Goal: Information Seeking & Learning: Learn about a topic

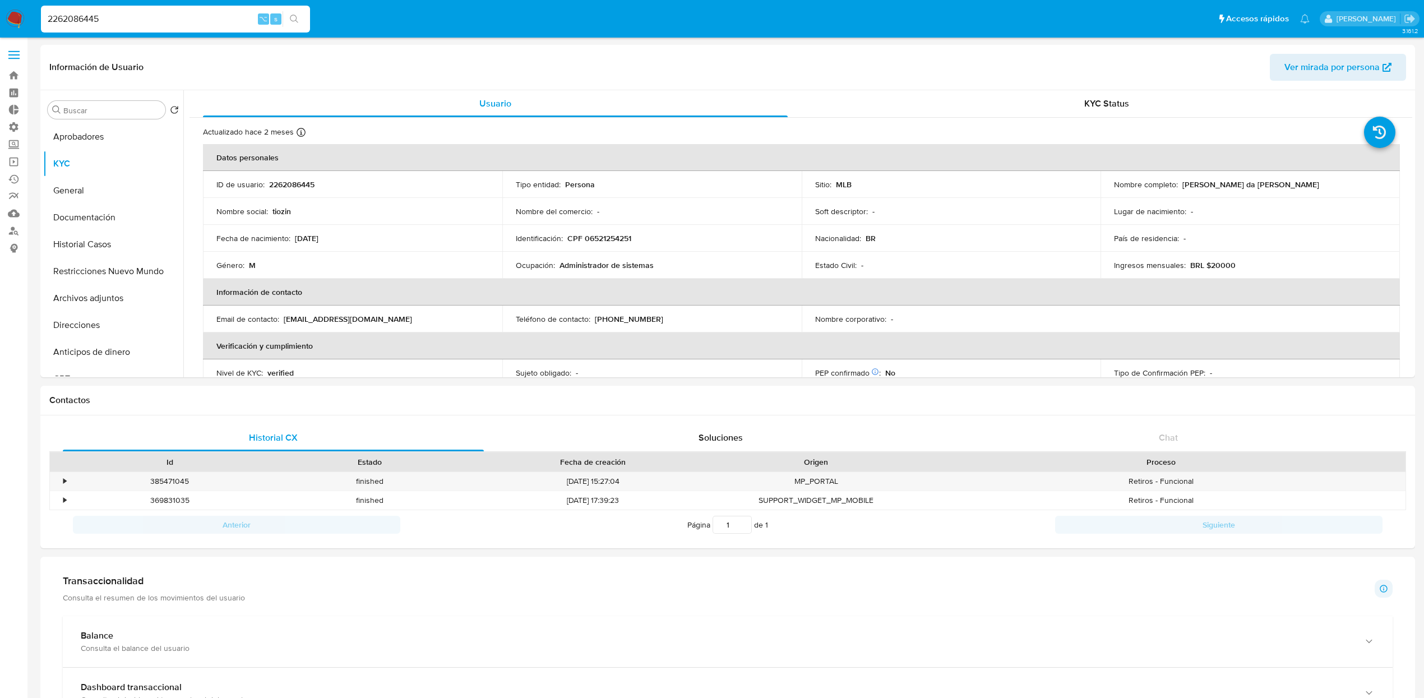
select select "10"
click at [889, 62] on header "Información de Usuario Ver mirada por persona" at bounding box center [727, 67] width 1356 height 27
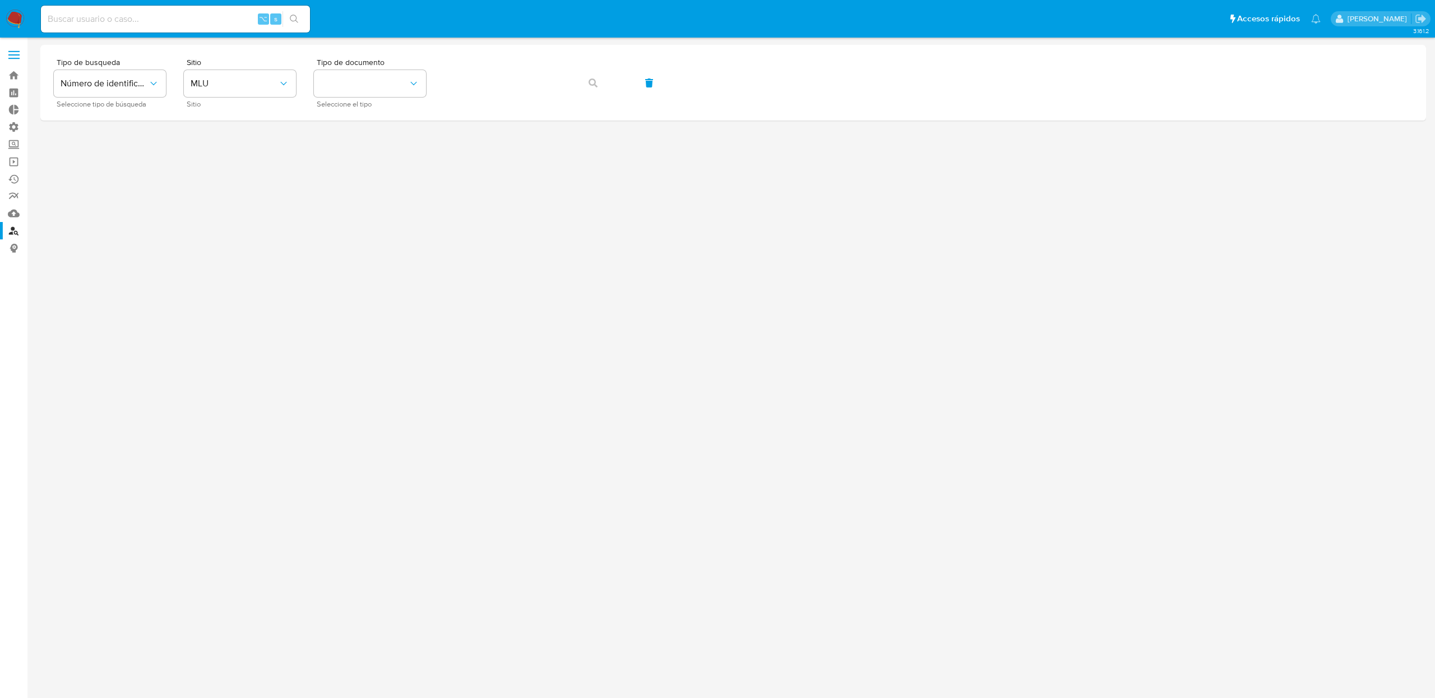
click at [183, 30] on div "⌥ s" at bounding box center [175, 19] width 269 height 27
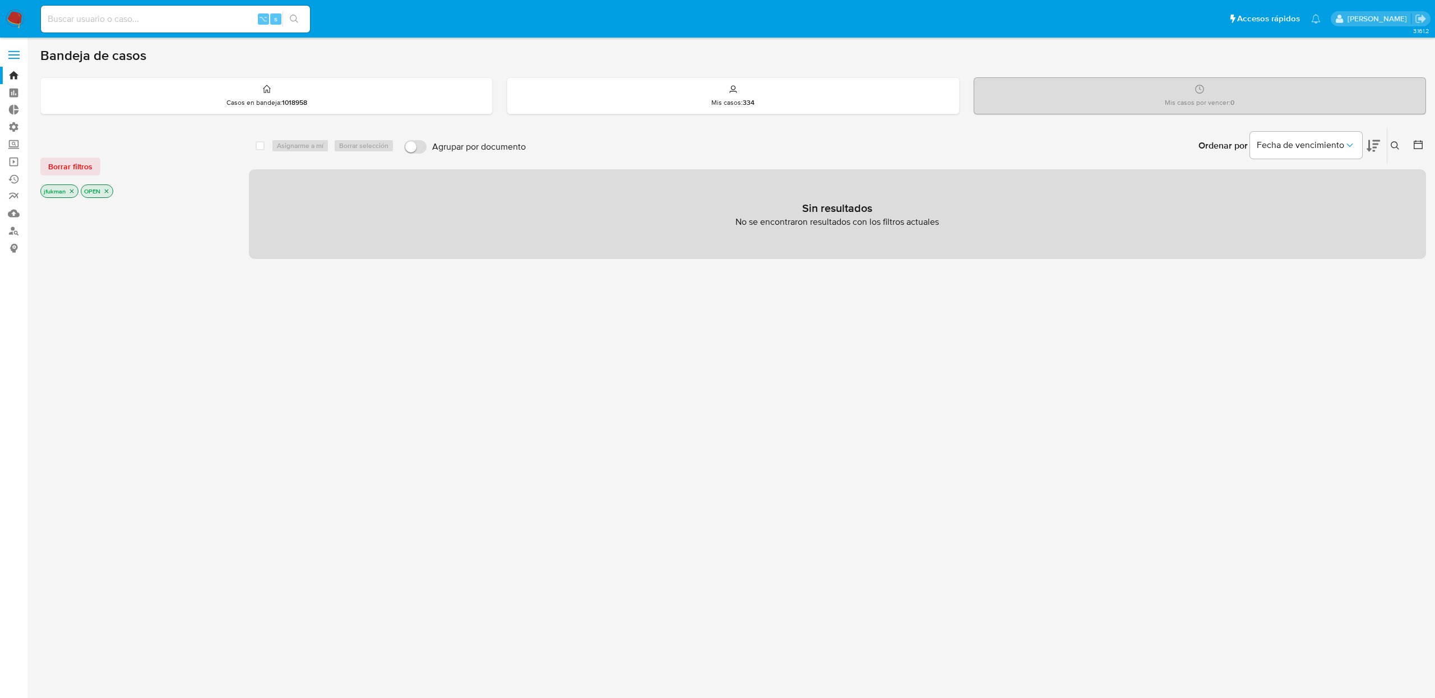
click at [165, 19] on input at bounding box center [175, 19] width 269 height 15
paste input "Id7YtV0lp2Ll3fkZBxuz1Yo2"
type input "Id7YtV0lp2Ll3fkZBxuz1Yo2"
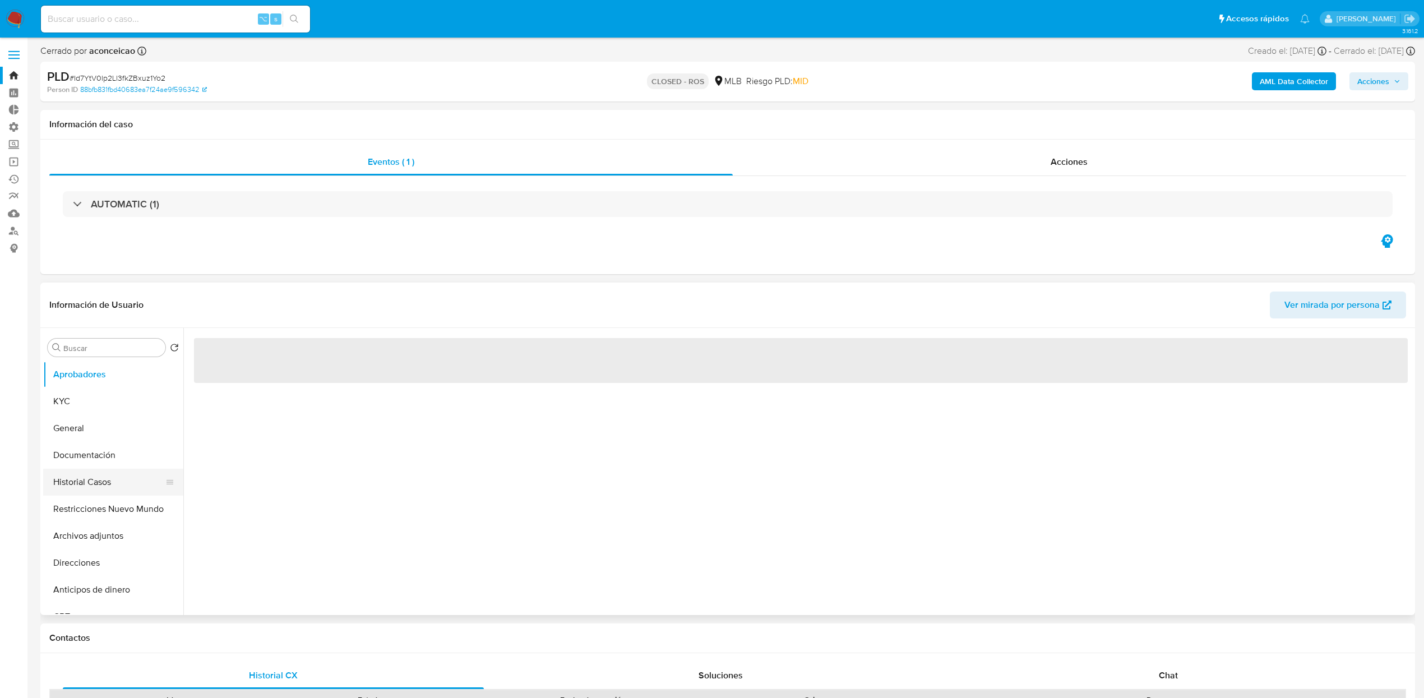
select select "10"
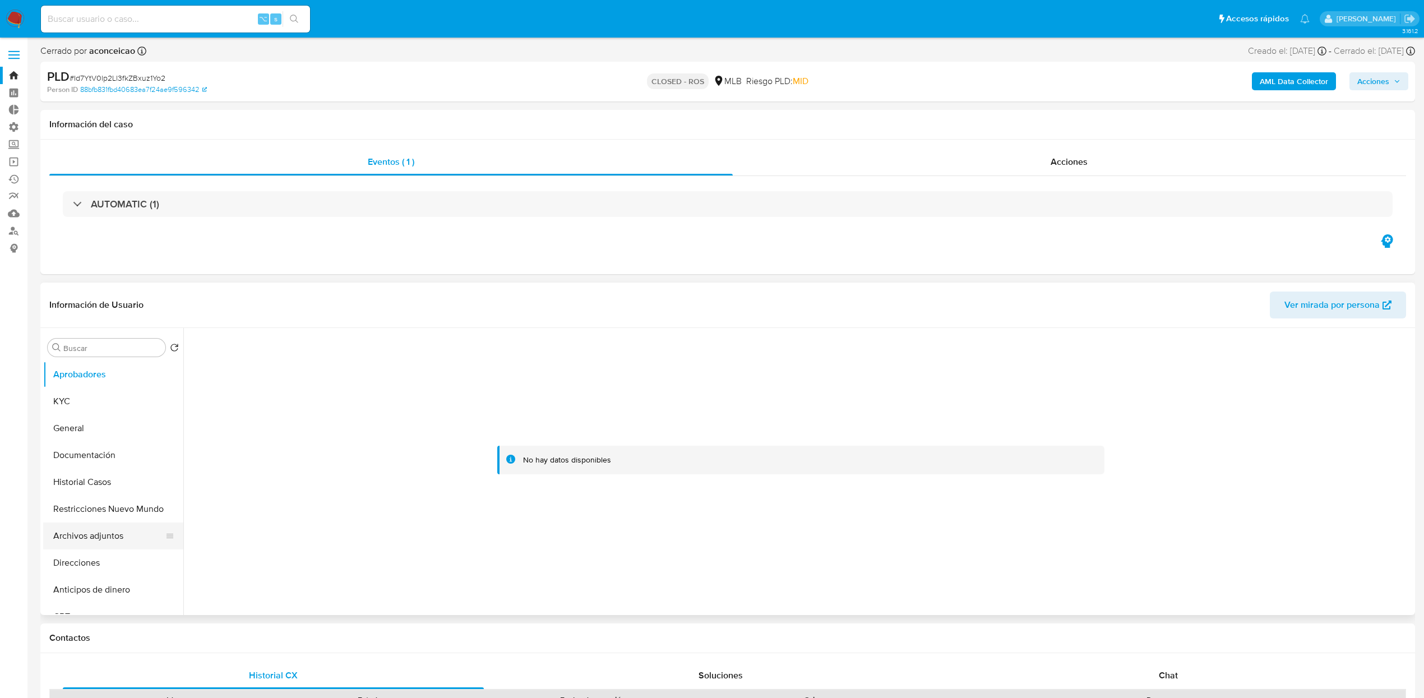
click at [103, 537] on button "Archivos adjuntos" at bounding box center [108, 535] width 131 height 27
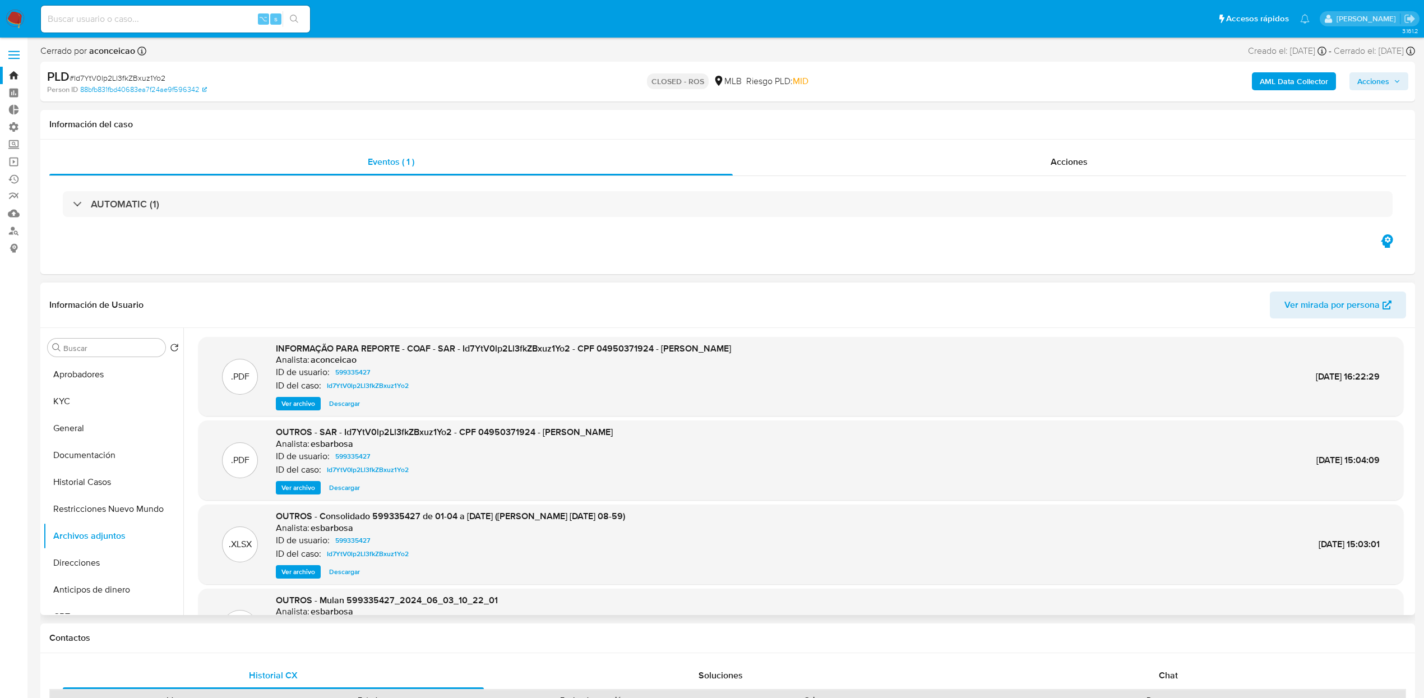
click at [305, 405] on span "Ver archivo" at bounding box center [298, 403] width 34 height 11
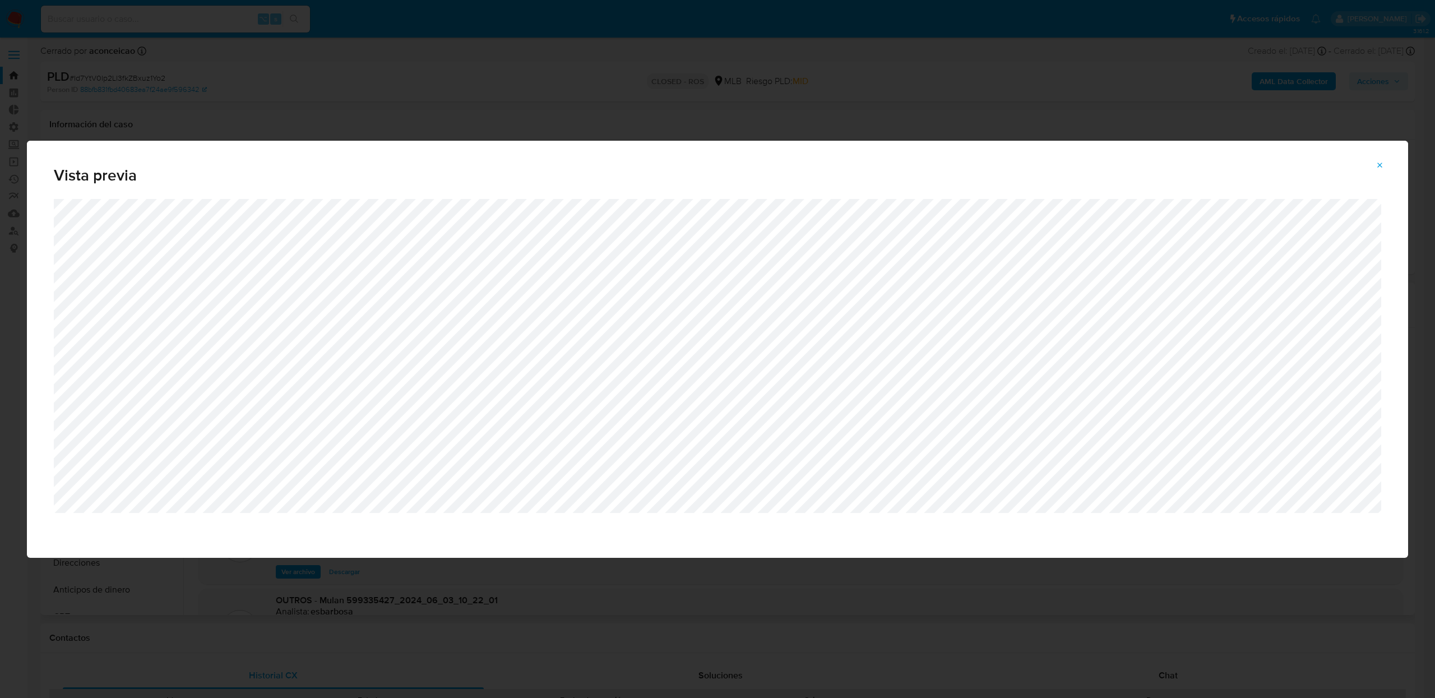
click at [1381, 163] on icon "Attachment preview" at bounding box center [1380, 165] width 5 height 5
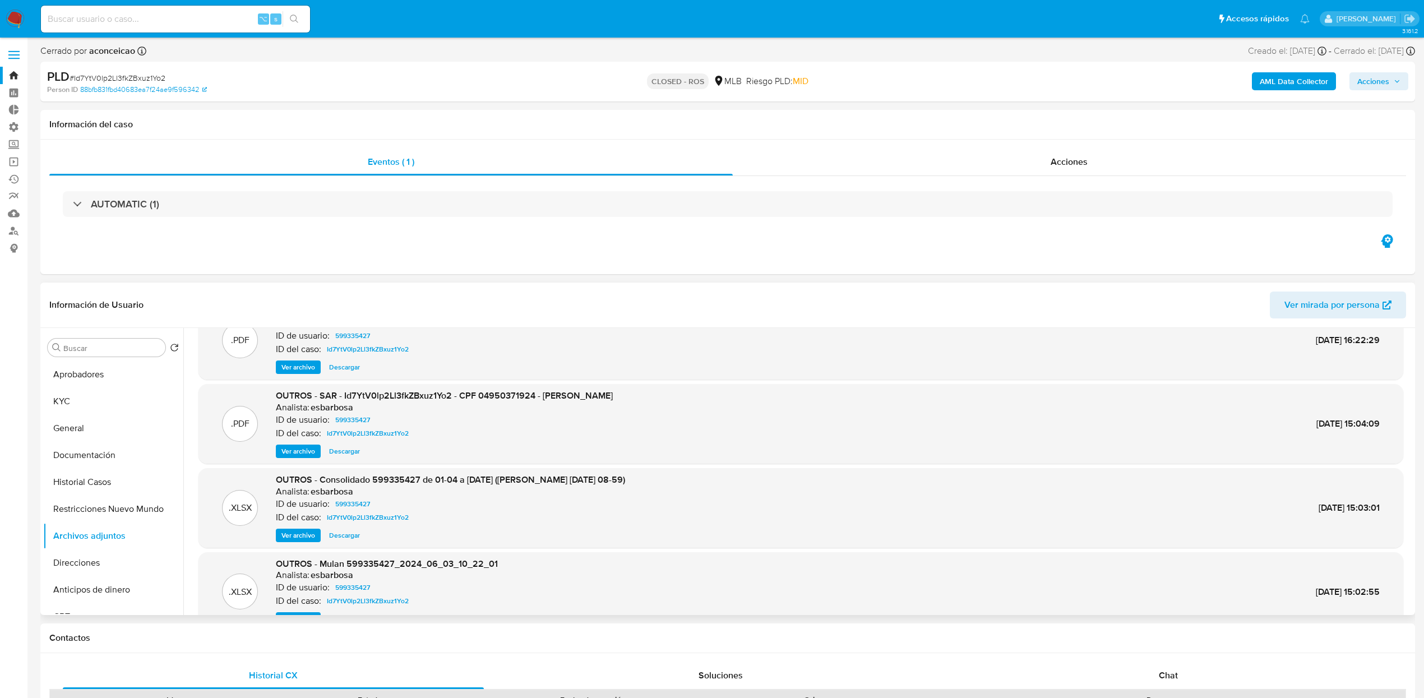
scroll to position [63, 0]
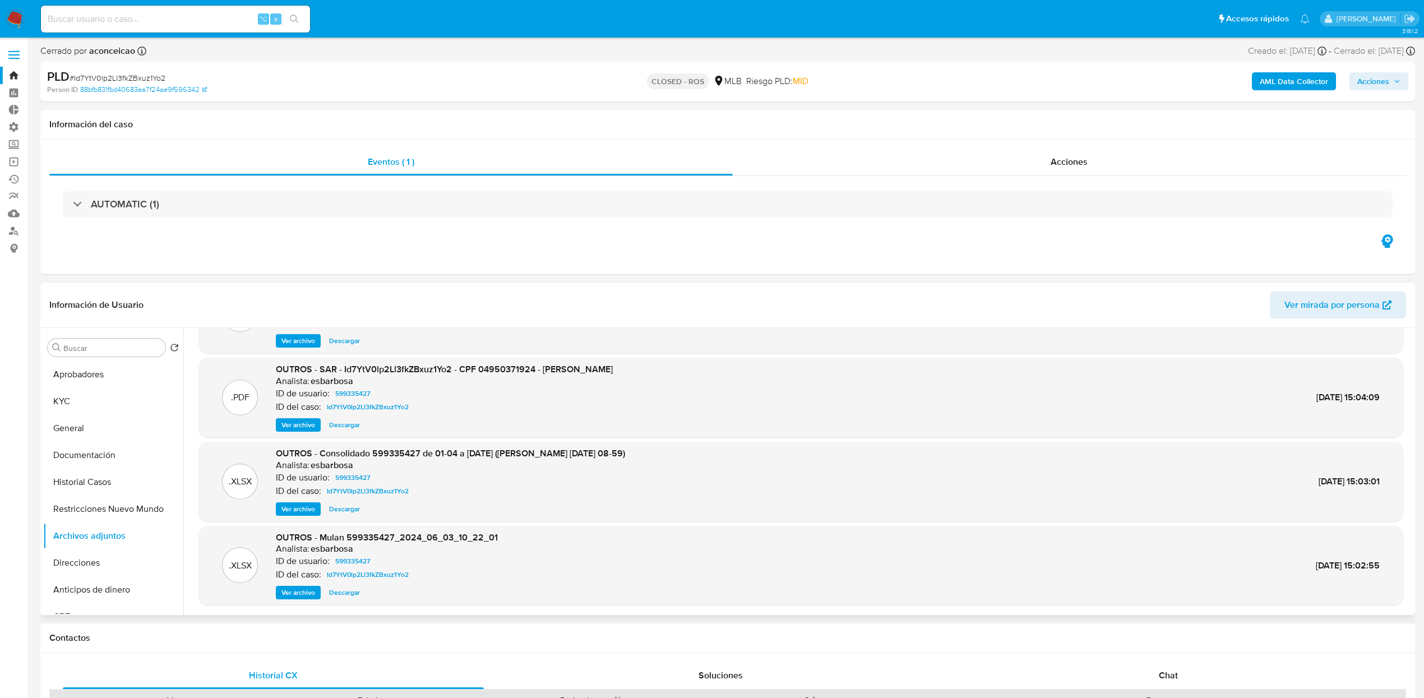
click at [310, 510] on span "Ver archivo" at bounding box center [298, 508] width 34 height 11
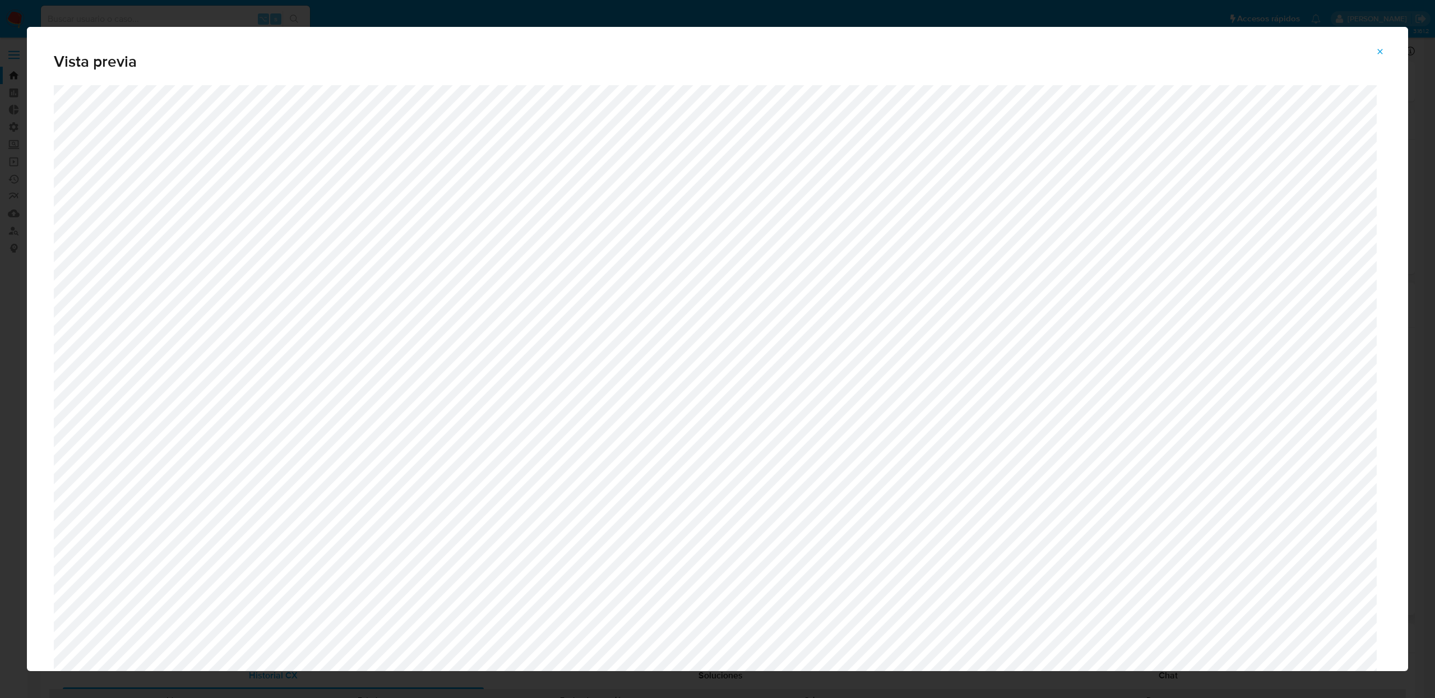
click at [1378, 57] on span "Attachment preview" at bounding box center [1379, 52] width 9 height 16
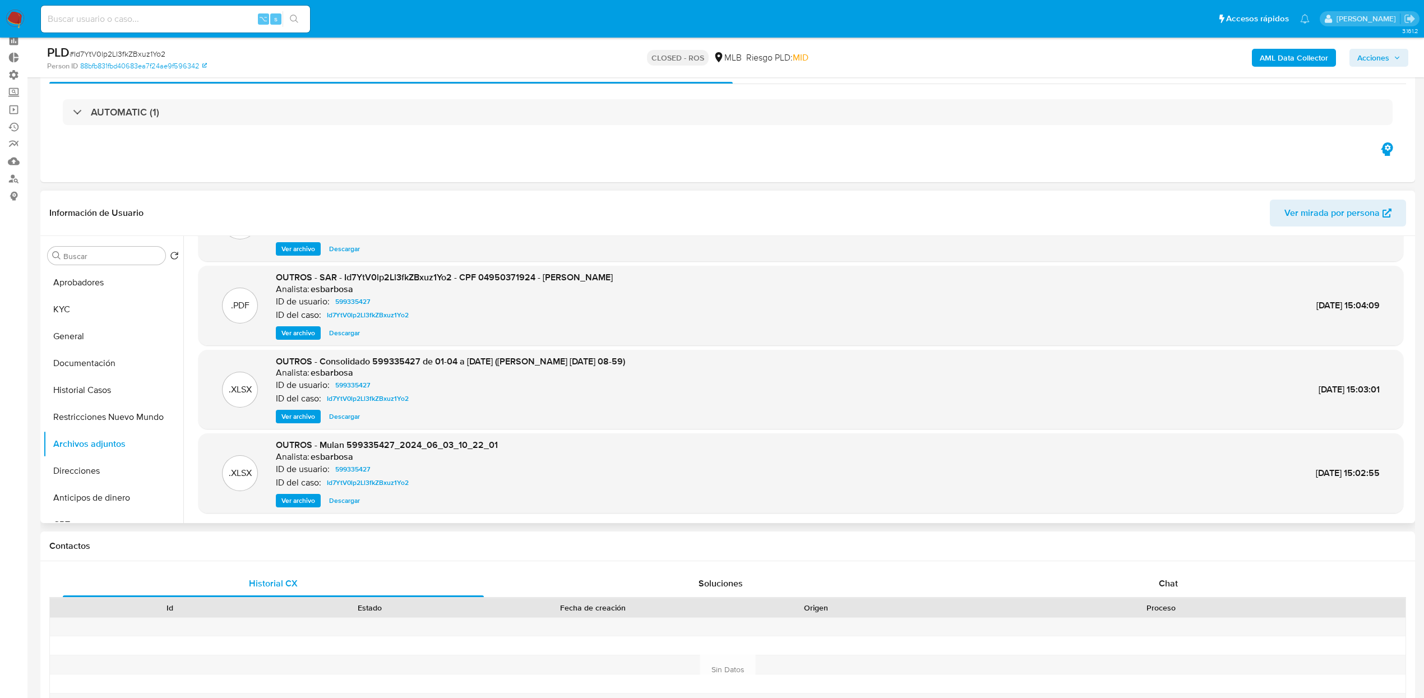
scroll to position [46, 0]
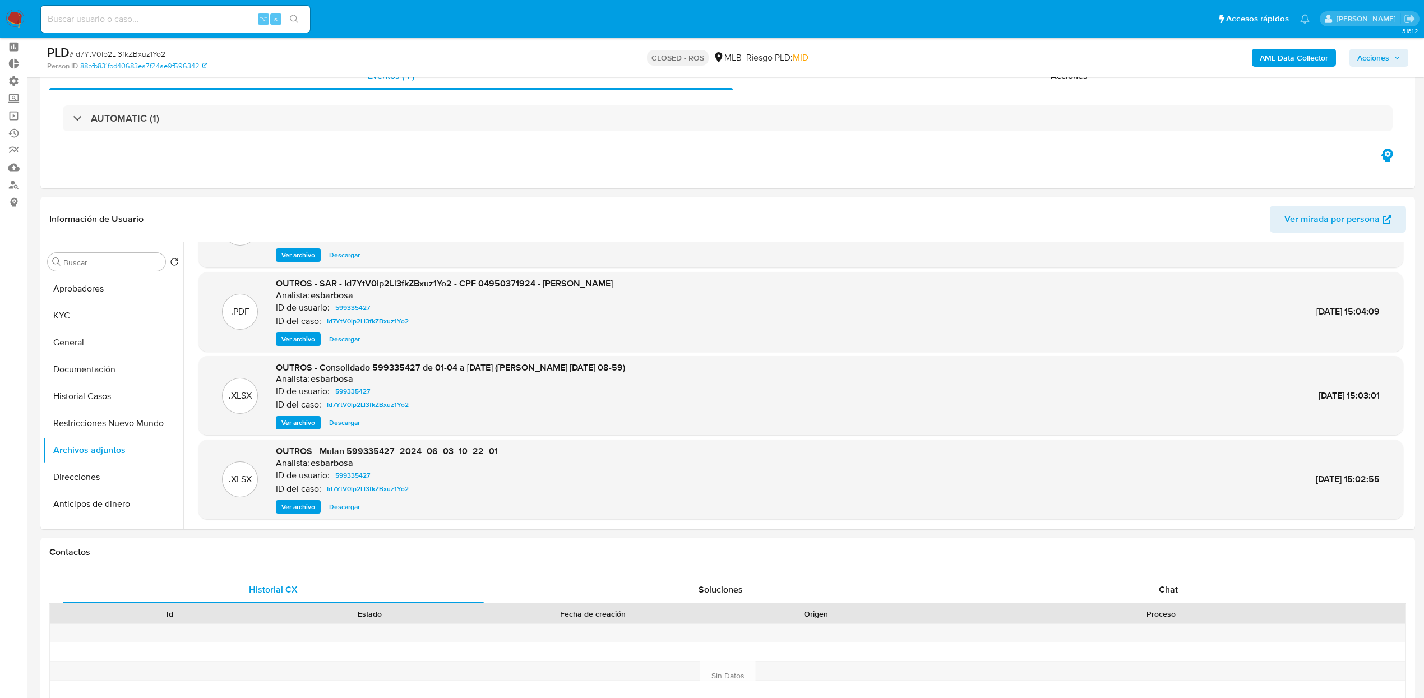
click at [191, 18] on input at bounding box center [175, 19] width 269 height 15
paste input "ZRv1lYZRJ3LKkqNQyhR0TX2s"
type input "ZRv1lYZRJ3LKkqNQyhR0TX2s"
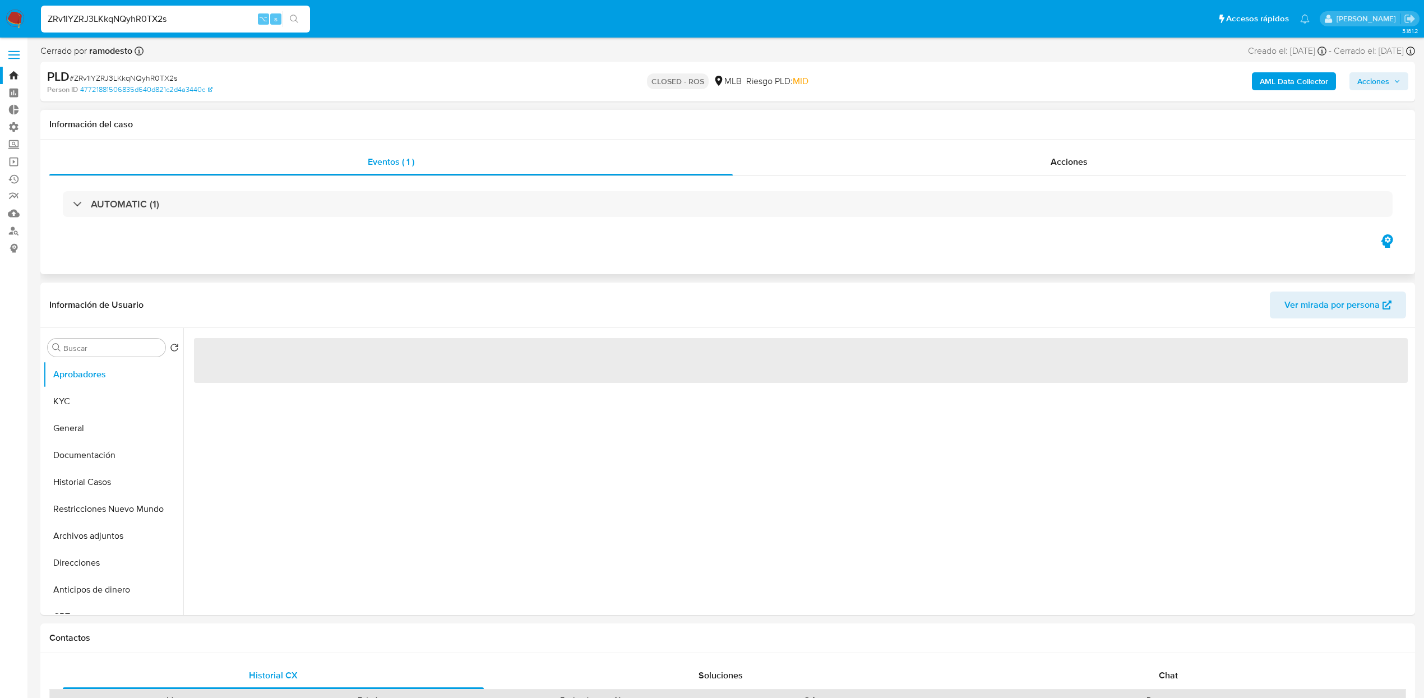
select select "10"
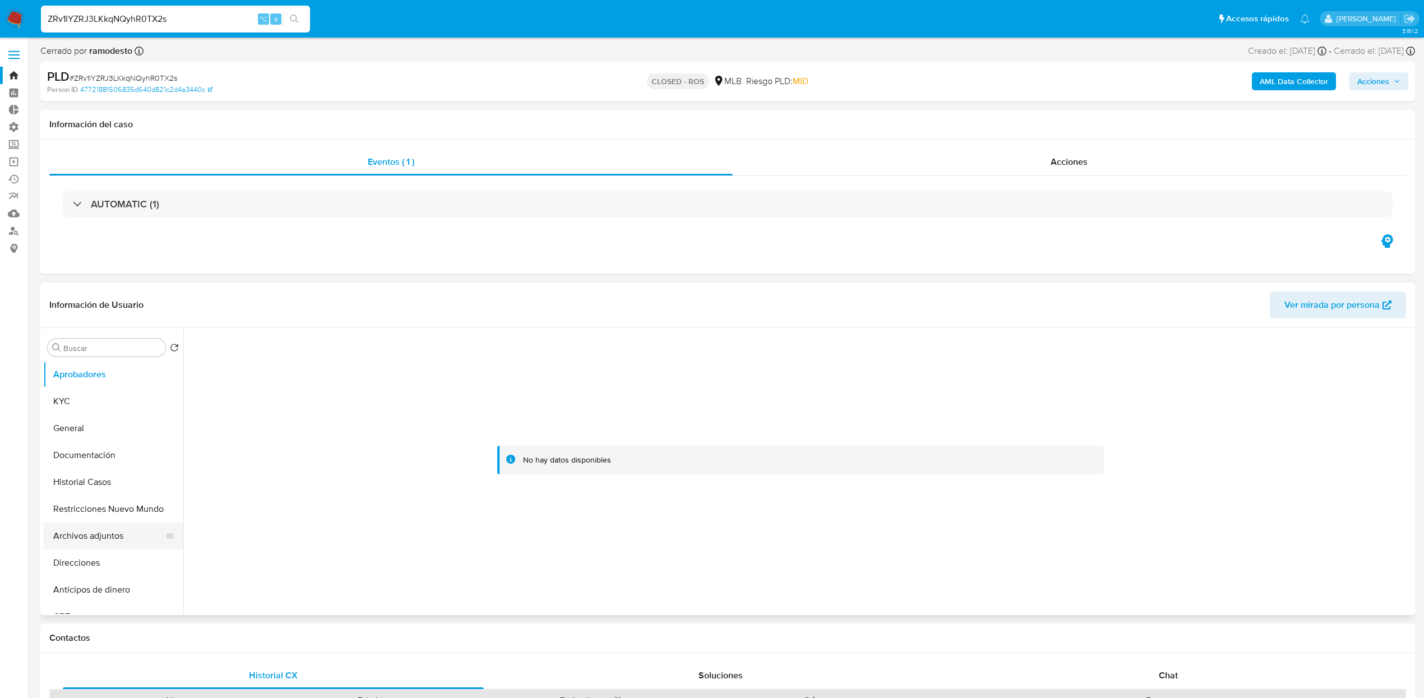
click at [103, 526] on button "Archivos adjuntos" at bounding box center [108, 535] width 131 height 27
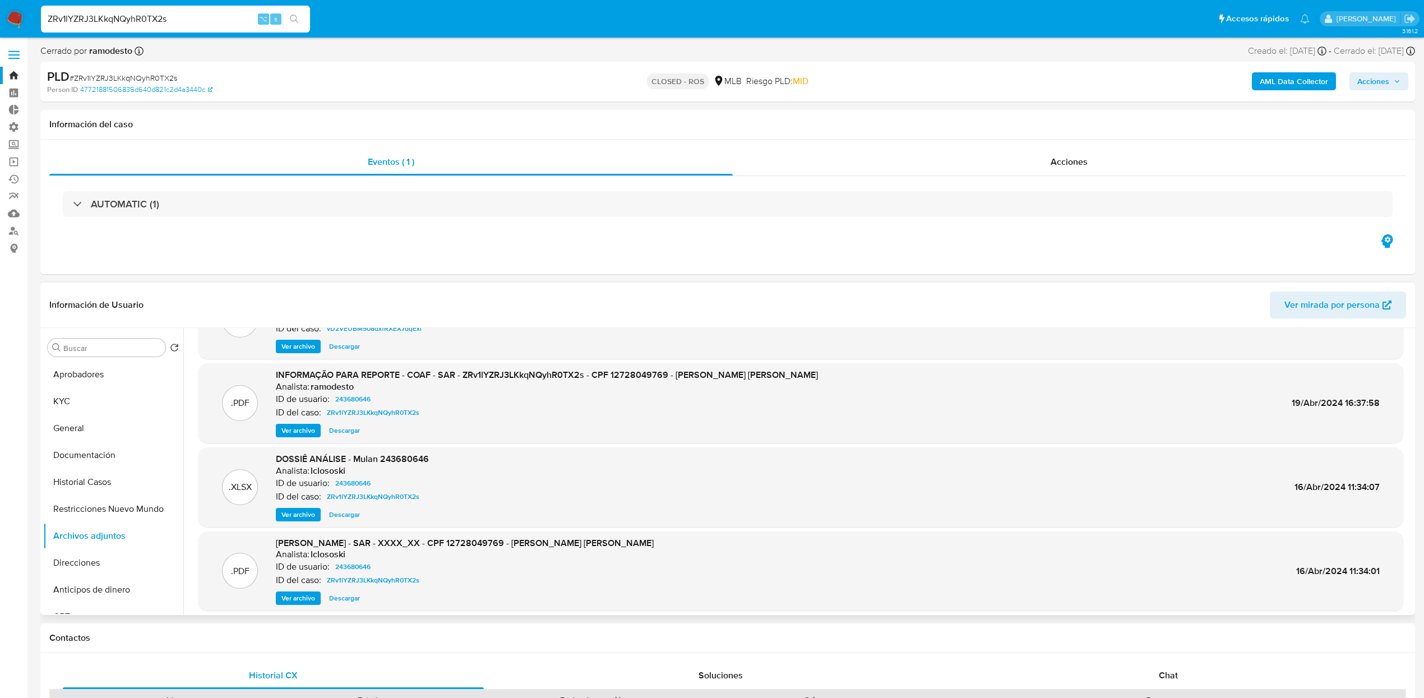
scroll to position [63, 0]
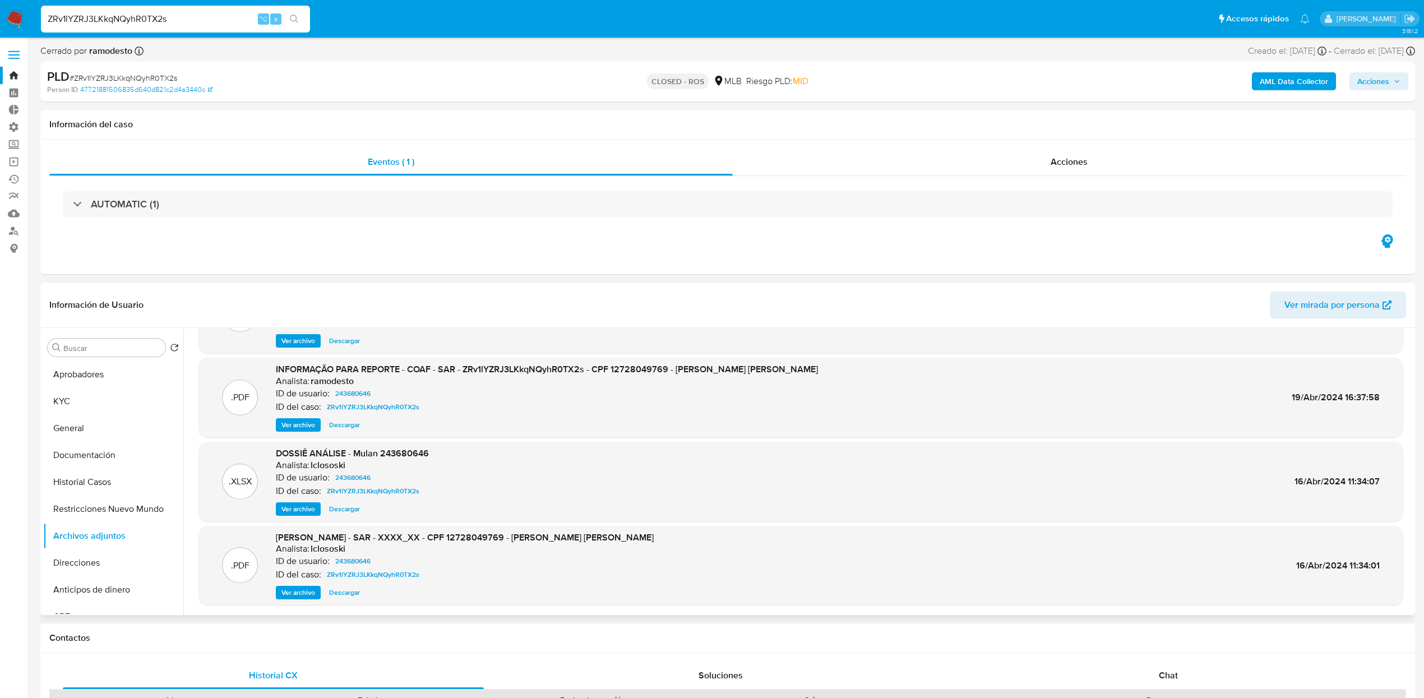
click at [296, 588] on span "Ver archivo" at bounding box center [298, 592] width 34 height 11
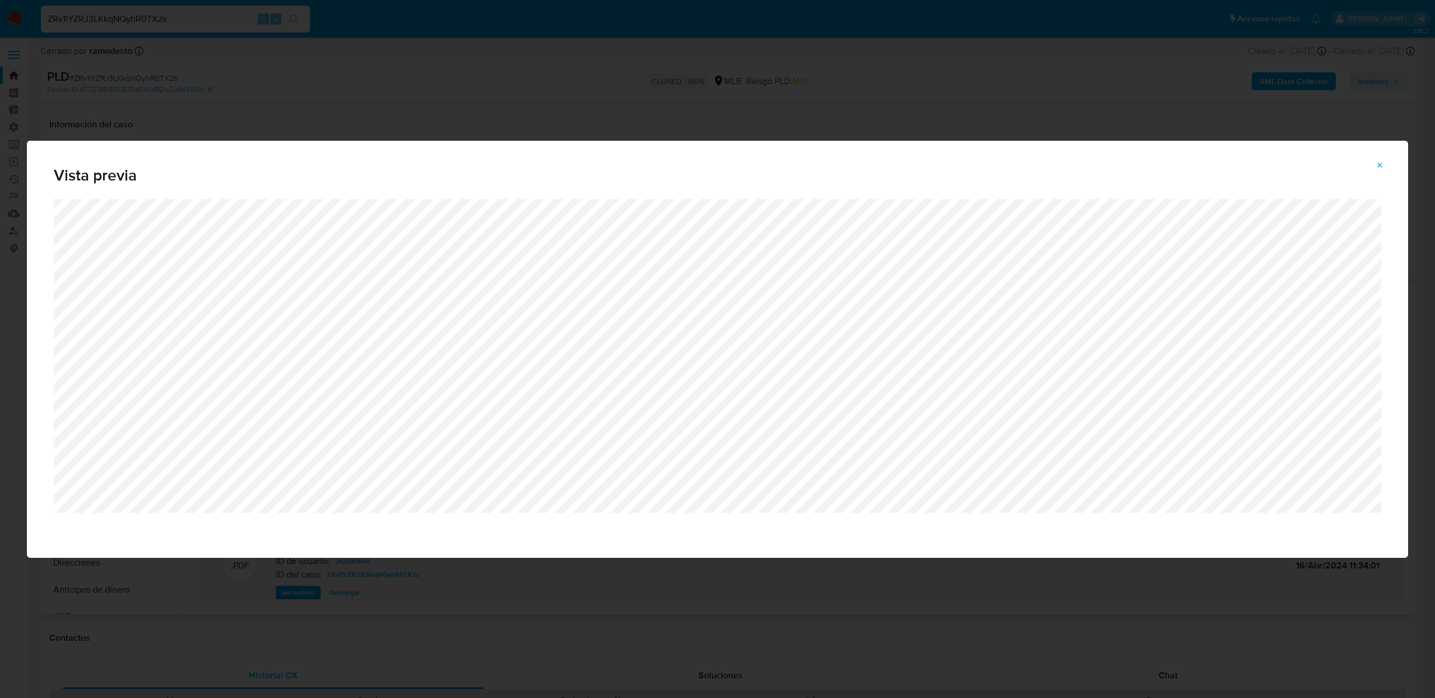
drag, startPoint x: 1380, startPoint y: 168, endPoint x: 499, endPoint y: 490, distance: 938.6
click at [1380, 168] on icon "Attachment preview" at bounding box center [1379, 165] width 9 height 9
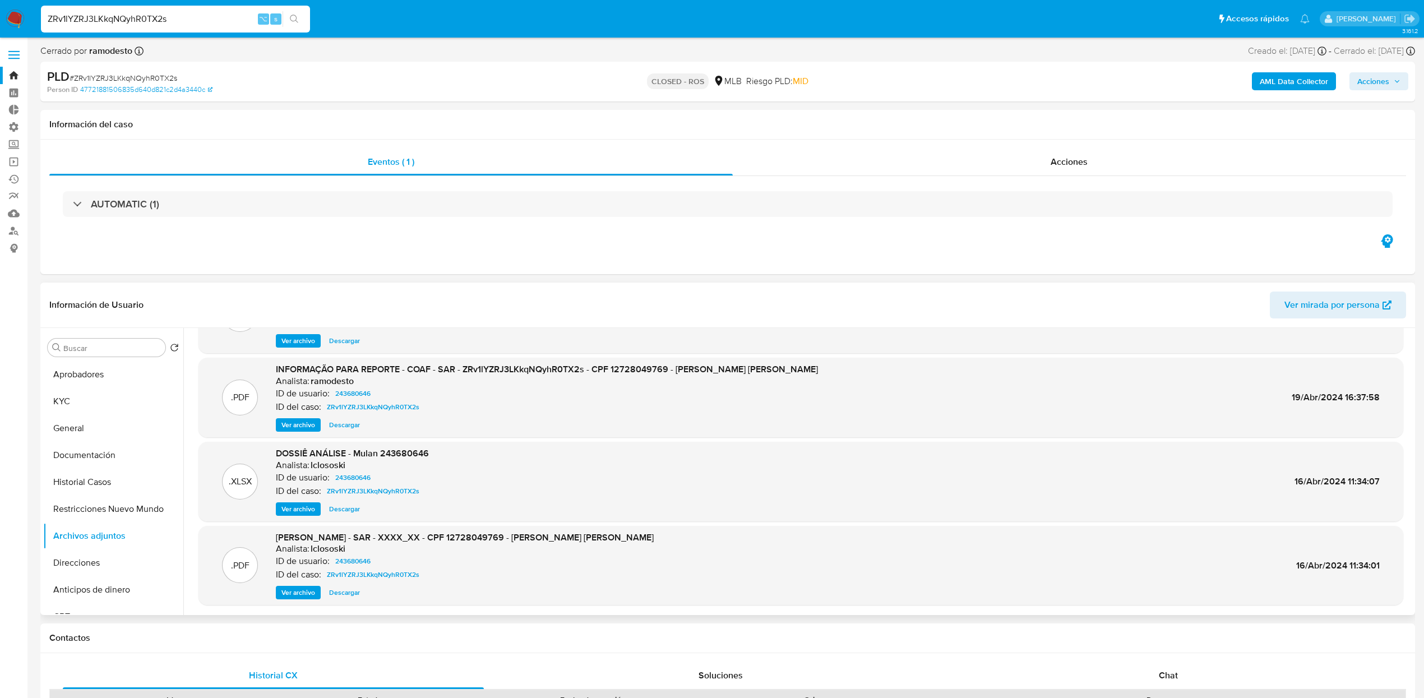
click at [303, 504] on span "Ver archivo" at bounding box center [298, 508] width 34 height 11
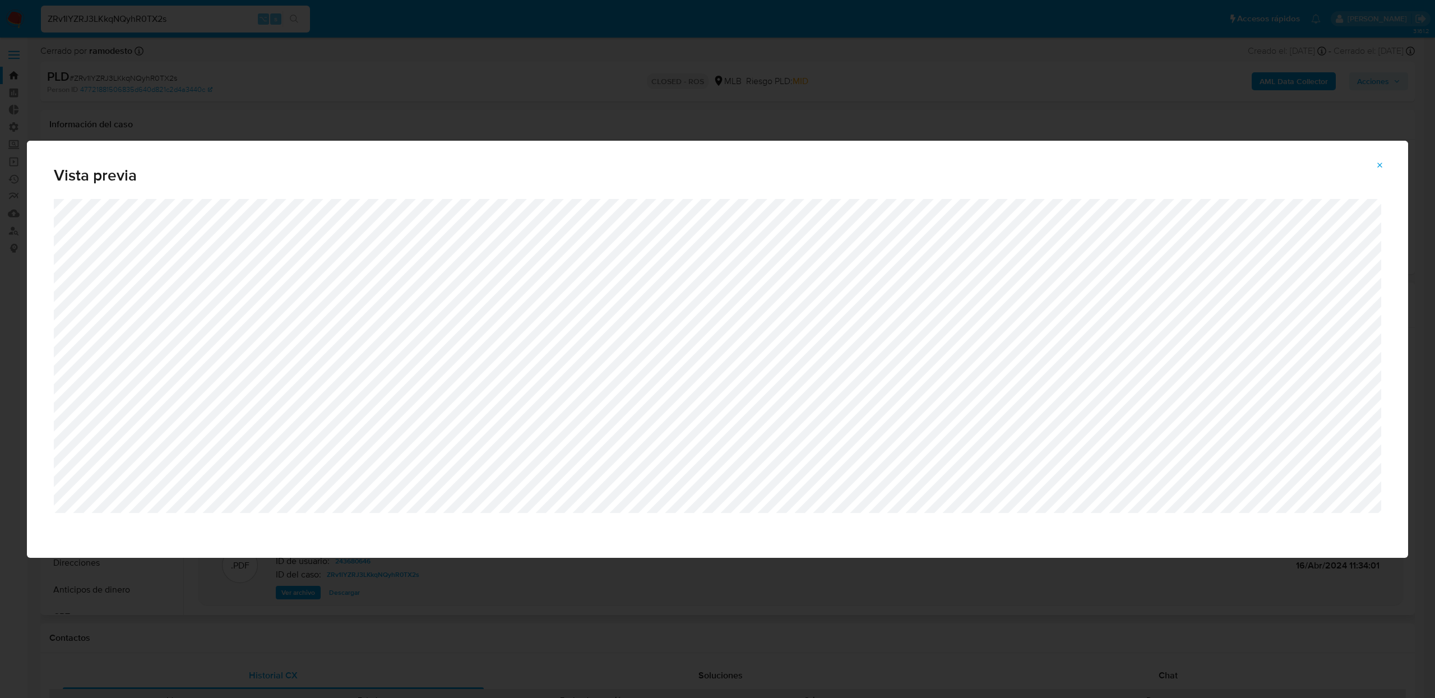
click at [1383, 165] on icon "Attachment preview" at bounding box center [1379, 165] width 9 height 9
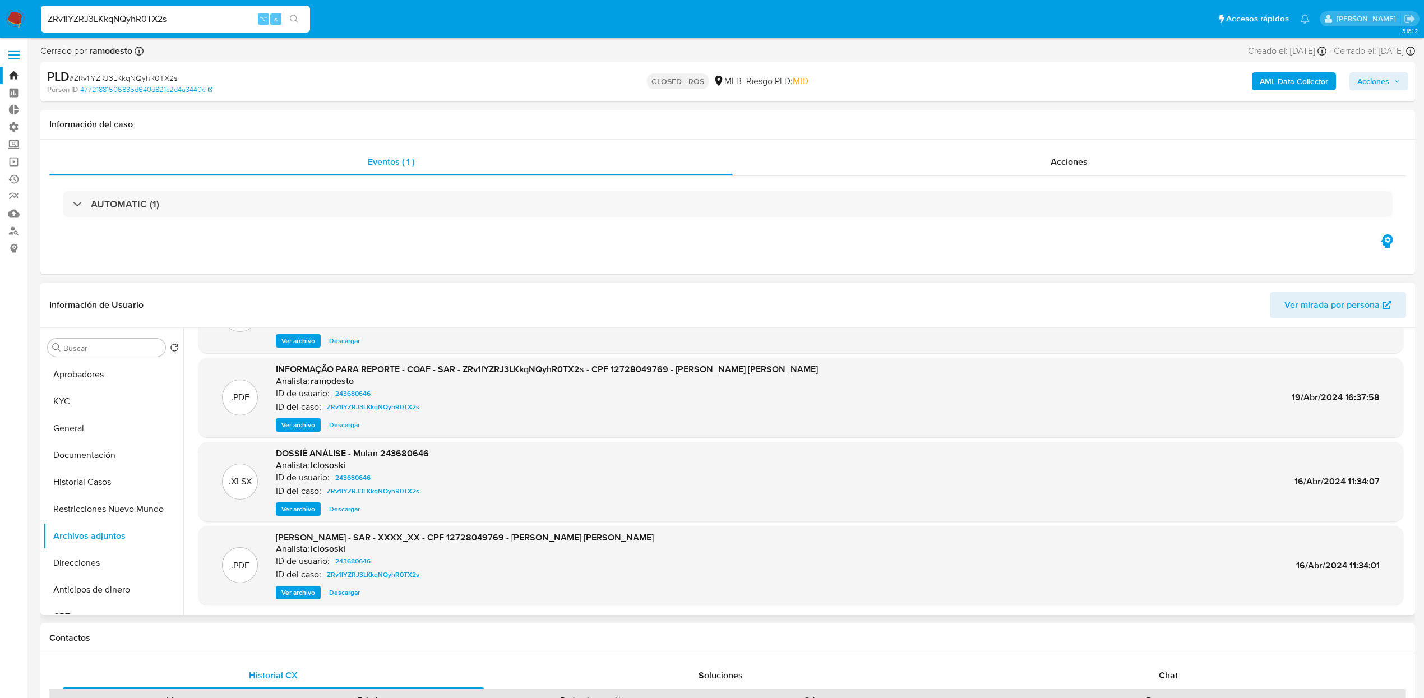
click at [303, 426] on span "Ver archivo" at bounding box center [298, 424] width 34 height 11
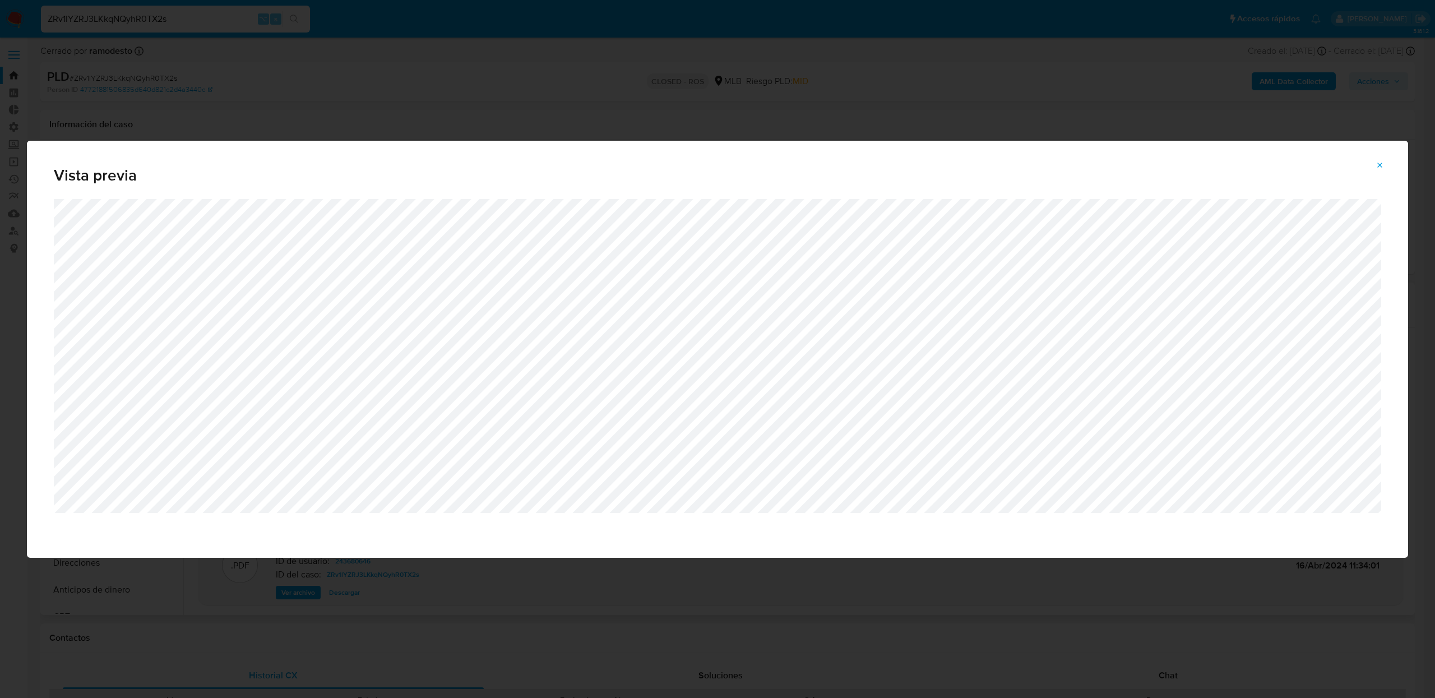
click at [1384, 169] on span "Attachment preview" at bounding box center [1379, 165] width 9 height 16
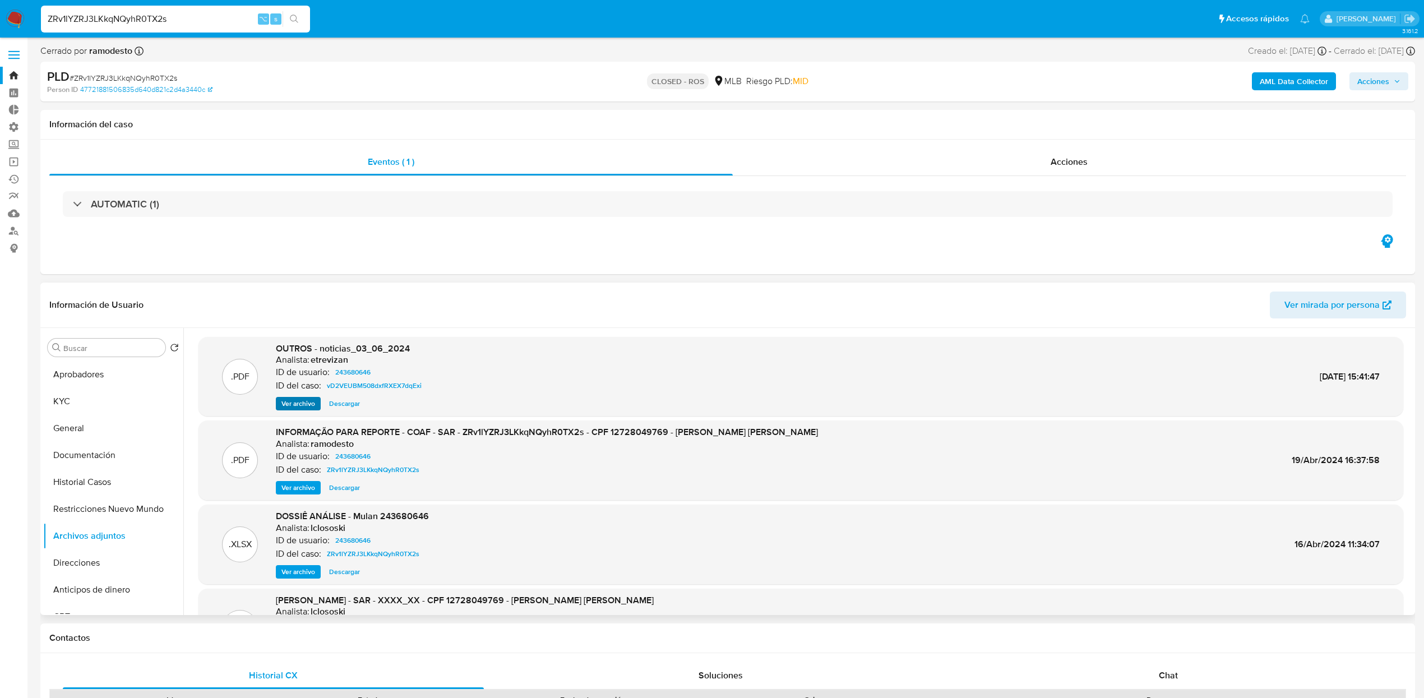
scroll to position [2, 0]
click at [309, 399] on span "Ver archivo" at bounding box center [298, 401] width 34 height 11
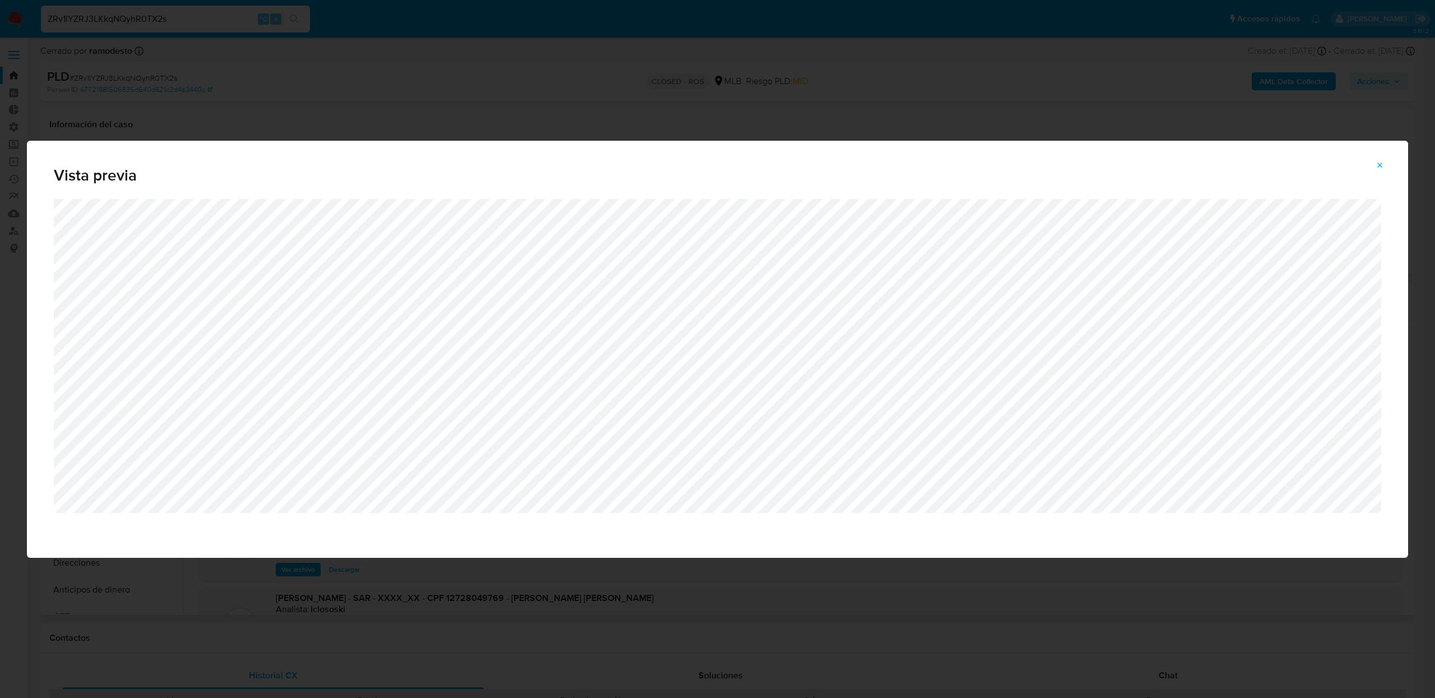
click at [411, 104] on div "Vista previa" at bounding box center [717, 349] width 1435 height 698
click at [1382, 167] on icon "Attachment preview" at bounding box center [1380, 165] width 5 height 5
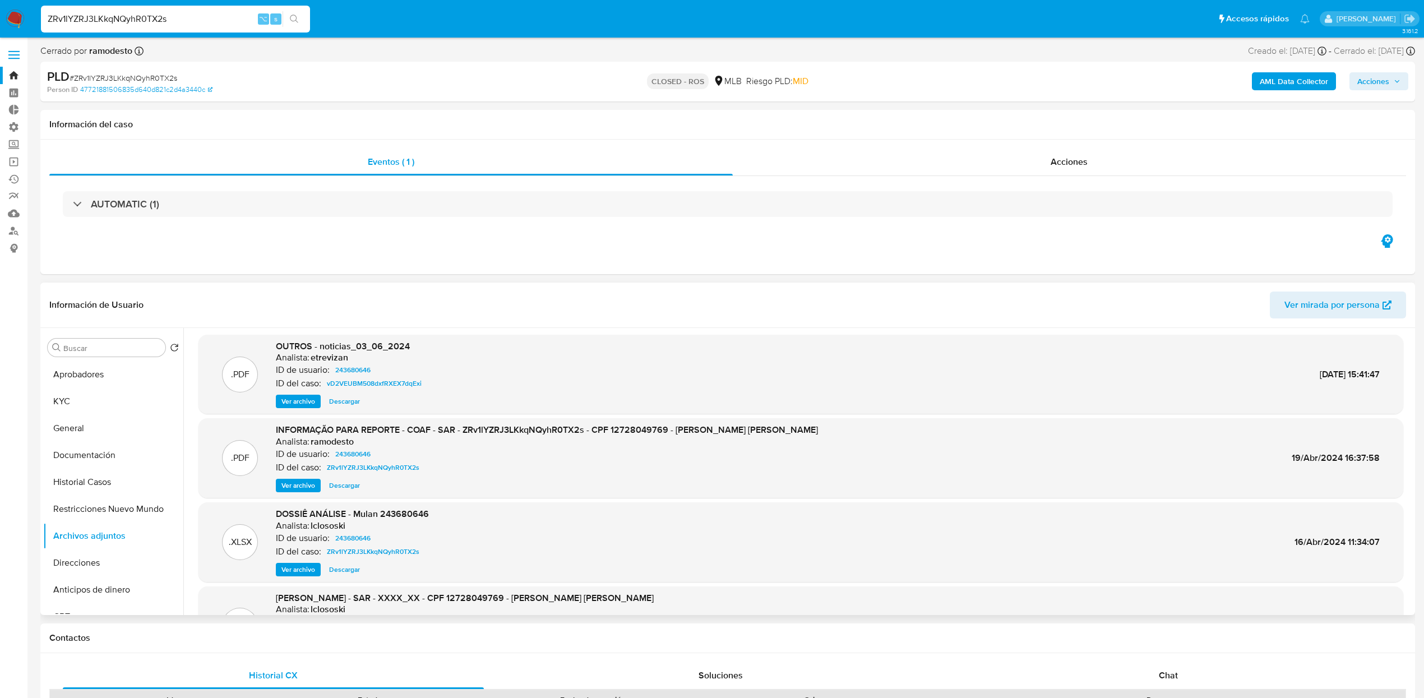
click at [29, 14] on nav "Pausado Ver notificaciones ZRv1lYZRJ3LKkqNQyhR0TX2s ⌥ s Accesos rápidos Presion…" at bounding box center [712, 19] width 1424 height 38
click at [21, 18] on img at bounding box center [15, 19] width 19 height 19
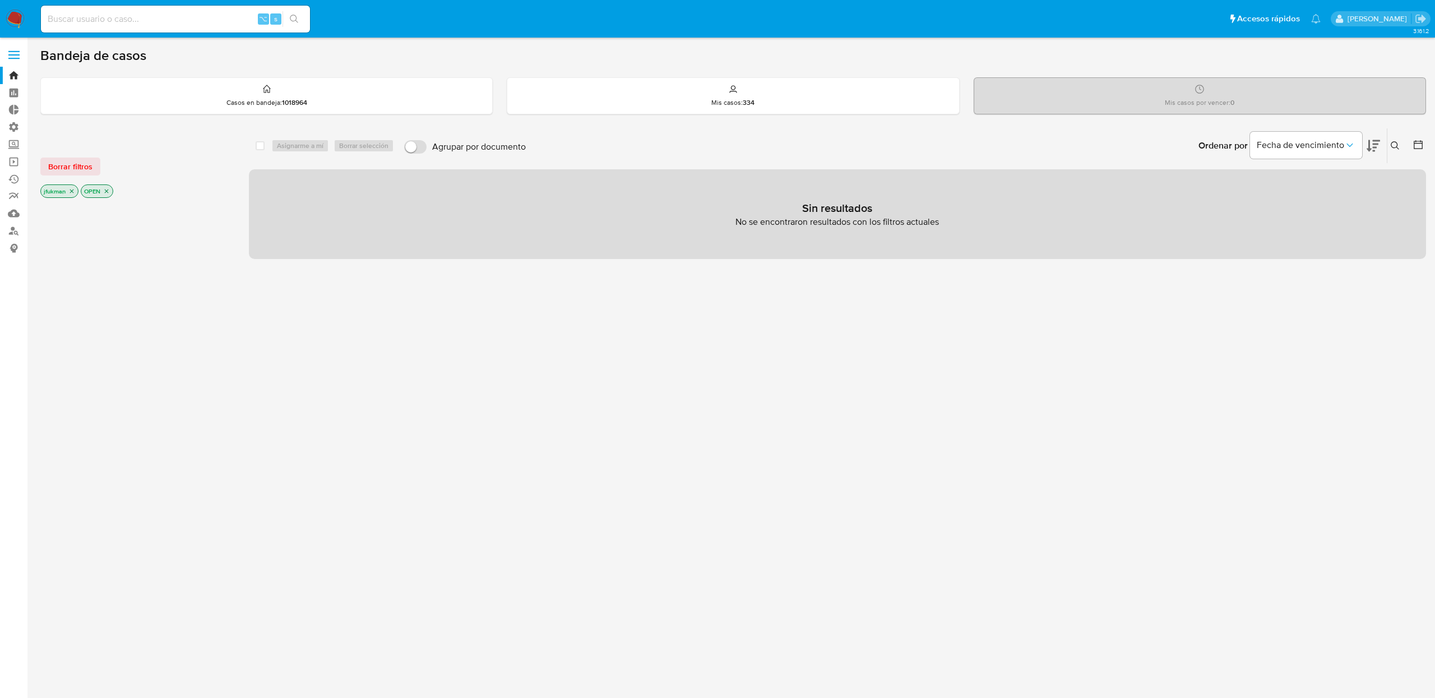
click at [826, 155] on div "Ordenar por Fecha de vencimiento No es posible ordenar los resultados mientras …" at bounding box center [978, 145] width 894 height 35
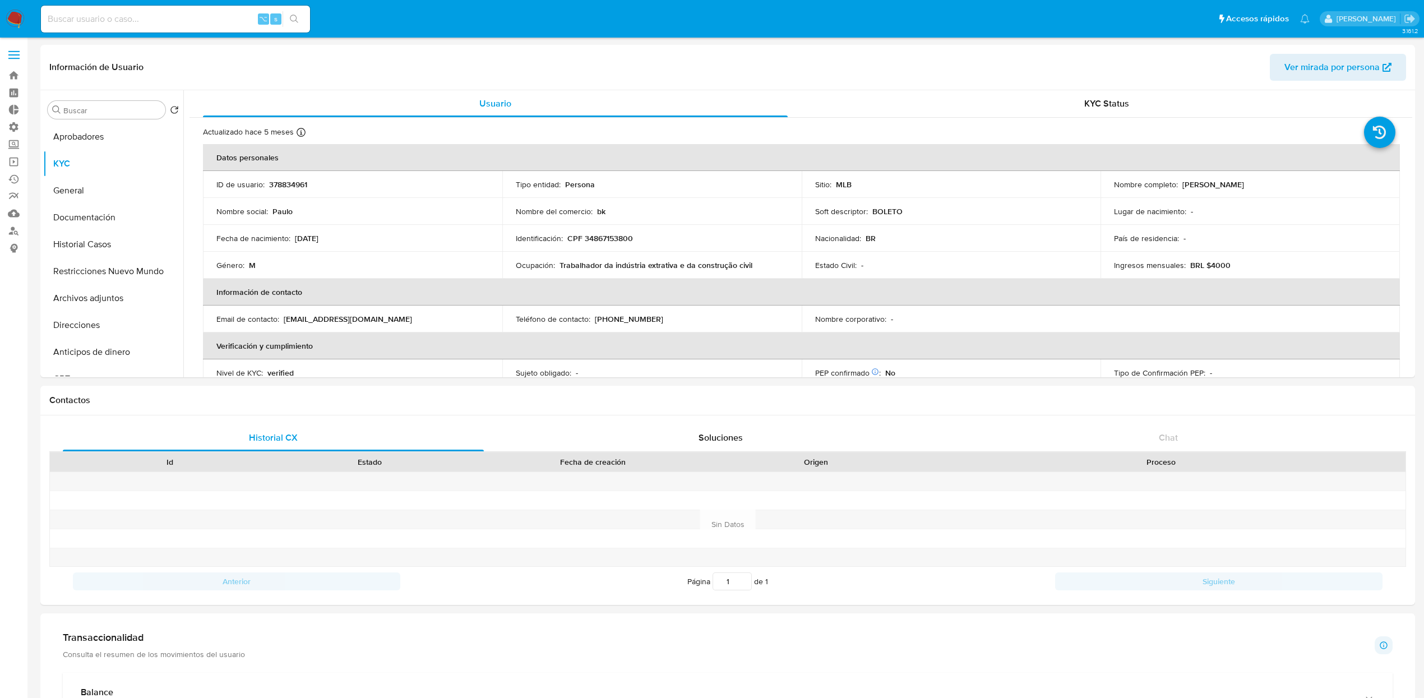
select select "10"
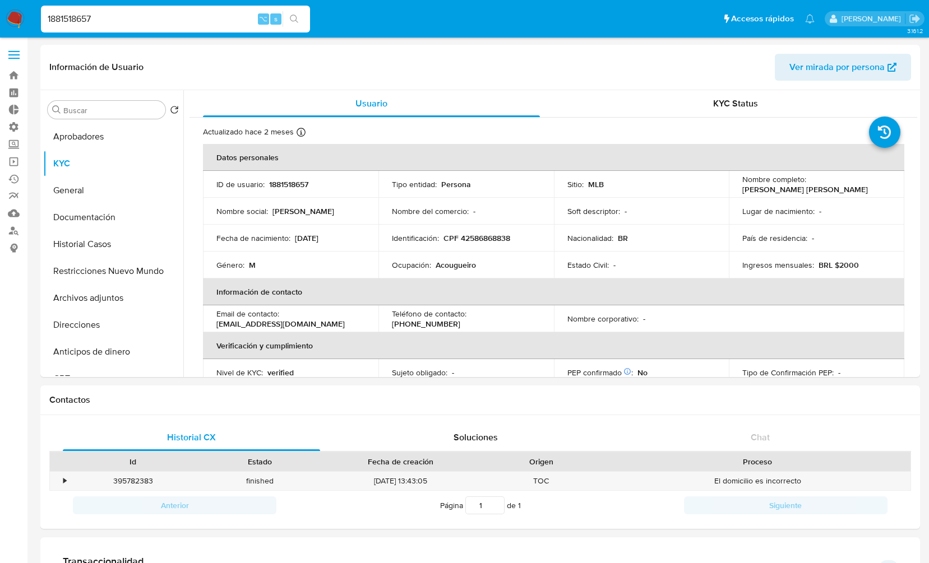
select select "10"
click at [180, 17] on input "1881518657" at bounding box center [175, 19] width 269 height 15
type input "2262086445"
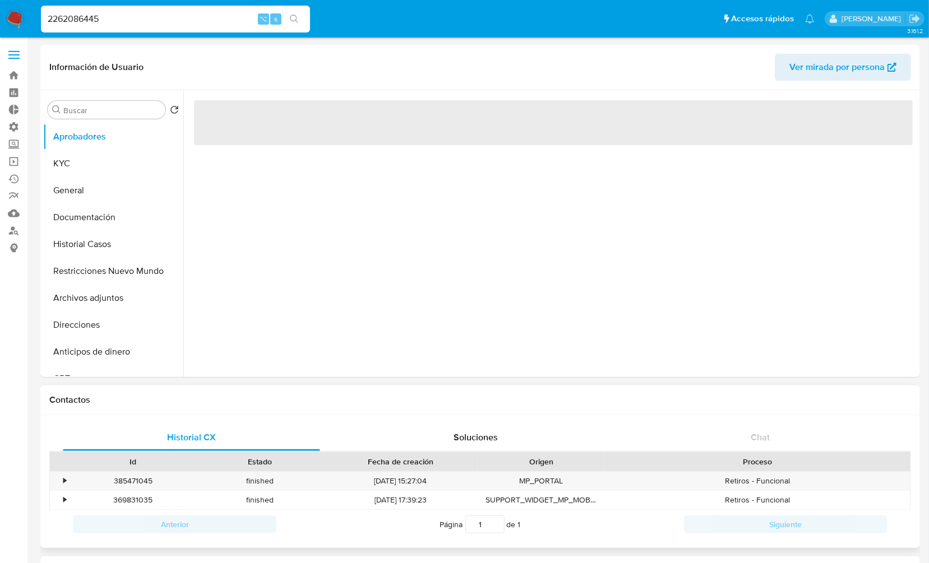
select select "10"
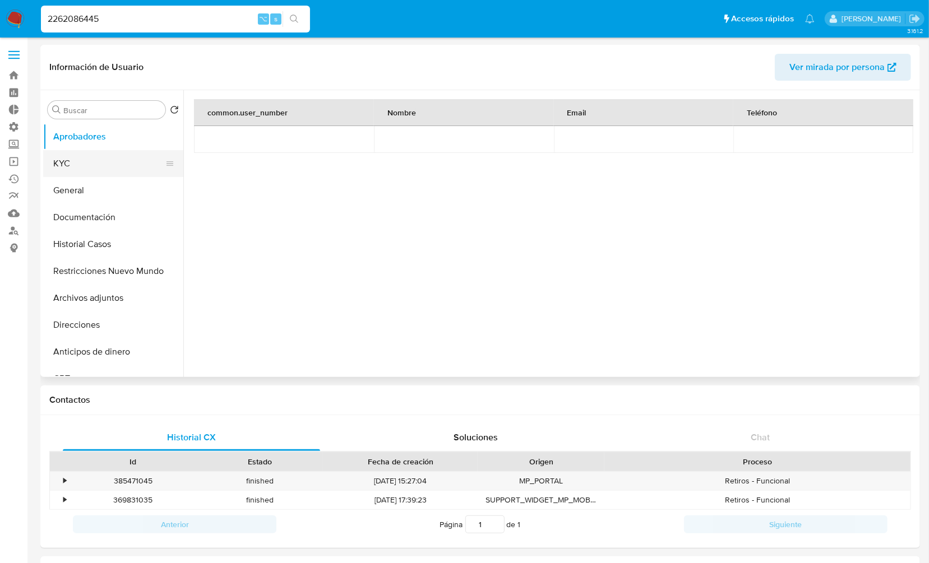
click at [60, 160] on button "KYC" at bounding box center [108, 163] width 131 height 27
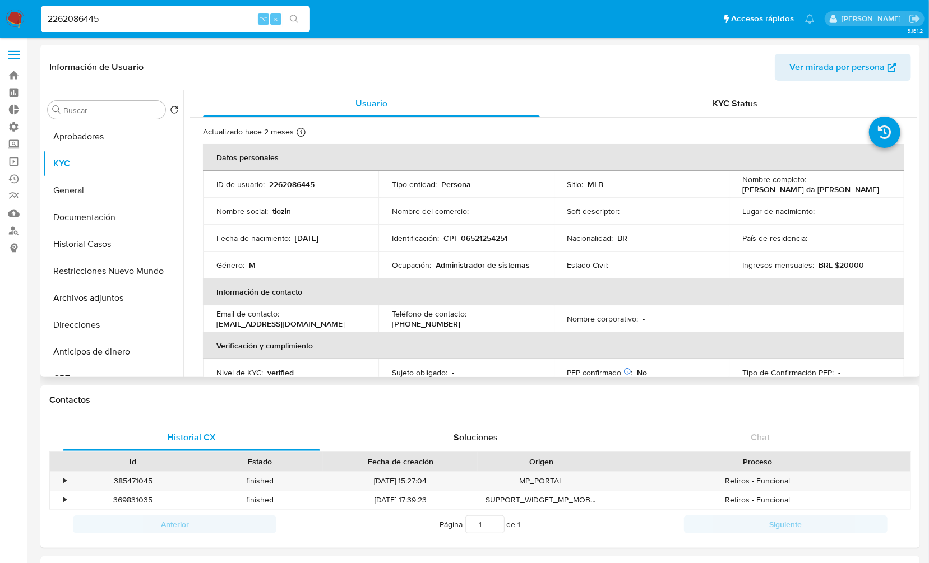
click at [804, 184] on p "Andrey Miller da Silva Marques" at bounding box center [810, 189] width 137 height 10
click at [803, 182] on div "Nombre completo : Andrey Miller da Silva Marques" at bounding box center [816, 184] width 149 height 20
click at [800, 188] on p "Andrey Miller da Silva Marques" at bounding box center [810, 189] width 137 height 10
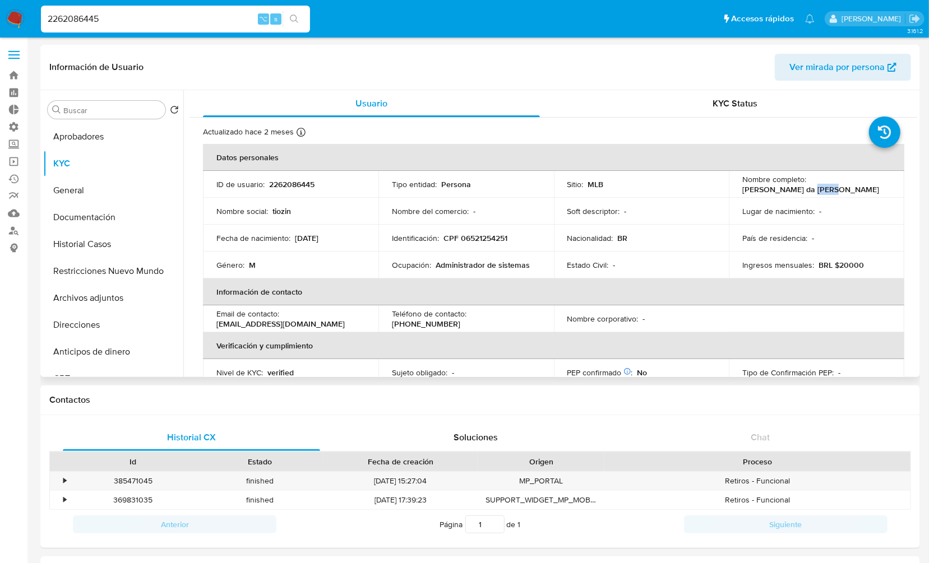
click at [800, 188] on p "Andrey Miller da Silva Marques" at bounding box center [810, 189] width 137 height 10
copy div "Nombre completo : Andrey Miller da Silva Marques"
click at [849, 188] on div "Nombre completo : Andrey Miller da Silva Marques" at bounding box center [816, 184] width 149 height 20
drag, startPoint x: 849, startPoint y: 190, endPoint x: 732, endPoint y: 189, distance: 116.6
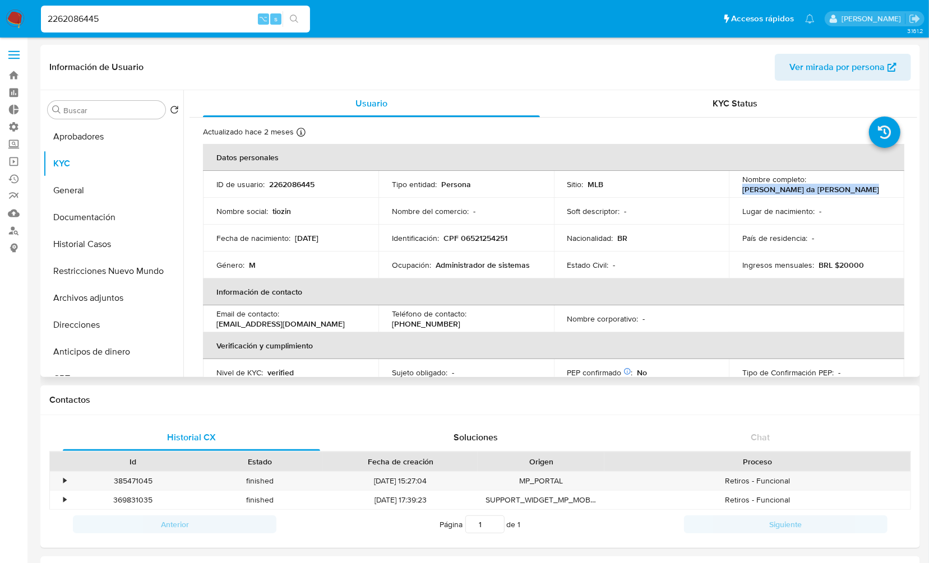
click at [732, 189] on td "Nombre completo : Andrey Miller da Silva Marques" at bounding box center [816, 184] width 175 height 27
copy p "Andrey Miller da Silva Marques"
click at [440, 252] on td "Ocupación : Administrador de sistemas" at bounding box center [465, 265] width 175 height 27
click at [456, 237] on p "CPF 06521254251" at bounding box center [475, 238] width 64 height 10
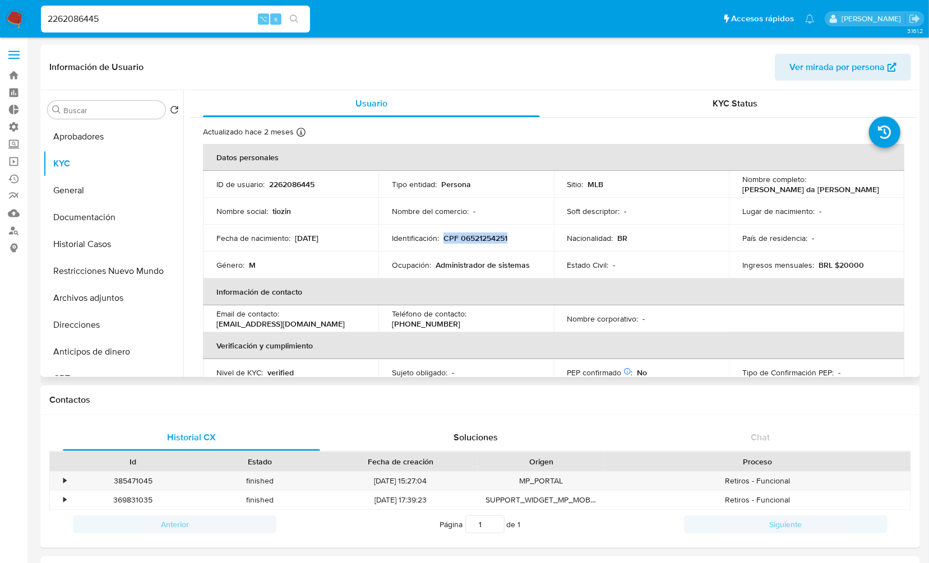
drag, startPoint x: 442, startPoint y: 237, endPoint x: 528, endPoint y: 239, distance: 85.8
click at [528, 239] on div "Identificación : CPF 06521254251" at bounding box center [466, 238] width 149 height 10
copy p "CPF 06521254251"
drag, startPoint x: 336, startPoint y: 237, endPoint x: 294, endPoint y: 240, distance: 42.7
click at [294, 240] on div "Fecha de nacimiento : 04/12/2007" at bounding box center [290, 238] width 149 height 10
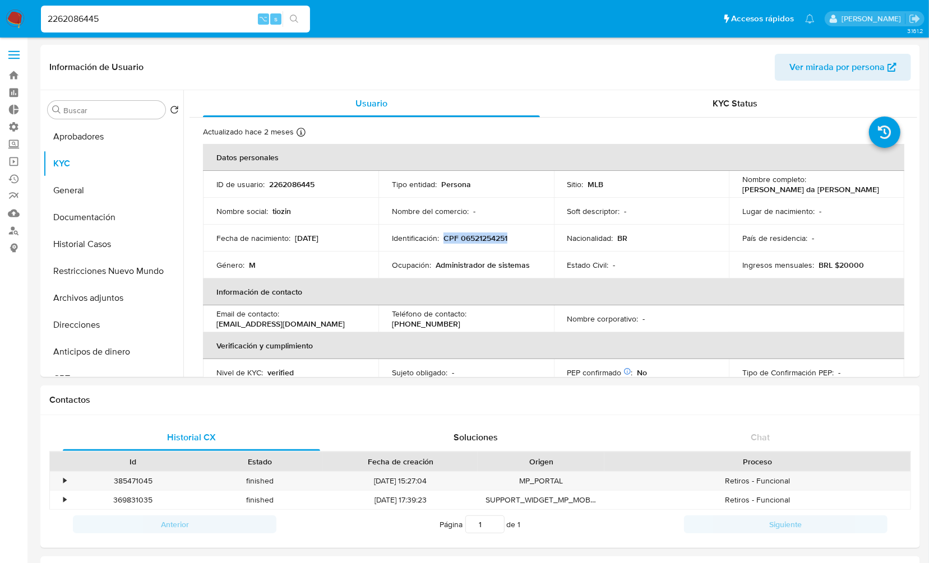
copy p "04/12/2007"
click at [76, 238] on button "Historial Casos" at bounding box center [108, 244] width 131 height 27
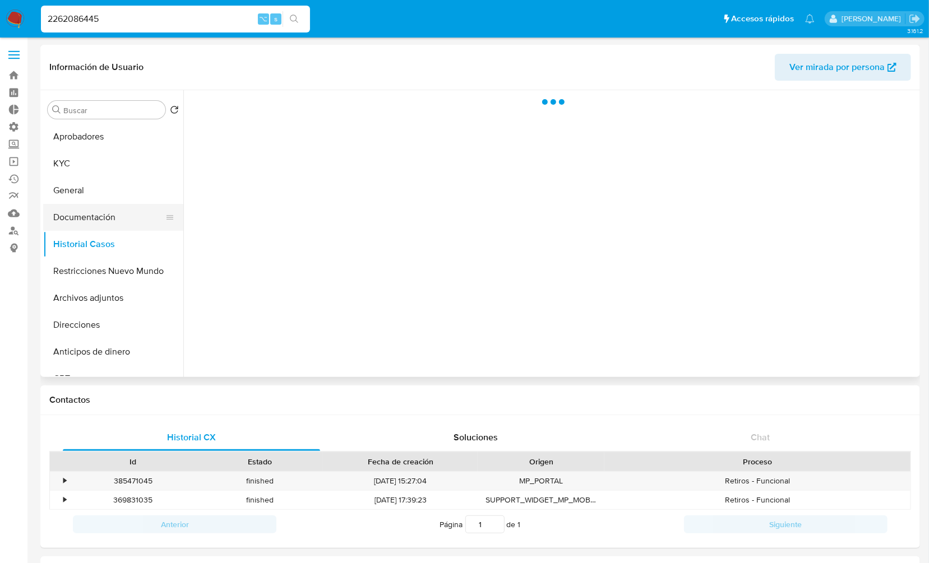
click at [86, 214] on button "Documentación" at bounding box center [108, 217] width 131 height 27
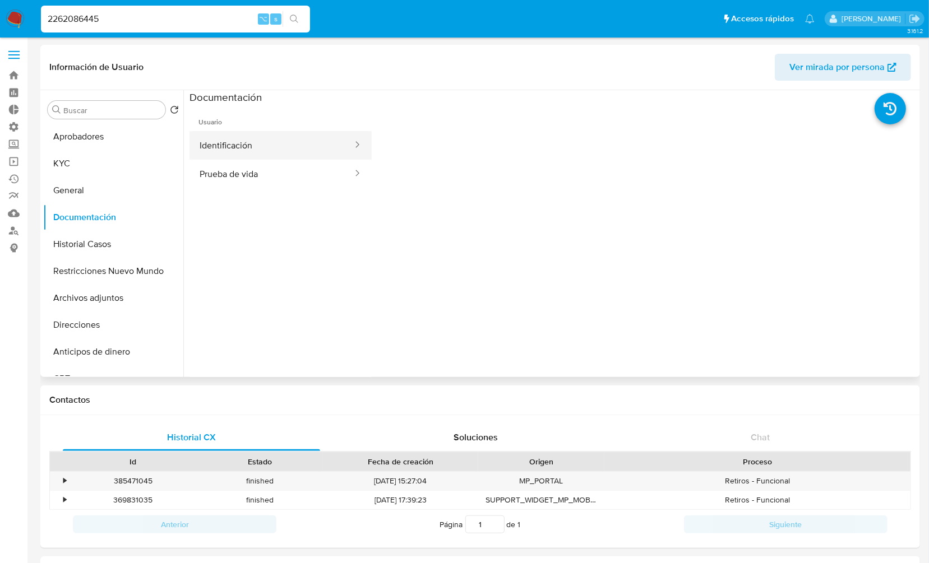
click at [279, 141] on button "Identificación" at bounding box center [271, 145] width 164 height 29
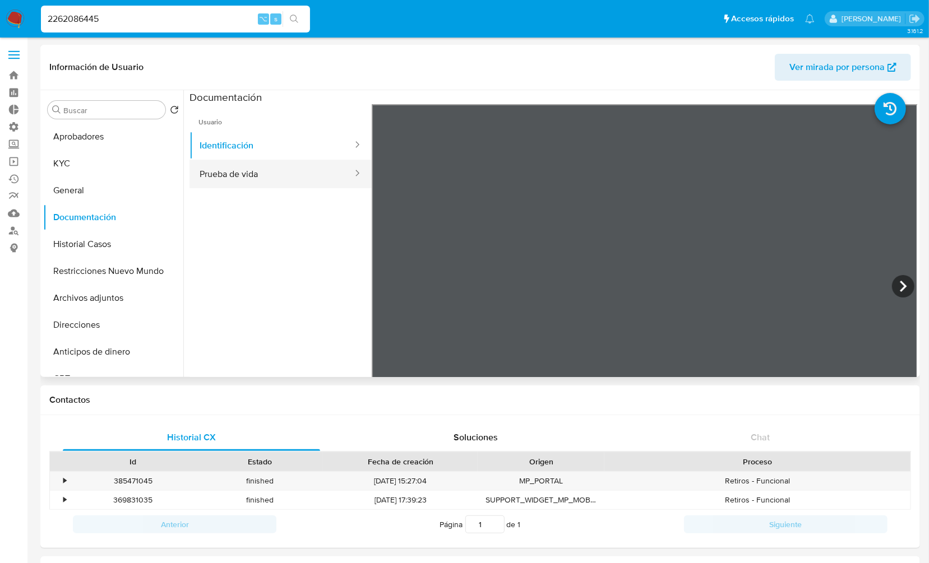
click at [224, 171] on button "Prueba de vida" at bounding box center [271, 174] width 164 height 29
click at [138, 20] on input "2262086445" at bounding box center [175, 19] width 269 height 15
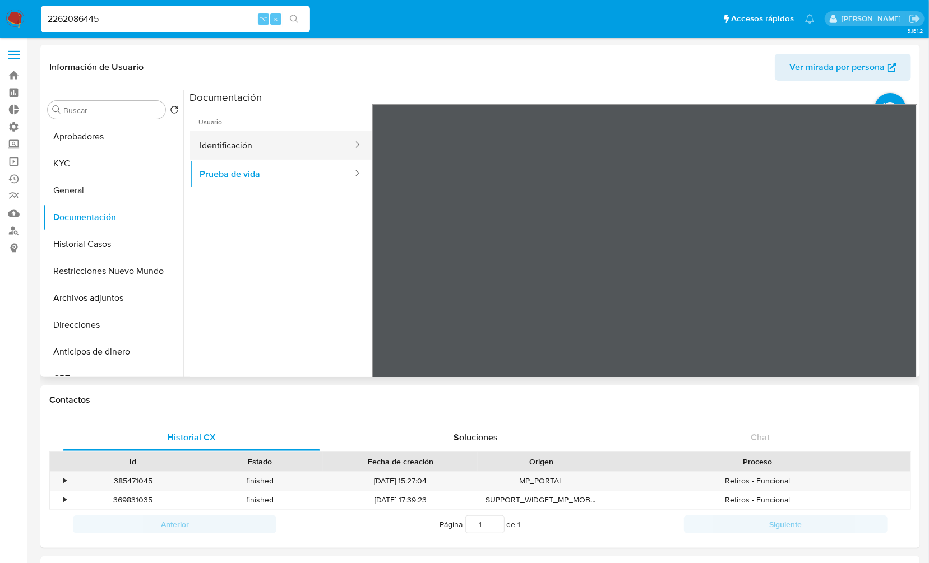
click at [257, 147] on button "Identificación" at bounding box center [271, 145] width 164 height 29
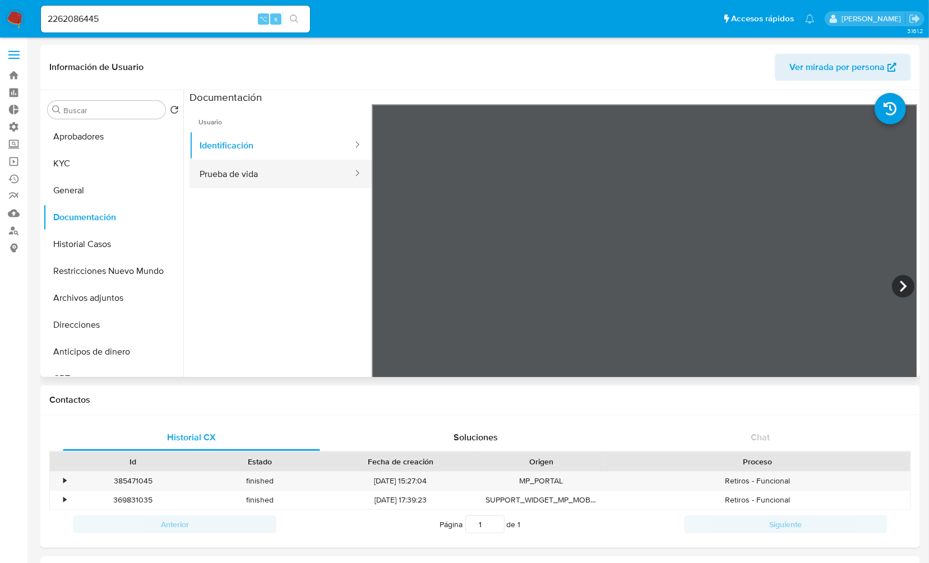
click at [241, 174] on button "Prueba de vida" at bounding box center [271, 174] width 164 height 29
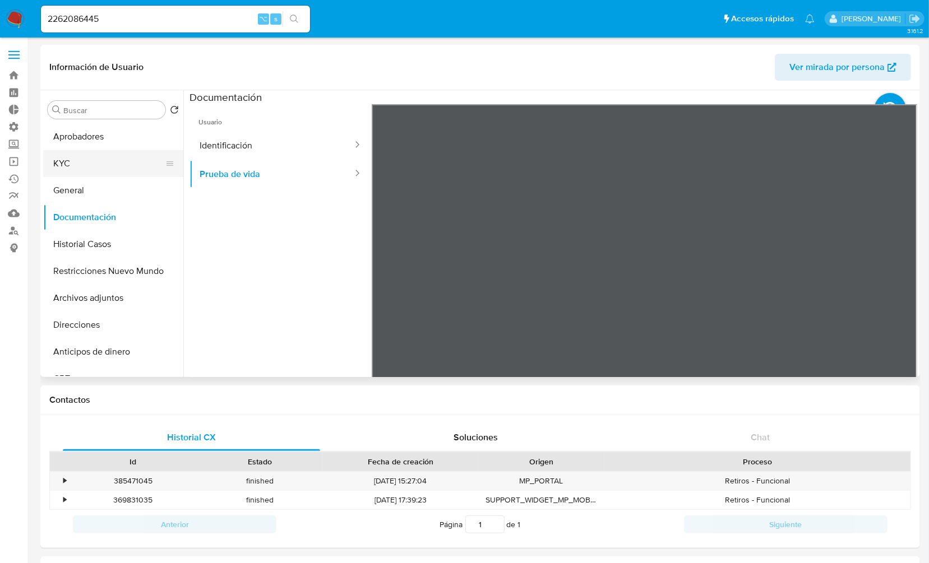
click at [68, 153] on button "KYC" at bounding box center [108, 163] width 131 height 27
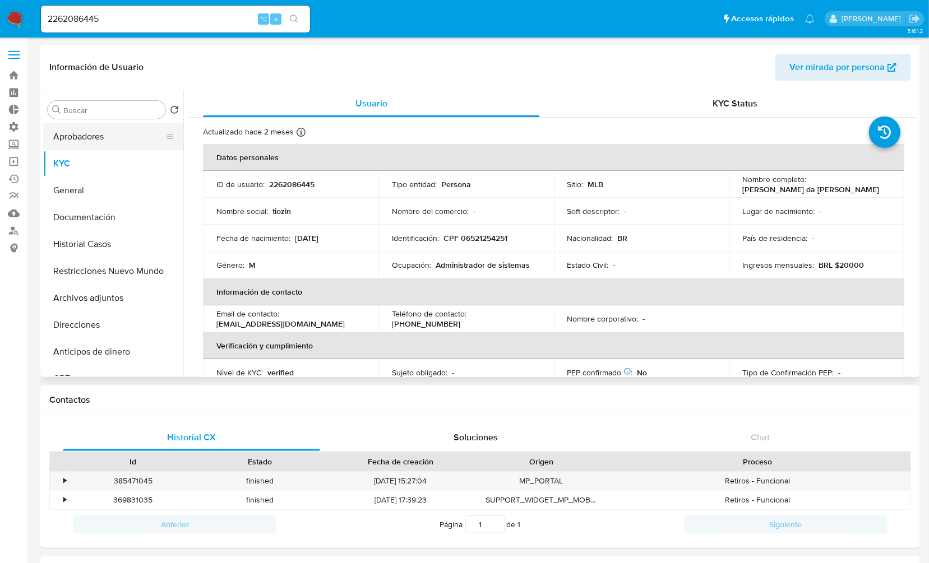
click at [101, 137] on button "Aprobadores" at bounding box center [108, 136] width 131 height 27
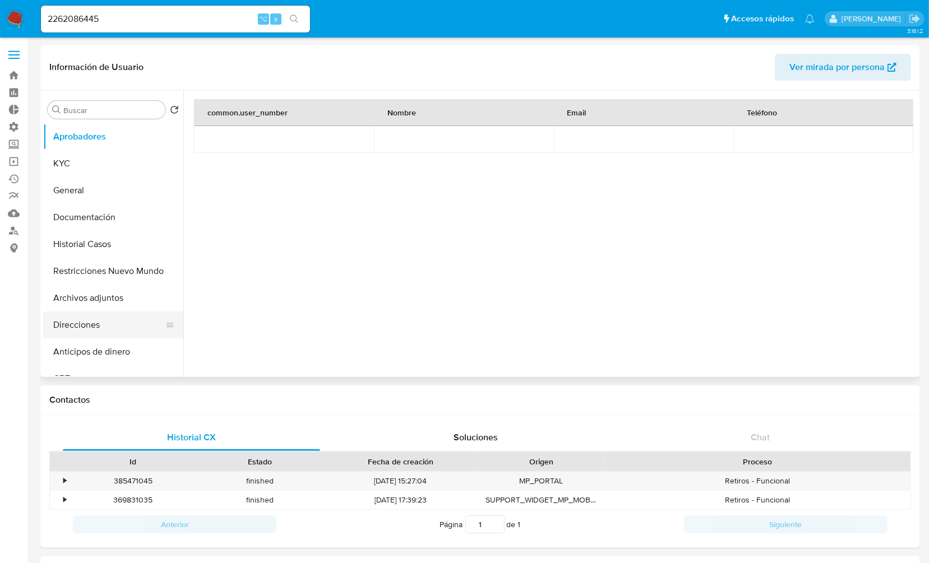
click at [109, 321] on button "Direcciones" at bounding box center [108, 325] width 131 height 27
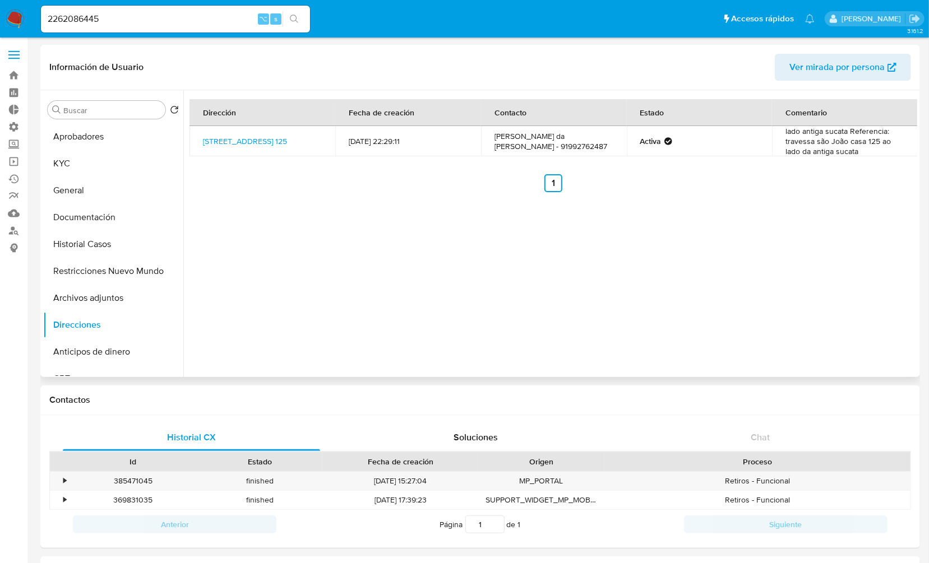
click at [801, 142] on td "lado antiga sucata Referencia: travessa são João casa 125 ao lado da antiga suc…" at bounding box center [845, 141] width 146 height 30
copy div "lado antiga sucata Referencia: travessa são João casa 125 ao lado da antiga suc…"
click at [79, 159] on button "KYC" at bounding box center [108, 163] width 131 height 27
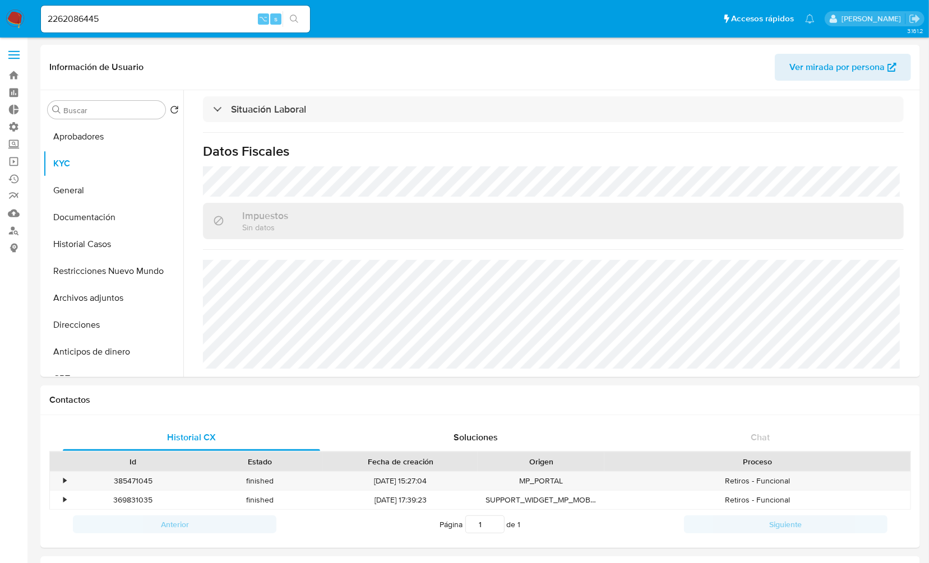
scroll to position [52, 0]
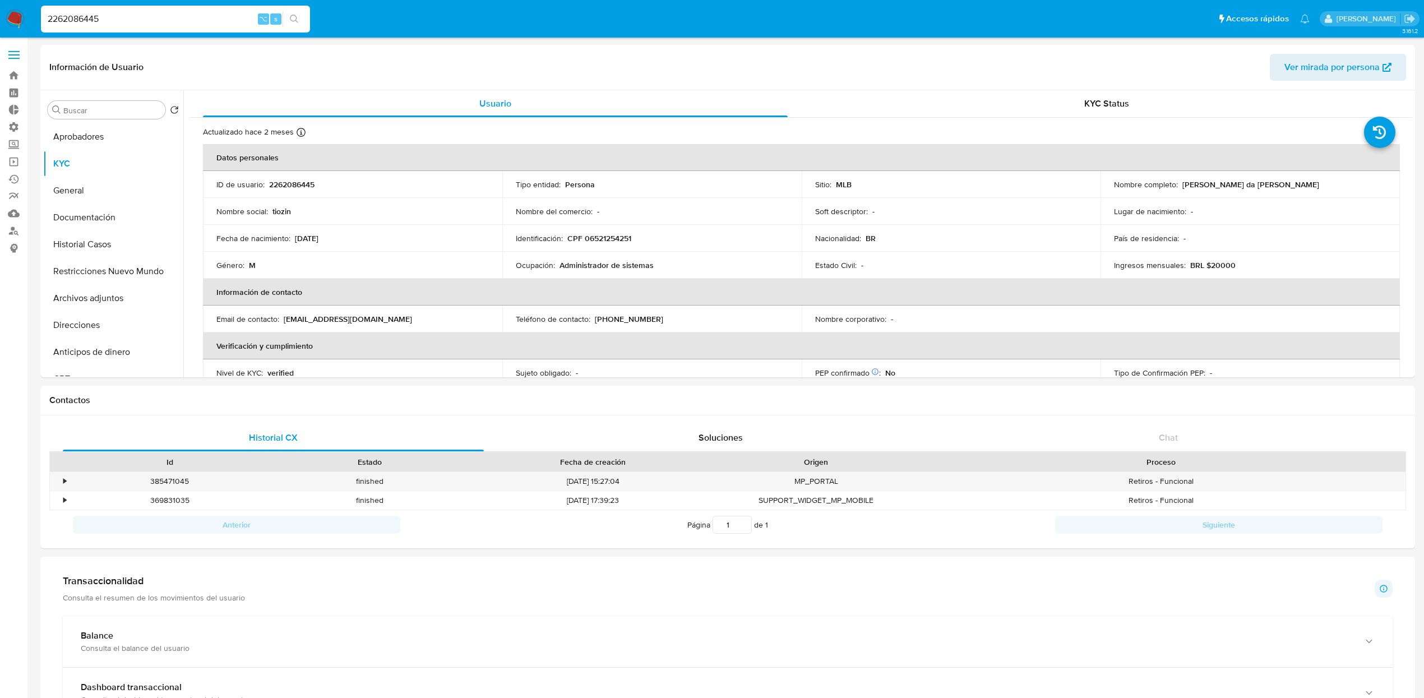
select select "10"
click at [430, 267] on div "Género : M" at bounding box center [352, 265] width 272 height 10
click at [103, 210] on button "Documentación" at bounding box center [108, 217] width 131 height 27
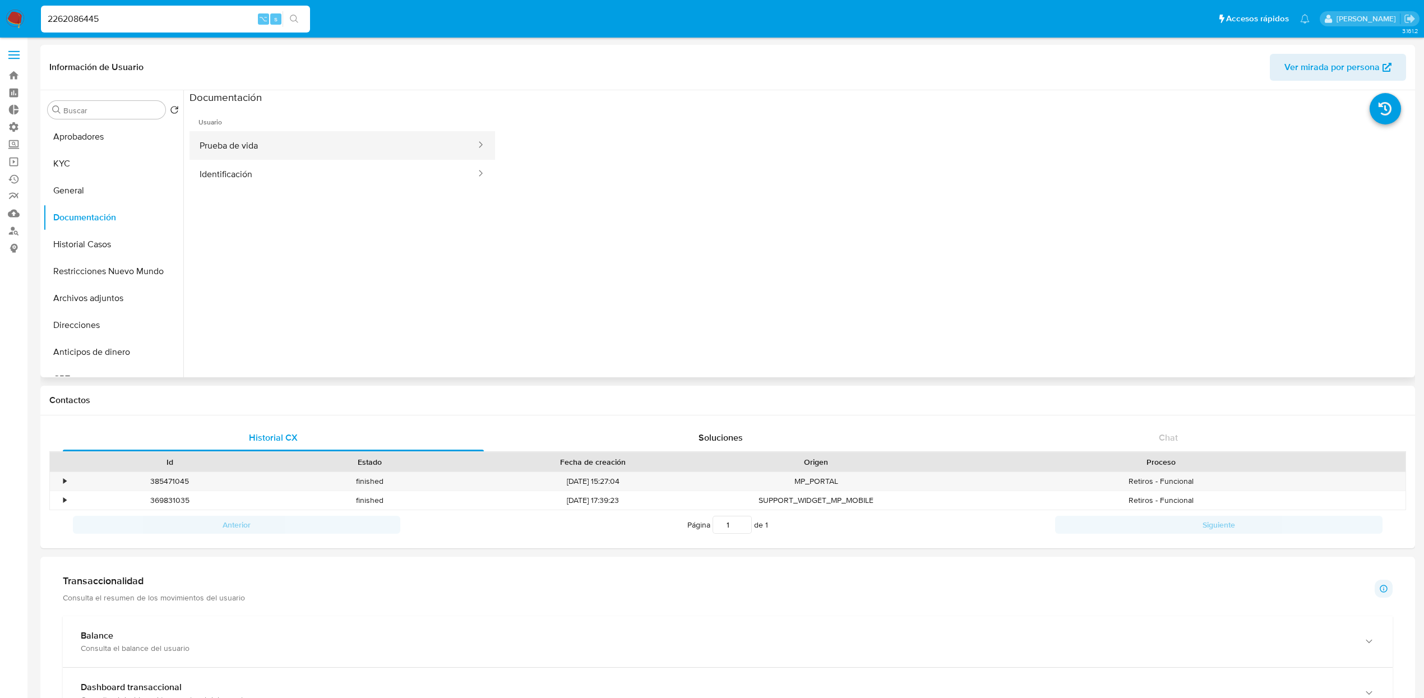
click at [375, 146] on button "Prueba de vida" at bounding box center [333, 145] width 288 height 29
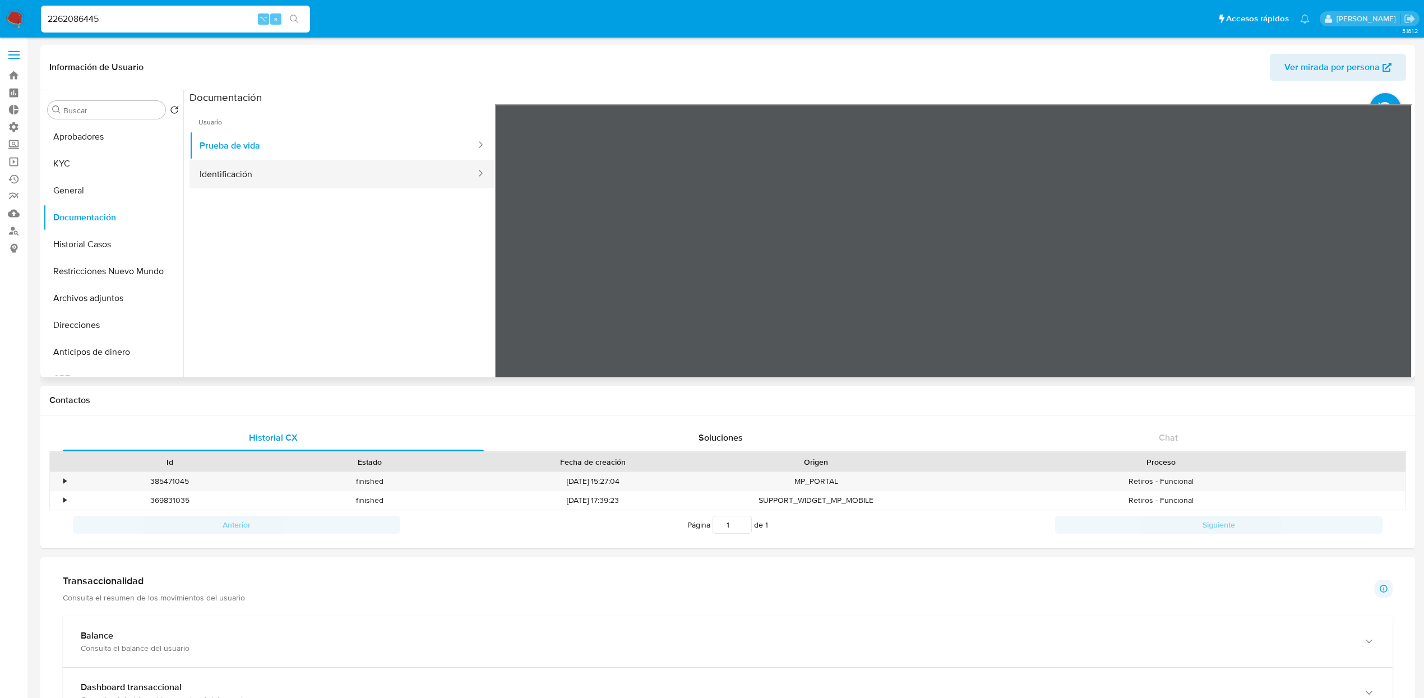
click at [356, 175] on button "Identificación" at bounding box center [333, 174] width 288 height 29
click at [174, 26] on input "2262086445" at bounding box center [175, 19] width 269 height 15
click at [72, 170] on button "KYC" at bounding box center [108, 163] width 131 height 27
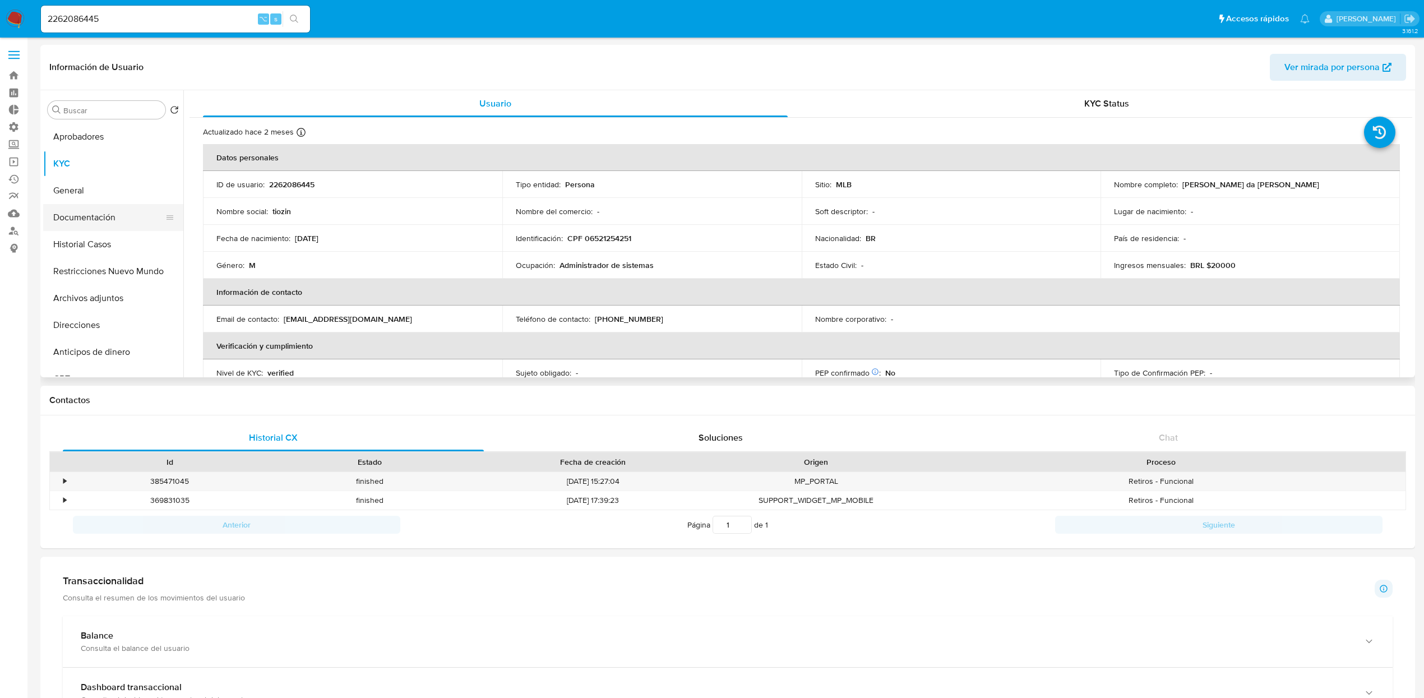
click at [115, 219] on button "Documentación" at bounding box center [108, 217] width 131 height 27
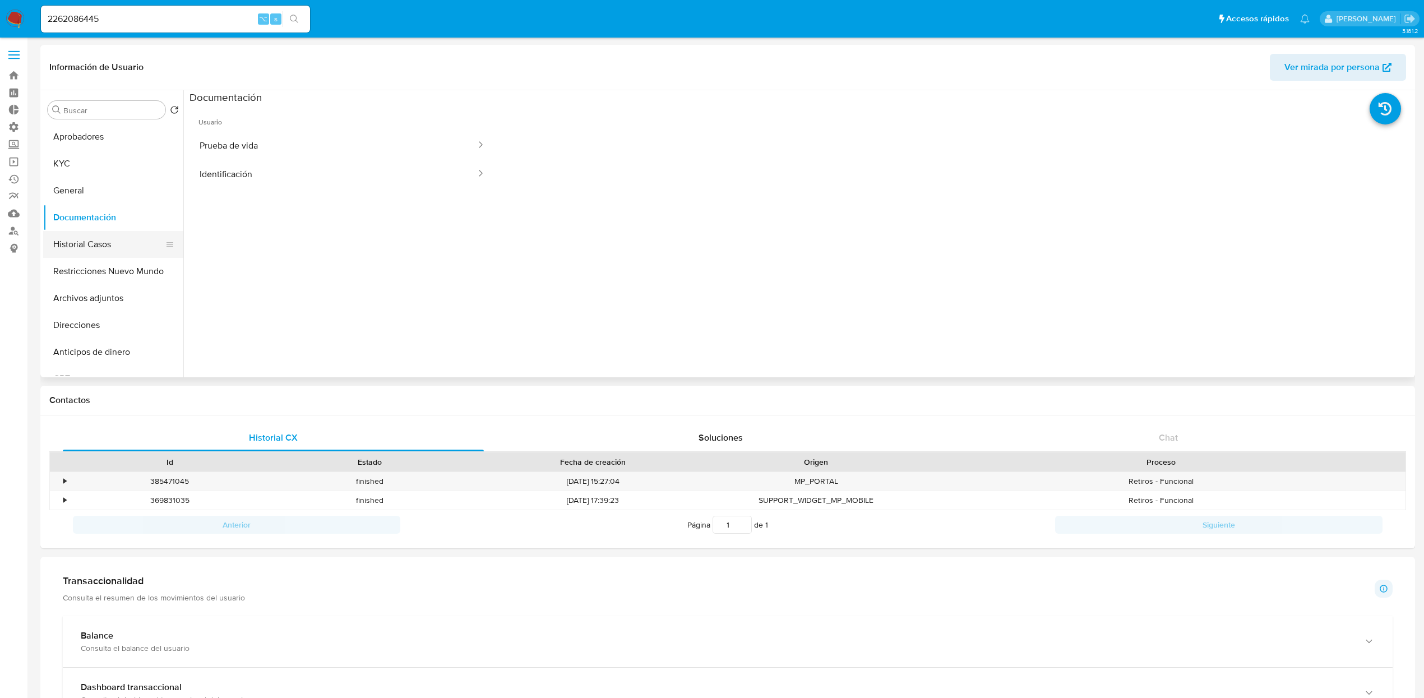
click at [78, 251] on button "Historial Casos" at bounding box center [108, 244] width 131 height 27
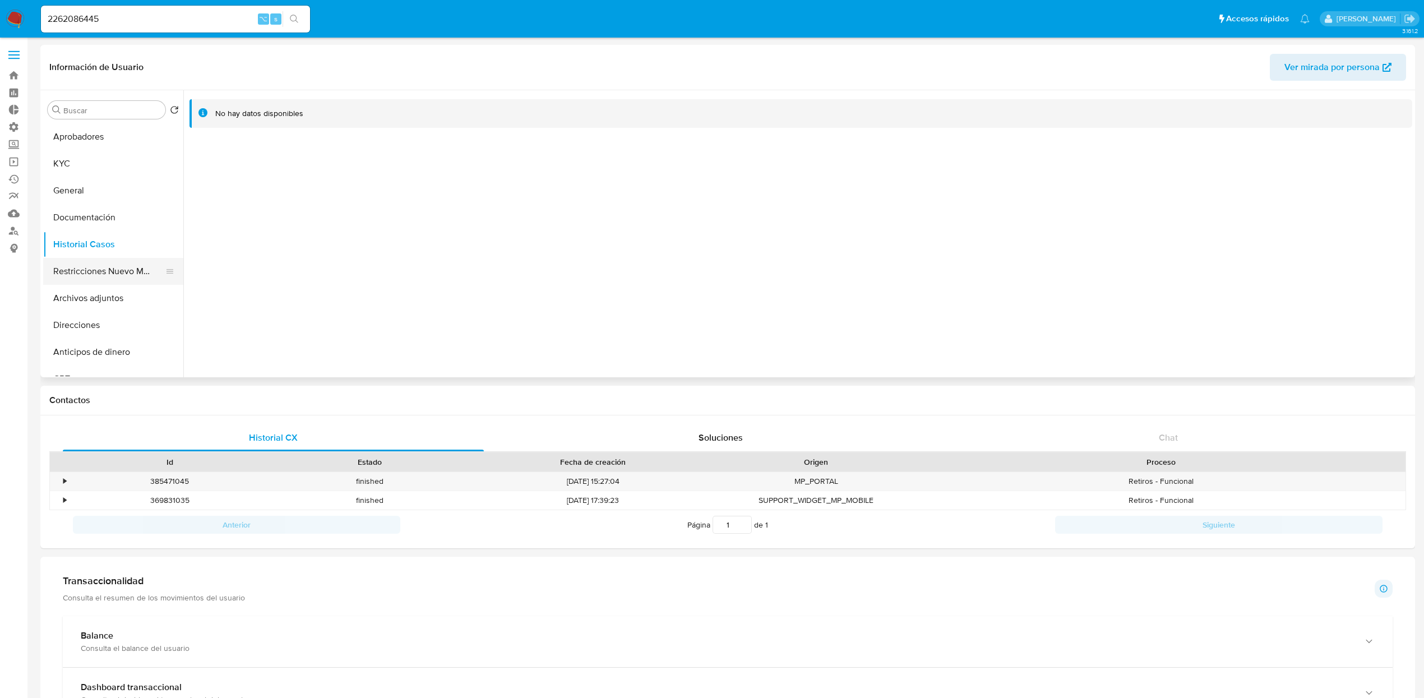
click at [119, 269] on button "Restricciones Nuevo Mundo" at bounding box center [108, 271] width 131 height 27
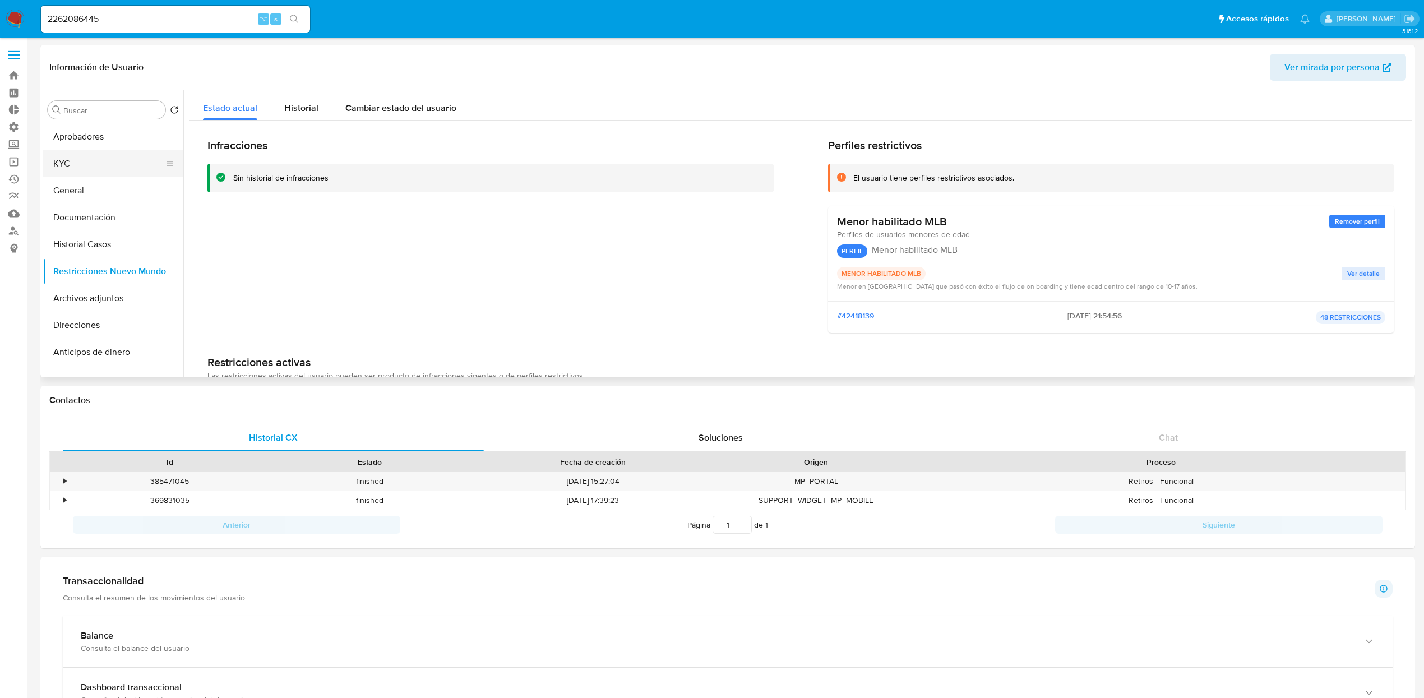
click at [107, 157] on button "KYC" at bounding box center [108, 163] width 131 height 27
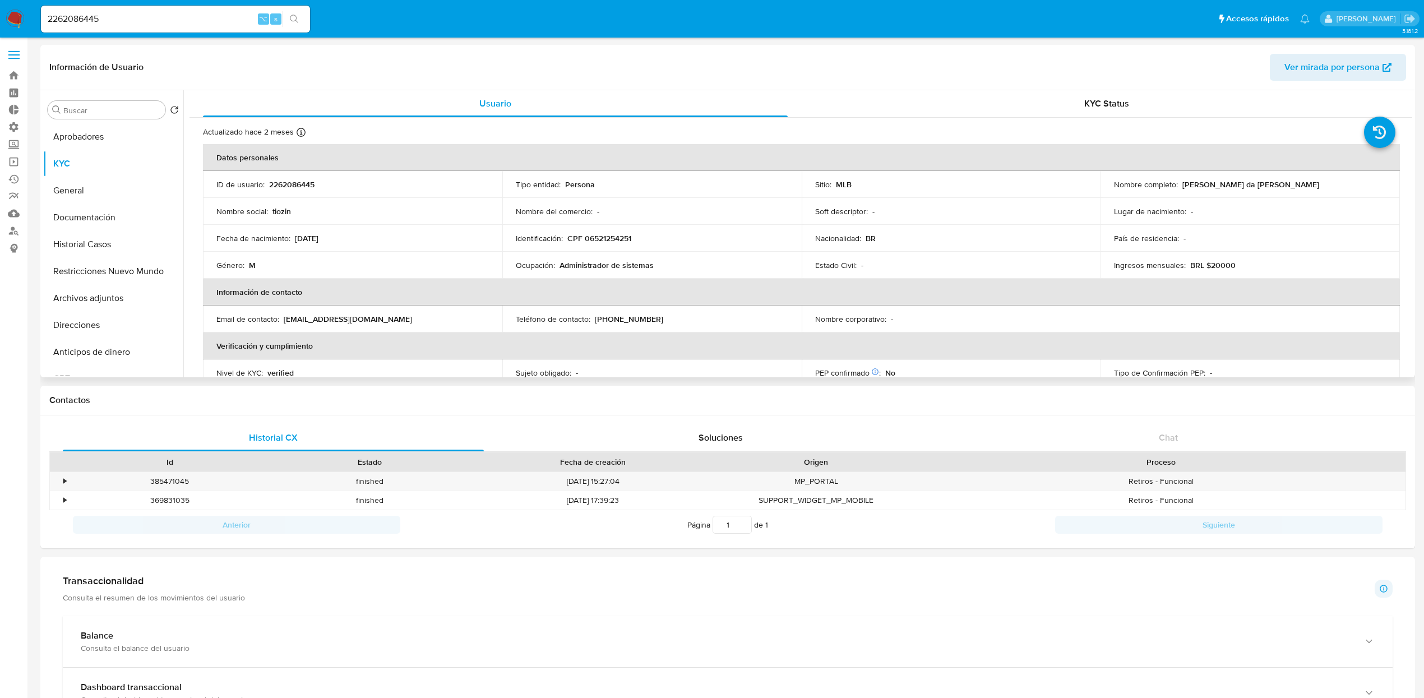
click at [1070, 285] on th "Información de contacto" at bounding box center [801, 292] width 1197 height 27
click at [80, 130] on button "Aprobadores" at bounding box center [108, 136] width 131 height 27
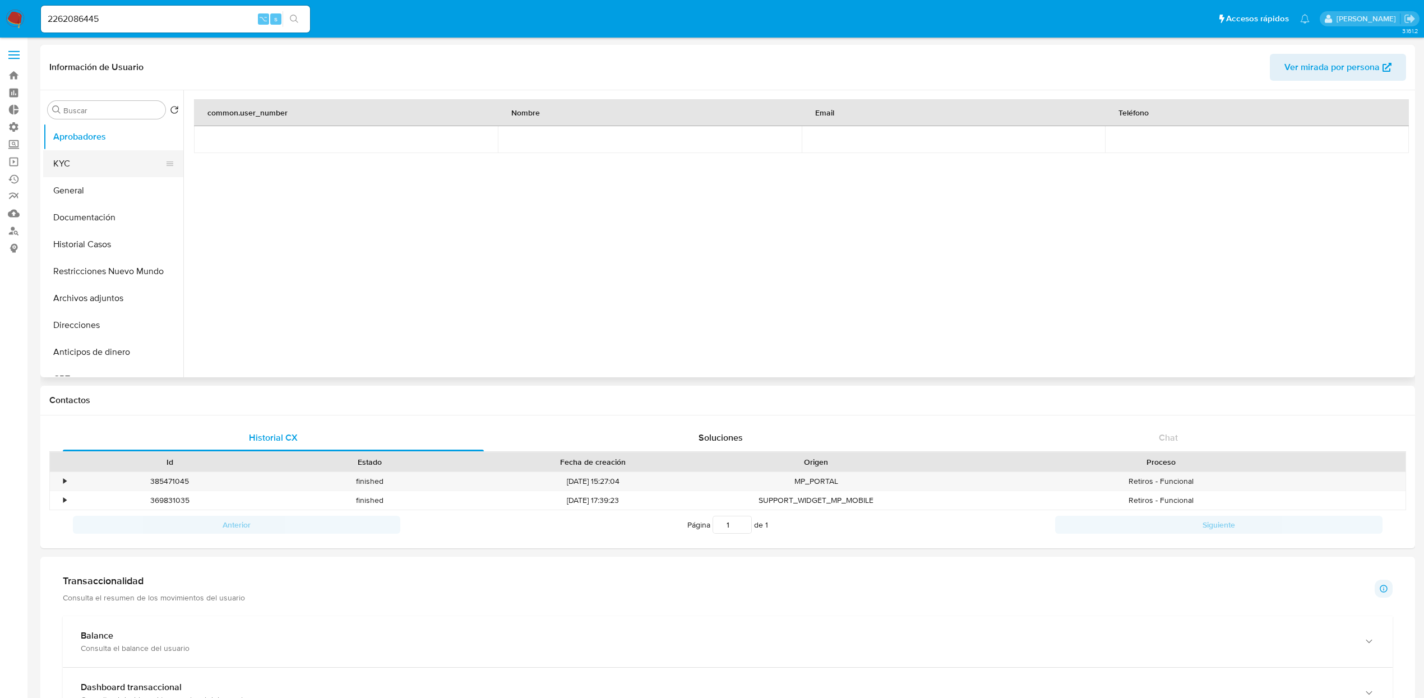
click at [67, 157] on button "KYC" at bounding box center [108, 163] width 131 height 27
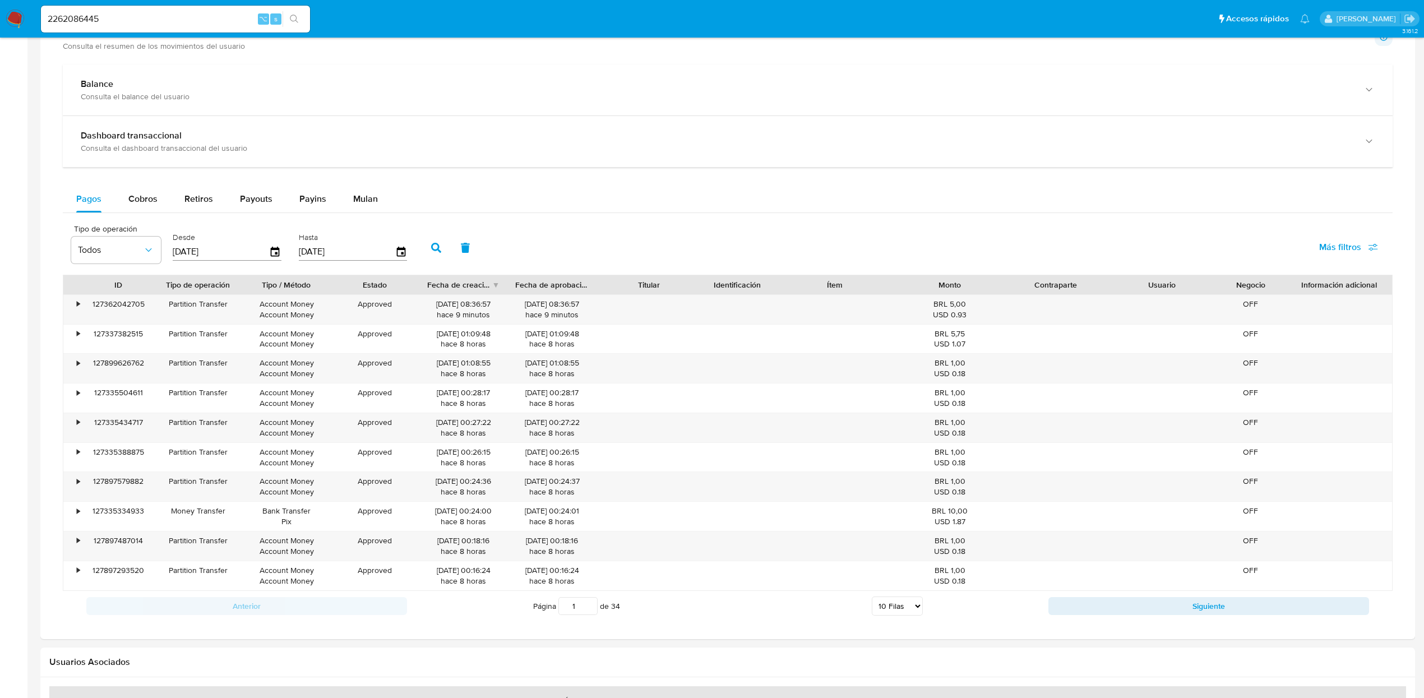
scroll to position [563, 0]
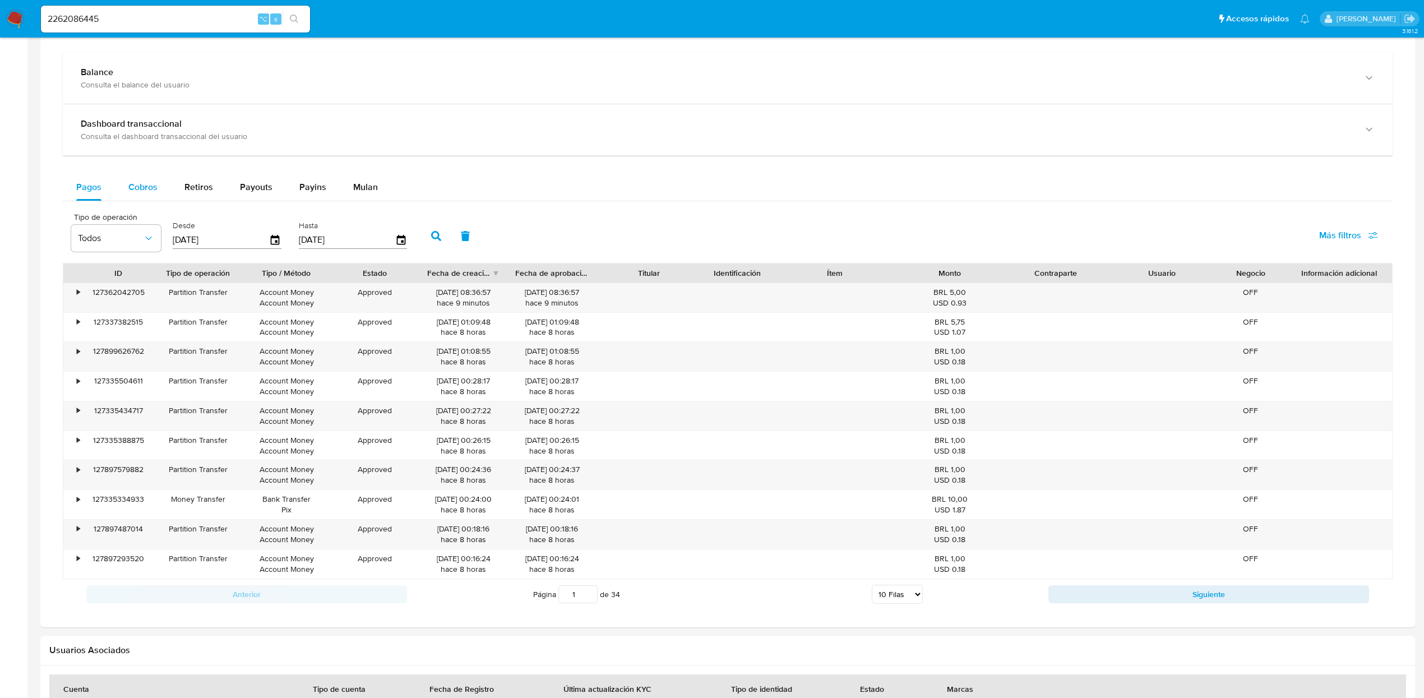
click at [149, 193] on span "Cobros" at bounding box center [142, 186] width 29 height 13
select select "10"
click at [84, 197] on div "Pagos" at bounding box center [88, 187] width 25 height 27
click at [136, 193] on span "Cobros" at bounding box center [142, 186] width 29 height 13
click at [260, 193] on span "Payouts" at bounding box center [256, 186] width 33 height 13
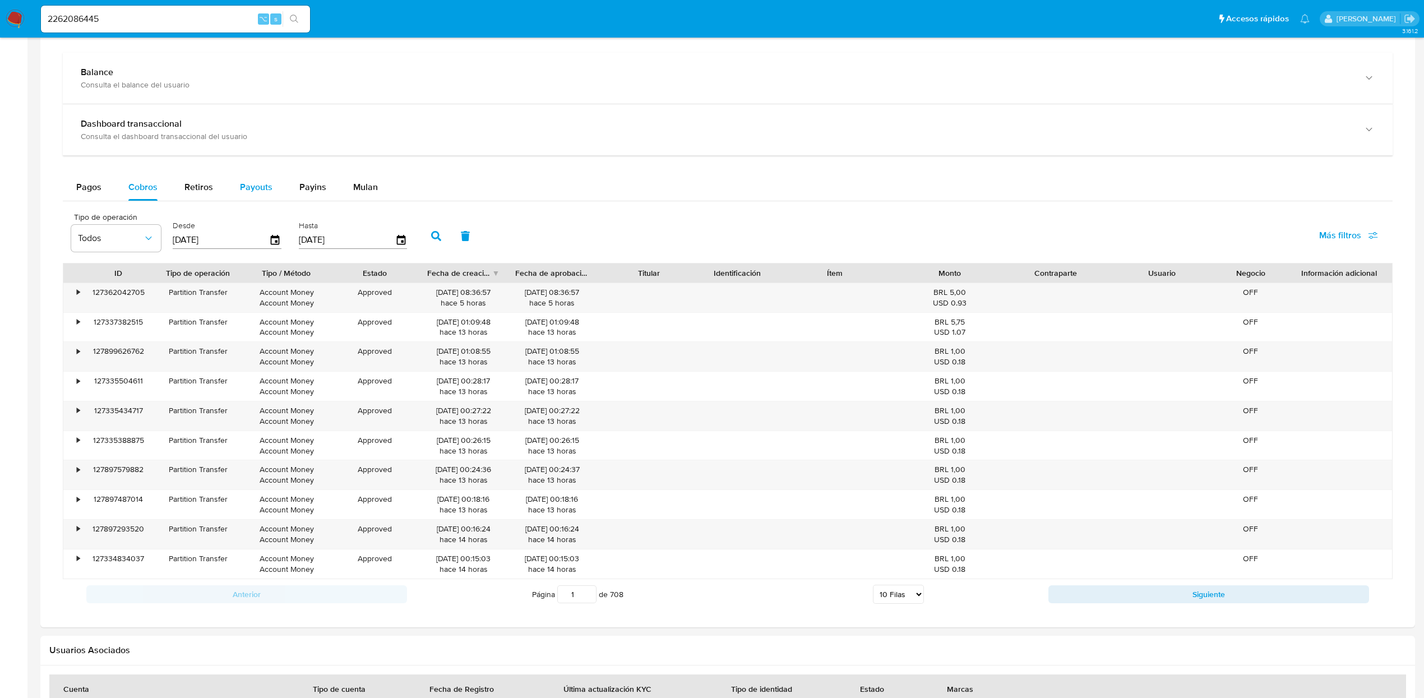
select select "10"
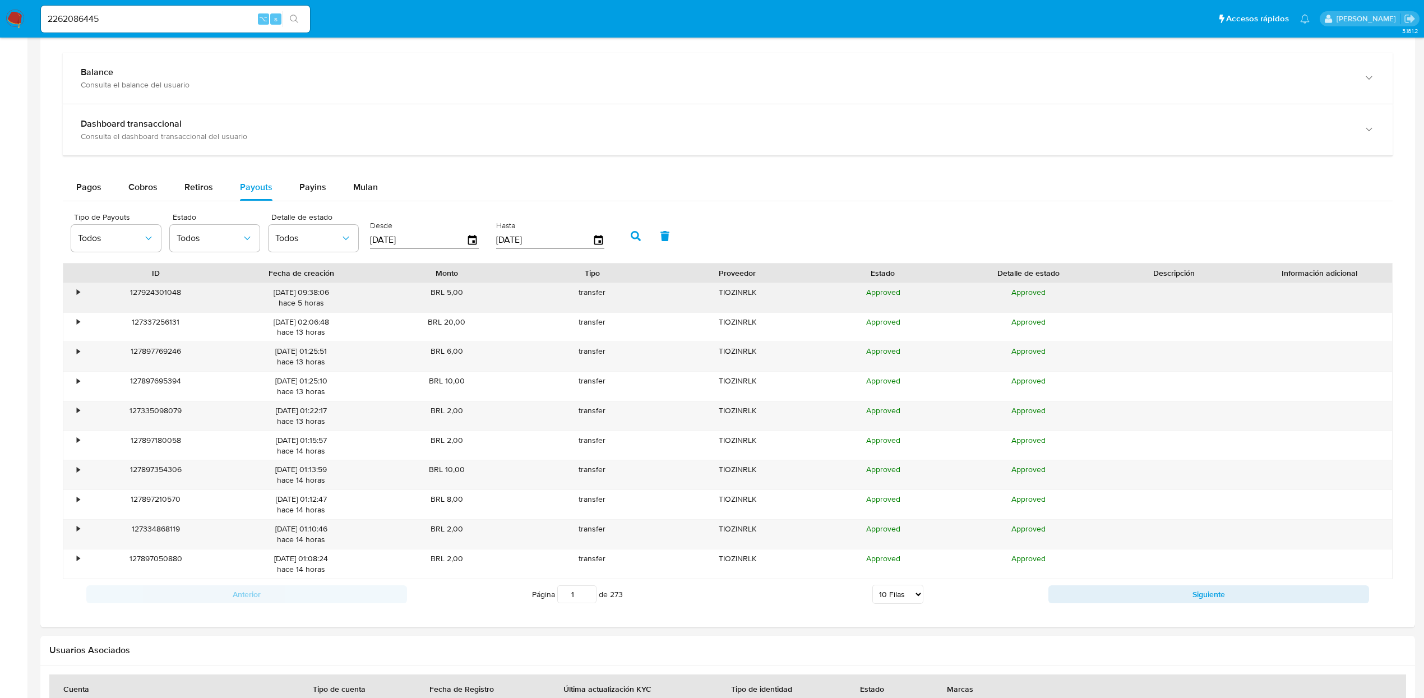
click at [78, 298] on div "•" at bounding box center [78, 292] width 3 height 11
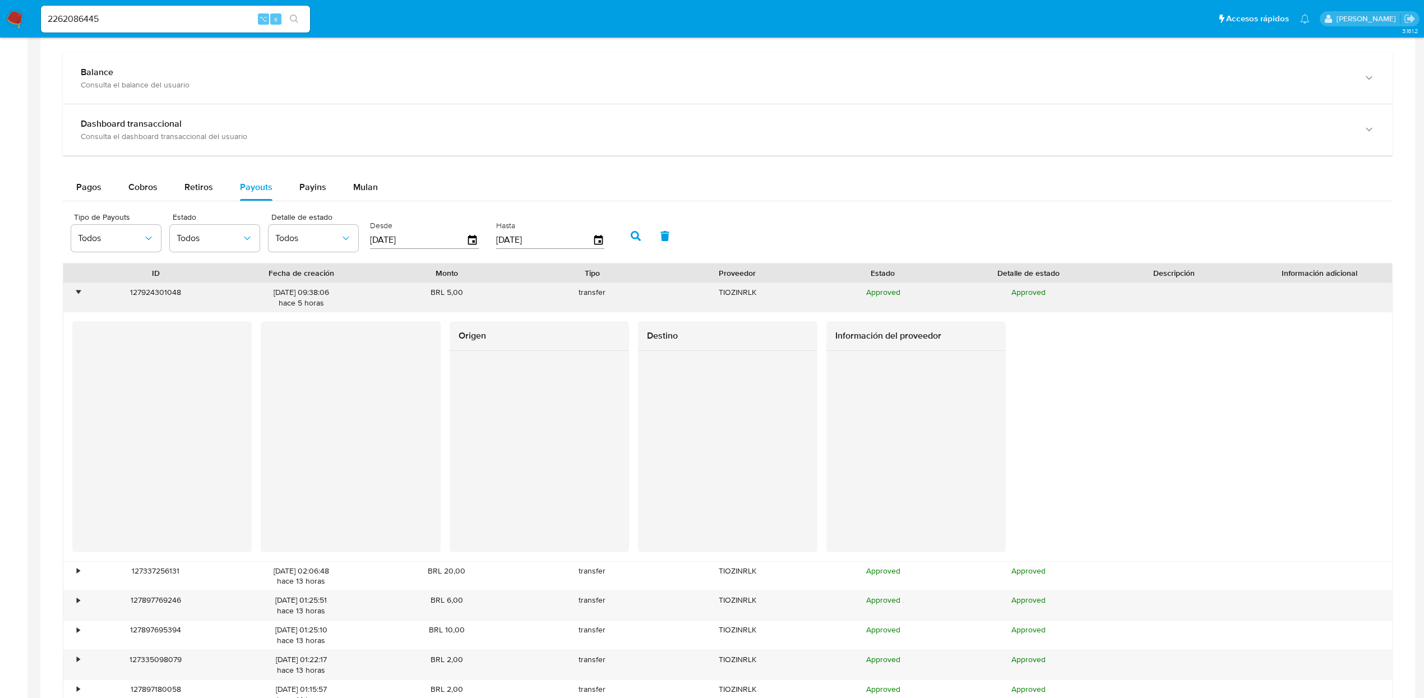
click at [78, 298] on div "•" at bounding box center [78, 292] width 3 height 11
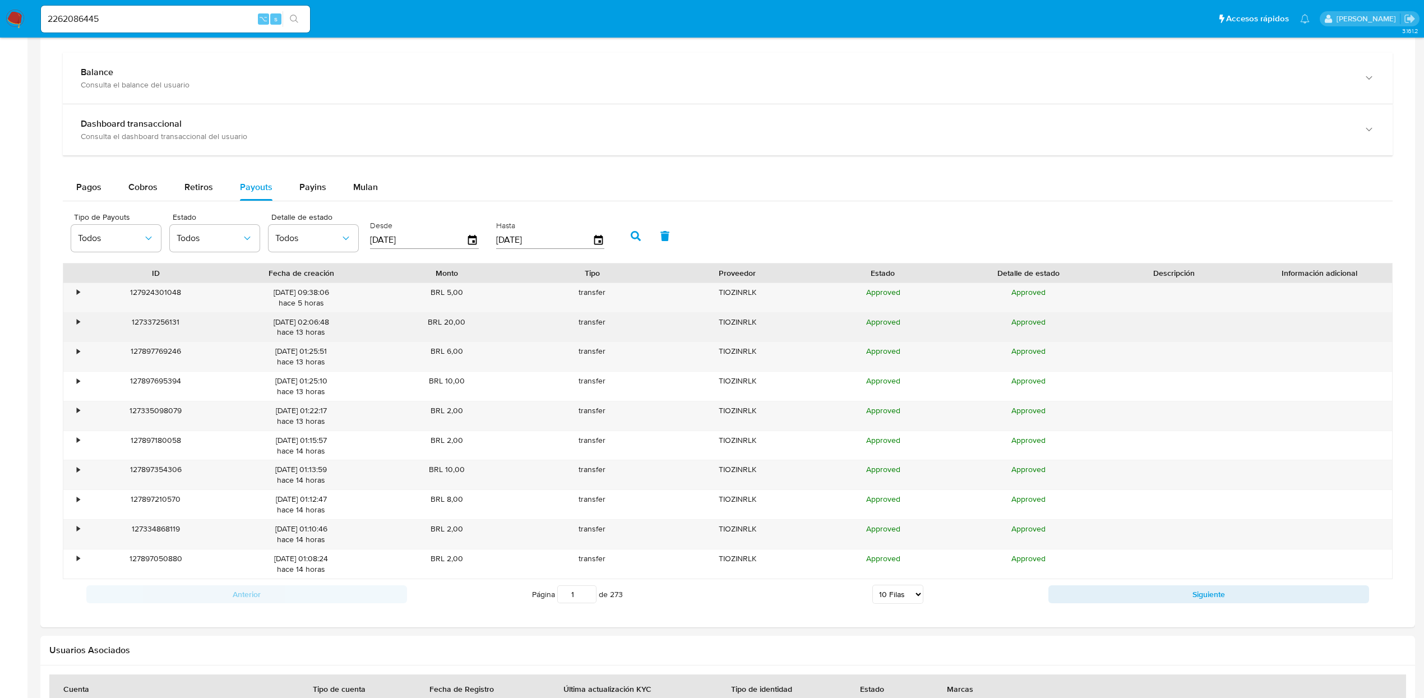
click at [79, 326] on div "•" at bounding box center [78, 322] width 3 height 11
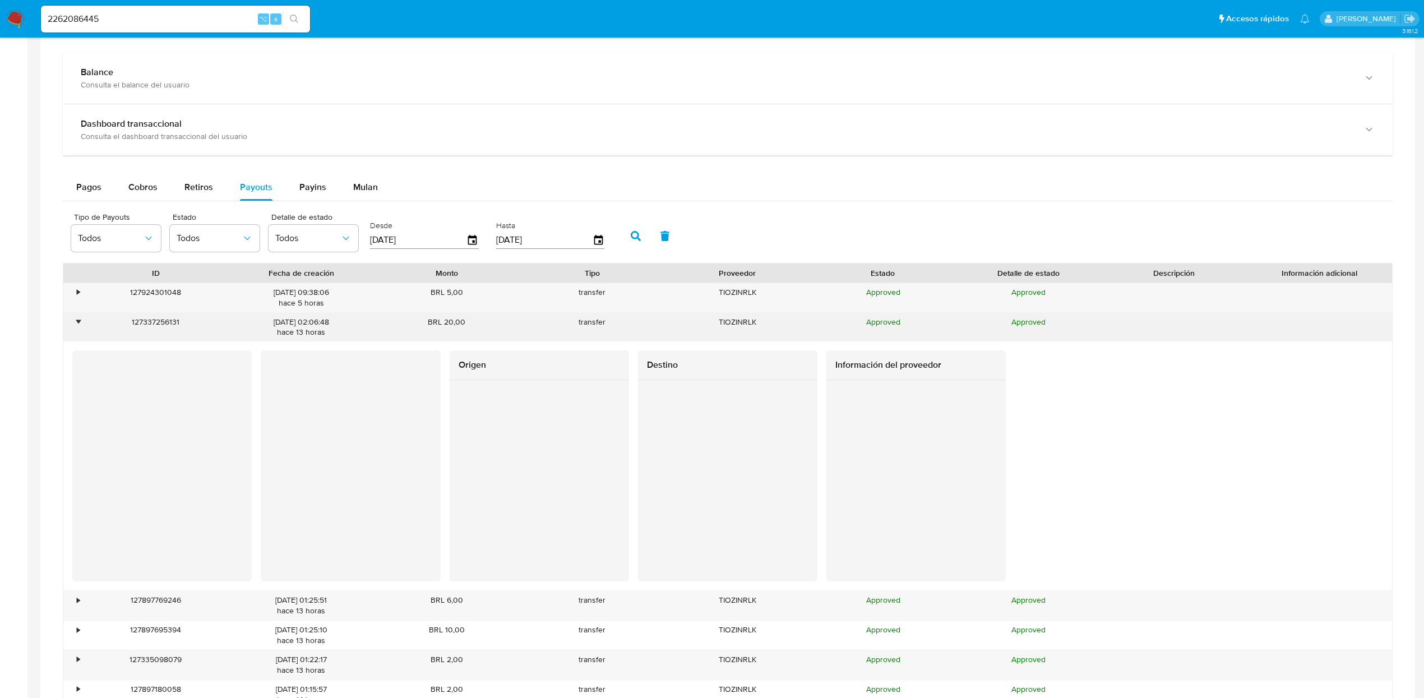
click at [72, 329] on div "•" at bounding box center [73, 327] width 20 height 29
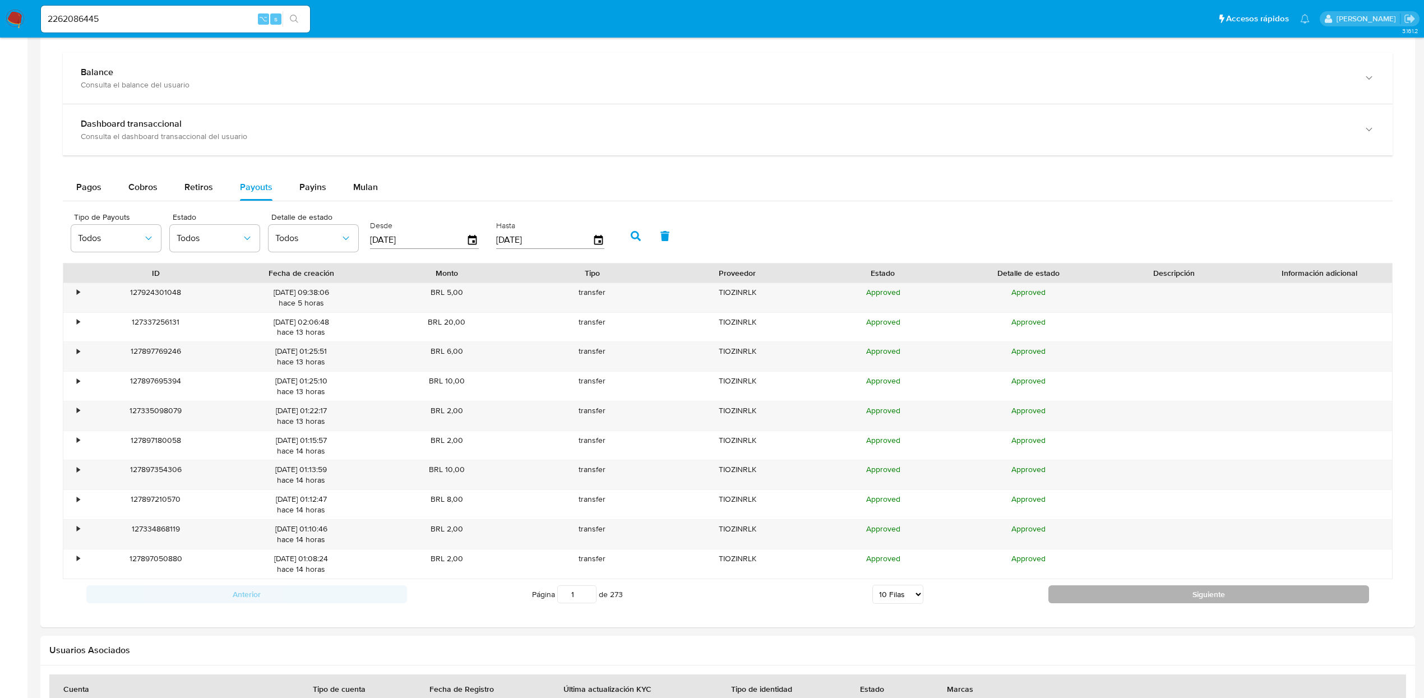
click at [1112, 600] on button "Siguiente" at bounding box center [1208, 594] width 321 height 18
click at [1134, 603] on button "Siguiente" at bounding box center [1208, 594] width 321 height 18
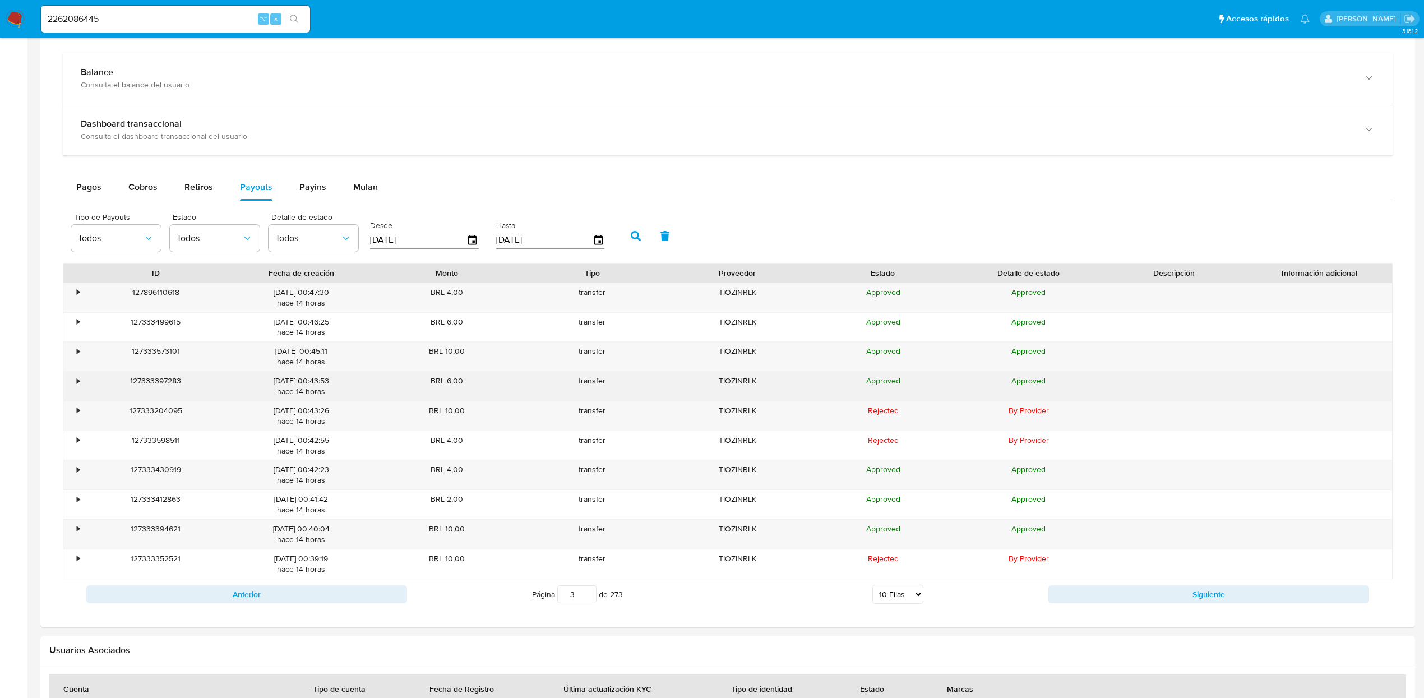
click at [77, 386] on div "•" at bounding box center [78, 380] width 3 height 11
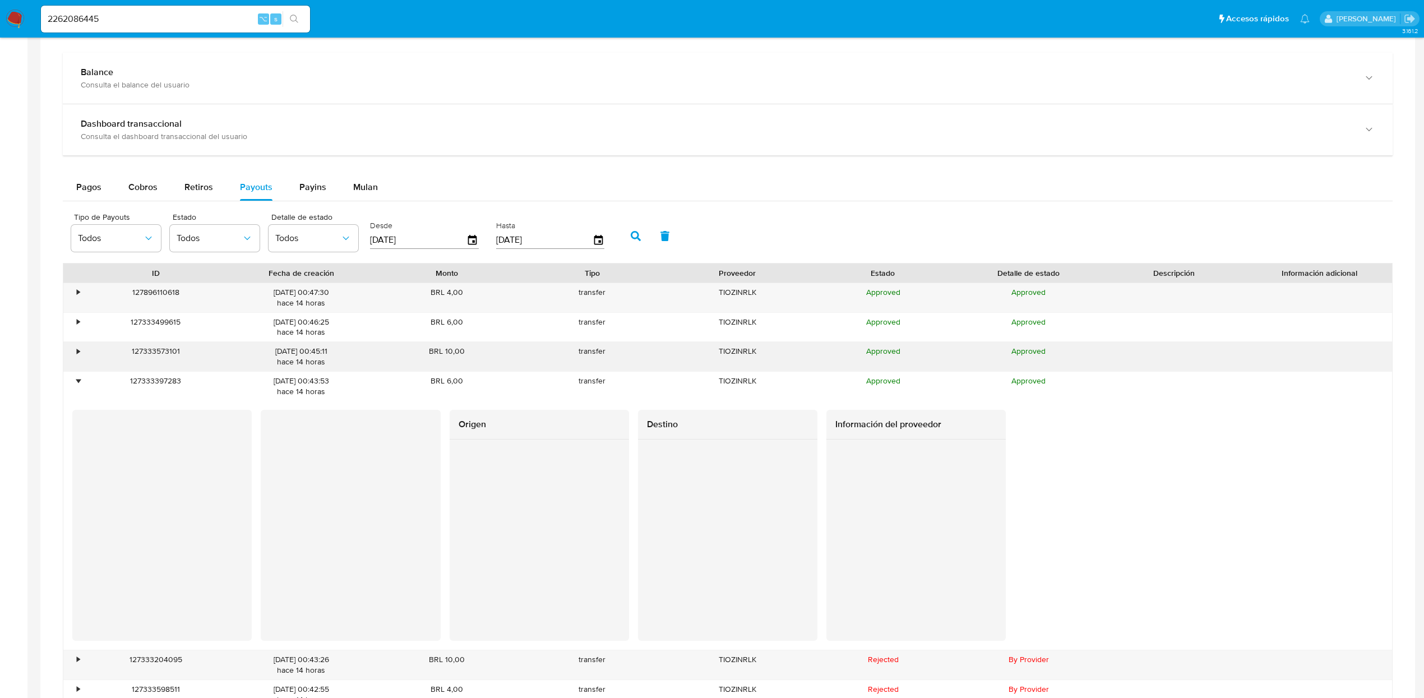
click at [75, 356] on div "•" at bounding box center [73, 356] width 20 height 29
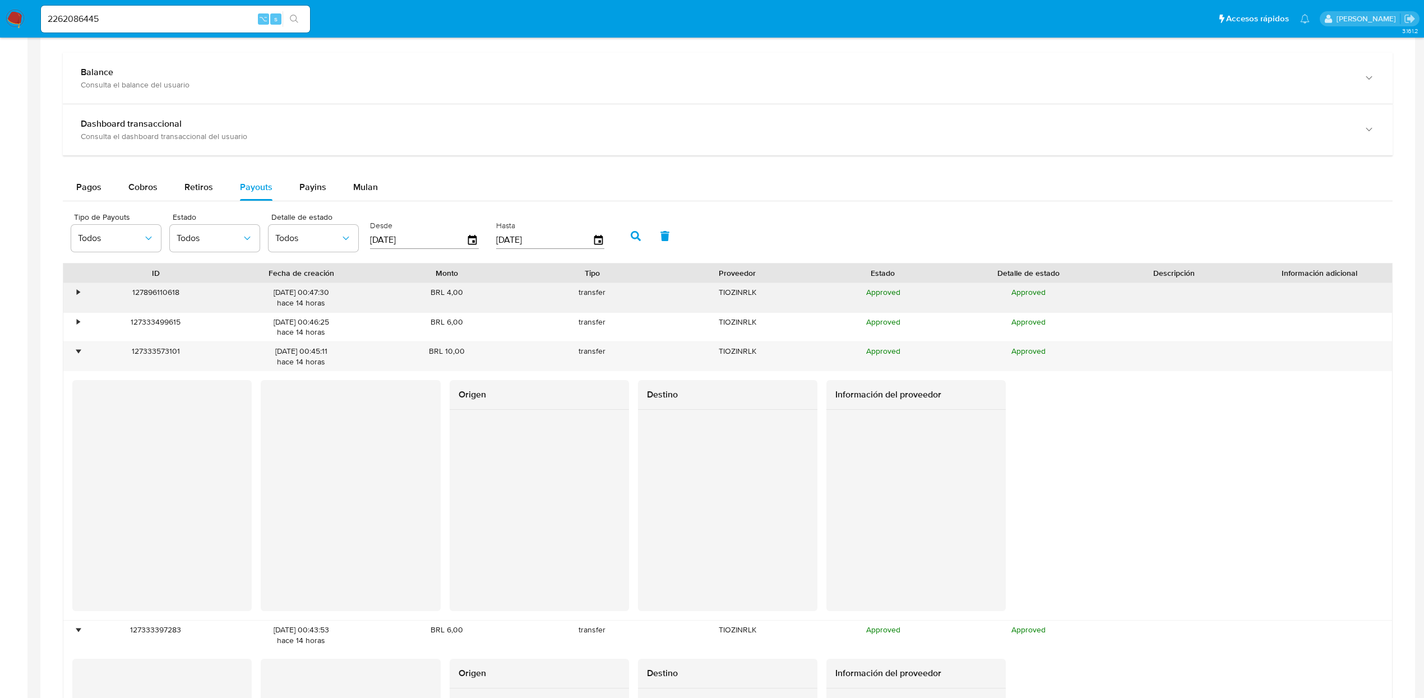
click at [76, 311] on div "•" at bounding box center [73, 297] width 20 height 29
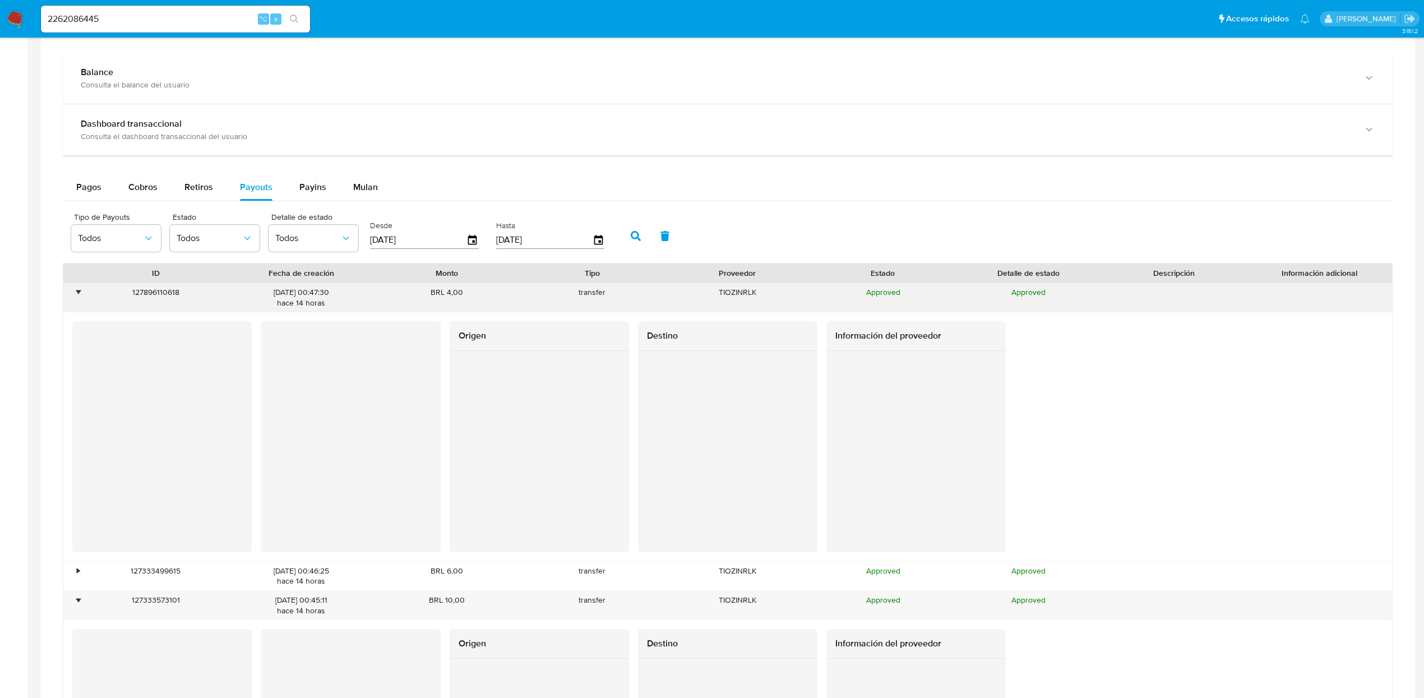
click at [81, 296] on div "•" at bounding box center [73, 297] width 20 height 29
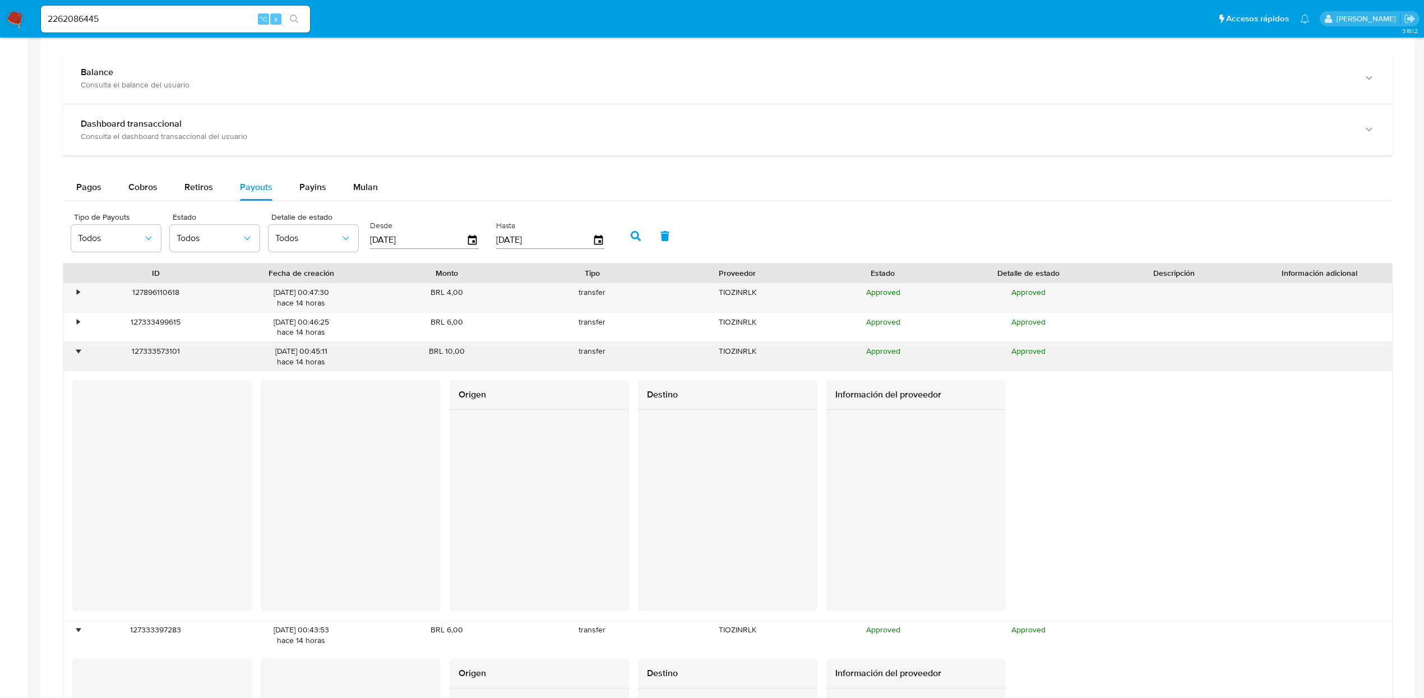
click at [75, 362] on div "•" at bounding box center [73, 356] width 20 height 29
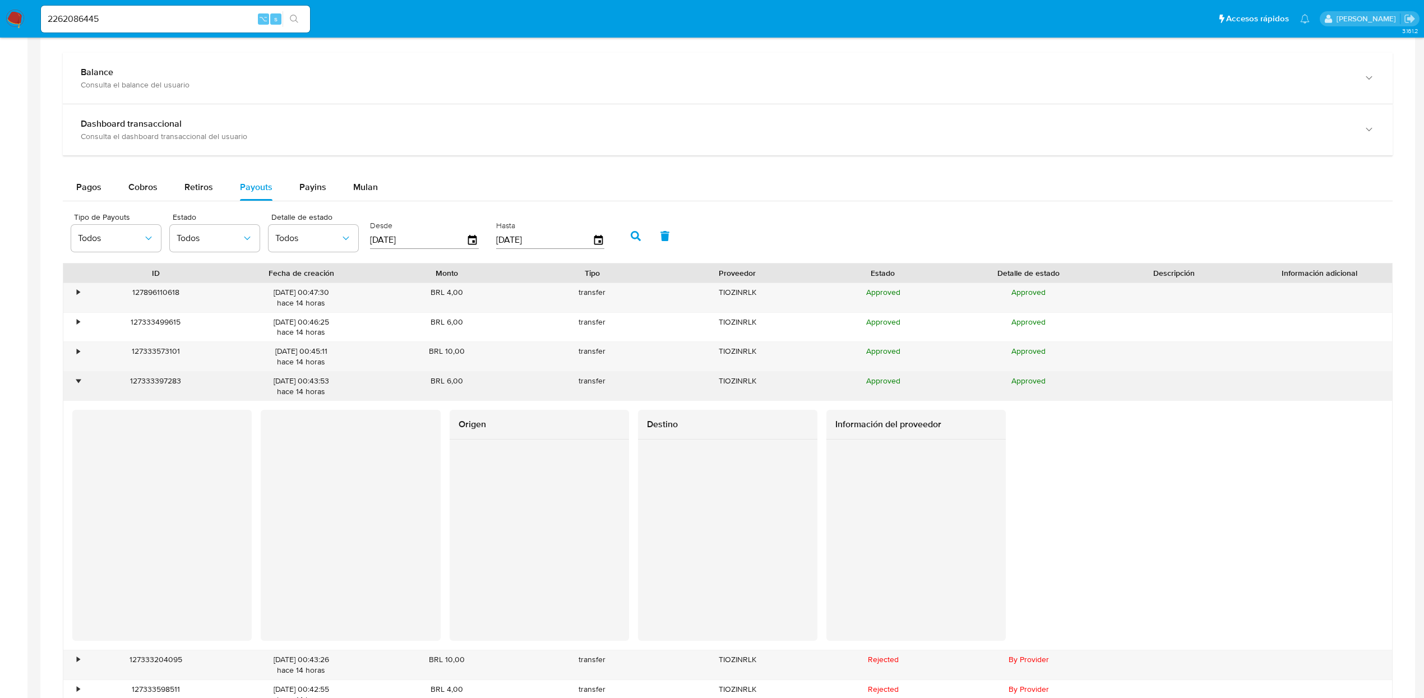
click at [75, 386] on div "•" at bounding box center [73, 386] width 20 height 29
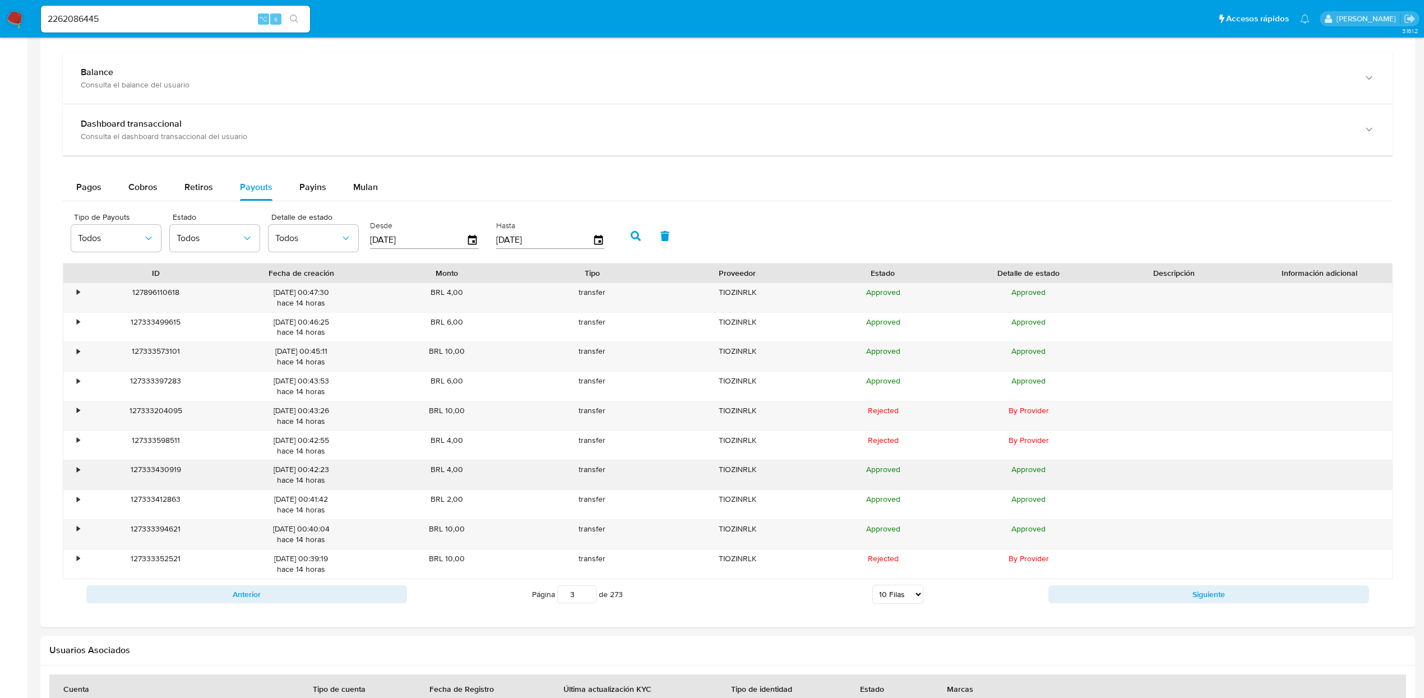
click at [72, 475] on div "•" at bounding box center [73, 474] width 20 height 29
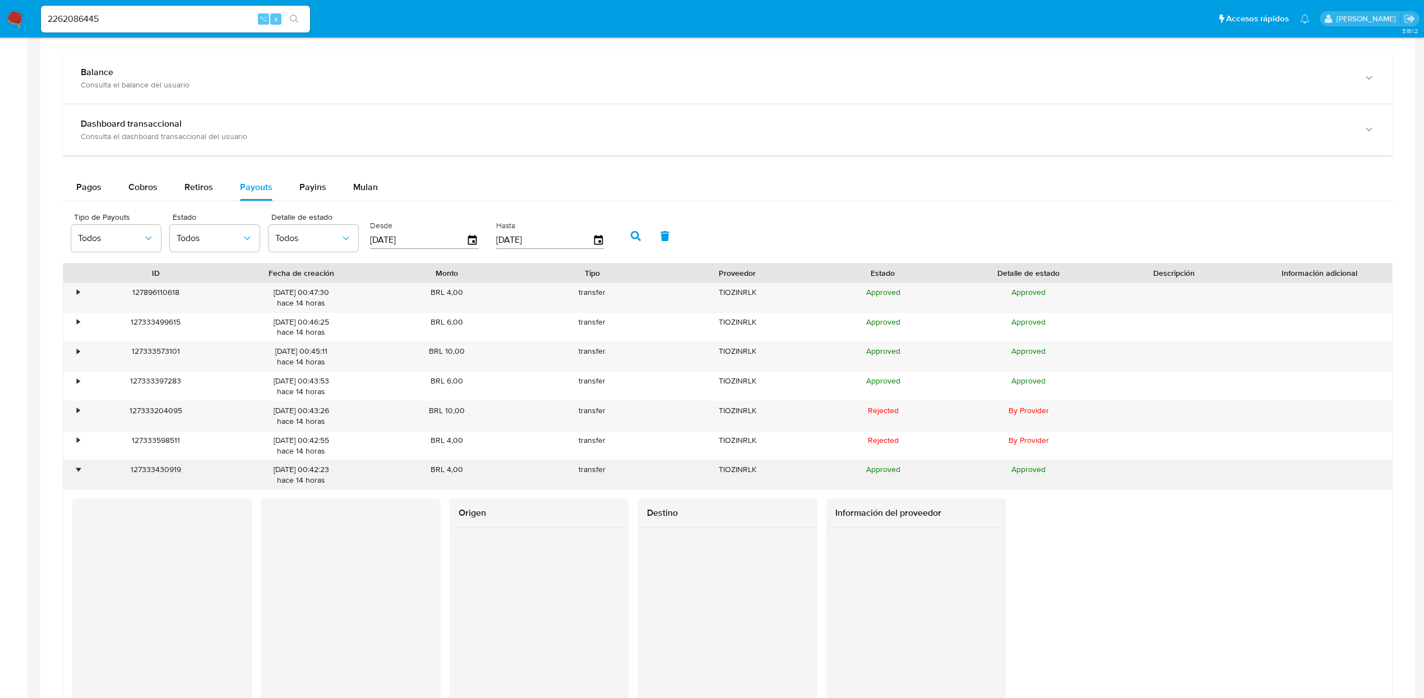
click at [71, 477] on div "•" at bounding box center [73, 474] width 20 height 29
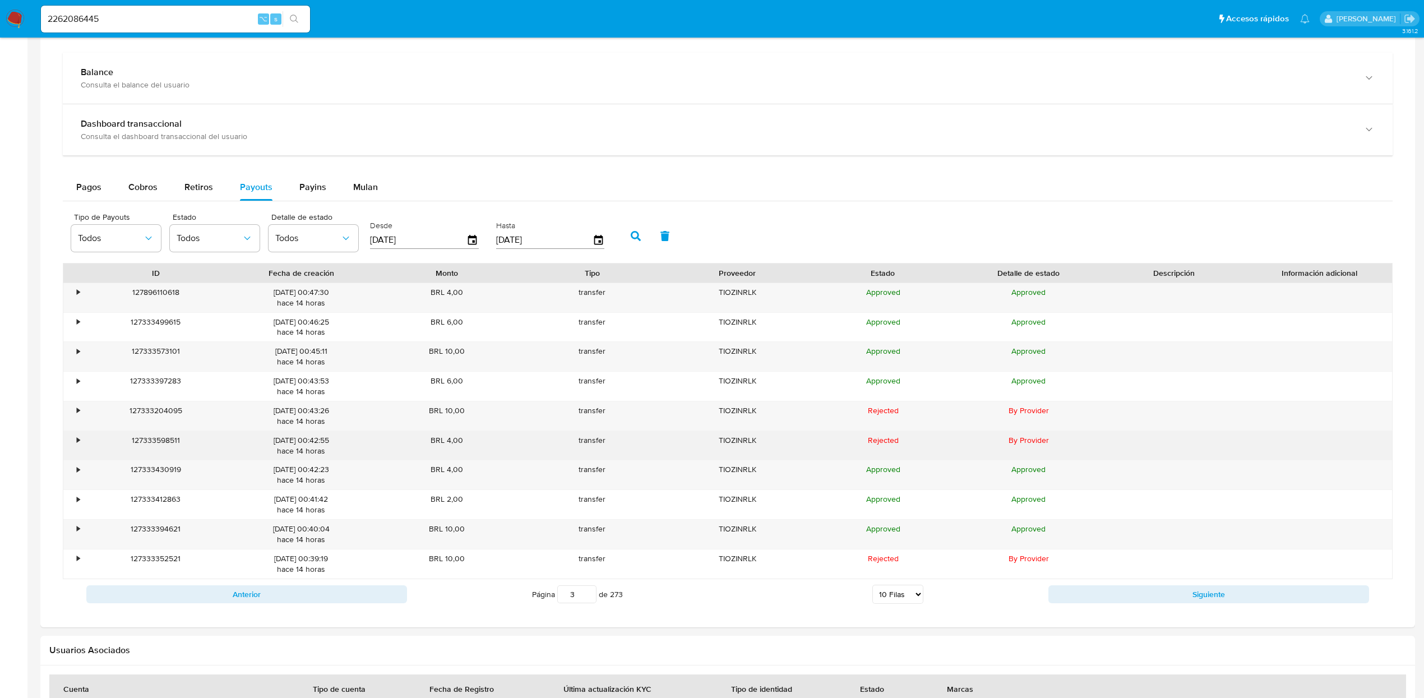
click at [77, 446] on div "•" at bounding box center [78, 440] width 3 height 11
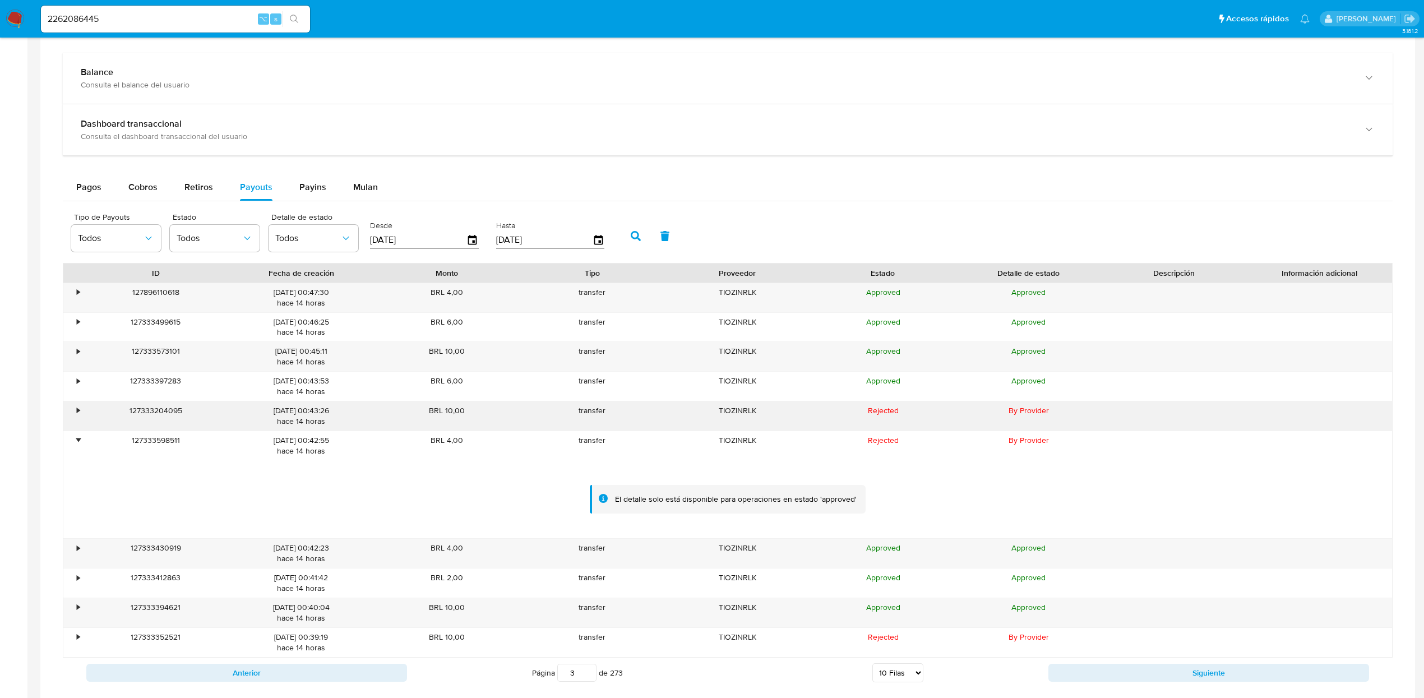
click at [77, 416] on div "•" at bounding box center [78, 410] width 3 height 11
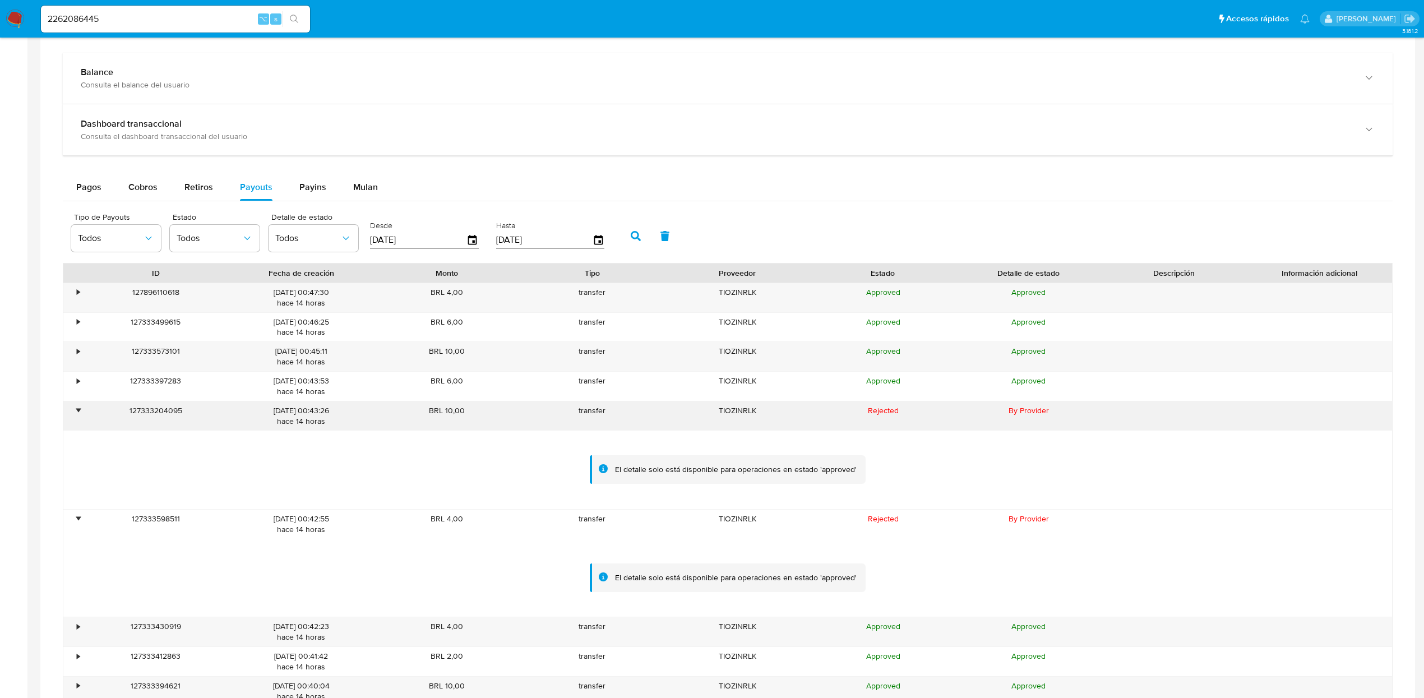
click at [77, 416] on div "•" at bounding box center [78, 410] width 3 height 11
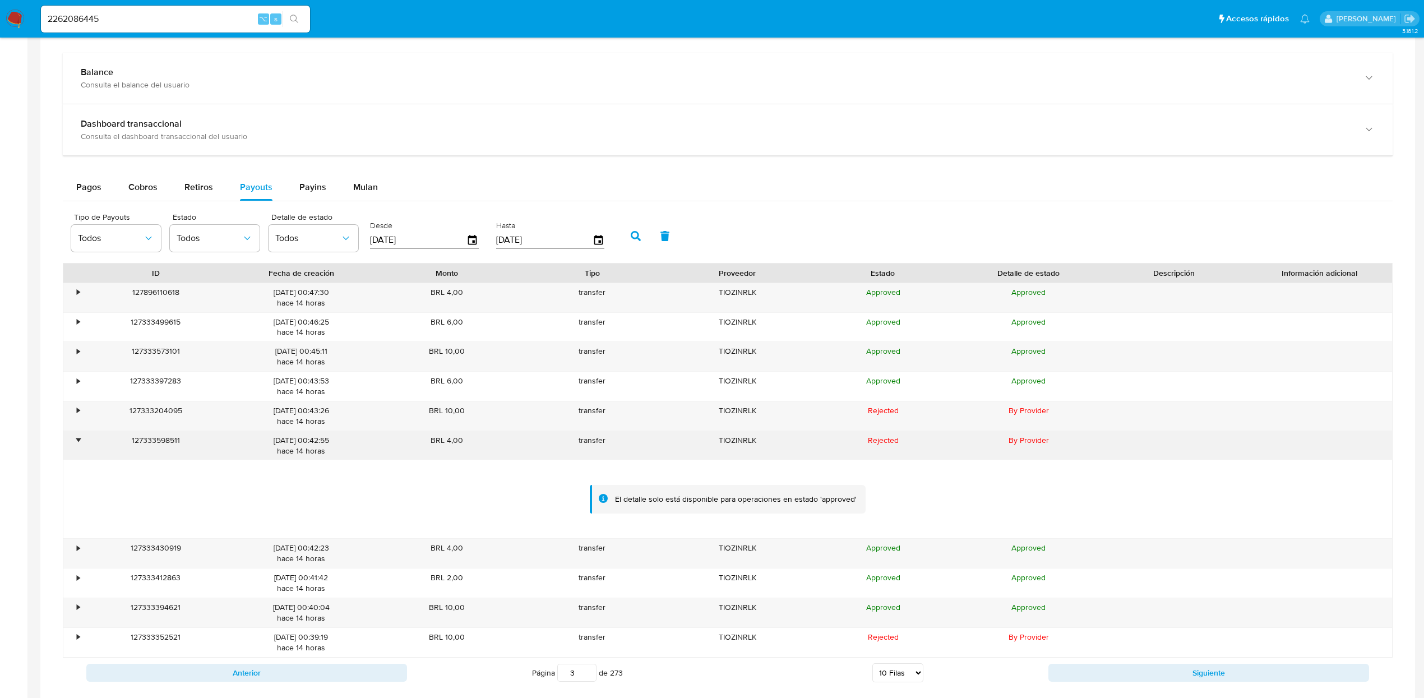
click at [78, 446] on div "•" at bounding box center [78, 440] width 3 height 11
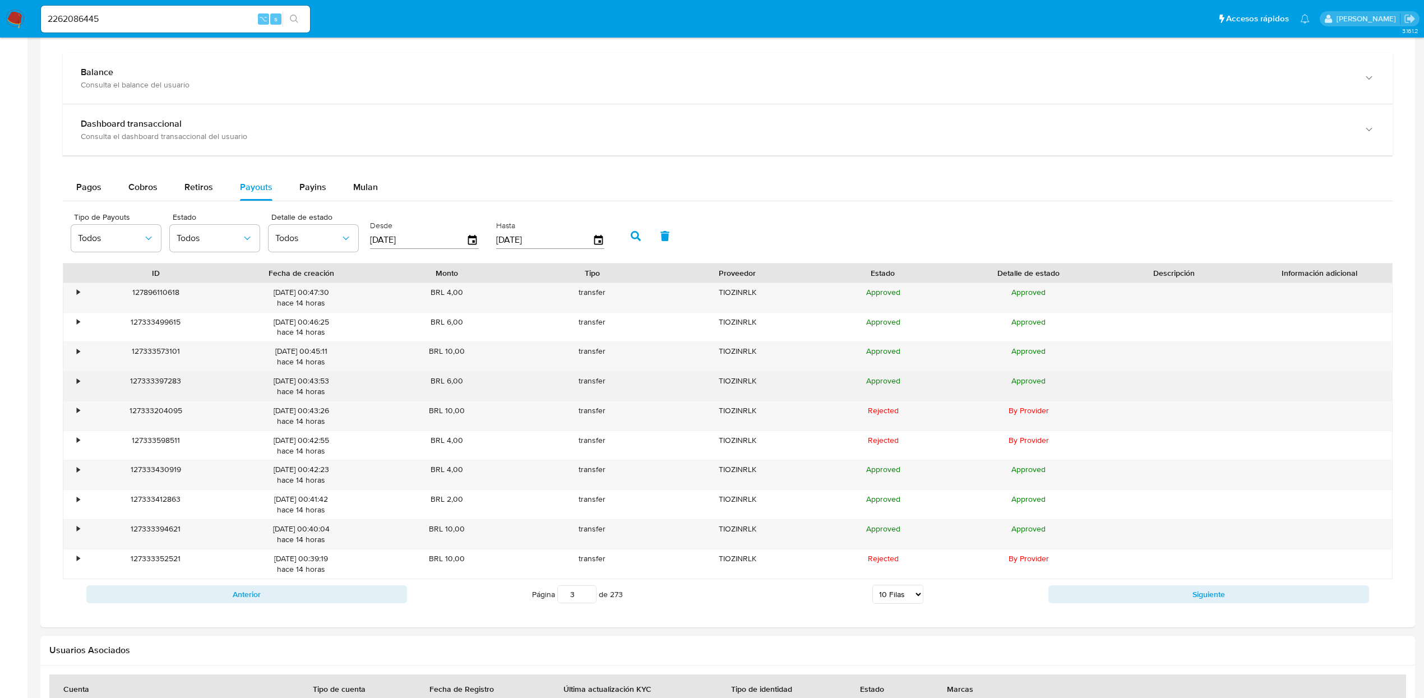
click at [77, 385] on div "•" at bounding box center [78, 380] width 3 height 11
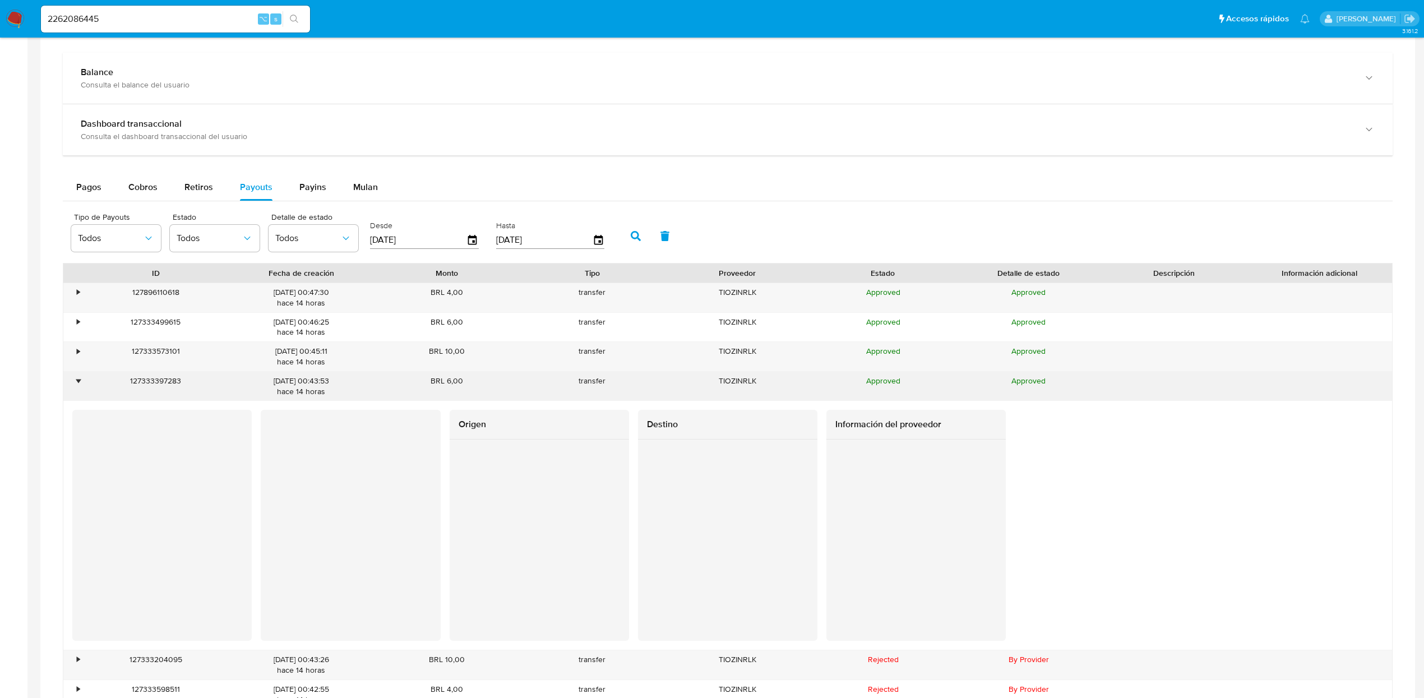
click at [75, 387] on div "•" at bounding box center [73, 386] width 20 height 29
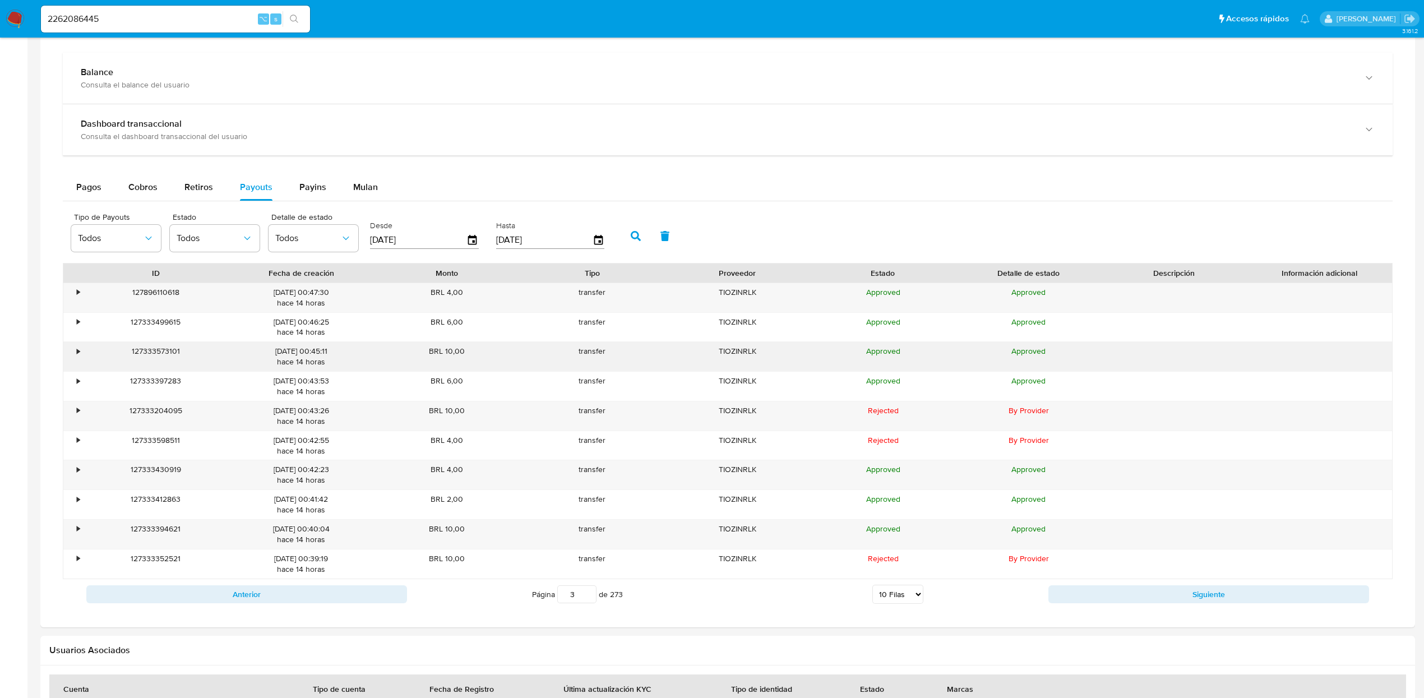
click at [79, 346] on div "•" at bounding box center [73, 356] width 20 height 29
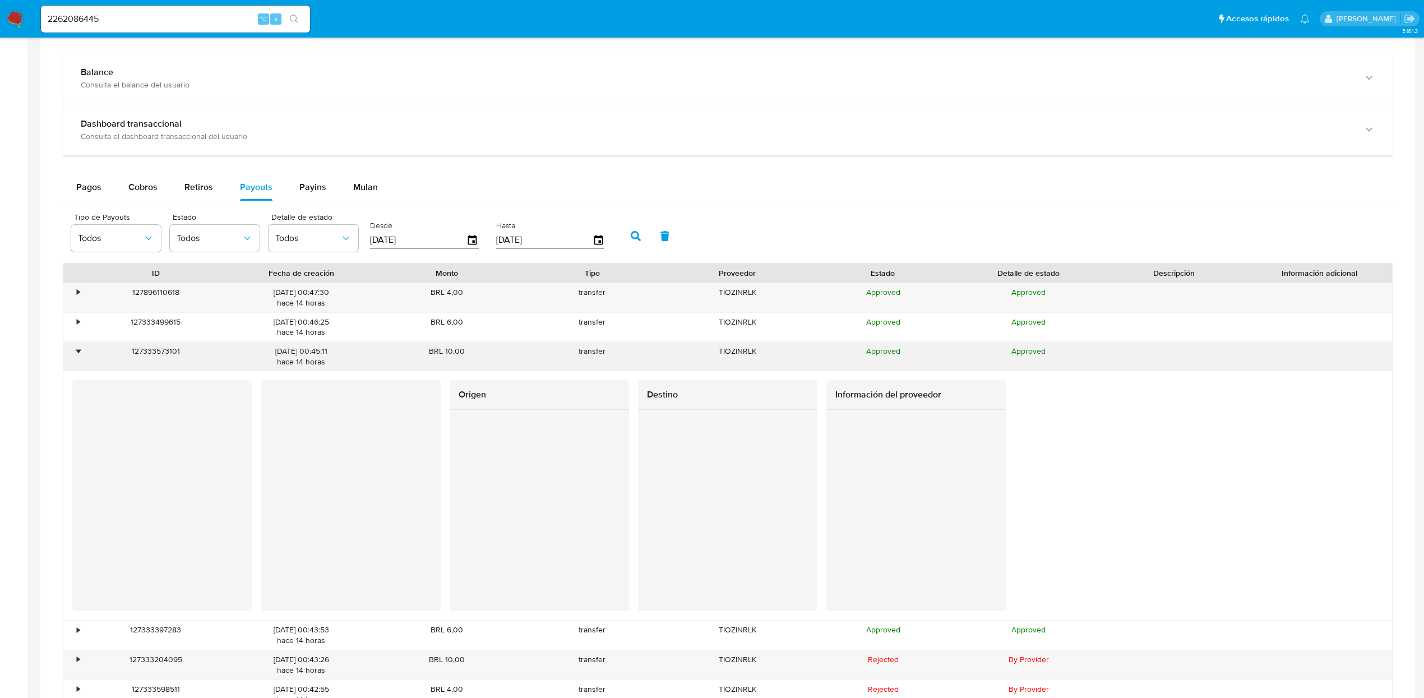
click at [75, 351] on div "•" at bounding box center [73, 356] width 20 height 29
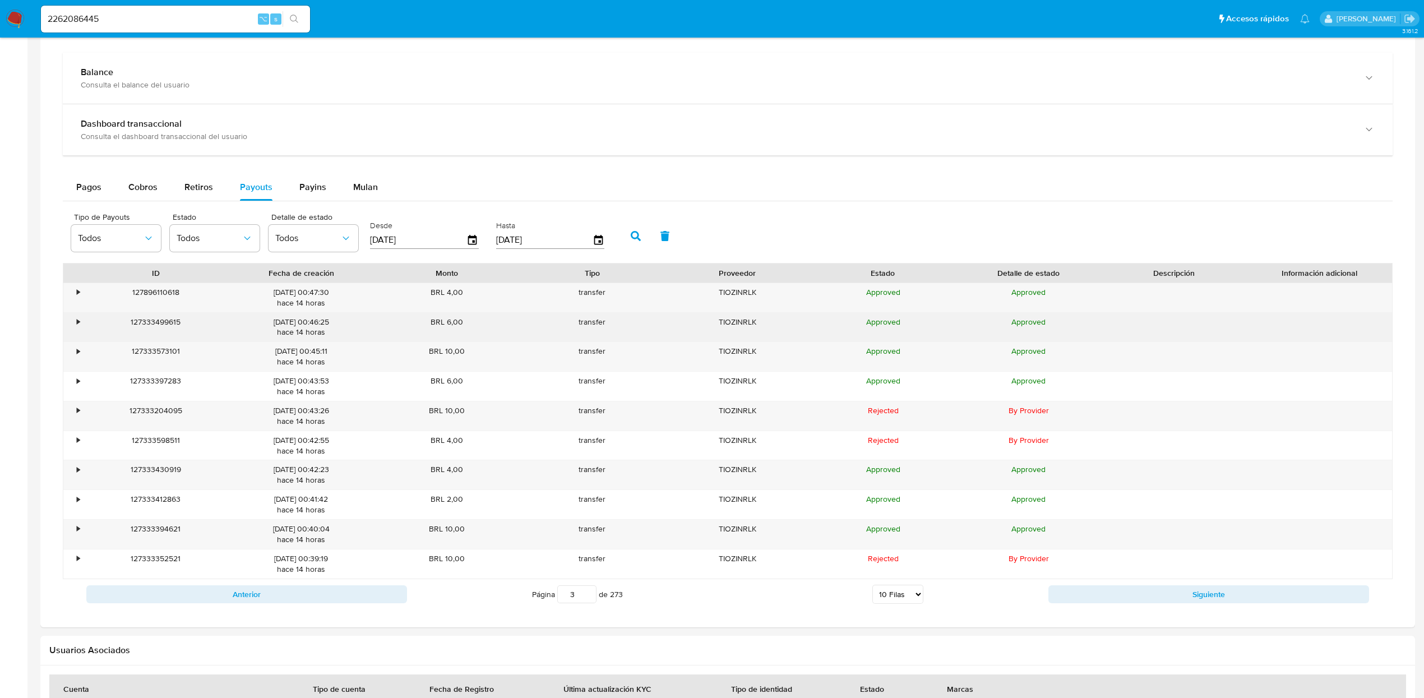
click at [71, 323] on div "•" at bounding box center [73, 327] width 20 height 29
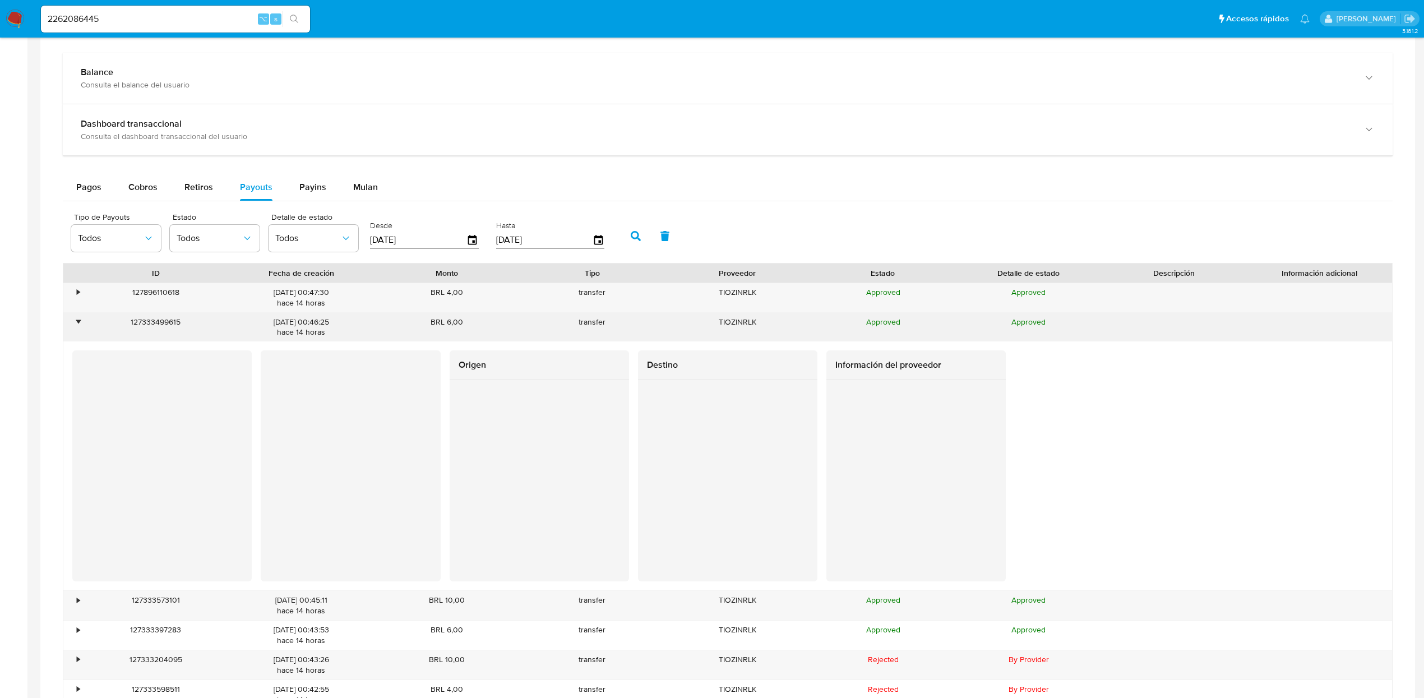
click at [77, 324] on div "•" at bounding box center [78, 322] width 3 height 11
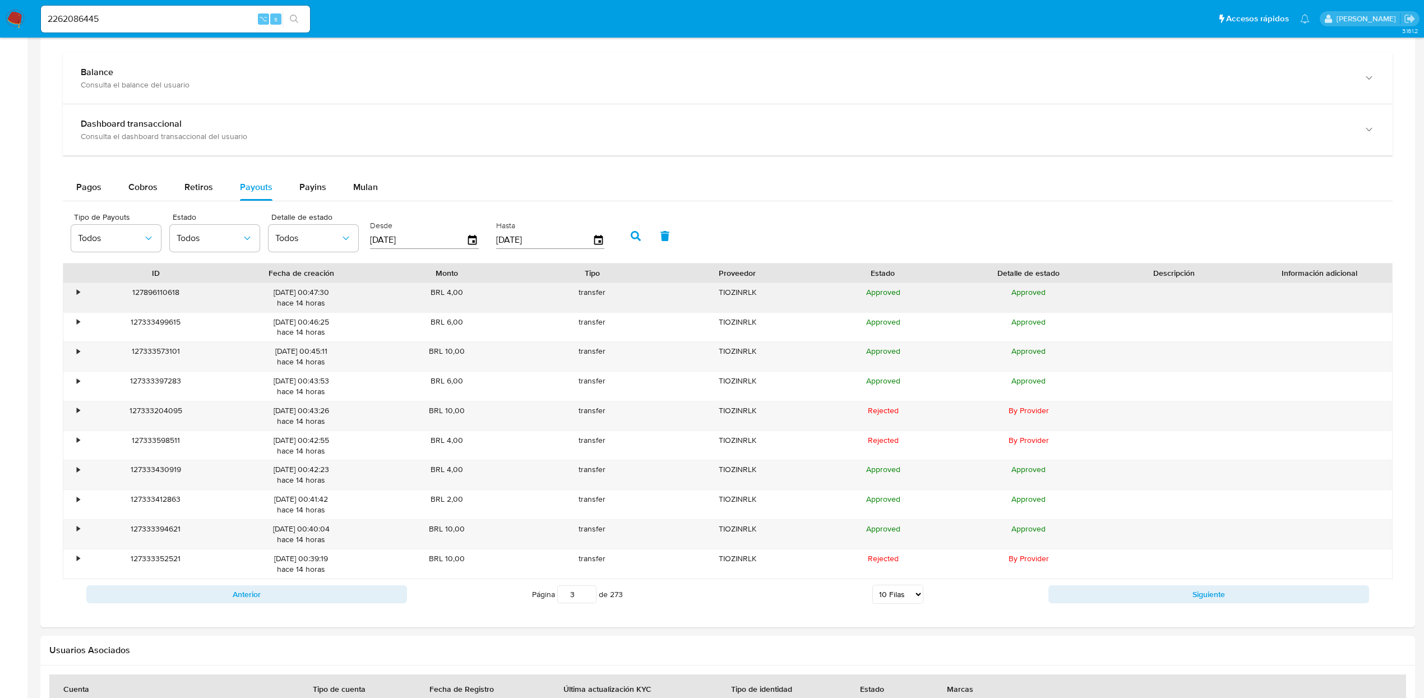
click at [79, 307] on div "•" at bounding box center [73, 297] width 20 height 29
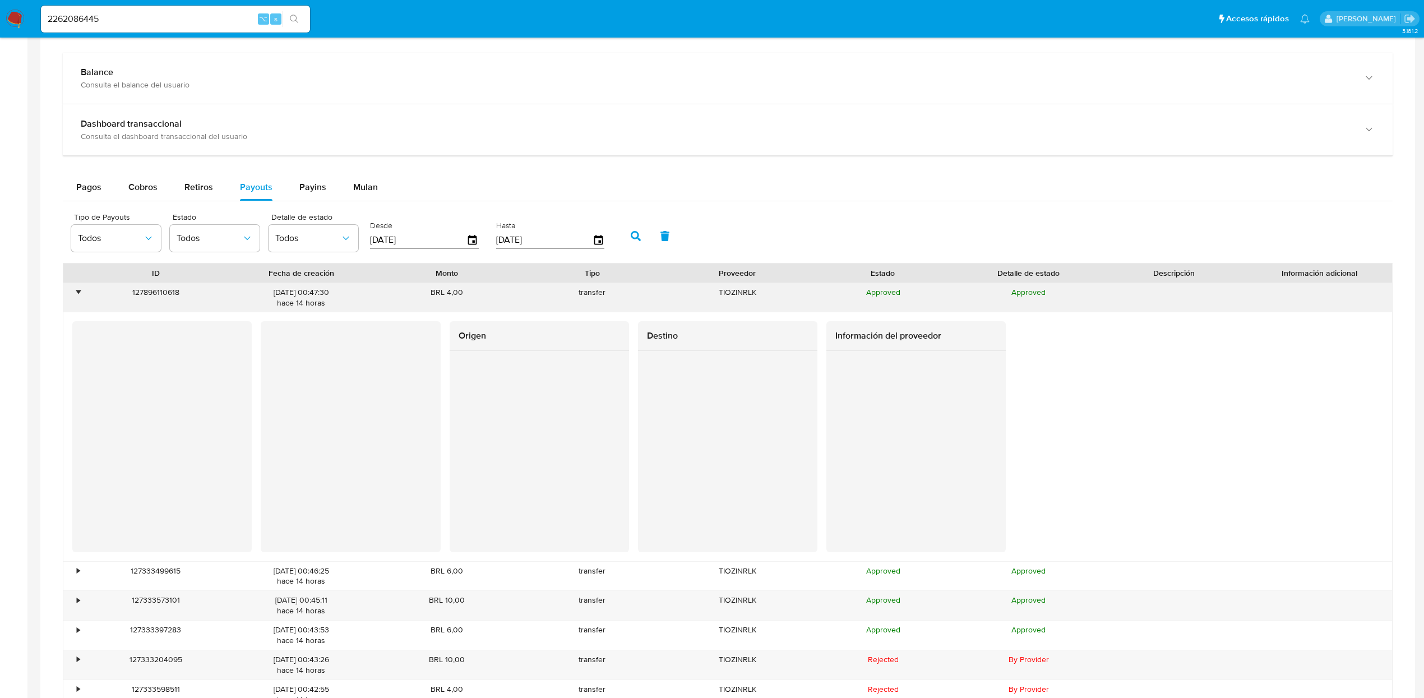
click at [78, 298] on div "•" at bounding box center [78, 292] width 3 height 11
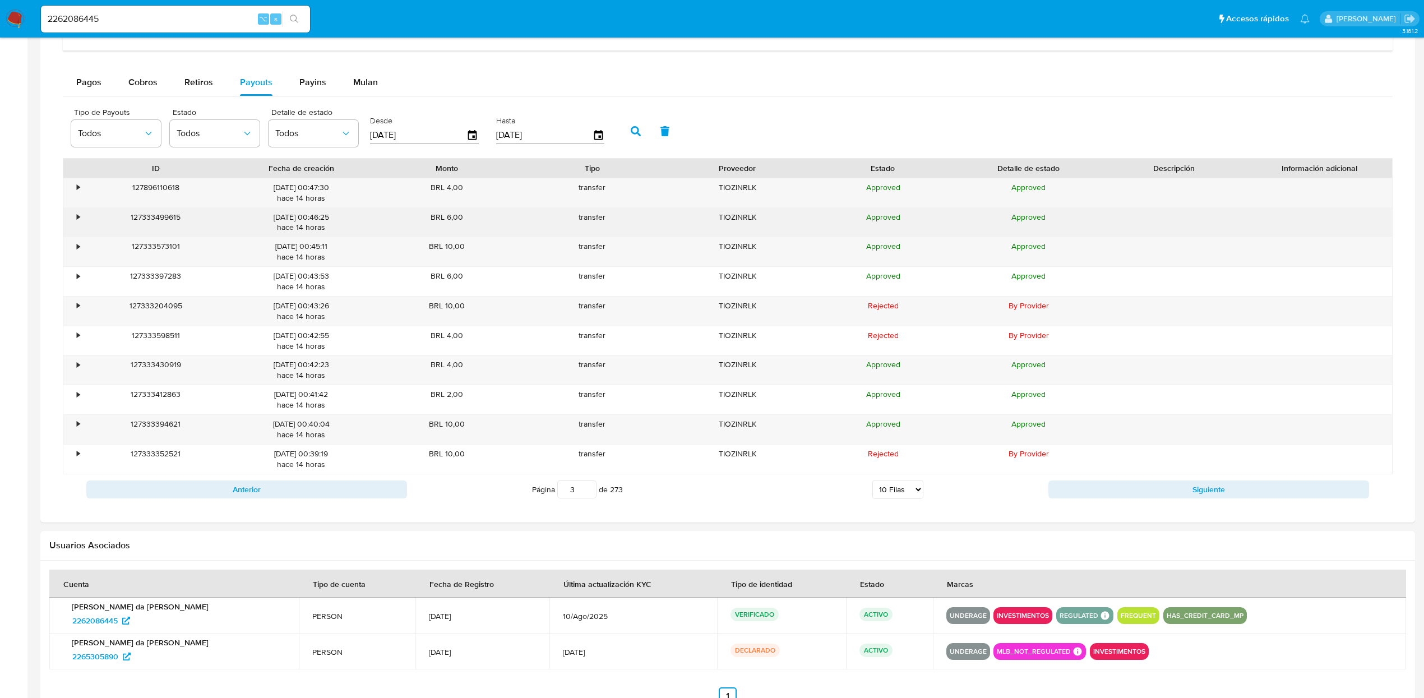
scroll to position [671, 0]
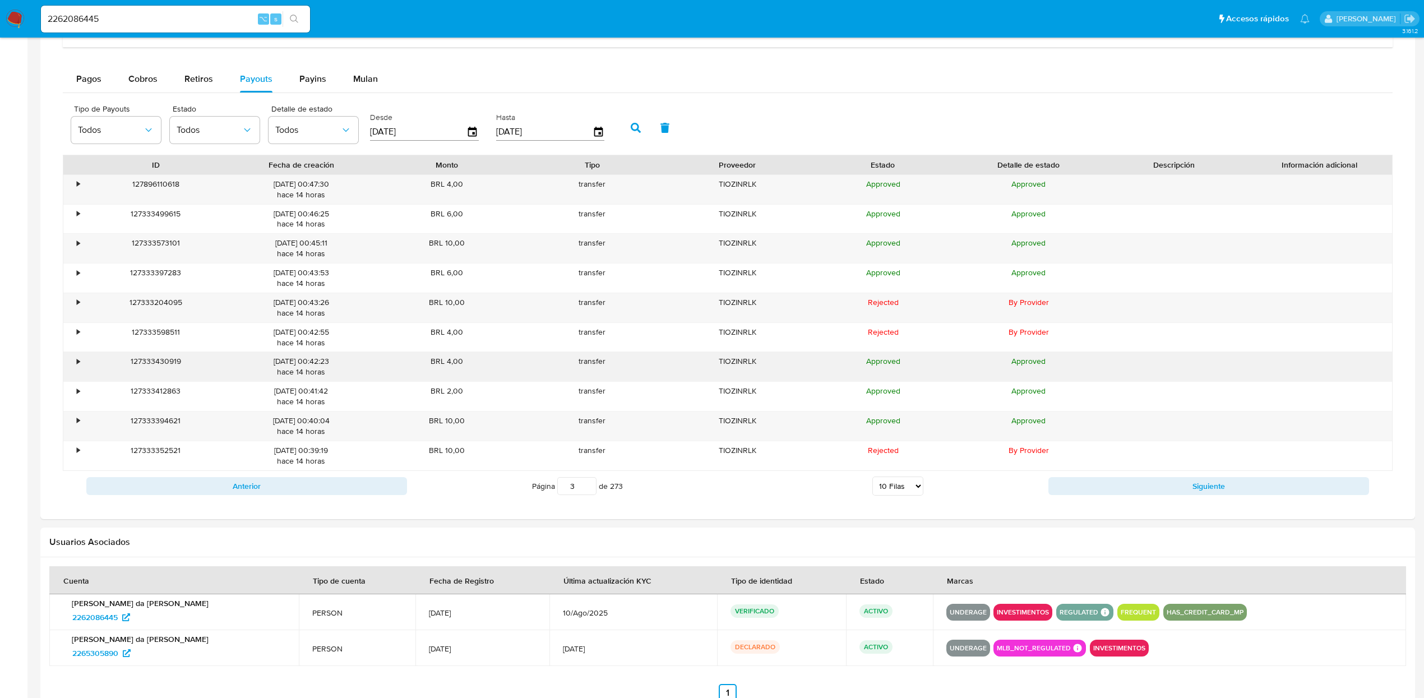
click at [77, 367] on div "•" at bounding box center [78, 361] width 3 height 11
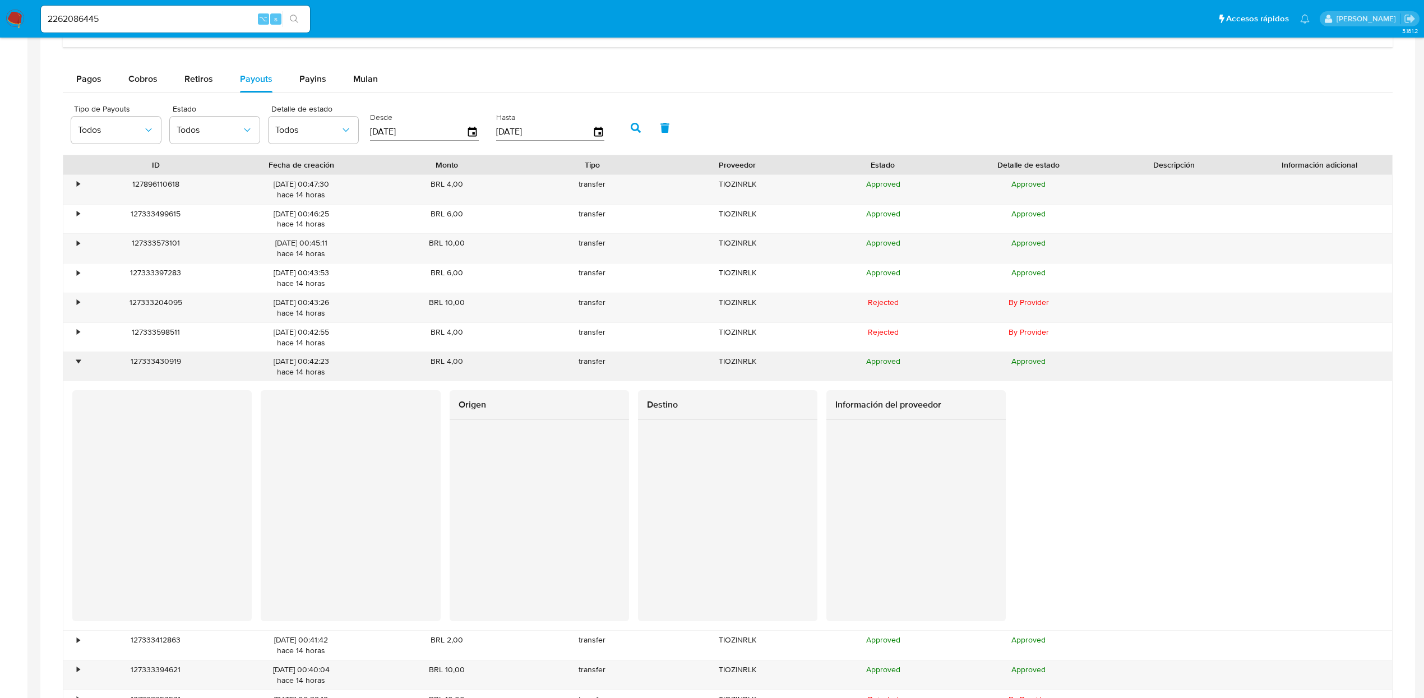
click at [83, 366] on div "127333430919" at bounding box center [155, 366] width 145 height 29
click at [80, 366] on div "•" at bounding box center [78, 361] width 3 height 11
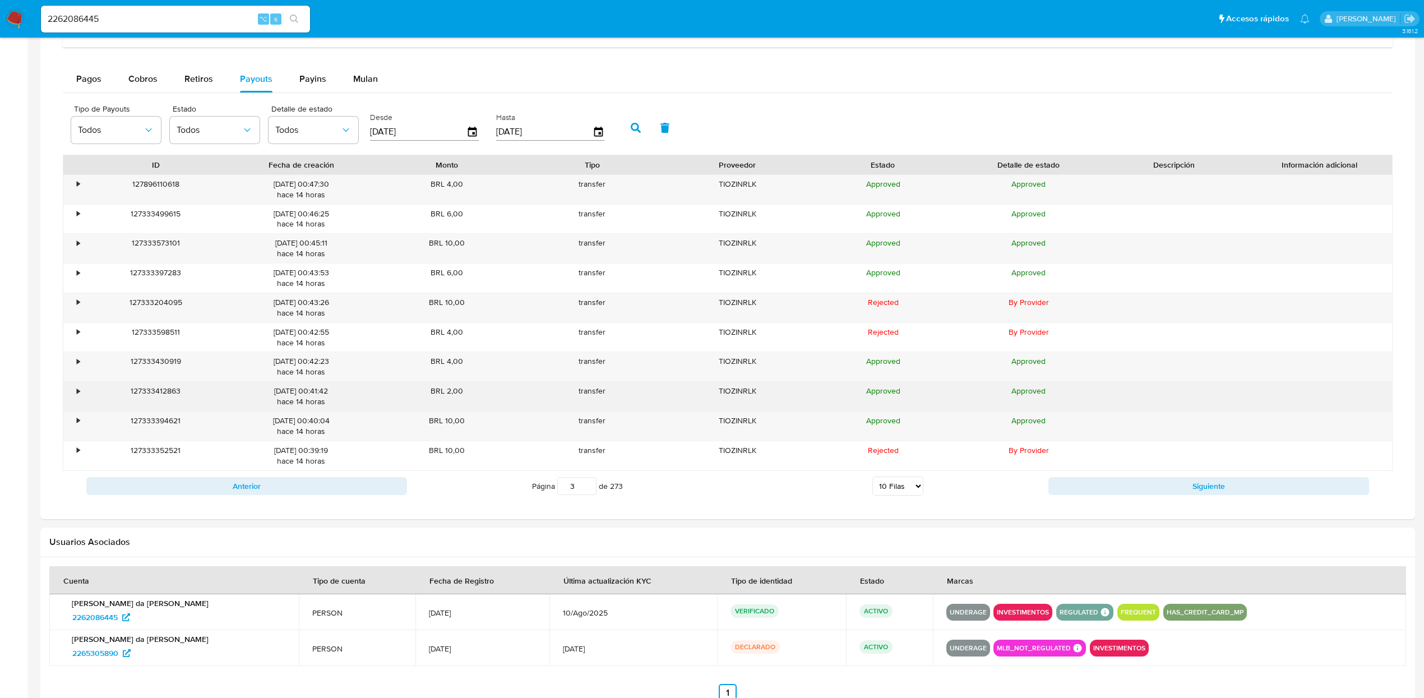
click at [80, 396] on div "•" at bounding box center [78, 391] width 3 height 11
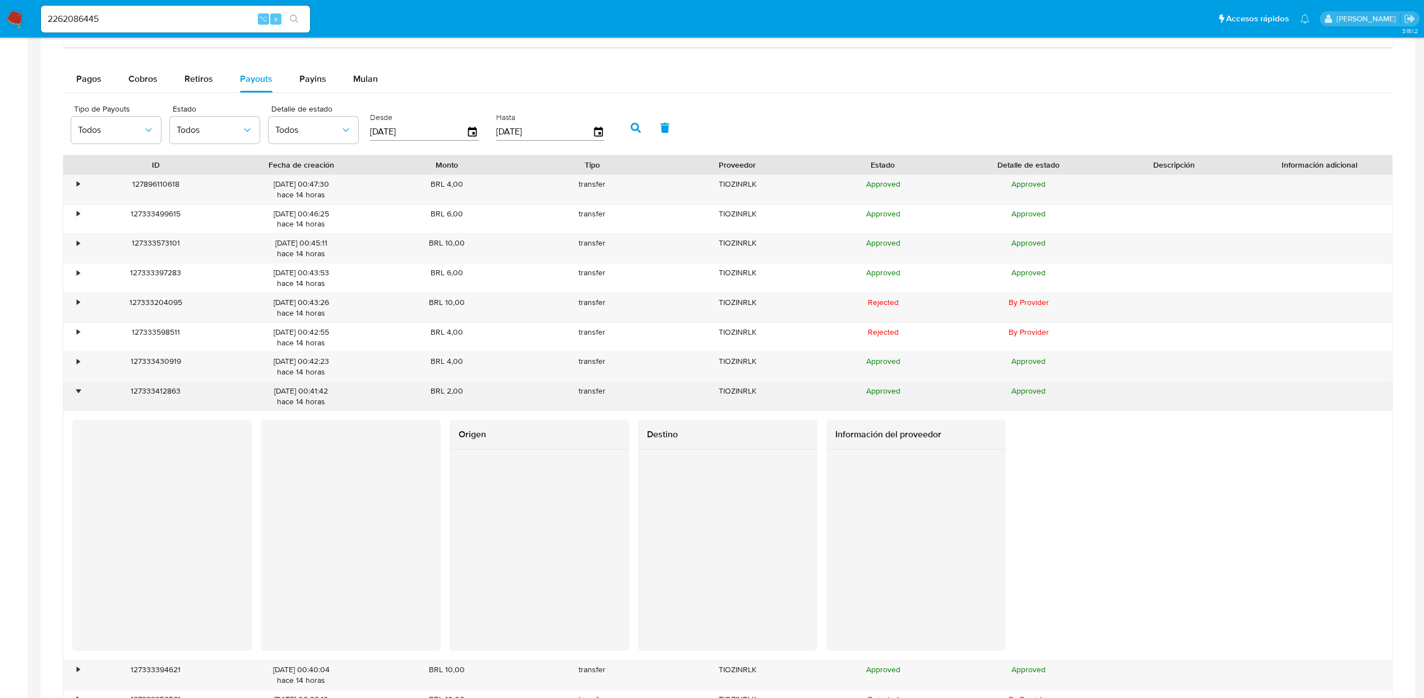
click at [75, 394] on div "•" at bounding box center [73, 396] width 20 height 29
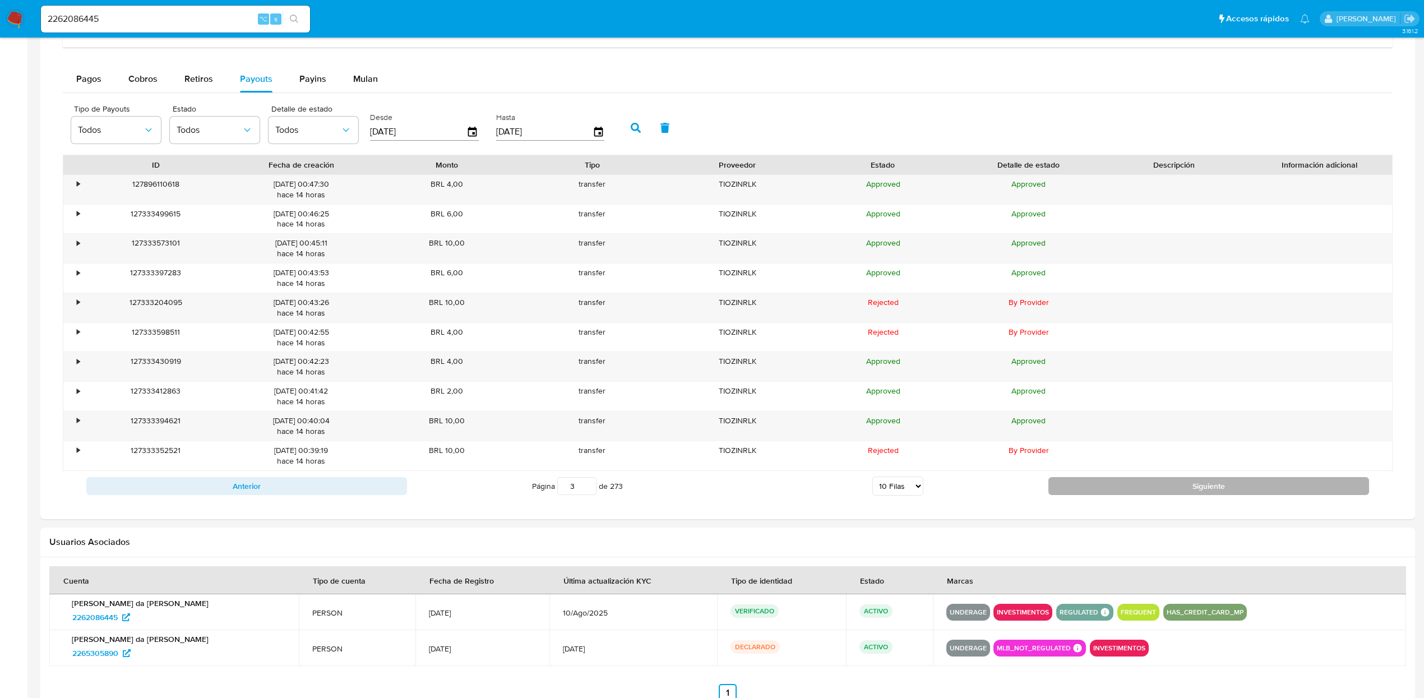
drag, startPoint x: 1106, startPoint y: 500, endPoint x: 1098, endPoint y: 498, distance: 7.5
click at [1104, 499] on div "Anterior Página 3 de 273 5 Filas 10 Filas 20 Filas 25 Filas 50 Filas 100 Filas …" at bounding box center [727, 486] width 1329 height 30
click at [1063, 492] on button "Siguiente" at bounding box center [1208, 486] width 321 height 18
type input "4"
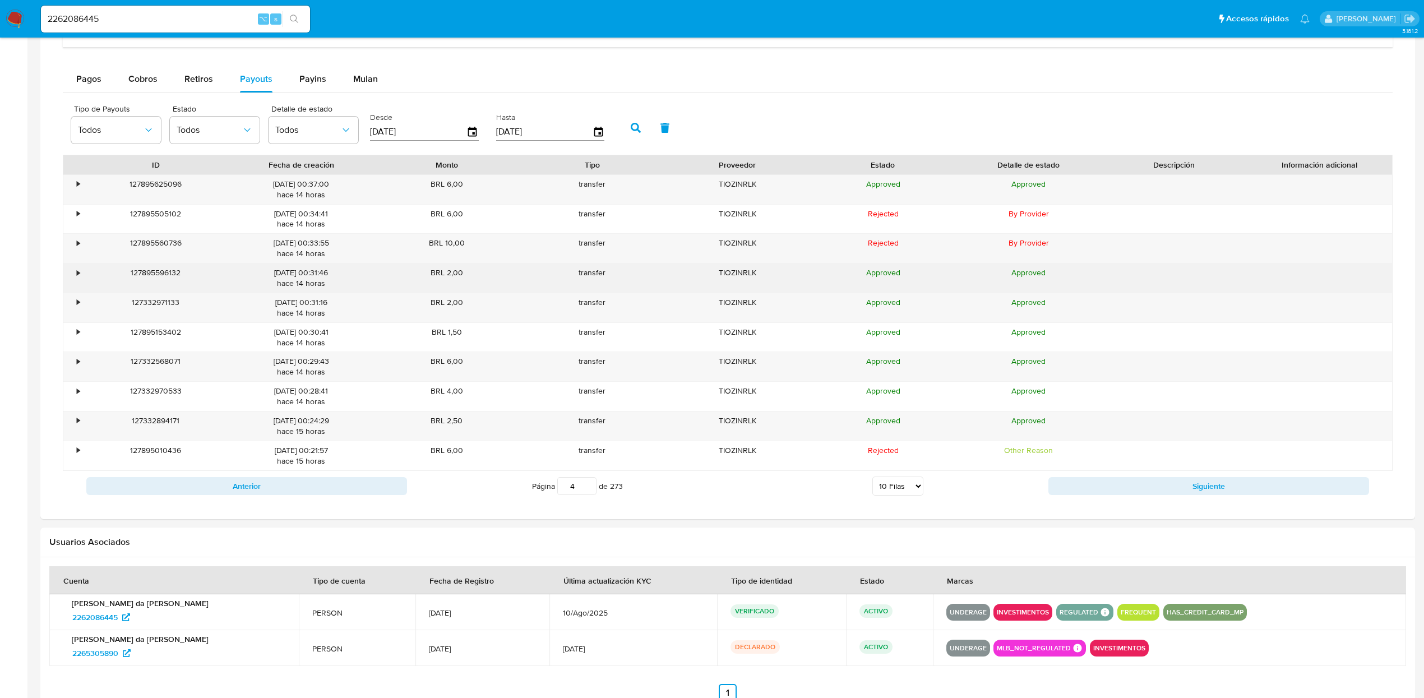
click at [73, 274] on div "•" at bounding box center [73, 277] width 20 height 29
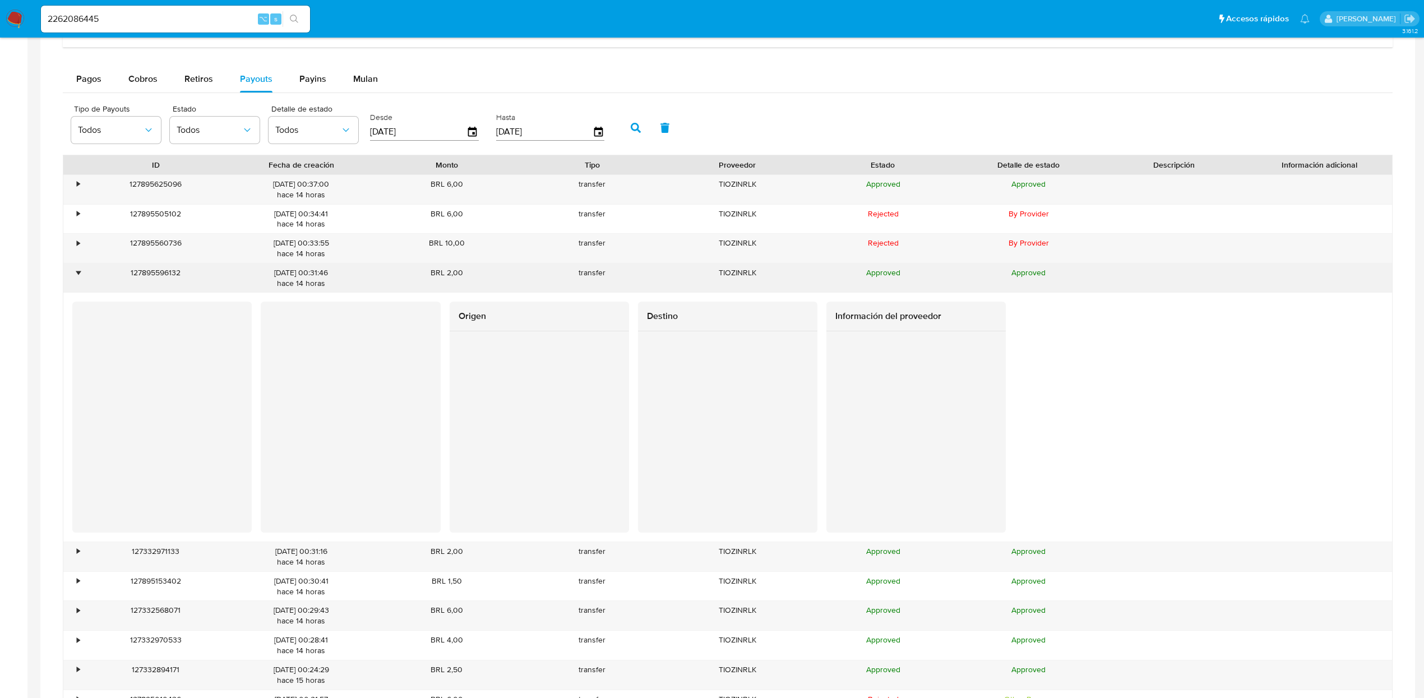
click at [80, 278] on div "•" at bounding box center [78, 272] width 3 height 11
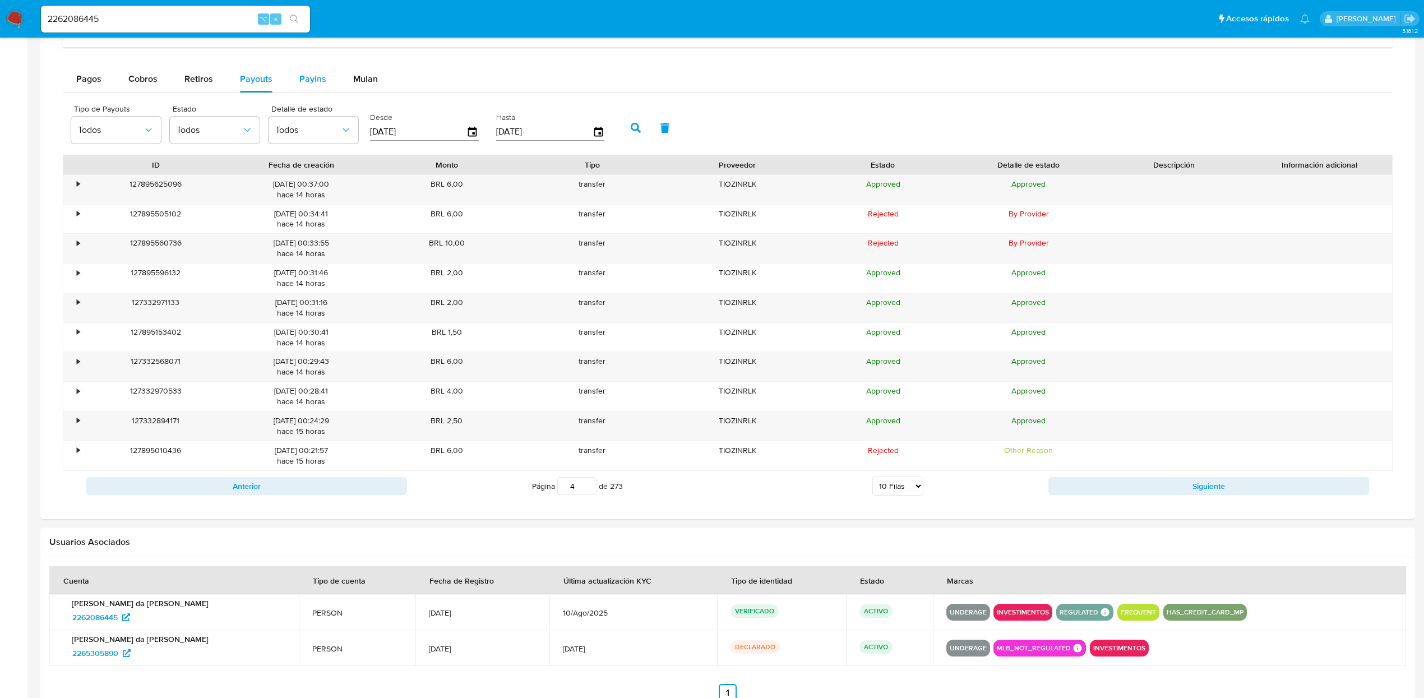
click at [315, 85] on span "Payins" at bounding box center [312, 78] width 27 height 13
select select "10"
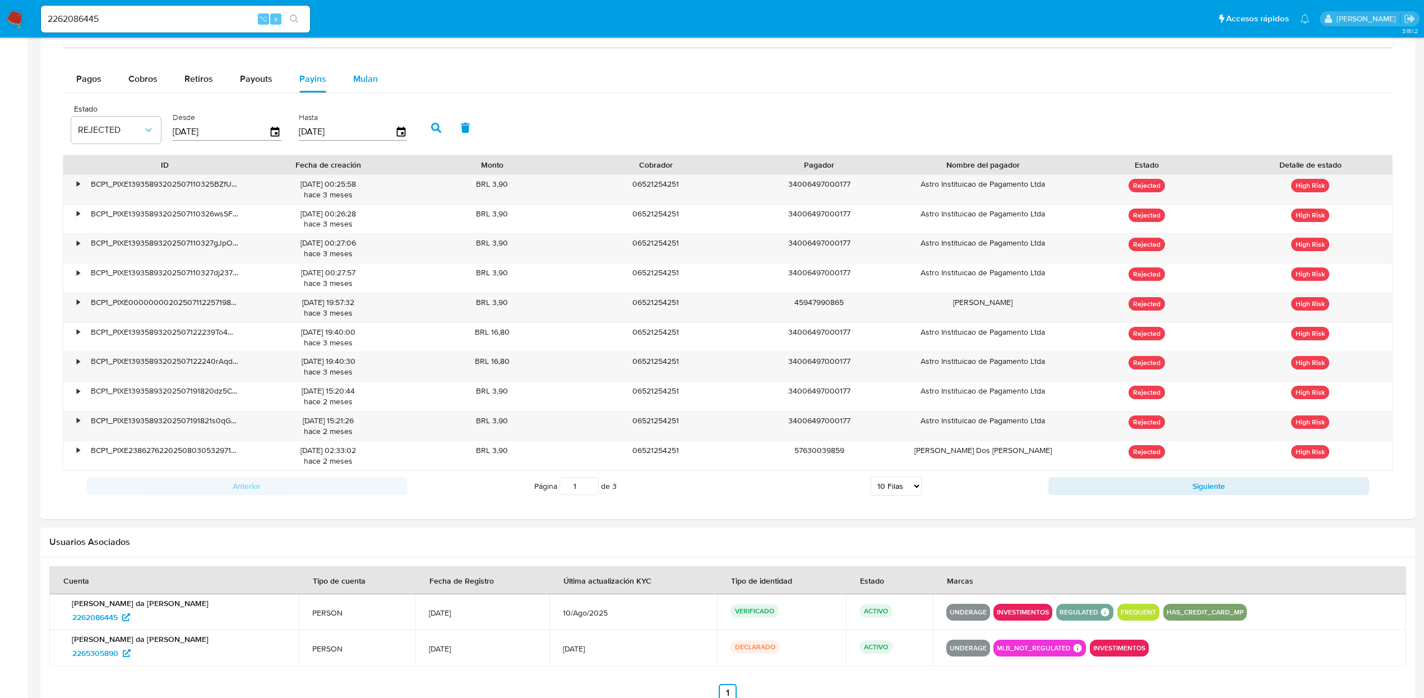
click at [344, 87] on button "Mulan" at bounding box center [366, 79] width 52 height 27
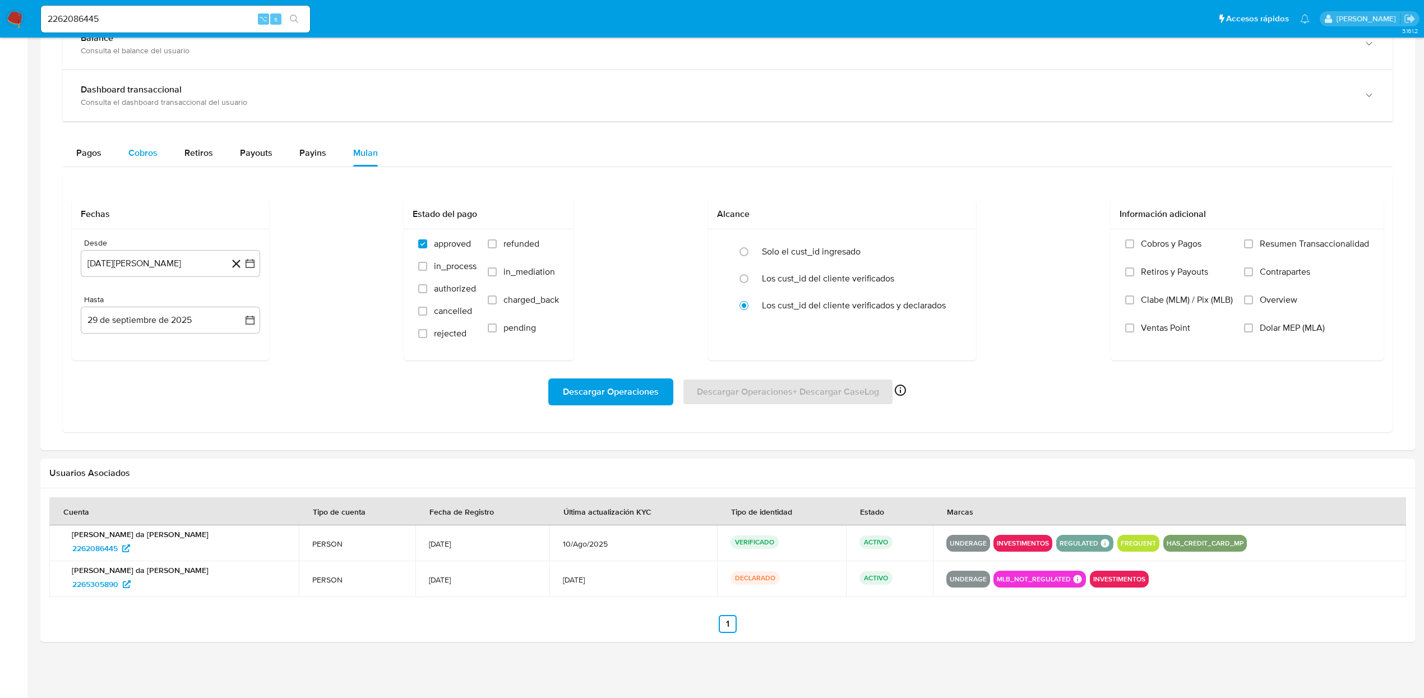
click at [146, 149] on span "Cobros" at bounding box center [142, 152] width 29 height 13
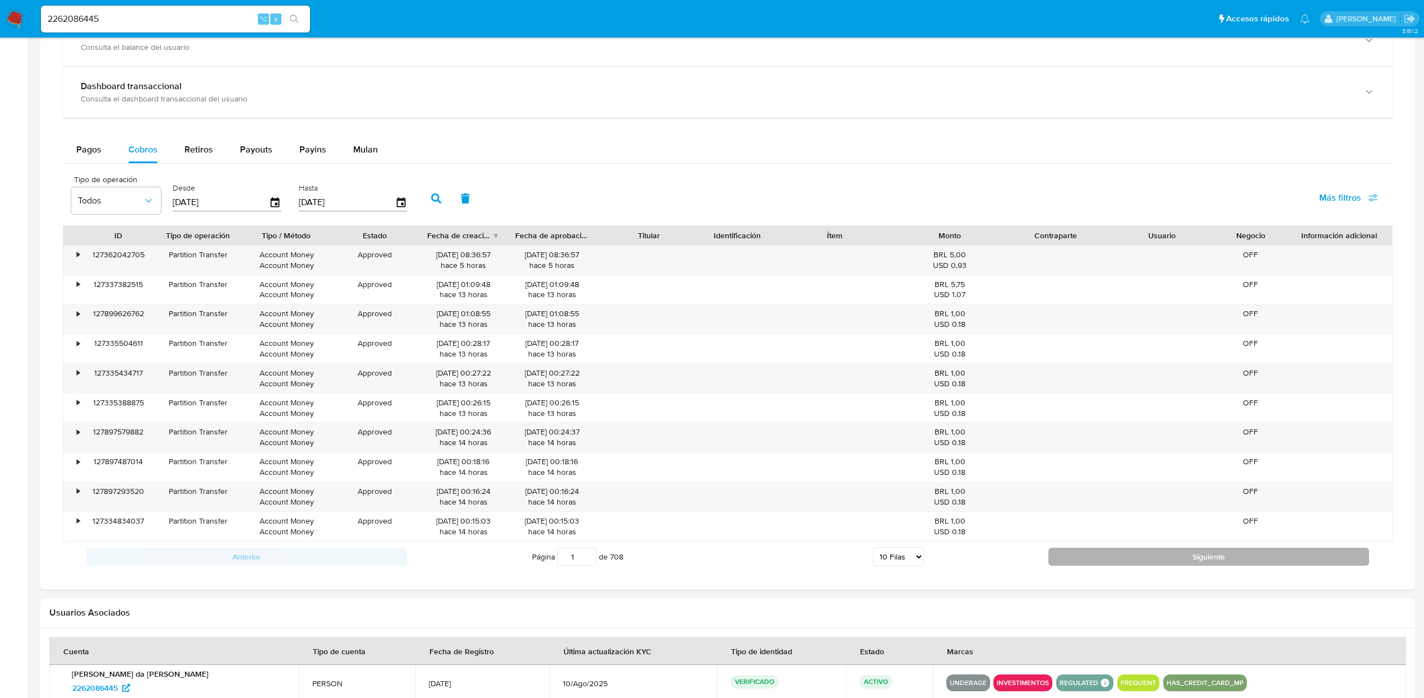
click at [1070, 563] on button "Siguiente" at bounding box center [1208, 557] width 321 height 18
type input "2"
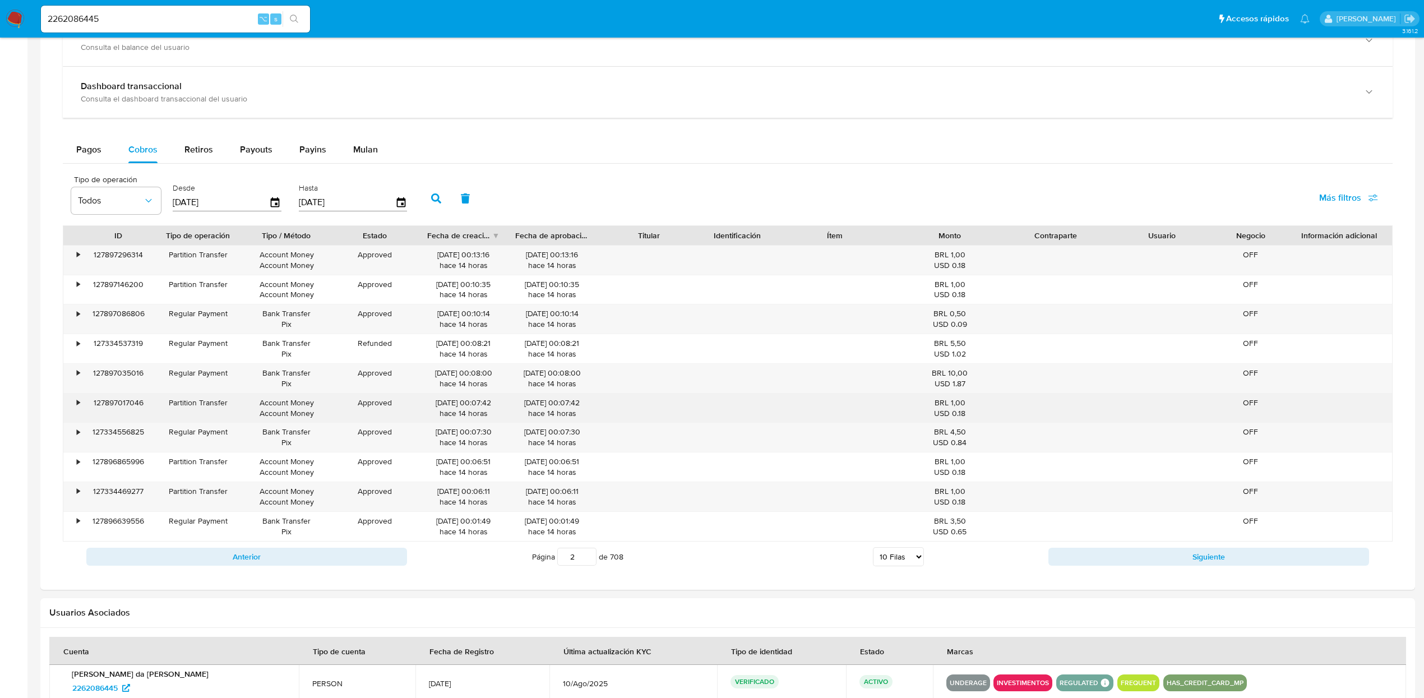
scroll to position [0, 0]
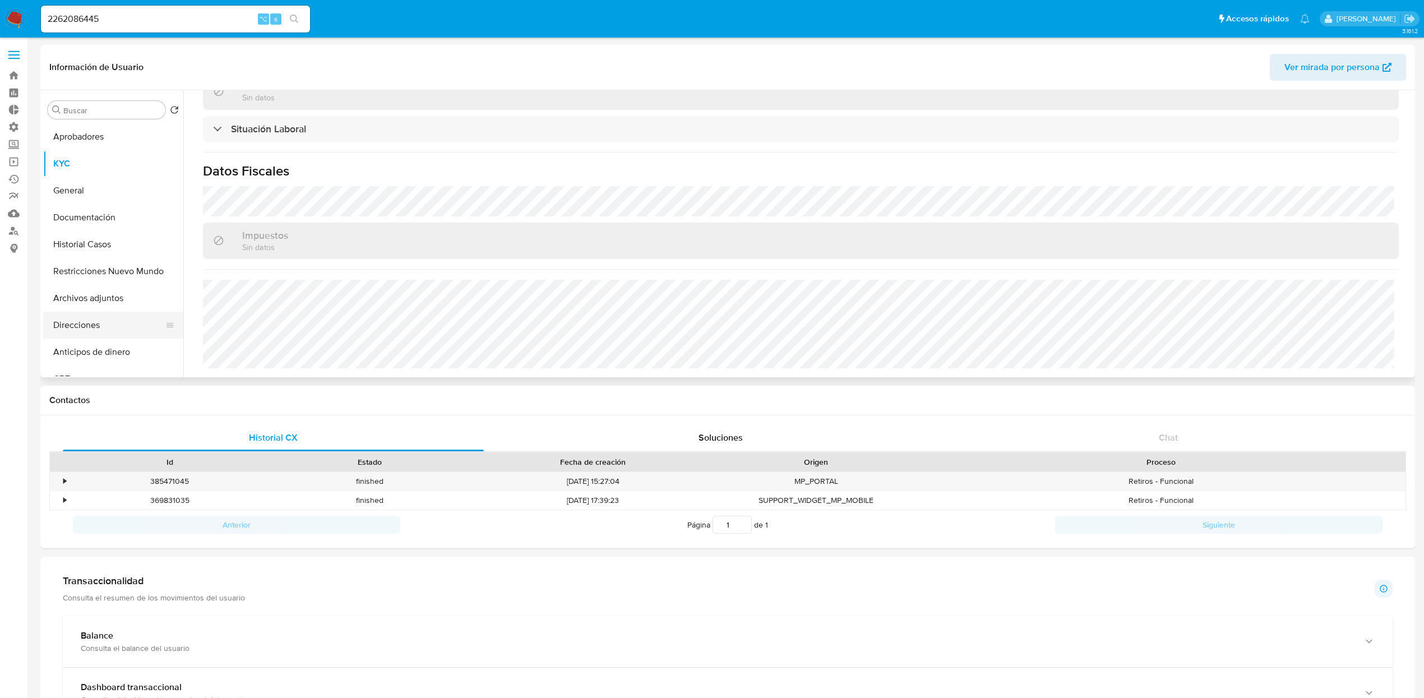
click at [103, 322] on button "Direcciones" at bounding box center [108, 325] width 131 height 27
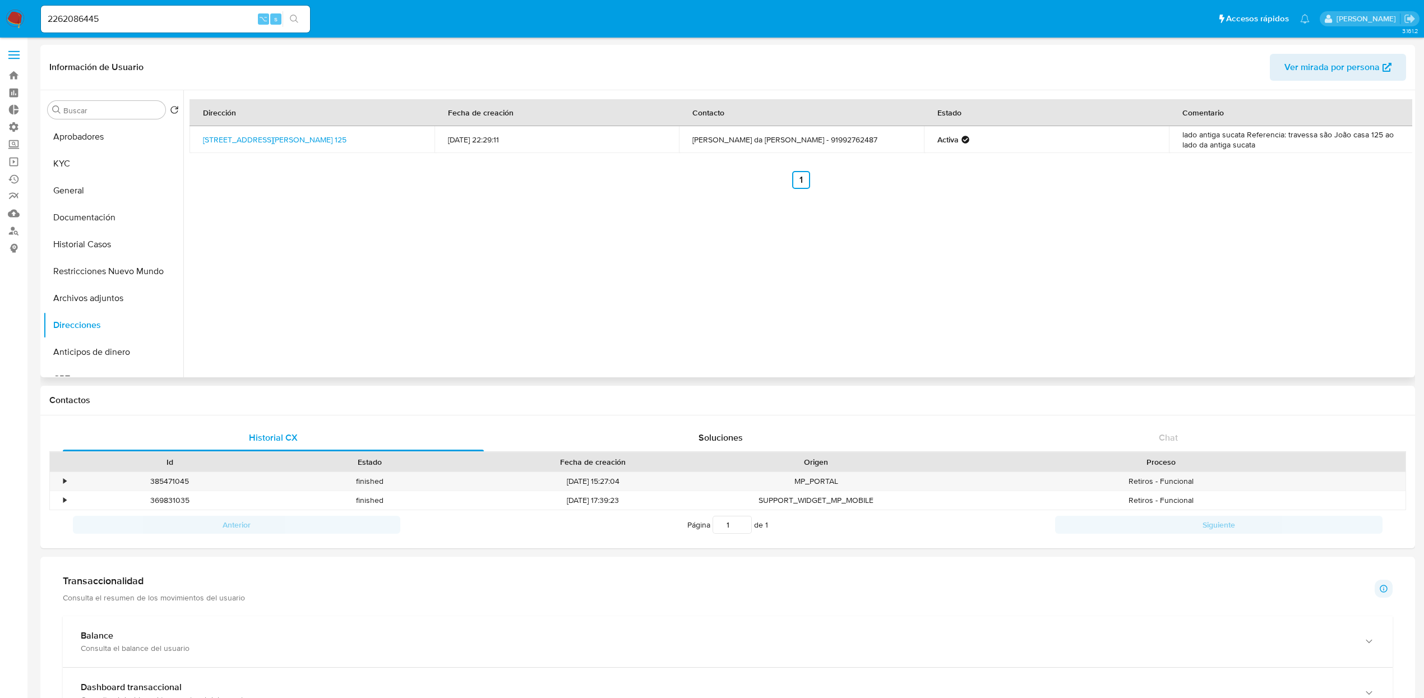
click at [415, 135] on td "Travessa São João 125, Belém, Pará, 66923170, Brasil 125" at bounding box center [311, 139] width 245 height 27
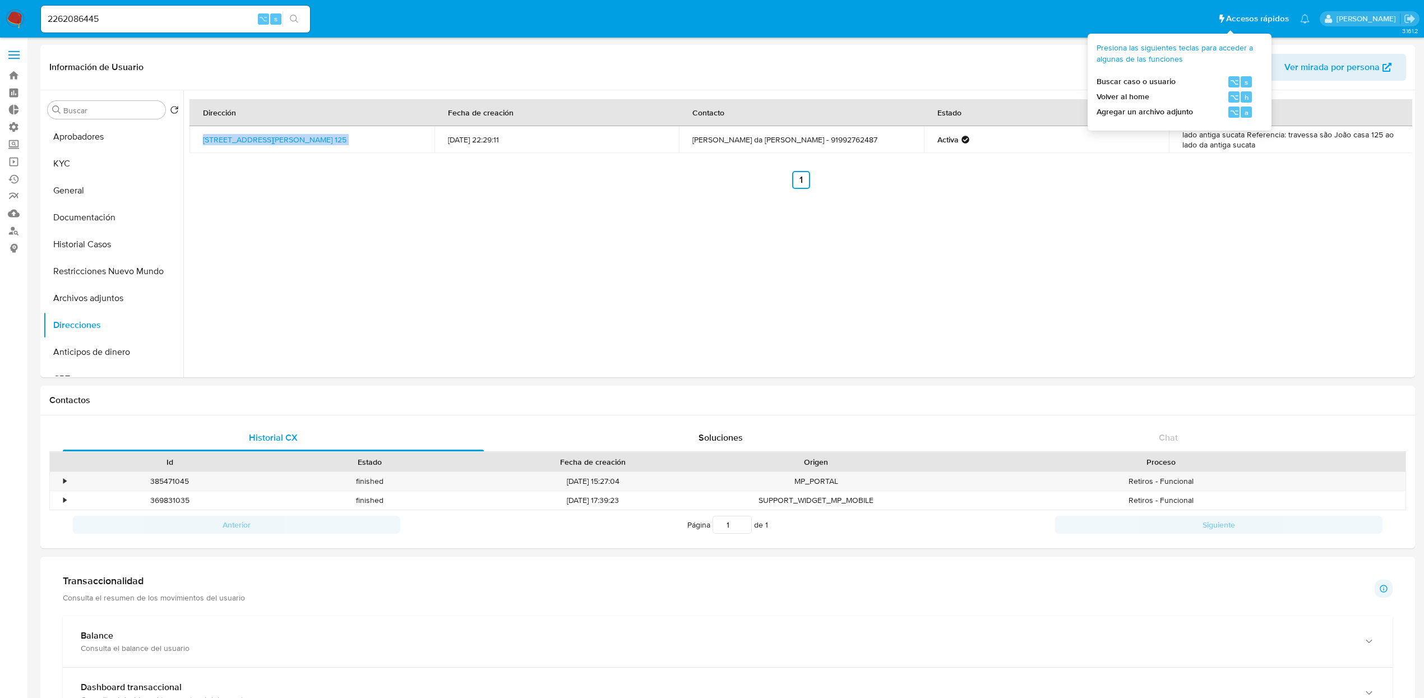
copy td "Travessa São João 125, Belém, Pará, 66923170, Brasil 125"
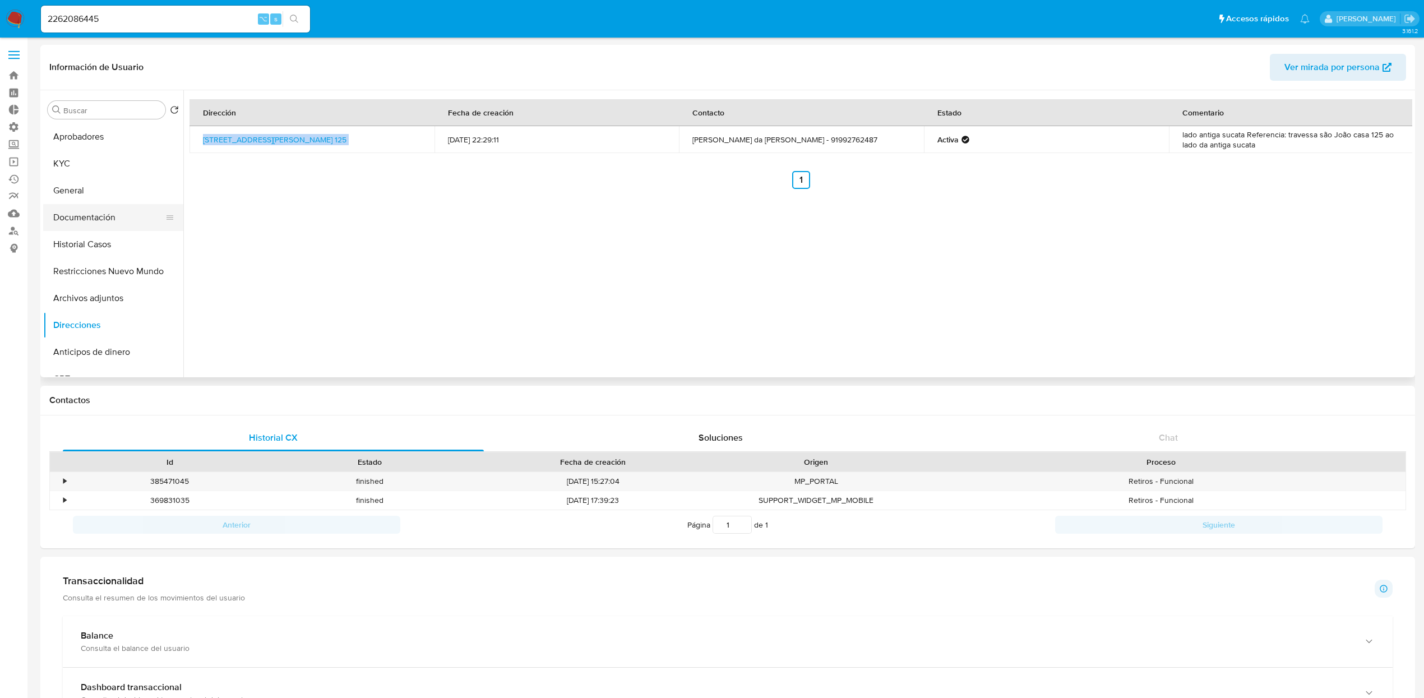
click at [89, 217] on button "Documentación" at bounding box center [108, 217] width 131 height 27
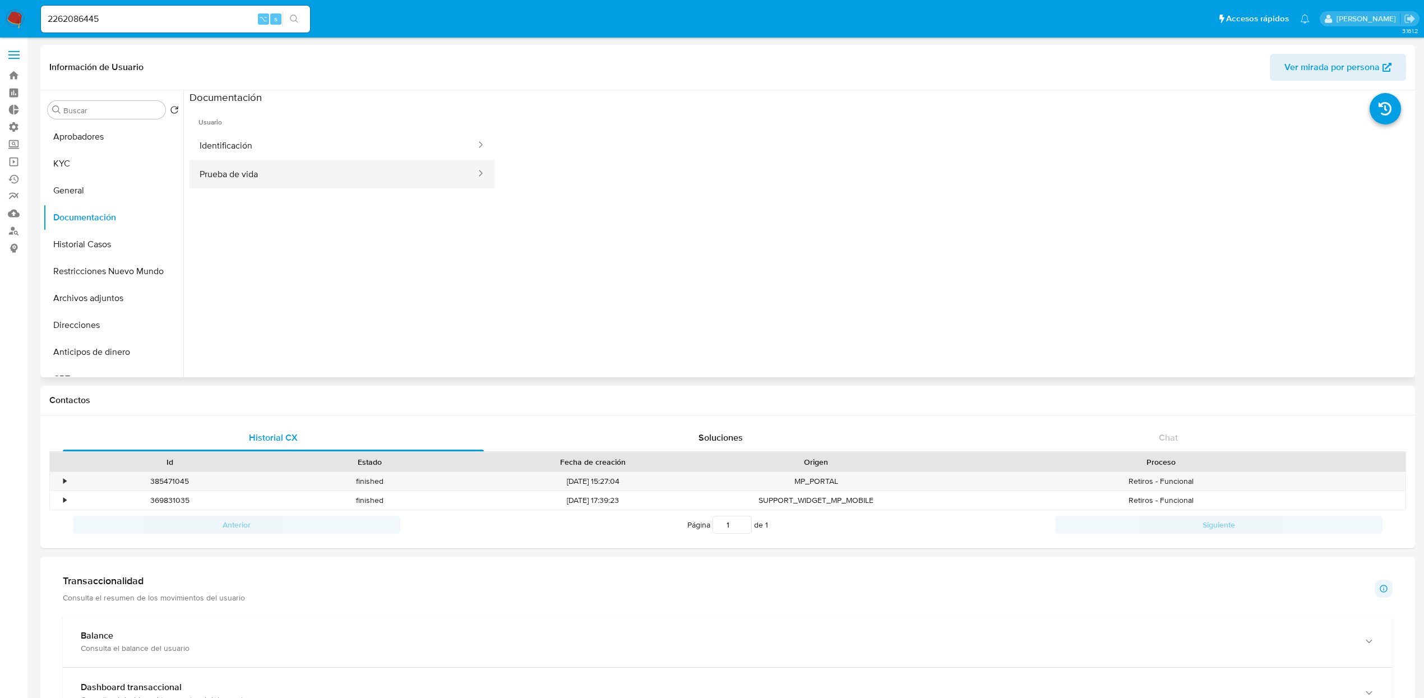
click at [362, 182] on button "Prueba de vida" at bounding box center [333, 174] width 288 height 29
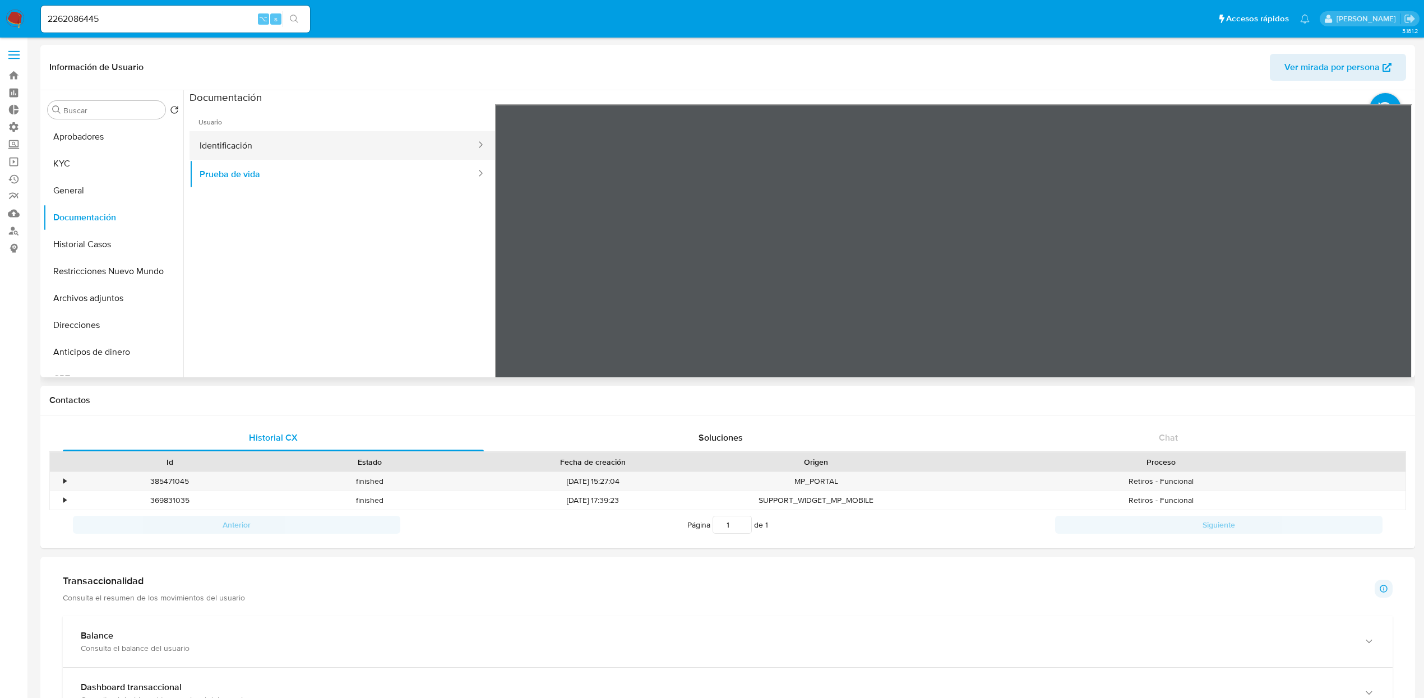
click at [375, 141] on button "Identificación" at bounding box center [333, 145] width 288 height 29
click at [1395, 292] on icon at bounding box center [1398, 286] width 22 height 22
click at [105, 175] on button "KYC" at bounding box center [108, 163] width 131 height 27
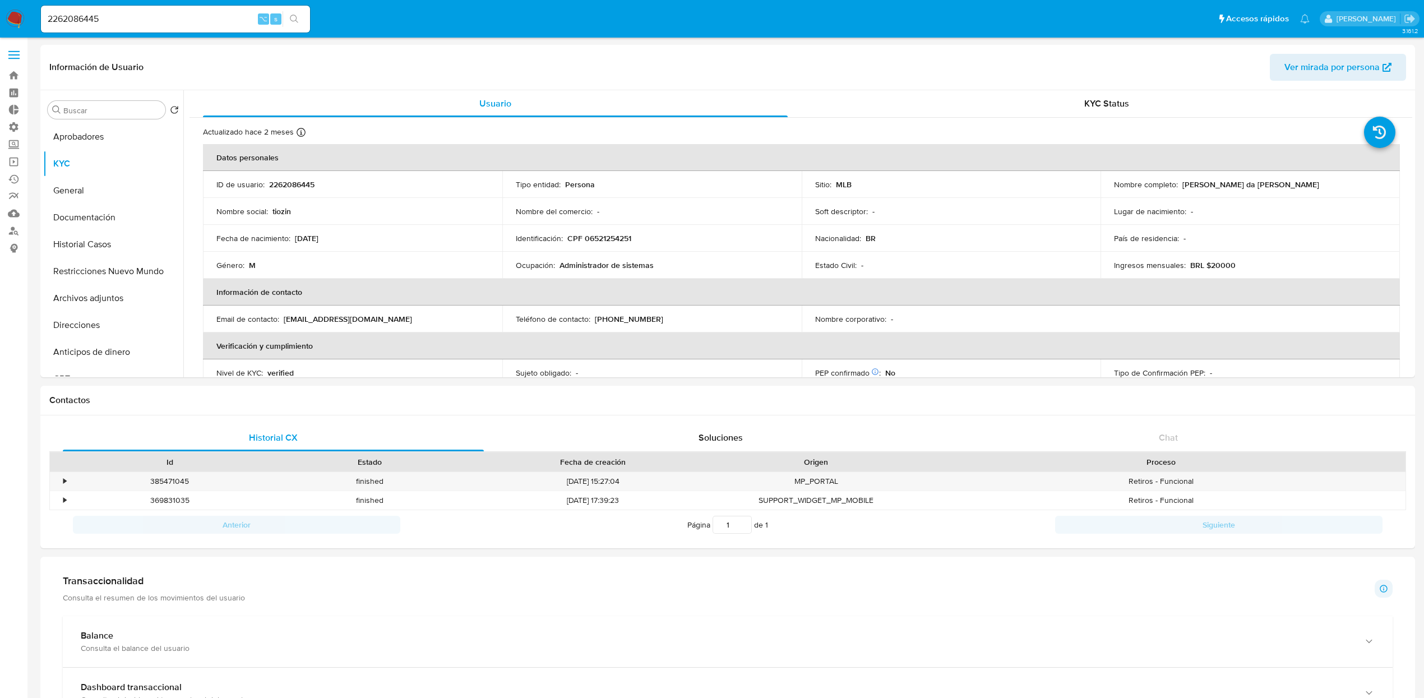
click at [363, 316] on p "andreydbdbnandn@gmail.com" at bounding box center [348, 319] width 128 height 10
click at [404, 314] on div "Email de contacto : andreydbdbnandn@gmail.com" at bounding box center [352, 319] width 272 height 10
drag, startPoint x: 388, startPoint y: 316, endPoint x: 286, endPoint y: 321, distance: 102.7
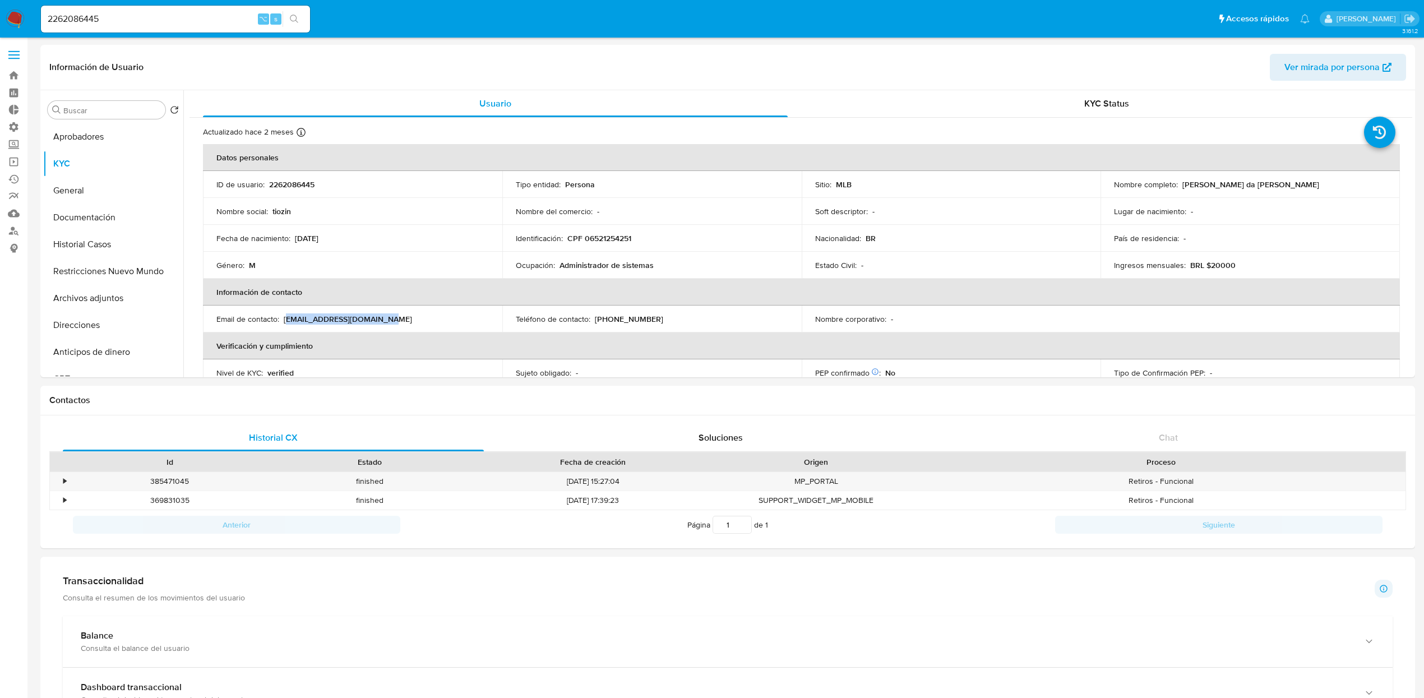
click at [286, 321] on div "Email de contacto : andreydbdbnandn@gmail.com" at bounding box center [352, 319] width 272 height 10
copy p "ndreydbdbnandn@gmail.com"
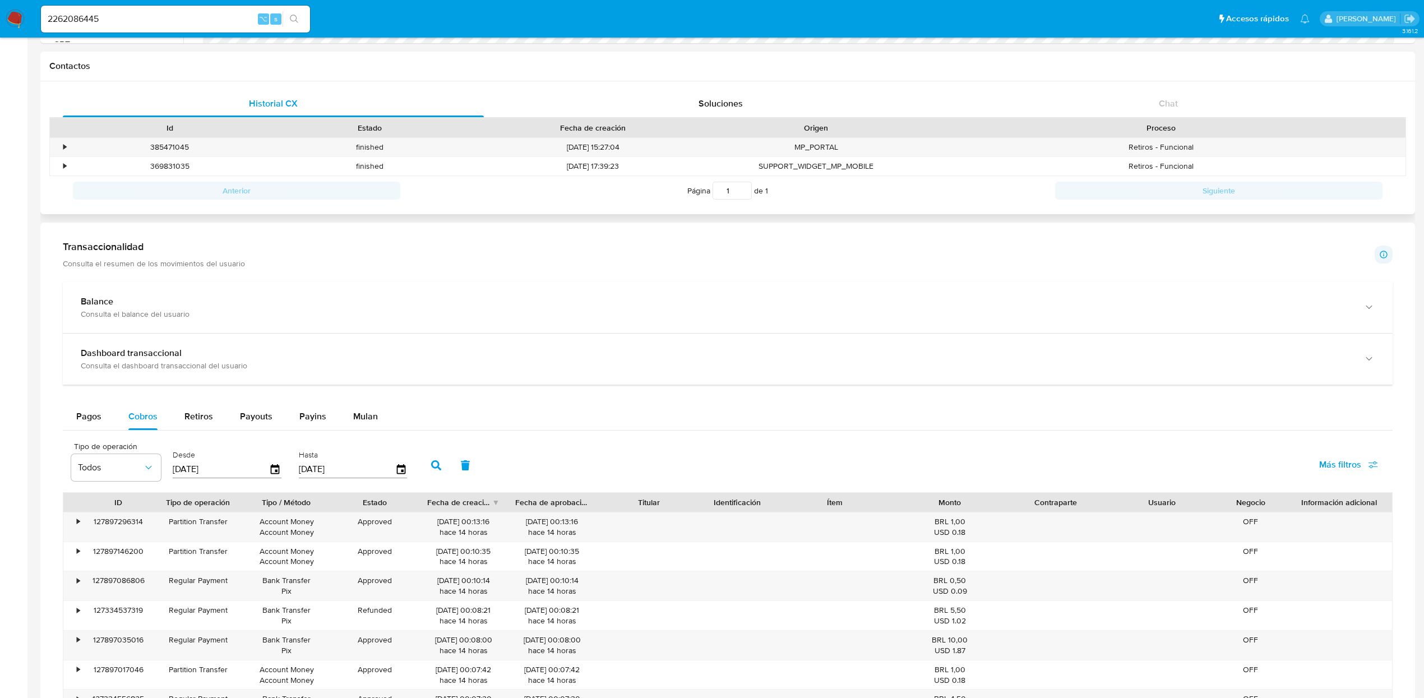
scroll to position [344, 0]
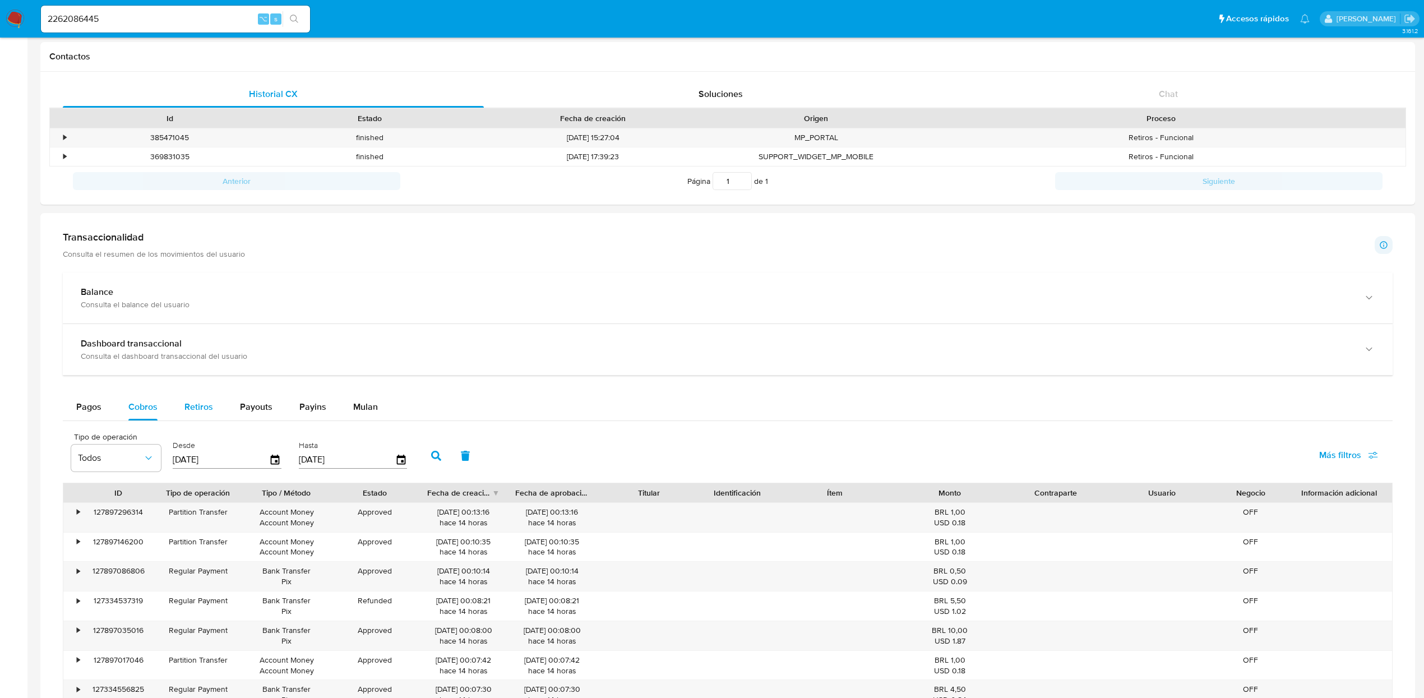
click at [181, 406] on button "Retiros" at bounding box center [198, 406] width 55 height 27
select select "10"
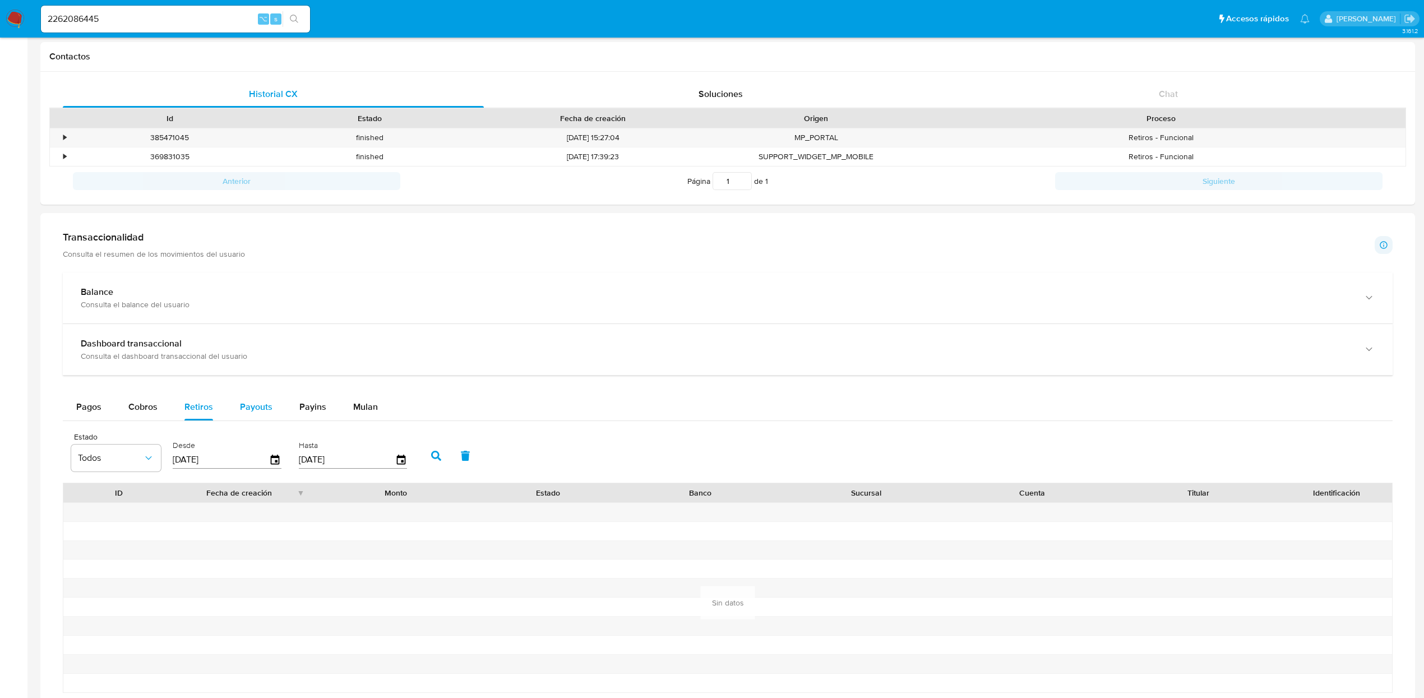
click at [245, 397] on div "Payouts" at bounding box center [256, 406] width 33 height 27
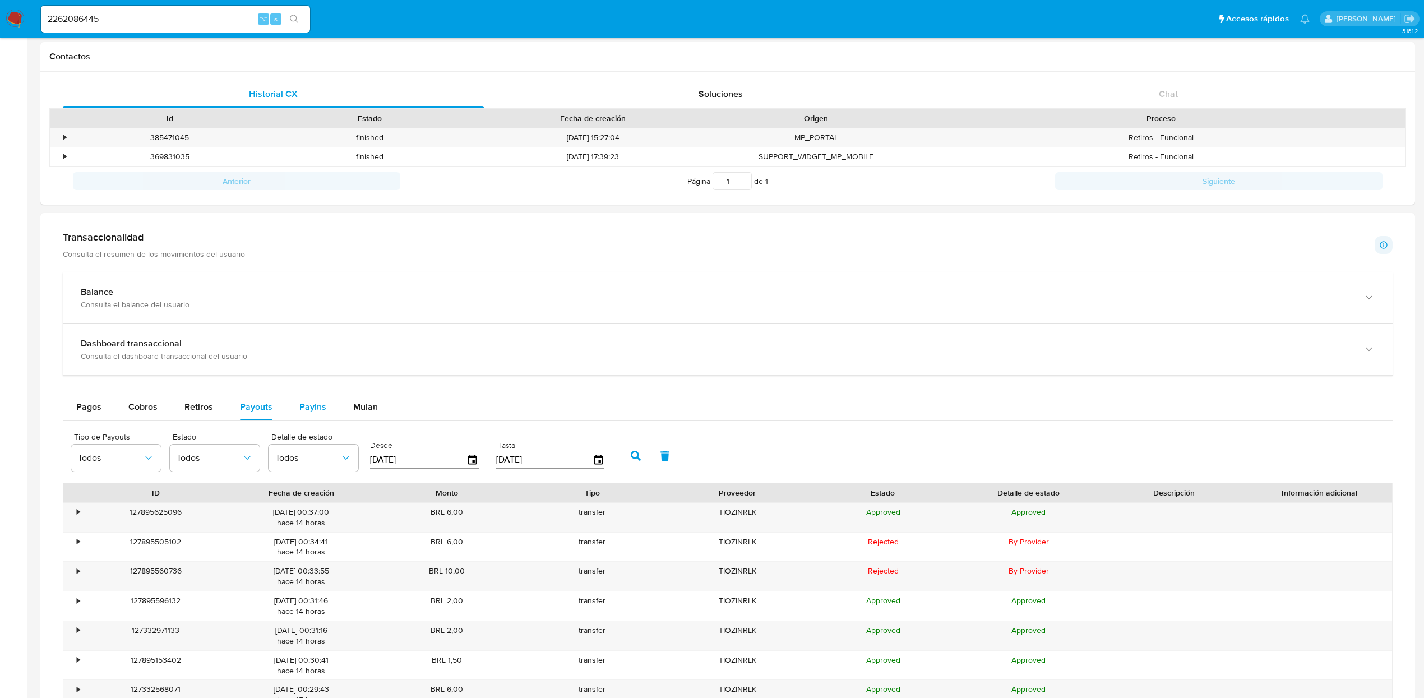
click at [300, 411] on span "Payins" at bounding box center [312, 406] width 27 height 13
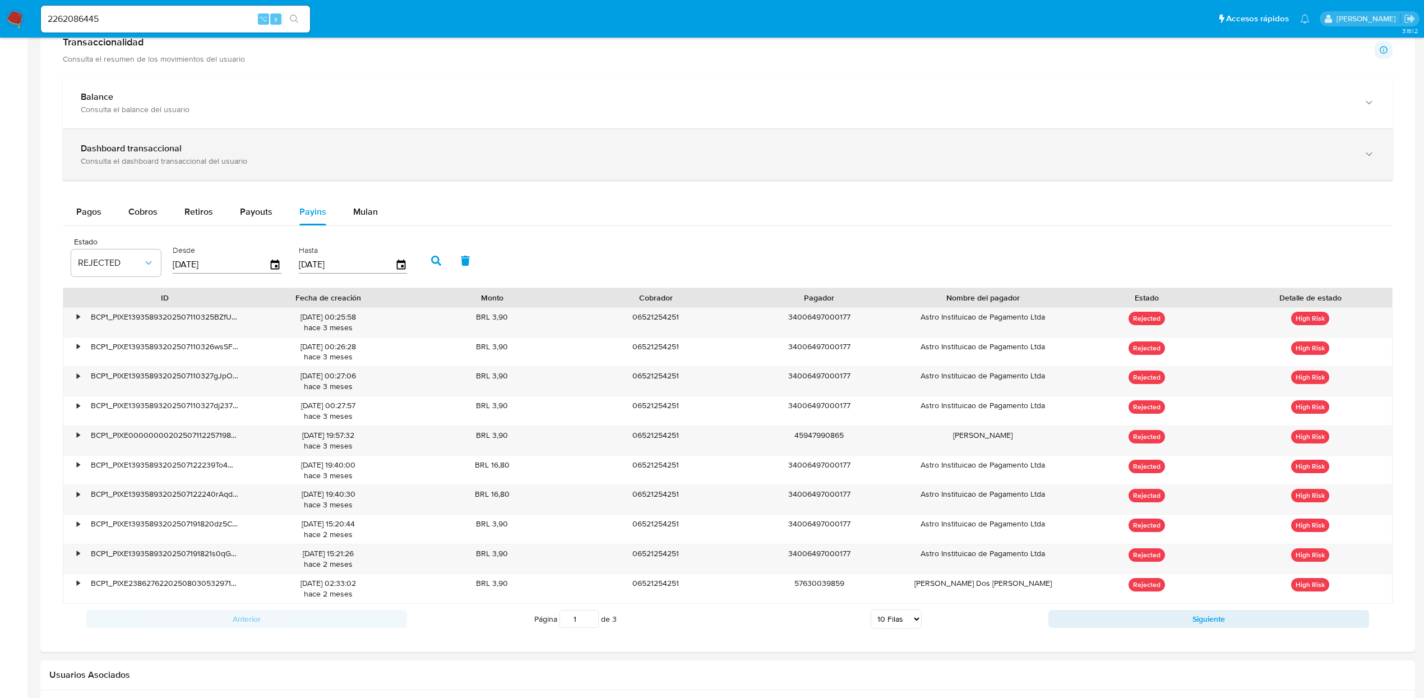
scroll to position [539, 0]
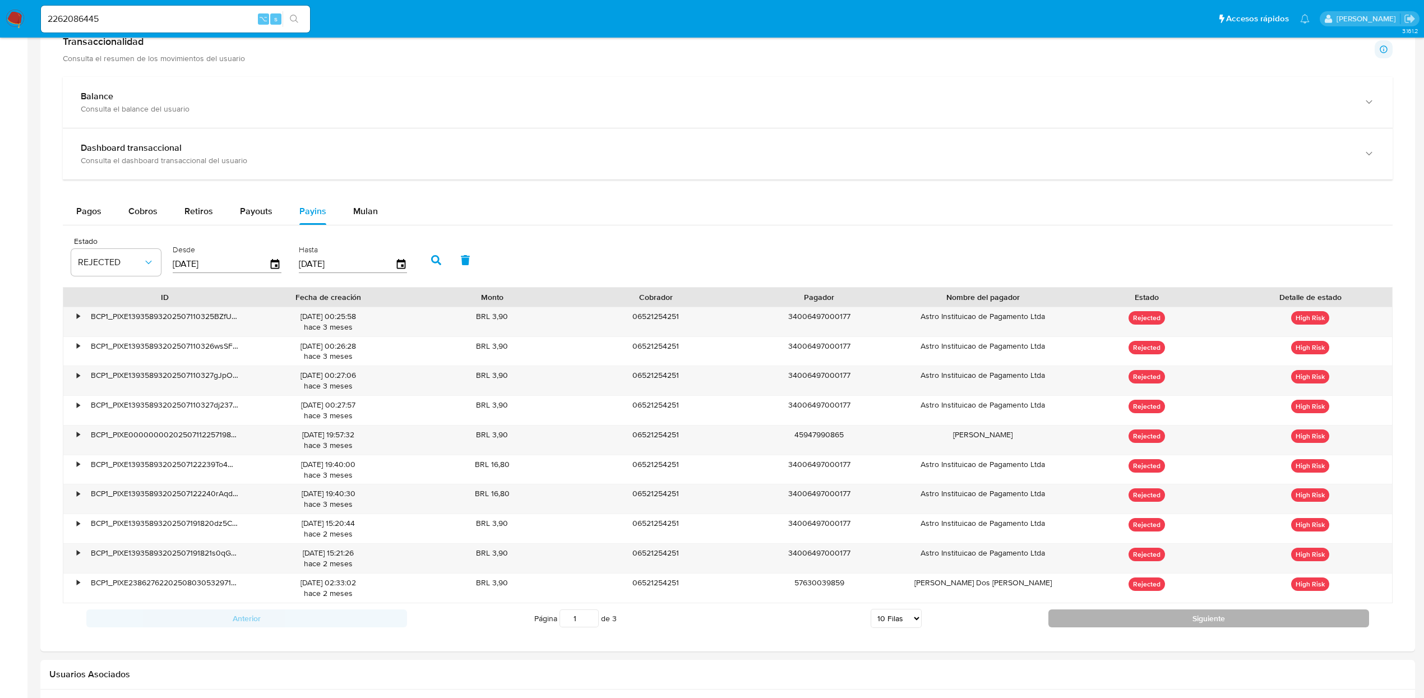
click at [1083, 622] on button "Siguiente" at bounding box center [1208, 618] width 321 height 18
type input "2"
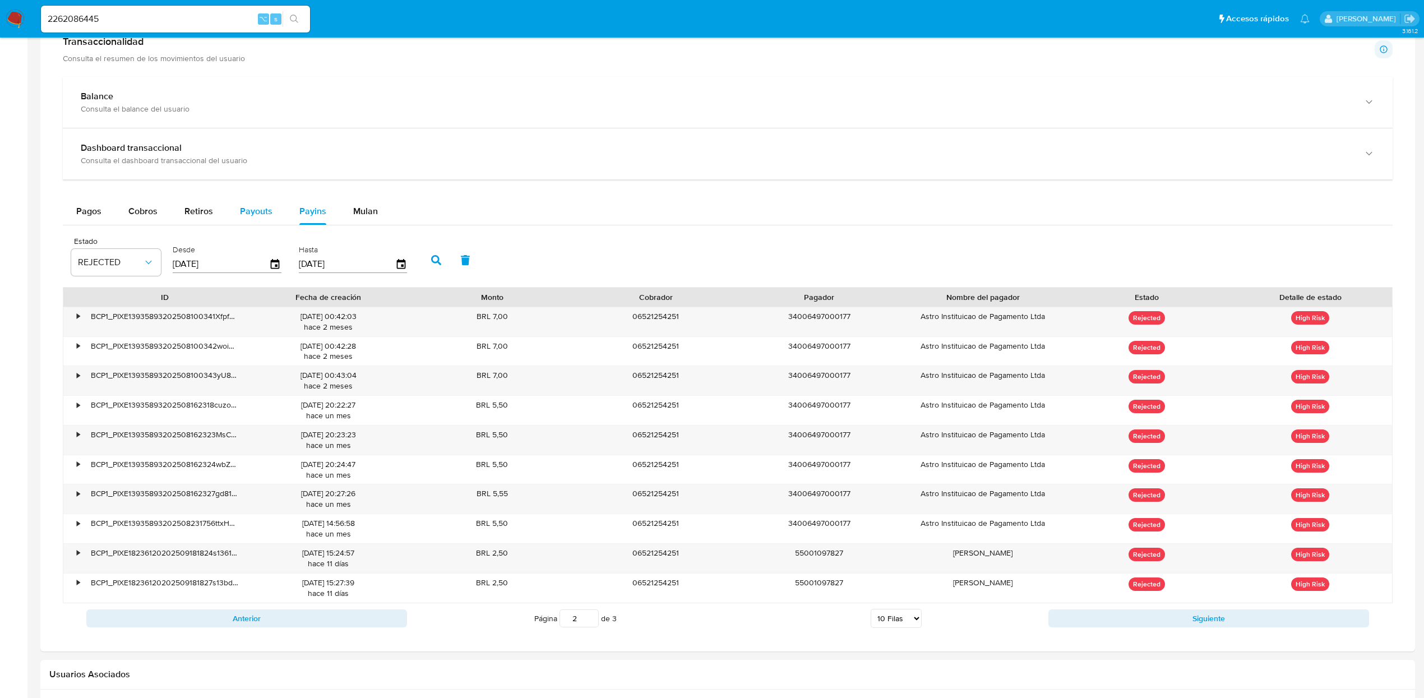
click at [249, 223] on div "Payouts" at bounding box center [256, 211] width 33 height 27
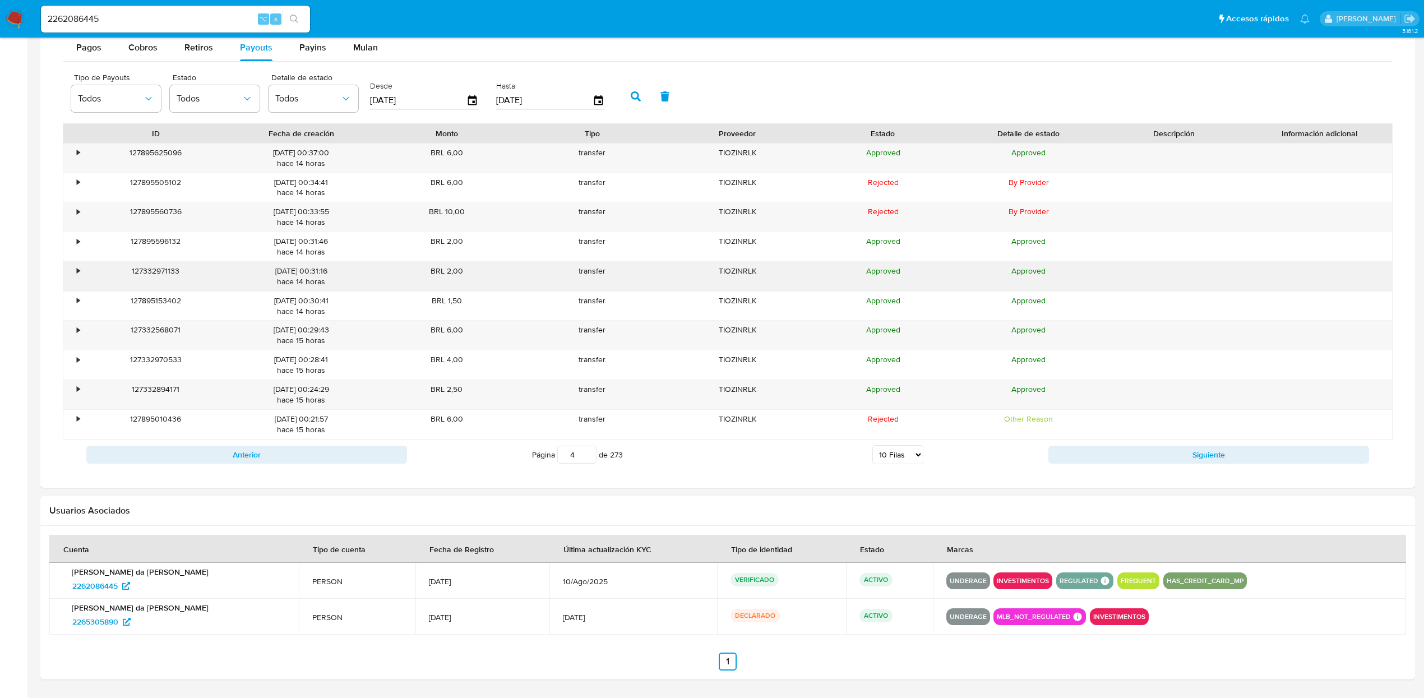
scroll to position [706, 0]
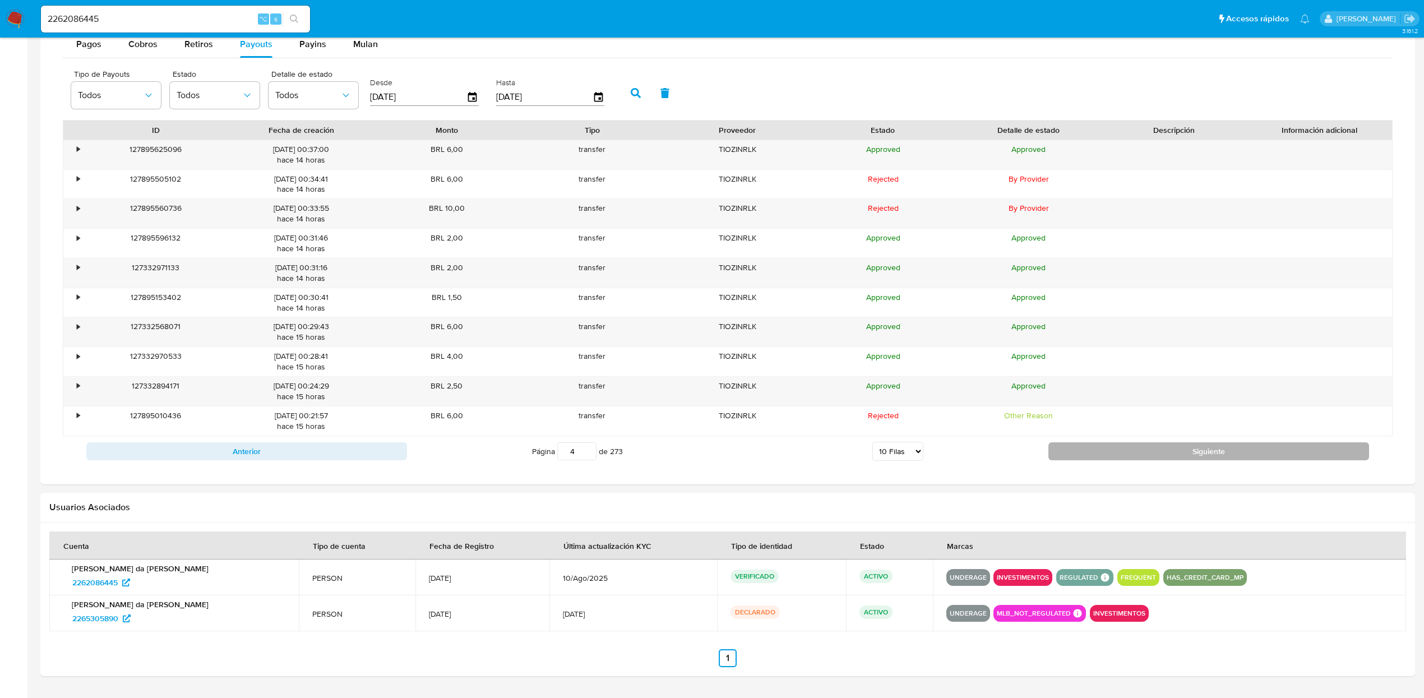
click at [1090, 456] on button "Siguiente" at bounding box center [1208, 451] width 321 height 18
type input "6"
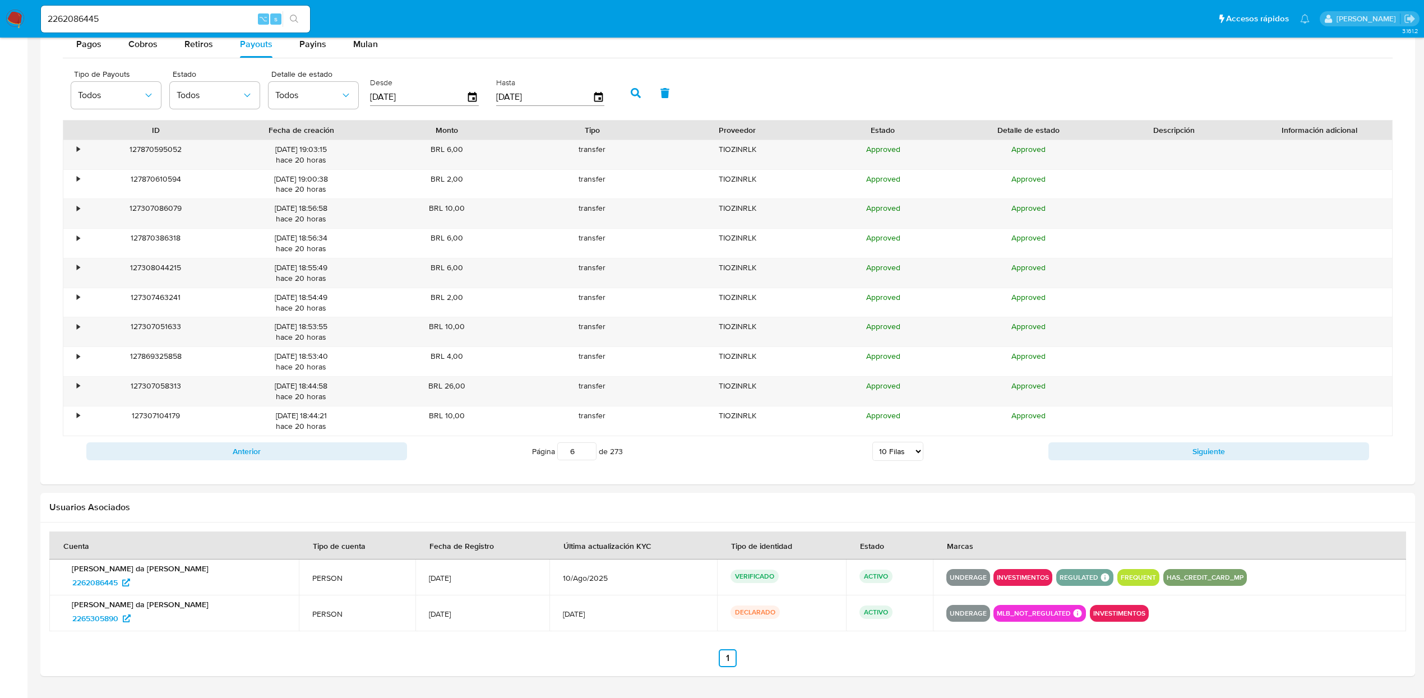
click at [189, 16] on input "2262086445" at bounding box center [175, 19] width 269 height 15
paste input "4370098"
type input "2264370098"
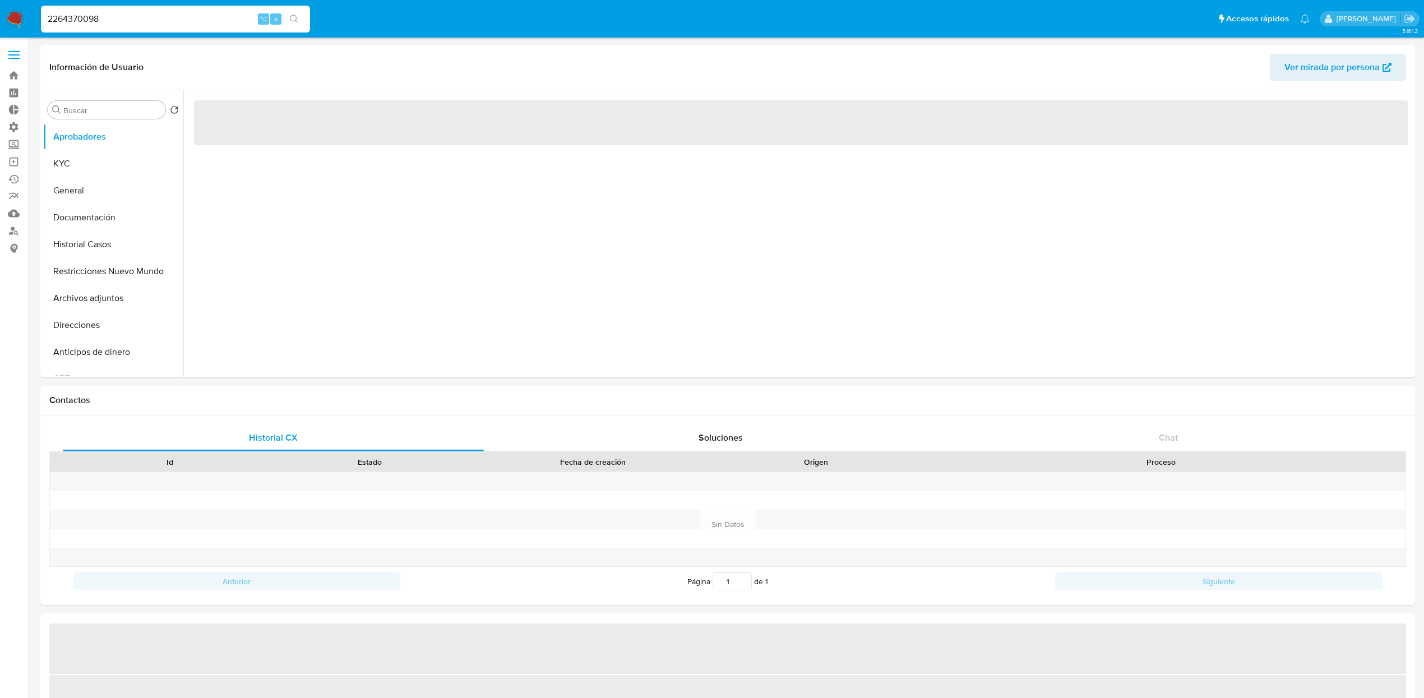
select select "10"
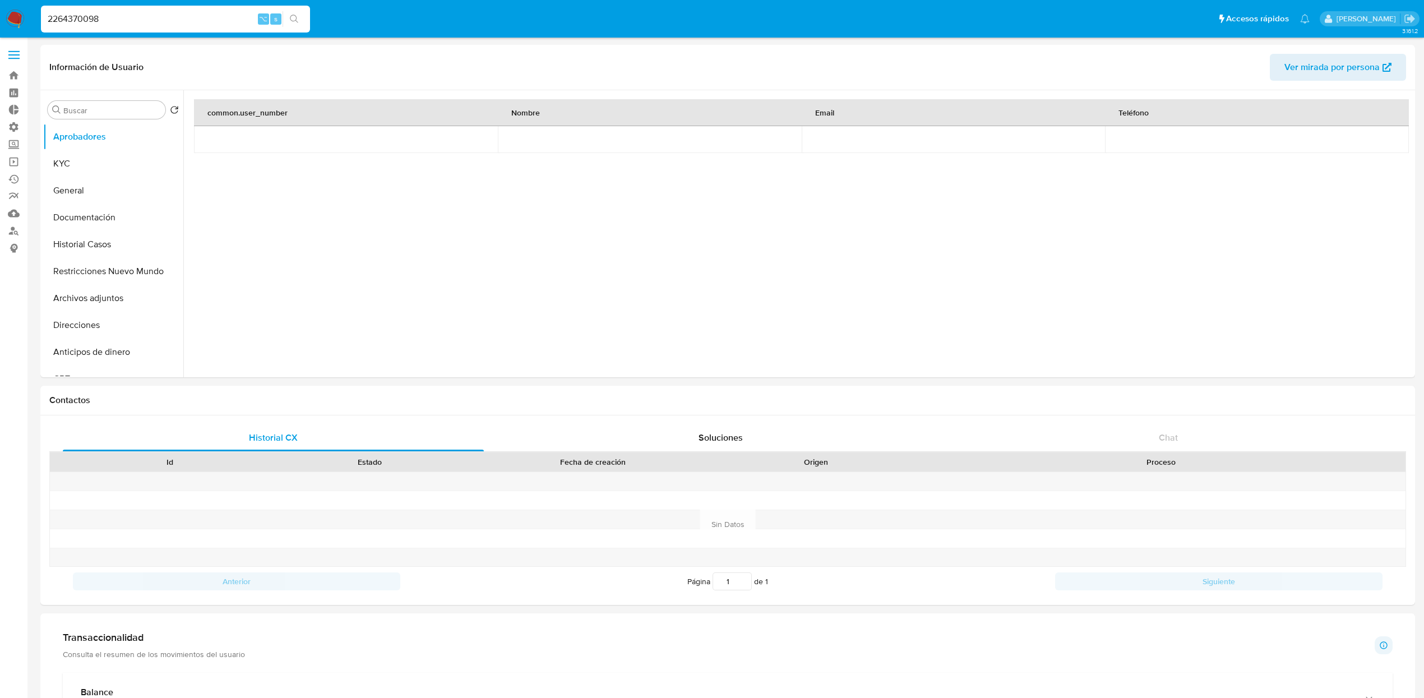
click at [192, 22] on input "2264370098" at bounding box center [175, 19] width 269 height 15
click at [82, 155] on button "KYC" at bounding box center [108, 163] width 131 height 27
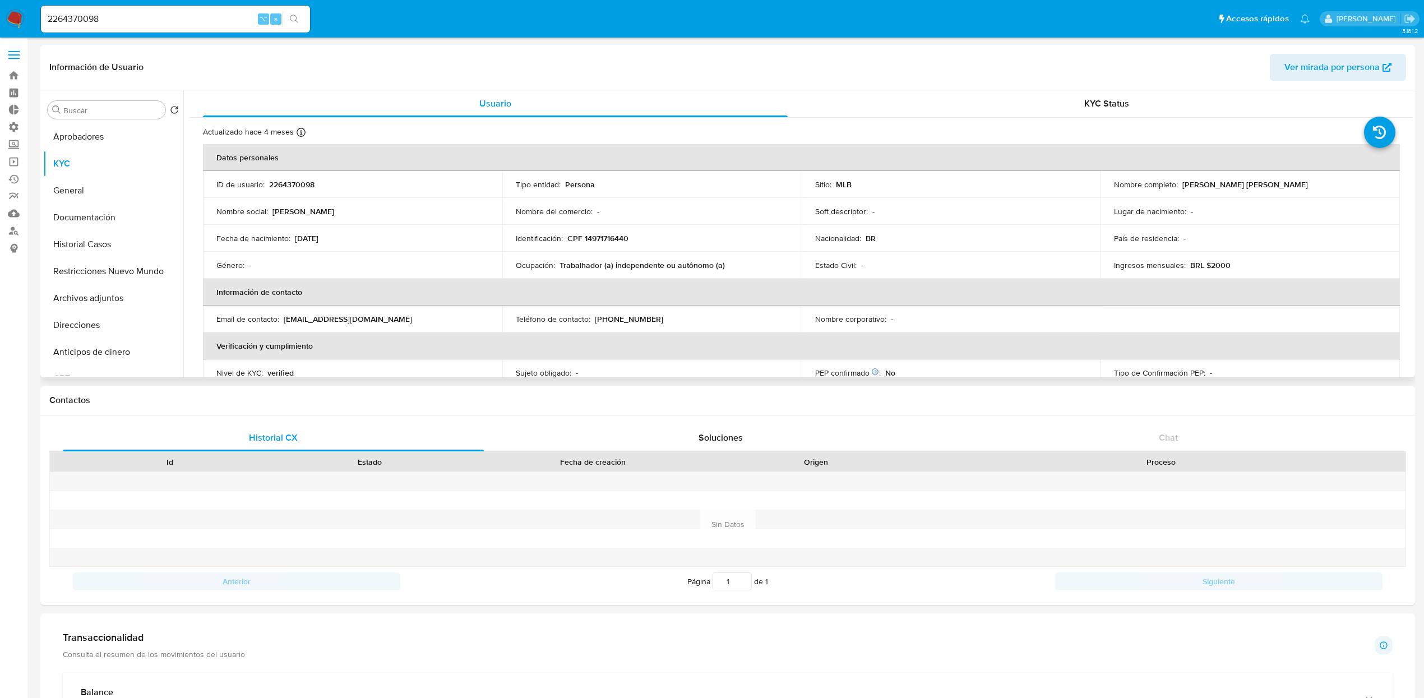
drag, startPoint x: 1176, startPoint y: 184, endPoint x: 1338, endPoint y: 183, distance: 162.5
click at [1338, 183] on div "Nombre completo : Marcelo Rodrigues Barbosa Filho" at bounding box center [1250, 184] width 272 height 10
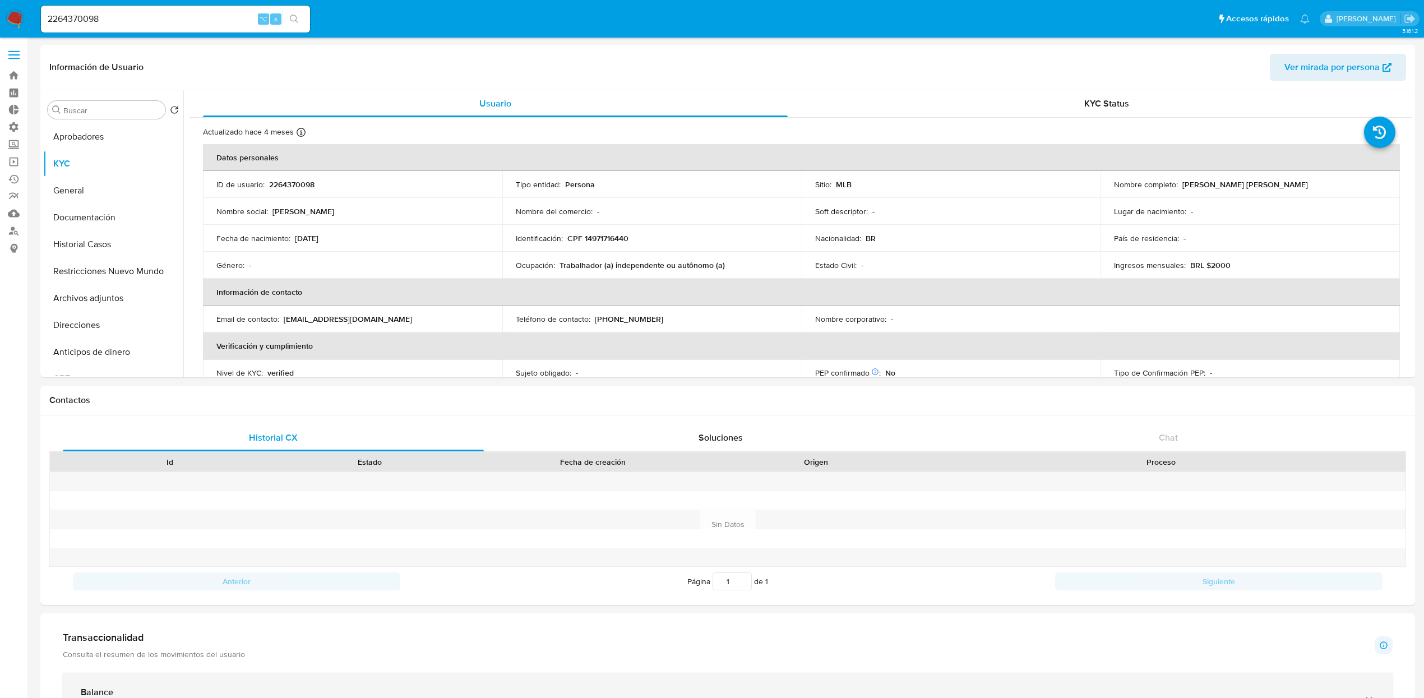
copy div "Marcelo Rodrigues Barbosa Filho"
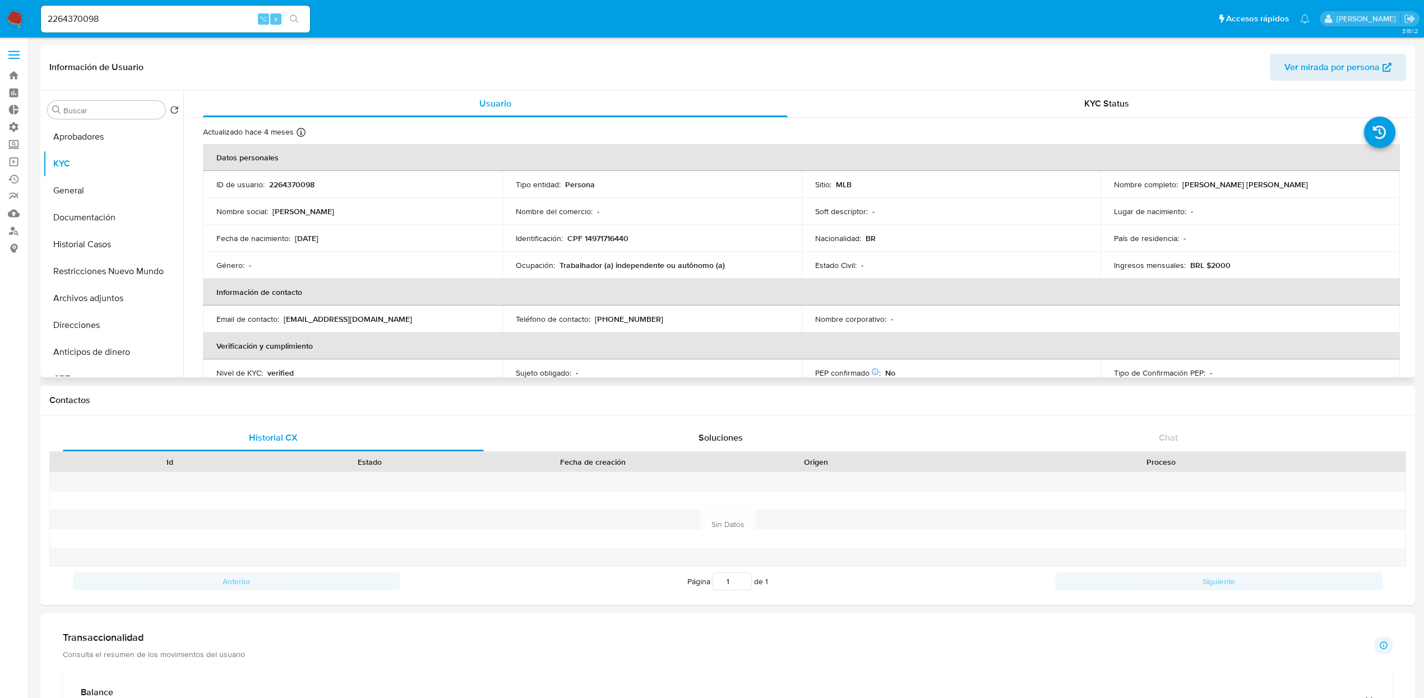
drag, startPoint x: 653, startPoint y: 237, endPoint x: 490, endPoint y: 235, distance: 163.1
click at [490, 235] on tr "Fecha de nacimiento : 04/11/2008 Identificación : CPF 14971716440 Nacionalidad …" at bounding box center [801, 238] width 1197 height 27
copy tr "Identificación : CPF 14971716440"
click at [342, 317] on p "emprestarprodege@gmail.com" at bounding box center [348, 319] width 128 height 10
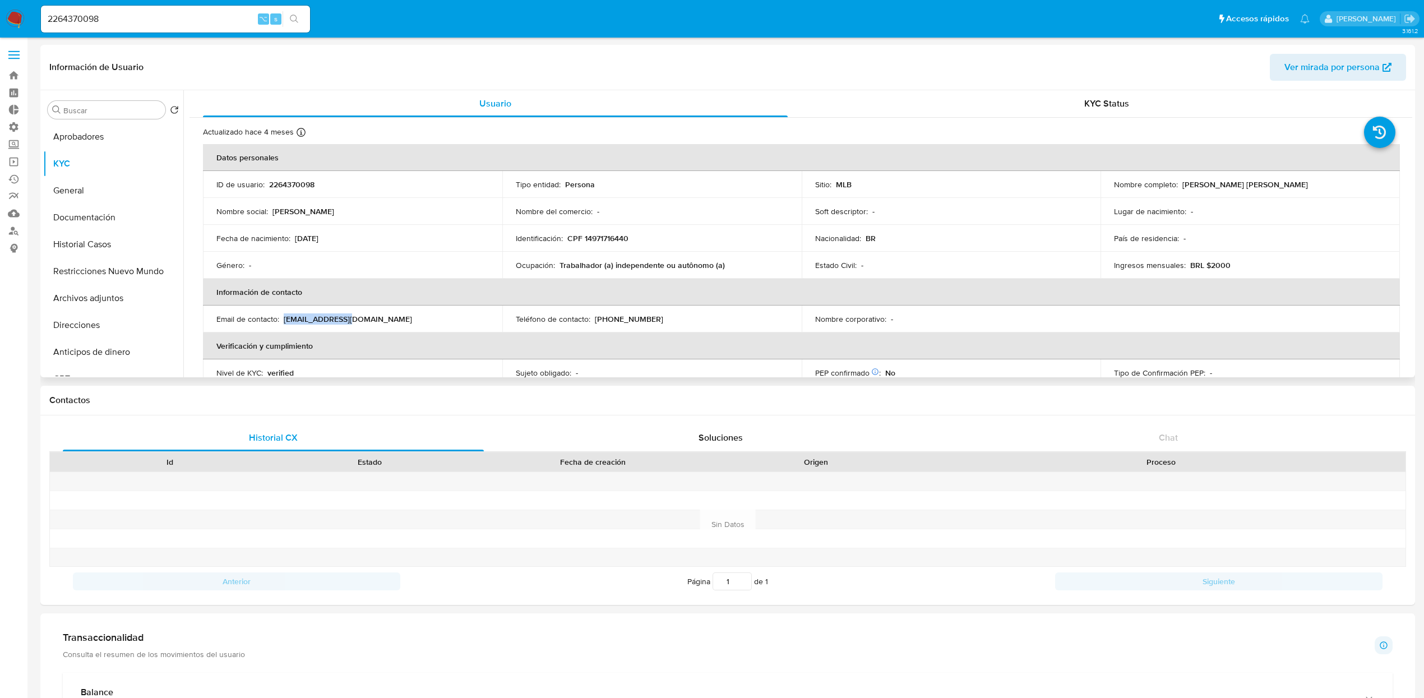
copy p "emprestarprodege"
click at [100, 235] on button "Historial Casos" at bounding box center [108, 244] width 131 height 27
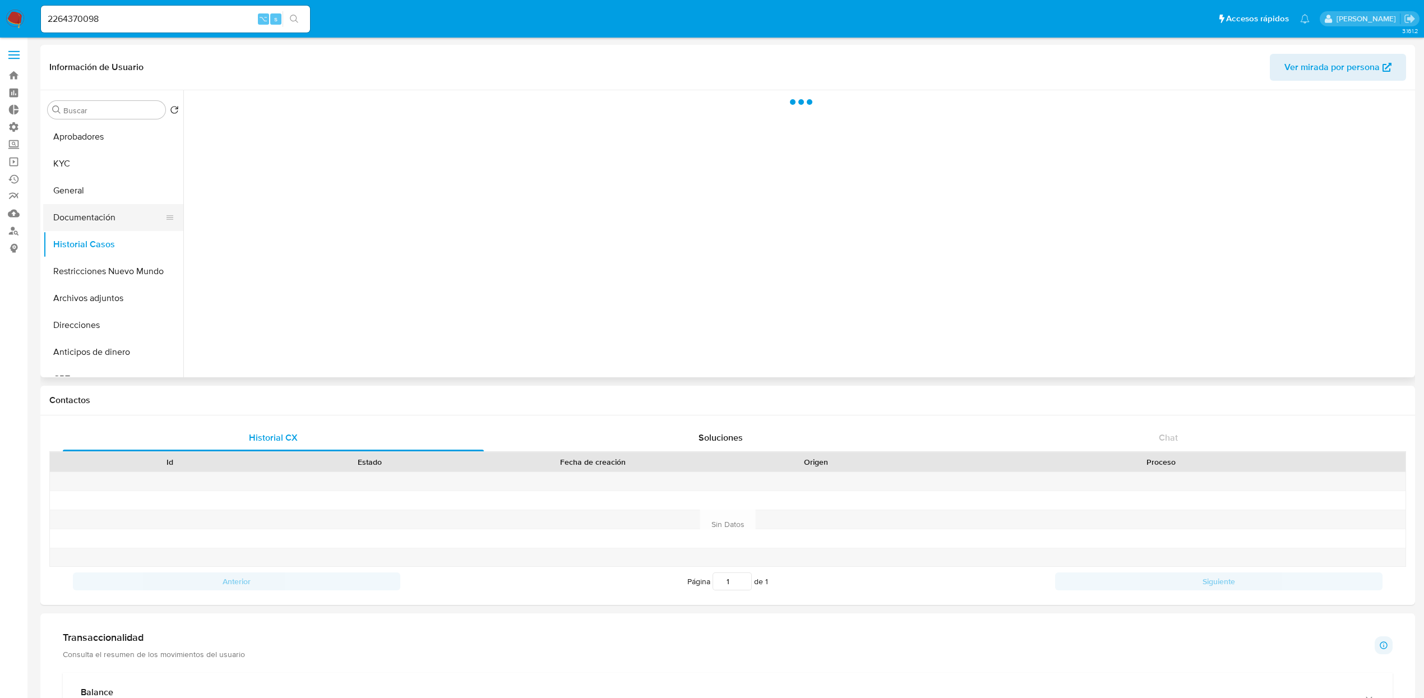
click at [107, 216] on button "Documentación" at bounding box center [108, 217] width 131 height 27
click at [324, 149] on button "Identificación" at bounding box center [333, 145] width 288 height 29
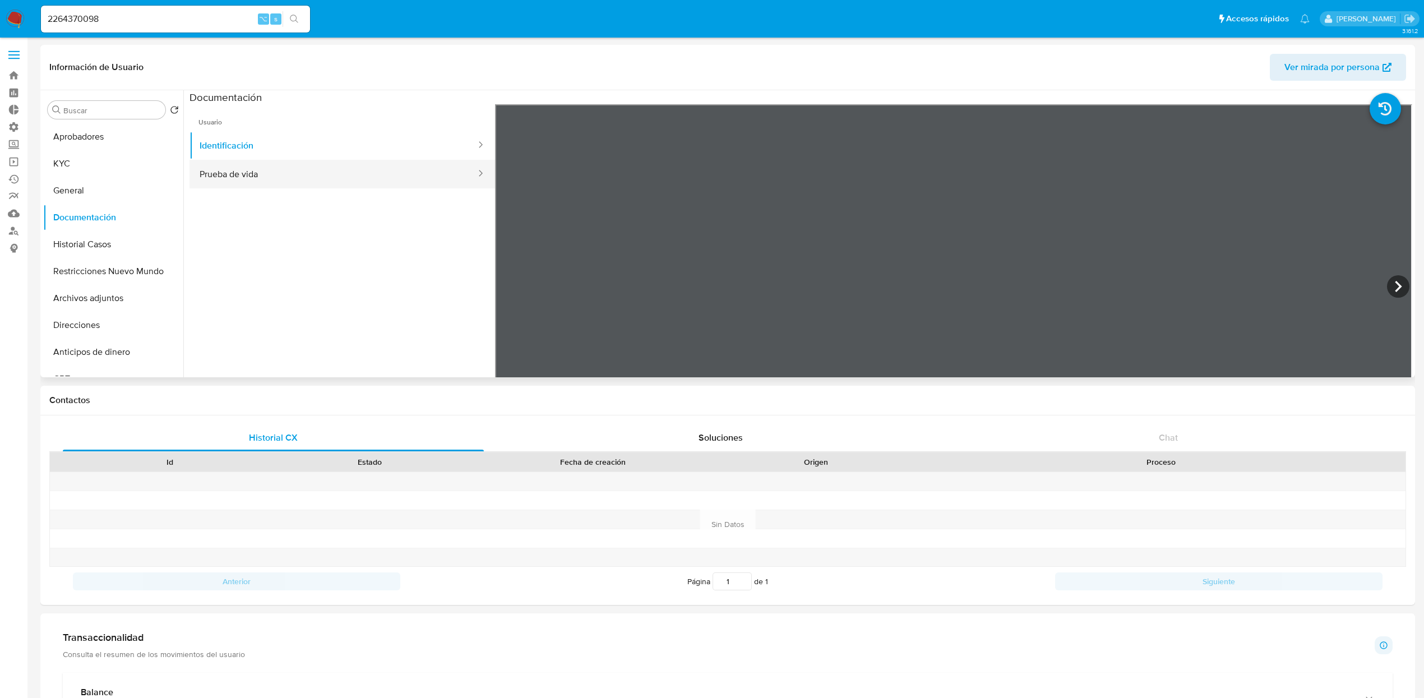
click at [319, 172] on button "Prueba de vida" at bounding box center [333, 174] width 288 height 29
click at [101, 160] on button "KYC" at bounding box center [108, 163] width 131 height 27
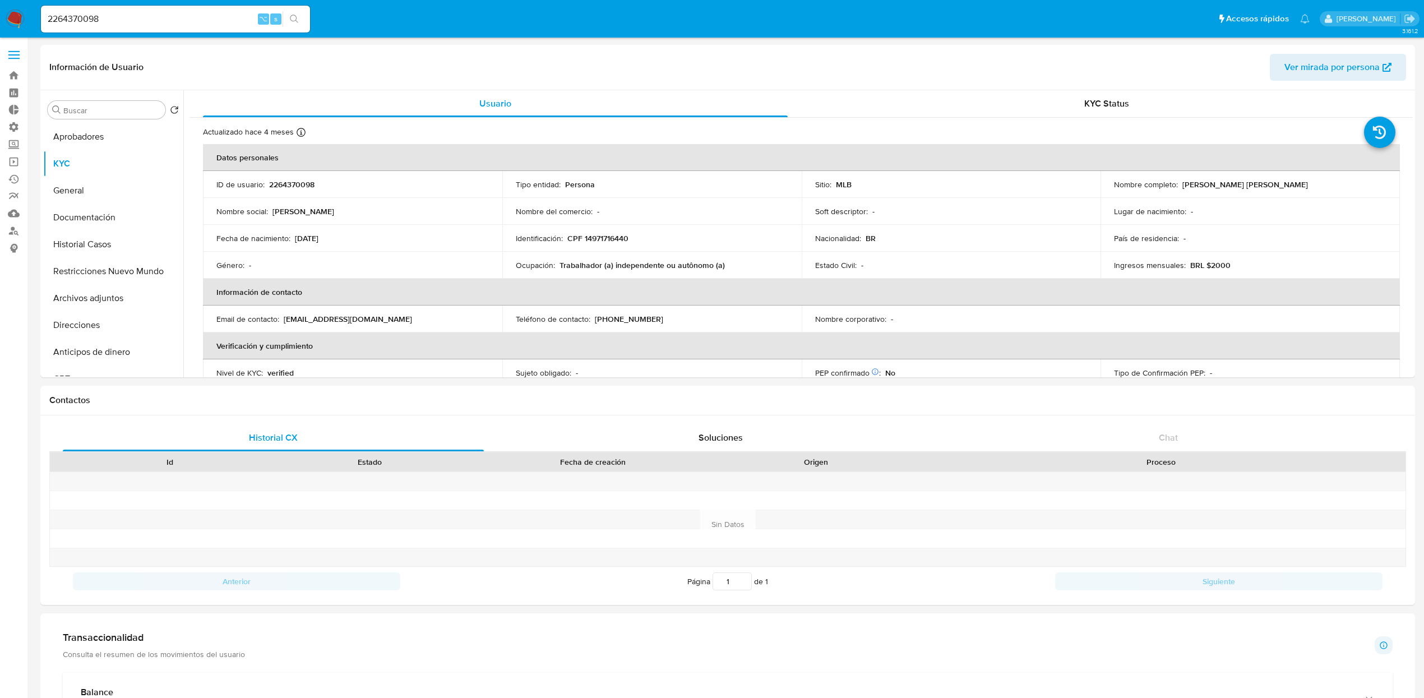
click at [206, 21] on input "2264370098" at bounding box center [175, 19] width 269 height 15
click at [157, 22] on input "2264370098" at bounding box center [175, 19] width 269 height 15
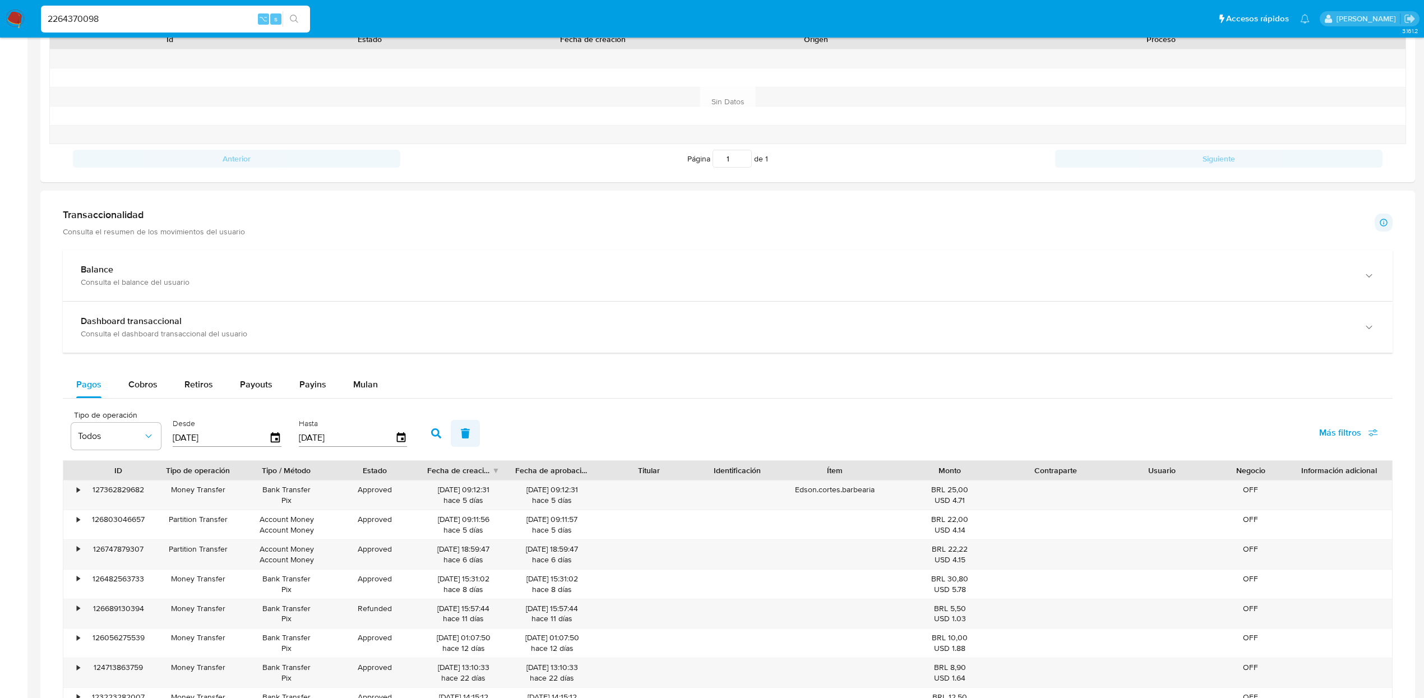
scroll to position [767, 0]
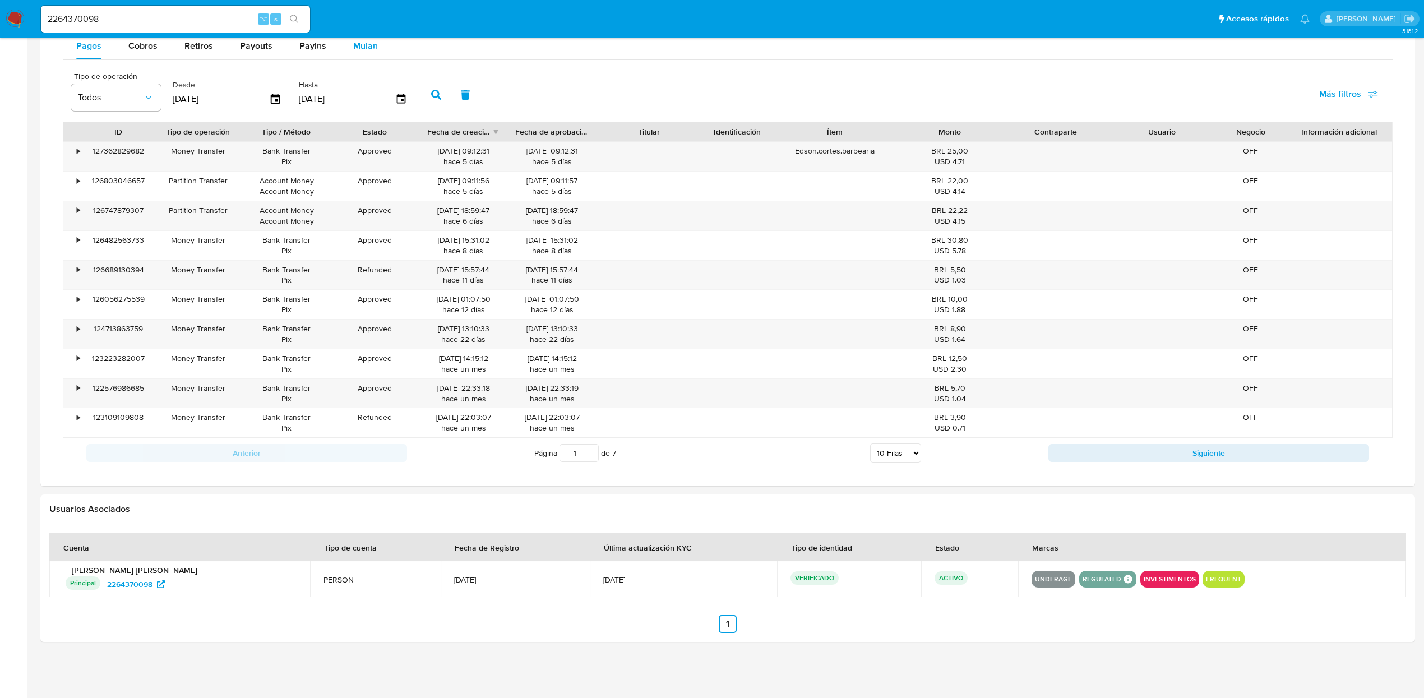
click at [359, 39] on span "Mulan" at bounding box center [365, 45] width 25 height 13
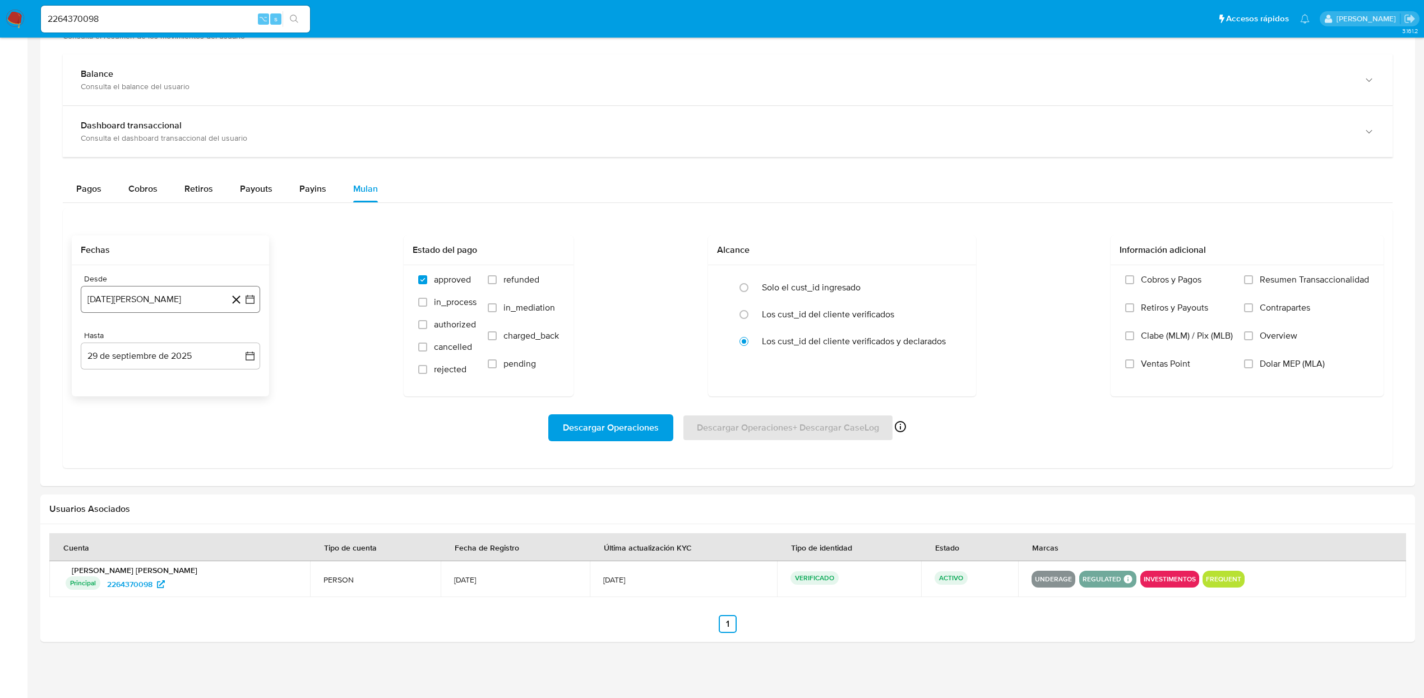
click at [152, 292] on button "29 [PERSON_NAME] de 2024" at bounding box center [170, 299] width 179 height 27
click at [99, 336] on icon "Mes anterior" at bounding box center [100, 339] width 13 height 13
click at [177, 345] on span "julio 2024" at bounding box center [165, 340] width 42 height 11
click at [234, 342] on icon "Año siguiente" at bounding box center [237, 339] width 13 height 13
click at [123, 383] on span "ene" at bounding box center [121, 381] width 14 height 9
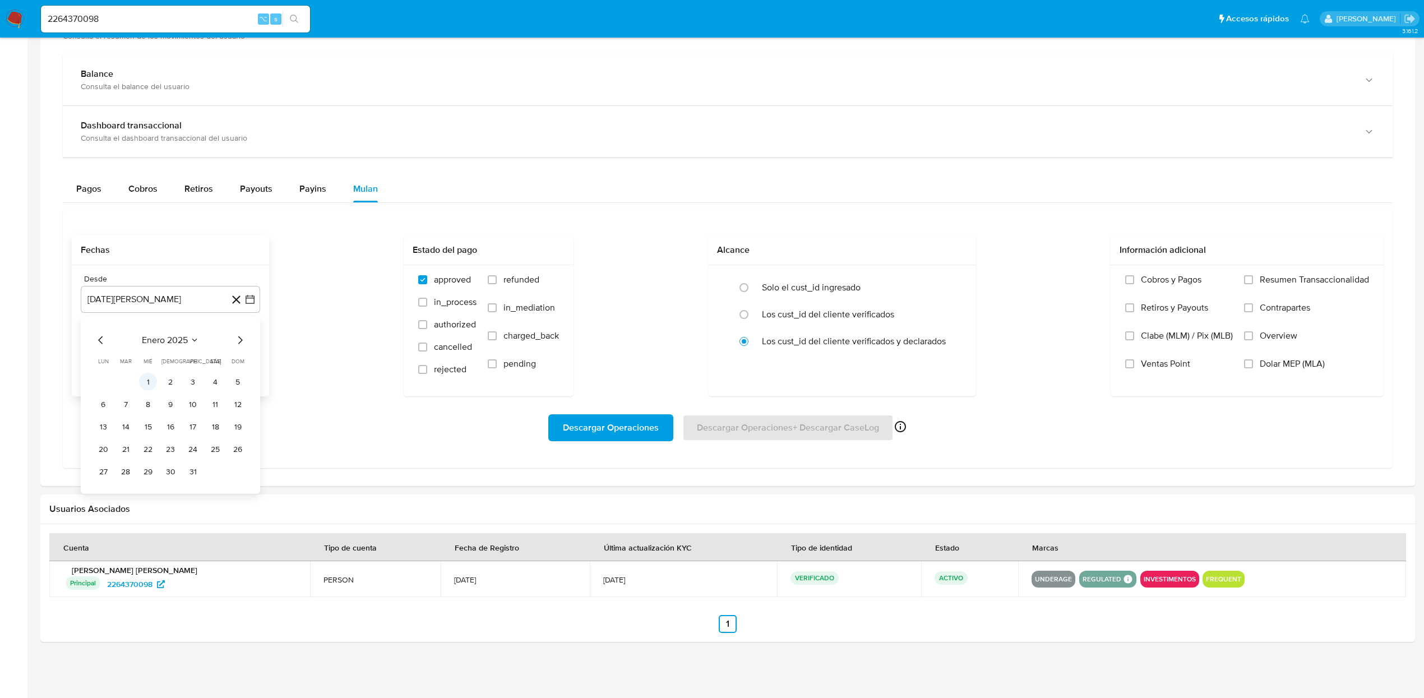
click at [150, 382] on button "1" at bounding box center [148, 382] width 18 height 18
click at [627, 428] on span "Descargar Operaciones" at bounding box center [611, 427] width 96 height 25
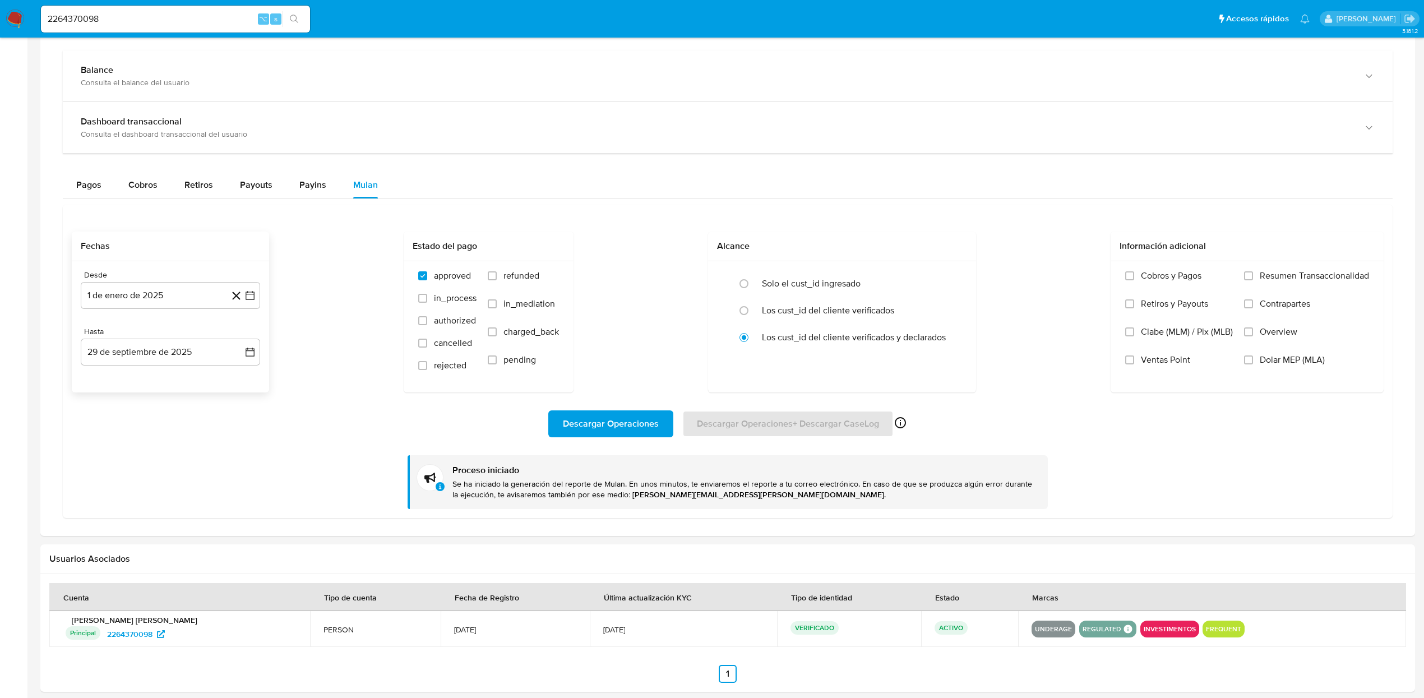
click at [184, 23] on input "2264370098" at bounding box center [175, 19] width 269 height 15
click at [184, 22] on input "2264370098" at bounding box center [175, 19] width 269 height 15
paste input "1965173250"
type input "1965173250"
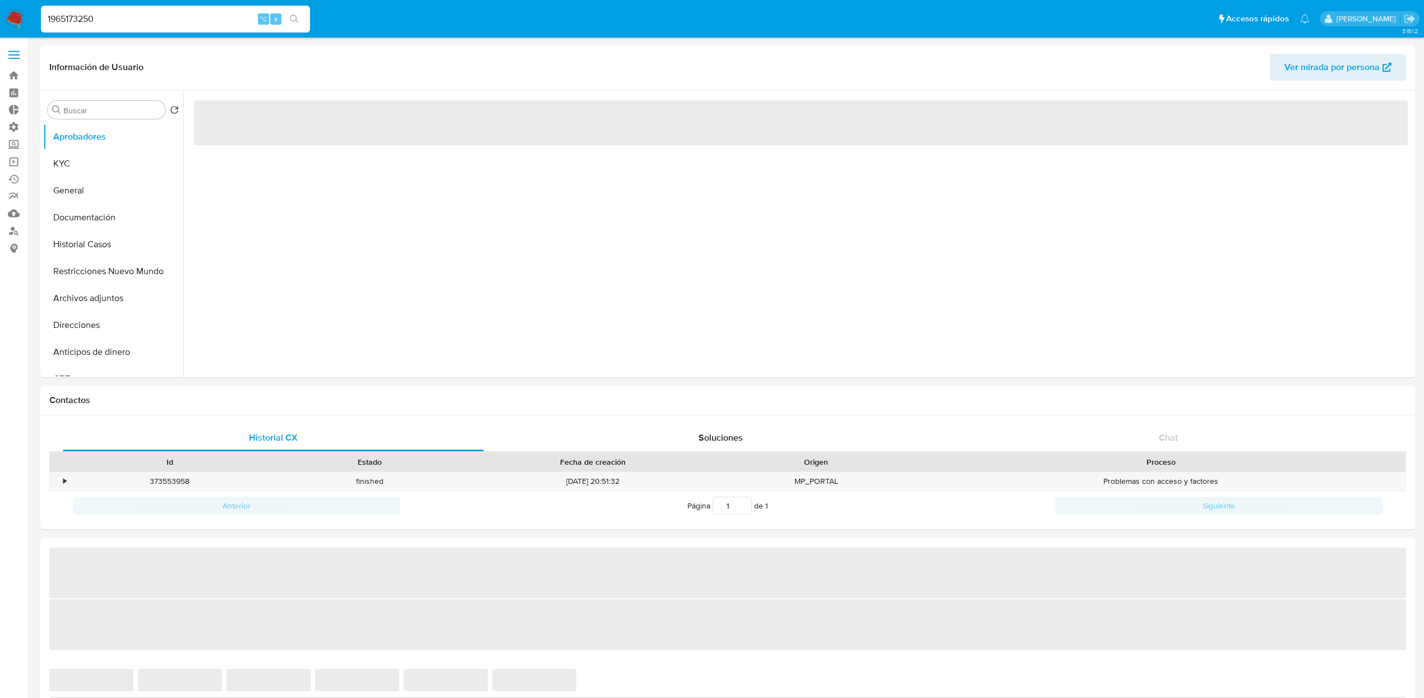
select select "10"
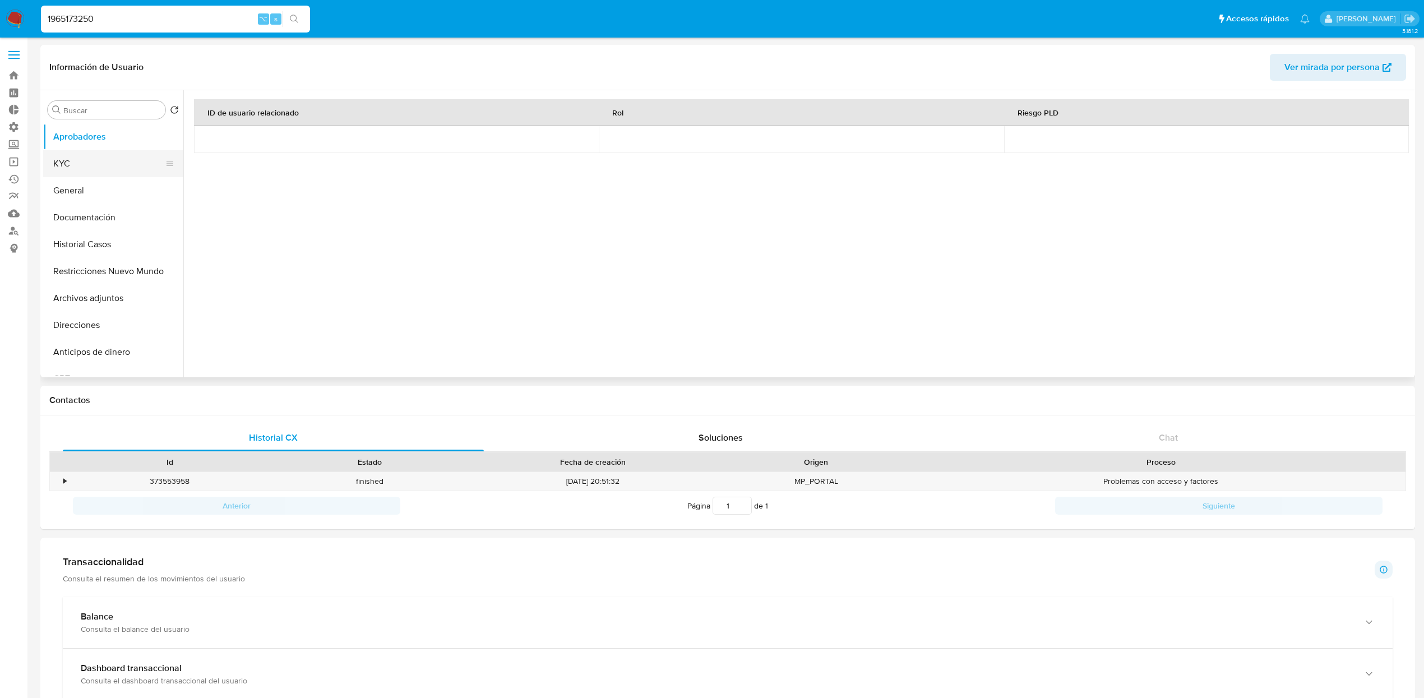
click at [84, 175] on button "KYC" at bounding box center [108, 163] width 131 height 27
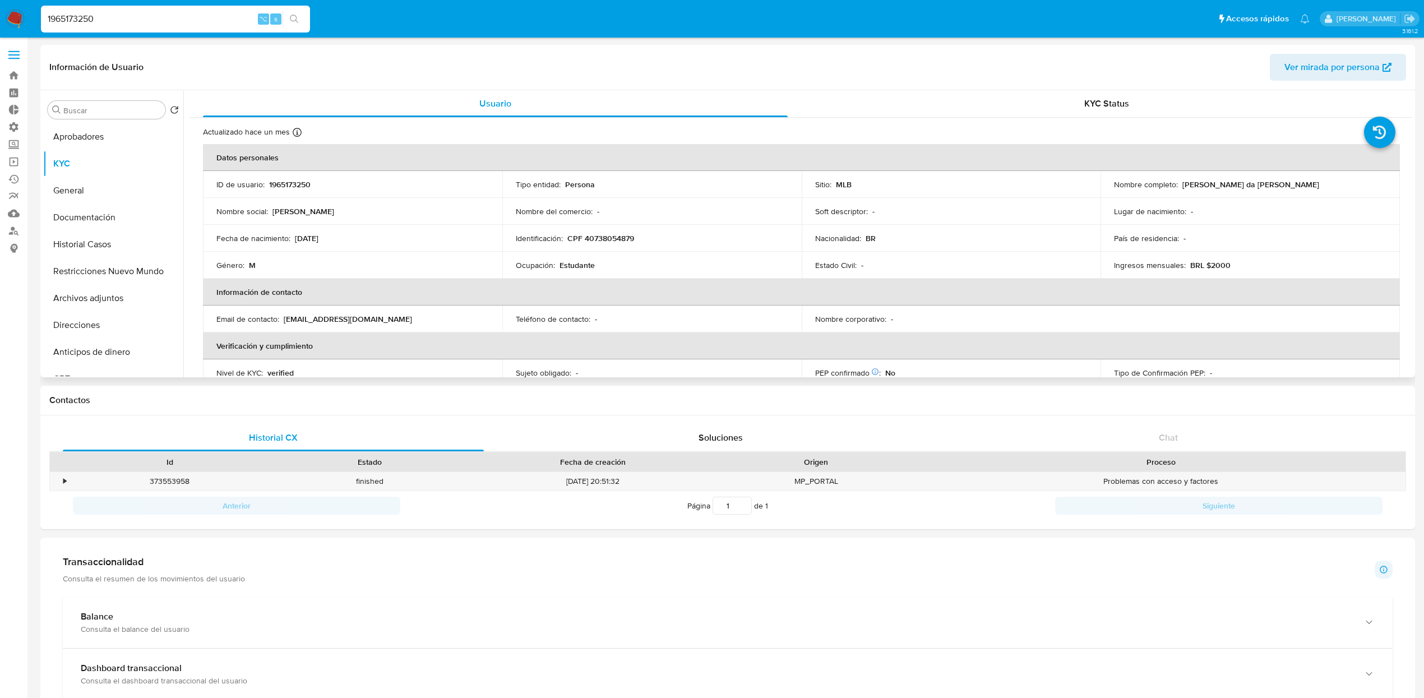
click at [1211, 187] on p "Moises Felix da Silva" at bounding box center [1250, 184] width 137 height 10
drag, startPoint x: 1179, startPoint y: 183, endPoint x: 1324, endPoint y: 186, distance: 145.7
click at [1324, 186] on div "Nombre completo : Moises Felix da Silva" at bounding box center [1250, 184] width 272 height 10
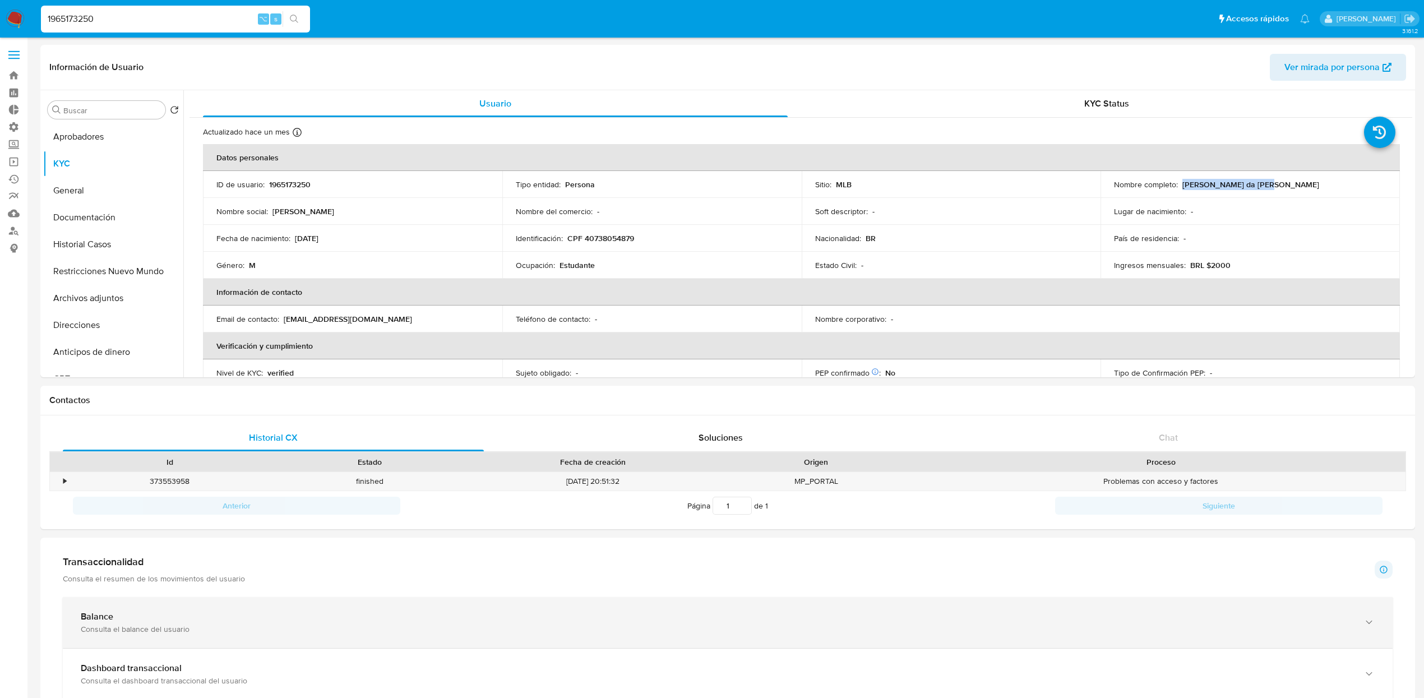
copy p "Moises Felix da Silva"
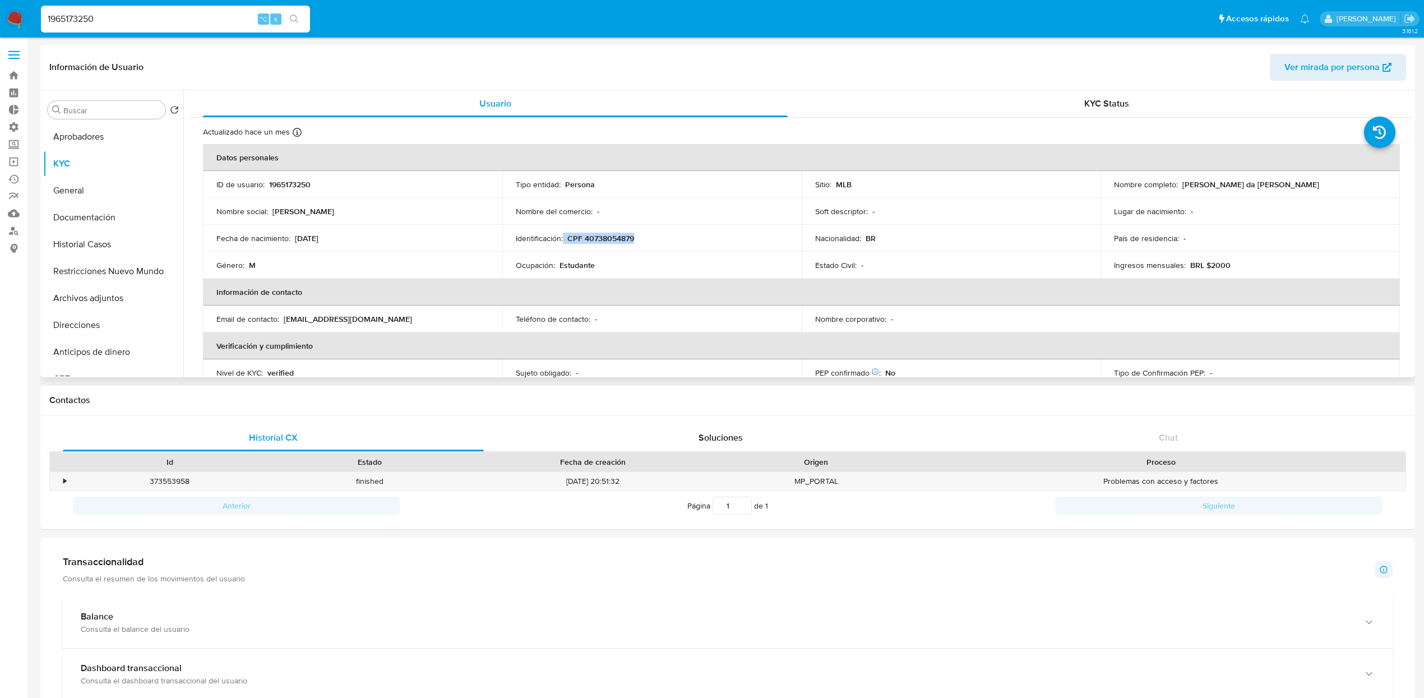
drag, startPoint x: 644, startPoint y: 237, endPoint x: 566, endPoint y: 243, distance: 78.1
click at [562, 242] on div "Identificación : CPF 40738054879" at bounding box center [652, 238] width 272 height 10
click at [573, 237] on p "CPF 40738054879" at bounding box center [600, 238] width 67 height 10
drag, startPoint x: 565, startPoint y: 237, endPoint x: 645, endPoint y: 236, distance: 79.6
click at [645, 236] on div "Identificación : CPF 40738054879" at bounding box center [652, 238] width 272 height 10
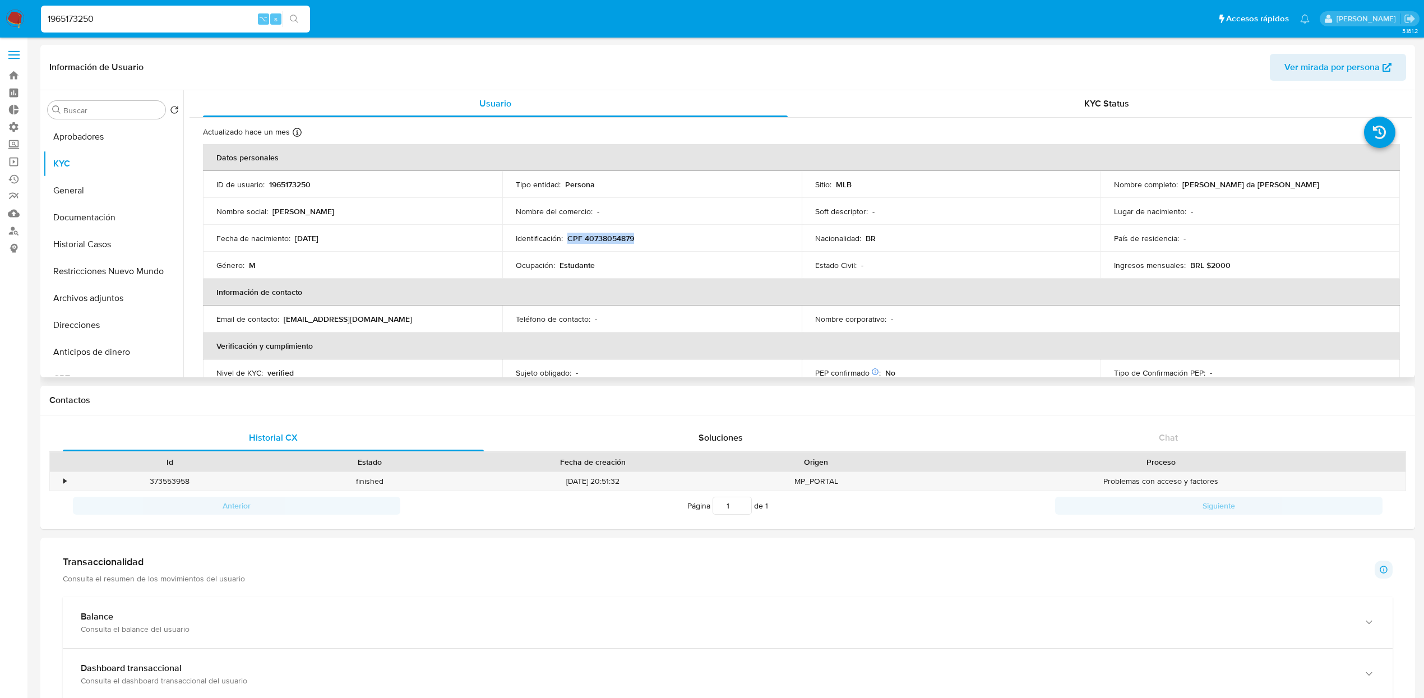
drag, startPoint x: 645, startPoint y: 236, endPoint x: 582, endPoint y: 289, distance: 82.7
click at [566, 245] on td "Identificación : CPF 40738054879" at bounding box center [651, 238] width 299 height 27
click at [618, 272] on td "Ocupación : Estudante" at bounding box center [651, 265] width 299 height 27
drag, startPoint x: 635, startPoint y: 237, endPoint x: 563, endPoint y: 240, distance: 72.4
click at [563, 240] on div "Identificación : CPF 40738054879" at bounding box center [652, 238] width 272 height 10
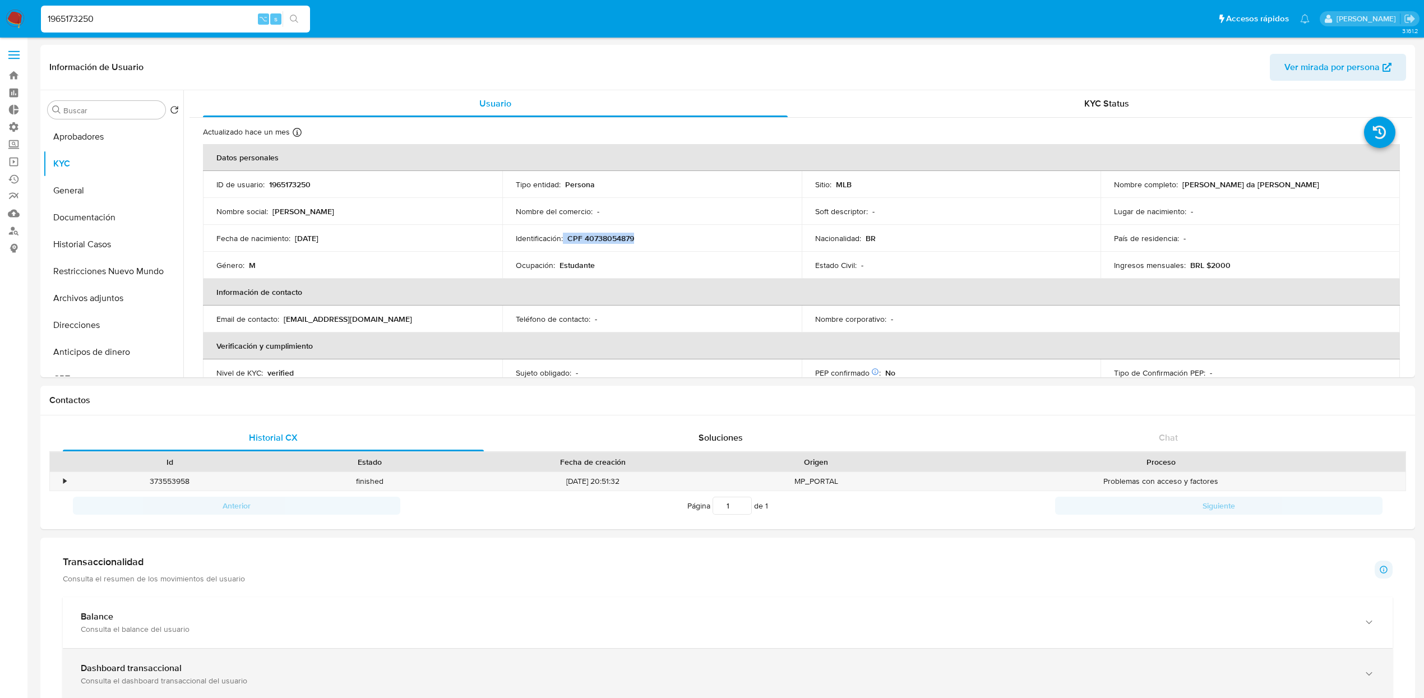
copy div "CPF 40738054879"
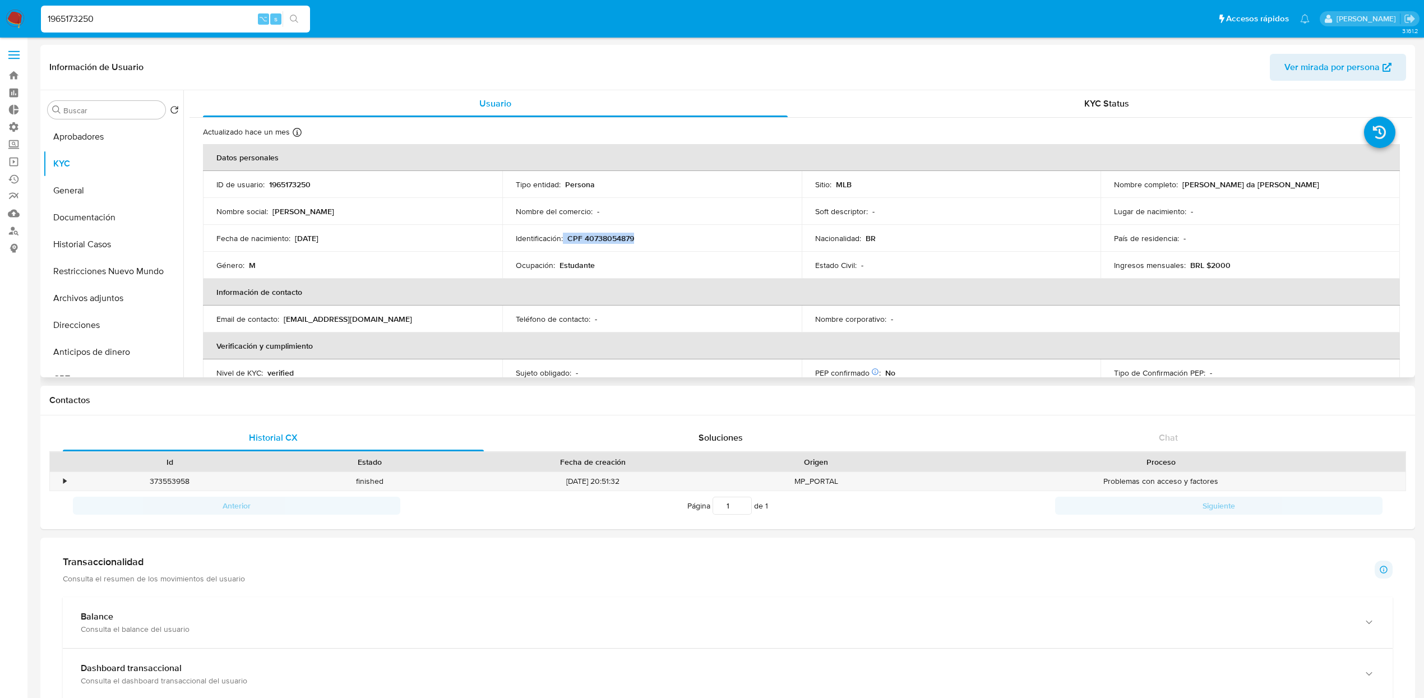
click at [603, 242] on p "CPF 40738054879" at bounding box center [600, 238] width 67 height 10
copy p "40738054879"
click at [98, 226] on button "Documentación" at bounding box center [108, 217] width 131 height 27
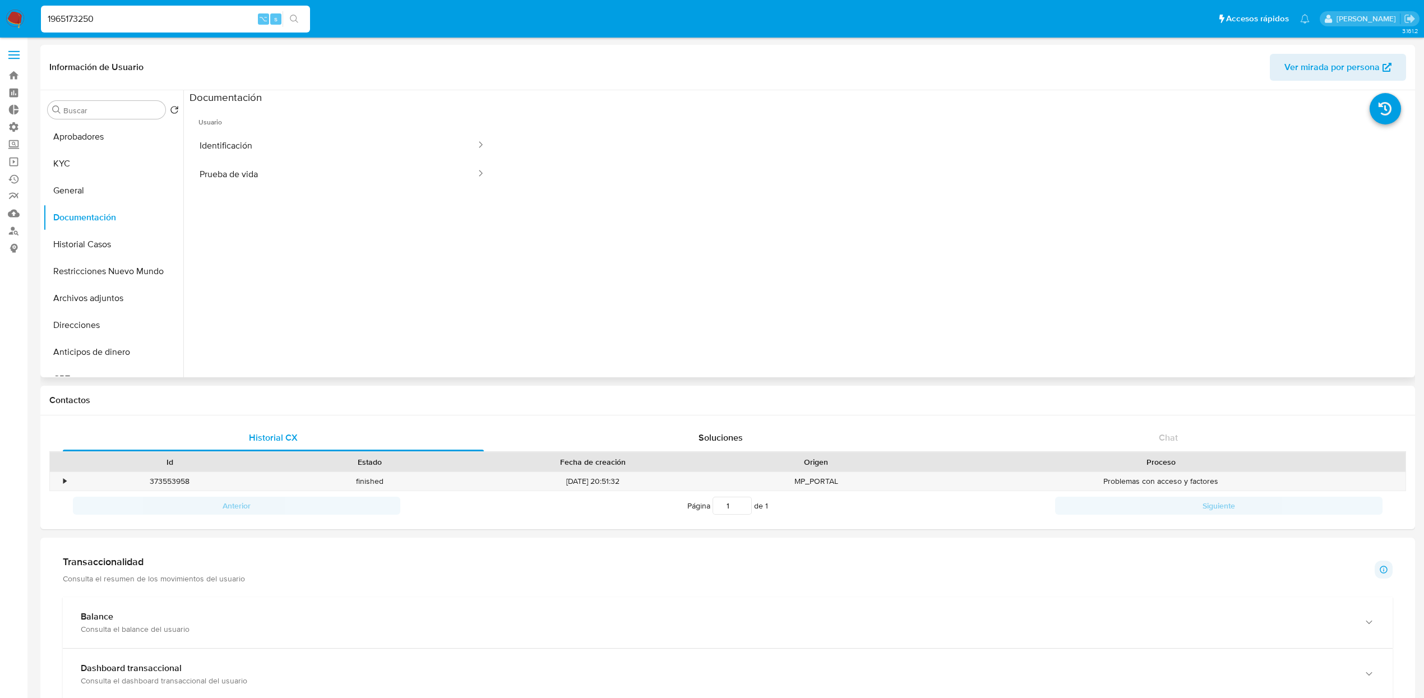
click at [368, 126] on span "Usuario" at bounding box center [341, 117] width 305 height 27
click at [358, 155] on button "Identificación" at bounding box center [333, 145] width 288 height 29
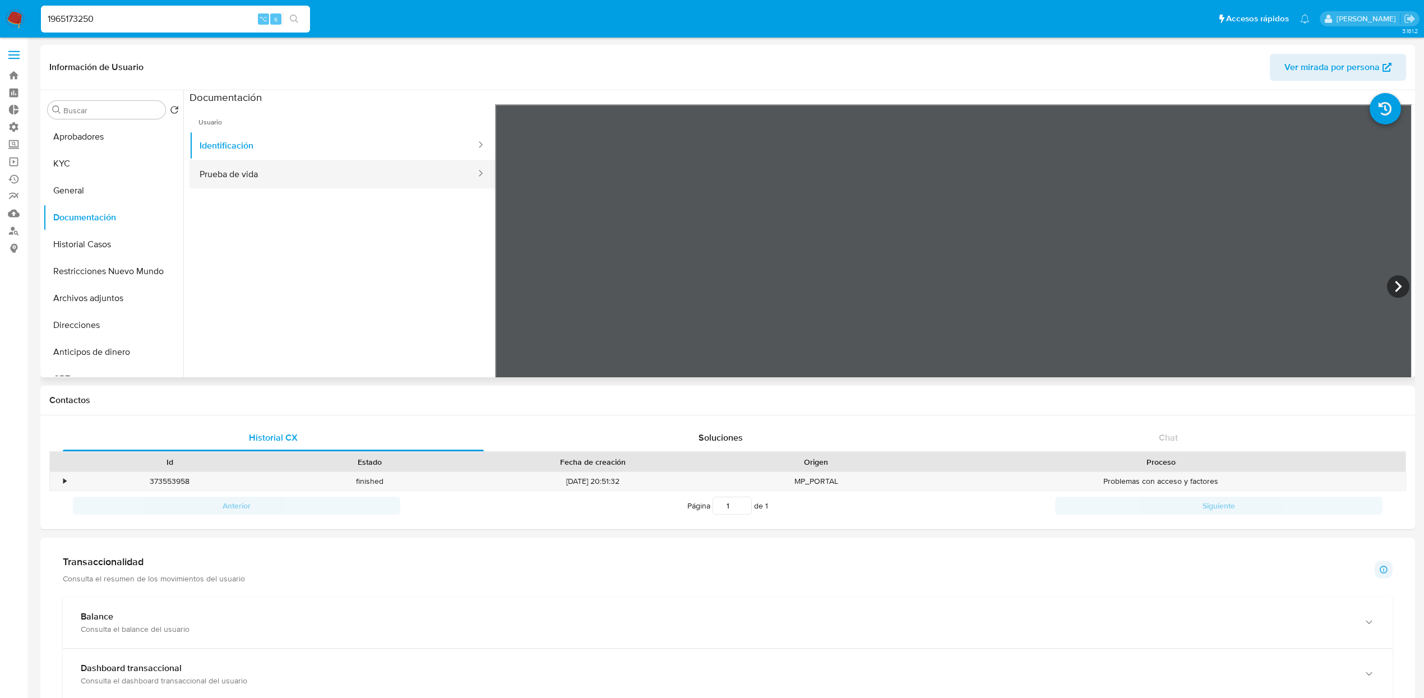
click at [356, 165] on button "Prueba de vida" at bounding box center [333, 174] width 288 height 29
click at [93, 157] on button "KYC" at bounding box center [108, 163] width 131 height 27
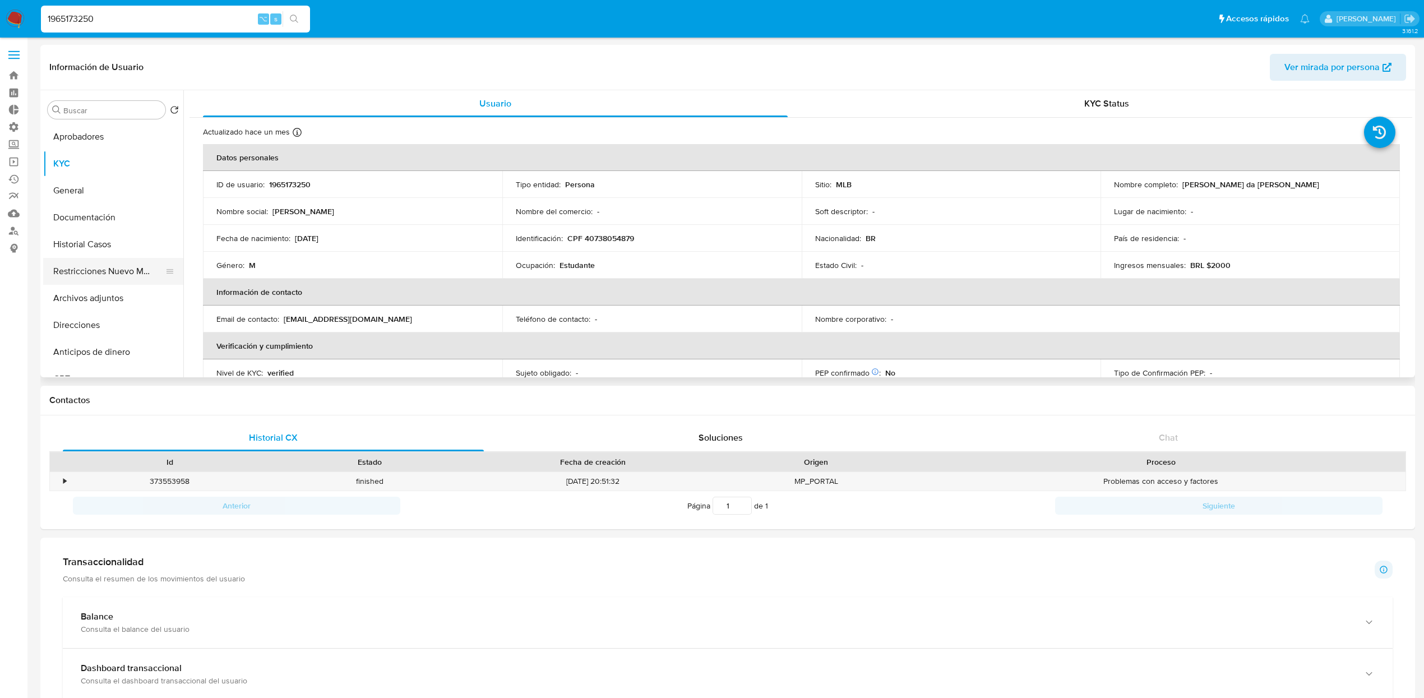
click at [97, 268] on button "Restricciones Nuevo Mundo" at bounding box center [108, 271] width 131 height 27
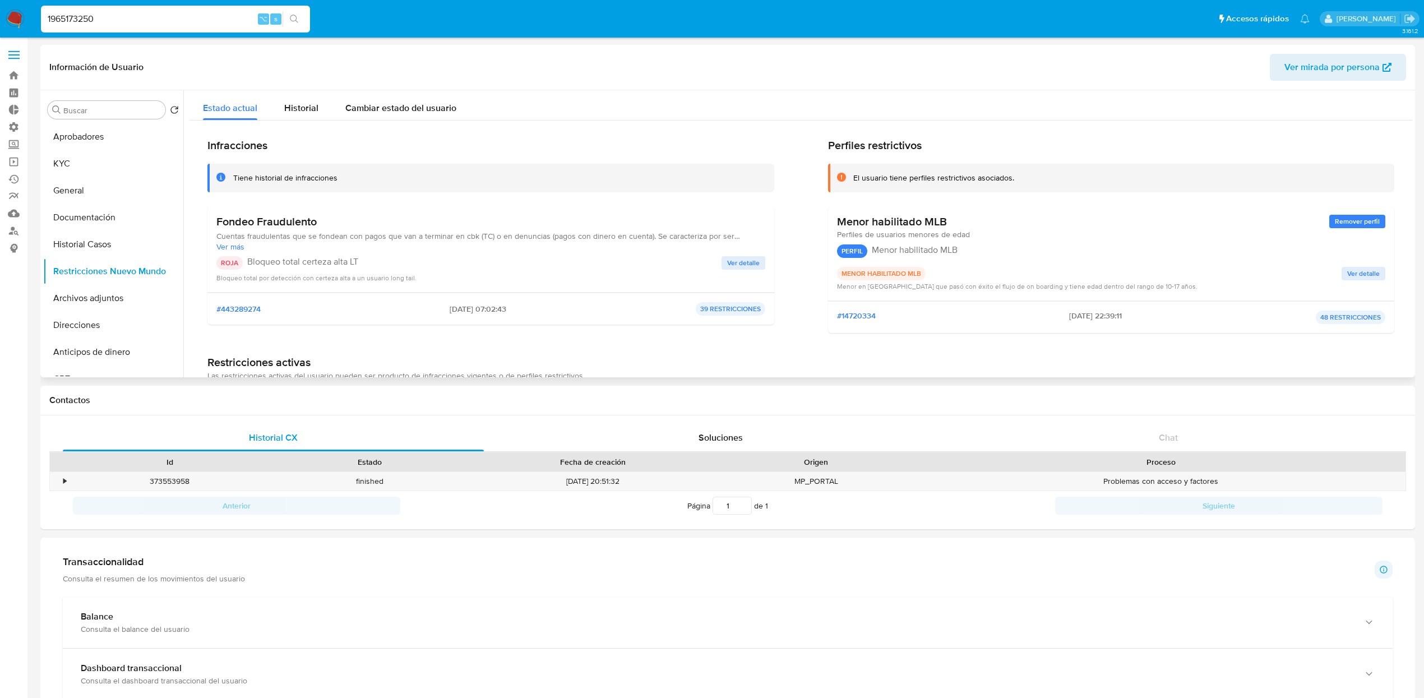
drag, startPoint x: 214, startPoint y: 221, endPoint x: 351, endPoint y: 230, distance: 138.1
click at [351, 230] on div "Fondeo Fraudulento Cuentas fraudulentas que se fondean con pagos que van a term…" at bounding box center [490, 249] width 567 height 87
click at [721, 268] on button "Ver detalle" at bounding box center [743, 262] width 44 height 13
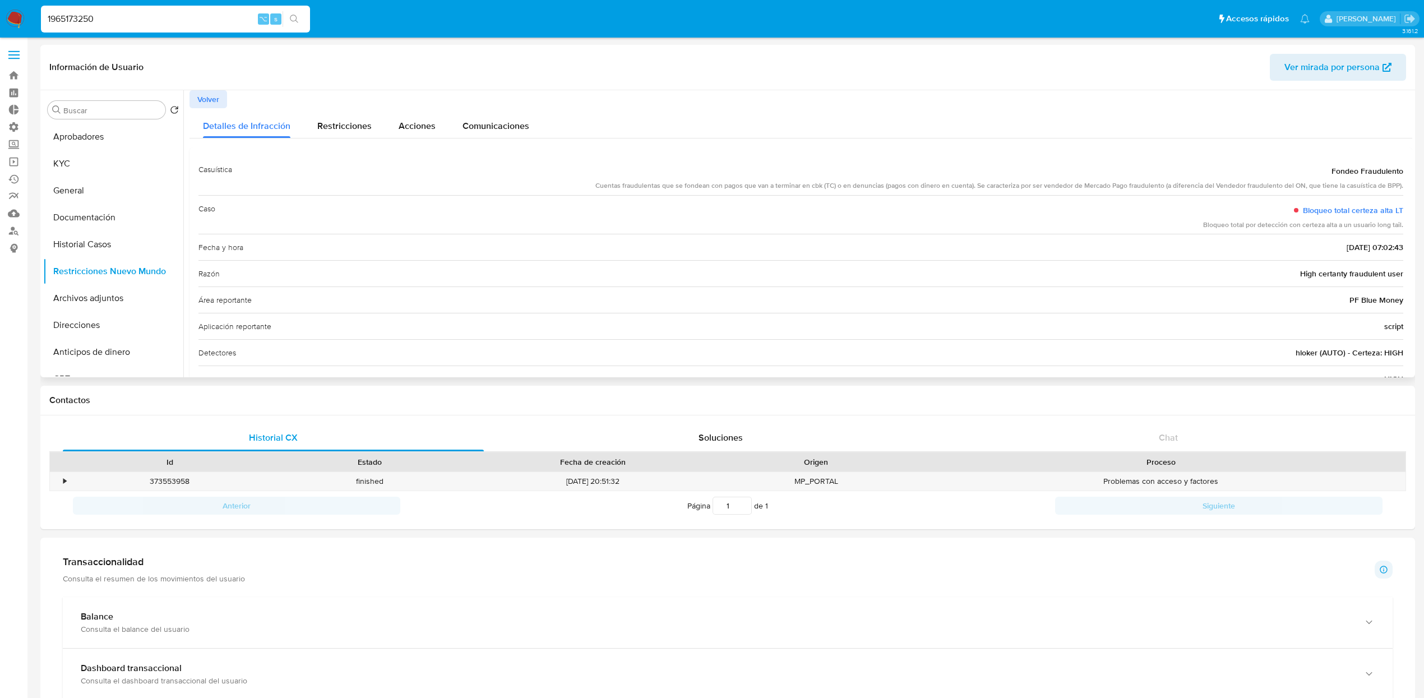
click at [1382, 302] on span "PF Blue Money" at bounding box center [1376, 299] width 54 height 11
click at [73, 174] on button "KYC" at bounding box center [108, 163] width 131 height 27
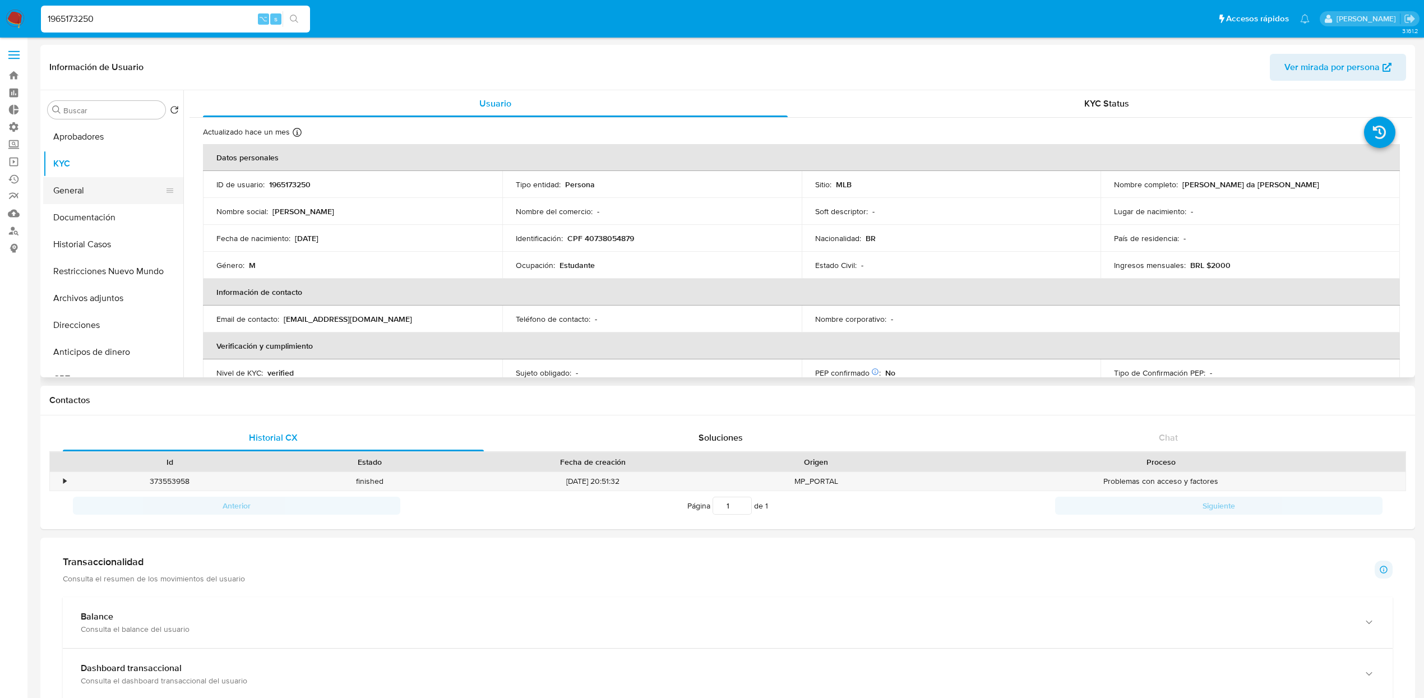
click at [76, 177] on button "General" at bounding box center [108, 190] width 131 height 27
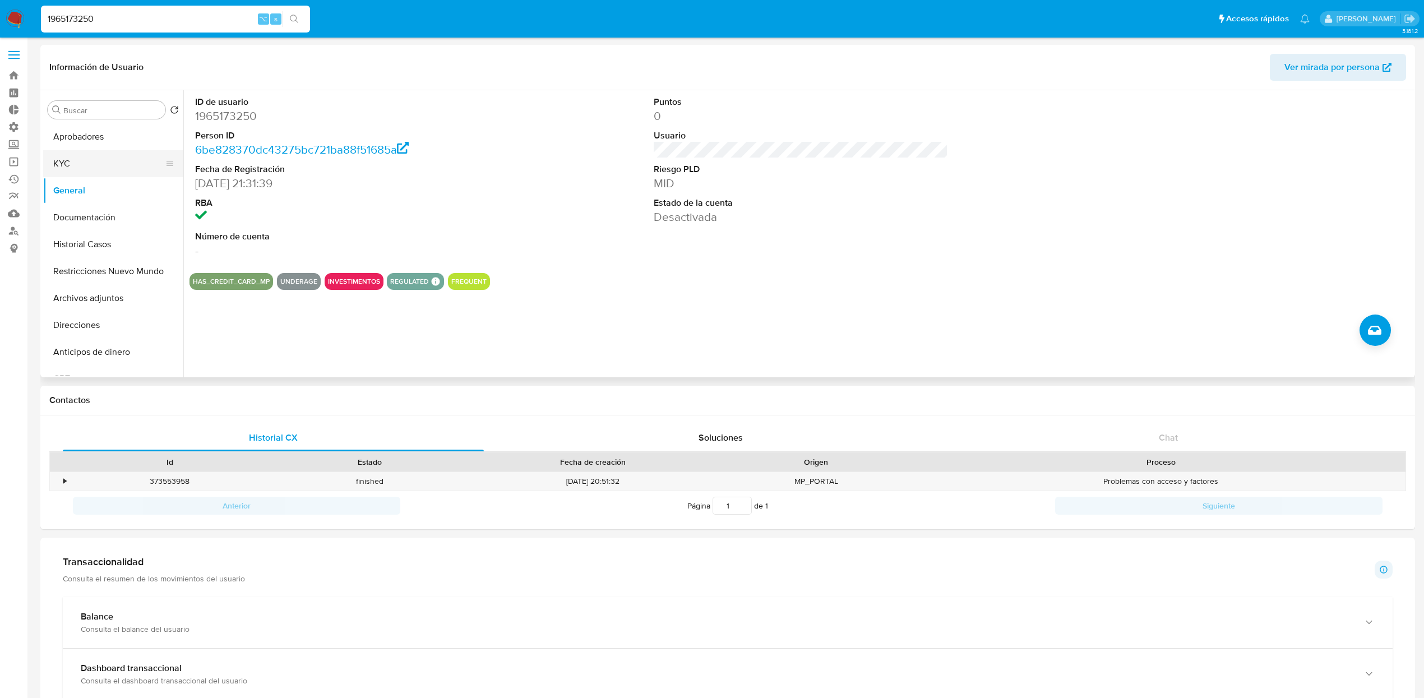
click at [92, 156] on button "KYC" at bounding box center [108, 163] width 131 height 27
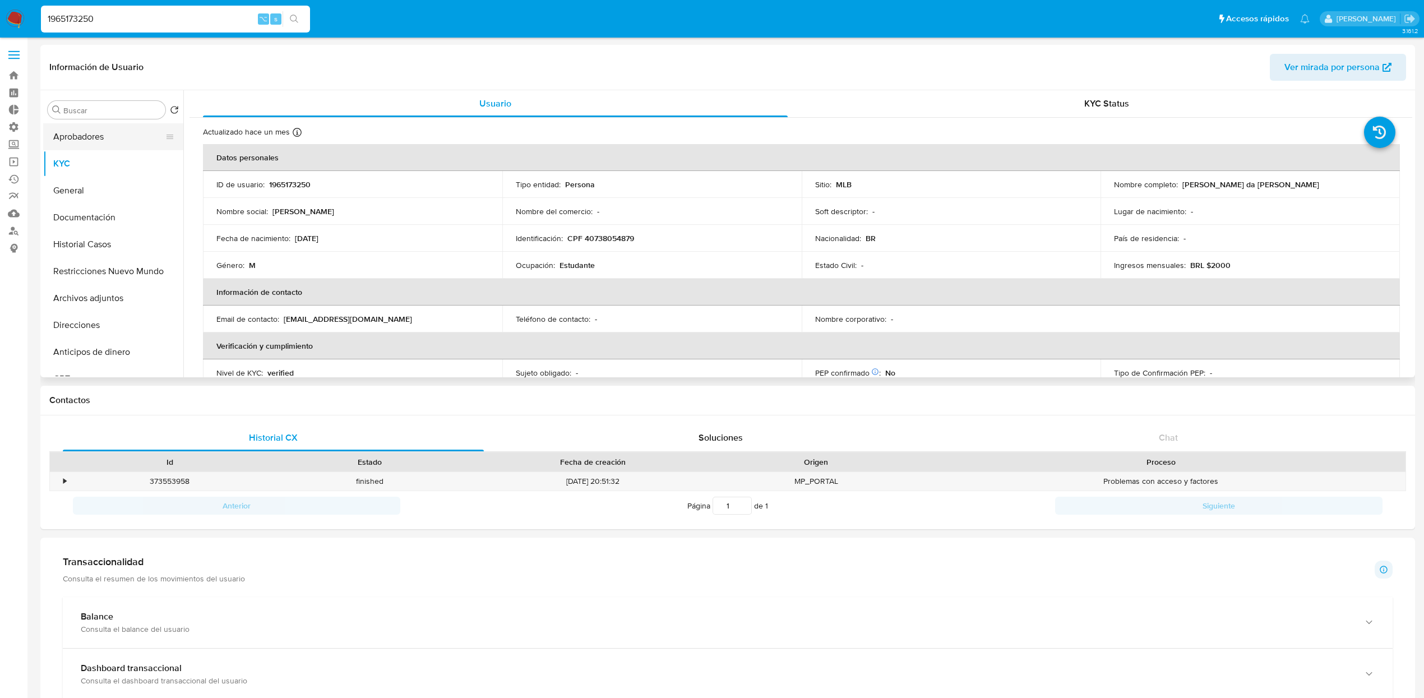
click at [110, 143] on button "Aprobadores" at bounding box center [108, 136] width 131 height 27
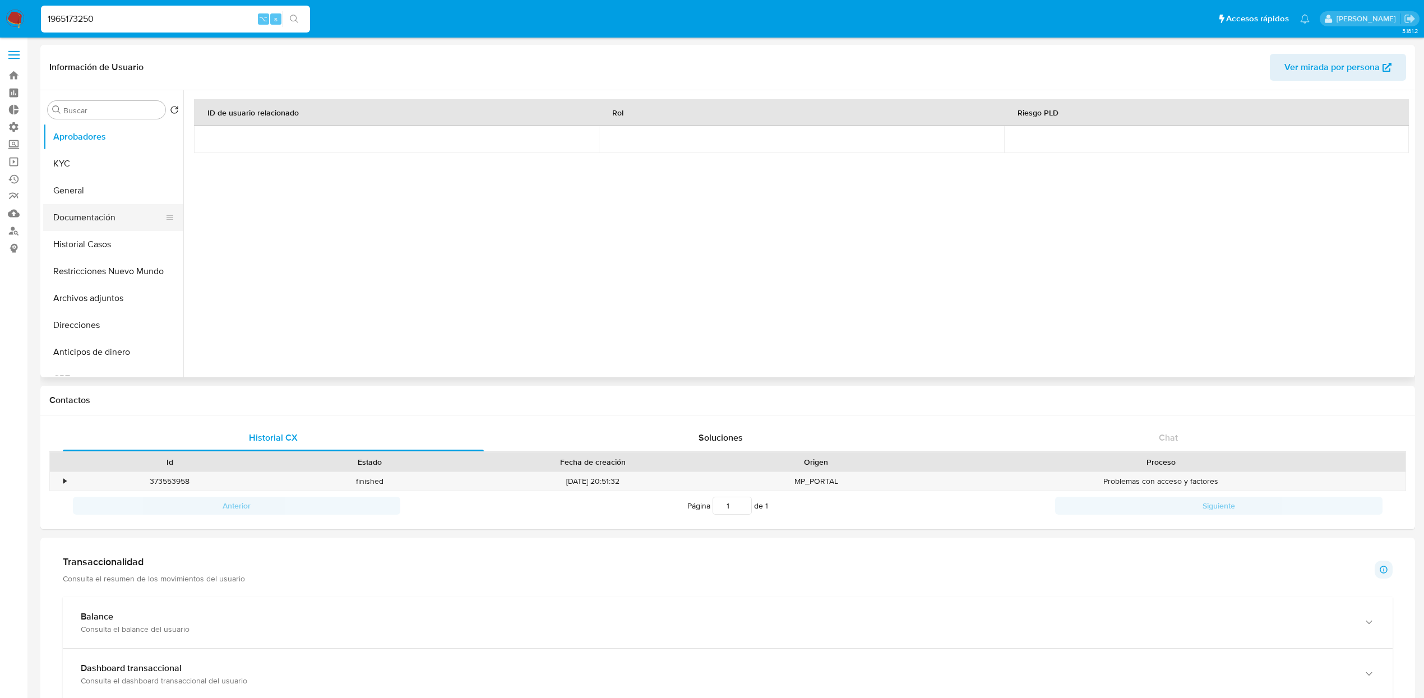
click at [111, 224] on button "Documentación" at bounding box center [108, 217] width 131 height 27
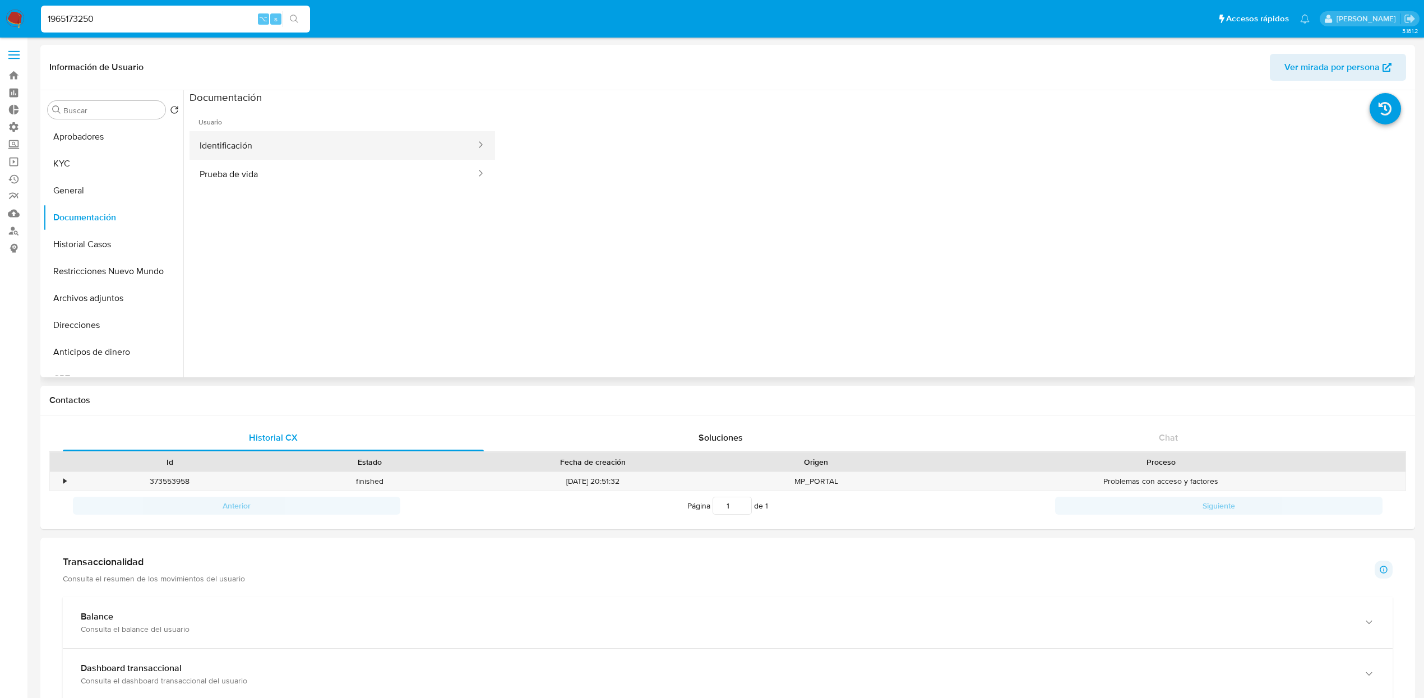
click at [241, 140] on button "Identificación" at bounding box center [333, 145] width 288 height 29
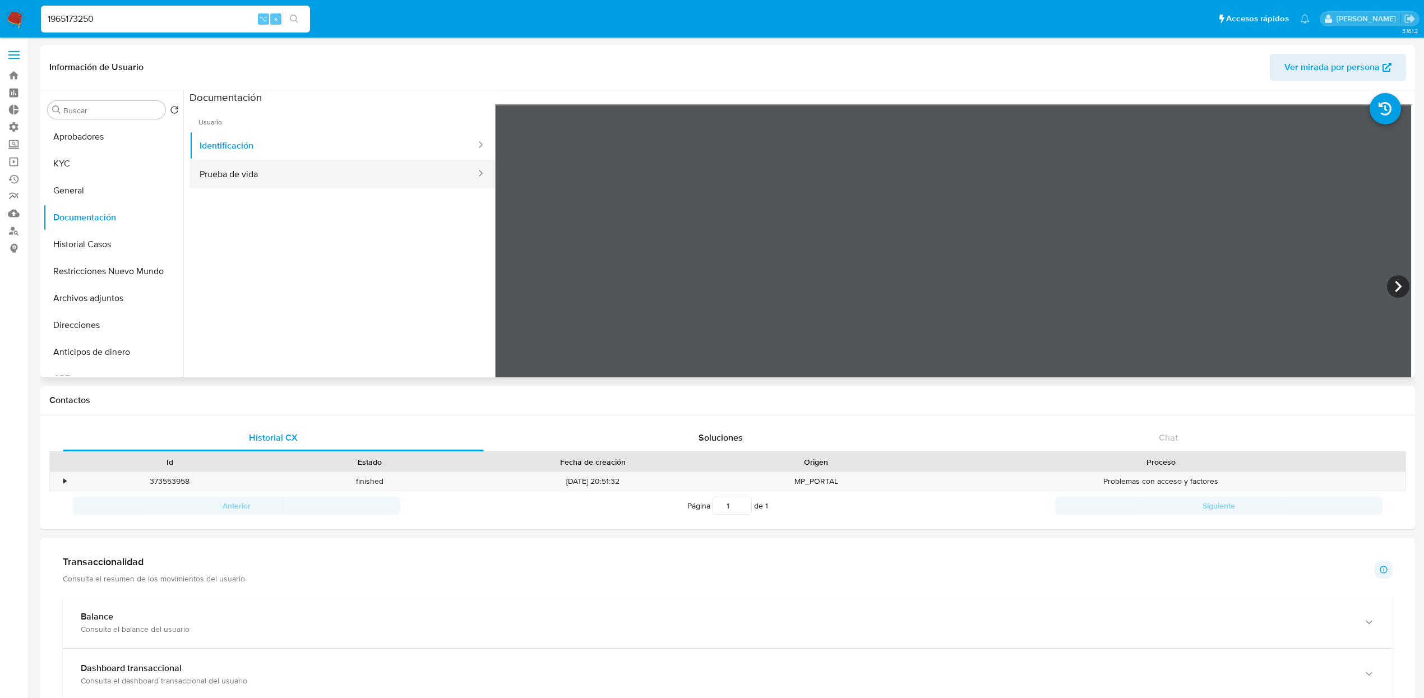
click at [247, 164] on button "Prueba de vida" at bounding box center [333, 174] width 288 height 29
click at [268, 136] on button "Identificación" at bounding box center [333, 145] width 288 height 29
click at [256, 178] on button "Prueba de vida" at bounding box center [333, 174] width 288 height 29
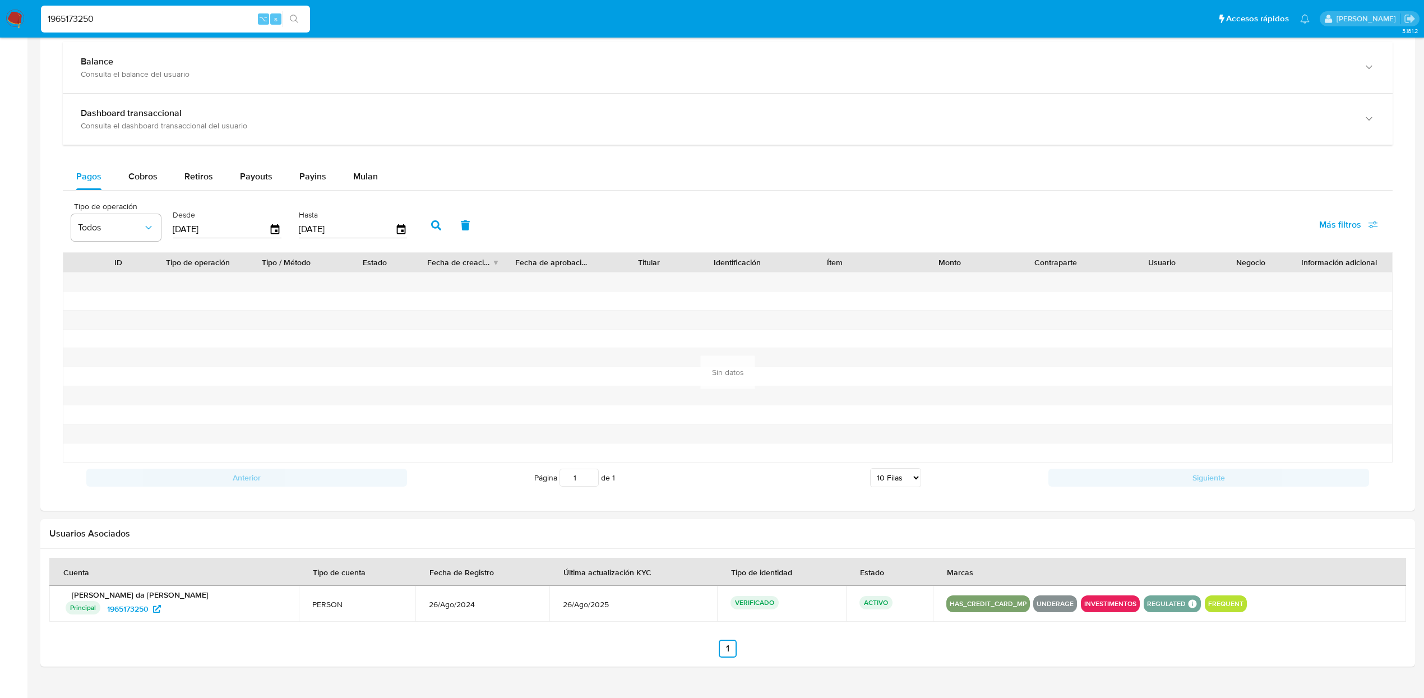
scroll to position [583, 0]
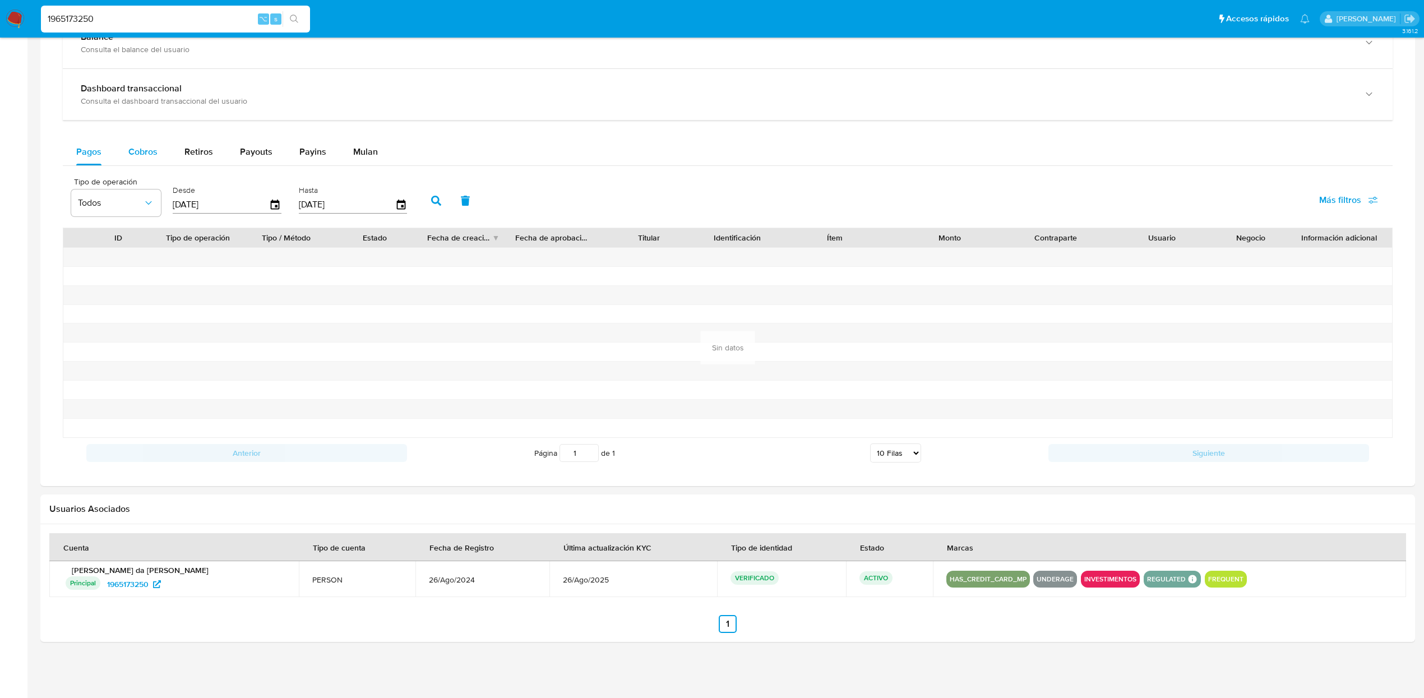
click at [160, 154] on button "Cobros" at bounding box center [143, 151] width 56 height 27
select select "10"
click at [191, 153] on span "Retiros" at bounding box center [198, 151] width 29 height 13
select select "10"
click at [240, 152] on span "Payouts" at bounding box center [256, 151] width 33 height 13
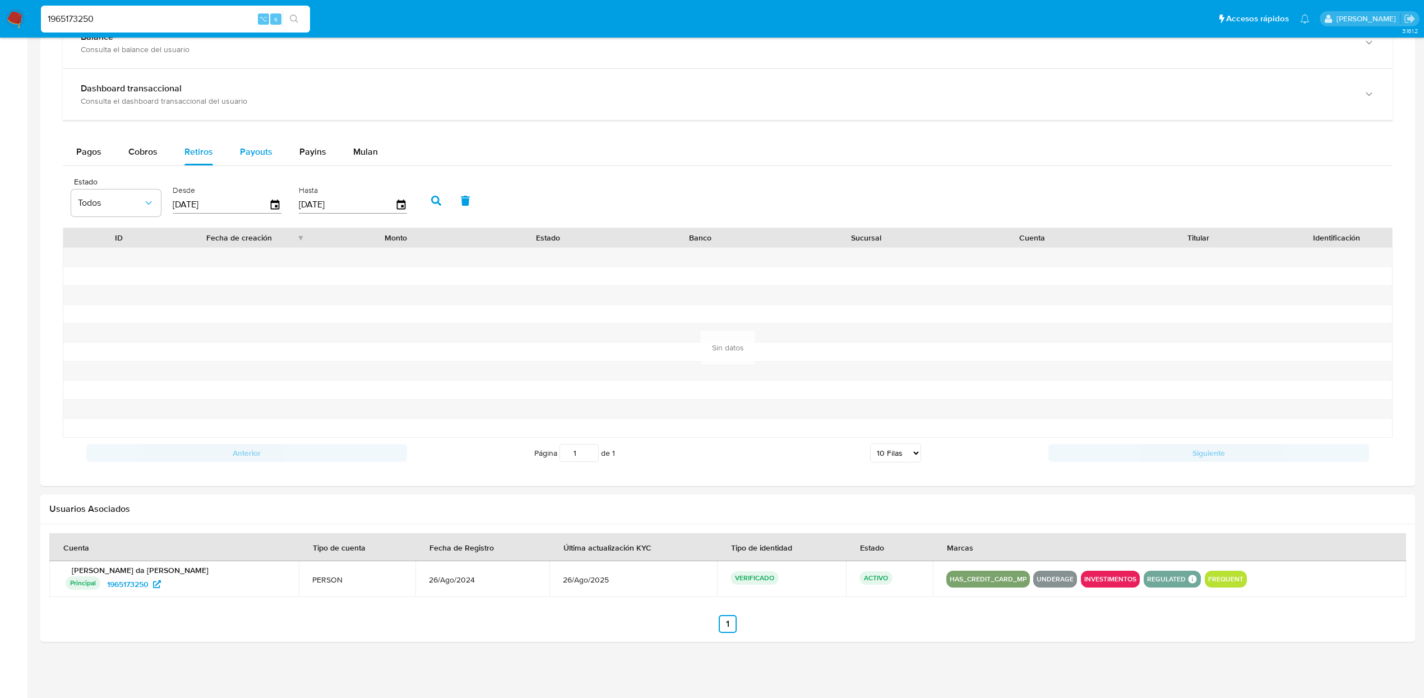
select select "10"
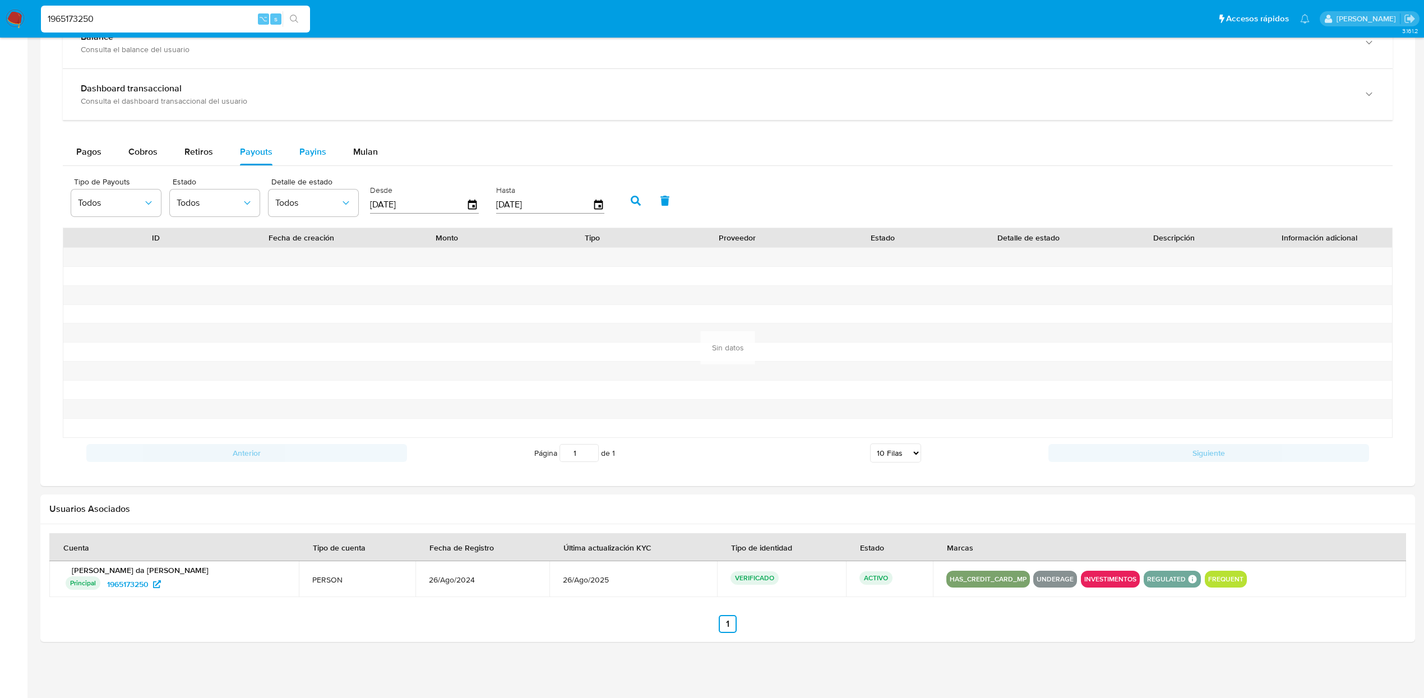
click at [316, 152] on span "Payins" at bounding box center [312, 151] width 27 height 13
select select "10"
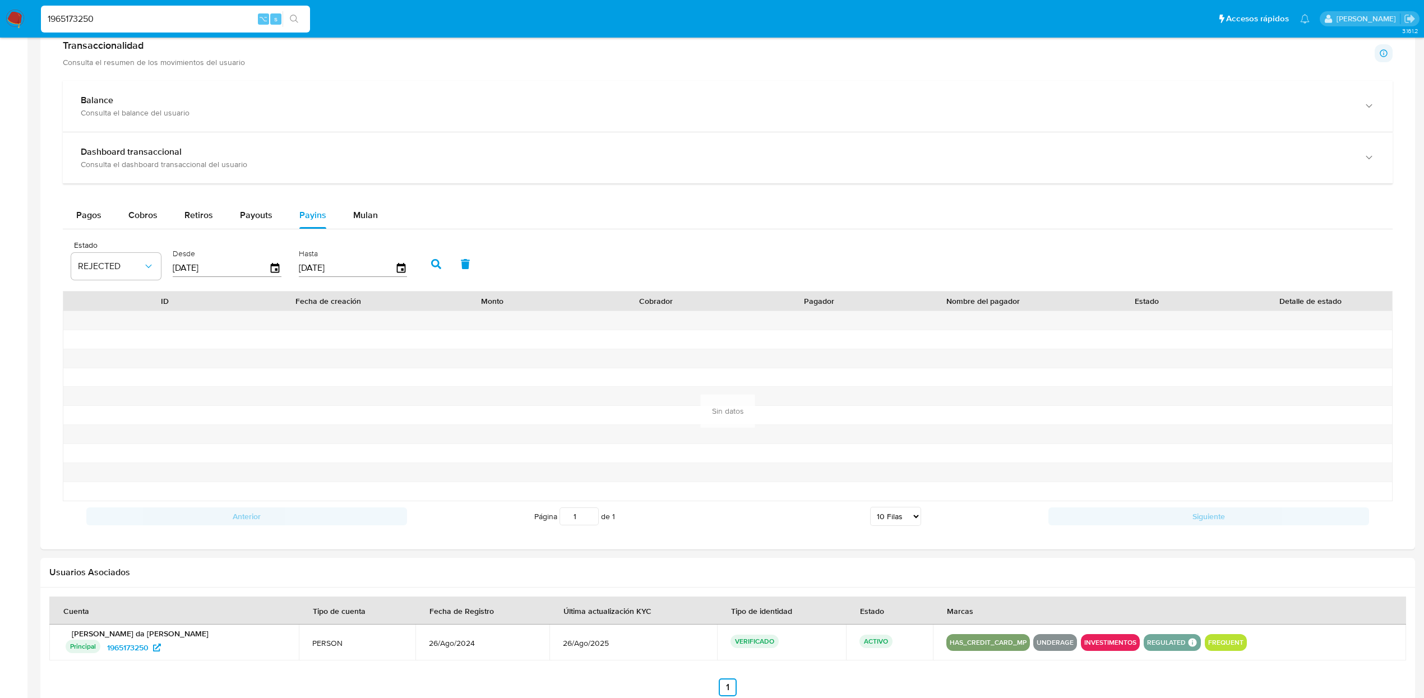
scroll to position [0, 0]
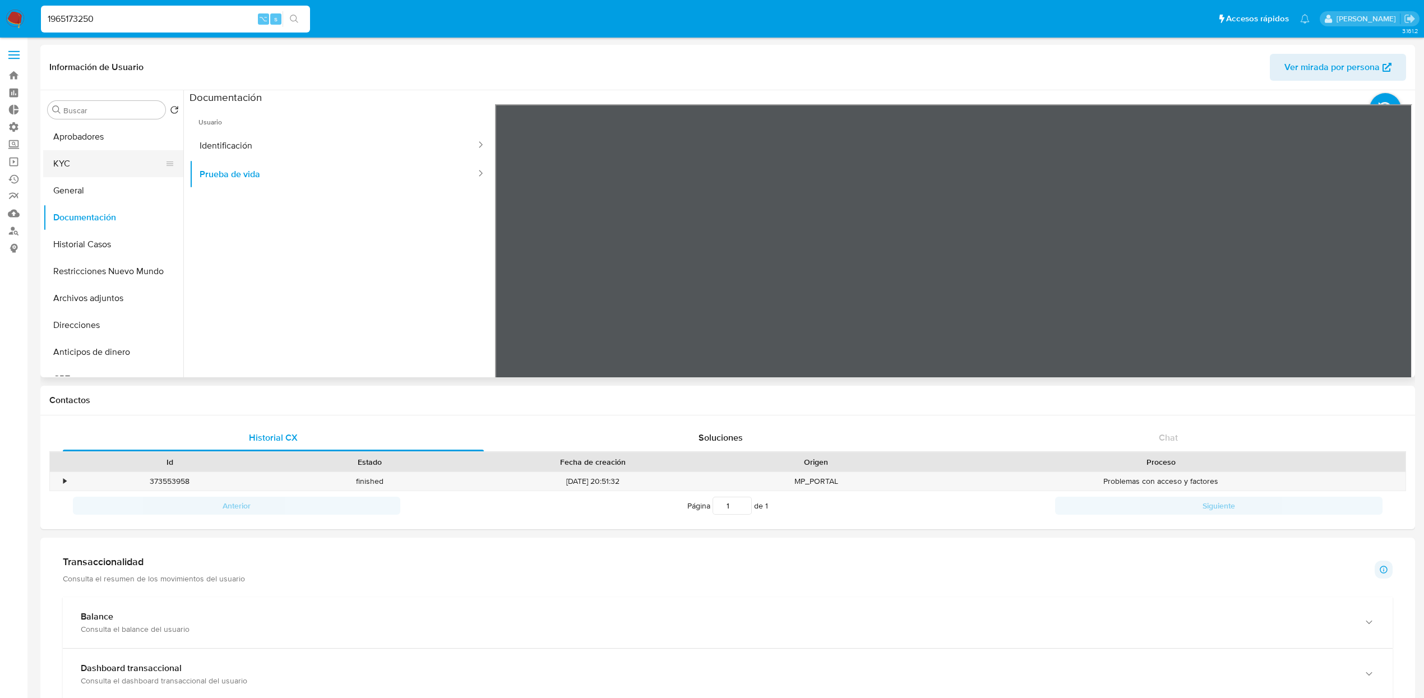
click at [112, 166] on button "KYC" at bounding box center [108, 163] width 131 height 27
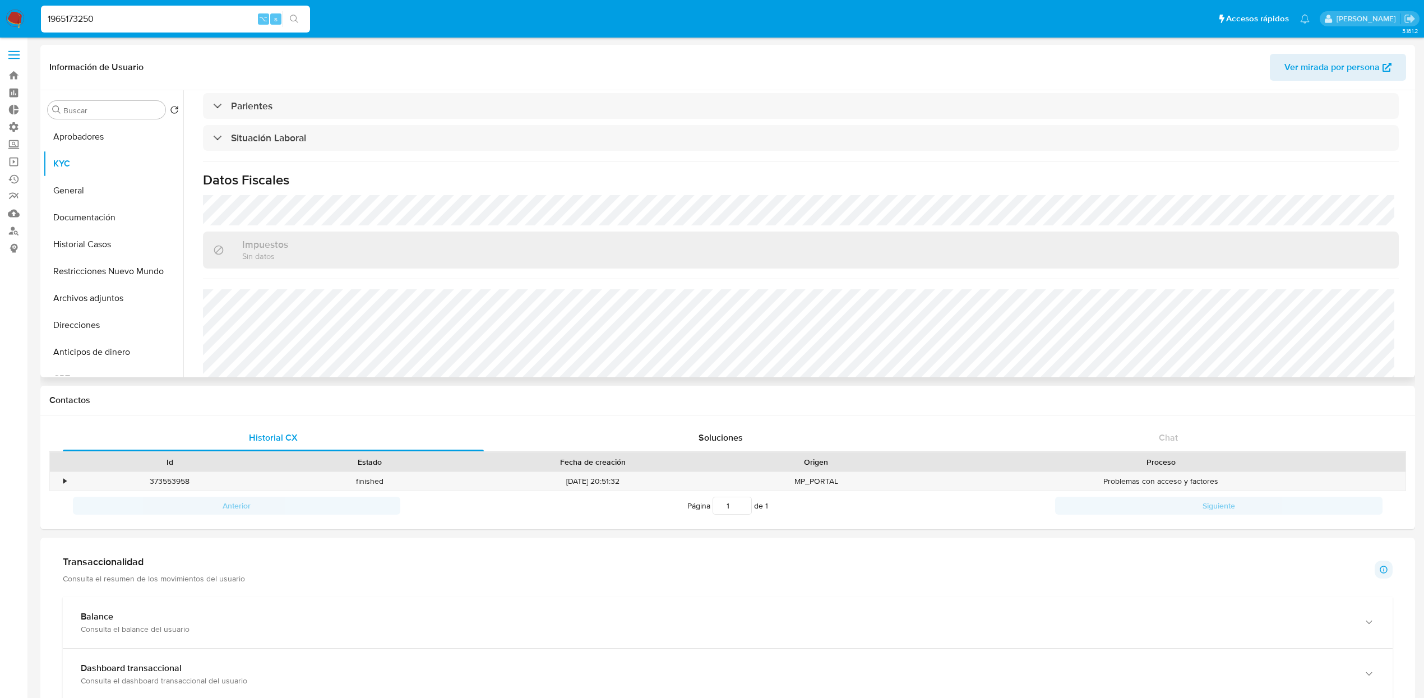
scroll to position [478, 0]
click at [103, 325] on button "Direcciones" at bounding box center [108, 325] width 131 height 27
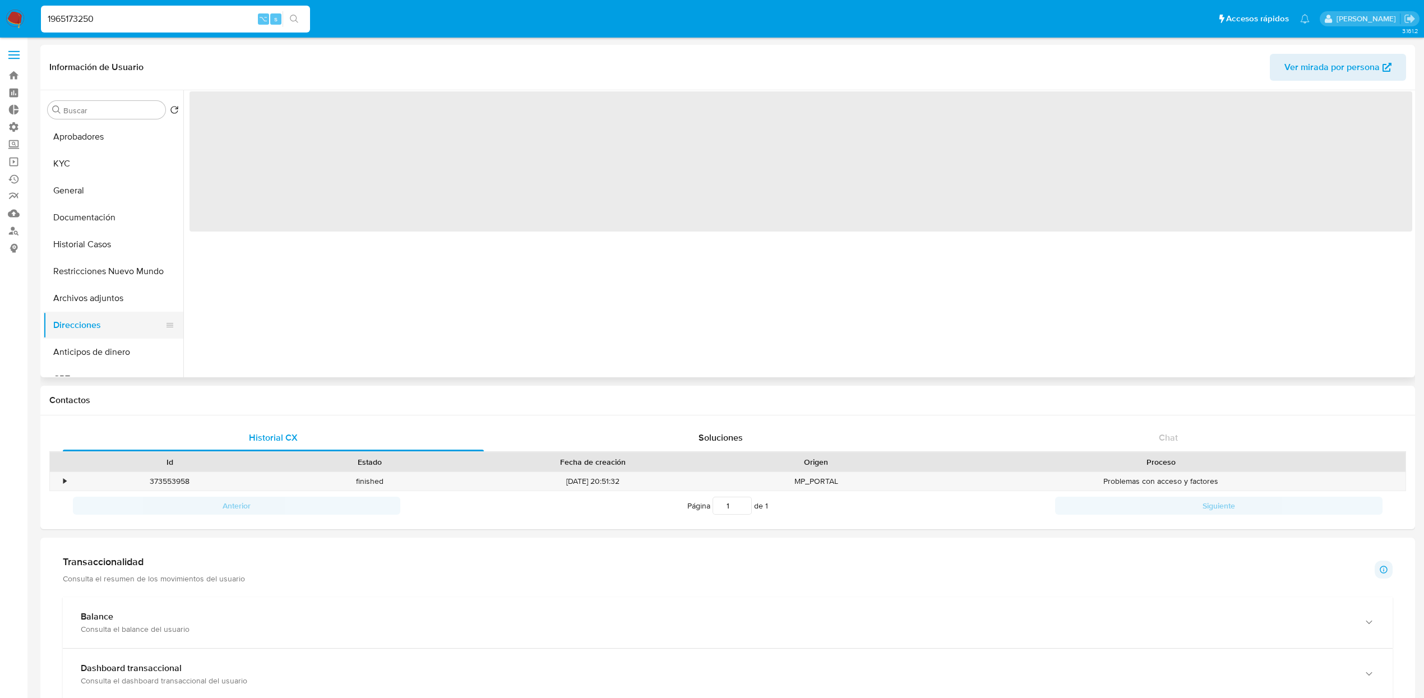
scroll to position [0, 0]
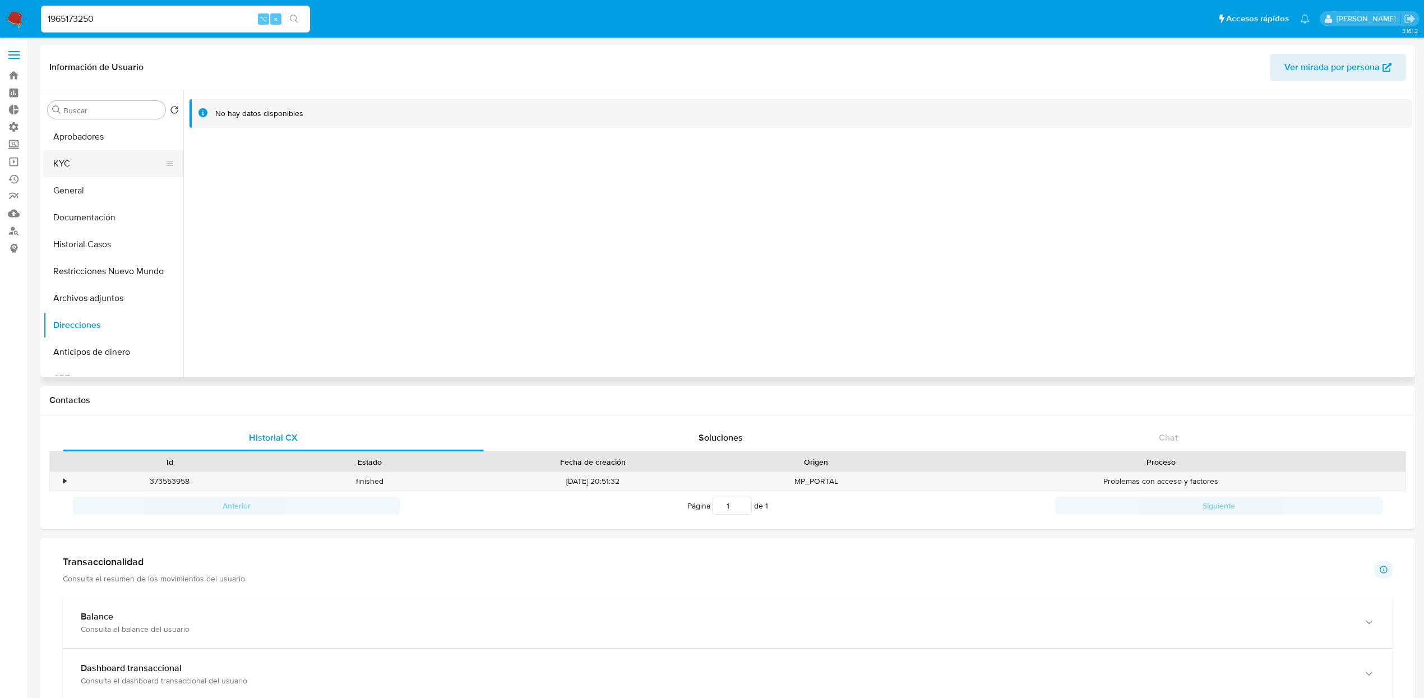
click at [120, 157] on button "KYC" at bounding box center [108, 163] width 131 height 27
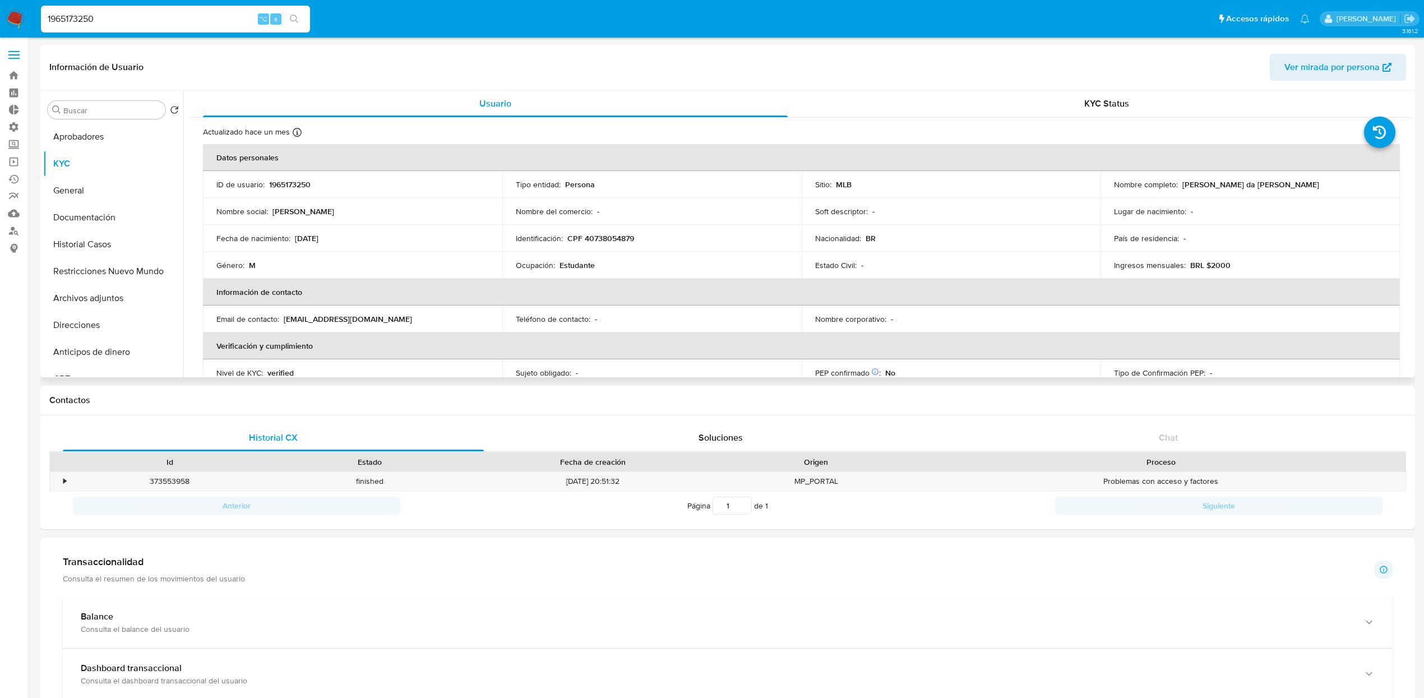
click at [394, 266] on div "Género : M" at bounding box center [352, 265] width 272 height 10
drag, startPoint x: 339, startPoint y: 236, endPoint x: 299, endPoint y: 241, distance: 40.1
click at [294, 238] on div "Fecha de nacimiento : 18/10/2007" at bounding box center [352, 238] width 272 height 10
copy p "18/10/2007"
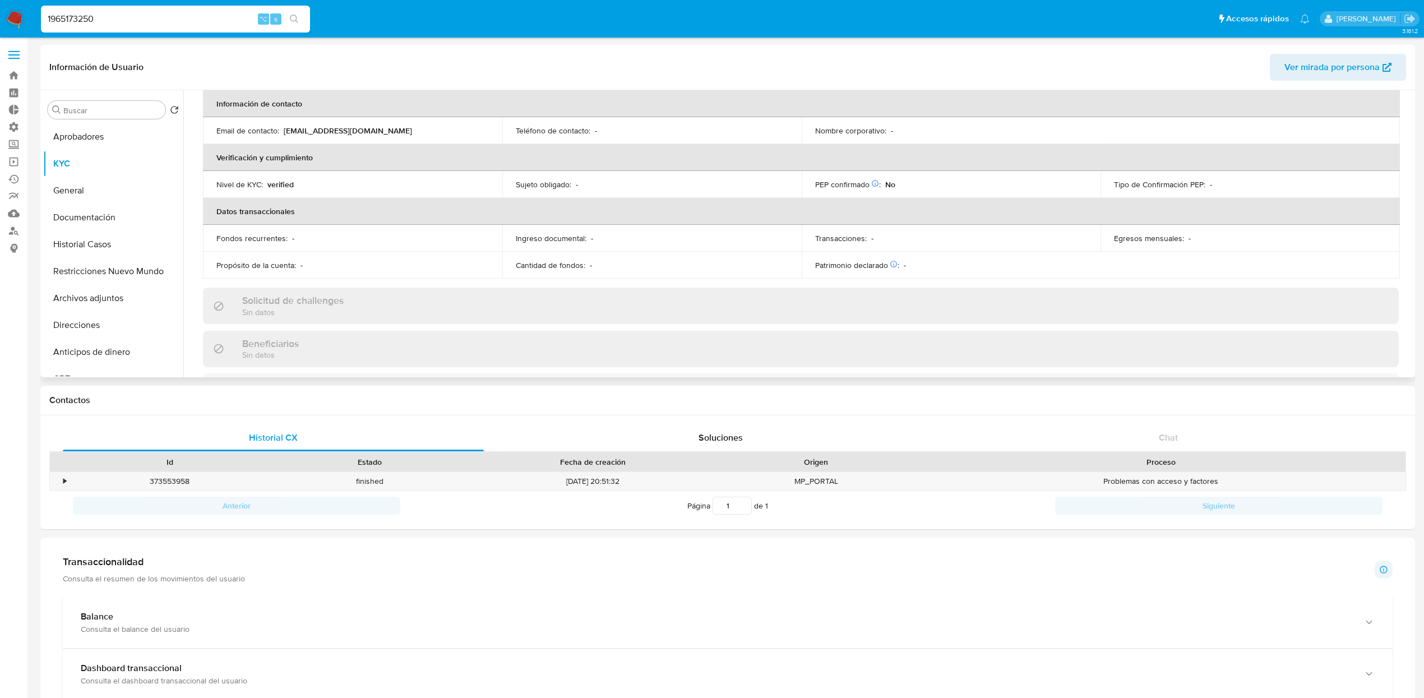
scroll to position [478, 0]
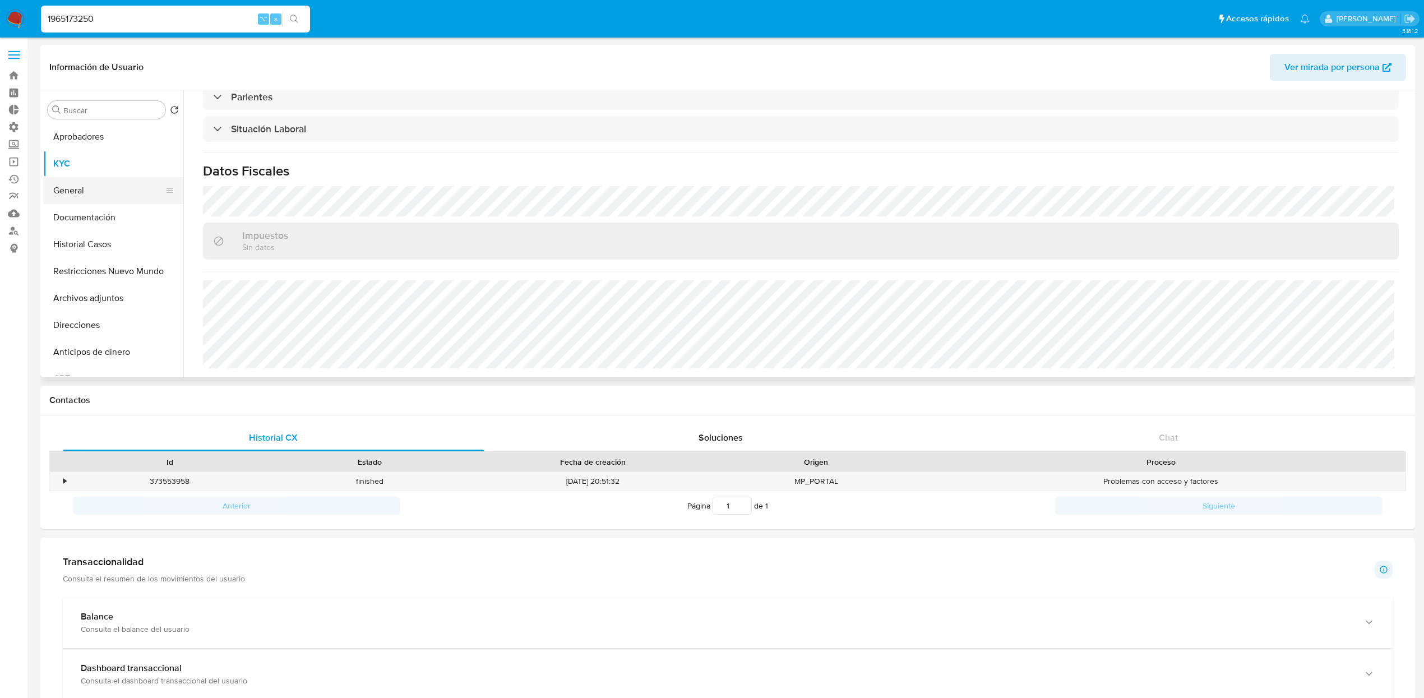
click at [96, 187] on button "General" at bounding box center [108, 190] width 131 height 27
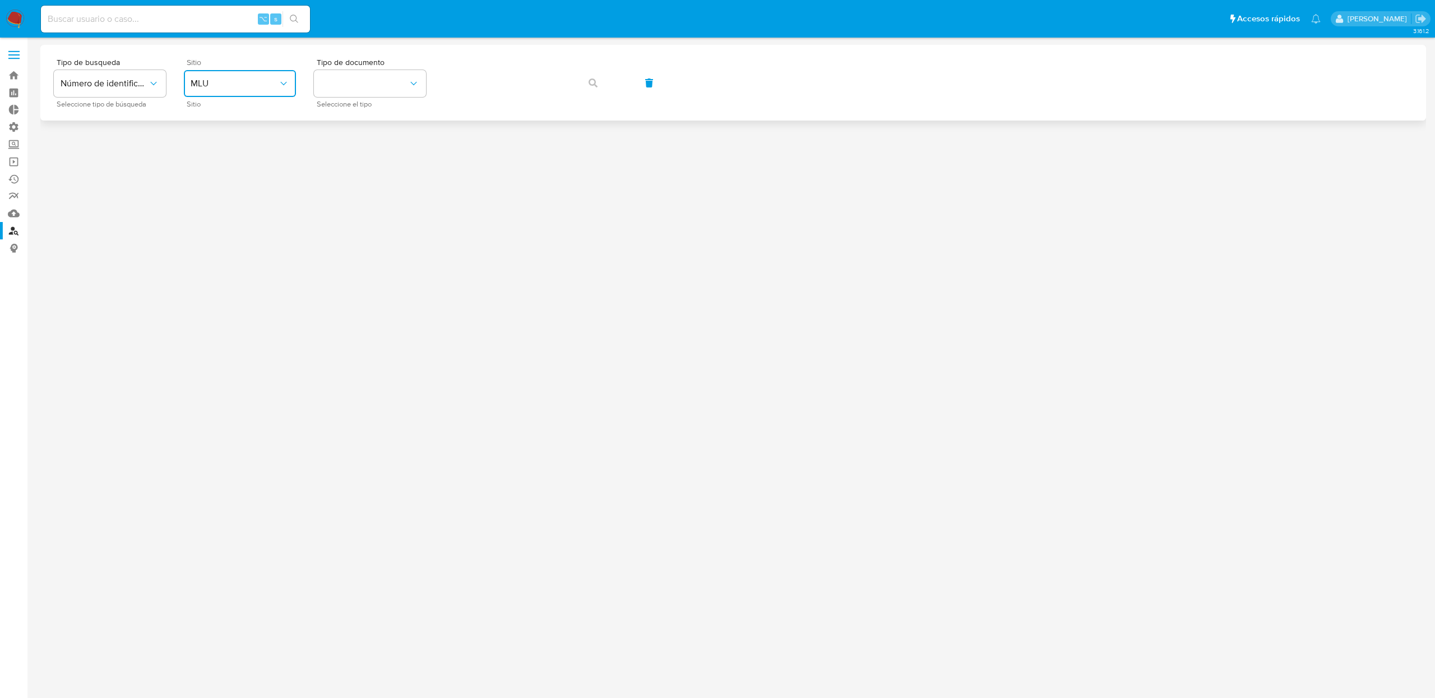
click at [280, 85] on icon "site_id" at bounding box center [283, 83] width 11 height 11
click at [225, 171] on div "MLB" at bounding box center [237, 167] width 92 height 27
click at [437, 90] on div "Tipo de busqueda Número de identificación Seleccione tipo de búsqueda Sitio MLB…" at bounding box center [733, 82] width 1359 height 49
click at [396, 87] on button "identificationType" at bounding box center [370, 83] width 112 height 27
click at [361, 162] on div "CPF CPF" at bounding box center [367, 157] width 92 height 38
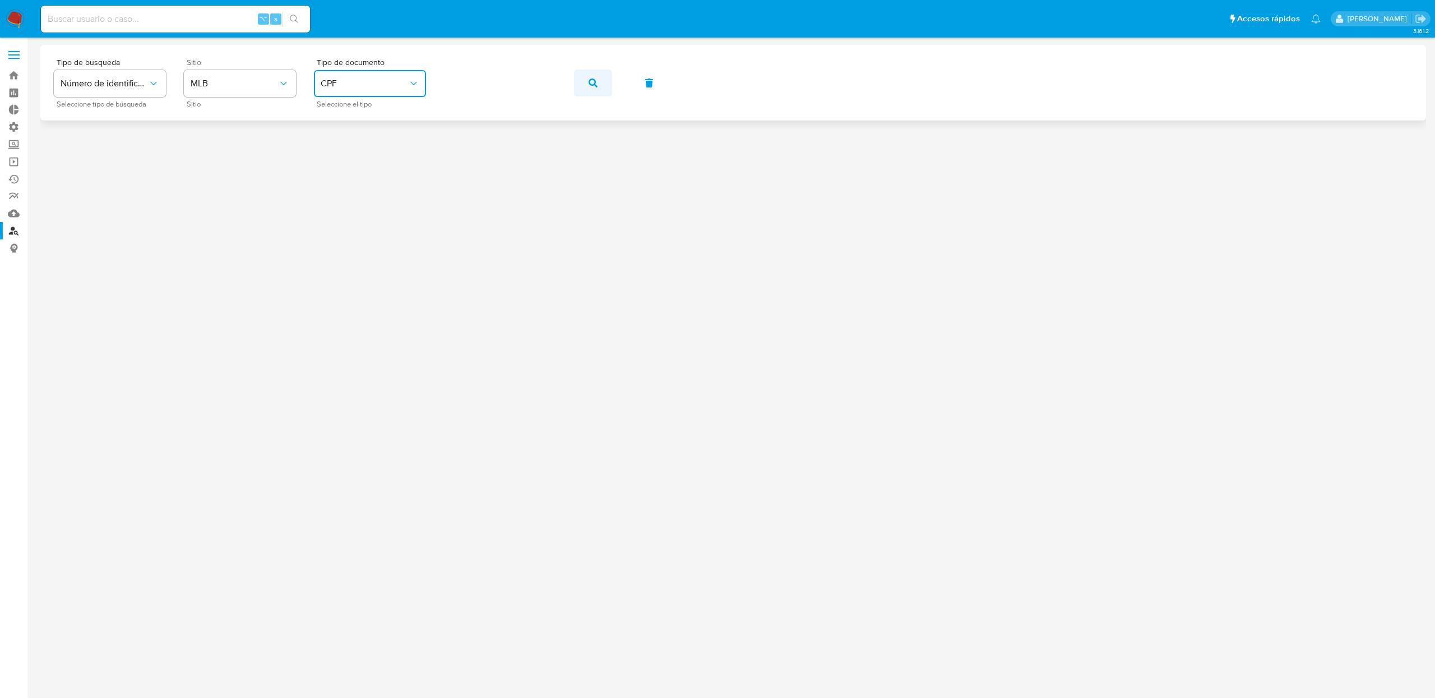
click at [593, 81] on icon "button" at bounding box center [592, 82] width 9 height 9
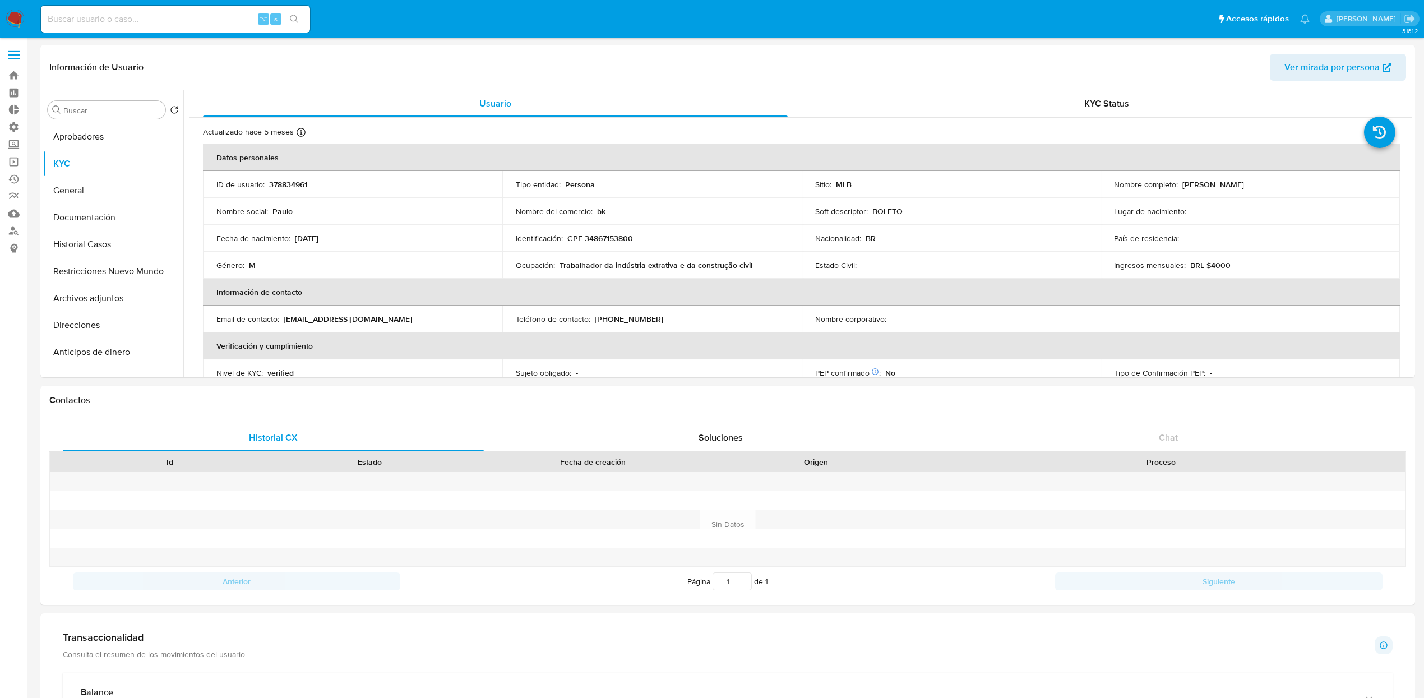
select select "10"
click at [66, 339] on button "Anticipos de dinero" at bounding box center [108, 352] width 131 height 27
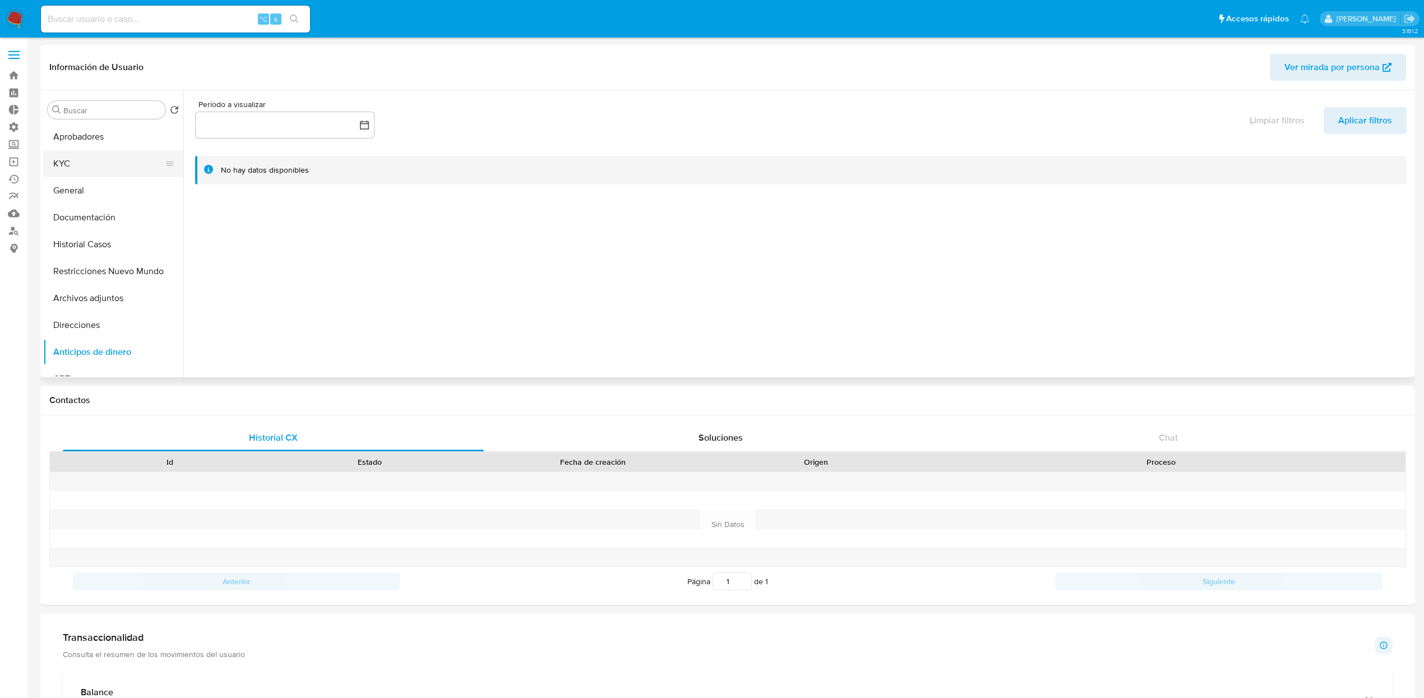
click at [106, 171] on button "KYC" at bounding box center [108, 163] width 131 height 27
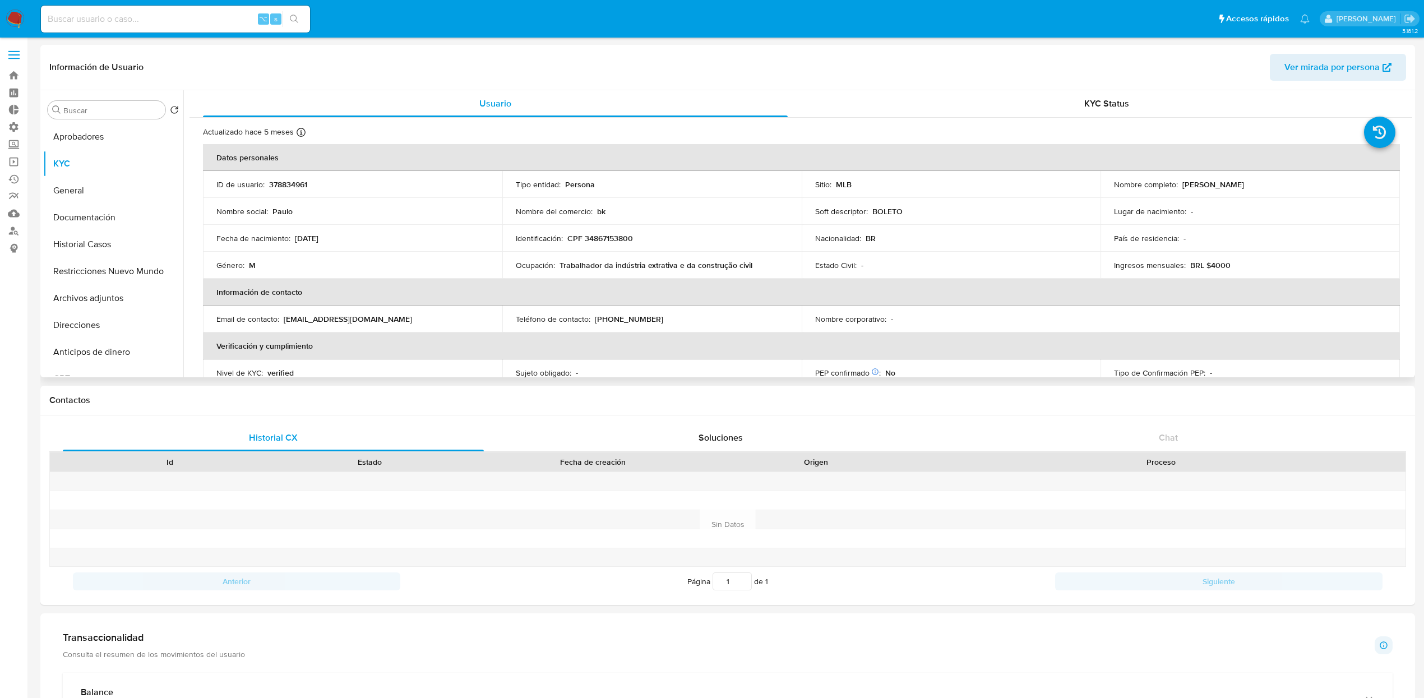
click at [651, 265] on p "Trabalhador da indústria extrativa e da construção civil" at bounding box center [655, 265] width 193 height 10
copy div "Ocupación : Trabalhador da indústria extrativa e da construção civil"
drag, startPoint x: 1177, startPoint y: 184, endPoint x: 1380, endPoint y: 189, distance: 202.9
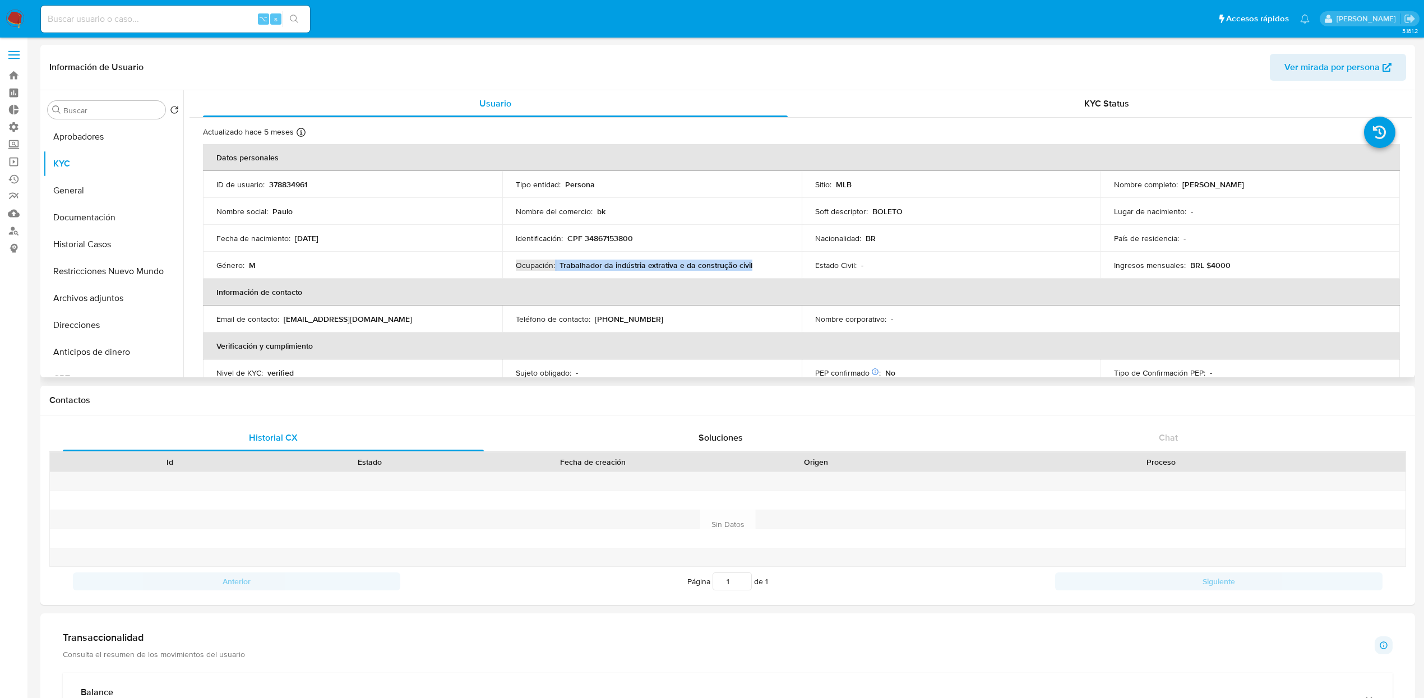
click at [1380, 189] on td "Nombre completo : Paulo Henrique Silva de Oliveira" at bounding box center [1249, 184] width 299 height 27
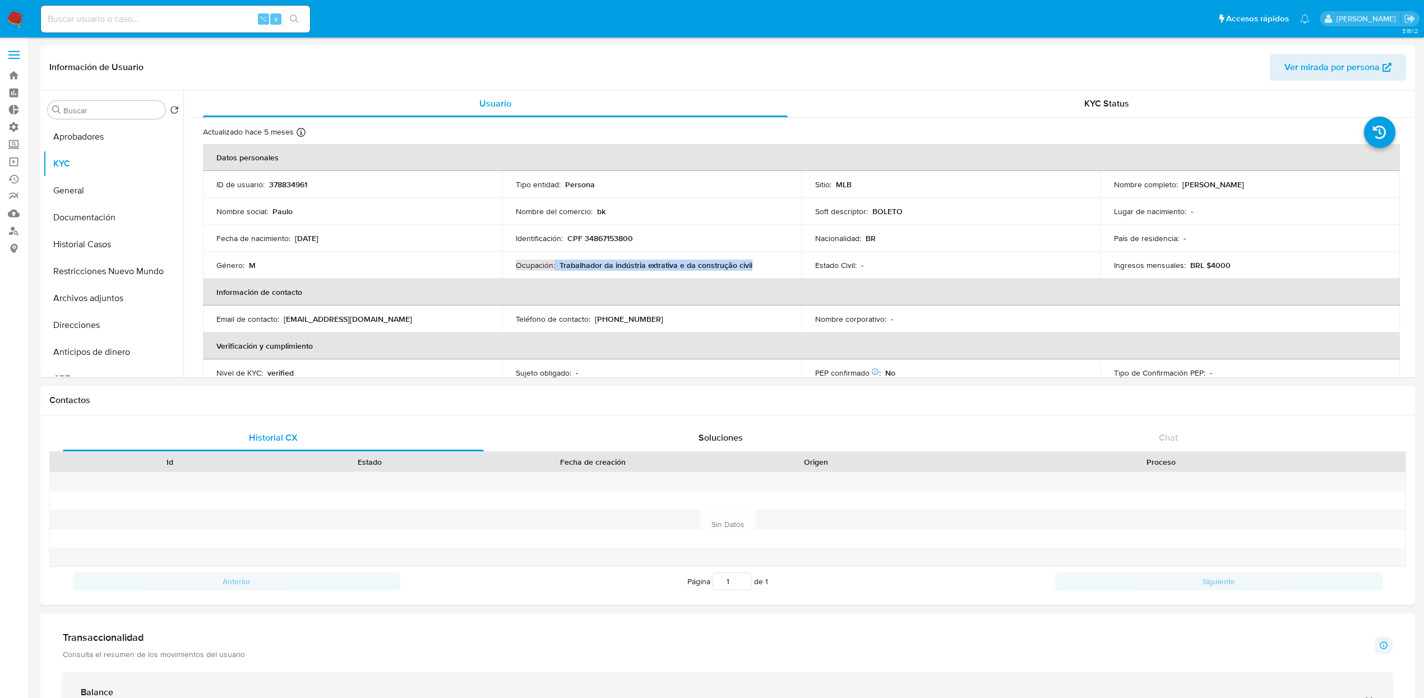
copy div "Paulo Henrique Silva de Oliveira"
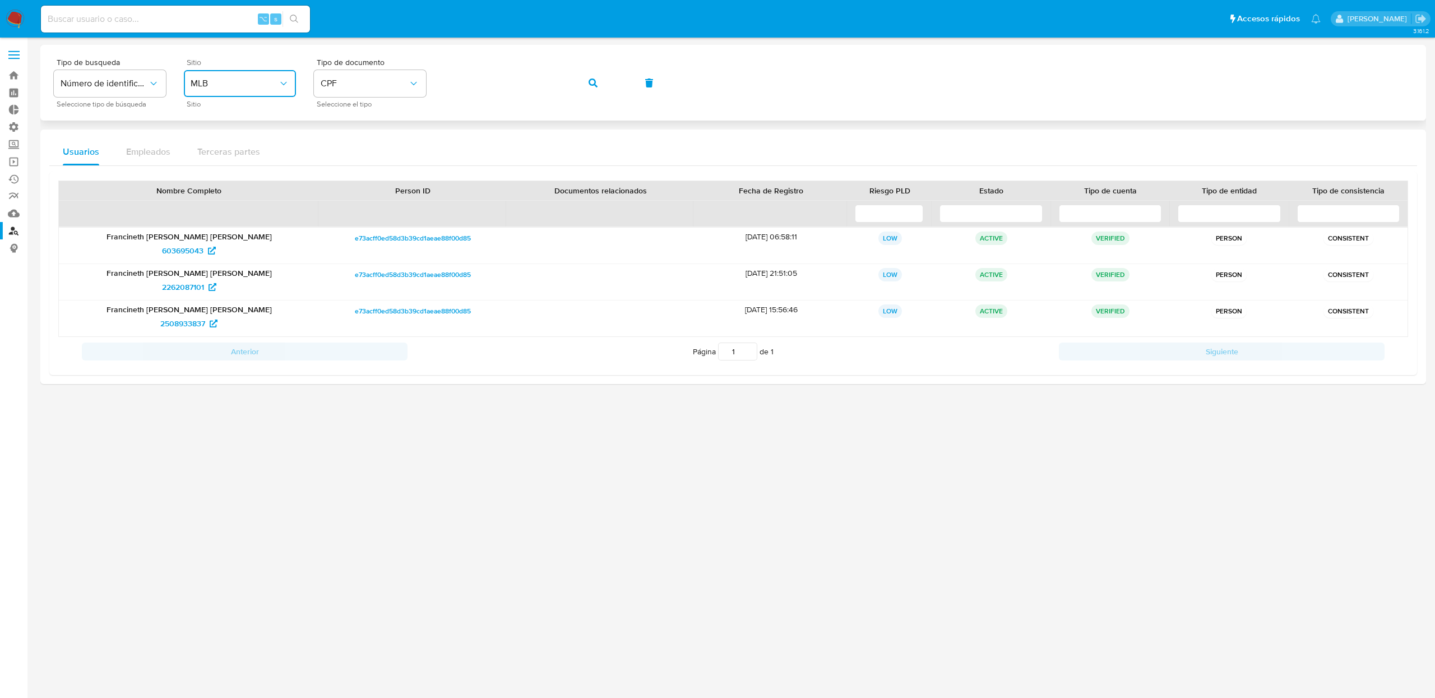
click at [240, 80] on span "MLB" at bounding box center [234, 83] width 87 height 11
drag, startPoint x: 206, startPoint y: 146, endPoint x: 218, endPoint y: 145, distance: 12.4
click at [206, 146] on span "MLA" at bounding box center [200, 140] width 18 height 11
click at [358, 101] on span "Seleccione el tipo" at bounding box center [373, 104] width 112 height 6
click at [364, 81] on button "identificationType" at bounding box center [370, 83] width 112 height 27
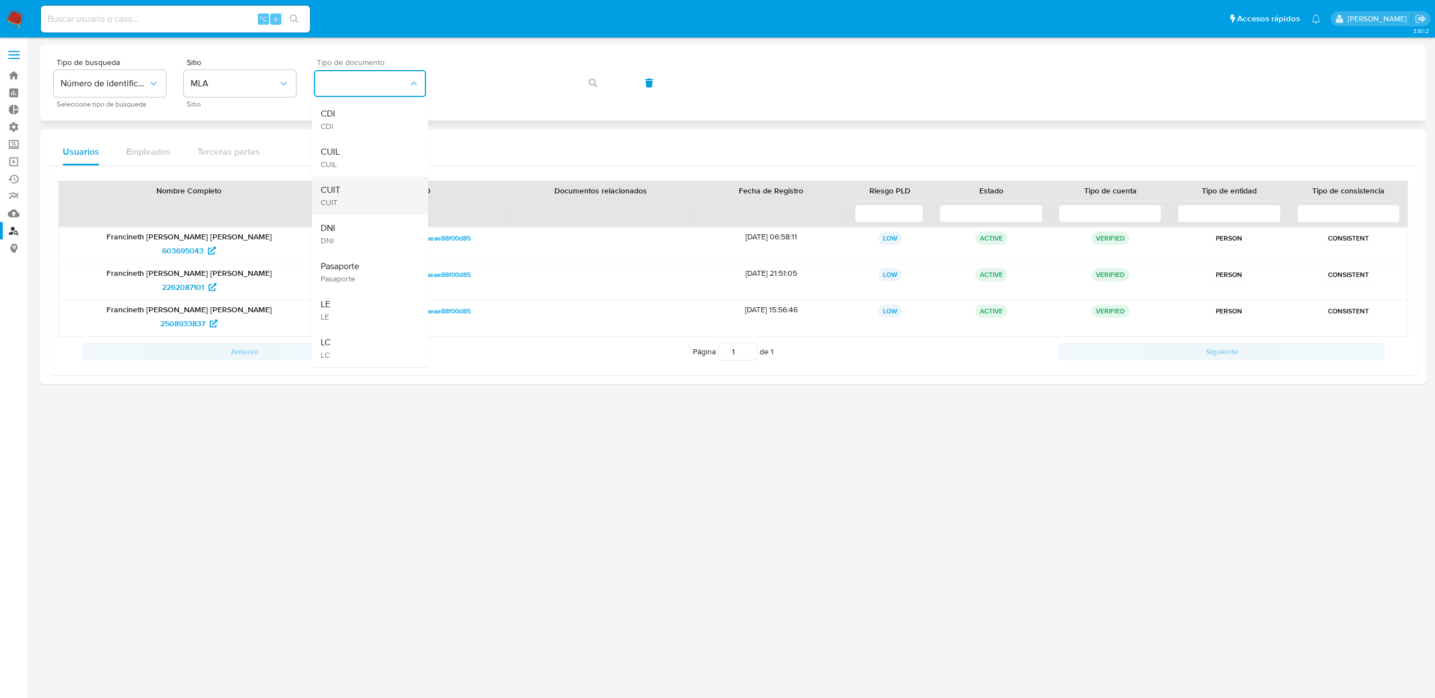
click at [346, 184] on div "CUIT CUIT" at bounding box center [367, 196] width 92 height 38
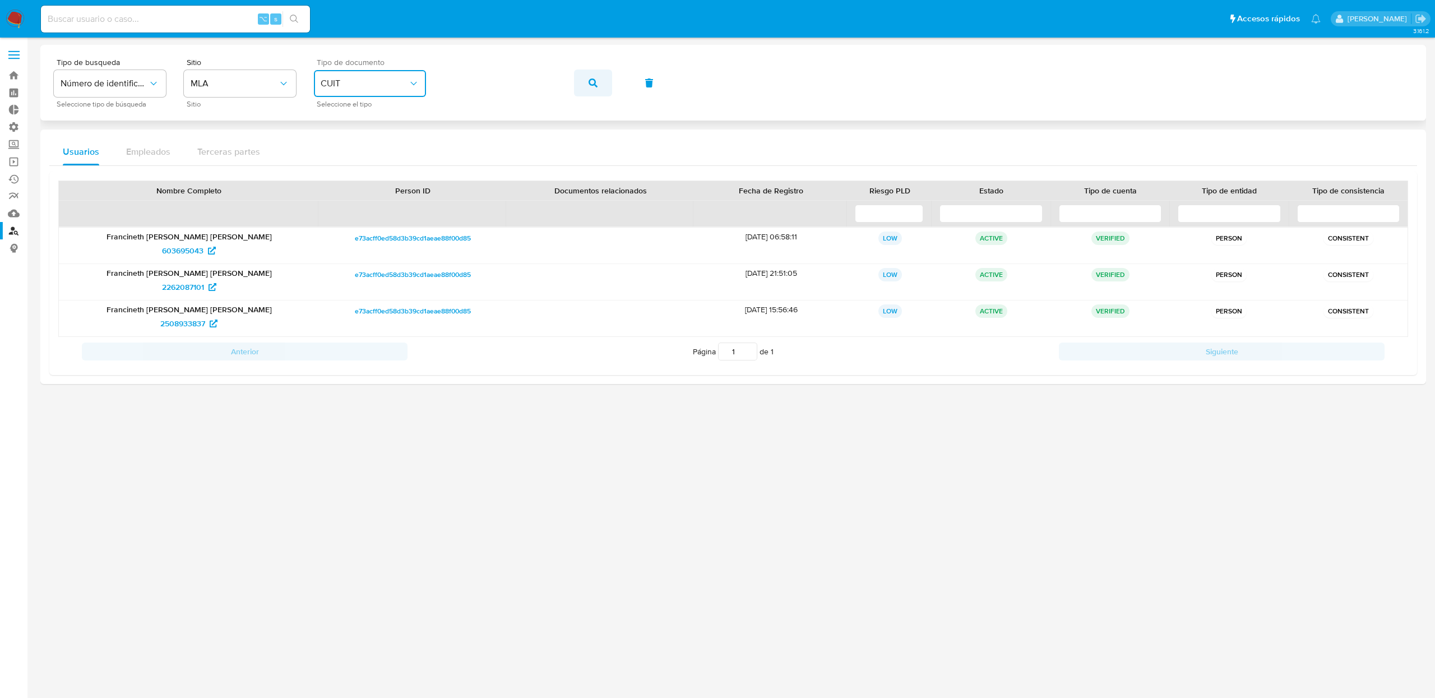
click at [590, 78] on icon "button" at bounding box center [592, 82] width 9 height 9
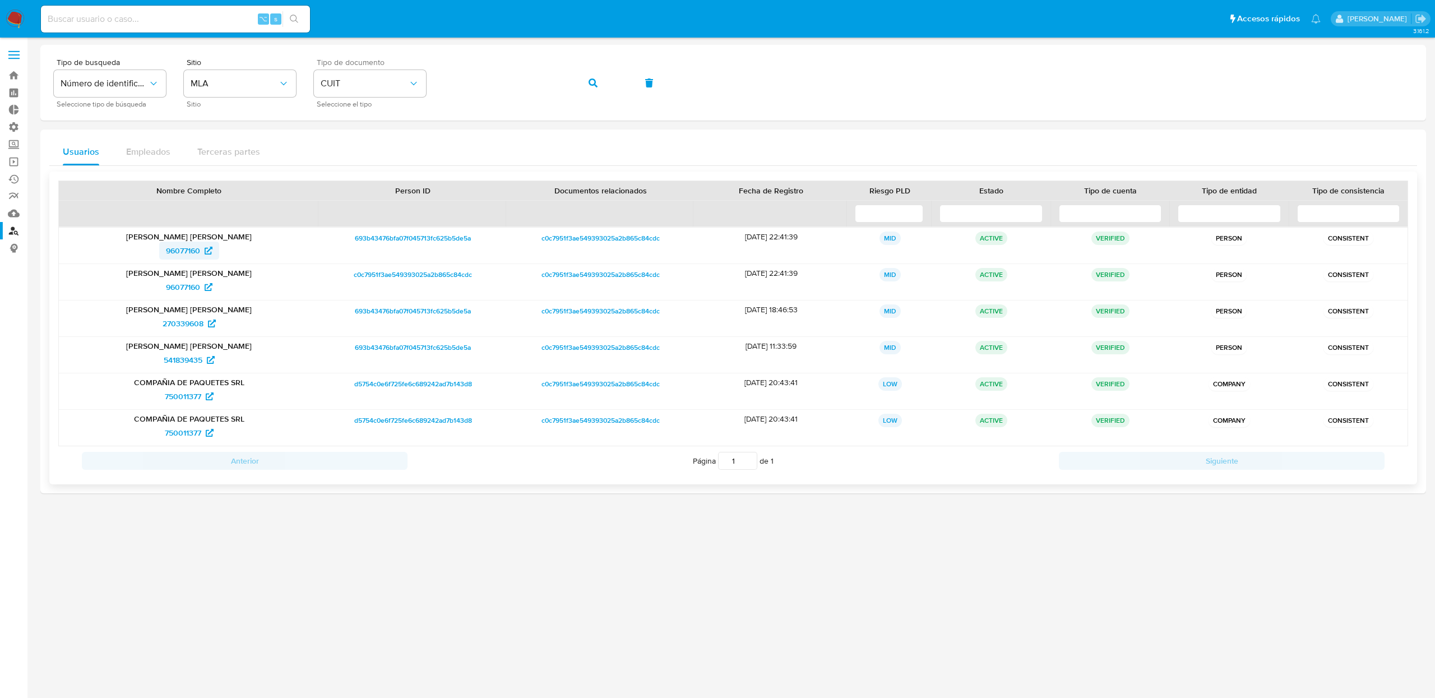
click at [183, 250] on span "96077160" at bounding box center [183, 251] width 34 height 18
click at [591, 83] on icon "button" at bounding box center [592, 82] width 9 height 9
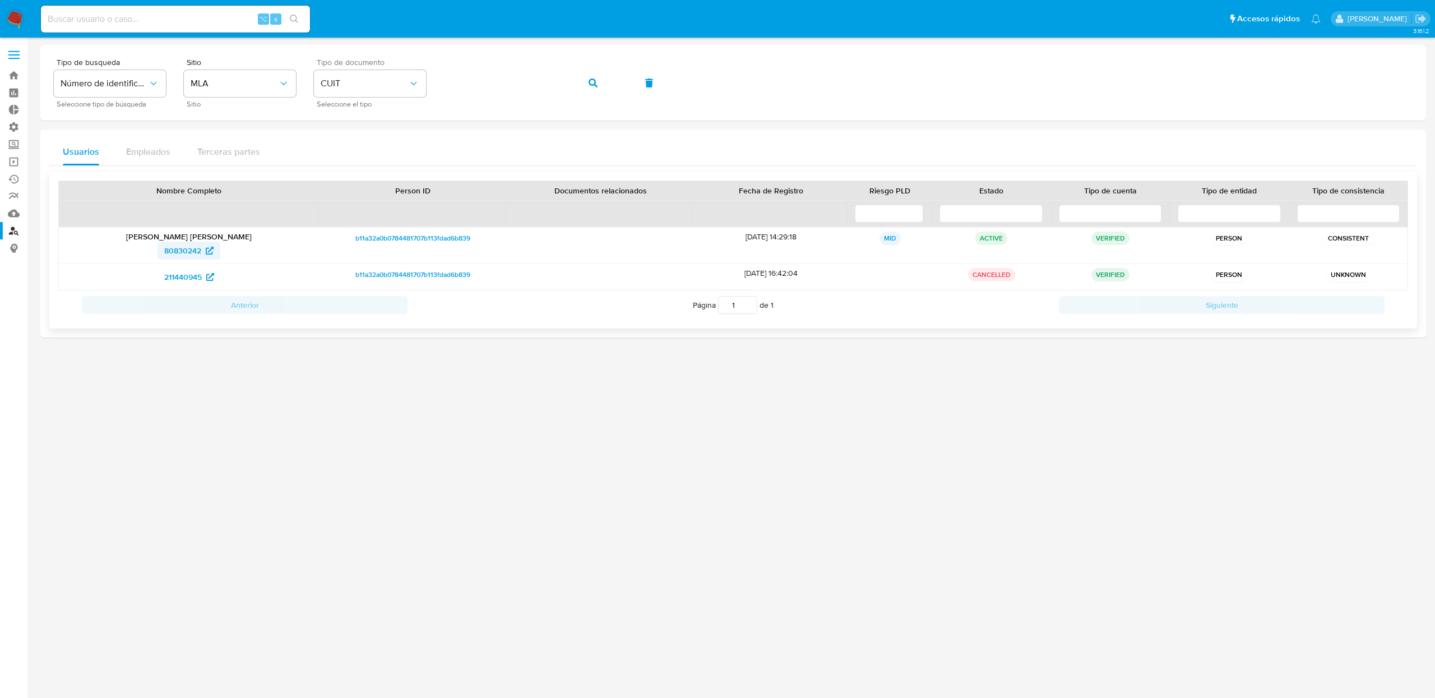
click at [175, 249] on span "80830242" at bounding box center [182, 251] width 37 height 18
click at [368, 84] on span "CUIT" at bounding box center [364, 83] width 87 height 11
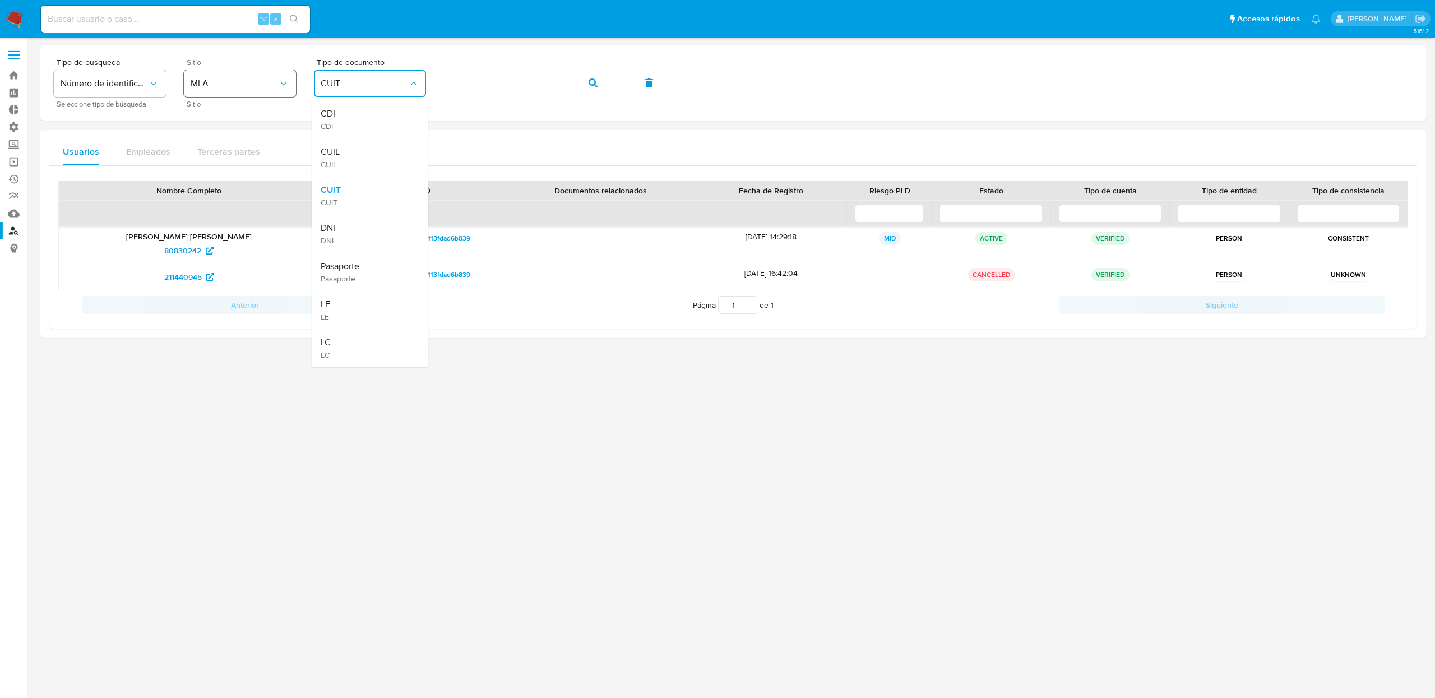
click at [252, 89] on span "MLA" at bounding box center [234, 83] width 87 height 11
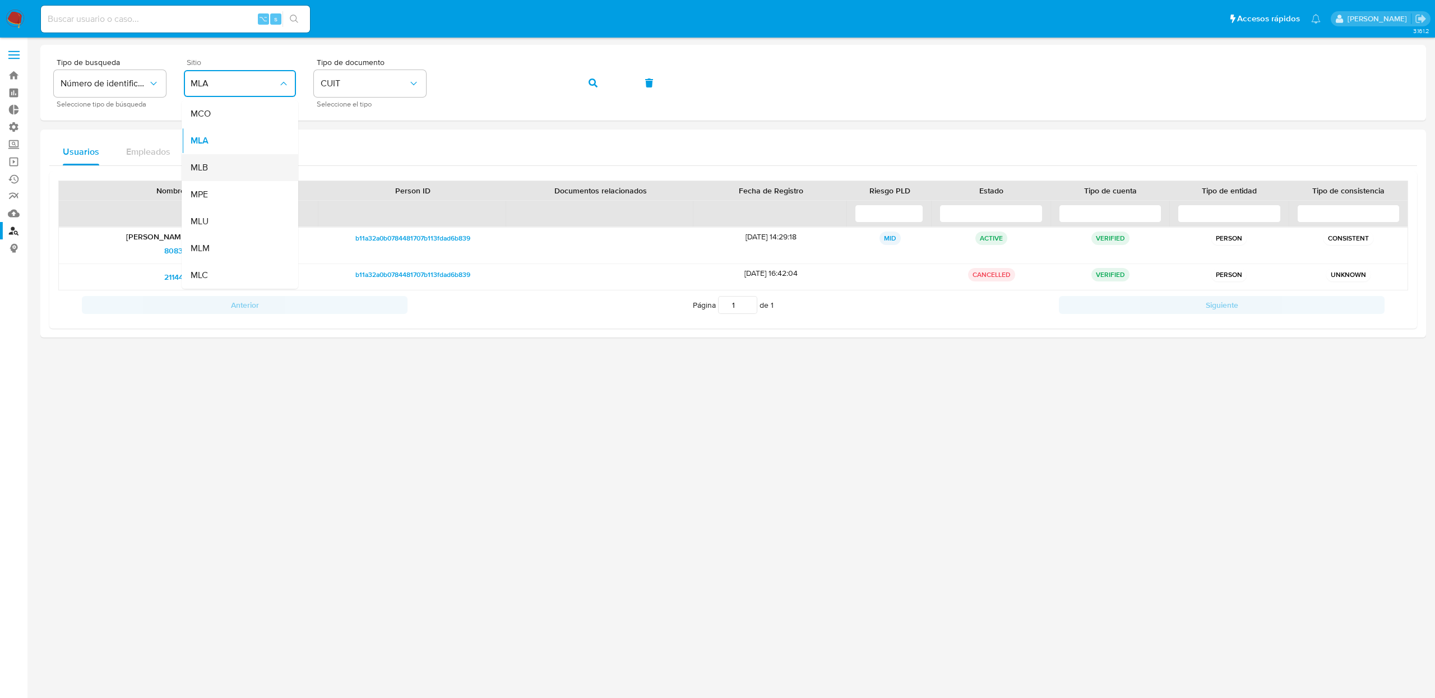
click at [207, 165] on span "MLB" at bounding box center [199, 167] width 17 height 11
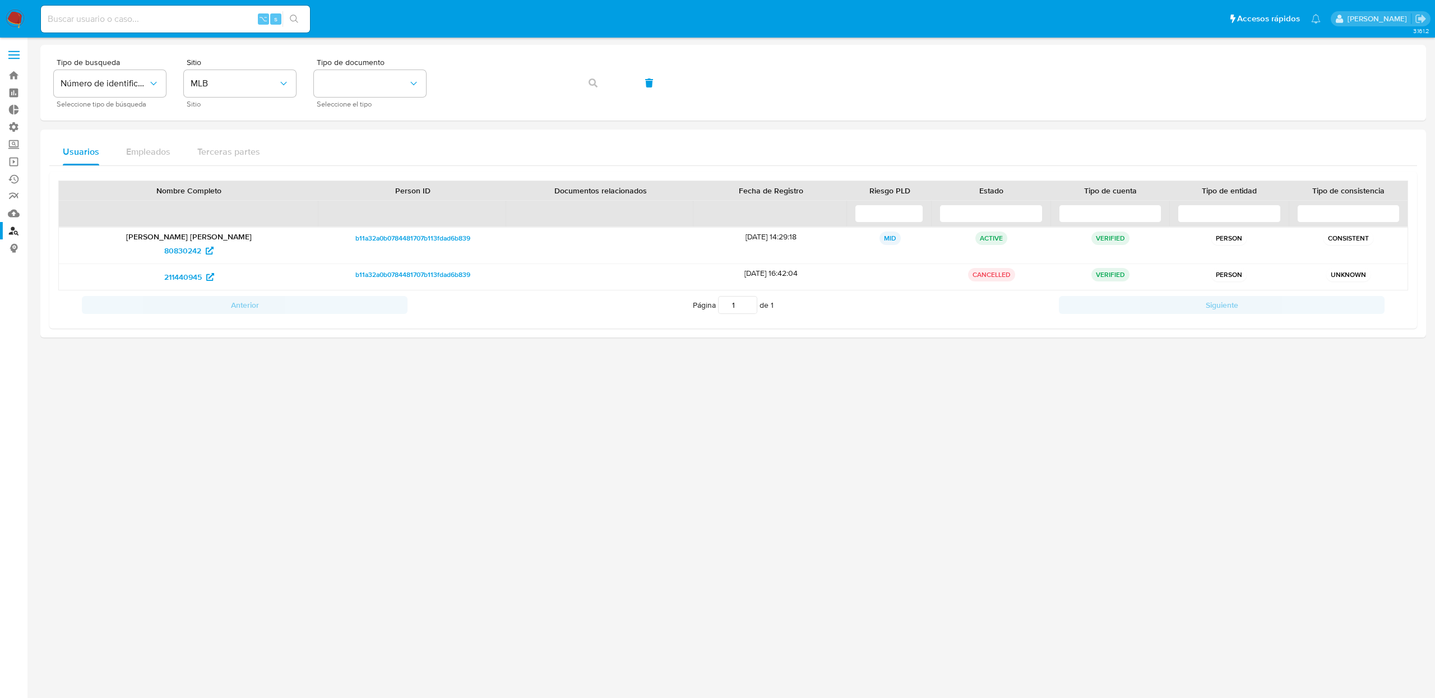
click at [587, 86] on div "Tipo de busqueda Número de identificación Seleccione tipo de búsqueda Sitio MLB…" at bounding box center [733, 82] width 1359 height 49
click at [344, 83] on button "identificationType" at bounding box center [370, 83] width 112 height 27
click at [339, 145] on div "CPF CPF" at bounding box center [367, 157] width 92 height 38
click at [600, 72] on button "button" at bounding box center [593, 82] width 38 height 27
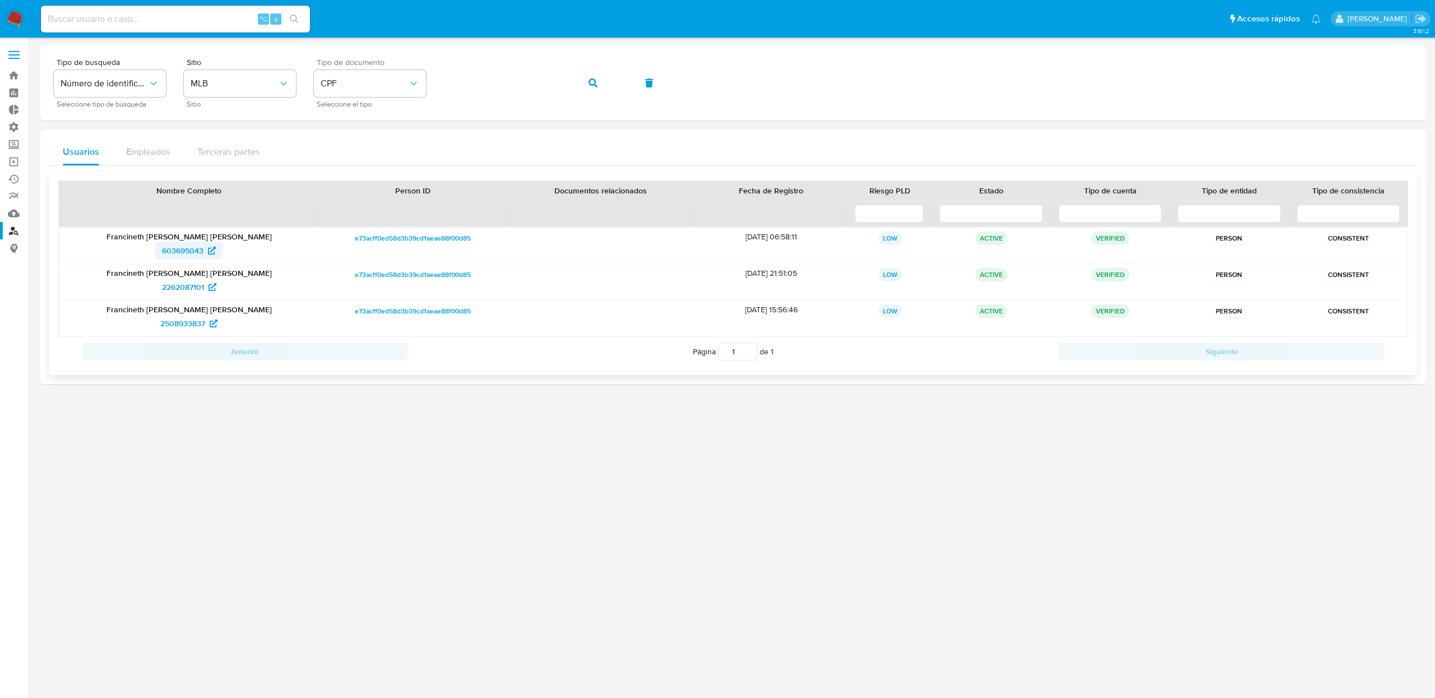
click at [198, 249] on span "603695043" at bounding box center [182, 251] width 41 height 18
click at [596, 87] on icon "button" at bounding box center [592, 82] width 9 height 9
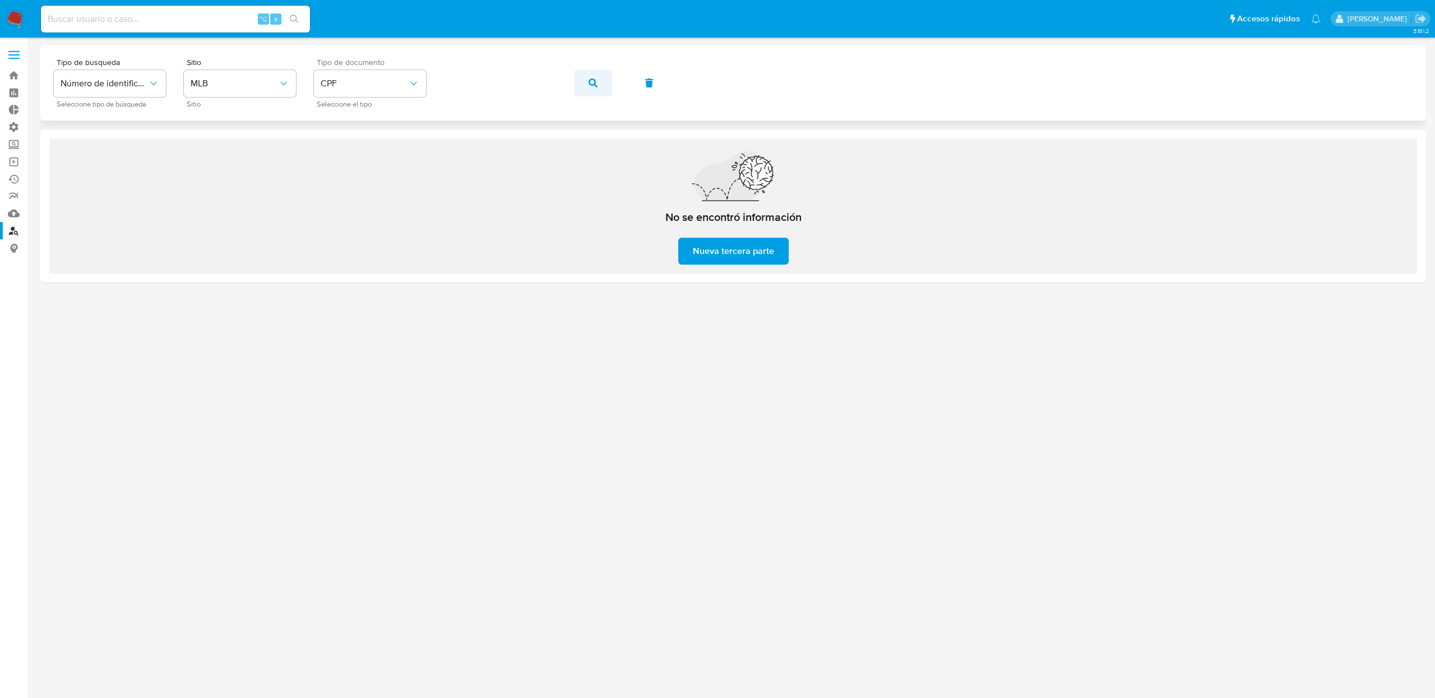
click at [594, 87] on span "button" at bounding box center [592, 83] width 9 height 25
click at [206, 13] on input at bounding box center [175, 19] width 269 height 15
paste input "1604052243"
type input "1604052243"
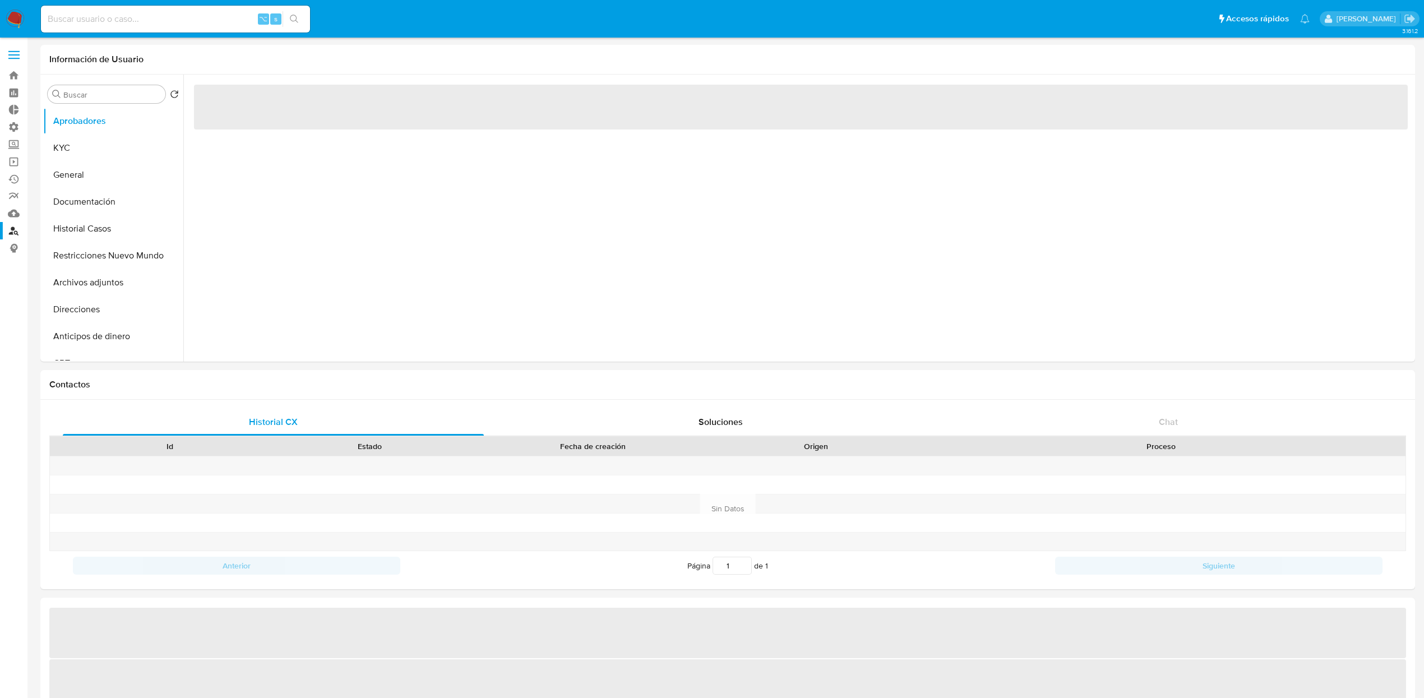
select select "10"
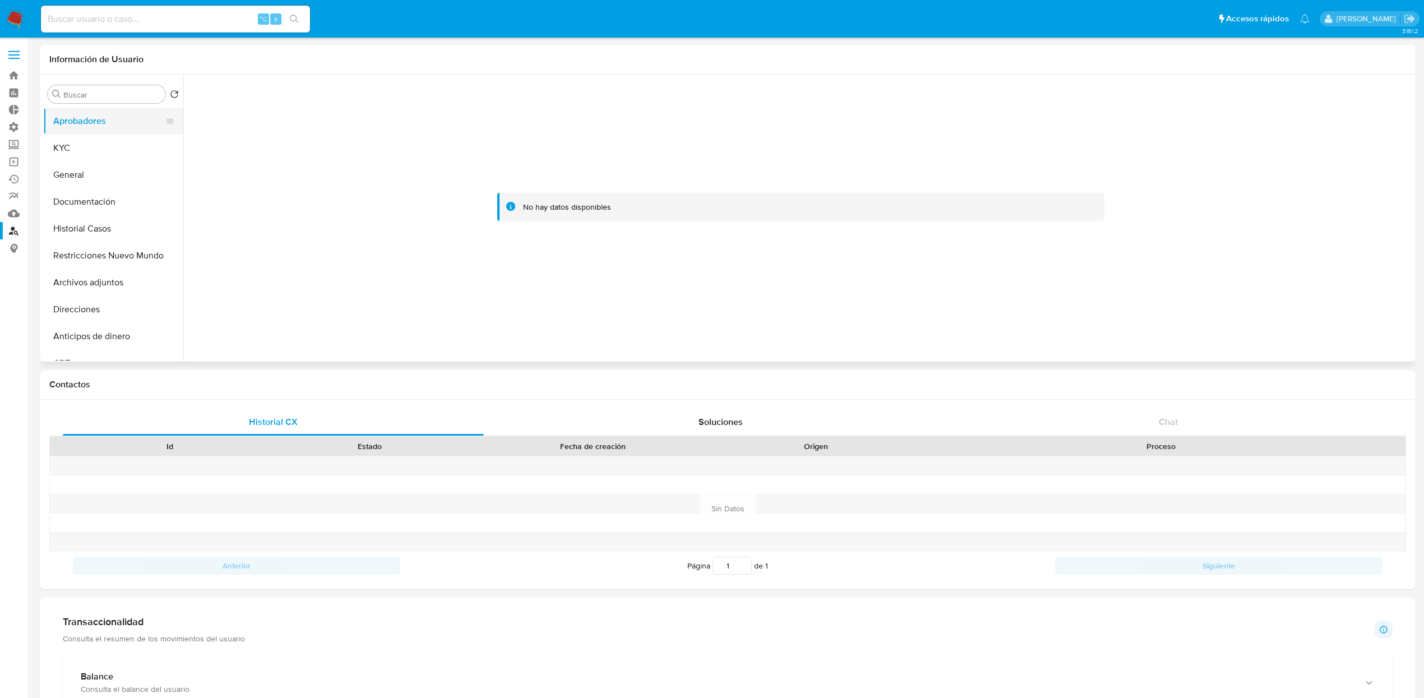
drag, startPoint x: 94, startPoint y: 128, endPoint x: 80, endPoint y: 150, distance: 26.3
click at [94, 128] on button "Aprobadores" at bounding box center [113, 121] width 140 height 27
click at [80, 150] on button "KYC" at bounding box center [108, 148] width 131 height 27
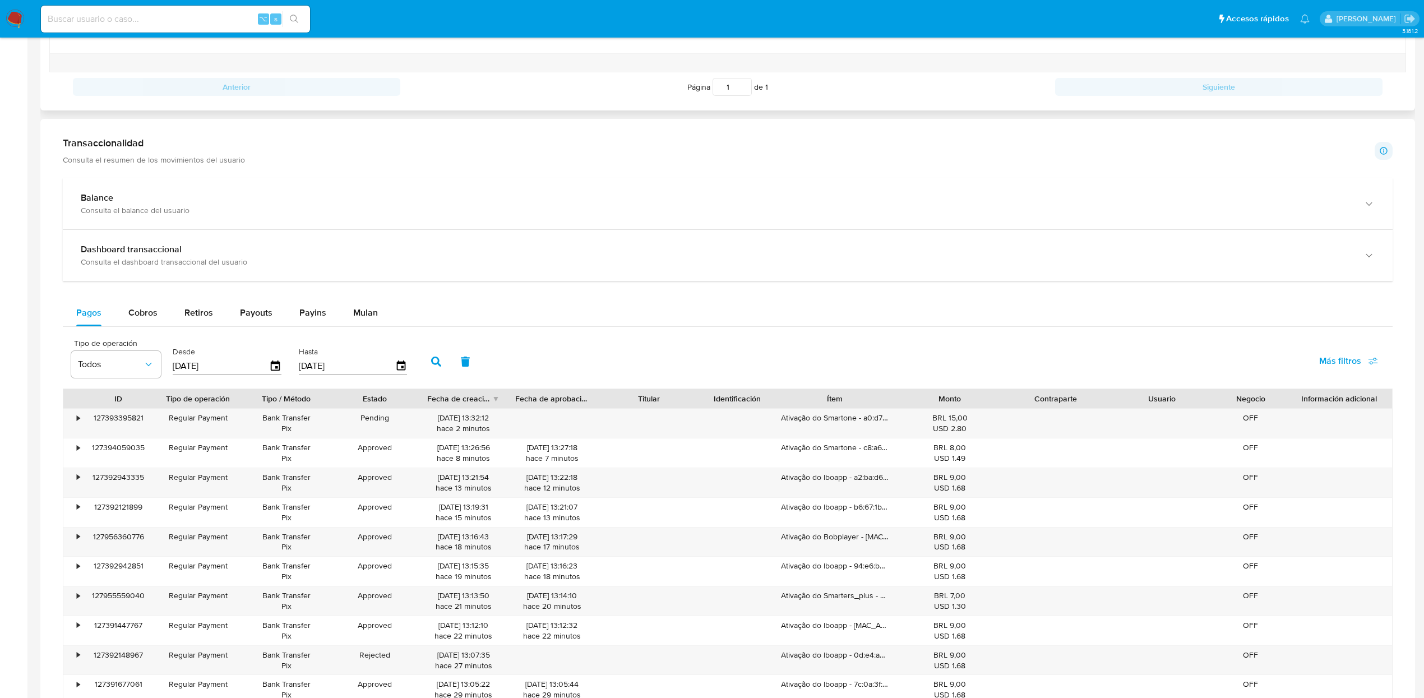
scroll to position [680, 0]
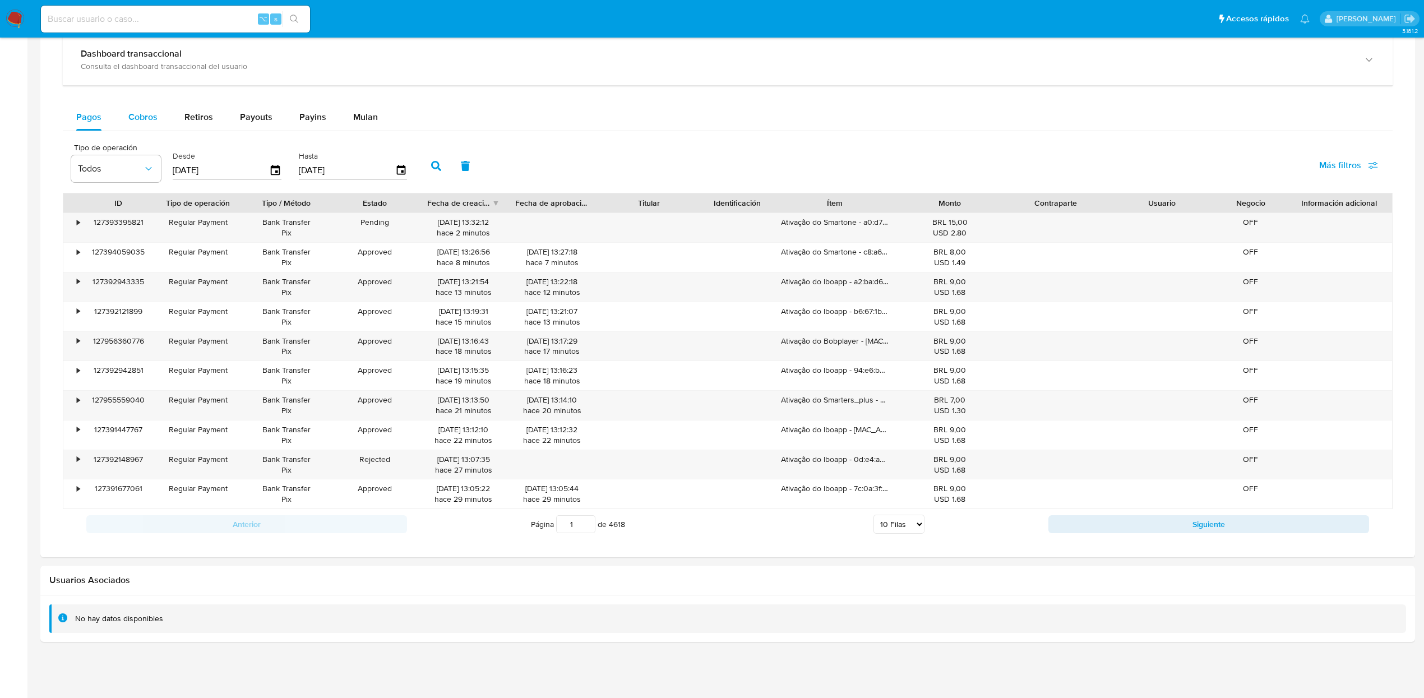
click at [151, 118] on span "Cobros" at bounding box center [142, 116] width 29 height 13
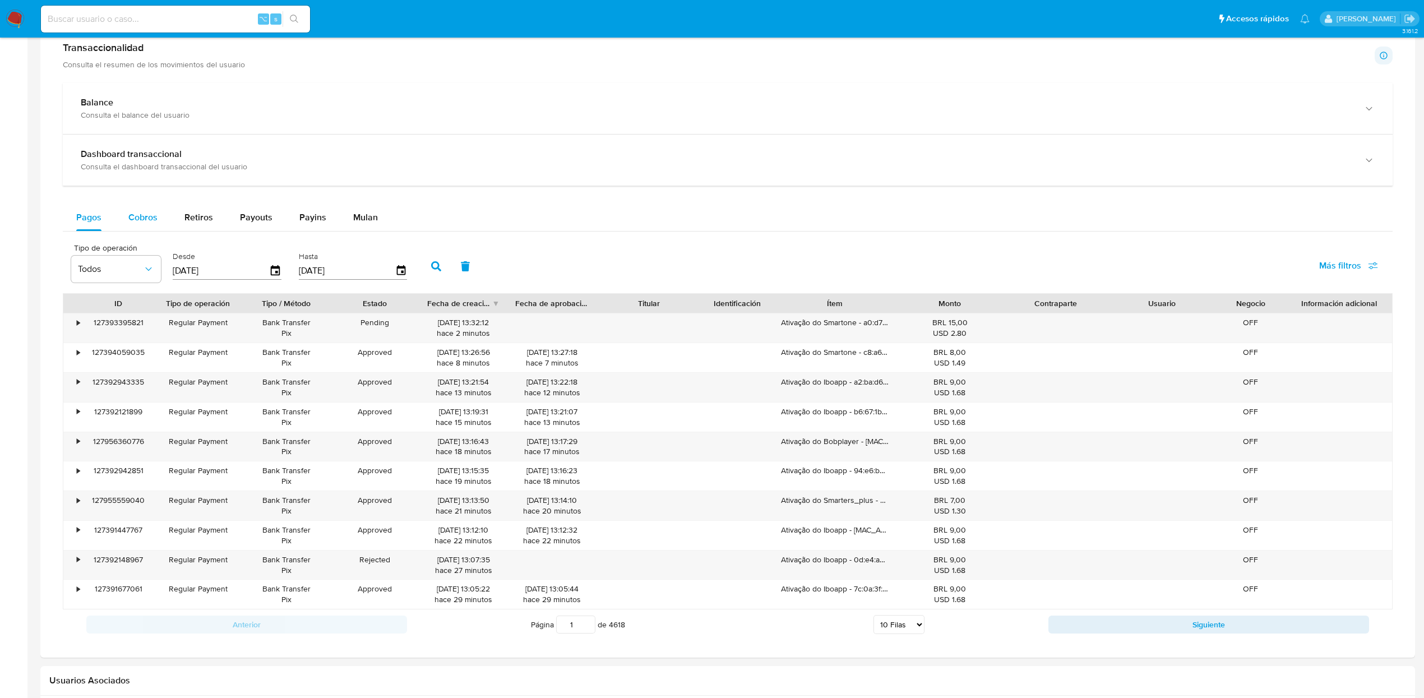
select select "10"
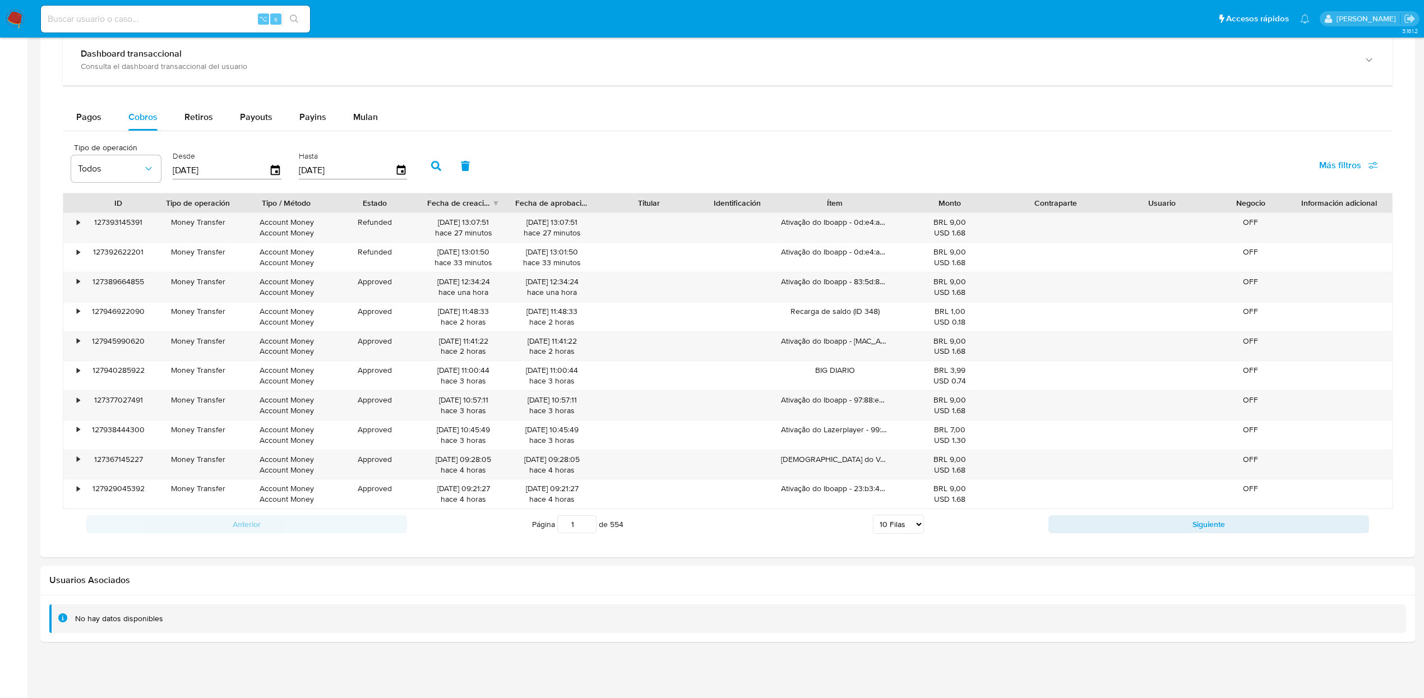
scroll to position [0, 0]
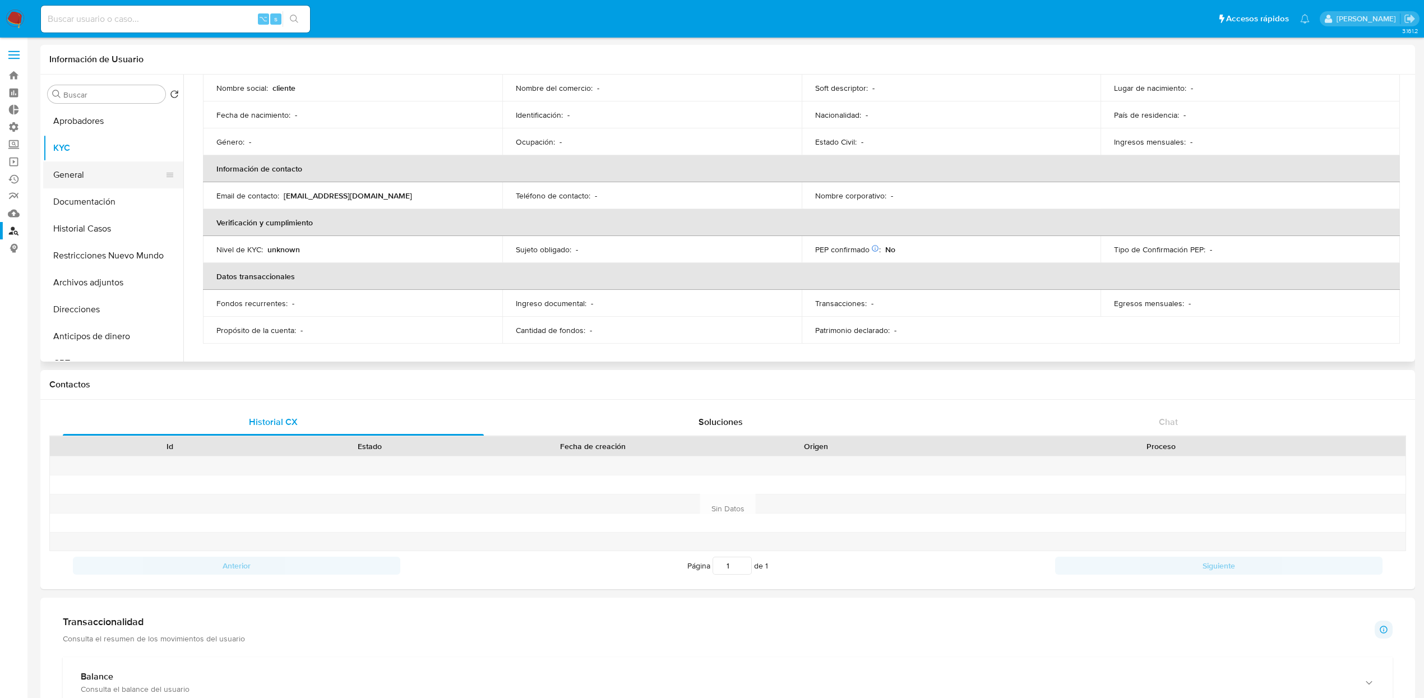
click at [89, 174] on button "General" at bounding box center [108, 174] width 131 height 27
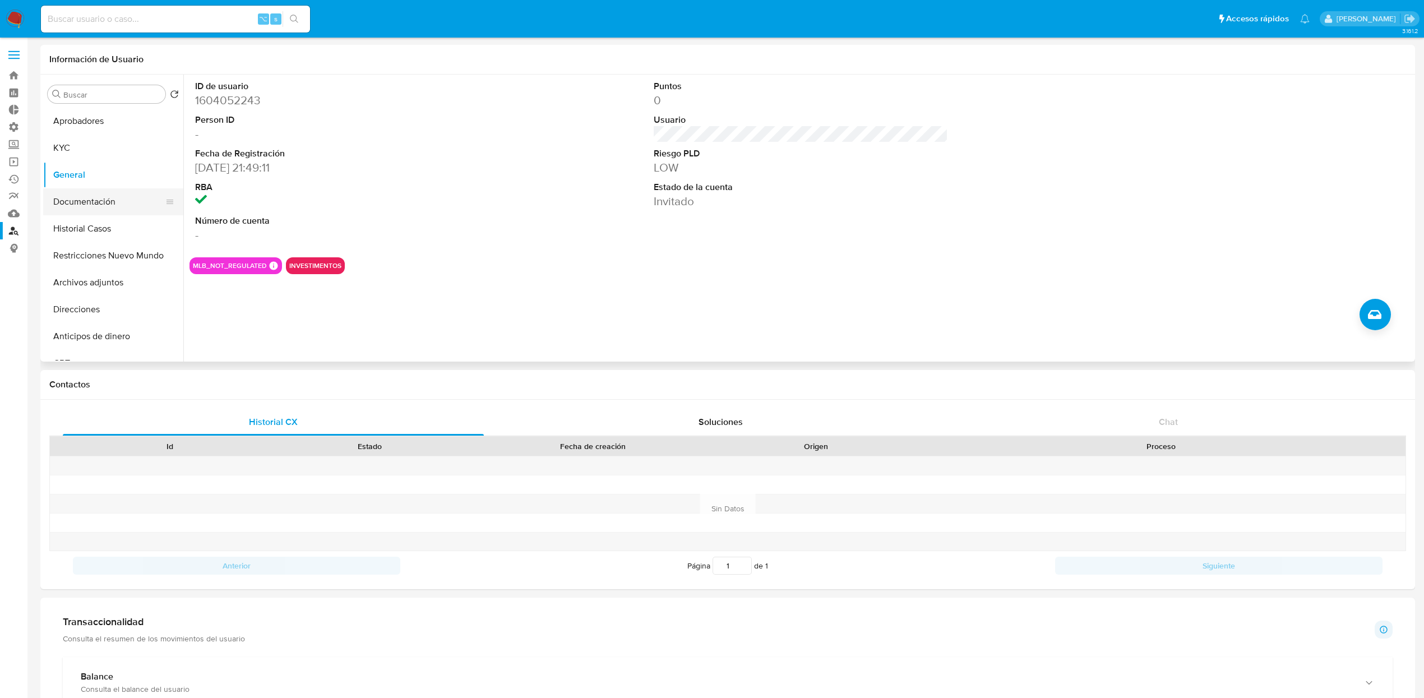
click at [119, 206] on button "Documentación" at bounding box center [108, 201] width 131 height 27
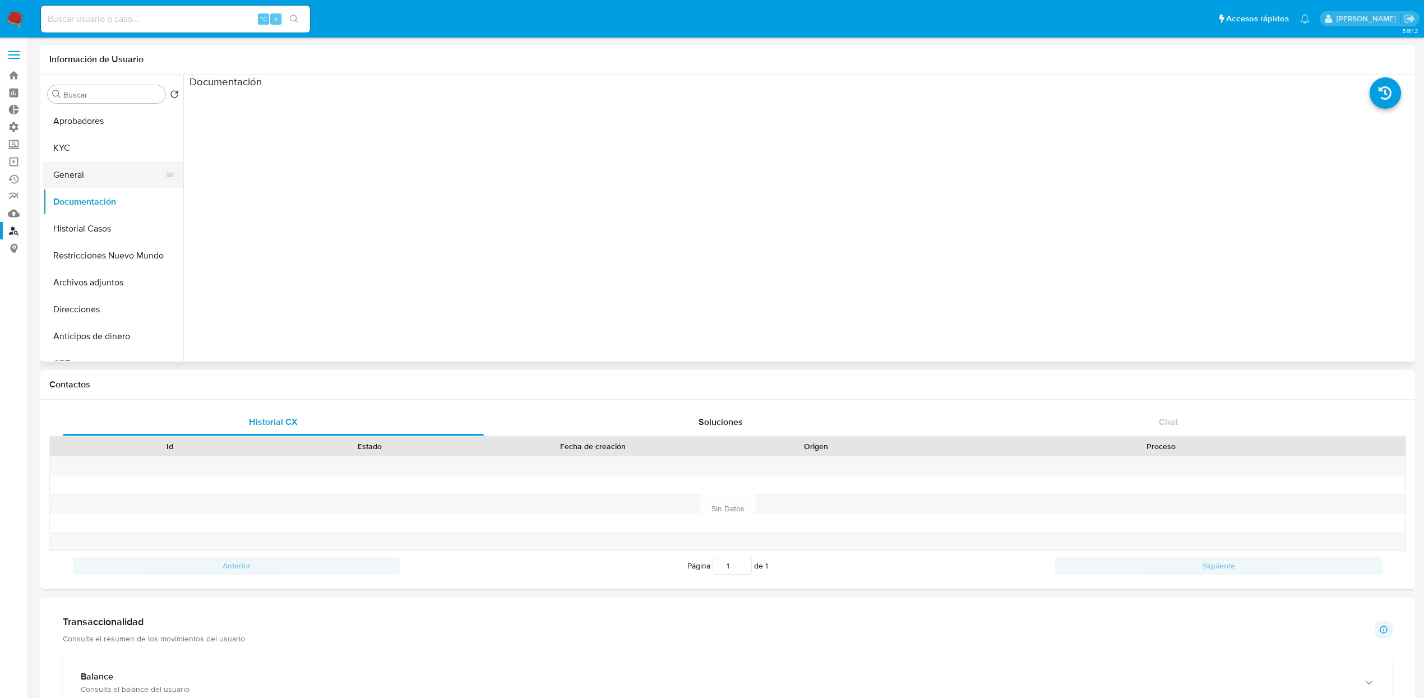
click at [65, 166] on button "General" at bounding box center [108, 174] width 131 height 27
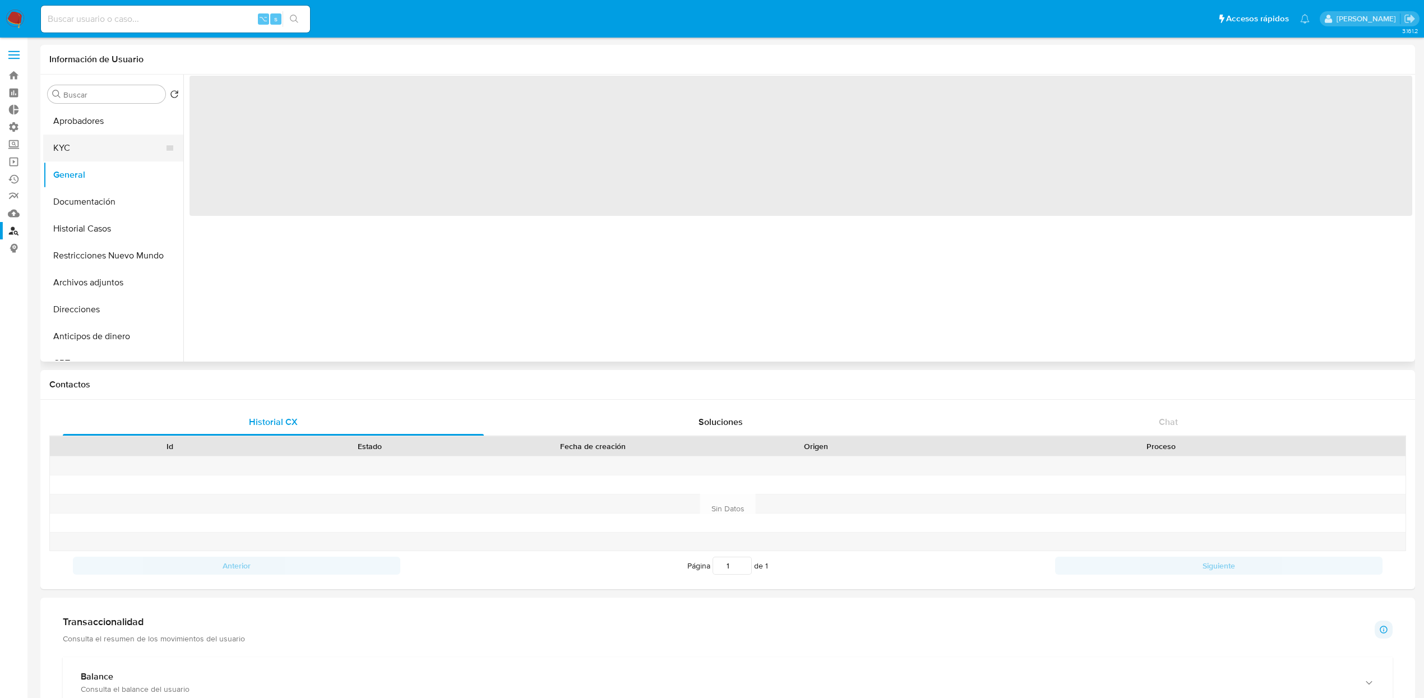
click at [68, 154] on button "KYC" at bounding box center [108, 148] width 131 height 27
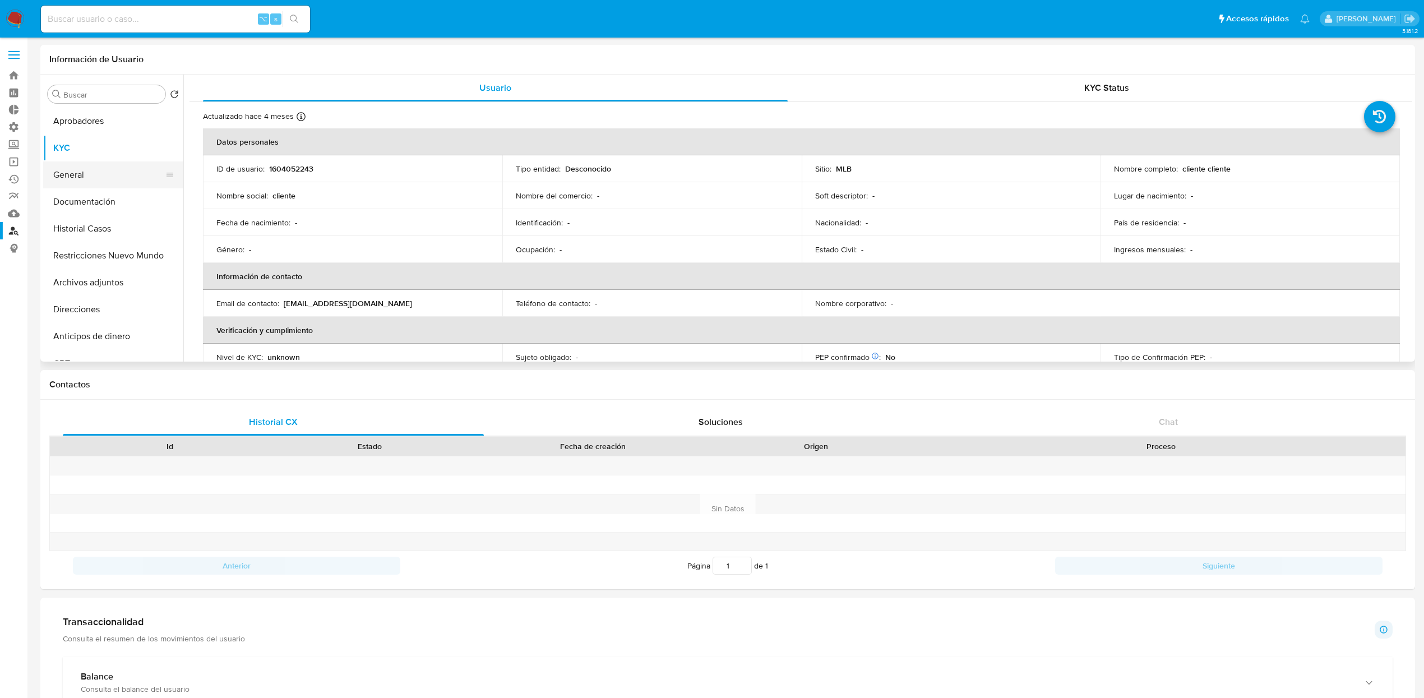
click at [87, 173] on button "General" at bounding box center [108, 174] width 131 height 27
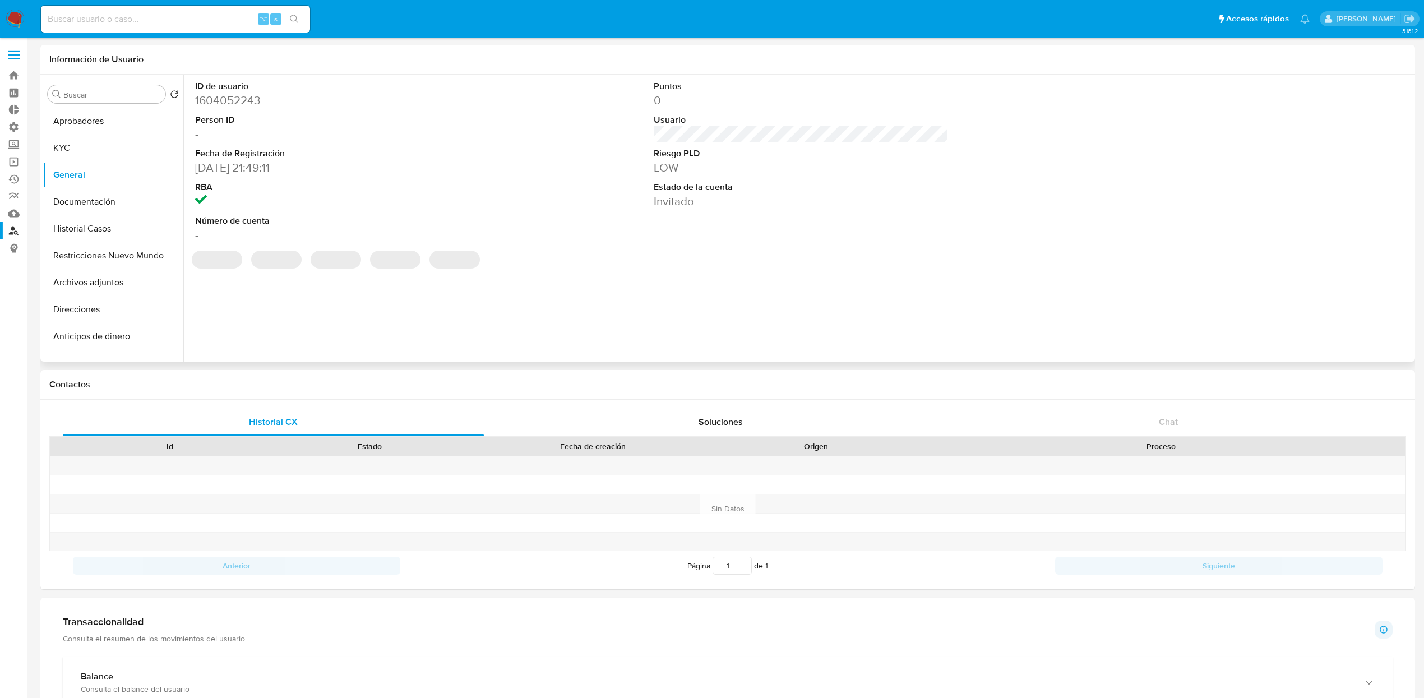
click at [234, 104] on dd "1604052243" at bounding box center [342, 100] width 294 height 16
copy dd "1604052243"
click at [228, 12] on input at bounding box center [175, 19] width 269 height 15
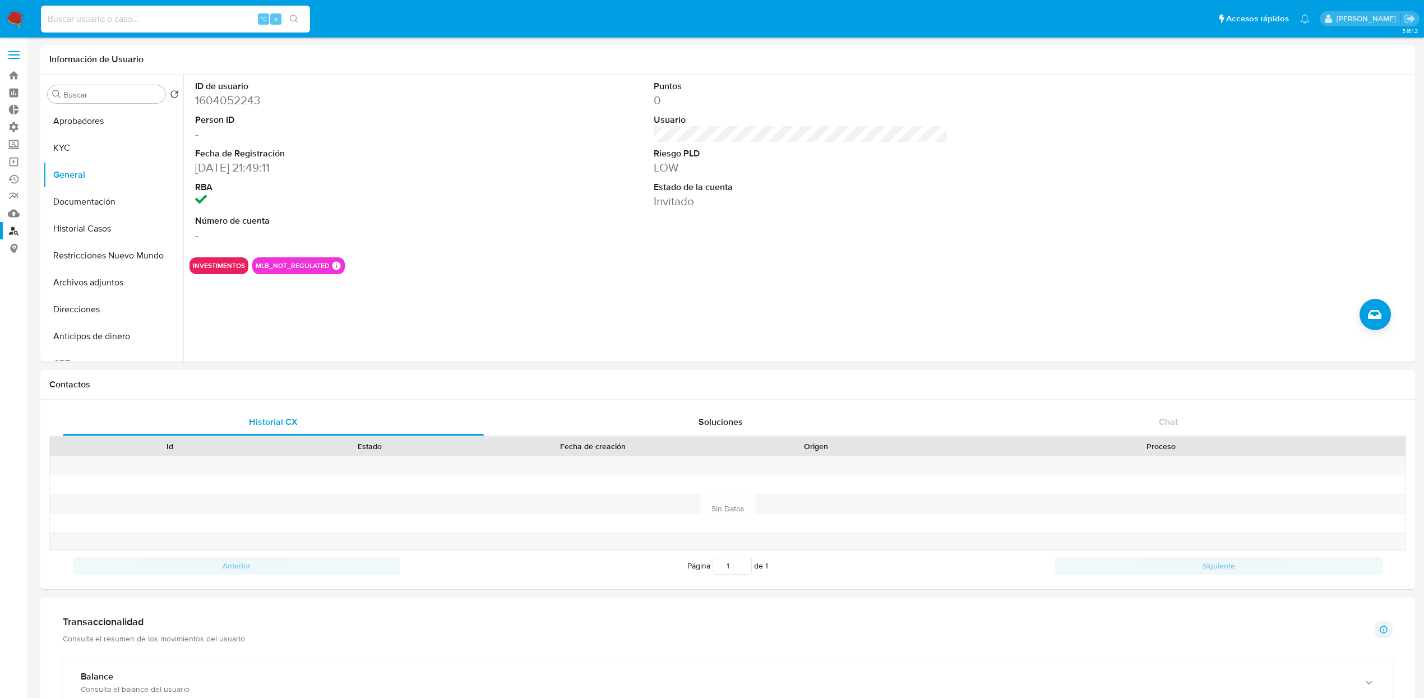
paste input "1730004528"
type input "1730004528"
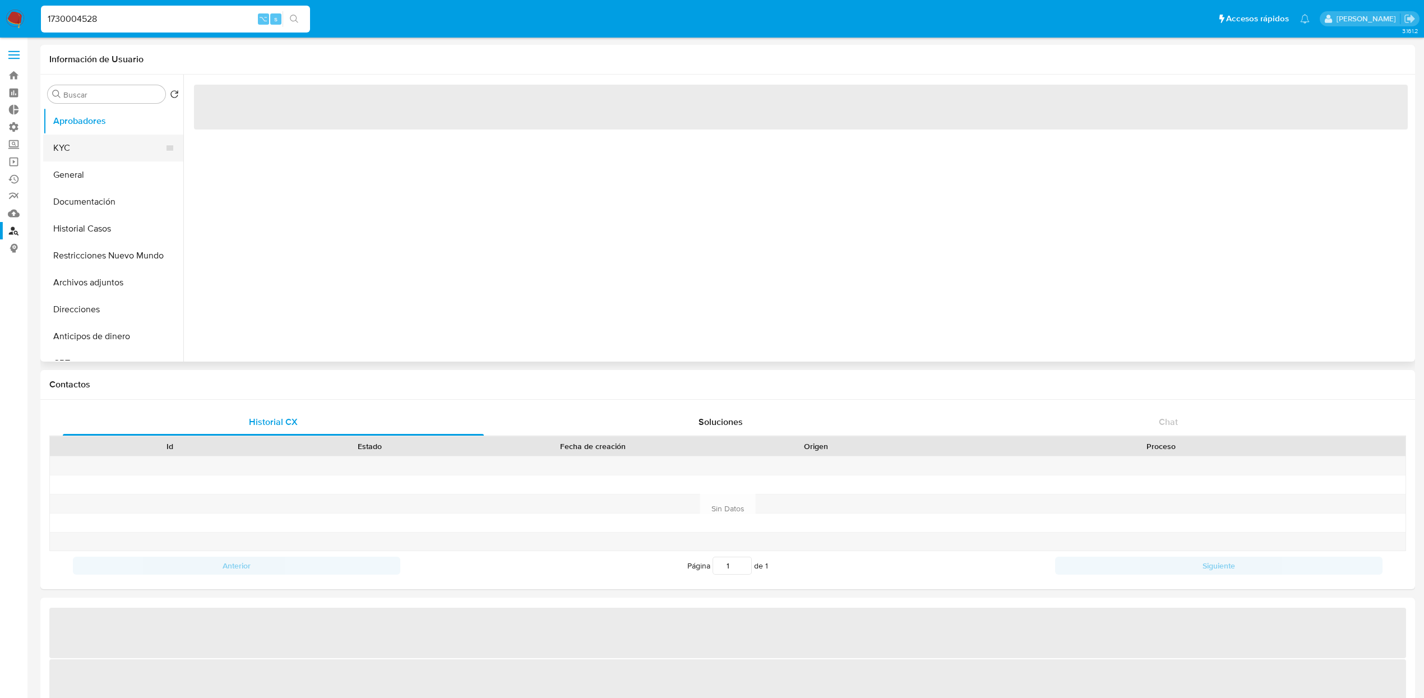
select select "10"
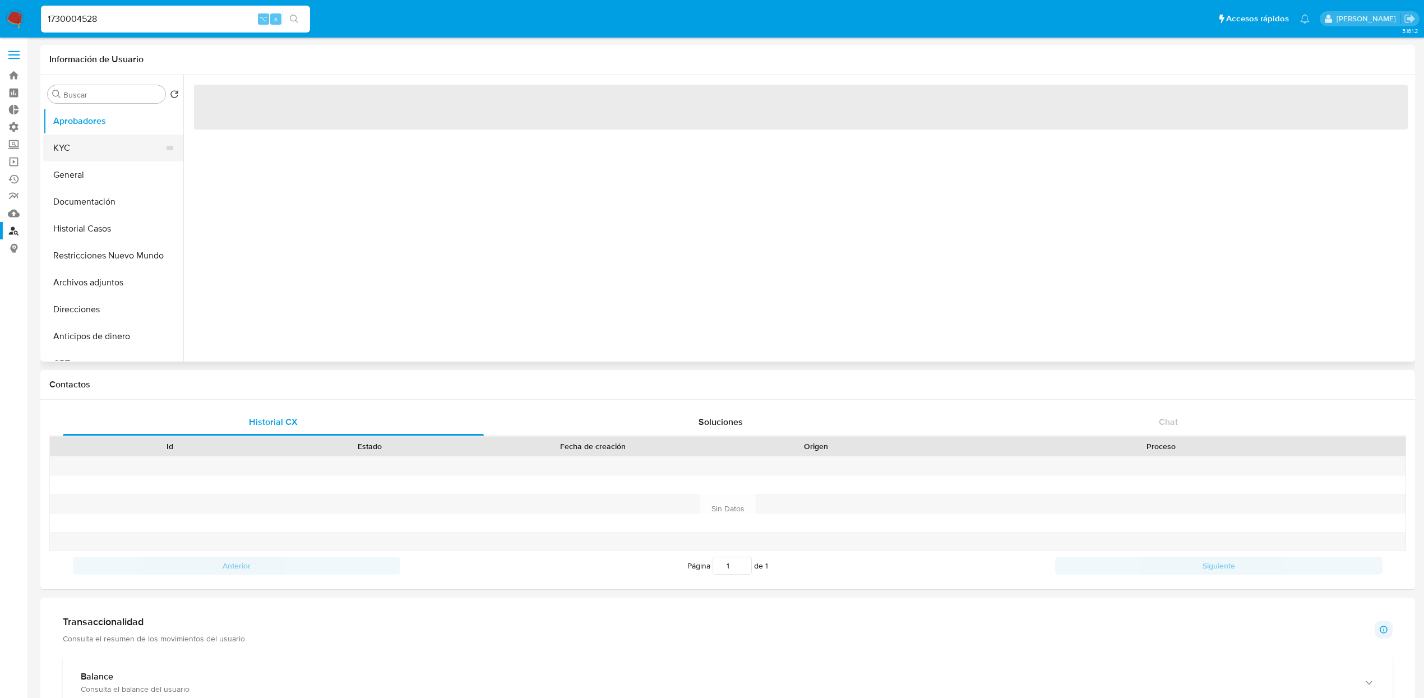
click at [65, 157] on button "KYC" at bounding box center [108, 148] width 131 height 27
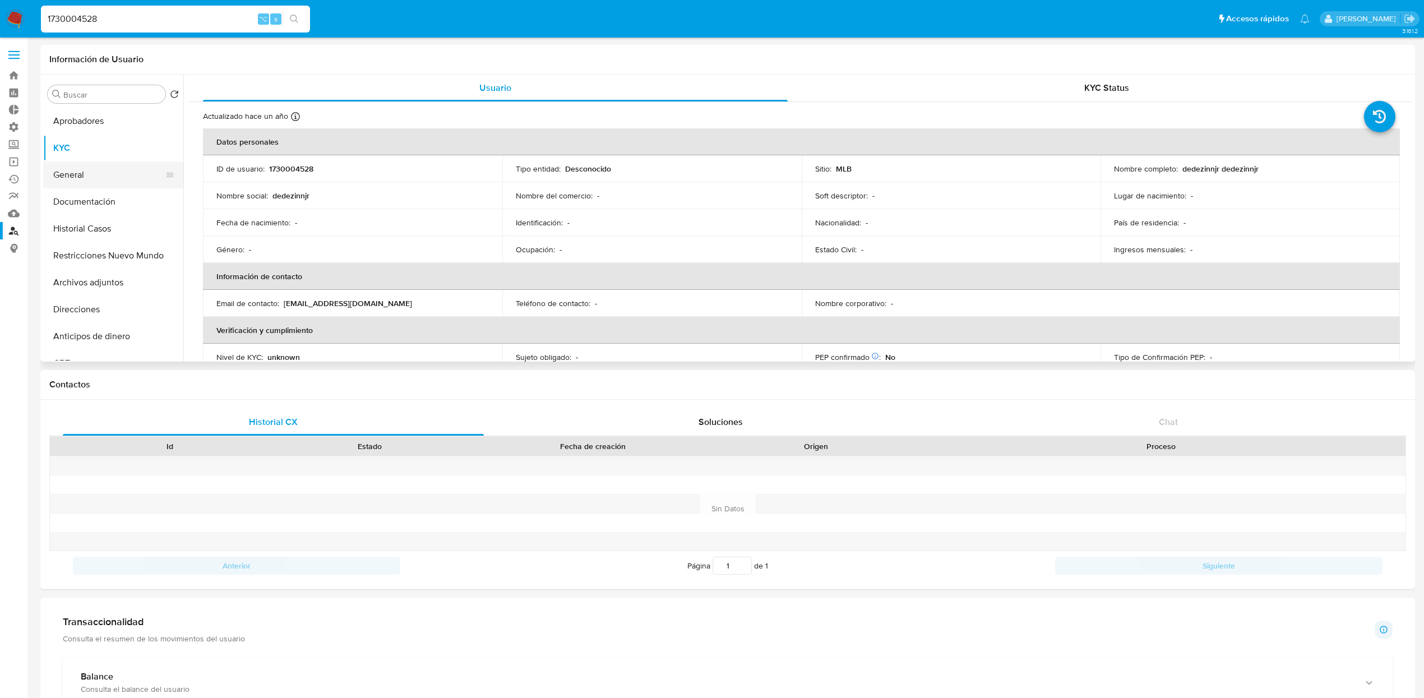
click at [85, 177] on button "General" at bounding box center [108, 174] width 131 height 27
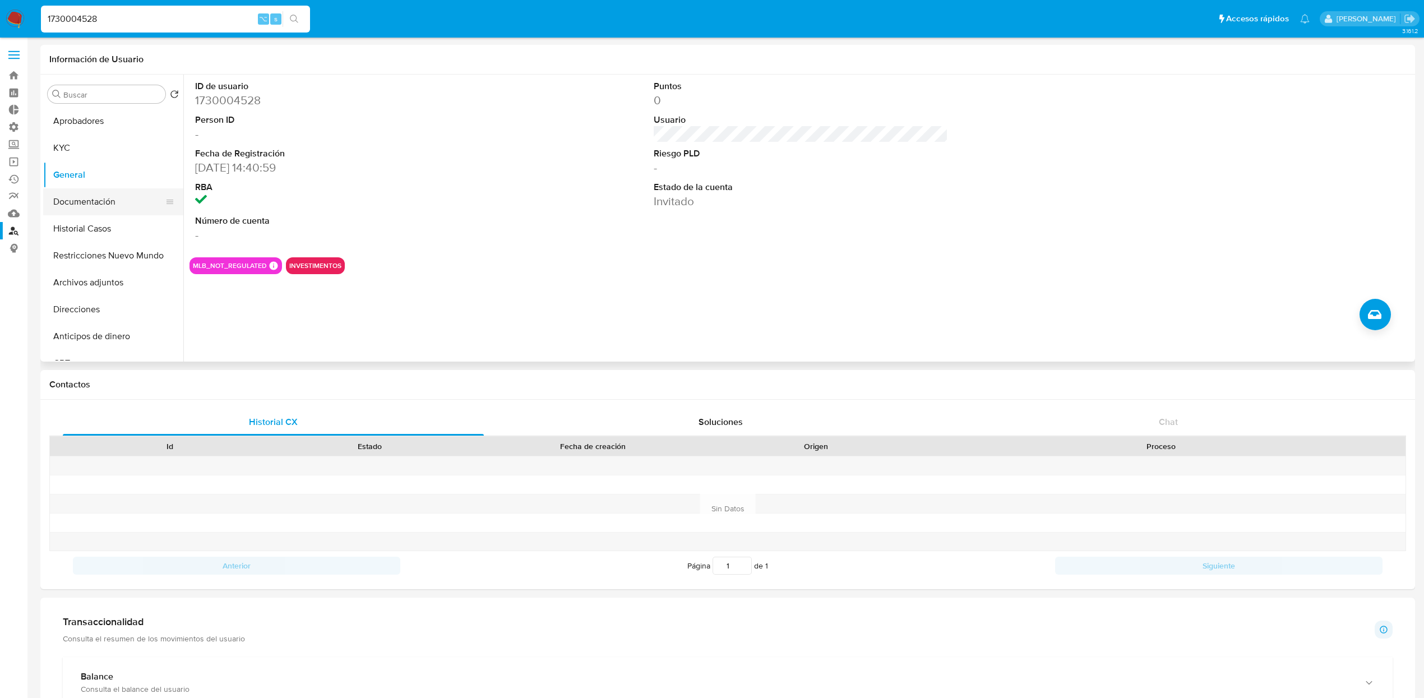
click at [112, 207] on button "Documentación" at bounding box center [108, 201] width 131 height 27
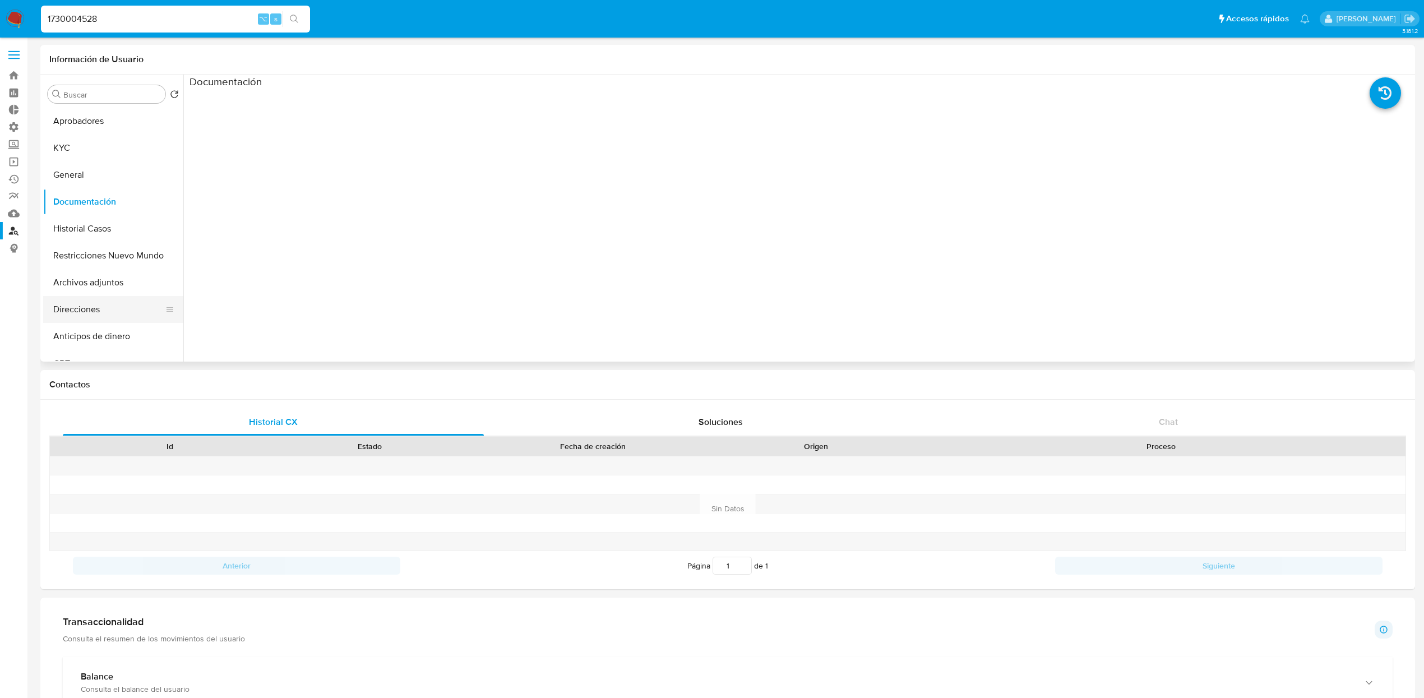
click at [120, 312] on button "Direcciones" at bounding box center [108, 309] width 131 height 27
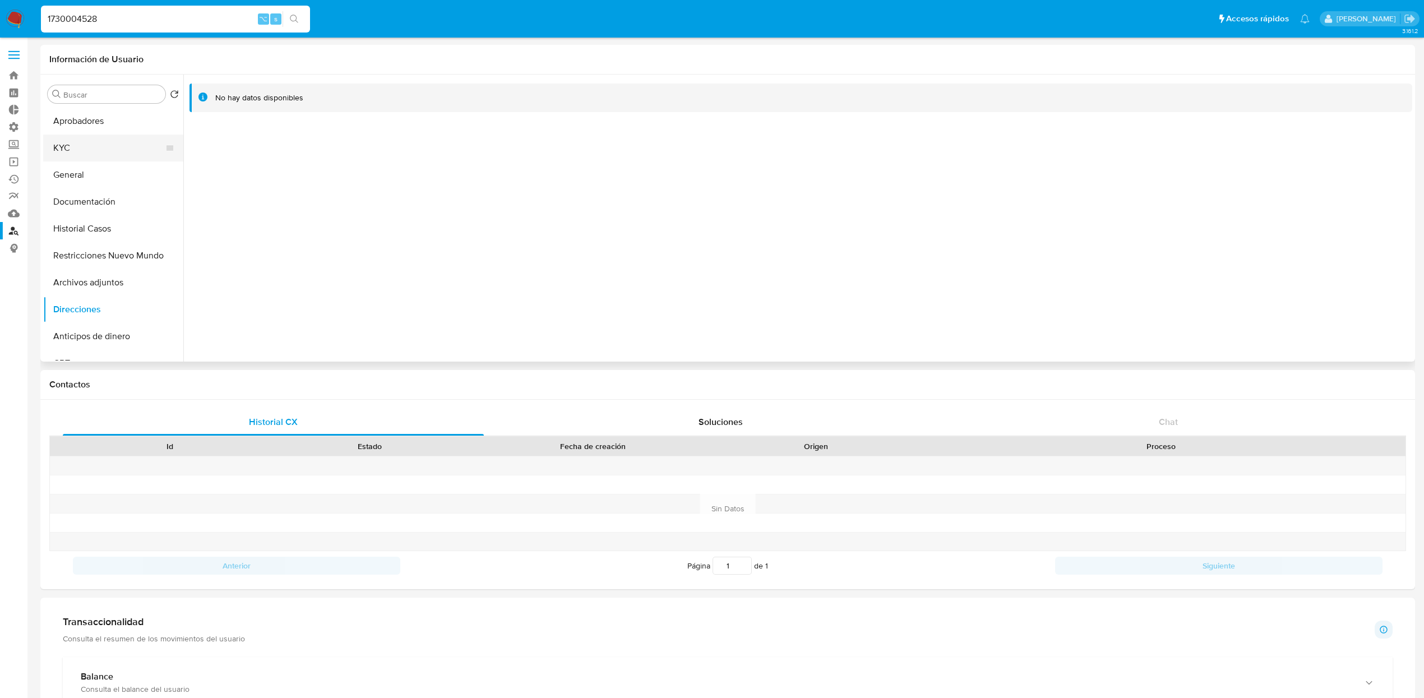
click at [84, 142] on button "KYC" at bounding box center [108, 148] width 131 height 27
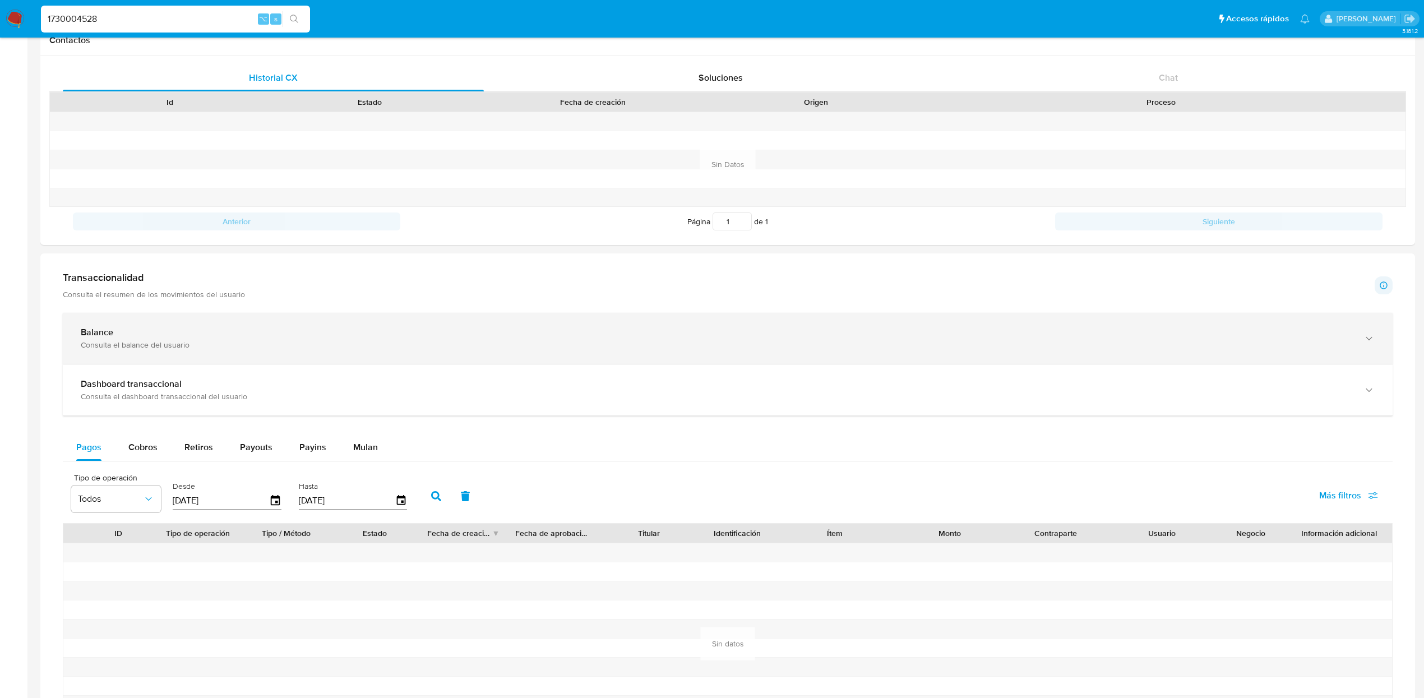
scroll to position [357, 0]
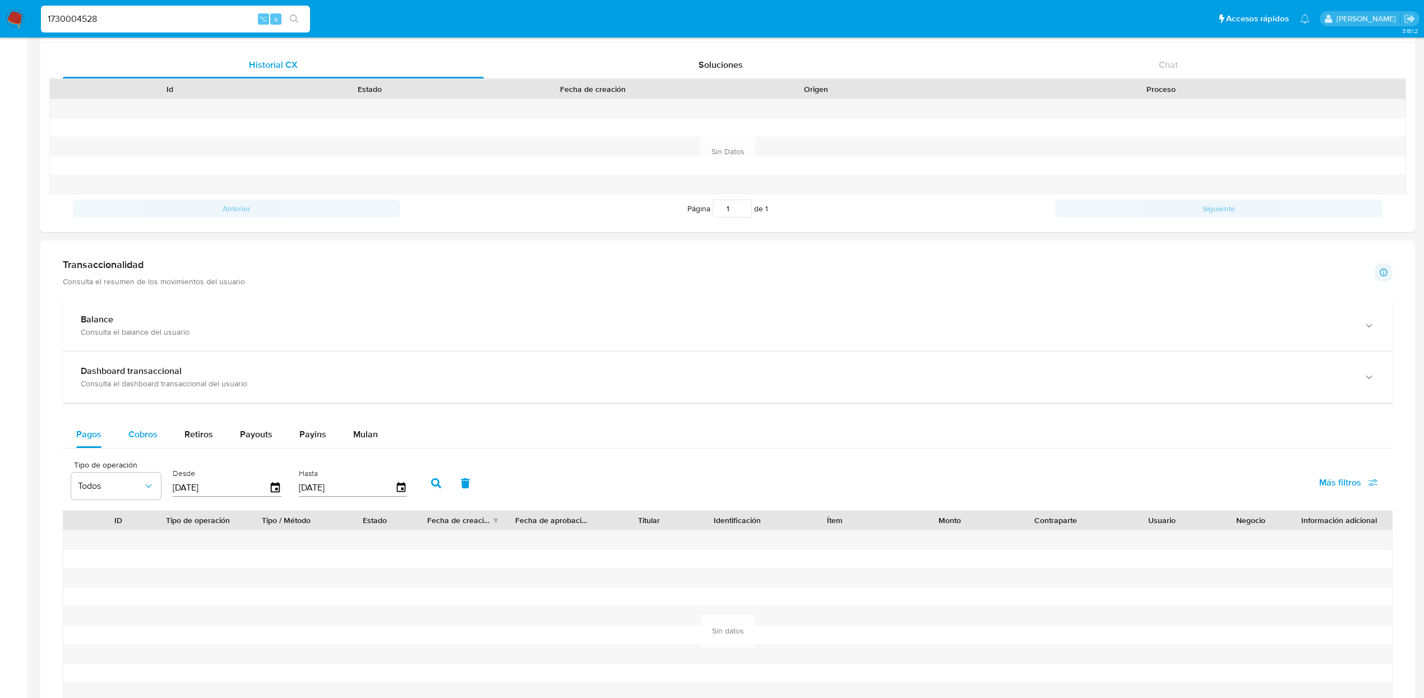
click at [154, 438] on span "Cobros" at bounding box center [142, 434] width 29 height 13
select select "10"
click at [191, 437] on span "Retiros" at bounding box center [198, 434] width 29 height 13
select select "10"
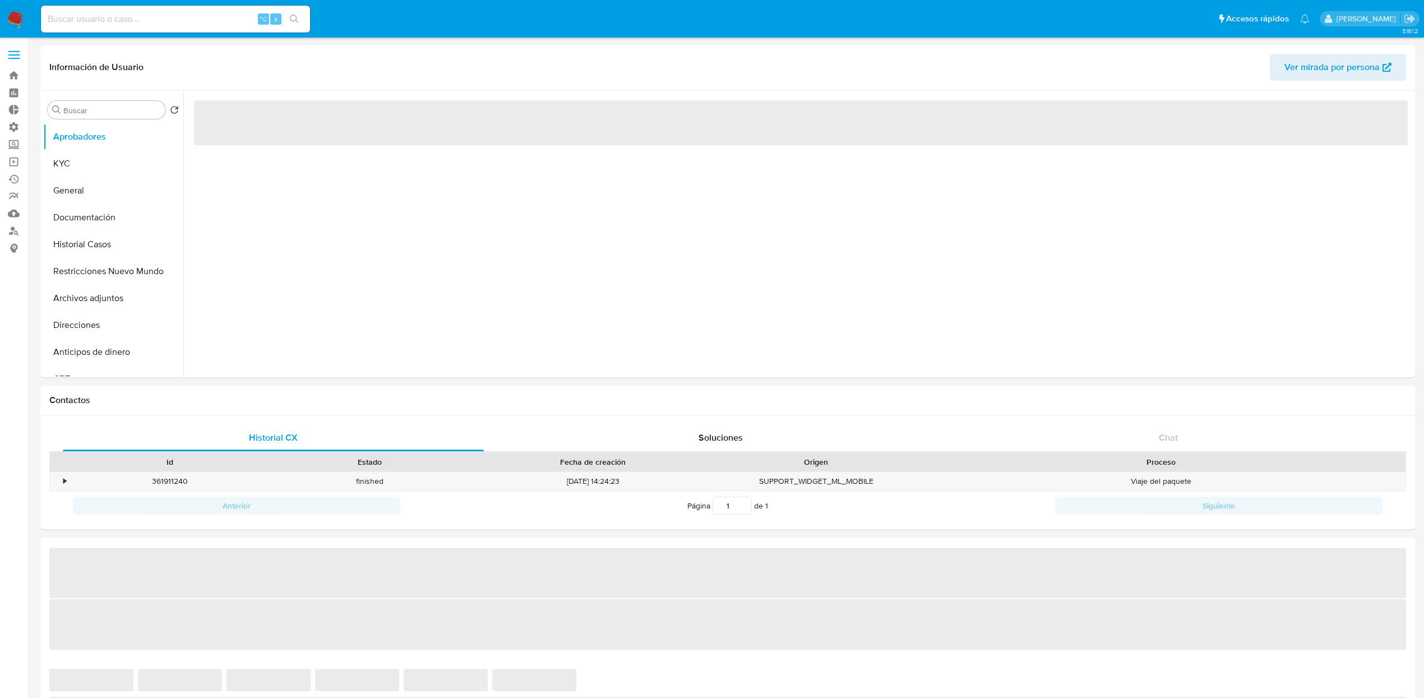
select select "10"
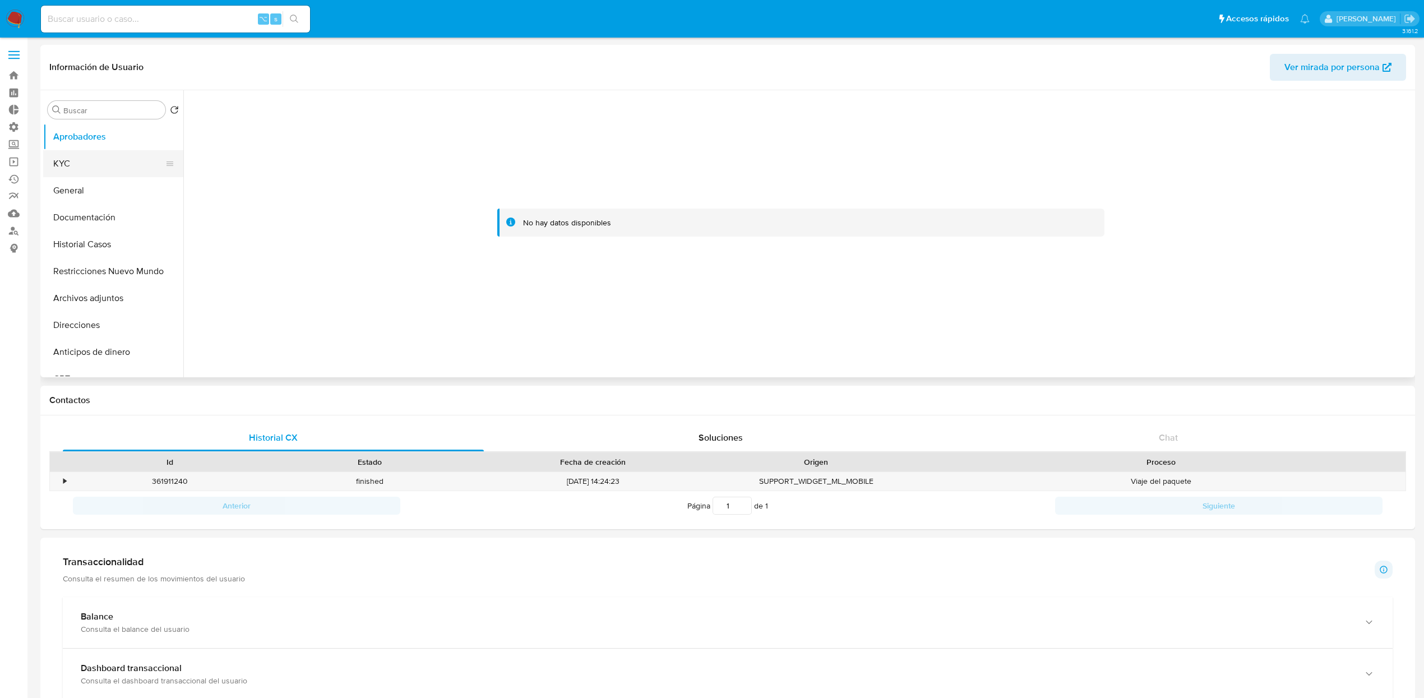
click at [95, 168] on button "KYC" at bounding box center [108, 163] width 131 height 27
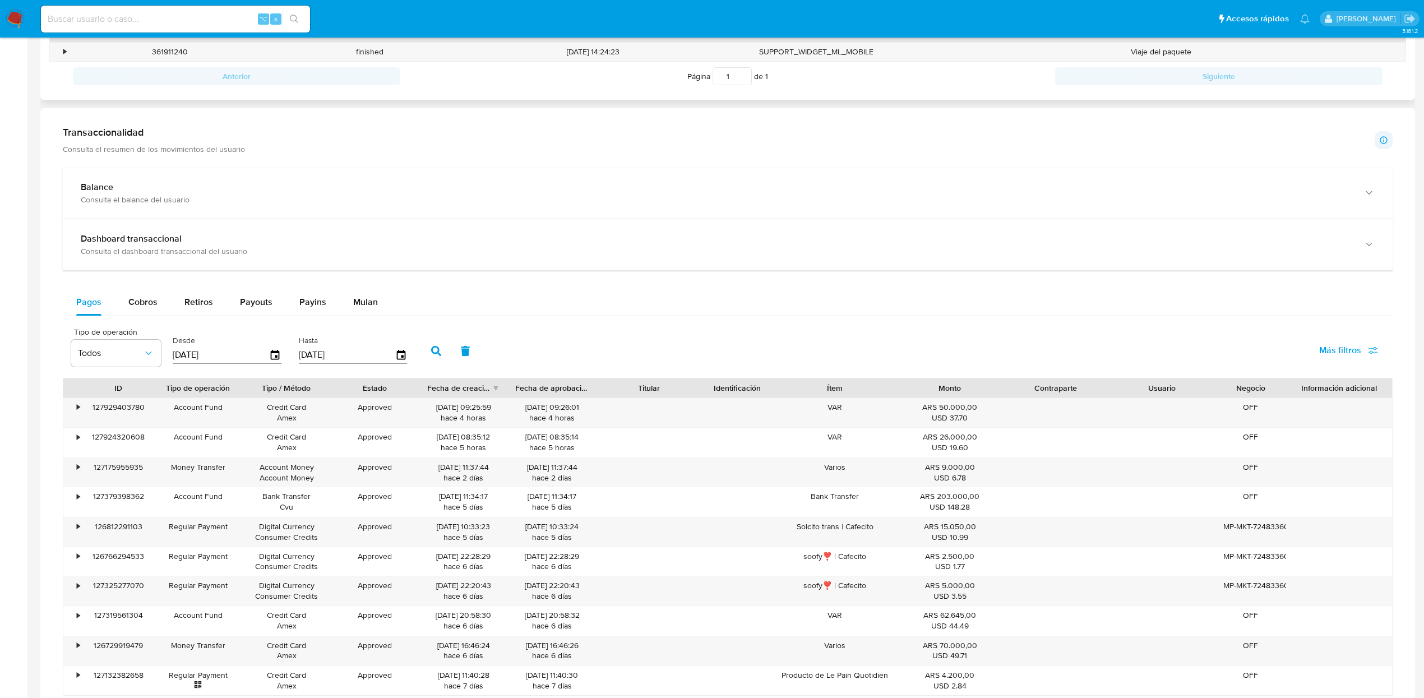
scroll to position [390, 0]
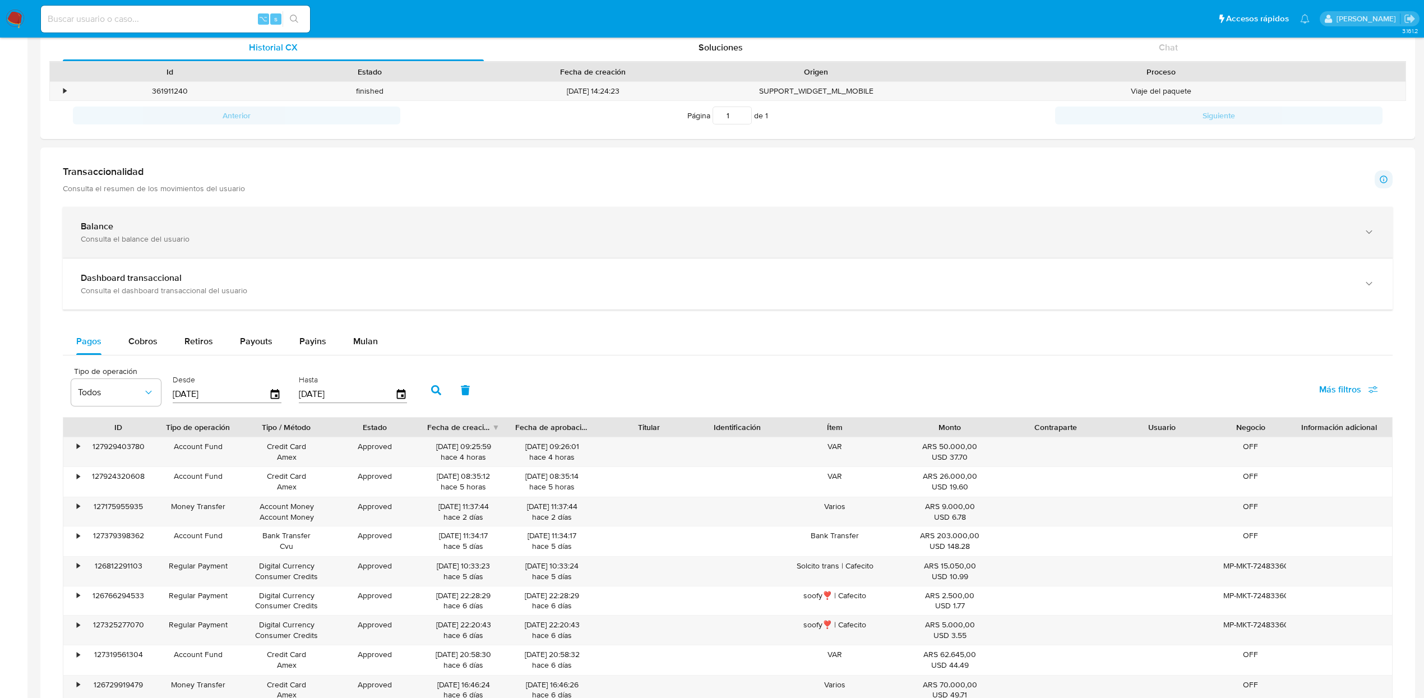
click at [267, 228] on div "Balance" at bounding box center [716, 226] width 1271 height 11
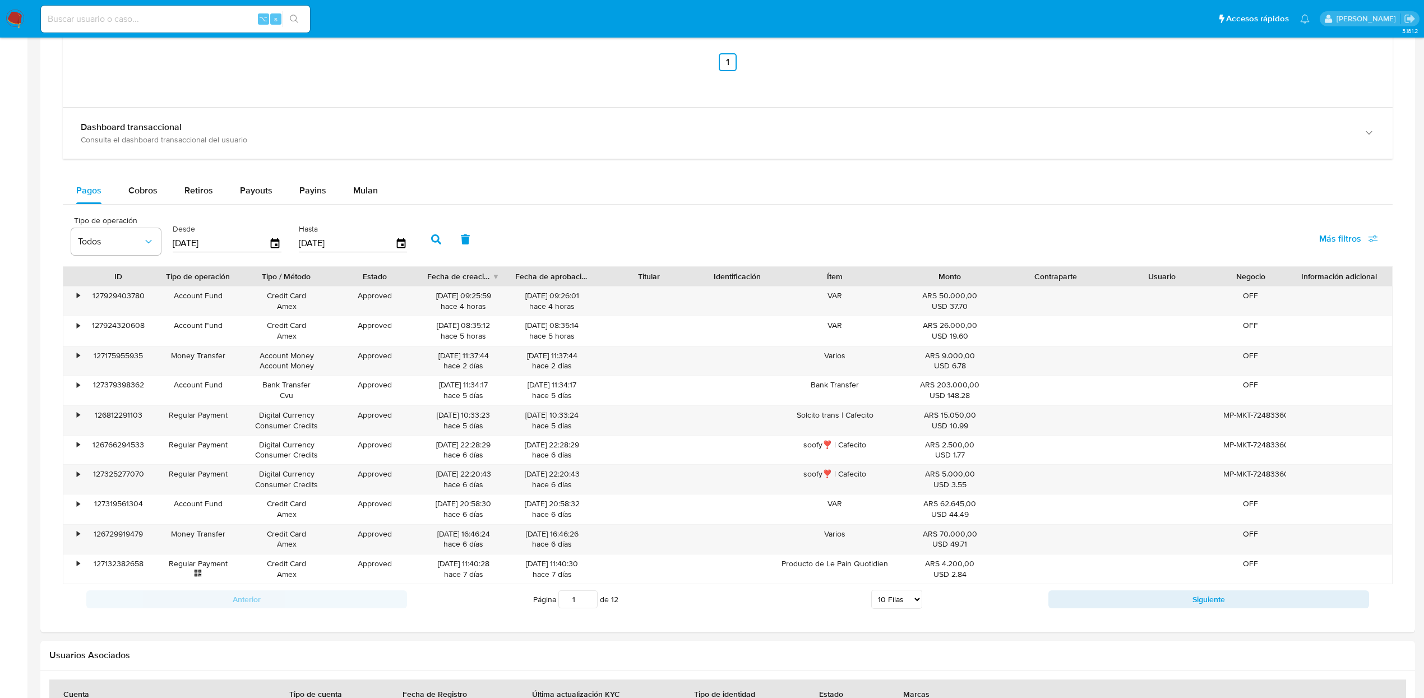
scroll to position [912, 0]
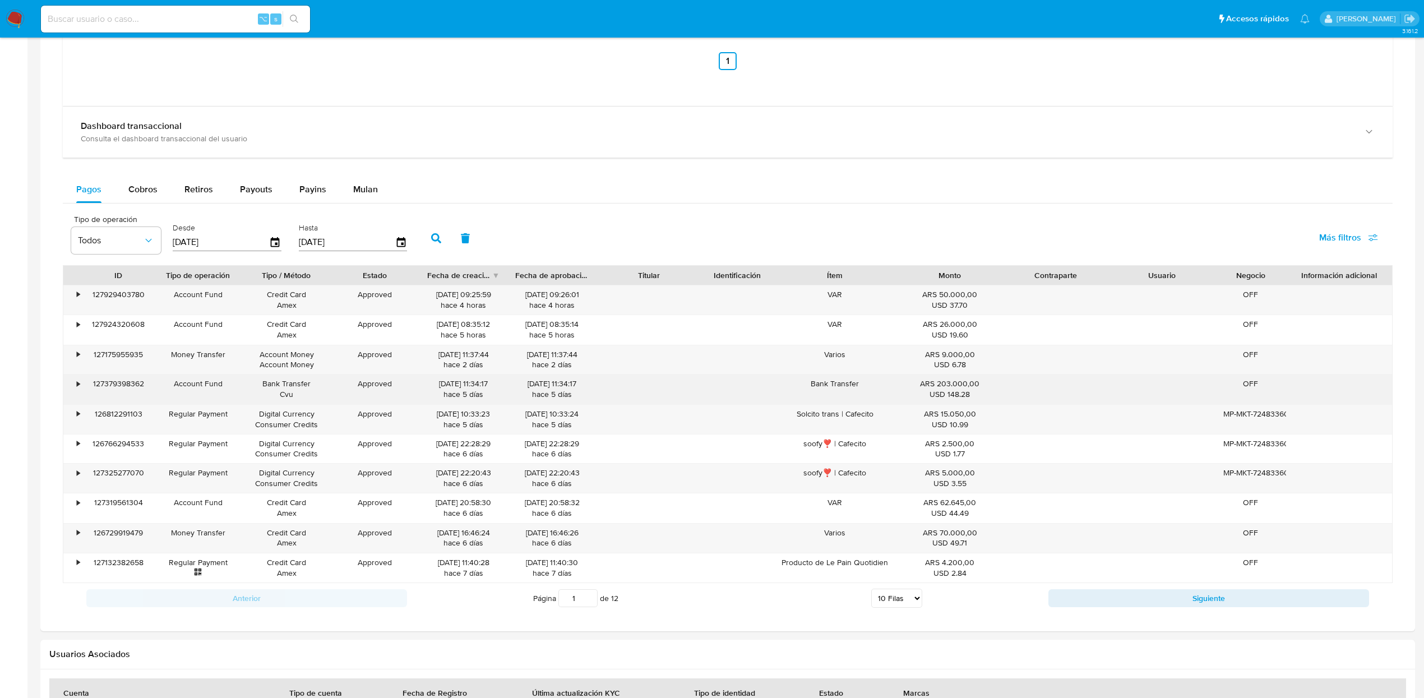
click at [79, 387] on div "•" at bounding box center [78, 383] width 3 height 11
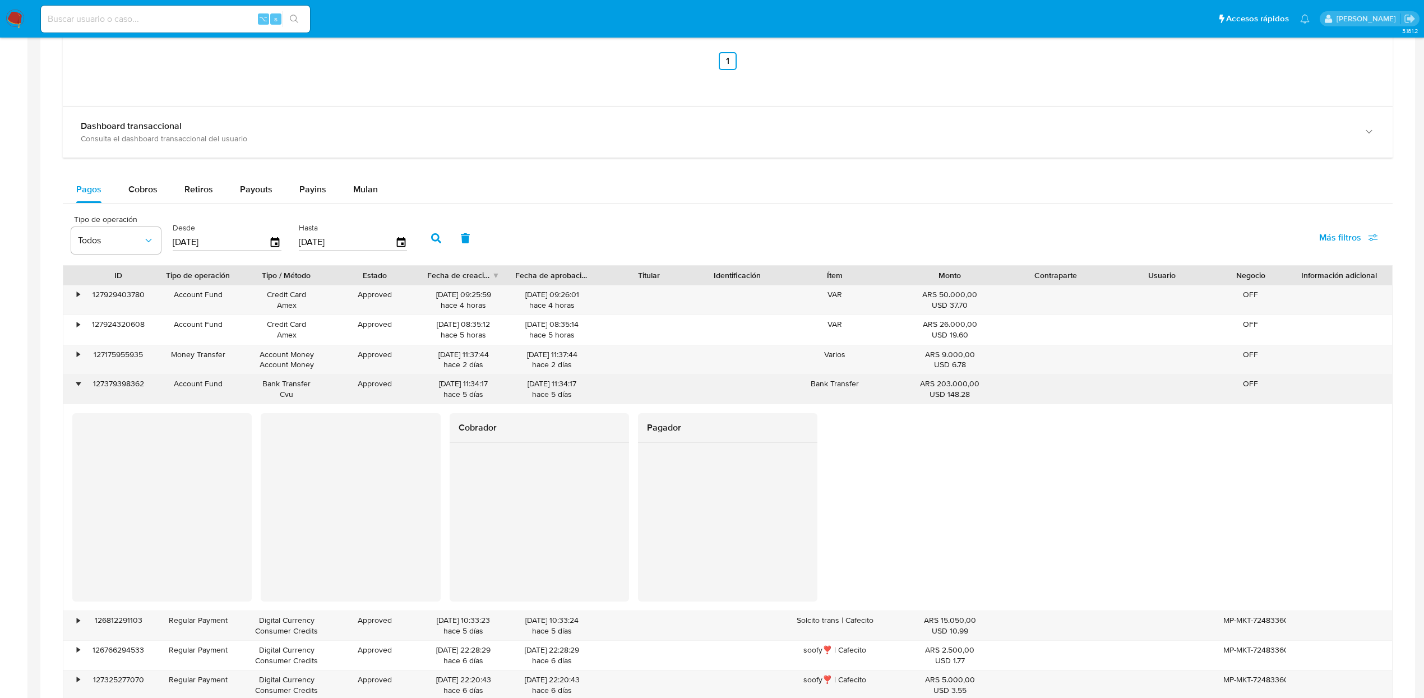
click at [79, 387] on div "•" at bounding box center [78, 383] width 3 height 11
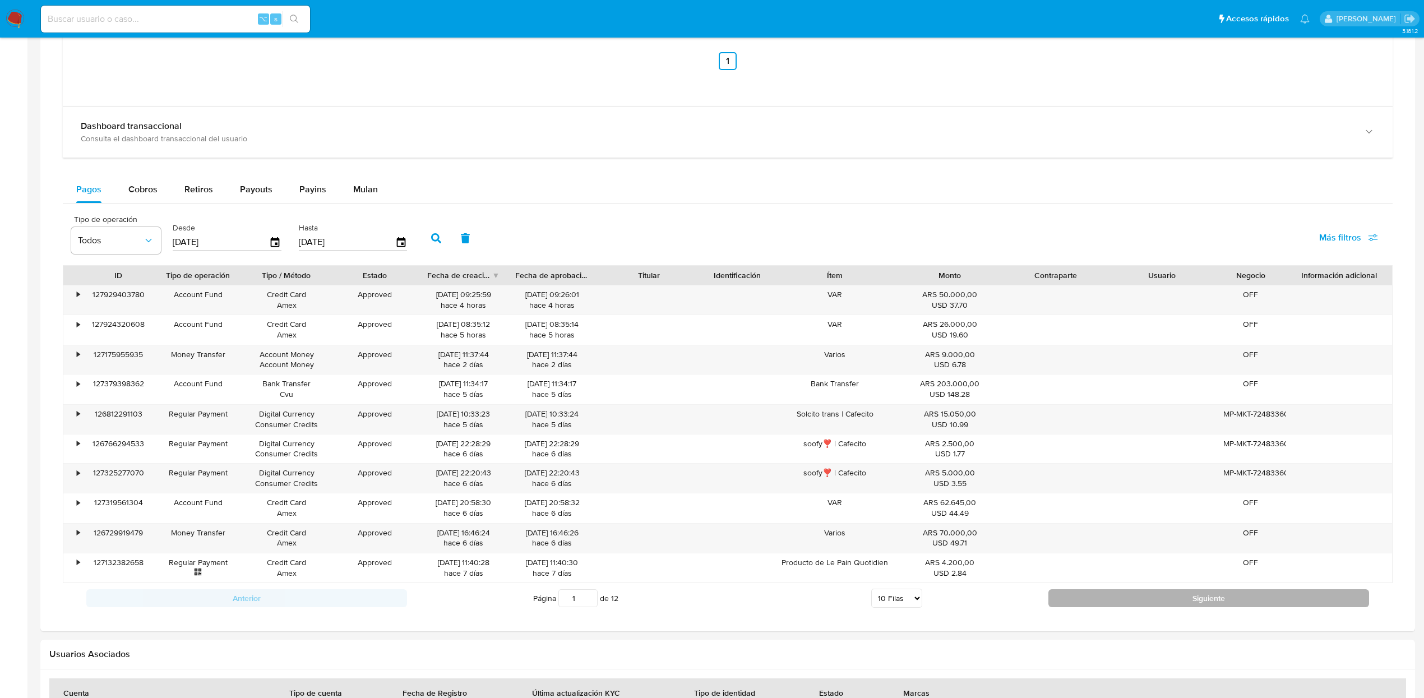
click at [1093, 604] on button "Siguiente" at bounding box center [1208, 598] width 321 height 18
type input "2"
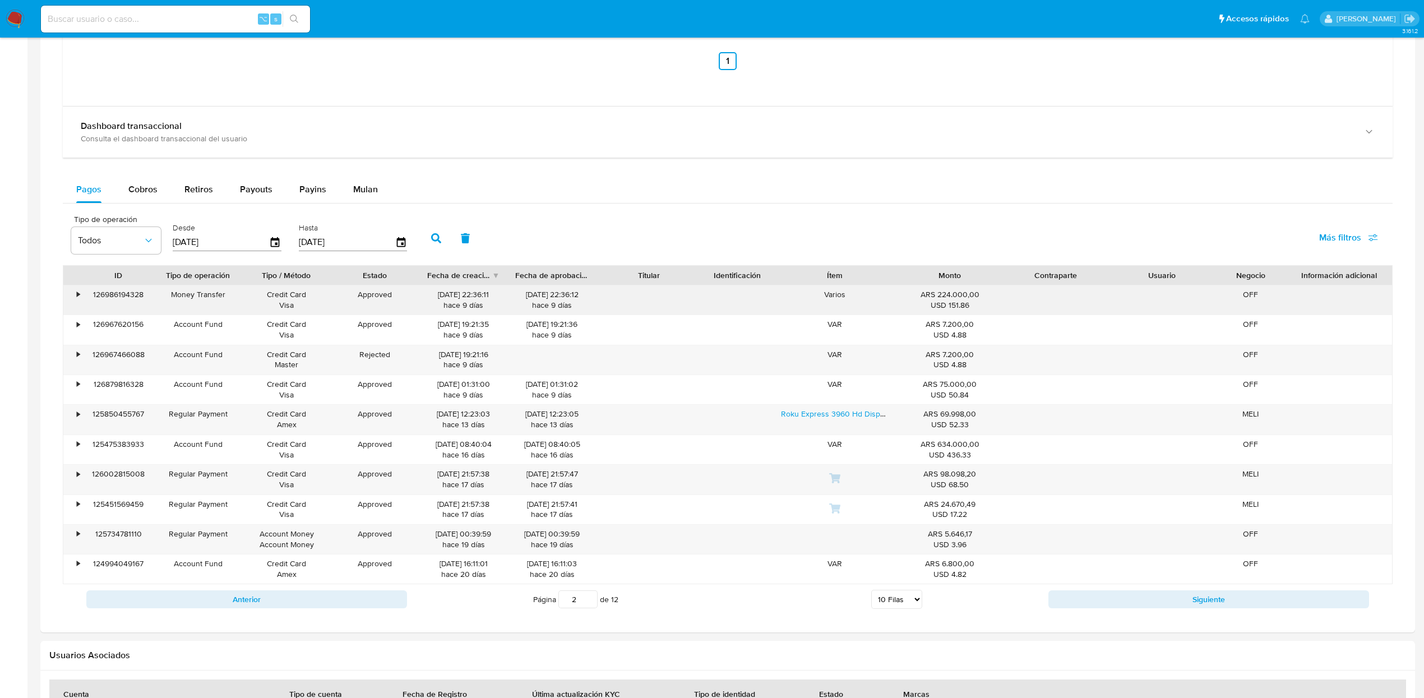
scroll to position [0, 0]
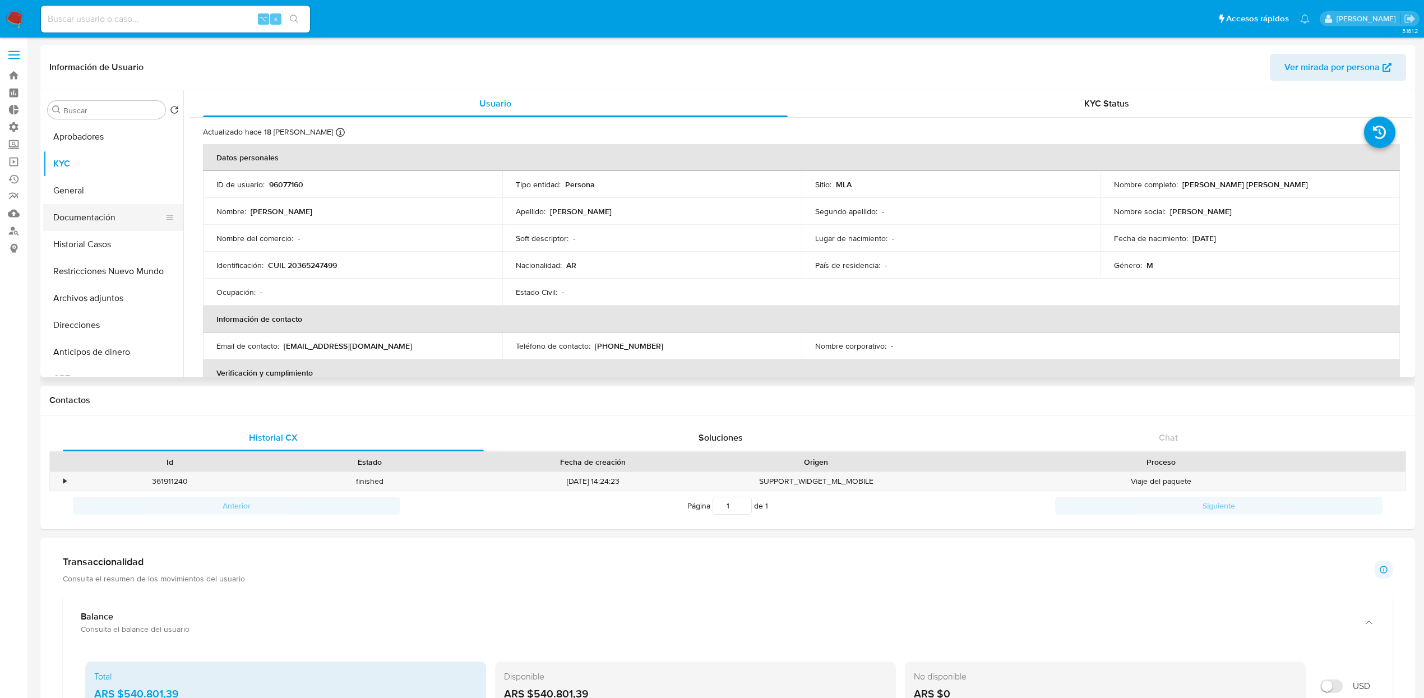
click at [108, 211] on button "Documentación" at bounding box center [108, 217] width 131 height 27
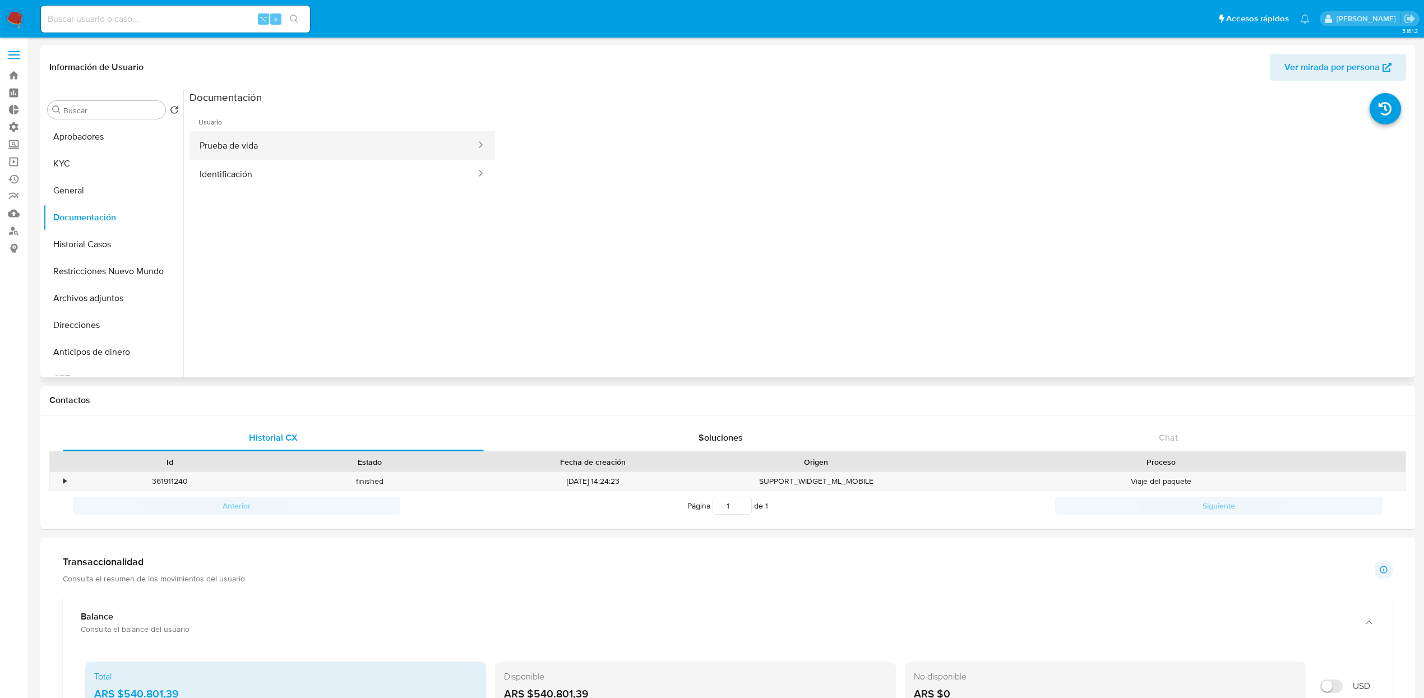
click at [278, 145] on button "Prueba de vida" at bounding box center [333, 145] width 288 height 29
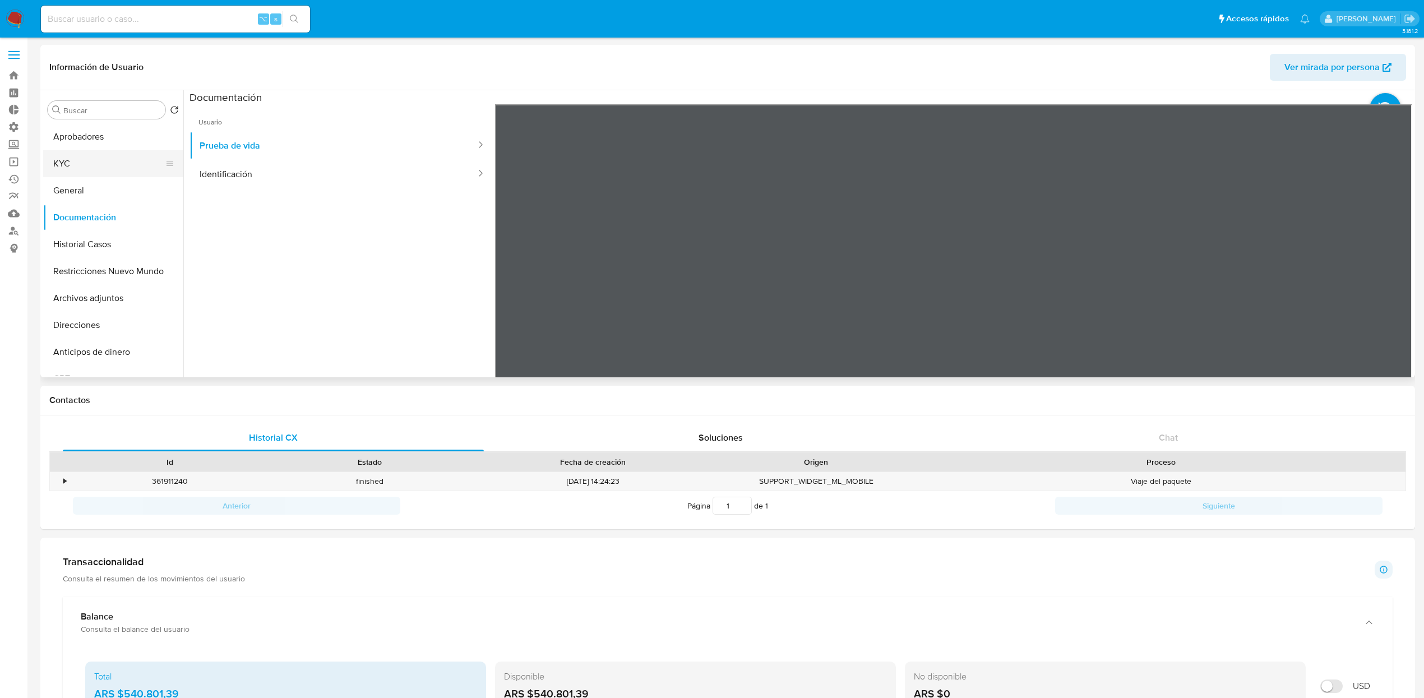
click at [90, 159] on button "KYC" at bounding box center [108, 163] width 131 height 27
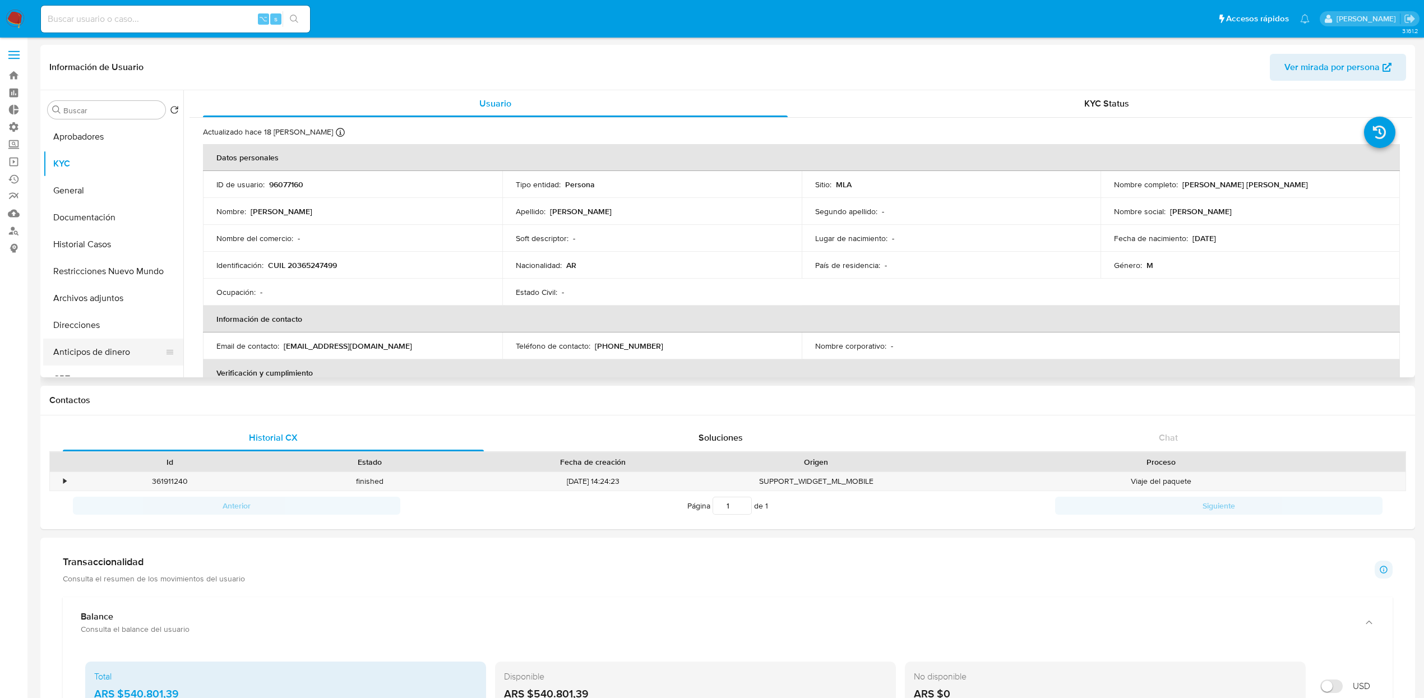
click at [101, 355] on button "Anticipos de dinero" at bounding box center [108, 352] width 131 height 27
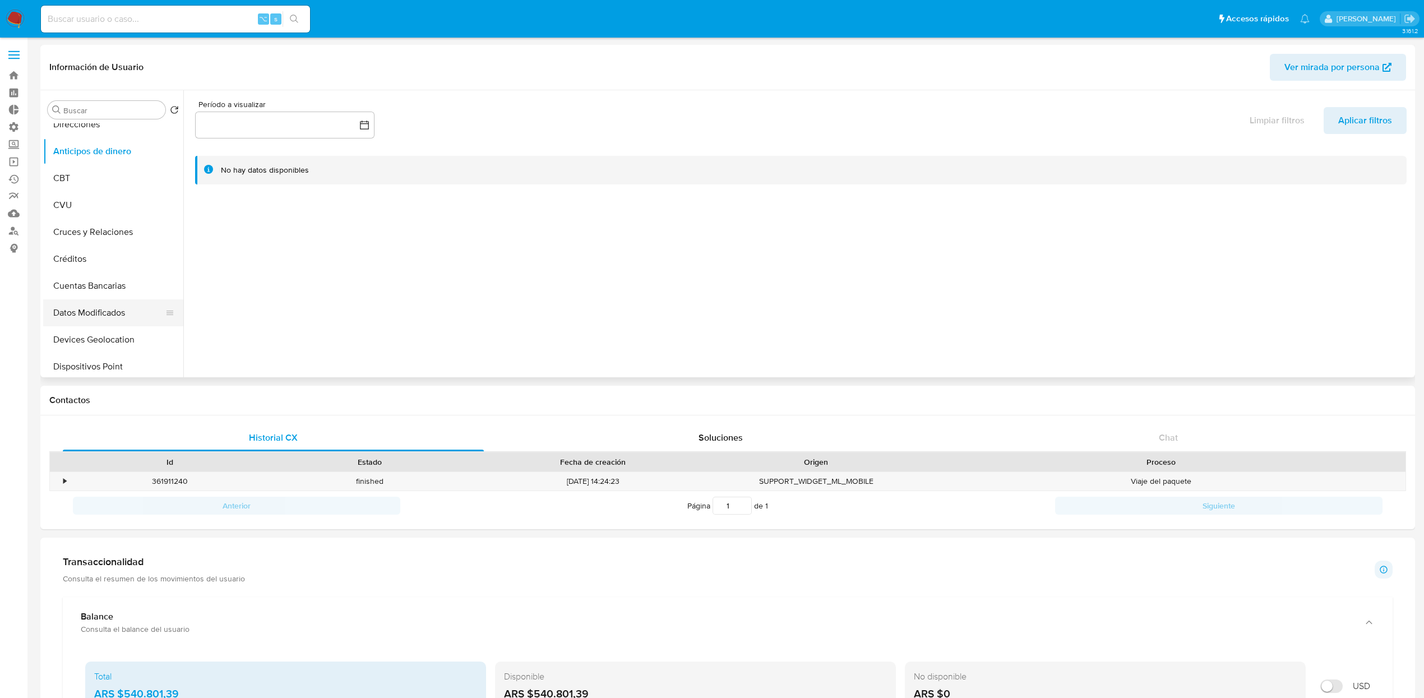
scroll to position [206, 0]
click at [104, 246] on button "Créditos" at bounding box center [108, 253] width 131 height 27
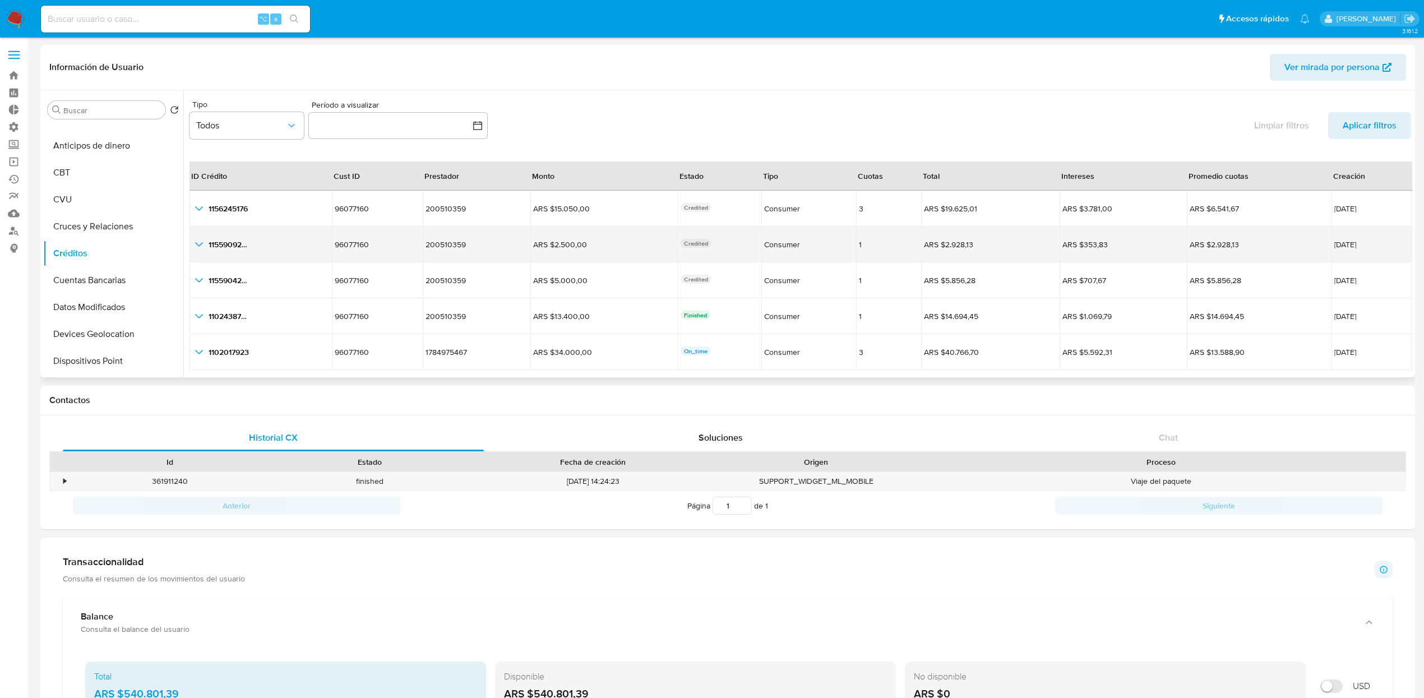
scroll to position [26, 0]
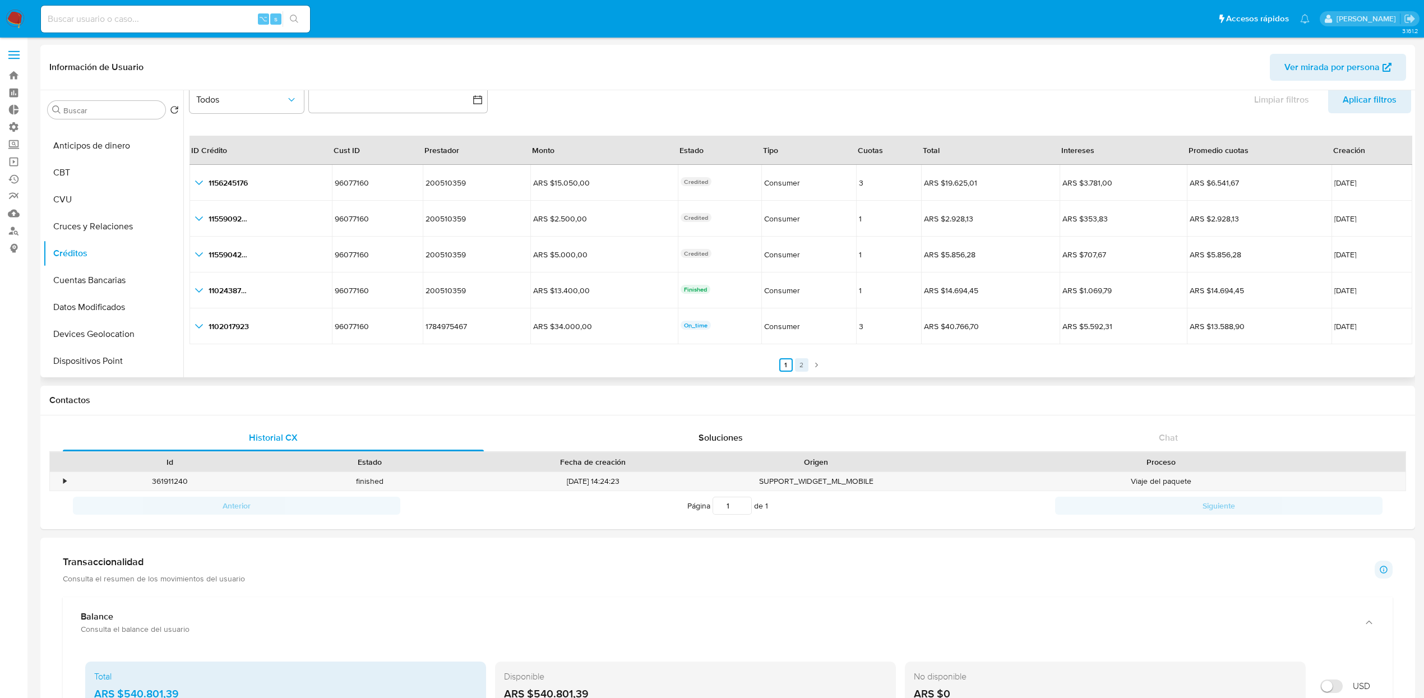
click at [795, 365] on link "2" at bounding box center [801, 364] width 13 height 13
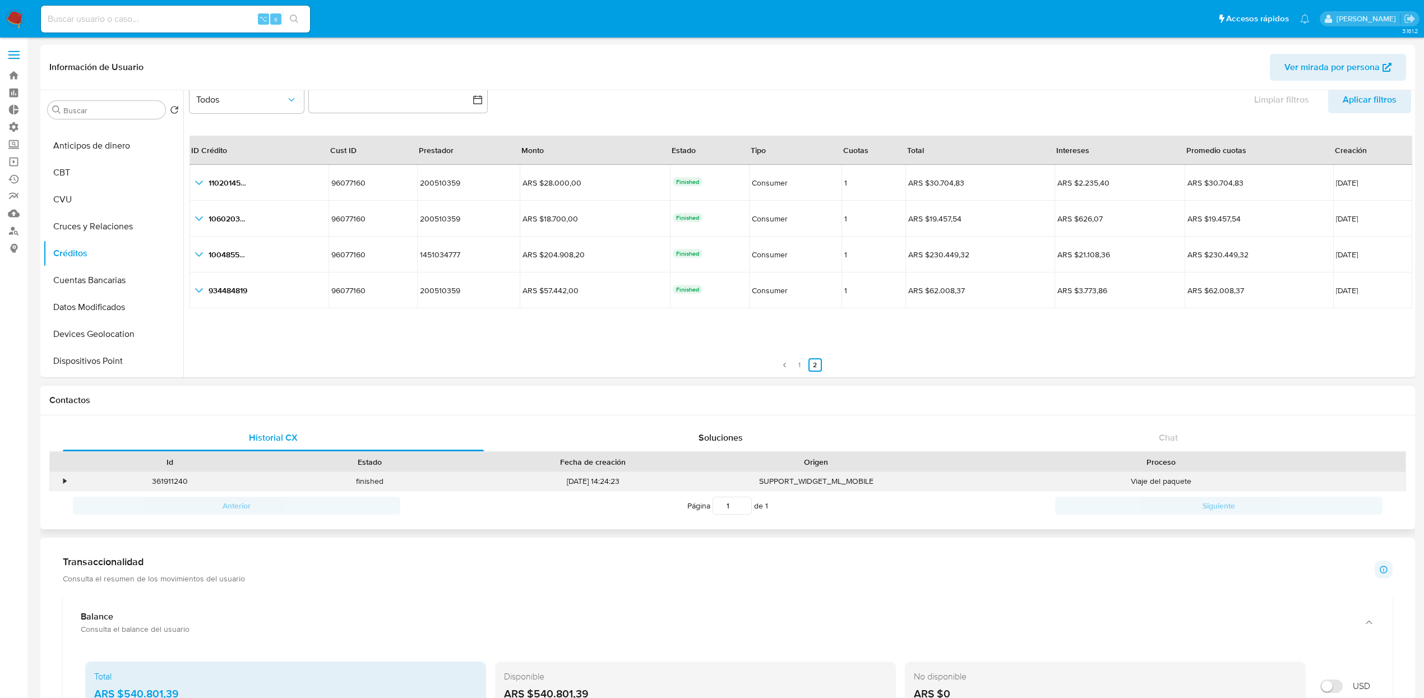
click at [60, 483] on div "•" at bounding box center [60, 481] width 20 height 18
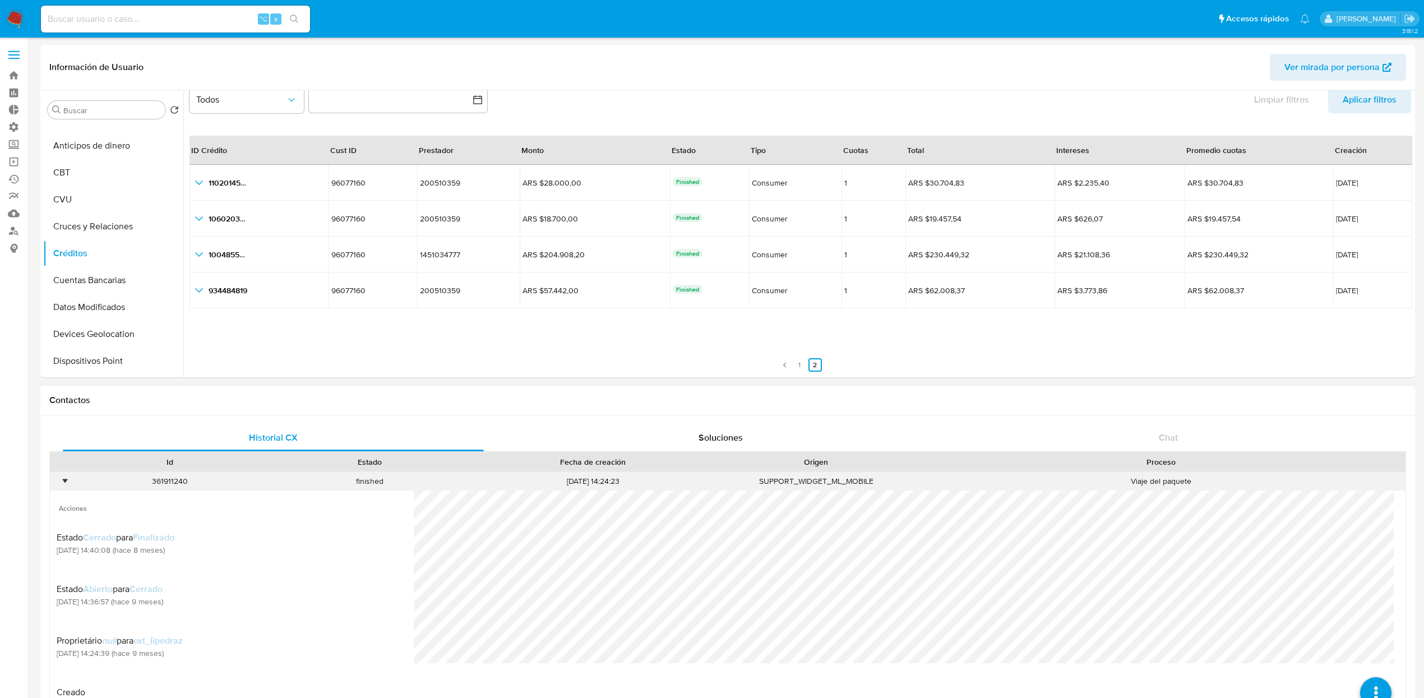
click at [60, 483] on div "•" at bounding box center [60, 481] width 20 height 18
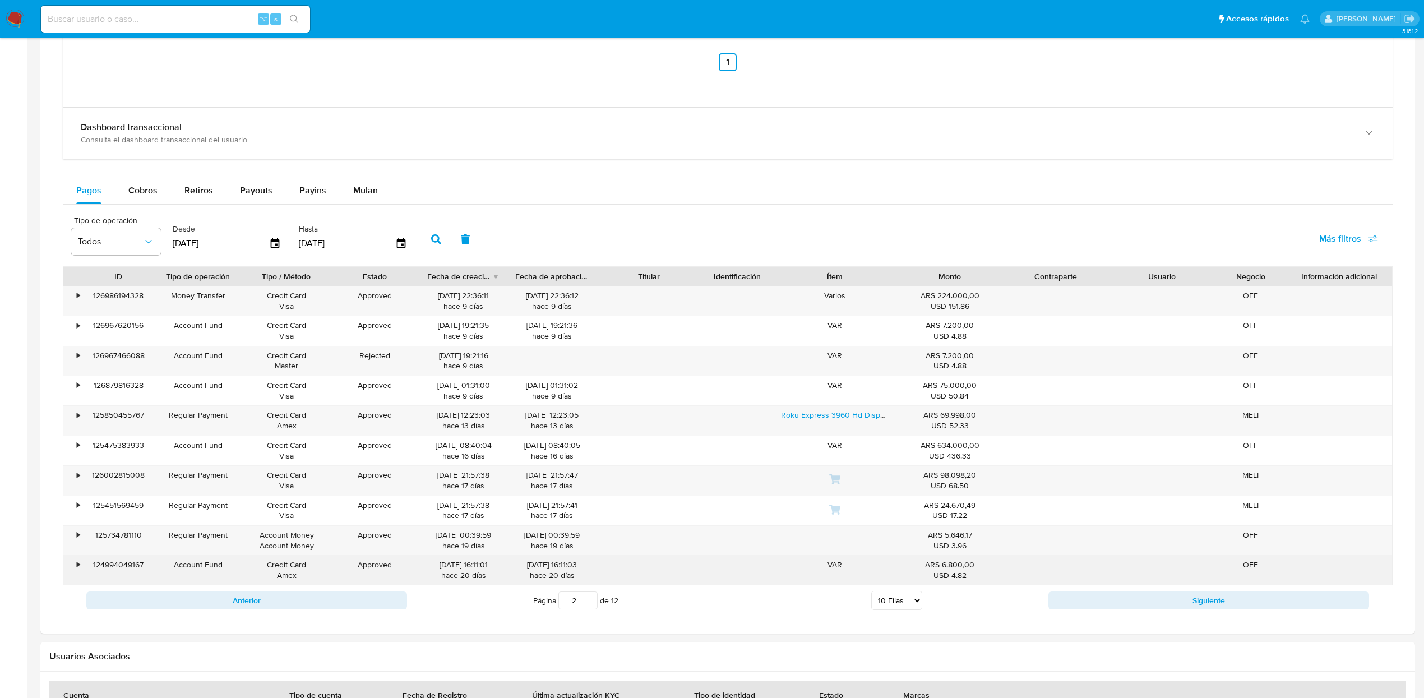
scroll to position [964, 0]
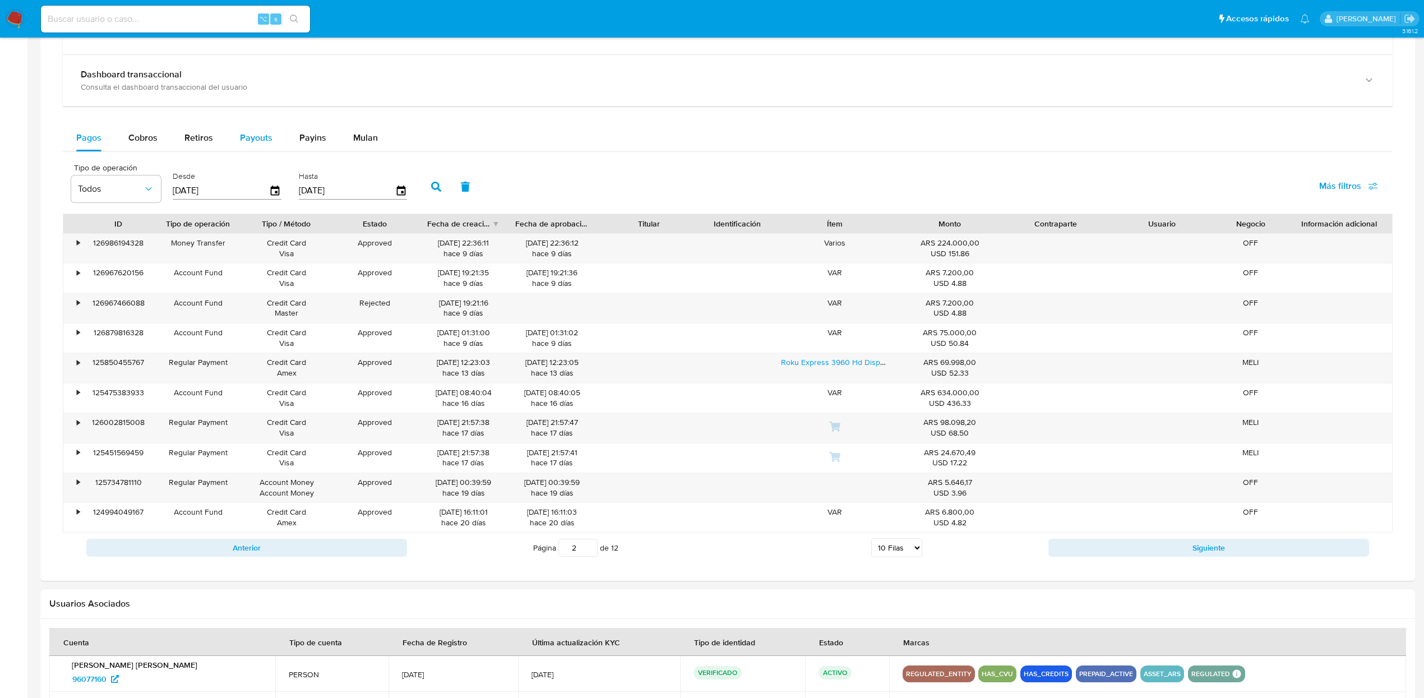
click at [253, 144] on span "Payouts" at bounding box center [256, 137] width 33 height 13
select select "10"
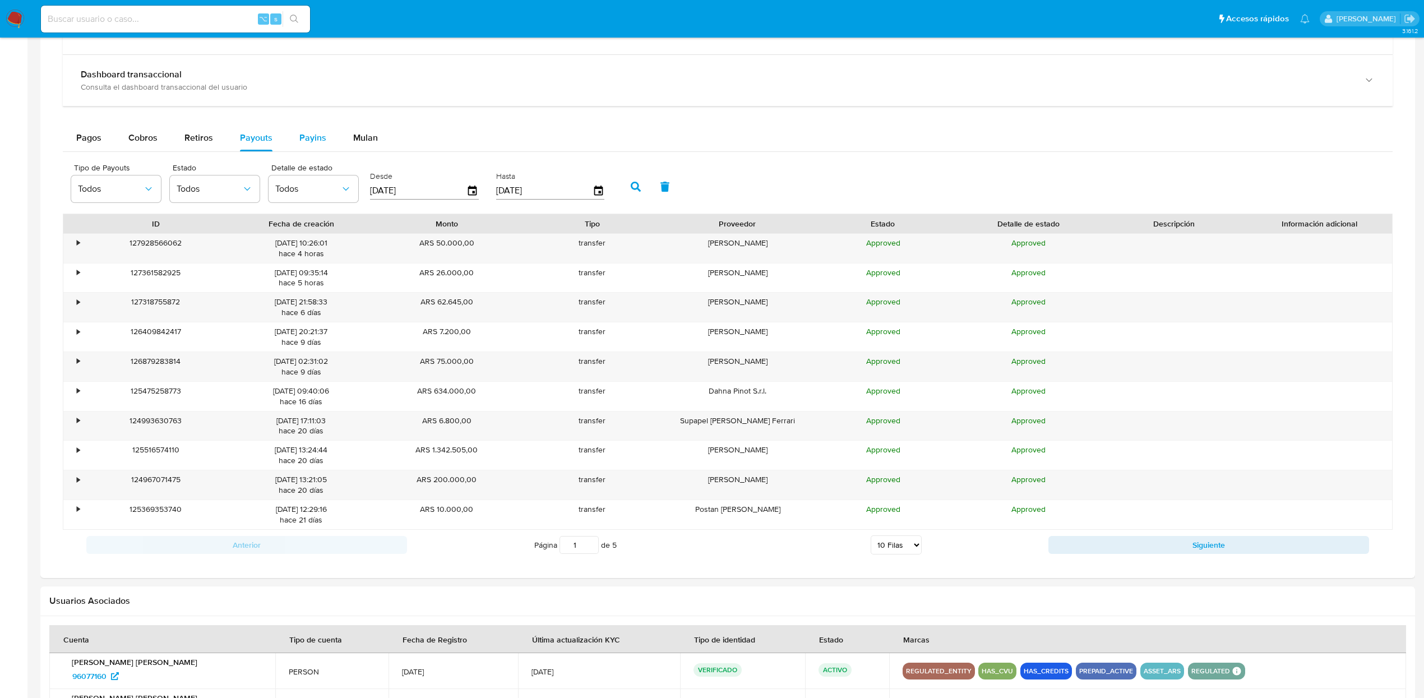
click at [310, 144] on span "Payins" at bounding box center [312, 137] width 27 height 13
select select "10"
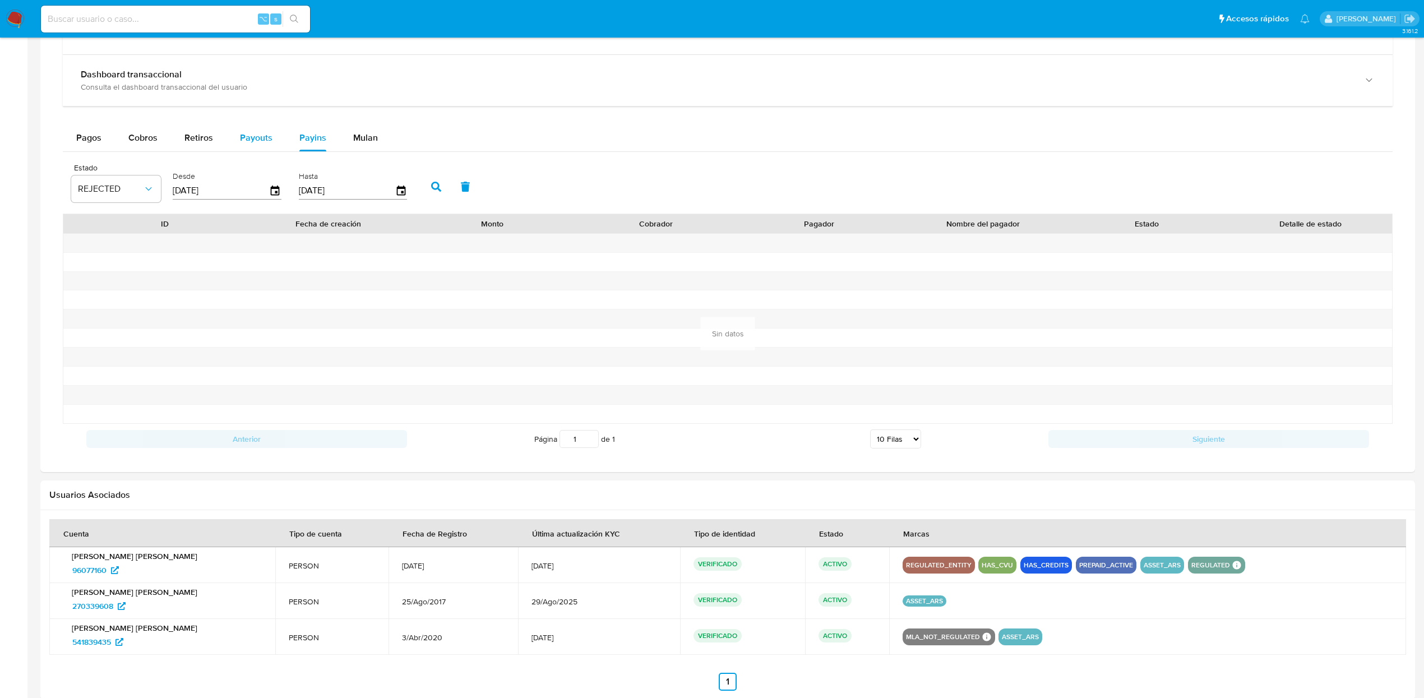
click at [261, 143] on span "Payouts" at bounding box center [256, 137] width 33 height 13
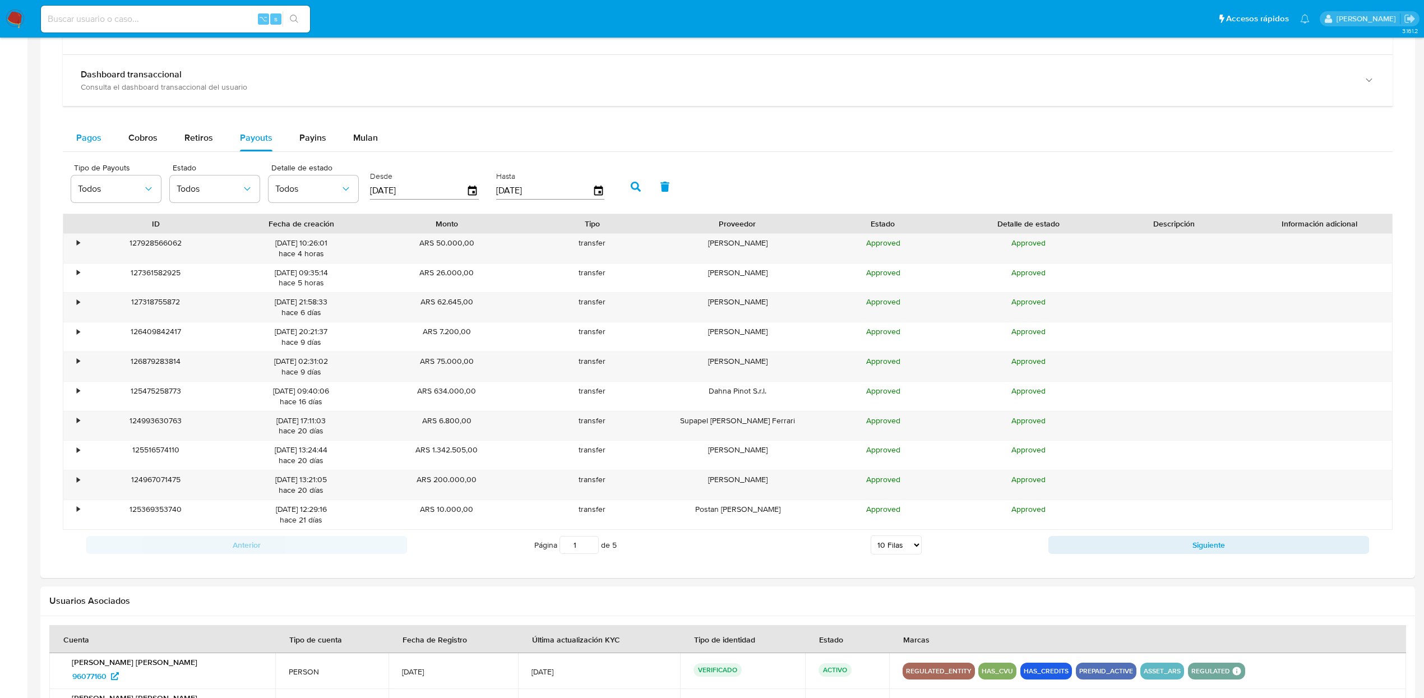
click at [86, 139] on span "Pagos" at bounding box center [88, 137] width 25 height 13
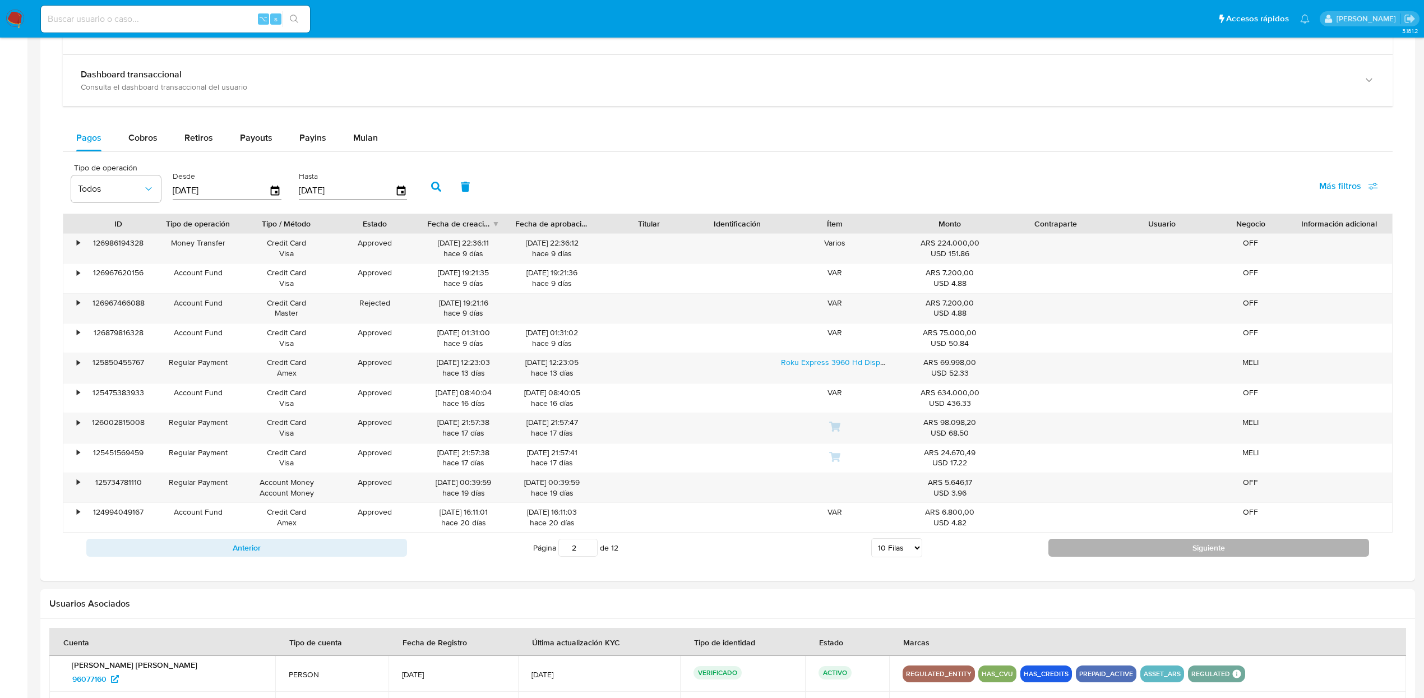
click at [1074, 557] on button "Siguiente" at bounding box center [1208, 548] width 321 height 18
type input "3"
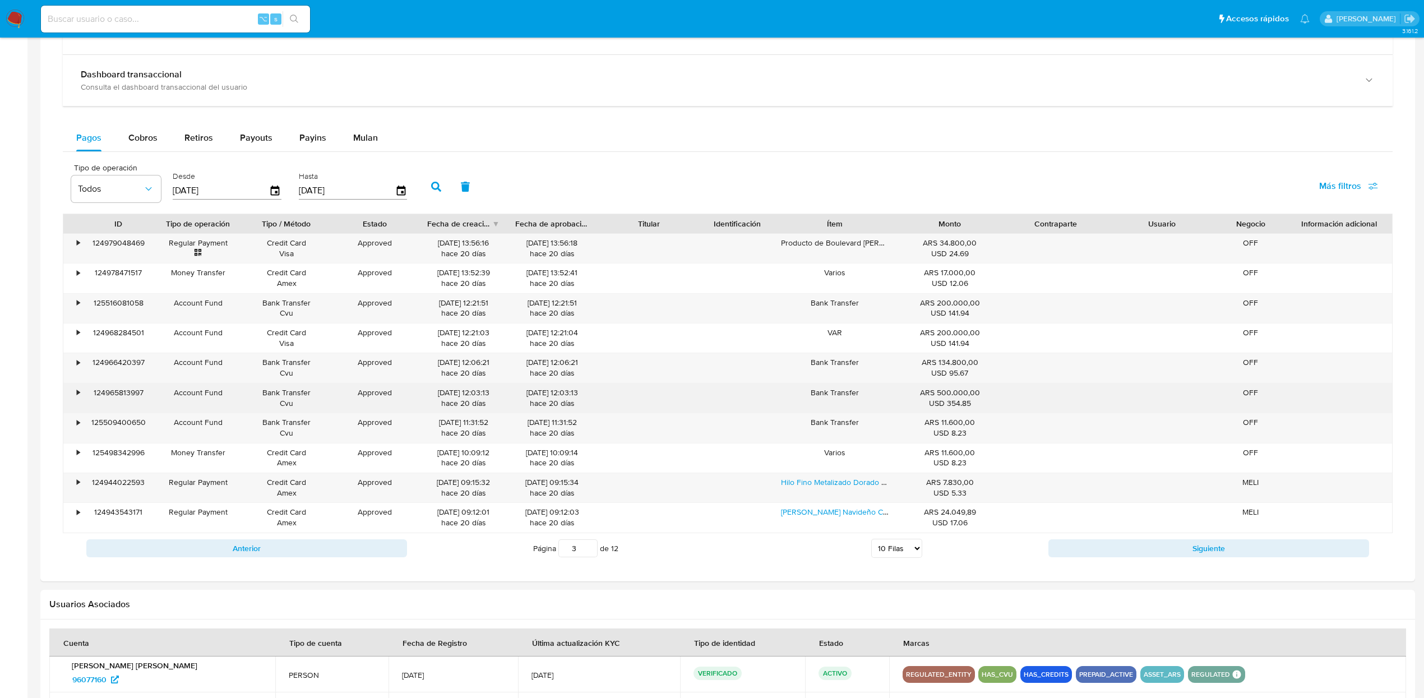
click at [75, 399] on div "•" at bounding box center [73, 397] width 20 height 29
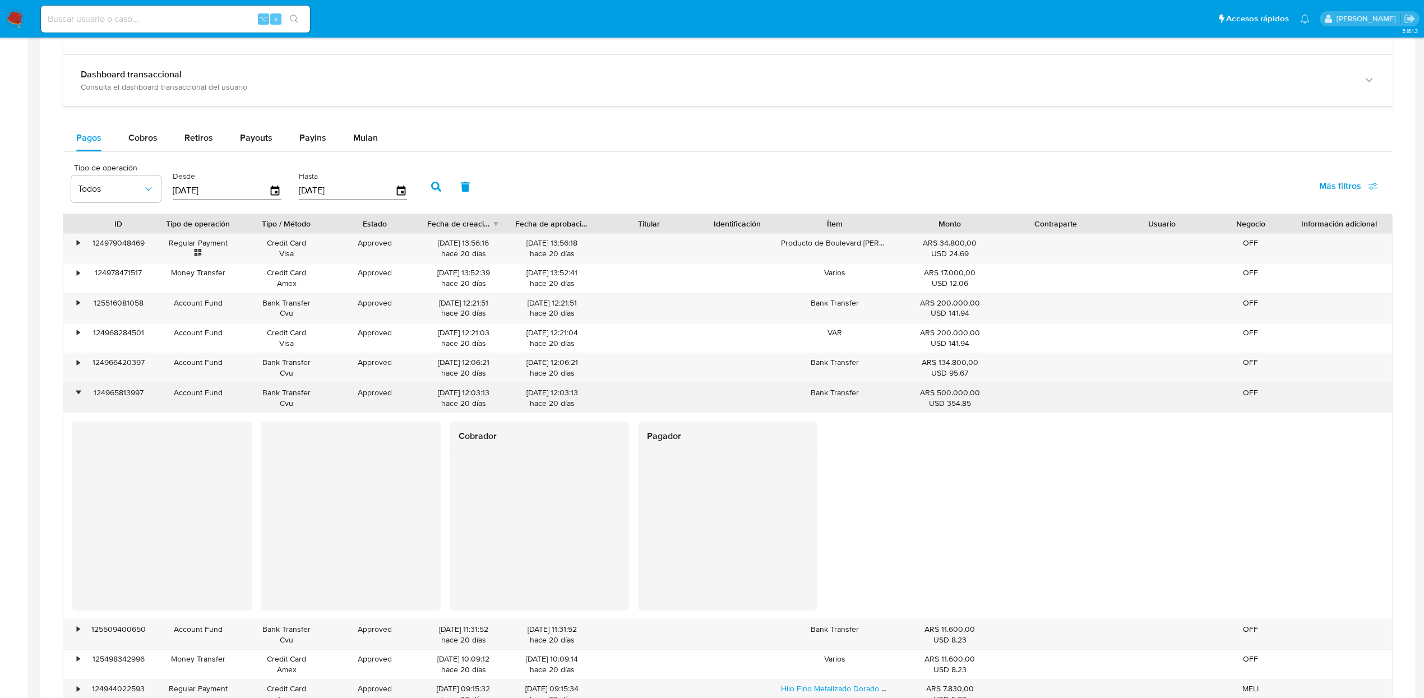
click at [75, 399] on div "•" at bounding box center [73, 397] width 20 height 29
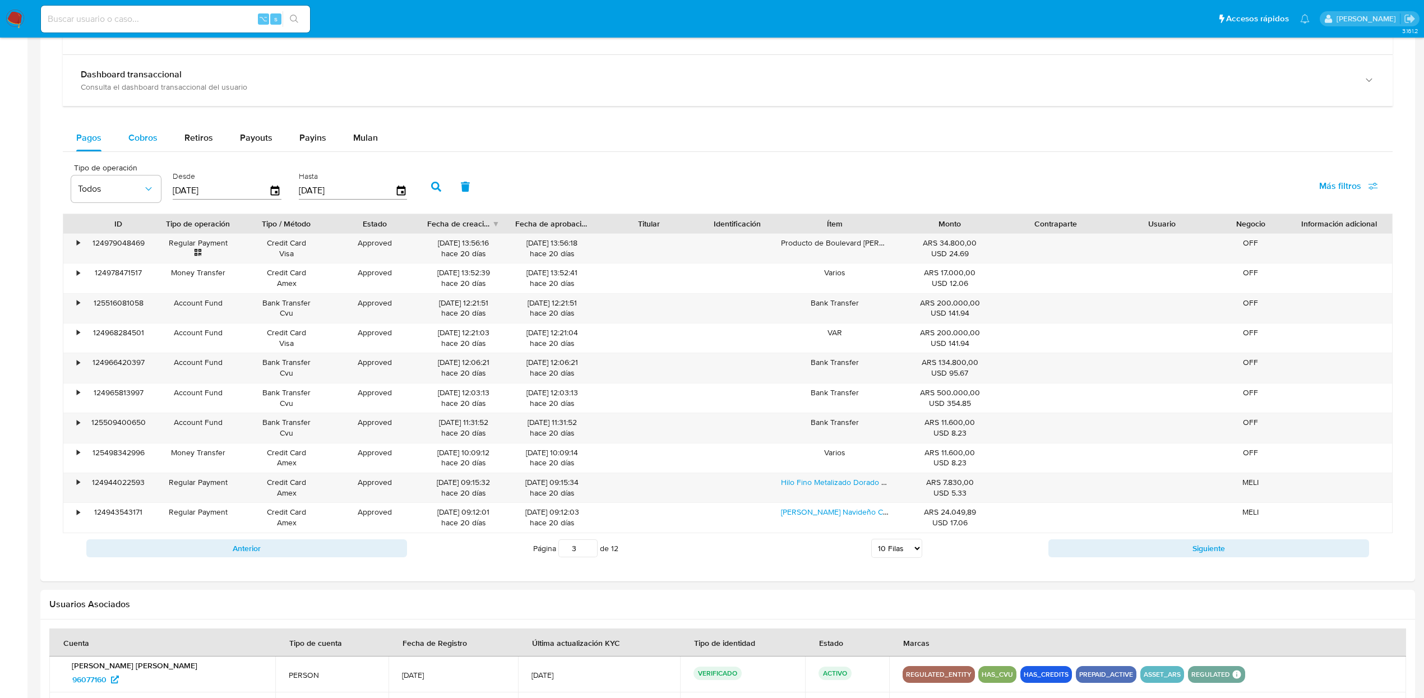
click at [133, 144] on span "Cobros" at bounding box center [142, 137] width 29 height 13
select select "10"
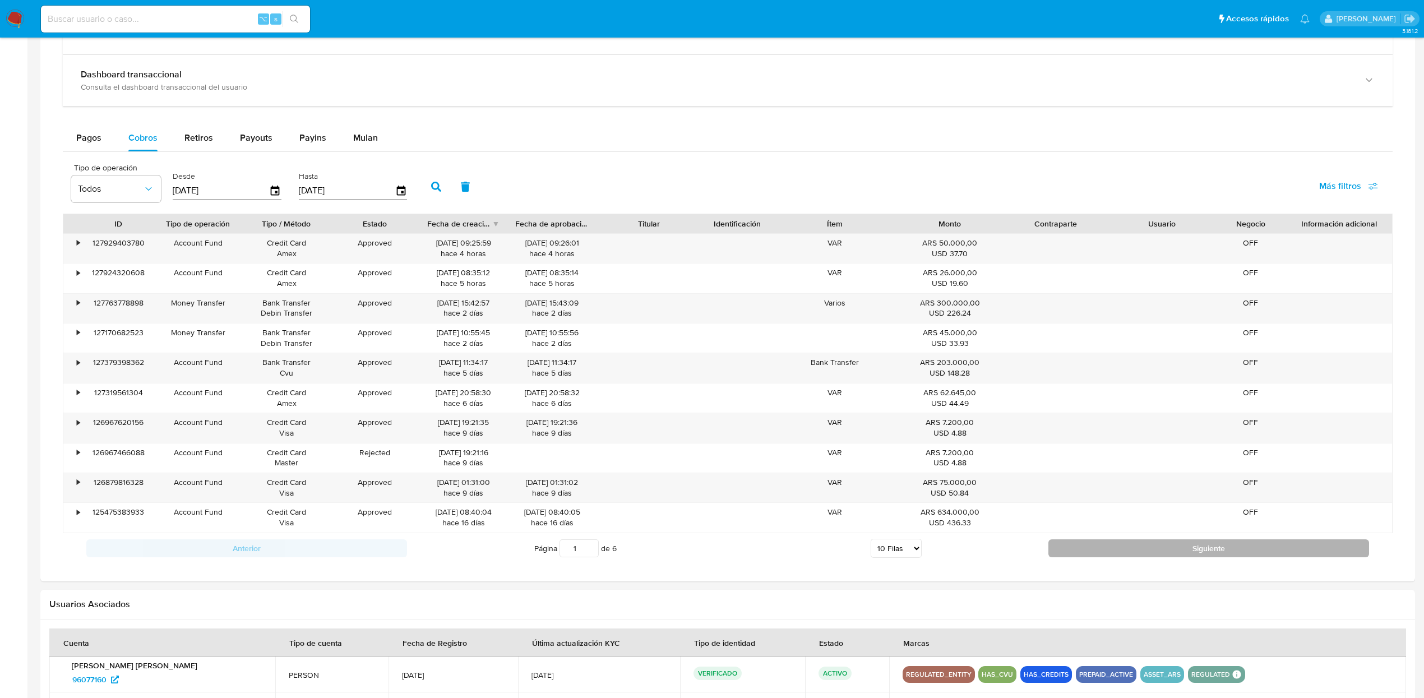
click at [1102, 557] on button "Siguiente" at bounding box center [1208, 548] width 321 height 18
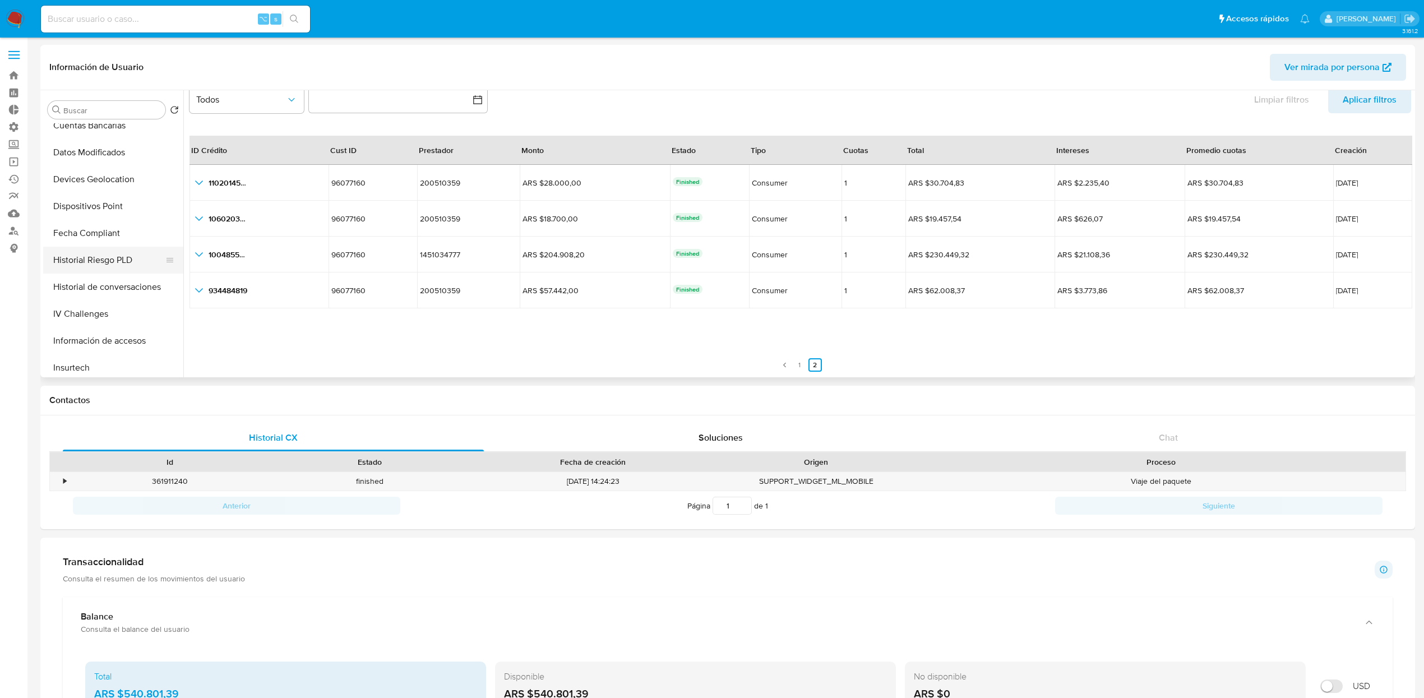
scroll to position [363, 0]
click at [109, 293] on button "Historial de conversaciones" at bounding box center [108, 284] width 131 height 27
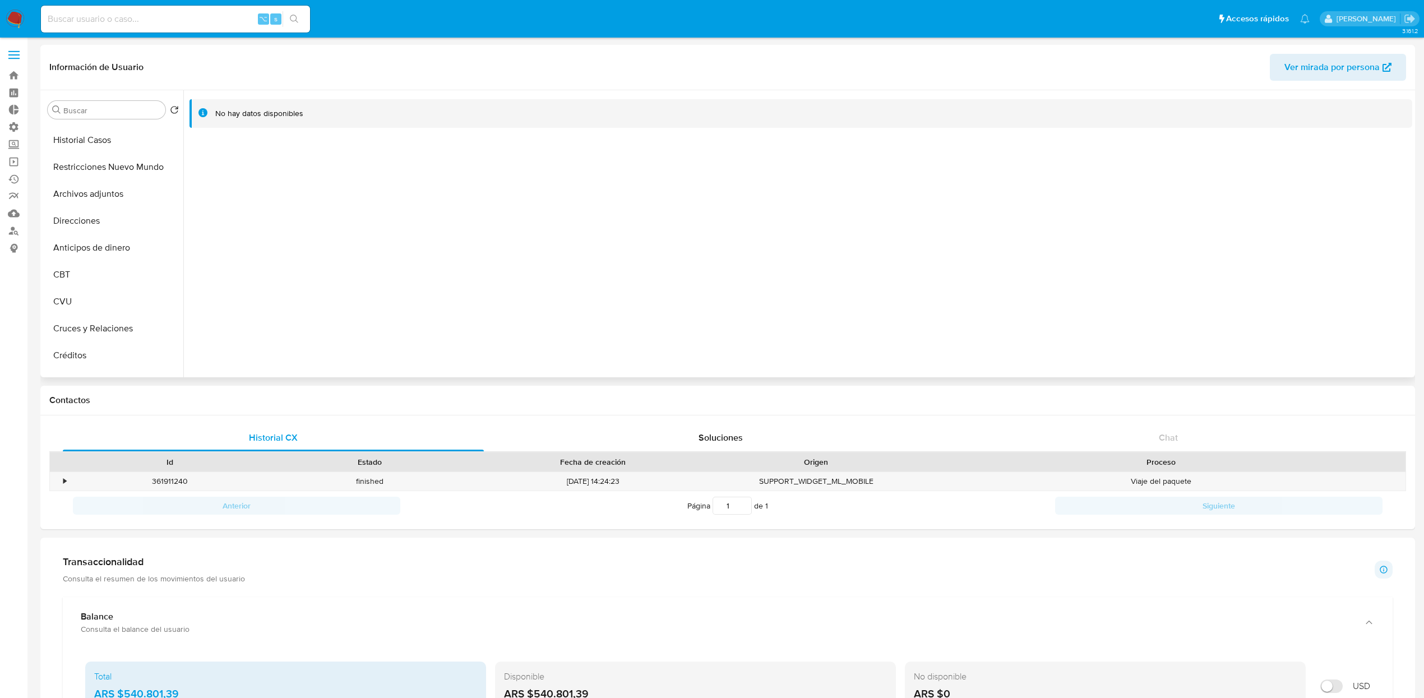
scroll to position [90, 0]
click at [105, 154] on button "Historial Casos" at bounding box center [108, 154] width 131 height 27
click at [82, 184] on button "Restricciones Nuevo Mundo" at bounding box center [108, 181] width 131 height 27
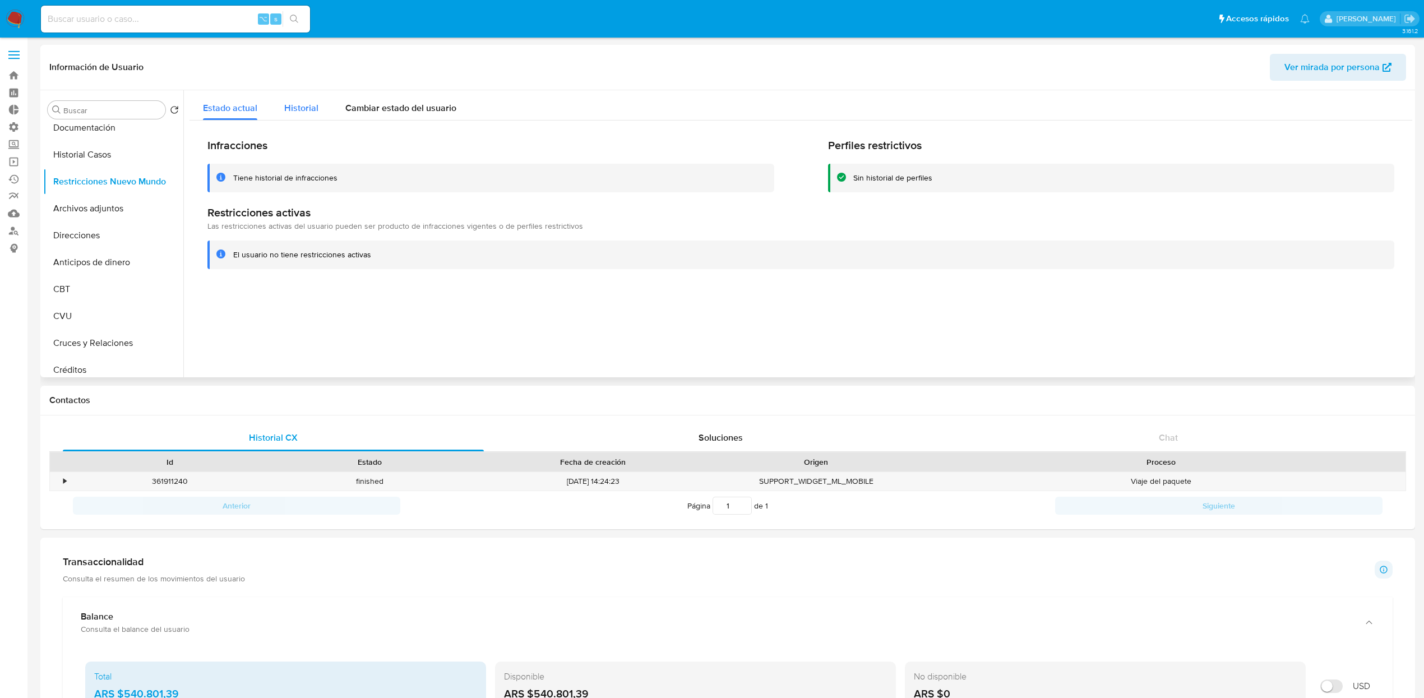
click at [310, 102] on span "Historial" at bounding box center [301, 107] width 34 height 13
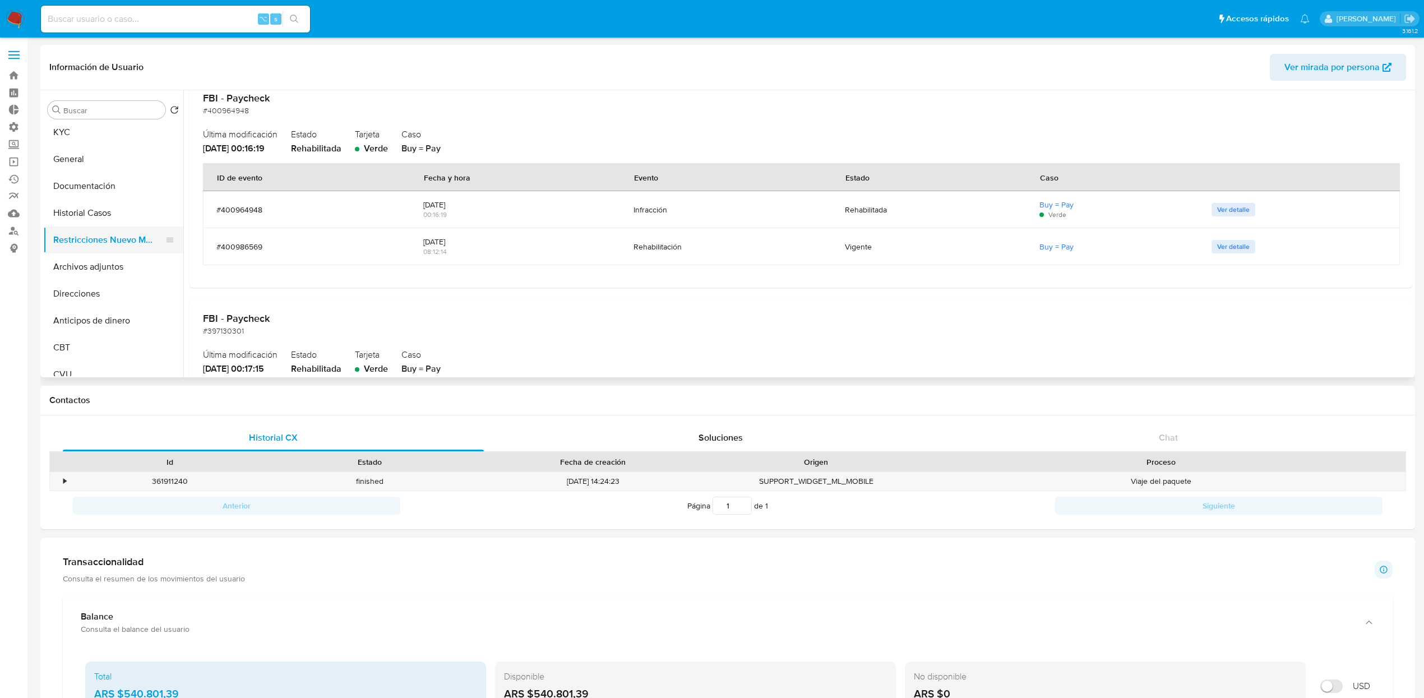
scroll to position [0, 0]
click at [92, 159] on button "KYC" at bounding box center [108, 163] width 131 height 27
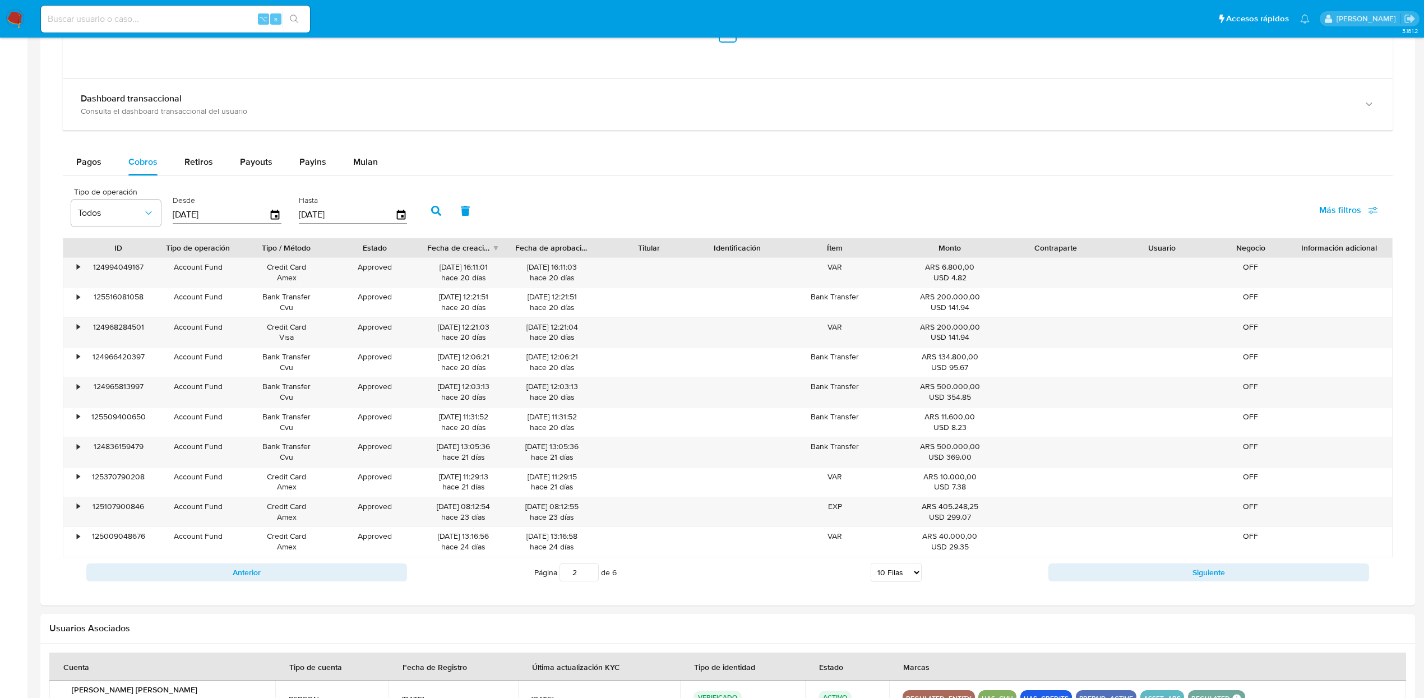
scroll to position [953, 0]
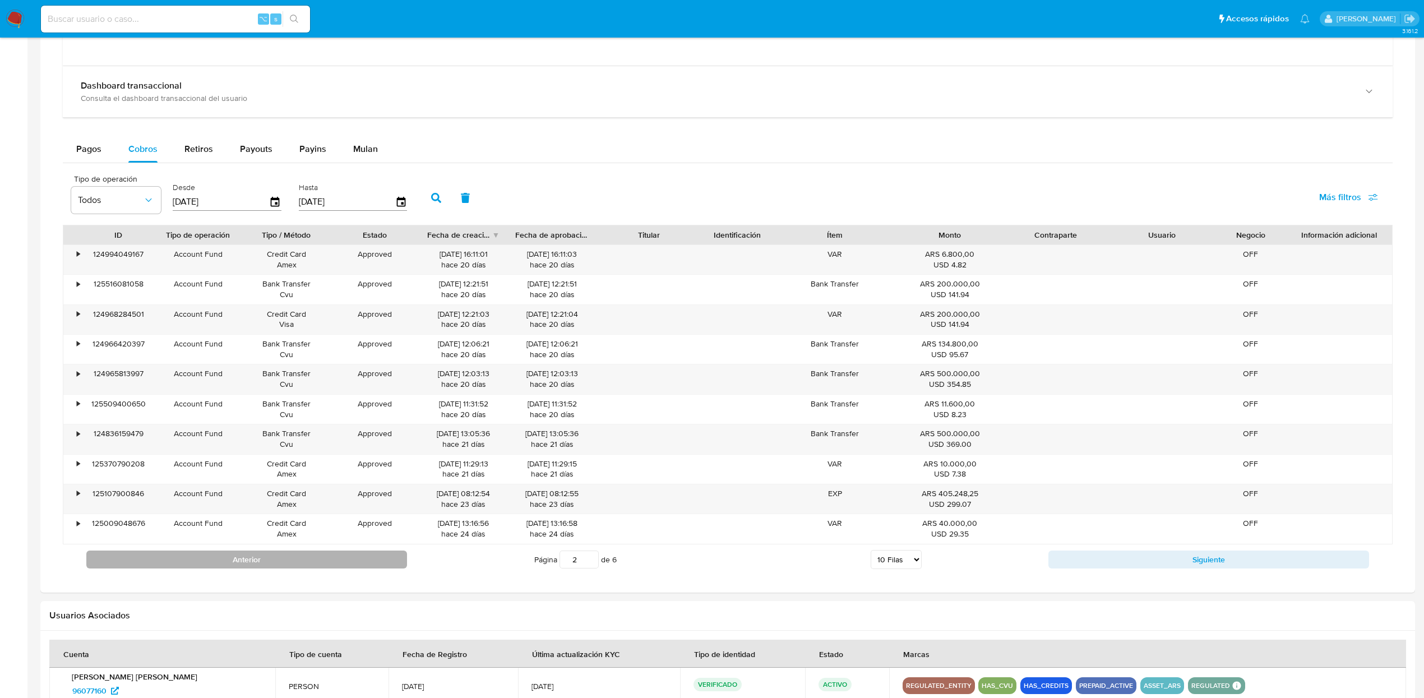
click at [290, 564] on button "Anterior" at bounding box center [246, 559] width 321 height 18
type input "1"
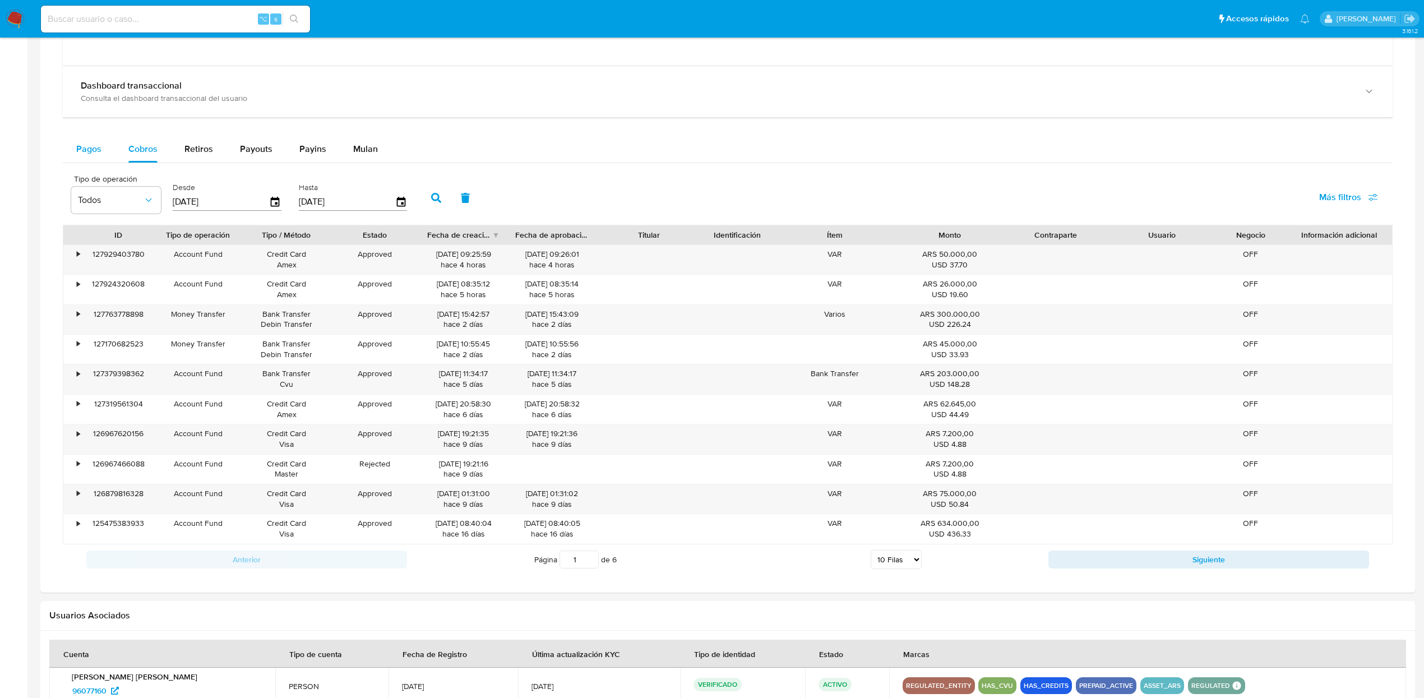
click at [91, 154] on span "Pagos" at bounding box center [88, 148] width 25 height 13
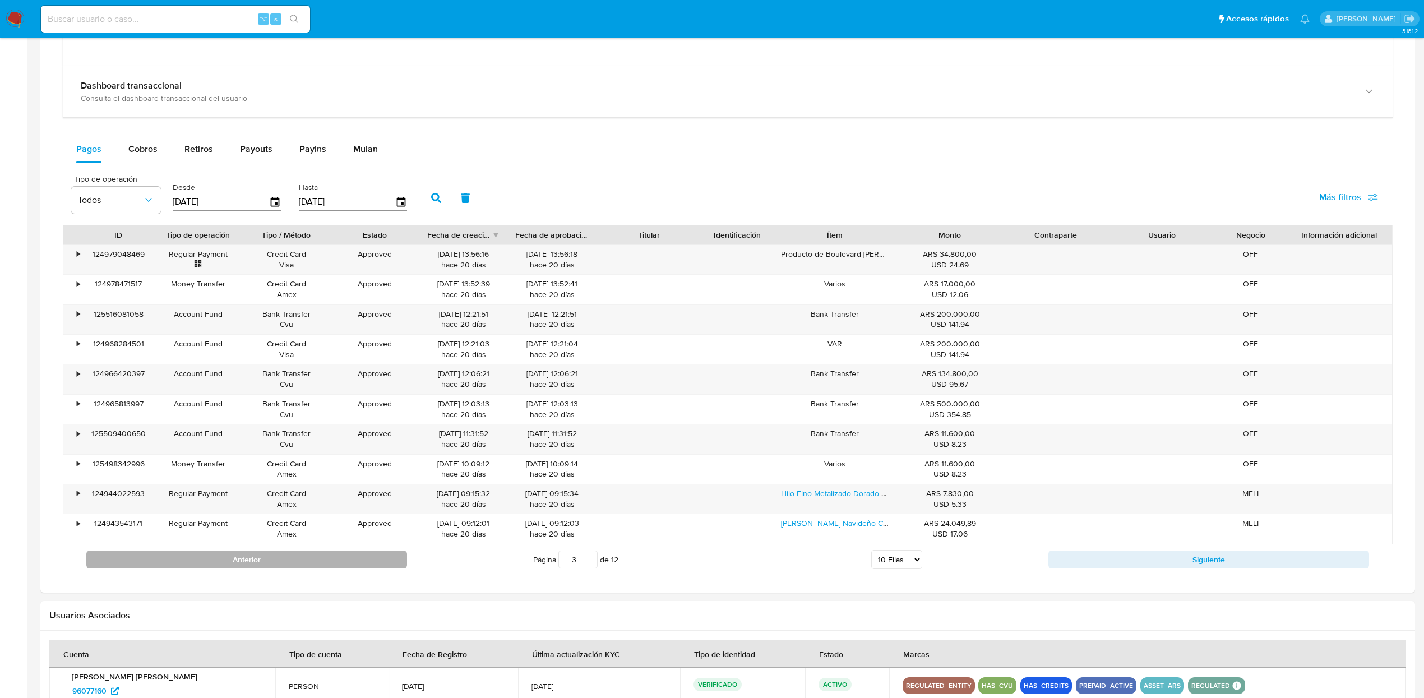
click at [296, 565] on button "Anterior" at bounding box center [246, 559] width 321 height 18
click at [237, 568] on button "Anterior" at bounding box center [246, 559] width 321 height 18
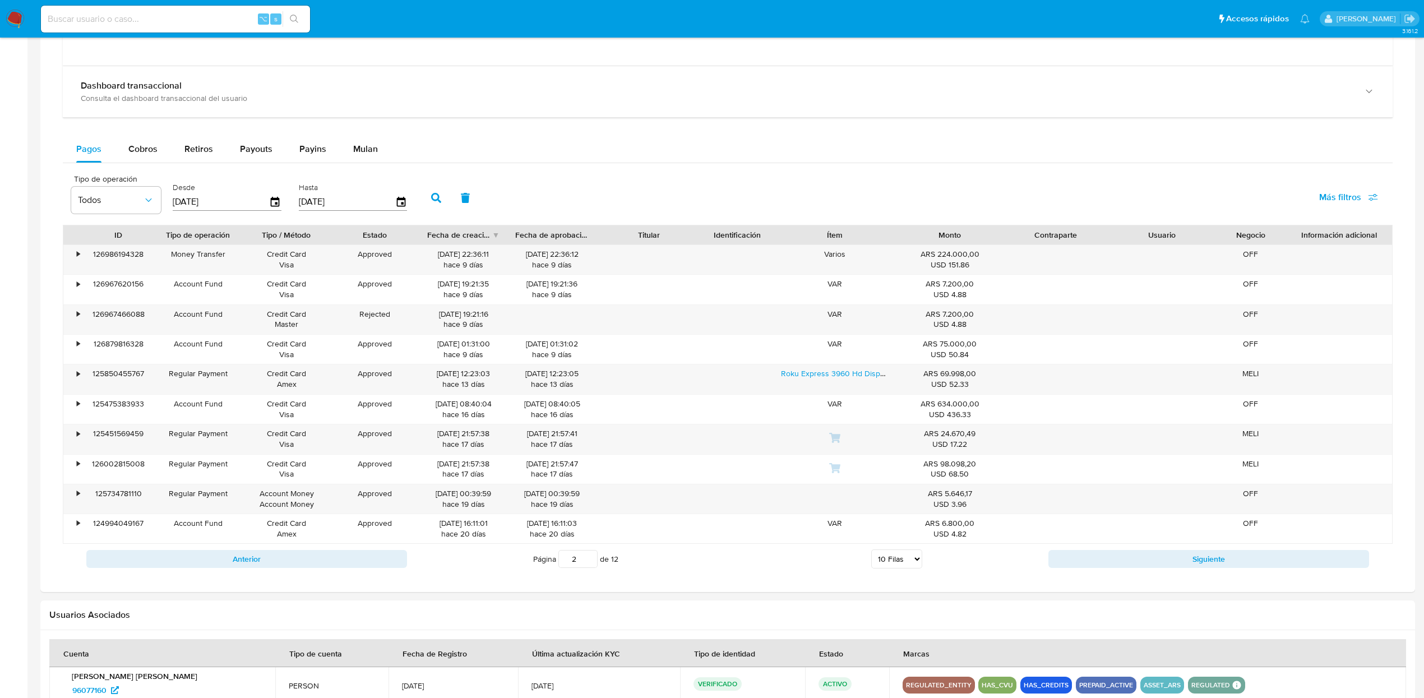
type input "1"
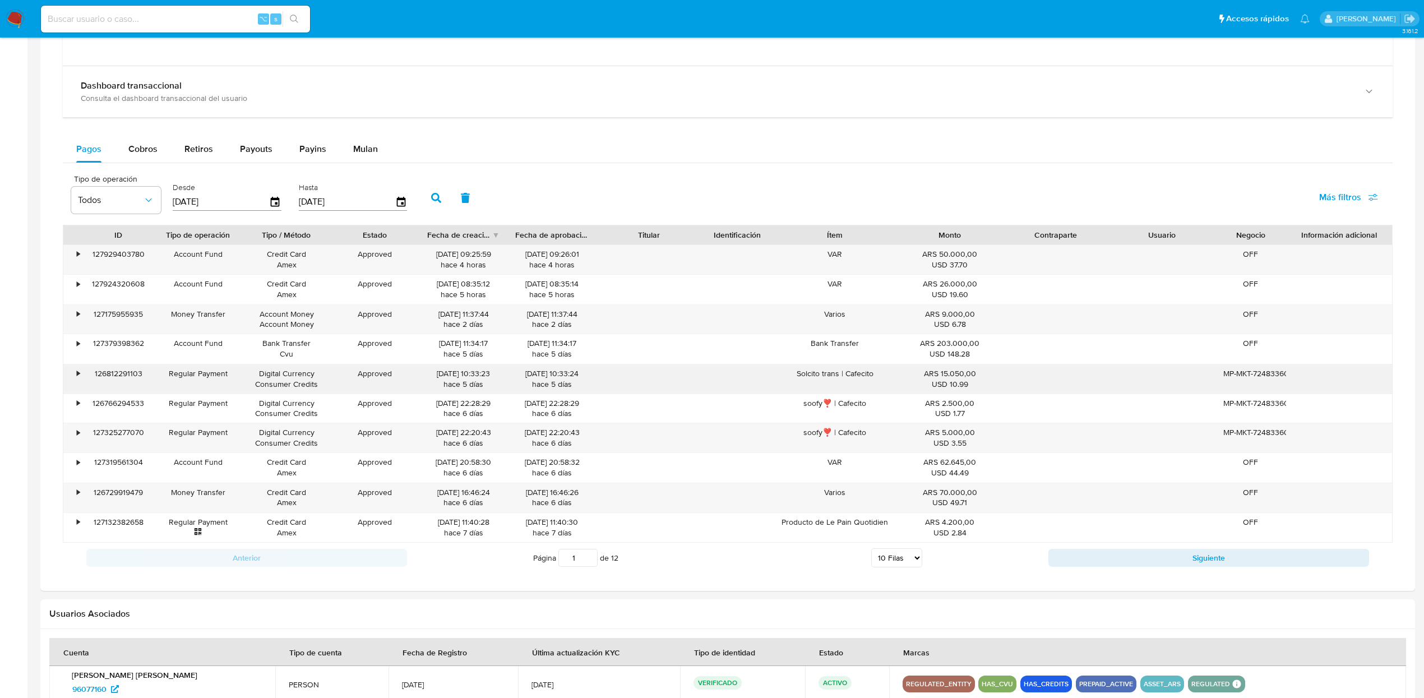
click at [805, 378] on div "Solcito trans | Cafecito" at bounding box center [835, 378] width 124 height 29
click at [888, 377] on div "Solcito trans | Cafecito" at bounding box center [835, 378] width 124 height 29
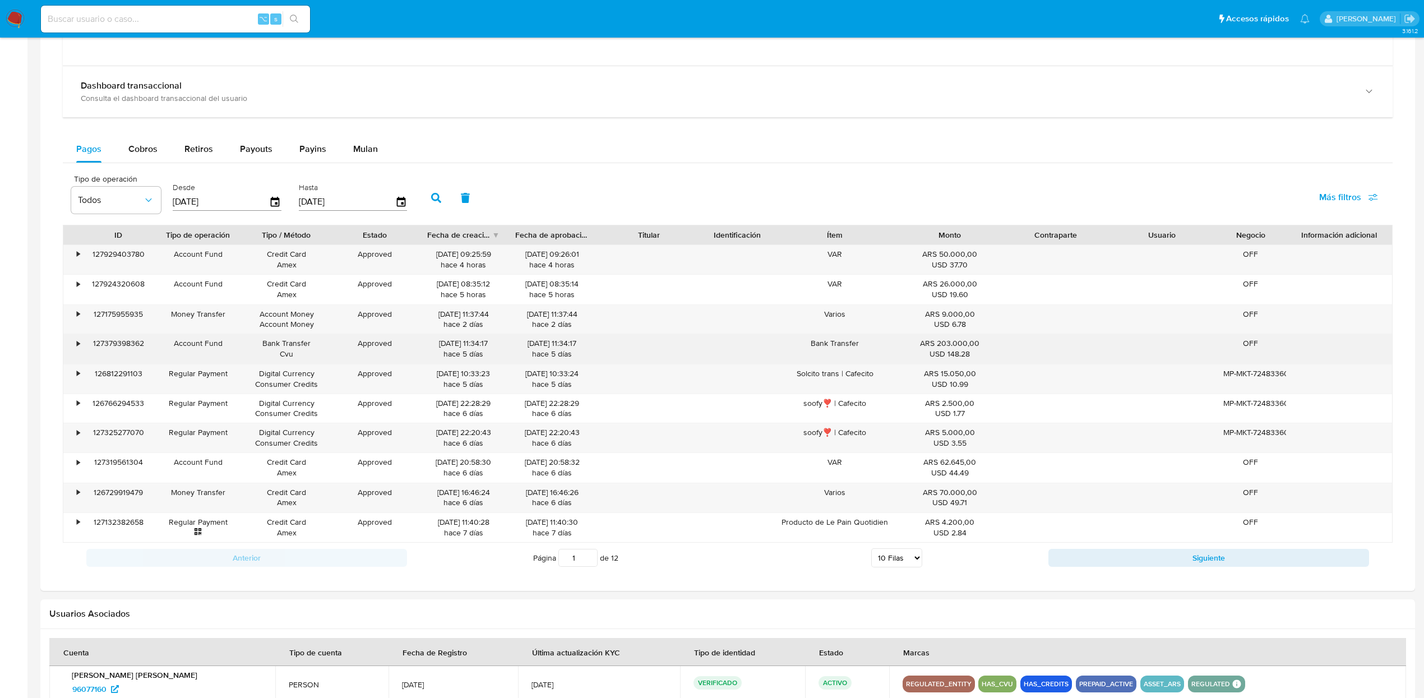
click at [81, 350] on div "•" at bounding box center [73, 348] width 20 height 29
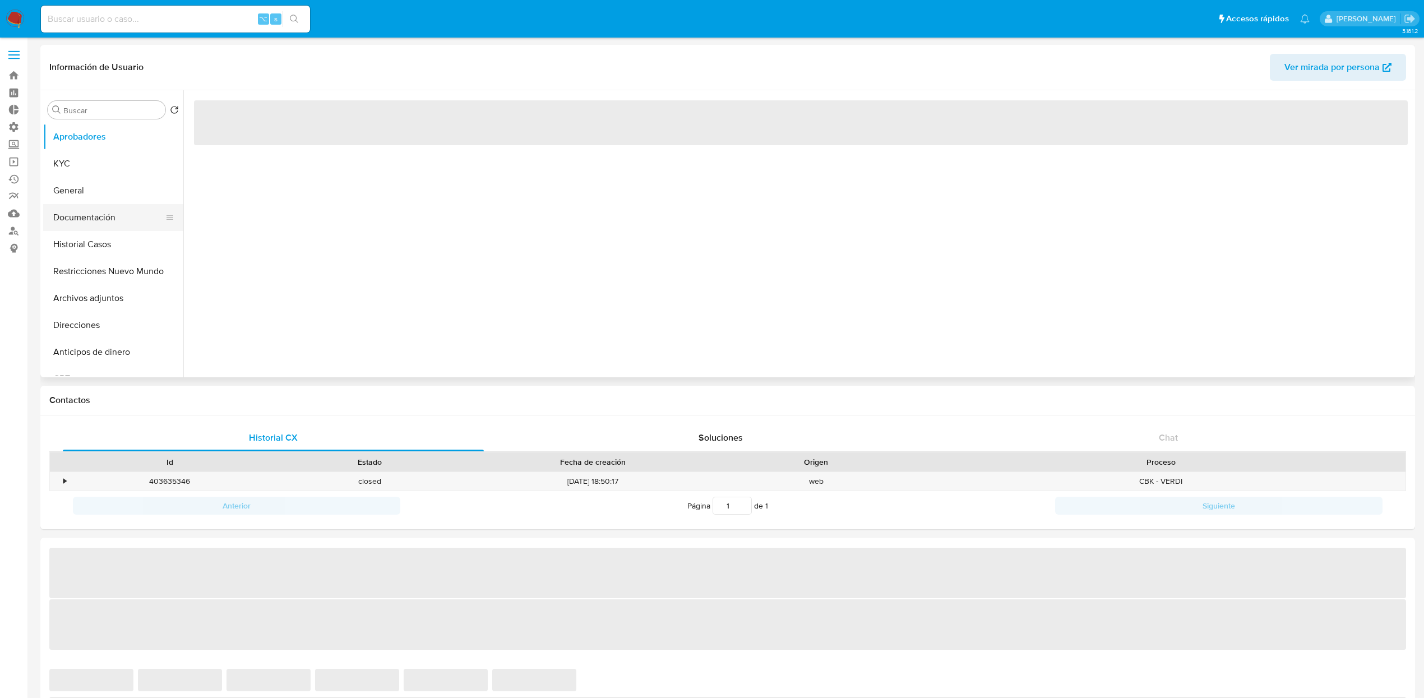
click at [109, 216] on button "Documentación" at bounding box center [108, 217] width 131 height 27
select select "10"
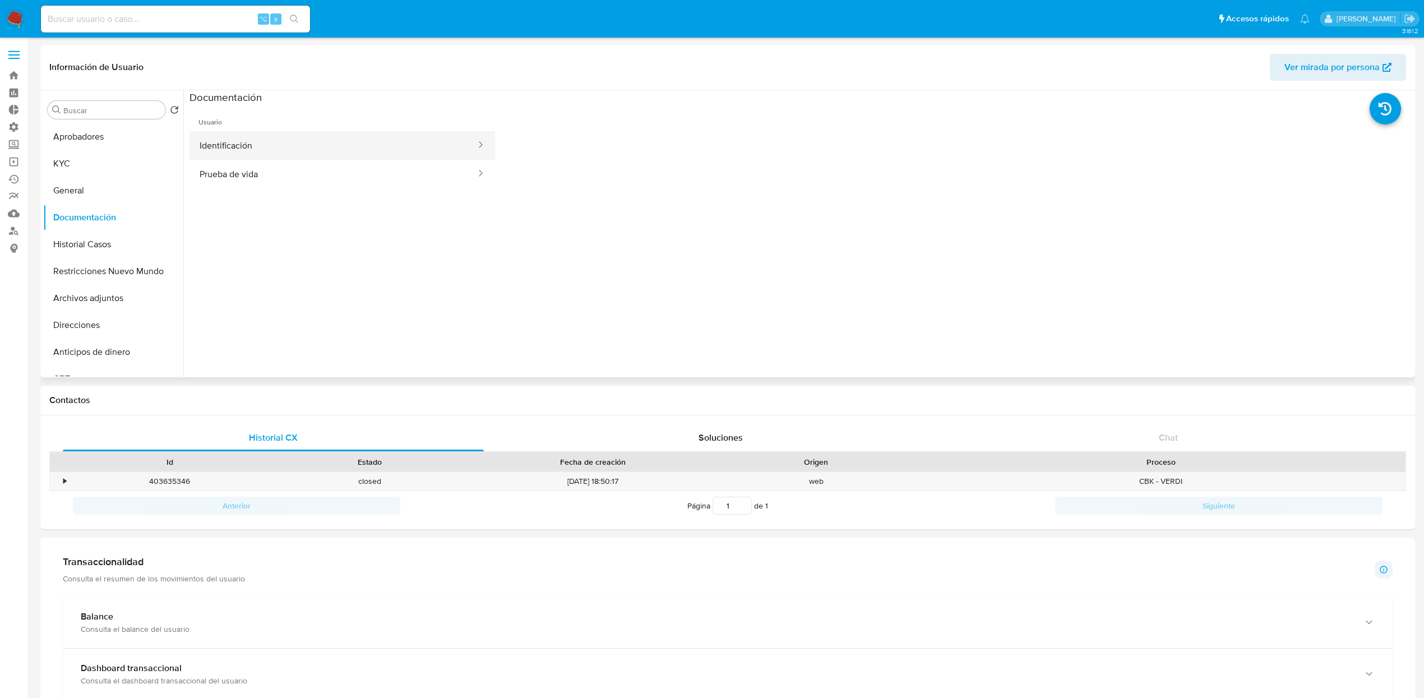
click at [268, 149] on button "Identificación" at bounding box center [333, 145] width 288 height 29
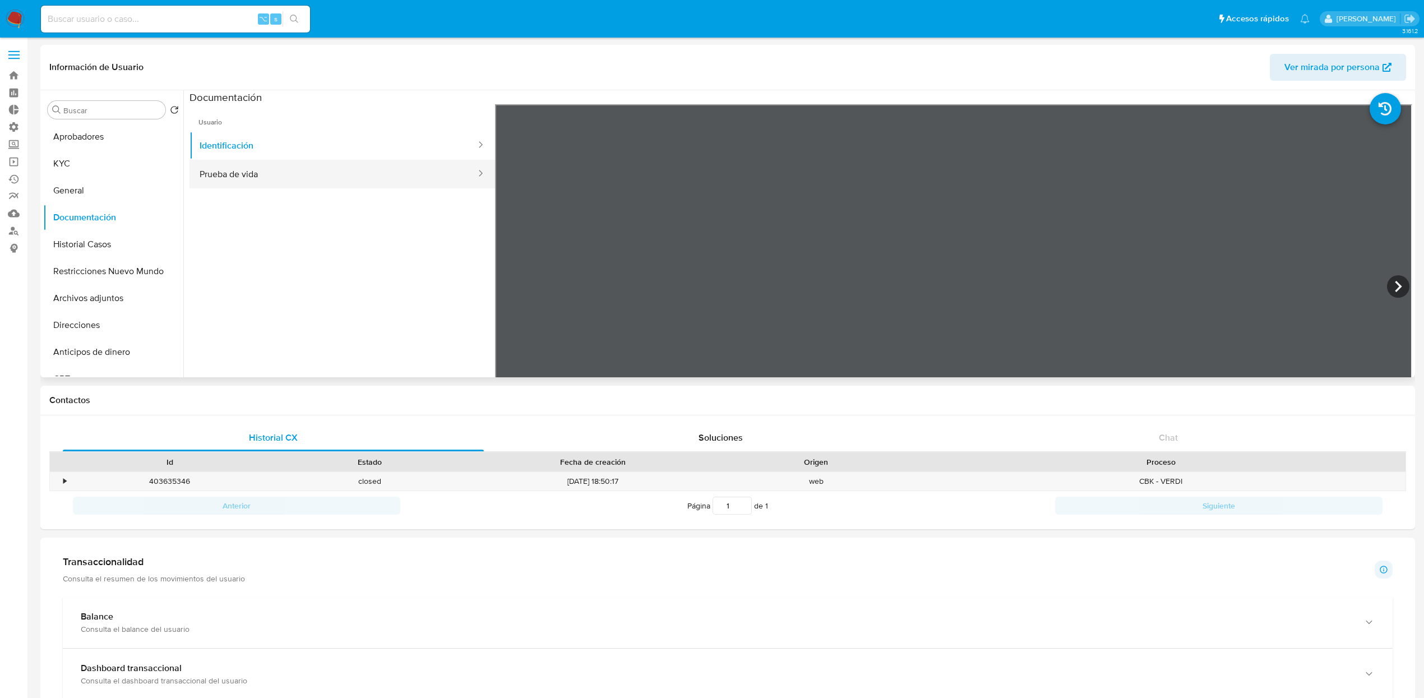
click at [270, 173] on button "Prueba de vida" at bounding box center [333, 174] width 288 height 29
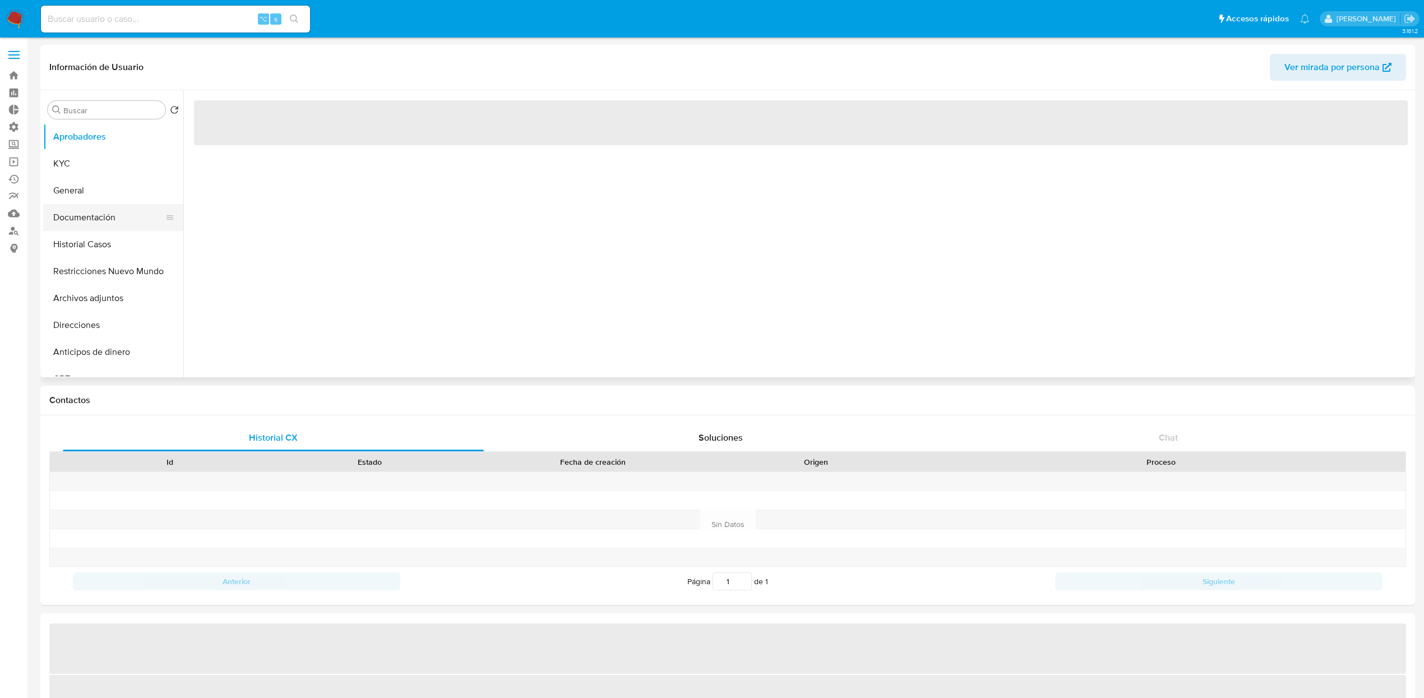
select select "10"
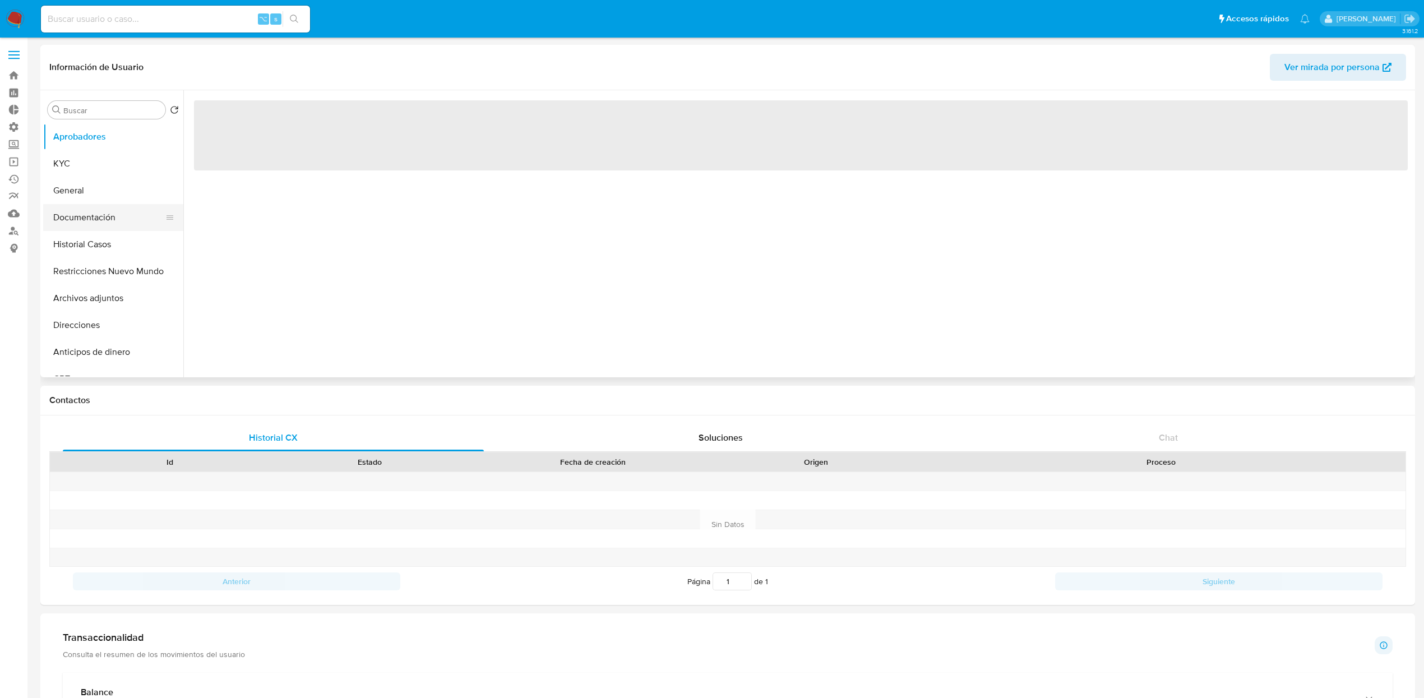
click at [104, 219] on button "Documentación" at bounding box center [108, 217] width 131 height 27
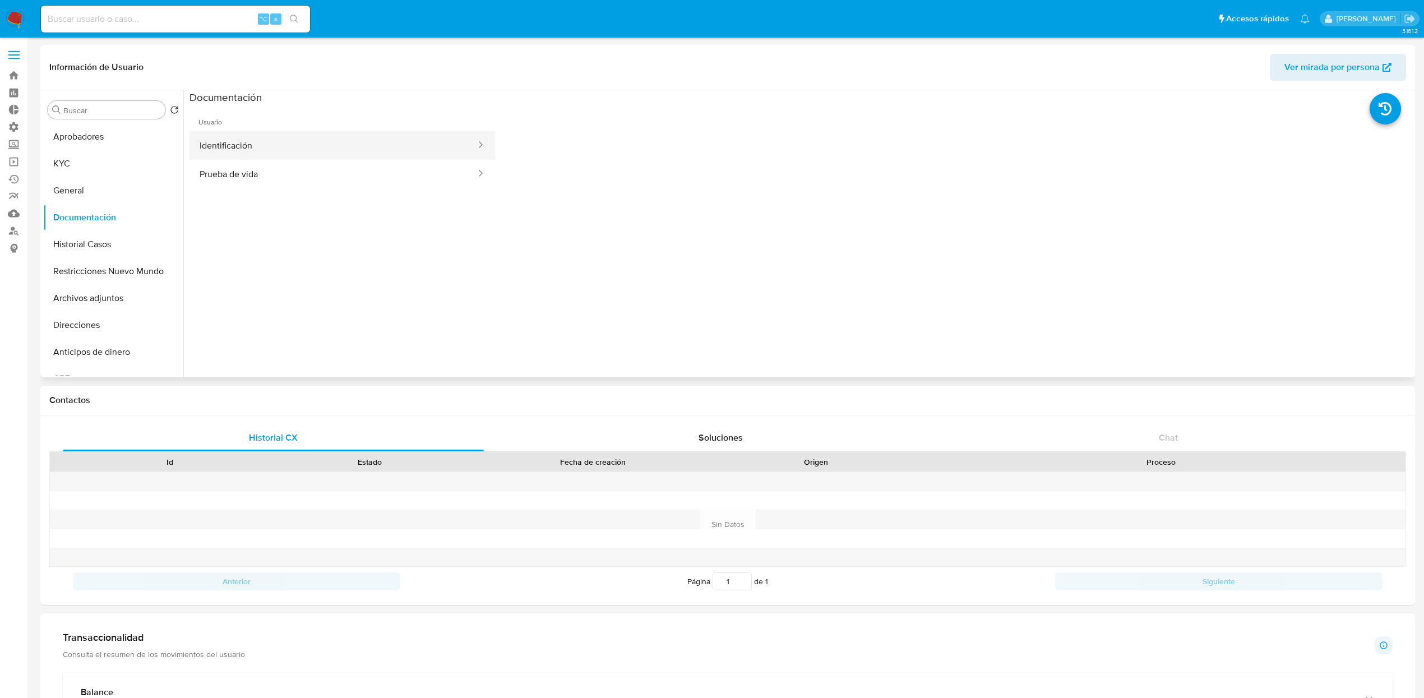
click at [294, 131] on button "Identificación" at bounding box center [333, 145] width 288 height 29
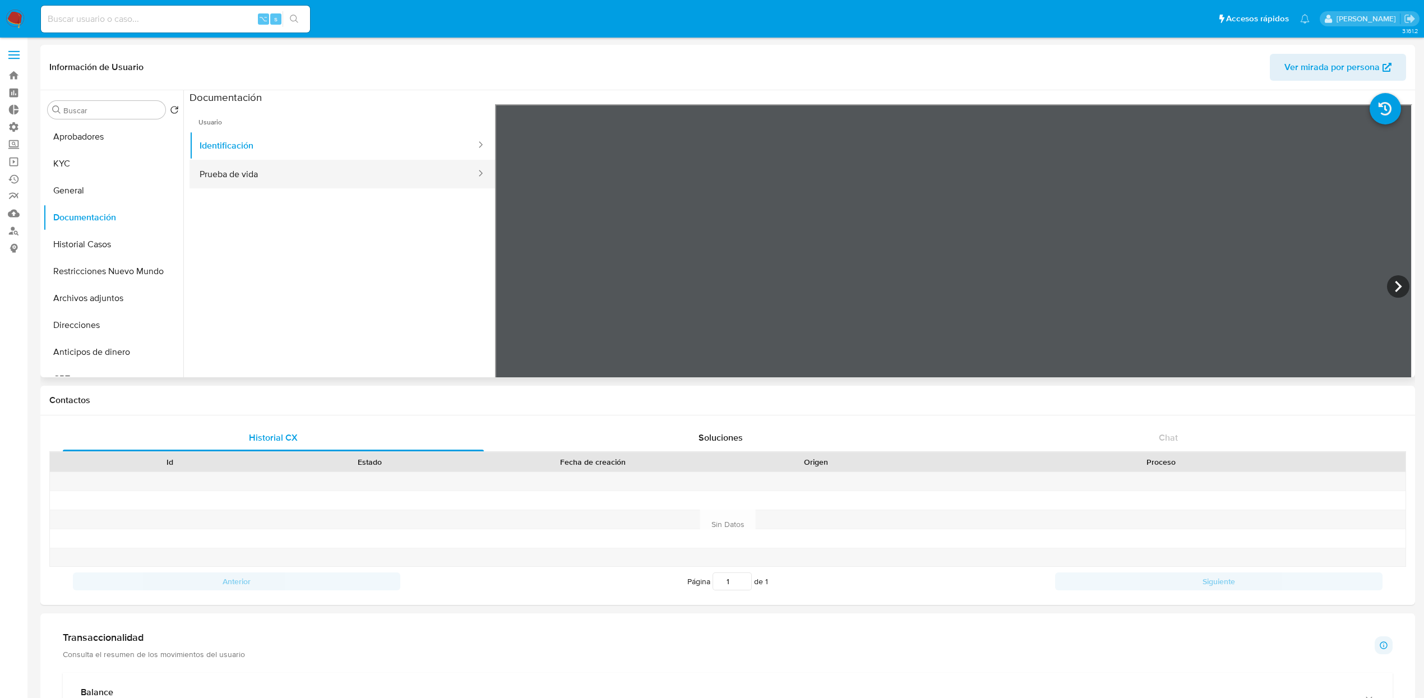
click at [268, 176] on button "Prueba de vida" at bounding box center [333, 174] width 288 height 29
drag, startPoint x: 1180, startPoint y: 304, endPoint x: 1156, endPoint y: 170, distance: 136.5
click at [1158, 167] on div at bounding box center [953, 288] width 917 height 368
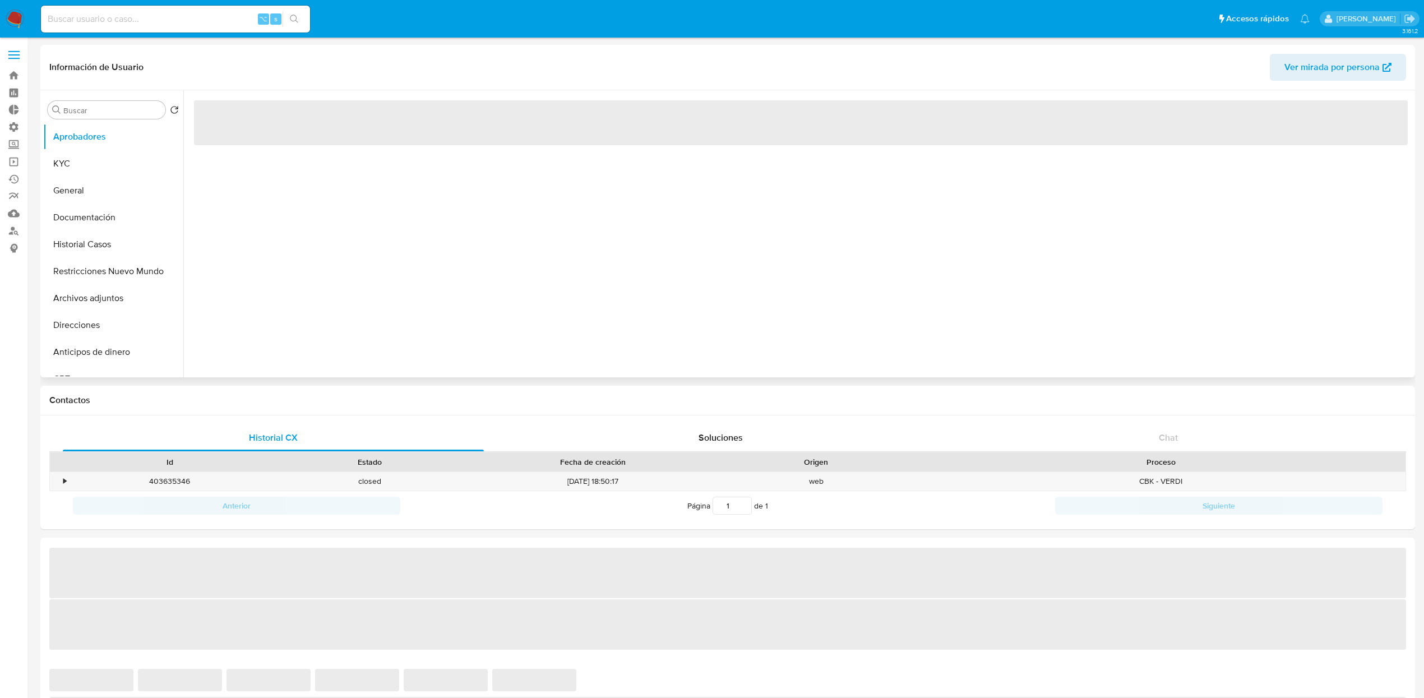
select select "10"
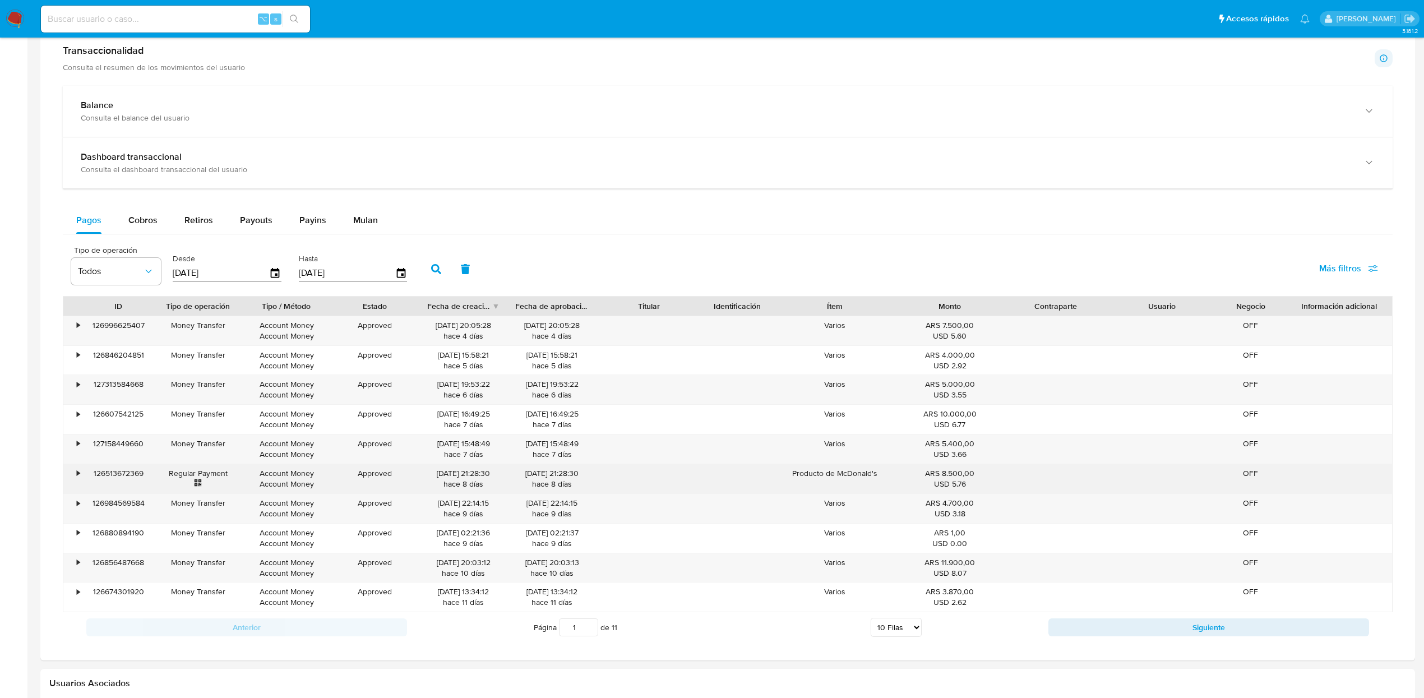
scroll to position [513, 0]
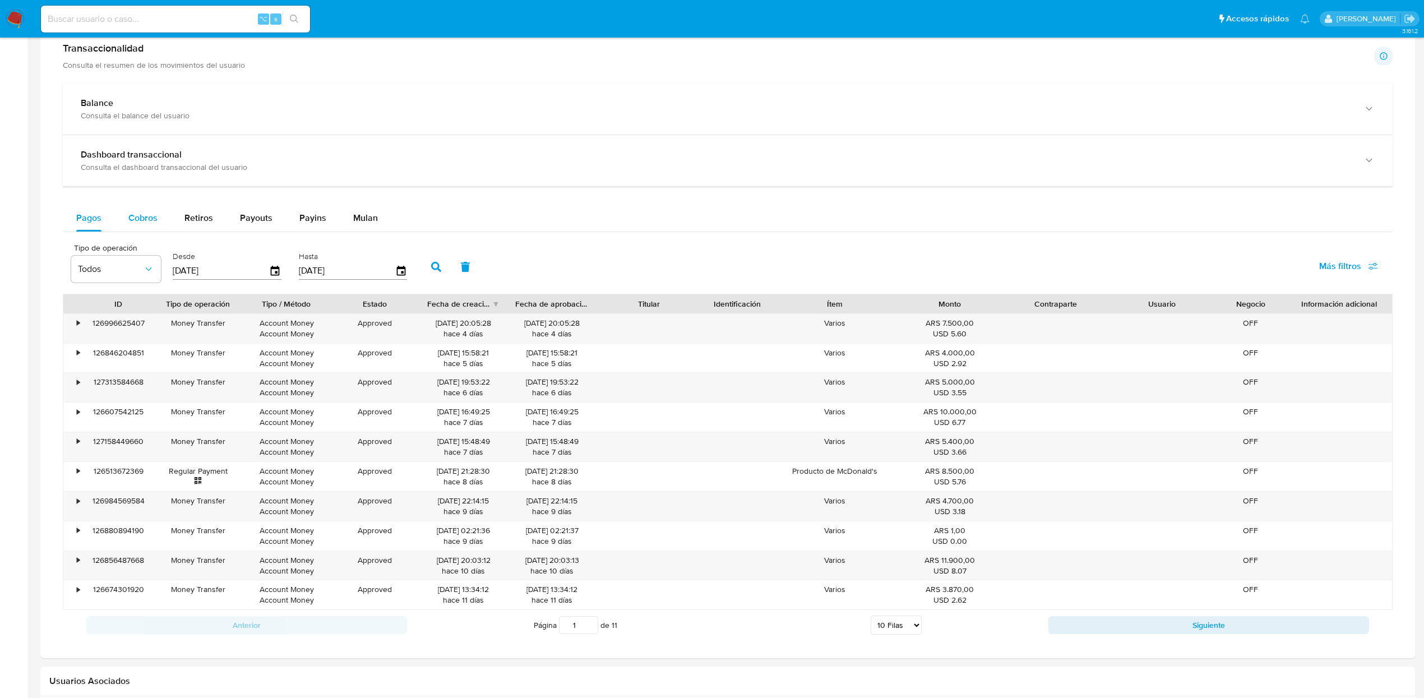
click at [146, 222] on span "Cobros" at bounding box center [142, 217] width 29 height 13
select select "10"
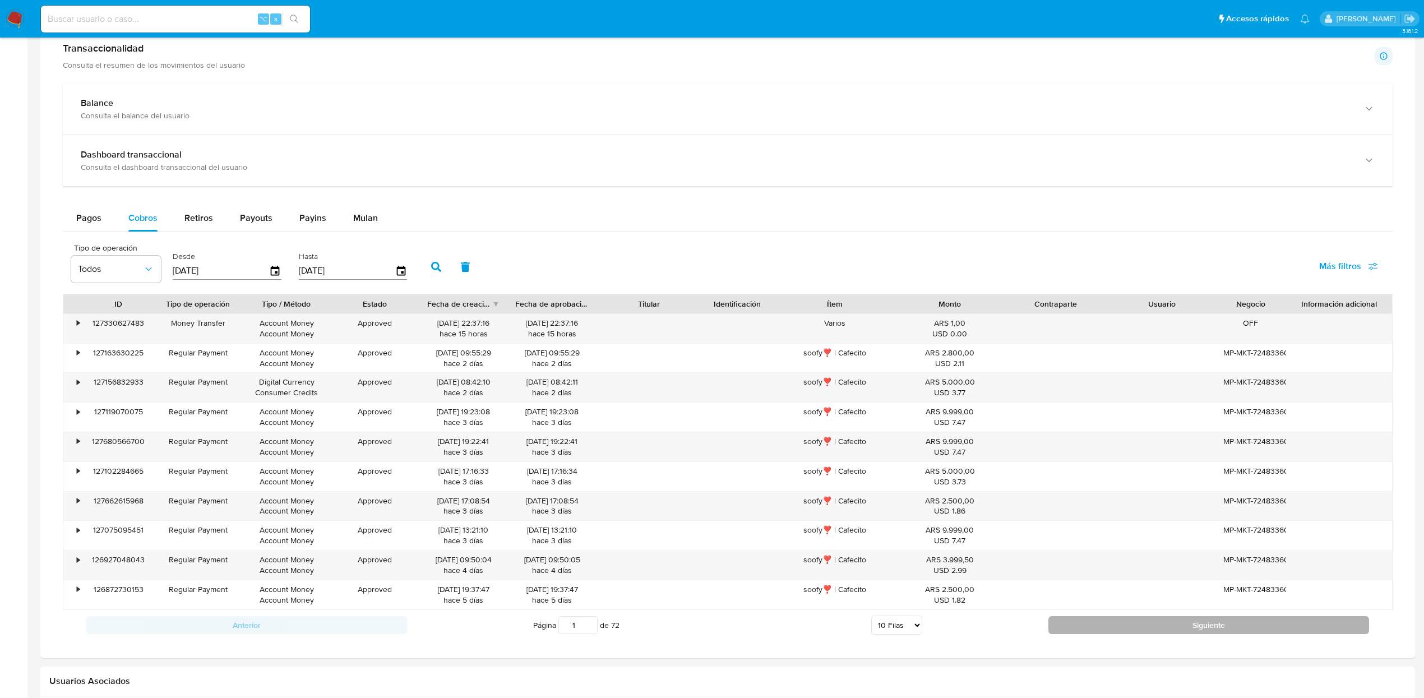
click at [1120, 627] on button "Siguiente" at bounding box center [1208, 625] width 321 height 18
click at [1117, 625] on button "Siguiente" at bounding box center [1208, 625] width 321 height 18
type input "4"
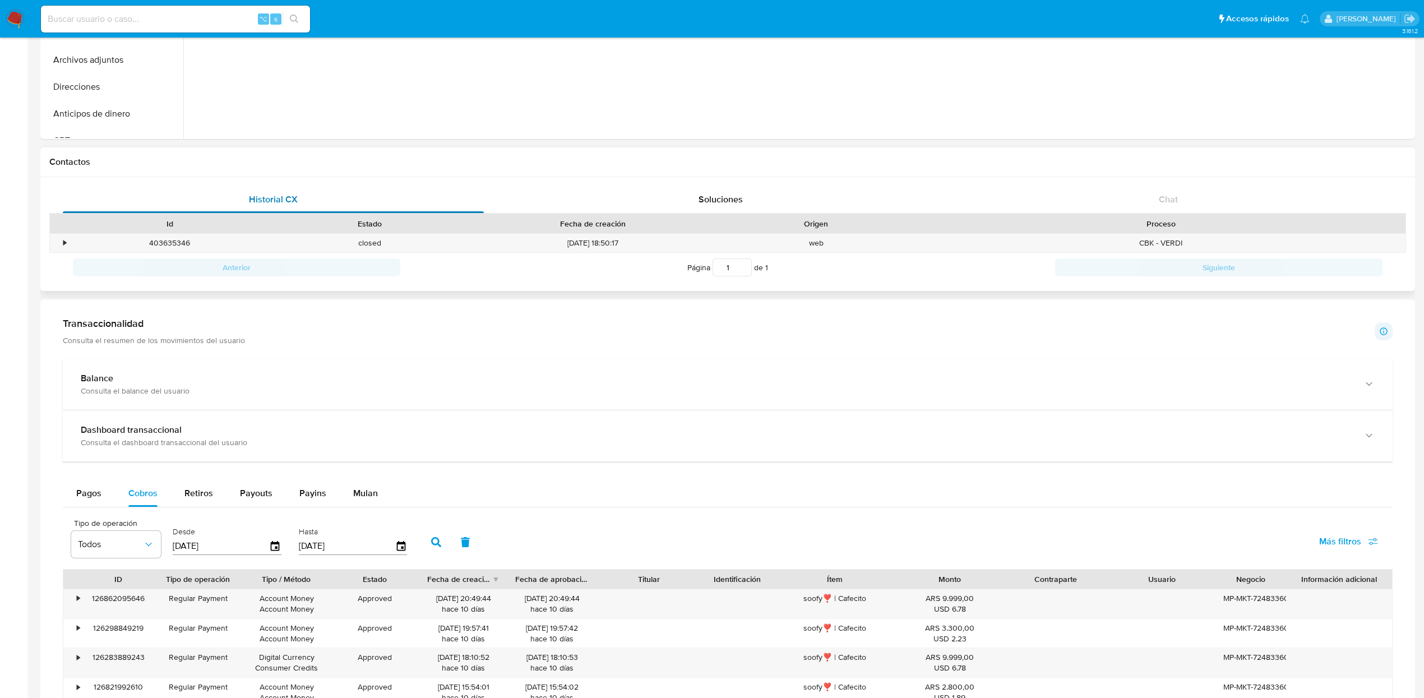
scroll to position [0, 0]
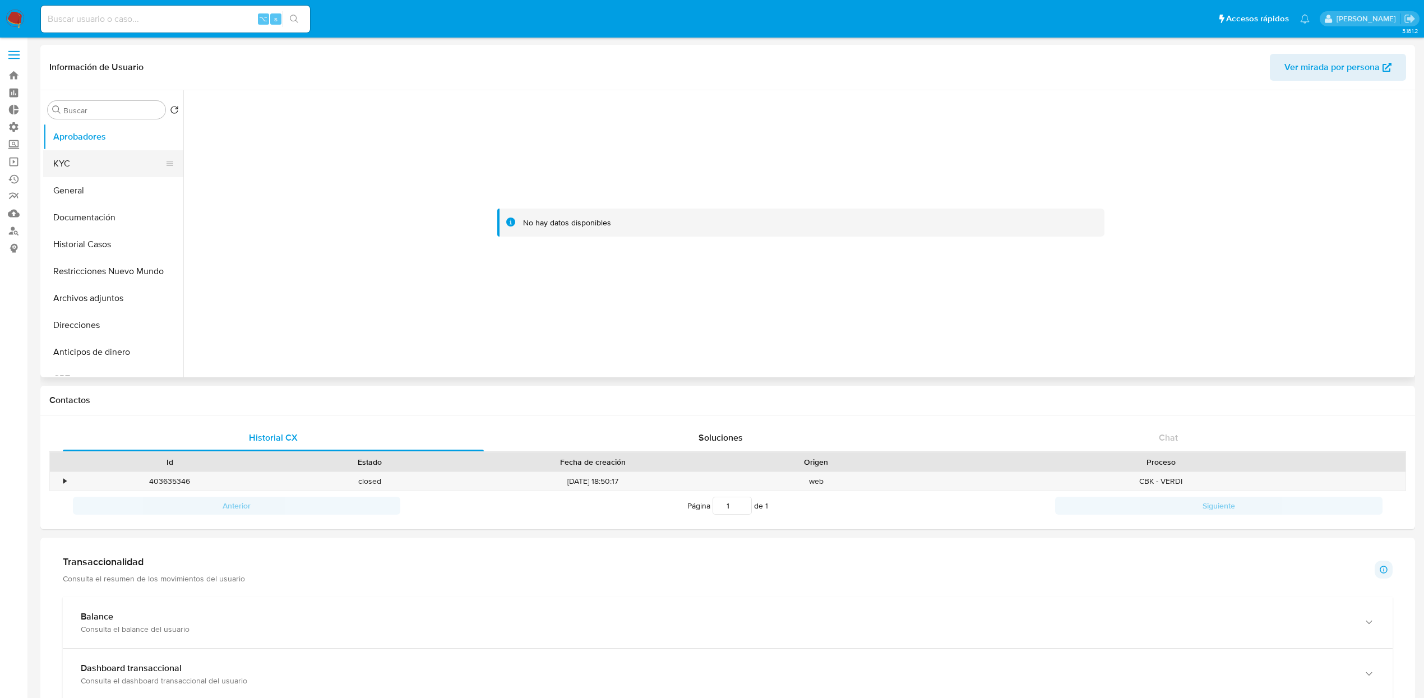
click at [78, 171] on button "KYC" at bounding box center [108, 163] width 131 height 27
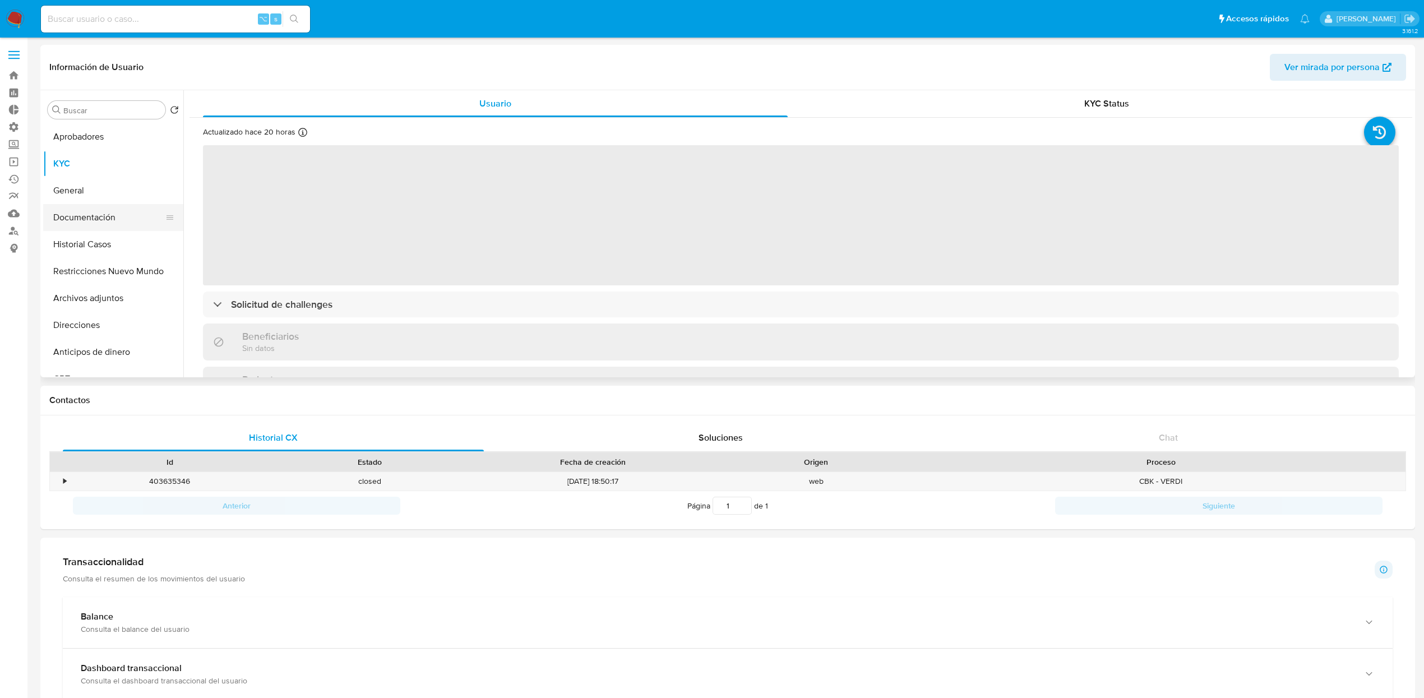
click at [94, 215] on button "Documentación" at bounding box center [108, 217] width 131 height 27
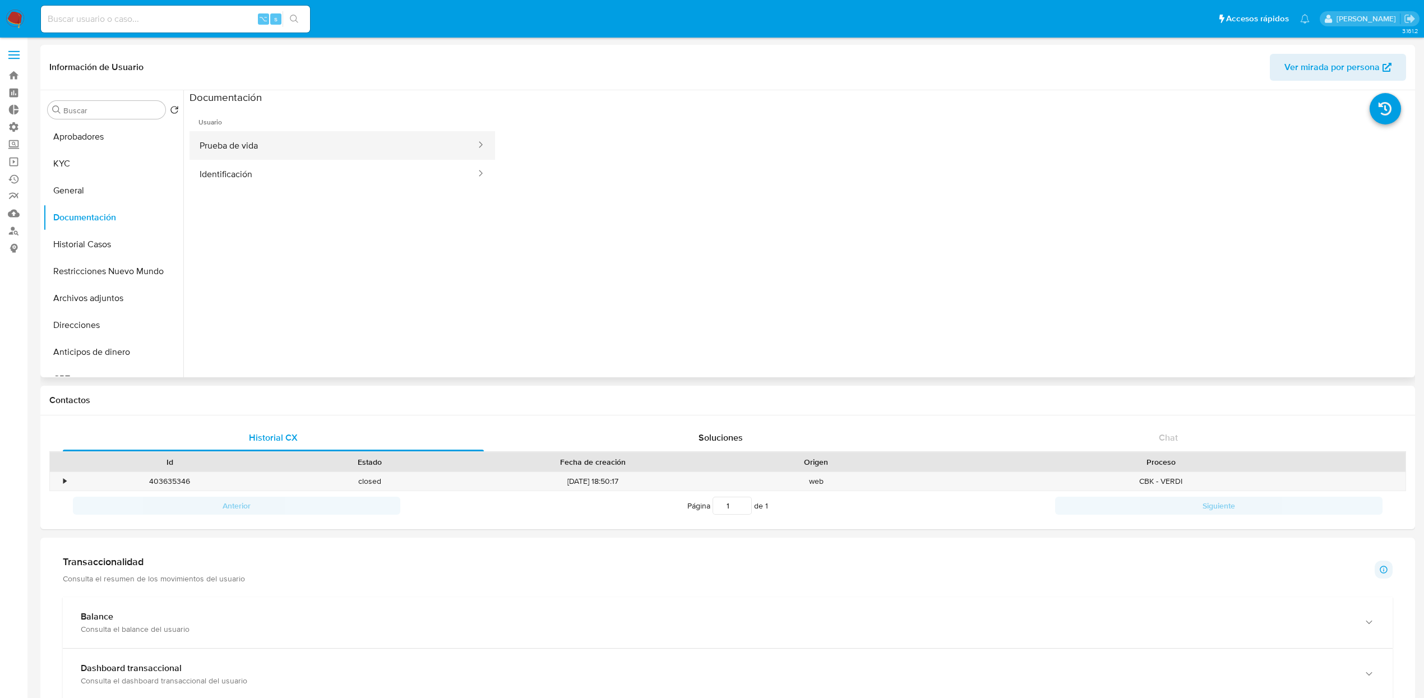
click at [286, 151] on button "Prueba de vida" at bounding box center [333, 145] width 288 height 29
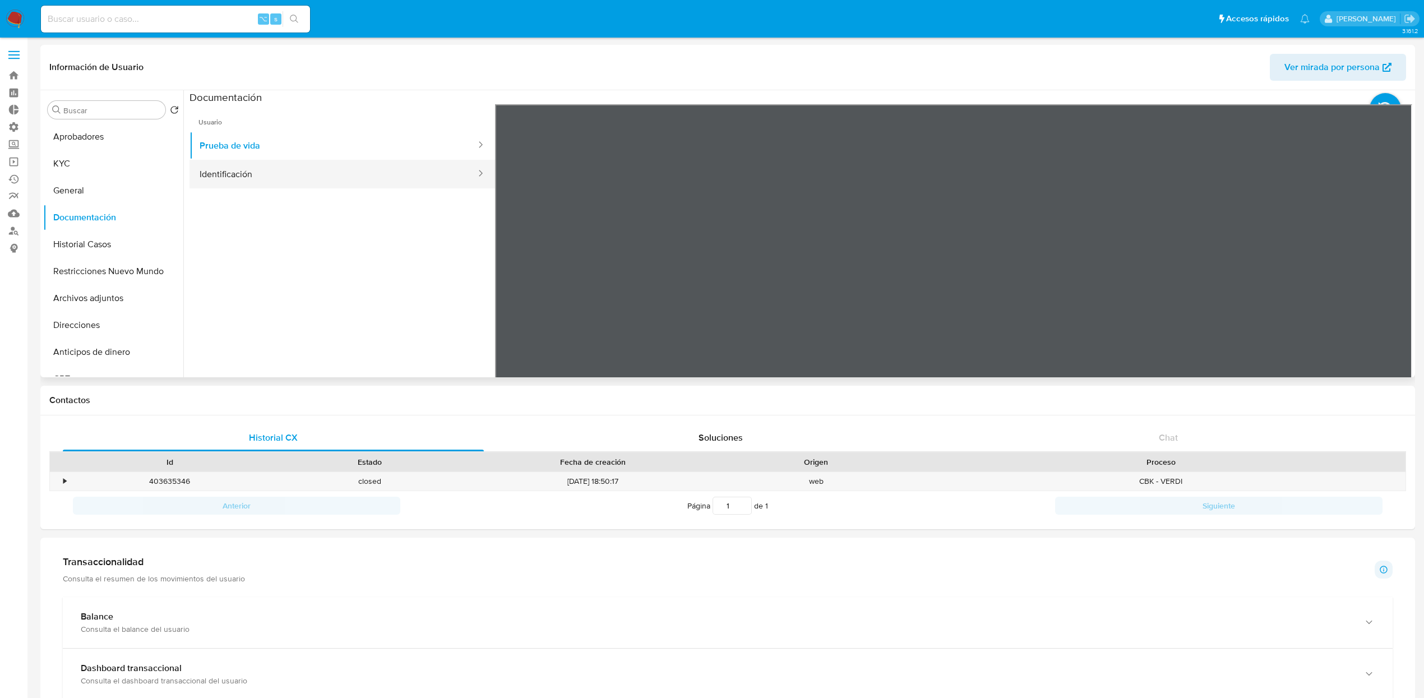
click at [266, 167] on button "Identificación" at bounding box center [333, 174] width 288 height 29
click at [89, 175] on button "KYC" at bounding box center [108, 163] width 131 height 27
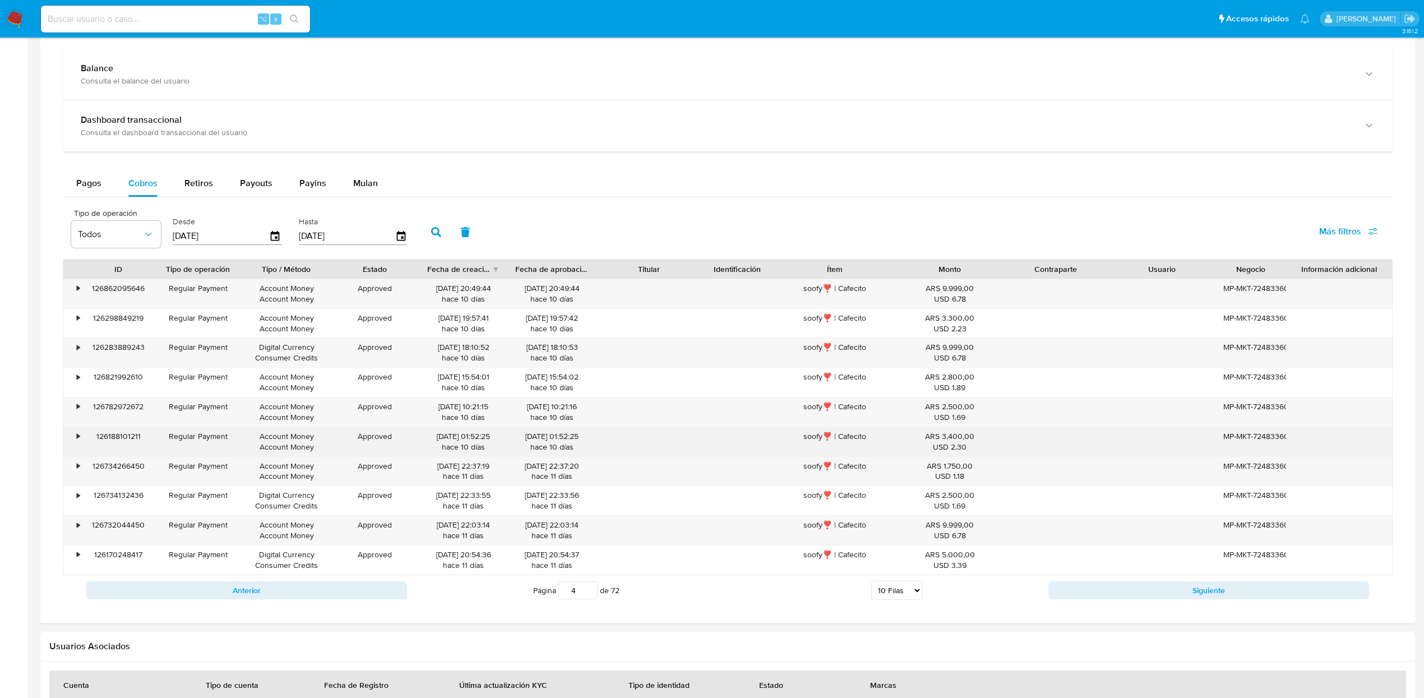
scroll to position [551, 0]
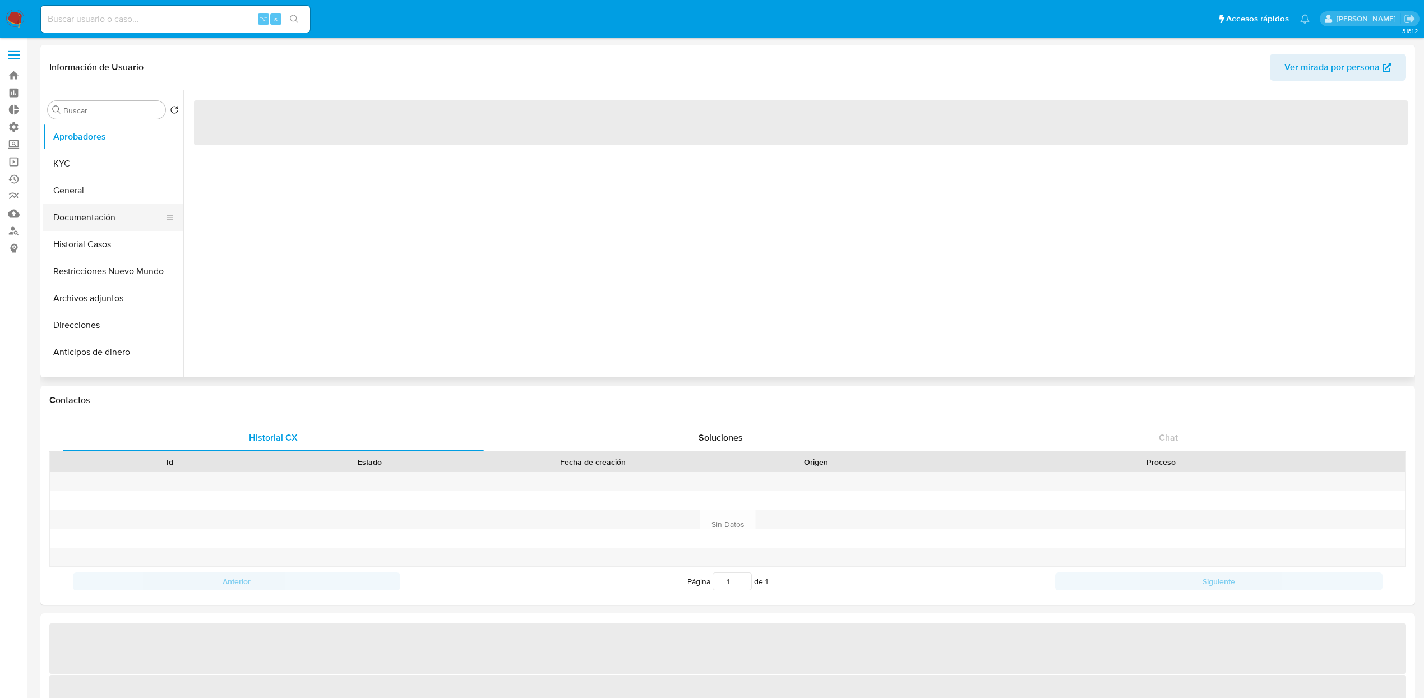
click at [110, 217] on button "Documentación" at bounding box center [108, 217] width 131 height 27
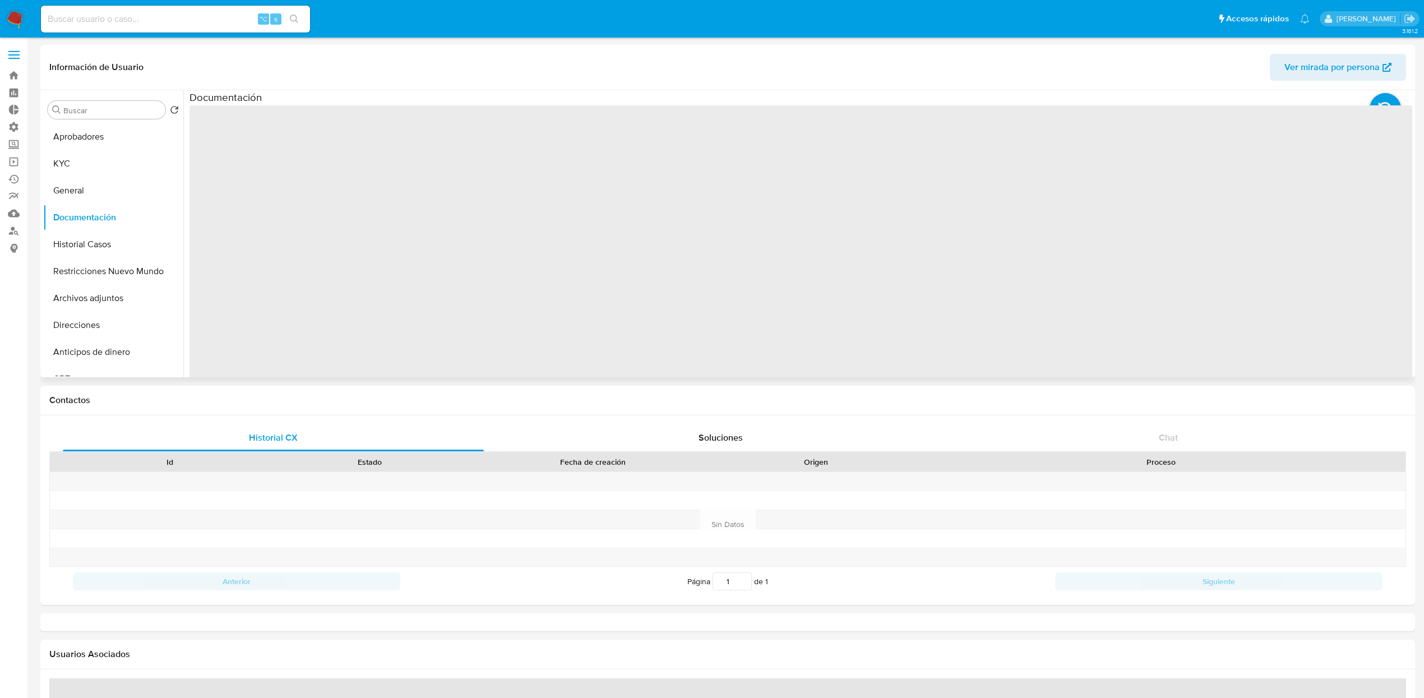
select select "10"
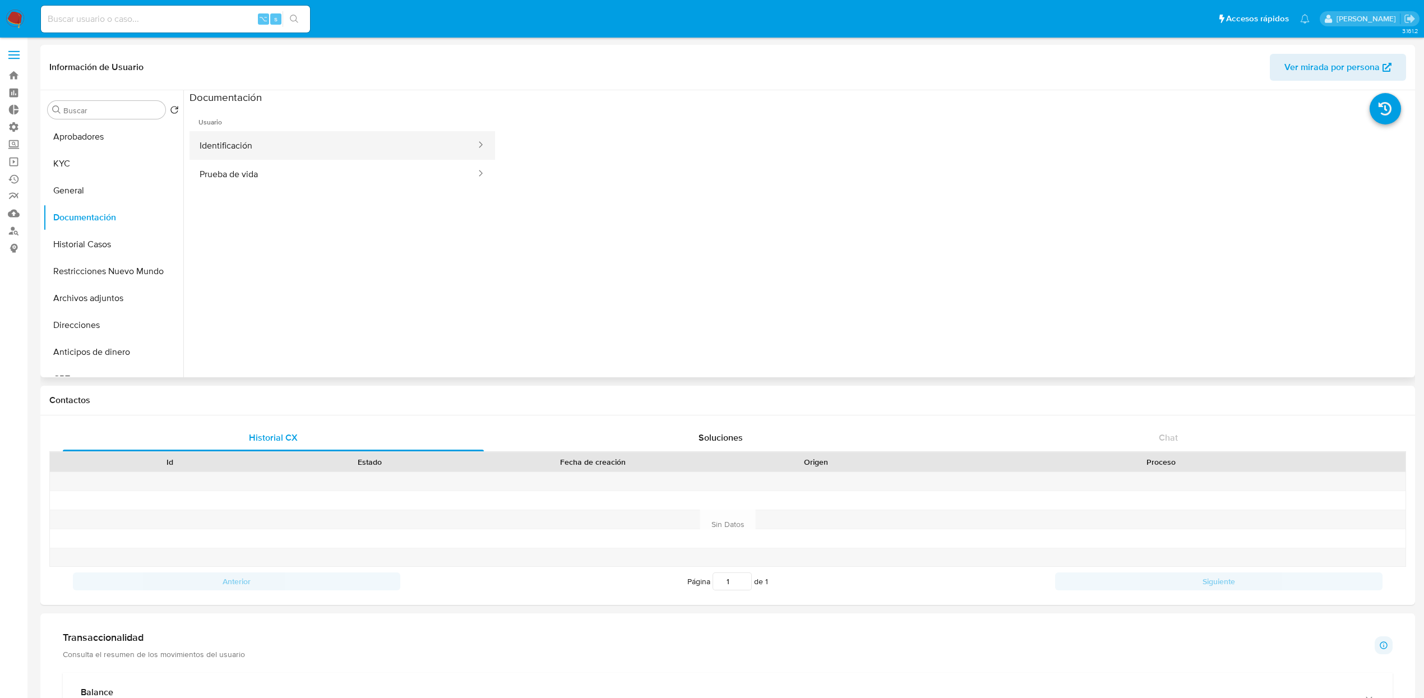
click at [293, 153] on button "Identificación" at bounding box center [333, 145] width 288 height 29
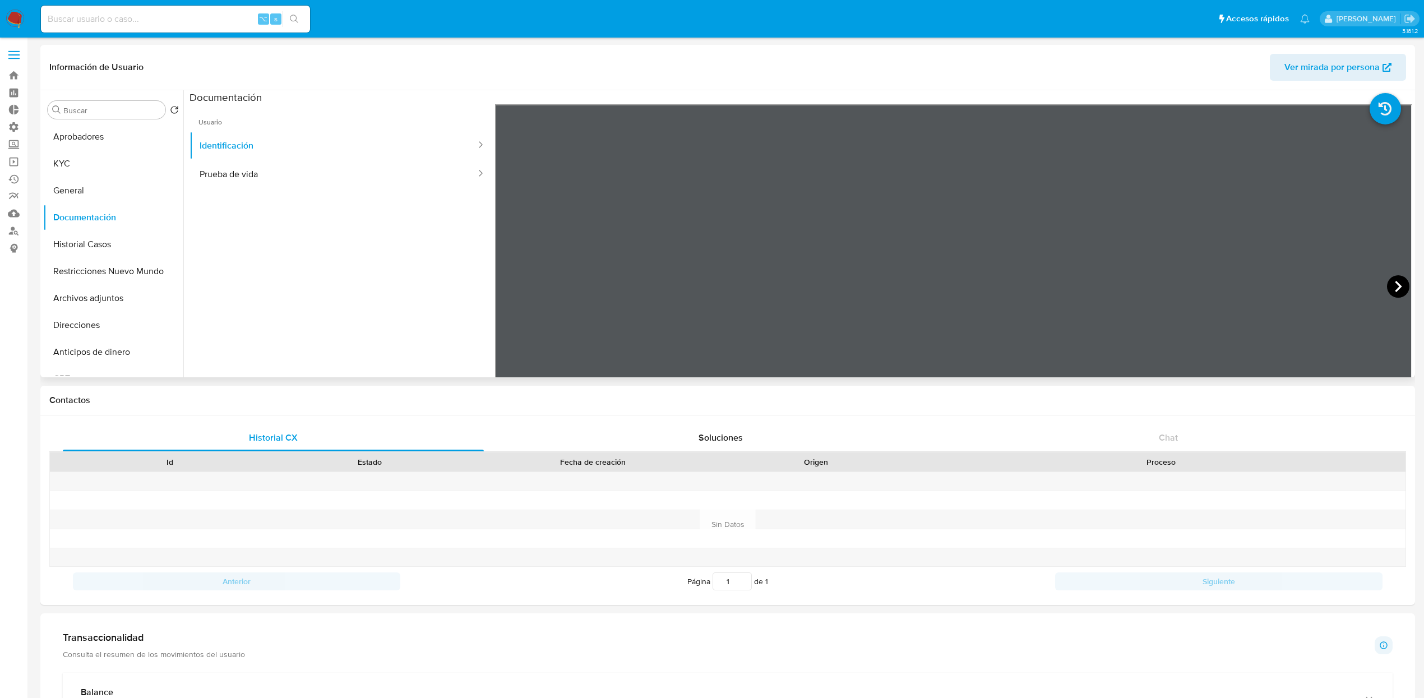
click at [1380, 285] on div at bounding box center [953, 288] width 917 height 368
click at [311, 180] on button "Prueba de vida" at bounding box center [333, 174] width 288 height 29
click at [101, 248] on button "Historial Casos" at bounding box center [108, 244] width 131 height 27
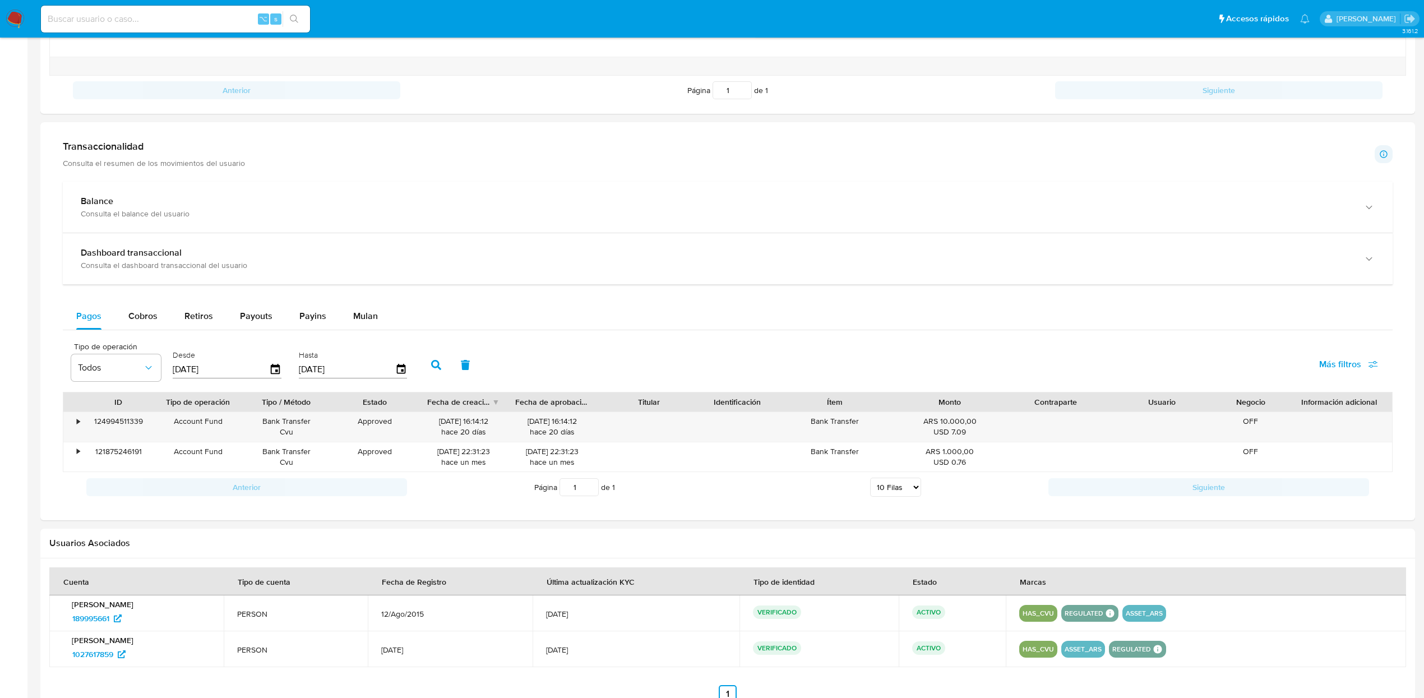
scroll to position [489, 0]
click at [146, 321] on span "Cobros" at bounding box center [142, 317] width 29 height 13
select select "10"
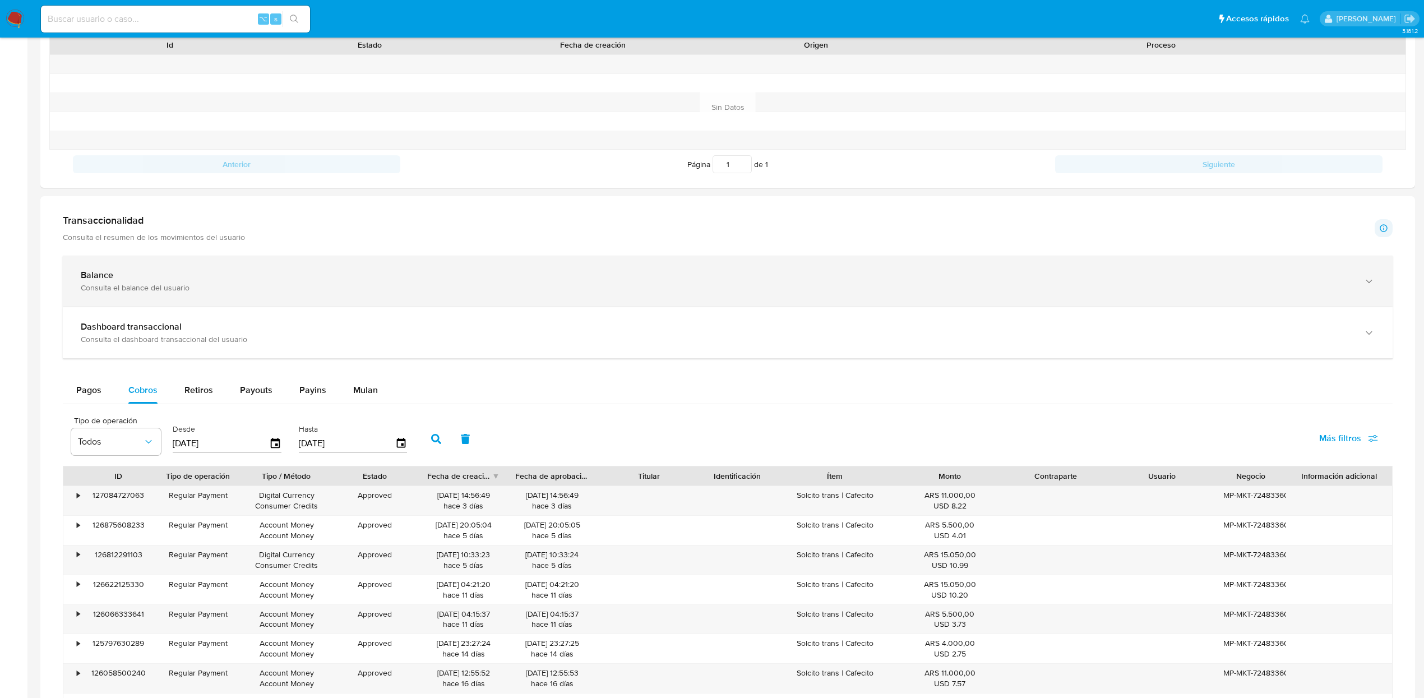
scroll to position [0, 0]
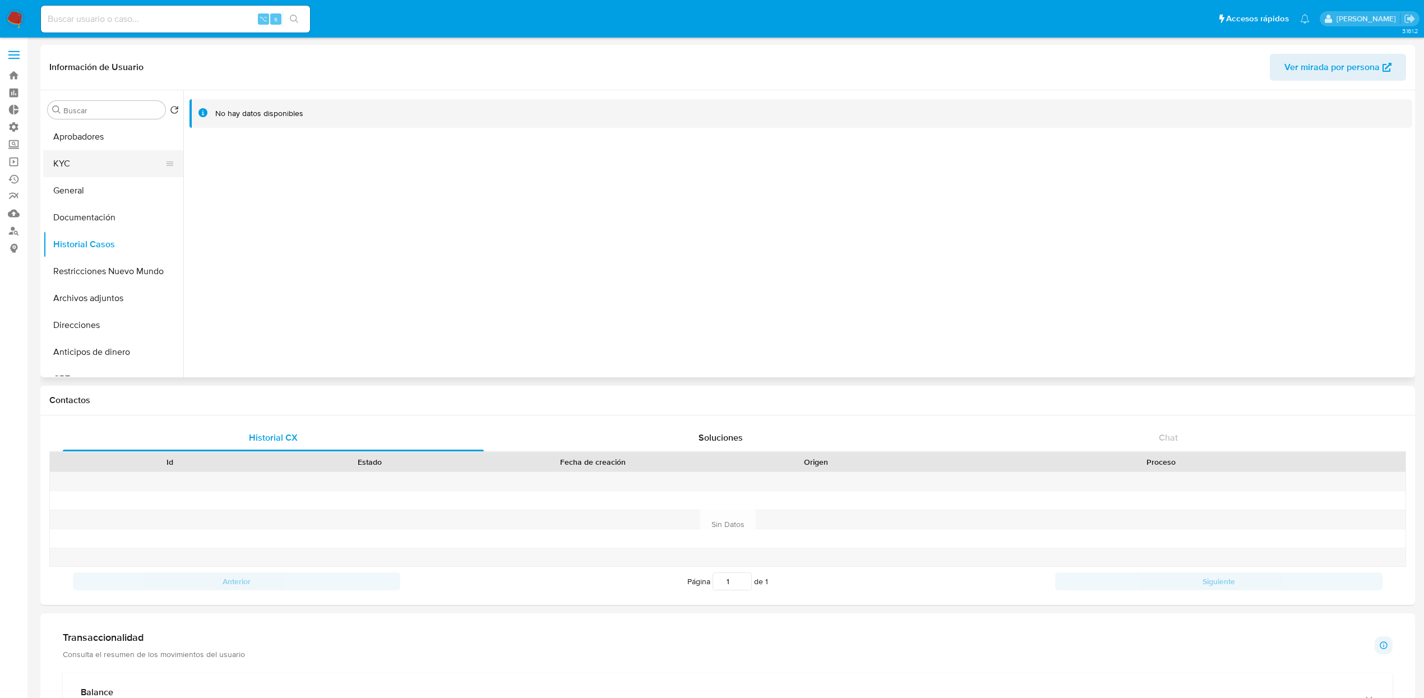
click at [84, 155] on button "KYC" at bounding box center [108, 163] width 131 height 27
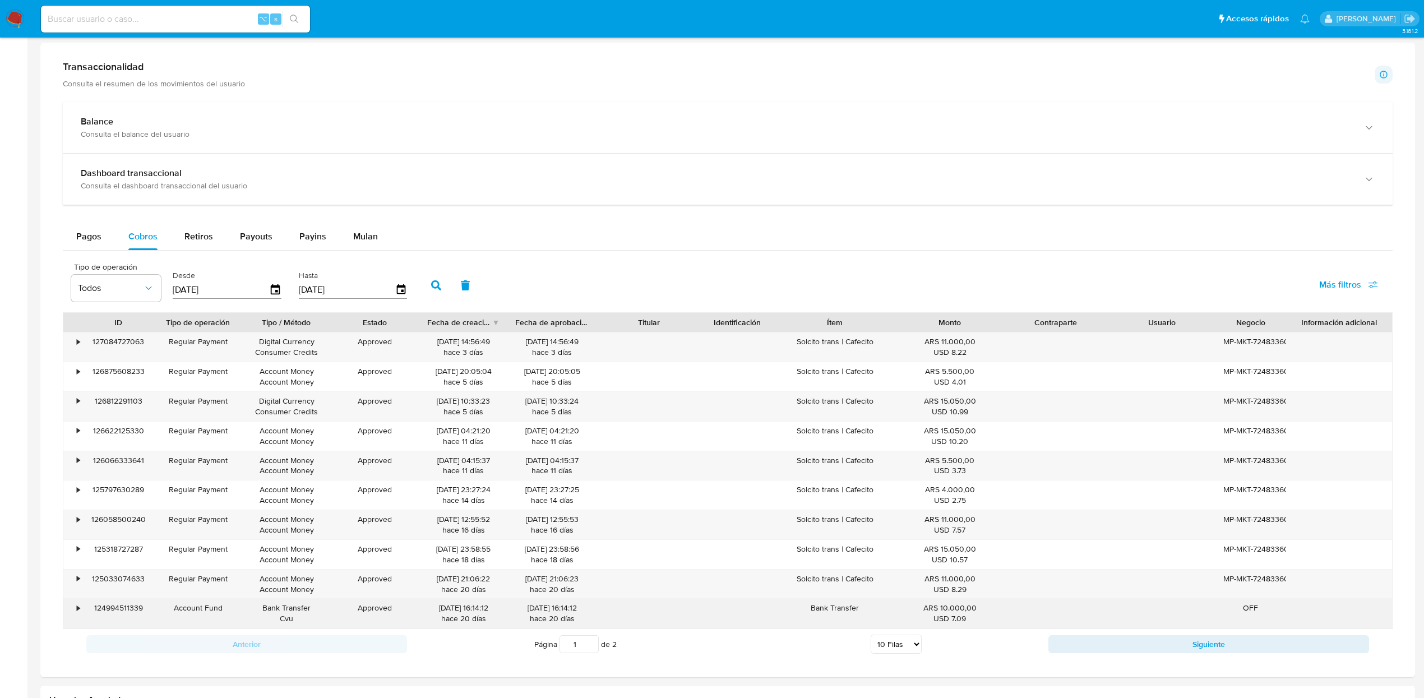
scroll to position [716, 0]
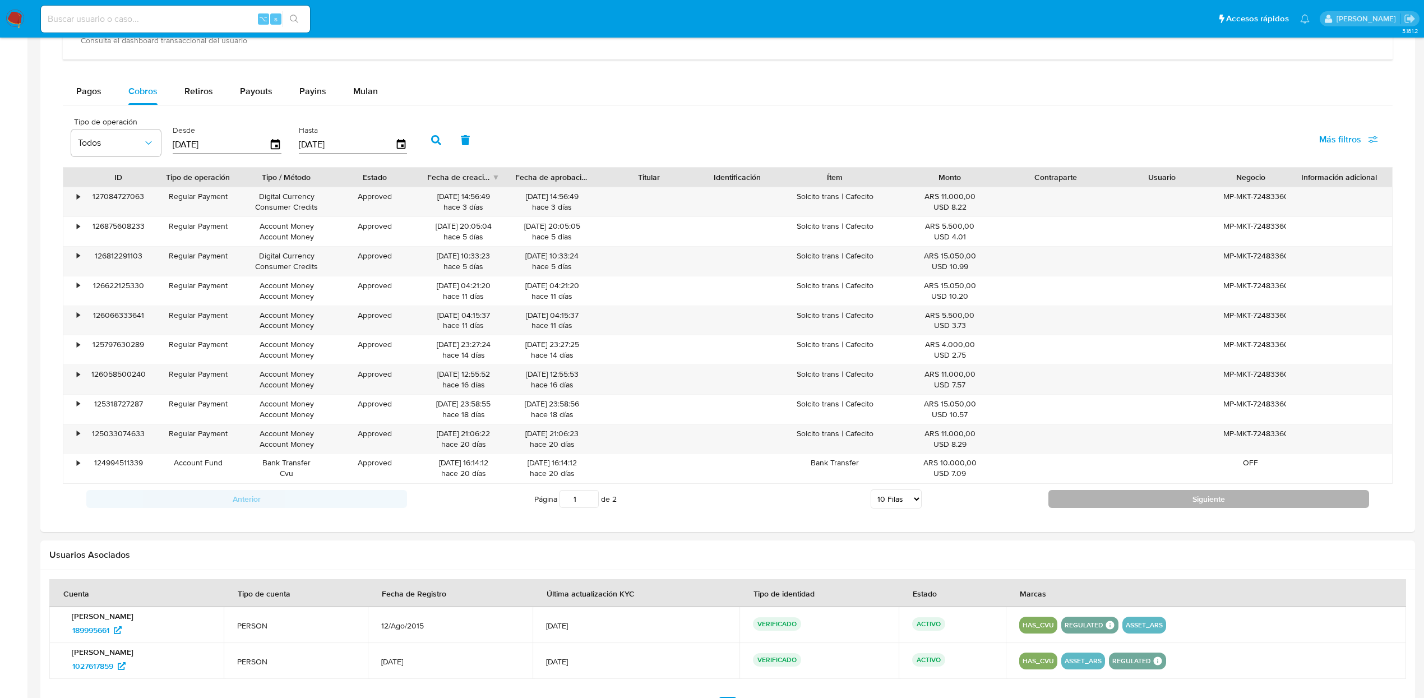
click at [1119, 506] on button "Siguiente" at bounding box center [1208, 499] width 321 height 18
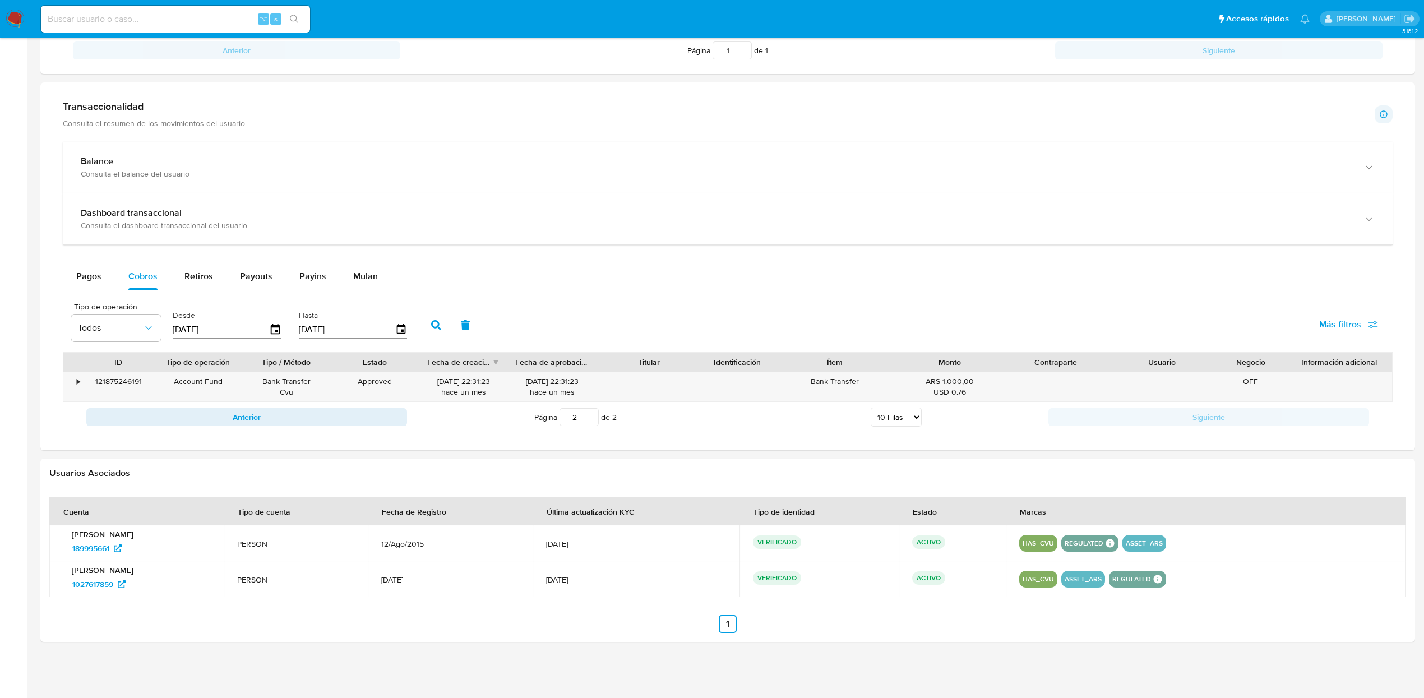
scroll to position [535, 0]
click at [336, 418] on button "Anterior" at bounding box center [246, 417] width 321 height 18
type input "1"
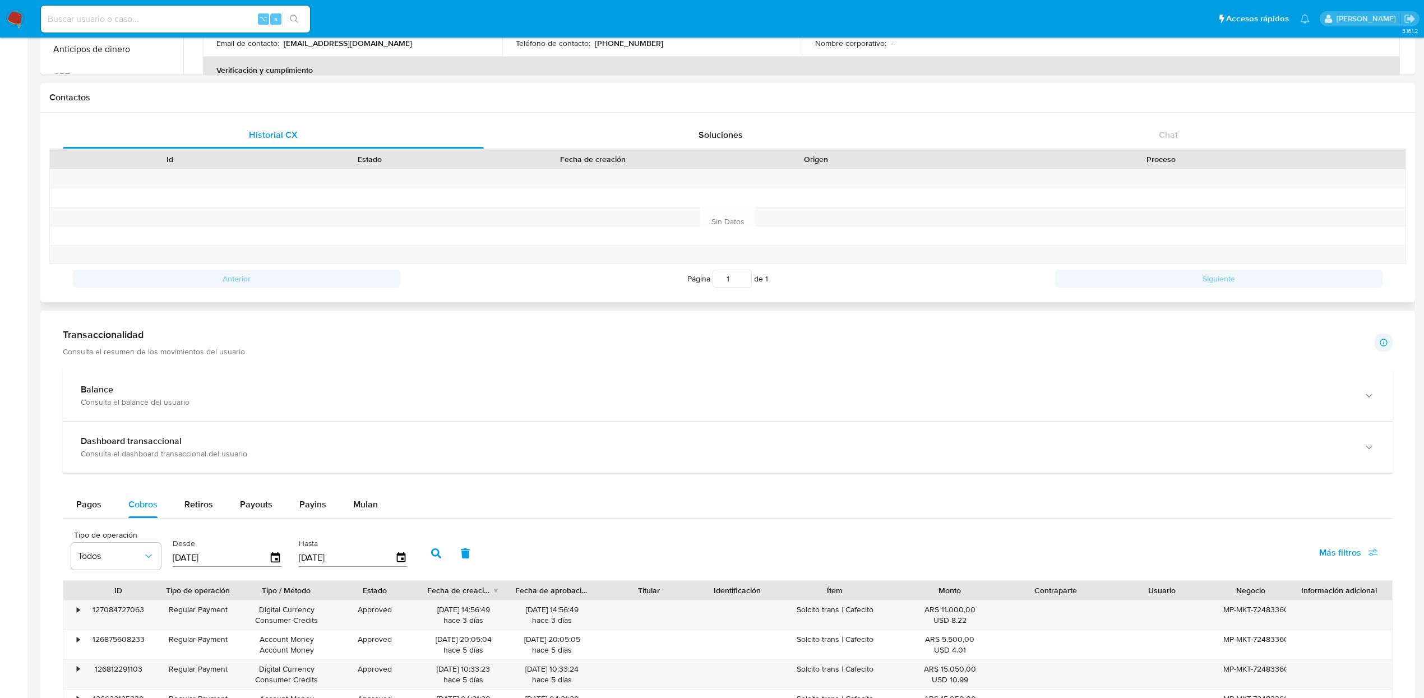
scroll to position [0, 0]
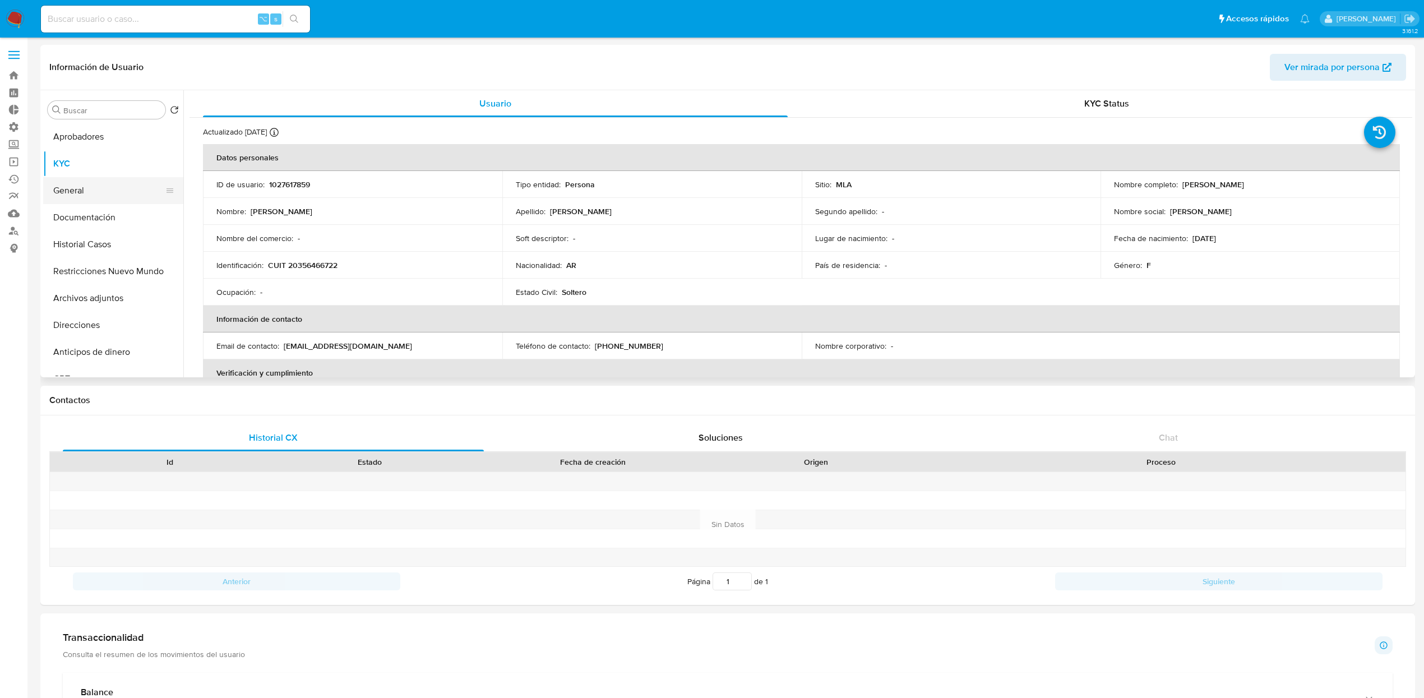
click at [82, 187] on button "General" at bounding box center [108, 190] width 131 height 27
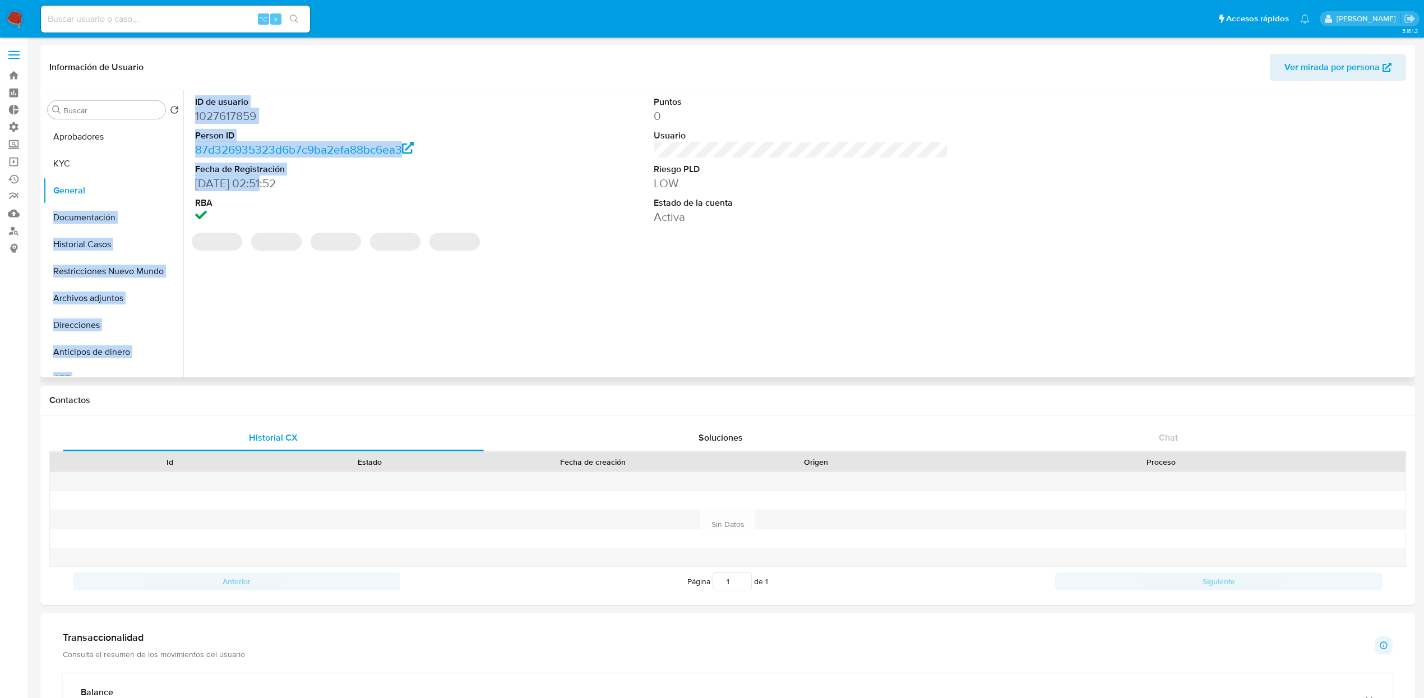
drag, startPoint x: 266, startPoint y: 187, endPoint x: 634, endPoint y: 340, distance: 398.2
click at [182, 185] on div "Buscar Volver al orden por defecto Aprobadores KYC General Documentación Histor…" at bounding box center [727, 233] width 1369 height 287
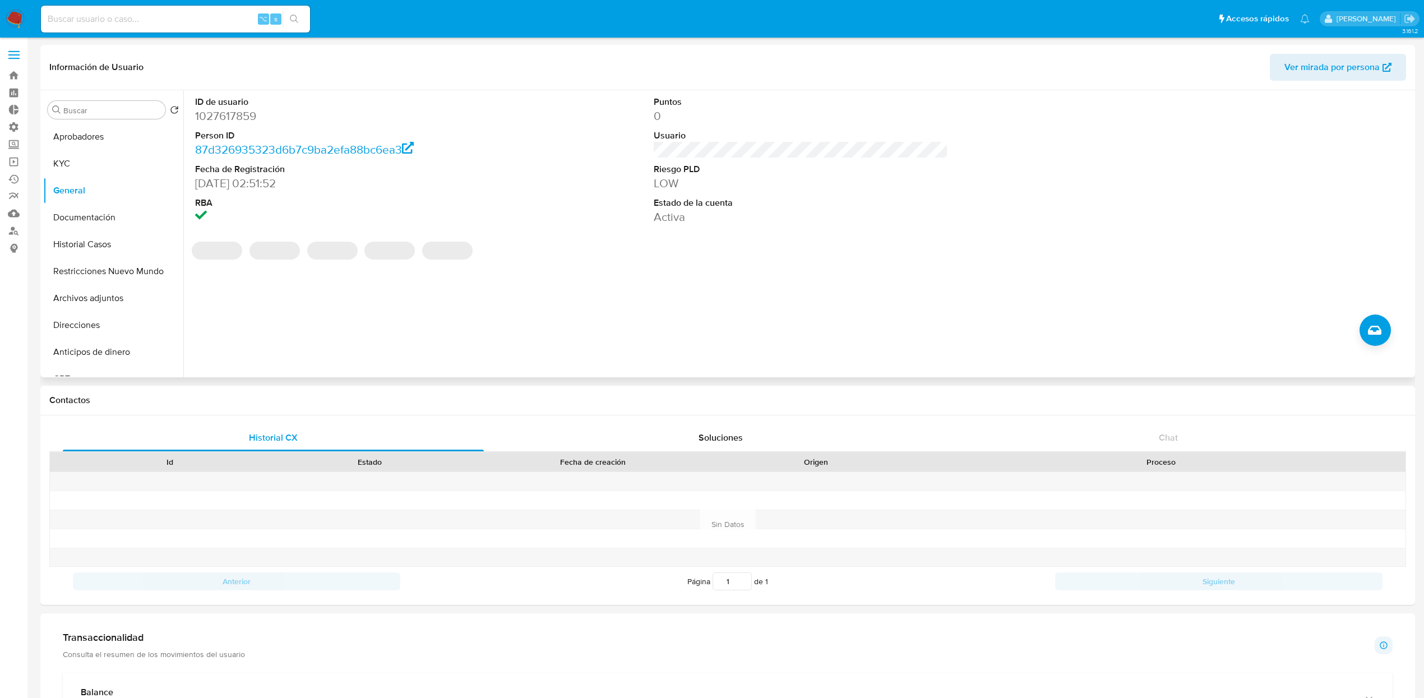
click at [642, 312] on div "ID de usuario 1027617859 Person ID 87d326935323d6b7c9ba2efa88bc6ea3 Fecha de Re…" at bounding box center [797, 233] width 1228 height 287
click at [1329, 72] on span "Ver mirada por persona" at bounding box center [1331, 67] width 95 height 27
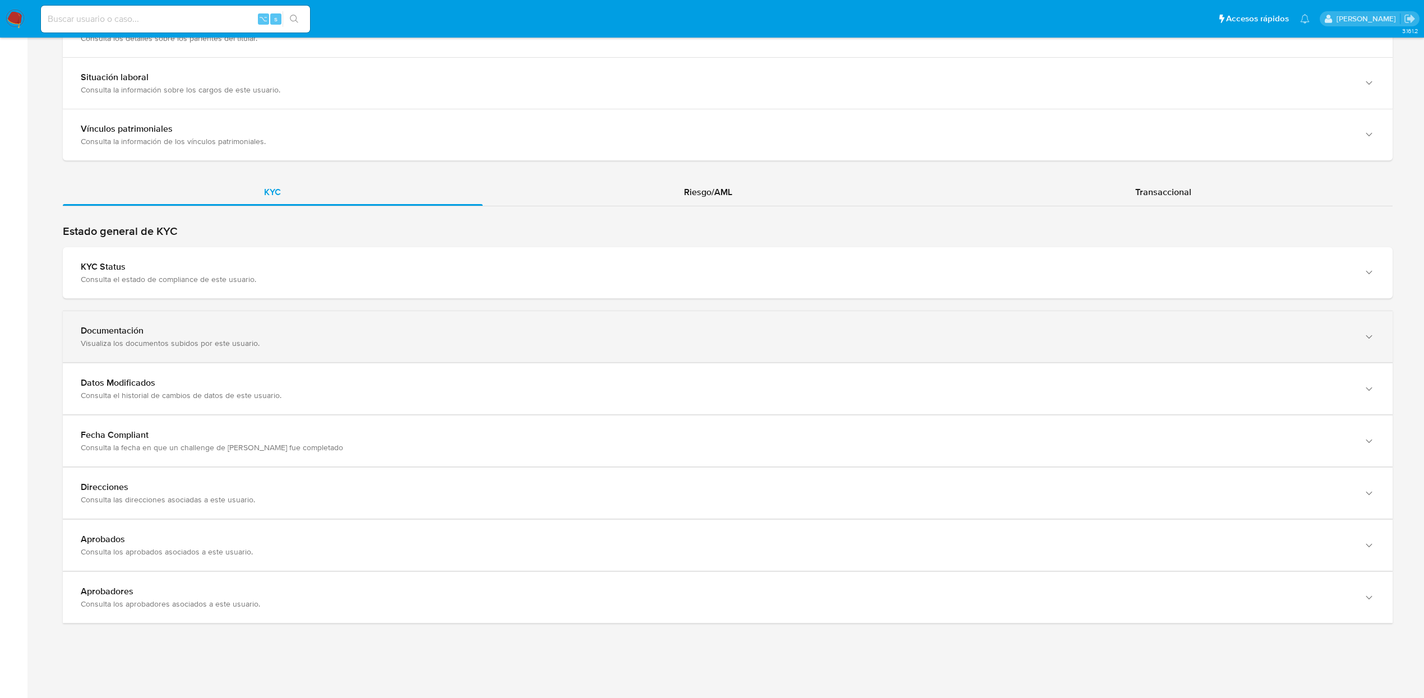
scroll to position [905, 0]
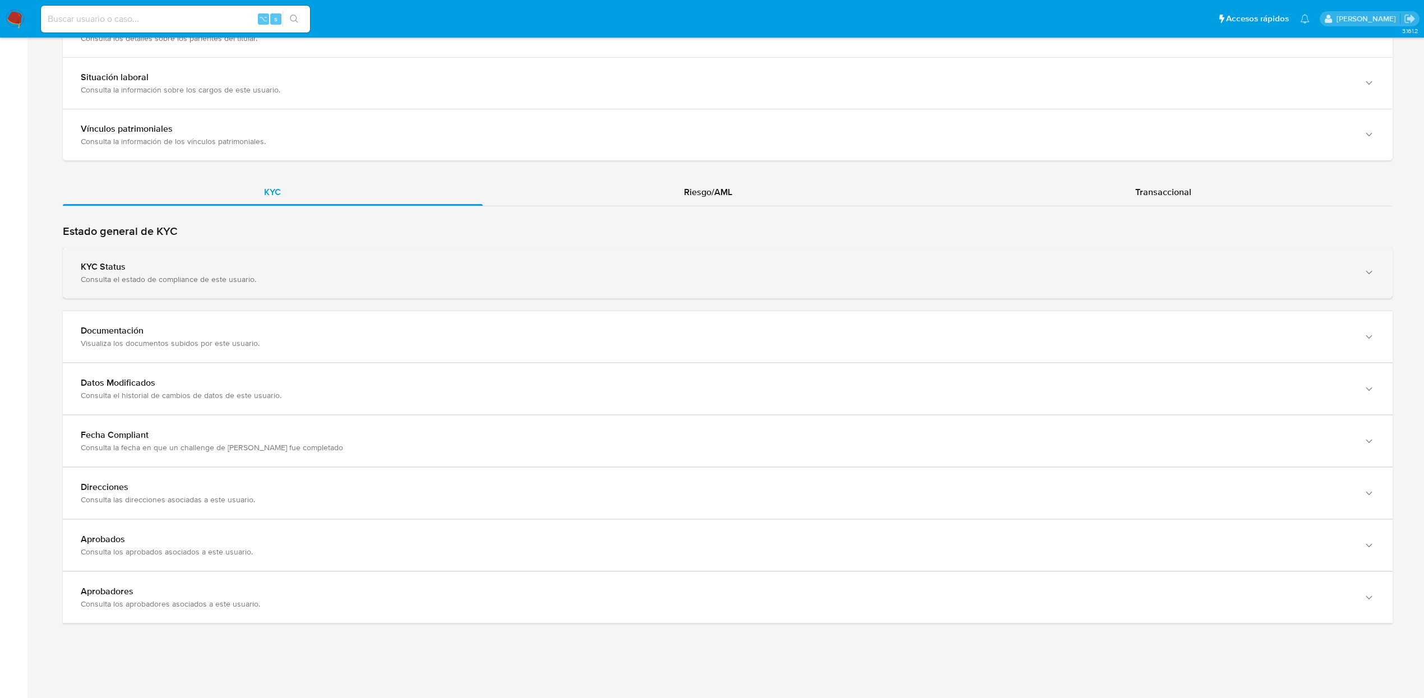
click at [166, 291] on div "KYC Status Consulta el estado de compliance de este usuario." at bounding box center [727, 272] width 1329 height 51
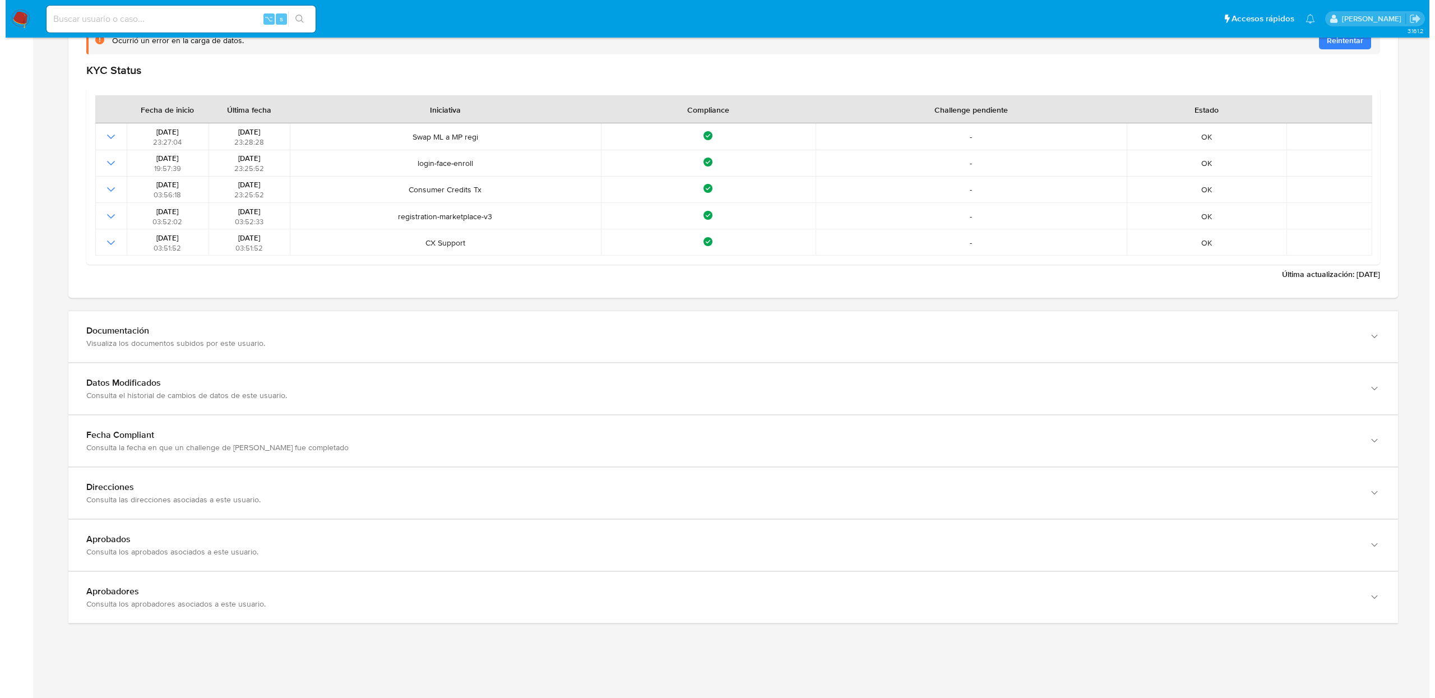
scroll to position [1197, 0]
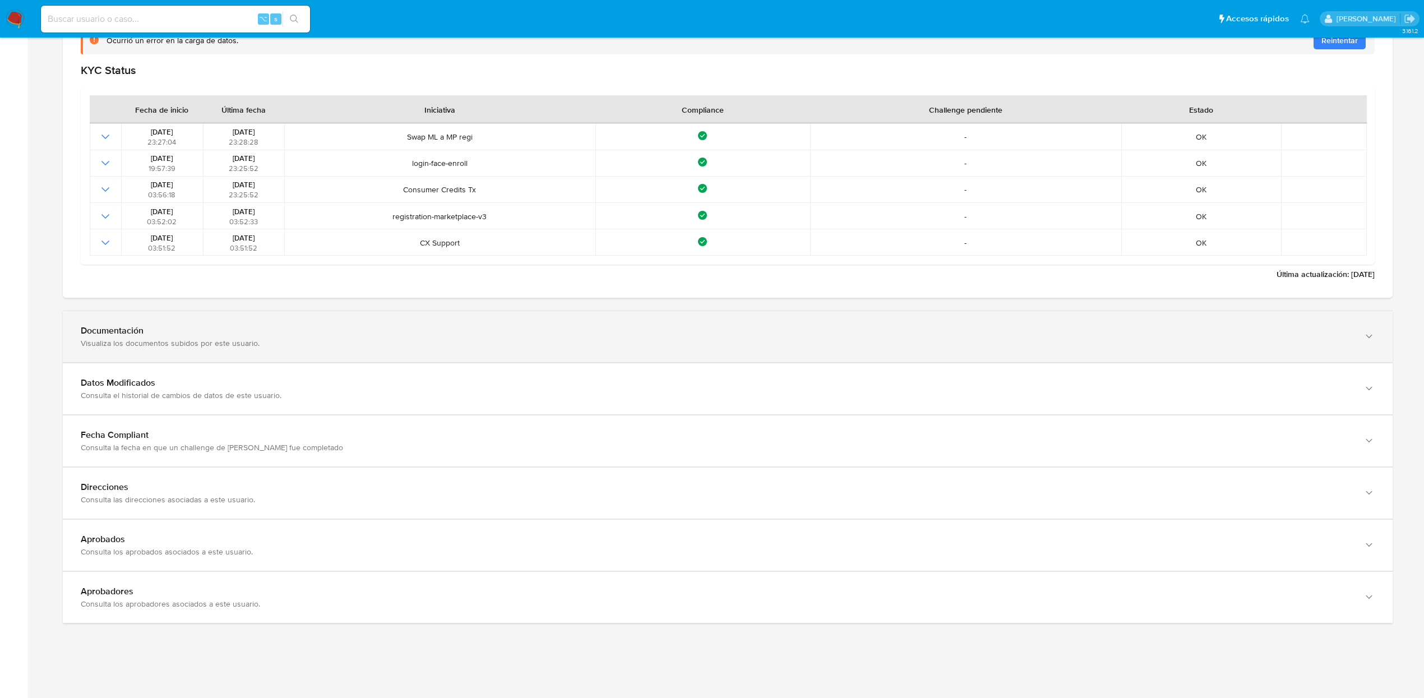
click at [184, 331] on div "Documentación" at bounding box center [716, 330] width 1271 height 11
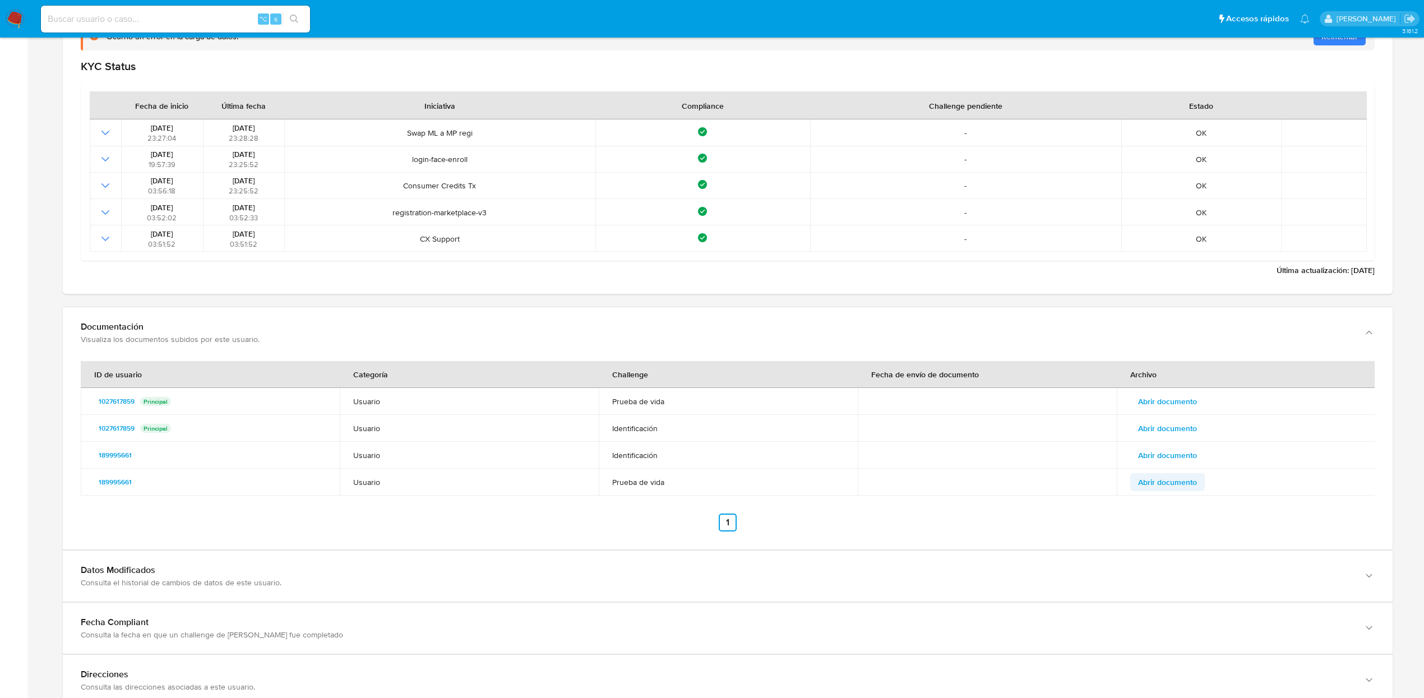
click at [1186, 486] on span "Abrir documento" at bounding box center [1167, 482] width 59 height 16
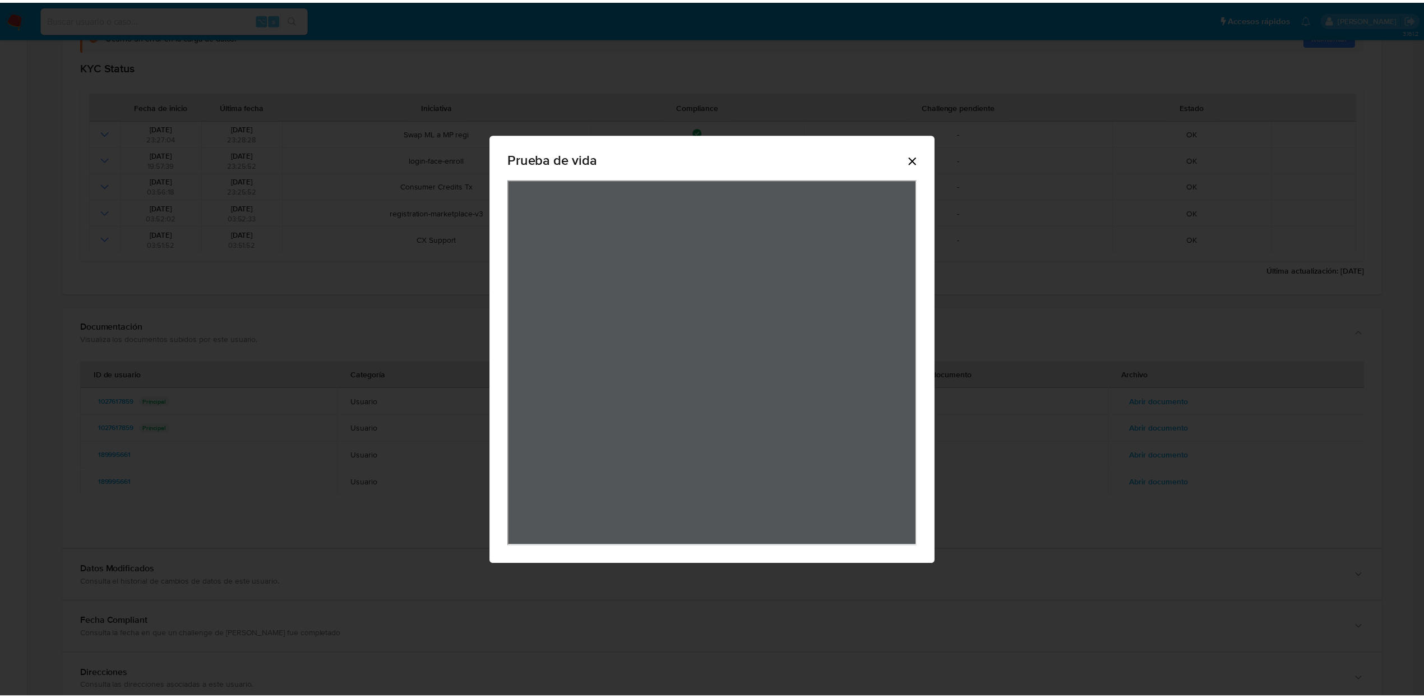
scroll to position [0, 0]
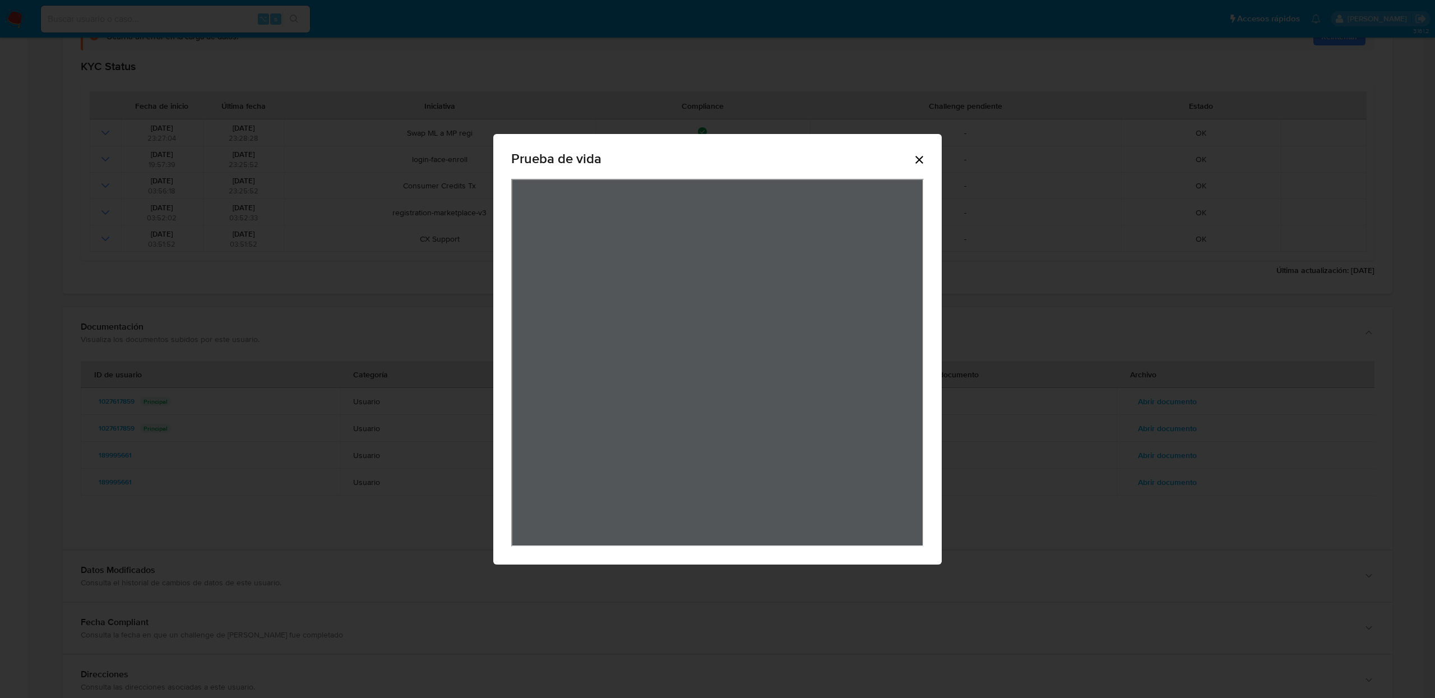
click at [915, 166] on div "Prueba de vida" at bounding box center [717, 161] width 412 height 36
click at [916, 163] on icon "Cerrar" at bounding box center [919, 160] width 8 height 8
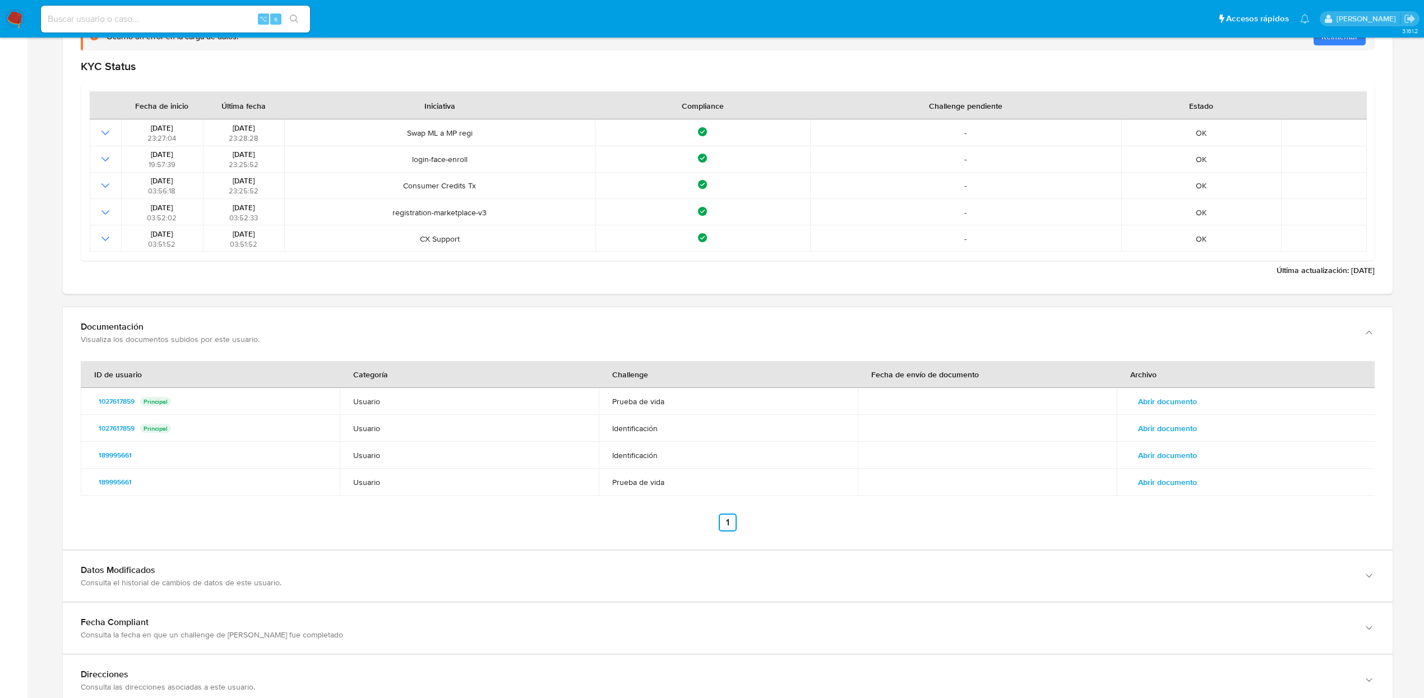
click at [1151, 451] on span "Abrir documento" at bounding box center [1167, 455] width 59 height 16
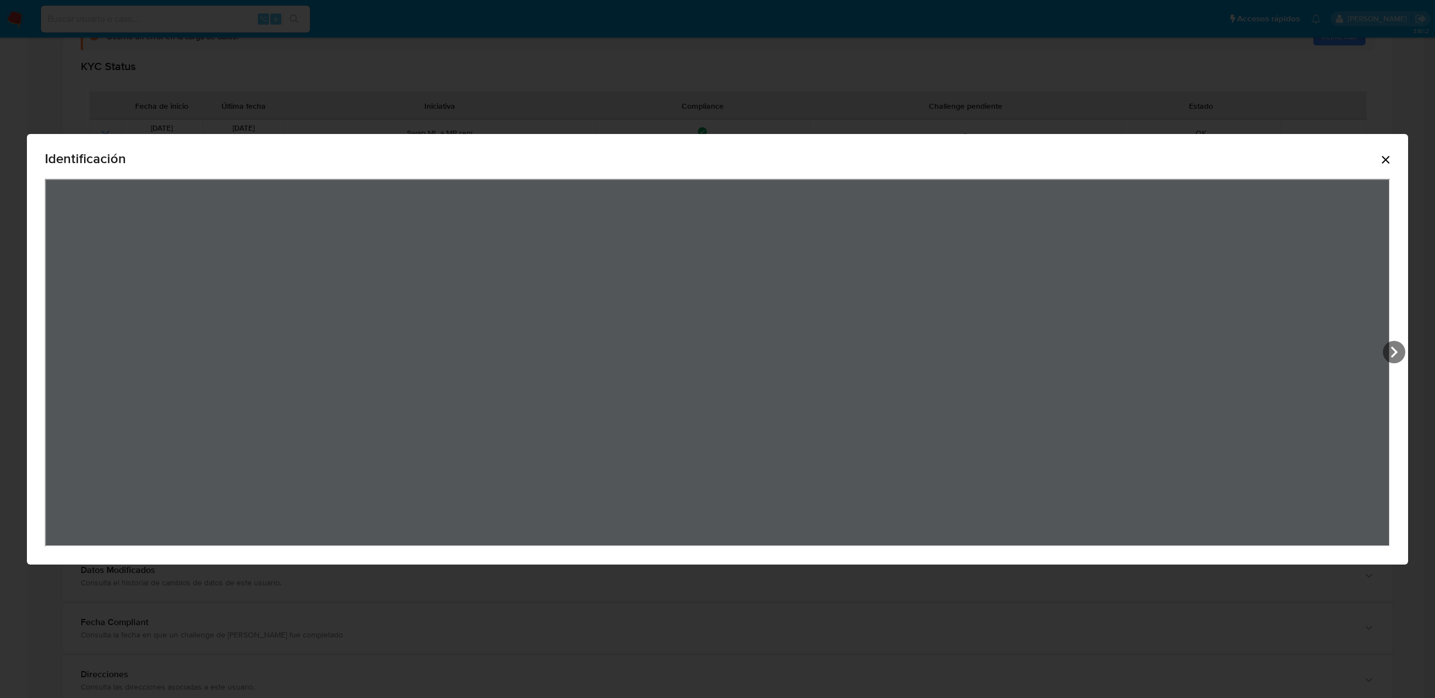
click at [1387, 162] on icon "Cerrar" at bounding box center [1385, 159] width 13 height 13
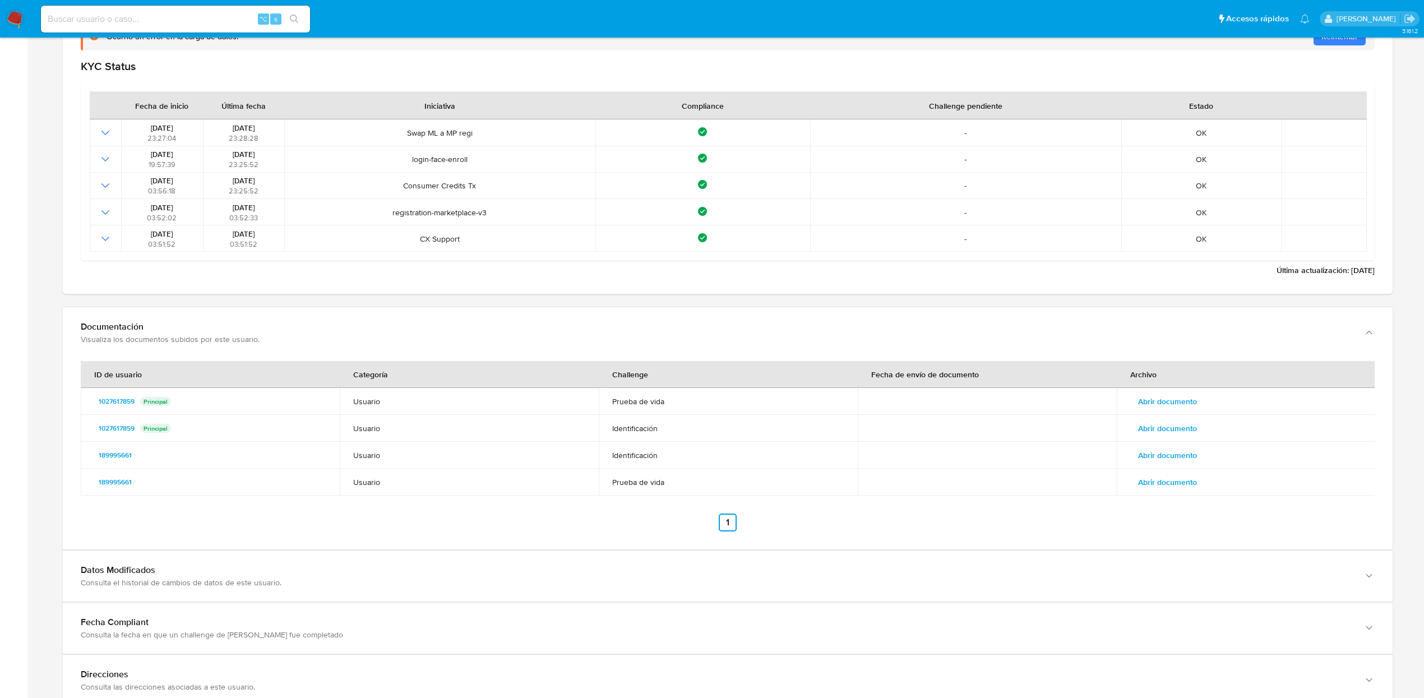
click at [1186, 421] on span "Abrir documento" at bounding box center [1167, 428] width 59 height 16
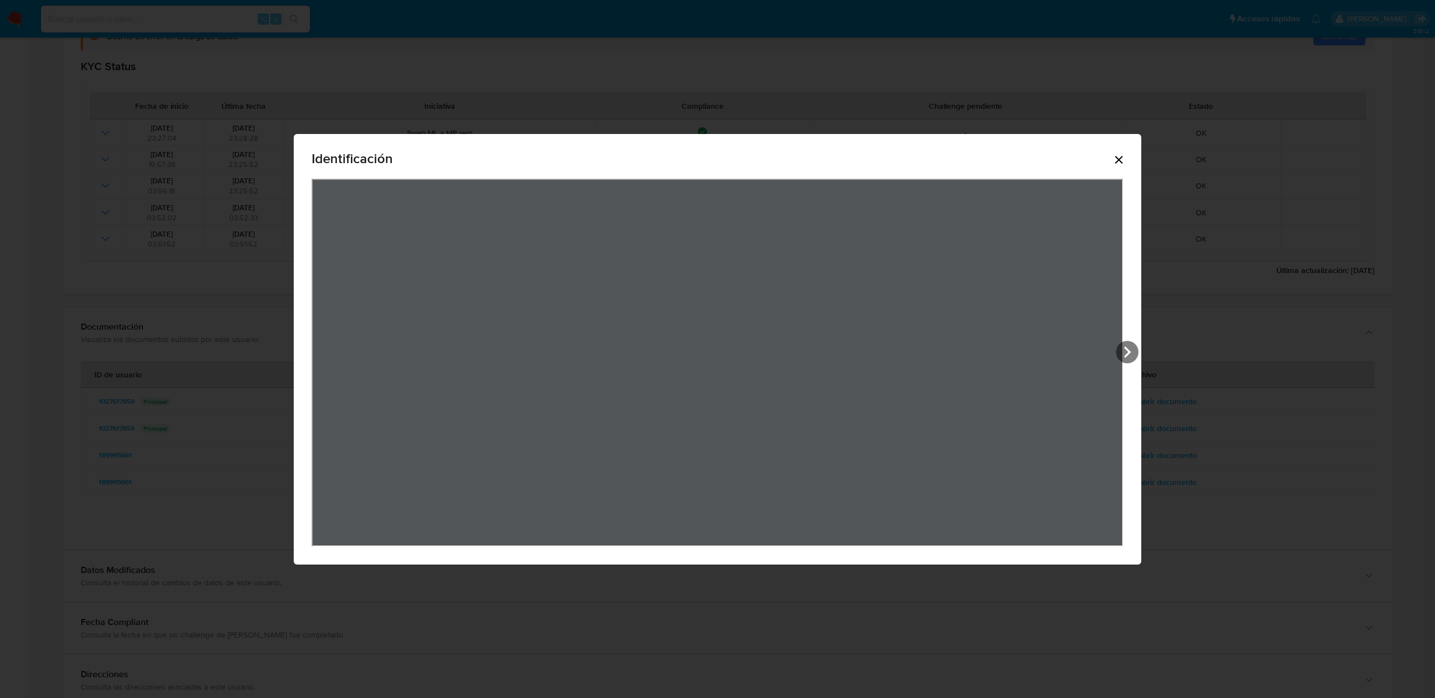
click at [1125, 161] on icon "Cerrar" at bounding box center [1118, 159] width 13 height 13
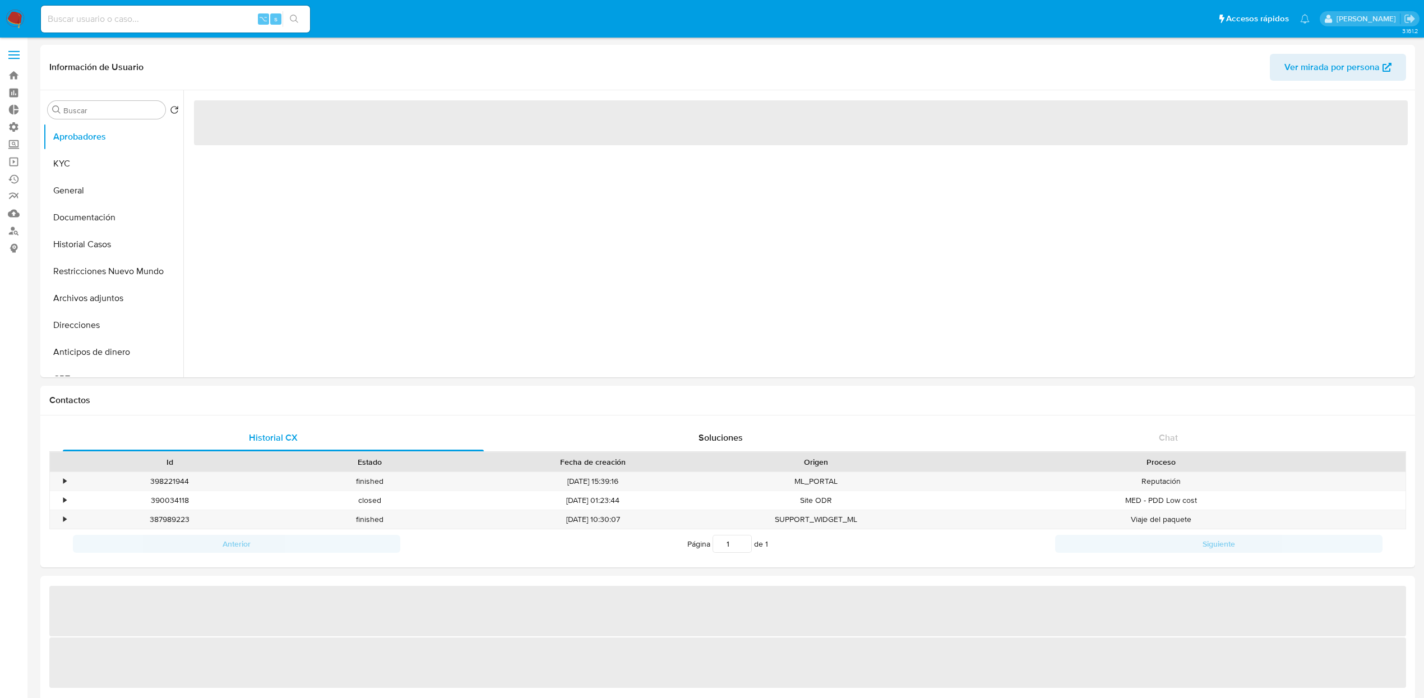
select select "10"
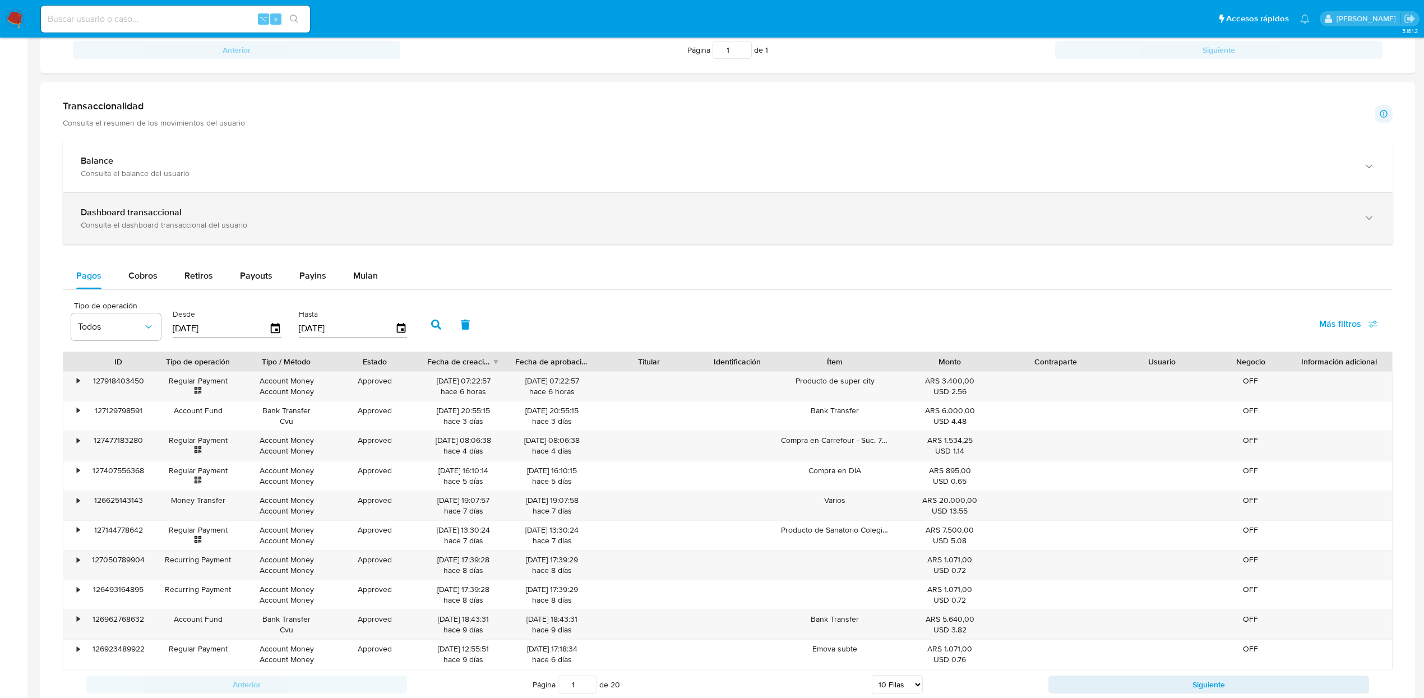
scroll to position [497, 0]
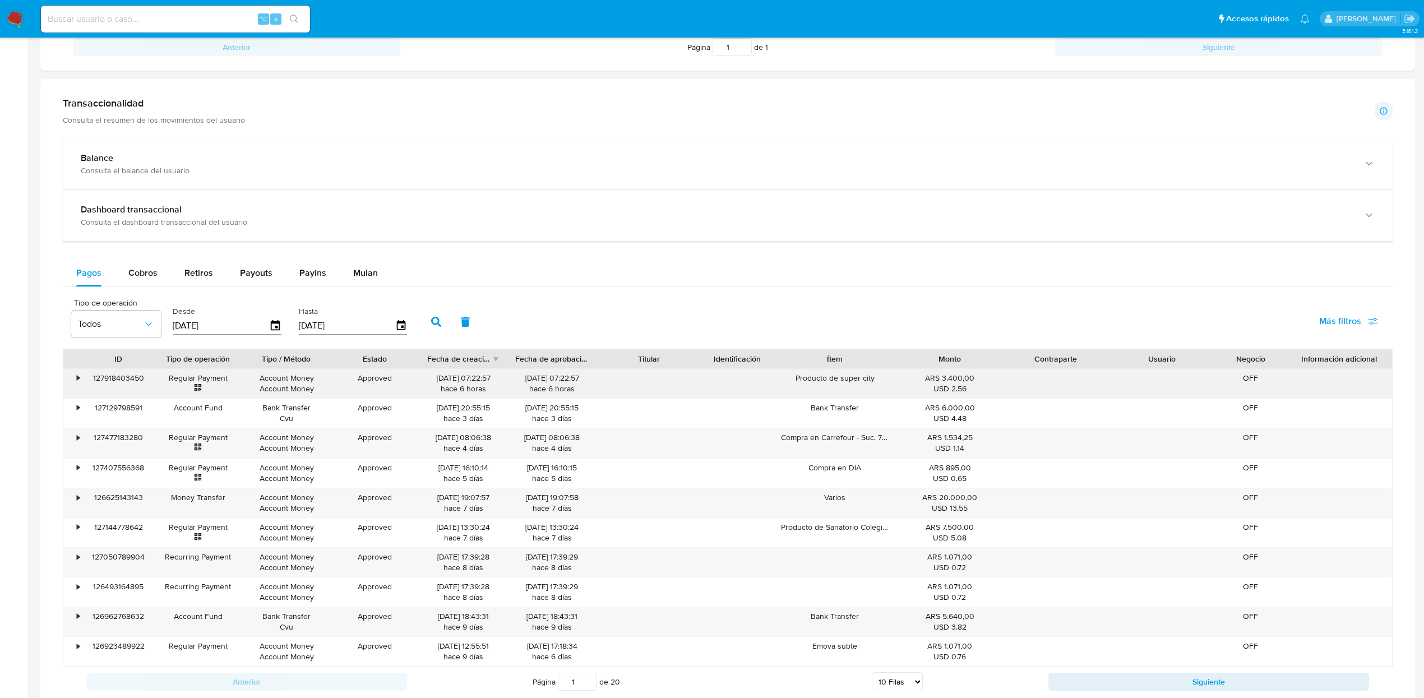
click at [77, 380] on div "•" at bounding box center [78, 378] width 3 height 11
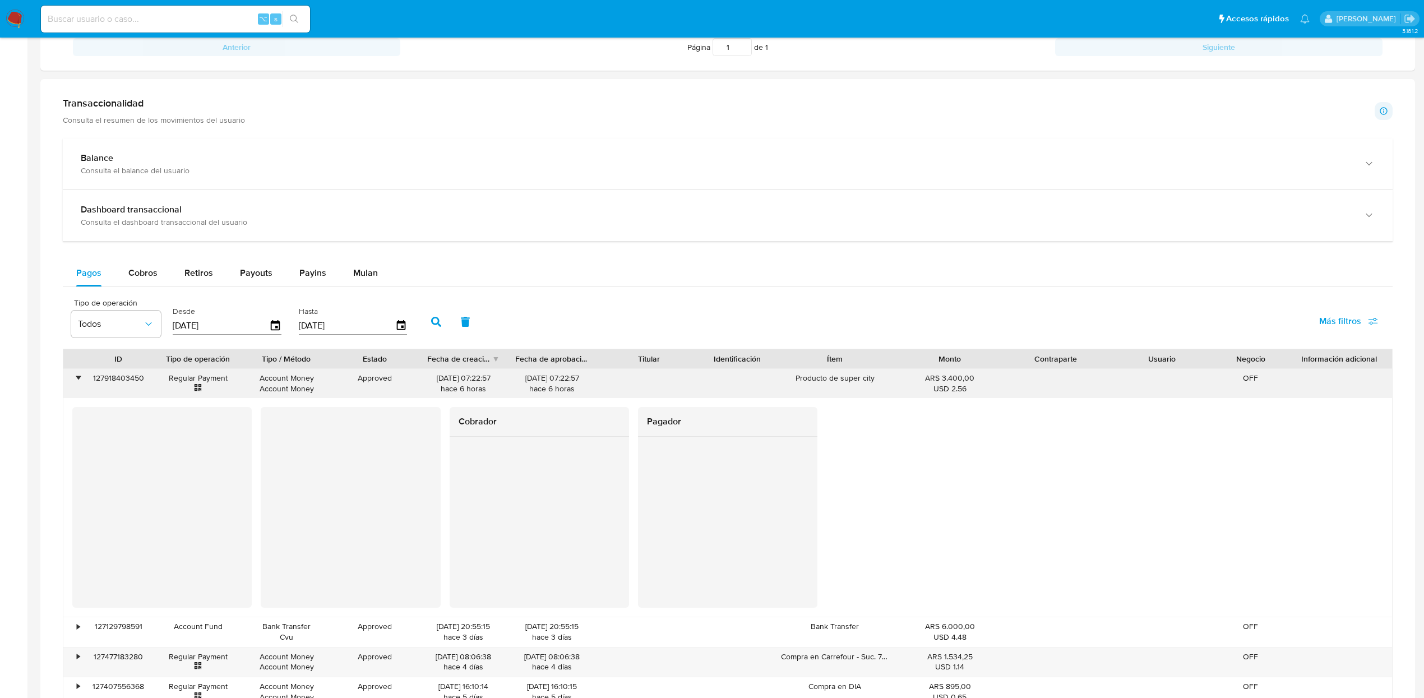
click at [83, 384] on div "127918403450" at bounding box center [118, 383] width 71 height 29
click at [150, 283] on div "Cobros" at bounding box center [142, 272] width 29 height 27
select select "10"
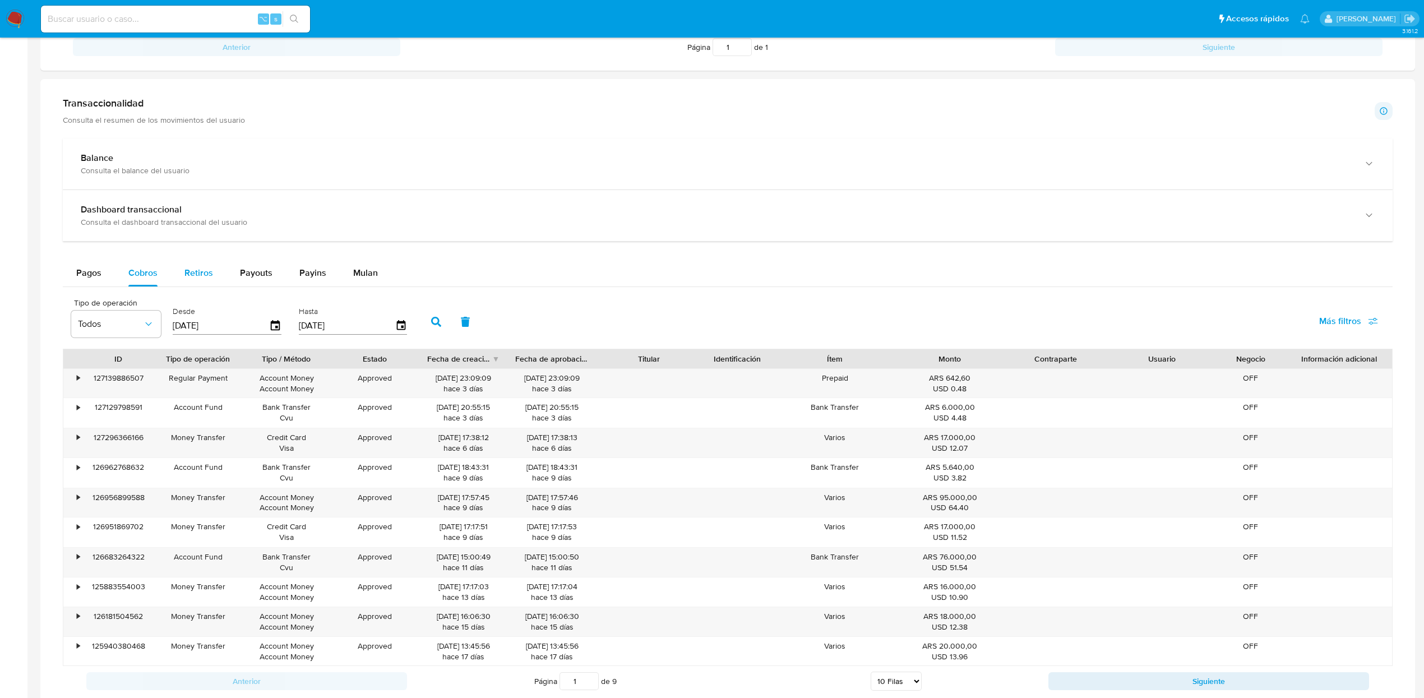
click at [202, 278] on span "Retiros" at bounding box center [198, 272] width 29 height 13
select select "10"
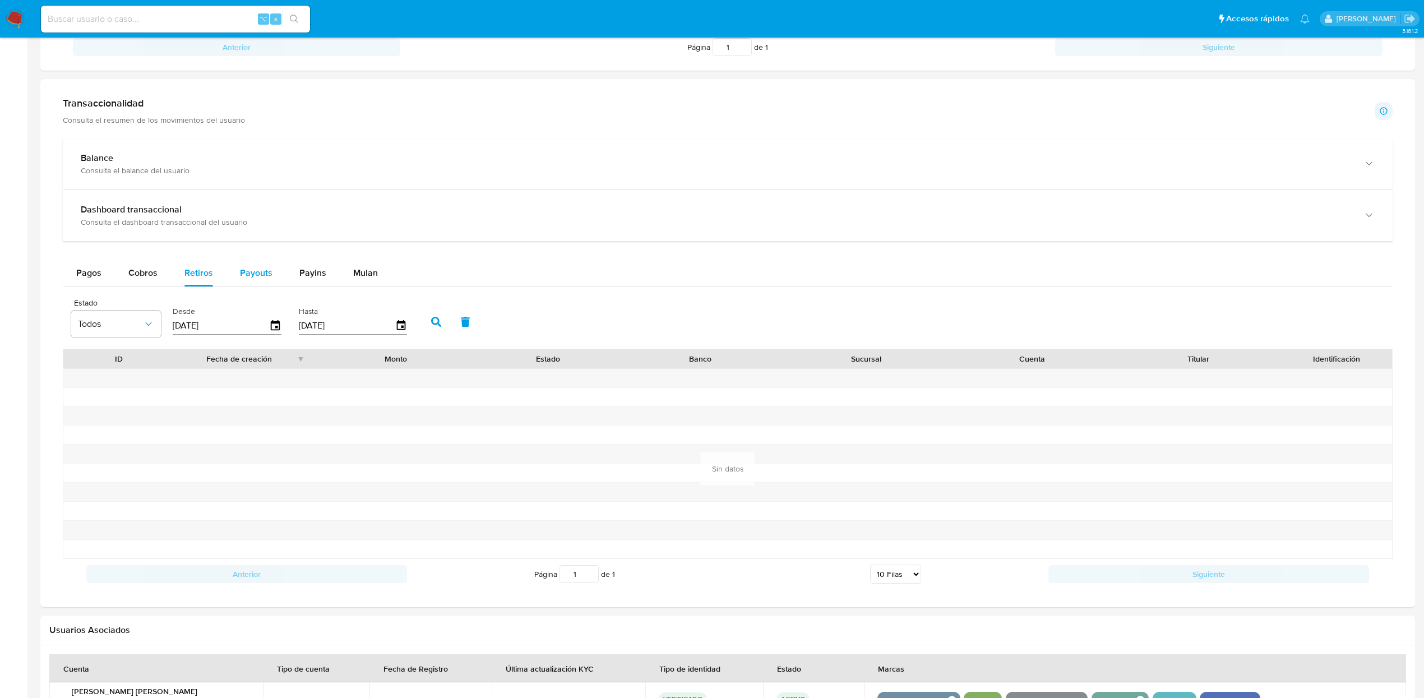
click at [244, 272] on span "Payouts" at bounding box center [256, 272] width 33 height 13
select select "10"
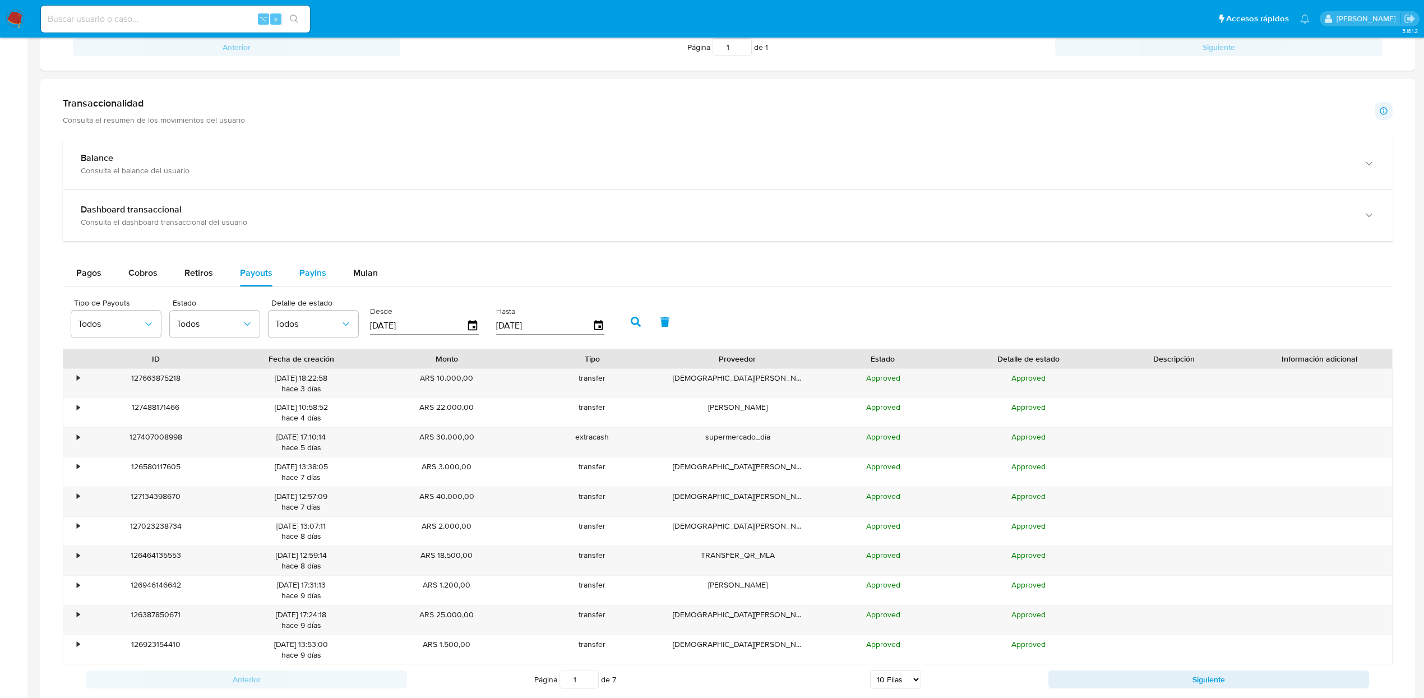
click at [290, 286] on button "Payins" at bounding box center [313, 272] width 54 height 27
select select "10"
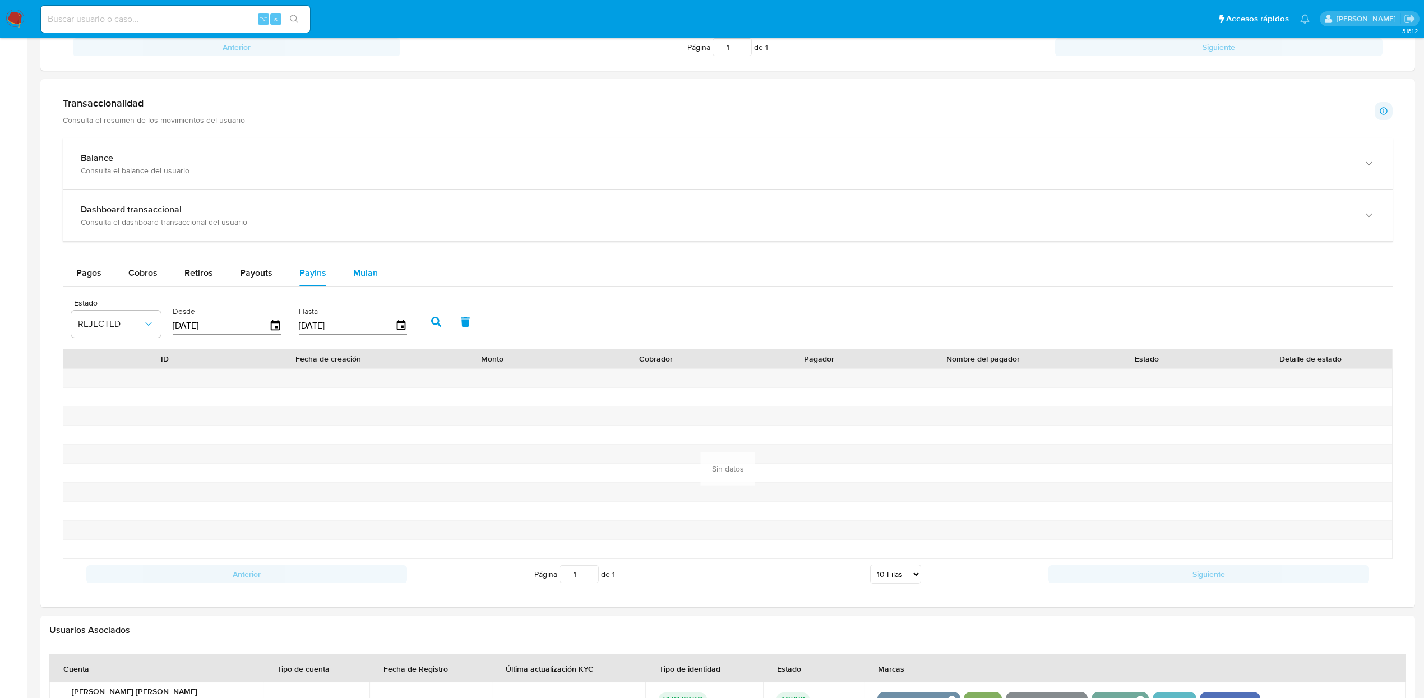
click at [369, 265] on div "Mulan" at bounding box center [365, 272] width 25 height 27
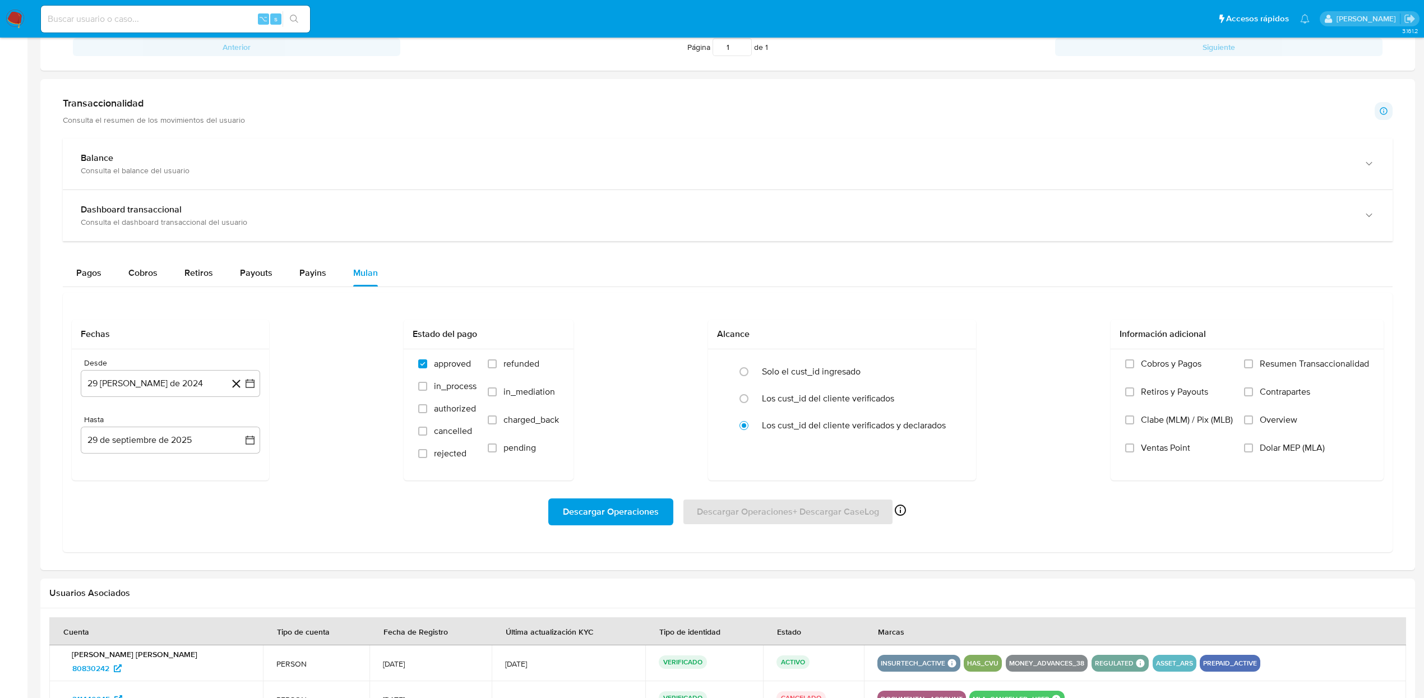
scroll to position [0, 0]
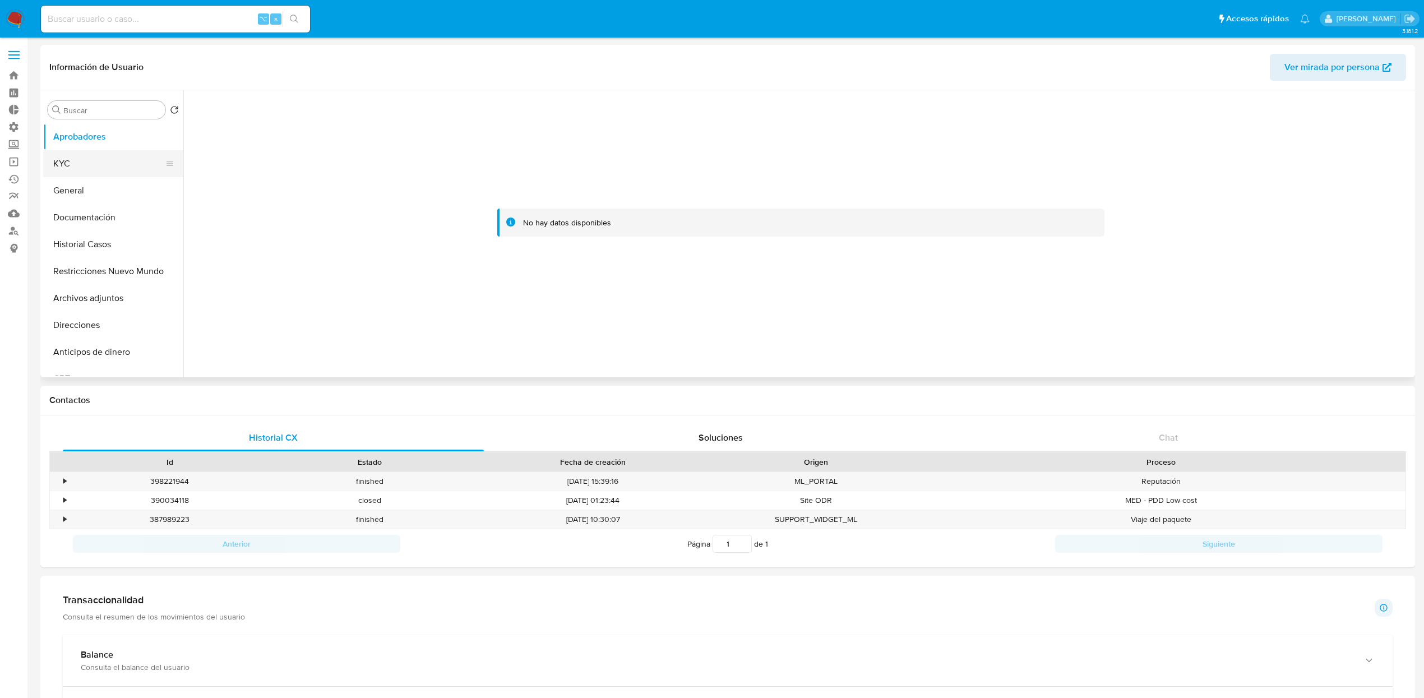
click at [100, 171] on button "KYC" at bounding box center [108, 163] width 131 height 27
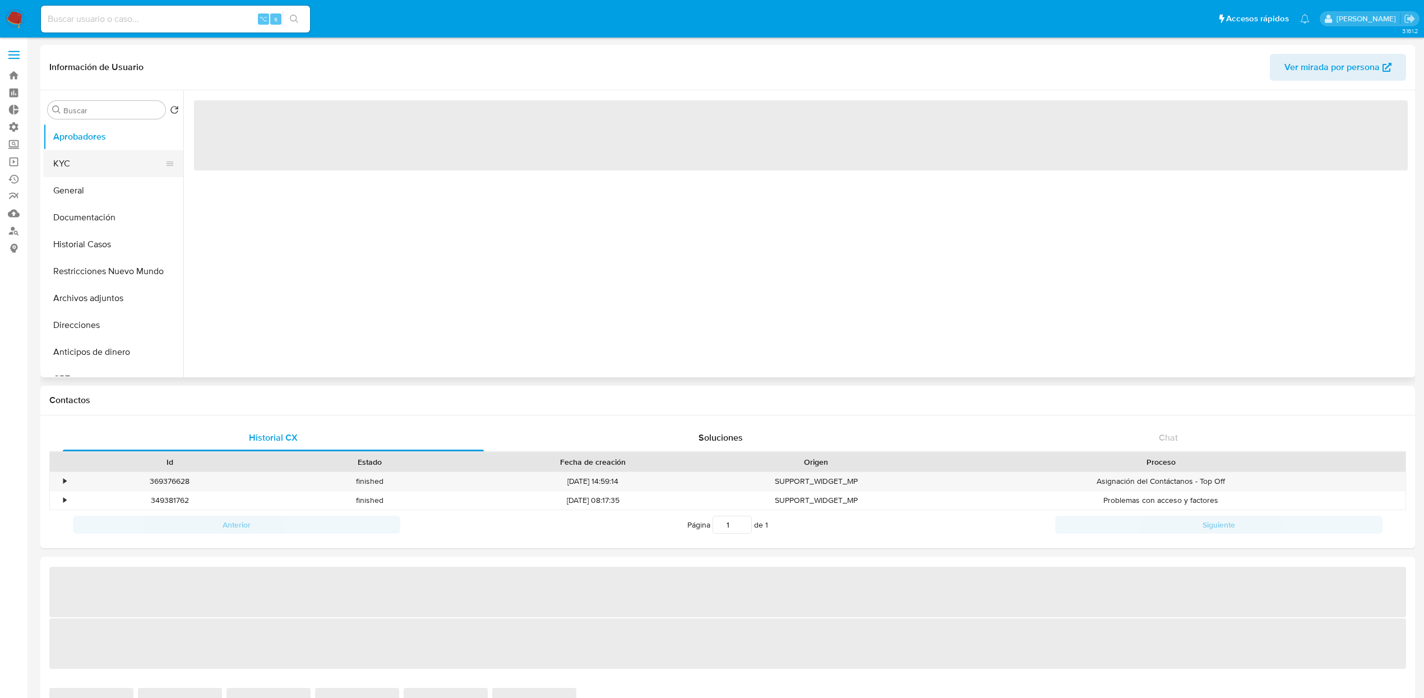
click at [54, 168] on button "KYC" at bounding box center [108, 163] width 131 height 27
select select "10"
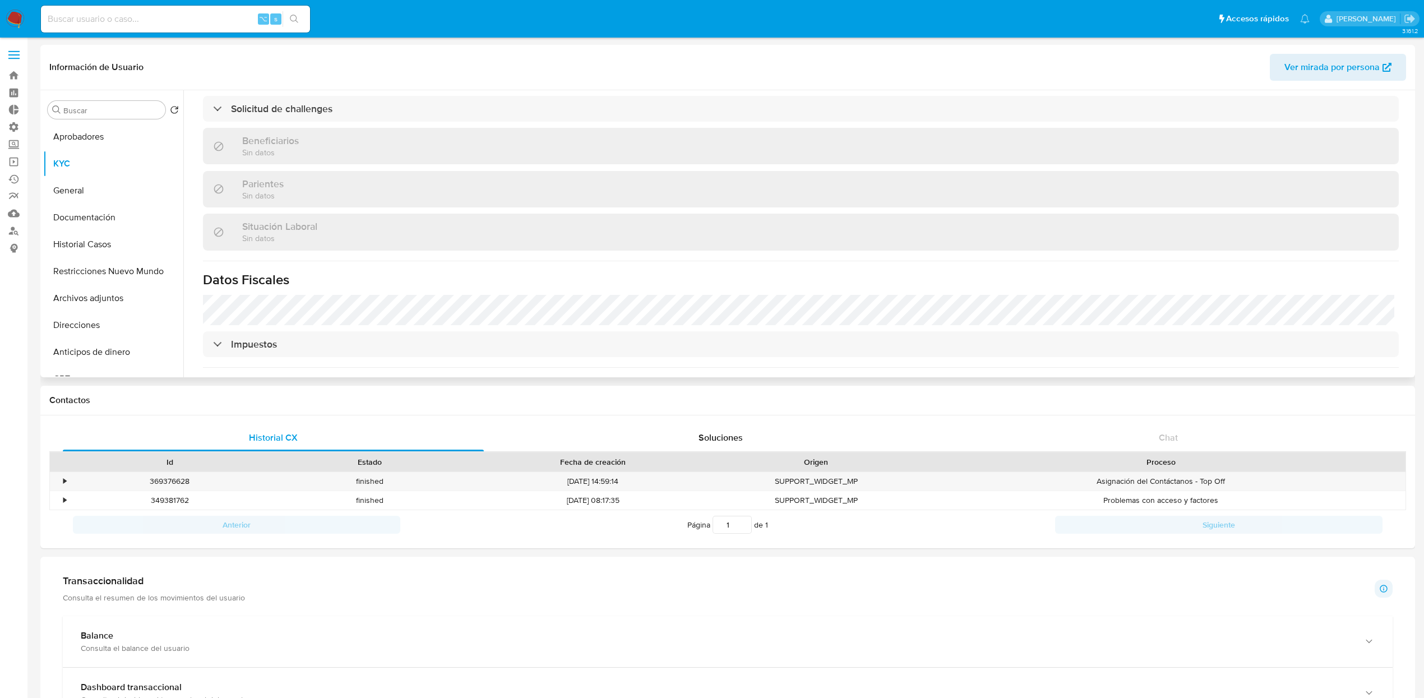
scroll to position [579, 0]
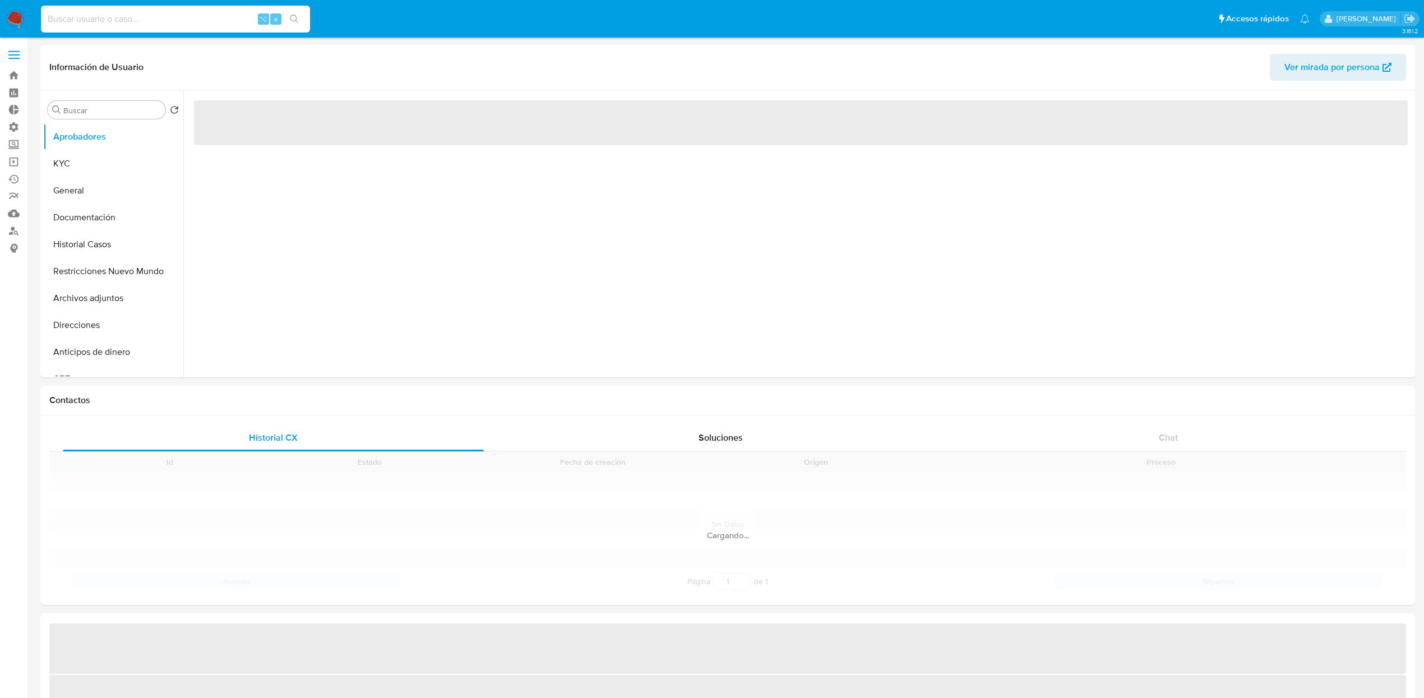
click at [130, 22] on input at bounding box center [175, 19] width 269 height 15
paste input "77564359234"
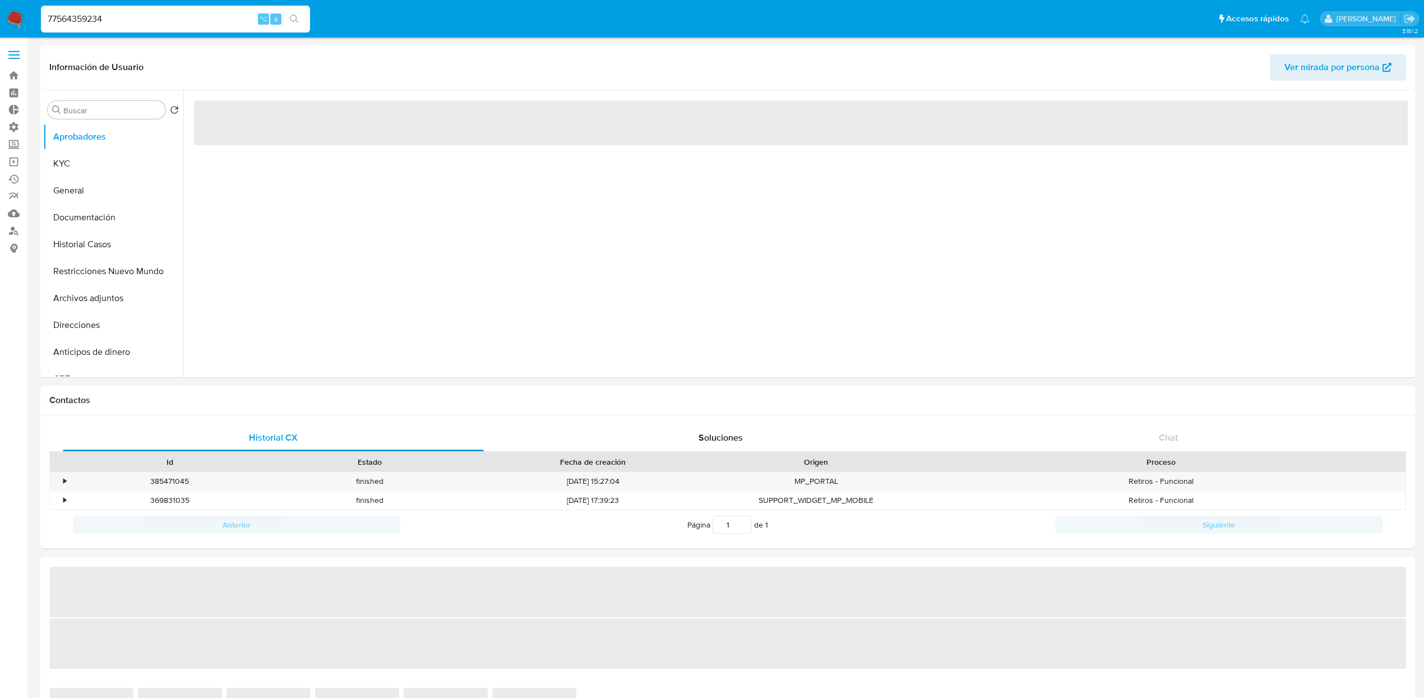
type input "77564359234"
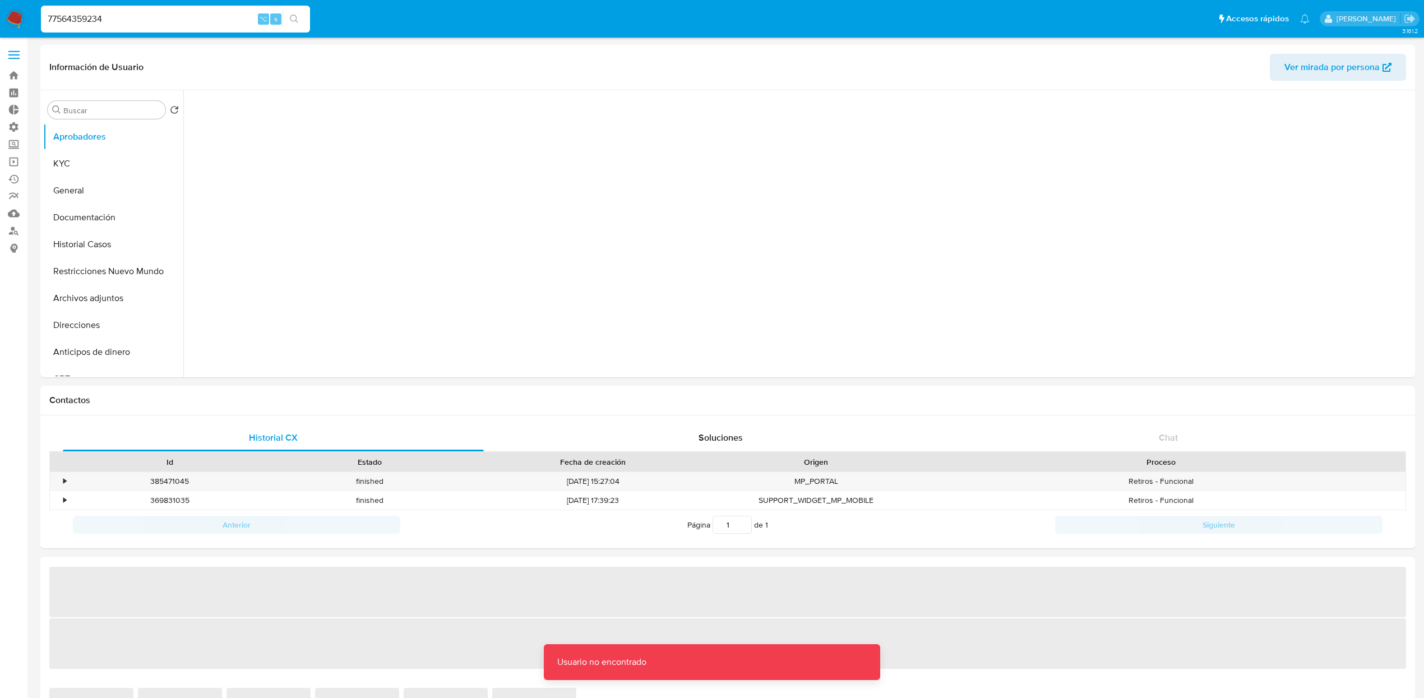
select select "10"
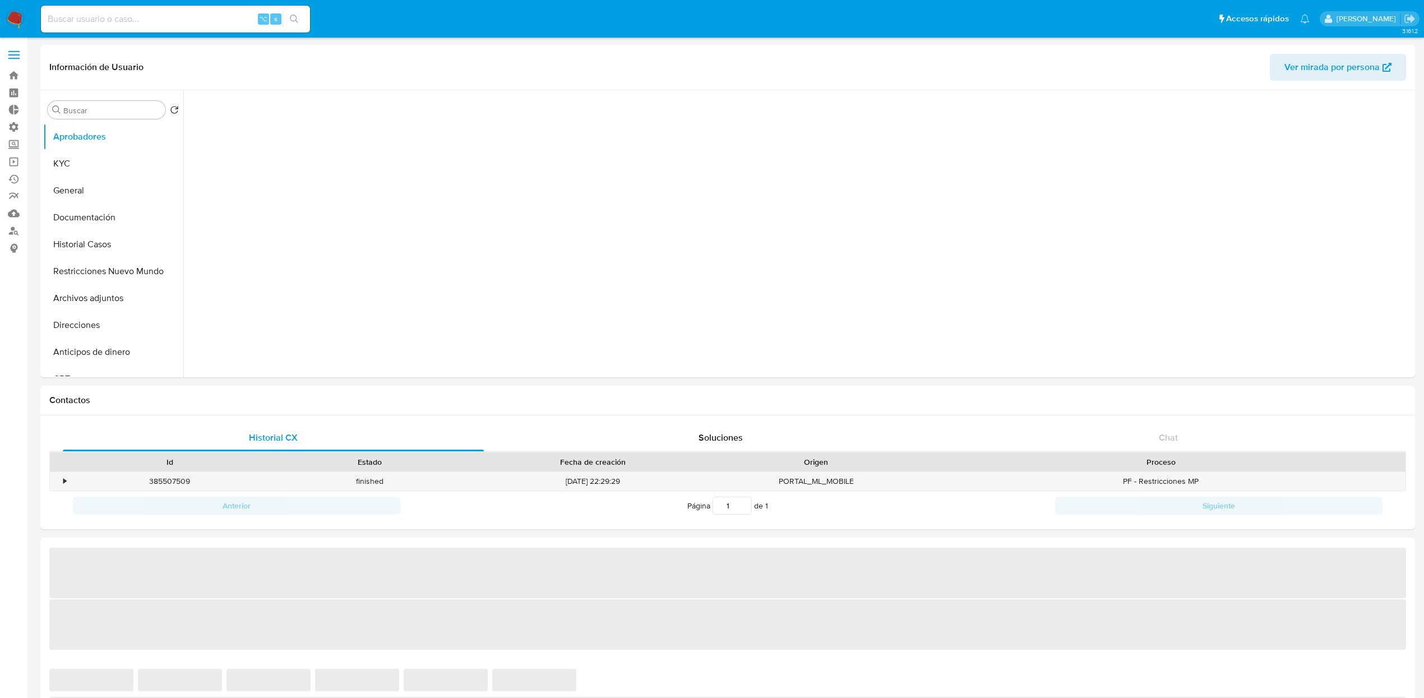
select select "10"
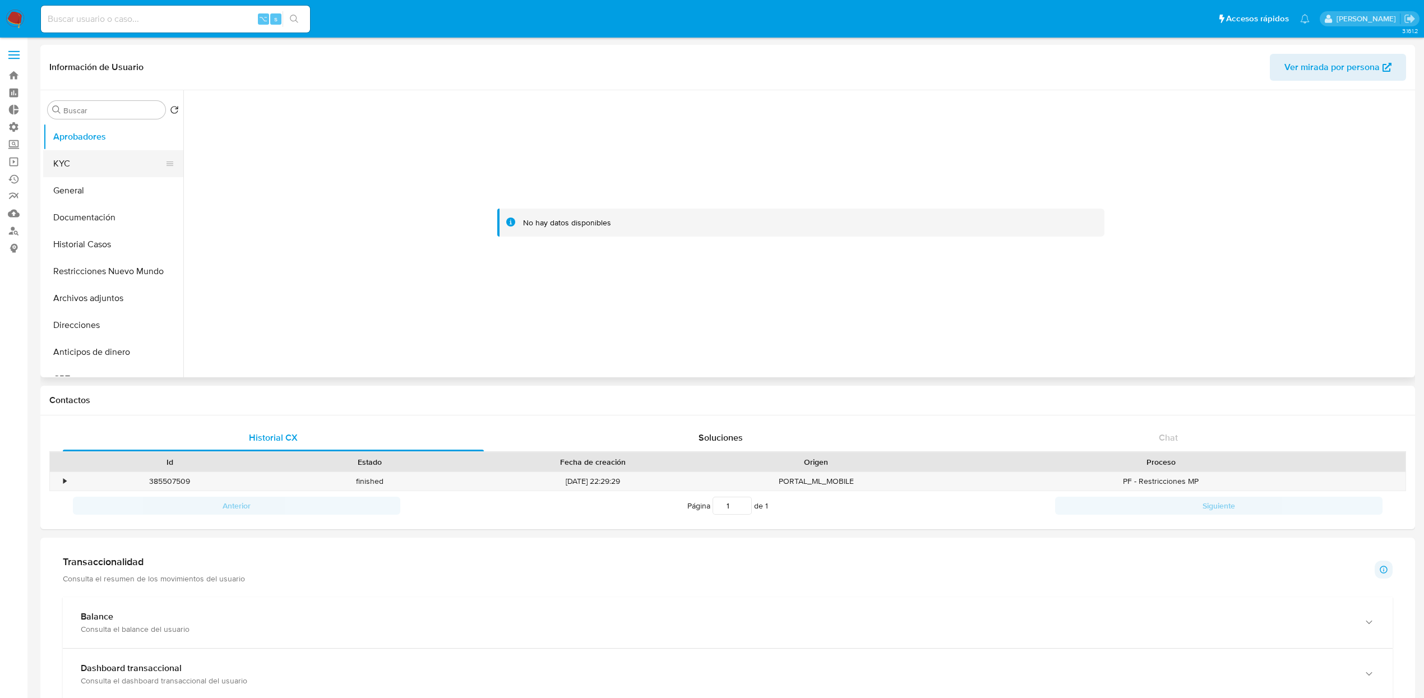
drag, startPoint x: 105, startPoint y: 157, endPoint x: 154, endPoint y: 156, distance: 48.2
click at [106, 157] on button "KYC" at bounding box center [108, 163] width 131 height 27
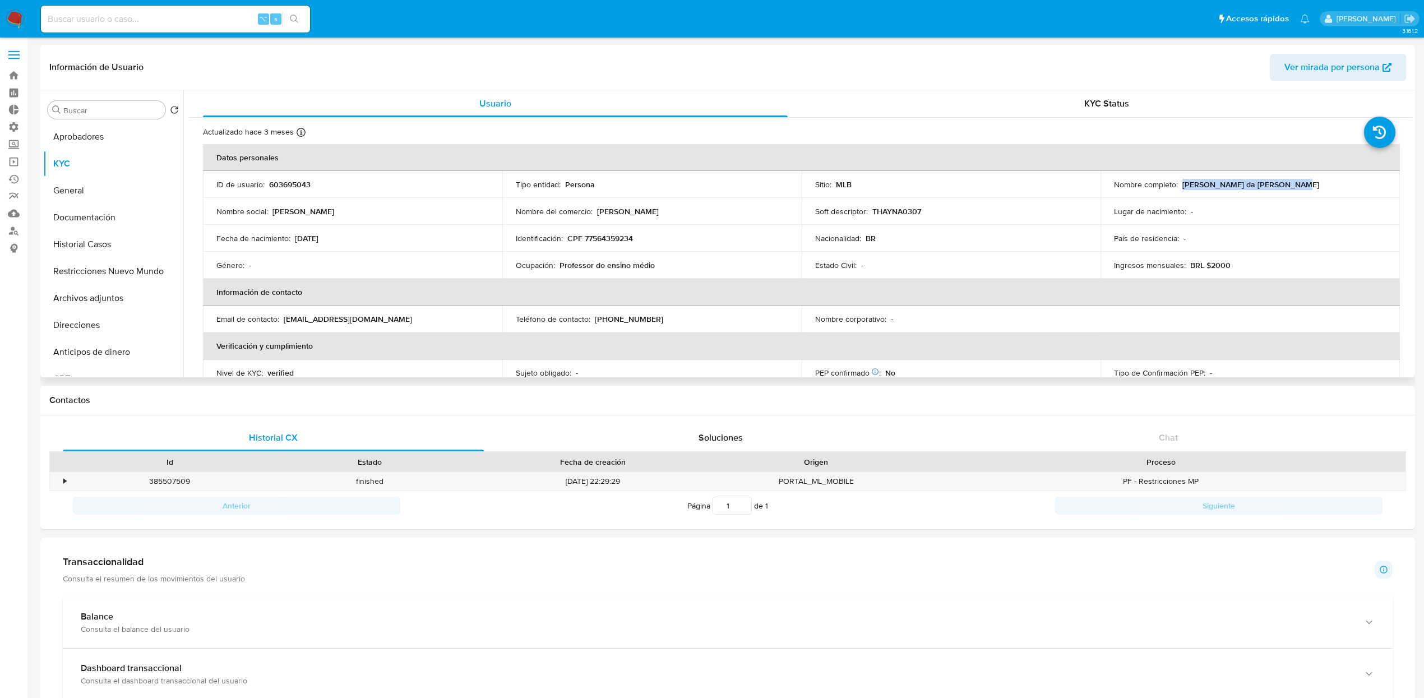
drag, startPoint x: 1179, startPoint y: 184, endPoint x: 490, endPoint y: 333, distance: 704.3
click at [1367, 191] on td "Nombre completo : [PERSON_NAME] da [PERSON_NAME]" at bounding box center [1249, 184] width 299 height 27
copy p "[PERSON_NAME] da [PERSON_NAME]"
drag, startPoint x: 341, startPoint y: 239, endPoint x: 295, endPoint y: 240, distance: 45.4
click at [295, 240] on div "Fecha de nacimiento : [DEMOGRAPHIC_DATA]" at bounding box center [352, 238] width 272 height 10
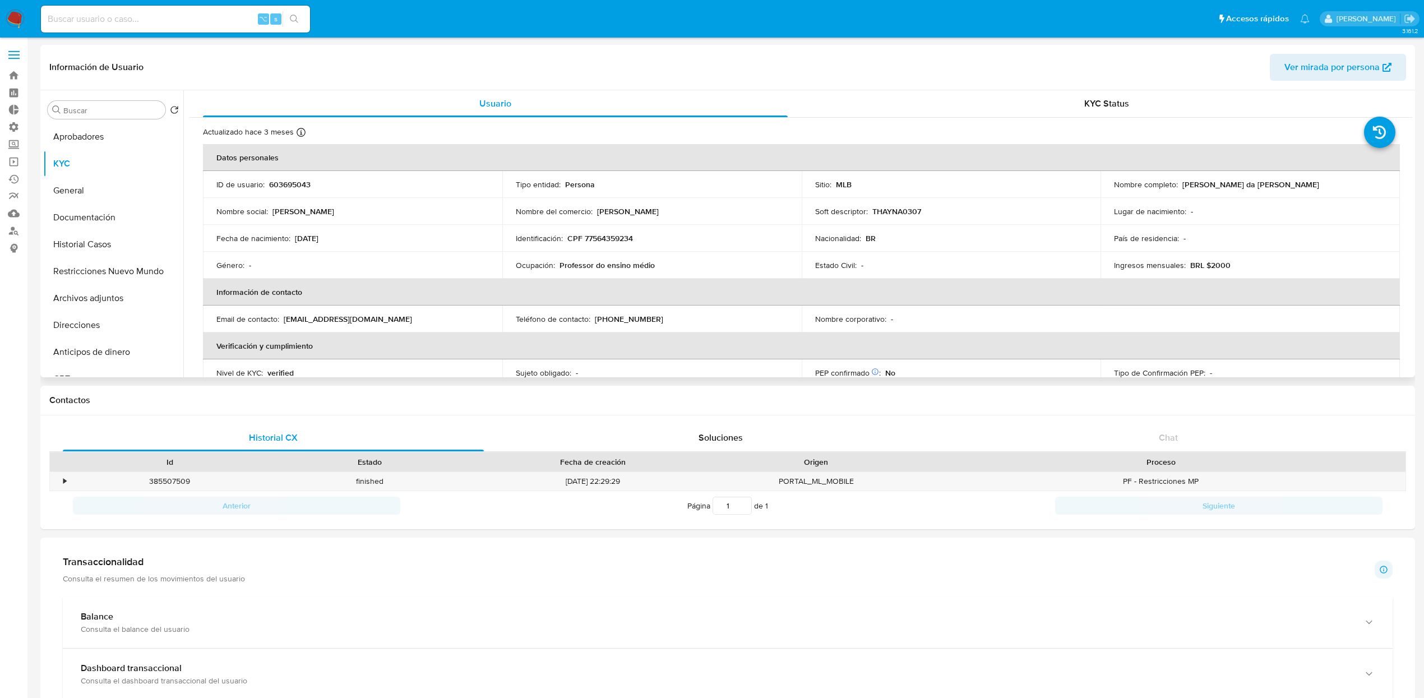
click at [672, 312] on td "Teléfono de contacto : [PHONE_NUMBER]" at bounding box center [651, 318] width 299 height 27
drag, startPoint x: 652, startPoint y: 239, endPoint x: 563, endPoint y: 239, distance: 88.5
click at [563, 239] on div "Identificación : CPF 77564359234" at bounding box center [652, 238] width 272 height 10
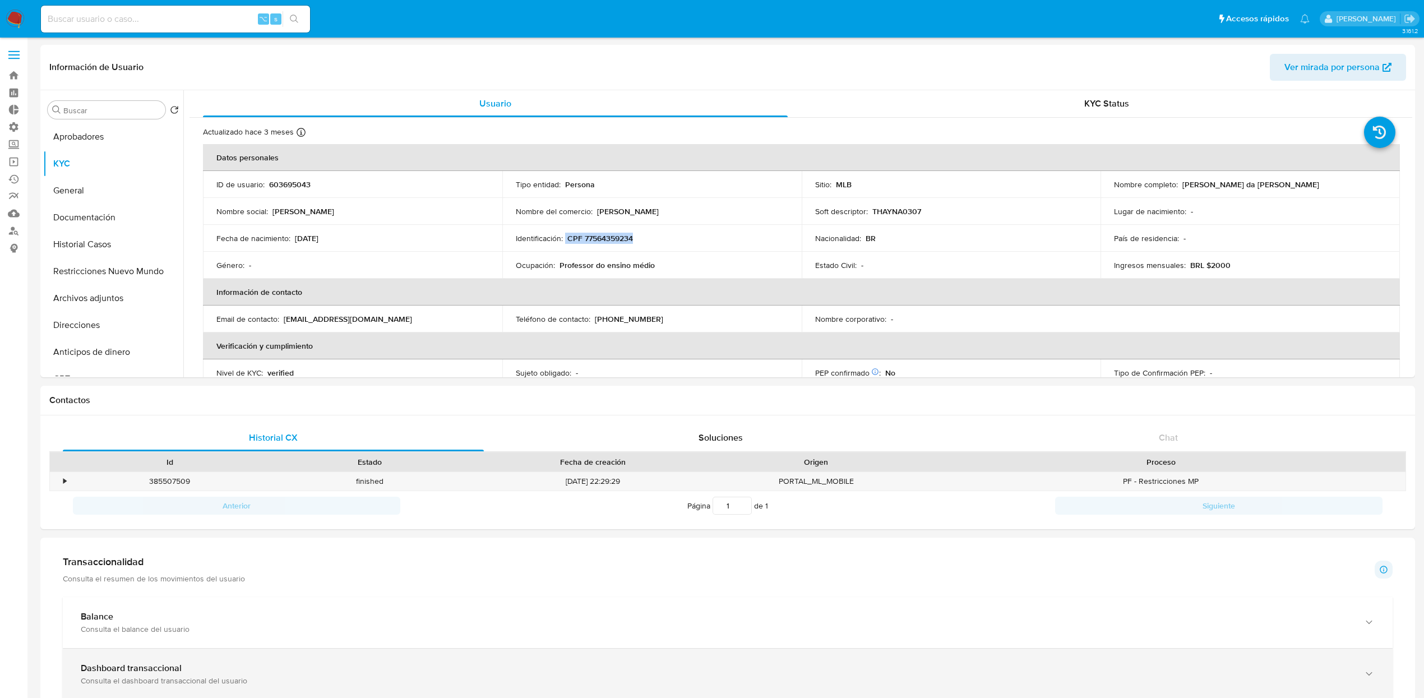
copy div "CPF 77564359234"
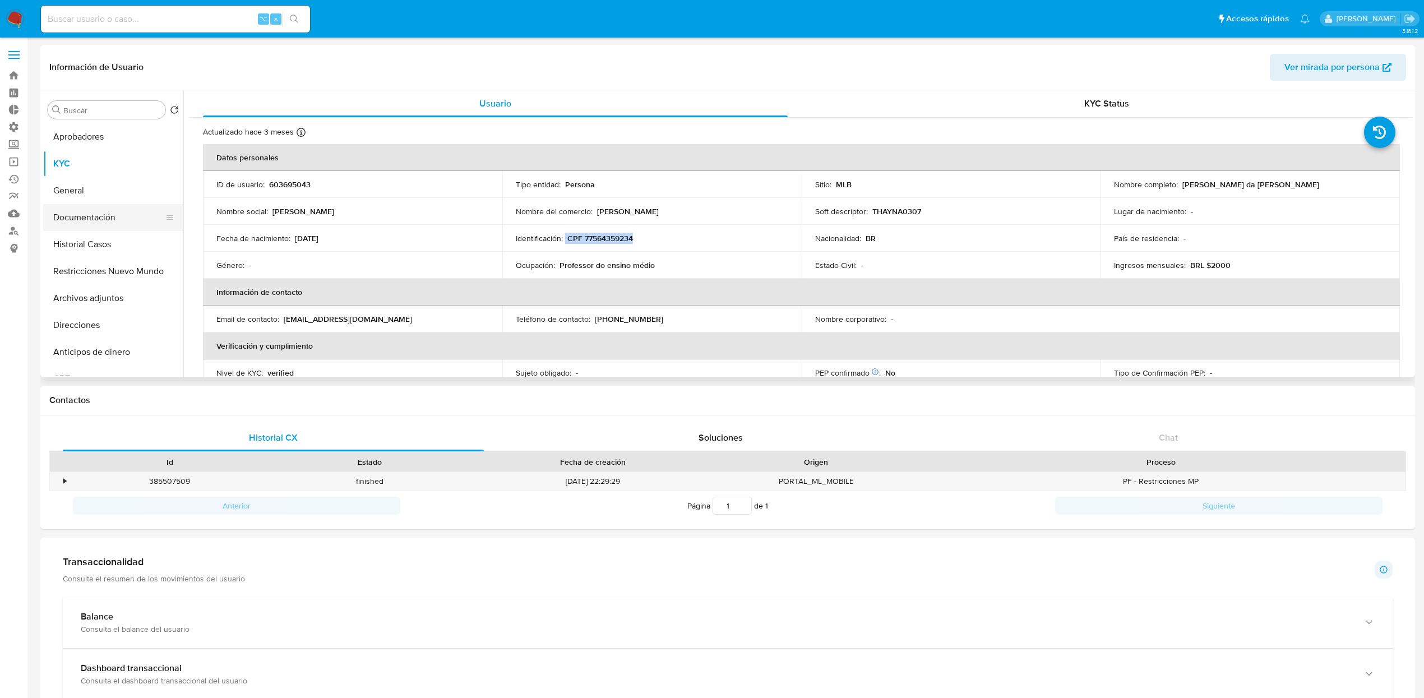
drag, startPoint x: 106, startPoint y: 212, endPoint x: 104, endPoint y: 227, distance: 15.4
click at [106, 212] on button "Documentación" at bounding box center [108, 217] width 131 height 27
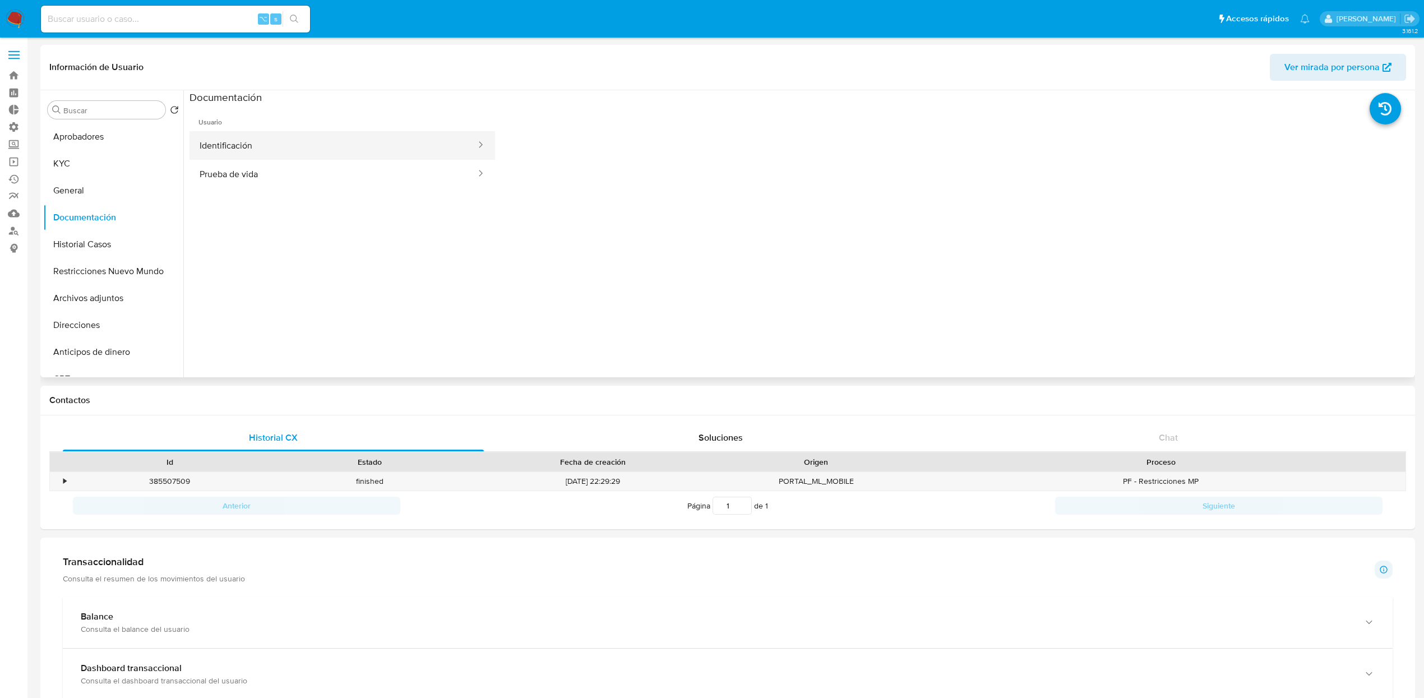
click at [258, 145] on button "Identificación" at bounding box center [333, 145] width 288 height 29
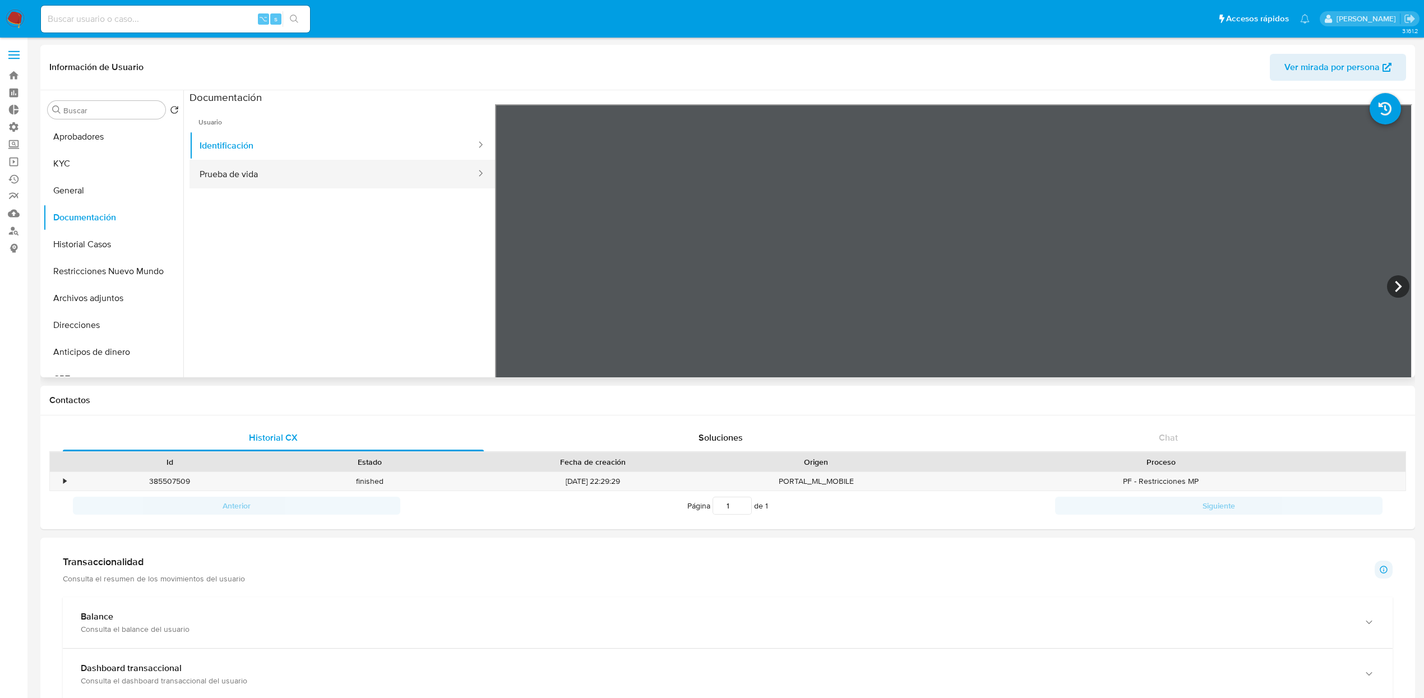
click at [271, 183] on button "Prueba de vida" at bounding box center [333, 174] width 288 height 29
click at [76, 163] on button "KYC" at bounding box center [108, 163] width 131 height 27
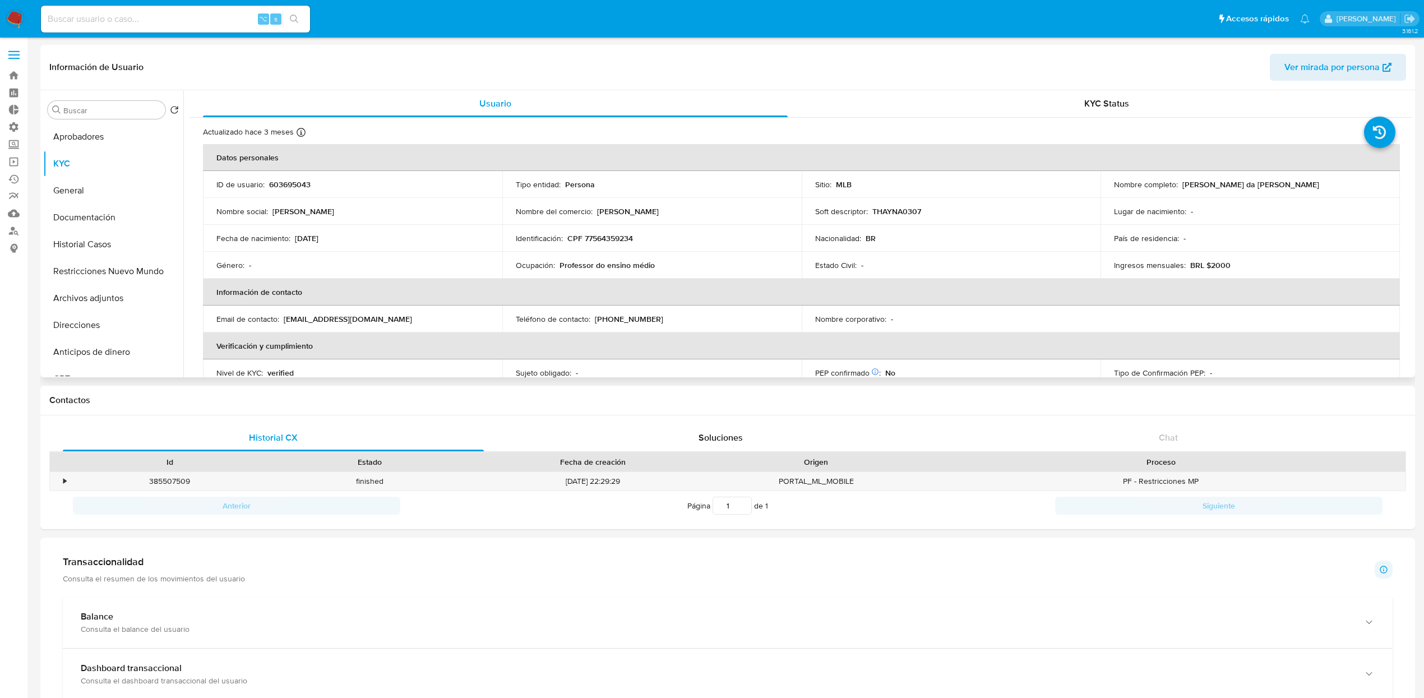
drag, startPoint x: 674, startPoint y: 261, endPoint x: 650, endPoint y: 266, distance: 24.0
click at [671, 262] on div "Ocupación : Professor do ensino médio" at bounding box center [652, 265] width 272 height 10
drag, startPoint x: 652, startPoint y: 263, endPoint x: 511, endPoint y: 266, distance: 141.2
click at [510, 265] on td "Ocupación : Professor do ensino médio" at bounding box center [651, 265] width 299 height 27
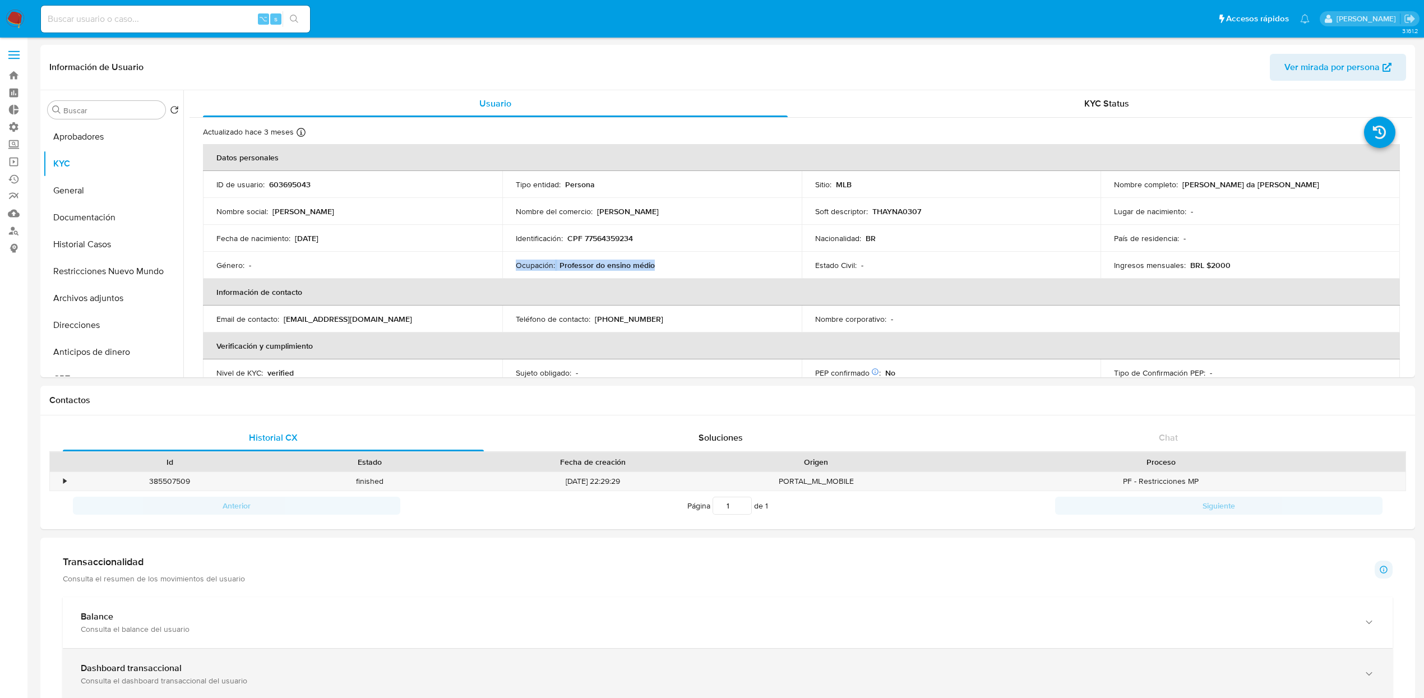
copy div "Ocupación : Professor do ensino médio"
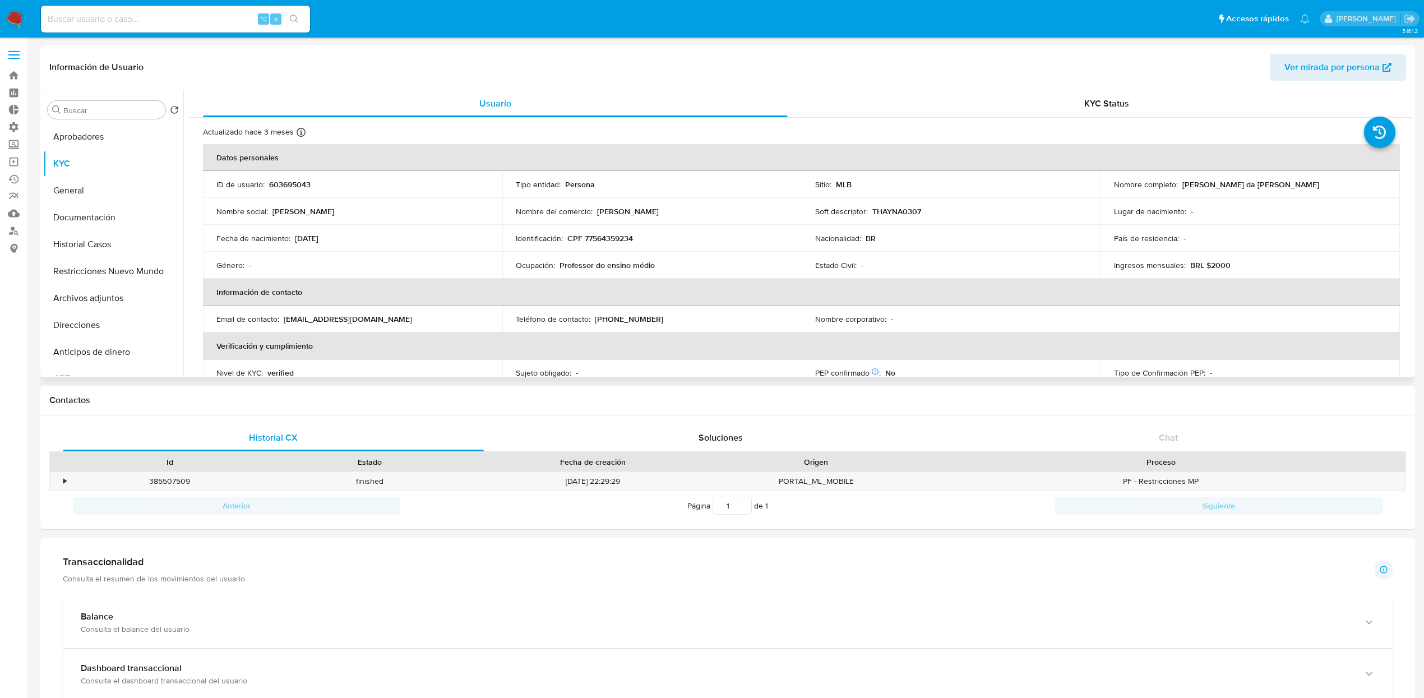
click at [483, 281] on th "Información de contacto" at bounding box center [801, 292] width 1197 height 27
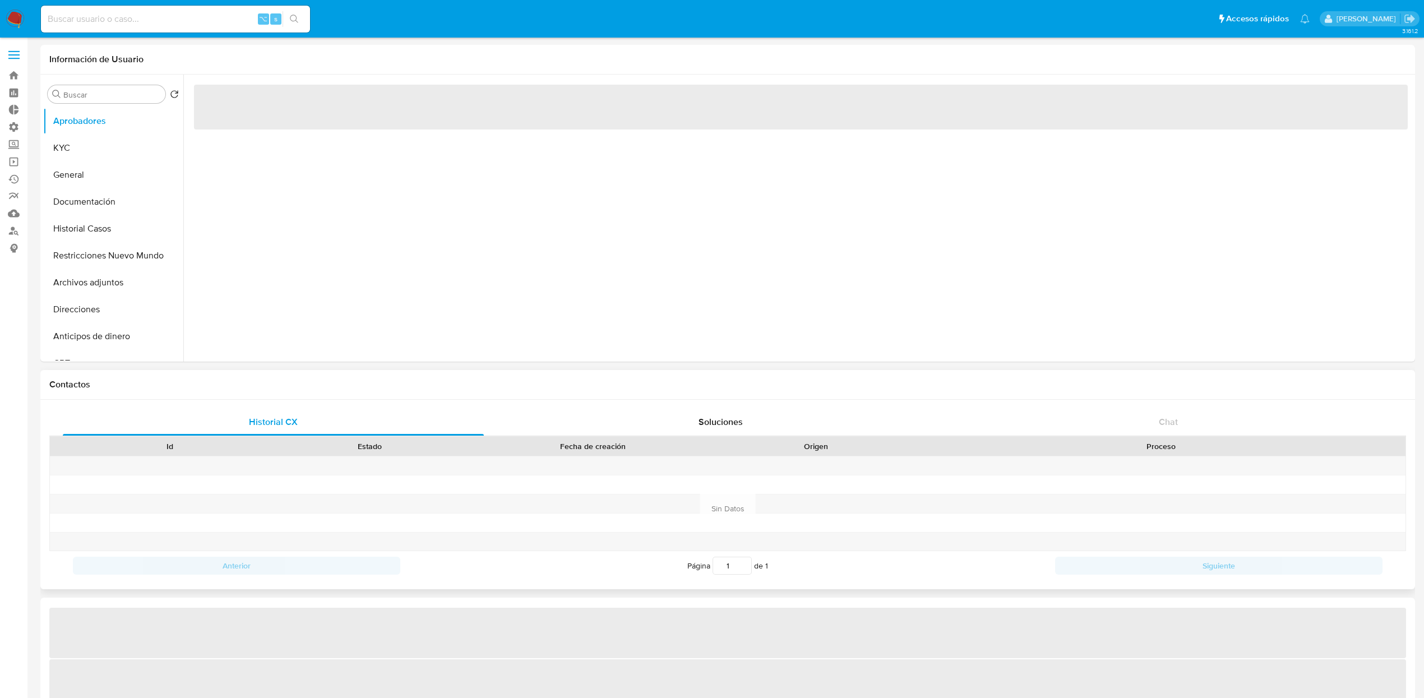
select select "10"
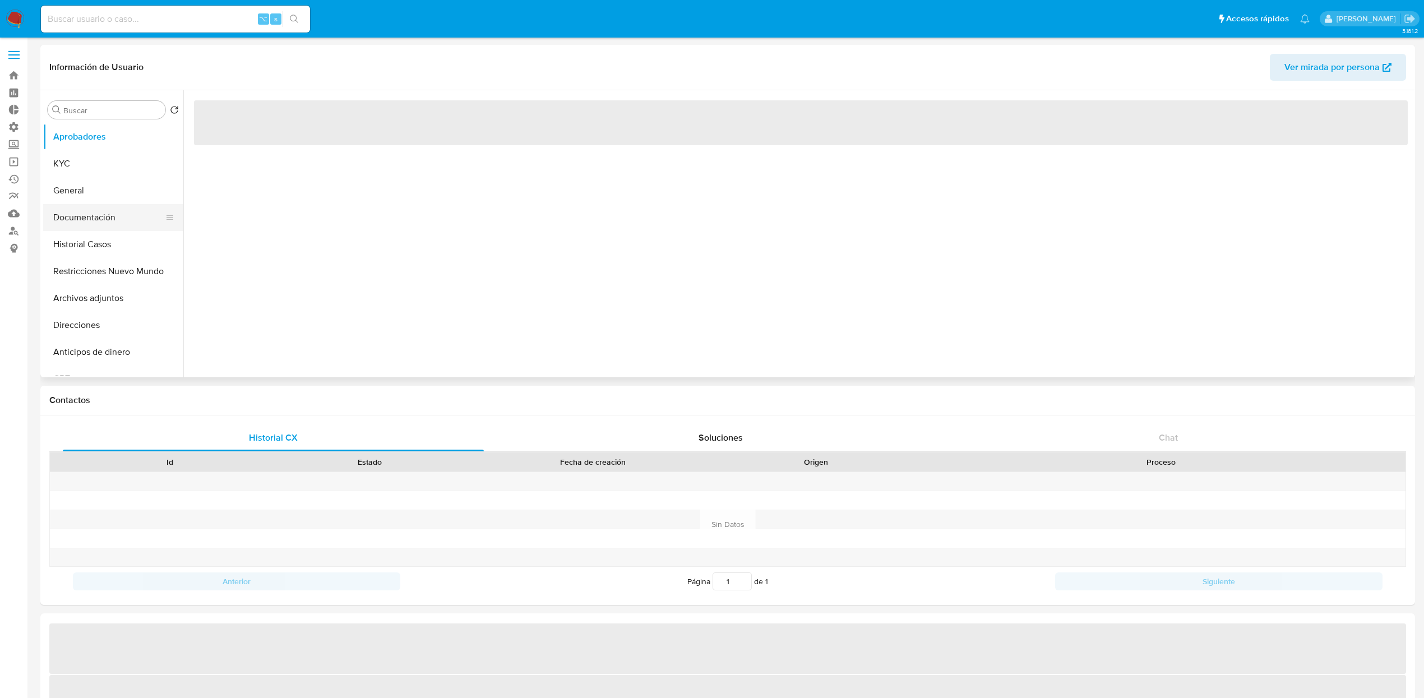
click at [107, 219] on button "Documentación" at bounding box center [108, 217] width 131 height 27
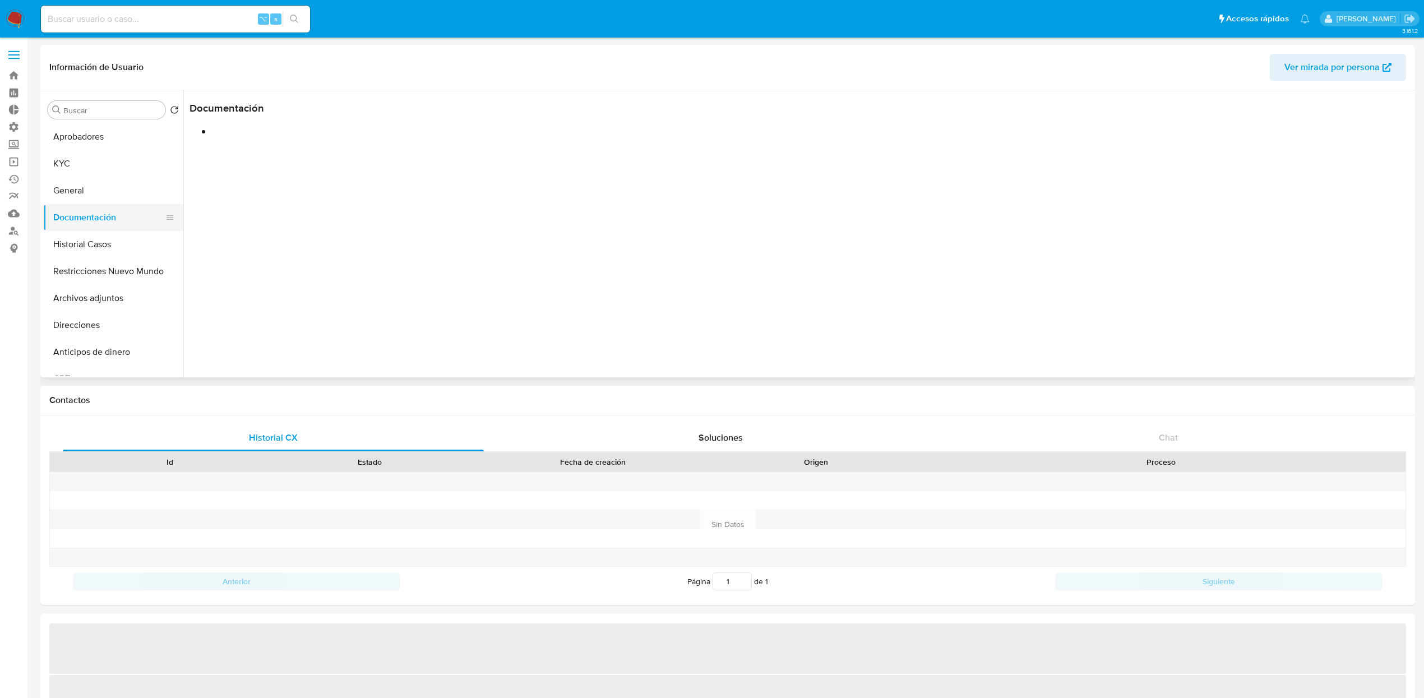
select select "10"
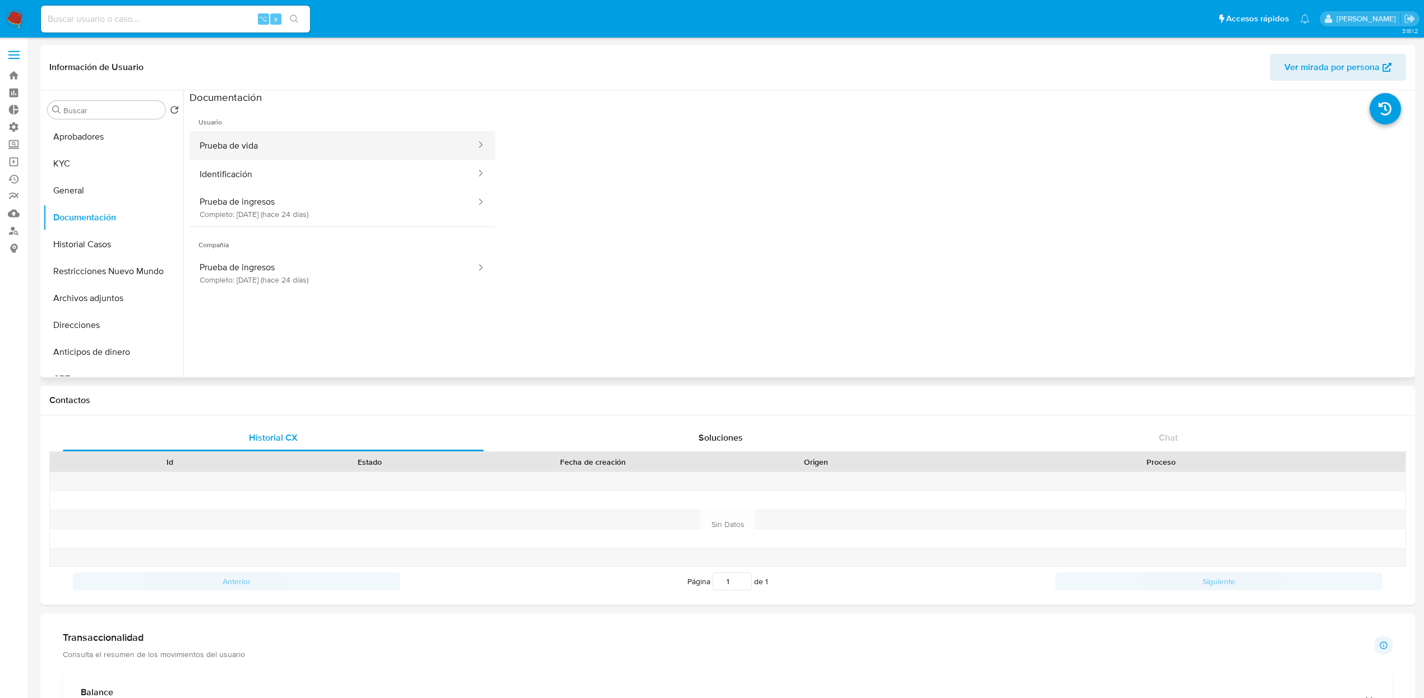
click at [332, 150] on button "Prueba de vida" at bounding box center [333, 145] width 288 height 29
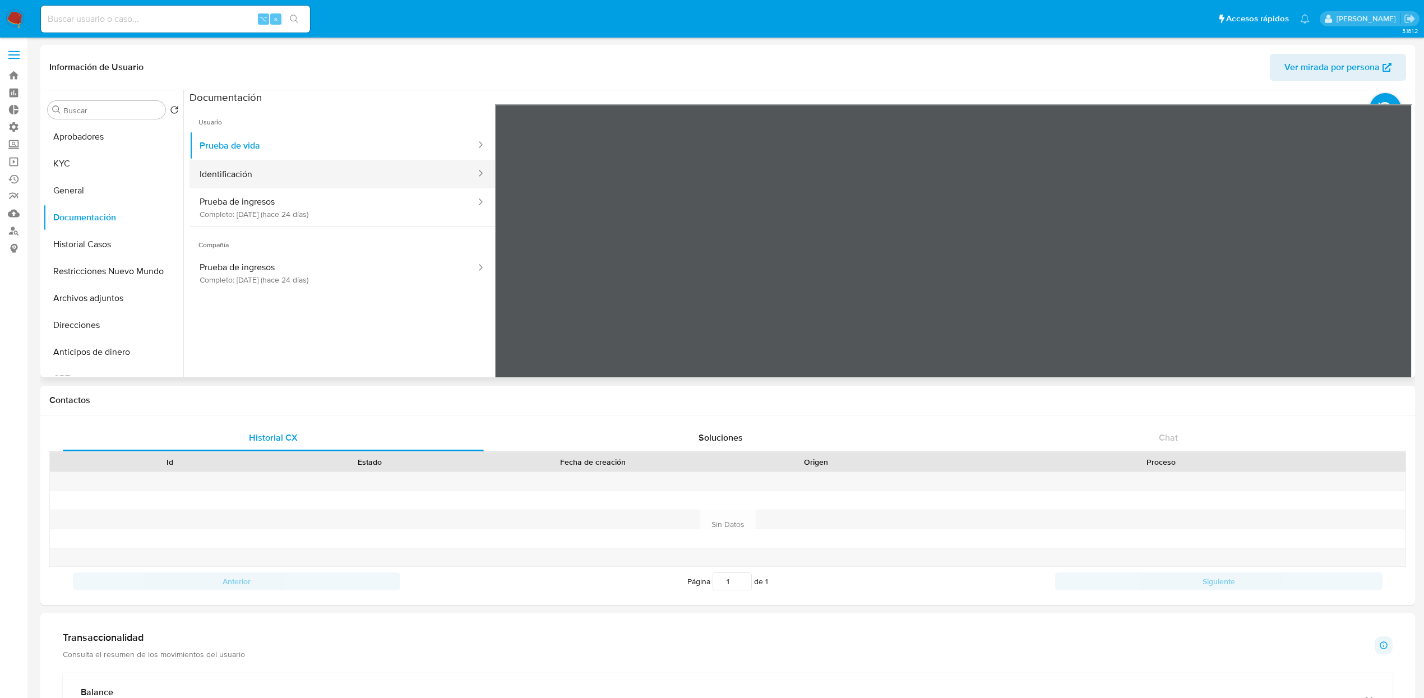
click at [332, 170] on button "Identificación" at bounding box center [333, 174] width 288 height 29
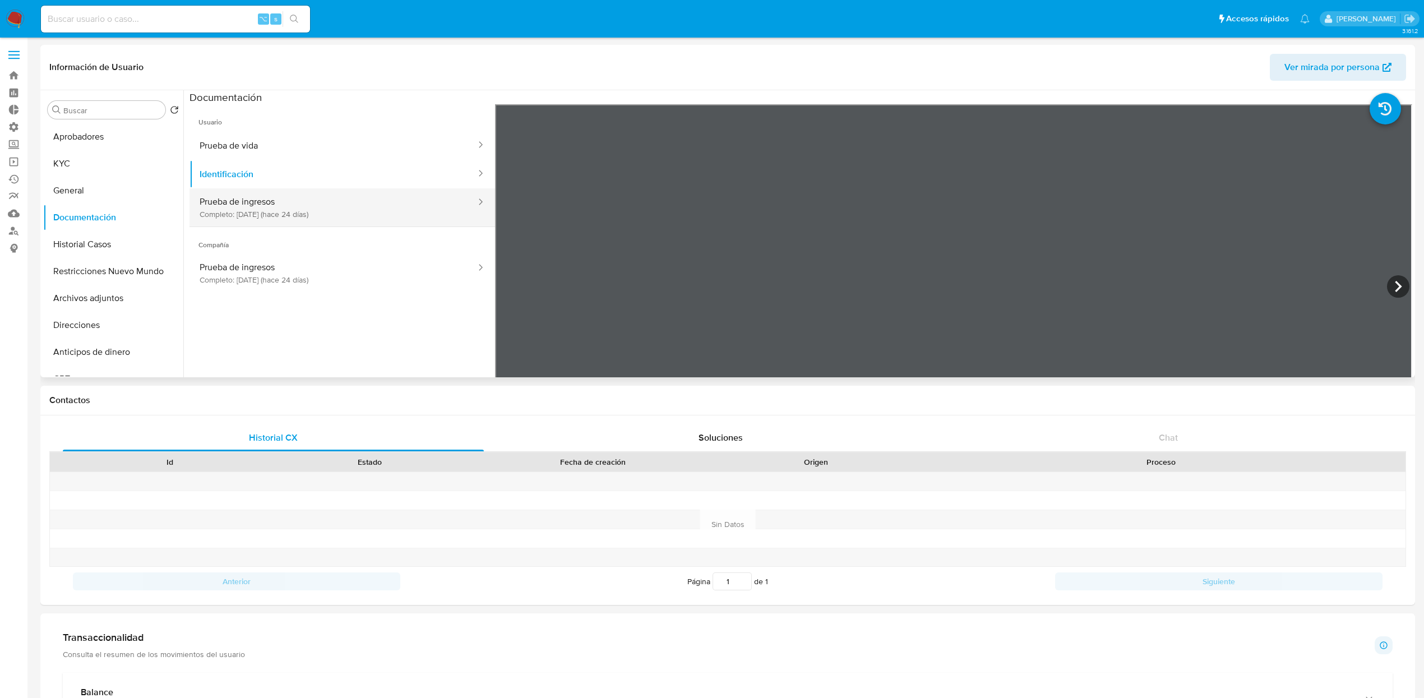
click at [328, 207] on button "Prueba de ingresos Completo: 05/09/2025 (hace 24 días)" at bounding box center [333, 207] width 288 height 38
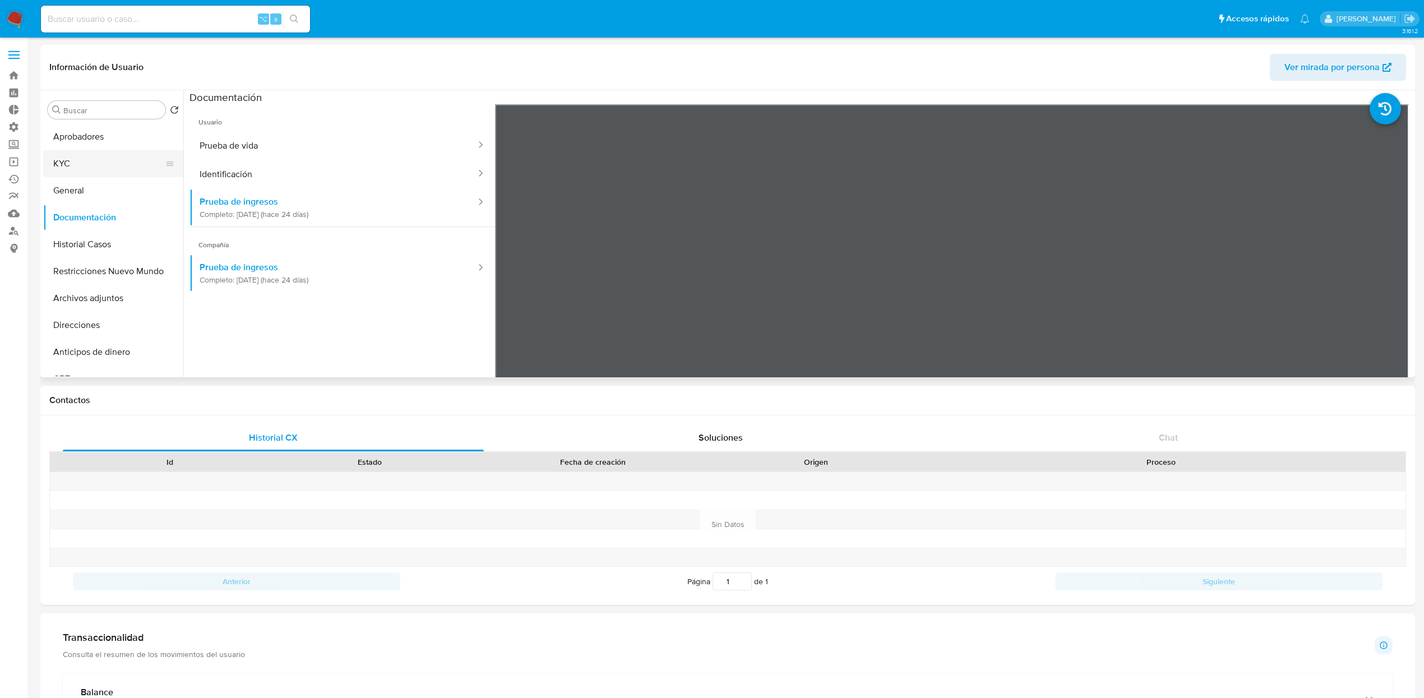
click at [96, 157] on button "KYC" at bounding box center [108, 163] width 131 height 27
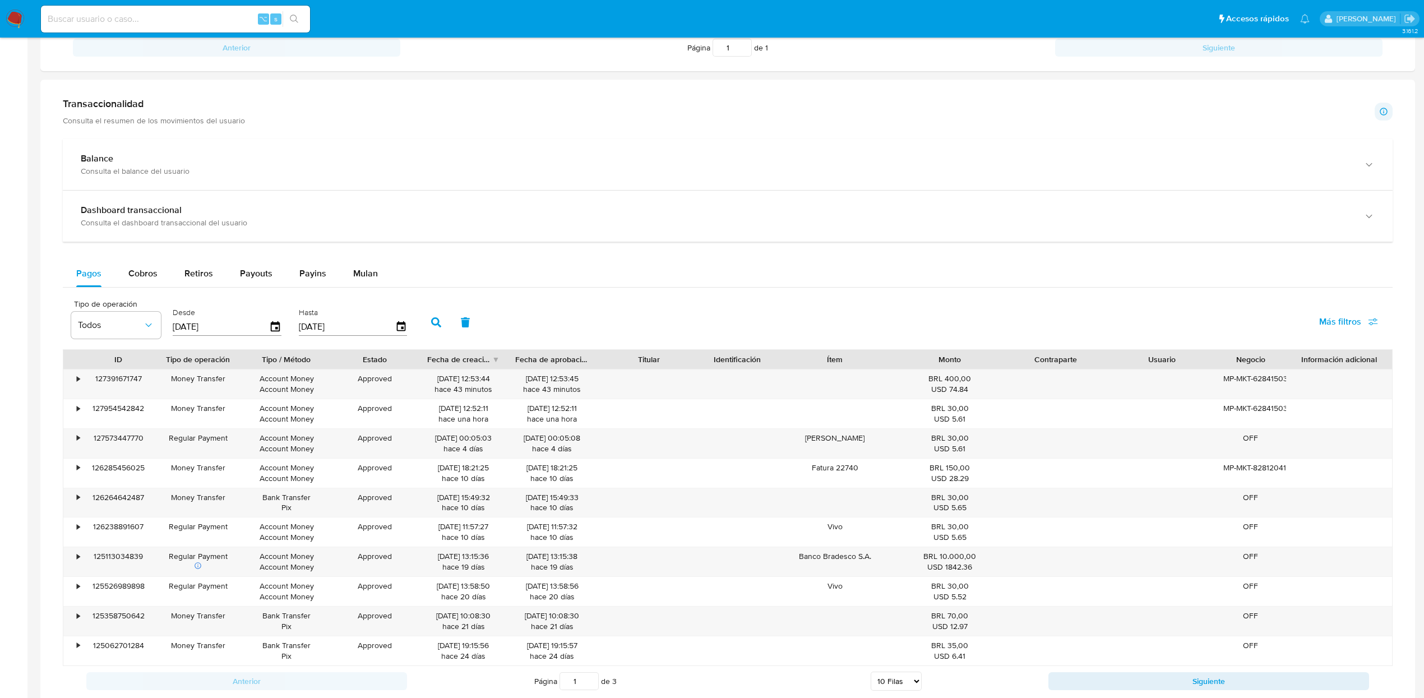
scroll to position [639, 0]
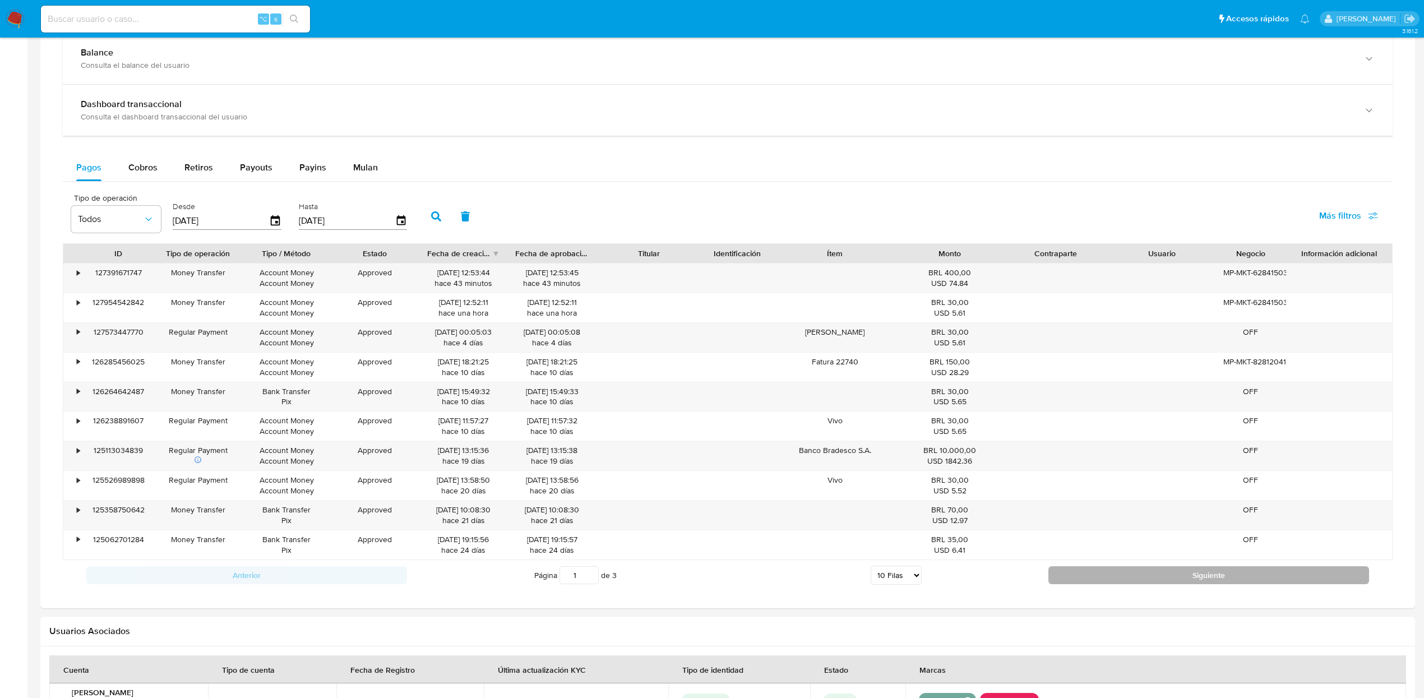
click at [1159, 583] on button "Siguiente" at bounding box center [1208, 575] width 321 height 18
type input "2"
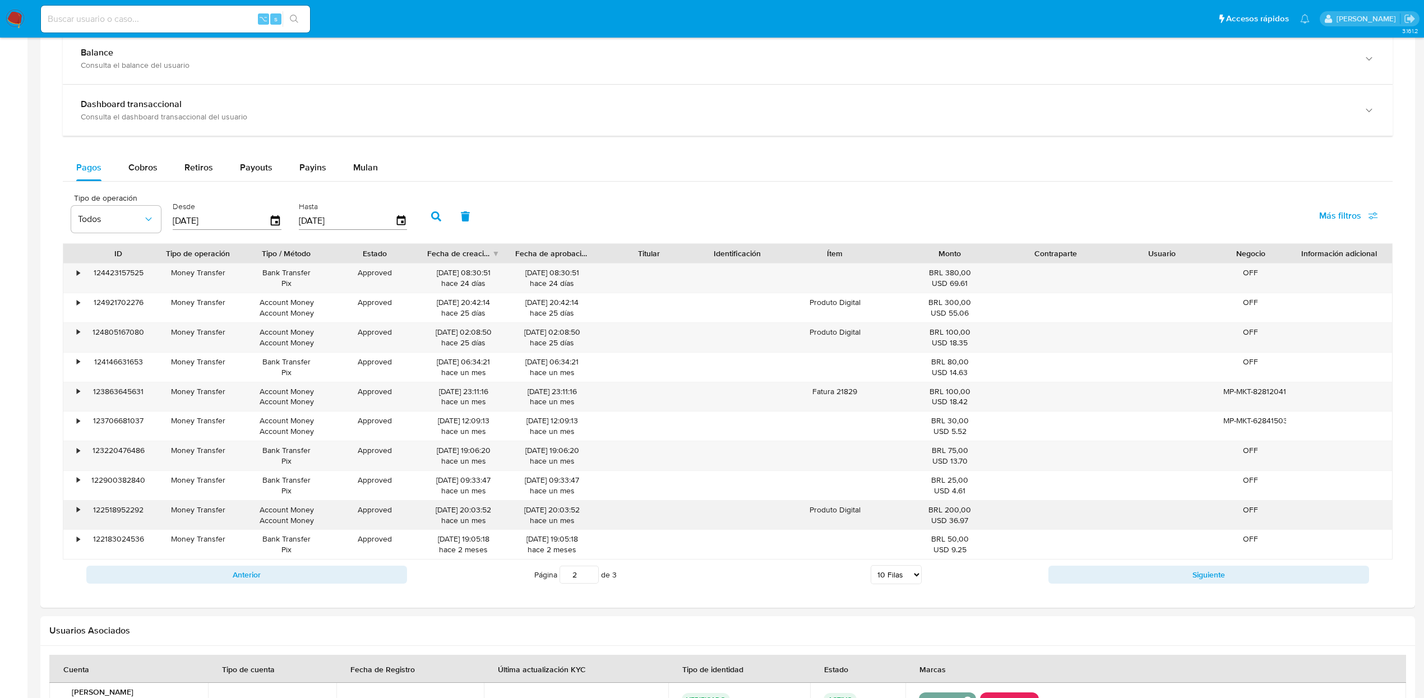
click at [77, 515] on div "•" at bounding box center [78, 509] width 3 height 11
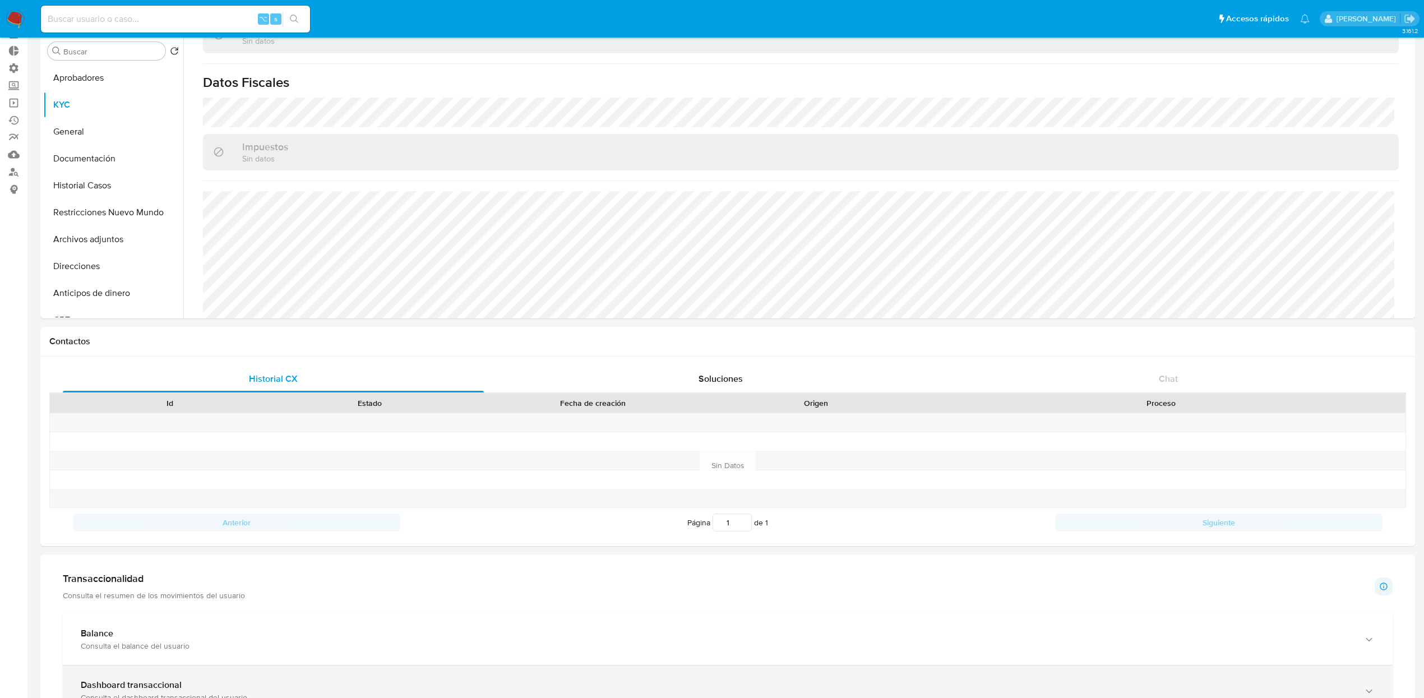
scroll to position [0, 0]
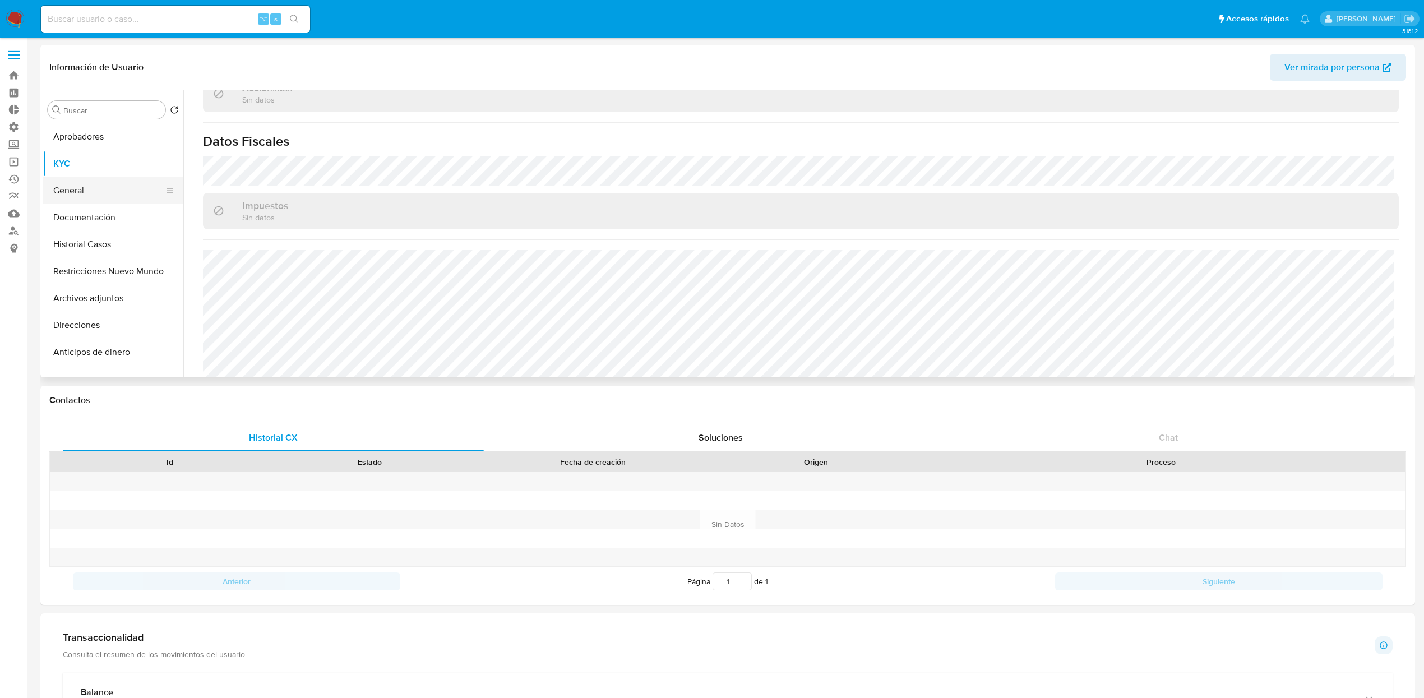
click at [92, 189] on button "General" at bounding box center [108, 190] width 131 height 27
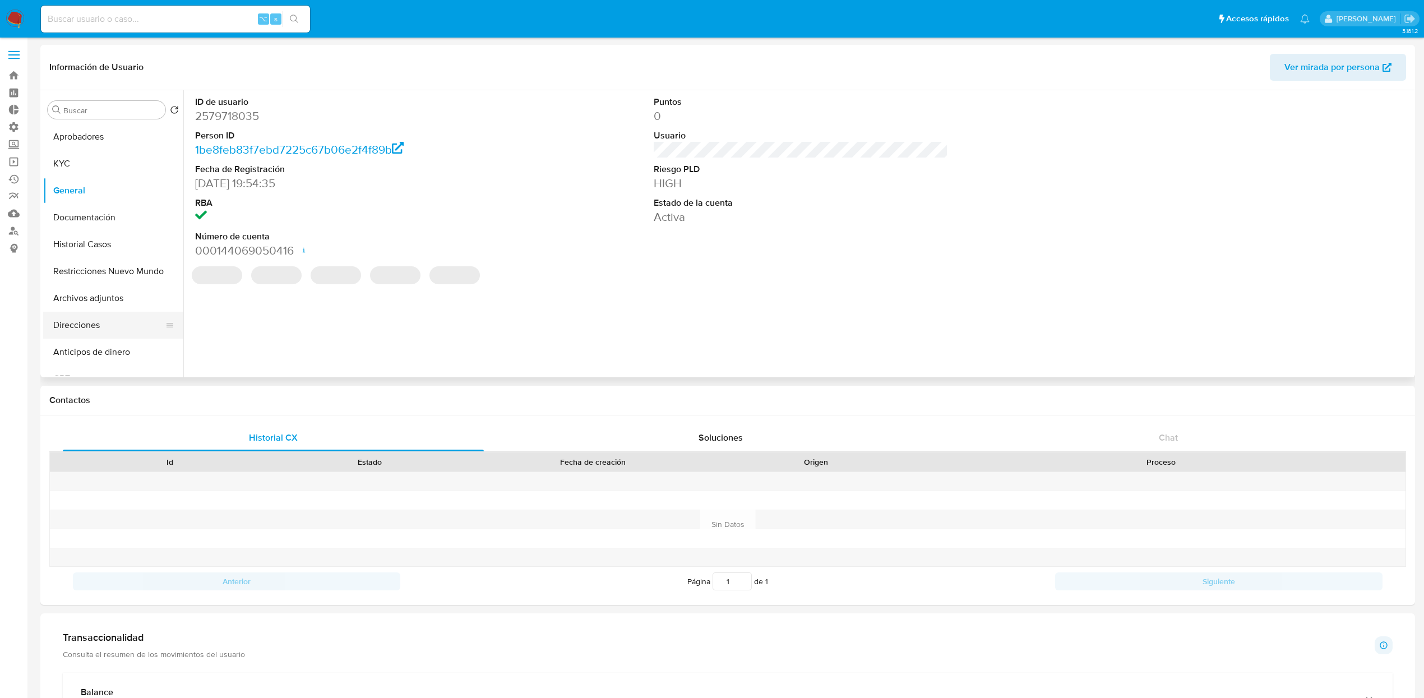
click at [105, 329] on button "Direcciones" at bounding box center [108, 325] width 131 height 27
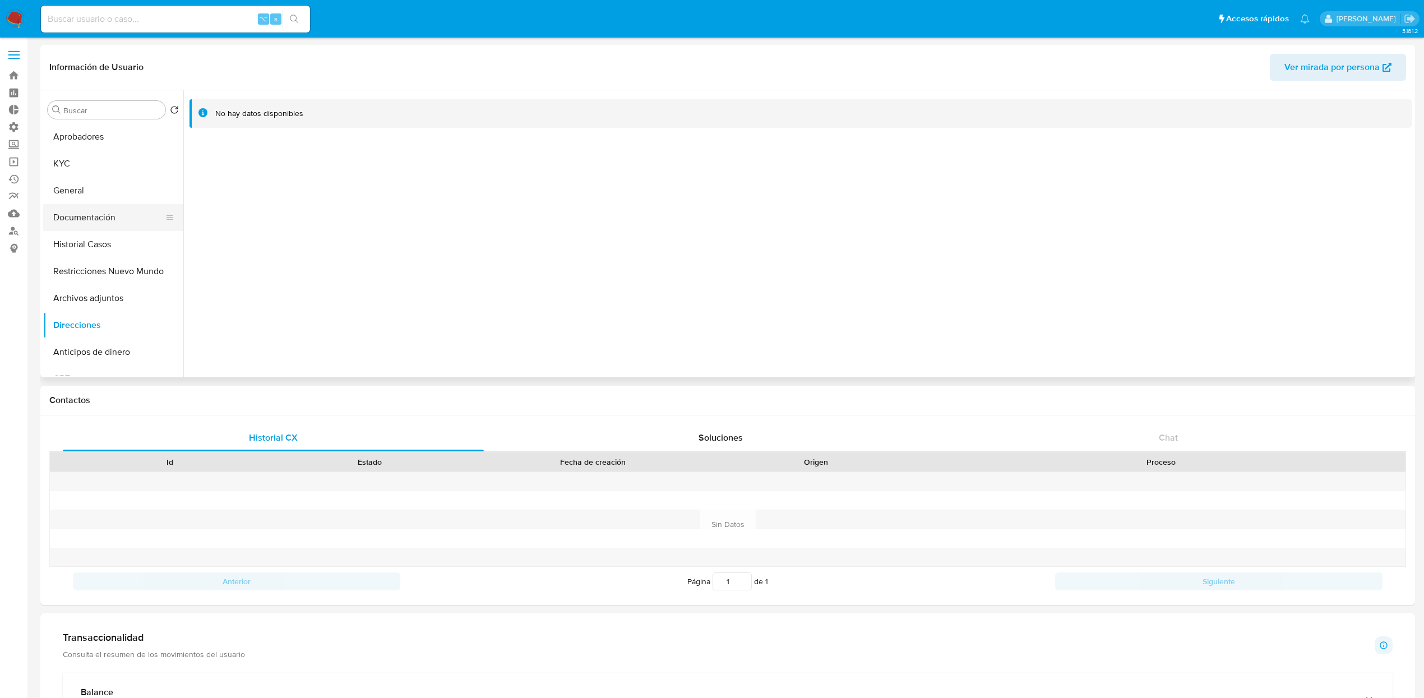
click at [96, 225] on button "Documentación" at bounding box center [108, 217] width 131 height 27
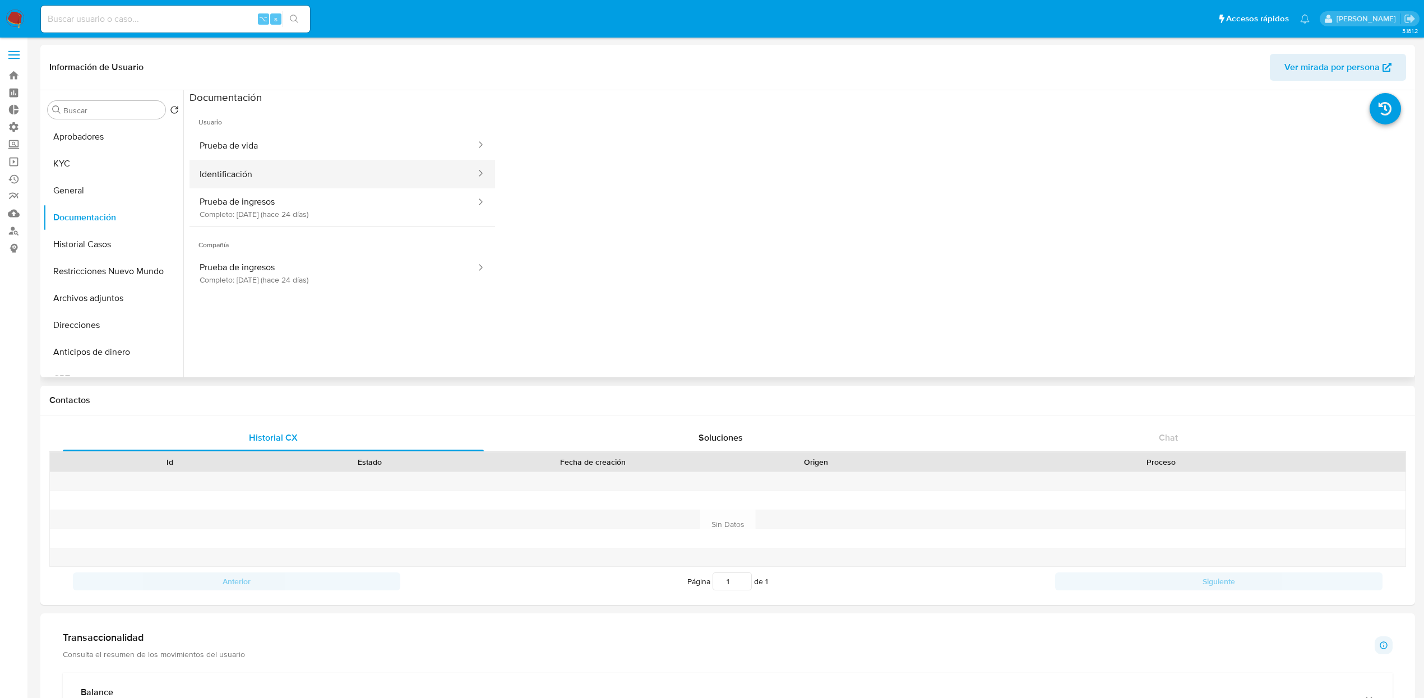
click at [326, 182] on button "Identificación" at bounding box center [333, 174] width 288 height 29
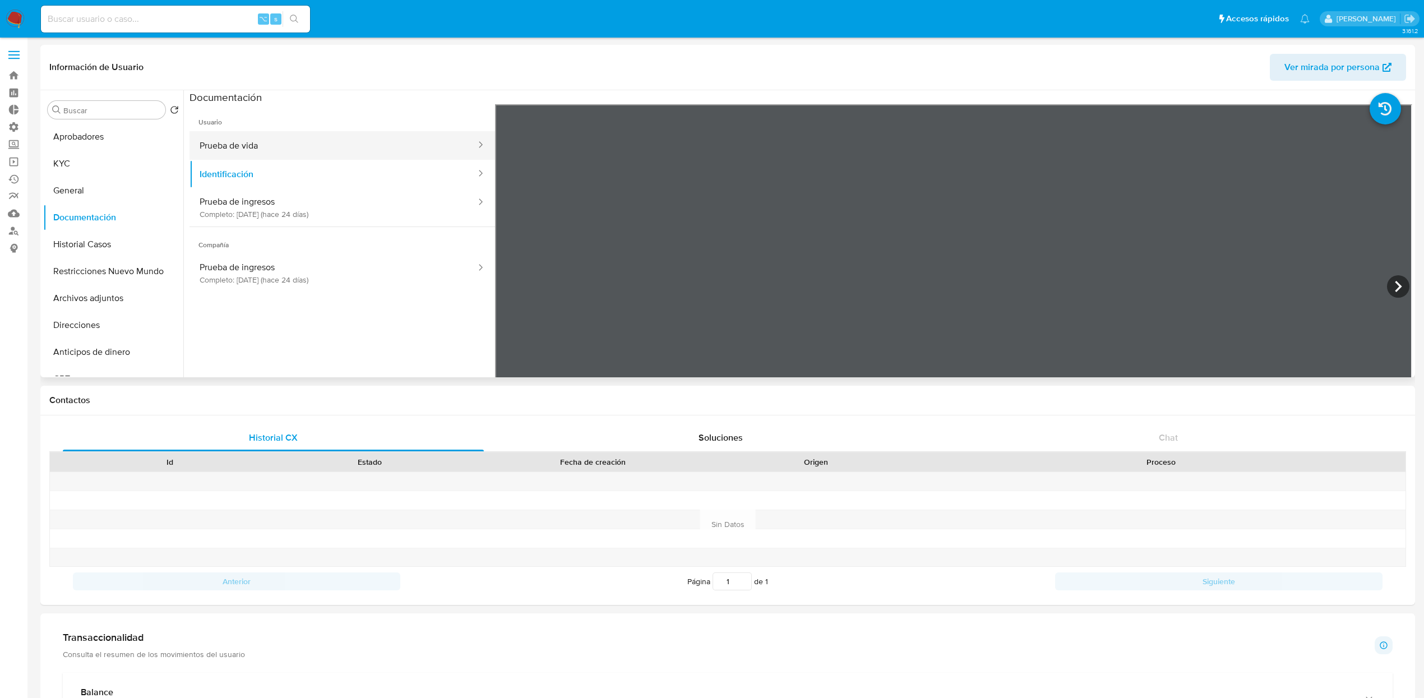
click at [262, 142] on button "Prueba de vida" at bounding box center [333, 145] width 288 height 29
click at [66, 170] on button "KYC" at bounding box center [108, 163] width 131 height 27
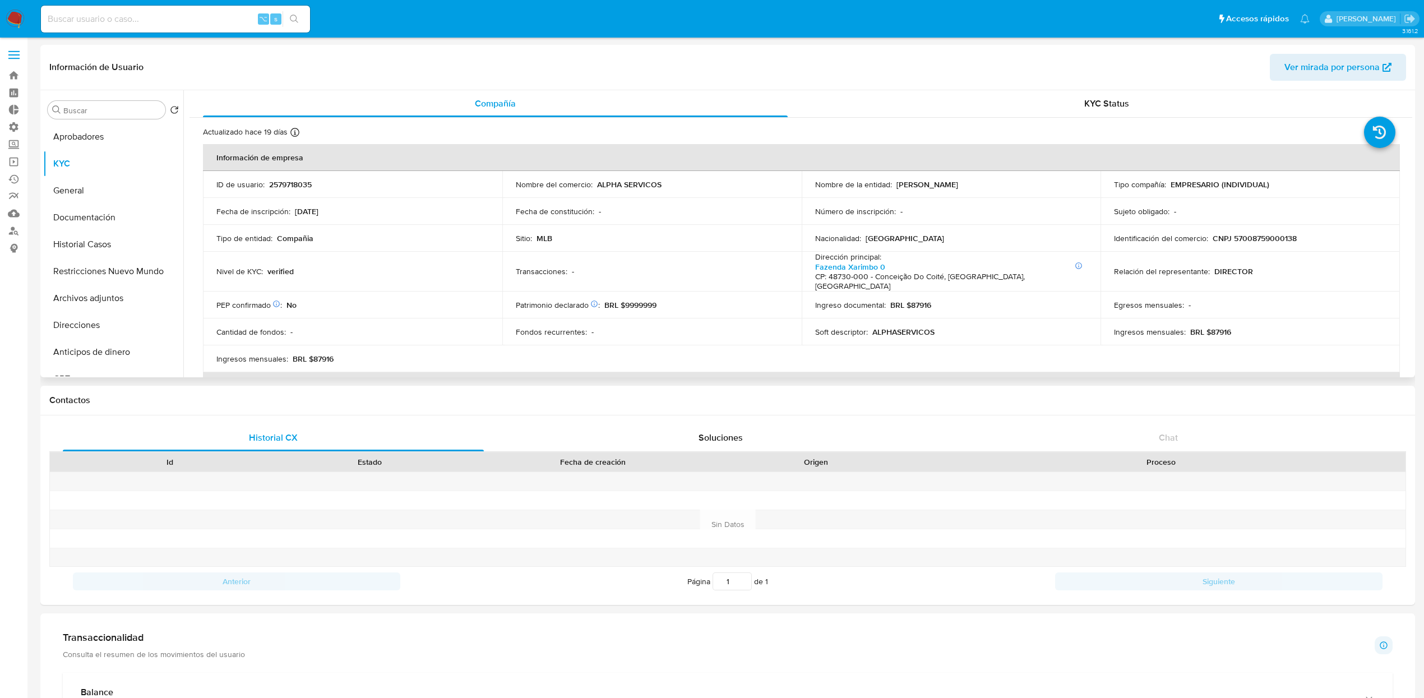
click at [649, 300] on p "BRL $9999999" at bounding box center [630, 305] width 52 height 10
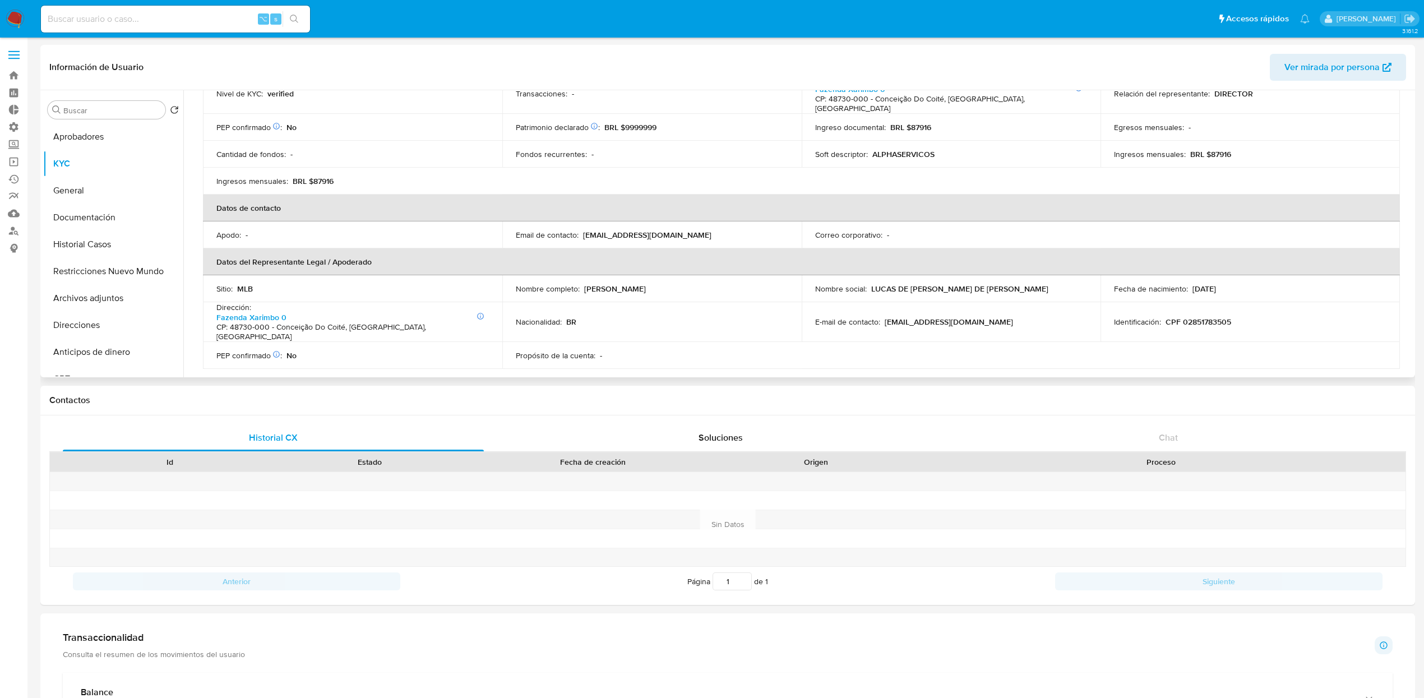
scroll to position [179, 0]
click at [1211, 315] on p "CPF 02851783505" at bounding box center [1198, 320] width 66 height 10
copy p "02851783505"
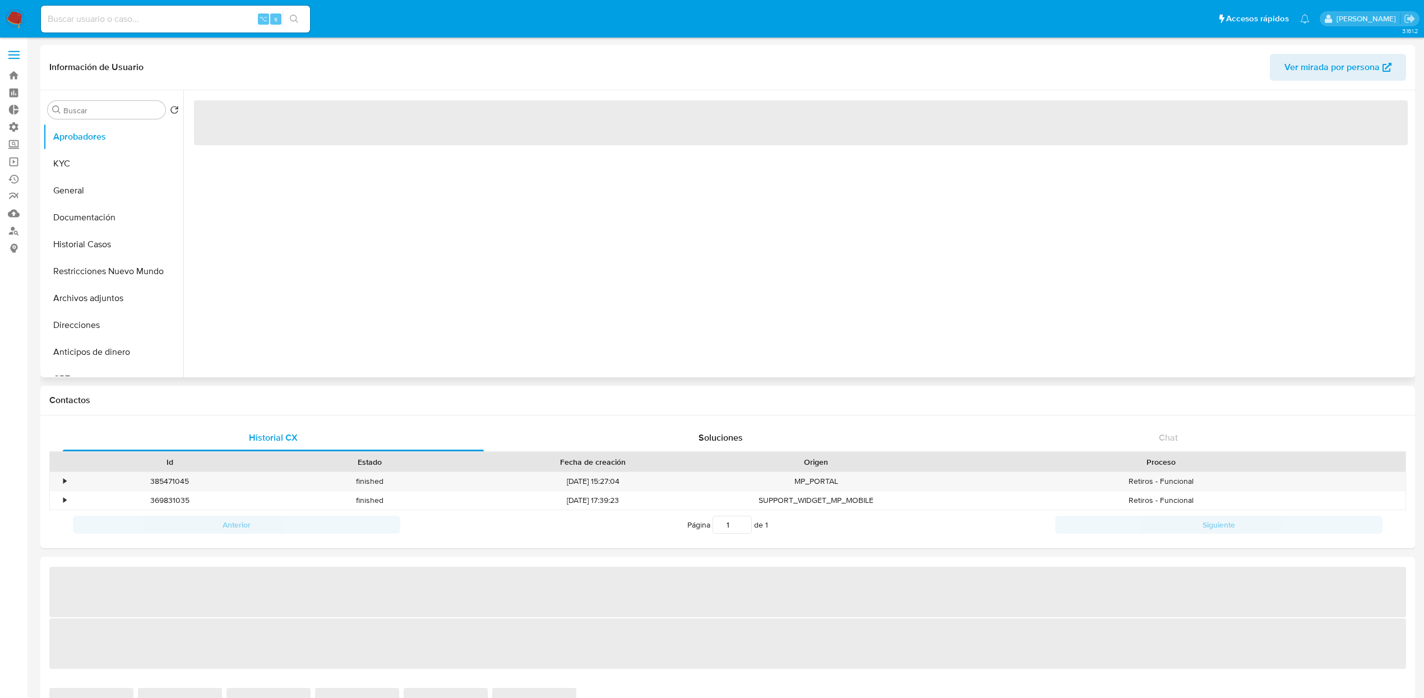
select select "10"
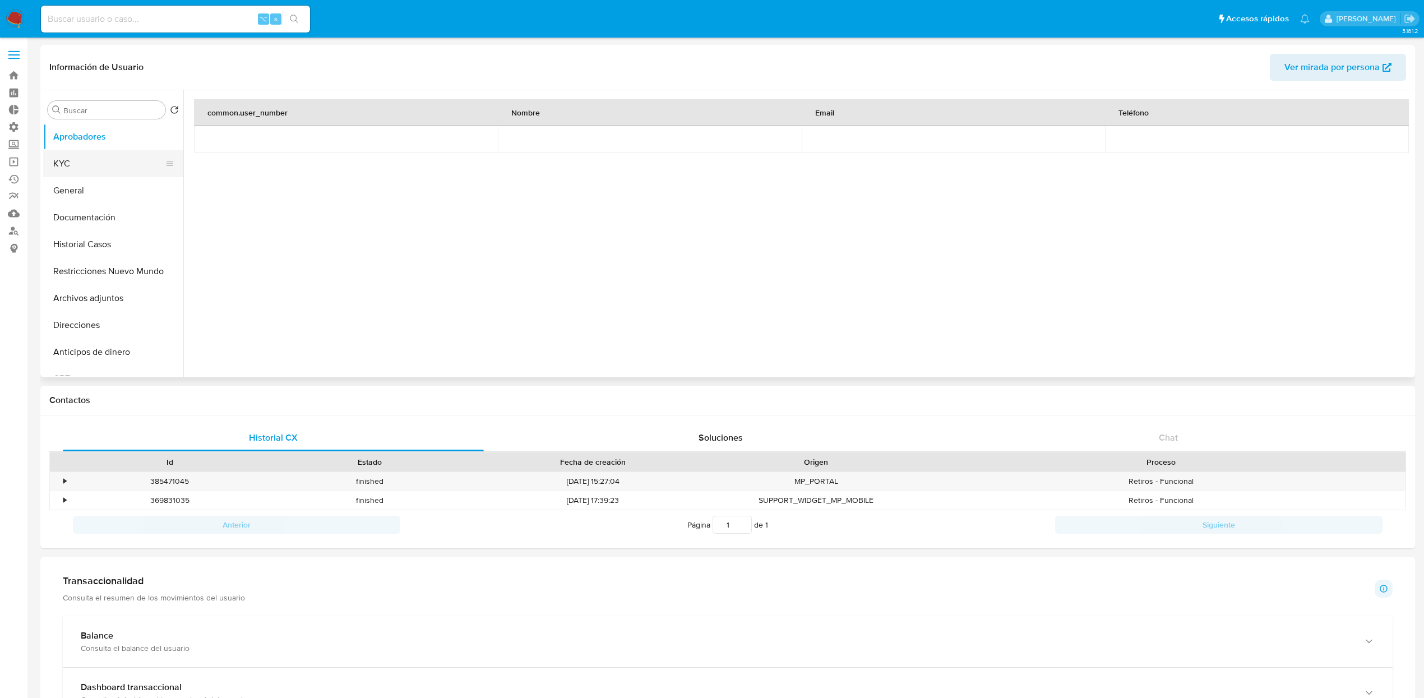
click at [87, 164] on button "KYC" at bounding box center [108, 163] width 131 height 27
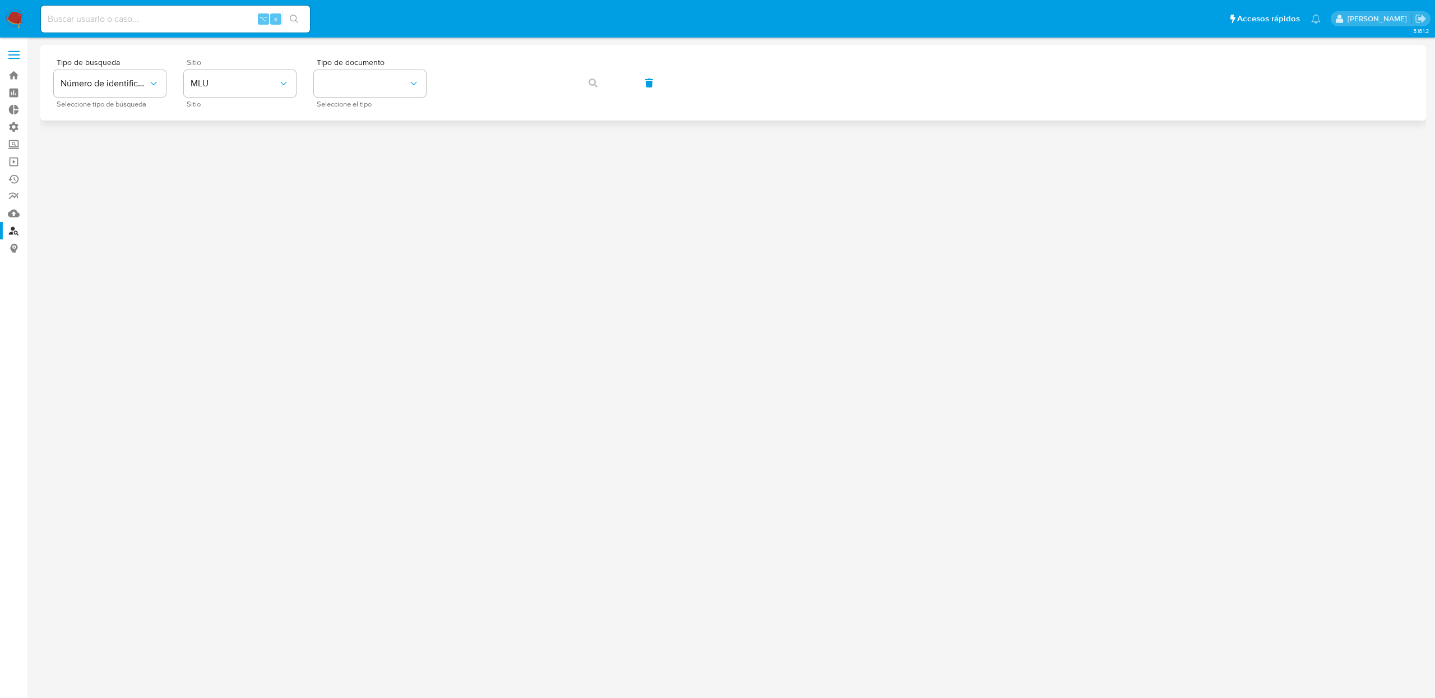
click at [259, 100] on div "Sitio MLU Sitio" at bounding box center [240, 82] width 112 height 49
click at [269, 90] on button "MLU" at bounding box center [240, 83] width 112 height 27
click at [239, 169] on div "MLB" at bounding box center [237, 167] width 92 height 27
click at [408, 88] on icon "identificationType" at bounding box center [413, 83] width 11 height 11
click at [347, 156] on div "CPF CPF" at bounding box center [367, 157] width 92 height 38
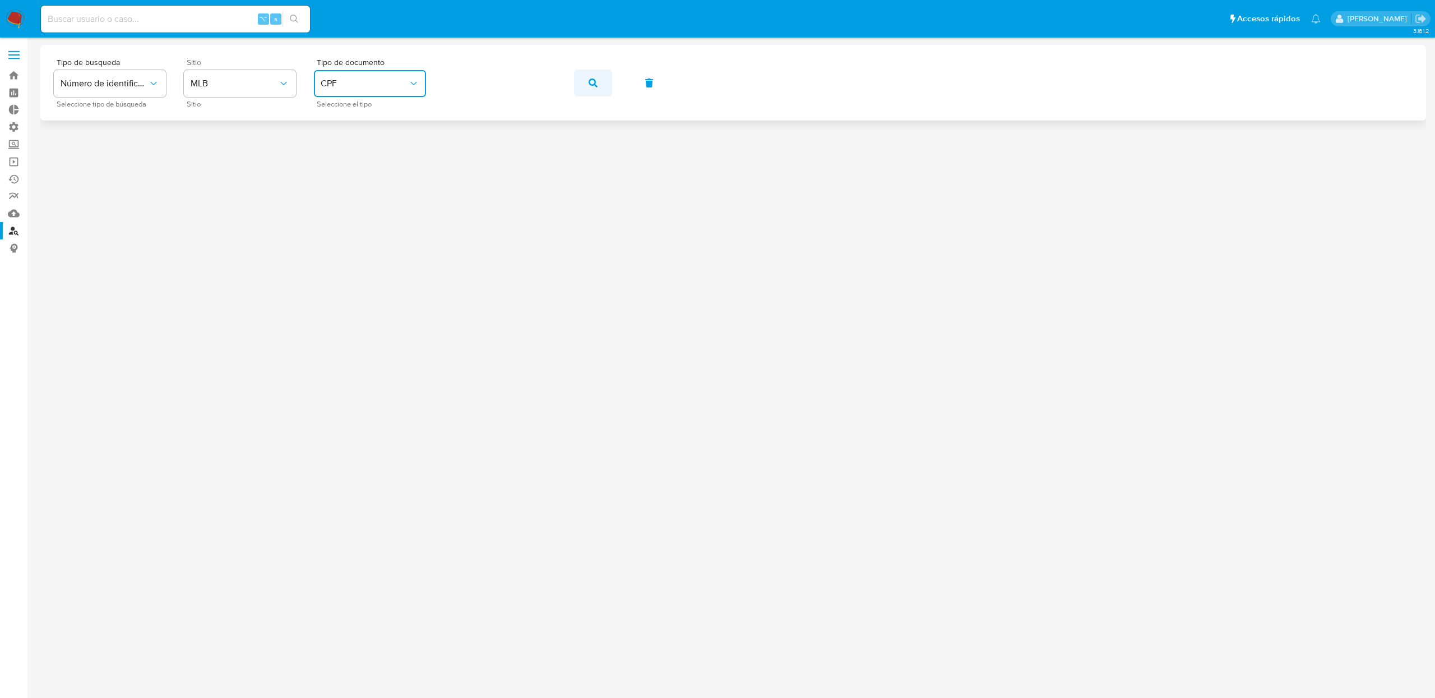
click at [586, 85] on button "button" at bounding box center [593, 82] width 38 height 27
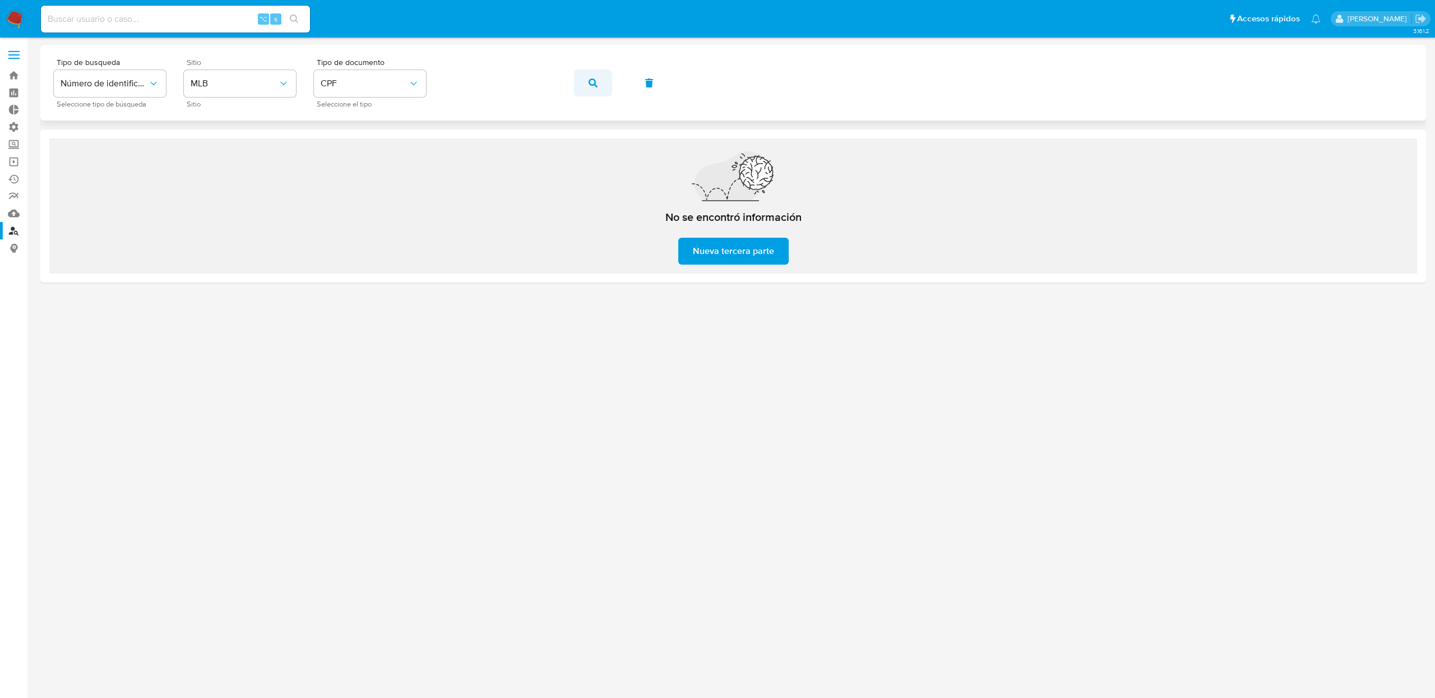
click at [585, 87] on button "button" at bounding box center [593, 82] width 38 height 27
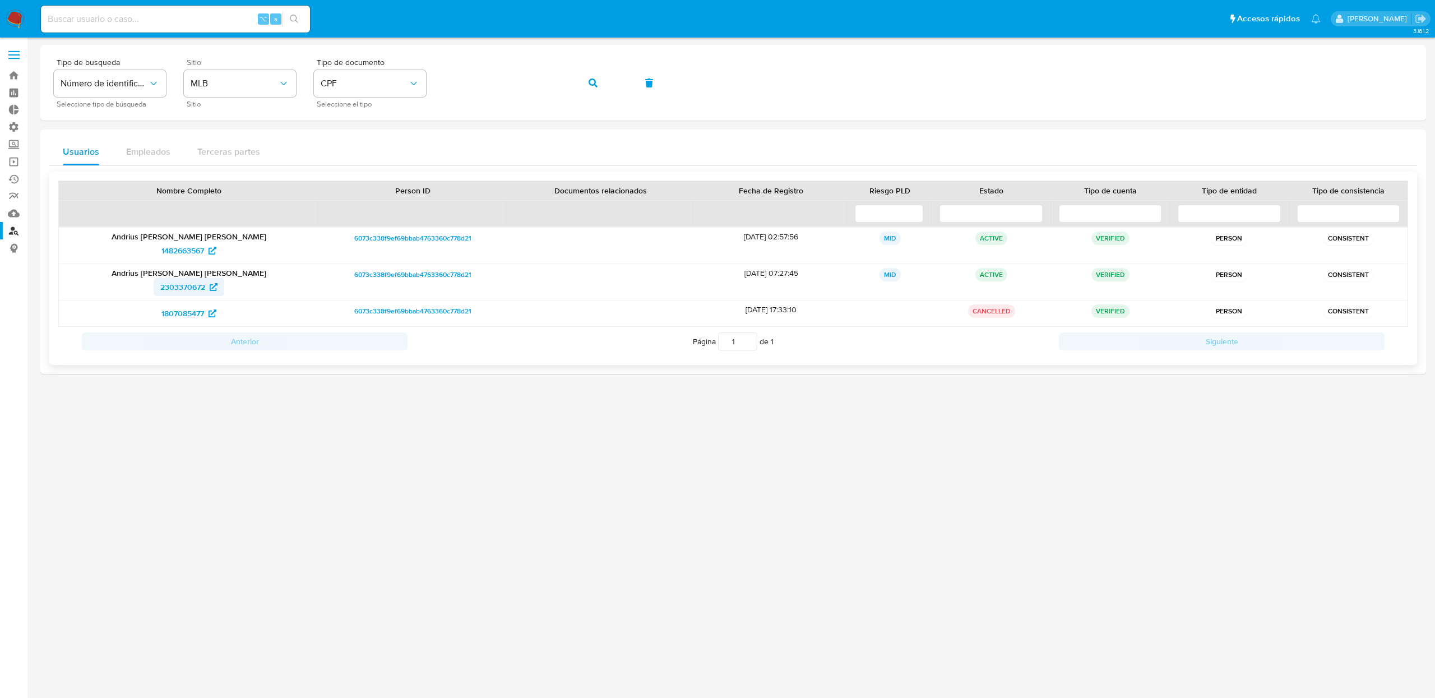
click at [181, 288] on span "2303370672" at bounding box center [182, 287] width 45 height 18
click at [606, 95] on button "button" at bounding box center [593, 82] width 38 height 27
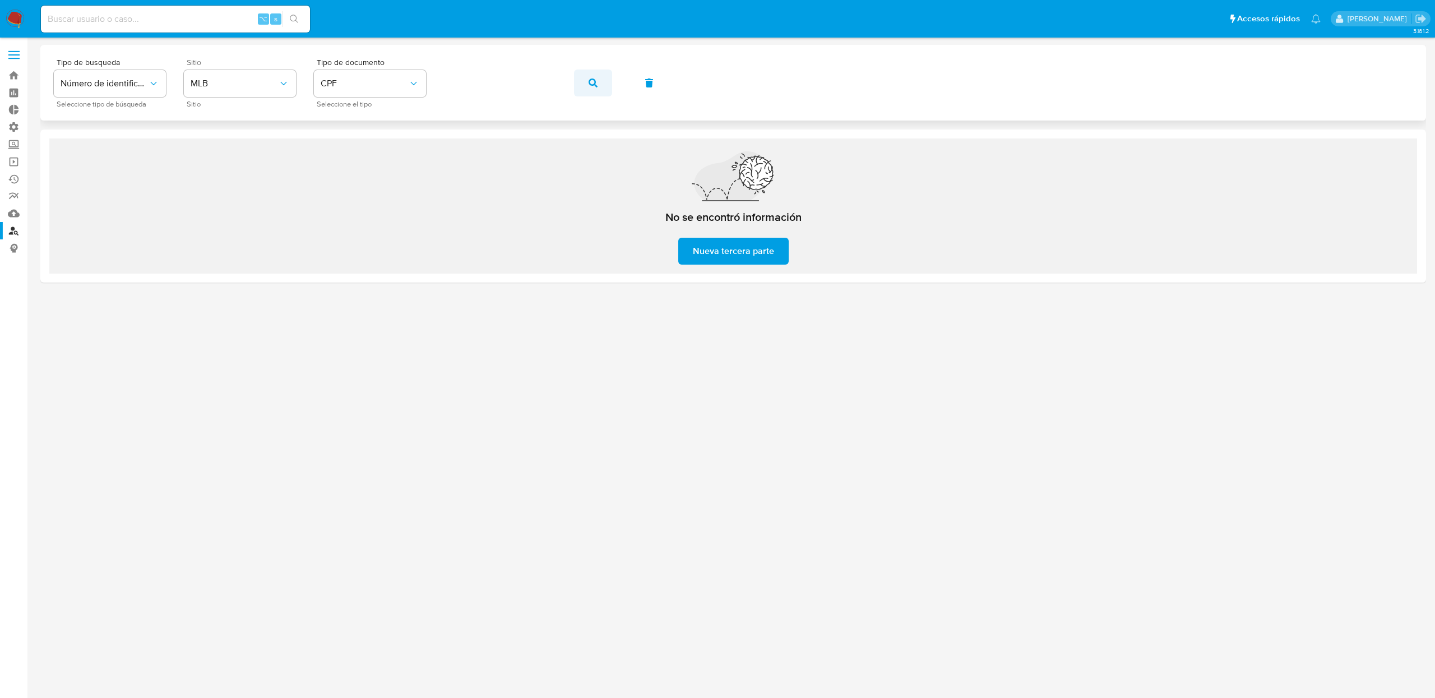
click at [602, 87] on button "button" at bounding box center [593, 82] width 38 height 27
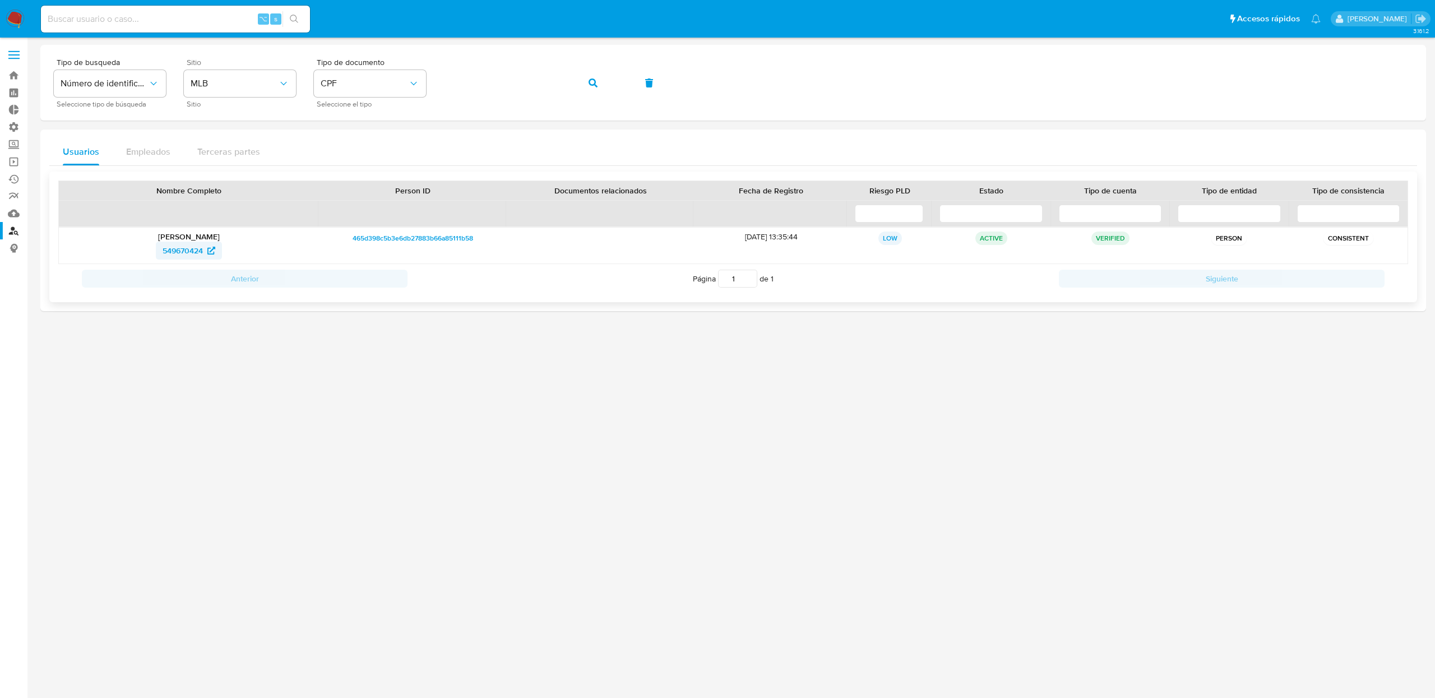
click at [175, 250] on span "549670424" at bounding box center [183, 251] width 40 height 18
click at [609, 84] on button "button" at bounding box center [593, 82] width 38 height 27
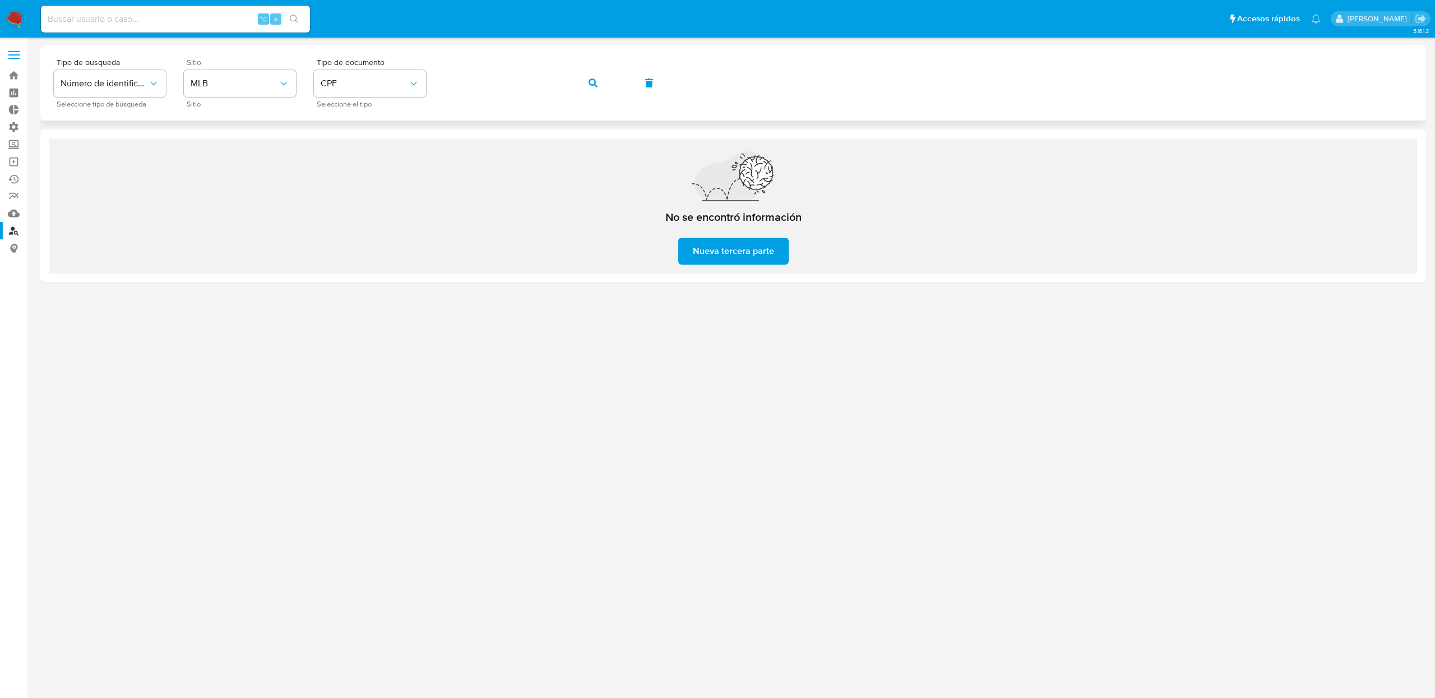
click at [582, 87] on button "button" at bounding box center [593, 82] width 38 height 27
click at [584, 89] on button "button" at bounding box center [593, 82] width 38 height 27
click at [575, 77] on button "button" at bounding box center [593, 82] width 38 height 27
click at [594, 90] on span "button" at bounding box center [592, 83] width 9 height 25
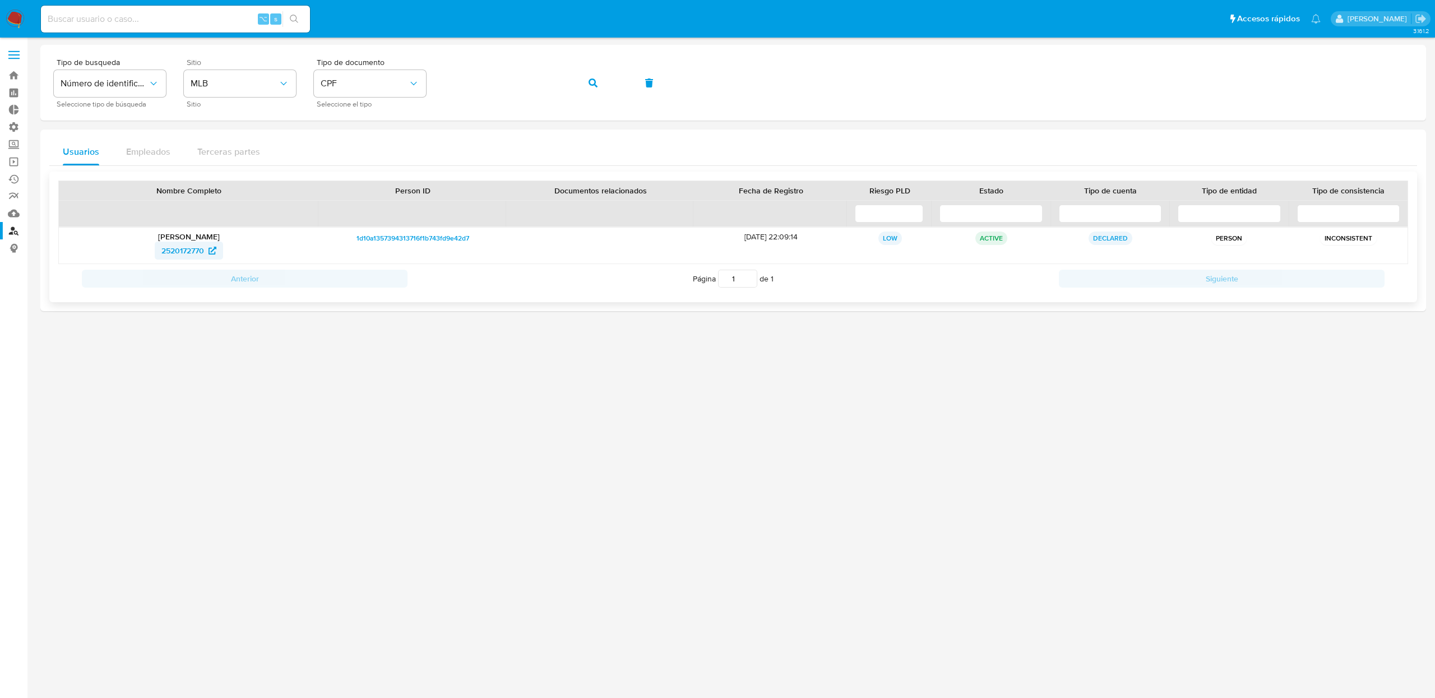
click at [198, 255] on span "2520172770" at bounding box center [182, 251] width 43 height 18
click at [126, 18] on input at bounding box center [175, 19] width 269 height 15
paste input "1965173250"
type input "1965173250"
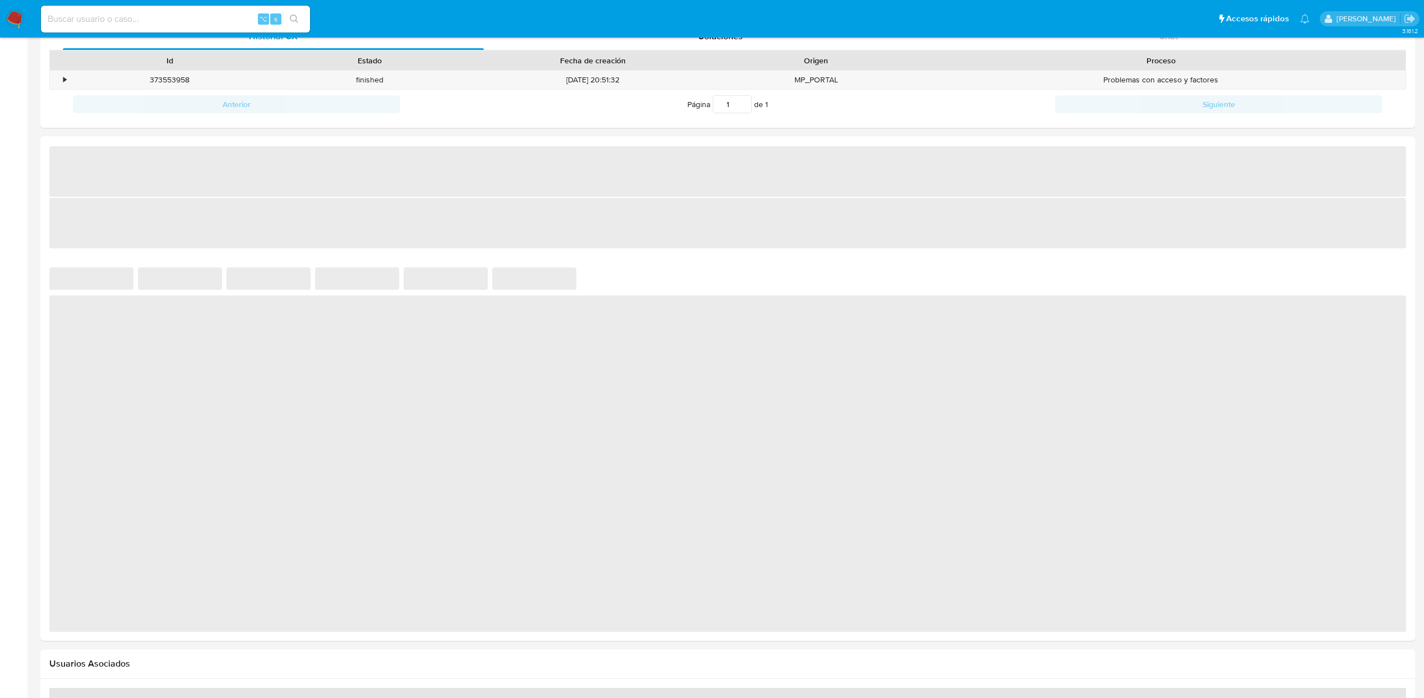
scroll to position [559, 0]
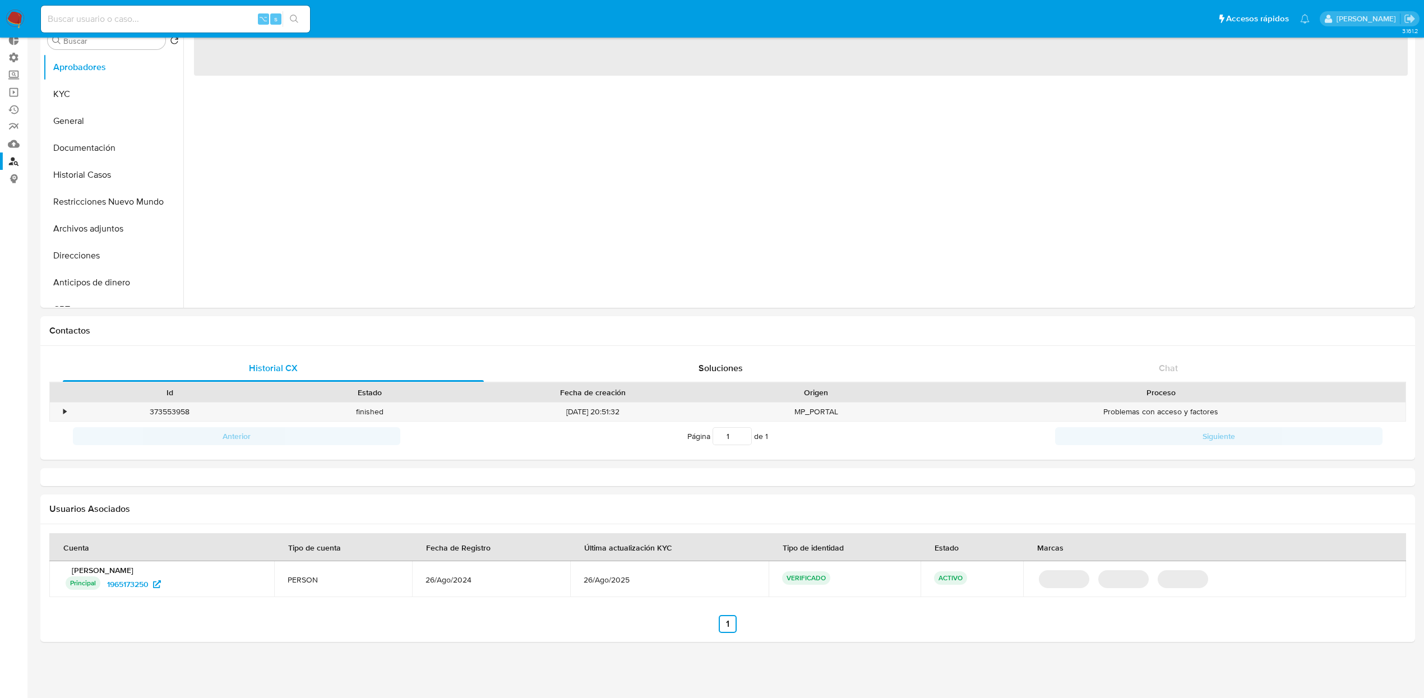
select select "10"
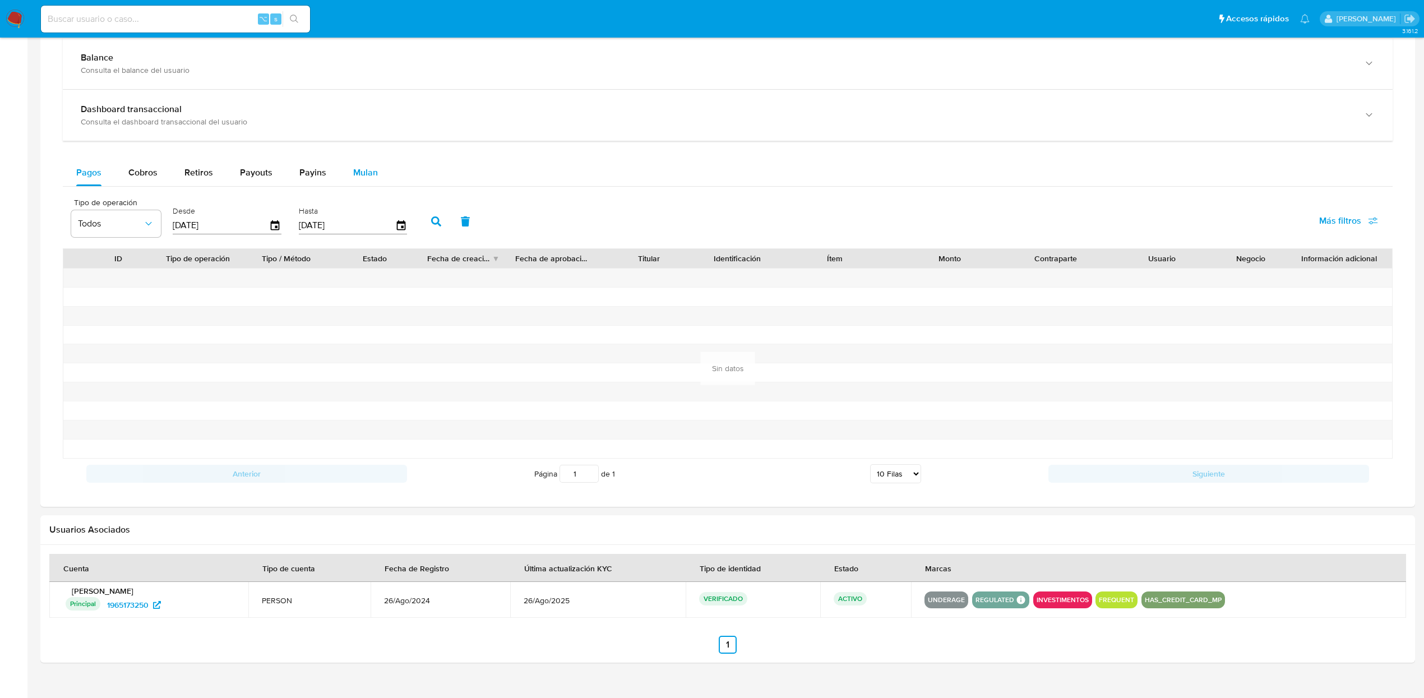
click at [371, 179] on span "Mulan" at bounding box center [365, 172] width 25 height 13
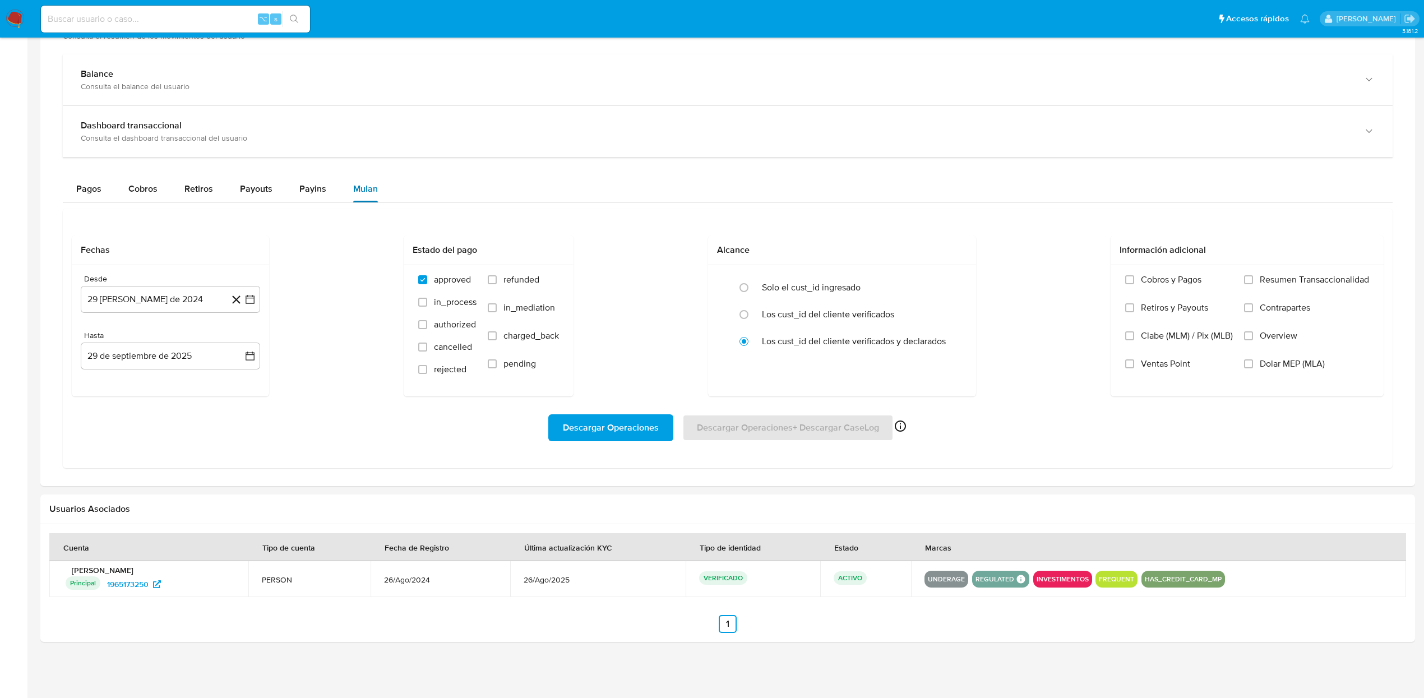
scroll to position [545, 0]
click at [156, 304] on button "29 [PERSON_NAME] de 2024" at bounding box center [170, 299] width 179 height 27
click at [181, 344] on span "agosto 2024" at bounding box center [165, 339] width 51 height 11
click at [244, 342] on icon "Año siguiente" at bounding box center [237, 339] width 13 height 13
click at [113, 387] on button "ene" at bounding box center [120, 381] width 31 height 18
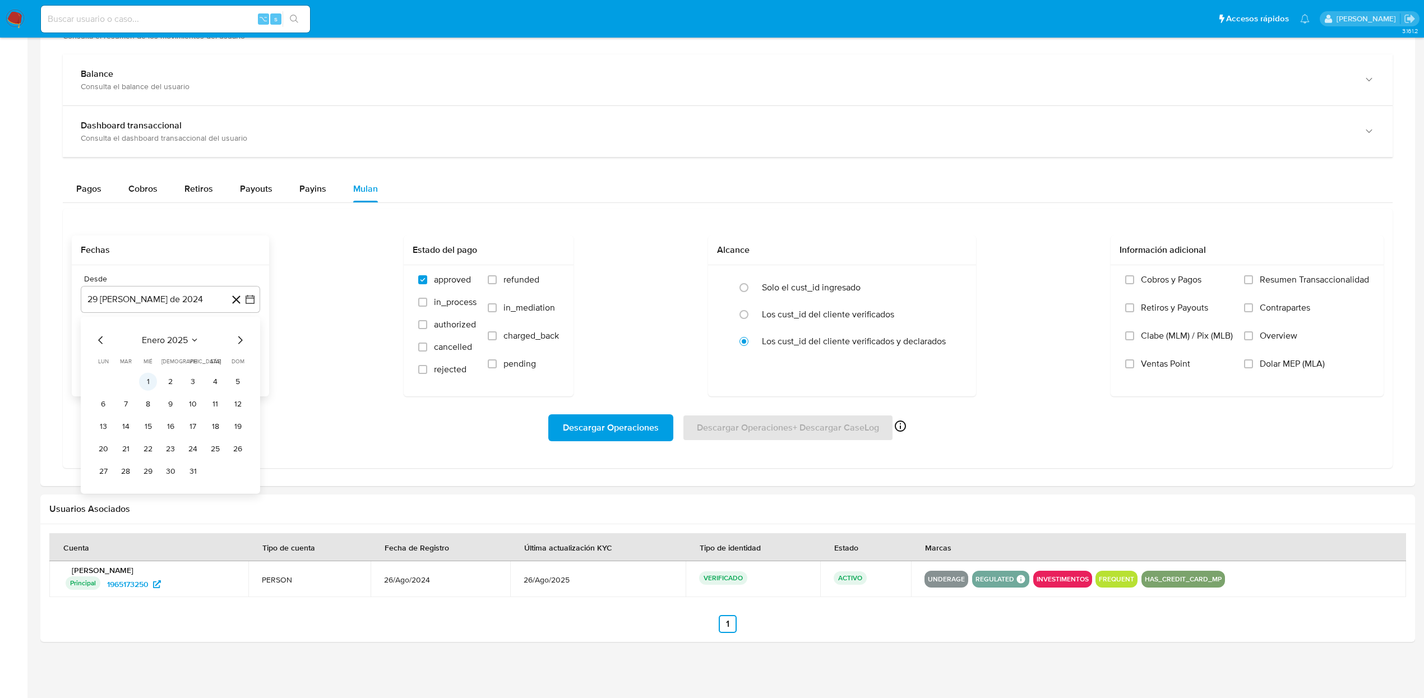
click at [150, 383] on button "1" at bounding box center [148, 381] width 18 height 18
click at [630, 429] on span "Descargar Operaciones" at bounding box center [611, 427] width 96 height 25
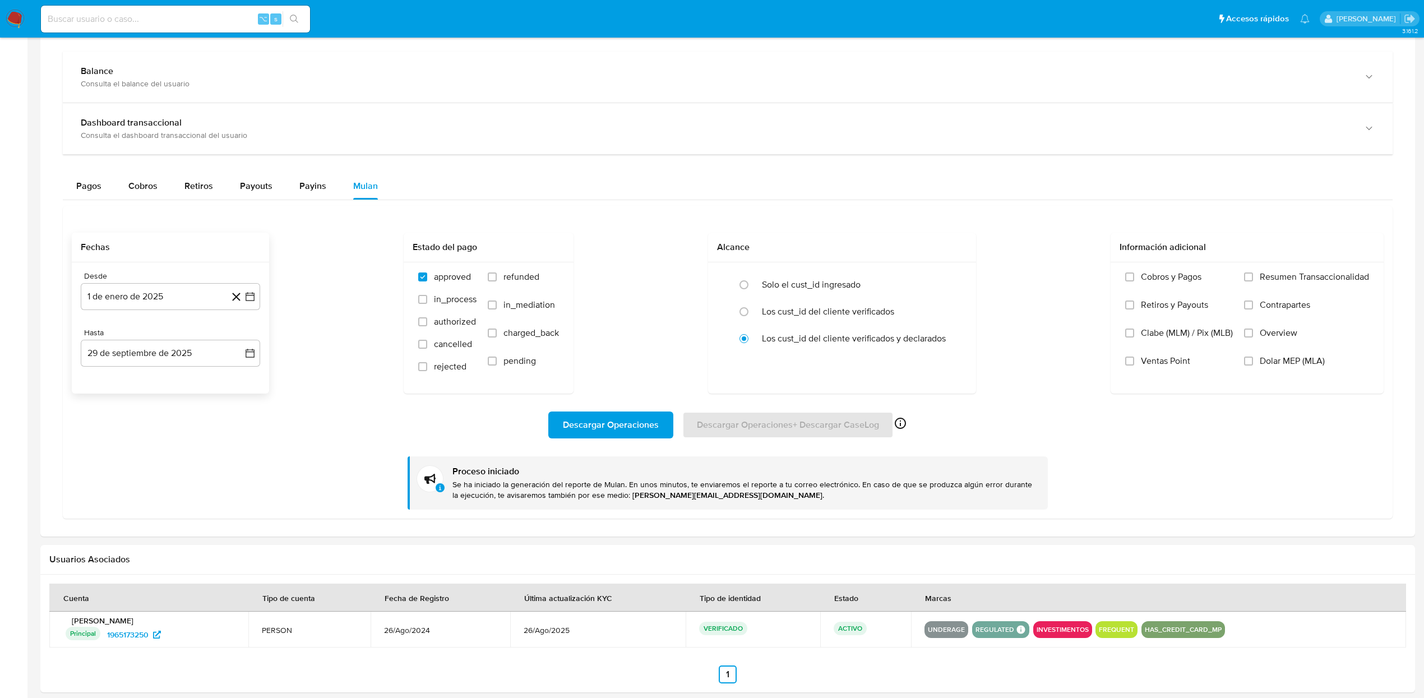
click at [182, 20] on input at bounding box center [175, 19] width 269 height 15
paste input "1755595268"
type input "1755595268"
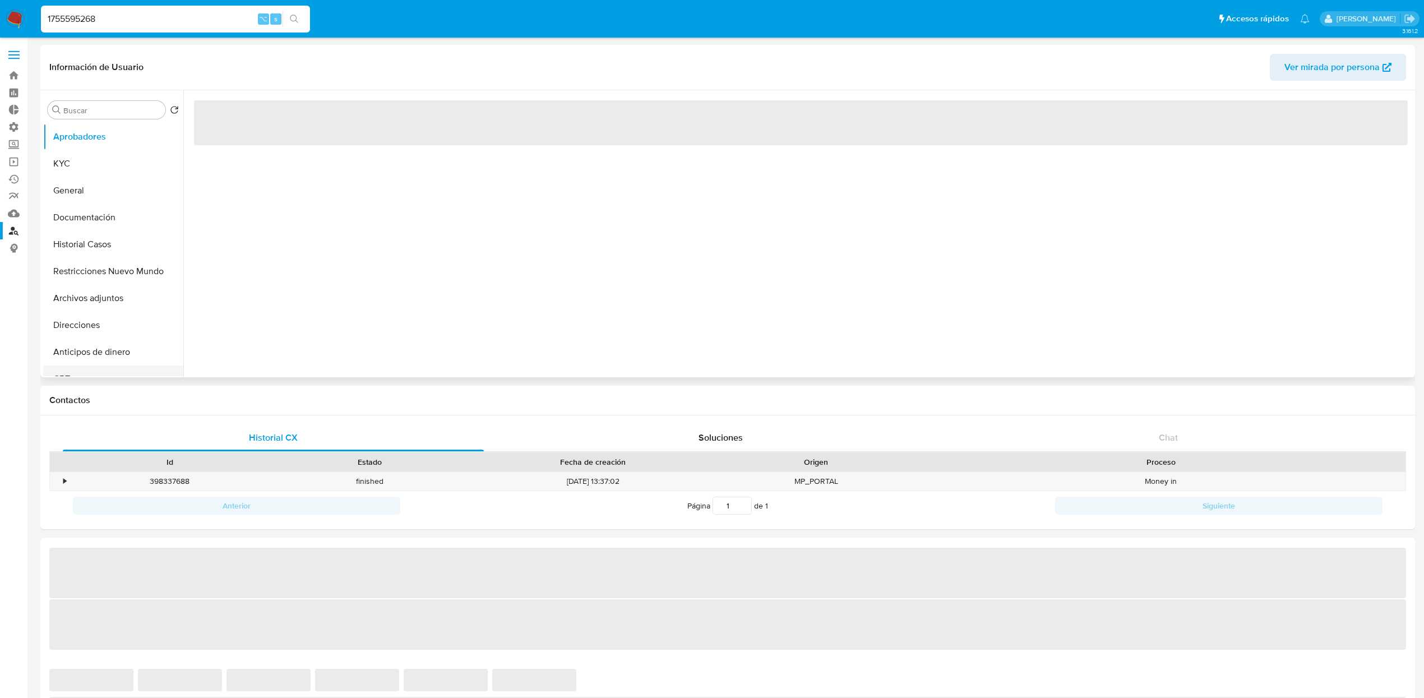
select select "10"
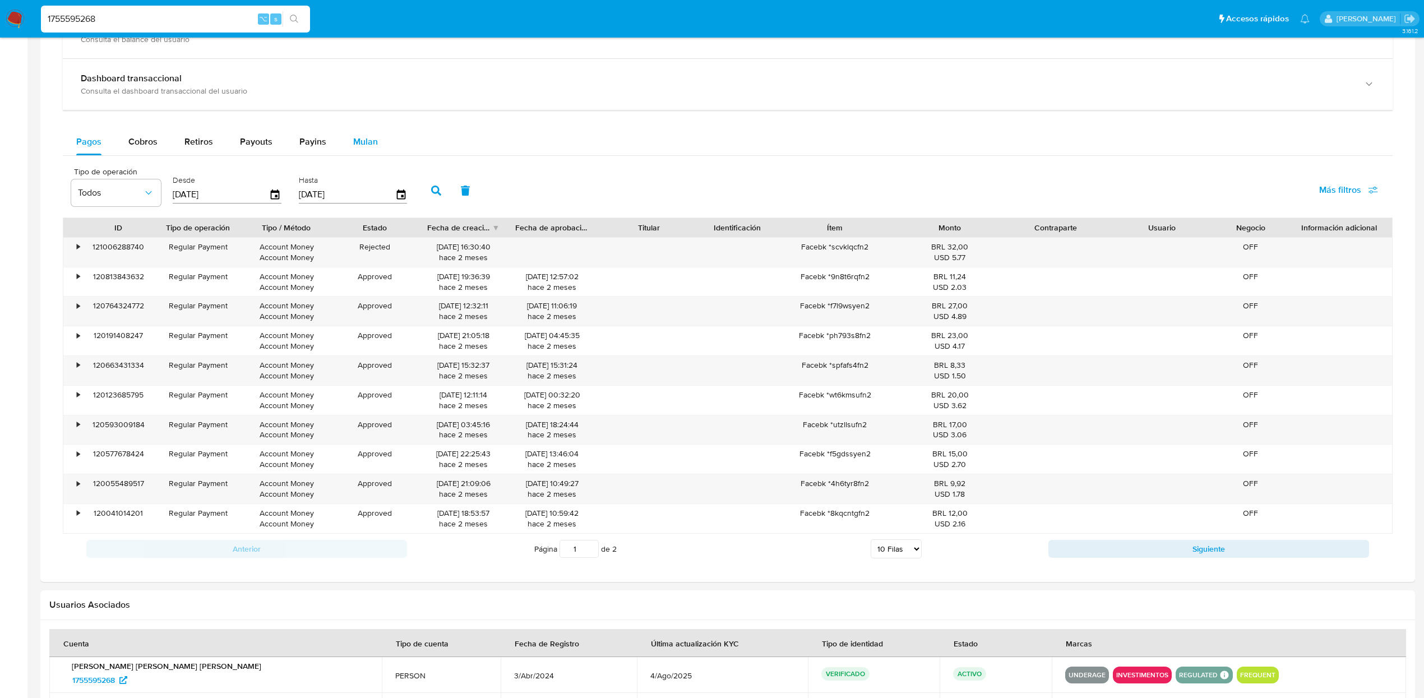
click at [360, 147] on span "Mulan" at bounding box center [365, 141] width 25 height 13
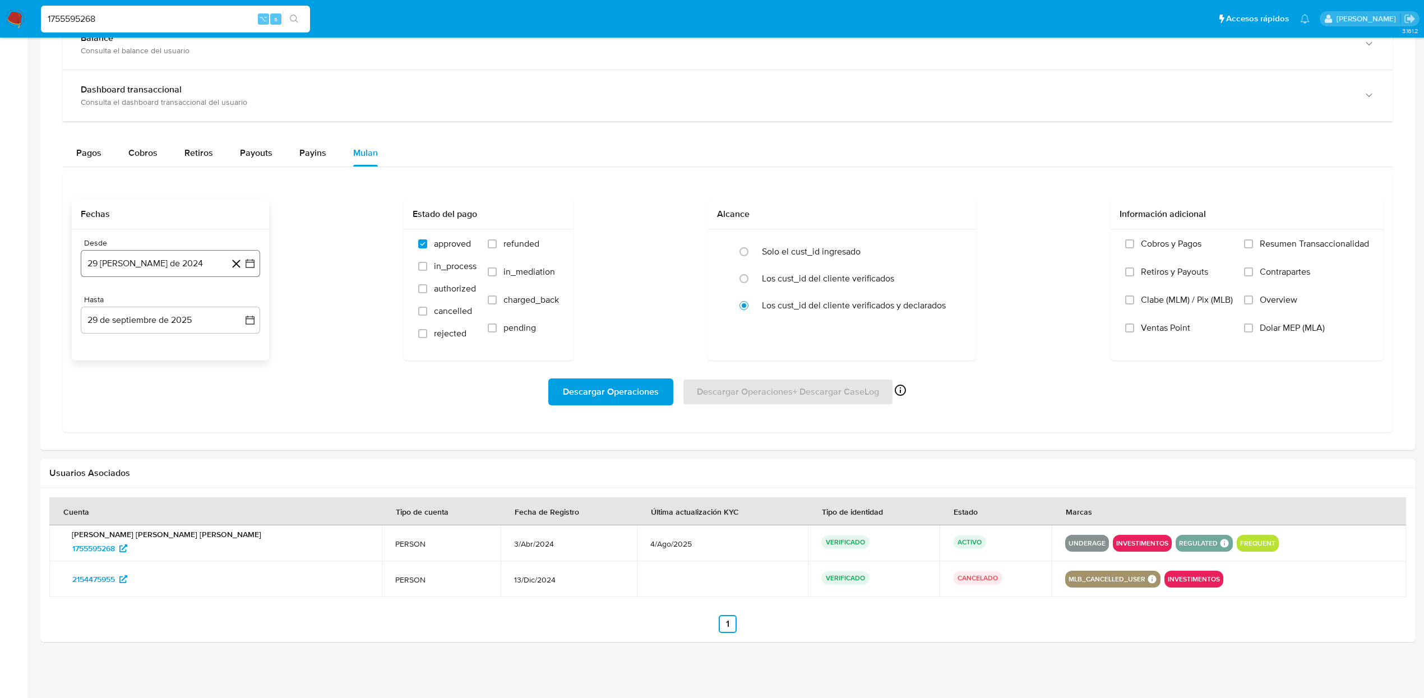
click at [170, 273] on button "29 de agosto de 2024" at bounding box center [170, 263] width 179 height 27
click at [160, 306] on span "agosto 2024" at bounding box center [165, 303] width 51 height 11
click at [231, 307] on icon "Año siguiente" at bounding box center [237, 303] width 13 height 13
click at [118, 346] on span "ene" at bounding box center [121, 344] width 14 height 9
click at [145, 345] on button "1" at bounding box center [148, 345] width 18 height 18
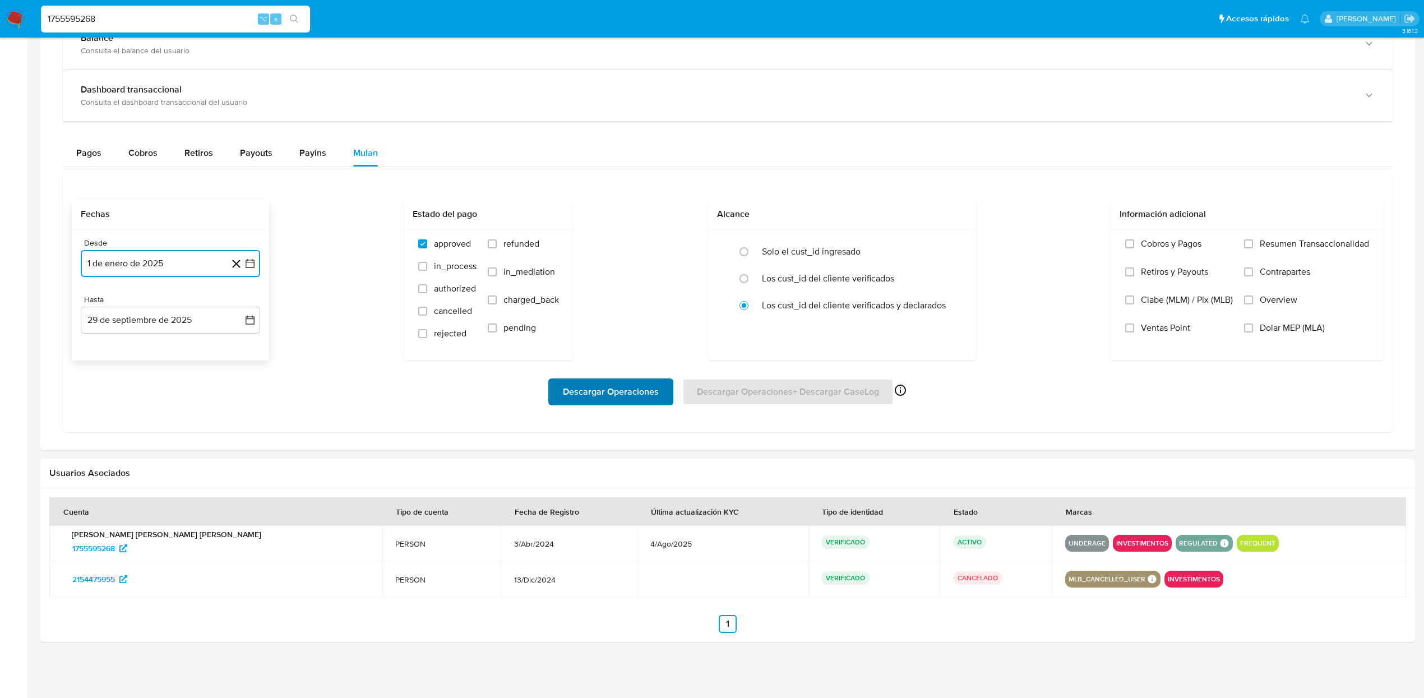
click at [606, 390] on span "Descargar Operaciones" at bounding box center [611, 391] width 96 height 25
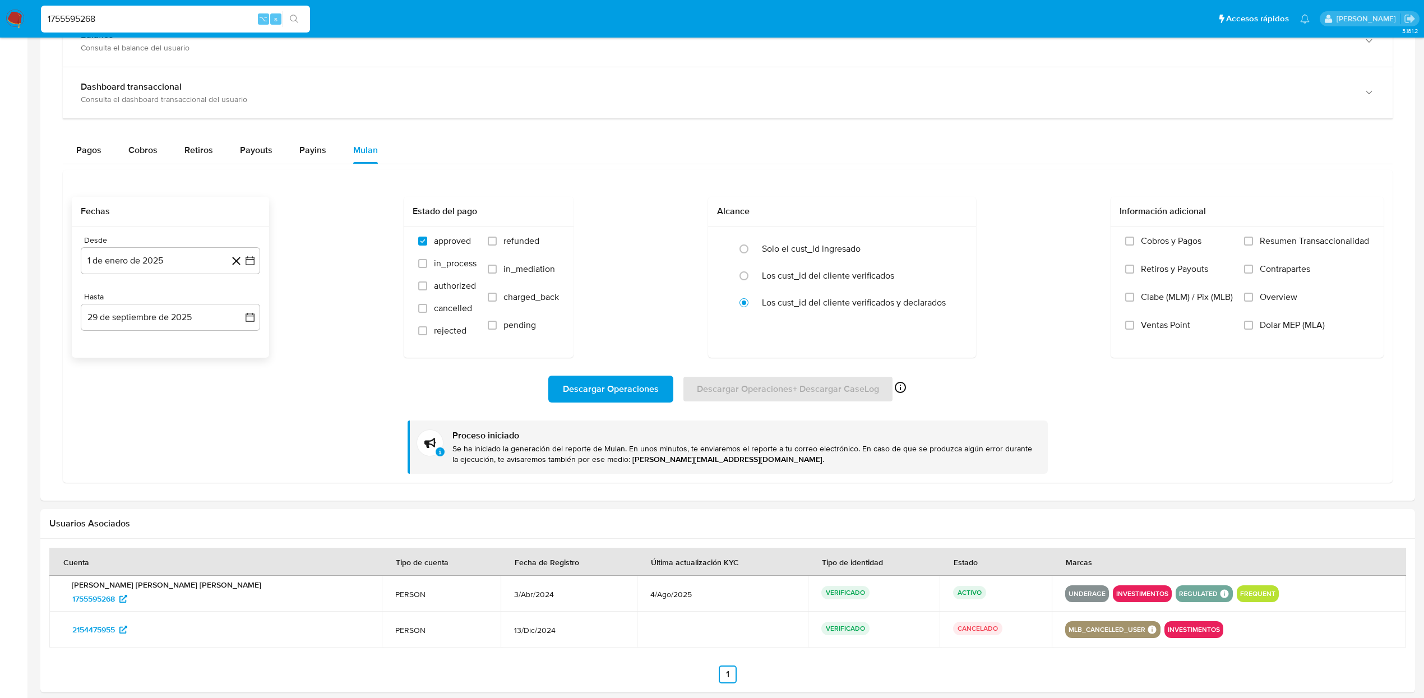
click at [338, 461] on div "Descargar Operaciones Descargar Operaciones + Descargar CaseLog Habilitado solo…" at bounding box center [727, 416] width 1311 height 116
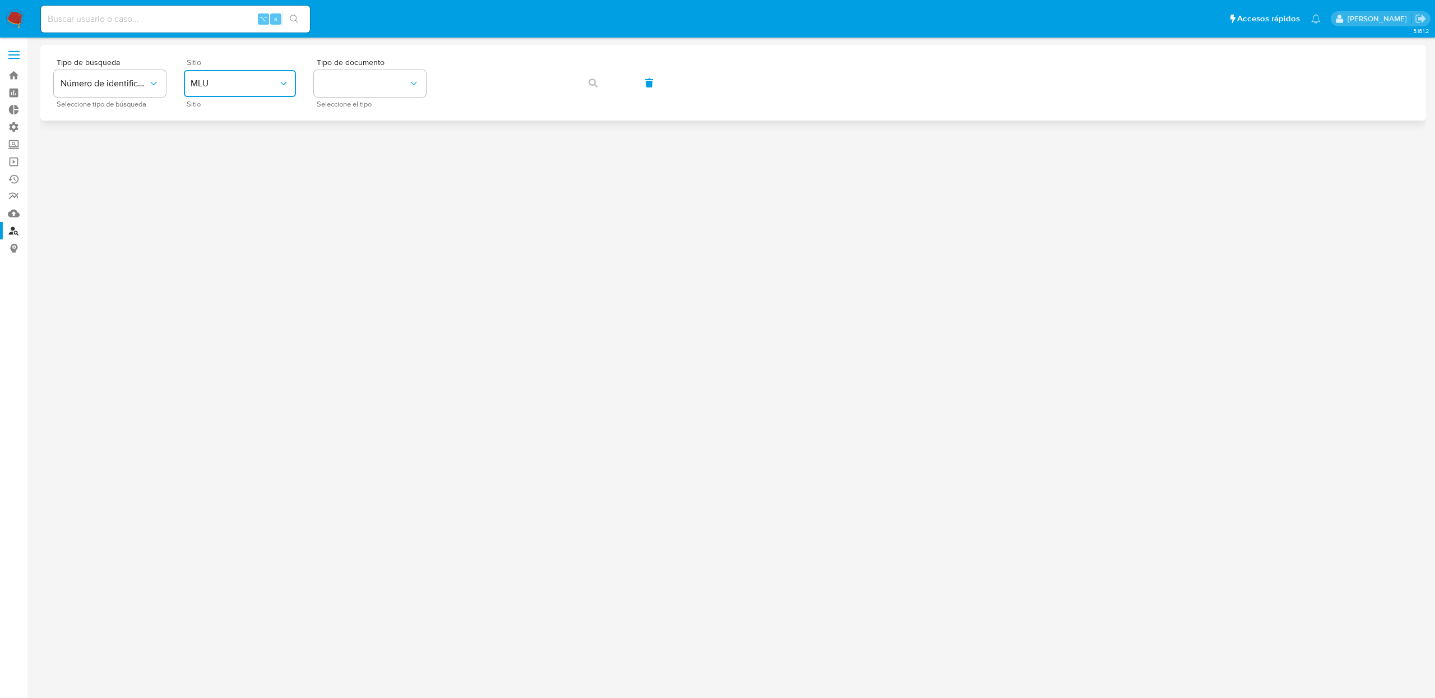
click at [276, 88] on span "MLU" at bounding box center [234, 83] width 87 height 11
click at [223, 137] on div "MLA" at bounding box center [237, 140] width 92 height 27
click at [344, 82] on button "identificationType" at bounding box center [370, 83] width 112 height 27
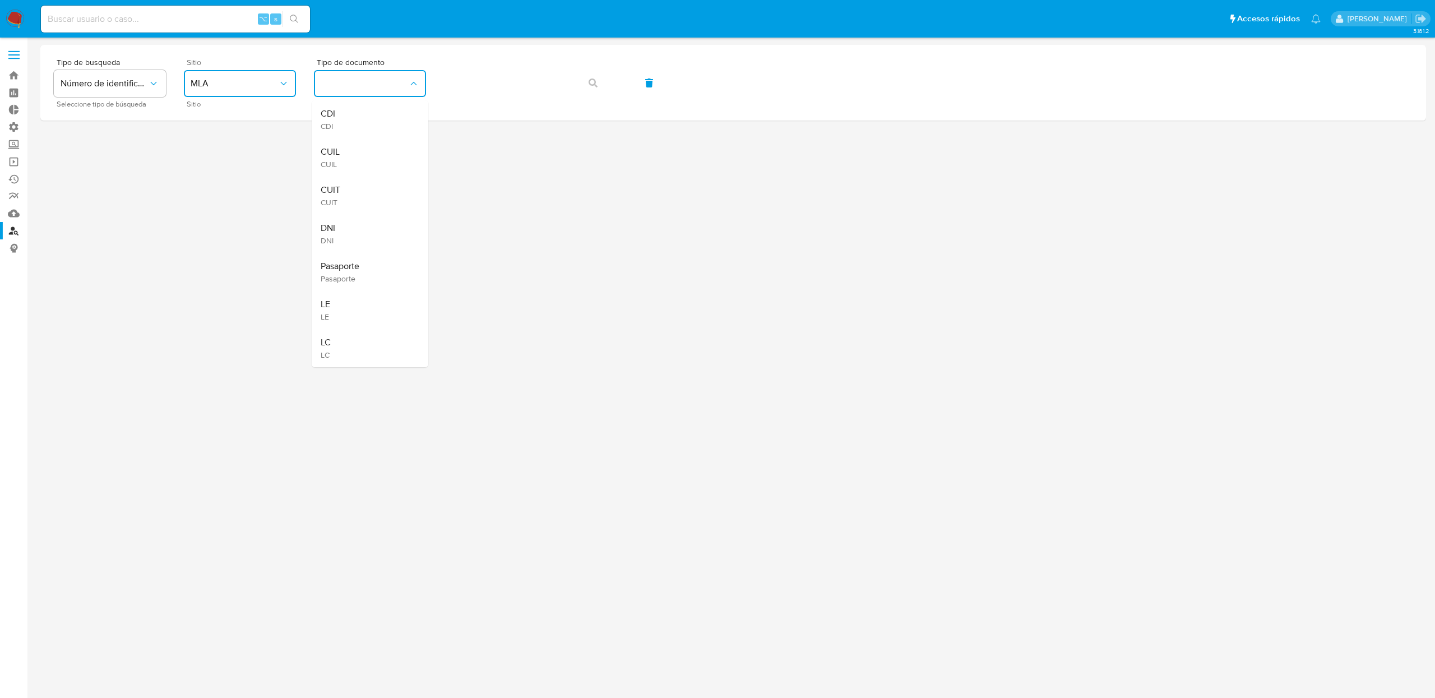
click at [347, 197] on div "CUIT CUIT" at bounding box center [367, 196] width 92 height 38
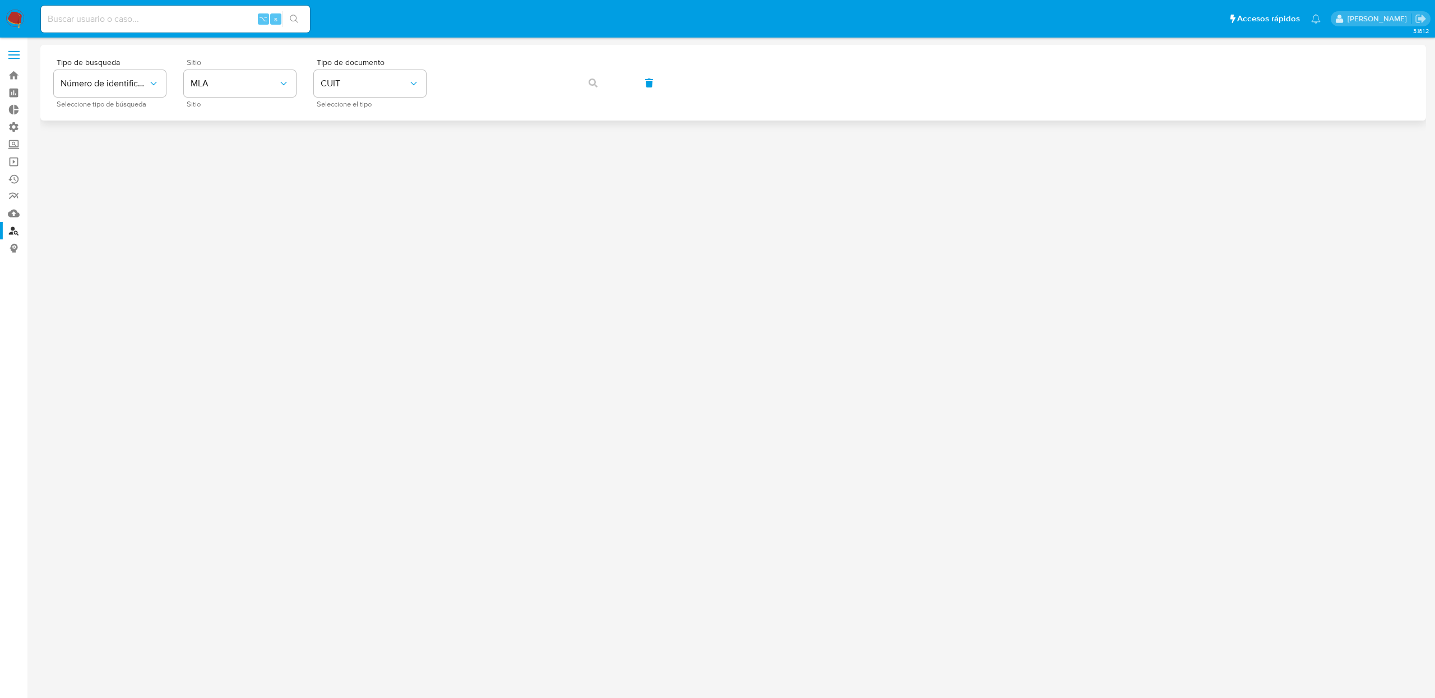
click at [480, 100] on div "Tipo de busqueda Número de identificación Seleccione tipo de búsqueda Sitio MLA…" at bounding box center [733, 82] width 1359 height 49
click at [597, 83] on button "button" at bounding box center [593, 82] width 38 height 27
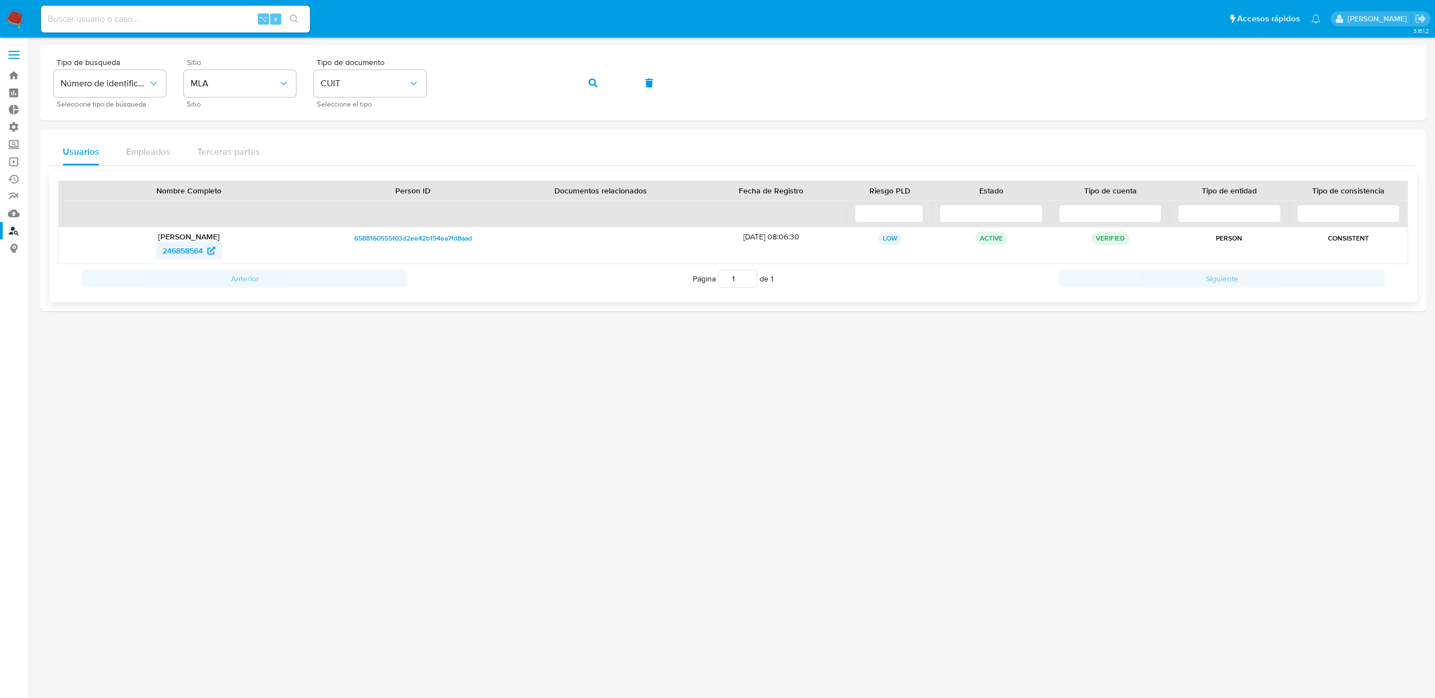
click at [179, 244] on span "246858564" at bounding box center [183, 251] width 40 height 18
click at [250, 78] on span "MLA" at bounding box center [234, 83] width 87 height 11
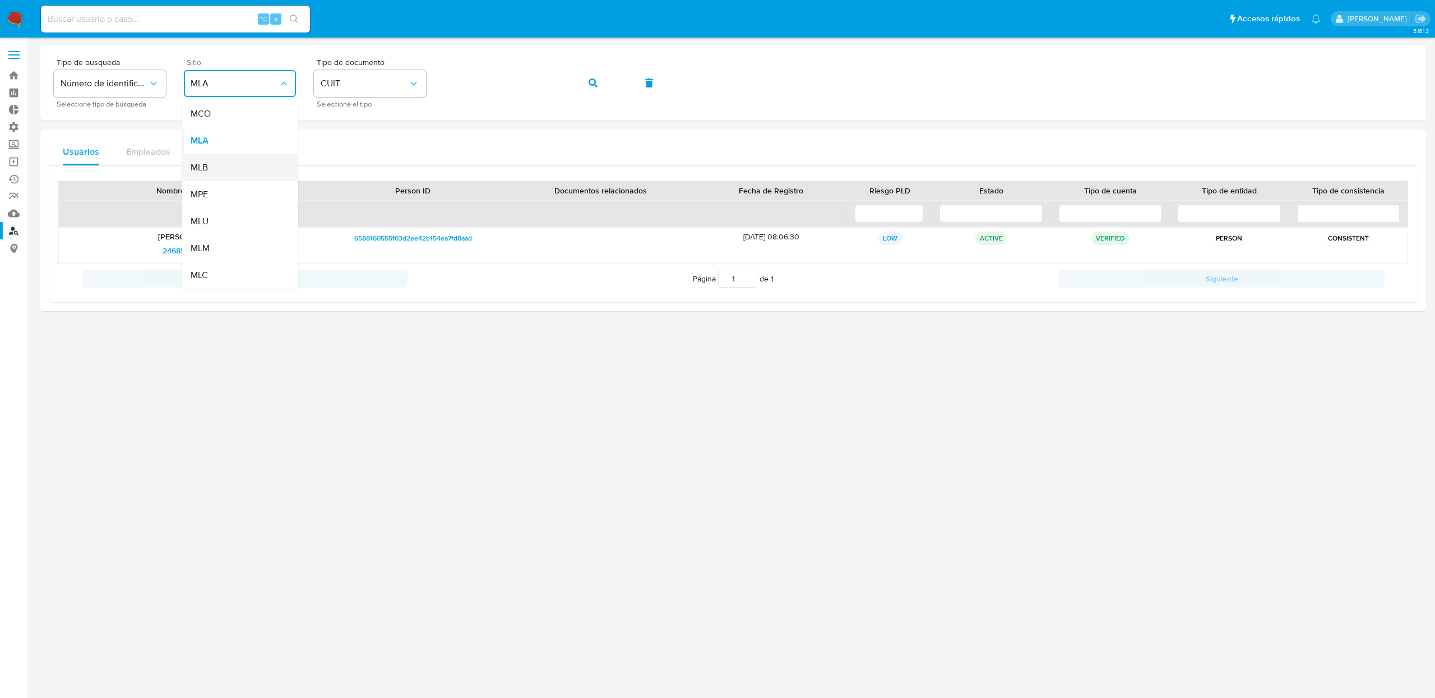
click at [212, 173] on div "MLB" at bounding box center [237, 167] width 92 height 27
drag, startPoint x: 387, startPoint y: 81, endPoint x: 369, endPoint y: 87, distance: 19.2
click at [387, 81] on button "identificationType" at bounding box center [370, 83] width 112 height 27
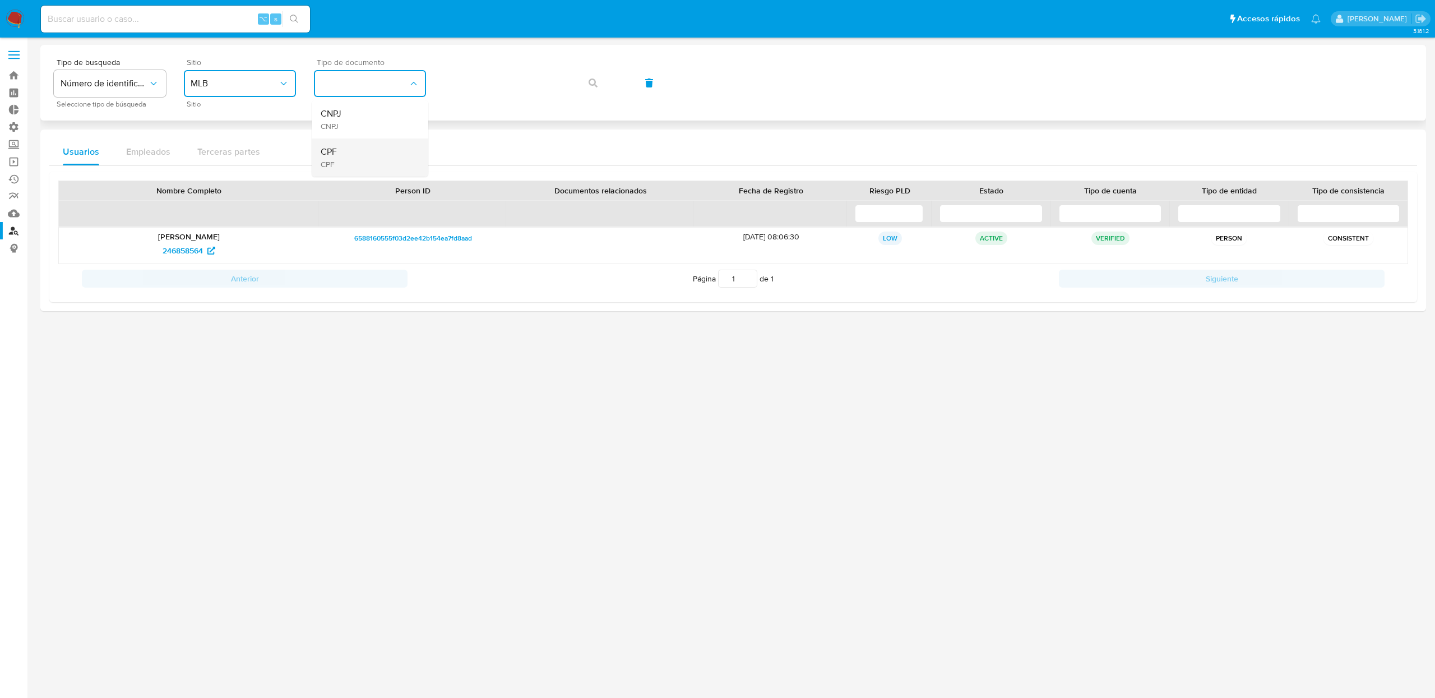
click at [353, 154] on div "CPF CPF" at bounding box center [367, 157] width 92 height 38
click at [601, 89] on button "button" at bounding box center [593, 82] width 38 height 27
click at [184, 252] on span "636209124" at bounding box center [182, 251] width 39 height 18
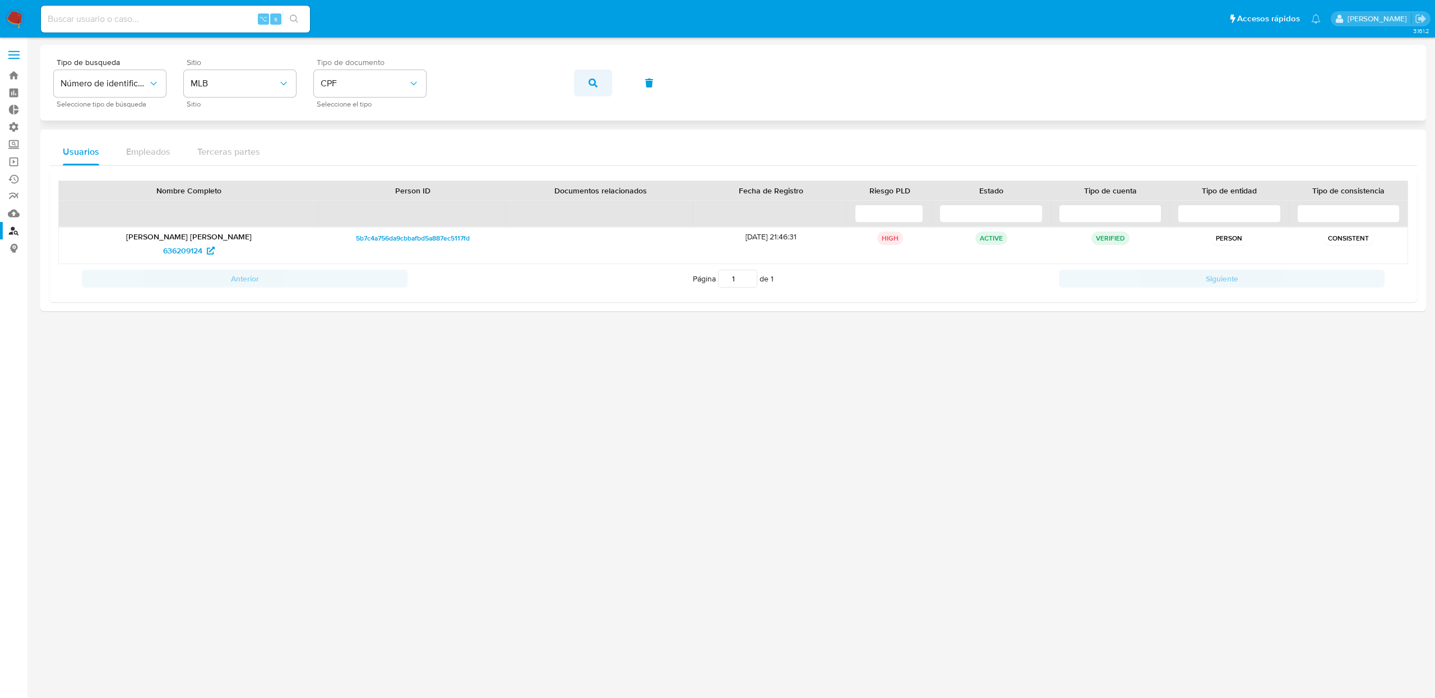
click at [592, 85] on icon "button" at bounding box center [592, 82] width 9 height 9
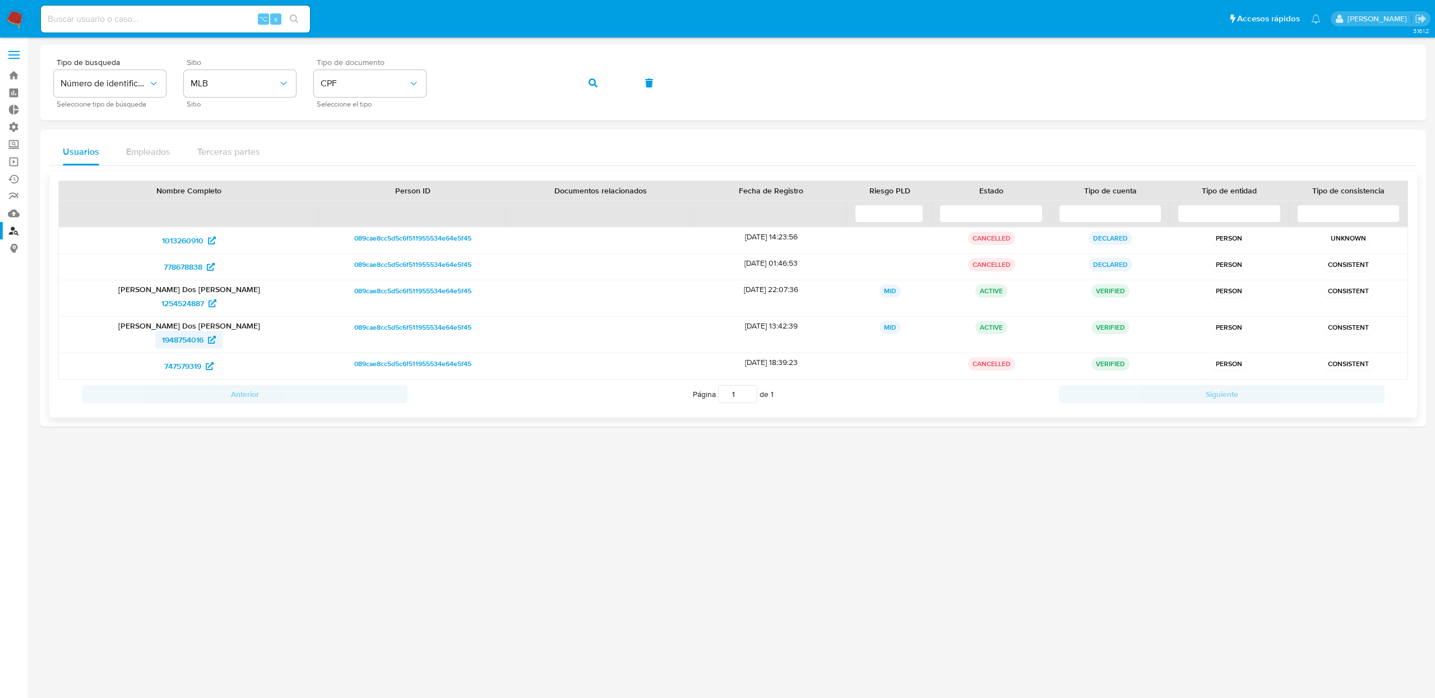
click at [190, 340] on span "1948754016" at bounding box center [182, 340] width 41 height 18
click at [610, 82] on button "button" at bounding box center [593, 82] width 38 height 27
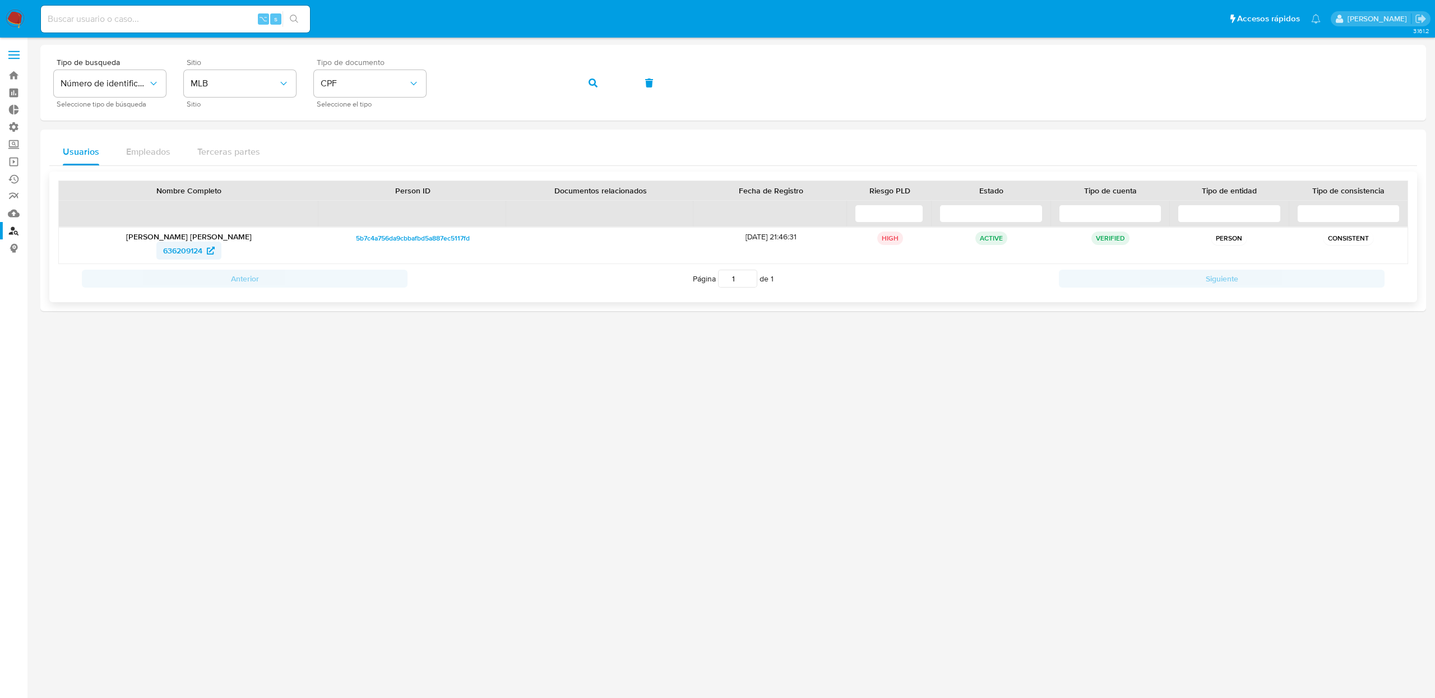
click at [192, 245] on span "636209124" at bounding box center [182, 251] width 39 height 18
click at [597, 87] on button "button" at bounding box center [593, 82] width 38 height 27
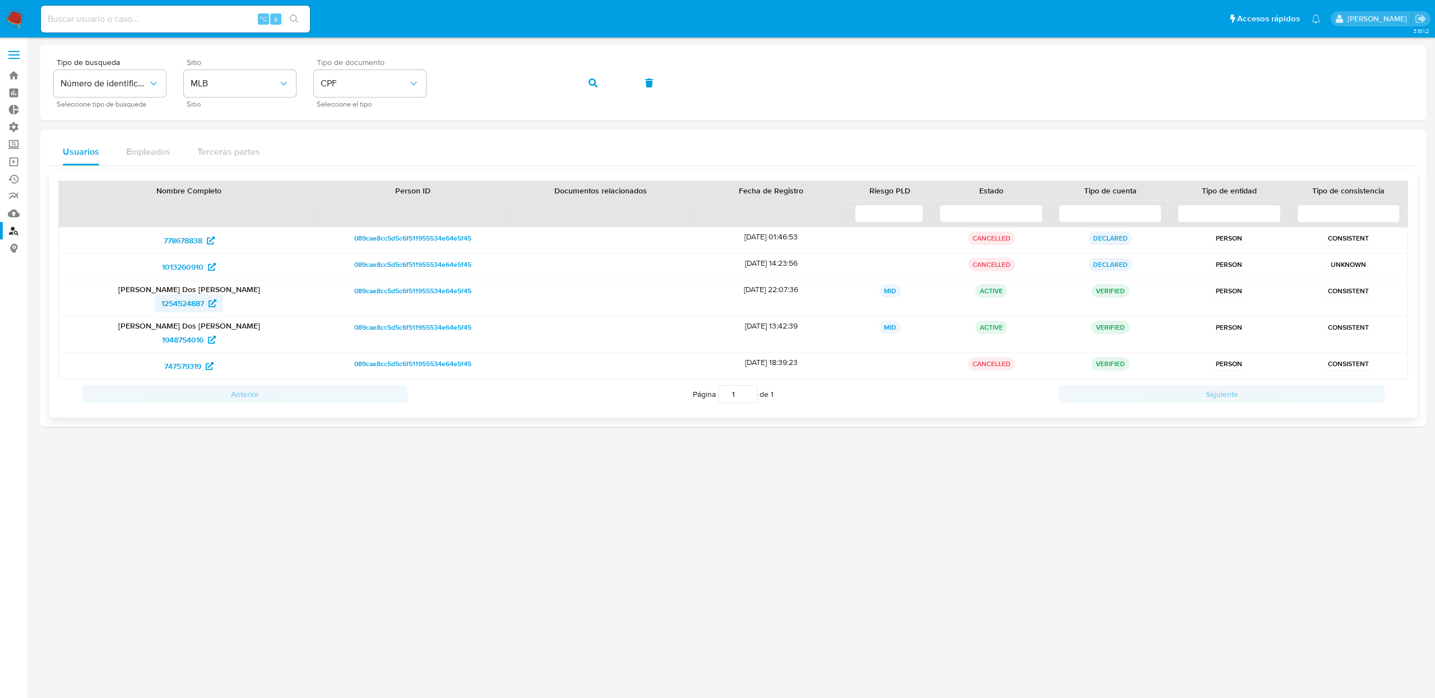
click at [180, 304] on span "1254524887" at bounding box center [182, 303] width 43 height 18
click at [172, 341] on span "1948754016" at bounding box center [182, 340] width 41 height 18
click at [600, 90] on button "button" at bounding box center [593, 82] width 38 height 27
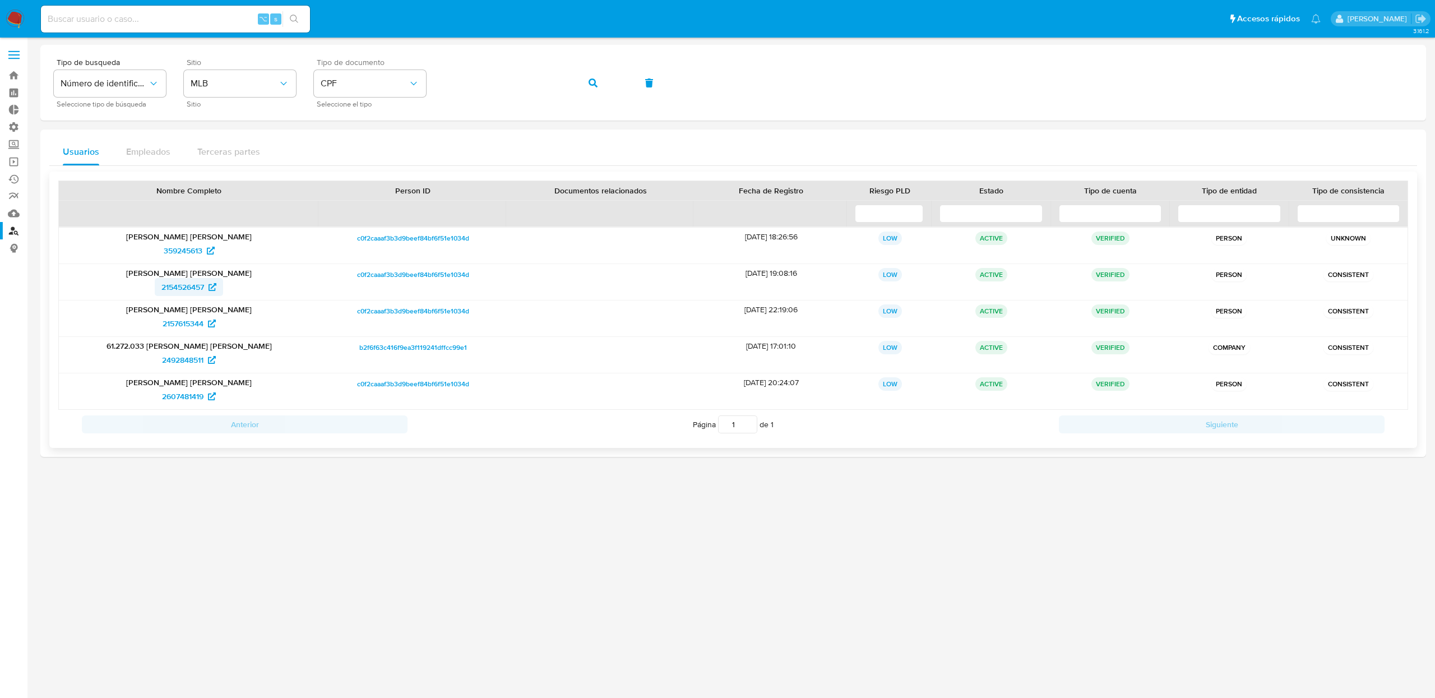
click at [183, 284] on span "2154526457" at bounding box center [182, 287] width 43 height 18
click at [594, 88] on span "button" at bounding box center [592, 83] width 9 height 25
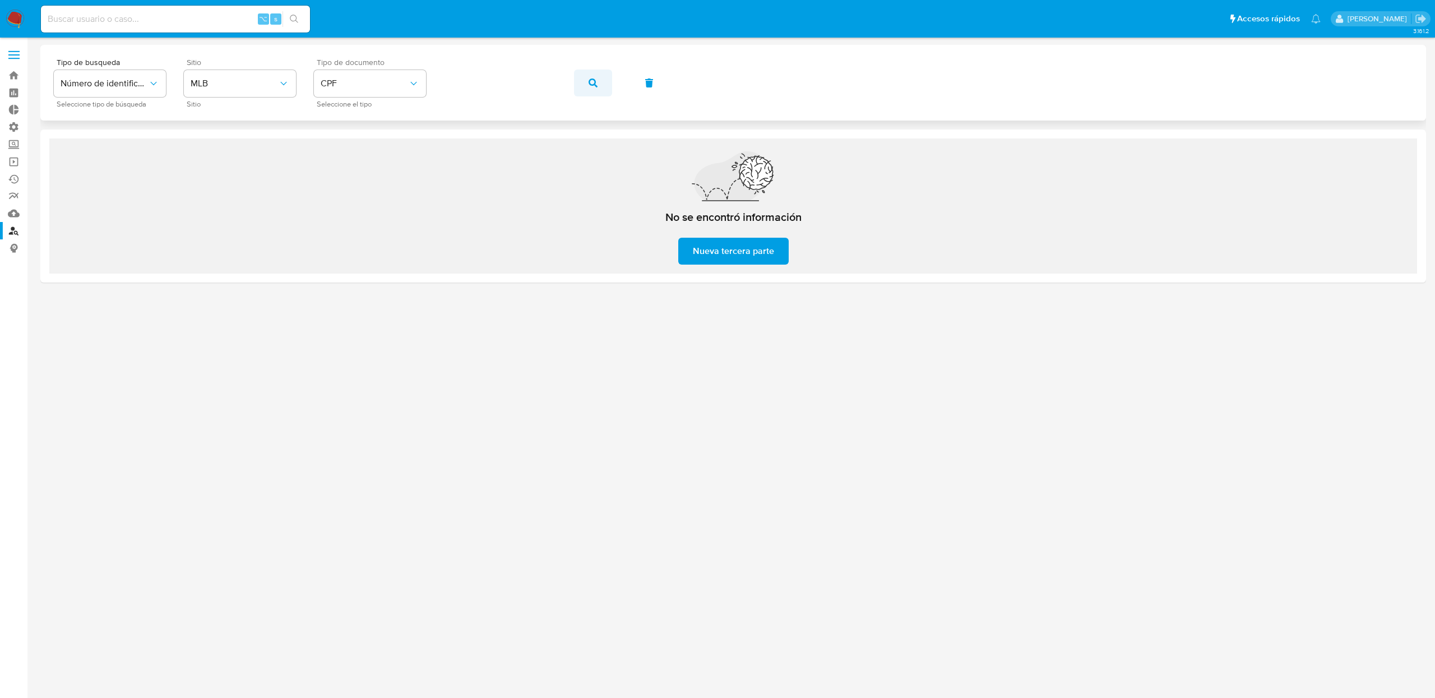
click at [589, 87] on span "button" at bounding box center [592, 83] width 9 height 25
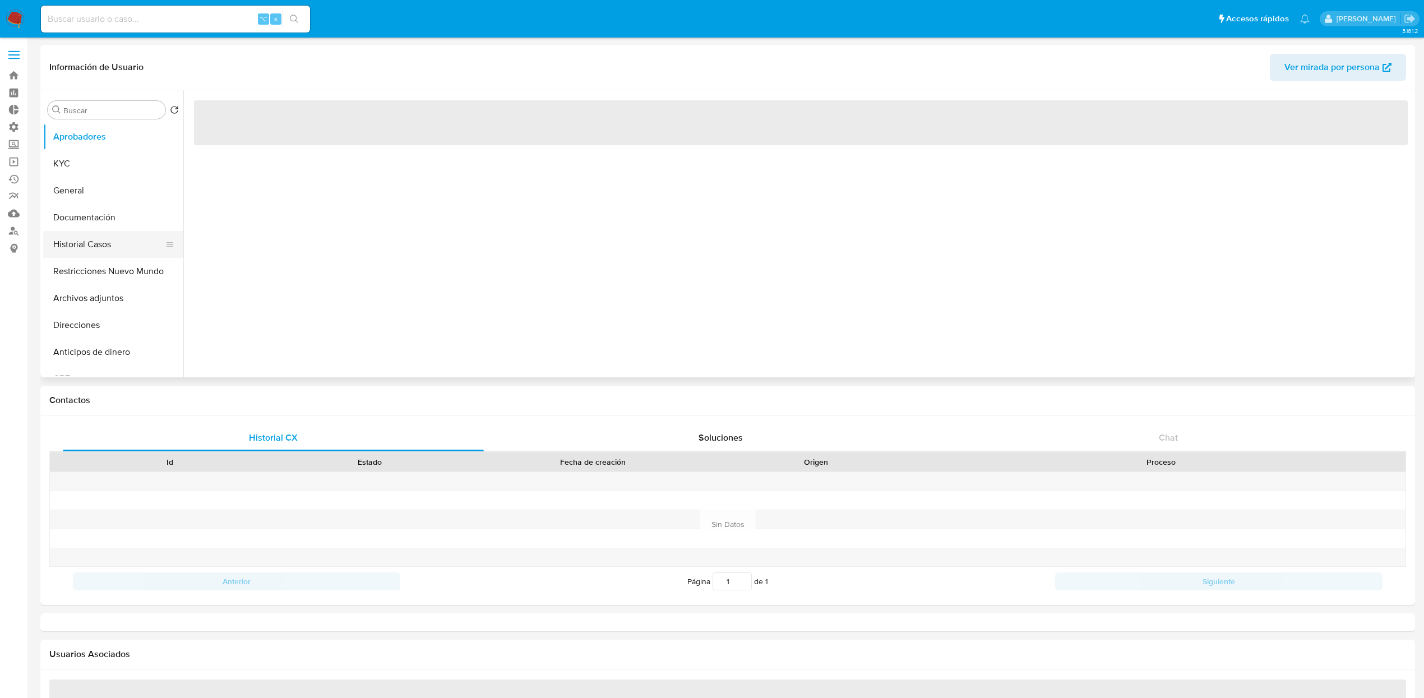
select select "10"
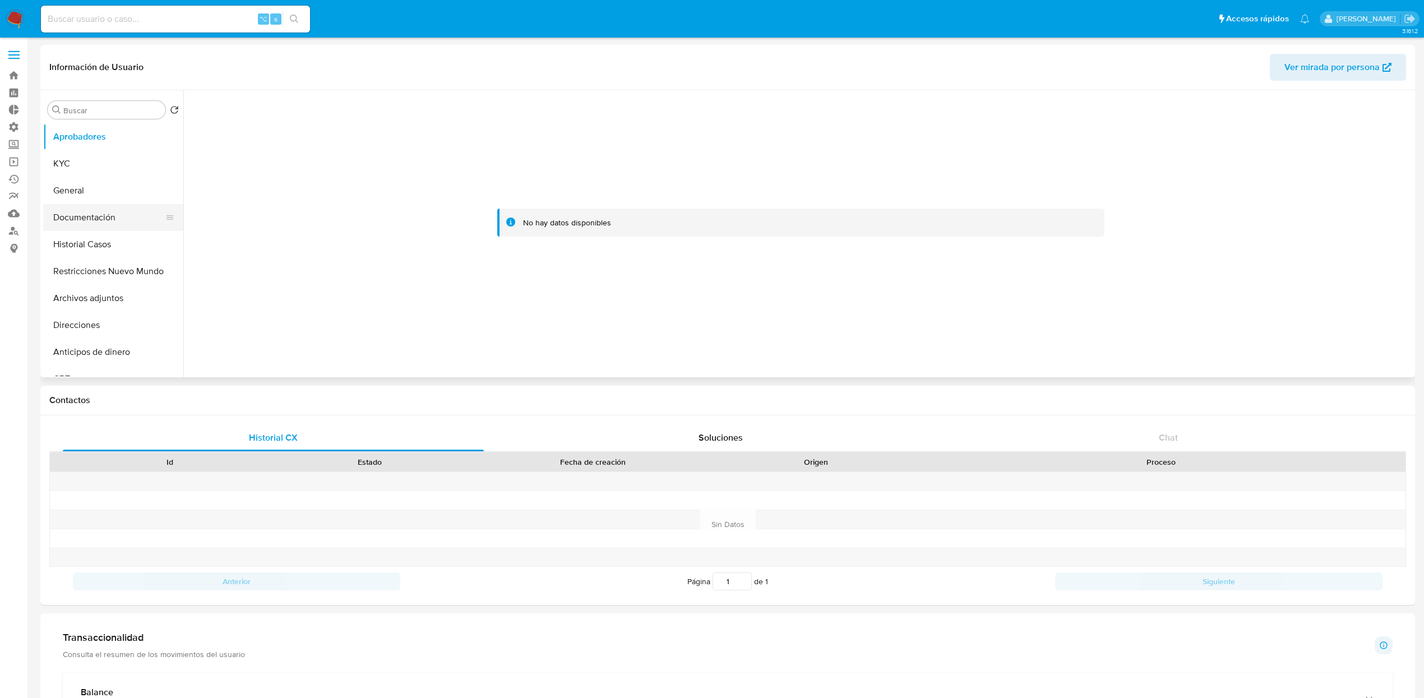
click at [95, 223] on button "Documentación" at bounding box center [108, 217] width 131 height 27
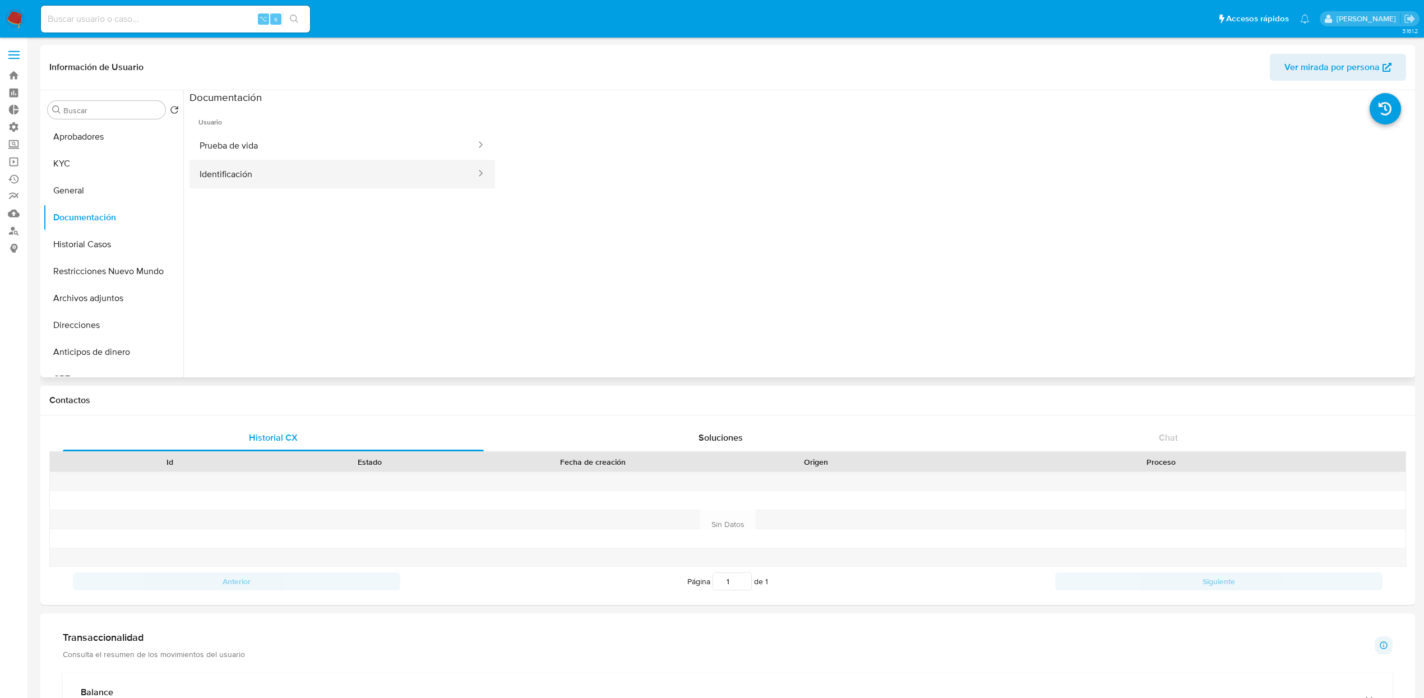
click at [304, 162] on button "Identificación" at bounding box center [333, 174] width 288 height 29
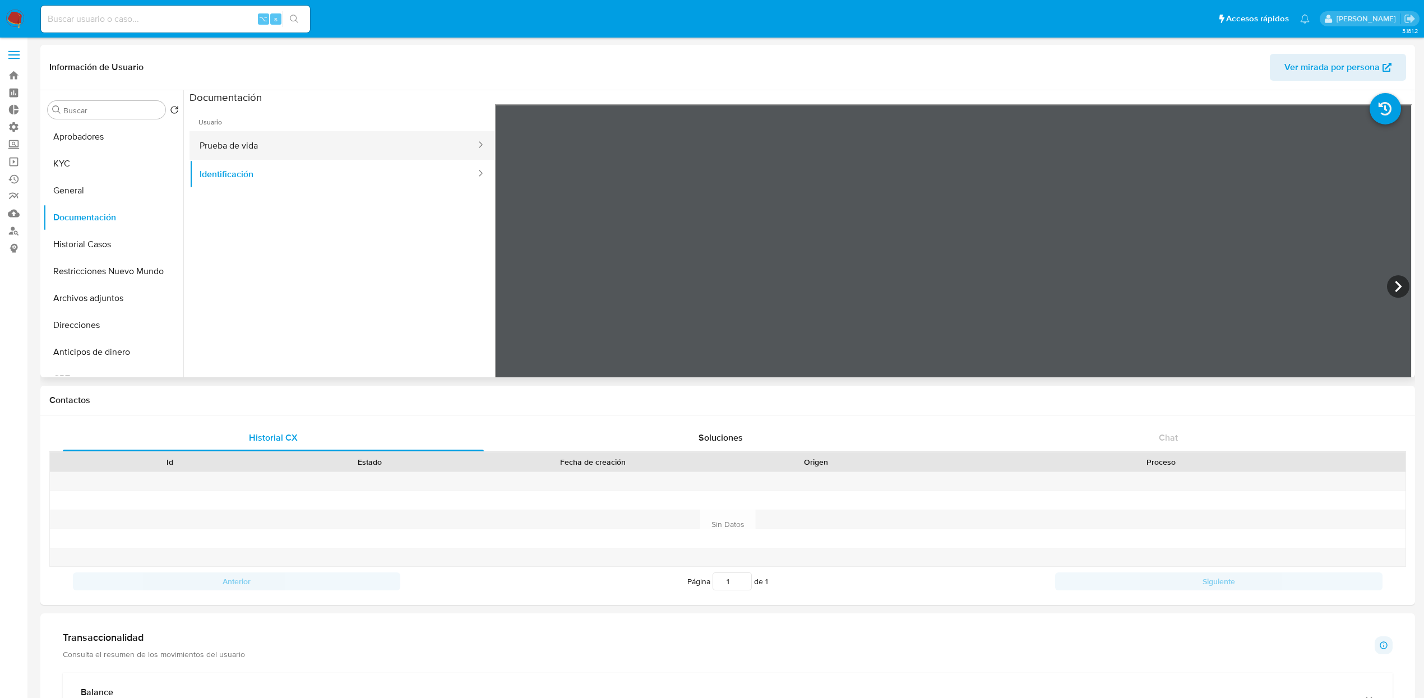
click at [318, 138] on button "Prueba de vida" at bounding box center [333, 145] width 288 height 29
click at [91, 168] on button "KYC" at bounding box center [108, 163] width 131 height 27
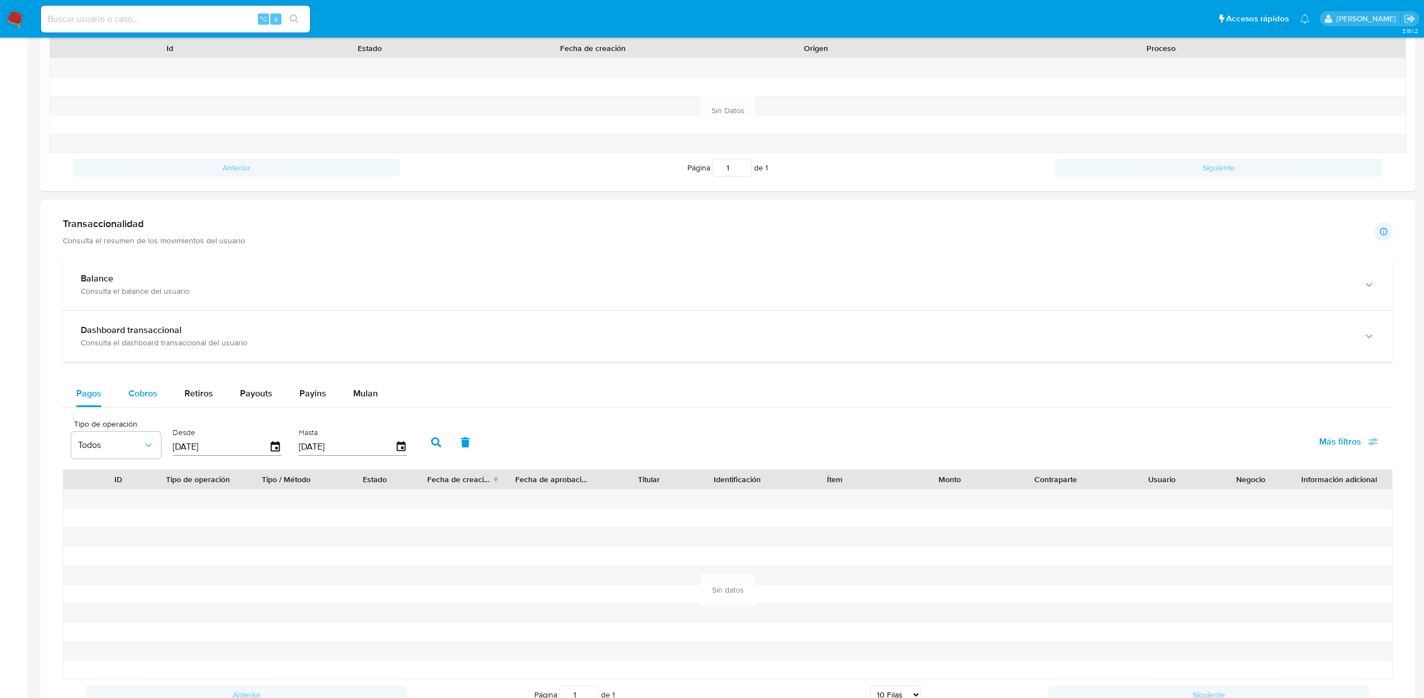
scroll to position [416, 0]
click at [151, 405] on div "Cobros" at bounding box center [142, 391] width 29 height 27
select select "10"
click at [207, 385] on div "Retiros" at bounding box center [198, 391] width 29 height 27
select select "10"
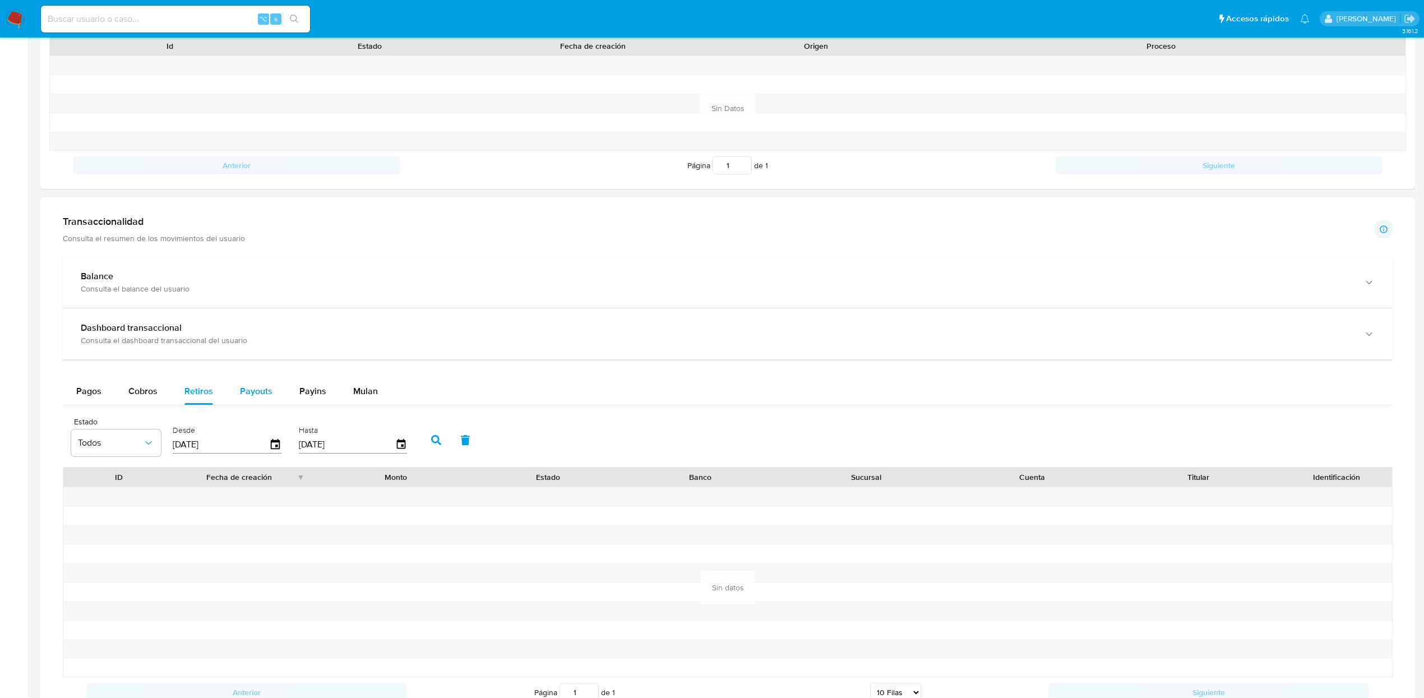
click at [244, 392] on span "Payouts" at bounding box center [256, 390] width 33 height 13
select select "10"
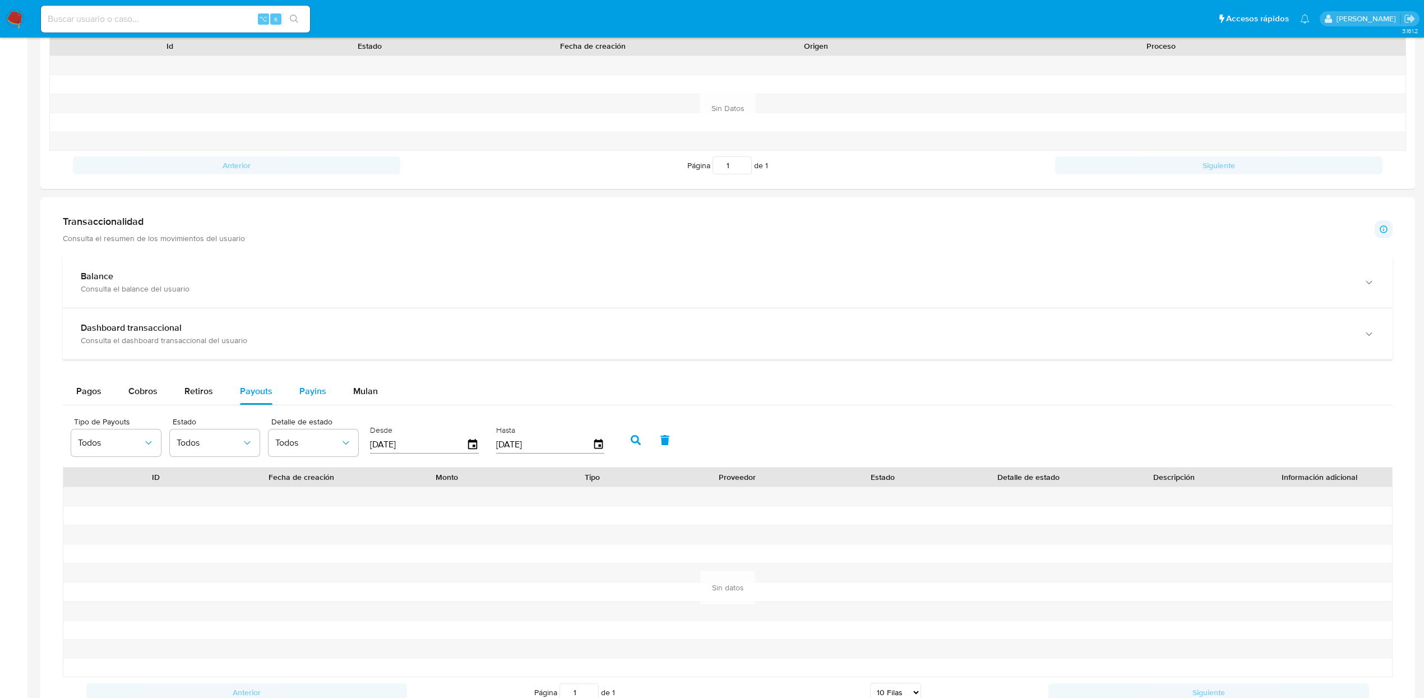
click at [314, 397] on span "Payins" at bounding box center [312, 390] width 27 height 13
select select "10"
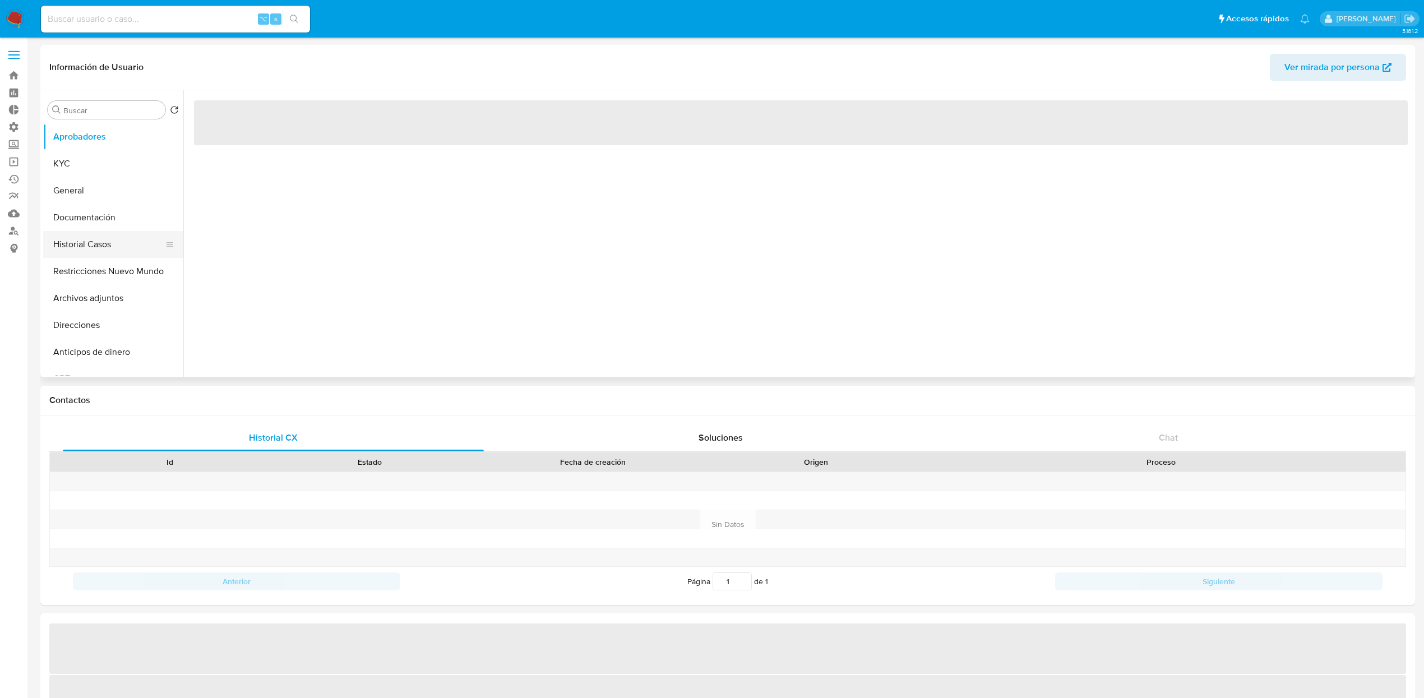
select select "10"
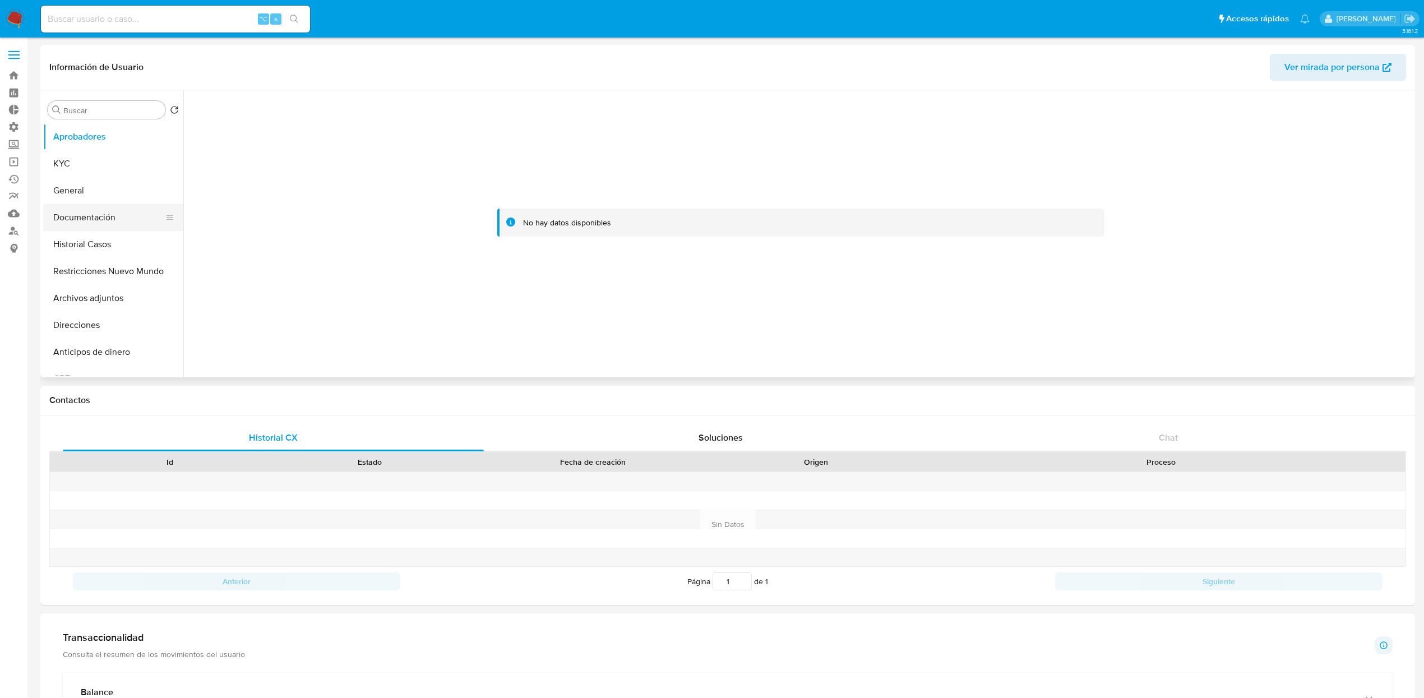
click at [105, 222] on button "Documentación" at bounding box center [108, 217] width 131 height 27
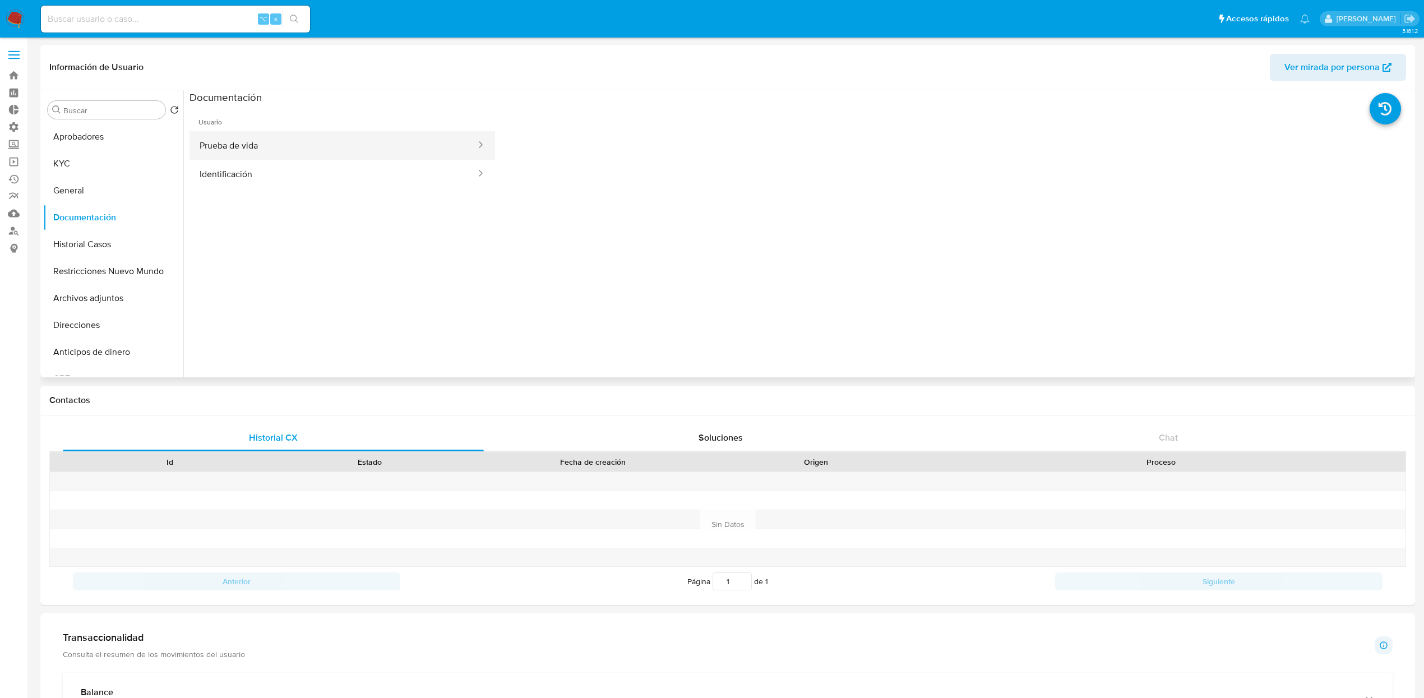
click at [287, 143] on button "Prueba de vida" at bounding box center [333, 145] width 288 height 29
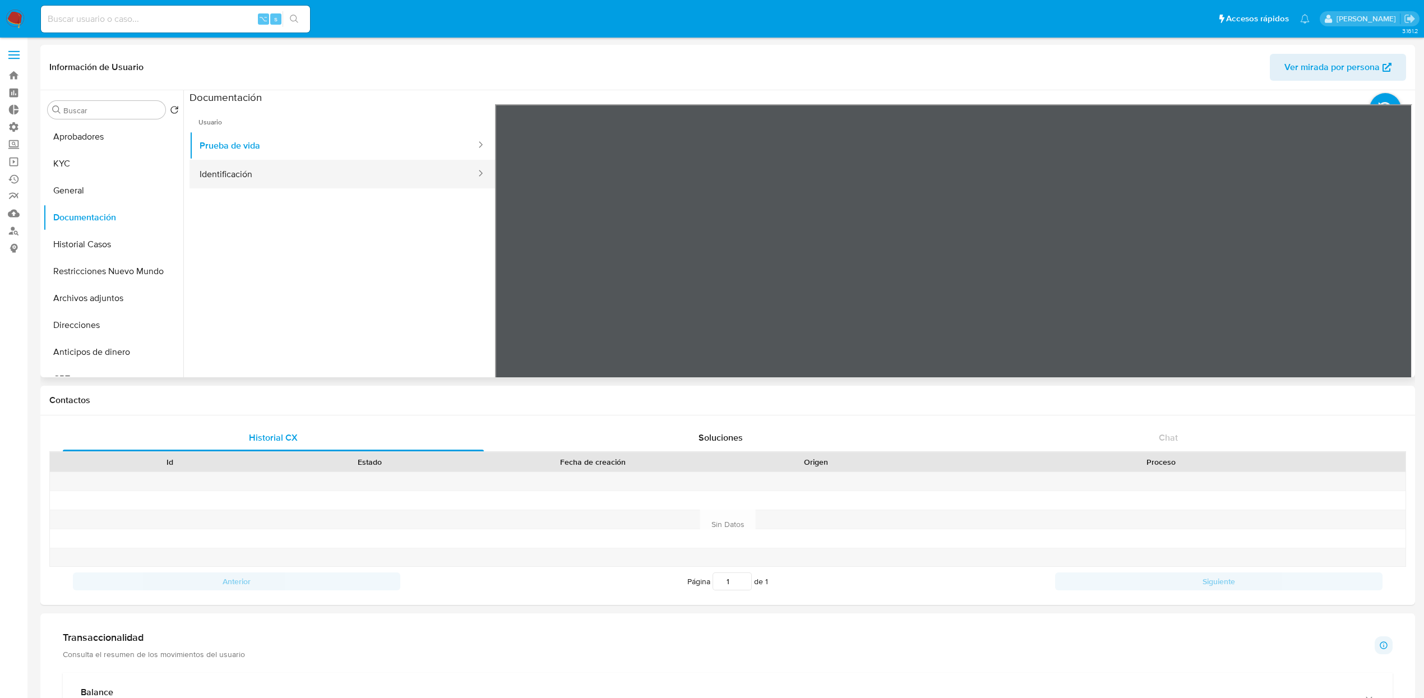
click at [287, 178] on button "Identificación" at bounding box center [333, 174] width 288 height 29
click at [86, 159] on button "KYC" at bounding box center [108, 163] width 131 height 27
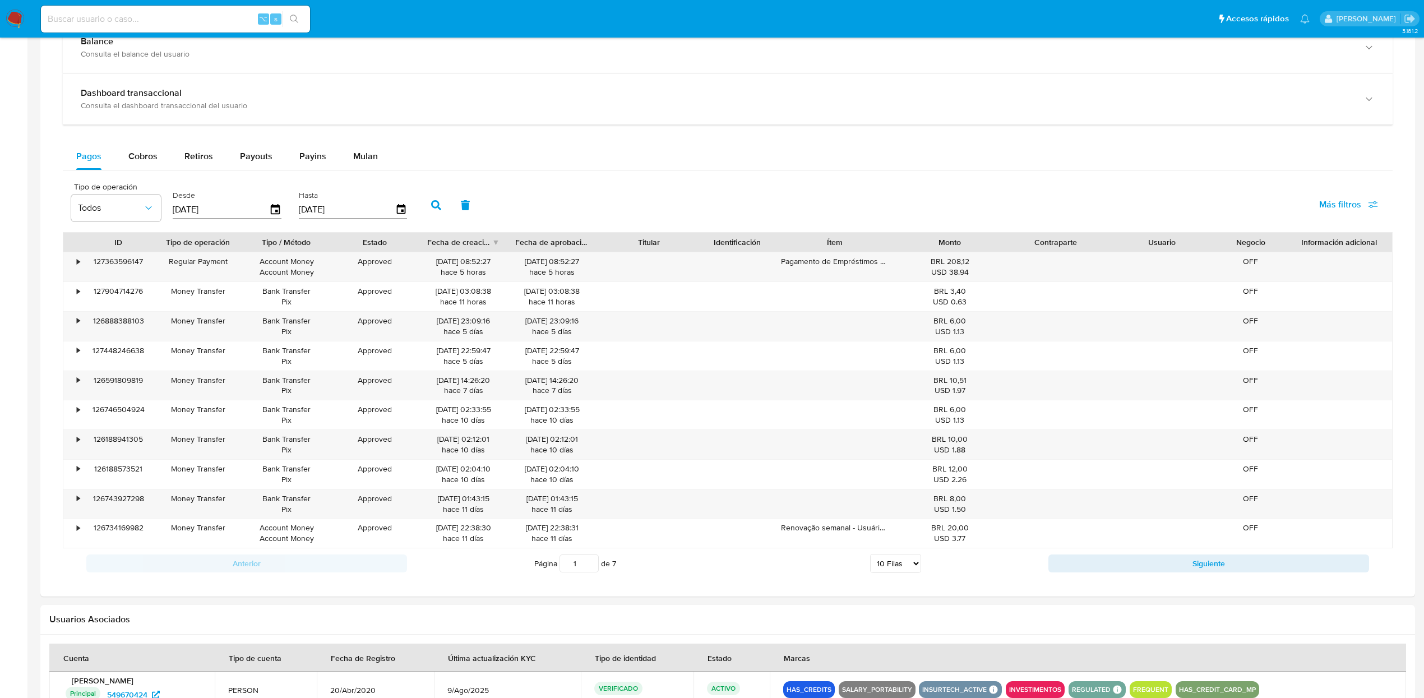
scroll to position [767, 0]
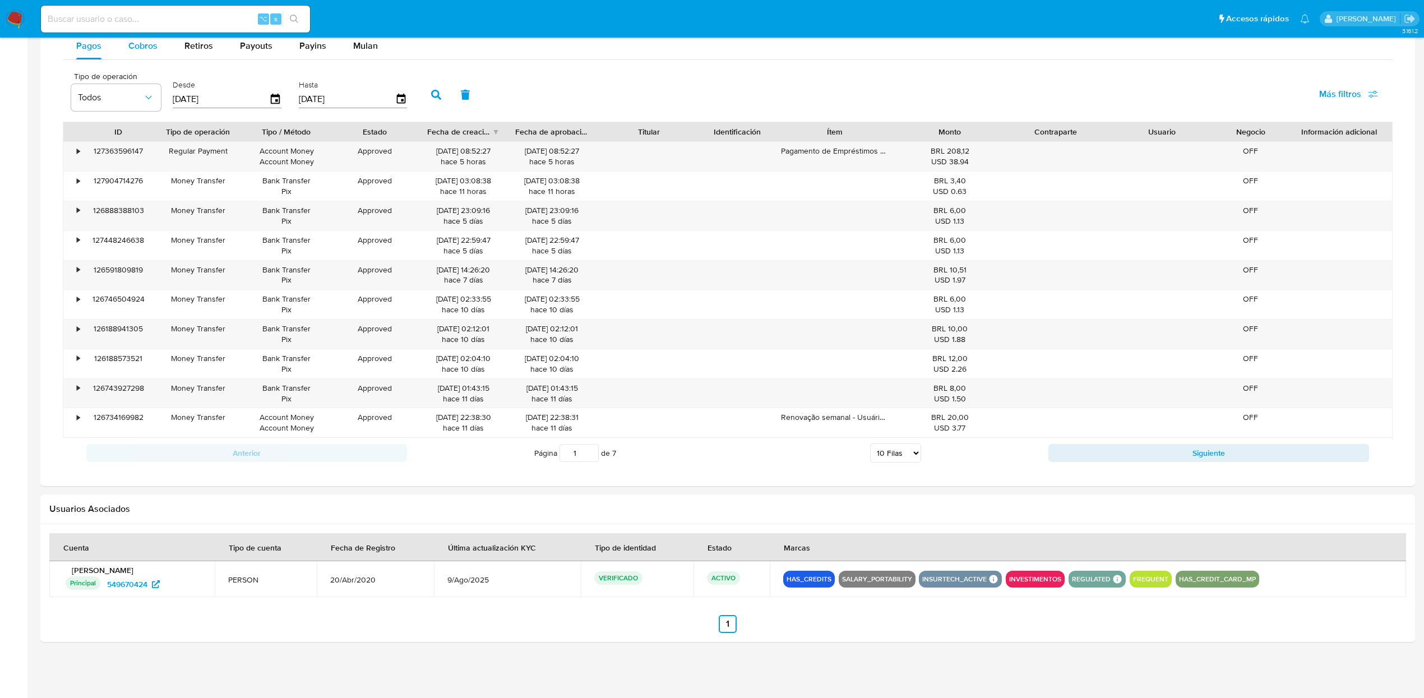
click at [143, 51] on div "Cobros" at bounding box center [142, 46] width 29 height 27
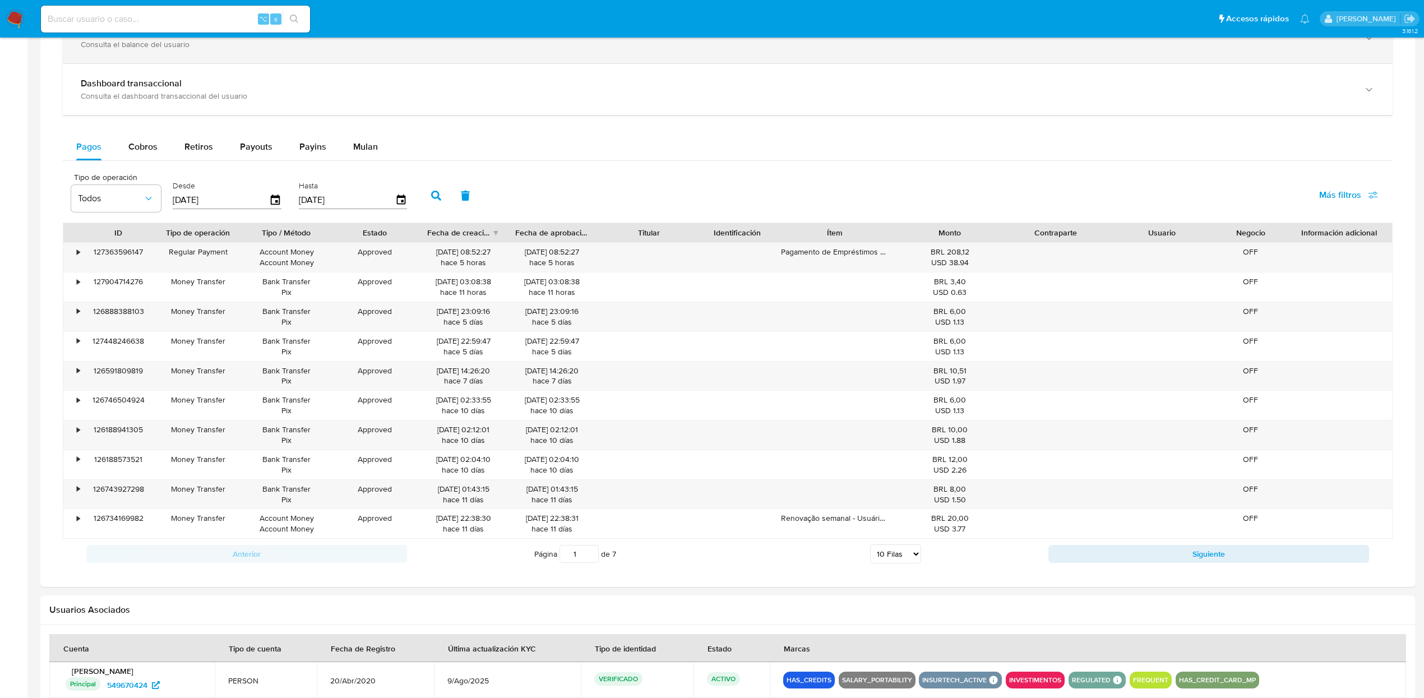
select select "10"
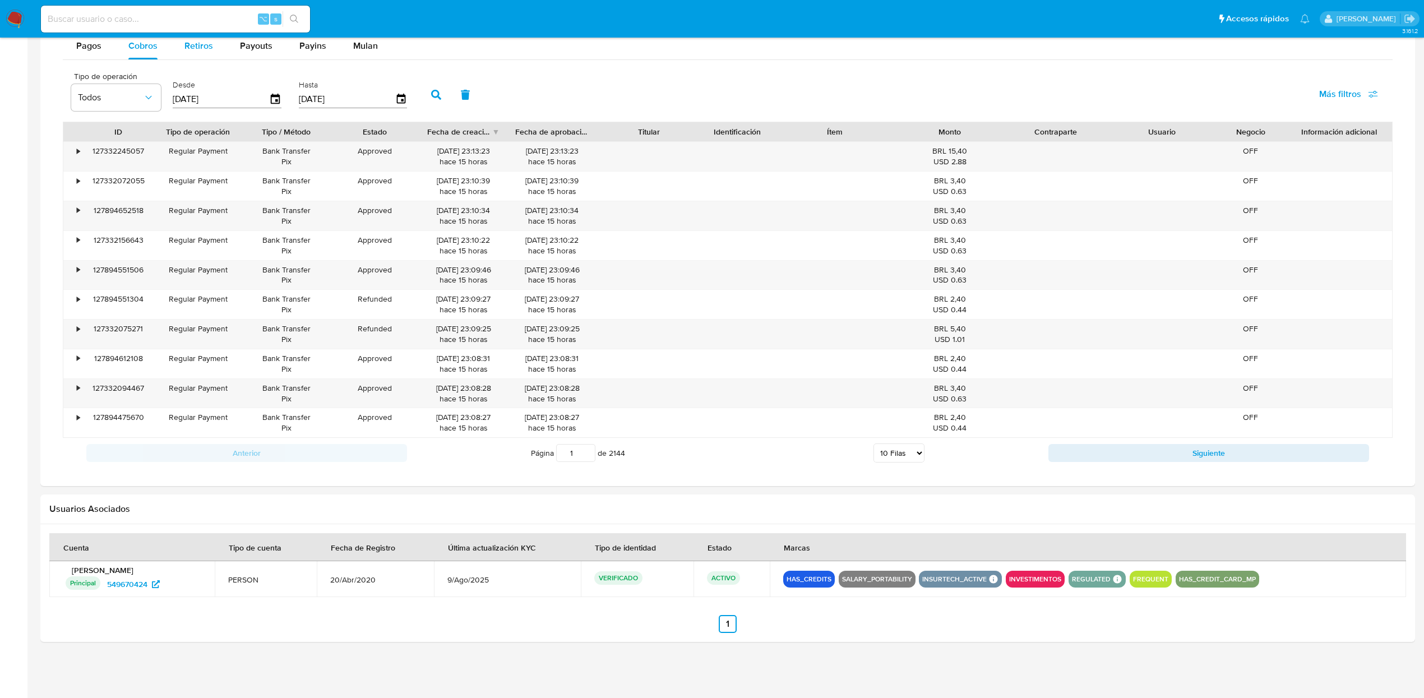
click at [189, 46] on span "Retiros" at bounding box center [198, 45] width 29 height 13
select select "10"
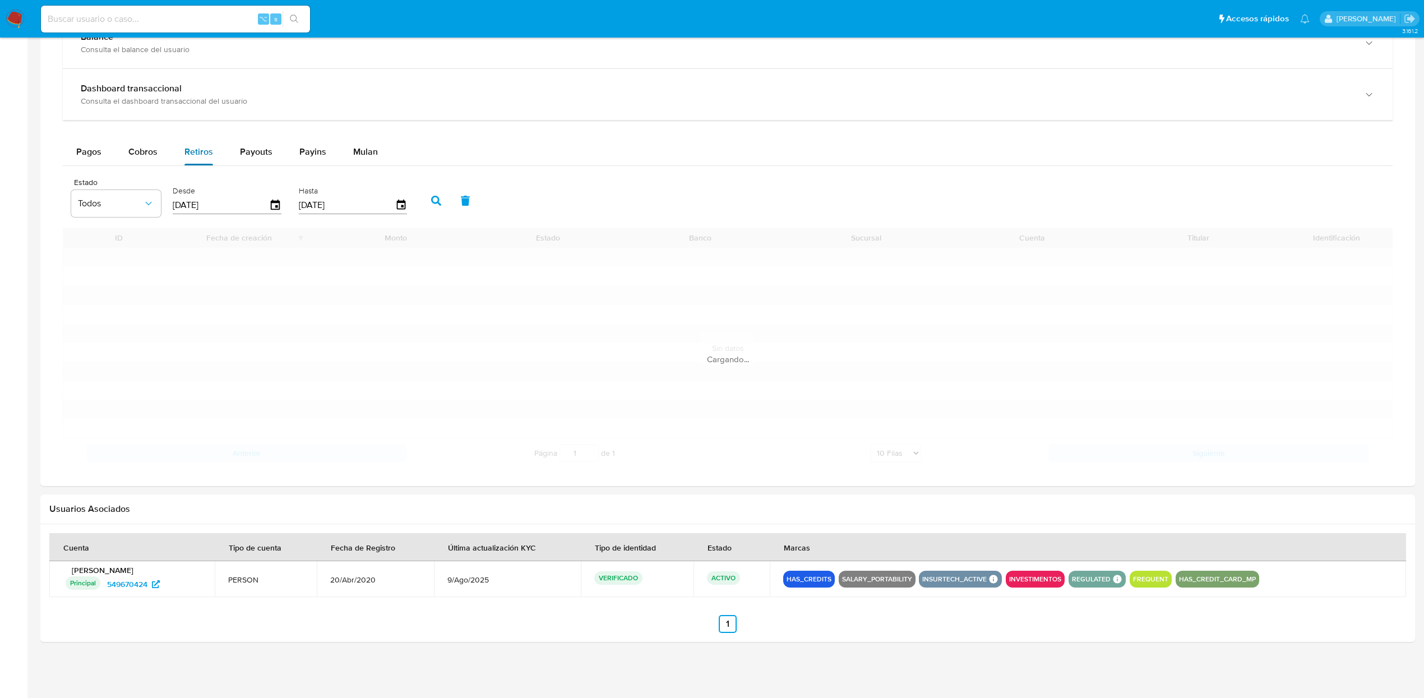
scroll to position [660, 0]
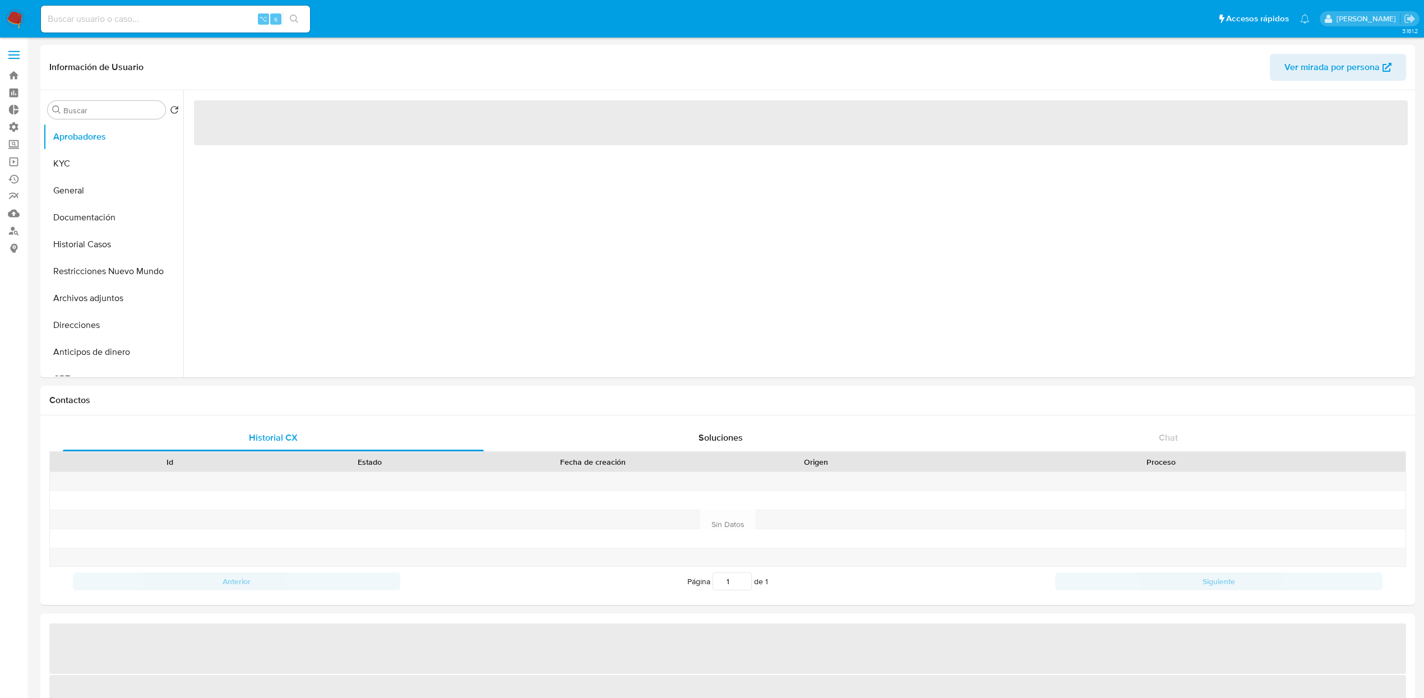
select select "10"
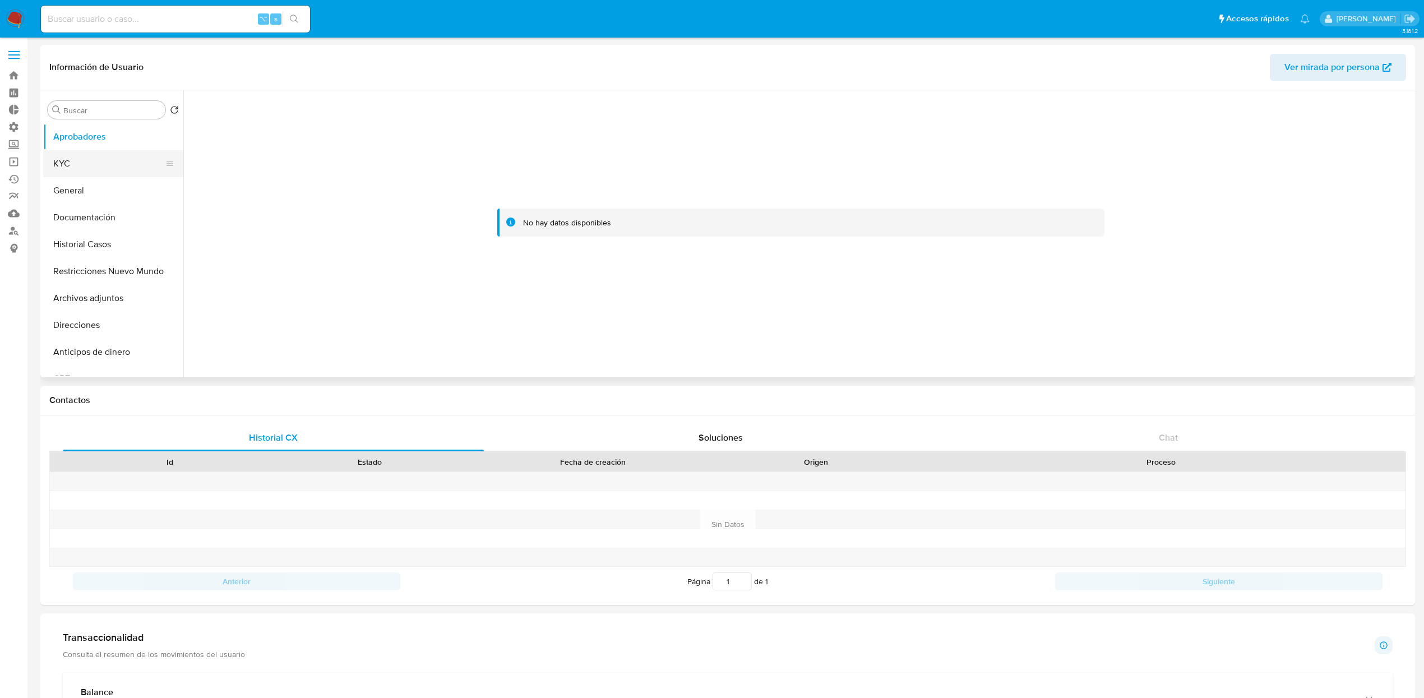
click at [75, 175] on button "KYC" at bounding box center [108, 163] width 131 height 27
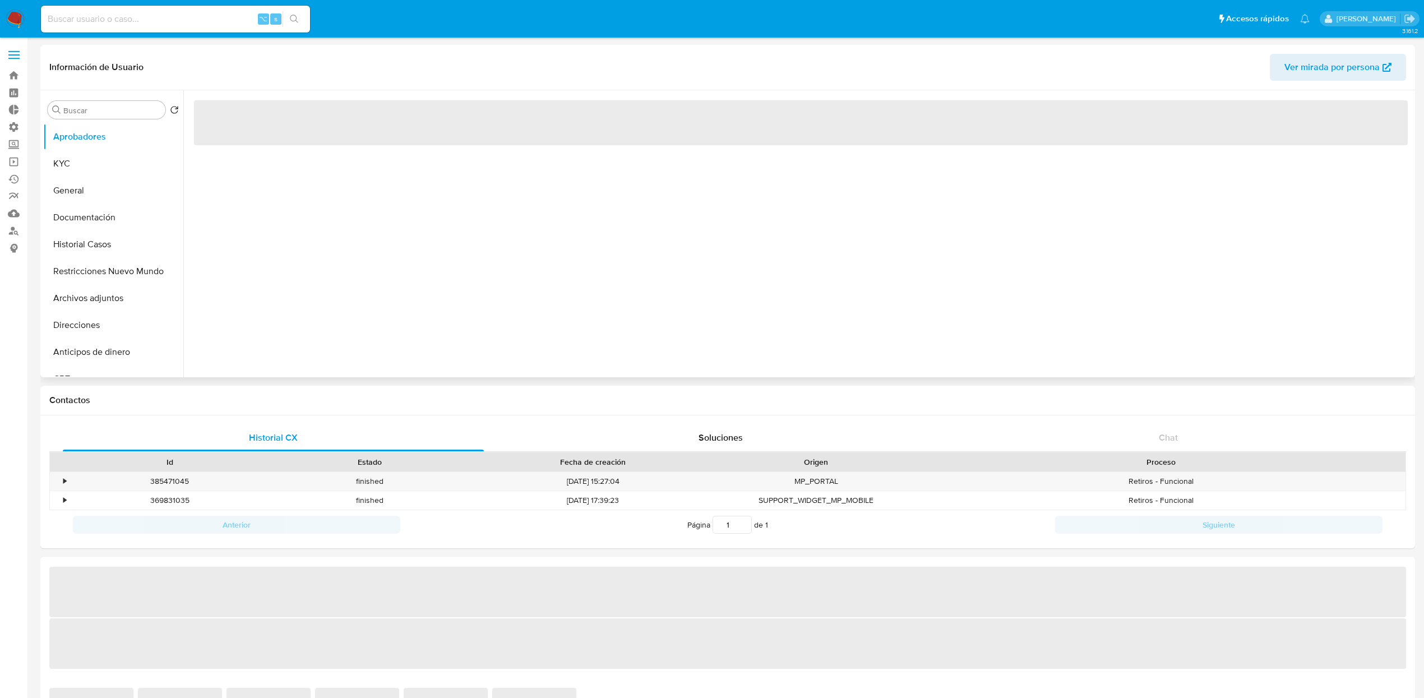
select select "10"
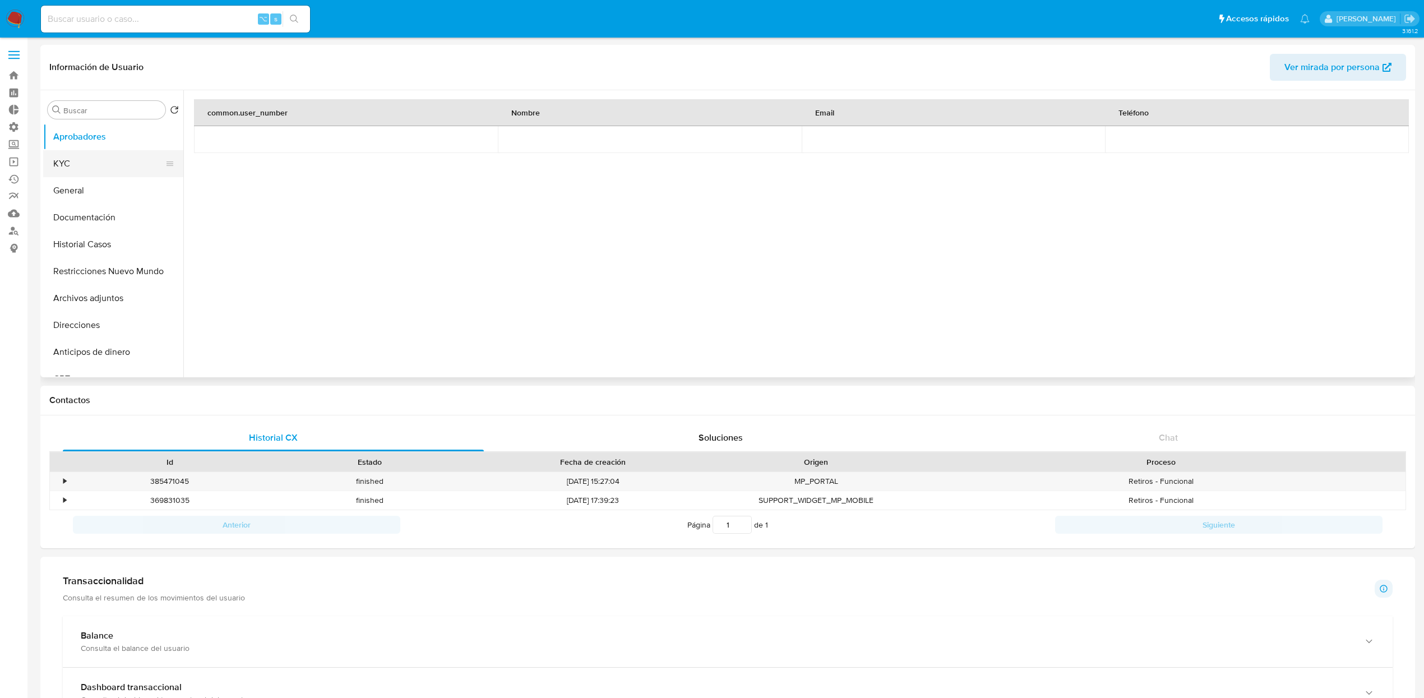
click at [106, 156] on button "KYC" at bounding box center [108, 163] width 131 height 27
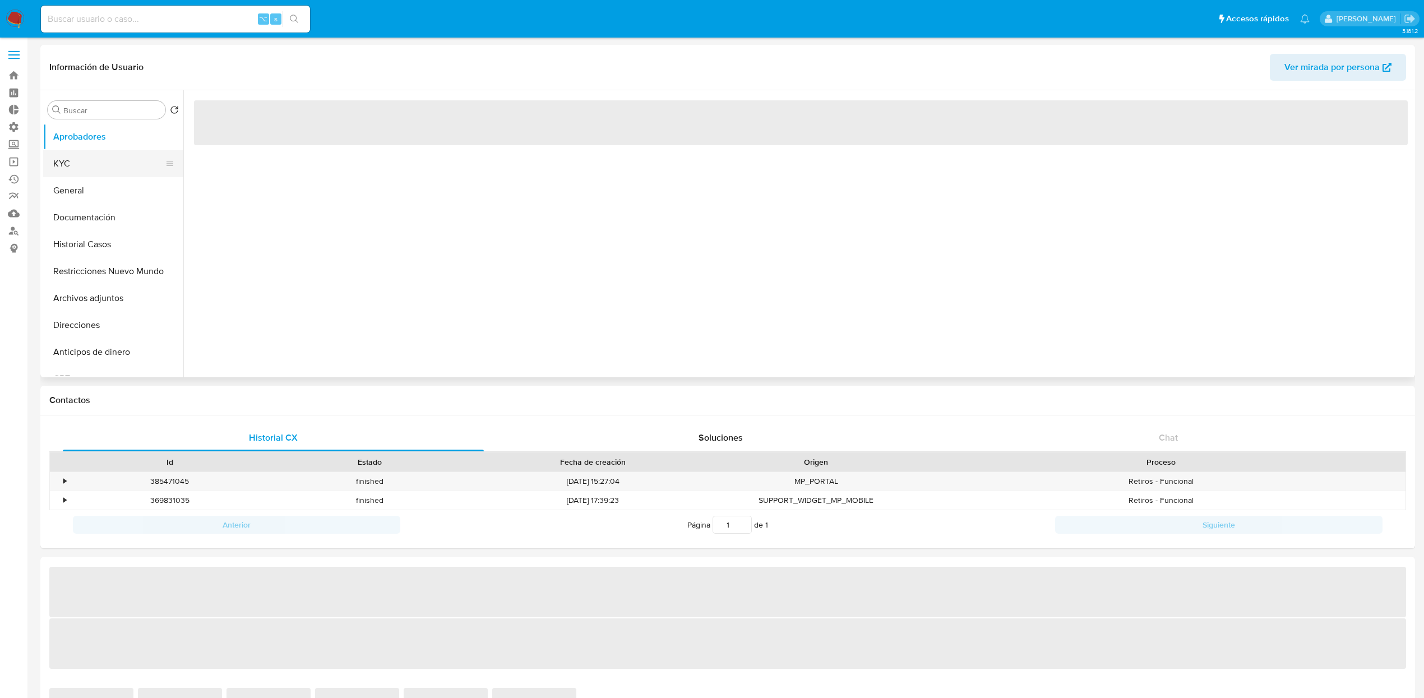
select select "10"
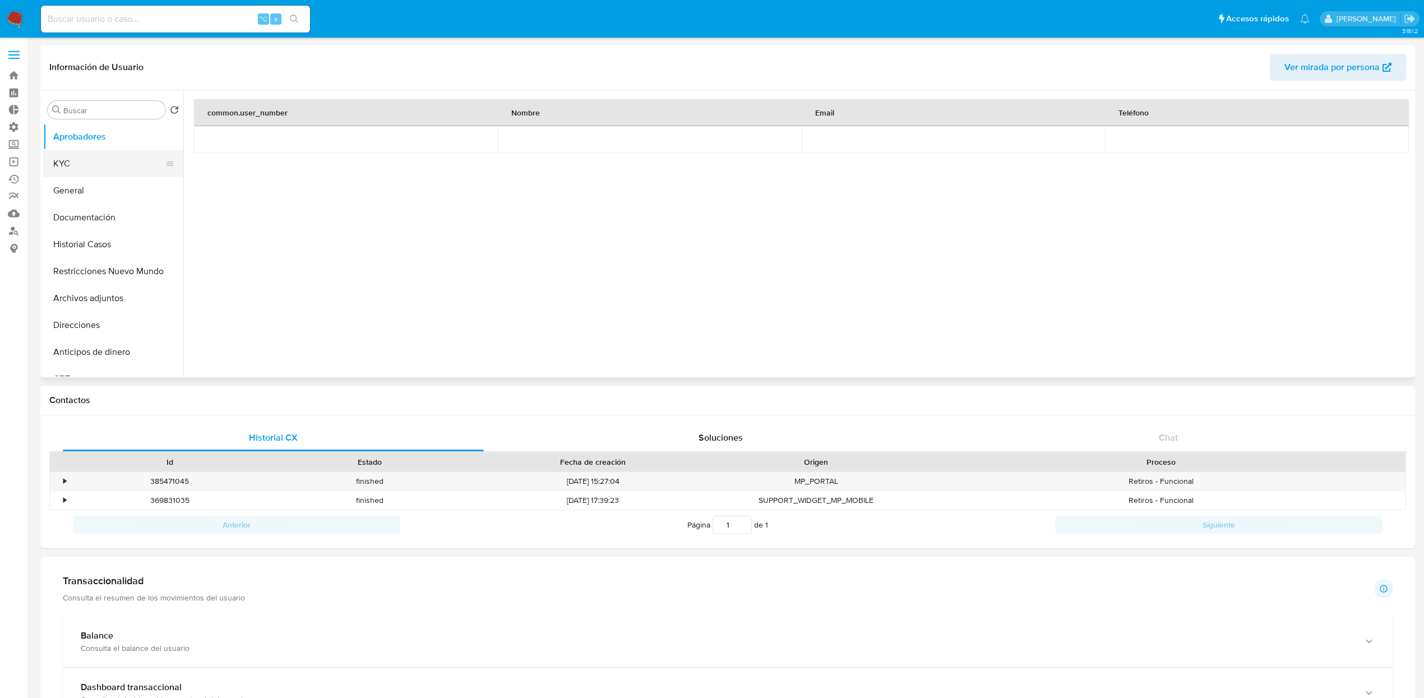
click at [102, 165] on button "KYC" at bounding box center [108, 163] width 131 height 27
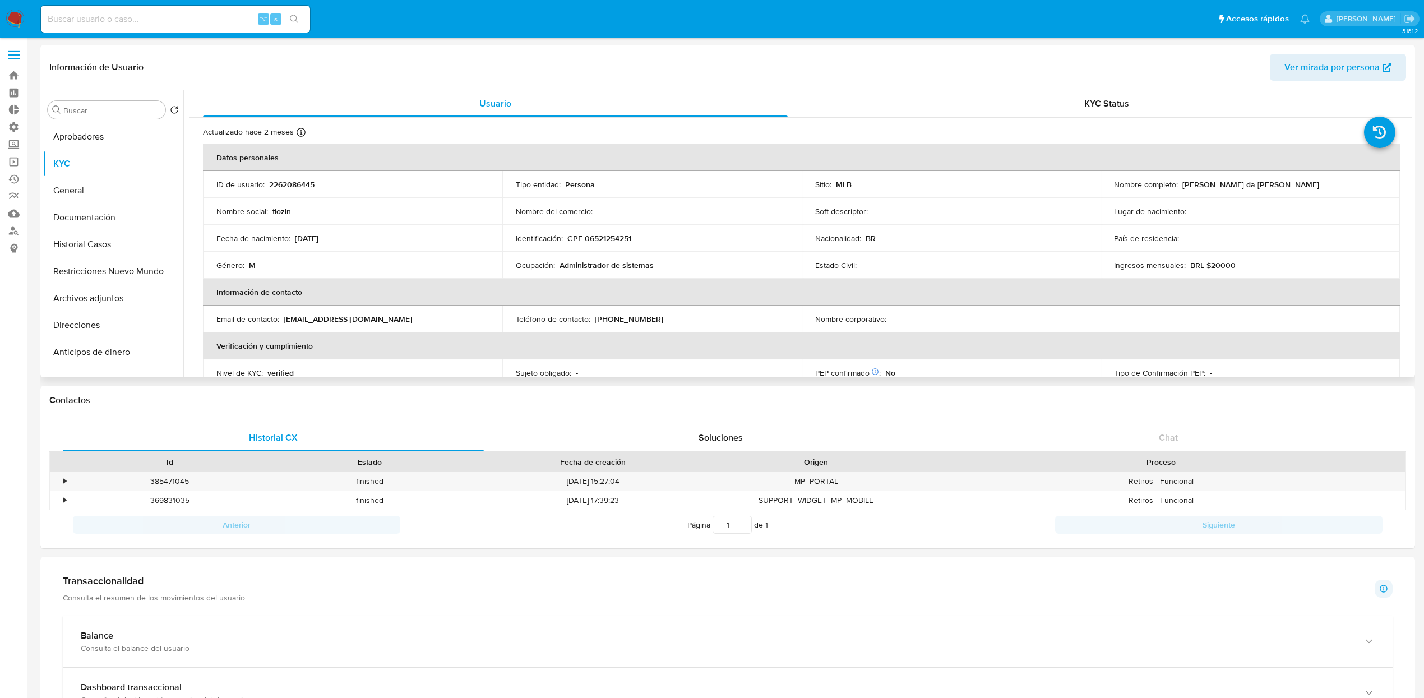
click at [268, 207] on div "Nombre social : tiozin" at bounding box center [352, 211] width 272 height 10
click at [277, 207] on p "tiozin" at bounding box center [281, 211] width 18 height 10
copy p "tiozin"
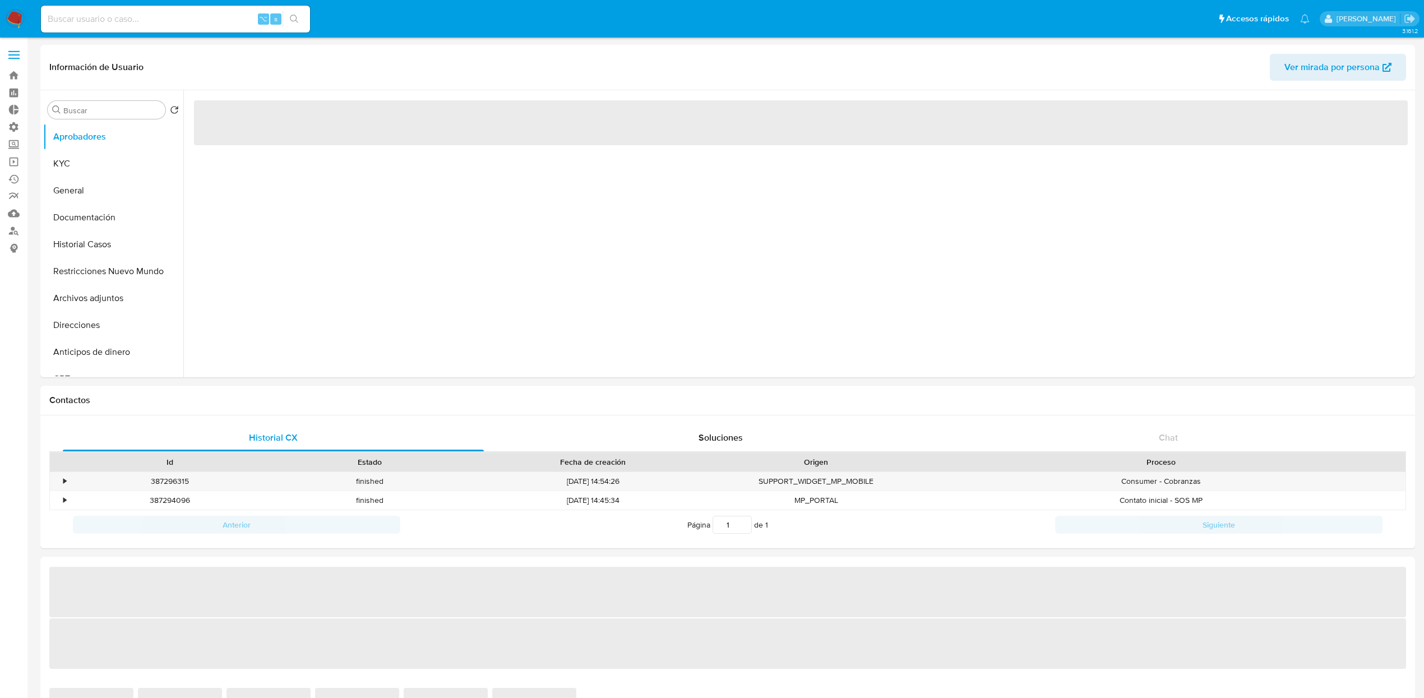
select select "10"
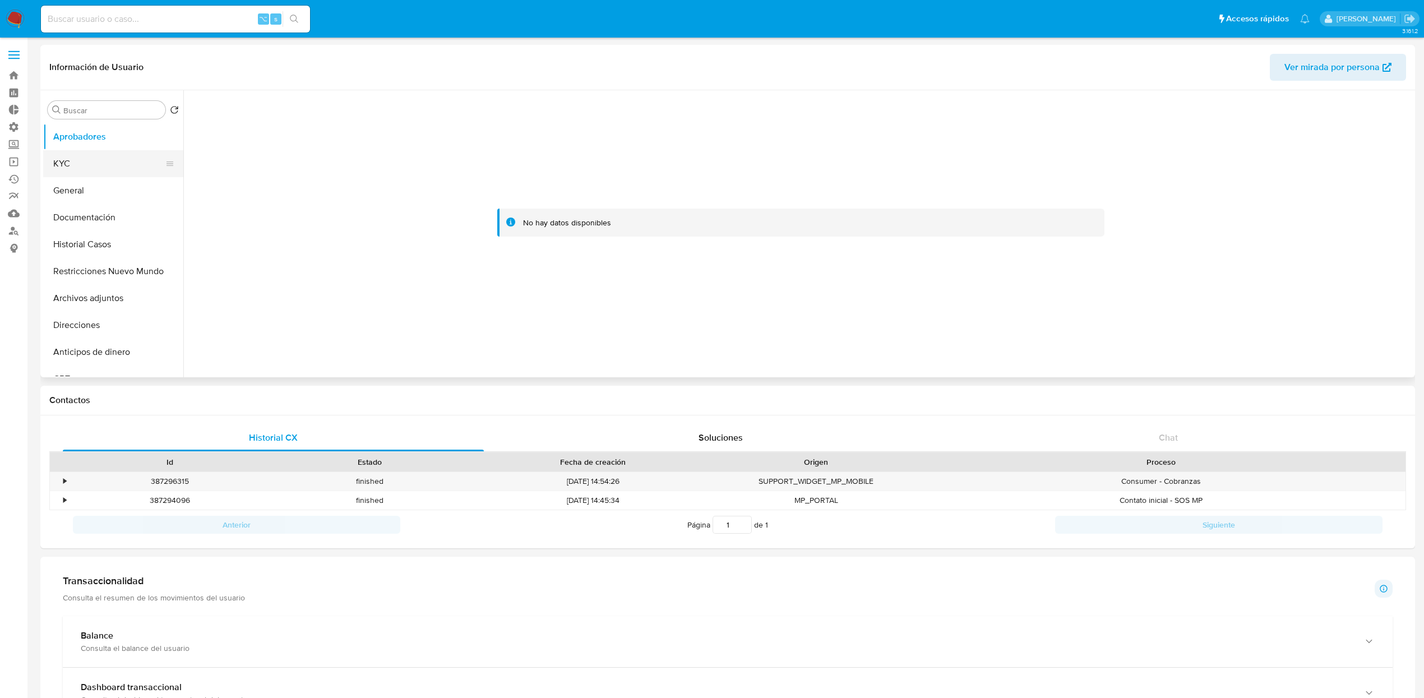
click at [100, 165] on button "KYC" at bounding box center [108, 163] width 131 height 27
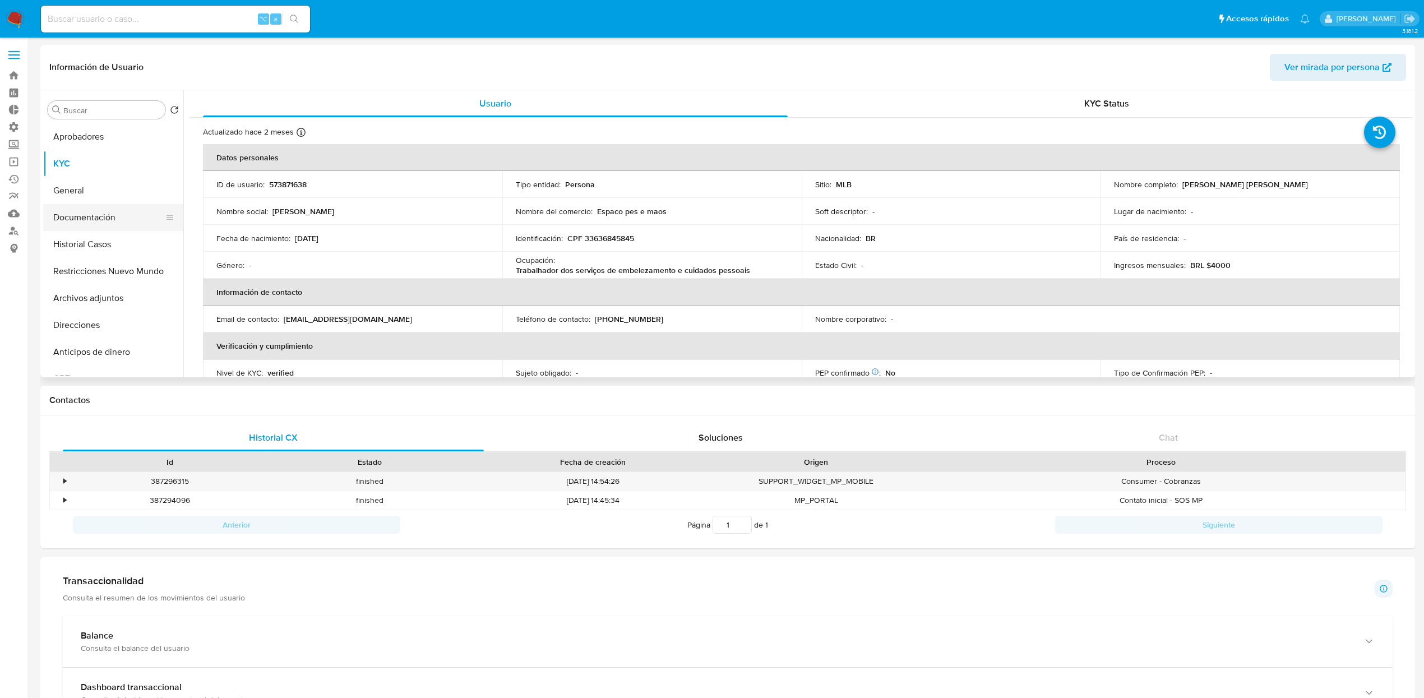
click at [108, 212] on button "Documentación" at bounding box center [108, 217] width 131 height 27
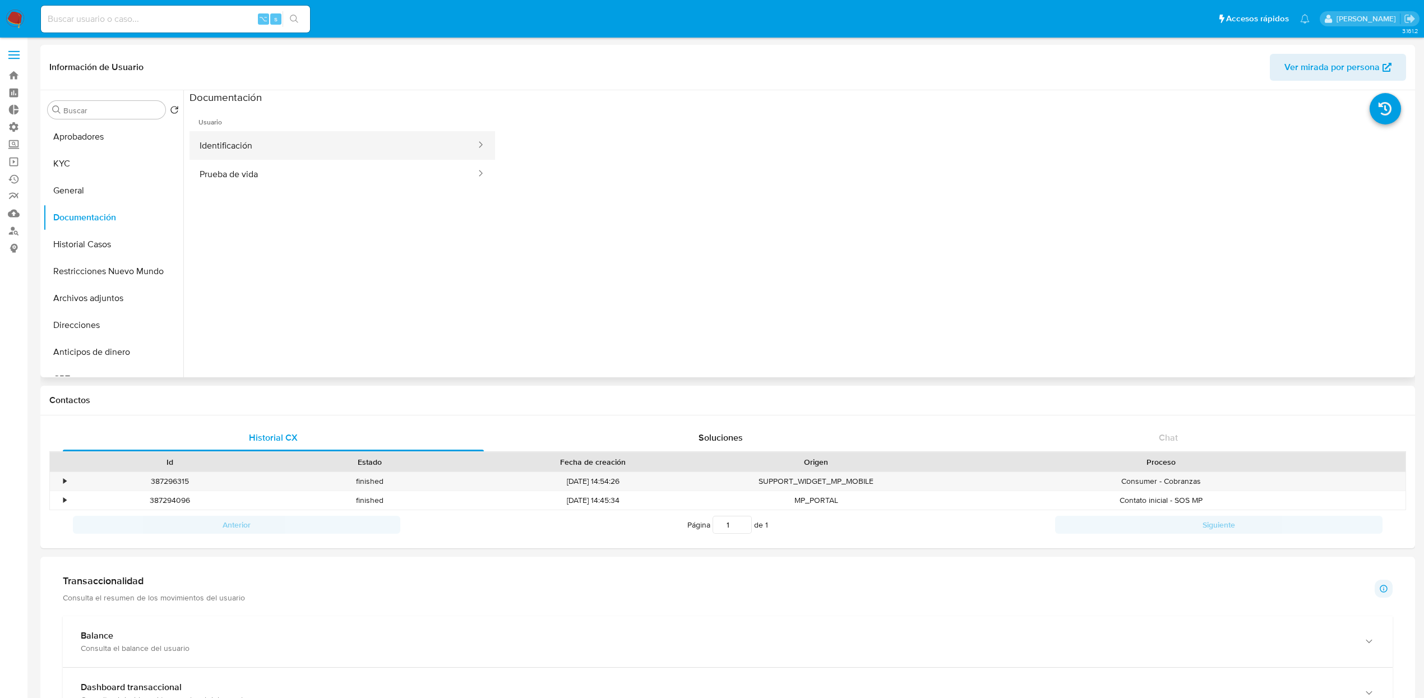
click at [286, 151] on button "Identificación" at bounding box center [333, 145] width 288 height 29
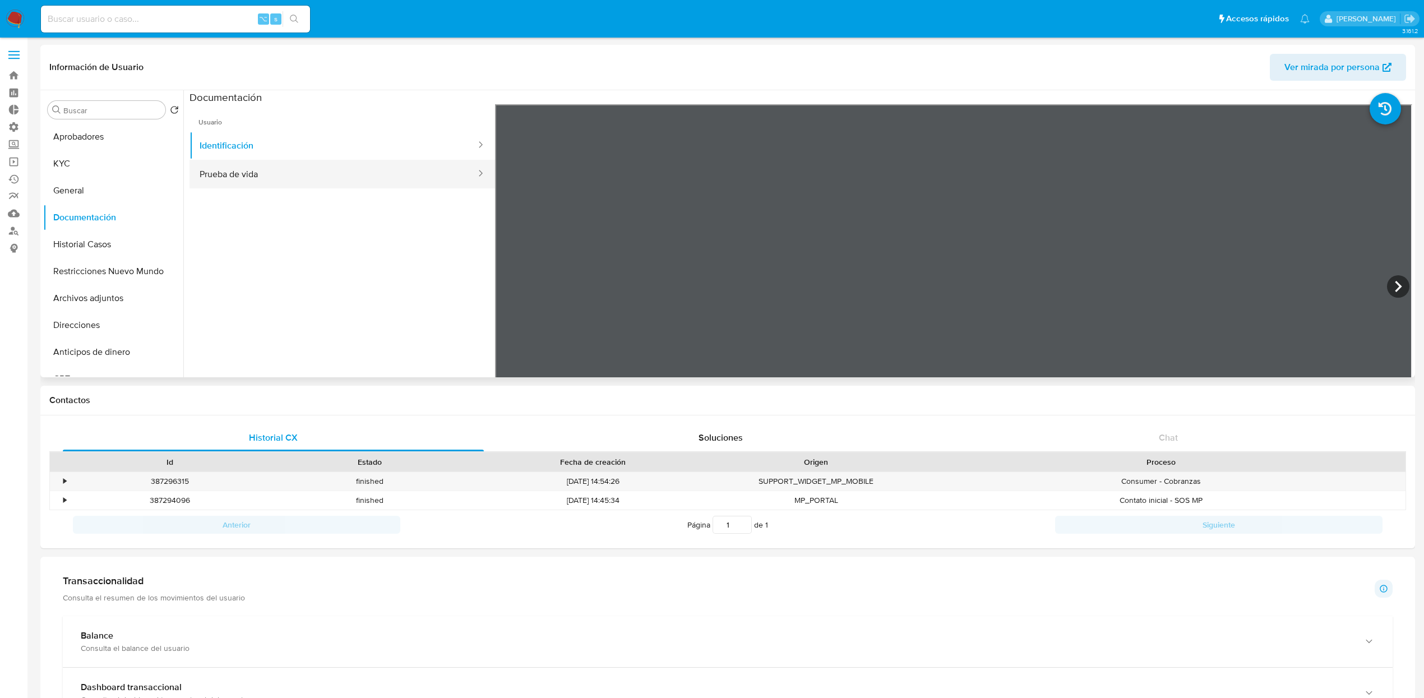
click at [352, 179] on button "Prueba de vida" at bounding box center [333, 174] width 288 height 29
click at [44, 163] on button "KYC" at bounding box center [108, 163] width 131 height 27
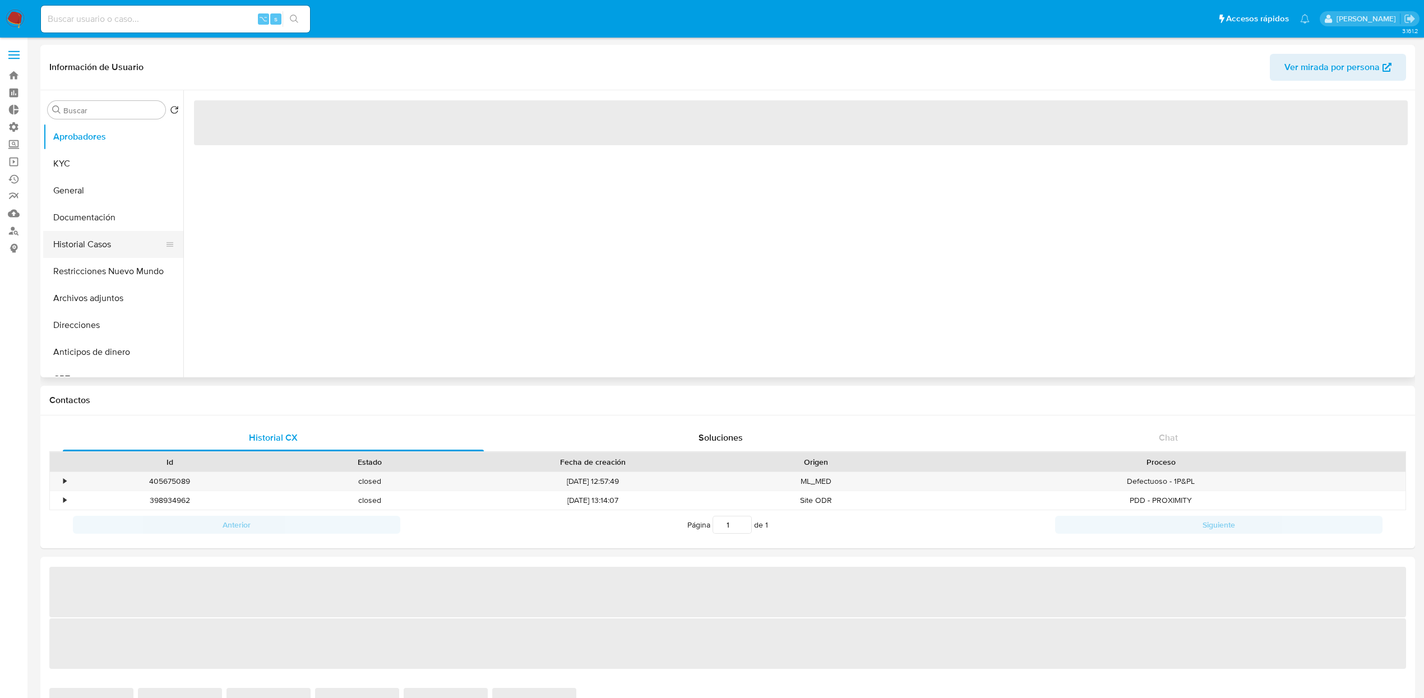
select select "10"
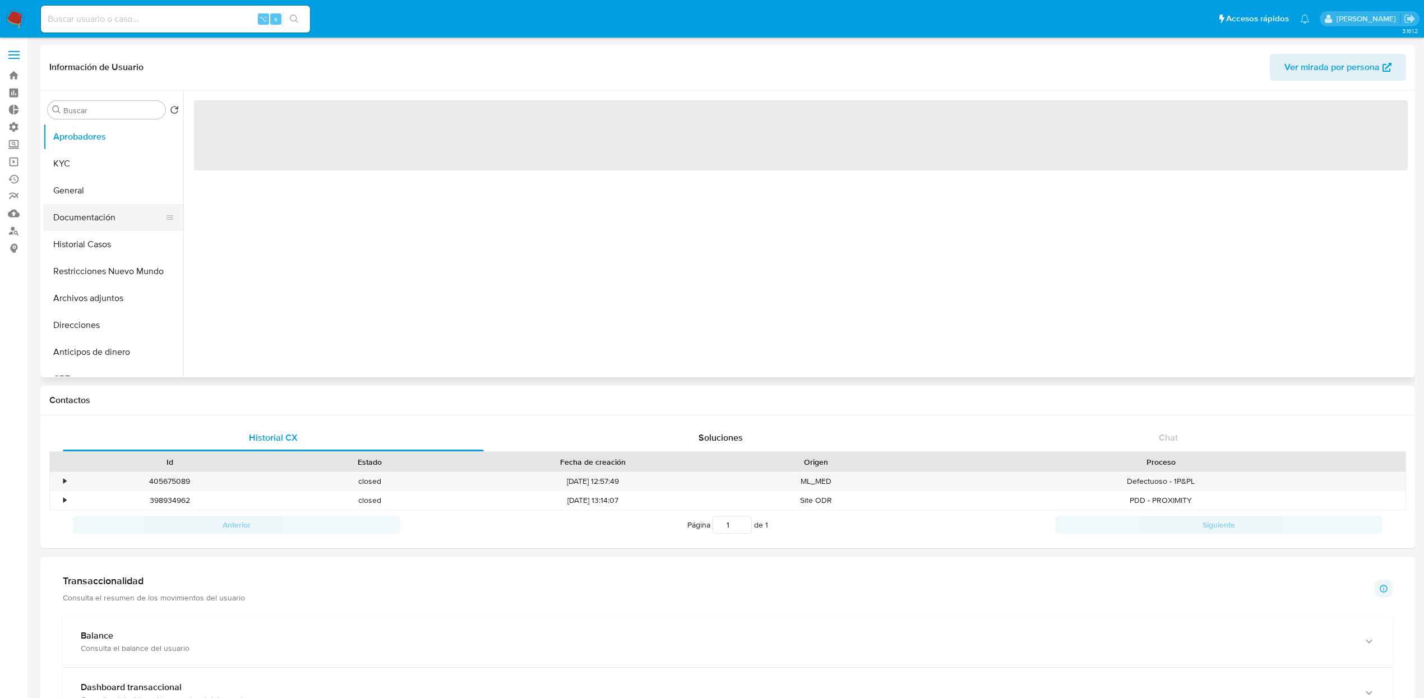
click at [92, 219] on button "Documentación" at bounding box center [108, 217] width 131 height 27
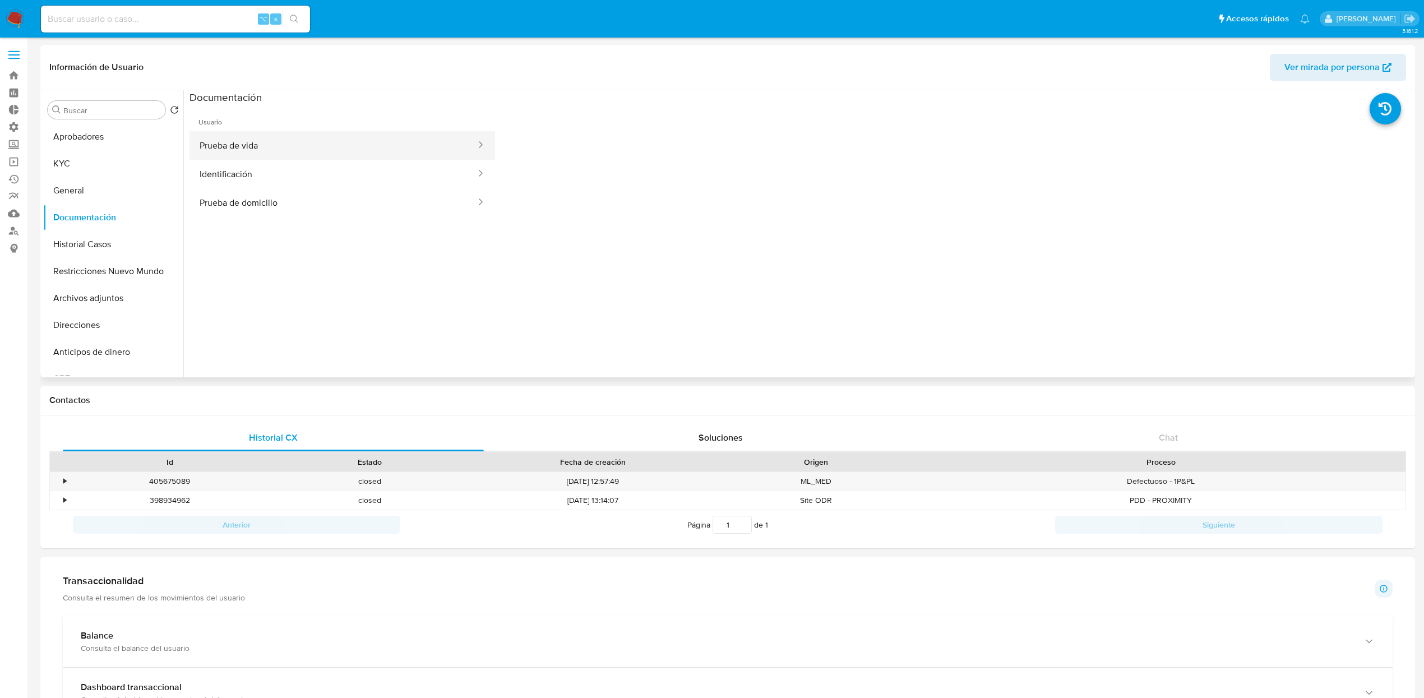
click at [252, 134] on button "Prueba de vida" at bounding box center [333, 145] width 288 height 29
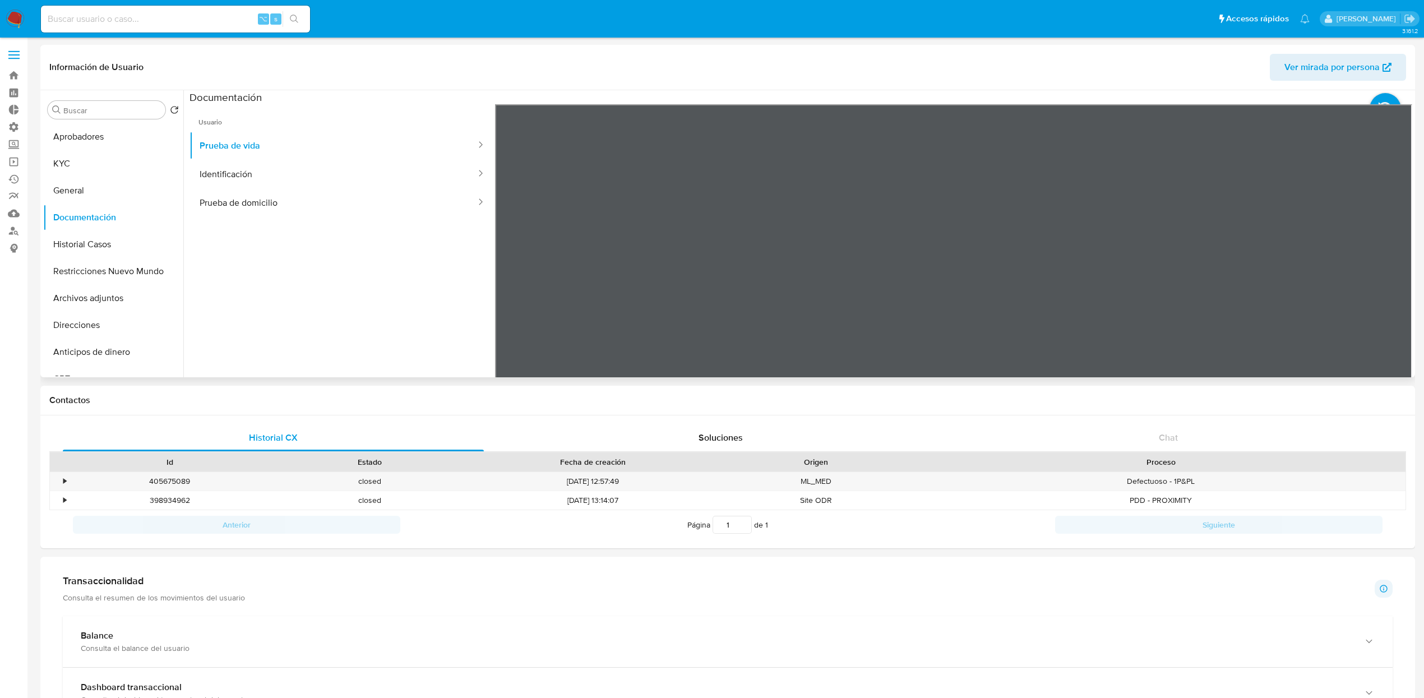
click at [1334, 71] on span "Ver mirada por persona" at bounding box center [1331, 67] width 95 height 27
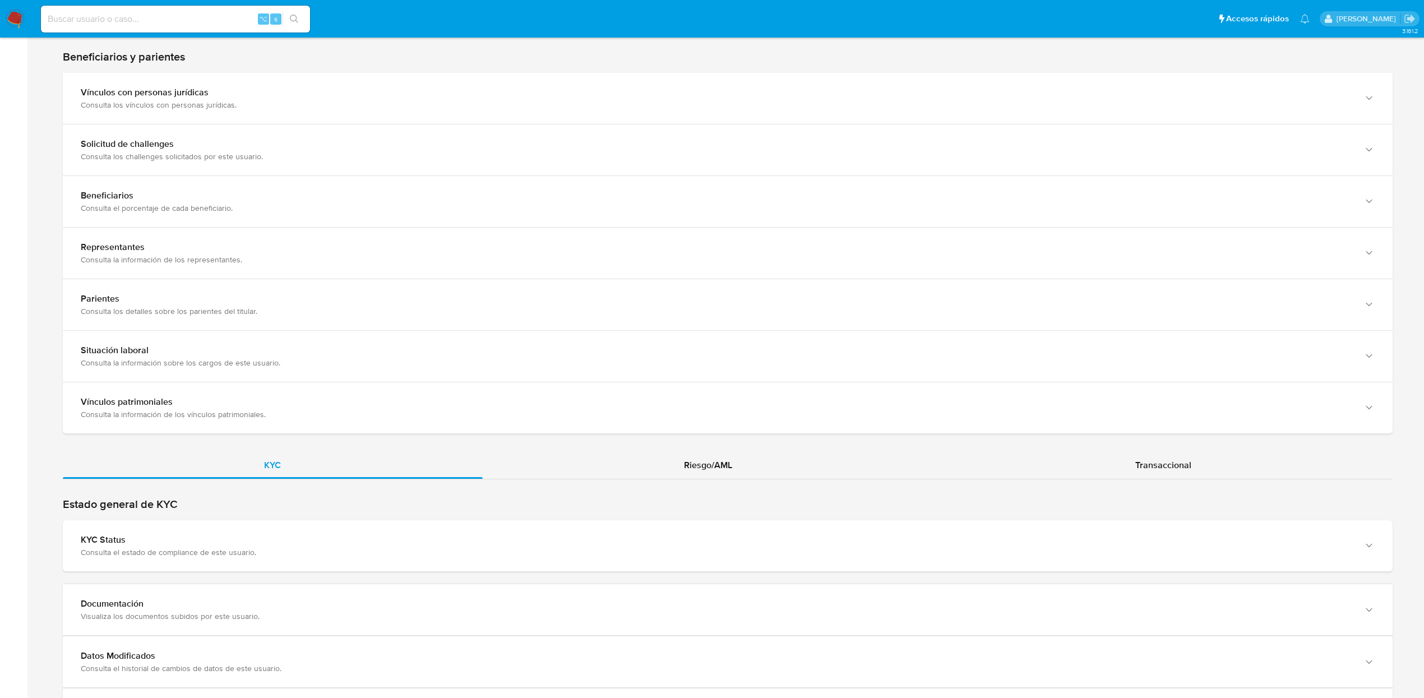
scroll to position [629, 0]
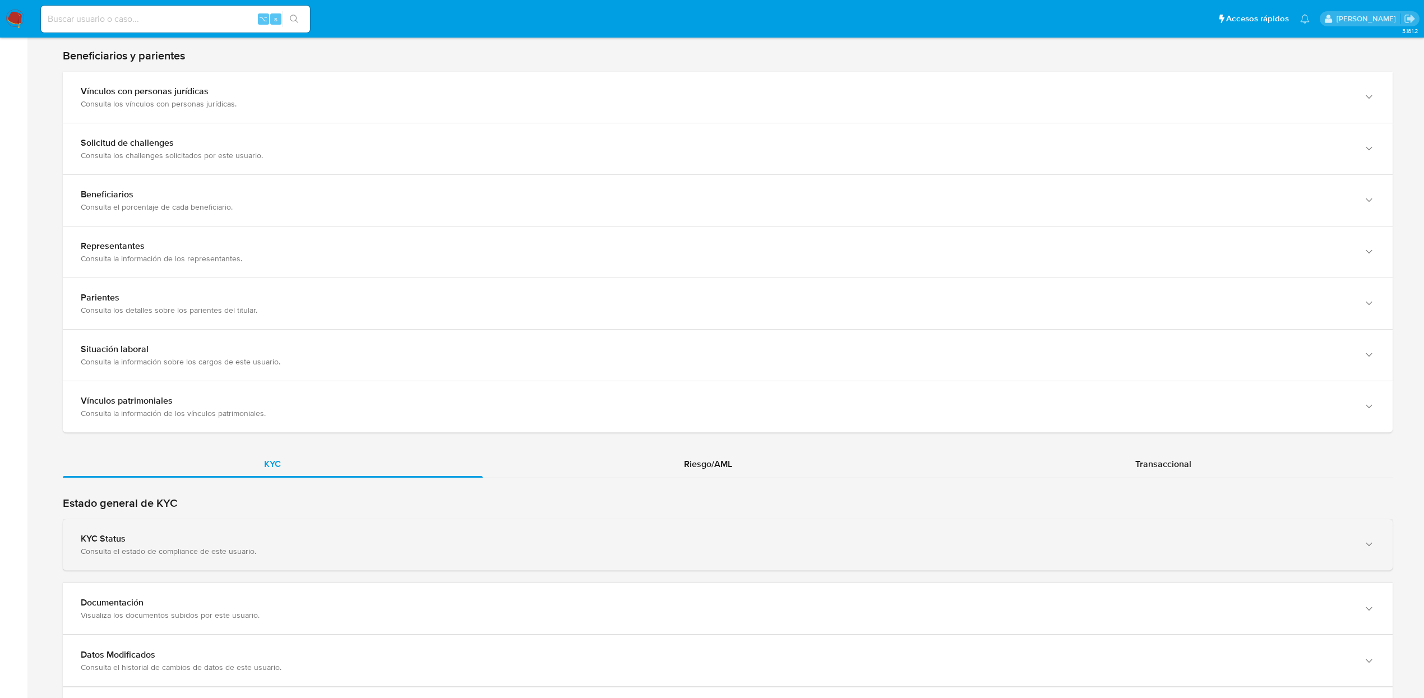
drag, startPoint x: 292, startPoint y: 528, endPoint x: 303, endPoint y: 526, distance: 10.8
click at [292, 527] on div "KYC Status Consulta el estado de compliance de este usuario." at bounding box center [727, 544] width 1329 height 51
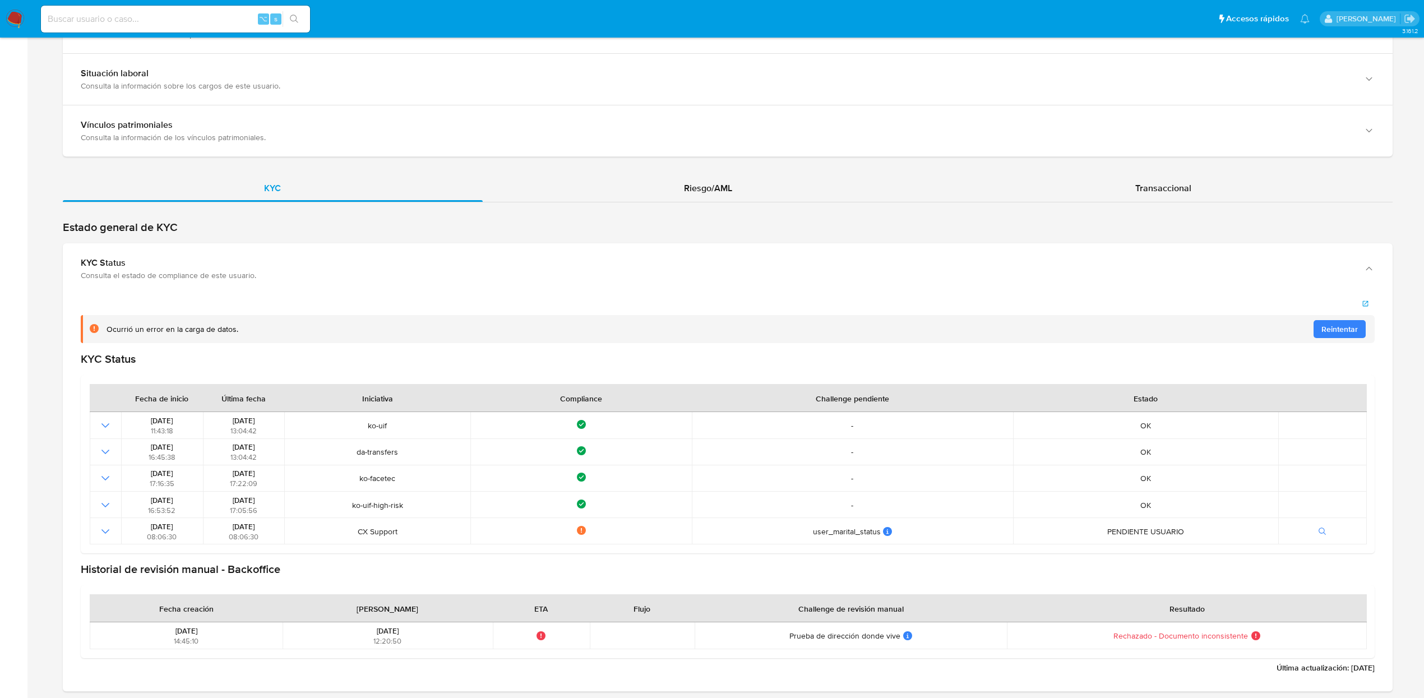
scroll to position [973, 0]
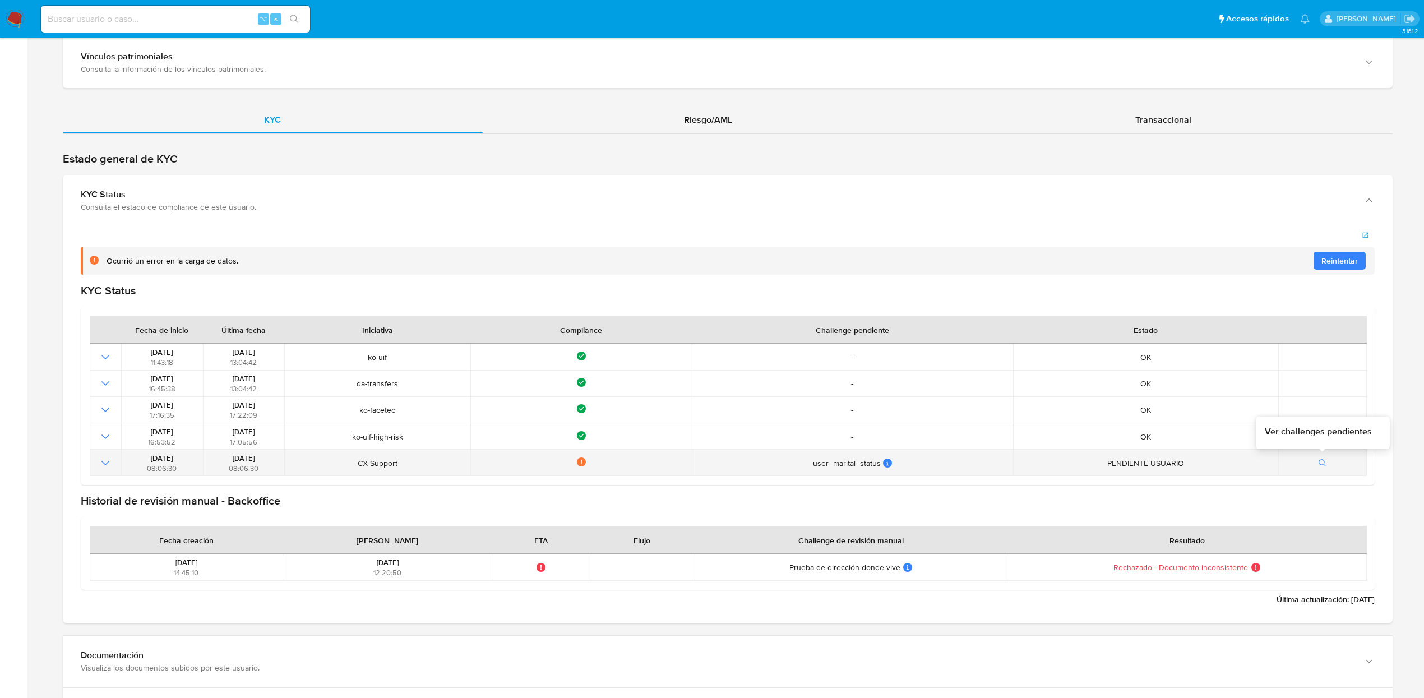
click at [1316, 468] on button "button" at bounding box center [1322, 462] width 19 height 13
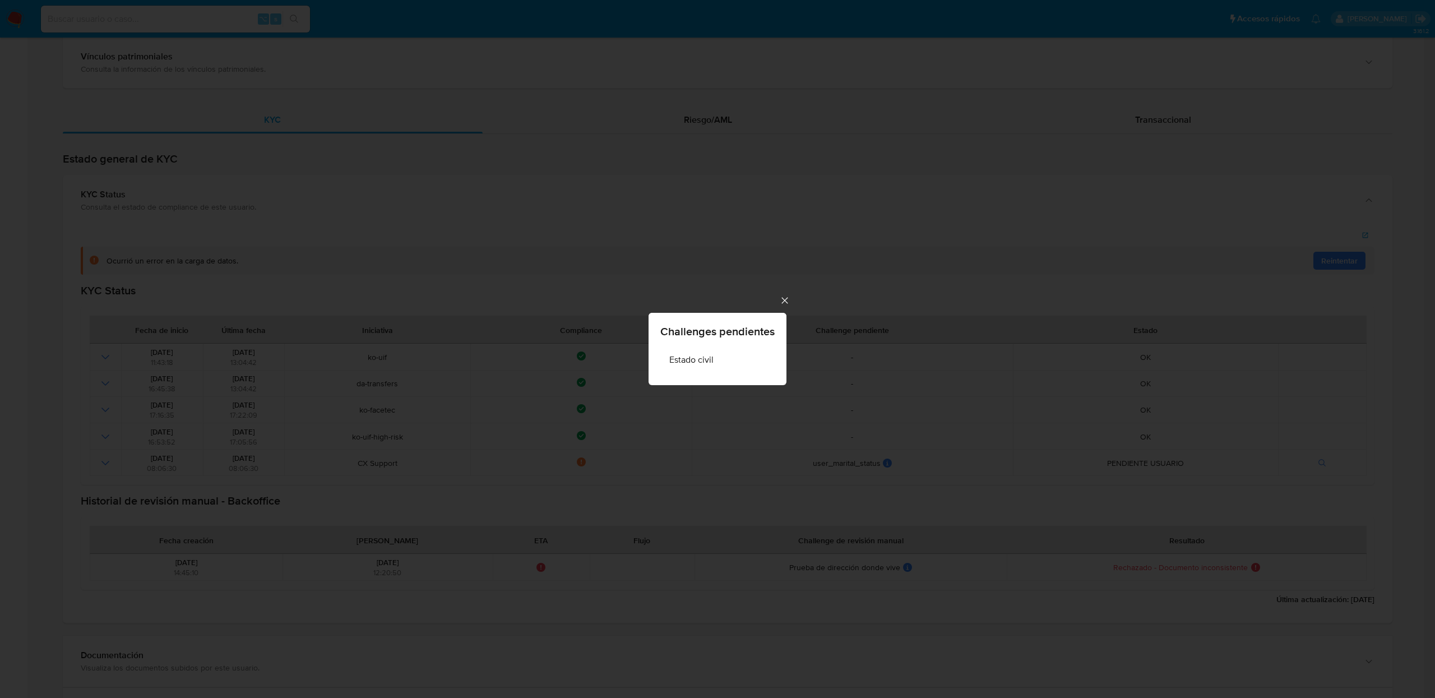
click at [786, 306] on div "Challenges pendientes Estado civil" at bounding box center [717, 349] width 1435 height 698
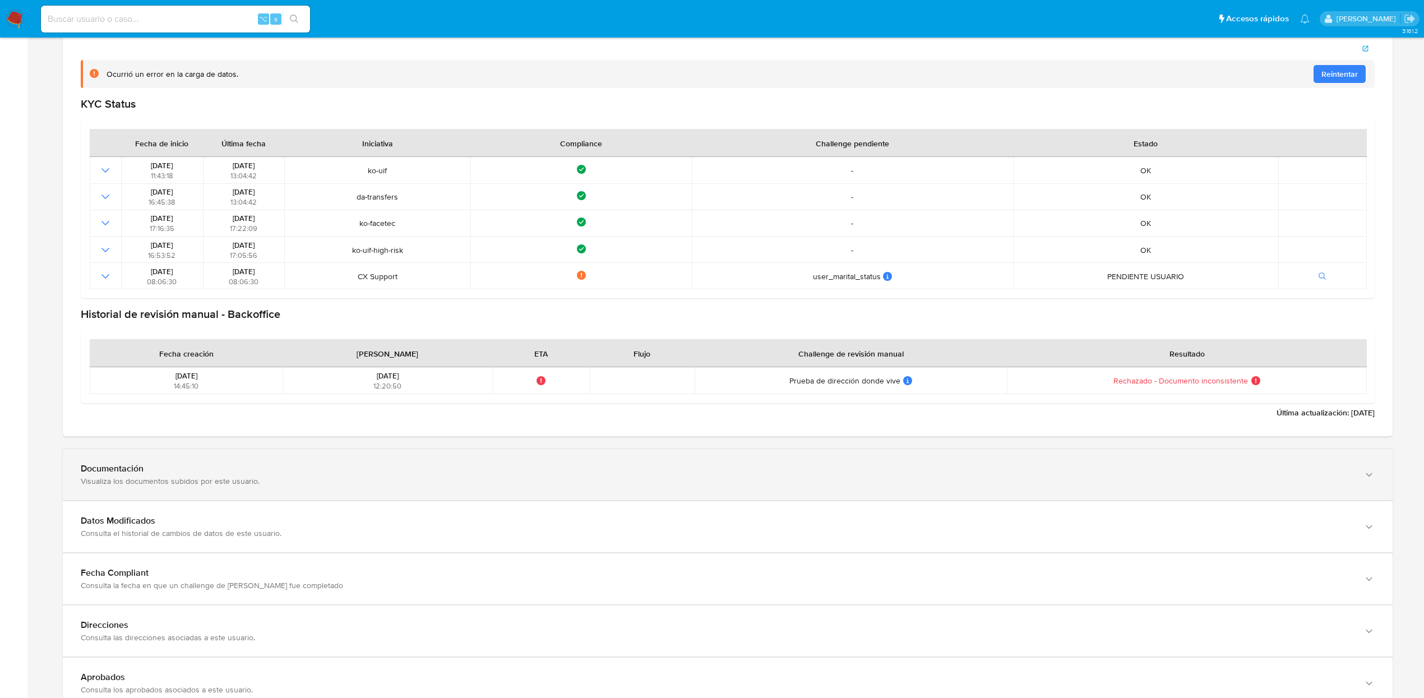
scroll to position [1162, 0]
click at [309, 479] on div "Visualiza los documentos subidos por este usuario." at bounding box center [716, 479] width 1271 height 10
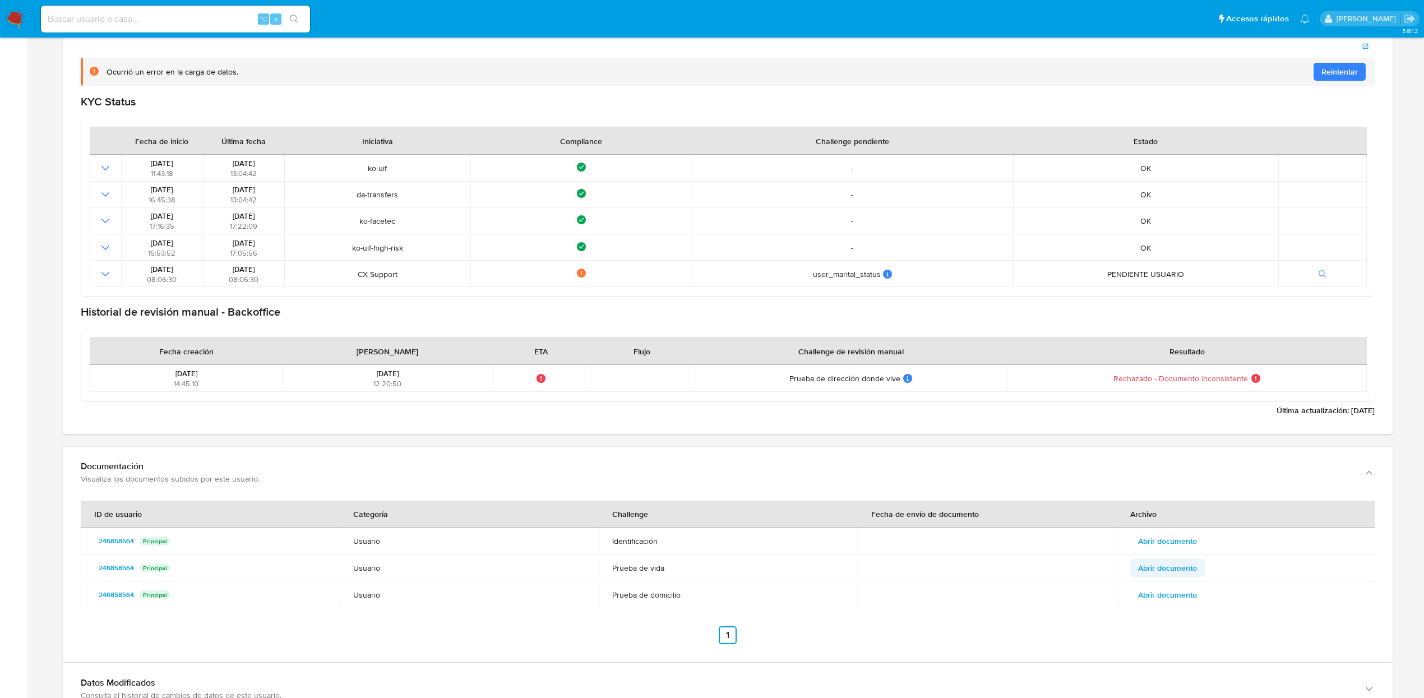
click at [1181, 572] on span "Abrir documento" at bounding box center [1167, 568] width 59 height 16
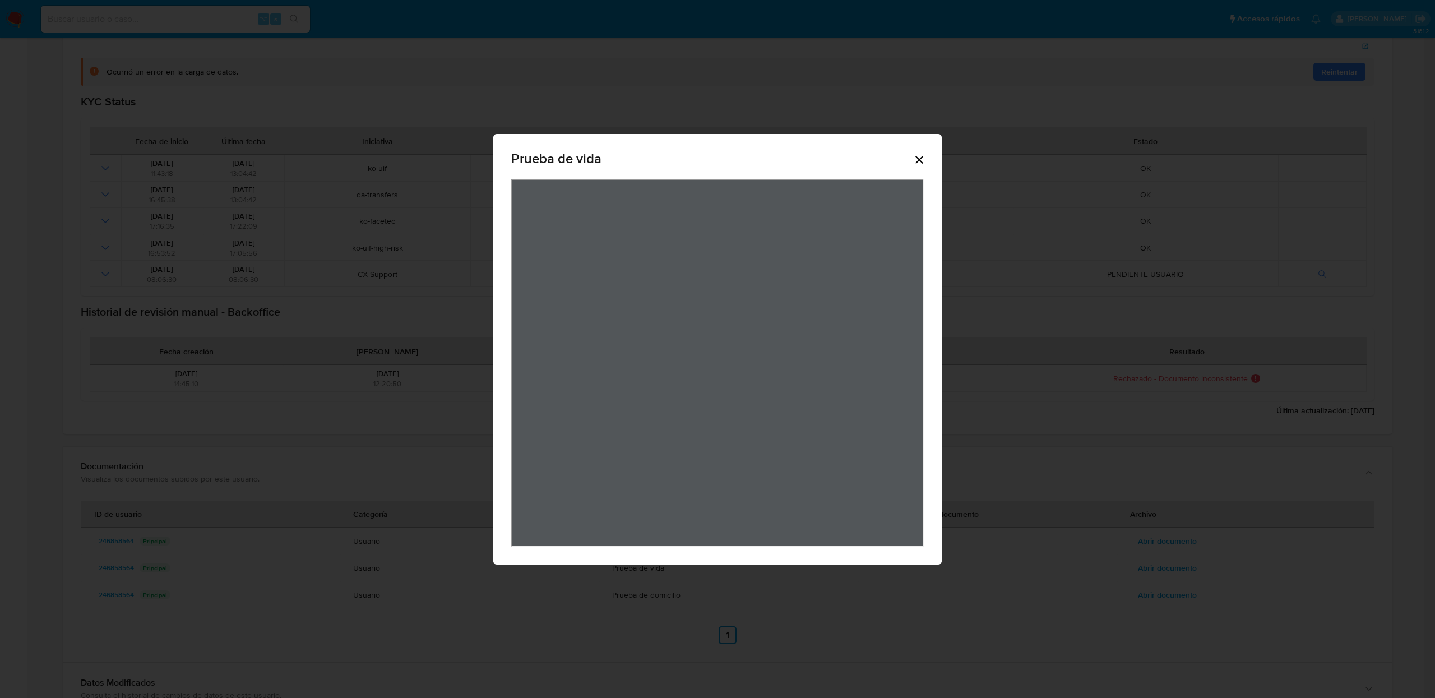
click at [917, 161] on icon "Cerrar" at bounding box center [919, 160] width 8 height 8
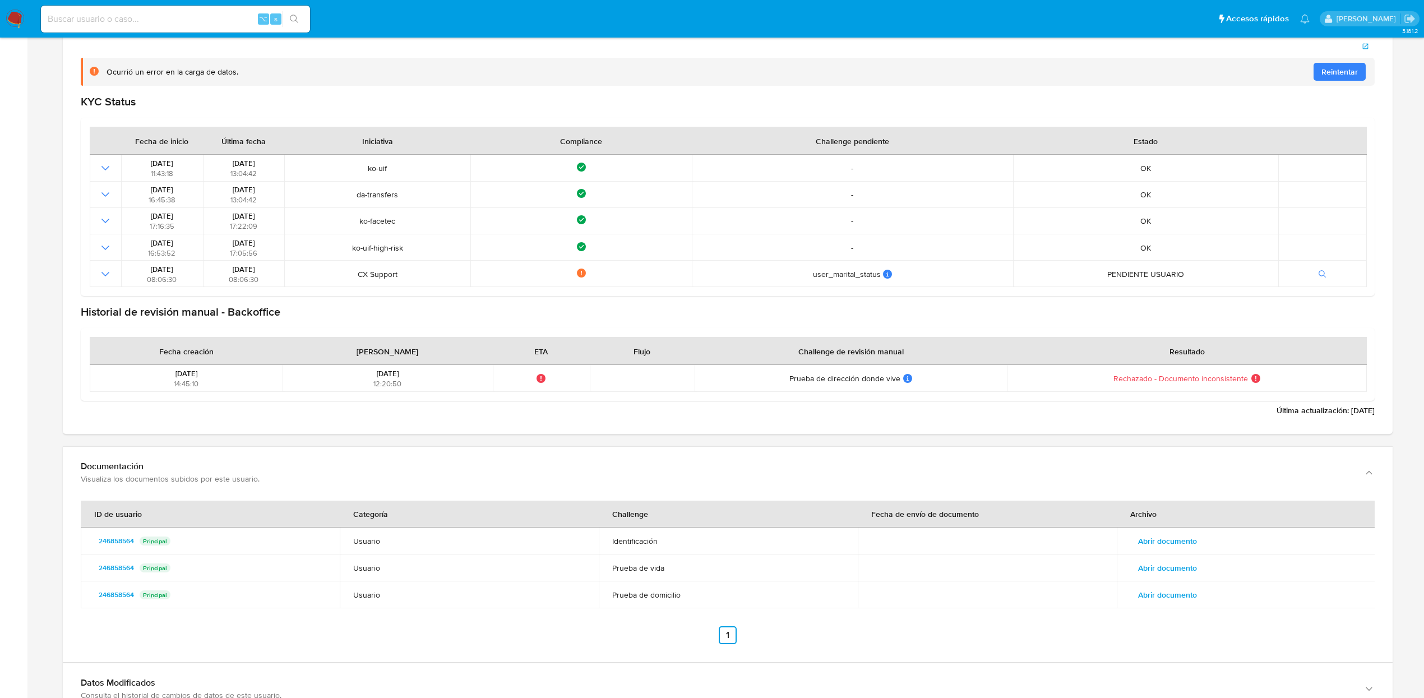
click at [1148, 597] on span "Abrir documento" at bounding box center [1167, 595] width 59 height 16
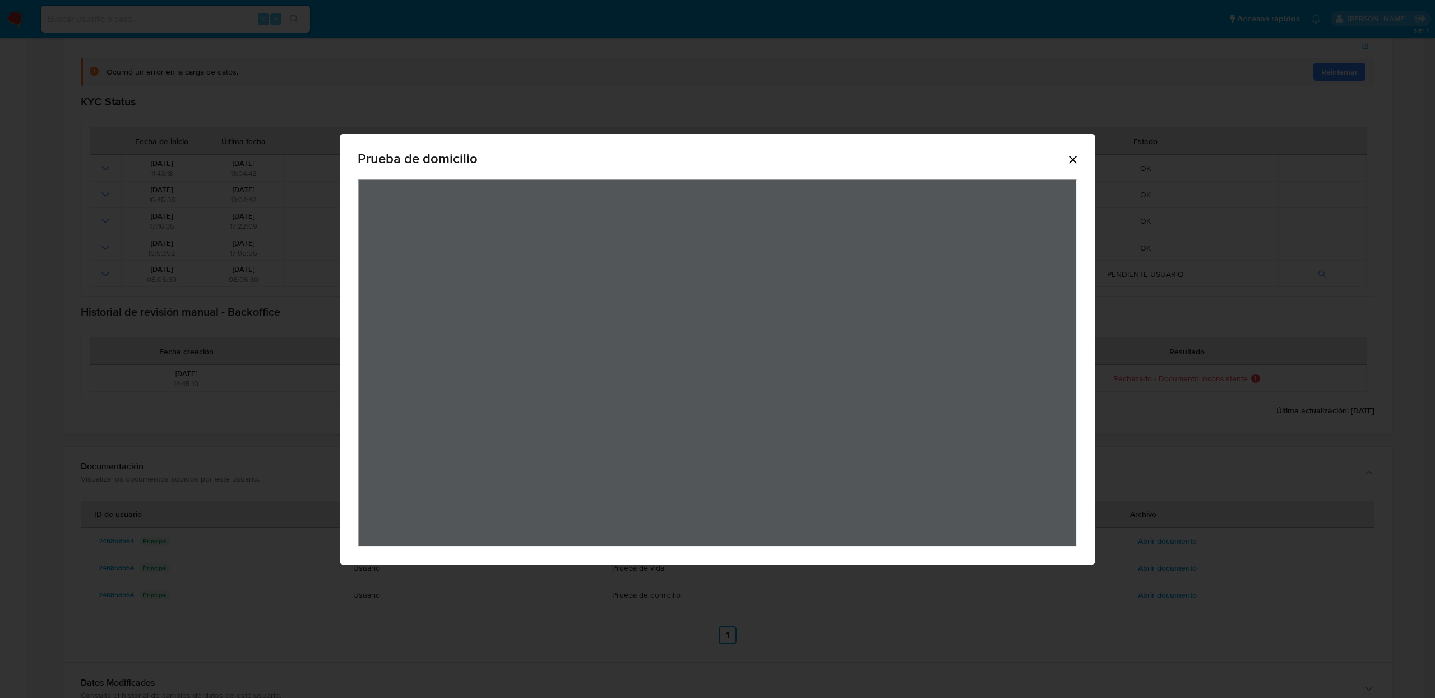
click at [1079, 158] on icon "Cerrar" at bounding box center [1072, 159] width 13 height 13
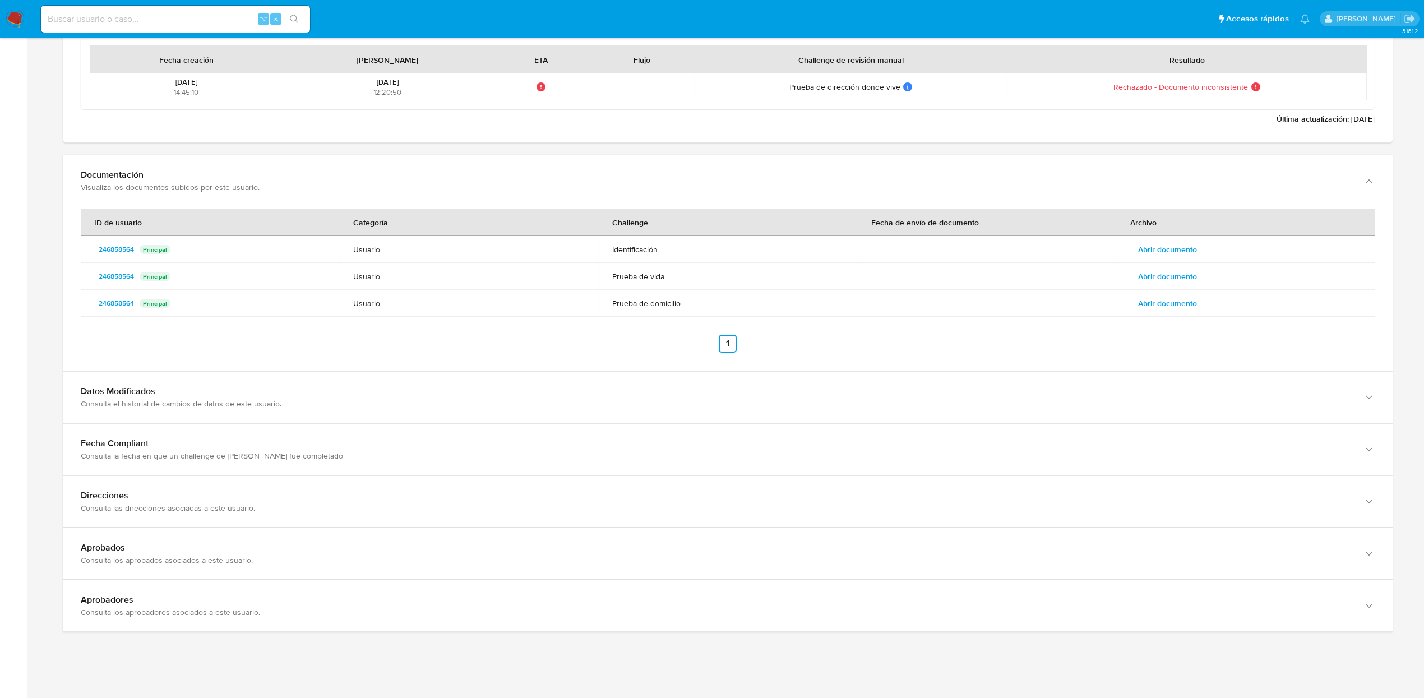
scroll to position [1466, 0]
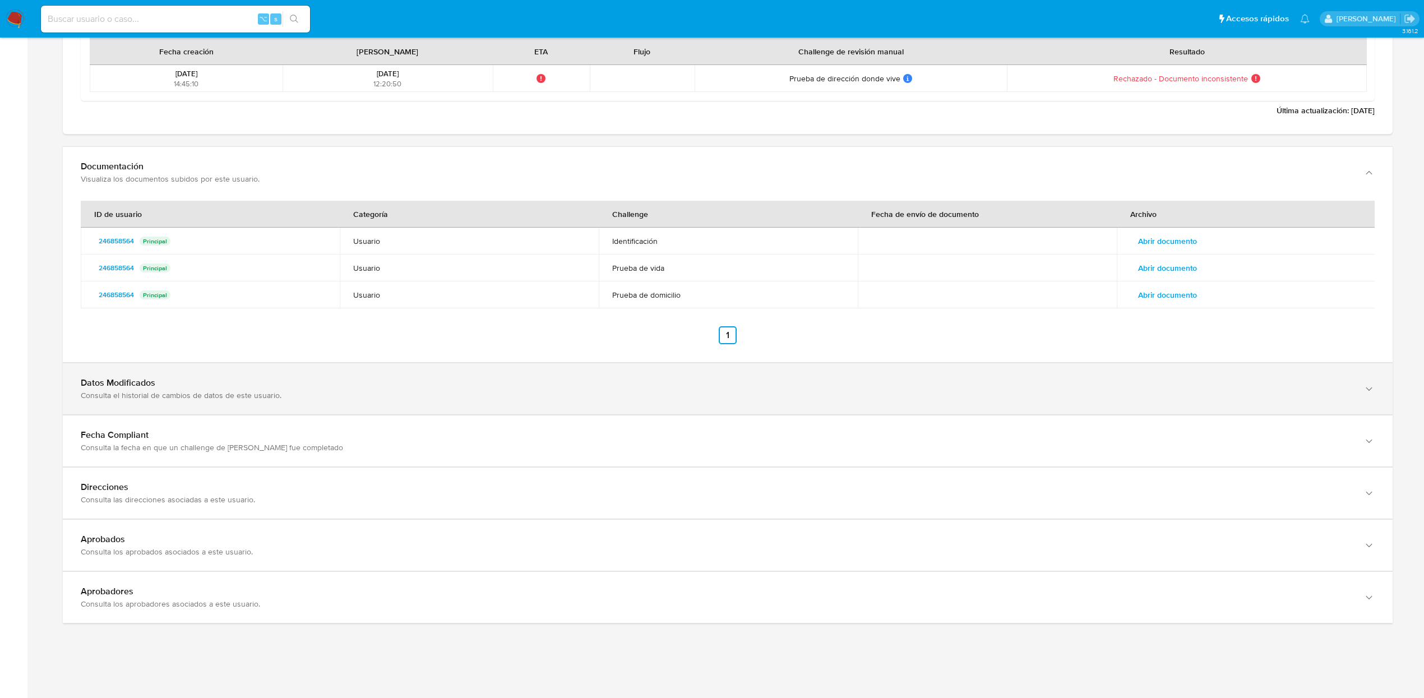
click at [384, 385] on div "Datos Modificados" at bounding box center [716, 382] width 1271 height 11
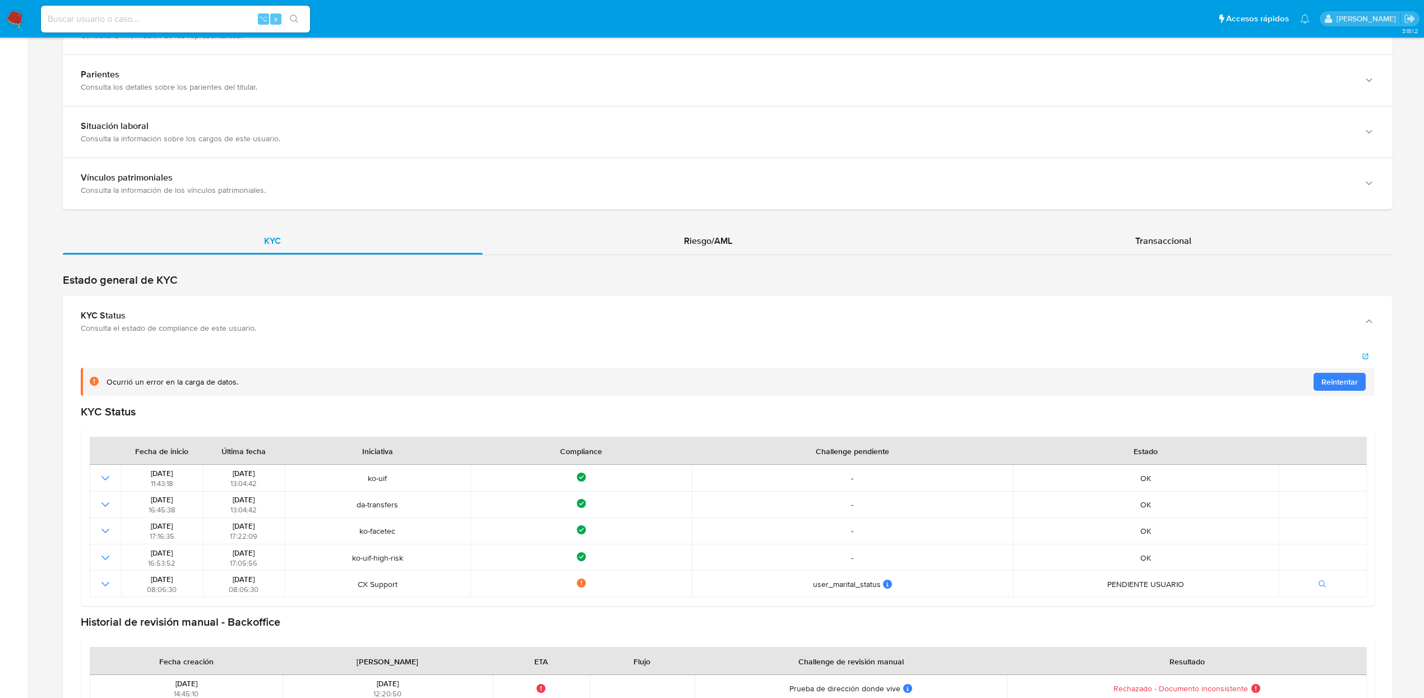
scroll to position [857, 0]
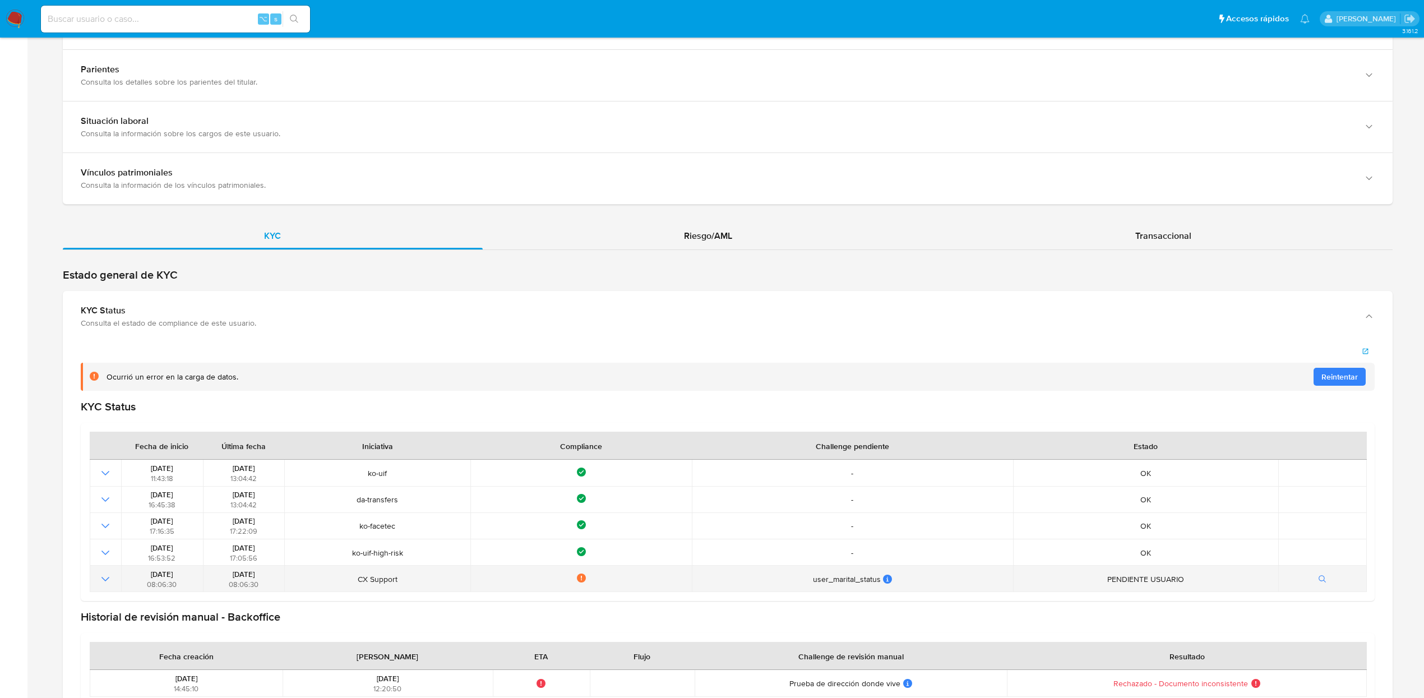
click at [104, 579] on icon "Mostrar operación" at bounding box center [105, 578] width 13 height 13
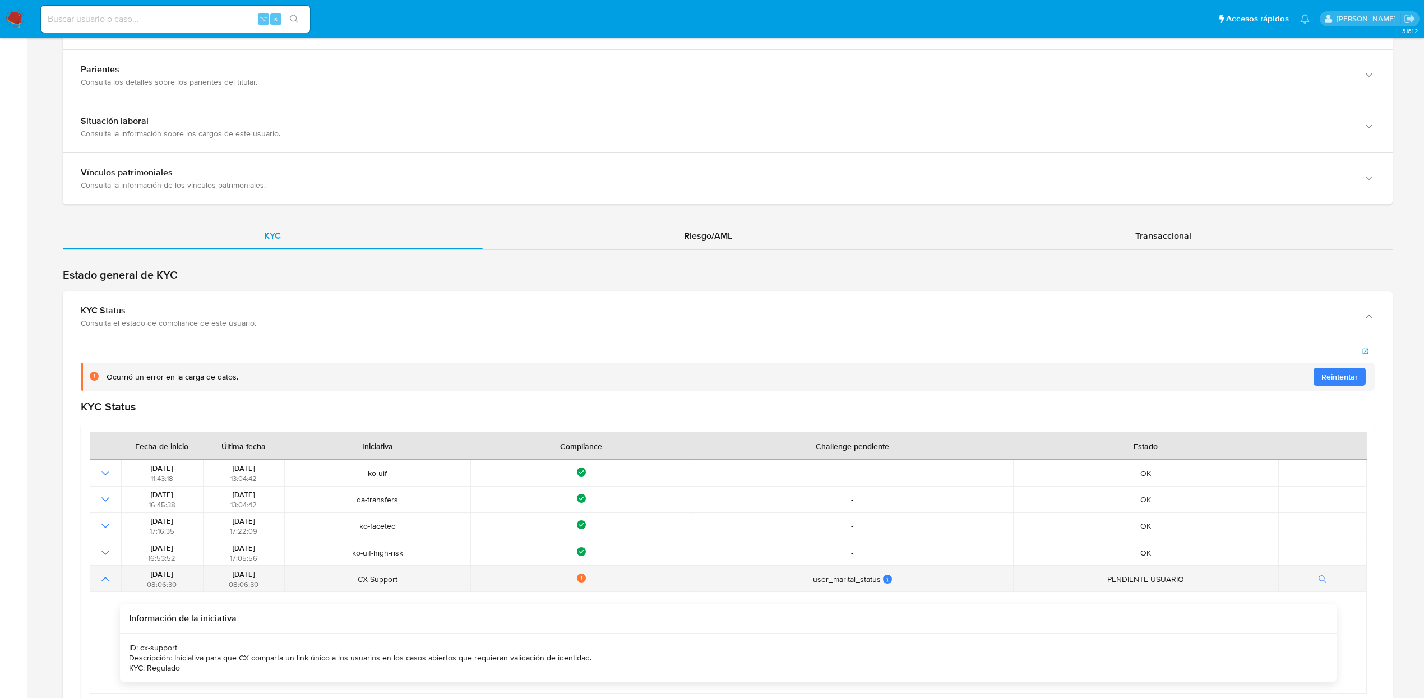
click at [104, 579] on icon "Mostrar operación" at bounding box center [105, 578] width 13 height 13
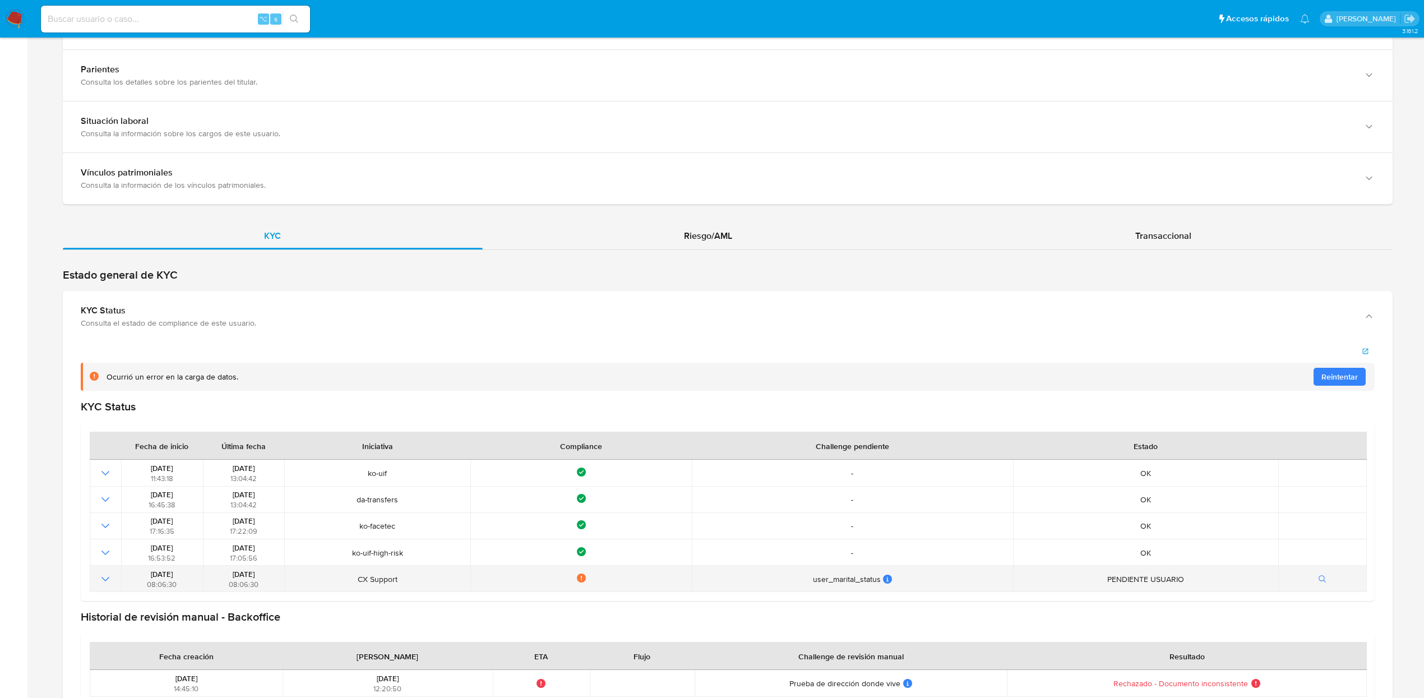
click at [579, 579] on icon at bounding box center [581, 577] width 9 height 9
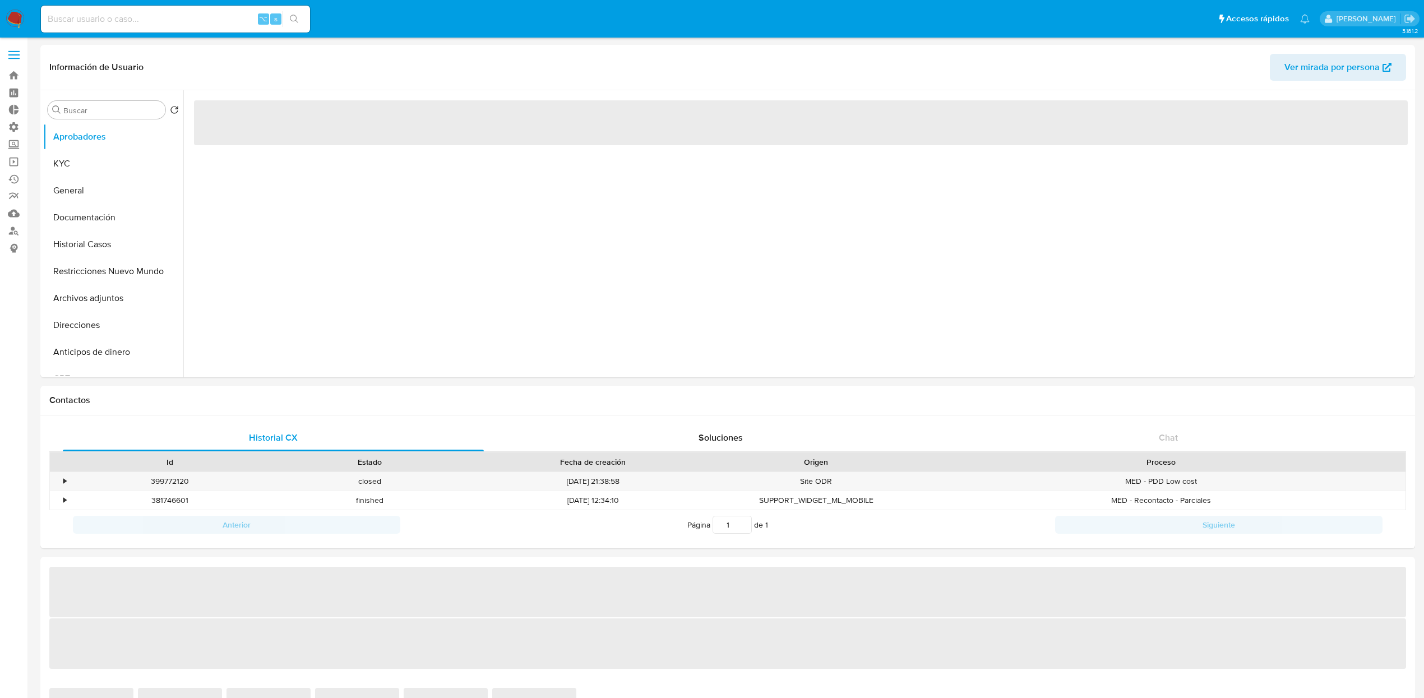
select select "10"
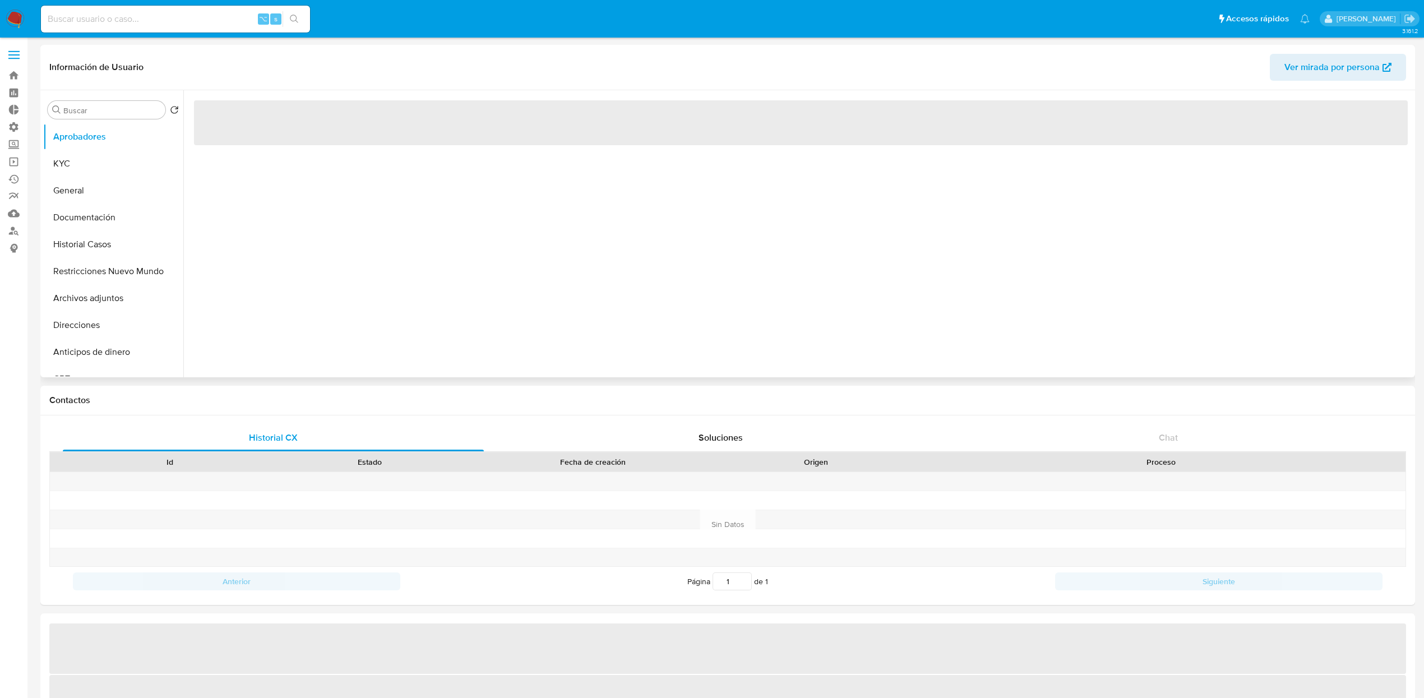
select select "10"
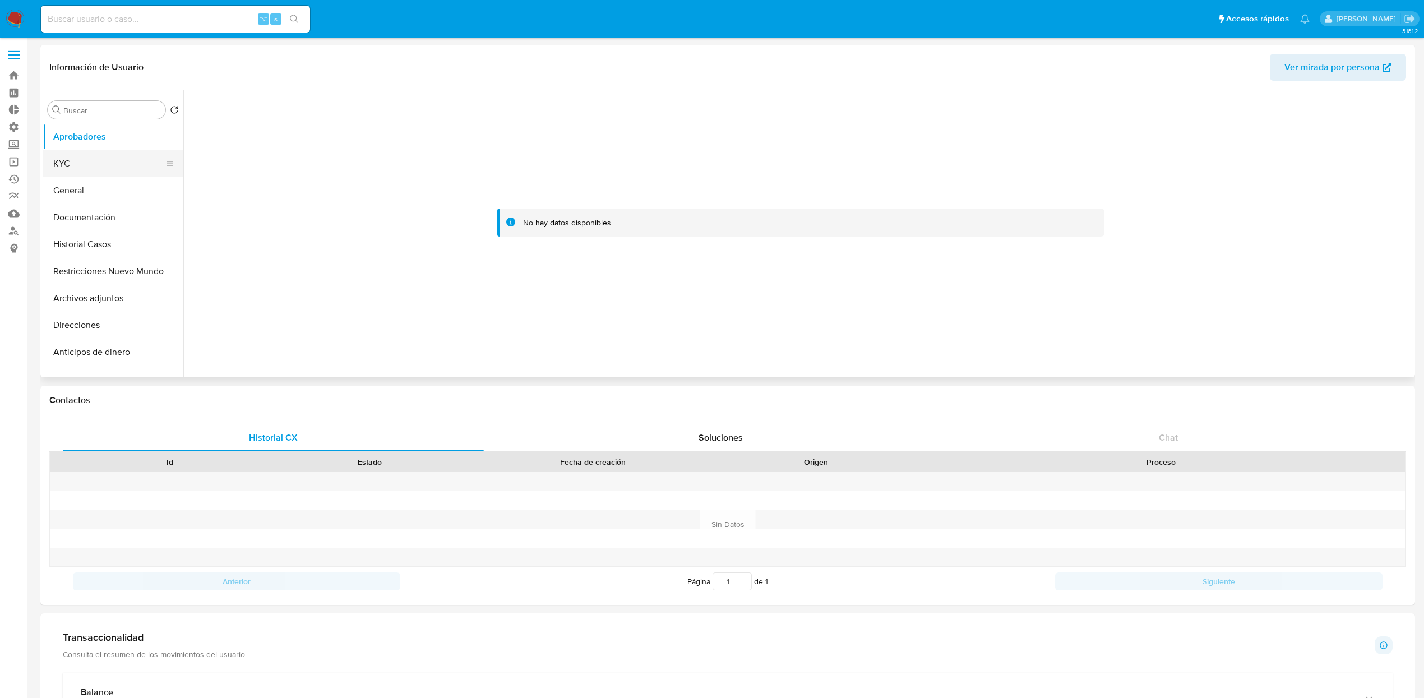
click at [101, 171] on button "KYC" at bounding box center [108, 163] width 131 height 27
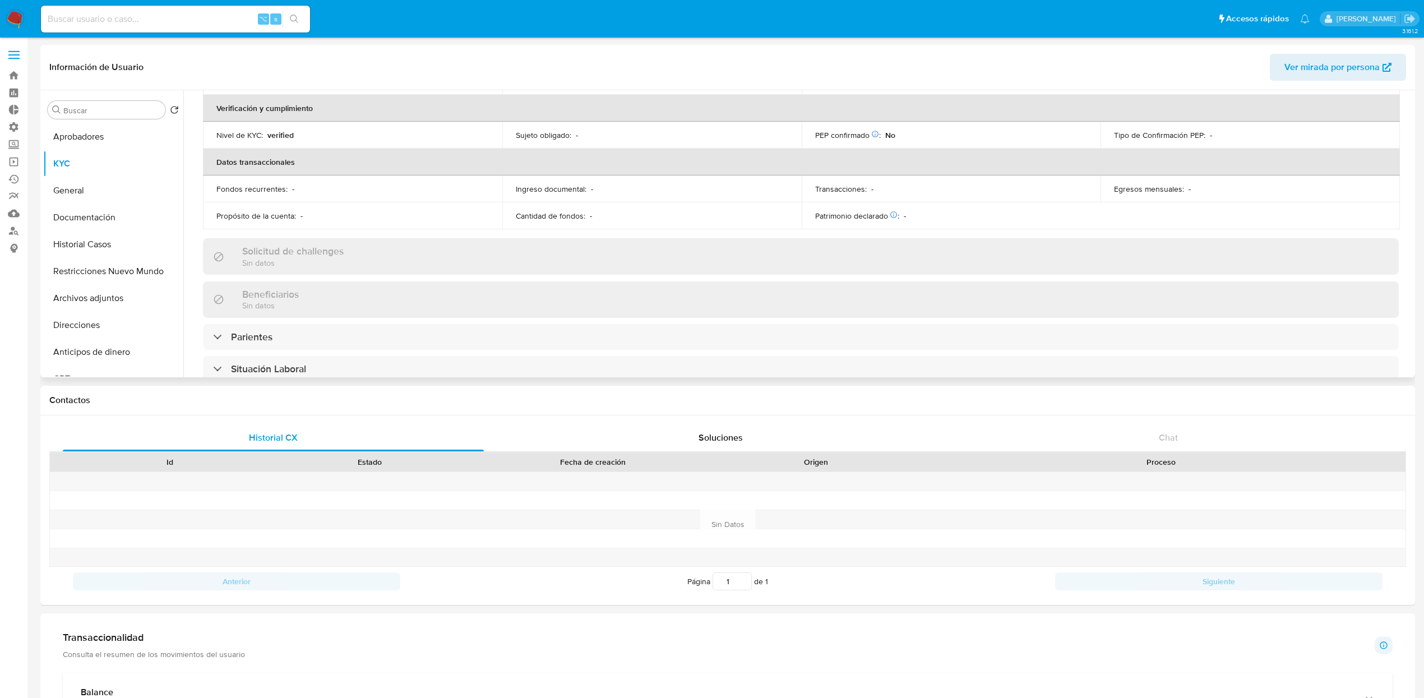
scroll to position [478, 0]
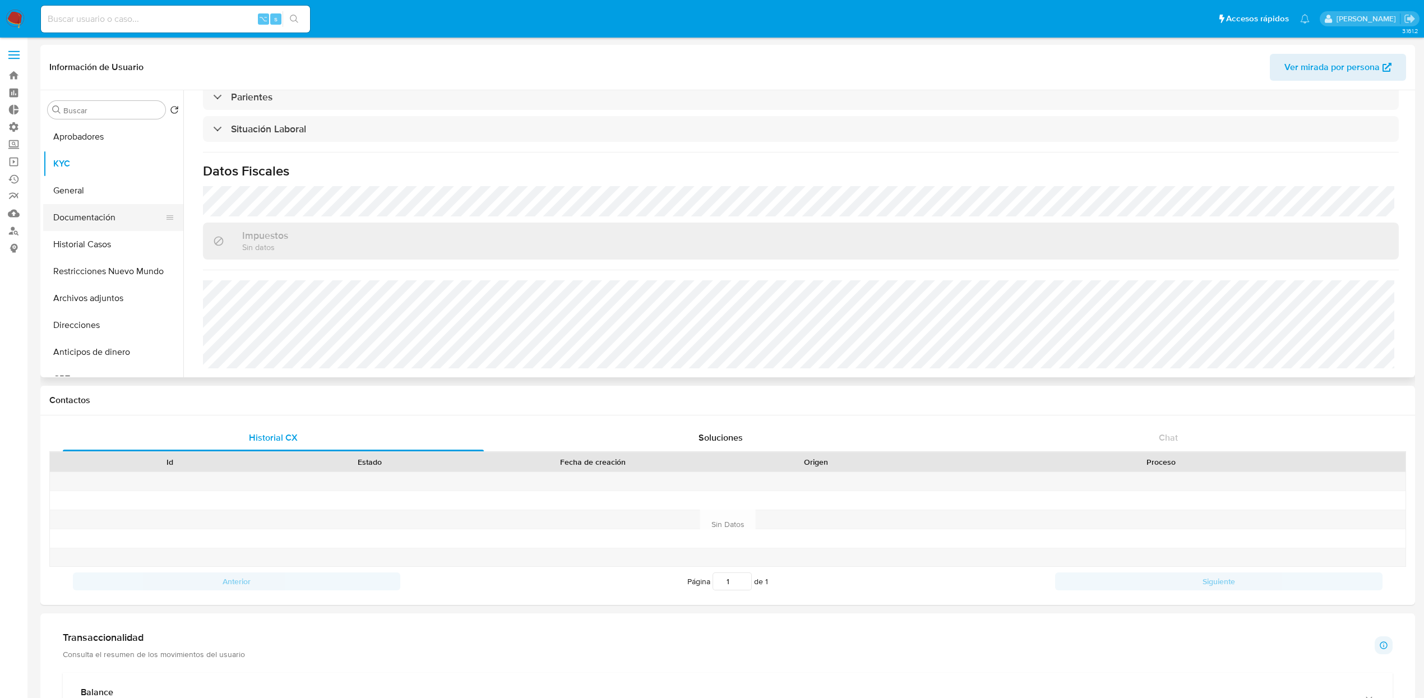
click at [104, 212] on button "Documentación" at bounding box center [108, 217] width 131 height 27
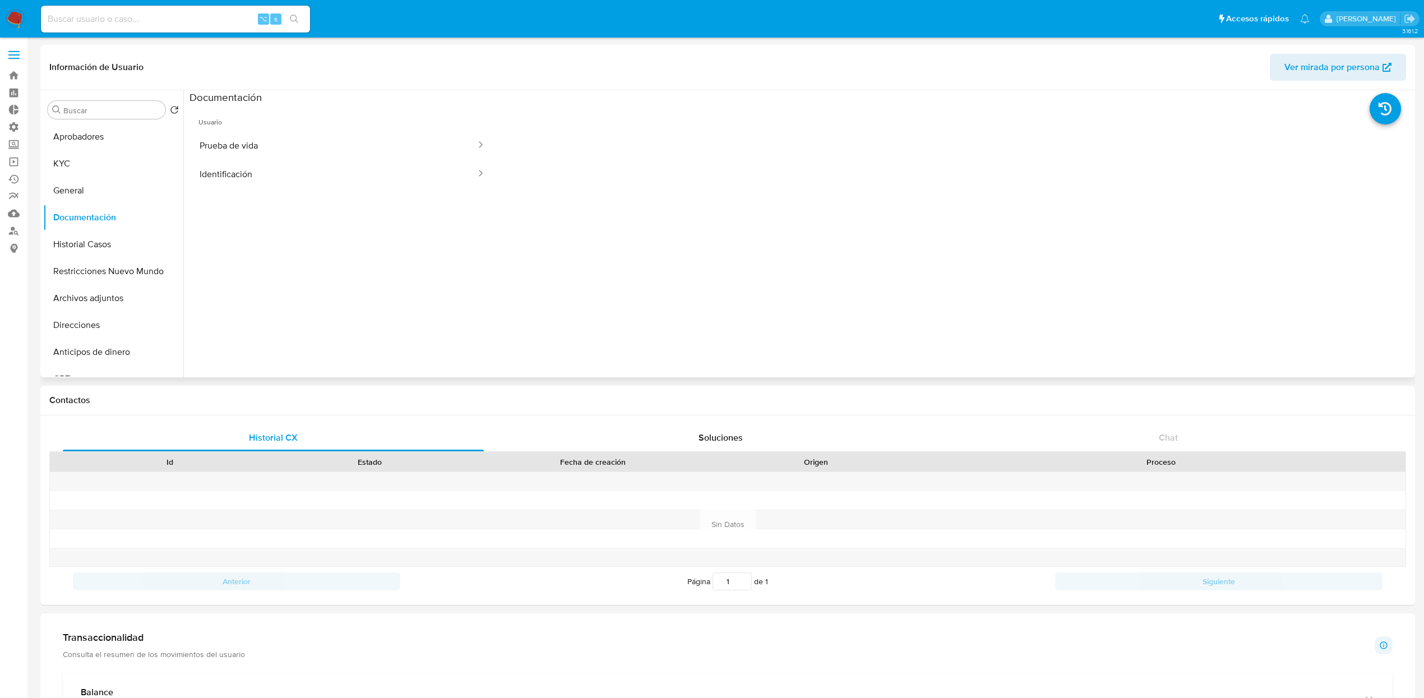
click at [318, 130] on span "Usuario" at bounding box center [341, 117] width 305 height 27
click at [317, 141] on button "Prueba de vida" at bounding box center [333, 145] width 288 height 29
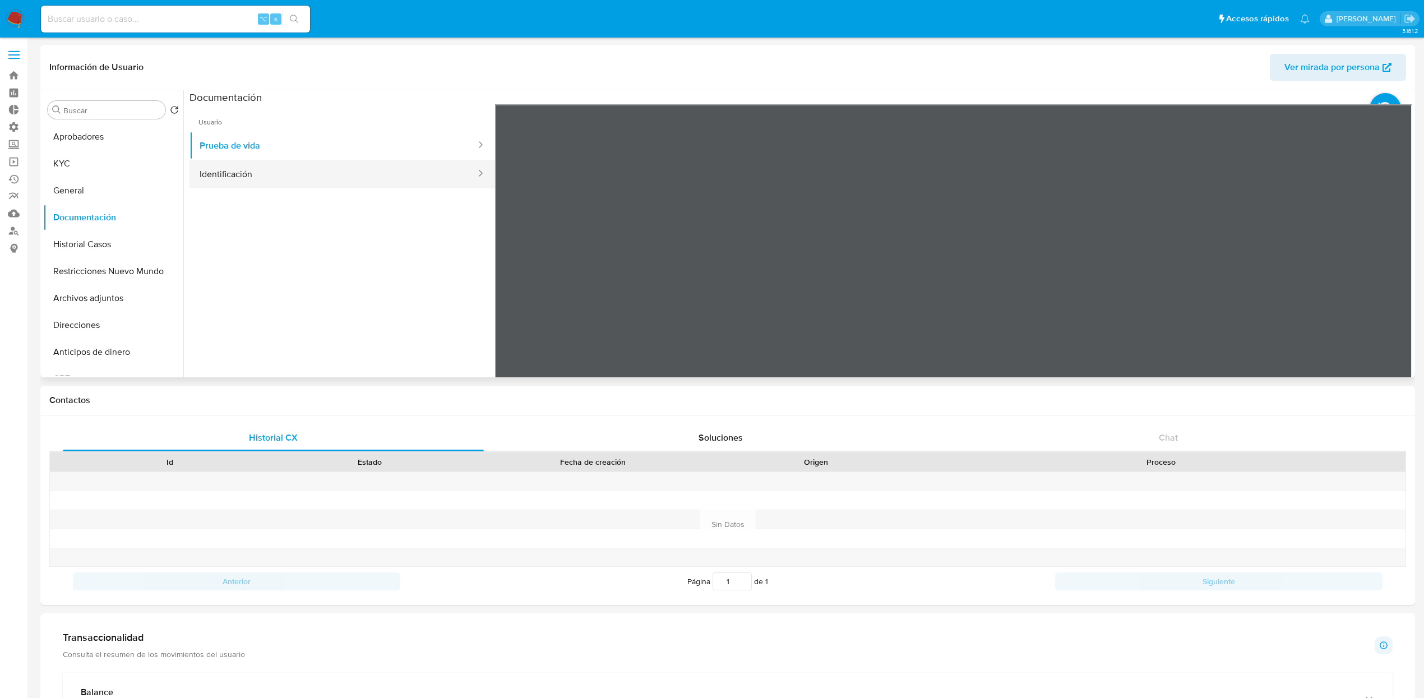
click at [298, 175] on button "Identificación" at bounding box center [333, 174] width 288 height 29
click at [115, 161] on button "KYC" at bounding box center [108, 163] width 131 height 27
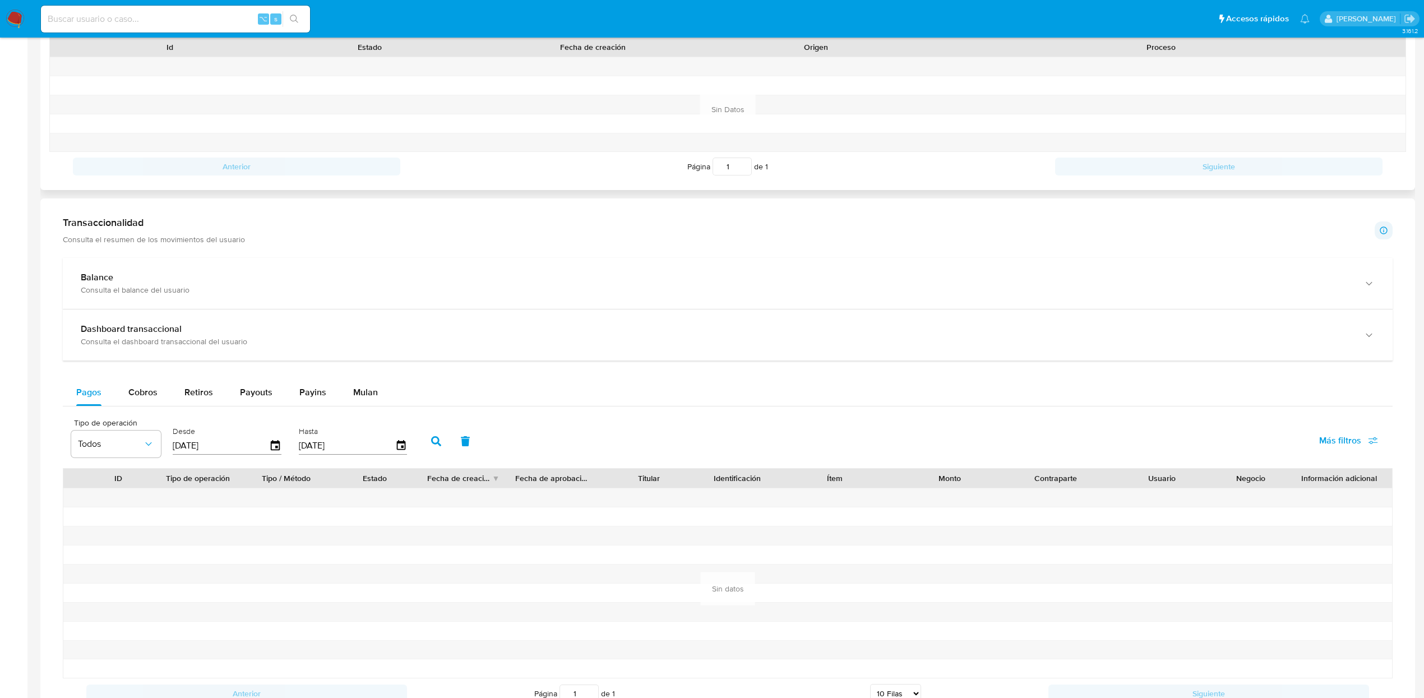
scroll to position [419, 0]
click at [152, 389] on span "Cobros" at bounding box center [142, 387] width 29 height 13
select select "10"
click at [177, 398] on button "Retiros" at bounding box center [198, 387] width 55 height 27
select select "10"
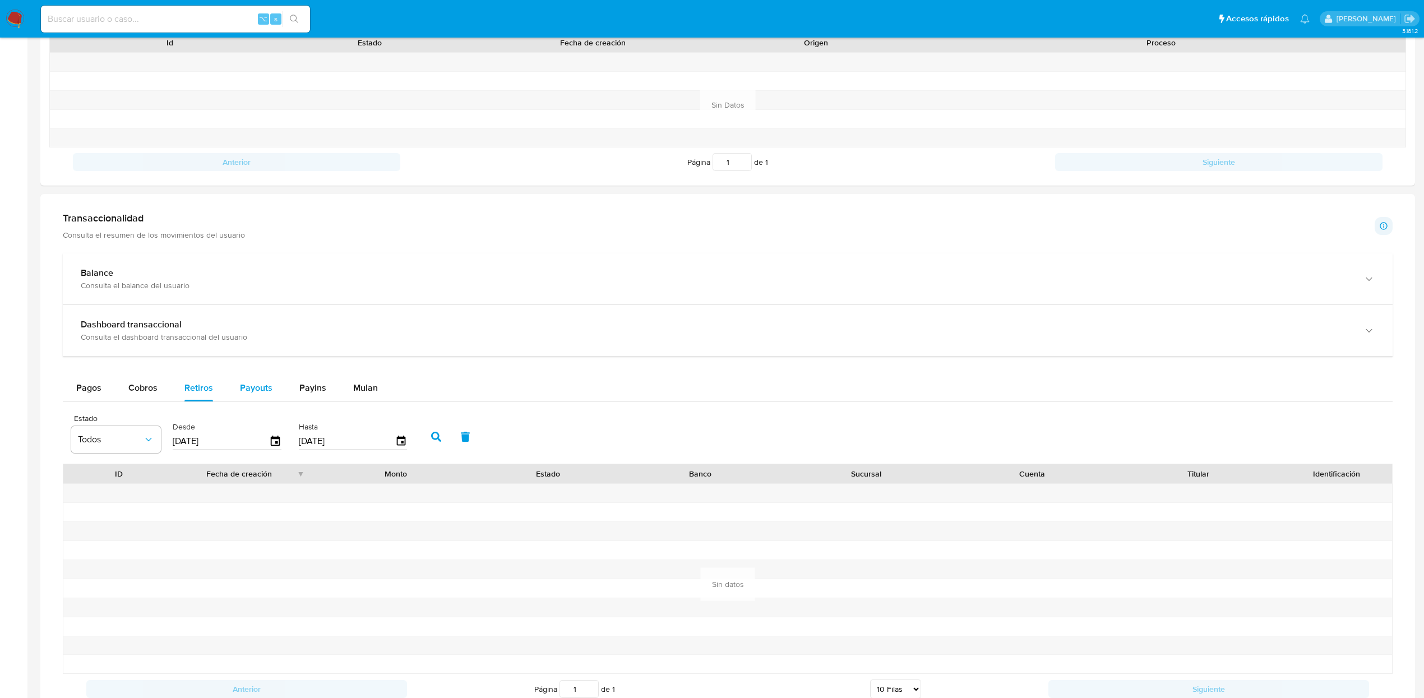
click at [233, 396] on button "Payouts" at bounding box center [255, 387] width 59 height 27
select select "10"
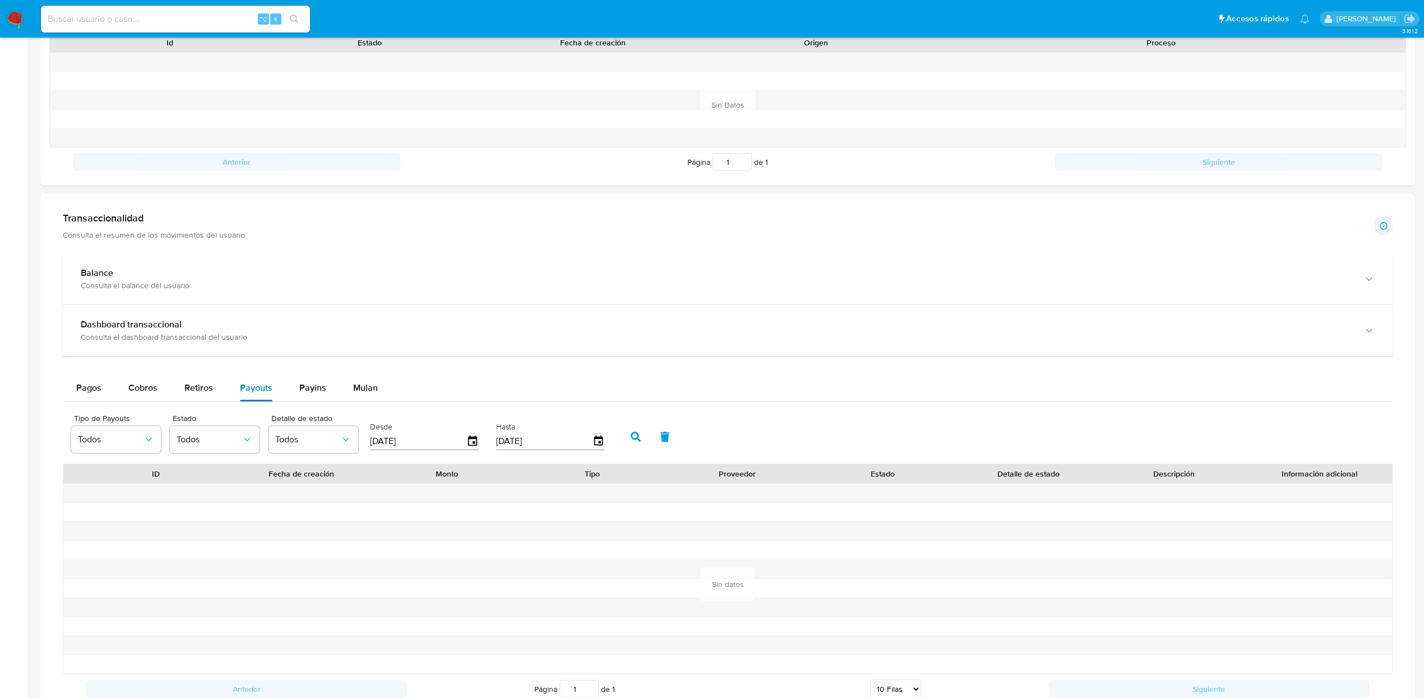
click at [273, 397] on button "Payouts" at bounding box center [255, 387] width 59 height 27
click at [309, 394] on span "Payins" at bounding box center [312, 387] width 27 height 13
select select "10"
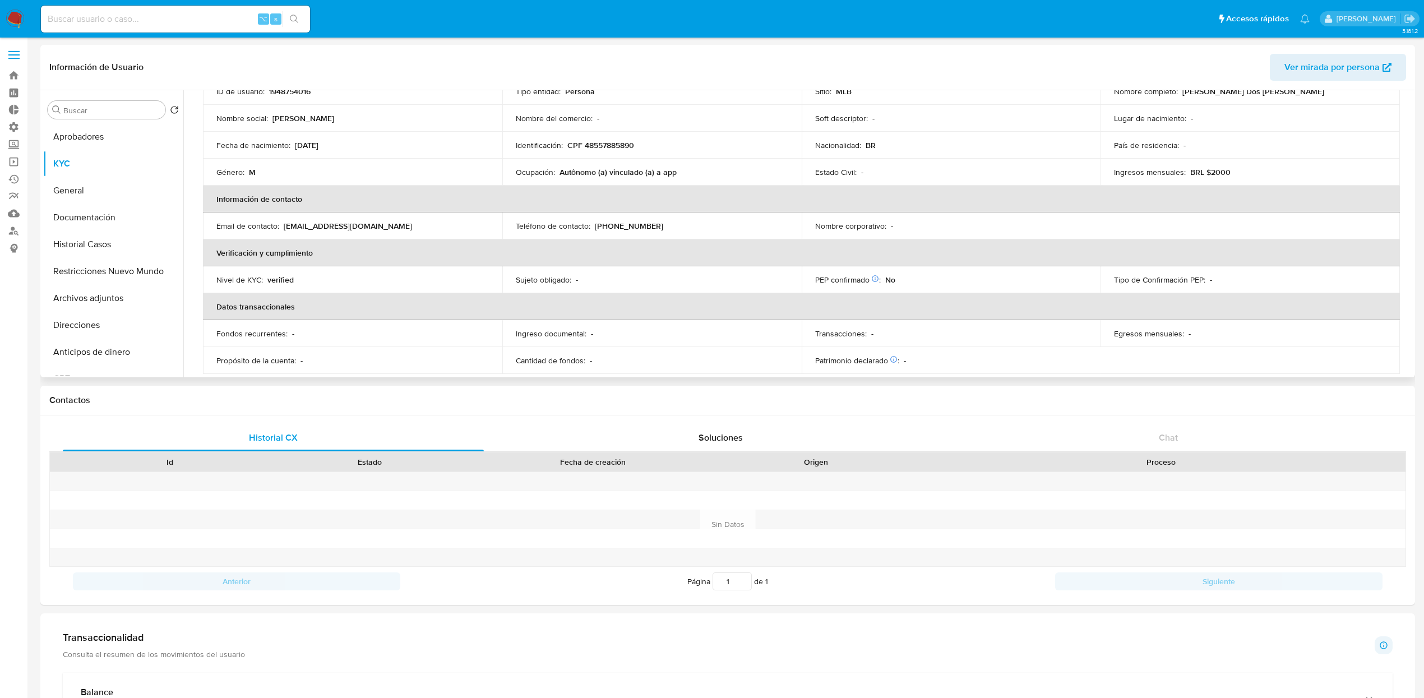
scroll to position [0, 0]
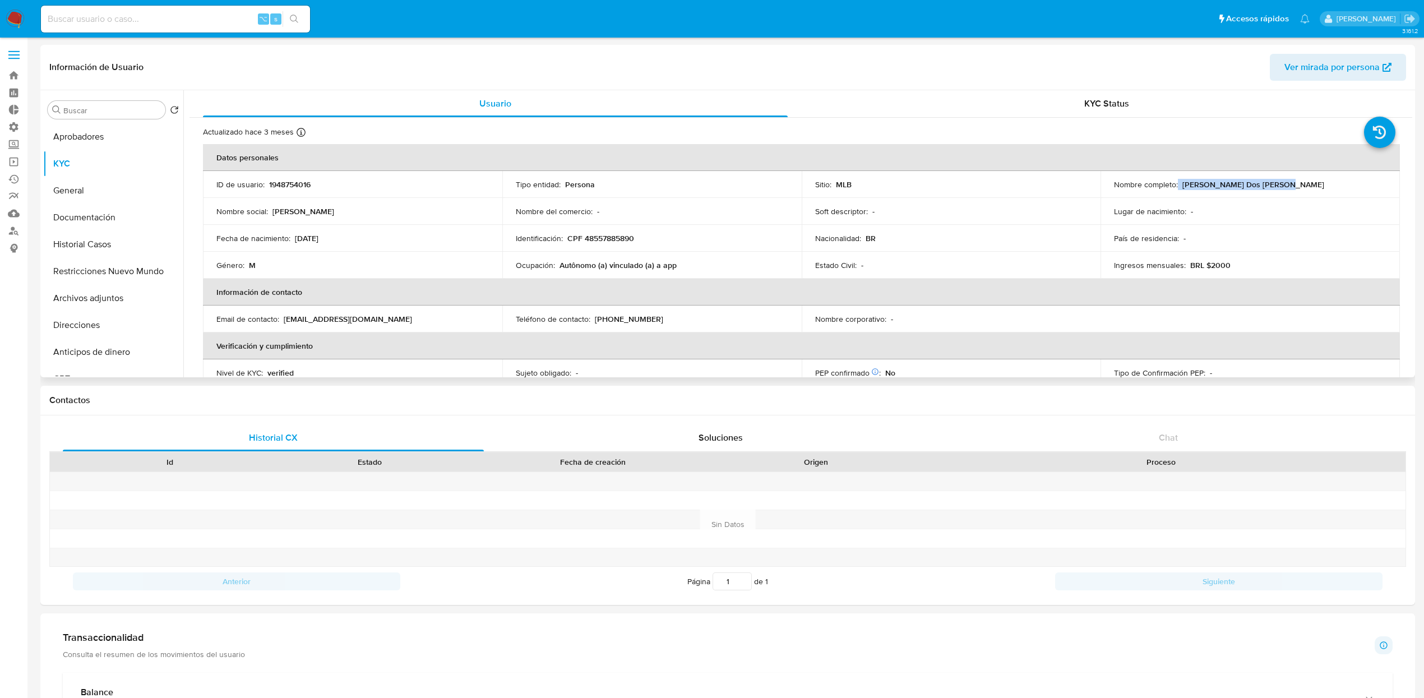
drag, startPoint x: 1175, startPoint y: 180, endPoint x: 1341, endPoint y: 183, distance: 166.5
click at [1341, 183] on div "Nombre completo : Felipe Martins Dos Santos" at bounding box center [1250, 184] width 272 height 10
copy div "Felipe Martins Dos Santos"
click at [1226, 181] on p "Felipe Martins Dos Santos" at bounding box center [1253, 184] width 142 height 10
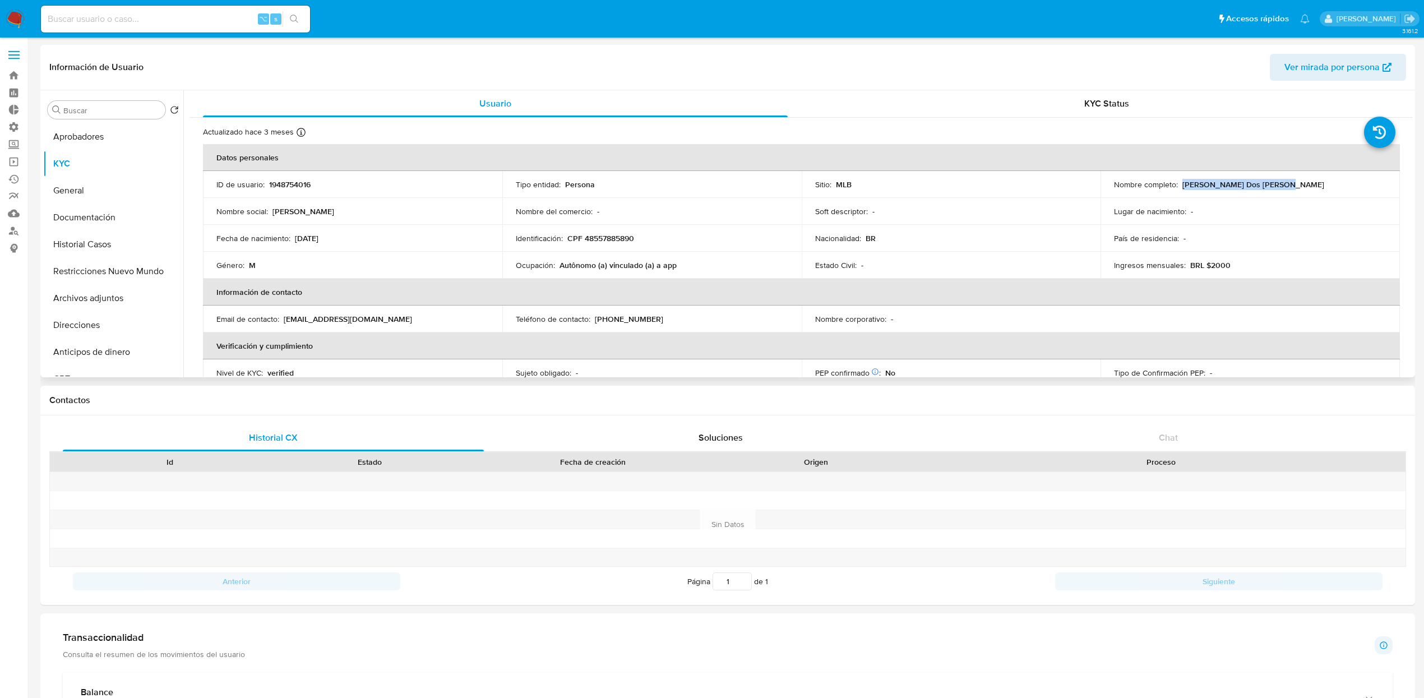
drag, startPoint x: 1287, startPoint y: 183, endPoint x: 1179, endPoint y: 184, distance: 108.7
click at [1179, 184] on div "Nombre completo : Felipe Martins Dos Santos" at bounding box center [1250, 184] width 272 height 10
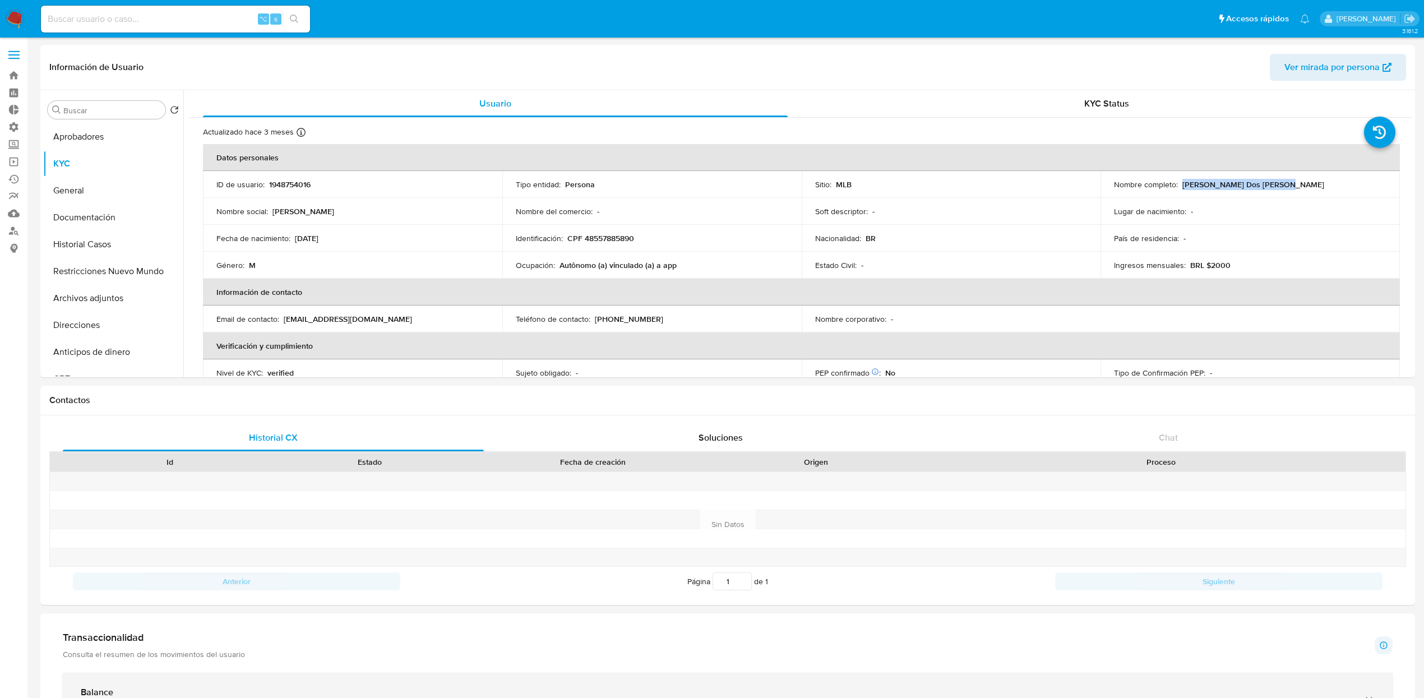
copy p "Felipe Martins Dos Santos"
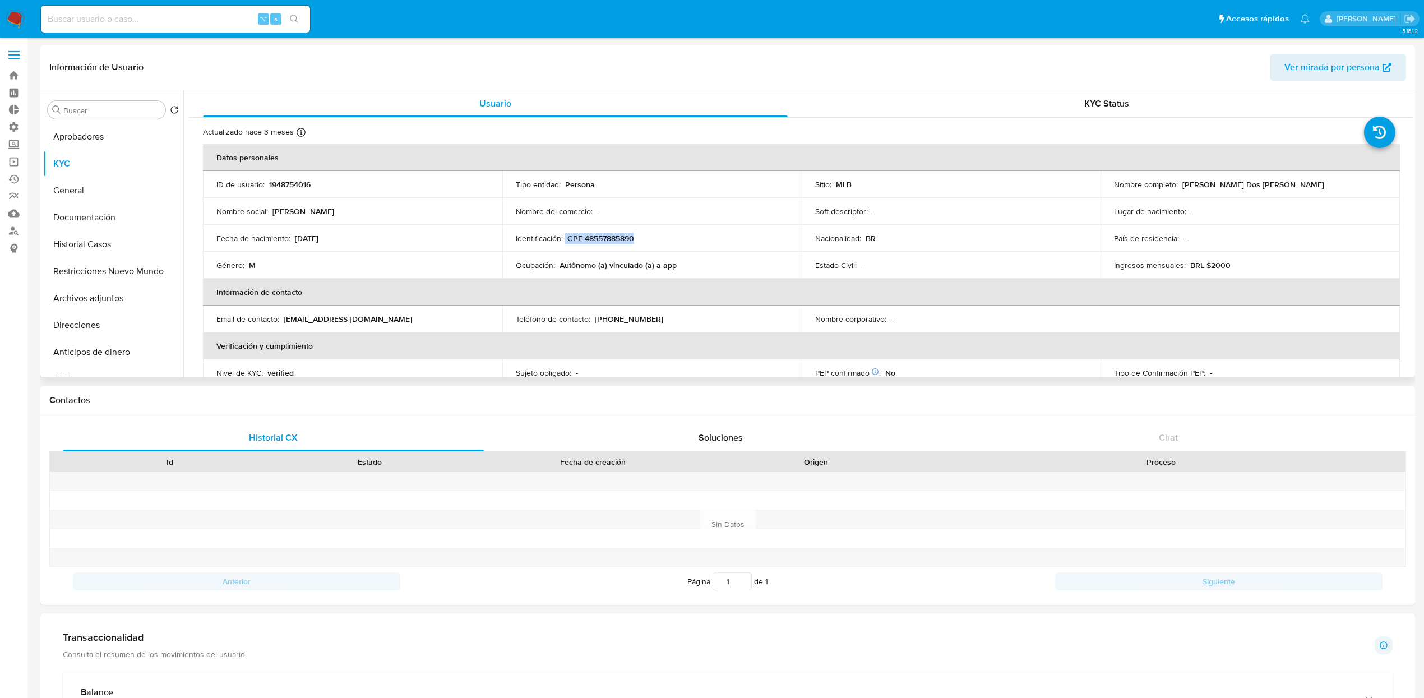
drag, startPoint x: 641, startPoint y: 236, endPoint x: 573, endPoint y: 248, distance: 69.5
click at [565, 242] on div "Identificación : CPF 48557885890" at bounding box center [652, 238] width 272 height 10
copy div "CPF 48557885890"
drag, startPoint x: 339, startPoint y: 240, endPoint x: 314, endPoint y: 268, distance: 37.3
click at [294, 242] on div "Fecha de nacimiento : 14/04/2003" at bounding box center [352, 238] width 272 height 10
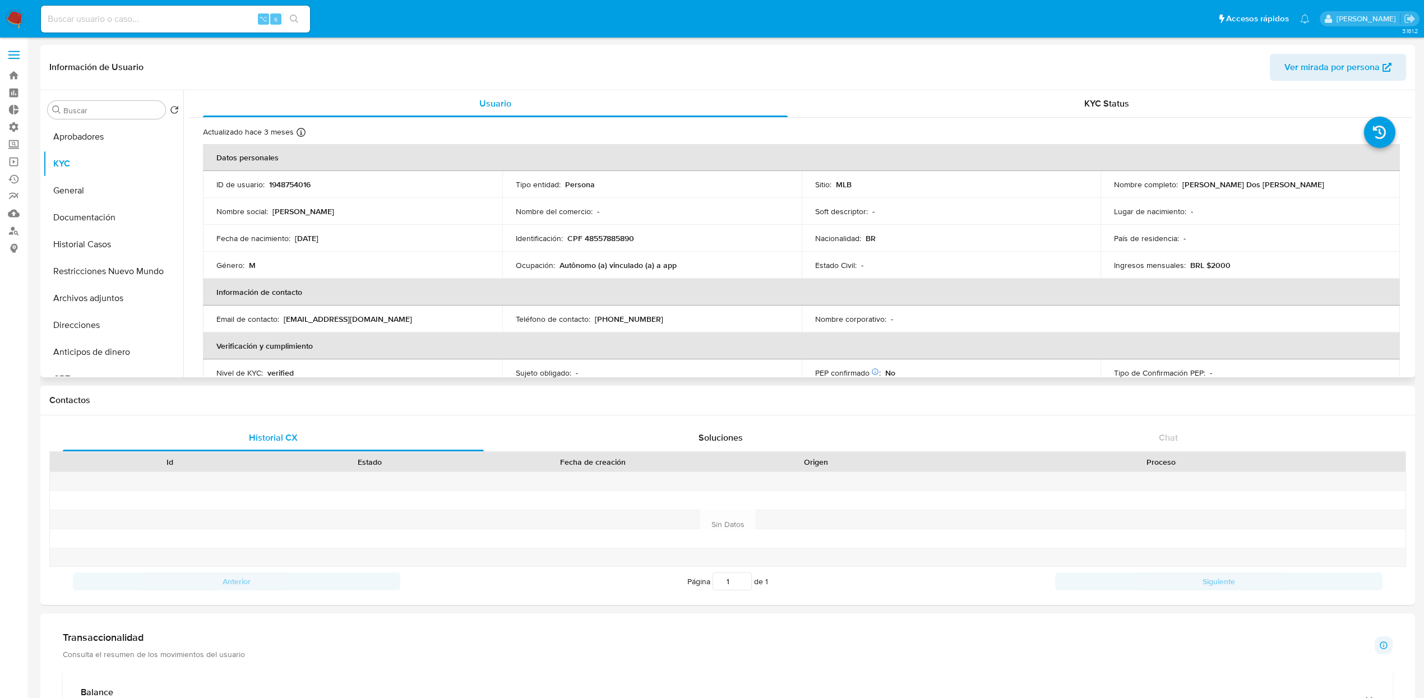
click at [1059, 47] on div "Información de Usuario Ver mirada por persona" at bounding box center [727, 67] width 1374 height 45
click at [312, 248] on td "Fecha de nacimiento : 14/04/2003" at bounding box center [352, 238] width 299 height 27
drag, startPoint x: 333, startPoint y: 241, endPoint x: 294, endPoint y: 243, distance: 38.7
click at [294, 243] on div "Fecha de nacimiento : 14/04/2003" at bounding box center [352, 238] width 272 height 10
copy p "14/04/2003"
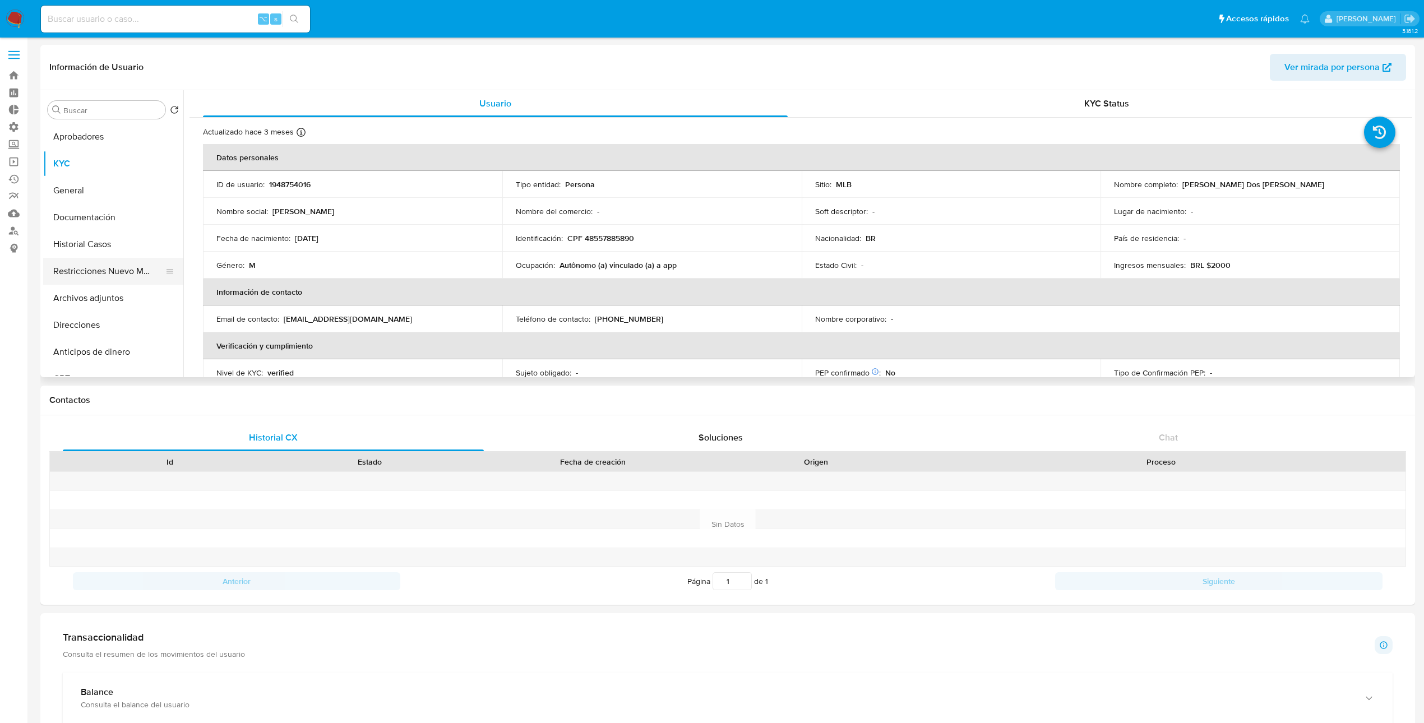
click at [94, 275] on button "Restricciones Nuevo Mundo" at bounding box center [108, 271] width 131 height 27
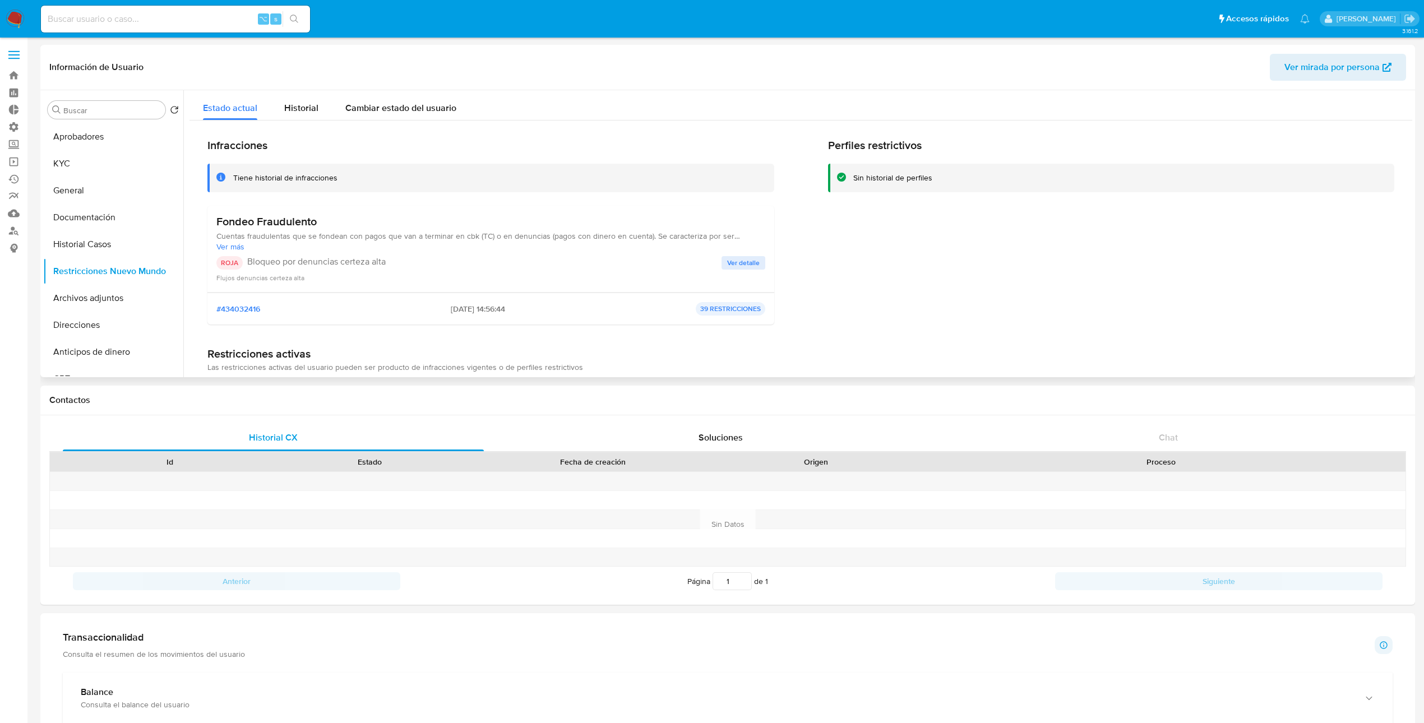
drag, startPoint x: 326, startPoint y: 238, endPoint x: 284, endPoint y: 234, distance: 42.3
click at [326, 238] on span "Cuentas fraudulentas que se fondean con pagos que van a terminar en cbk (TC) o …" at bounding box center [490, 236] width 549 height 10
click at [281, 231] on span "Cuentas fraudulentas que se fondean con pagos que van a terminar en cbk (TC) o …" at bounding box center [490, 236] width 549 height 10
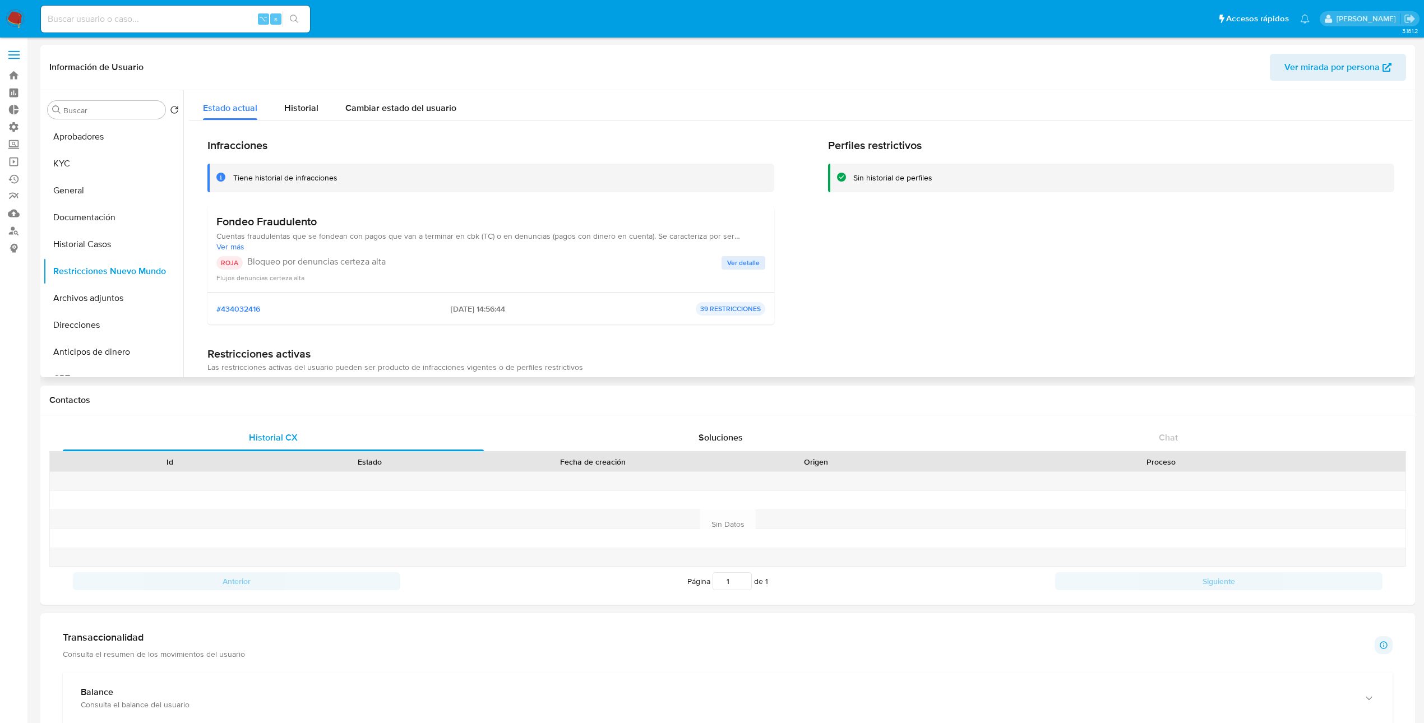
click at [748, 263] on span "Ver detalle" at bounding box center [743, 262] width 33 height 11
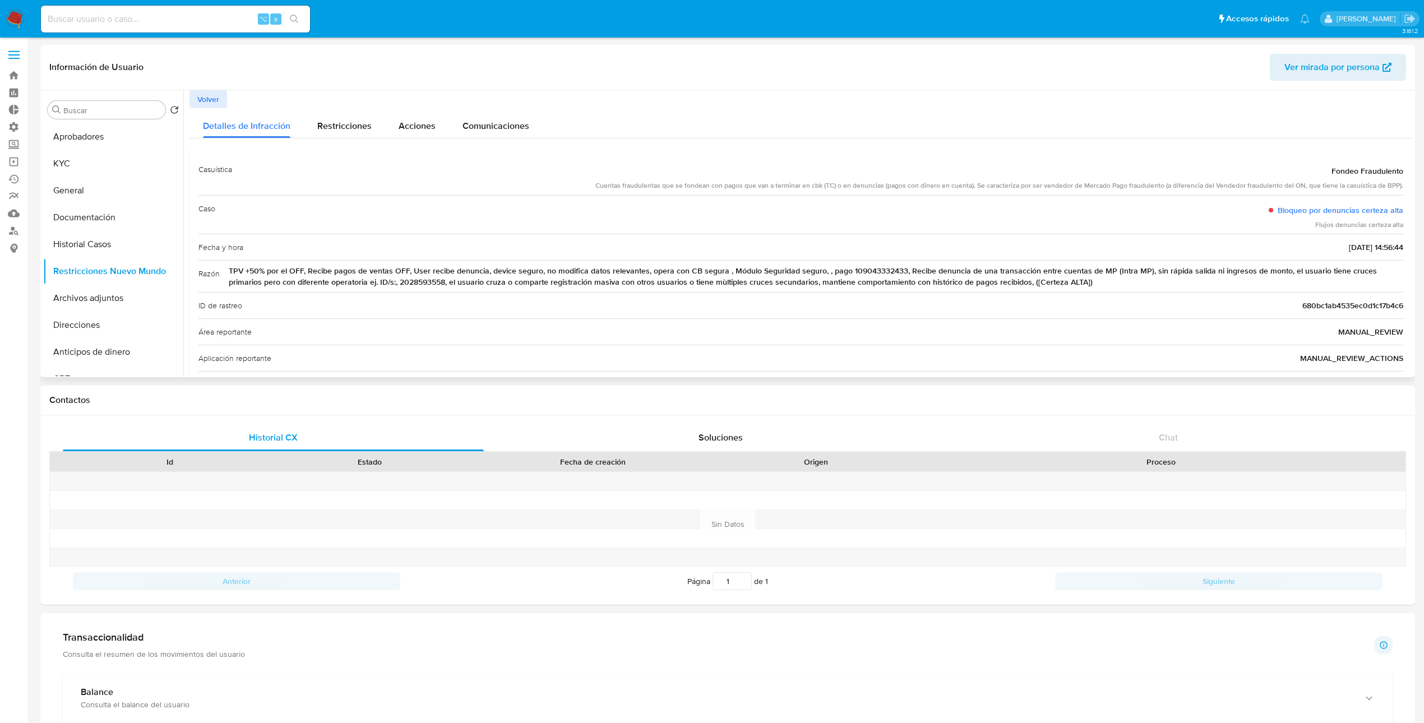
drag, startPoint x: 830, startPoint y: 273, endPoint x: 1372, endPoint y: 283, distance: 542.0
click at [1372, 283] on span "TPV +50% por el OFF, Recibe pagos de ventas OFF, User recibe denuncia, device s…" at bounding box center [816, 276] width 1174 height 22
click at [1357, 272] on span "TPV +50% por el OFF, Recibe pagos de ventas OFF, User recibe denuncia, device s…" at bounding box center [816, 276] width 1174 height 22
drag, startPoint x: 1359, startPoint y: 270, endPoint x: 356, endPoint y: 294, distance: 1002.9
click at [356, 294] on div "Casuística Fondeo Fraudulento Cuentas fraudulentas que se fondean con pagos que…" at bounding box center [800, 316] width 1204 height 321
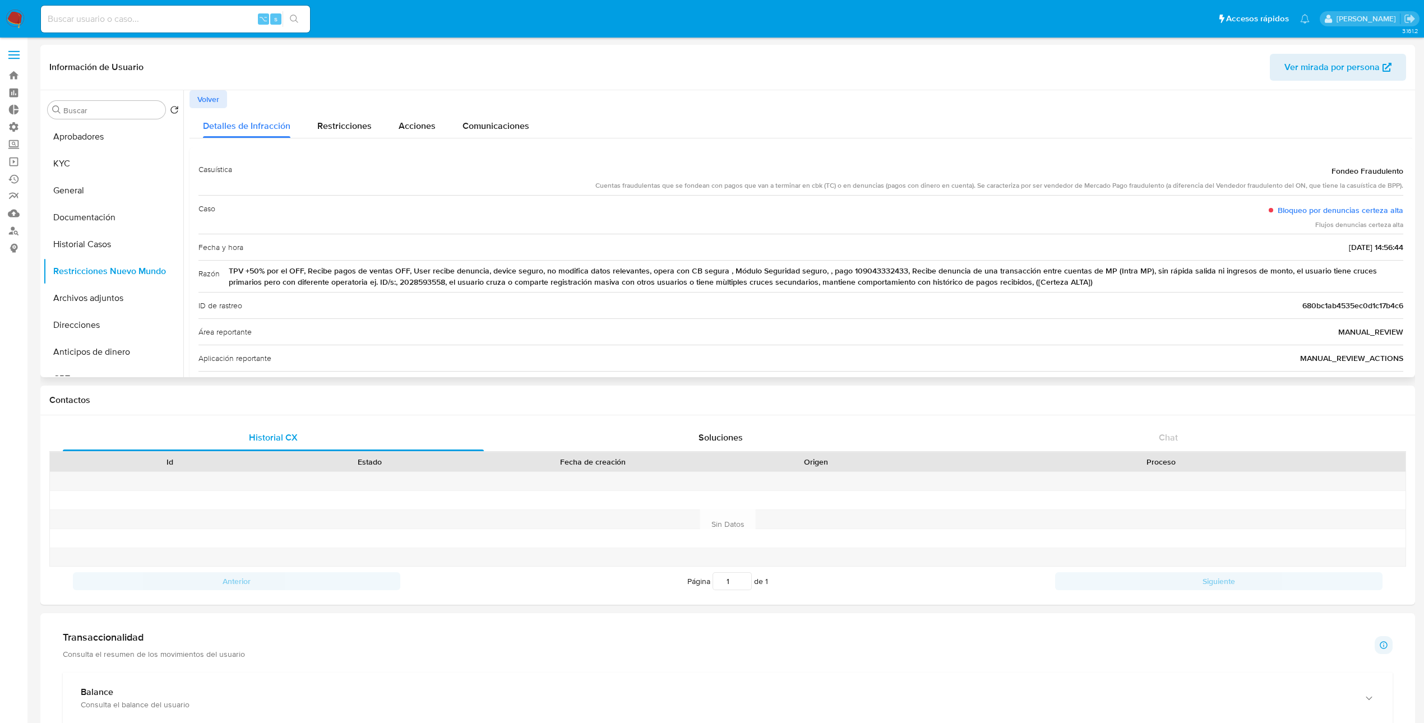
click at [365, 285] on span "TPV +50% por el OFF, Recibe pagos de ventas OFF, User recibe denuncia, device s…" at bounding box center [816, 276] width 1174 height 22
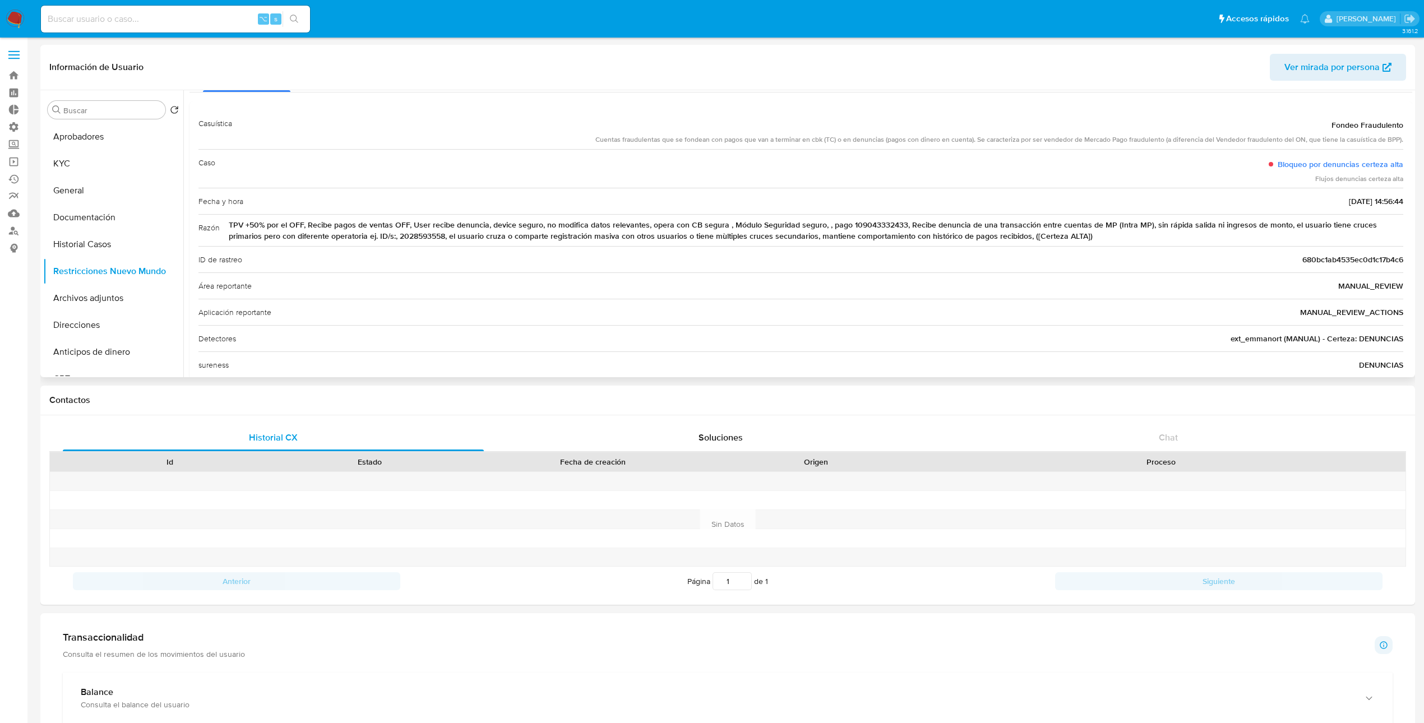
scroll to position [39, 0]
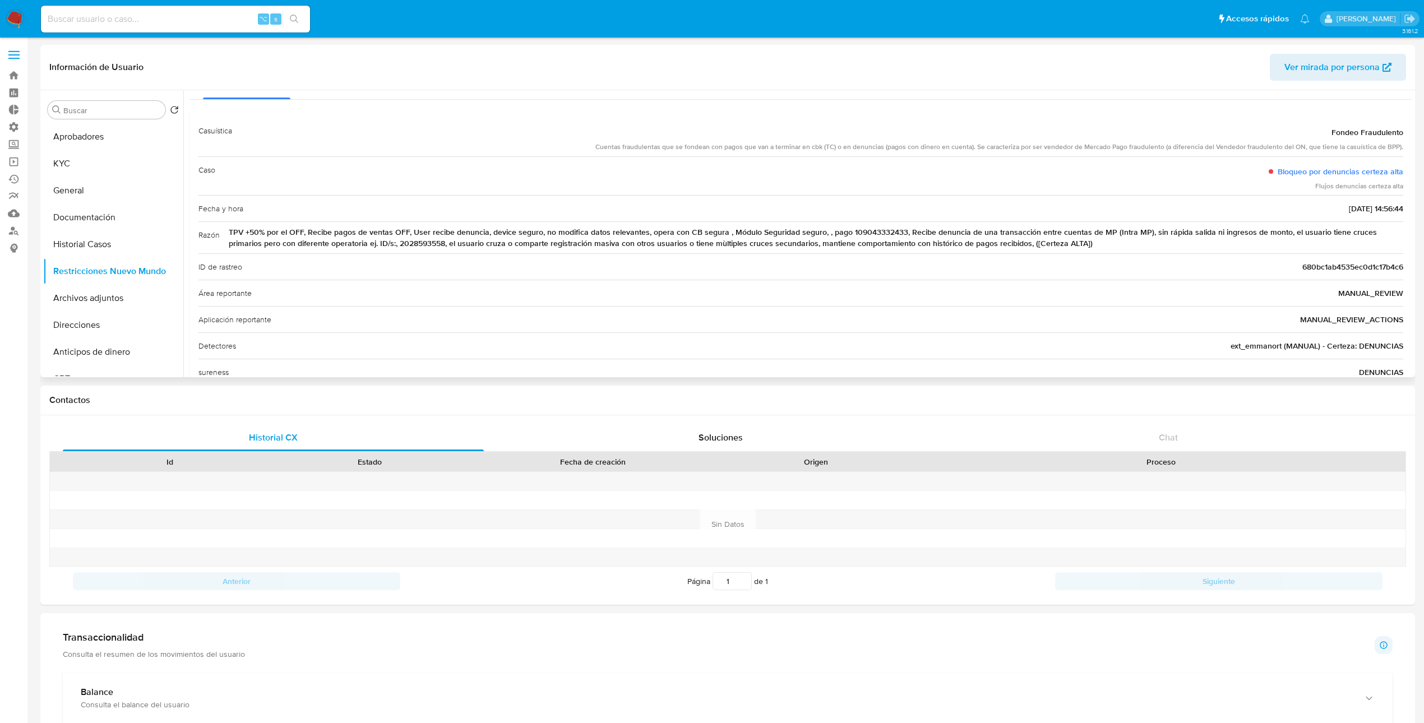
click at [1357, 135] on span "Fondeo Fraudulento" at bounding box center [1367, 132] width 72 height 11
drag, startPoint x: 1321, startPoint y: 208, endPoint x: 1364, endPoint y: 210, distance: 42.6
click at [1364, 210] on span "28/04/2025 - 14:56:44" at bounding box center [1375, 208] width 54 height 11
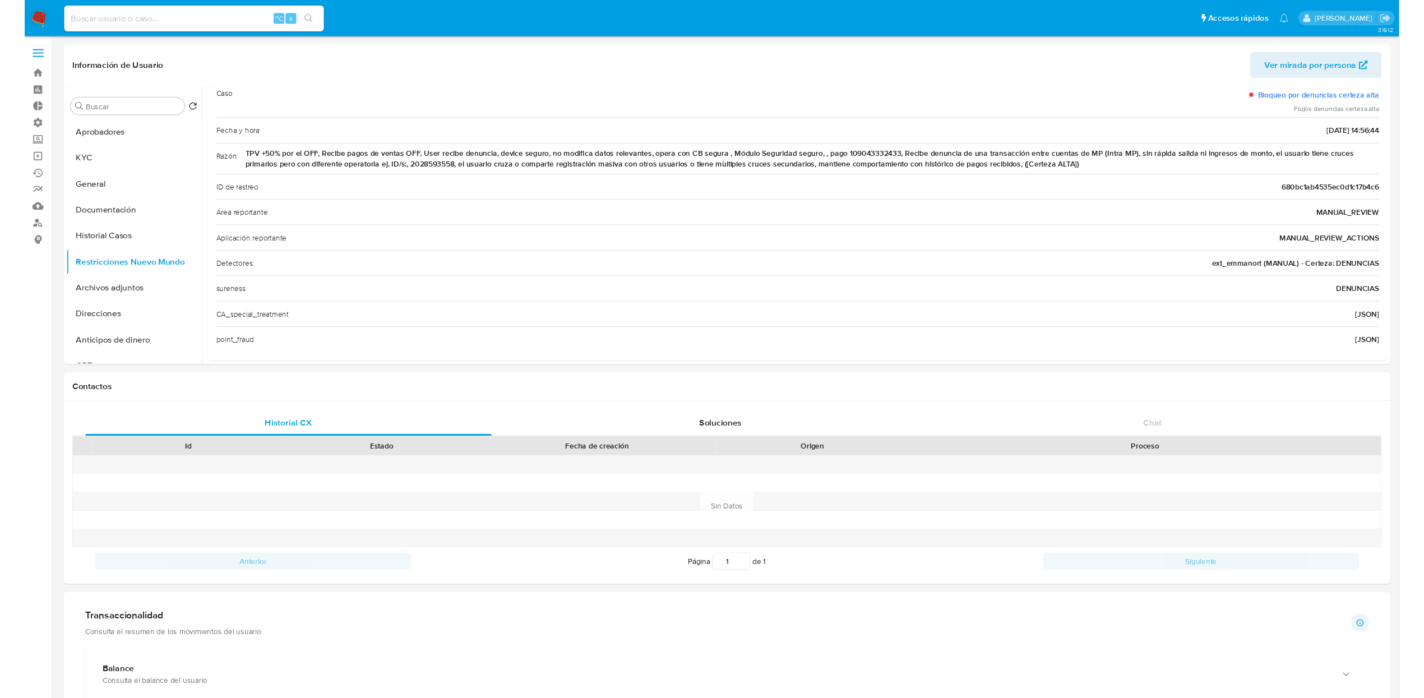
scroll to position [124, 0]
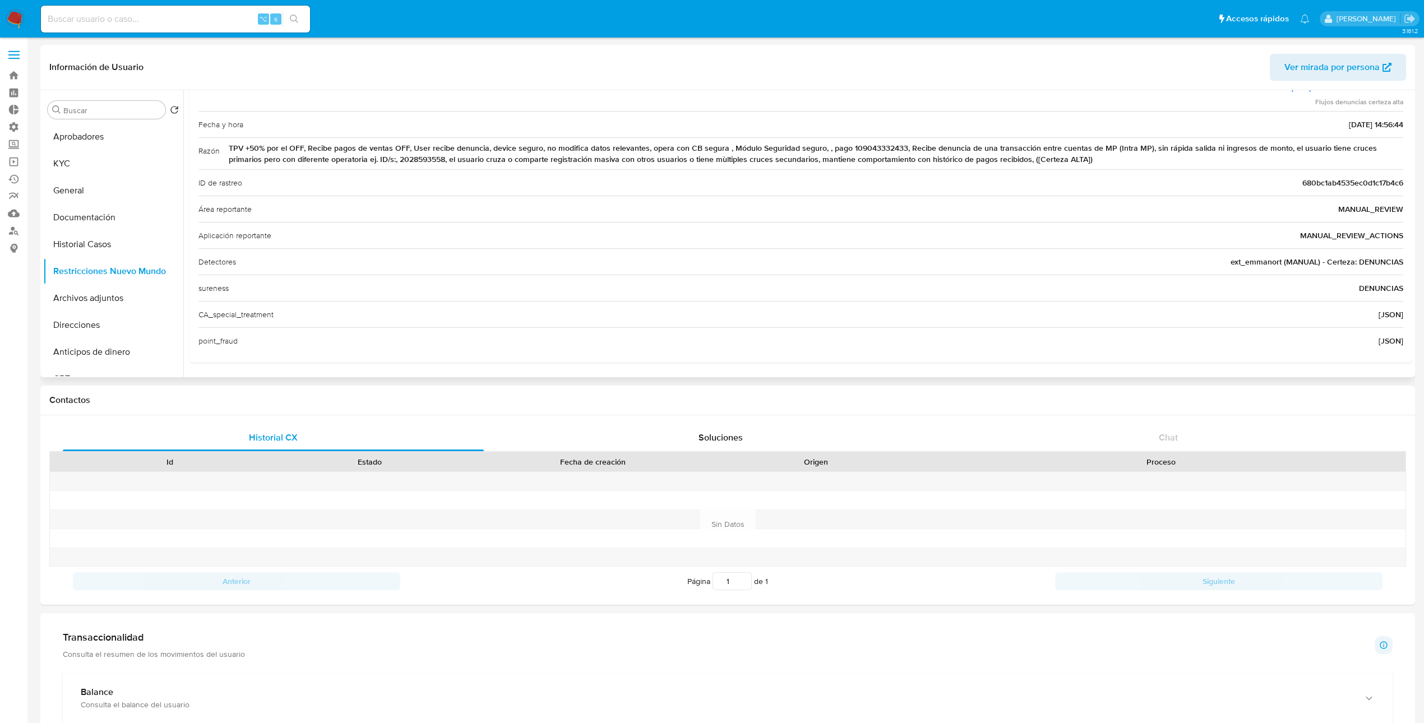
click at [999, 142] on span "TPV +50% por el OFF, Recibe pagos de ventas OFF, User recibe denuncia, device s…" at bounding box center [816, 153] width 1174 height 22
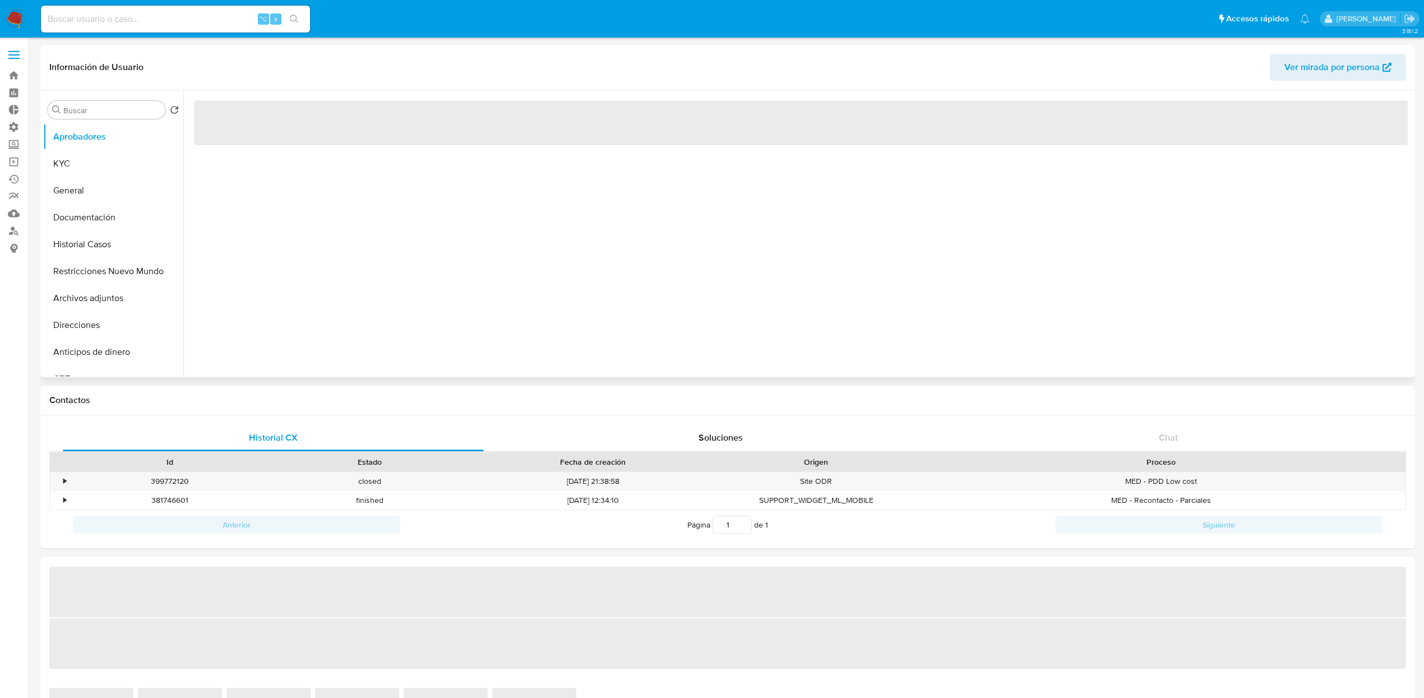
select select "10"
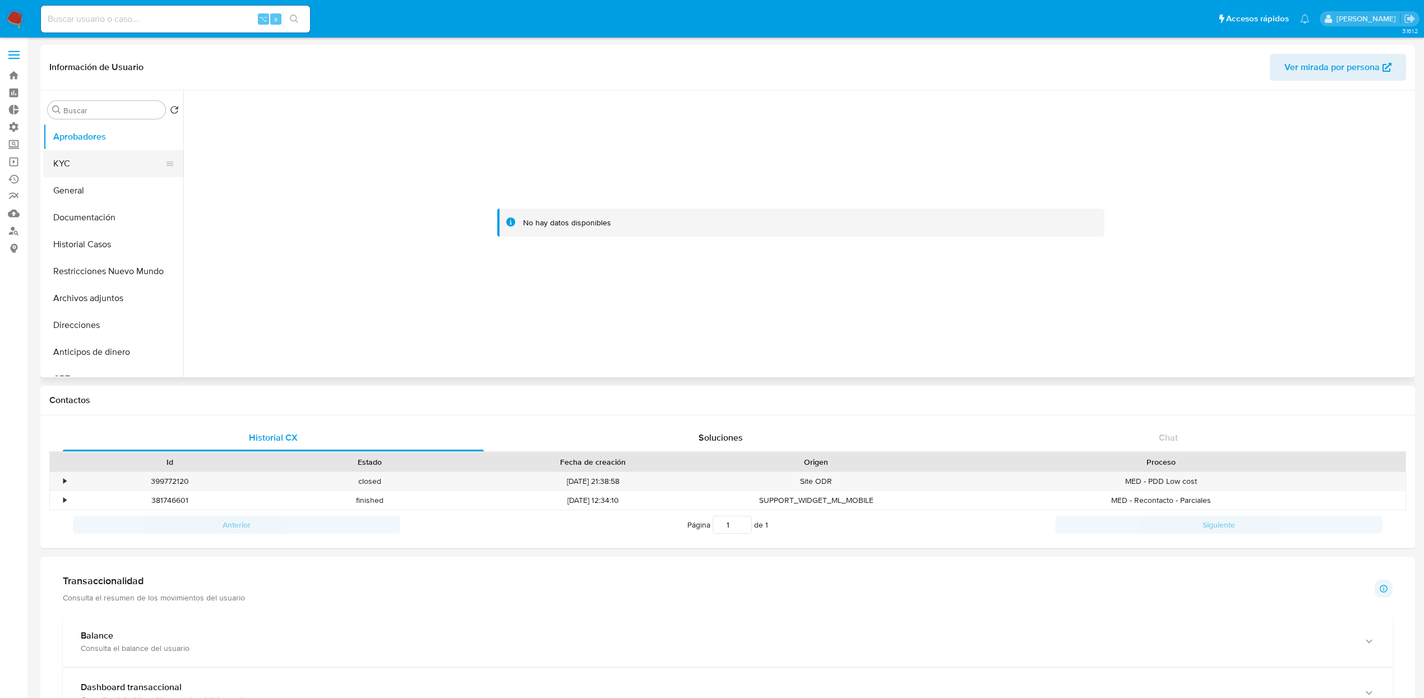
click at [108, 170] on button "KYC" at bounding box center [108, 163] width 131 height 27
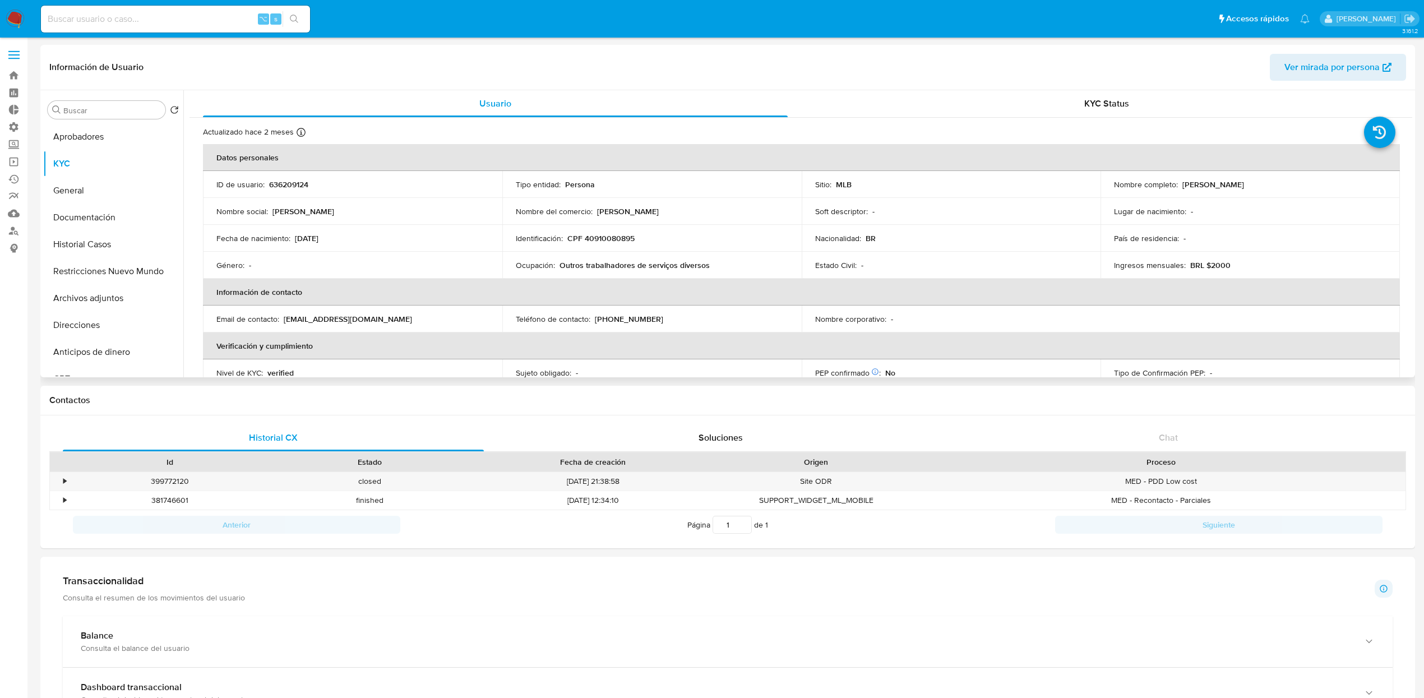
click at [680, 275] on td "Ocupación : Outros trabalhadores de serviços diversos" at bounding box center [651, 265] width 299 height 27
drag, startPoint x: 722, startPoint y: 266, endPoint x: 483, endPoint y: 264, distance: 239.3
click at [483, 264] on tr "Género : - Ocupación : Outros trabalhadores de serviços diversos Estado Civil :…" at bounding box center [801, 265] width 1197 height 27
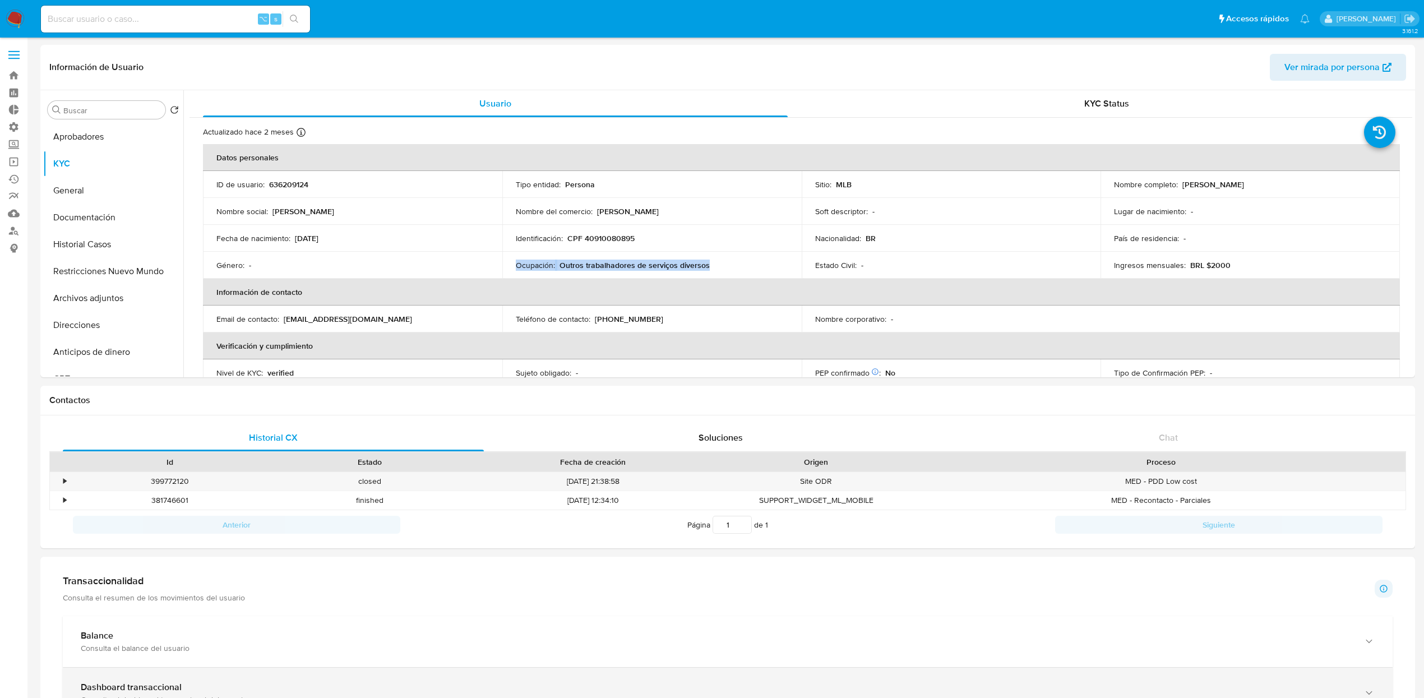
copy tr "Ocupación : Outros trabalhadores de serviços diversos"
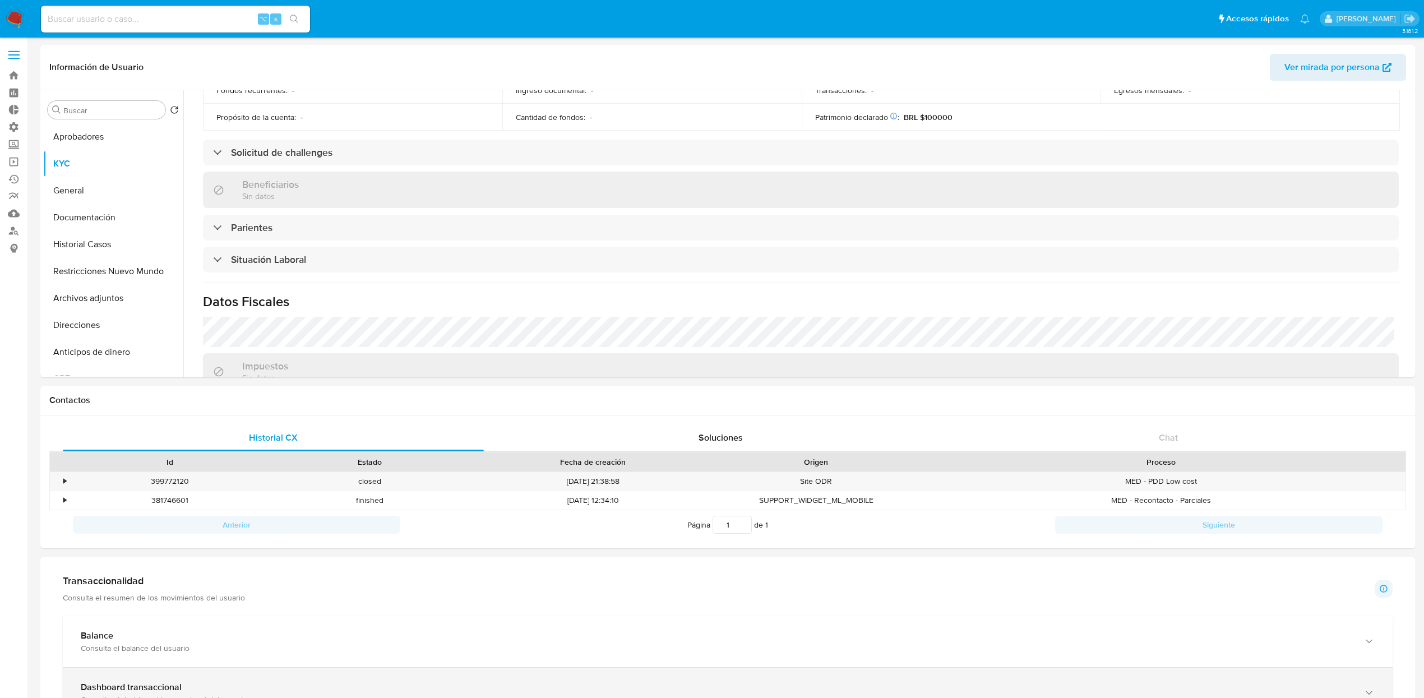
scroll to position [467, 0]
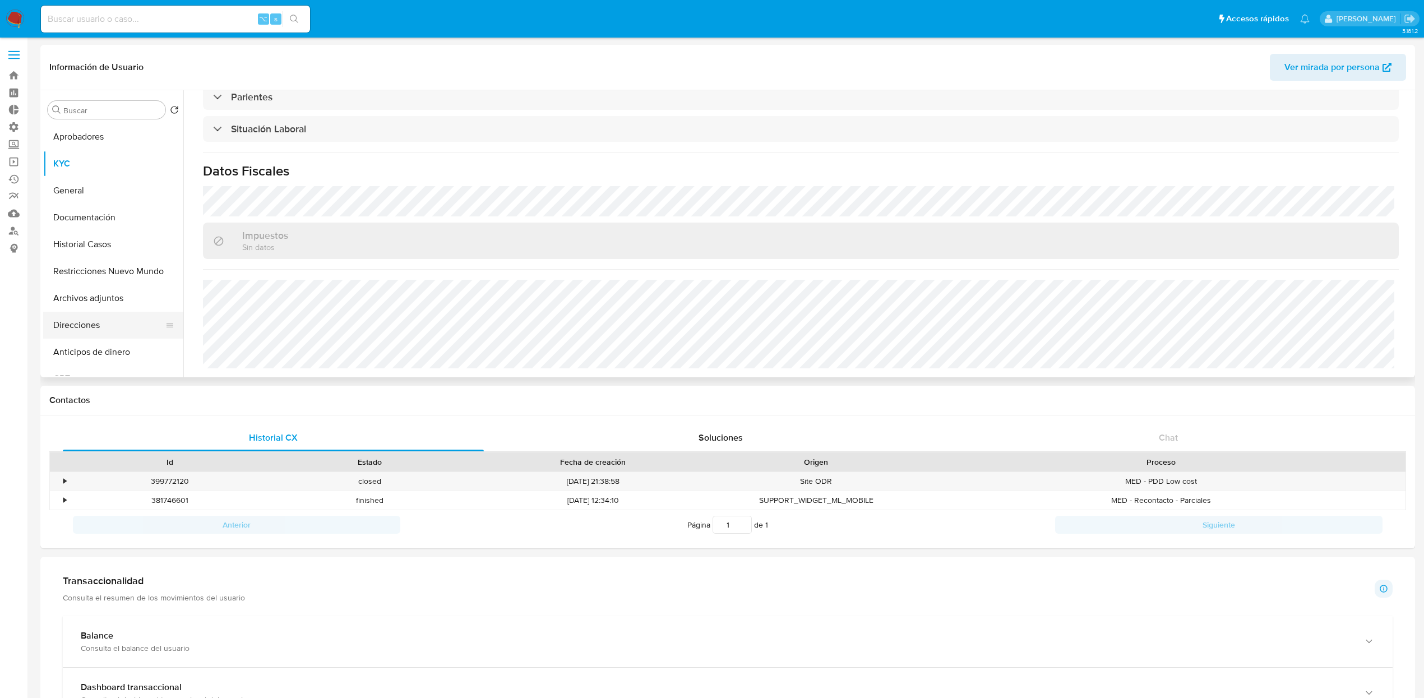
click at [95, 326] on button "Direcciones" at bounding box center [108, 325] width 131 height 27
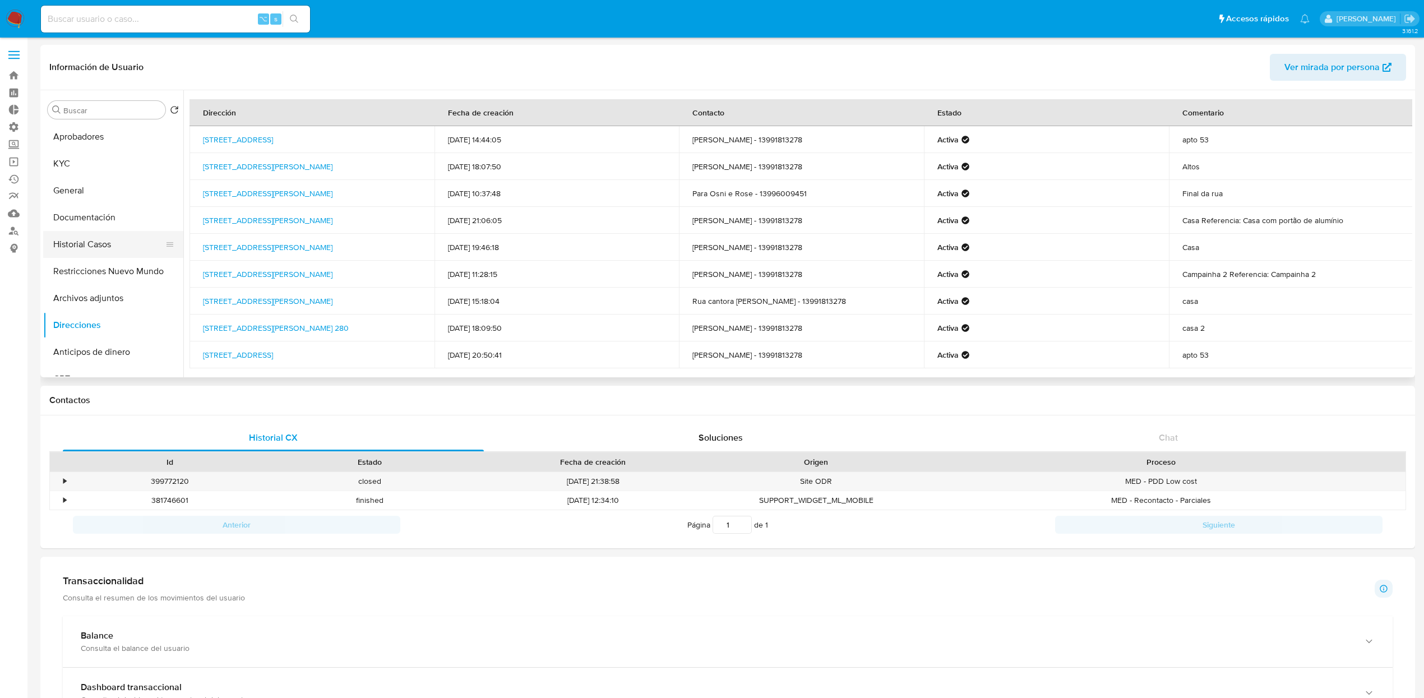
click at [101, 252] on button "Historial Casos" at bounding box center [108, 244] width 131 height 27
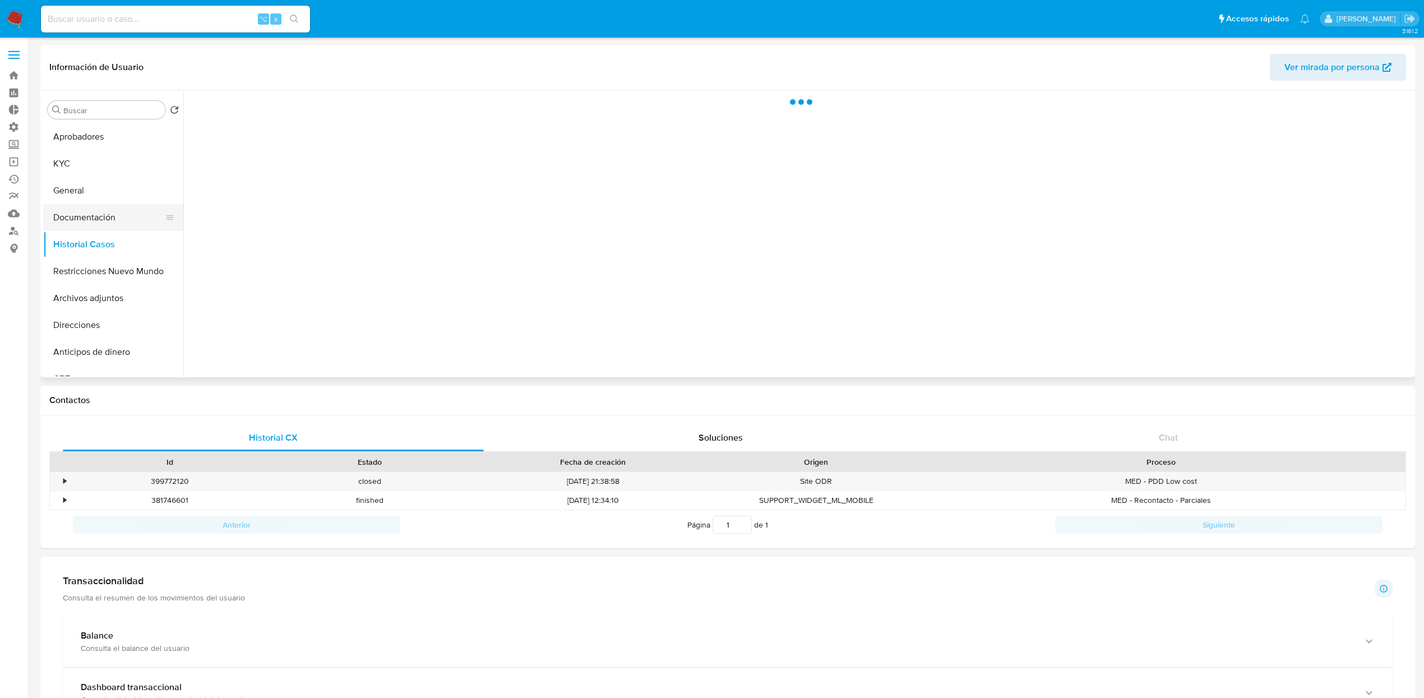
click at [103, 218] on button "Documentación" at bounding box center [108, 217] width 131 height 27
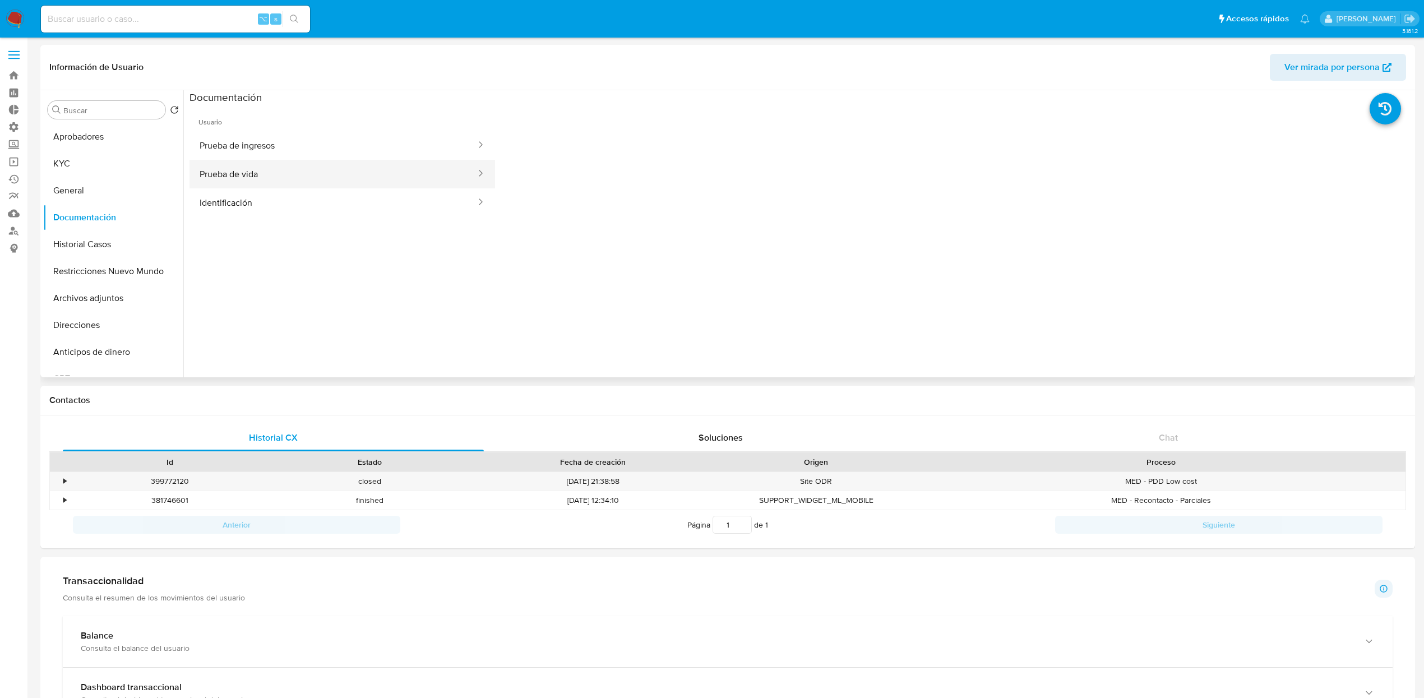
click at [306, 180] on button "Prueba de vida" at bounding box center [333, 174] width 288 height 29
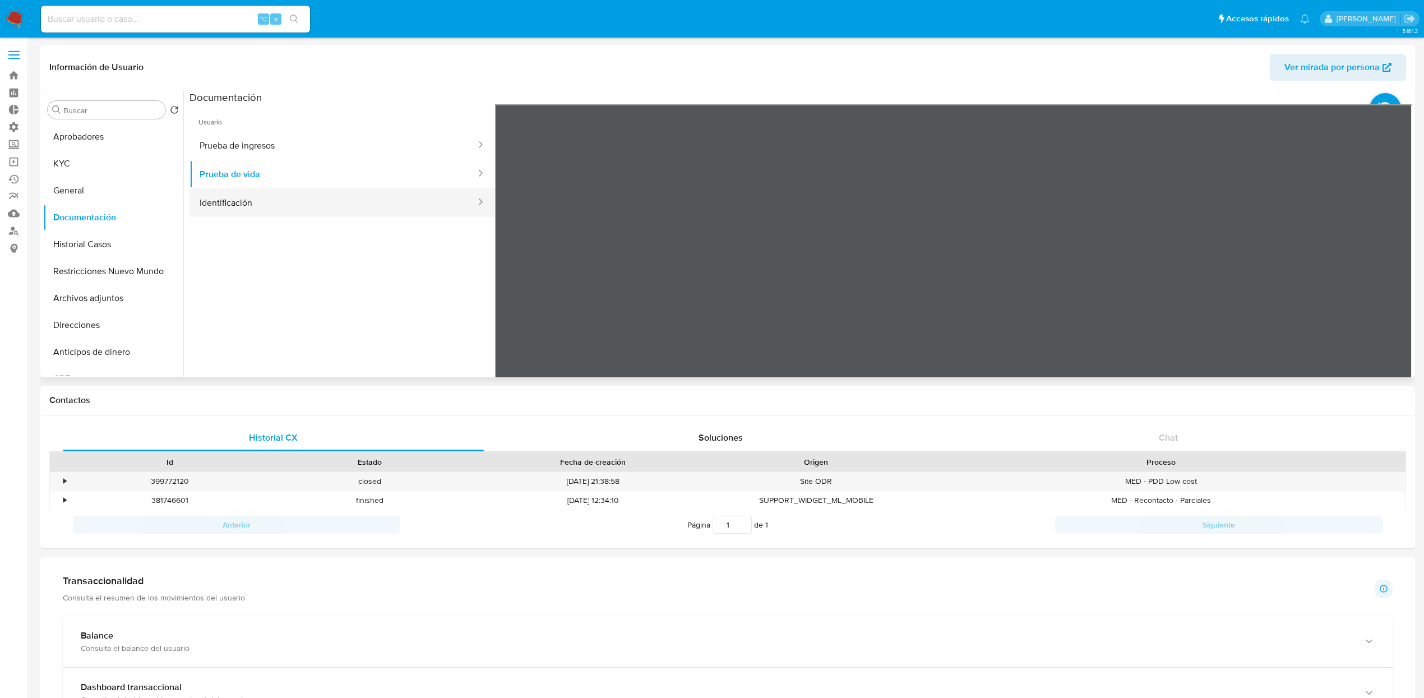
click at [293, 197] on button "Identificación" at bounding box center [333, 202] width 288 height 29
click at [293, 167] on button "Prueba de vida" at bounding box center [333, 174] width 288 height 29
click at [369, 133] on button "Prueba de ingresos" at bounding box center [333, 145] width 288 height 29
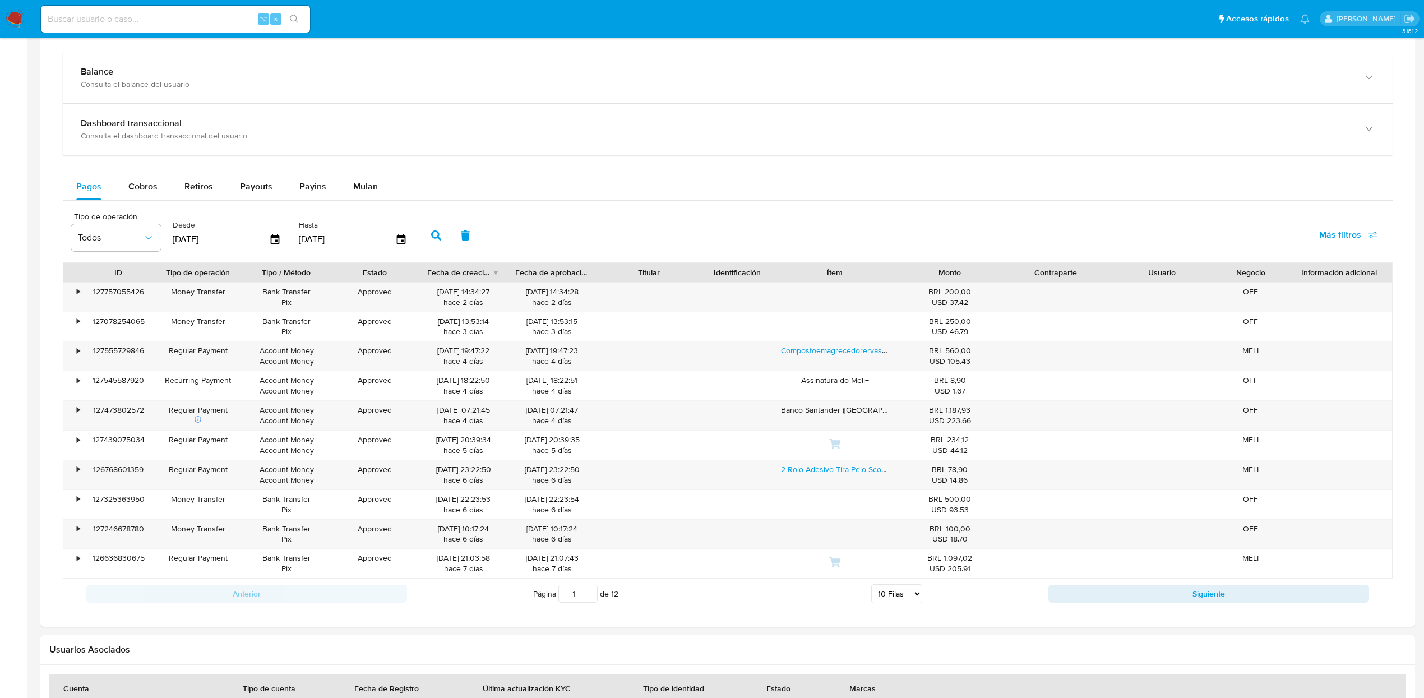
scroll to position [572, 0]
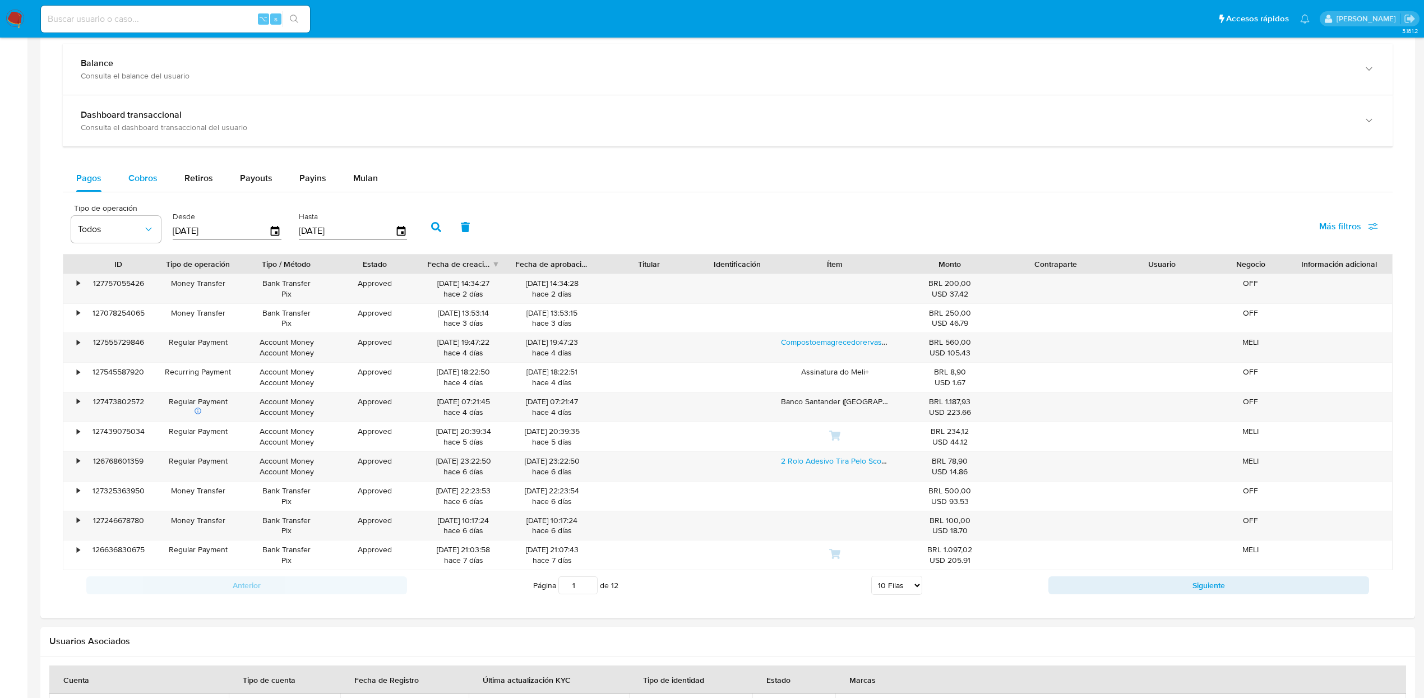
click at [141, 181] on span "Cobros" at bounding box center [142, 177] width 29 height 13
select select "10"
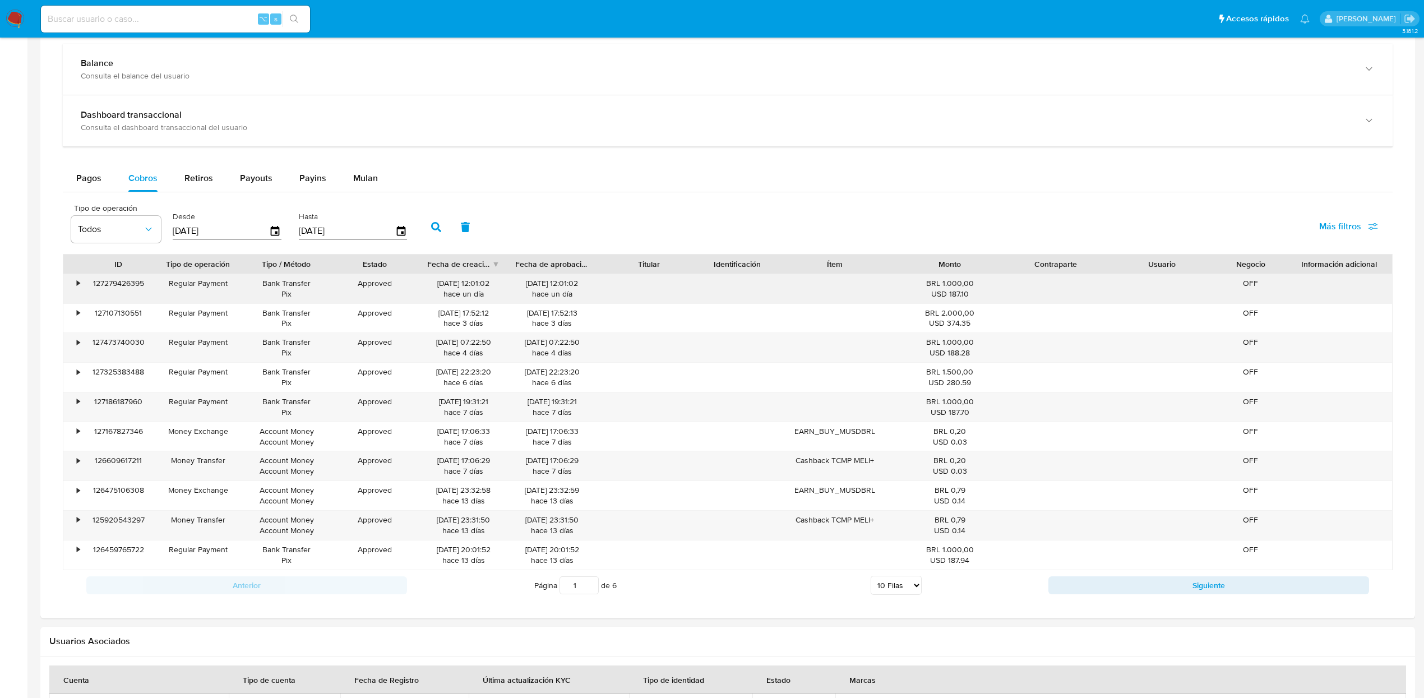
click at [76, 289] on div "•" at bounding box center [73, 288] width 20 height 29
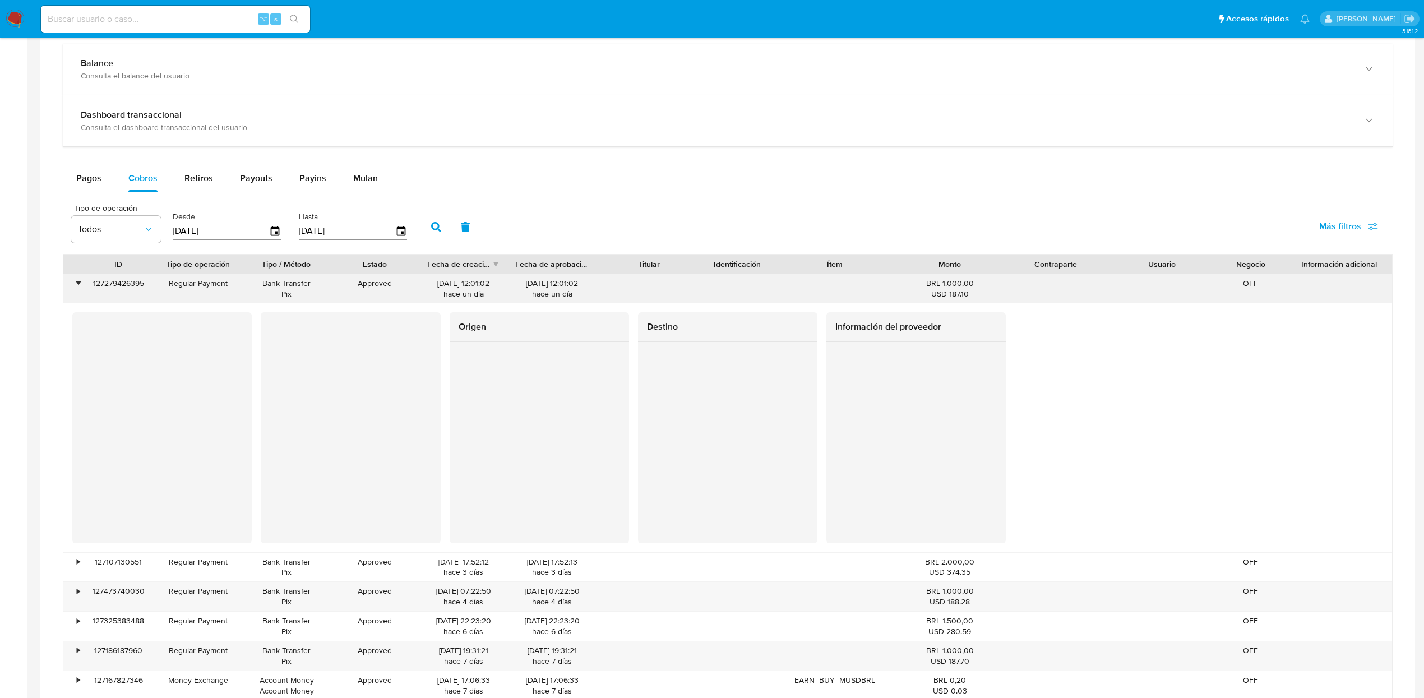
click at [76, 289] on div "•" at bounding box center [73, 288] width 20 height 29
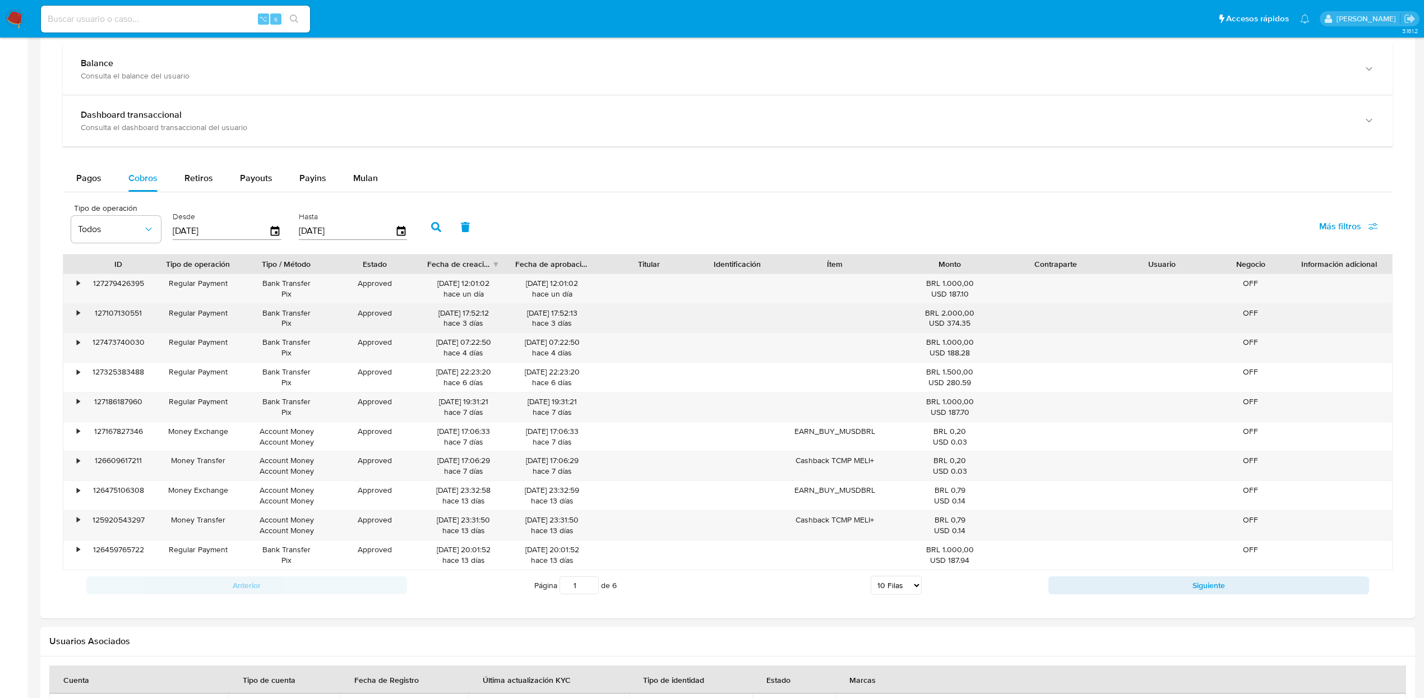
click at [78, 314] on div "•" at bounding box center [78, 313] width 3 height 11
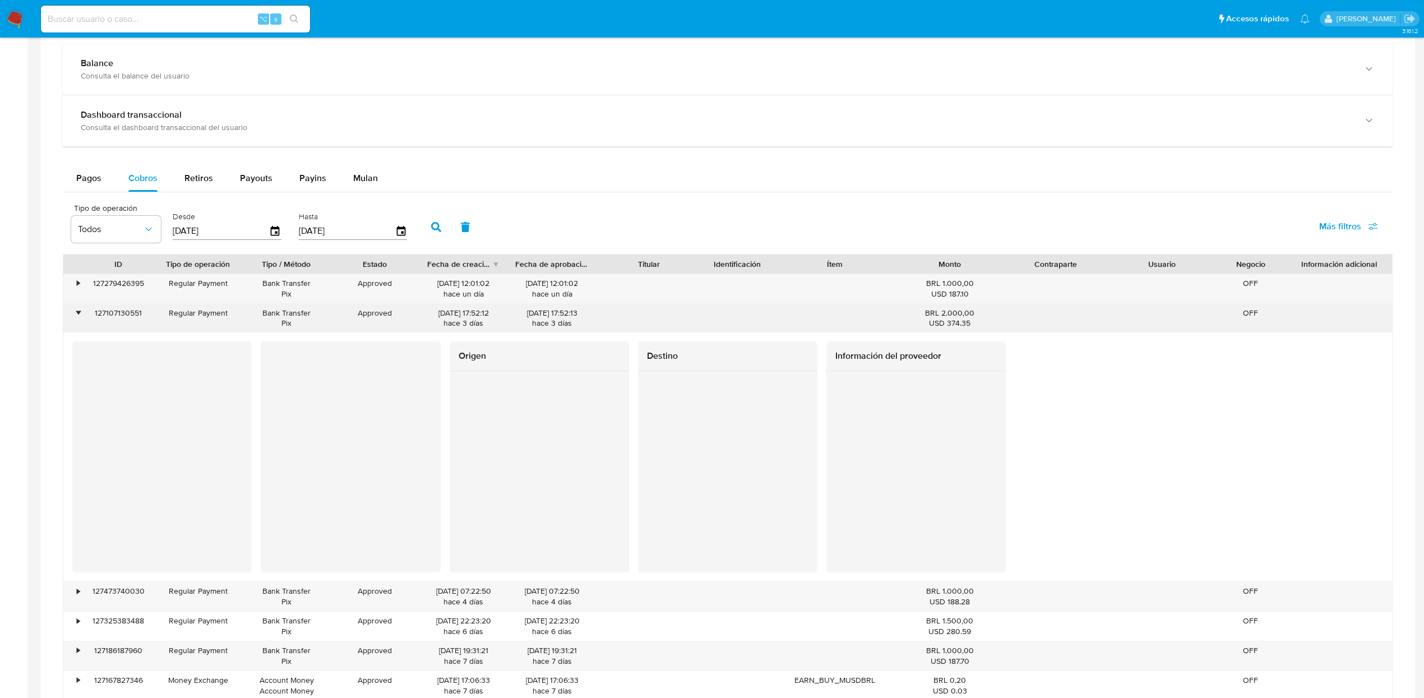
click at [78, 314] on div "•" at bounding box center [78, 313] width 3 height 11
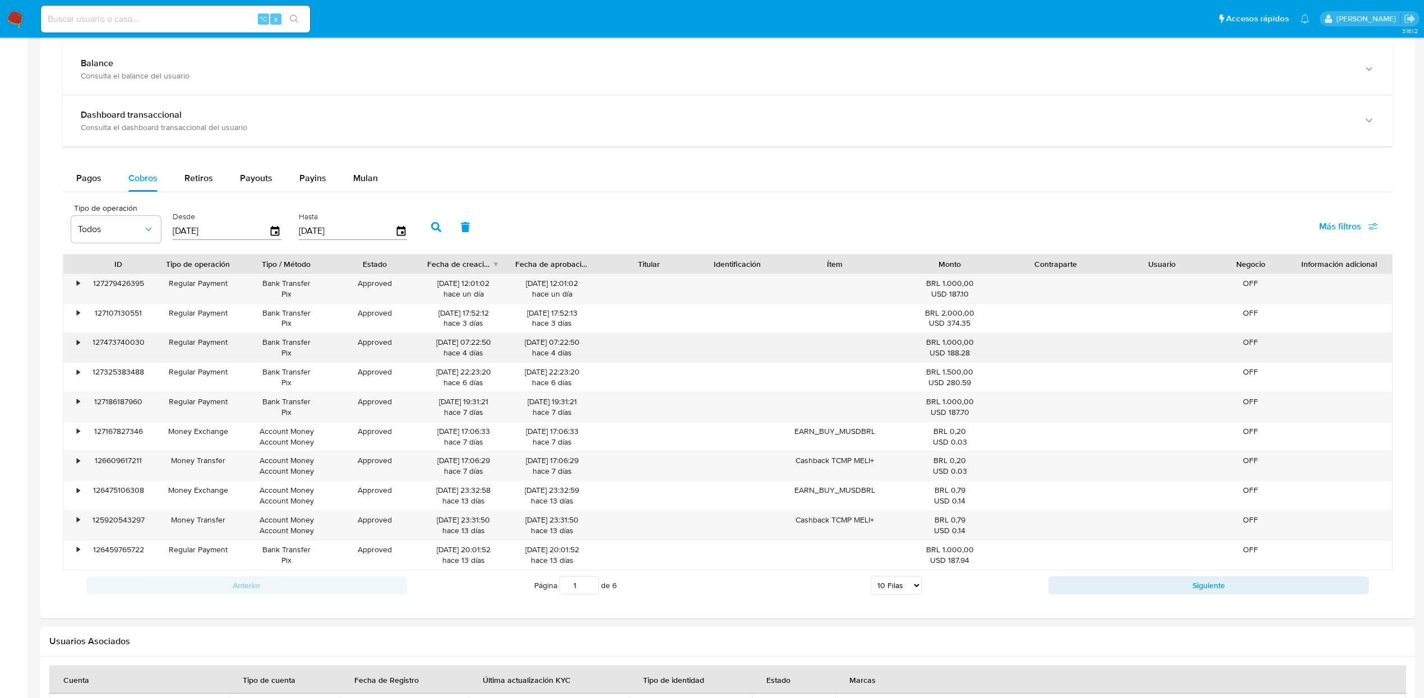
click at [80, 341] on div "•" at bounding box center [78, 342] width 3 height 11
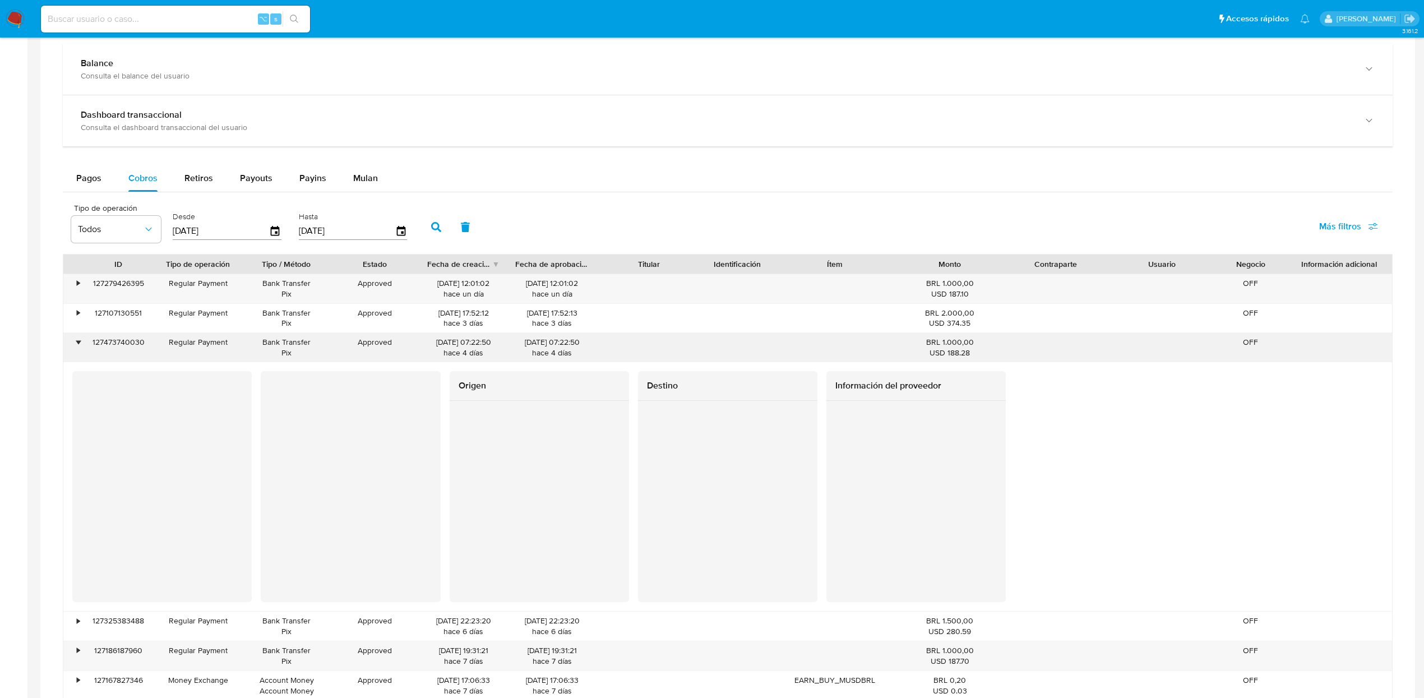
click at [77, 347] on div "•" at bounding box center [78, 342] width 3 height 11
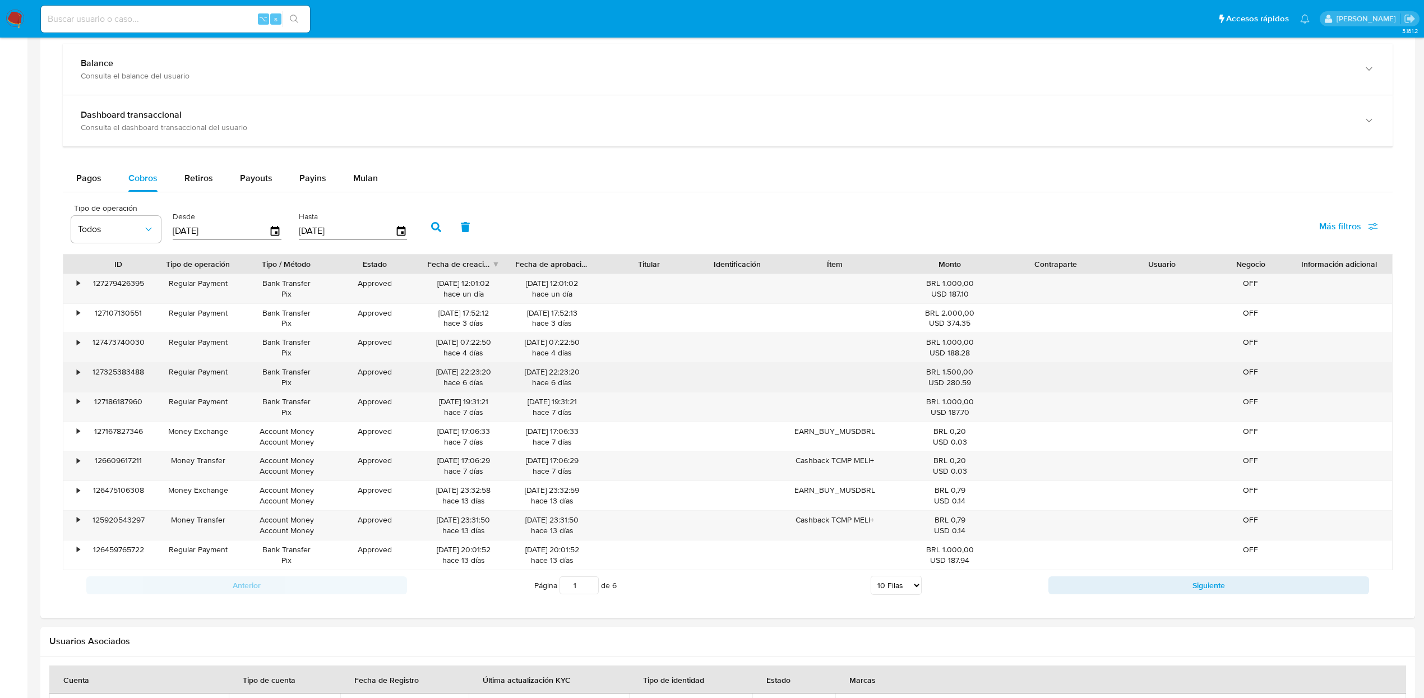
click at [76, 379] on div "•" at bounding box center [73, 377] width 20 height 29
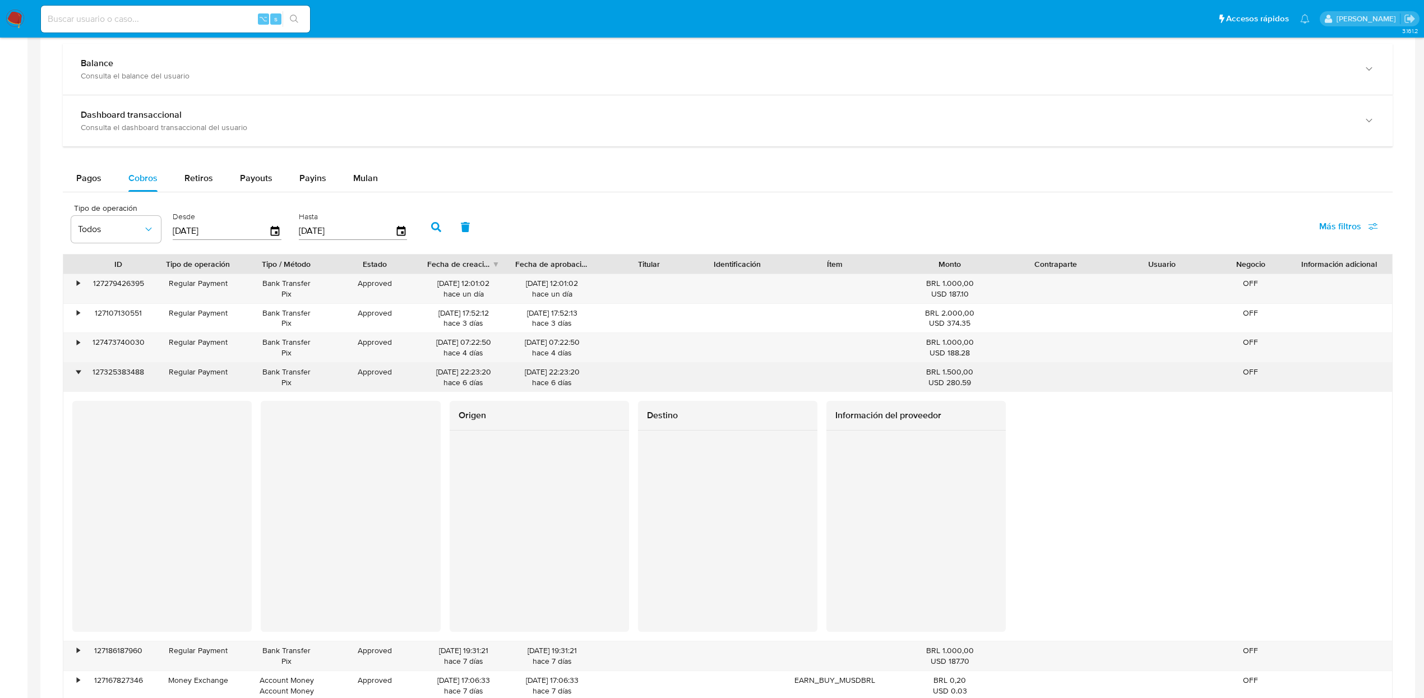
click at [76, 379] on div "•" at bounding box center [73, 377] width 20 height 29
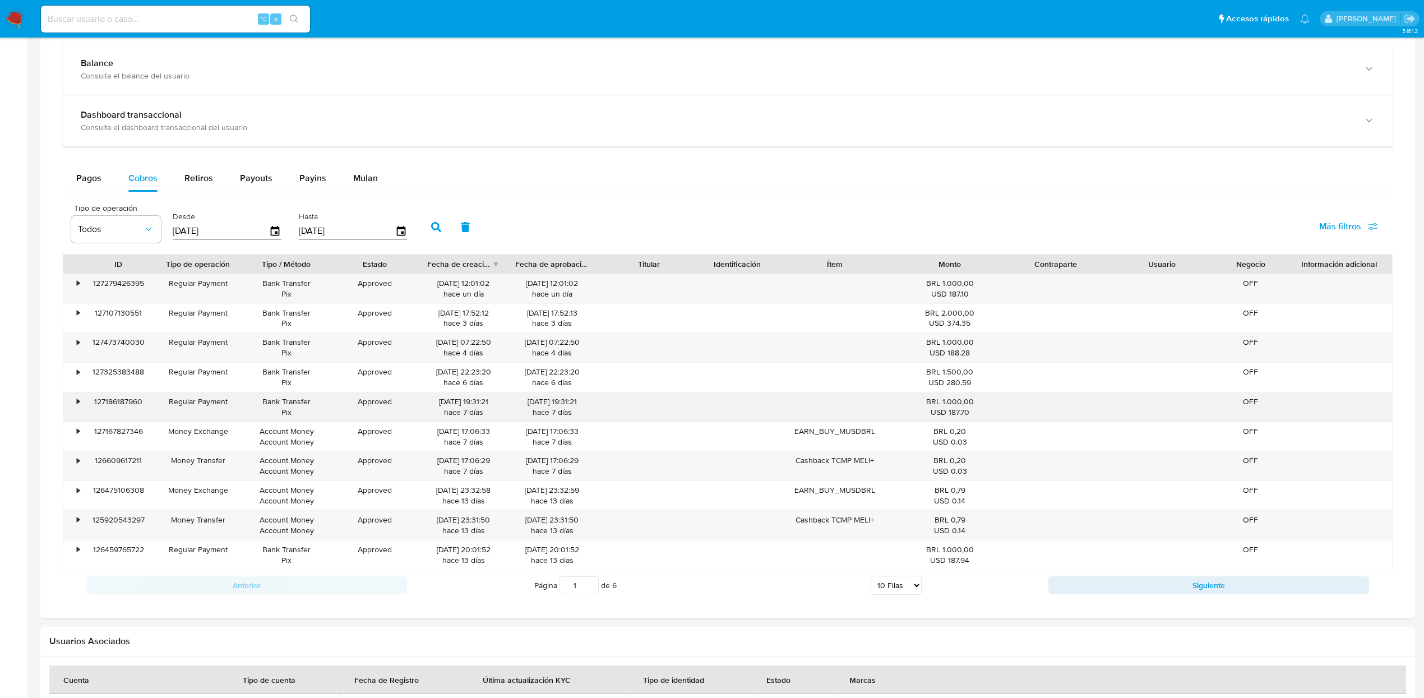
click at [76, 421] on div "•" at bounding box center [73, 406] width 20 height 29
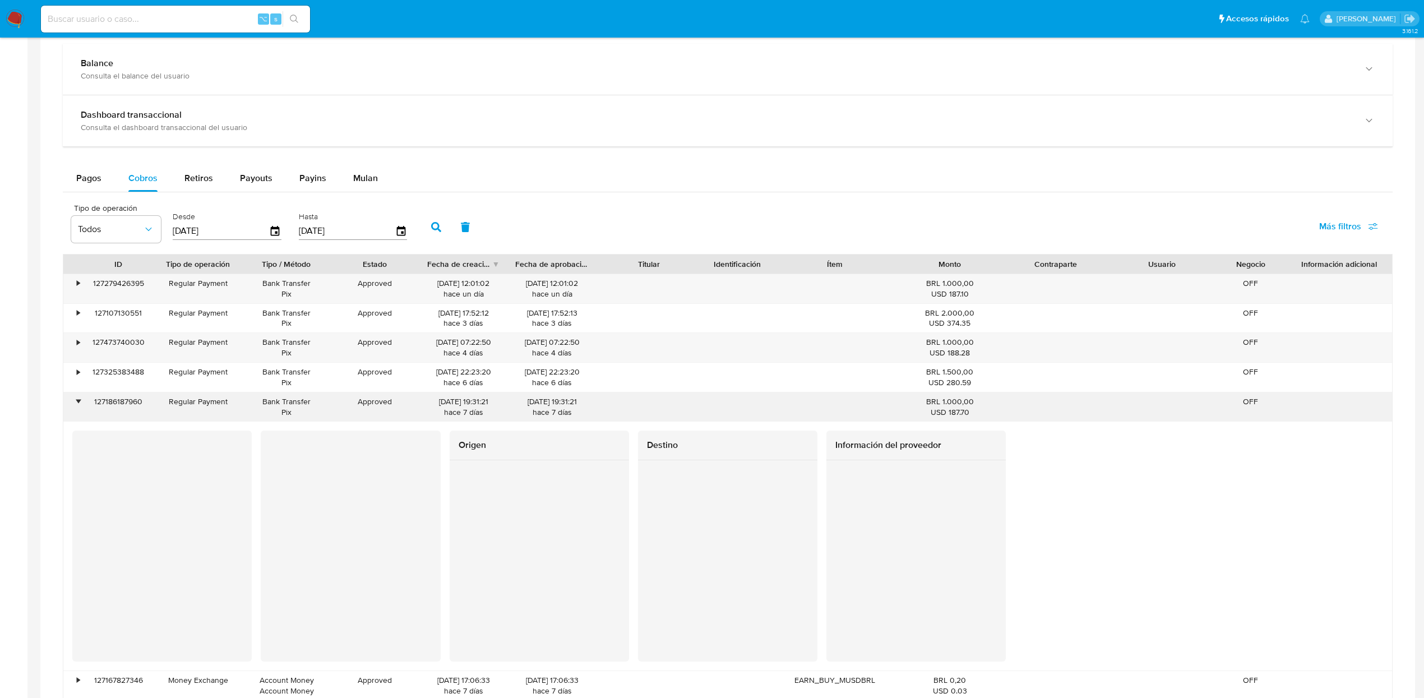
click at [78, 416] on div "•" at bounding box center [73, 406] width 20 height 29
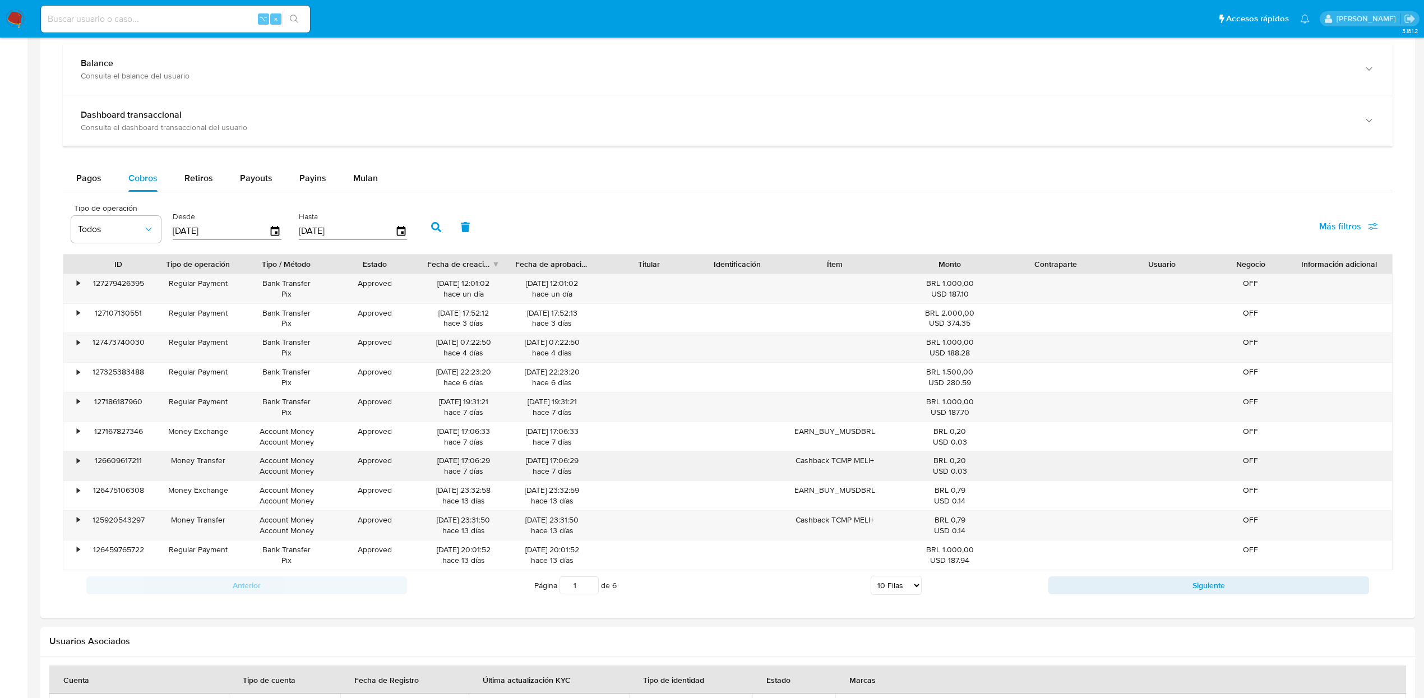
click at [77, 473] on div "•" at bounding box center [73, 465] width 20 height 29
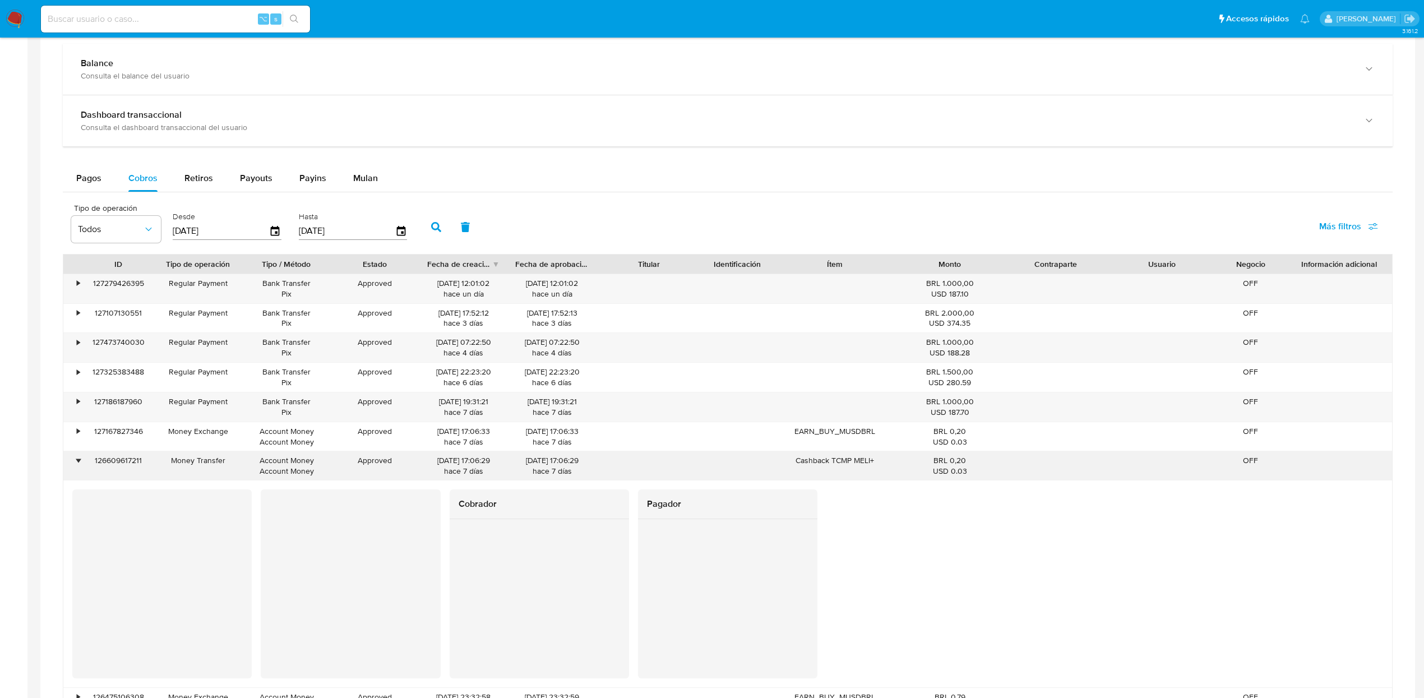
click at [77, 472] on div "•" at bounding box center [73, 465] width 20 height 29
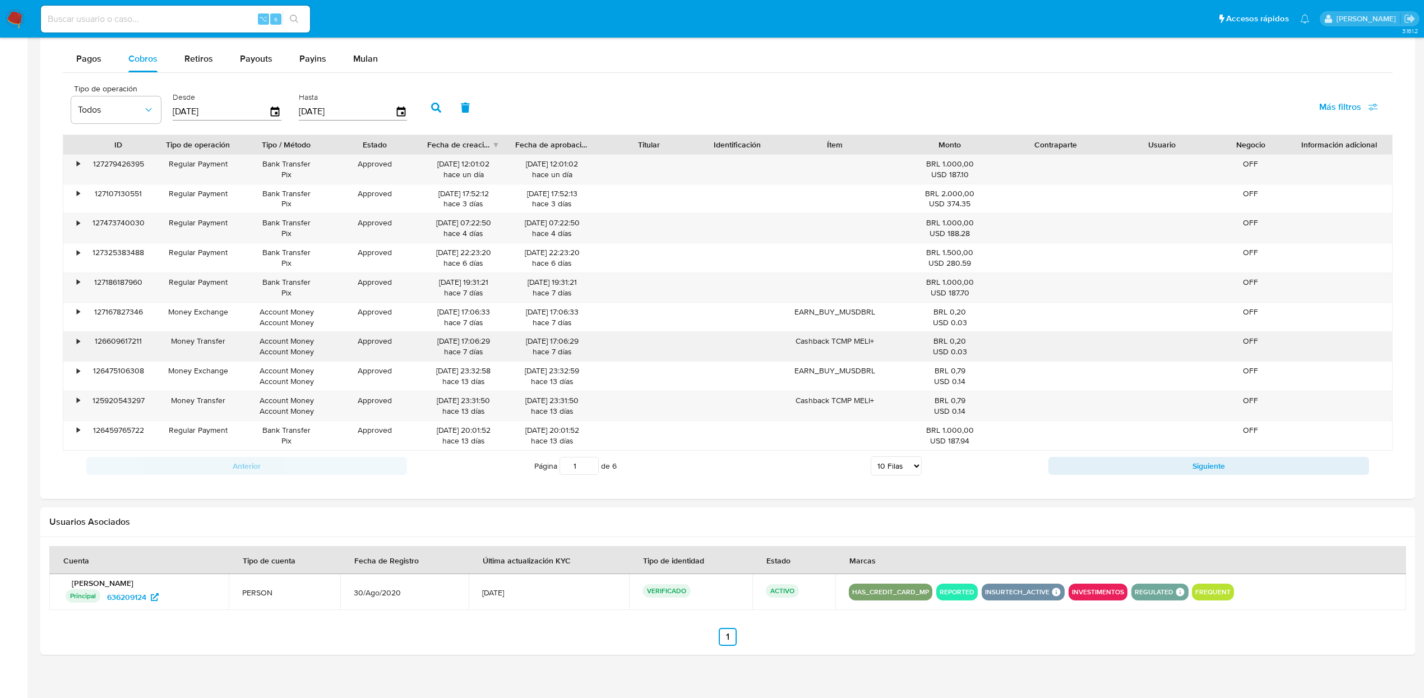
scroll to position [0, 0]
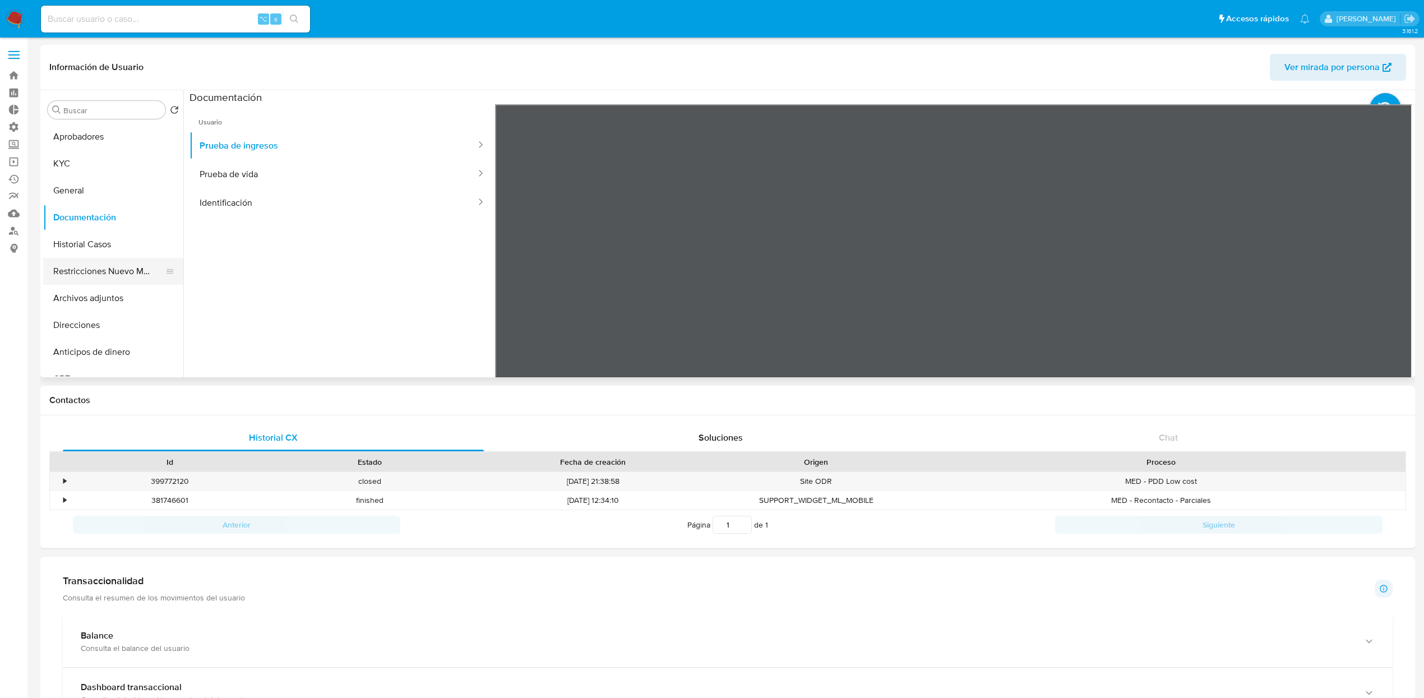
click at [99, 259] on button "Restricciones Nuevo Mundo" at bounding box center [108, 271] width 131 height 27
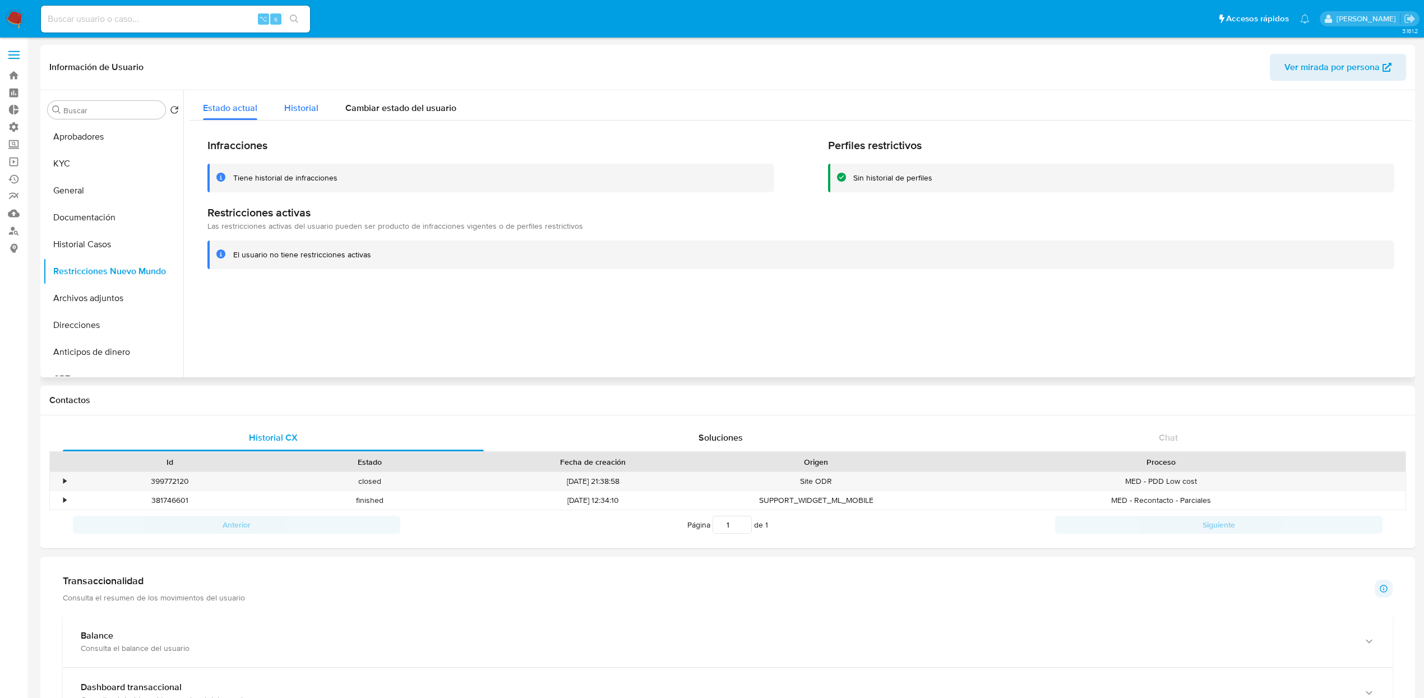
click at [302, 110] on span "Historial" at bounding box center [301, 107] width 34 height 13
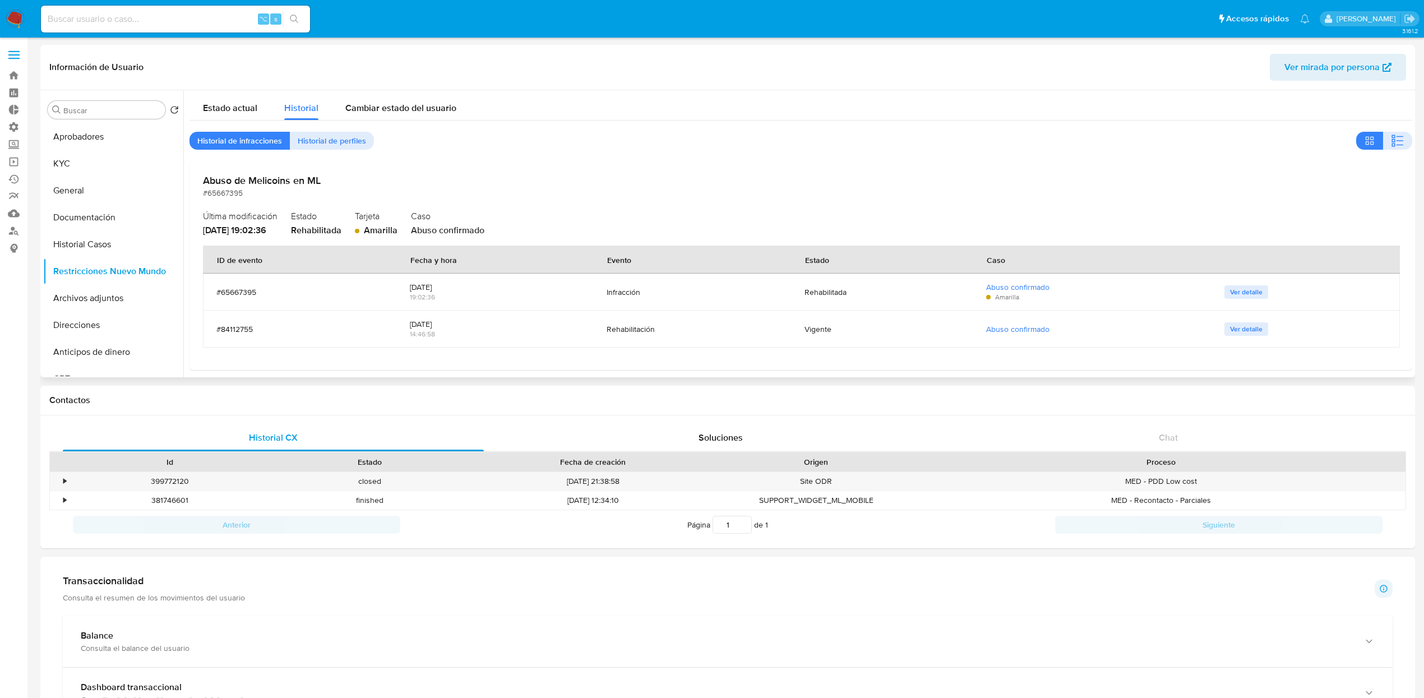
click at [291, 177] on h2 "Abuso de Melicoins en ML" at bounding box center [800, 180] width 1195 height 12
click at [90, 234] on button "Historial Casos" at bounding box center [108, 244] width 131 height 27
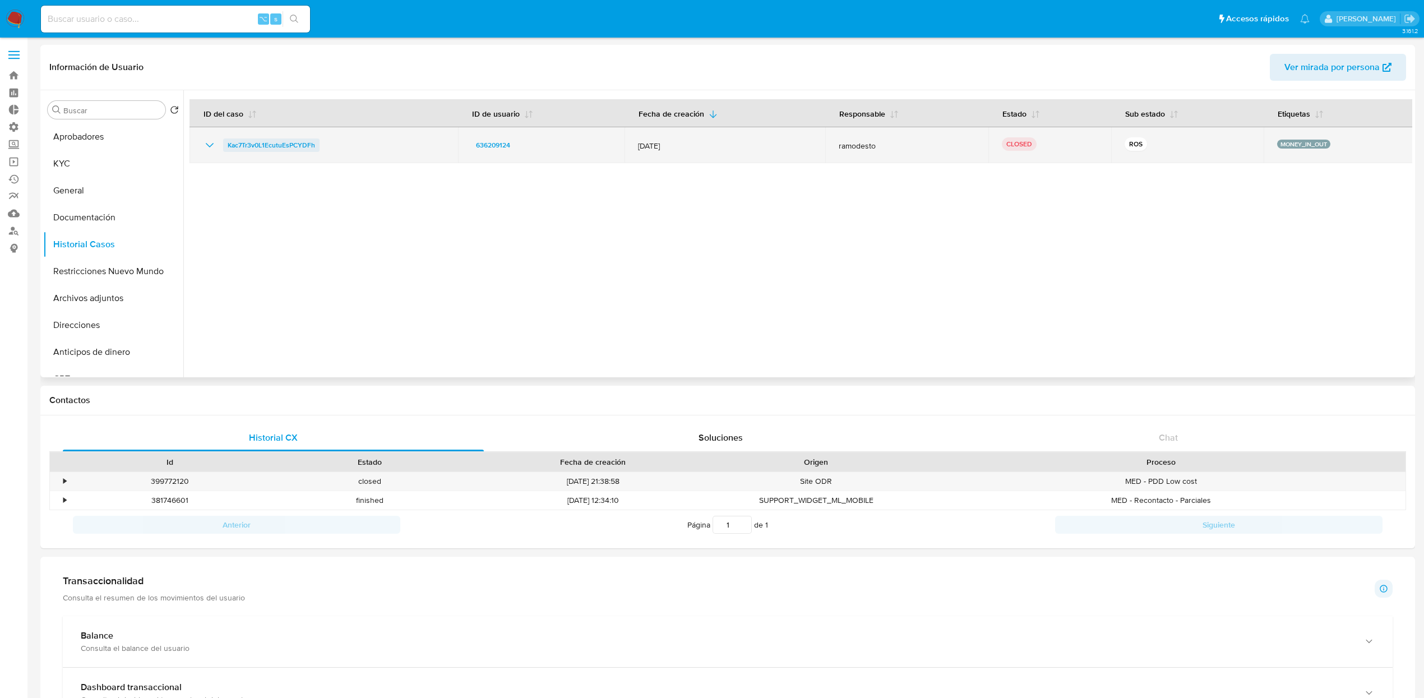
click at [274, 147] on span "Kac7Tr3v0L1EcutuEsPCYDFh" at bounding box center [271, 144] width 87 height 13
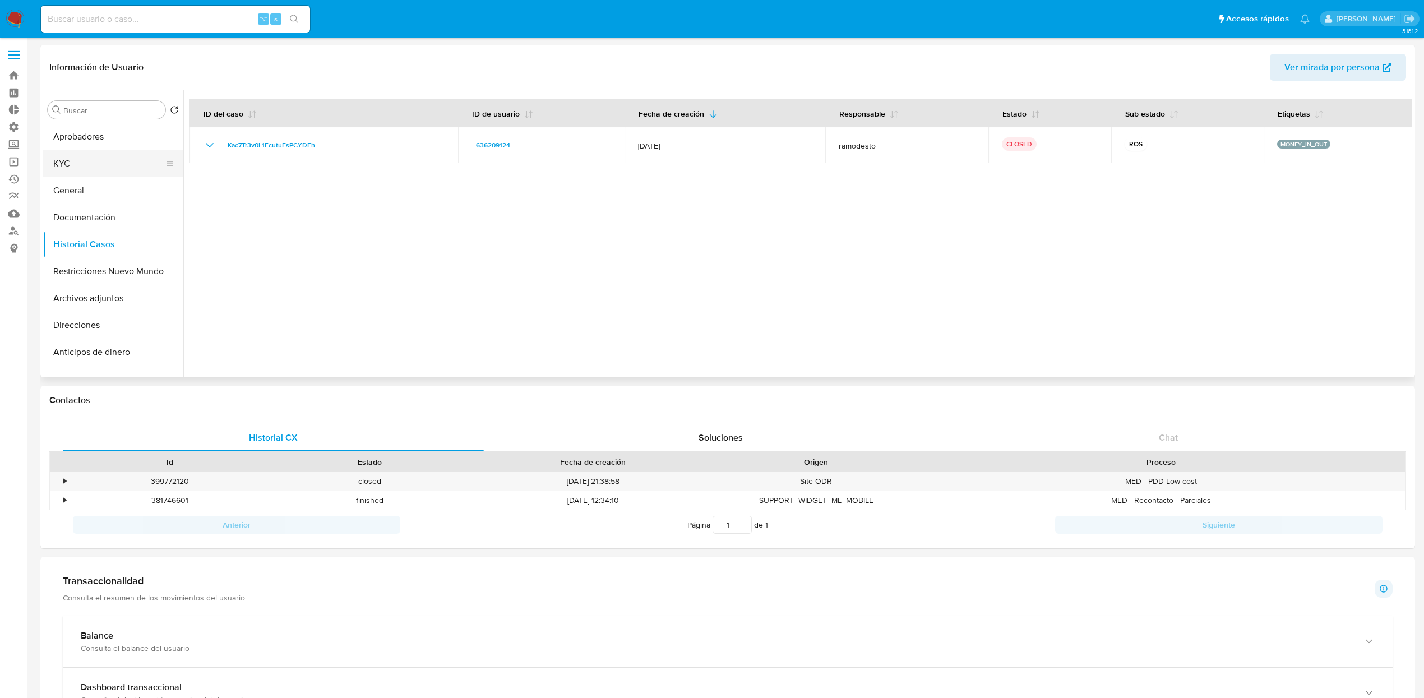
click at [72, 160] on button "KYC" at bounding box center [108, 163] width 131 height 27
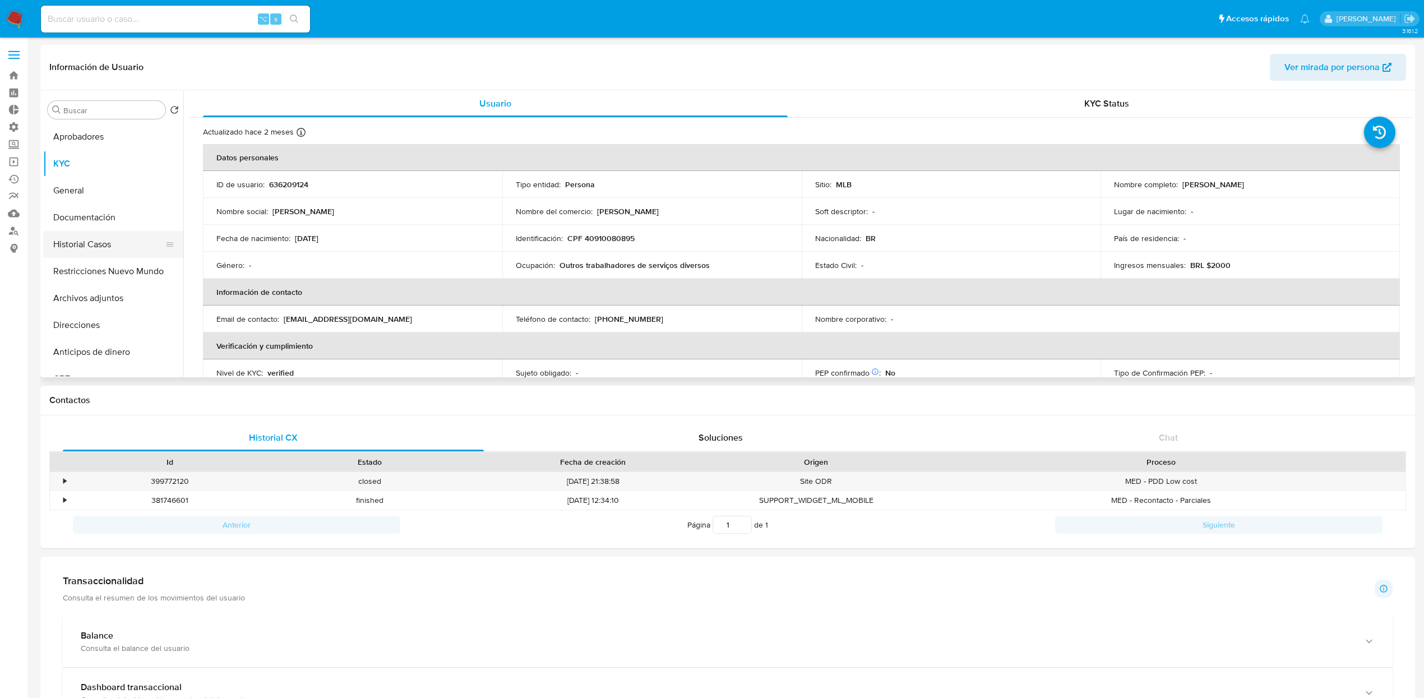
click at [98, 242] on button "Historial Casos" at bounding box center [108, 244] width 131 height 27
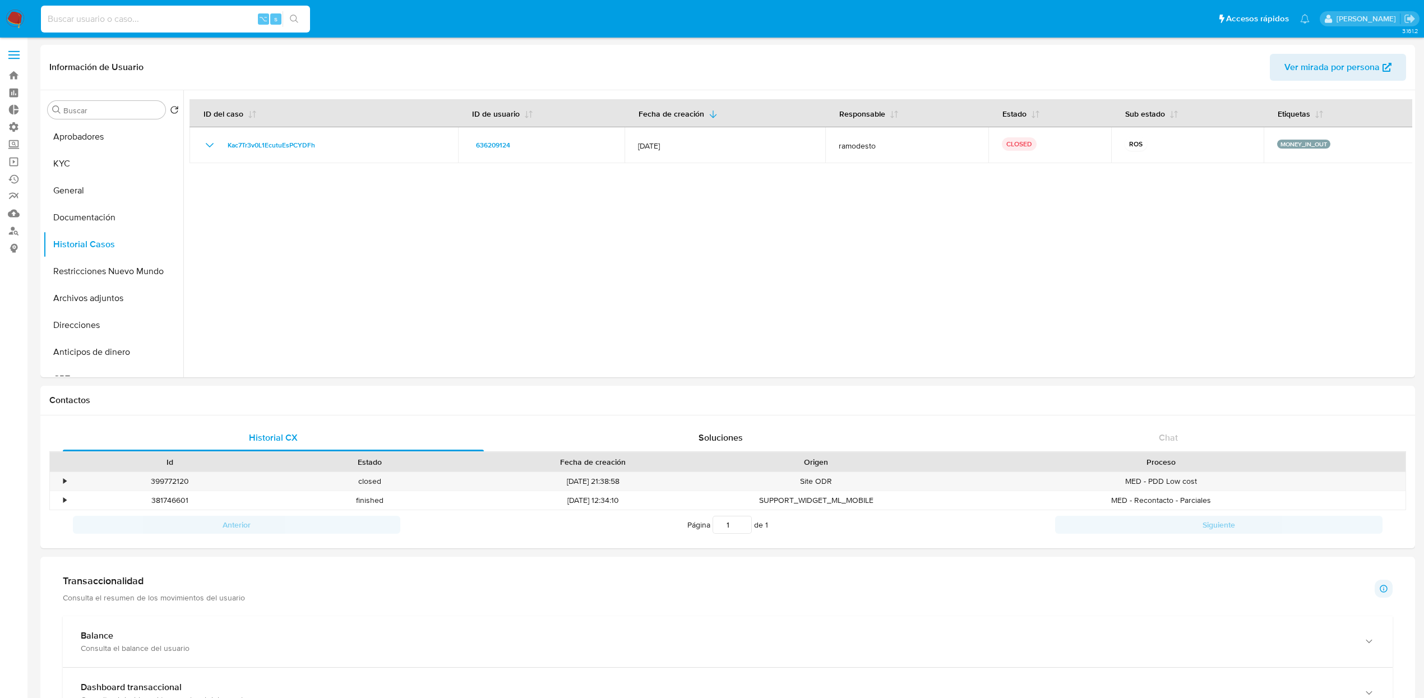
click at [203, 18] on input at bounding box center [175, 19] width 269 height 15
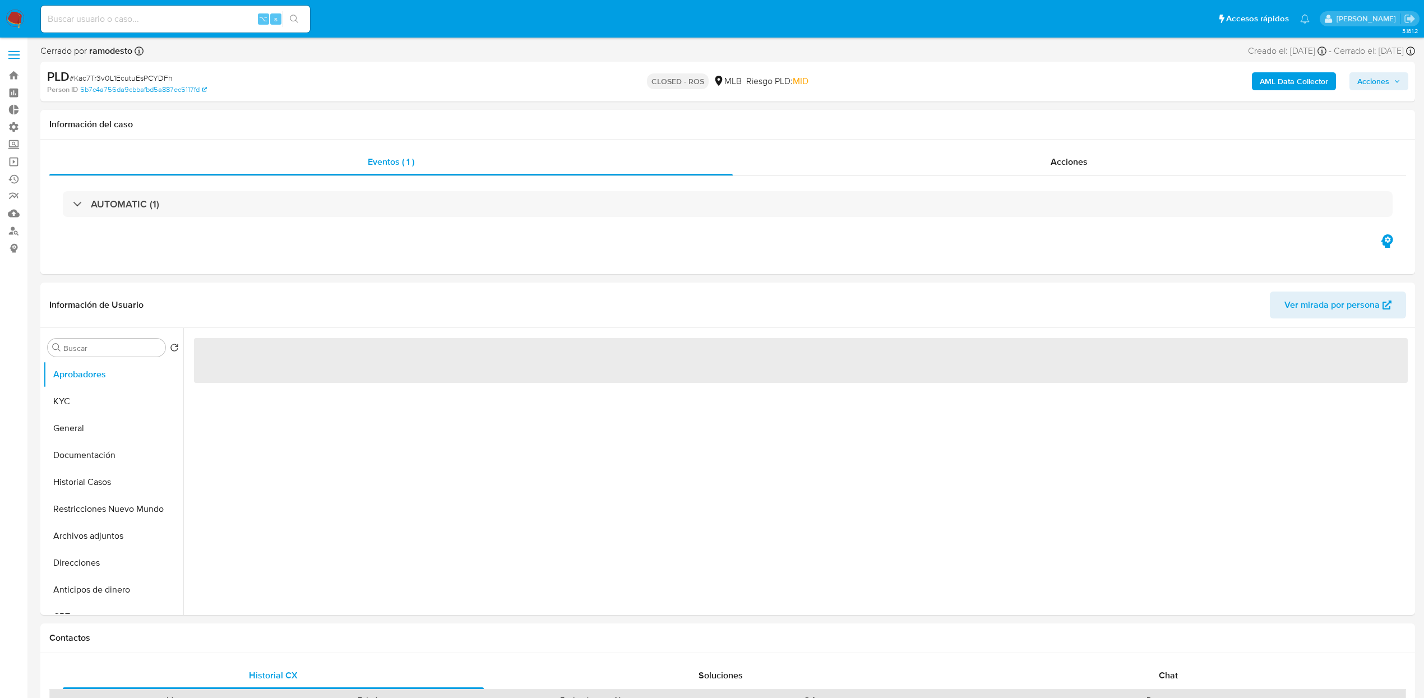
select select "10"
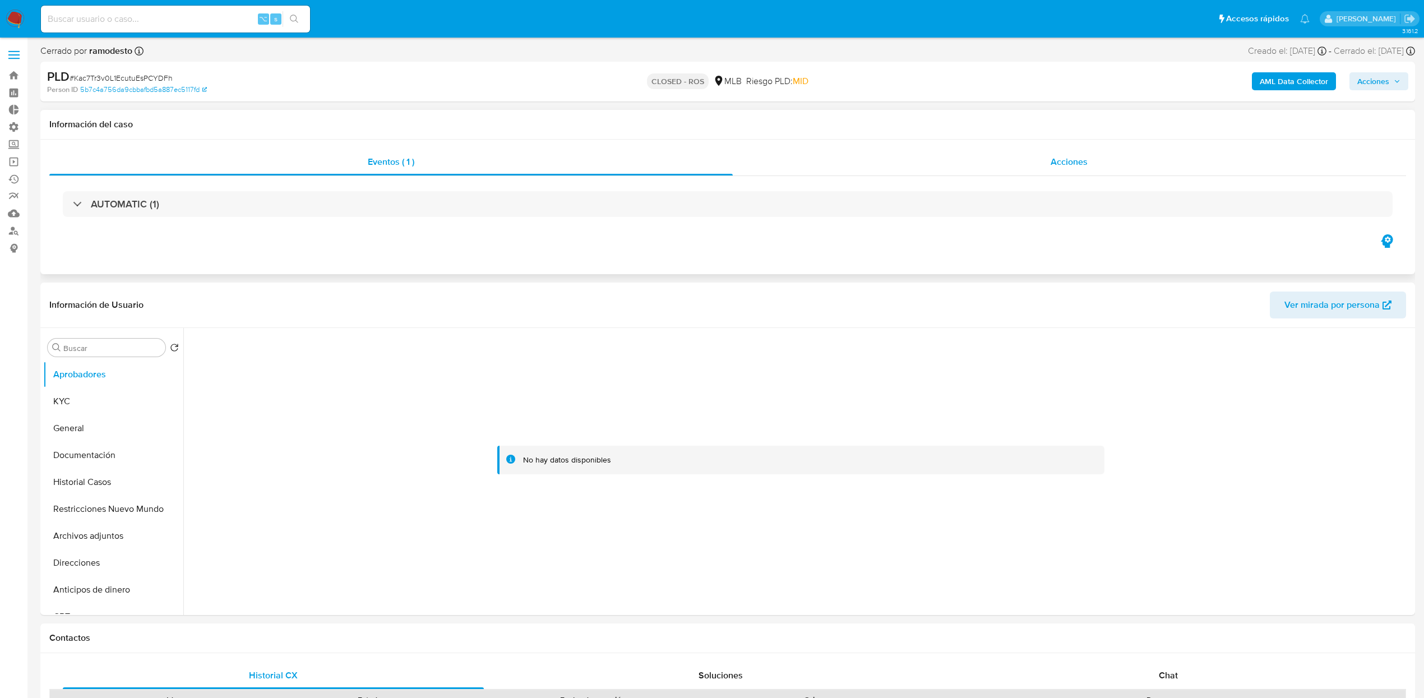
click at [1071, 170] on div "Acciones" at bounding box center [1069, 162] width 674 height 27
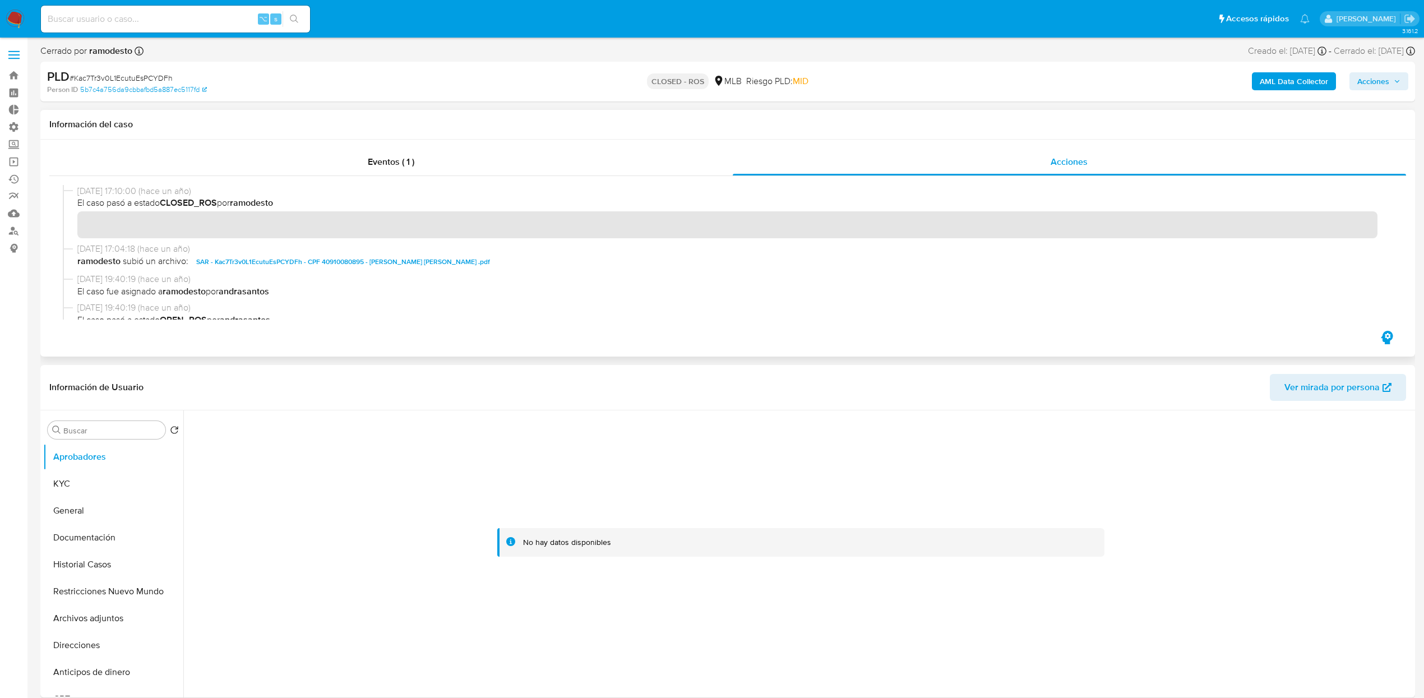
click at [277, 258] on span "SAR - Kac7Tr3v0L1EcutuEsPCYDFh - CPF 40910080895 - [PERSON_NAME] [PERSON_NAME] …" at bounding box center [343, 261] width 294 height 13
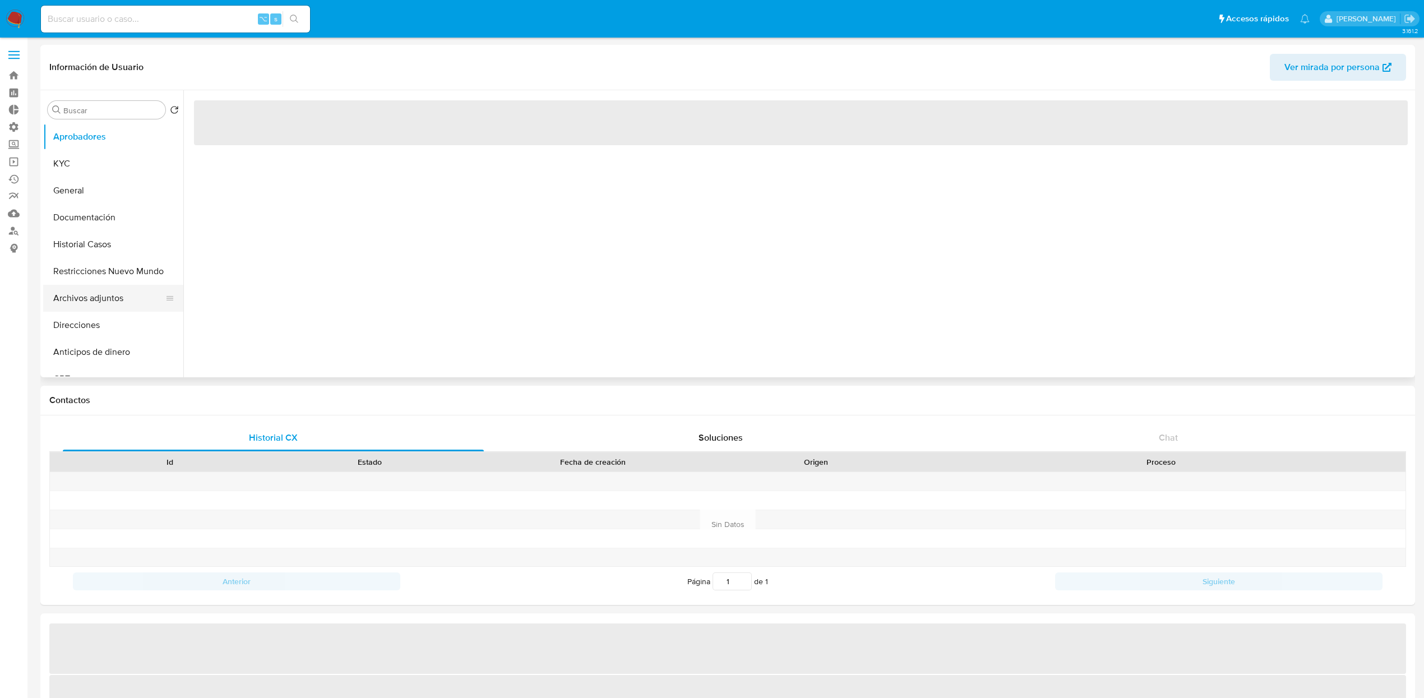
select select "10"
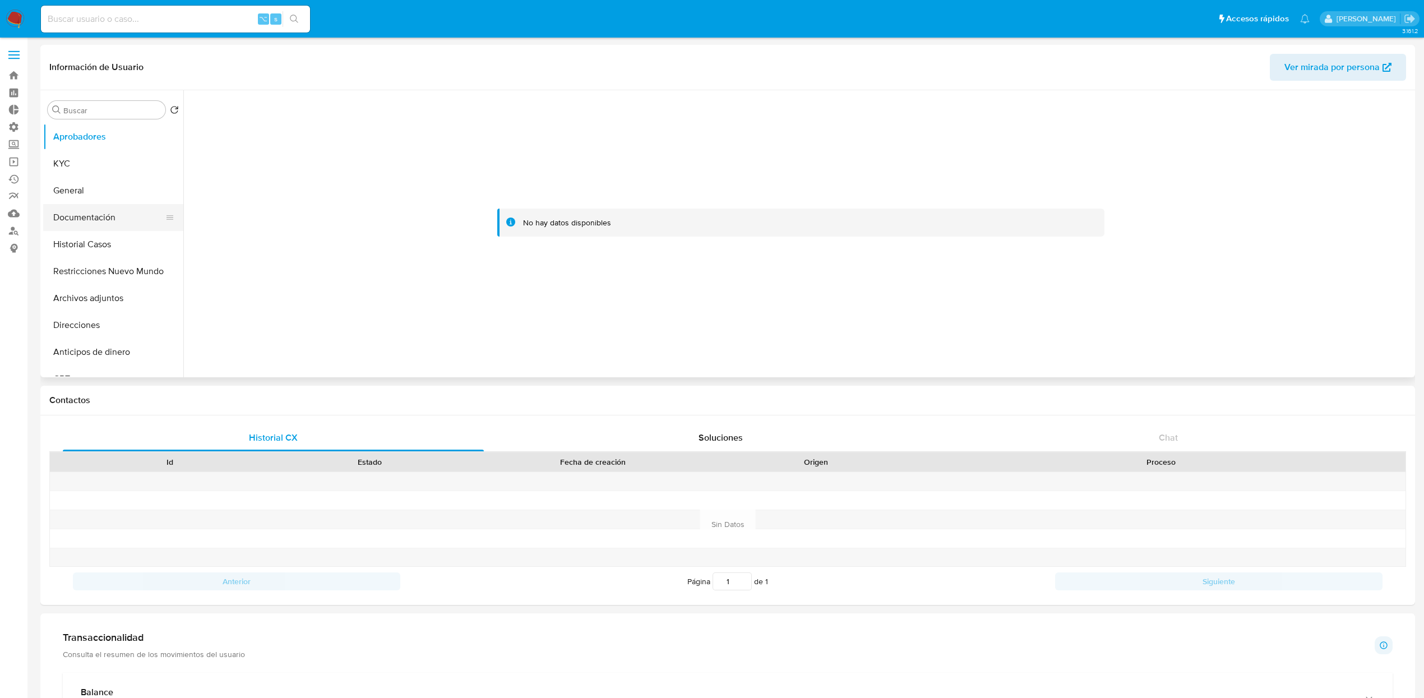
click at [69, 224] on button "Documentación" at bounding box center [108, 217] width 131 height 27
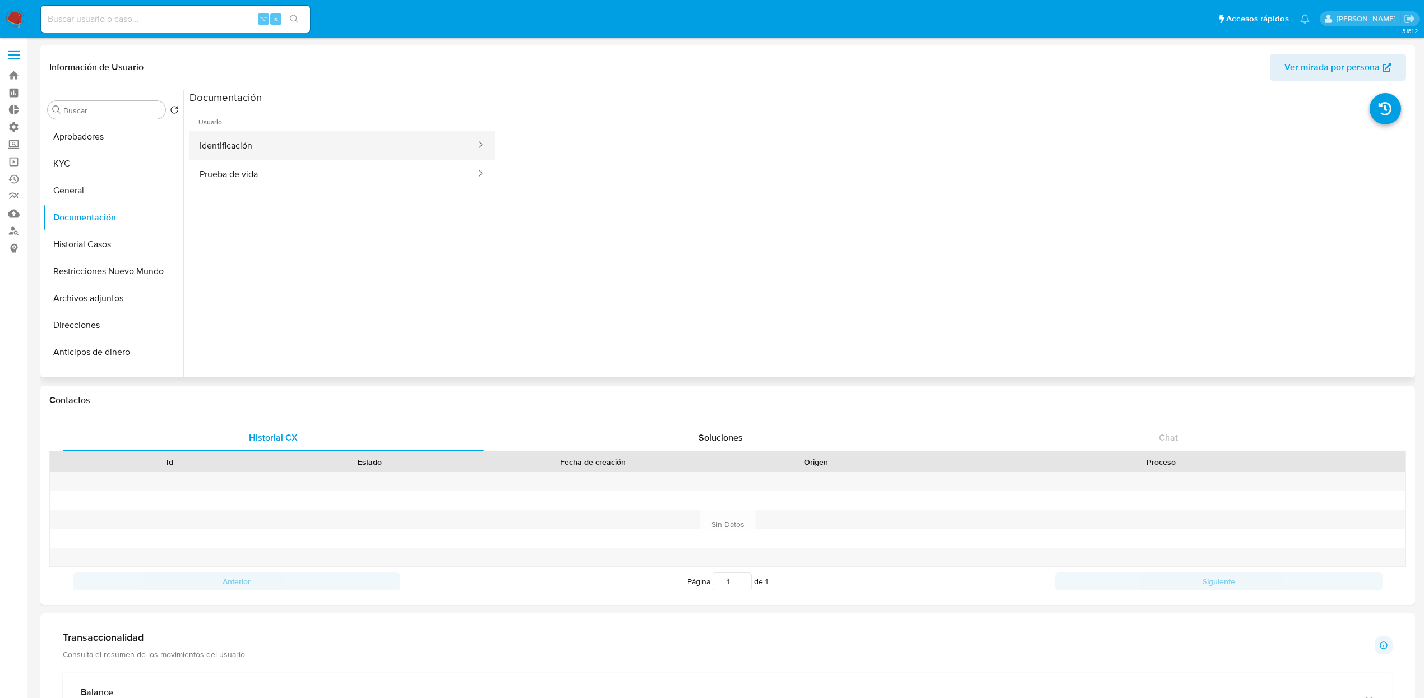
click at [238, 155] on button "Identificación" at bounding box center [333, 145] width 288 height 29
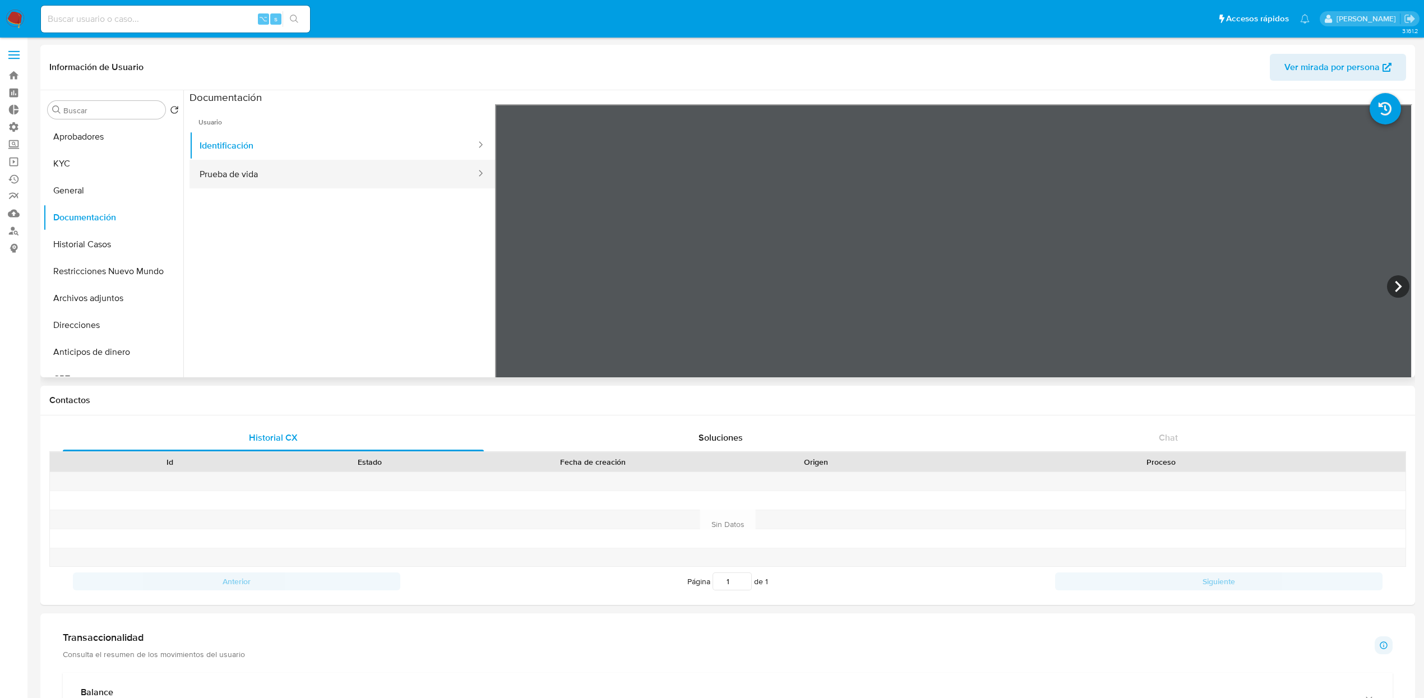
click at [249, 173] on button "Prueba de vida" at bounding box center [333, 174] width 288 height 29
click at [108, 280] on button "Restricciones Nuevo Mundo" at bounding box center [108, 271] width 131 height 27
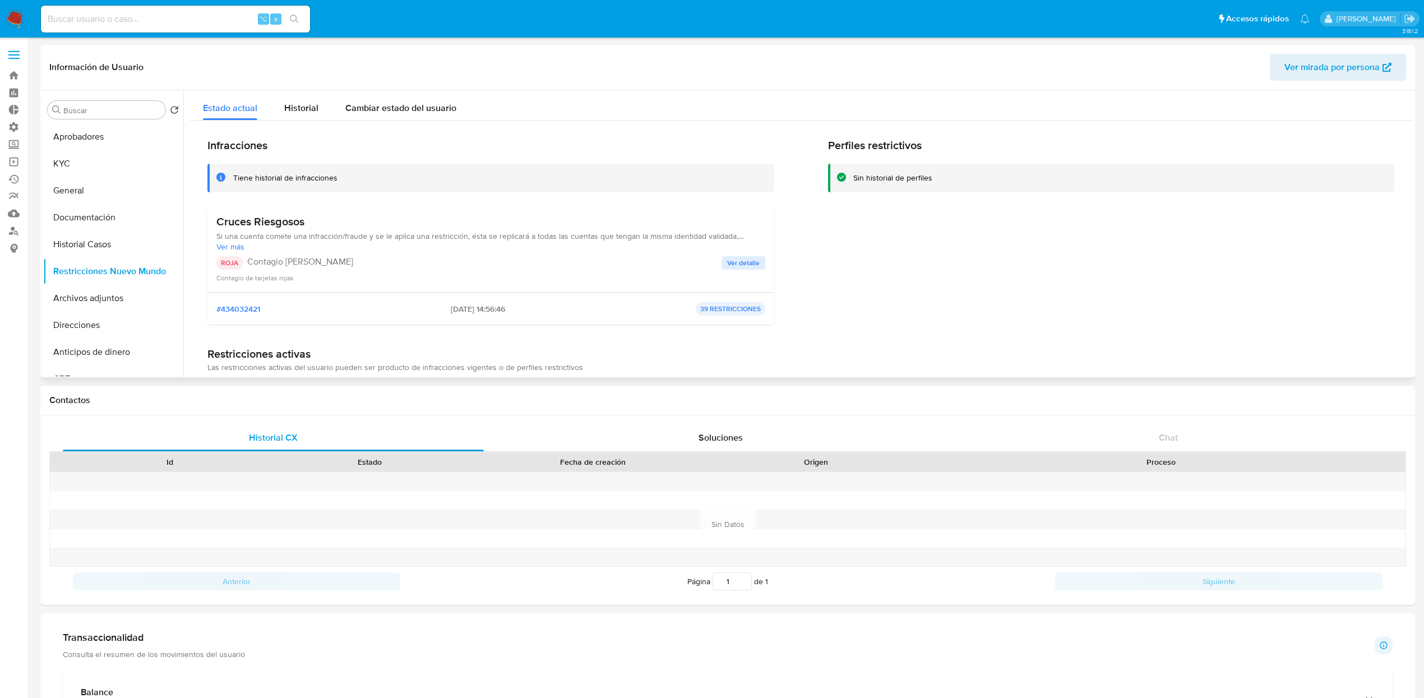
click at [761, 262] on button "Ver detalle" at bounding box center [743, 262] width 44 height 13
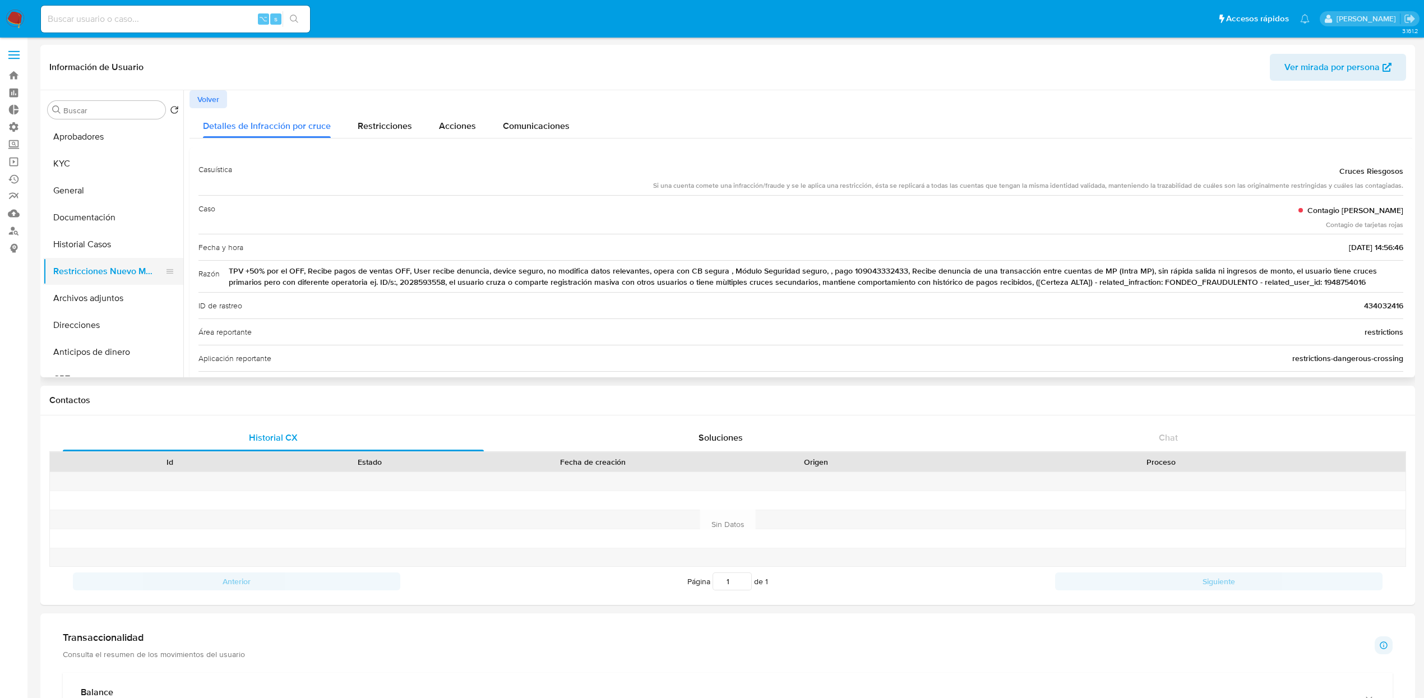
click at [82, 267] on button "Restricciones Nuevo Mundo" at bounding box center [108, 271] width 131 height 27
click at [394, 128] on span "Restricciones" at bounding box center [385, 125] width 54 height 13
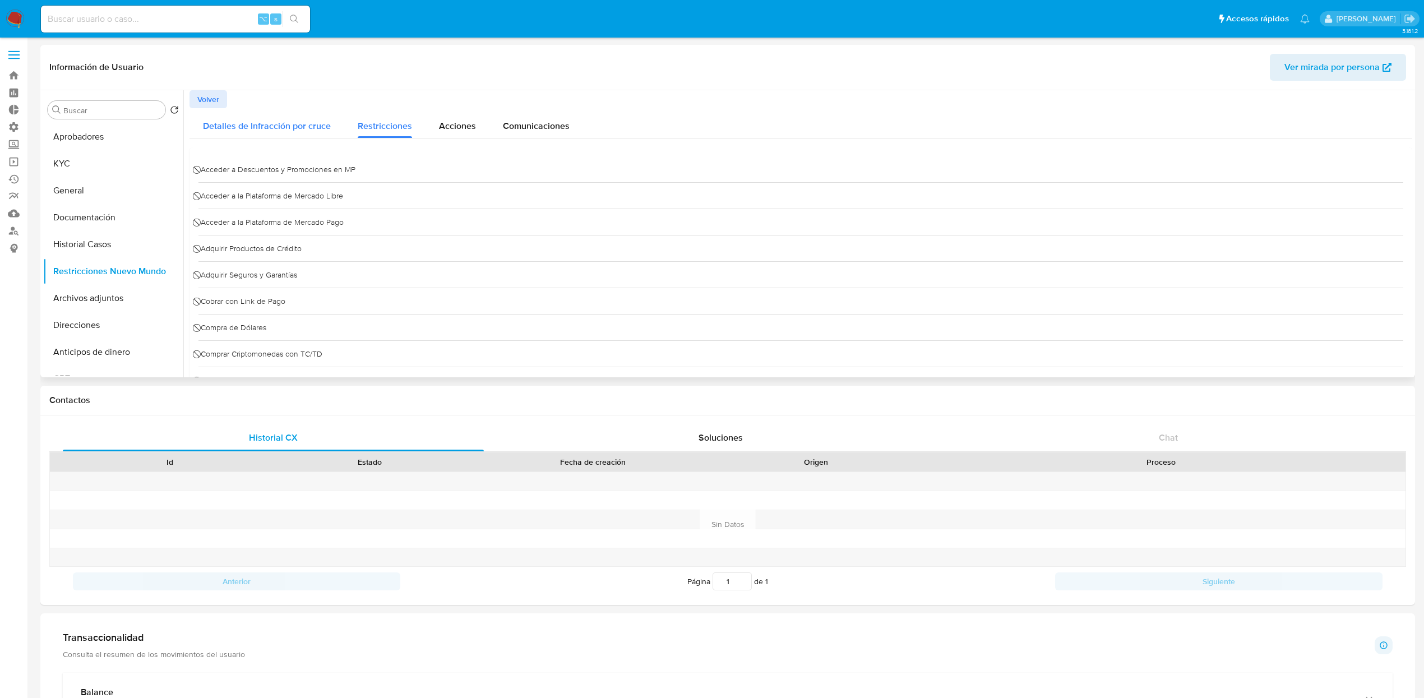
click at [282, 132] on span "Detalles de Infracción por cruce" at bounding box center [267, 125] width 128 height 13
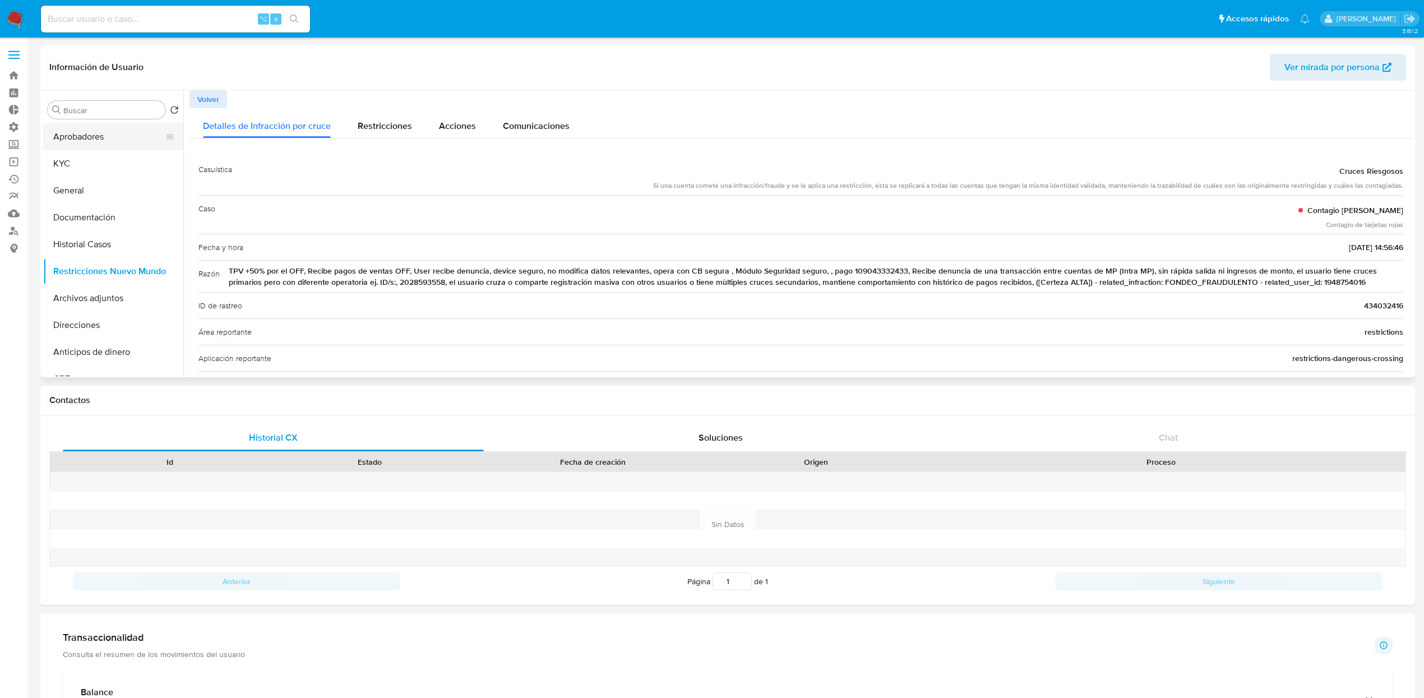
click at [108, 132] on button "Aprobadores" at bounding box center [108, 136] width 131 height 27
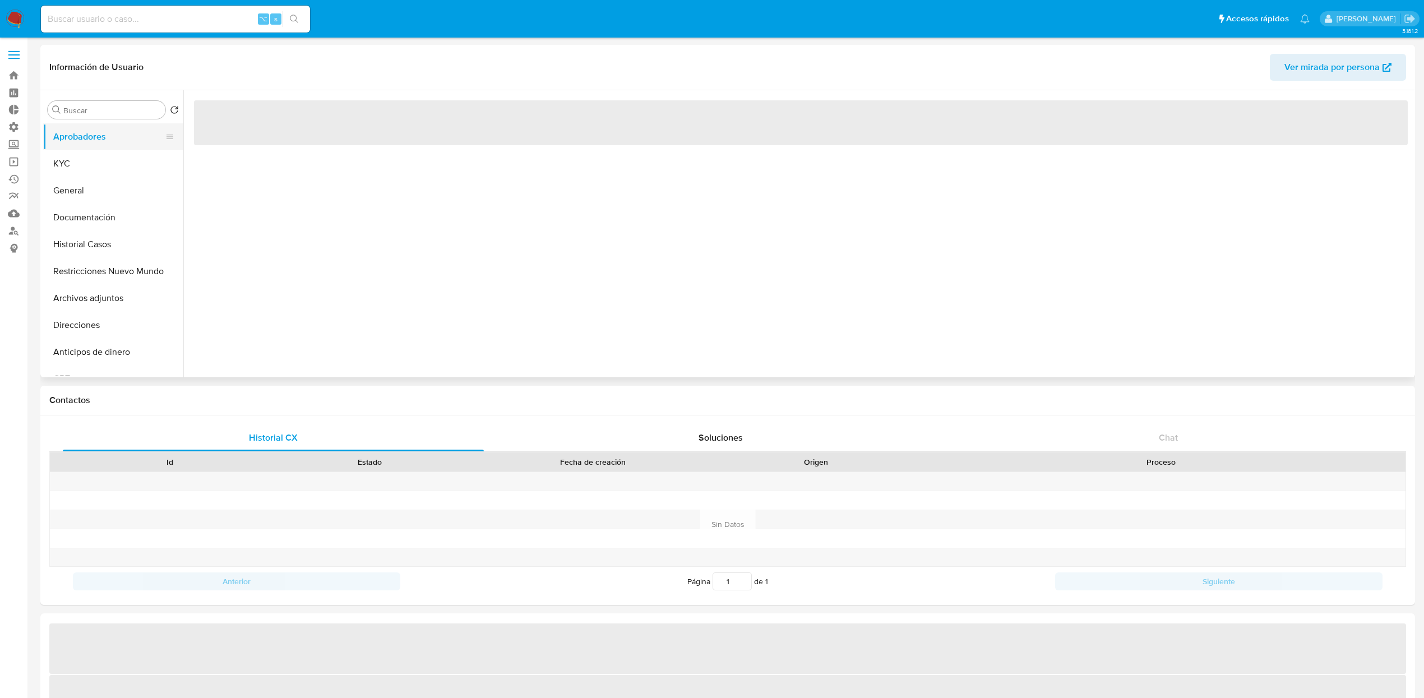
select select "10"
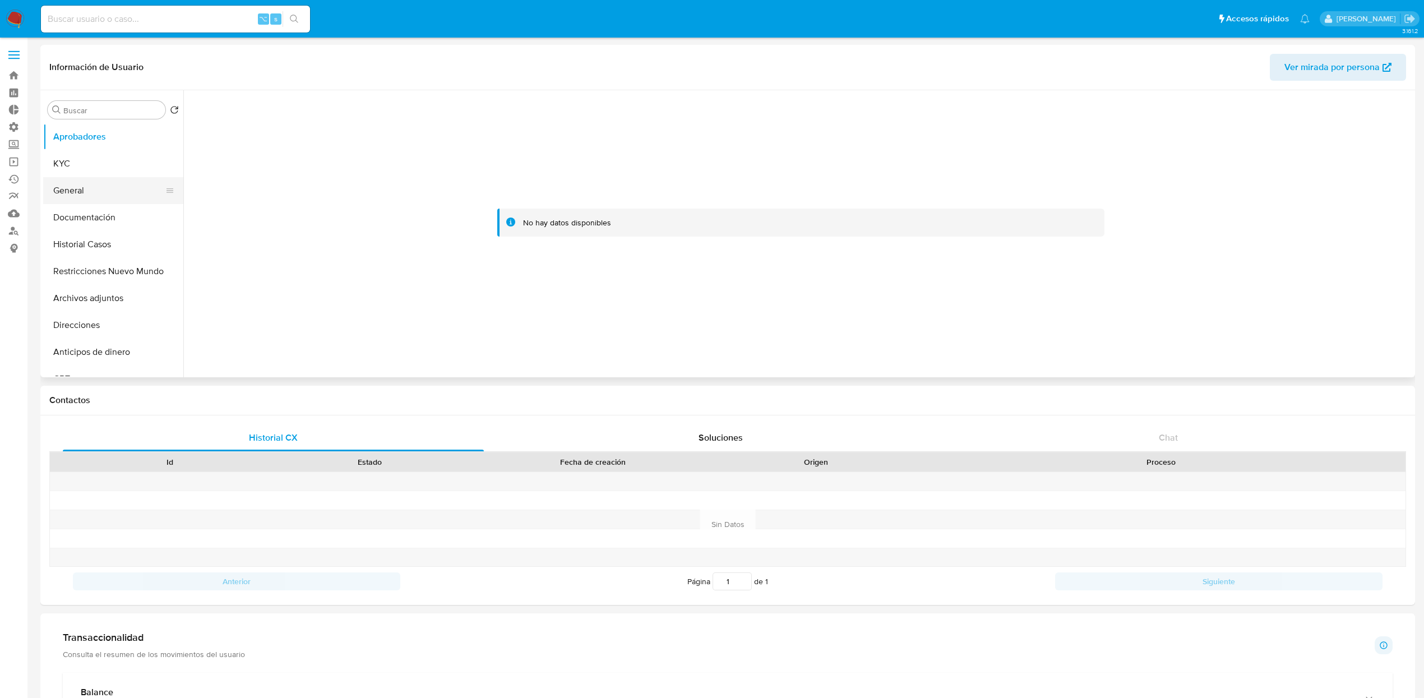
click at [58, 189] on button "General" at bounding box center [108, 190] width 131 height 27
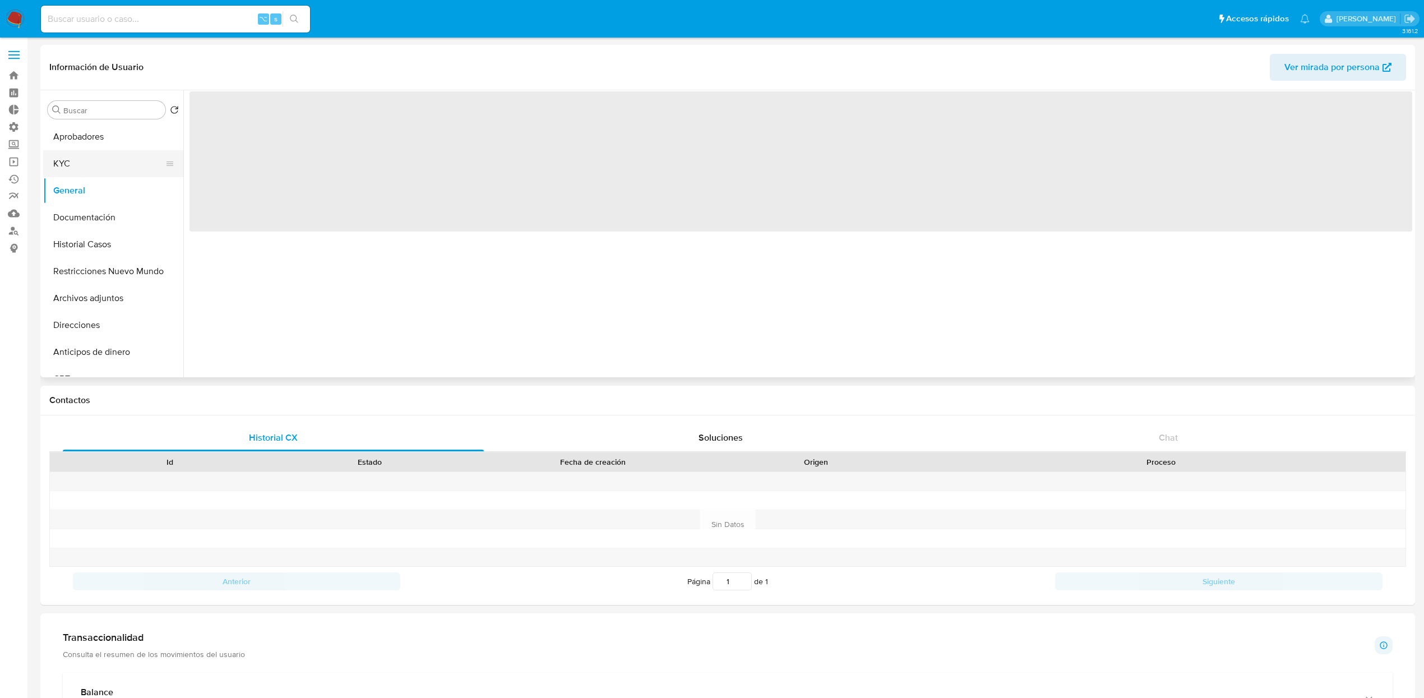
click at [73, 164] on button "KYC" at bounding box center [108, 163] width 131 height 27
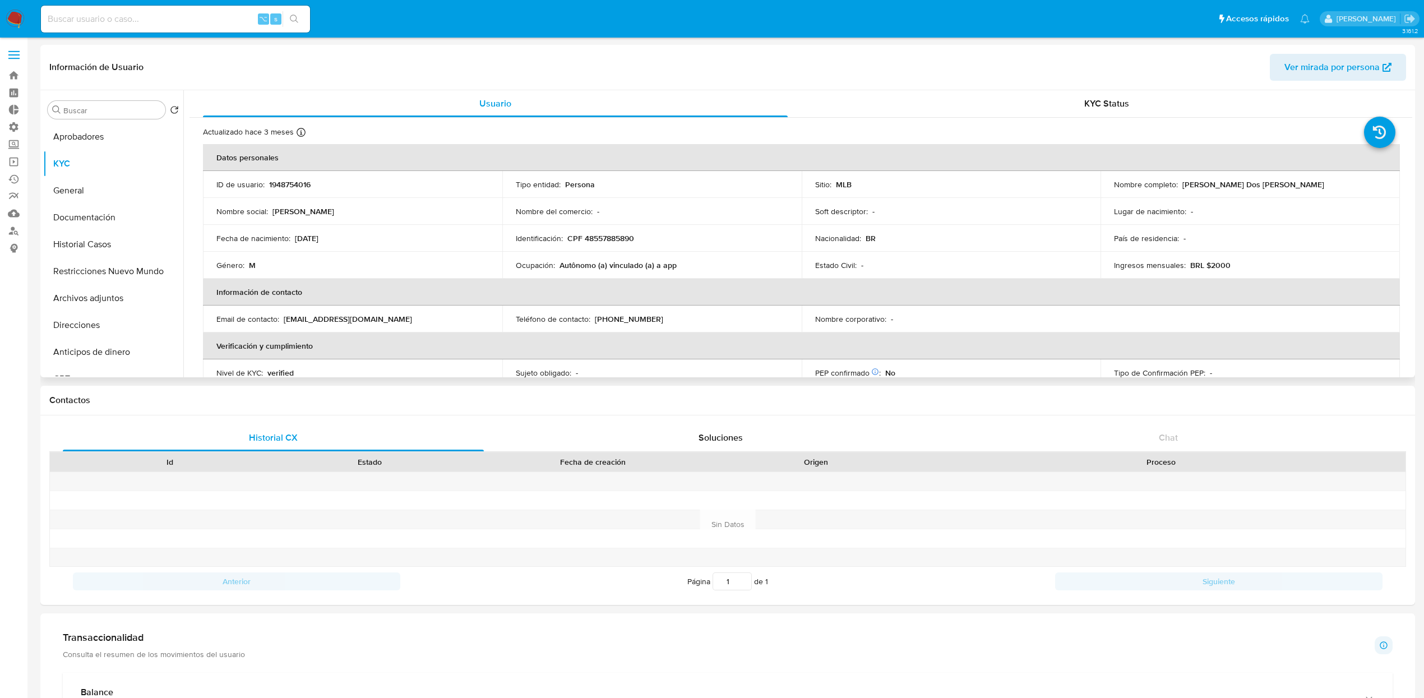
drag, startPoint x: 339, startPoint y: 242, endPoint x: 294, endPoint y: 244, distance: 44.3
click at [294, 243] on td "Fecha de nacimiento : 14/04/2003" at bounding box center [352, 238] width 299 height 27
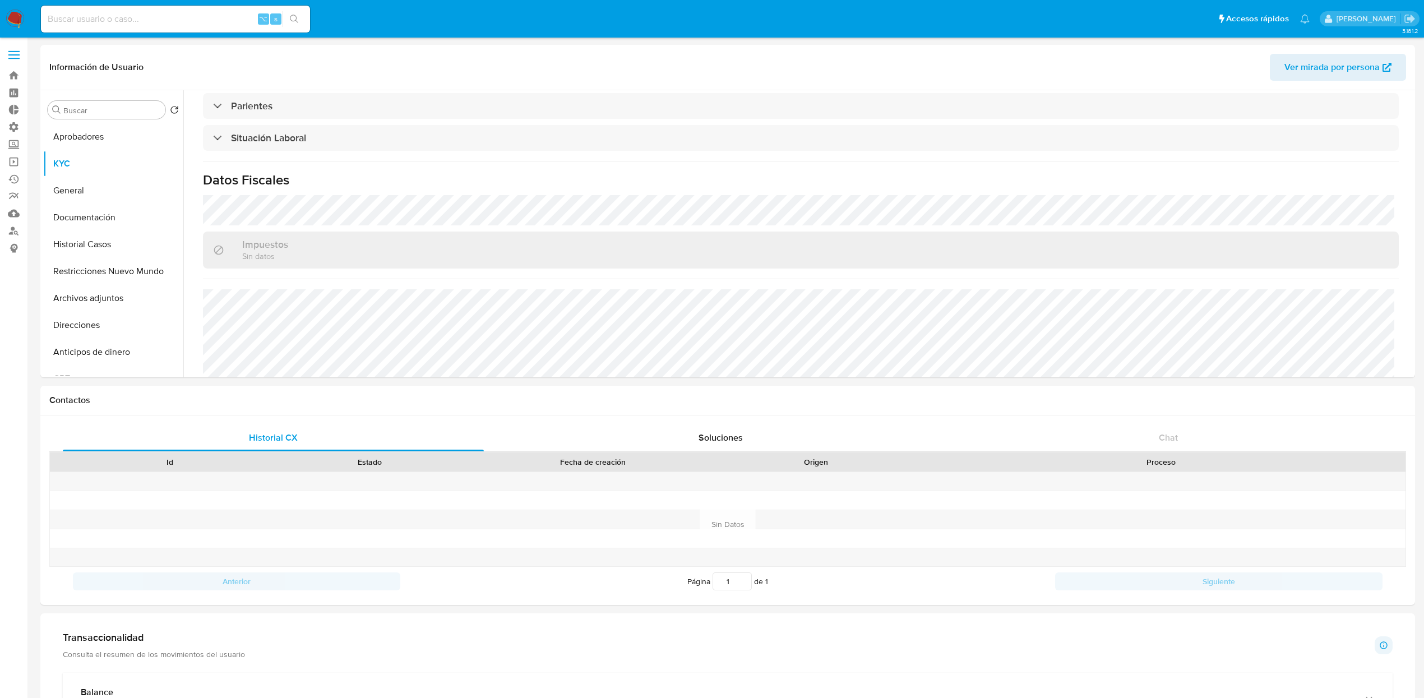
scroll to position [478, 0]
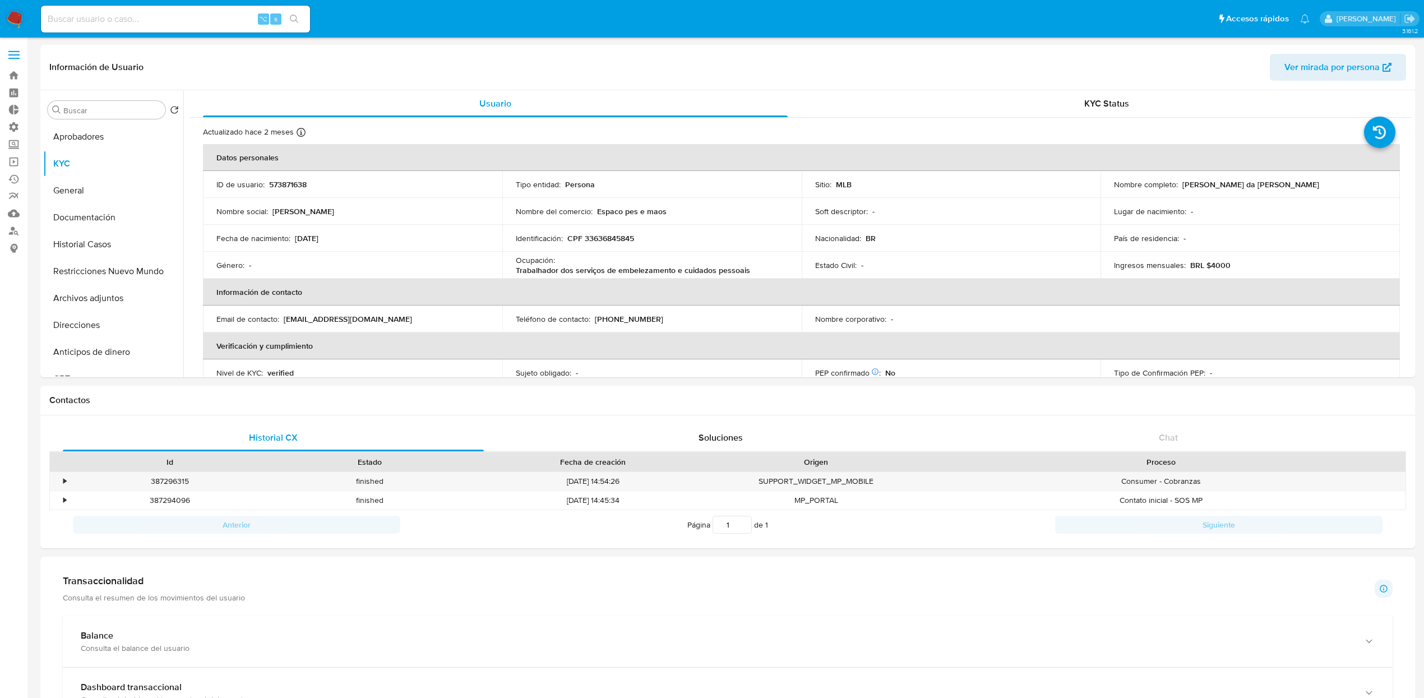
select select "10"
click at [196, 18] on input at bounding box center [175, 19] width 269 height 15
paste input "1755595268"
type input "1755595268"
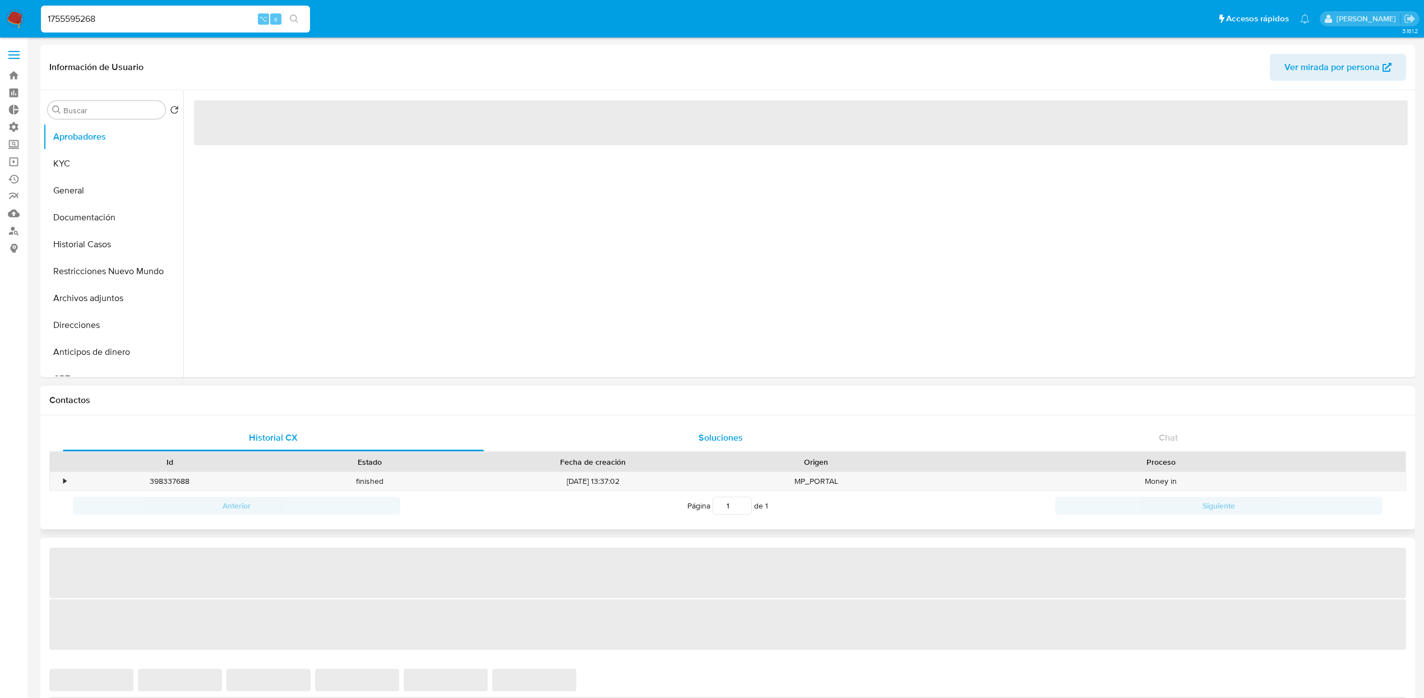
select select "10"
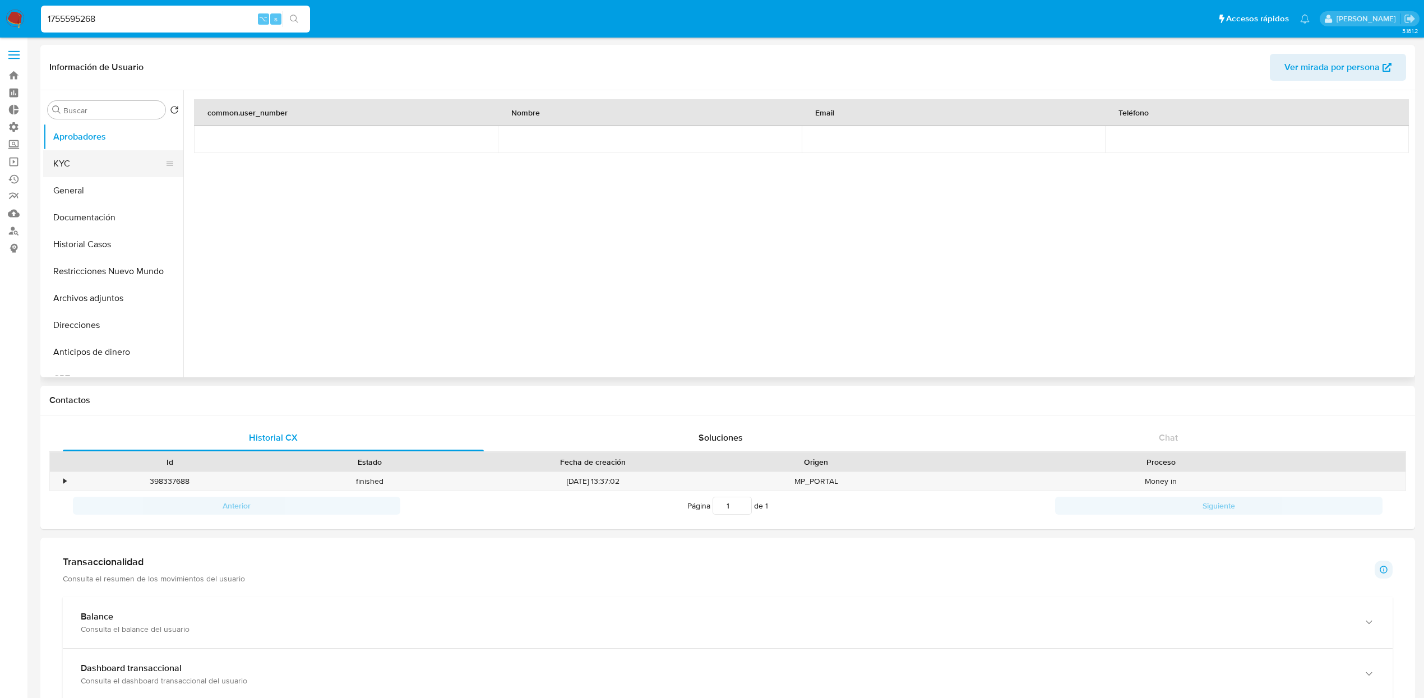
click at [84, 168] on button "KYC" at bounding box center [108, 163] width 131 height 27
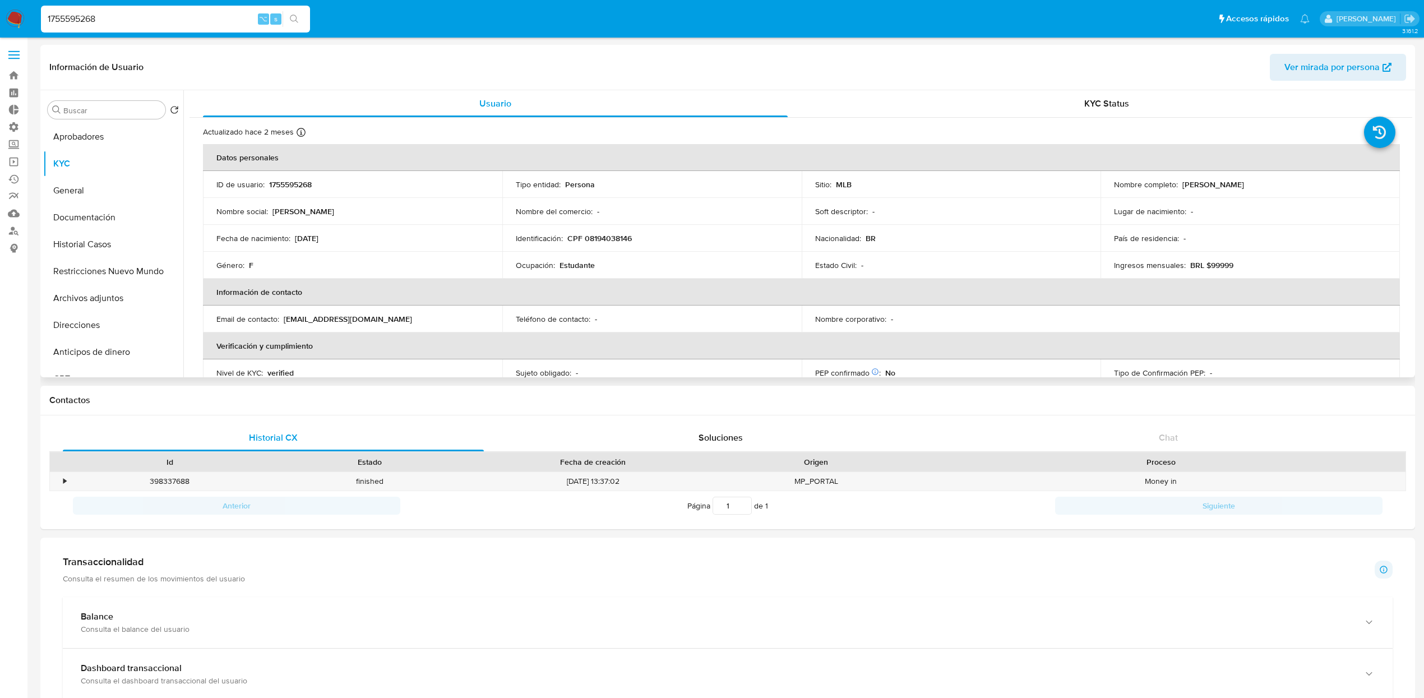
drag, startPoint x: 1181, startPoint y: 183, endPoint x: 1346, endPoint y: 188, distance: 164.8
click at [1346, 188] on div "Nombre completo : Maria Fernanda Rodrigues Vaz" at bounding box center [1250, 184] width 272 height 10
drag, startPoint x: 643, startPoint y: 240, endPoint x: 564, endPoint y: 242, distance: 78.5
click at [564, 242] on div "Identificación : CPF 08194038146" at bounding box center [652, 238] width 272 height 10
copy div "CPF 08194038146"
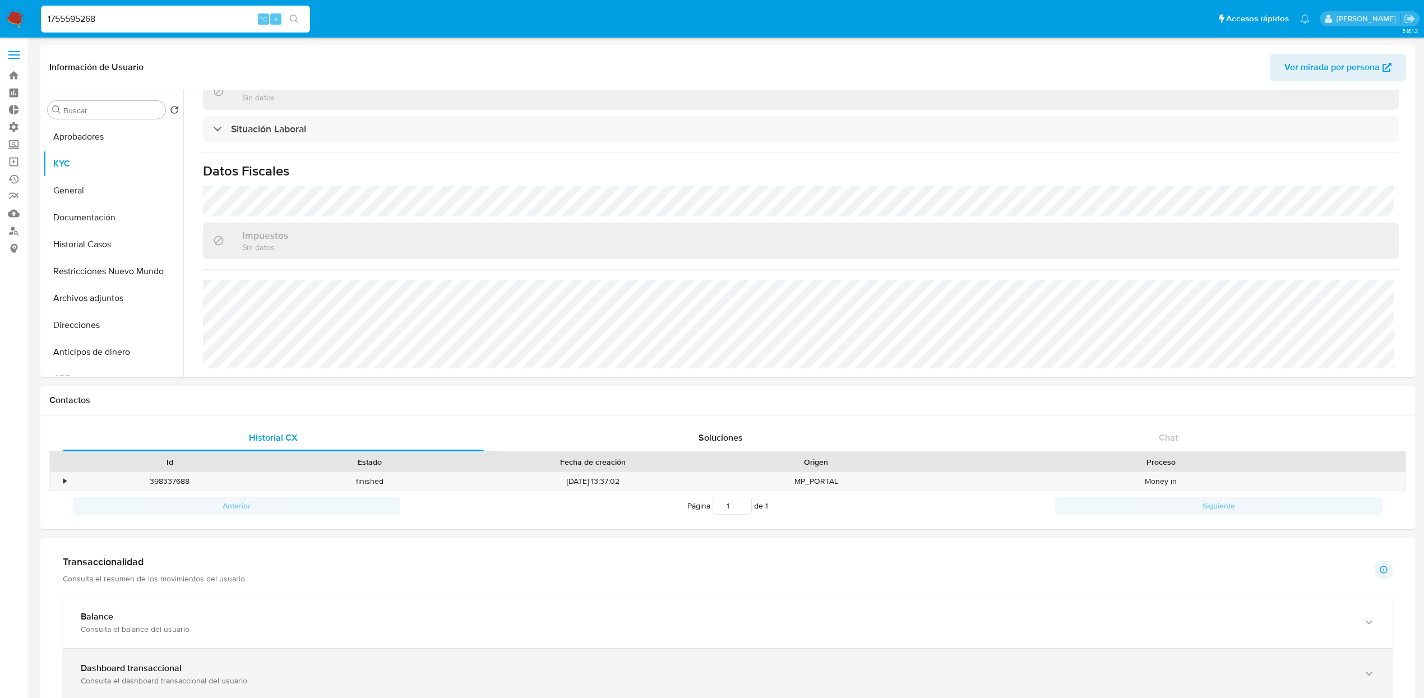
scroll to position [484, 0]
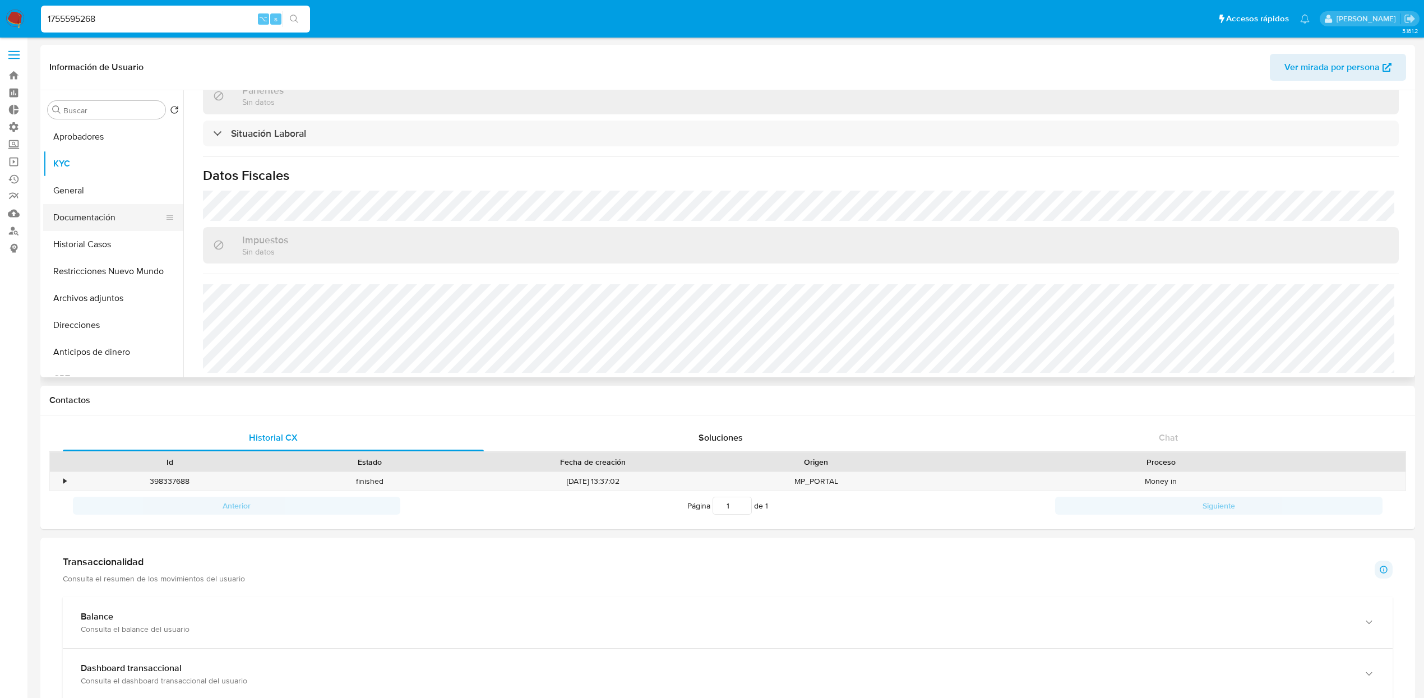
click at [78, 219] on button "Documentación" at bounding box center [108, 217] width 131 height 27
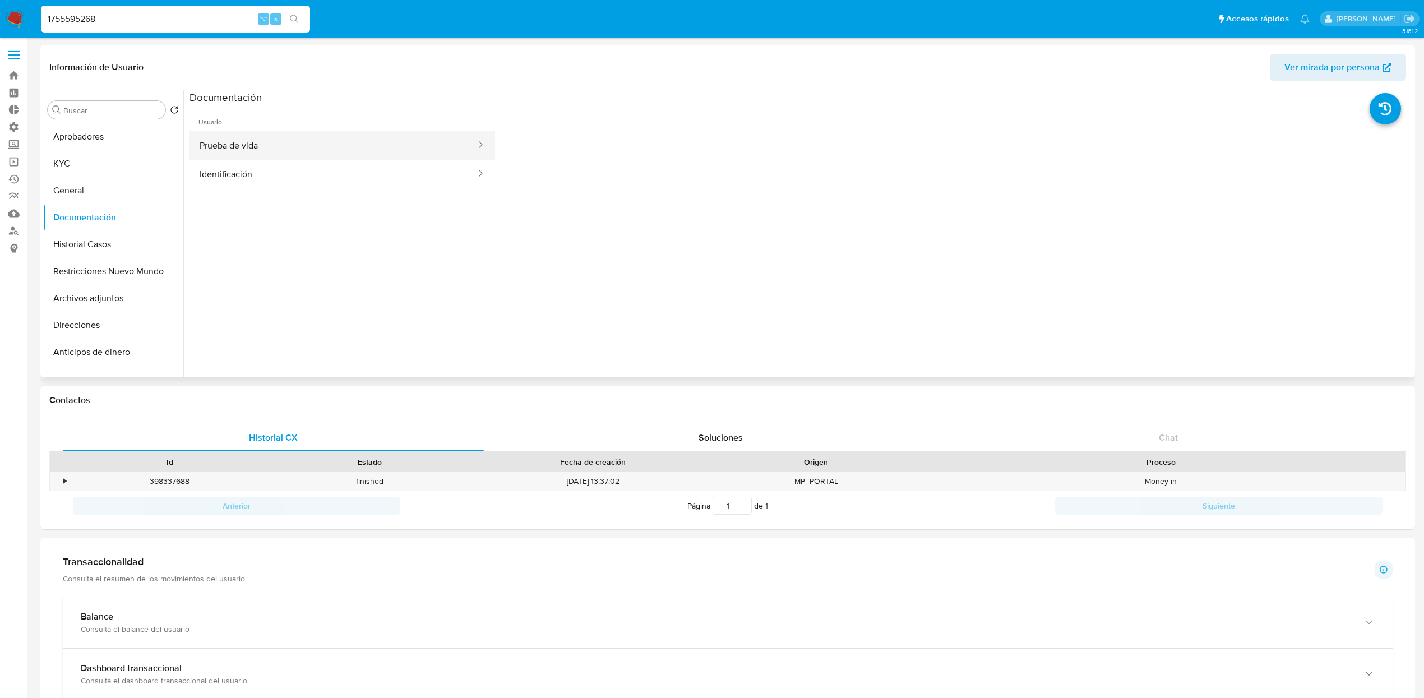
click at [284, 146] on button "Prueba de vida" at bounding box center [333, 145] width 288 height 29
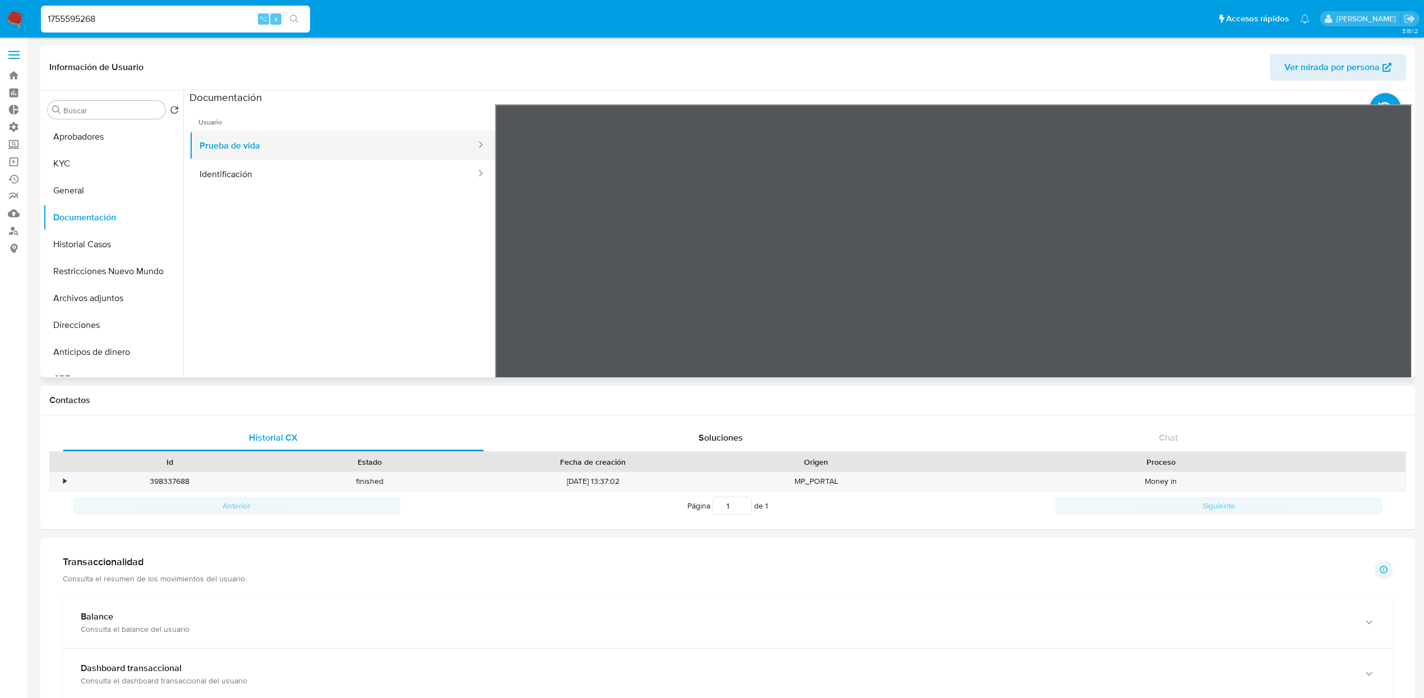
scroll to position [24, 0]
click at [284, 174] on button "Identificación" at bounding box center [333, 174] width 288 height 29
click at [100, 275] on button "Restricciones Nuevo Mundo" at bounding box center [108, 271] width 131 height 27
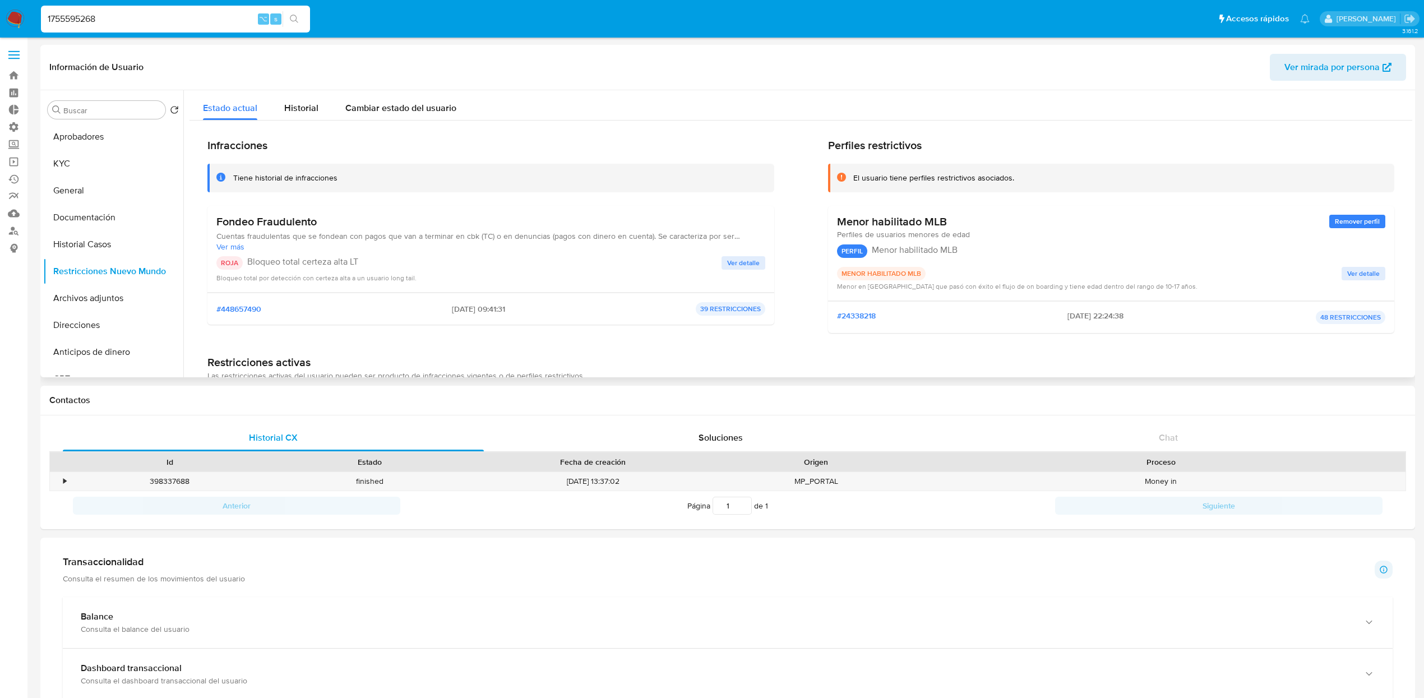
drag, startPoint x: 217, startPoint y: 223, endPoint x: 374, endPoint y: 228, distance: 157.0
click at [374, 228] on h3 "Fondeo Fraudulento" at bounding box center [490, 222] width 549 height 14
drag, startPoint x: 278, startPoint y: 259, endPoint x: 285, endPoint y: 225, distance: 34.4
click at [277, 258] on p "Bloqueo total certeza alta LT" at bounding box center [484, 261] width 474 height 11
drag, startPoint x: 328, startPoint y: 222, endPoint x: 215, endPoint y: 220, distance: 113.8
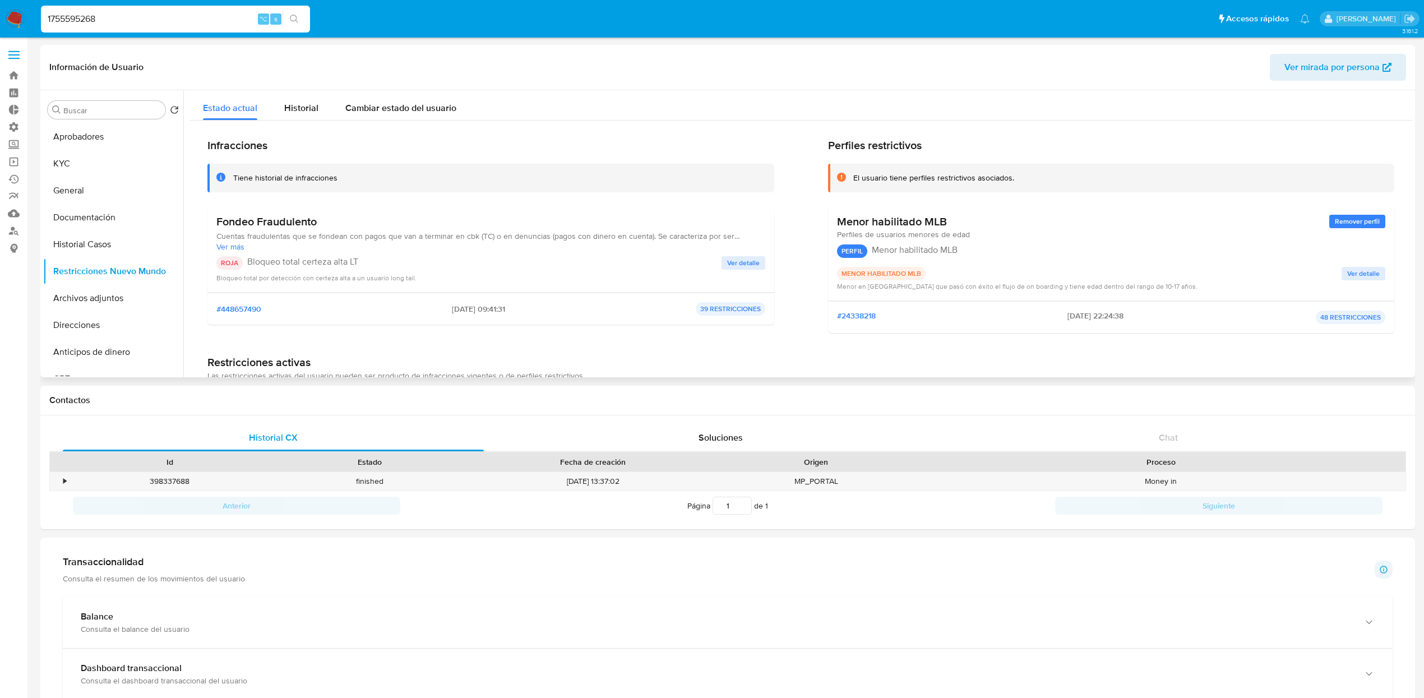
click at [214, 220] on div "Fondeo Fraudulento Cuentas fraudulentas que se fondean con pagos que van a term…" at bounding box center [490, 249] width 567 height 87
click at [87, 188] on button "General" at bounding box center [108, 190] width 131 height 27
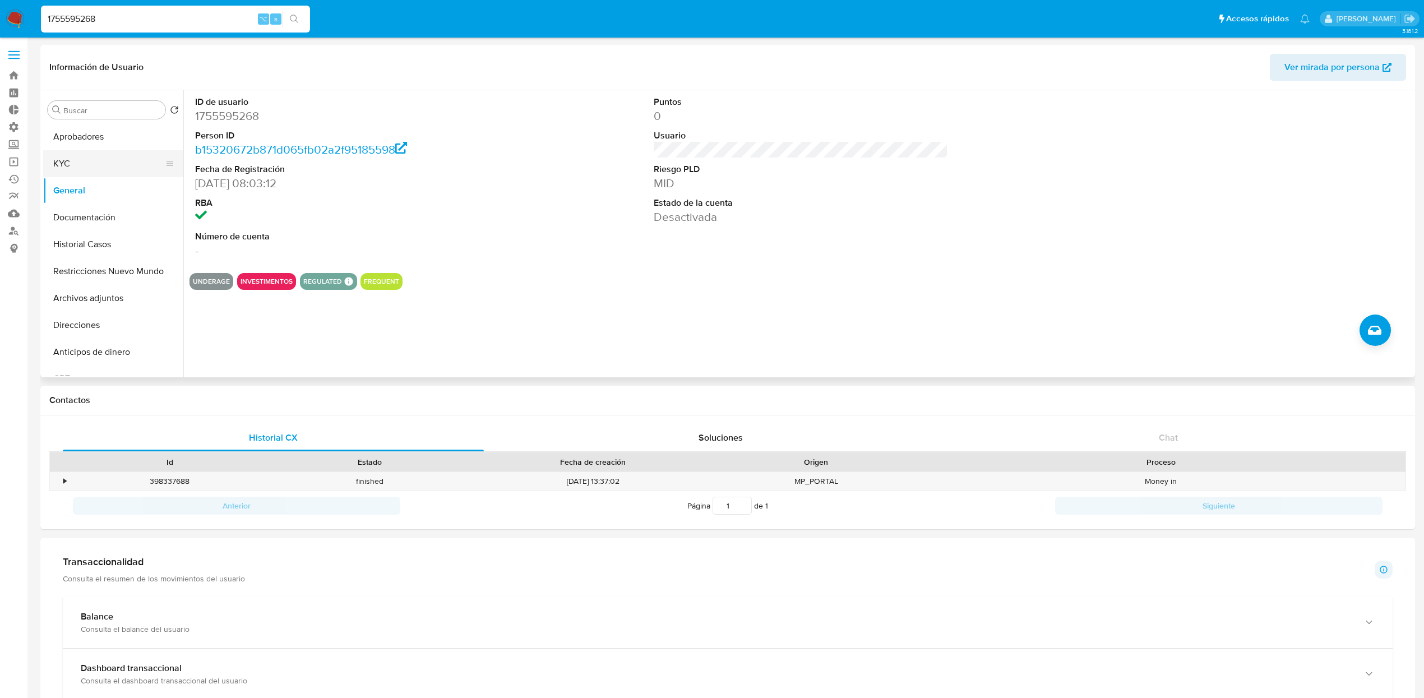
click at [85, 155] on button "KYC" at bounding box center [108, 163] width 131 height 27
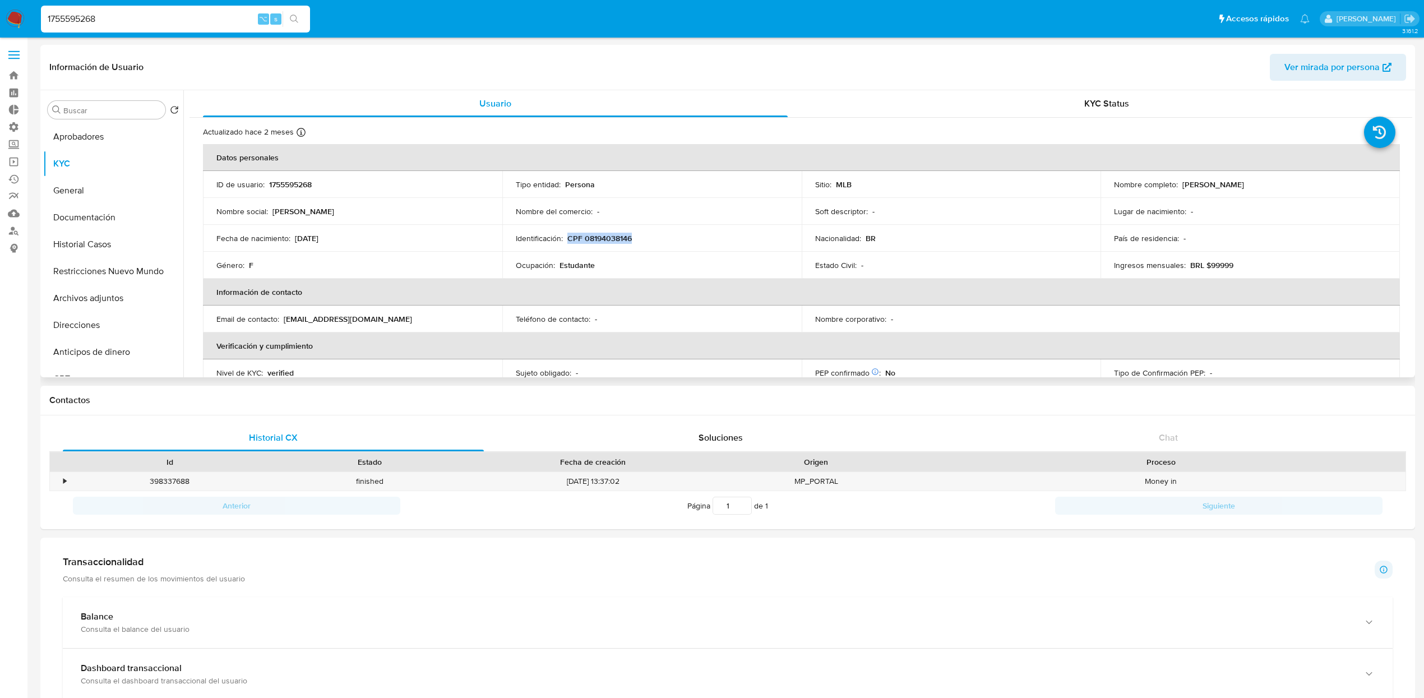
drag, startPoint x: 634, startPoint y: 239, endPoint x: 567, endPoint y: 243, distance: 67.4
click at [567, 243] on div "Identificación : CPF 08194038146" at bounding box center [652, 238] width 272 height 10
copy p "CPF 08194038146"
drag, startPoint x: 1293, startPoint y: 185, endPoint x: 1202, endPoint y: 229, distance: 101.0
click at [1179, 186] on div "Nombre completo : Maria Fernanda Rodrigues Vaz" at bounding box center [1250, 184] width 272 height 10
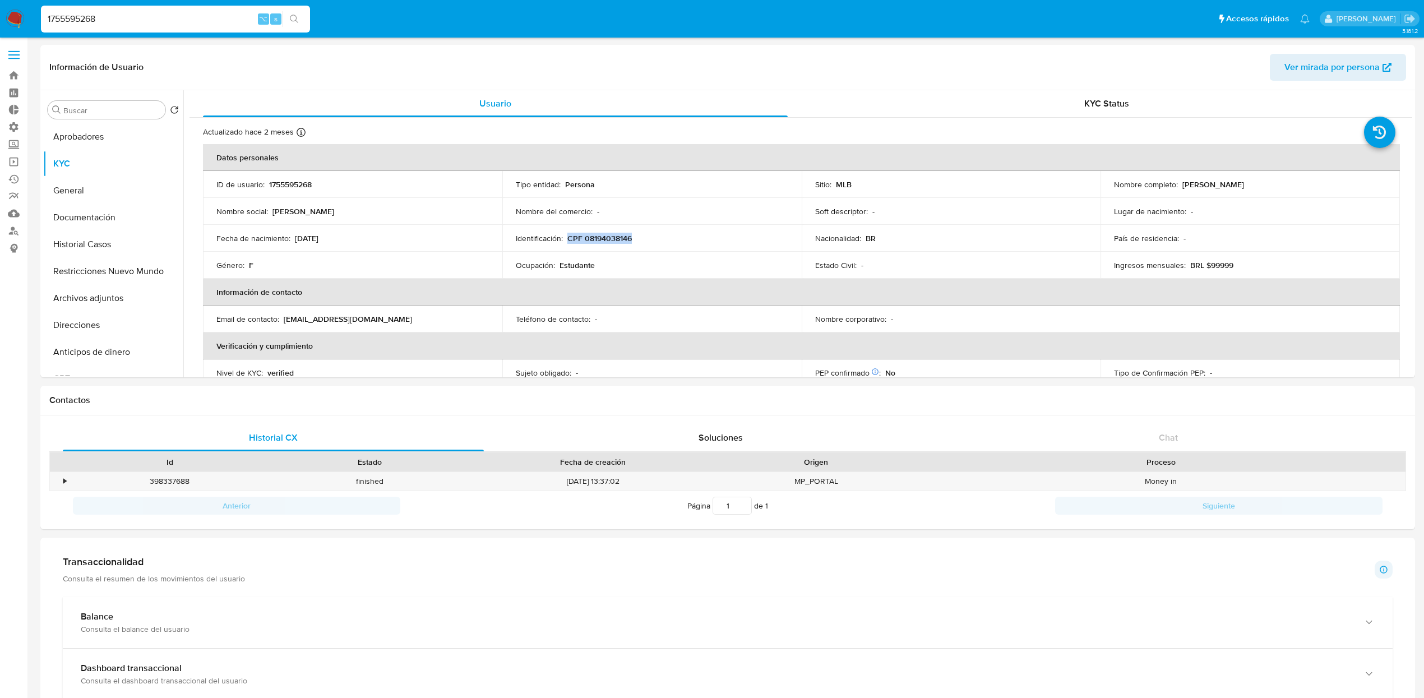
copy p "Maria Fernanda Rodrigues Vaz"
drag, startPoint x: 555, startPoint y: 264, endPoint x: 349, endPoint y: 257, distance: 206.4
click at [539, 263] on div "Ocupación : Estudante" at bounding box center [652, 265] width 272 height 10
drag, startPoint x: 342, startPoint y: 237, endPoint x: 296, endPoint y: 239, distance: 46.0
click at [296, 239] on div "Fecha de nacimiento : 21/02/2008" at bounding box center [352, 238] width 272 height 10
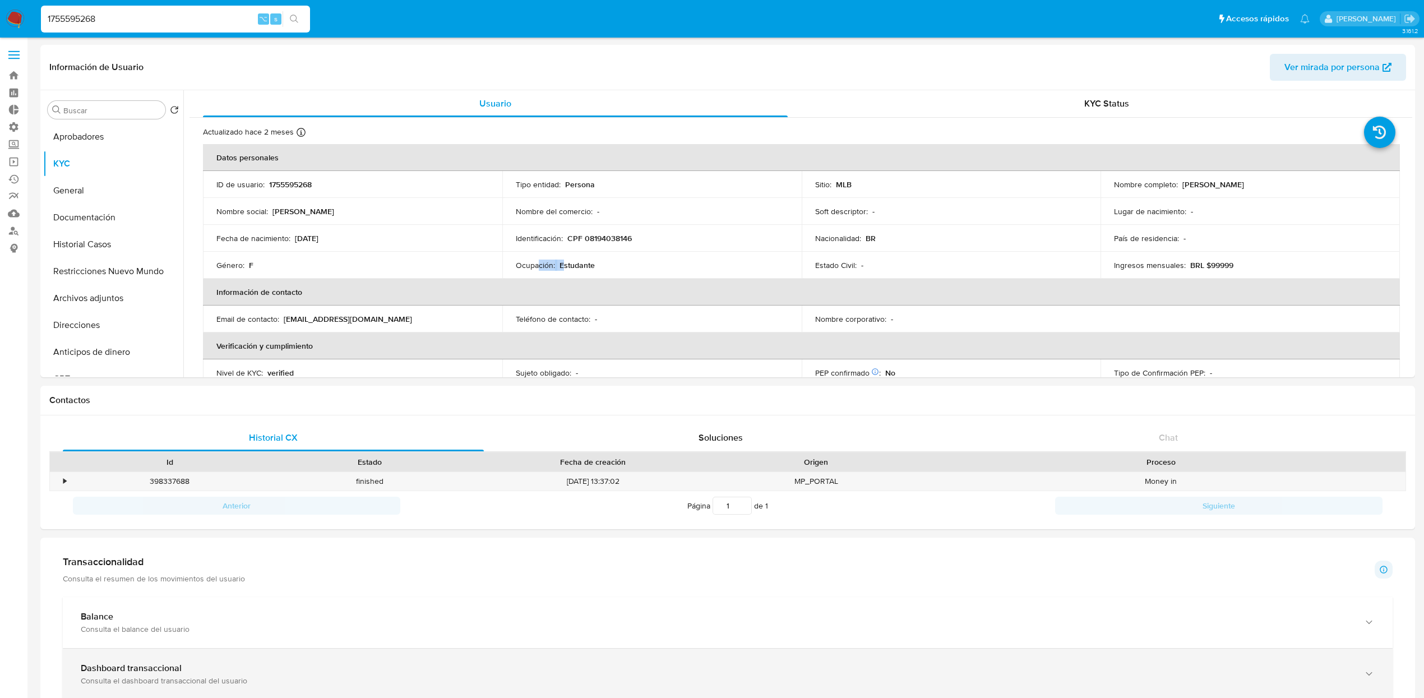
copy p "21/02/2008"
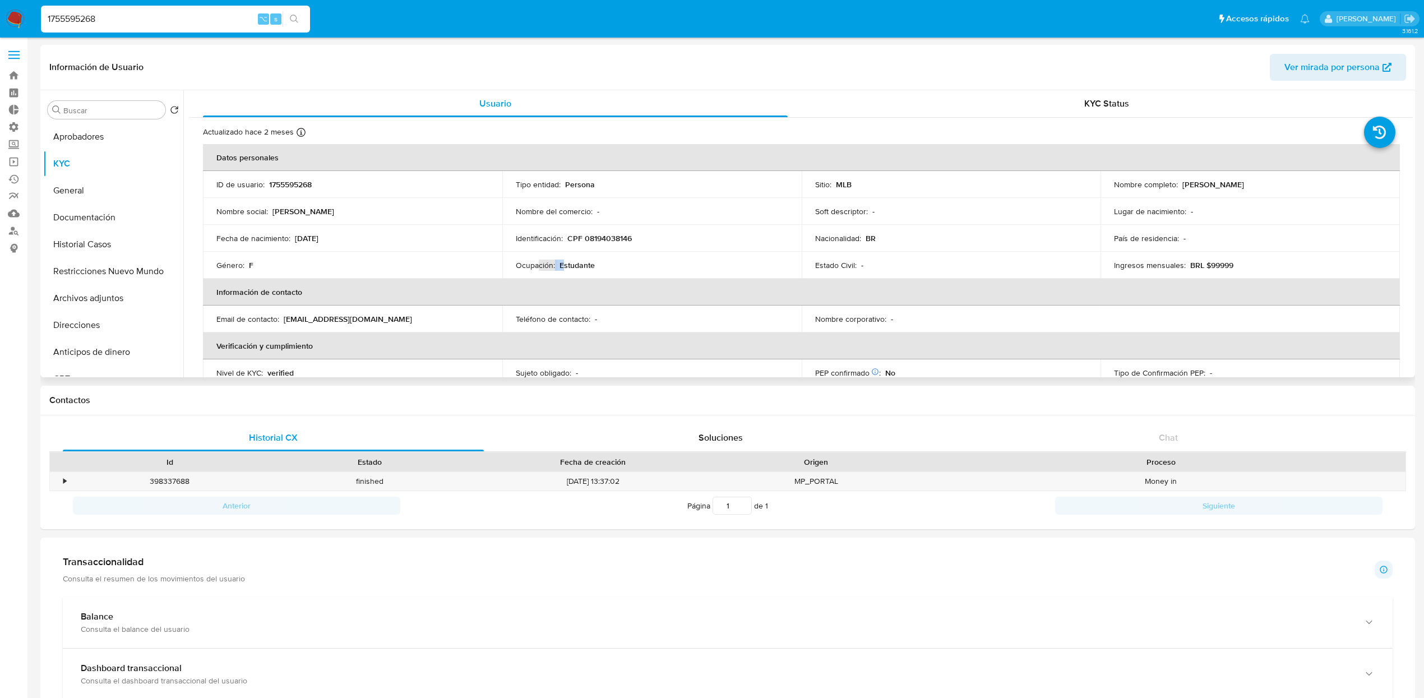
drag, startPoint x: 1292, startPoint y: 186, endPoint x: 1176, endPoint y: 184, distance: 116.0
click at [1177, 186] on div "Nombre completo : Maria Fernanda Rodrigues Vaz" at bounding box center [1250, 184] width 272 height 10
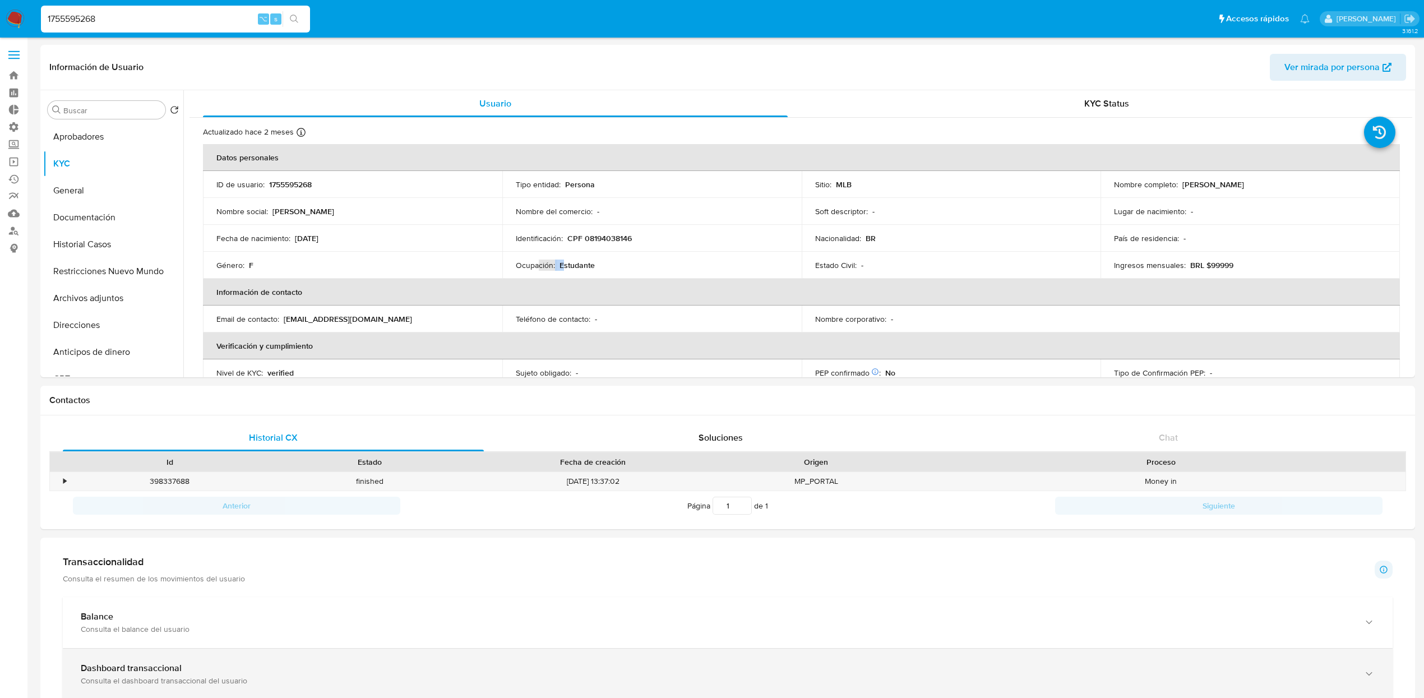
copy div "Maria Fernanda Rodrigues Vaz"
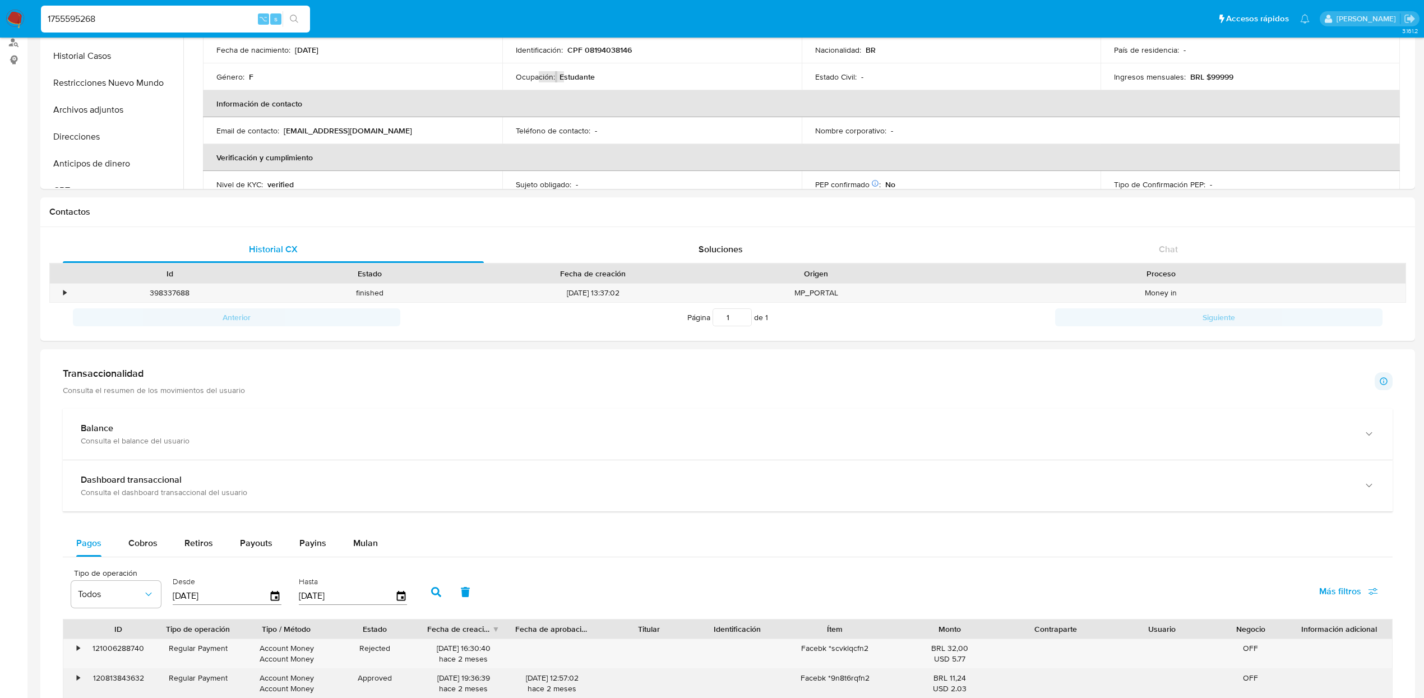
scroll to position [0, 0]
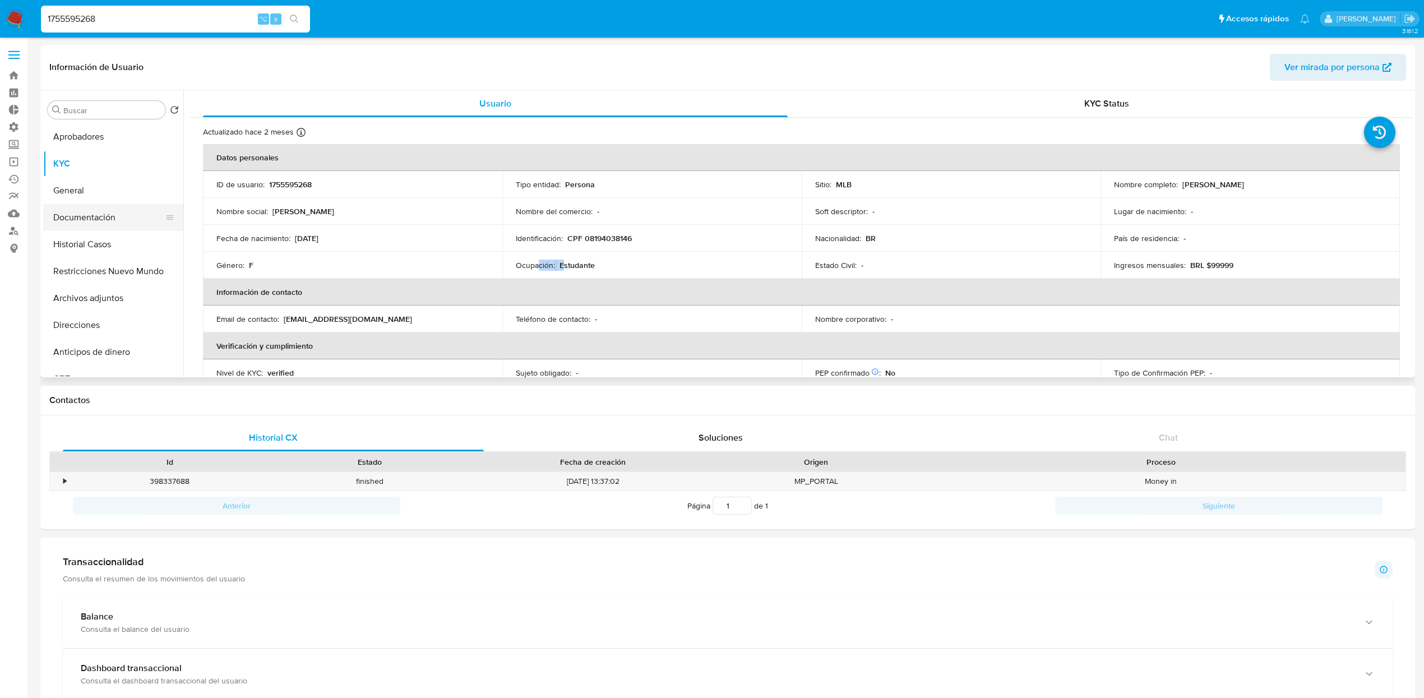
click at [101, 224] on button "Documentación" at bounding box center [108, 217] width 131 height 27
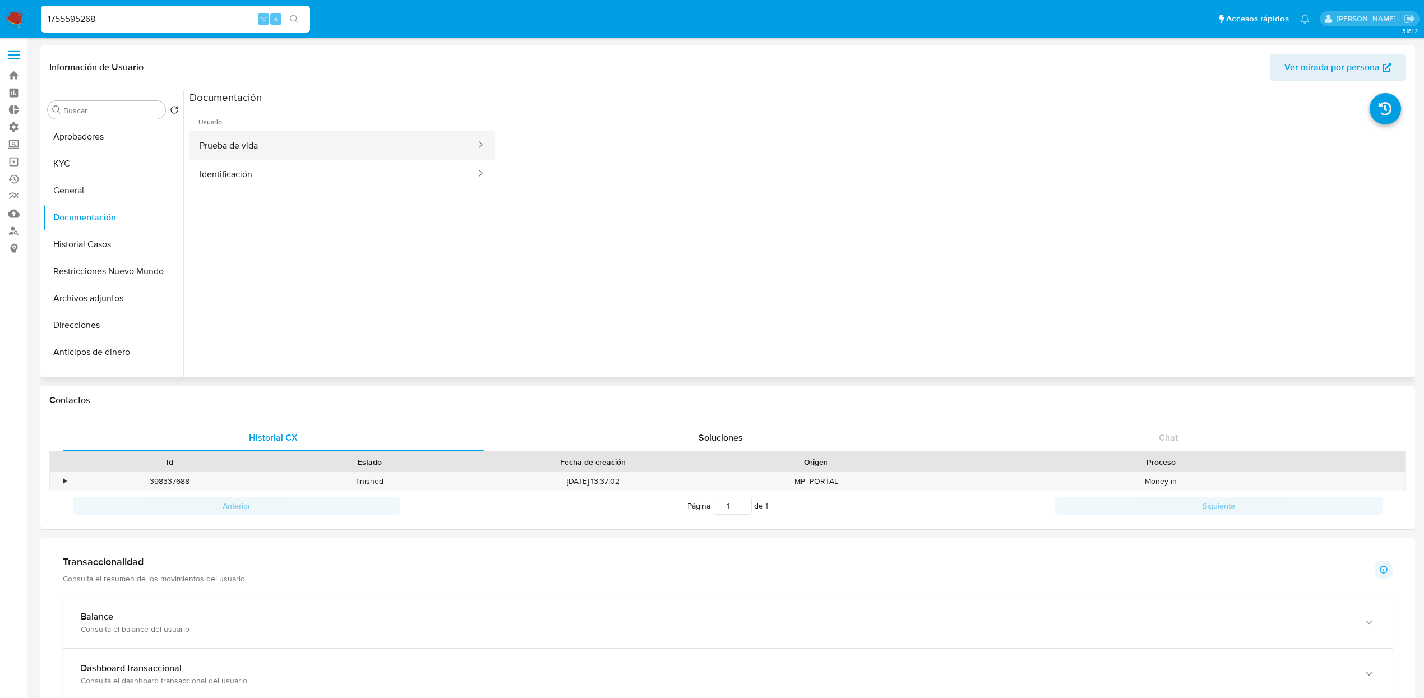
click at [304, 154] on button "Prueba de vida" at bounding box center [333, 145] width 288 height 29
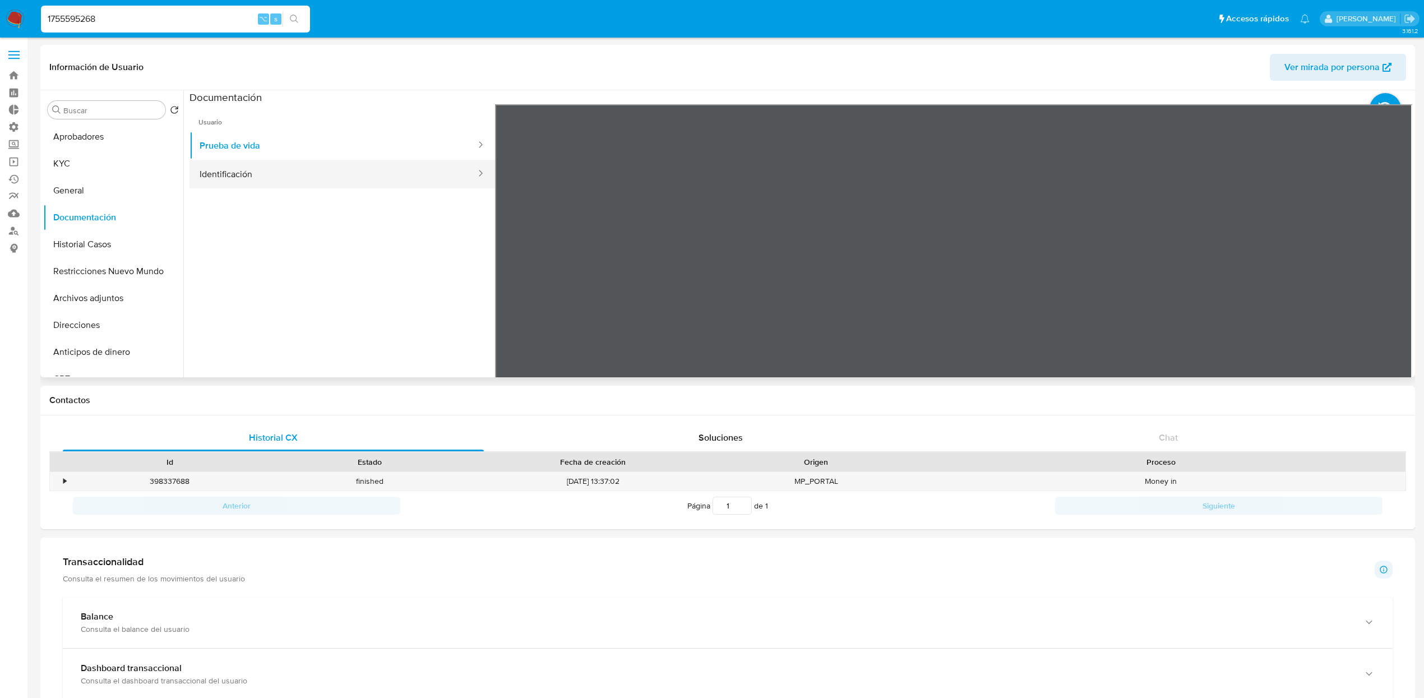
click at [305, 187] on button "Identificación" at bounding box center [333, 174] width 288 height 29
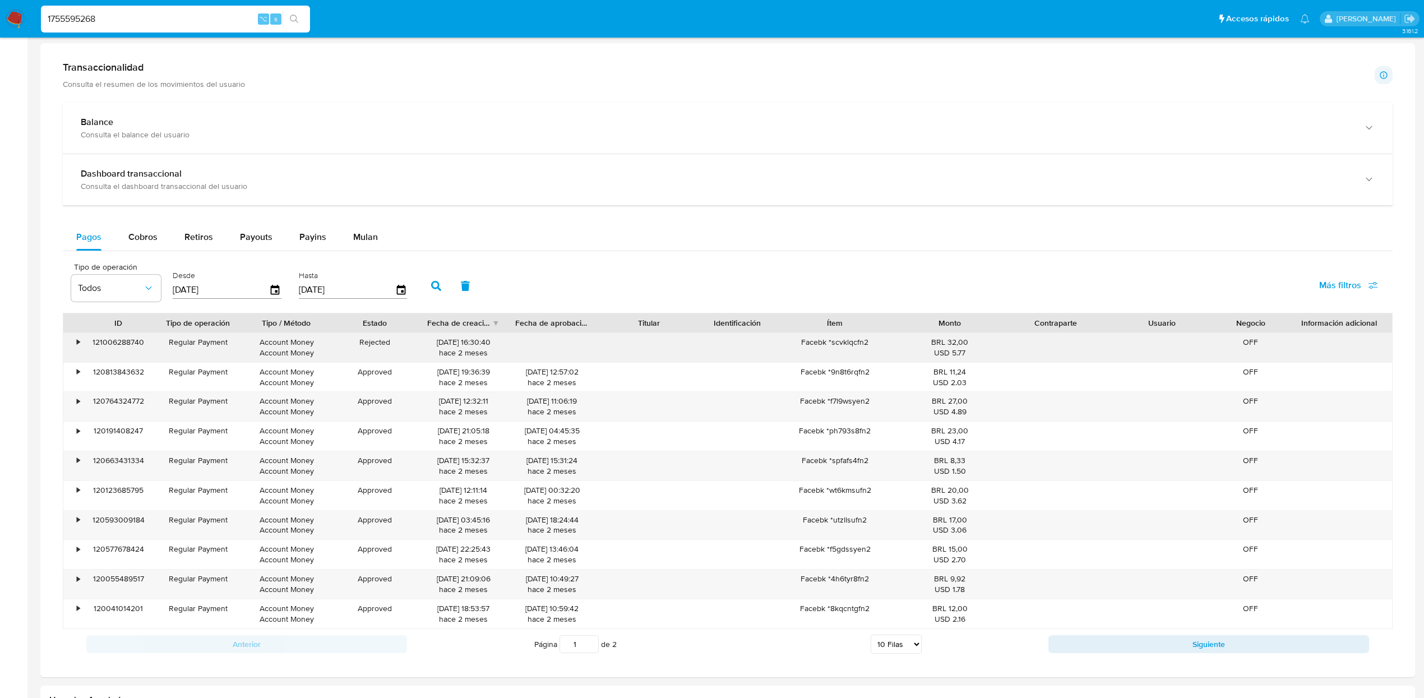
scroll to position [495, 0]
click at [142, 236] on span "Cobros" at bounding box center [142, 235] width 29 height 13
select select "10"
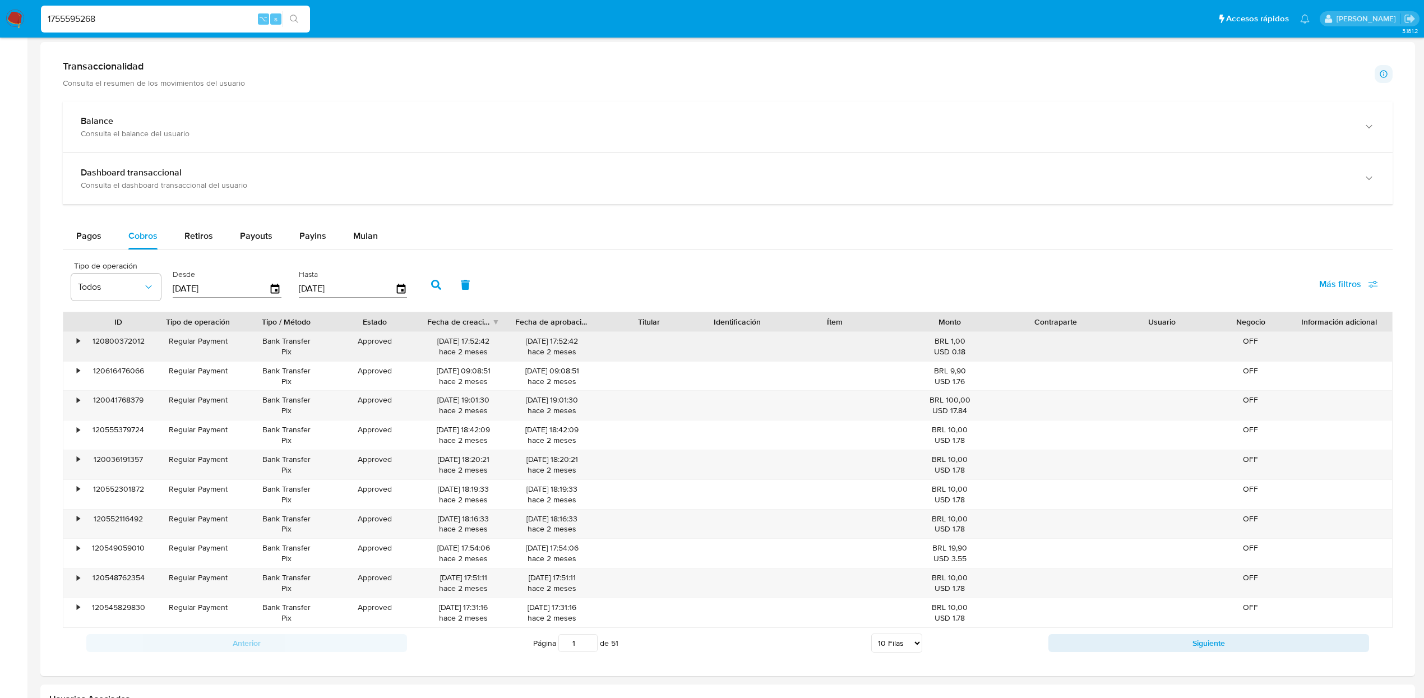
click at [73, 344] on div "•" at bounding box center [73, 346] width 20 height 29
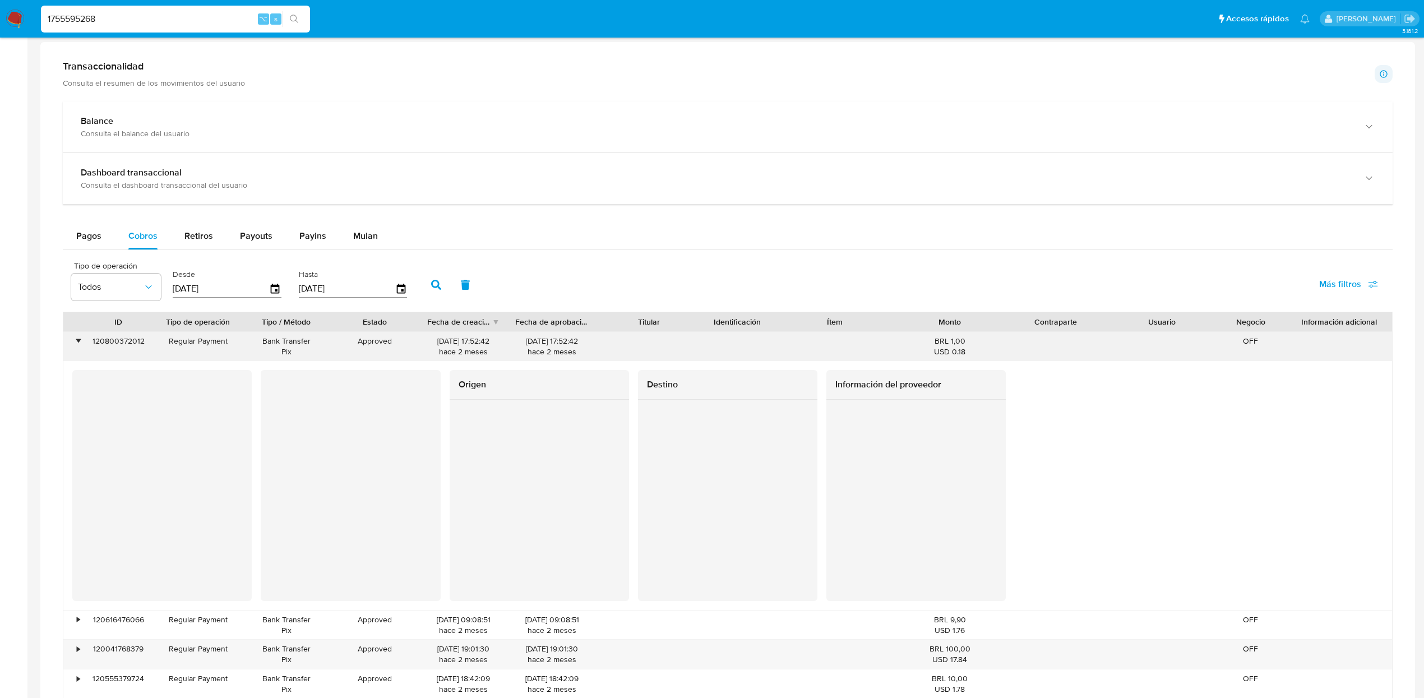
click at [74, 345] on div "•" at bounding box center [73, 346] width 20 height 29
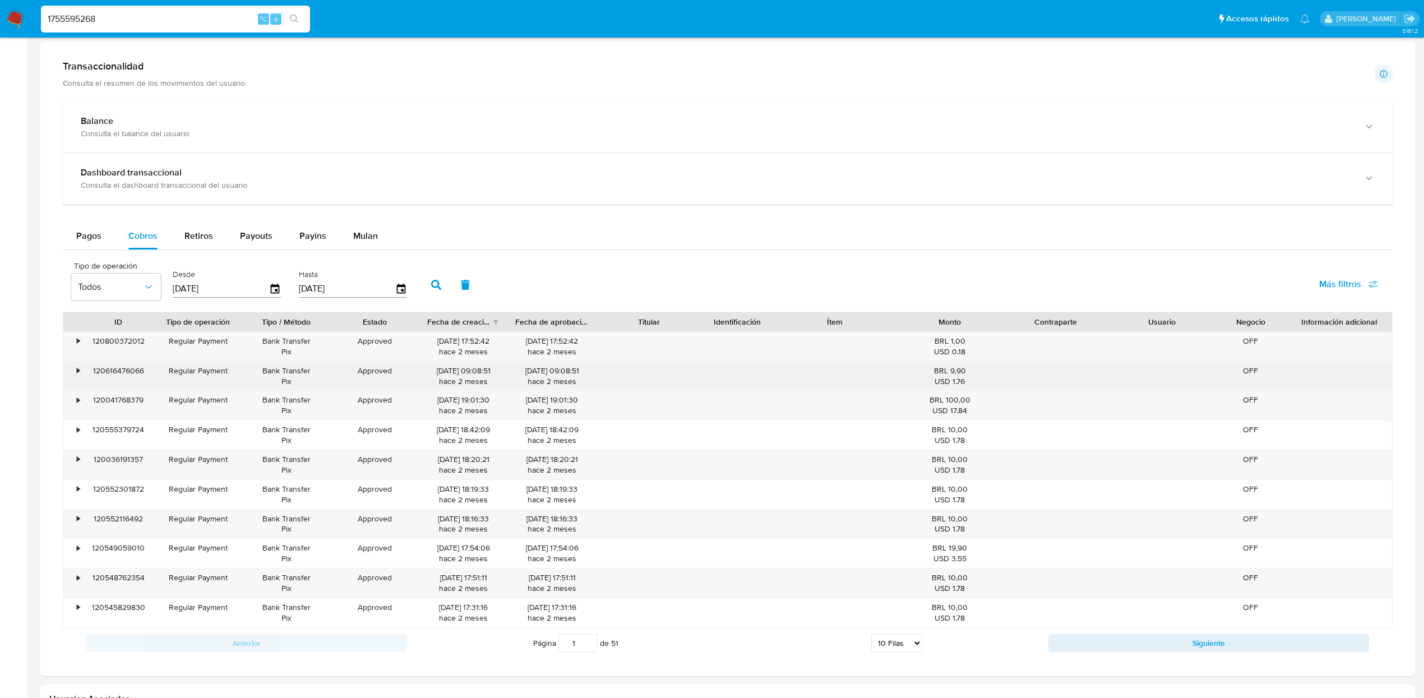
click at [84, 378] on div "120616476066" at bounding box center [118, 375] width 71 height 29
click at [80, 374] on div "•" at bounding box center [78, 370] width 3 height 11
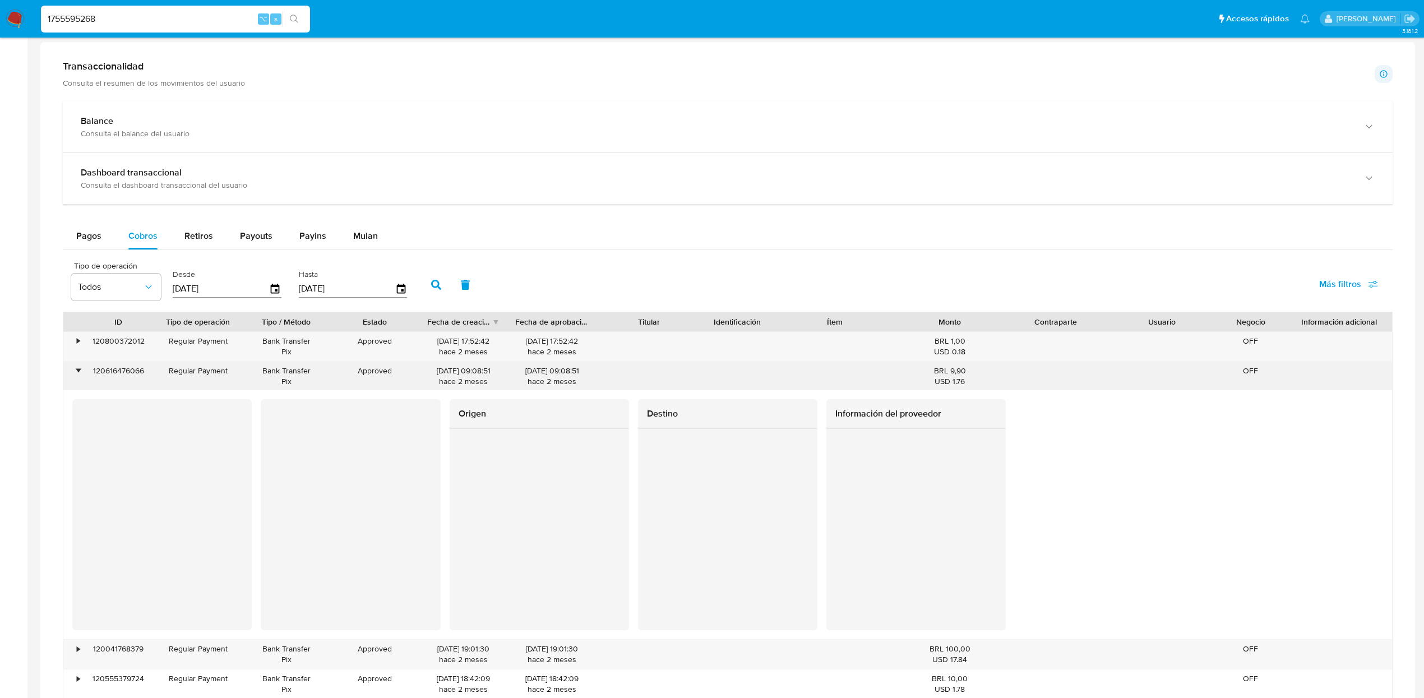
click at [80, 374] on div "•" at bounding box center [78, 370] width 3 height 11
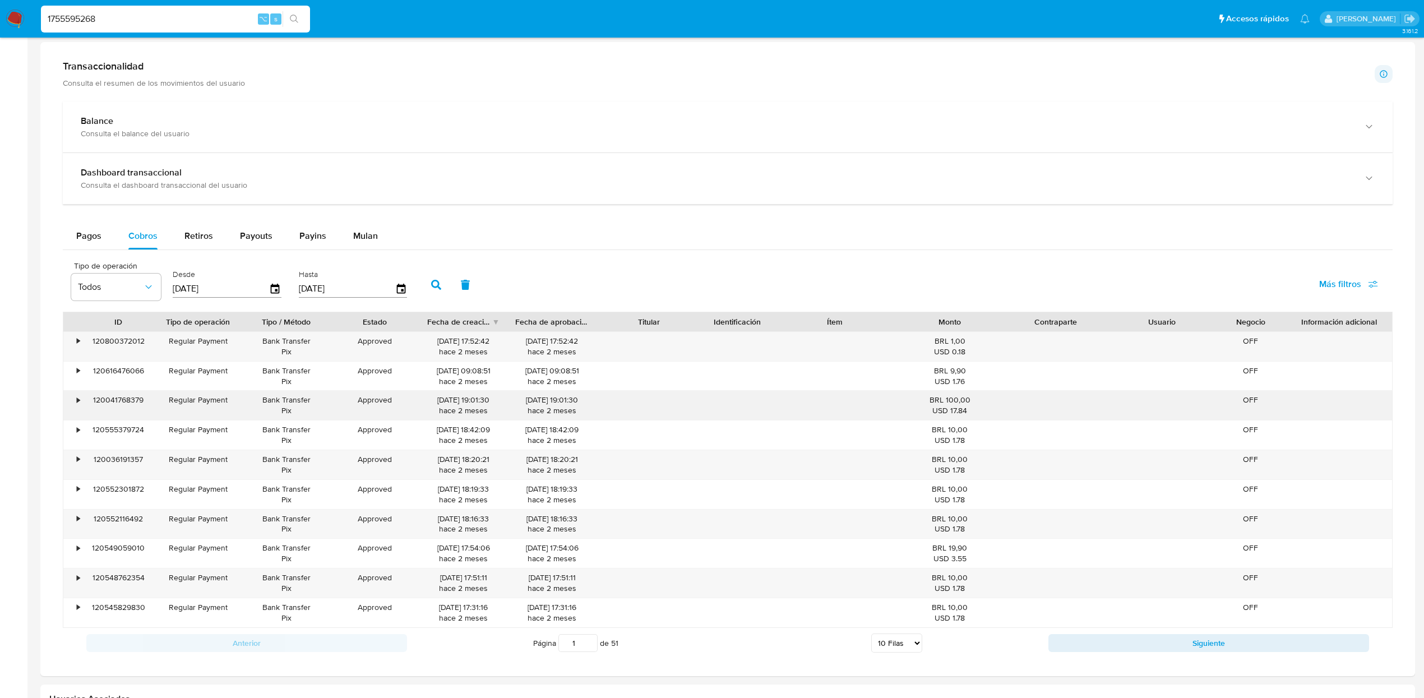
click at [75, 407] on div "•" at bounding box center [73, 405] width 20 height 29
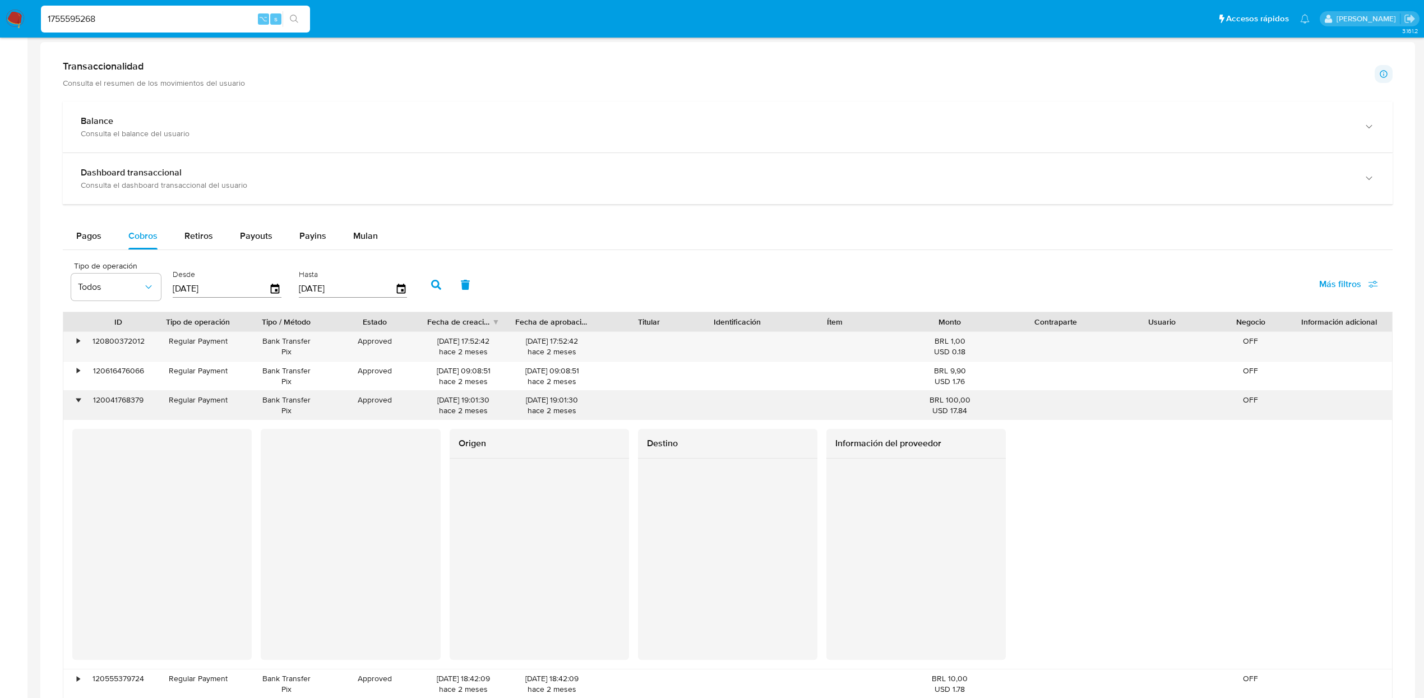
click at [75, 407] on div "•" at bounding box center [73, 405] width 20 height 29
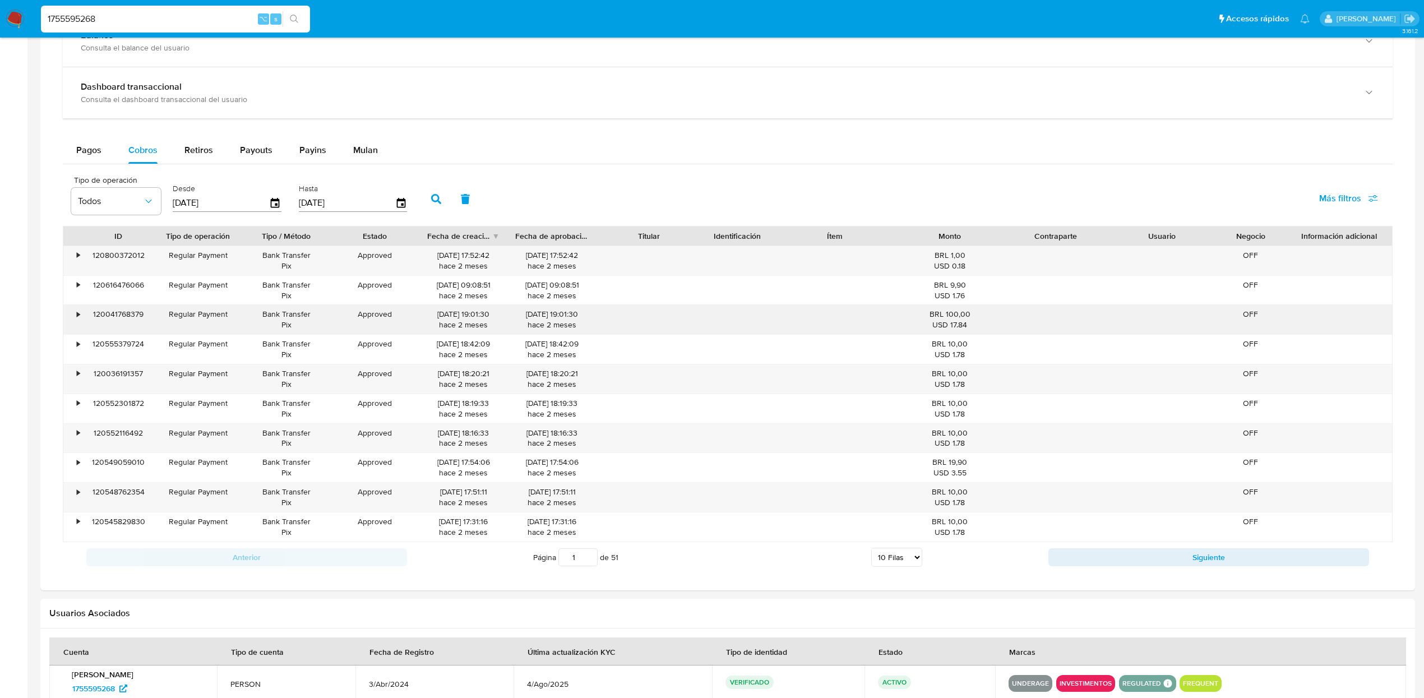
scroll to position [590, 0]
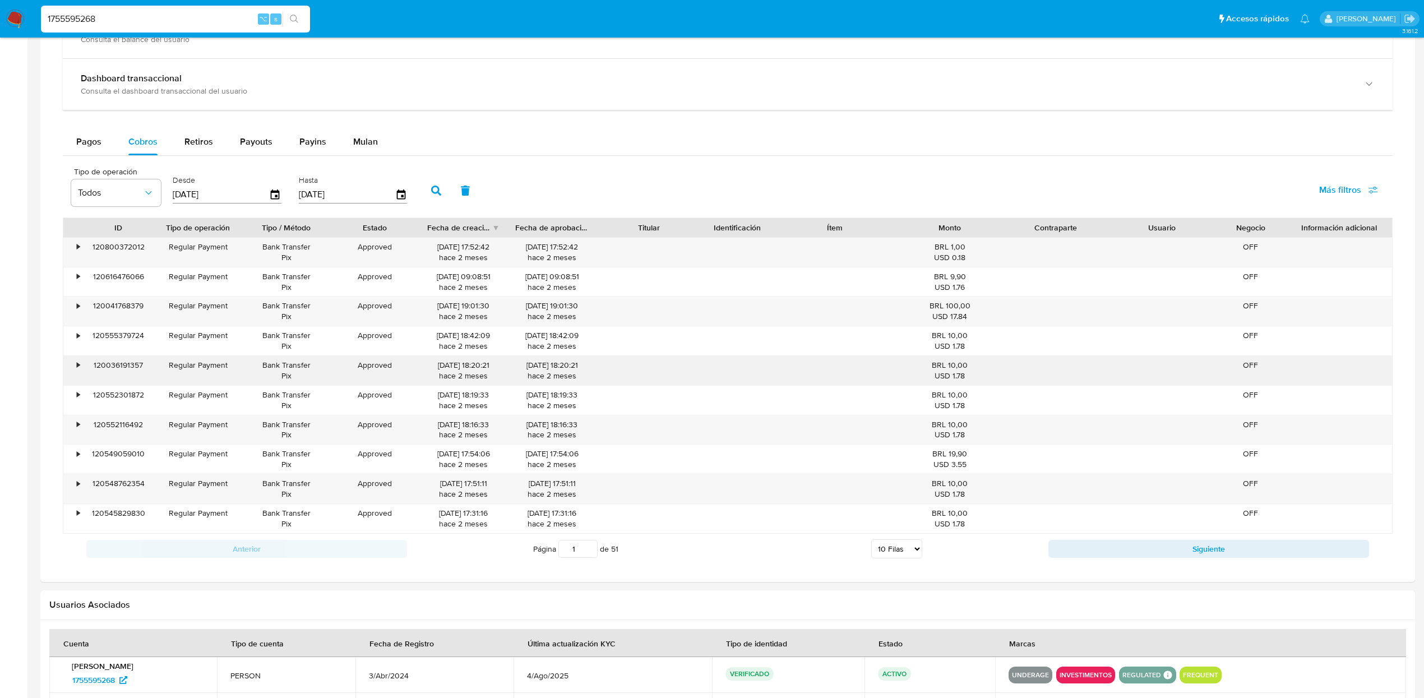
click at [78, 365] on div "•" at bounding box center [78, 365] width 3 height 11
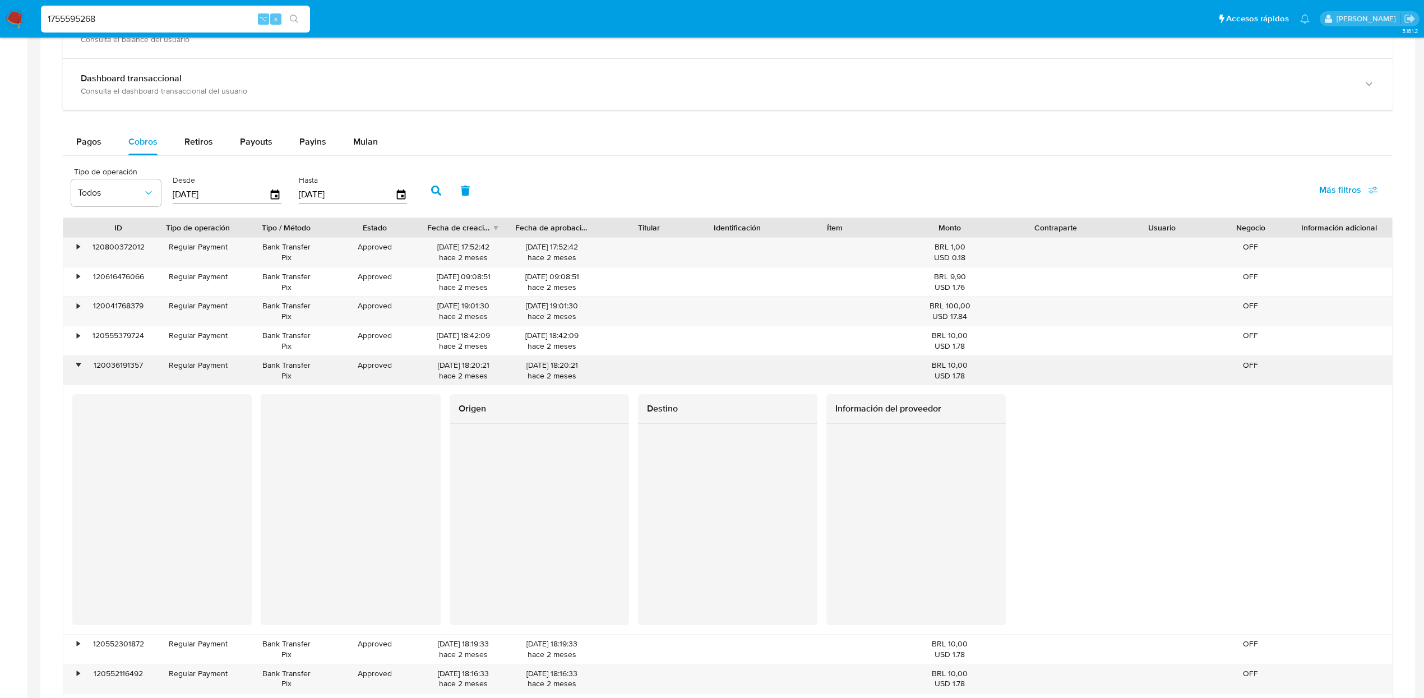
click at [78, 365] on div "•" at bounding box center [78, 365] width 3 height 11
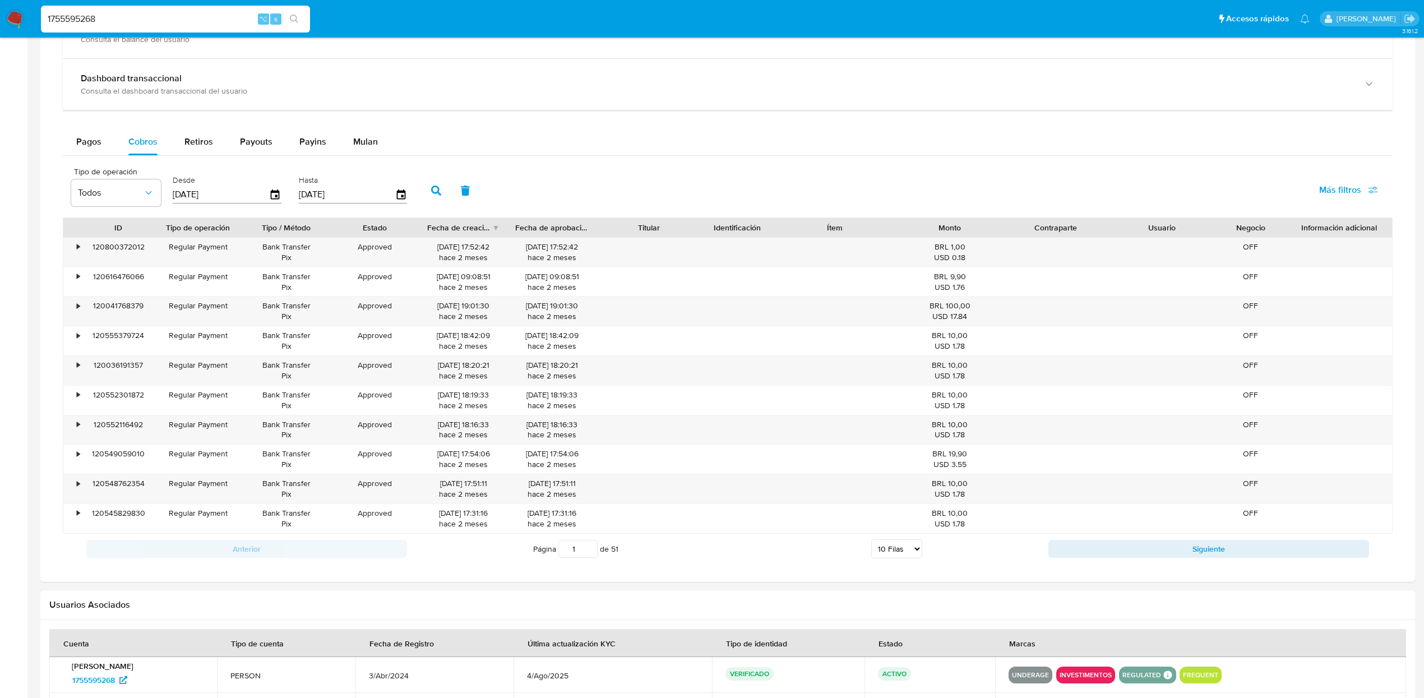
scroll to position [0, 0]
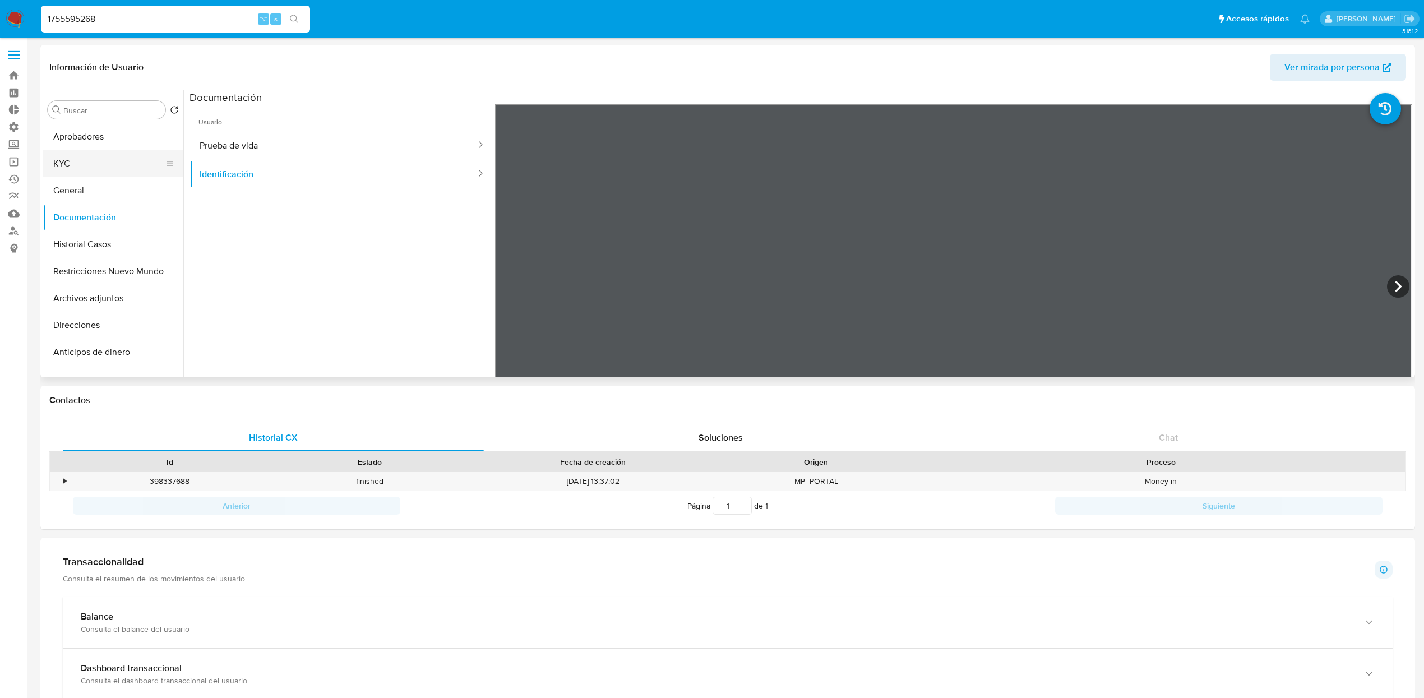
click at [103, 155] on button "KYC" at bounding box center [108, 163] width 131 height 27
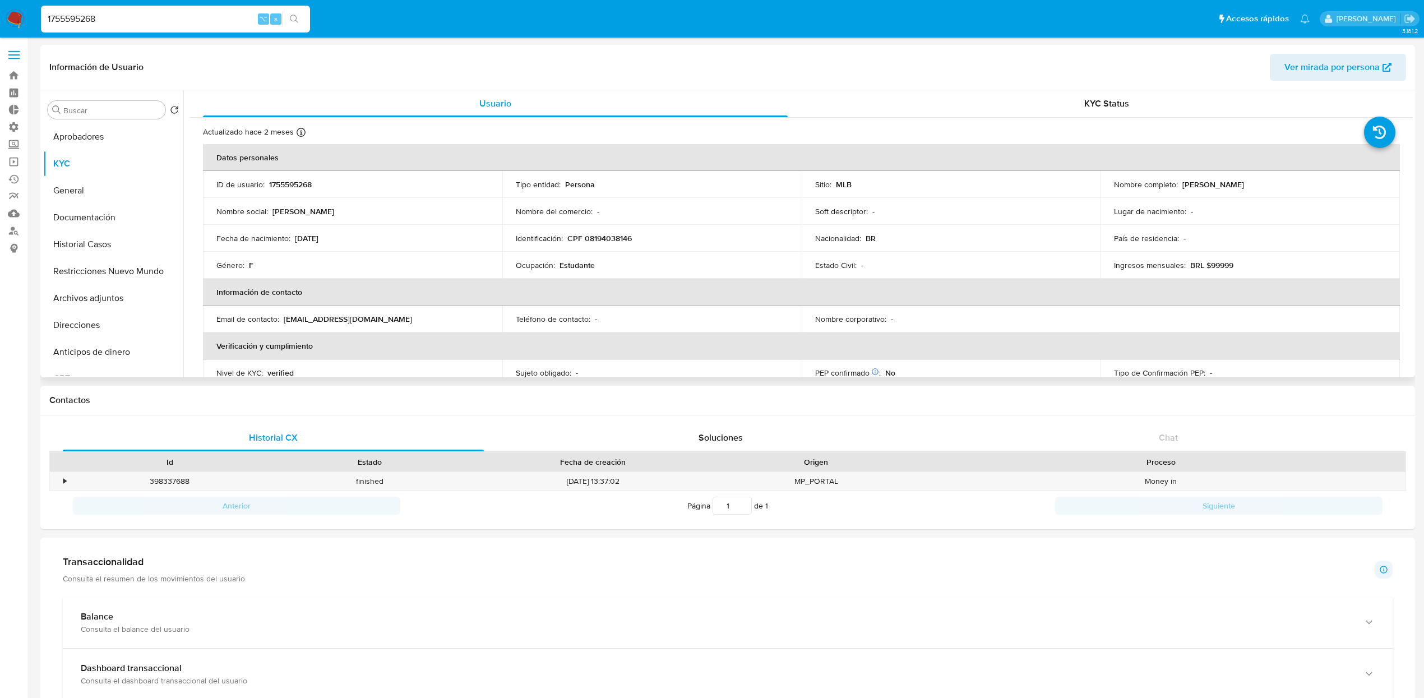
click at [1306, 192] on td "Nombre completo : Maria Fernanda Rodrigues Vaz" at bounding box center [1249, 184] width 299 height 27
drag, startPoint x: 1235, startPoint y: 186, endPoint x: 1177, endPoint y: 193, distance: 58.8
click at [1177, 186] on div "Nombre completo : Maria Fernanda Rodrigues Vaz" at bounding box center [1250, 184] width 272 height 10
copy div "Maria Fernanda Rodrigues Vaz"
click at [1237, 188] on p "Maria Fernanda Rodrigues Vaz" at bounding box center [1213, 184] width 62 height 10
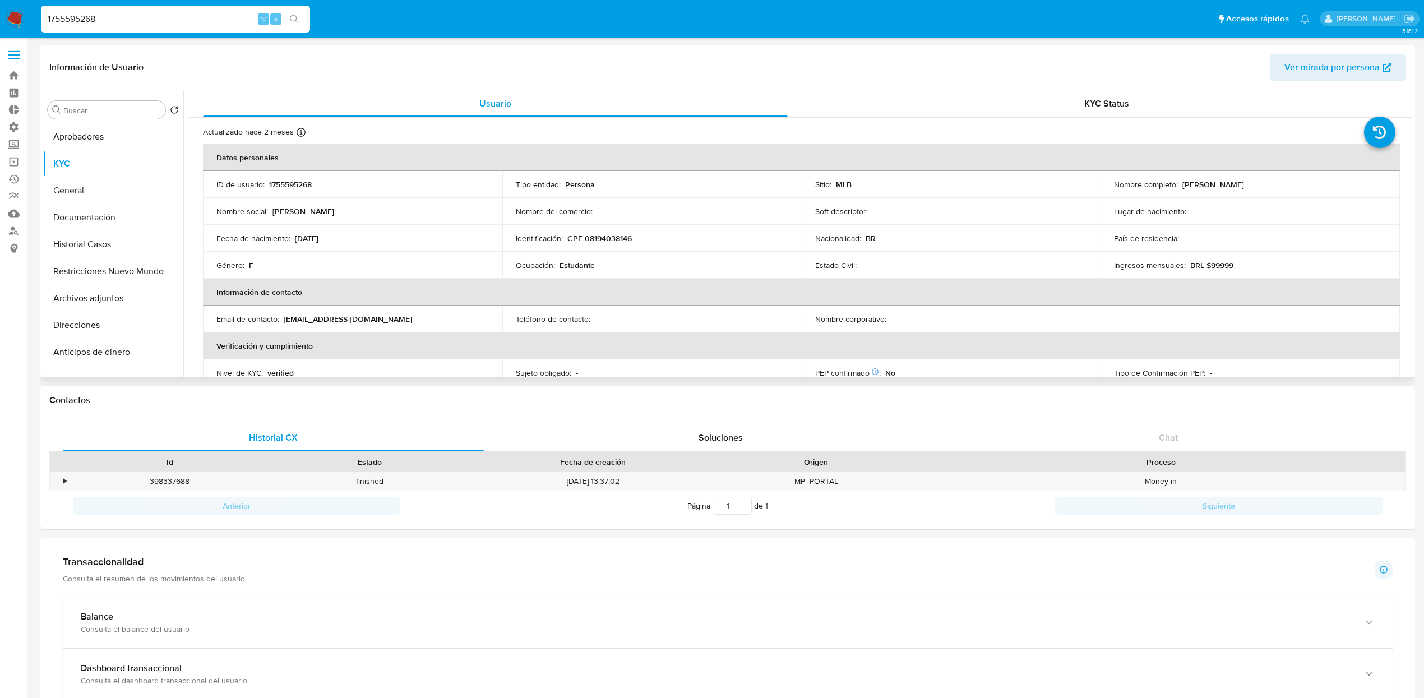
drag, startPoint x: 1297, startPoint y: 184, endPoint x: 1177, endPoint y: 187, distance: 119.4
click at [1177, 187] on div "Nombre completo : Maria Fernanda Rodrigues Vaz" at bounding box center [1250, 184] width 272 height 10
click at [91, 225] on button "Documentación" at bounding box center [108, 217] width 131 height 27
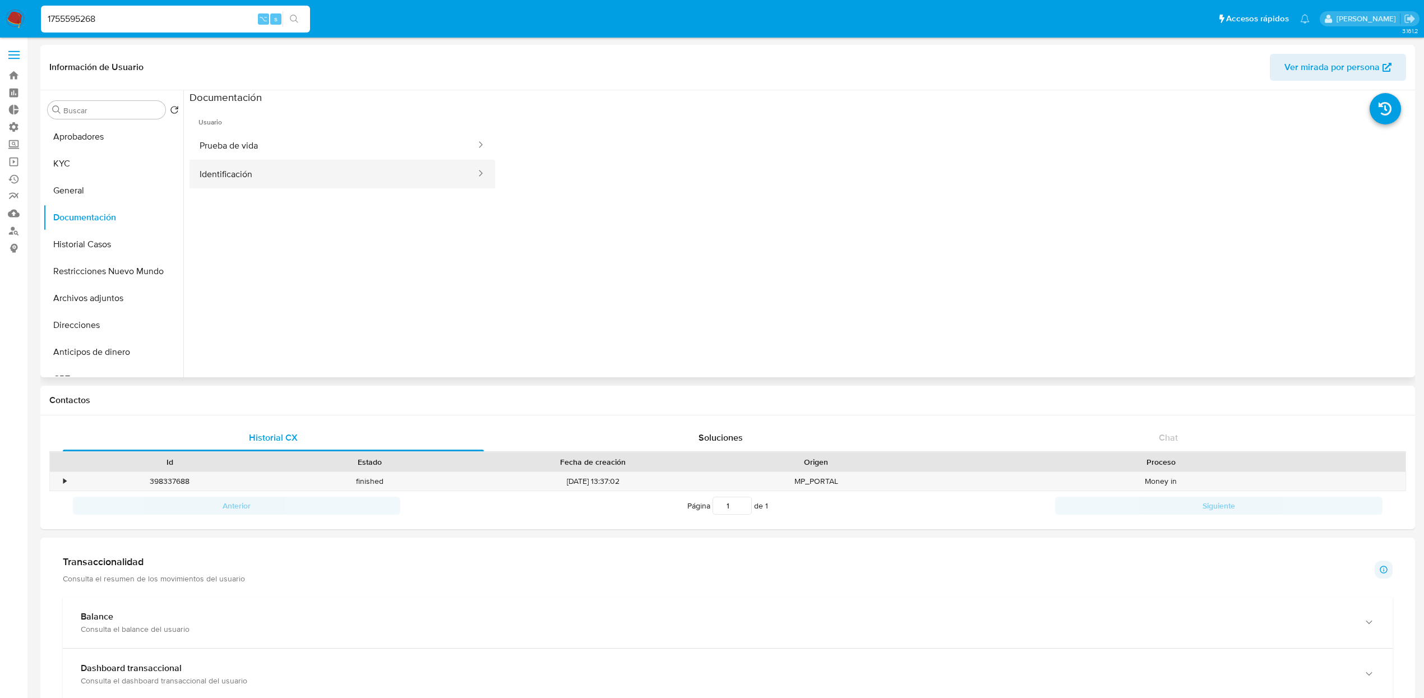
click at [282, 167] on button "Identificación" at bounding box center [333, 174] width 288 height 29
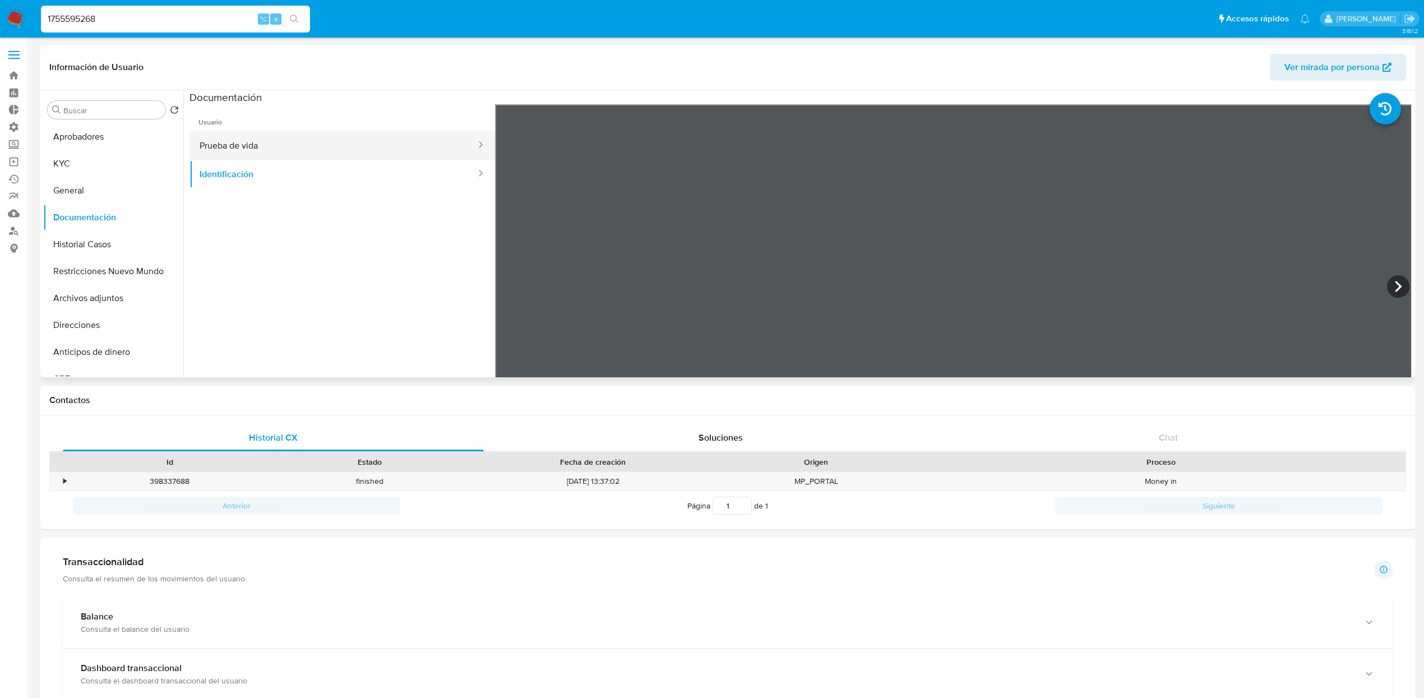
click at [291, 137] on button "Prueba de vida" at bounding box center [333, 145] width 288 height 29
click at [1040, 80] on div "Información de Usuario Ver mirada por persona Buscar Volver al orden por defect…" at bounding box center [727, 211] width 1374 height 332
click at [925, 481] on div "Información de Usuario Ver mirada por persona Buscar Volver al orden por defect…" at bounding box center [727, 704] width 1374 height 1318
click at [231, 165] on button "Identificación" at bounding box center [333, 174] width 288 height 29
click at [104, 166] on button "KYC" at bounding box center [108, 163] width 131 height 27
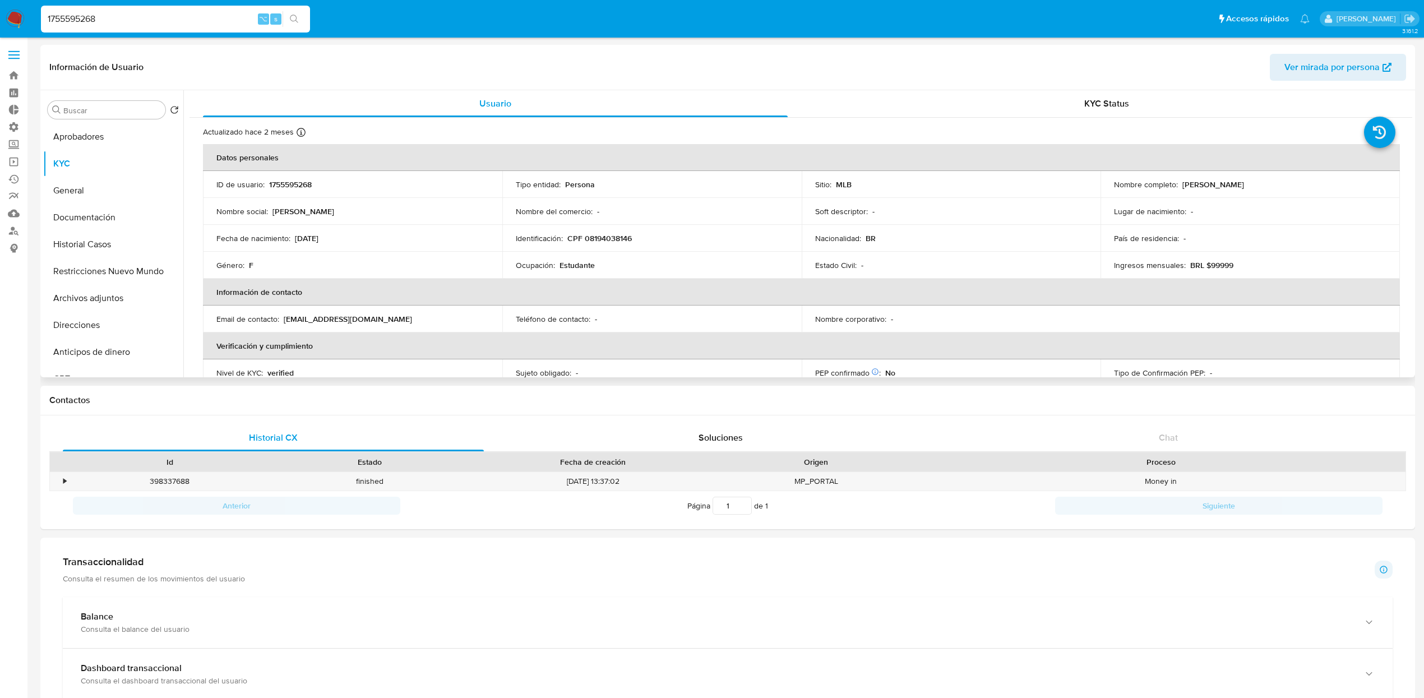
drag, startPoint x: 352, startPoint y: 238, endPoint x: 404, endPoint y: 262, distance: 57.4
click at [295, 239] on div "Fecha de nacimiento : 21/02/2008" at bounding box center [352, 238] width 272 height 10
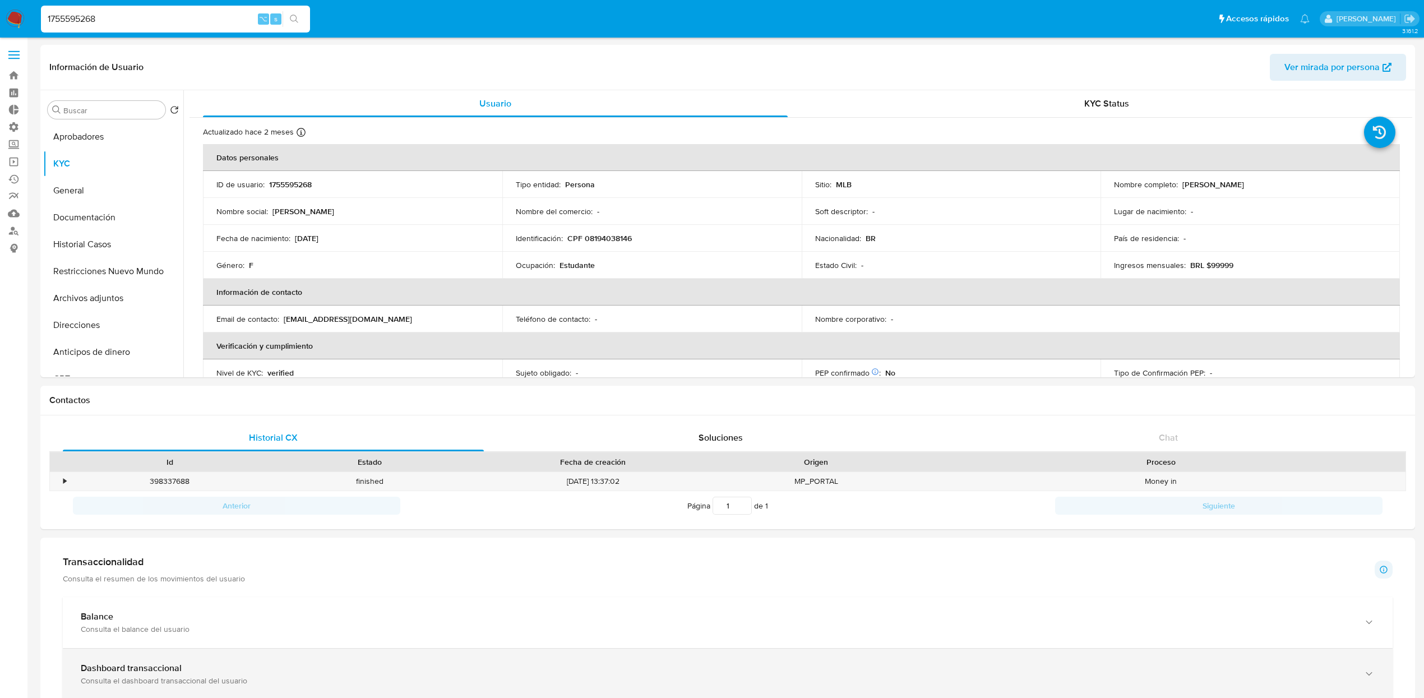
copy p "21/02/2008"
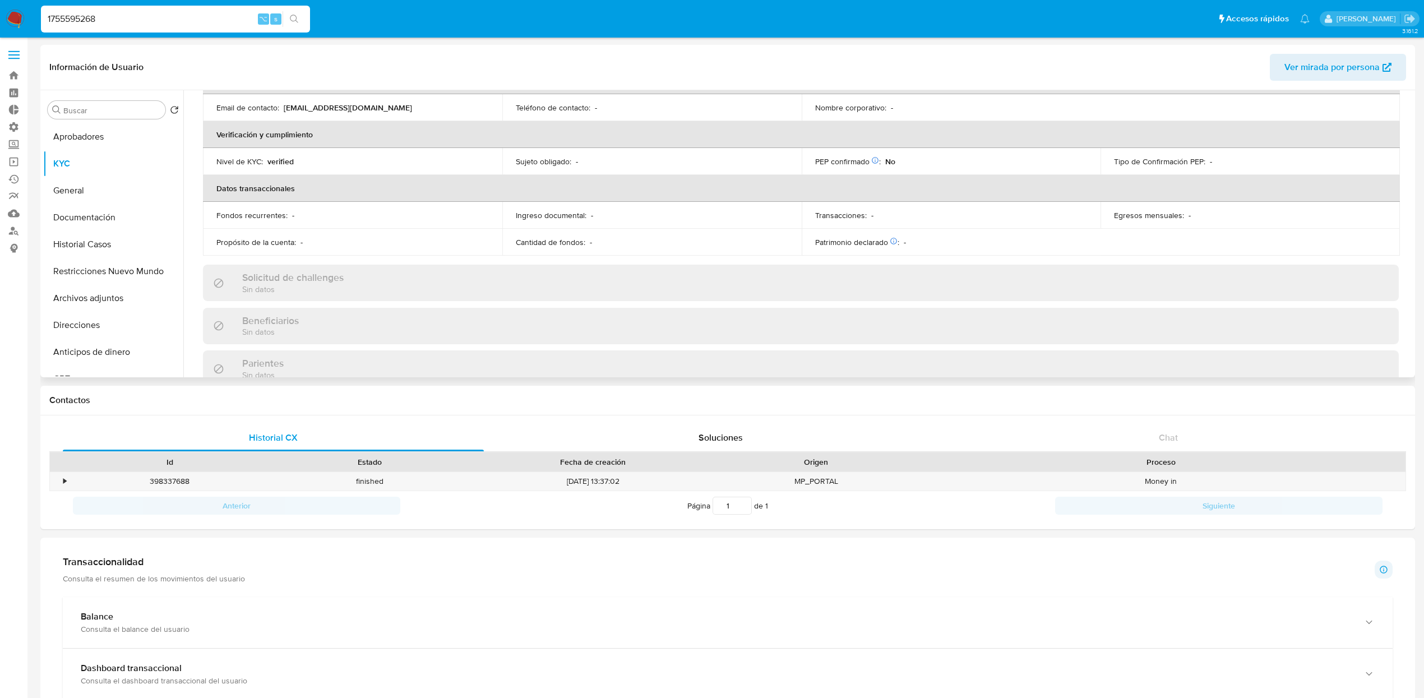
scroll to position [489, 0]
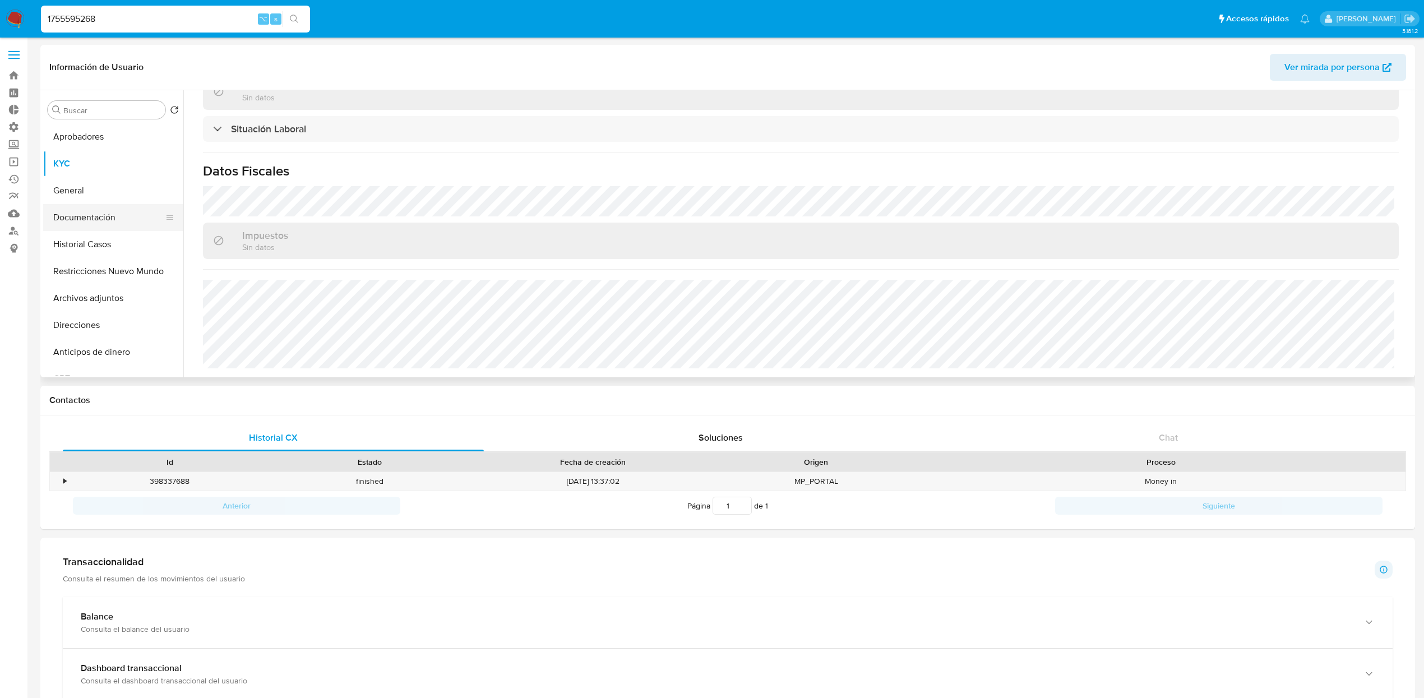
click at [106, 212] on button "Documentación" at bounding box center [108, 217] width 131 height 27
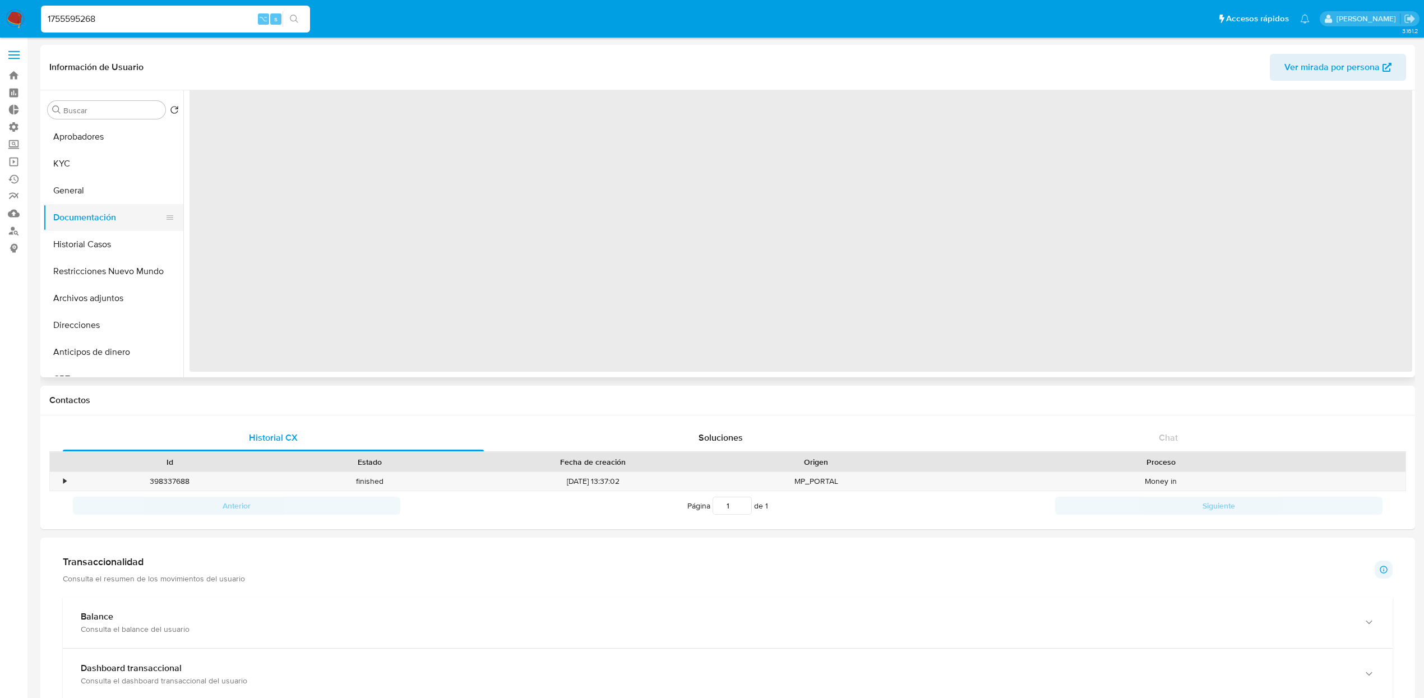
scroll to position [0, 0]
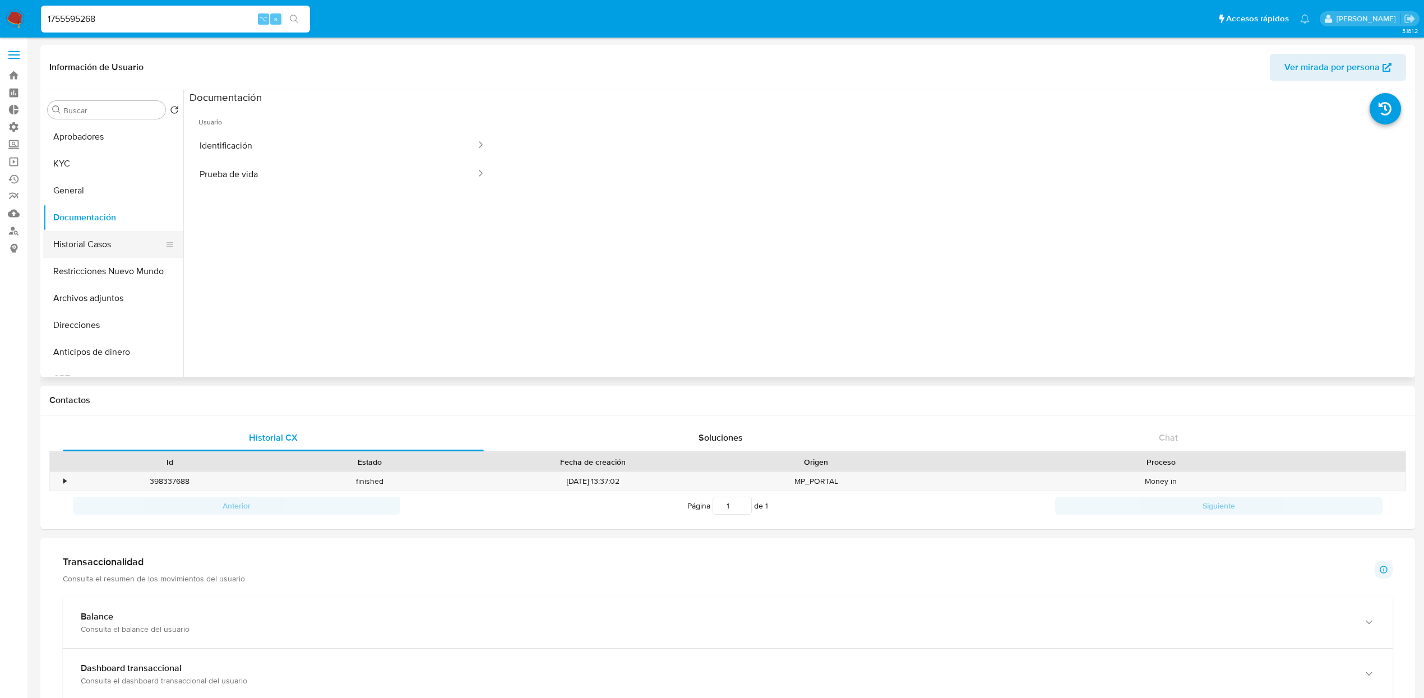
click at [96, 243] on button "Historial Casos" at bounding box center [108, 244] width 131 height 27
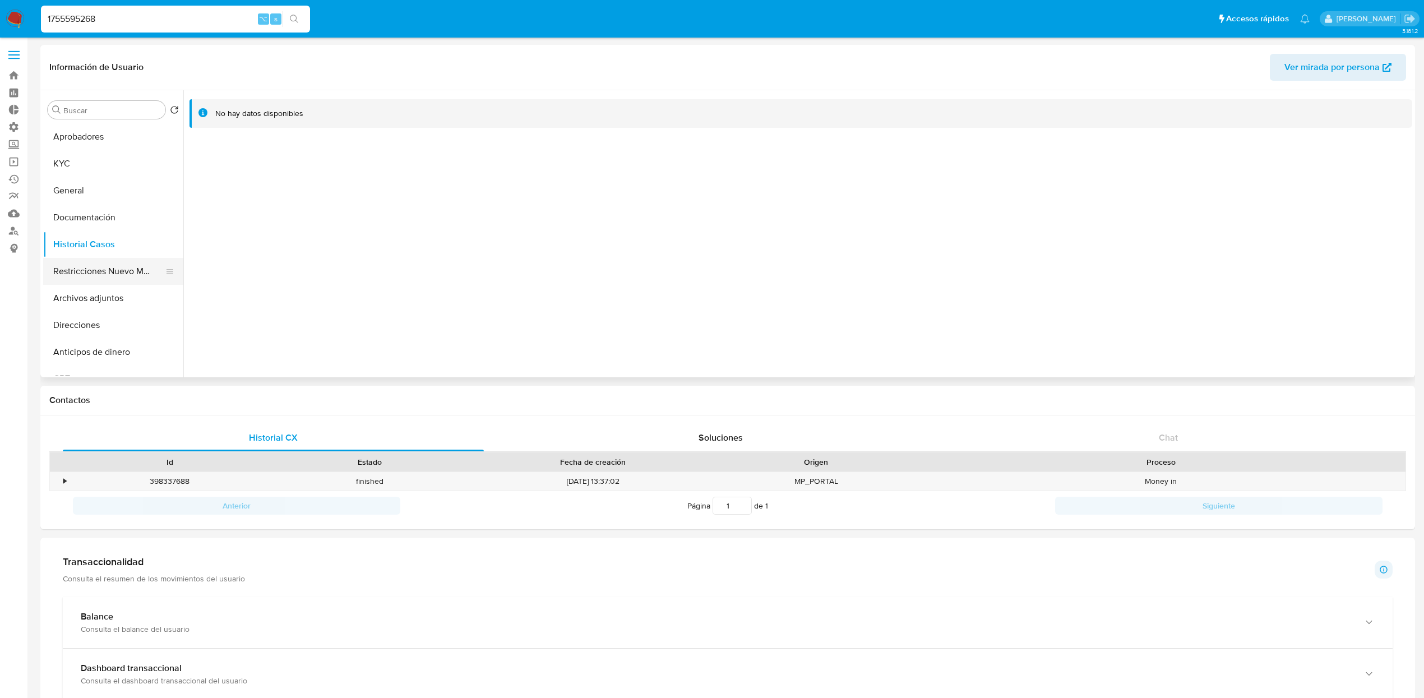
click at [99, 266] on button "Restricciones Nuevo Mundo" at bounding box center [108, 271] width 131 height 27
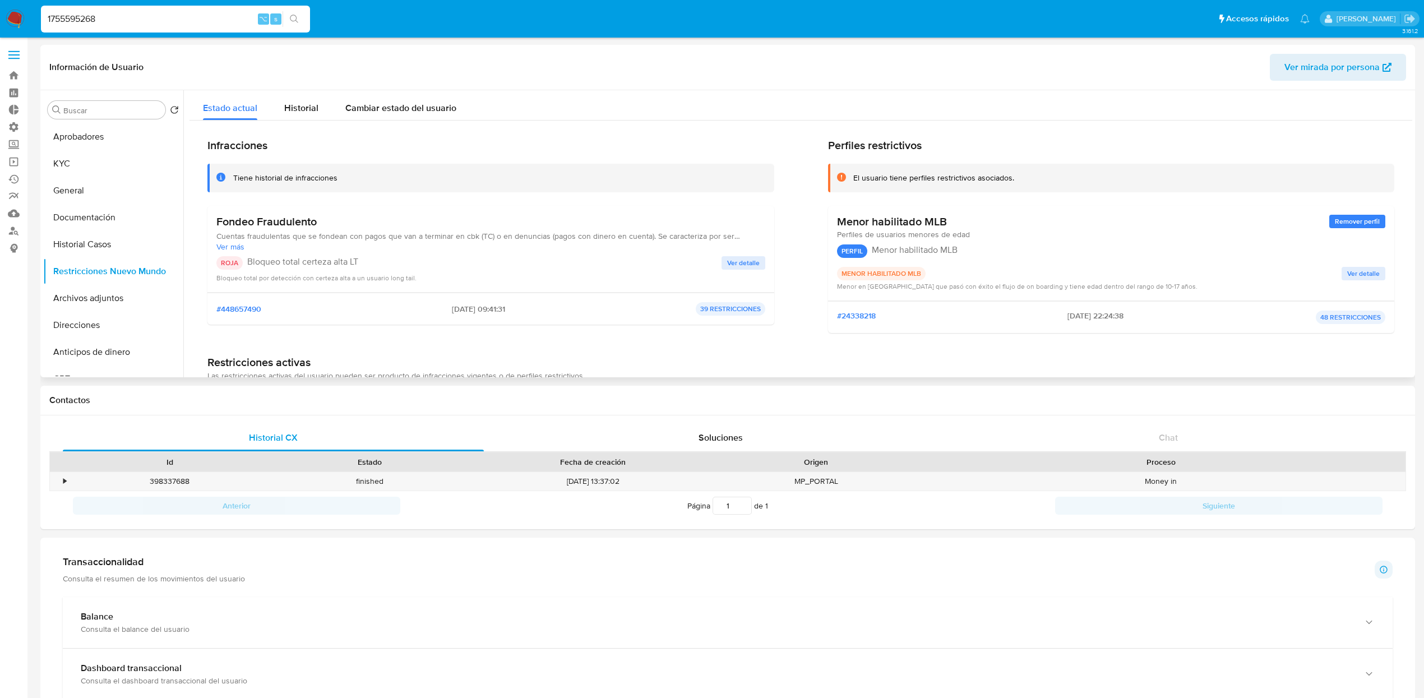
drag, startPoint x: 217, startPoint y: 221, endPoint x: 352, endPoint y: 225, distance: 134.6
click at [352, 225] on h3 "Fondeo Fraudulento" at bounding box center [490, 222] width 549 height 14
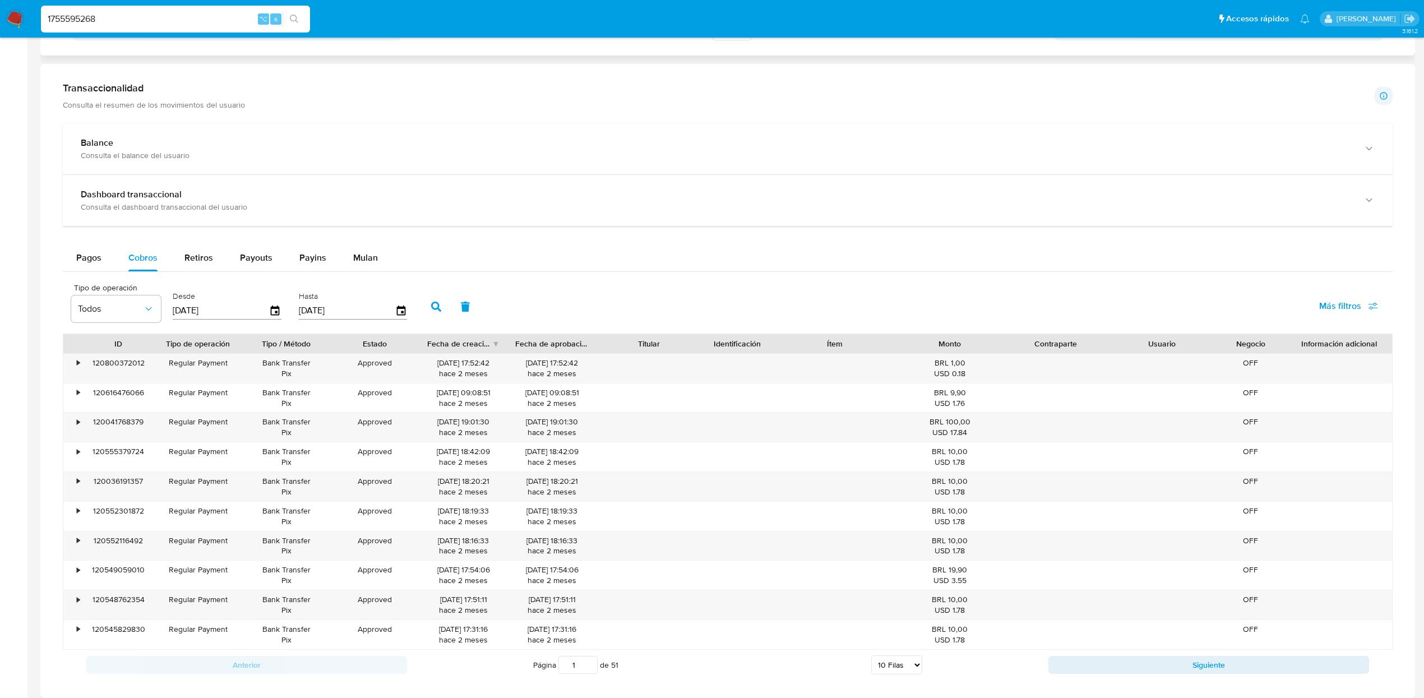
scroll to position [475, 0]
click at [191, 262] on span "Retiros" at bounding box center [198, 255] width 29 height 13
select select "10"
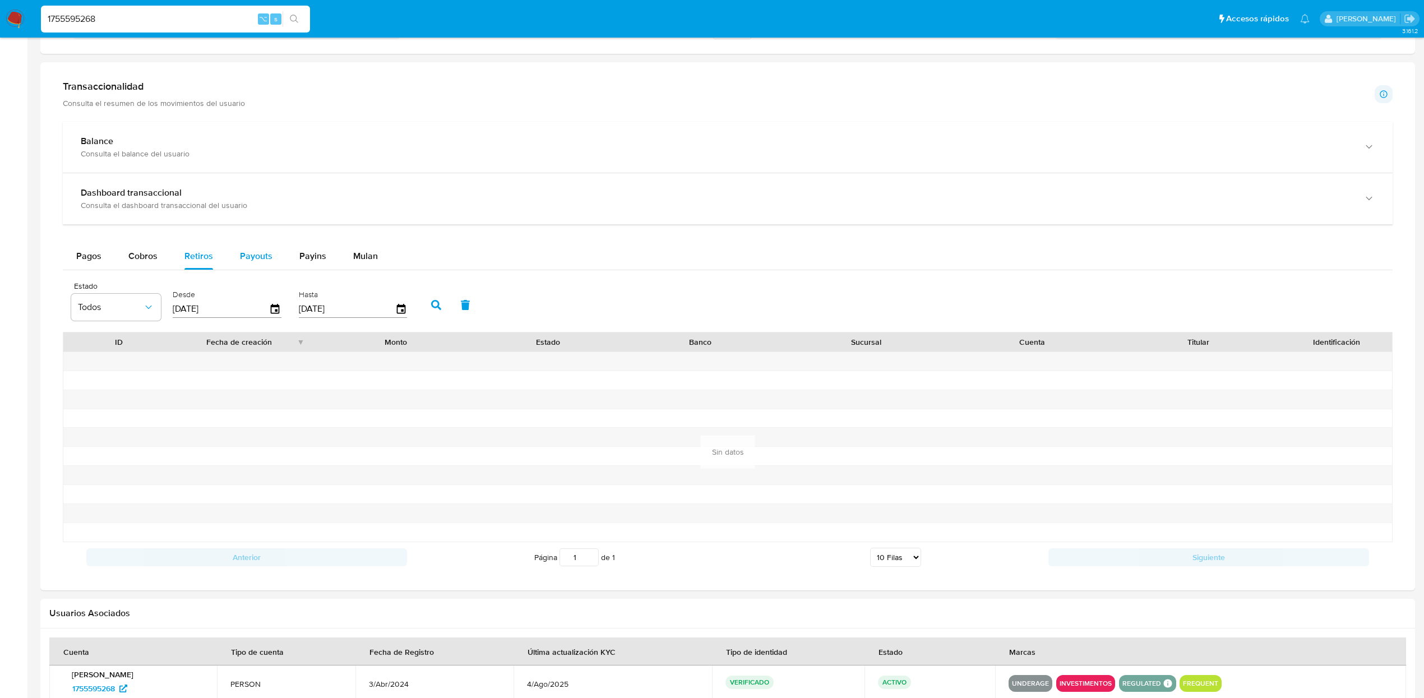
click at [262, 262] on span "Payouts" at bounding box center [256, 255] width 33 height 13
select select "10"
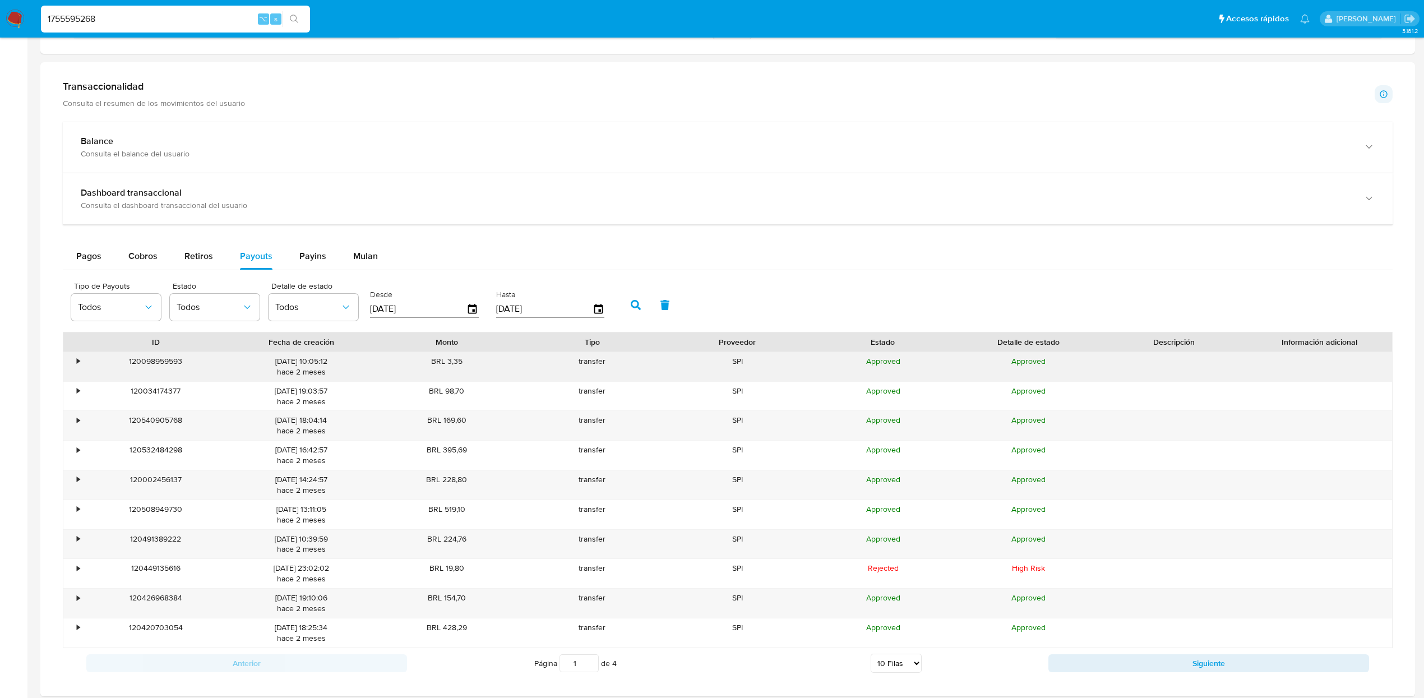
click at [78, 365] on div "•" at bounding box center [78, 361] width 3 height 11
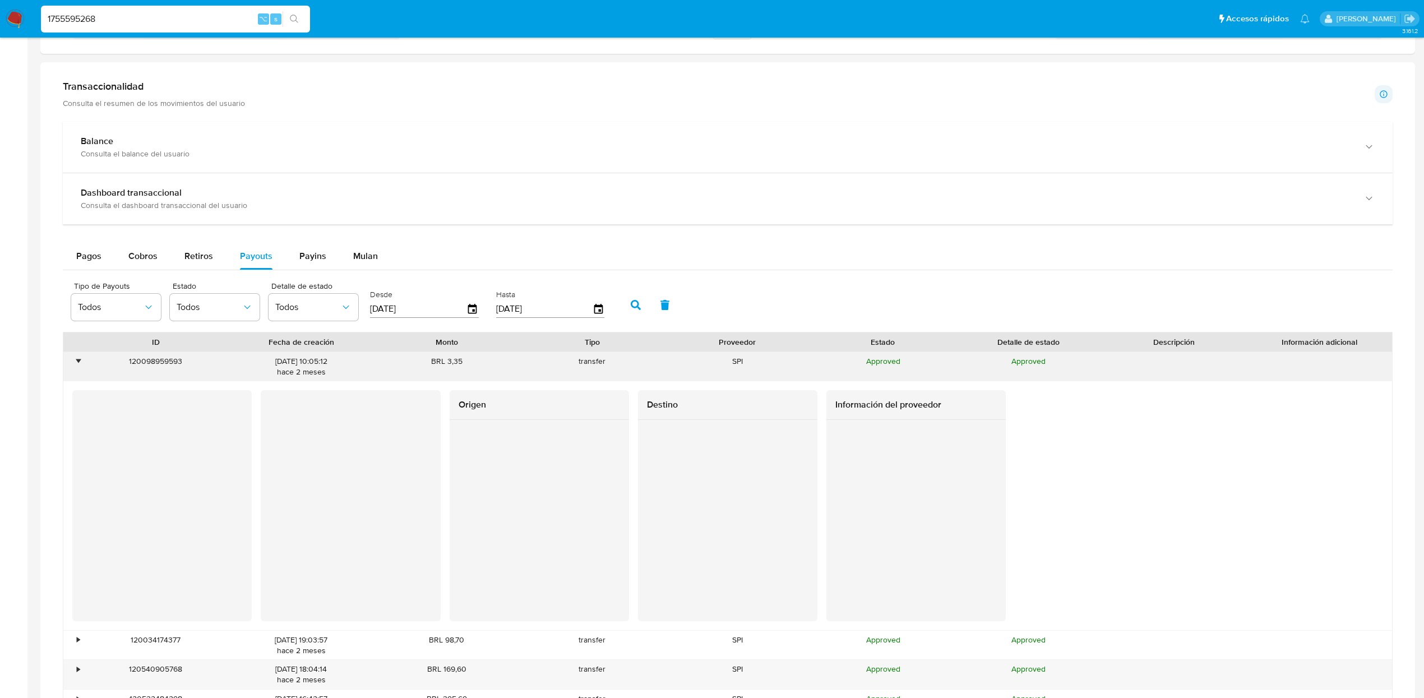
click at [80, 363] on div "•" at bounding box center [78, 361] width 3 height 11
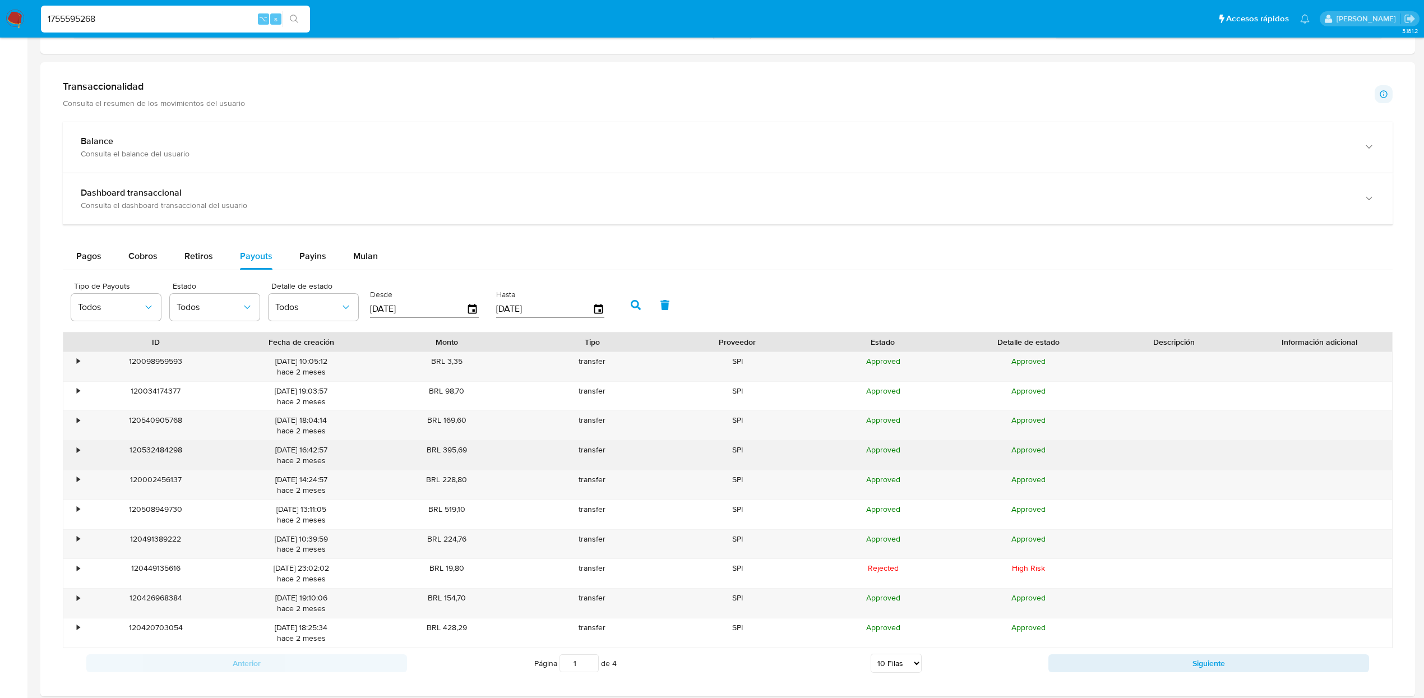
click at [74, 453] on div "•" at bounding box center [73, 455] width 20 height 29
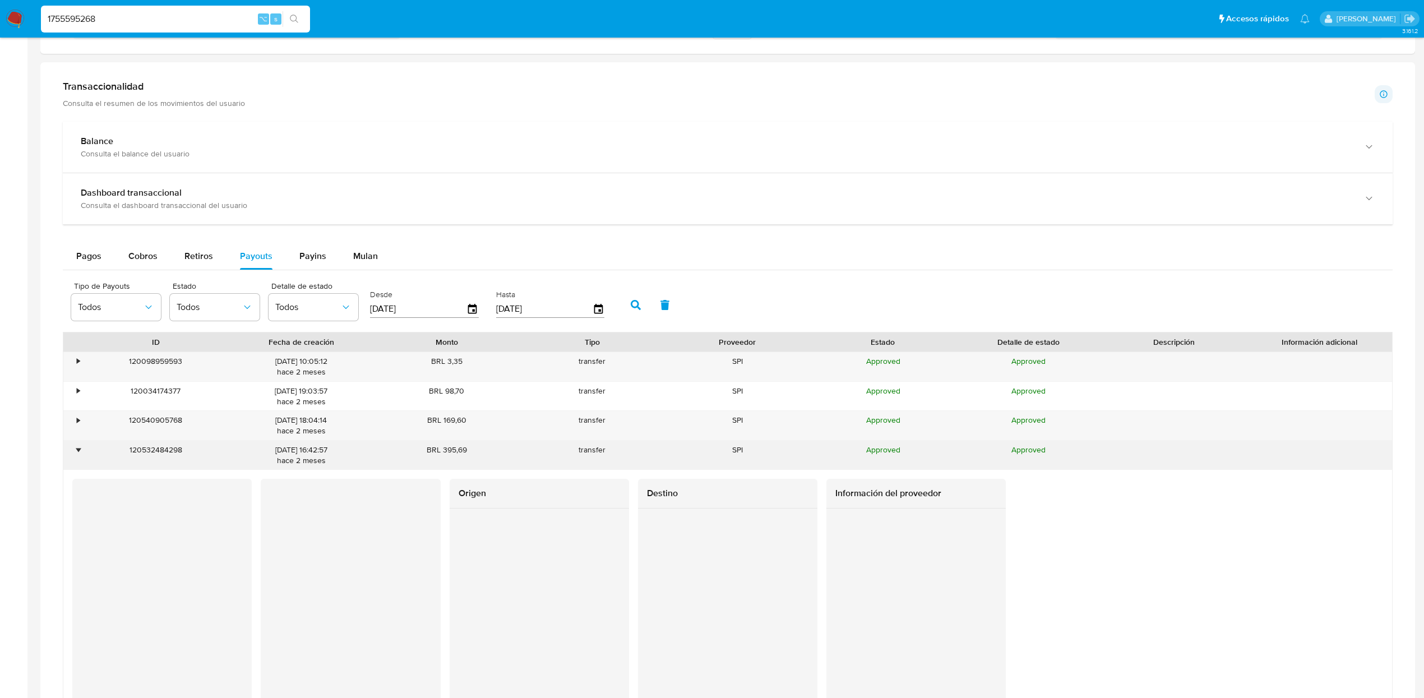
click at [74, 453] on div "•" at bounding box center [73, 455] width 20 height 29
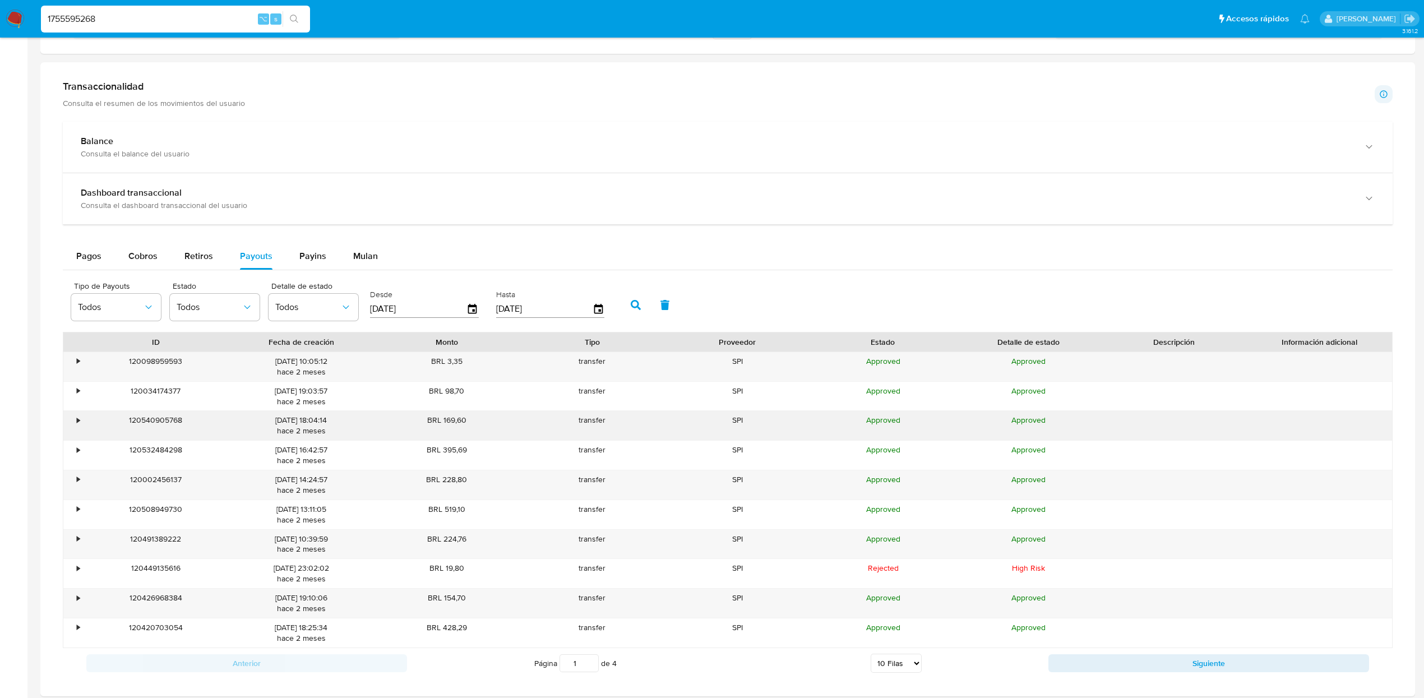
click at [75, 433] on div "•" at bounding box center [73, 425] width 20 height 29
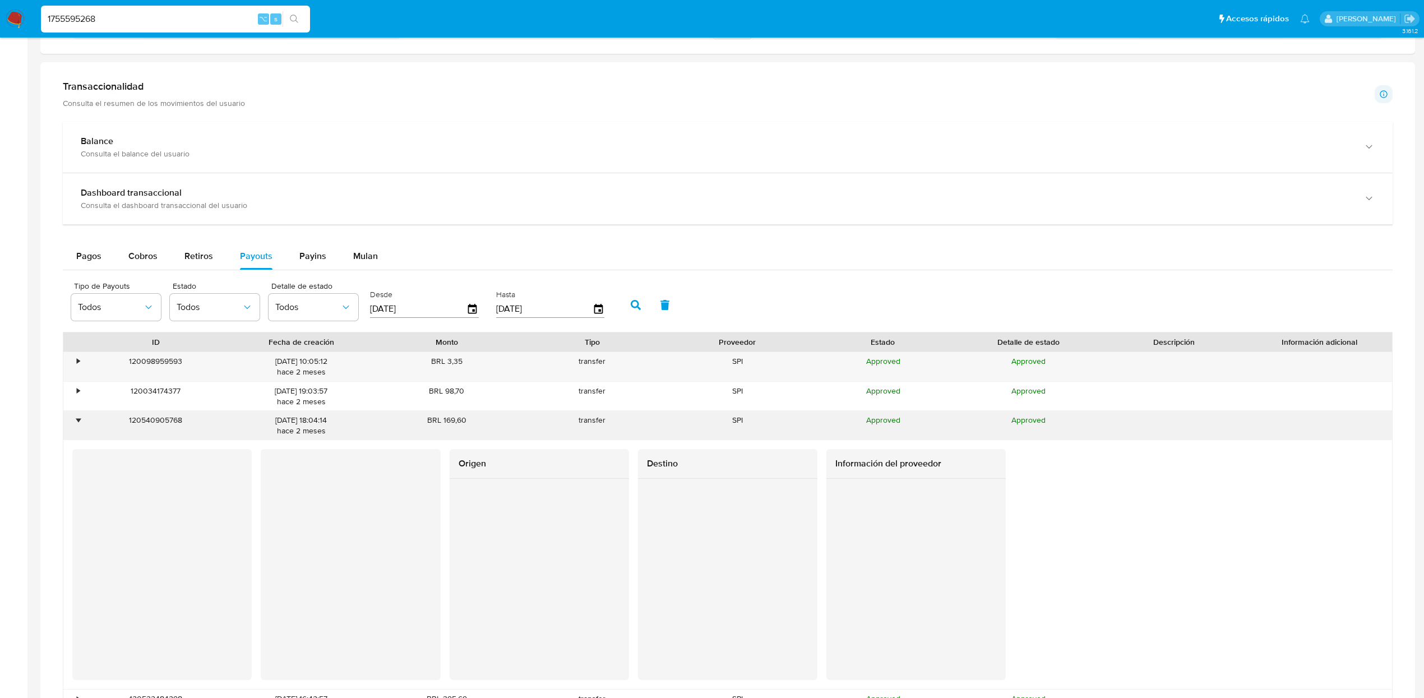
click at [75, 433] on div "•" at bounding box center [73, 425] width 20 height 29
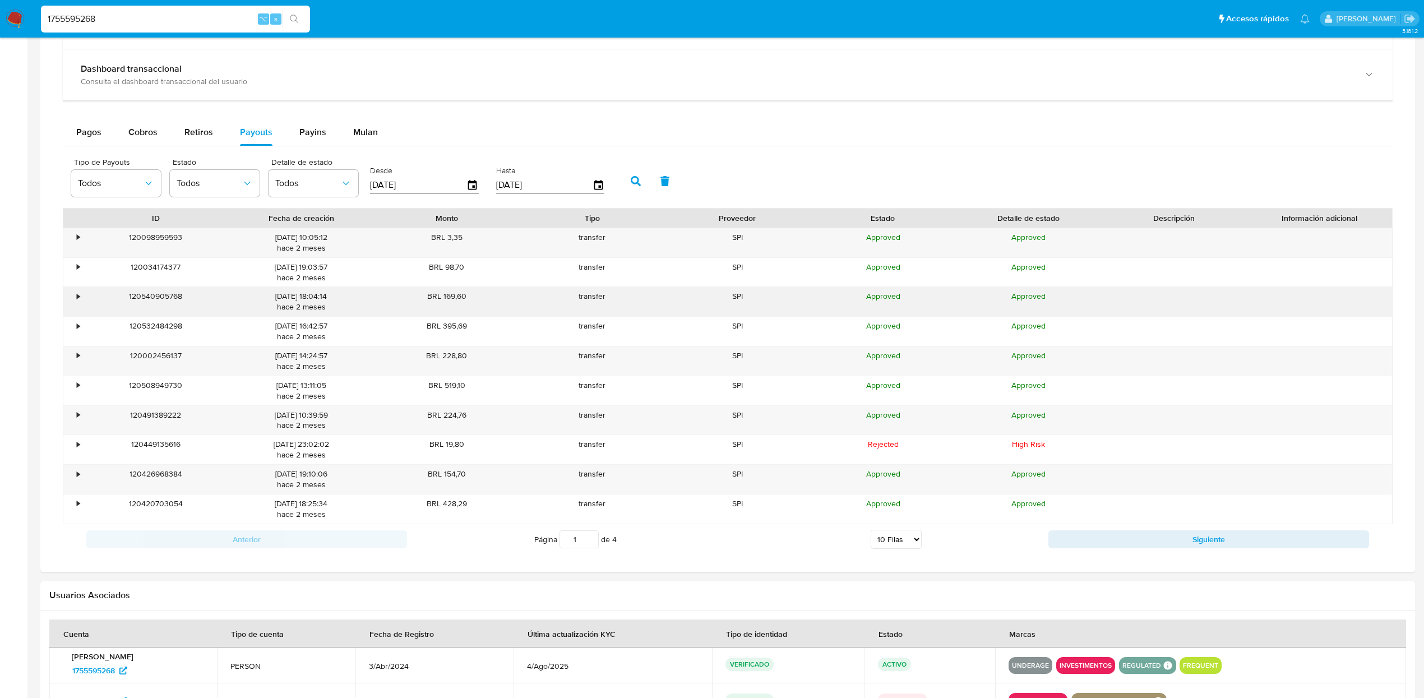
scroll to position [601, 0]
click at [77, 355] on div "•" at bounding box center [78, 354] width 3 height 11
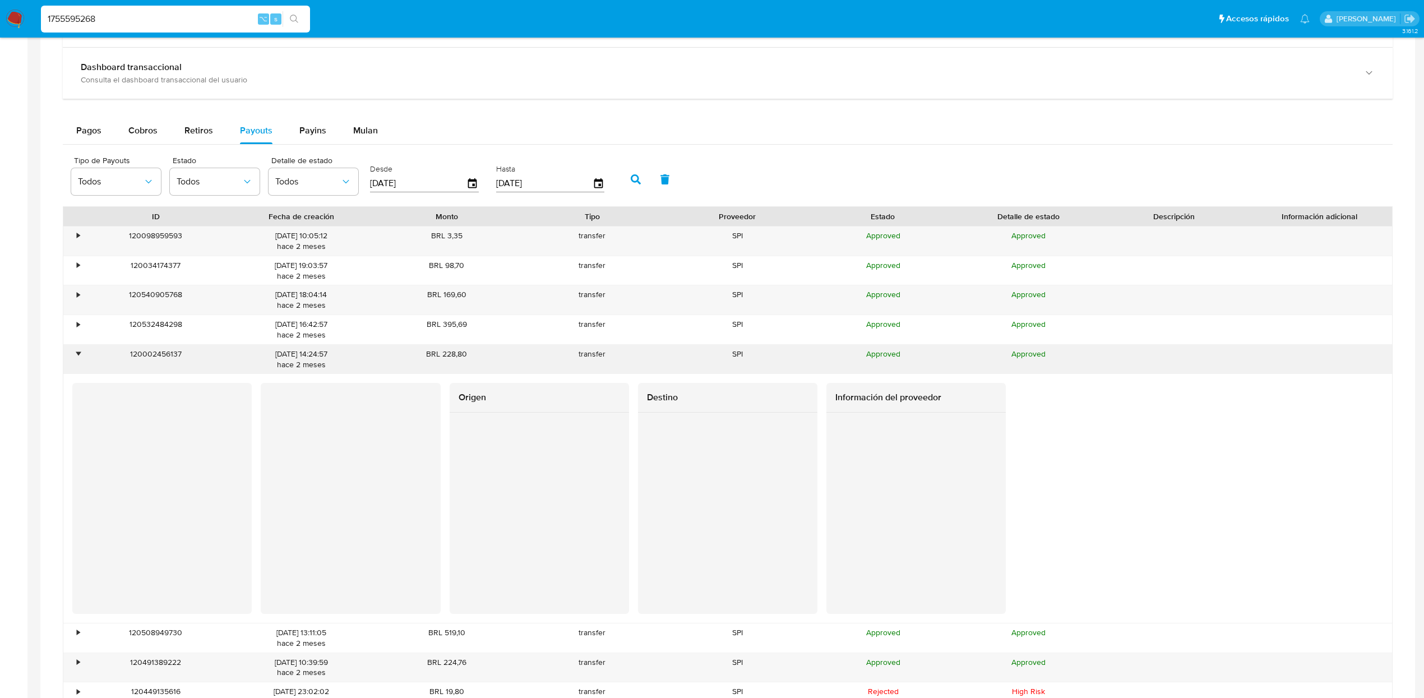
click at [77, 355] on div "•" at bounding box center [78, 354] width 3 height 11
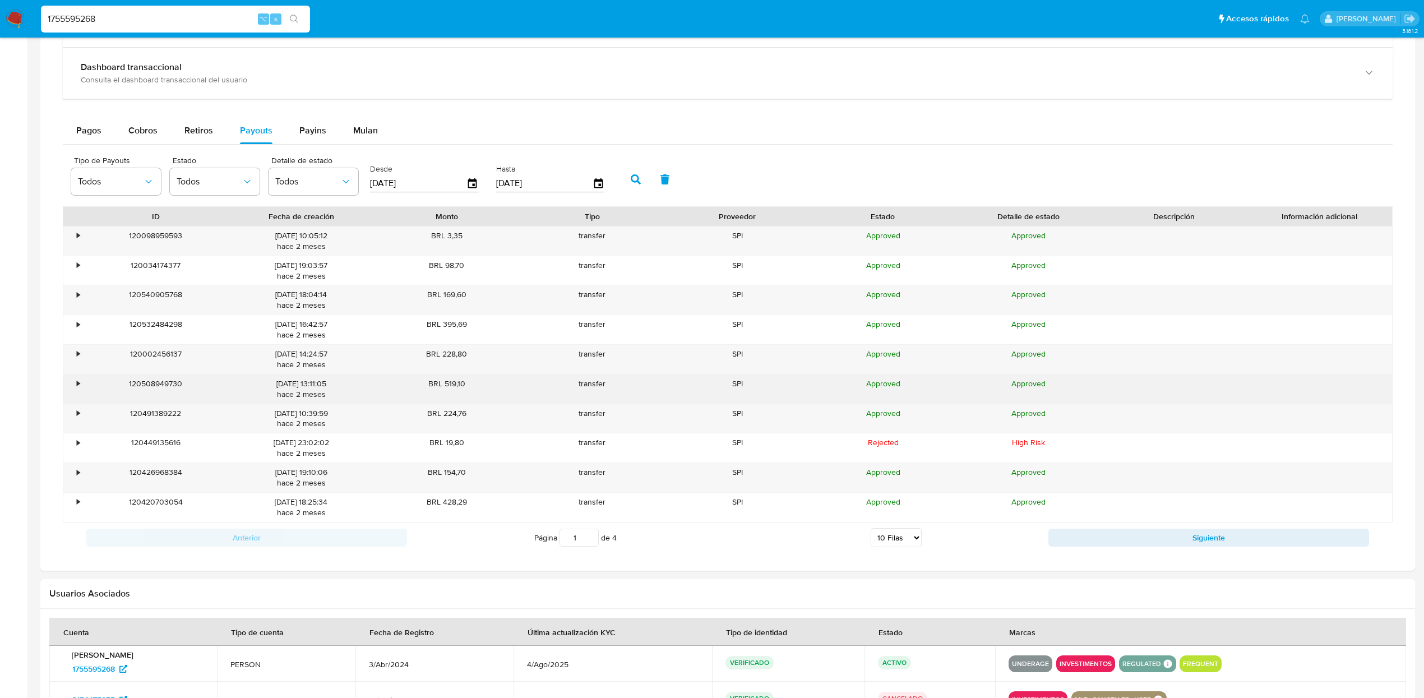
click at [77, 389] on div "•" at bounding box center [78, 383] width 3 height 11
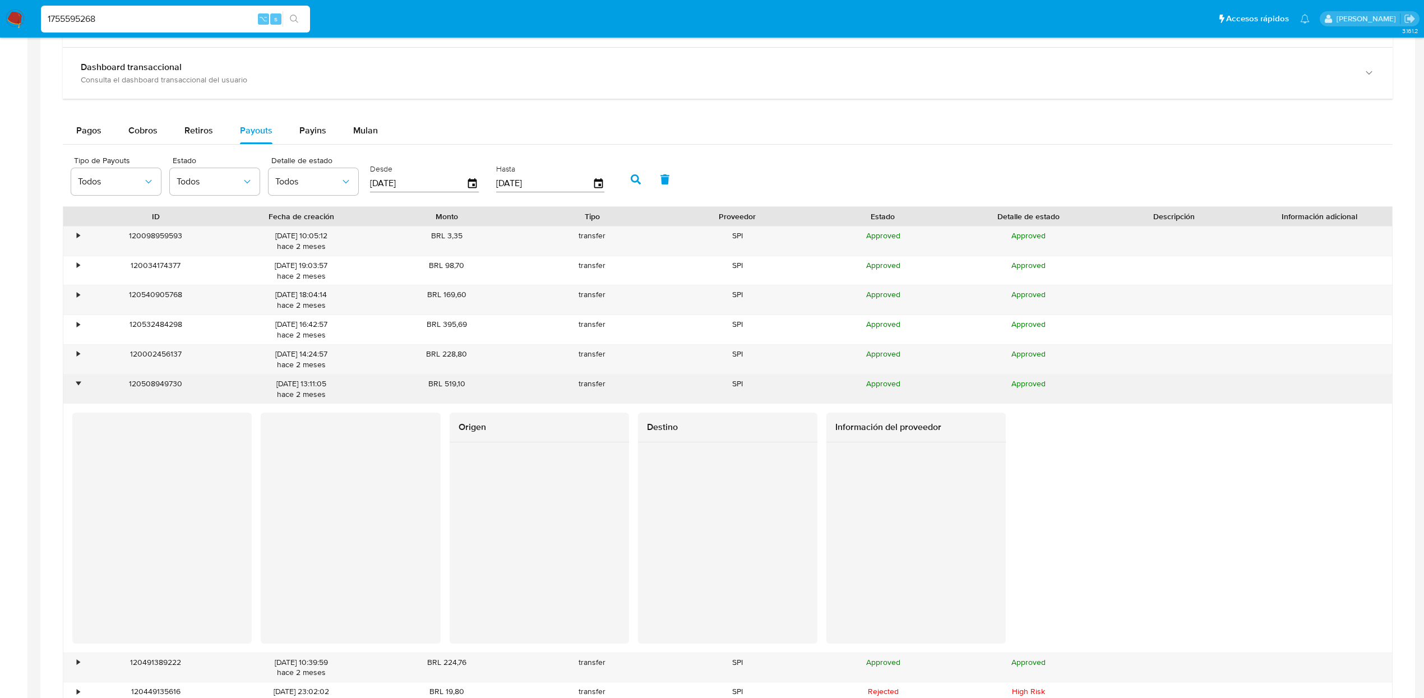
click at [77, 389] on div "•" at bounding box center [78, 383] width 3 height 11
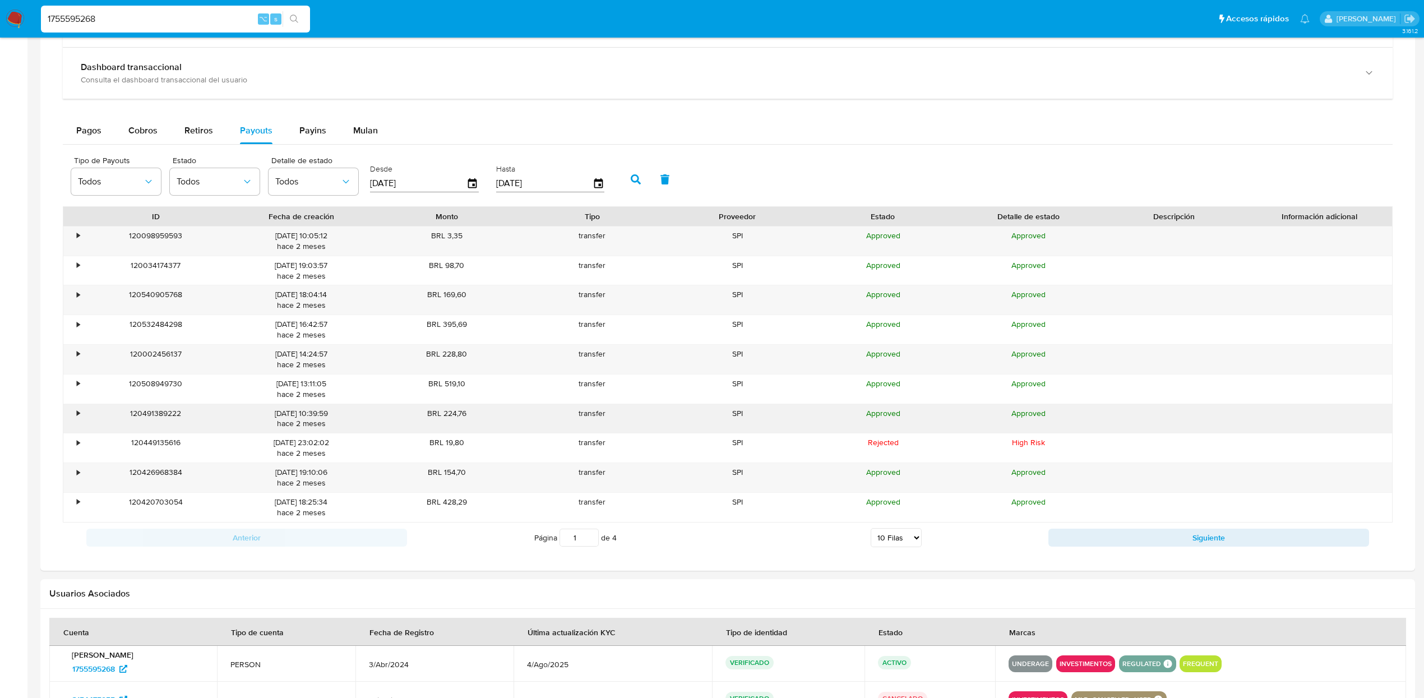
click at [77, 419] on div "•" at bounding box center [78, 413] width 3 height 11
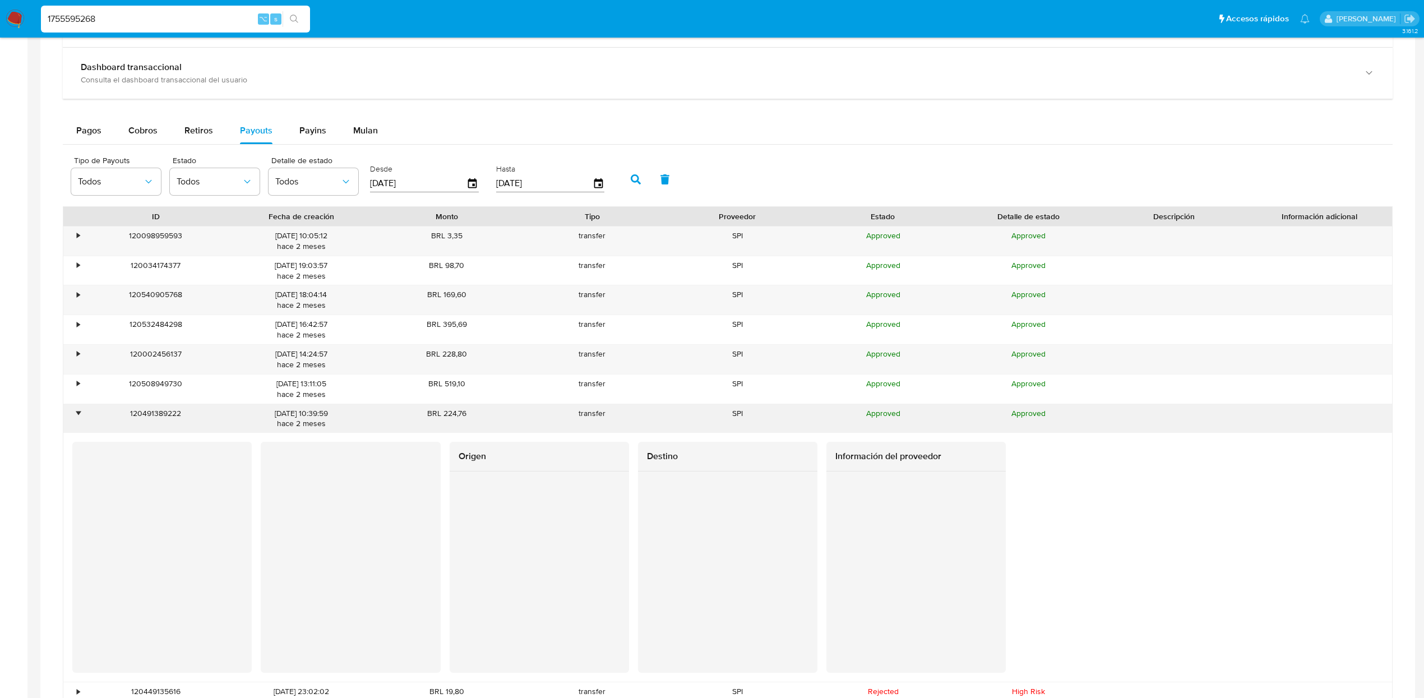
click at [77, 419] on div "•" at bounding box center [78, 413] width 3 height 11
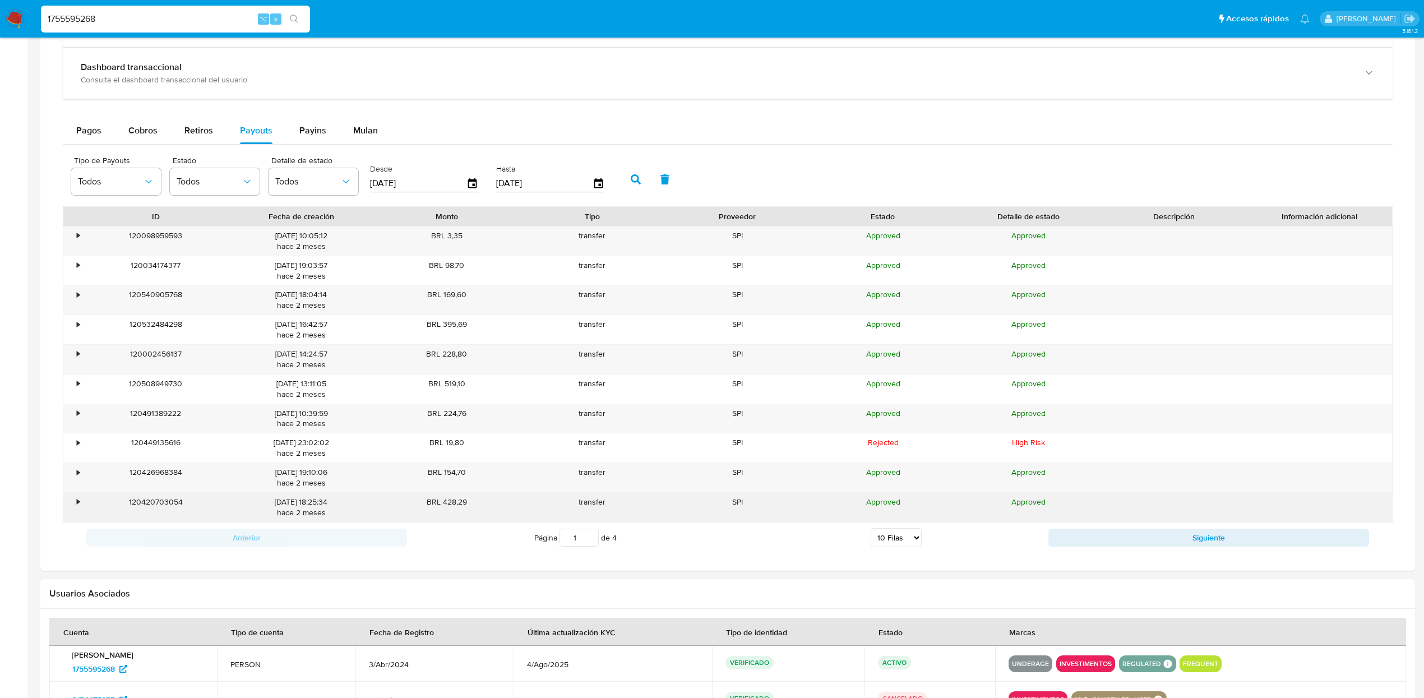
click at [78, 506] on div "•" at bounding box center [78, 502] width 3 height 11
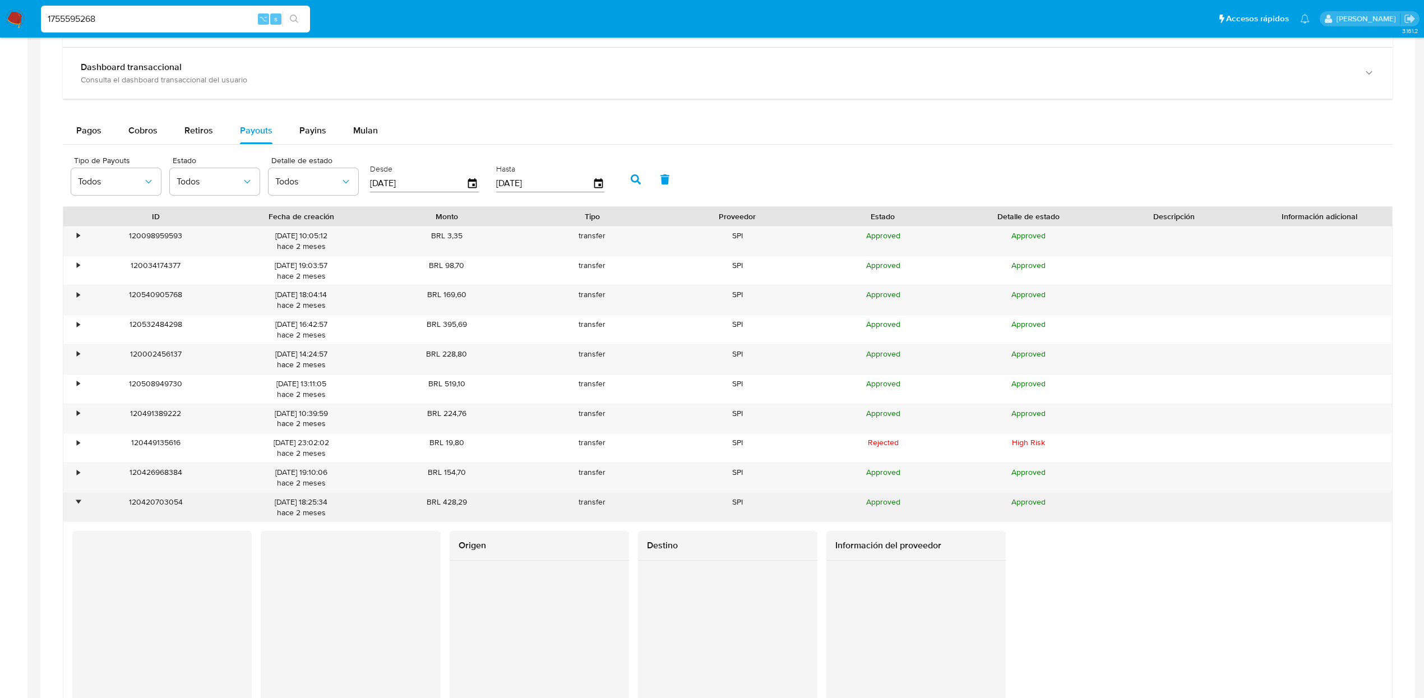
click at [78, 506] on div "•" at bounding box center [78, 502] width 3 height 11
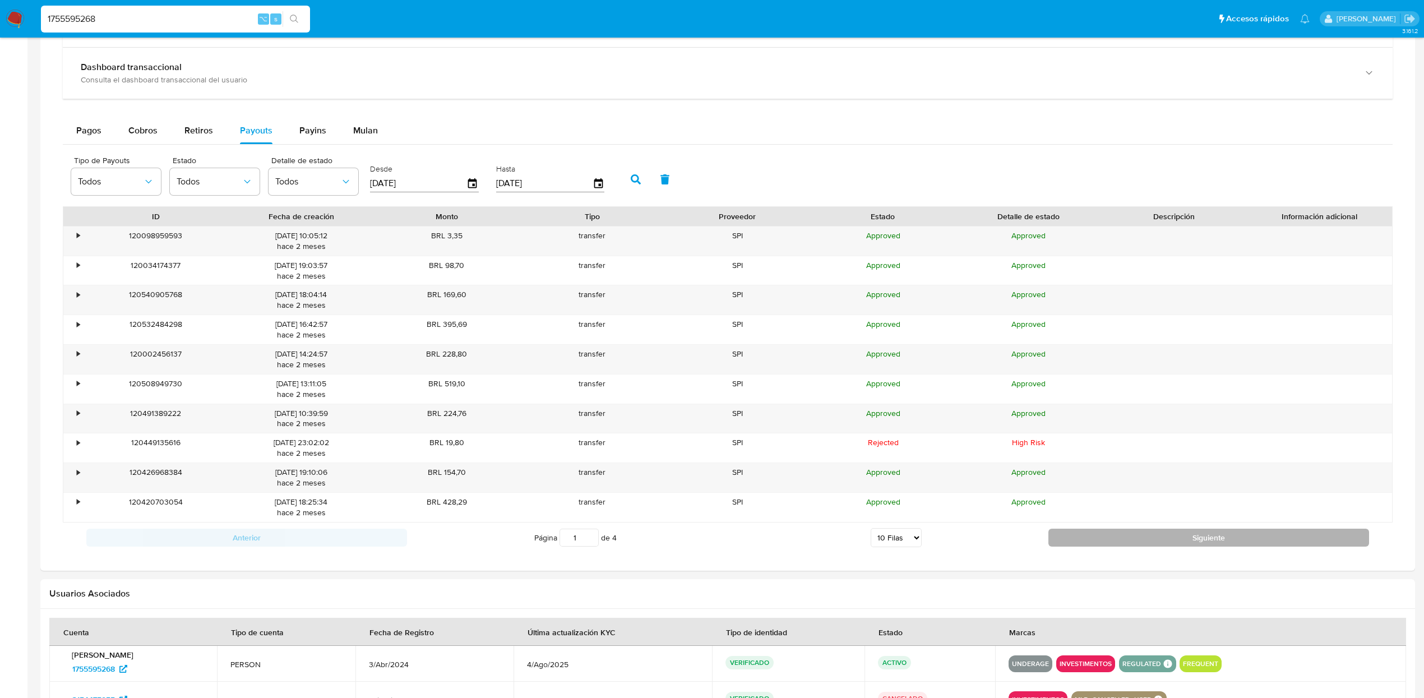
click at [1061, 544] on button "Siguiente" at bounding box center [1208, 537] width 321 height 18
type input "2"
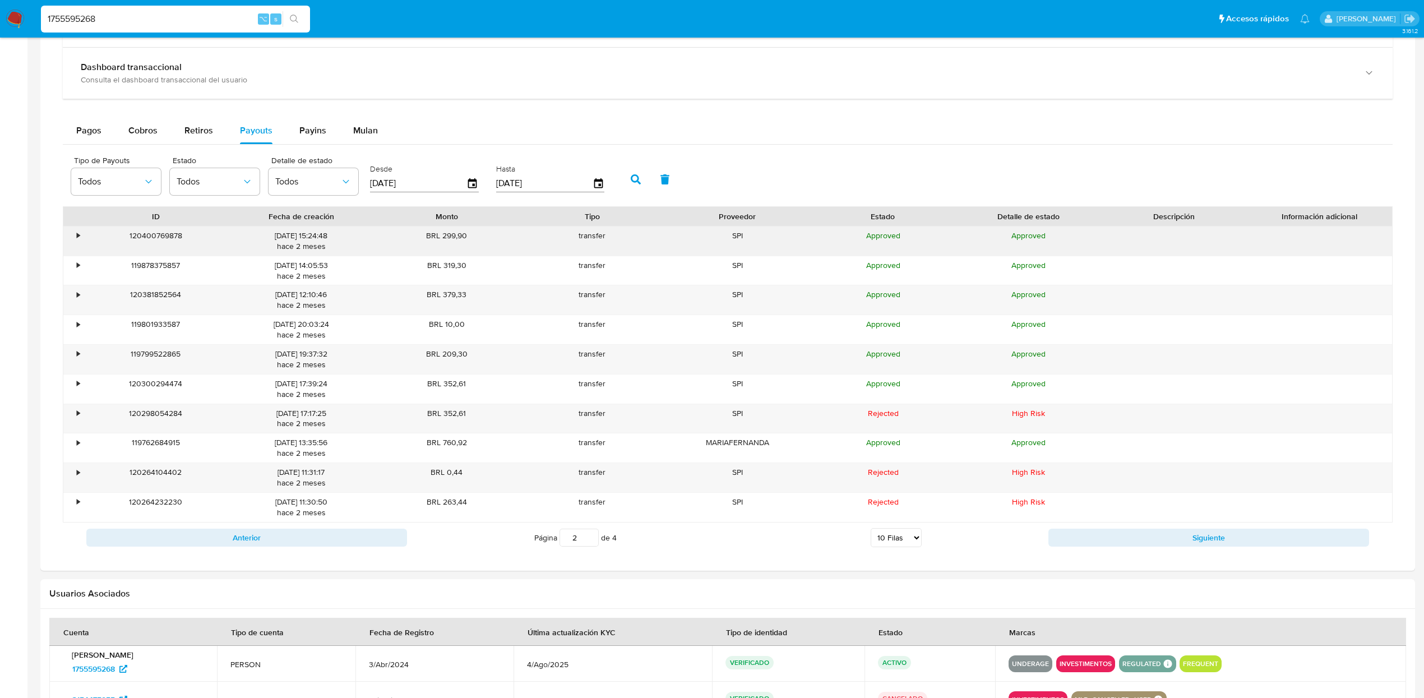
click at [77, 238] on div "•" at bounding box center [78, 235] width 3 height 11
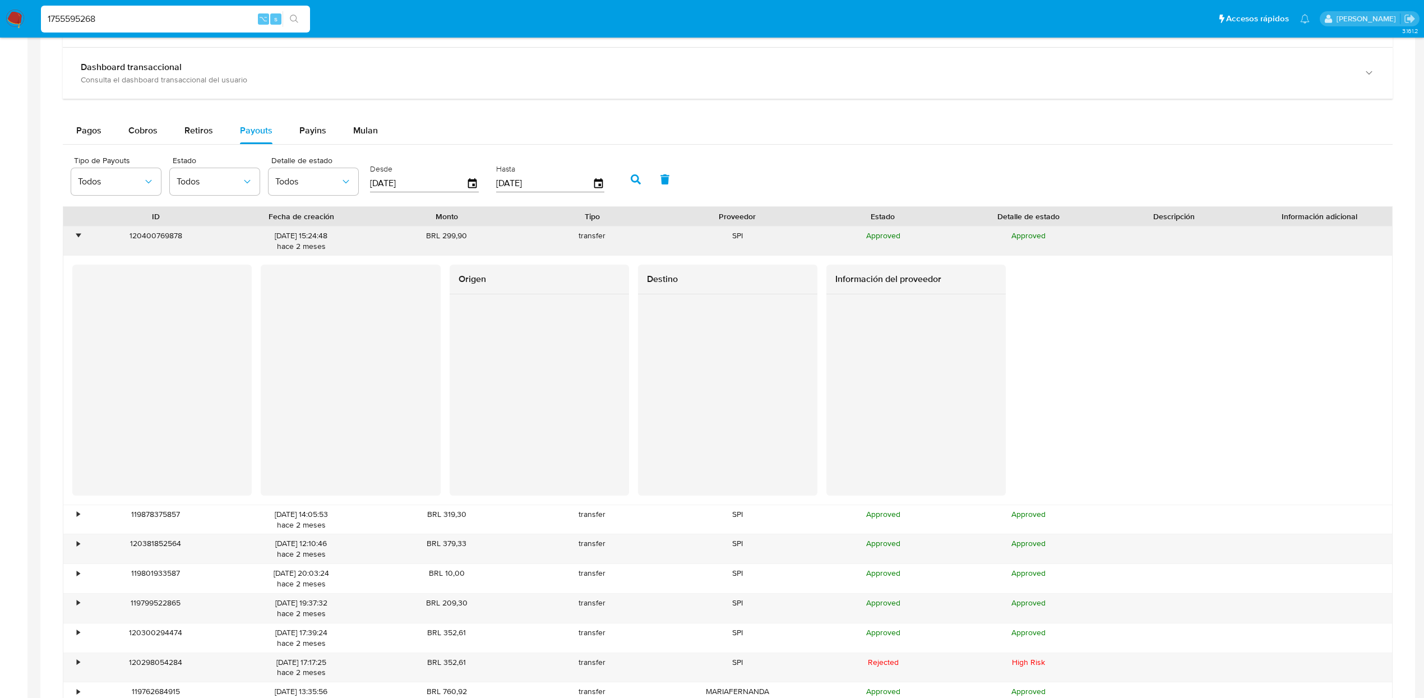
click at [77, 238] on div "•" at bounding box center [78, 235] width 3 height 11
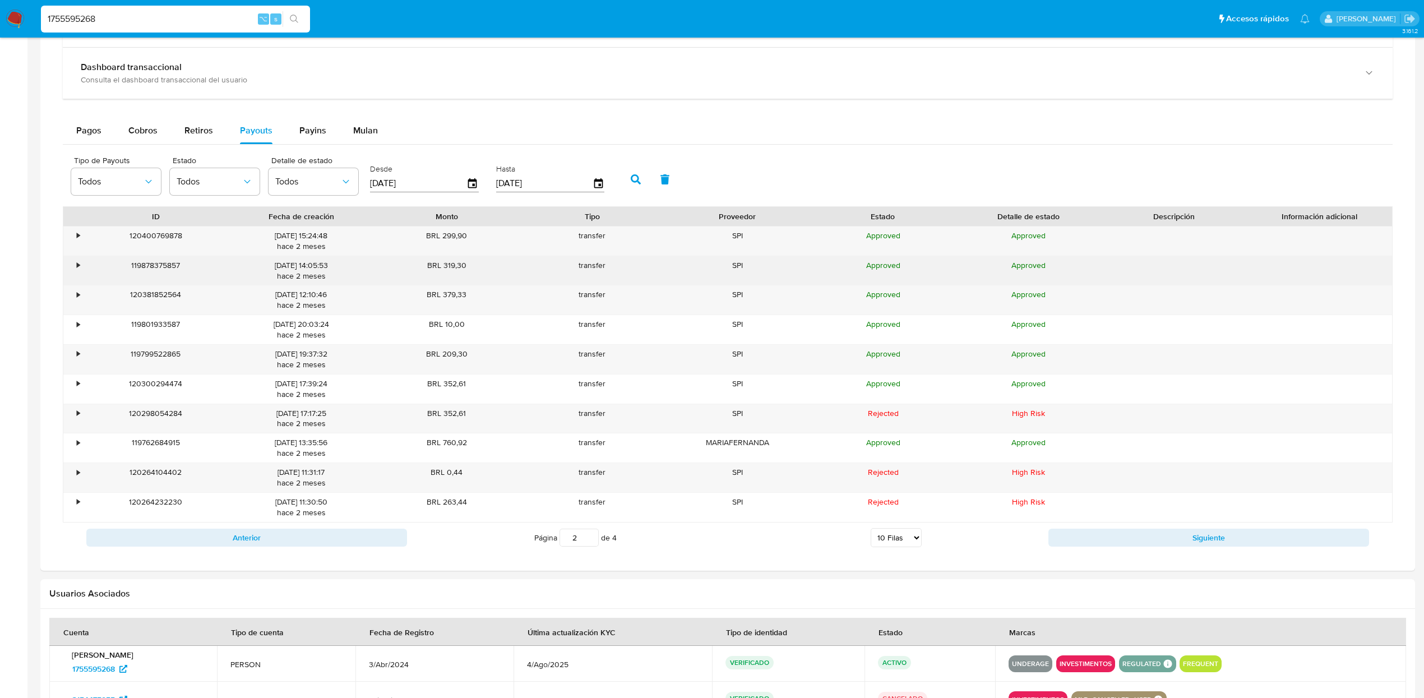
click at [80, 262] on div "•" at bounding box center [73, 270] width 20 height 29
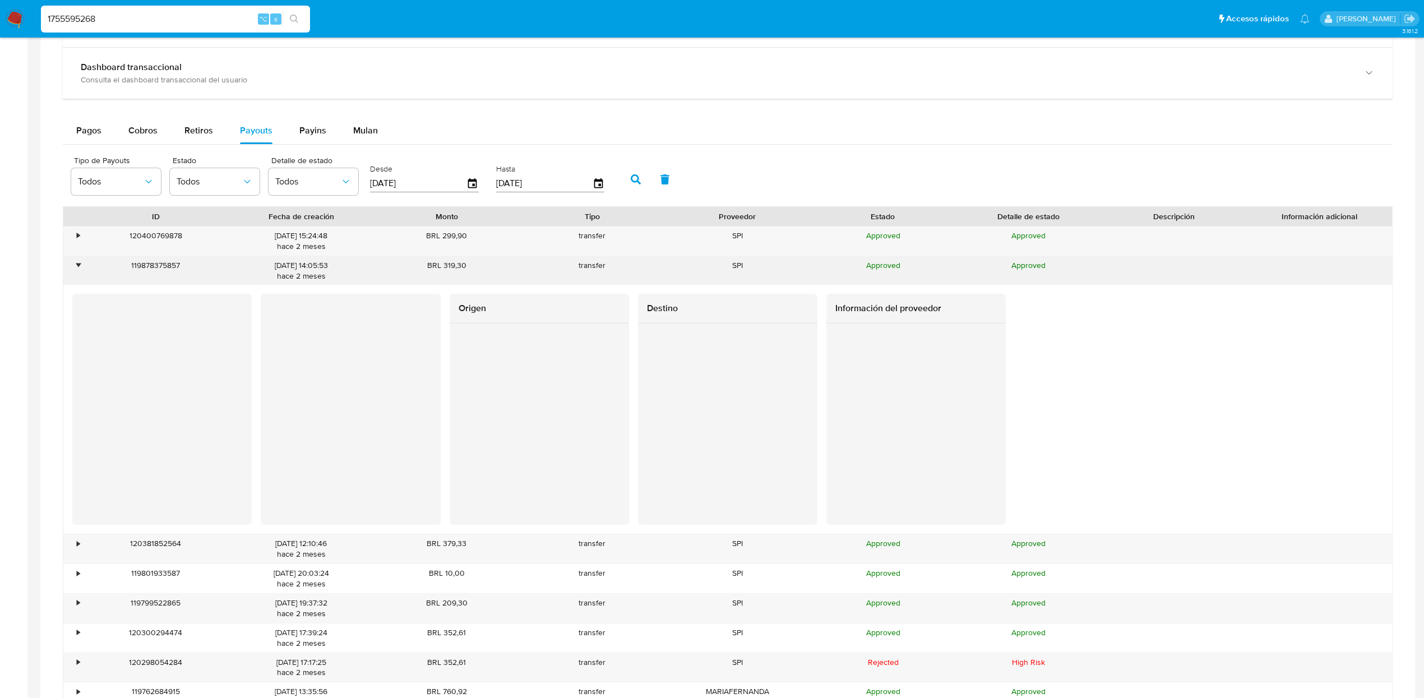
click at [80, 262] on div "•" at bounding box center [73, 270] width 20 height 29
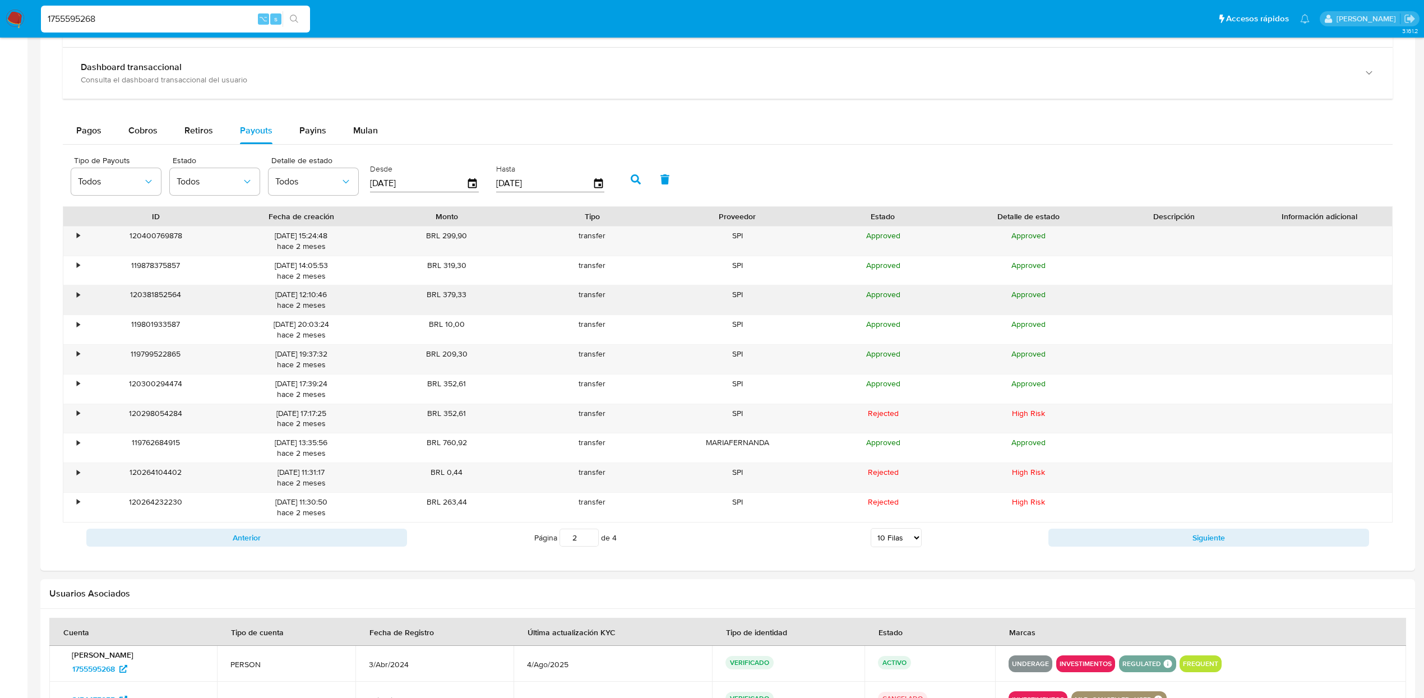
click at [85, 304] on div "120381852564" at bounding box center [155, 299] width 145 height 29
click at [69, 294] on div "•" at bounding box center [73, 299] width 20 height 29
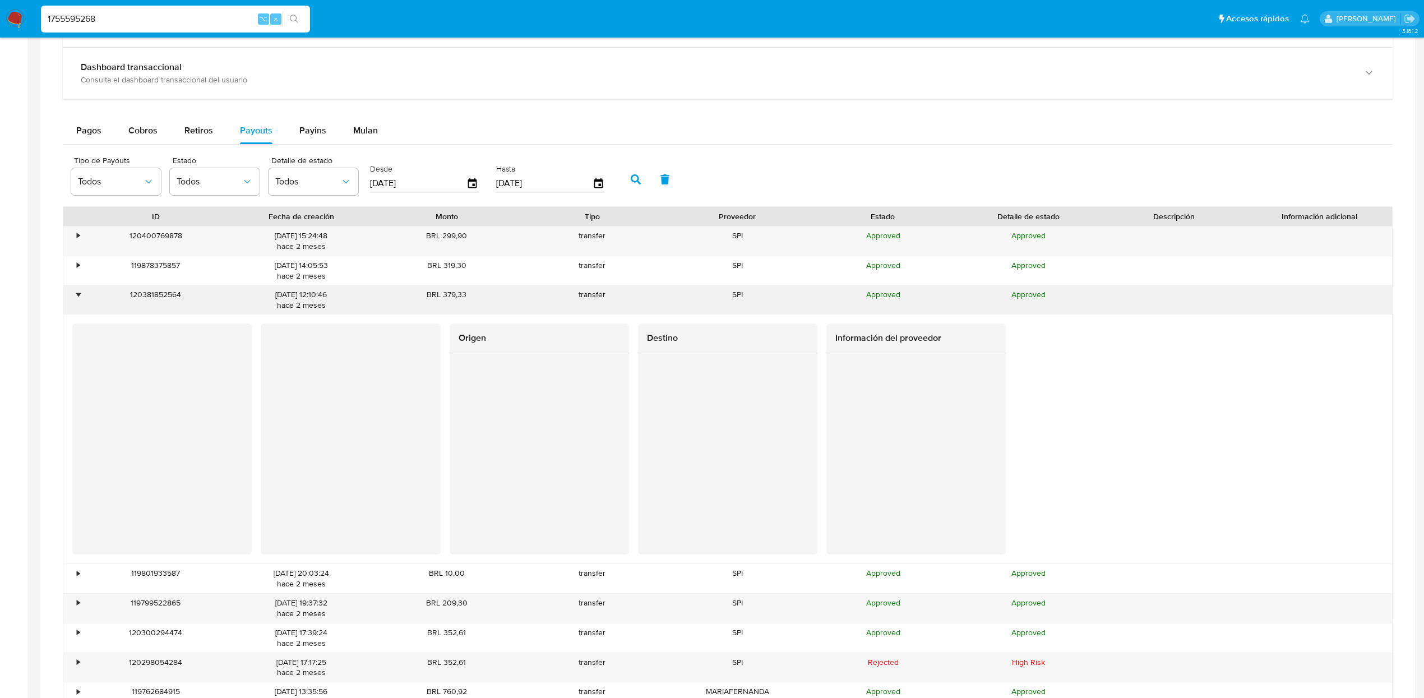
click at [69, 294] on div "•" at bounding box center [73, 299] width 20 height 29
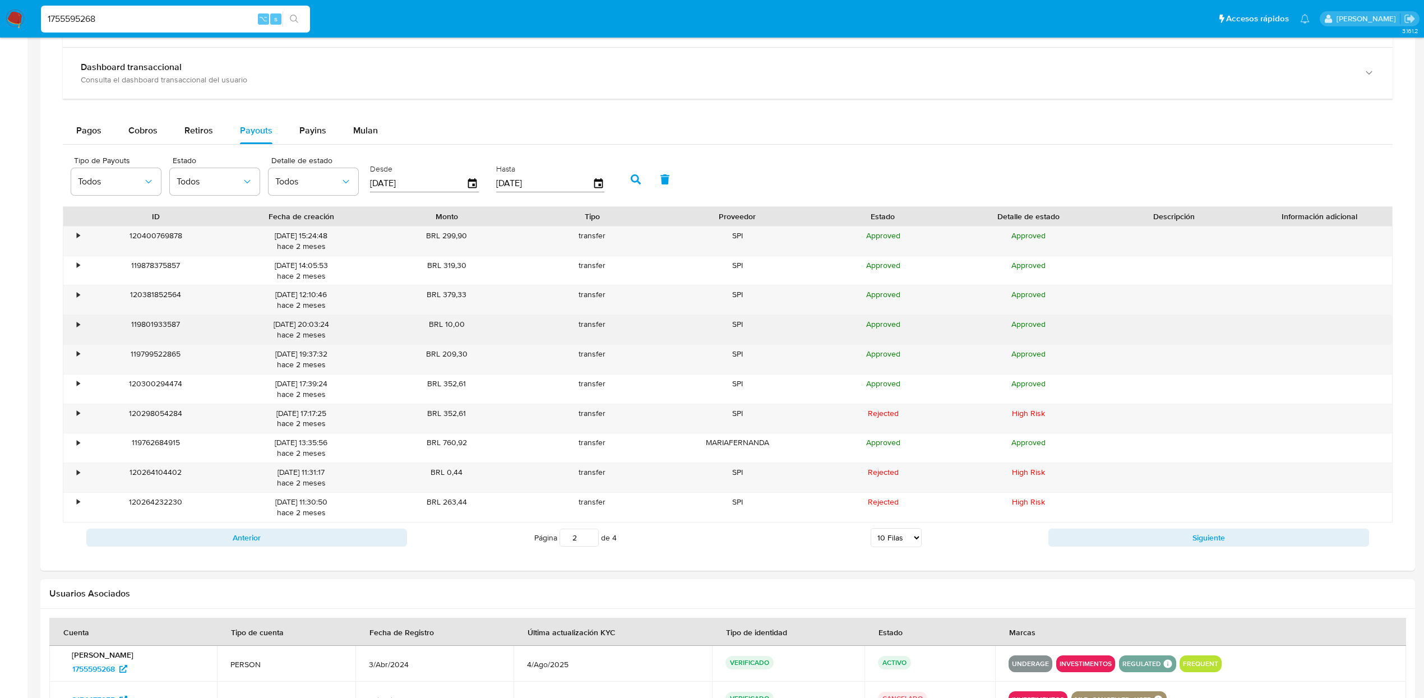
click at [73, 332] on div "•" at bounding box center [73, 329] width 20 height 29
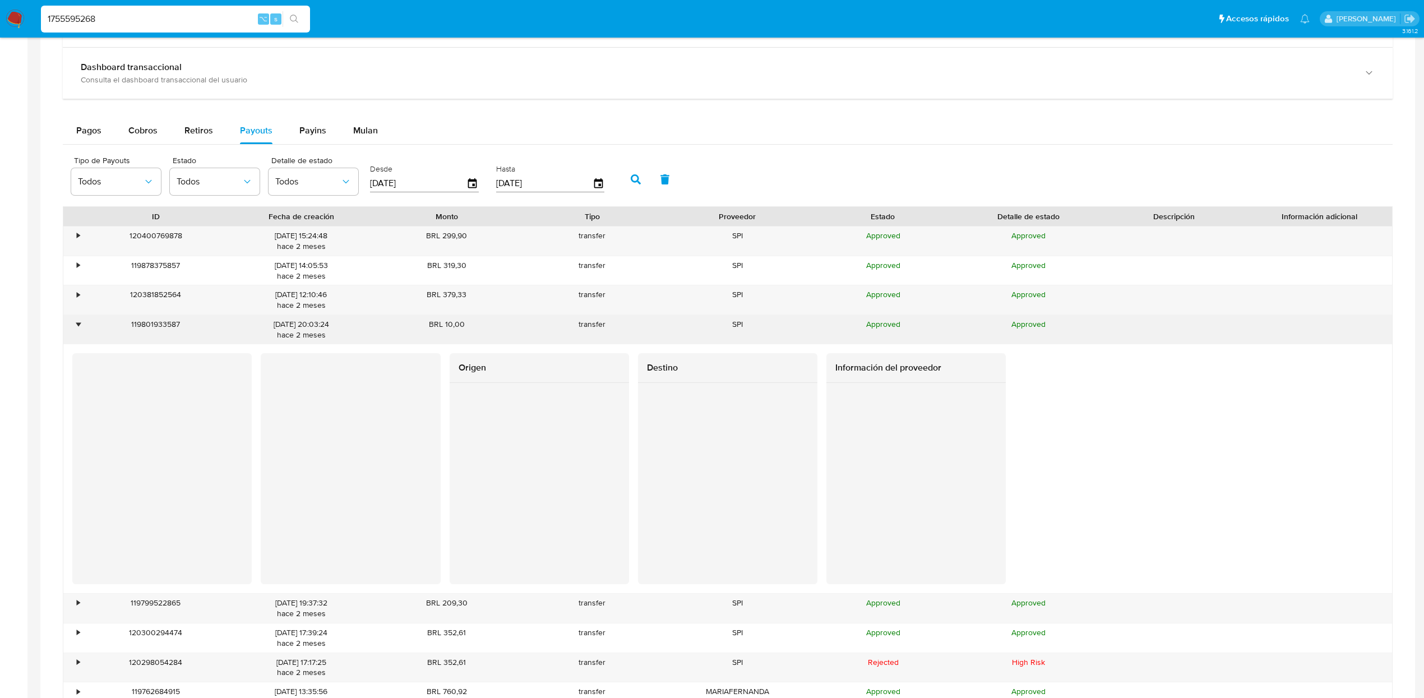
click at [73, 332] on div "•" at bounding box center [73, 329] width 20 height 29
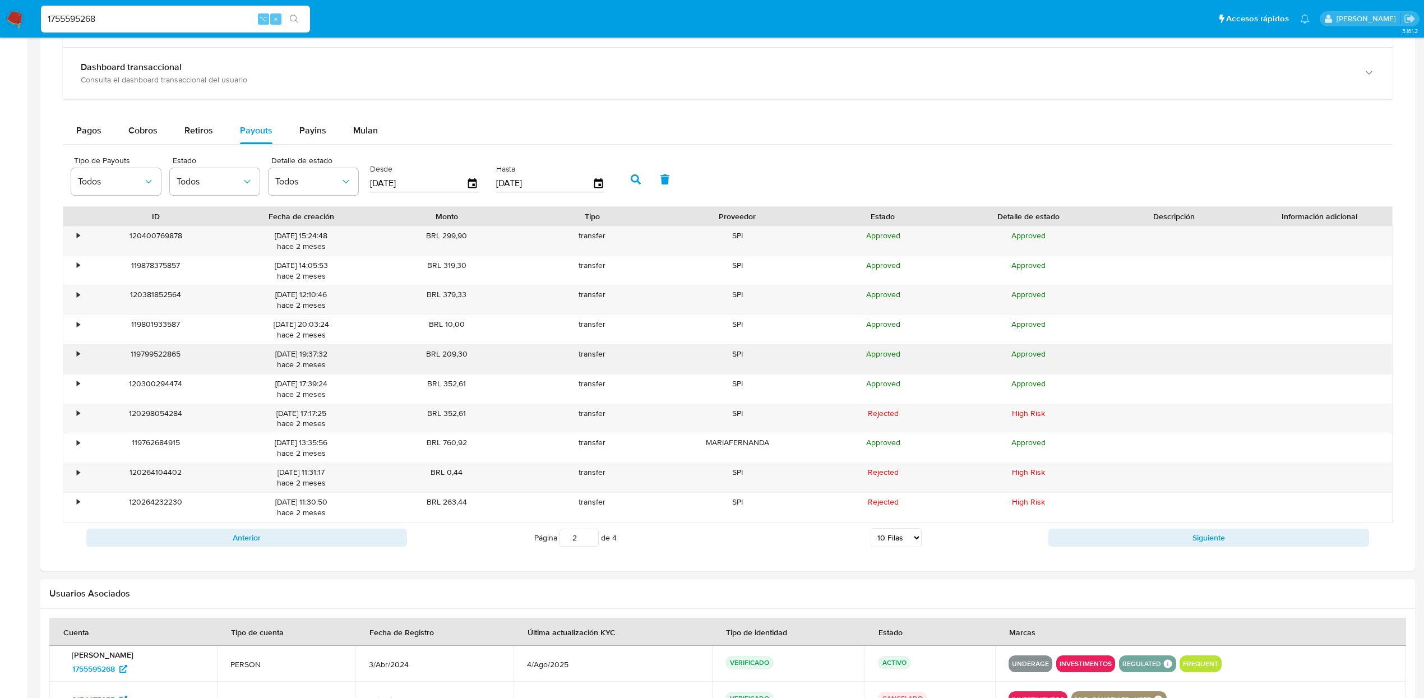
click at [79, 364] on div "•" at bounding box center [73, 359] width 20 height 29
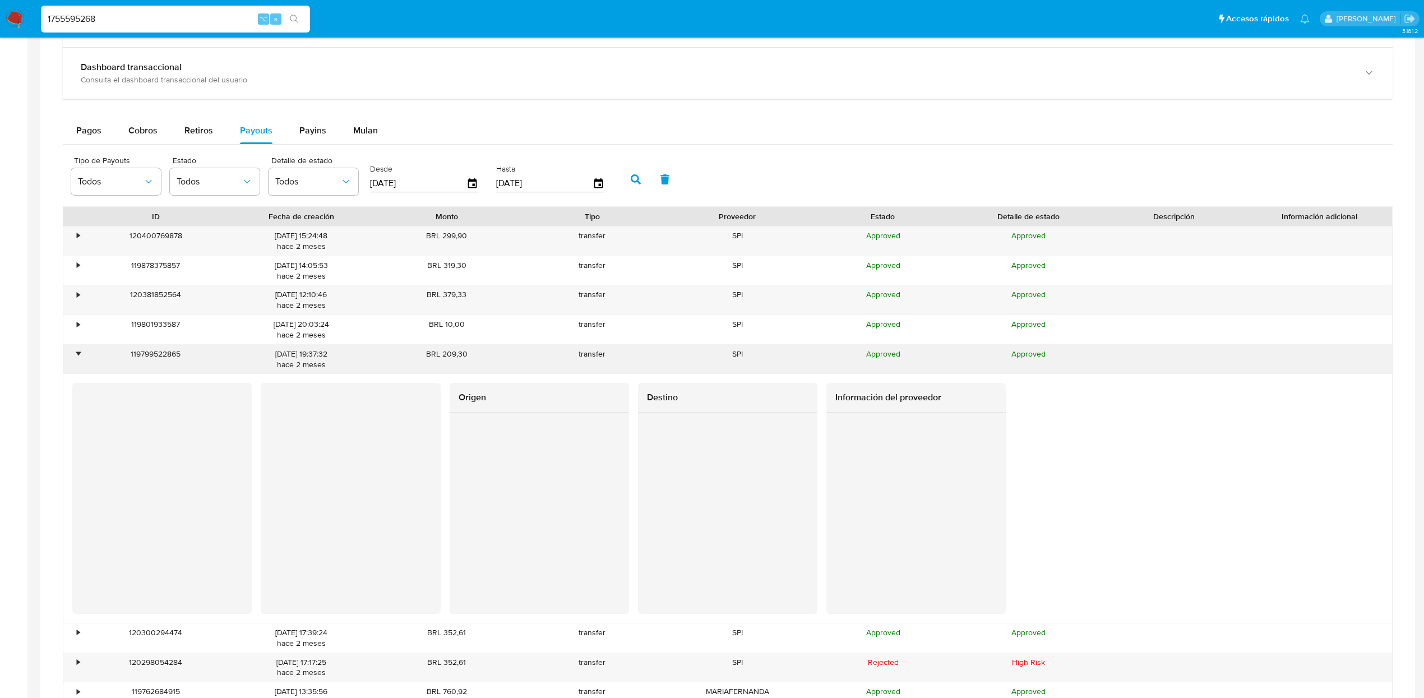
click at [79, 364] on div "•" at bounding box center [73, 359] width 20 height 29
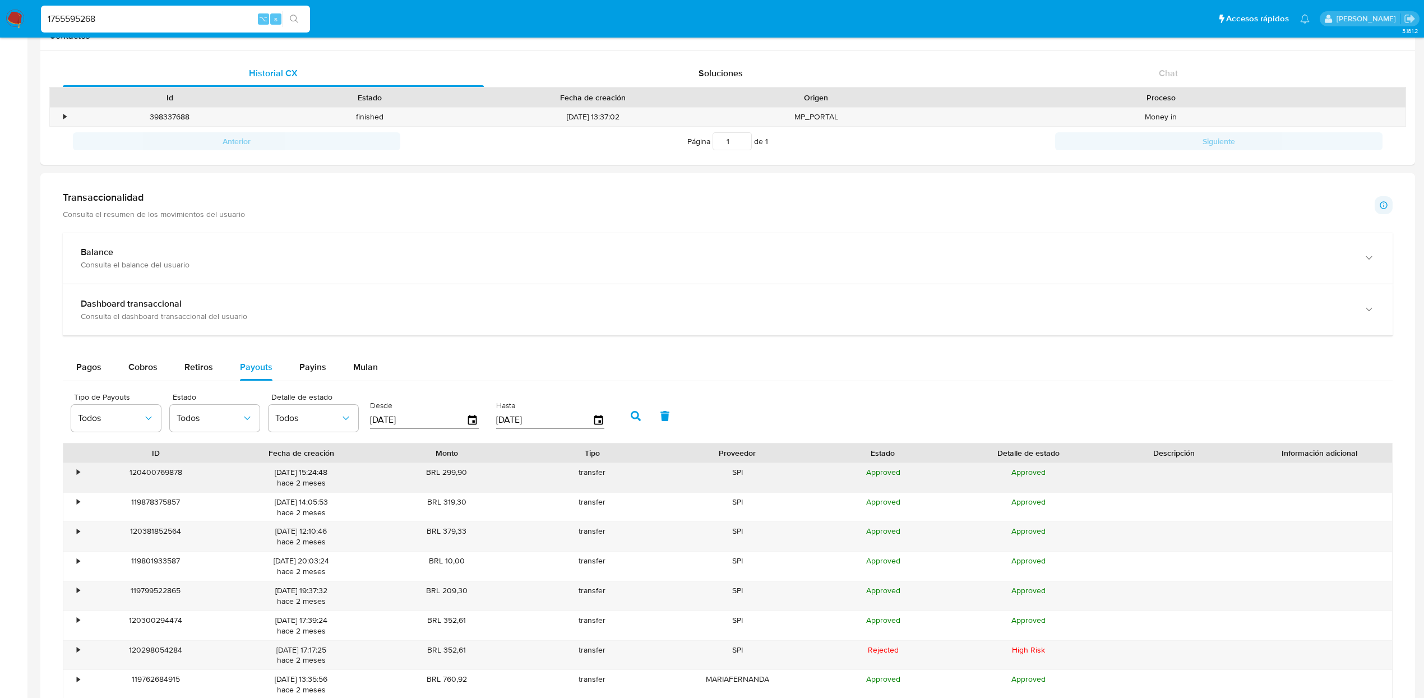
scroll to position [0, 0]
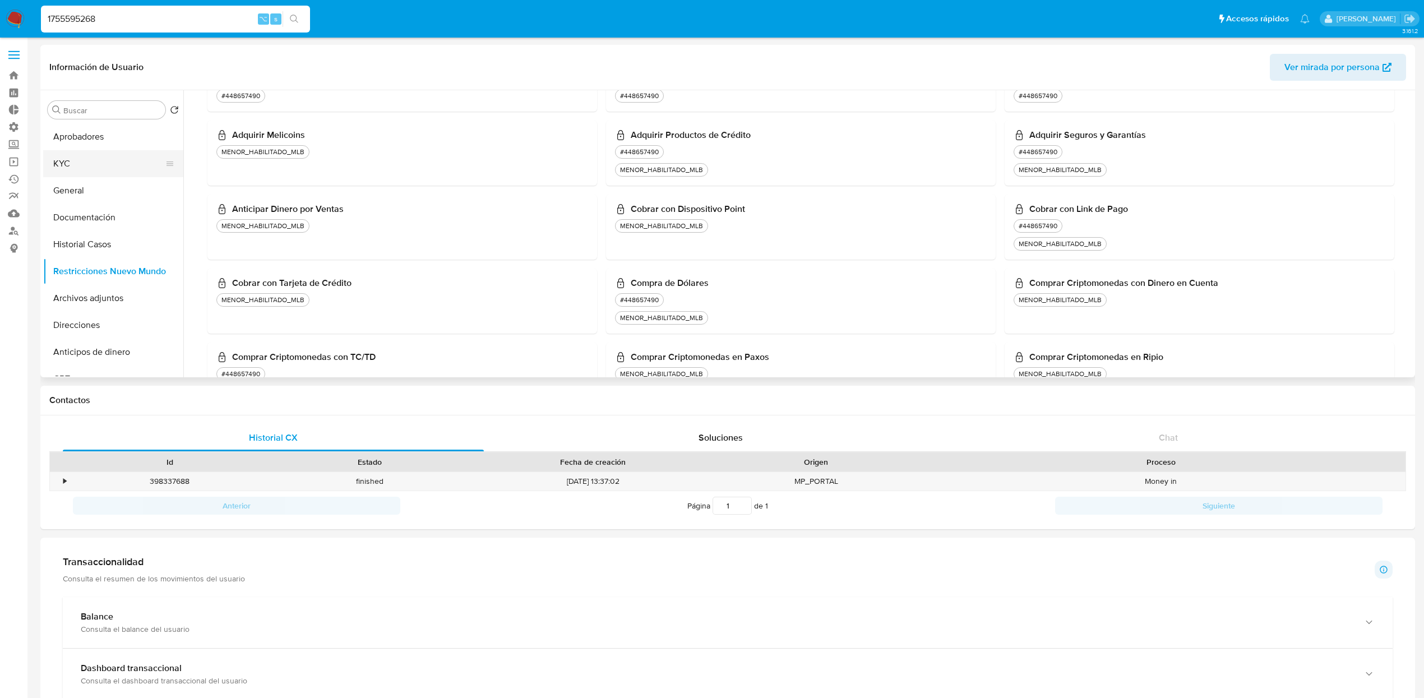
click at [89, 173] on button "KYC" at bounding box center [108, 163] width 131 height 27
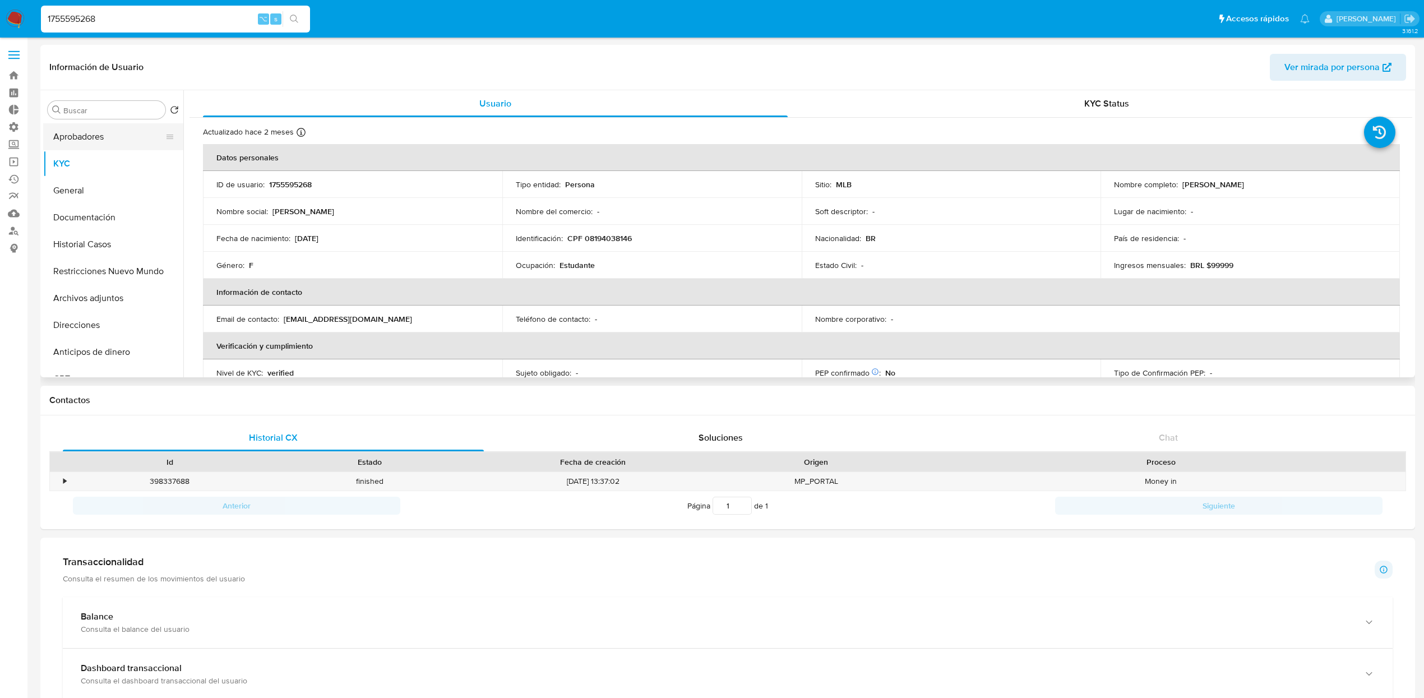
click at [86, 140] on button "Aprobadores" at bounding box center [108, 136] width 131 height 27
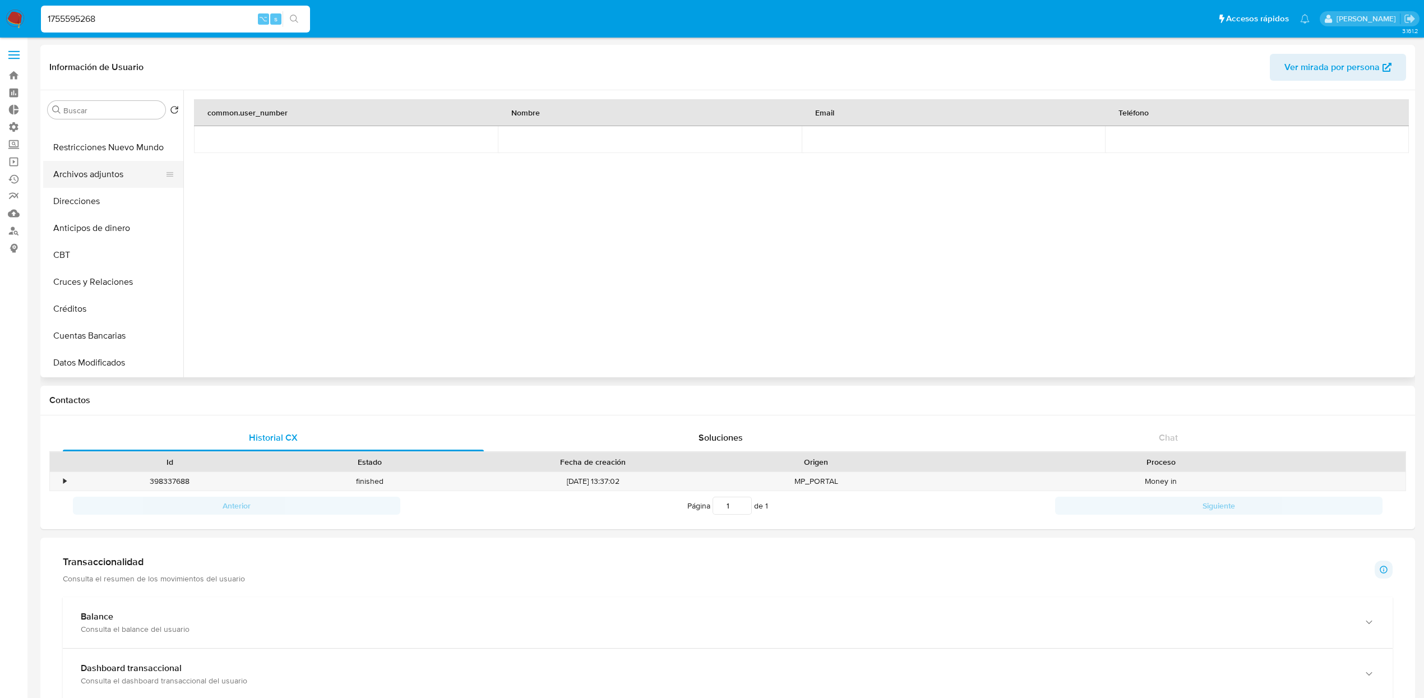
scroll to position [145, 0]
click at [99, 306] on button "Cuentas Bancarias" at bounding box center [113, 315] width 140 height 27
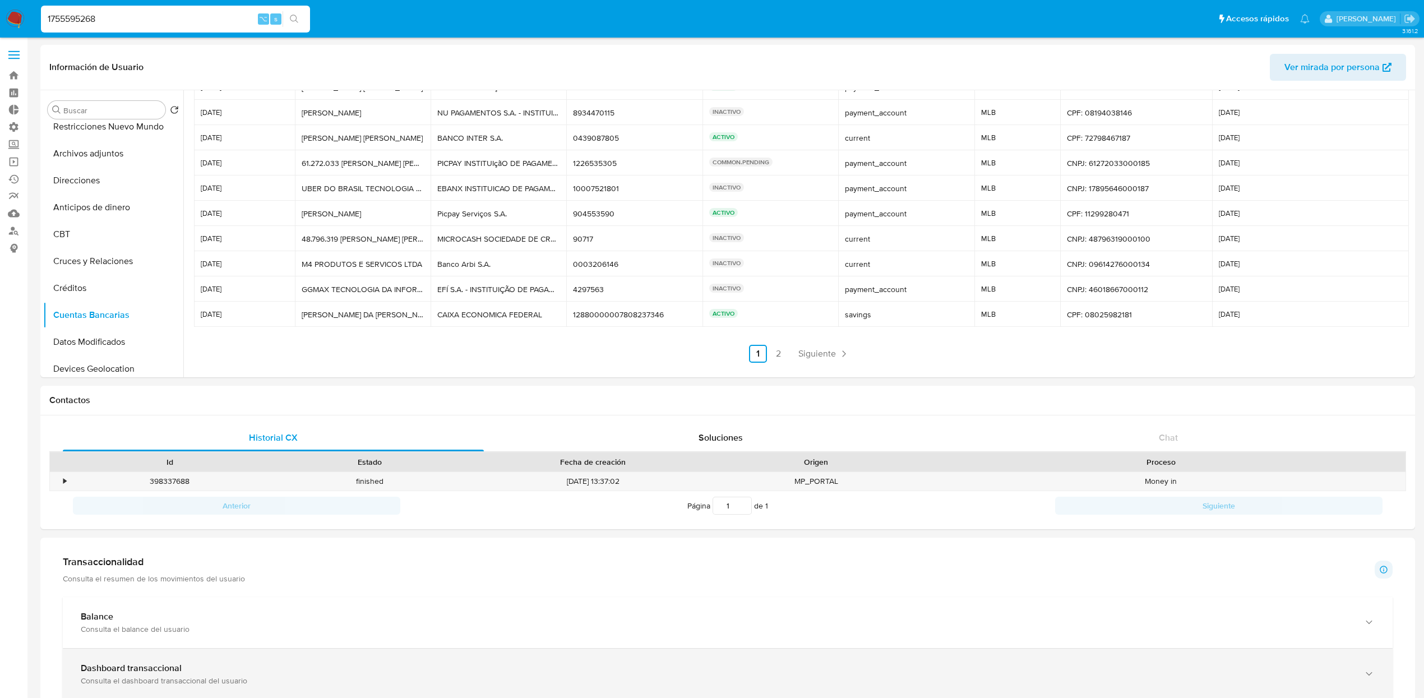
scroll to position [0, 0]
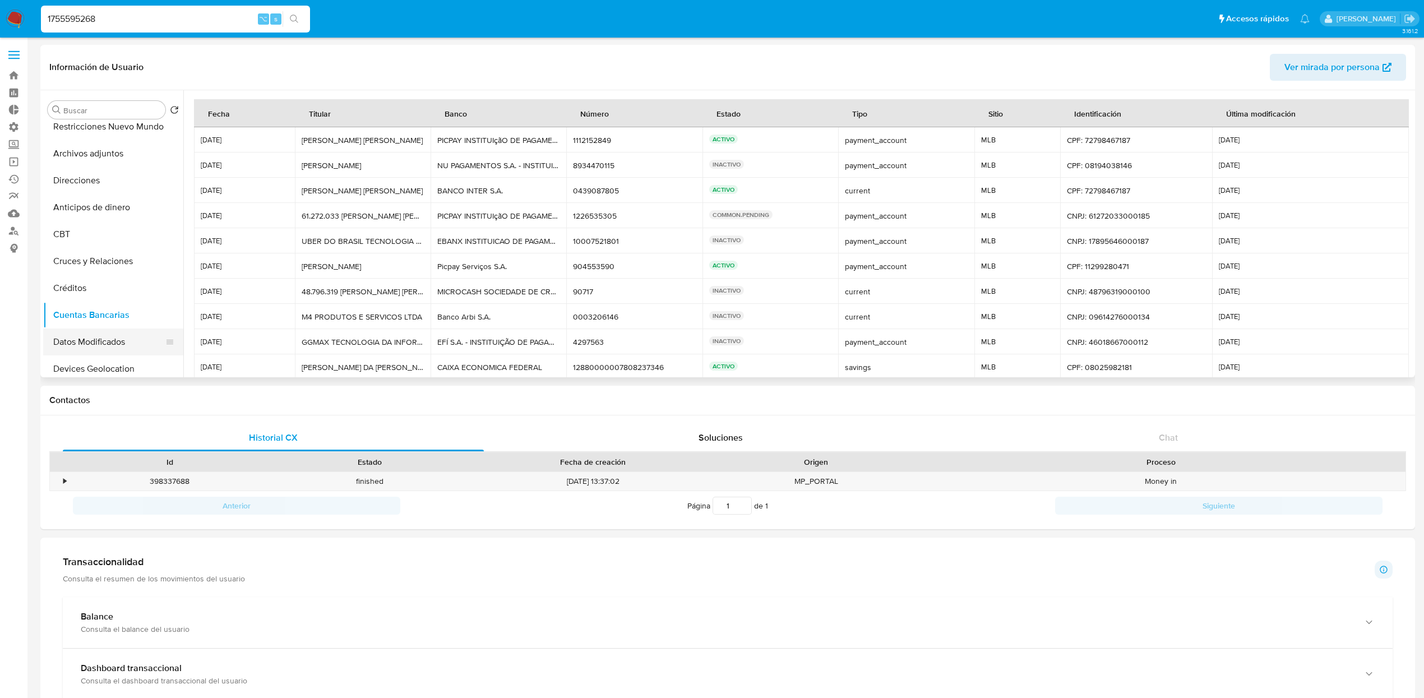
click at [140, 344] on button "Datos Modificados" at bounding box center [108, 341] width 131 height 27
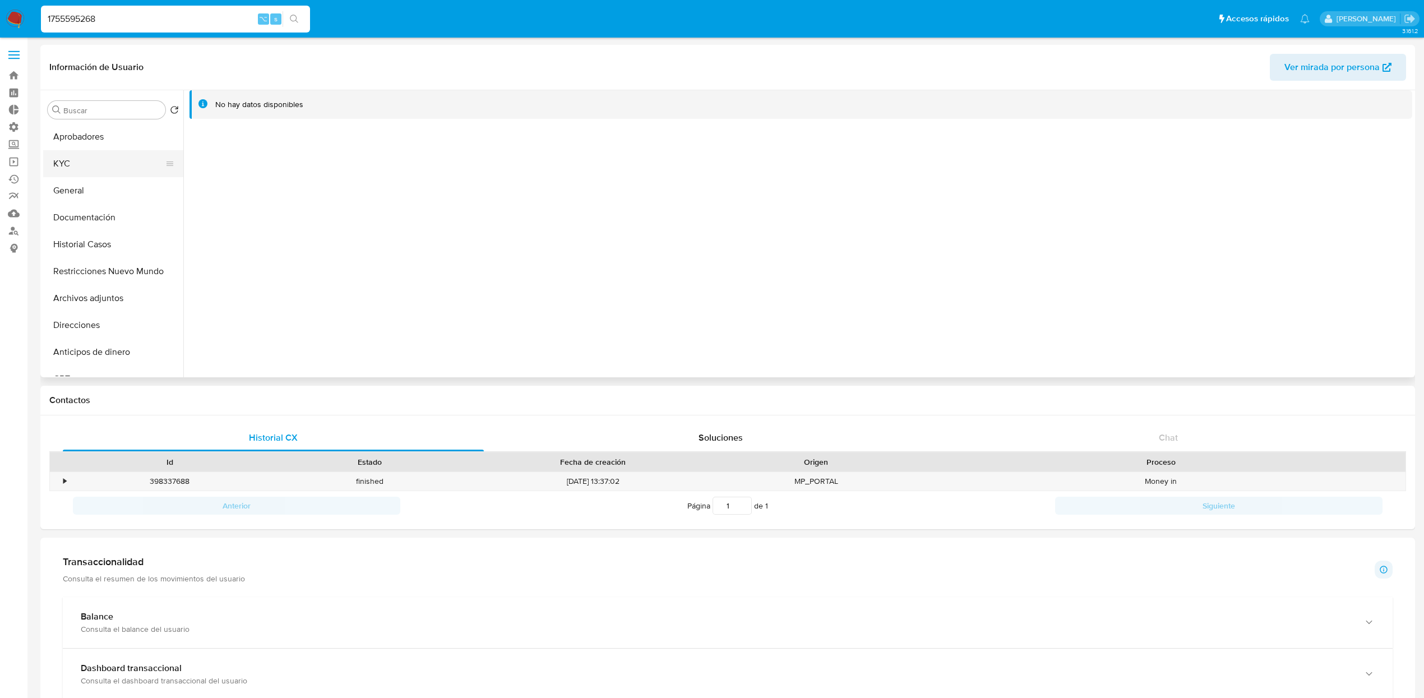
click at [80, 166] on button "KYC" at bounding box center [108, 163] width 131 height 27
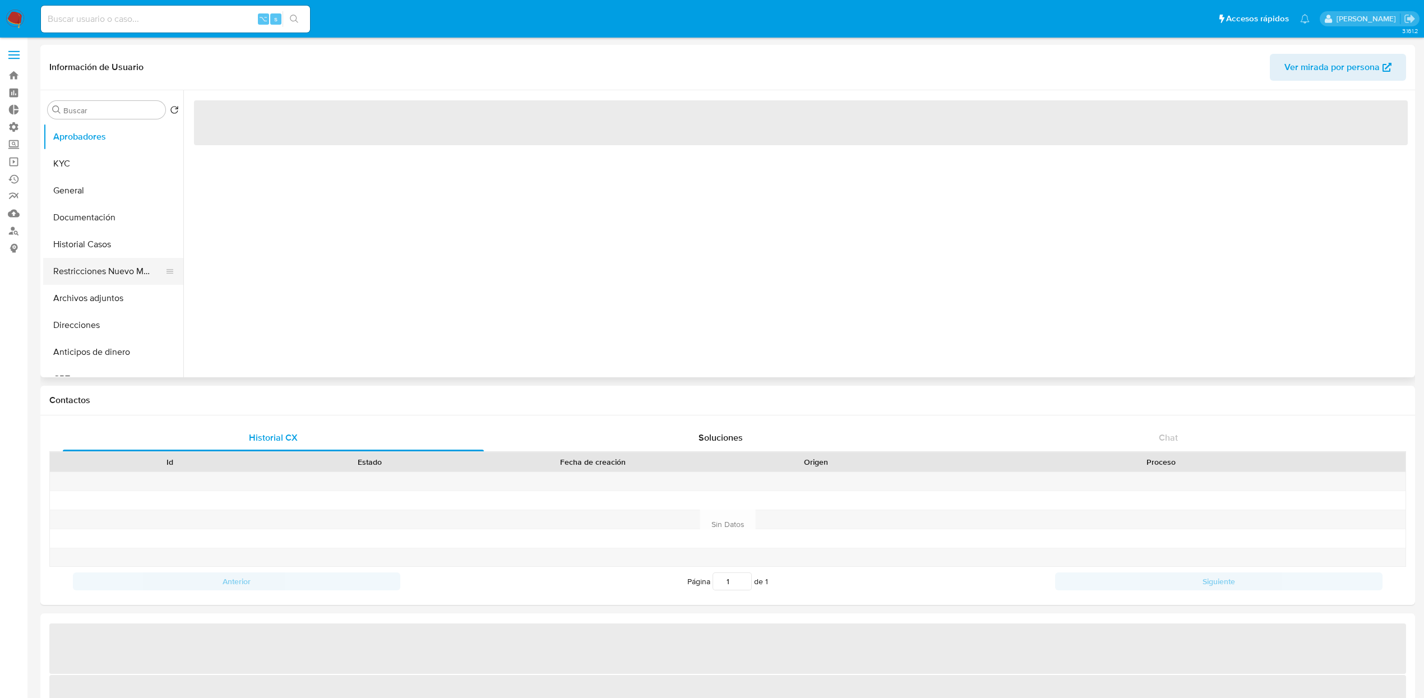
select select "10"
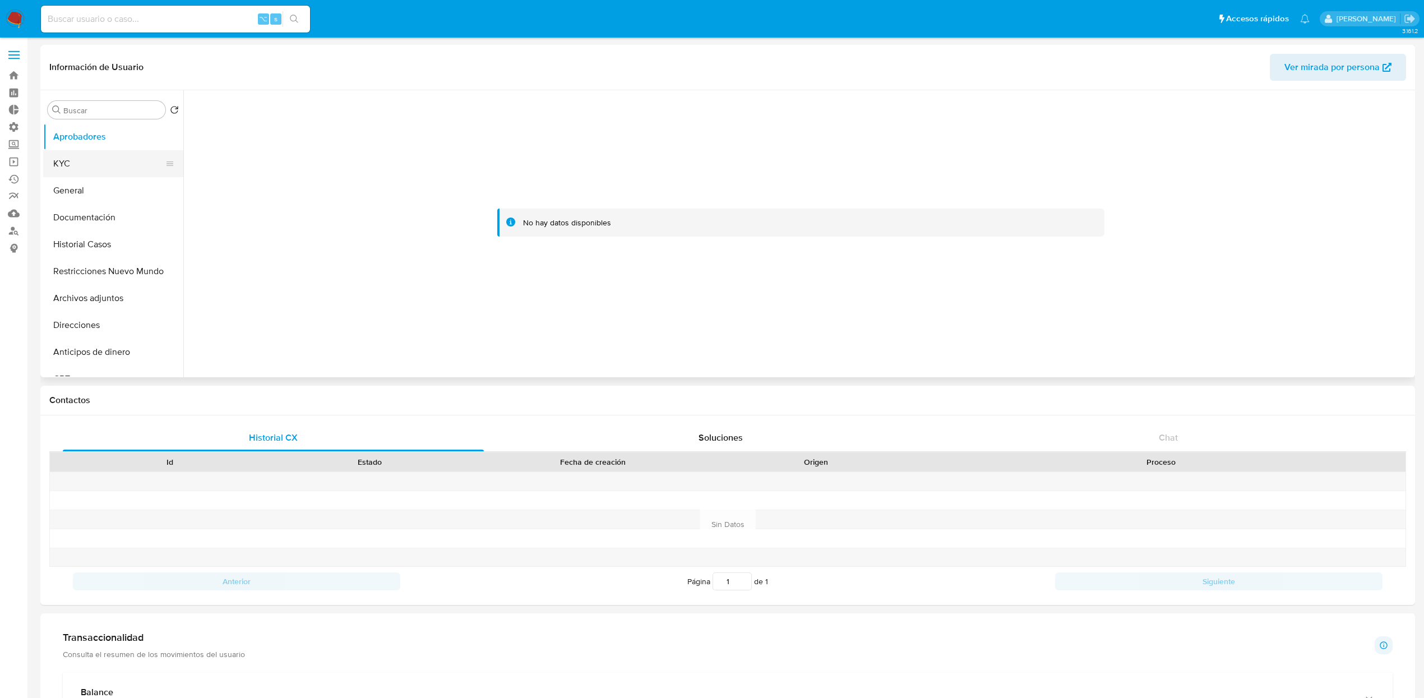
click at [96, 164] on button "KYC" at bounding box center [108, 163] width 131 height 27
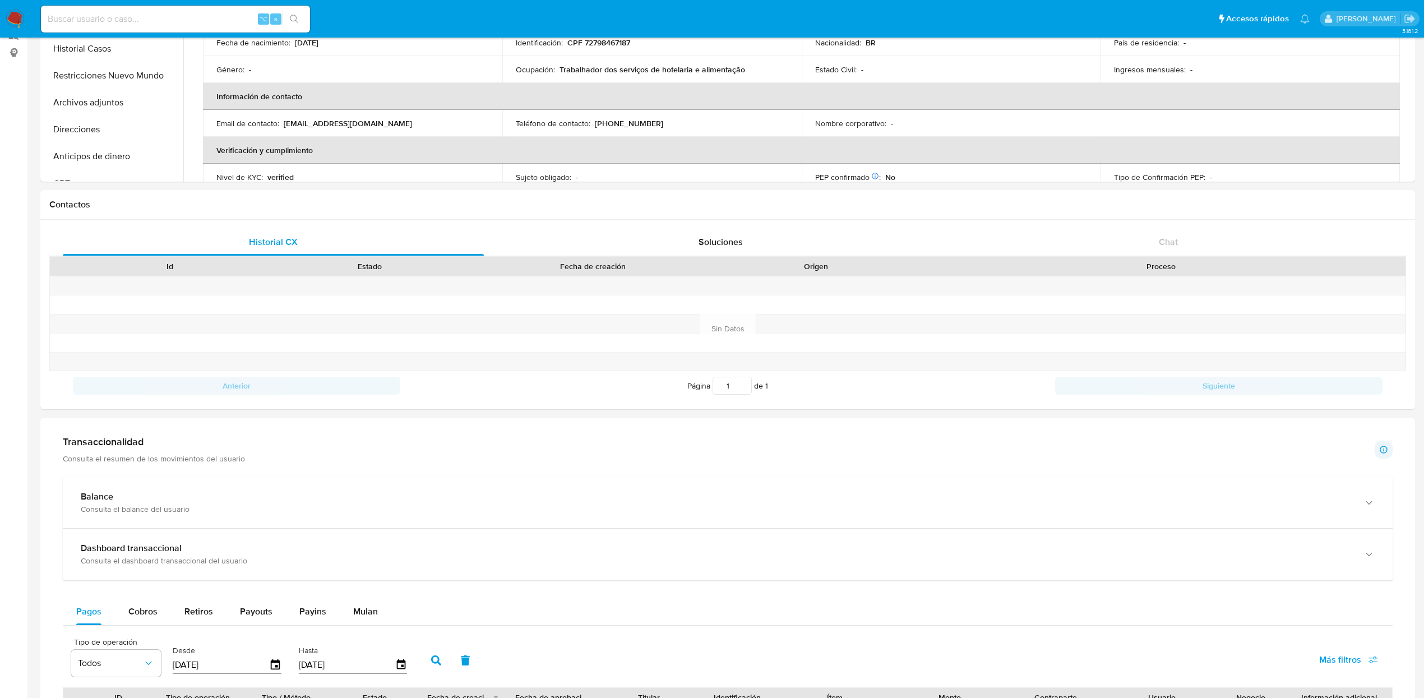
scroll to position [768, 0]
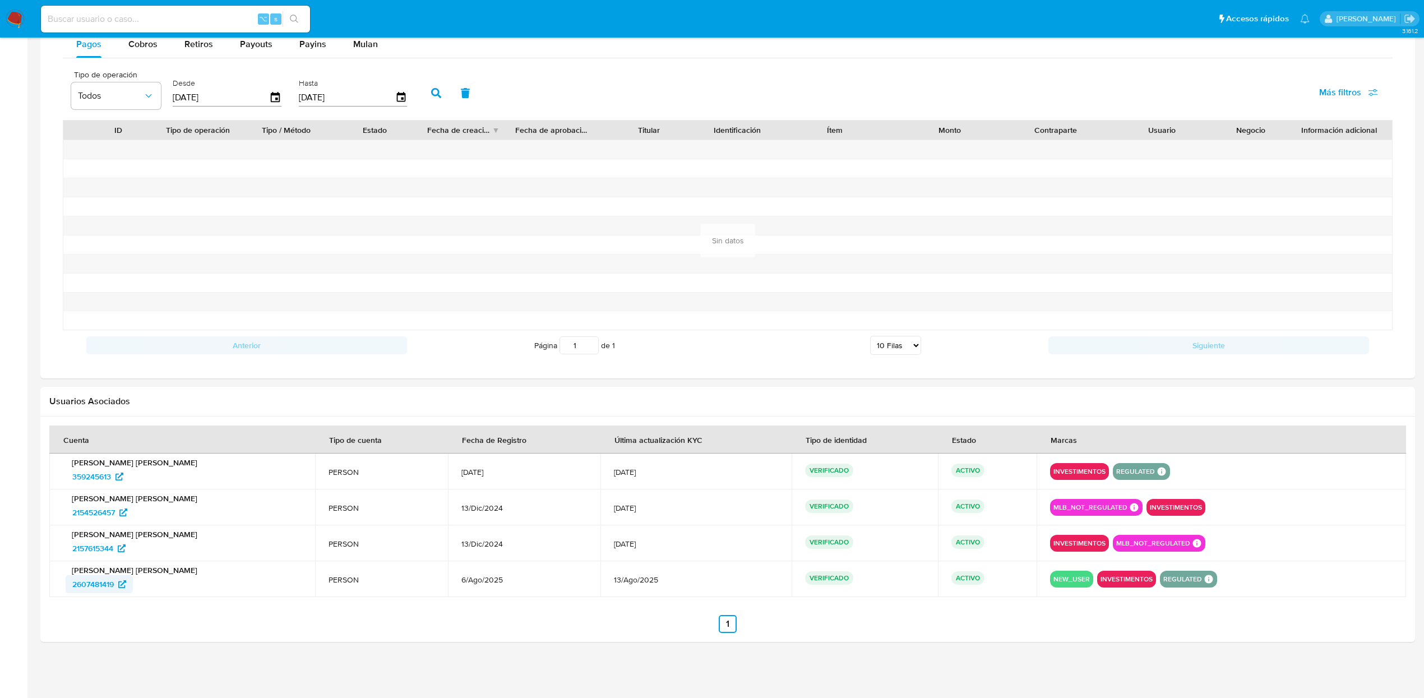
click at [113, 585] on span "2607481419" at bounding box center [92, 584] width 41 height 18
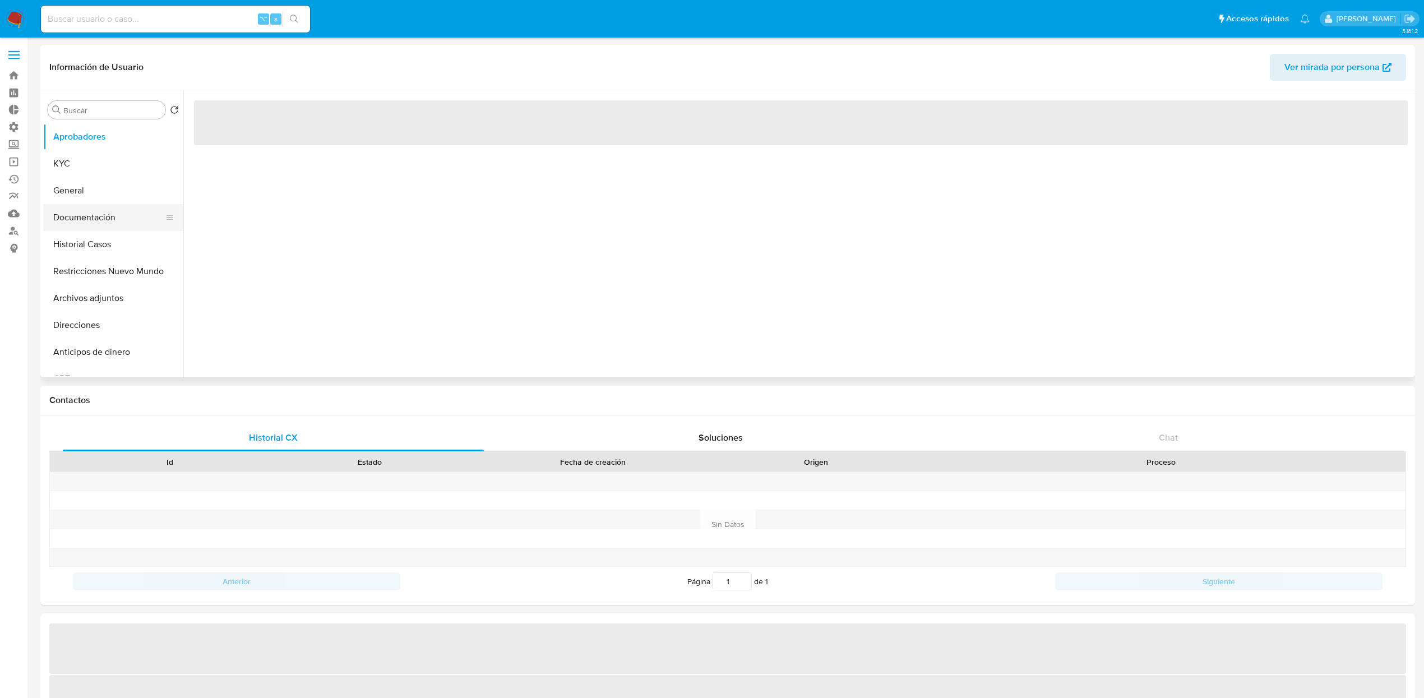
click at [92, 230] on button "Documentación" at bounding box center [108, 217] width 131 height 27
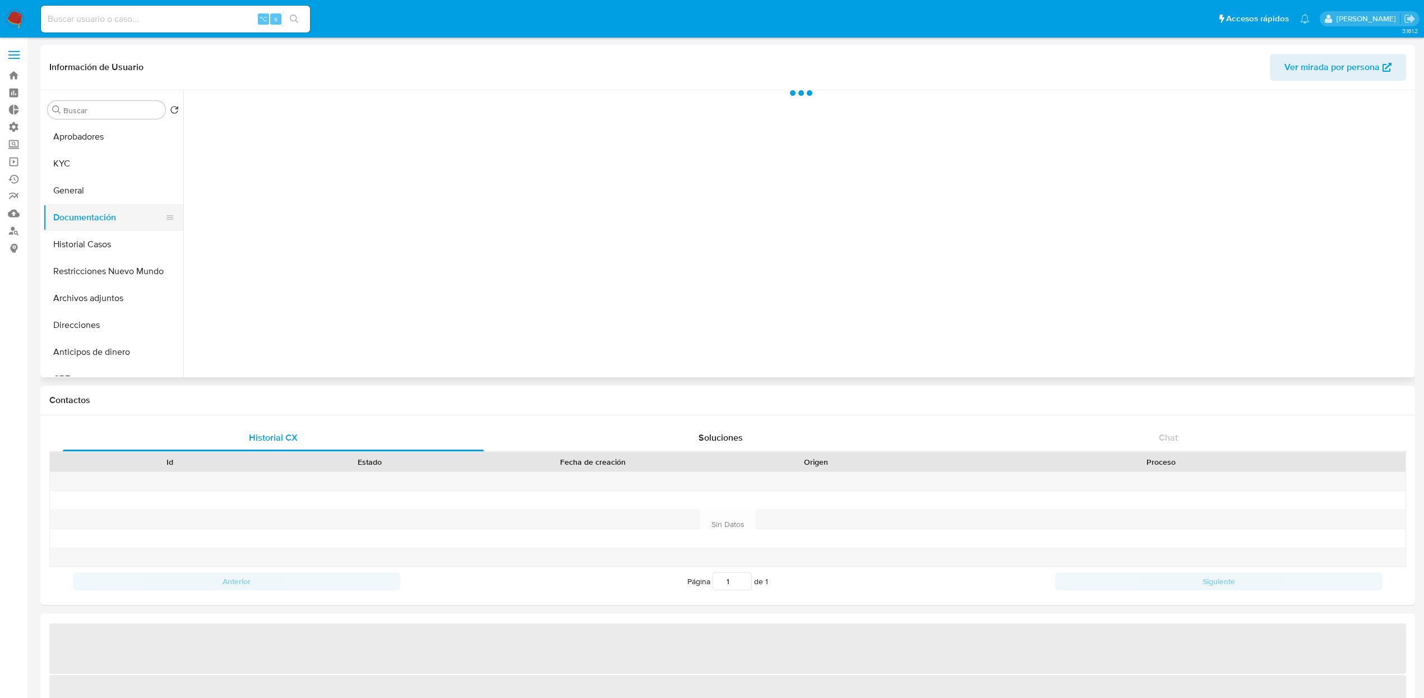
select select "10"
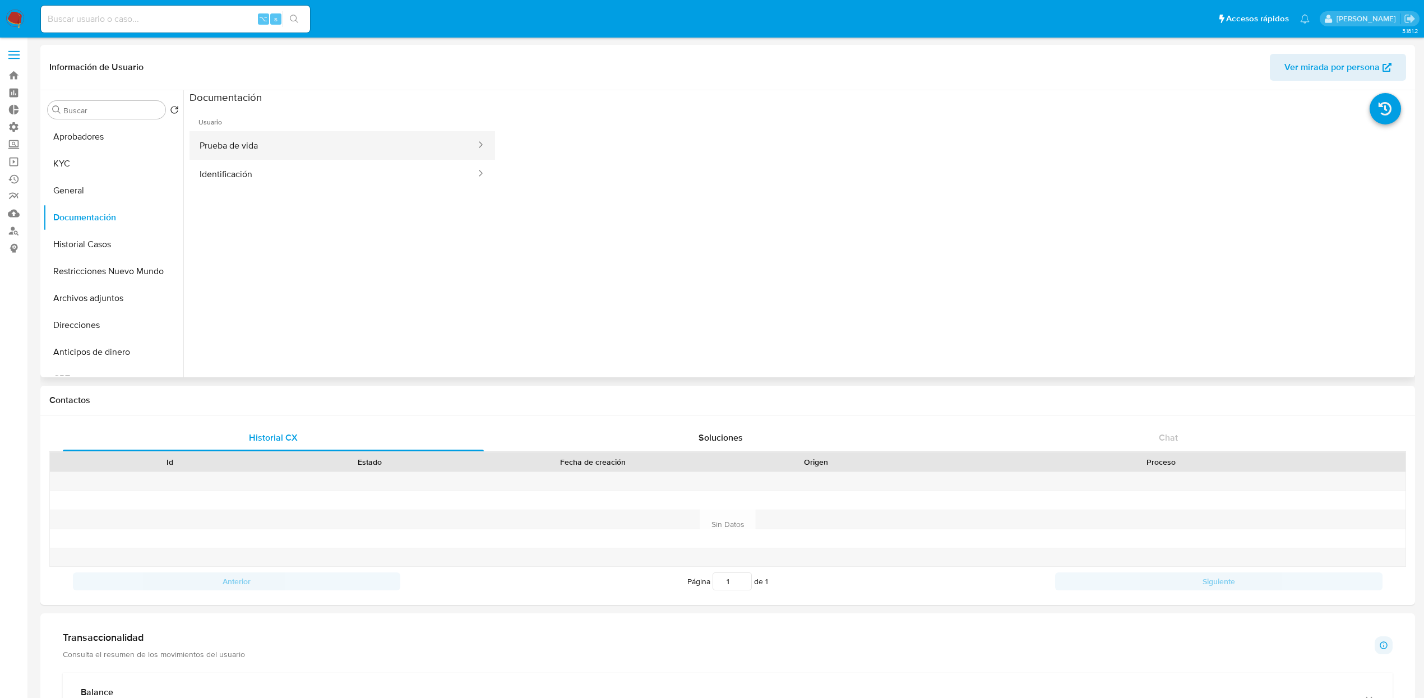
click at [274, 149] on button "Prueba de vida" at bounding box center [333, 145] width 288 height 29
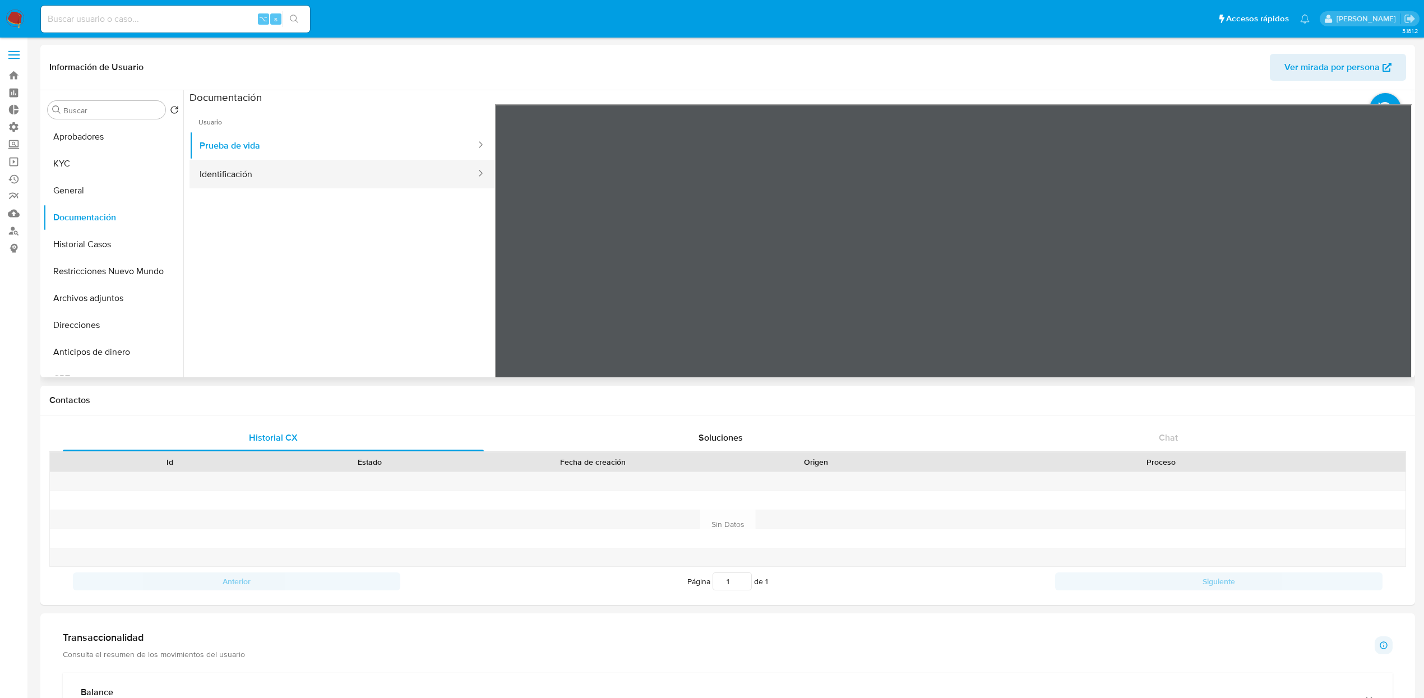
click at [249, 174] on button "Identificación" at bounding box center [333, 174] width 288 height 29
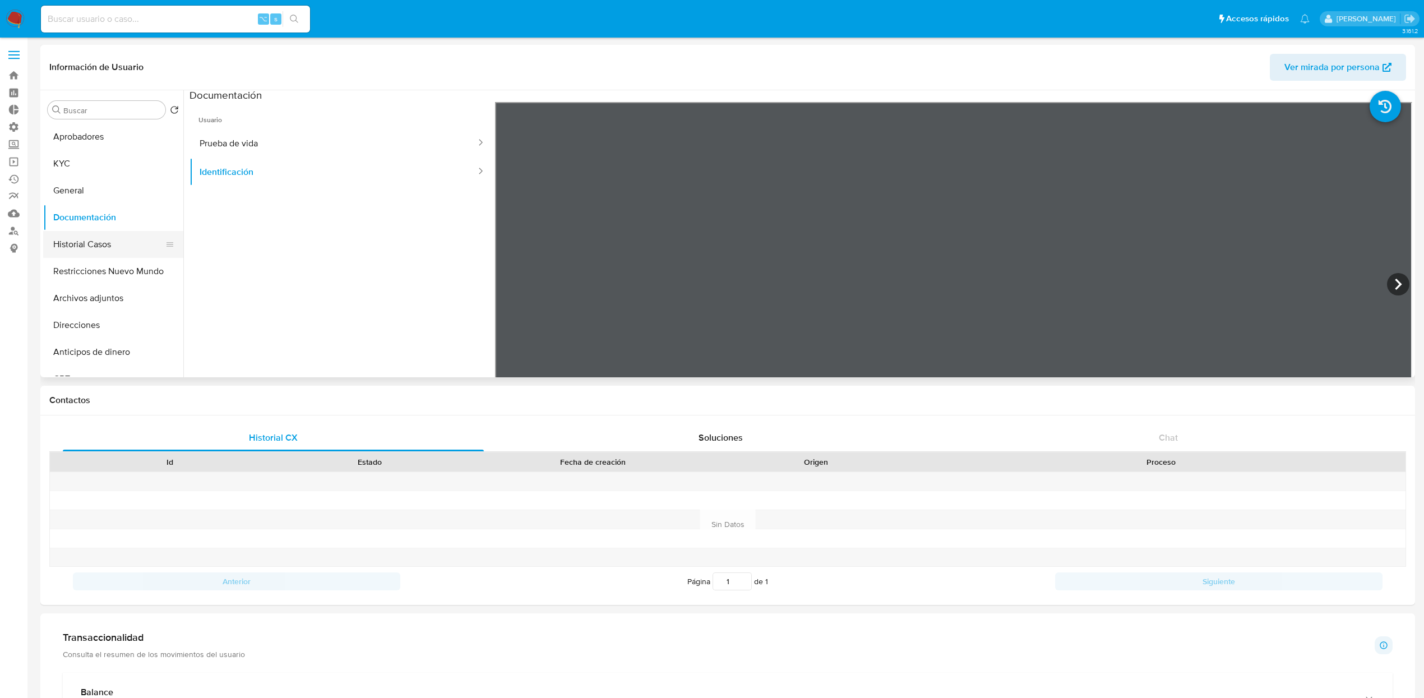
click at [91, 249] on button "Historial Casos" at bounding box center [108, 244] width 131 height 27
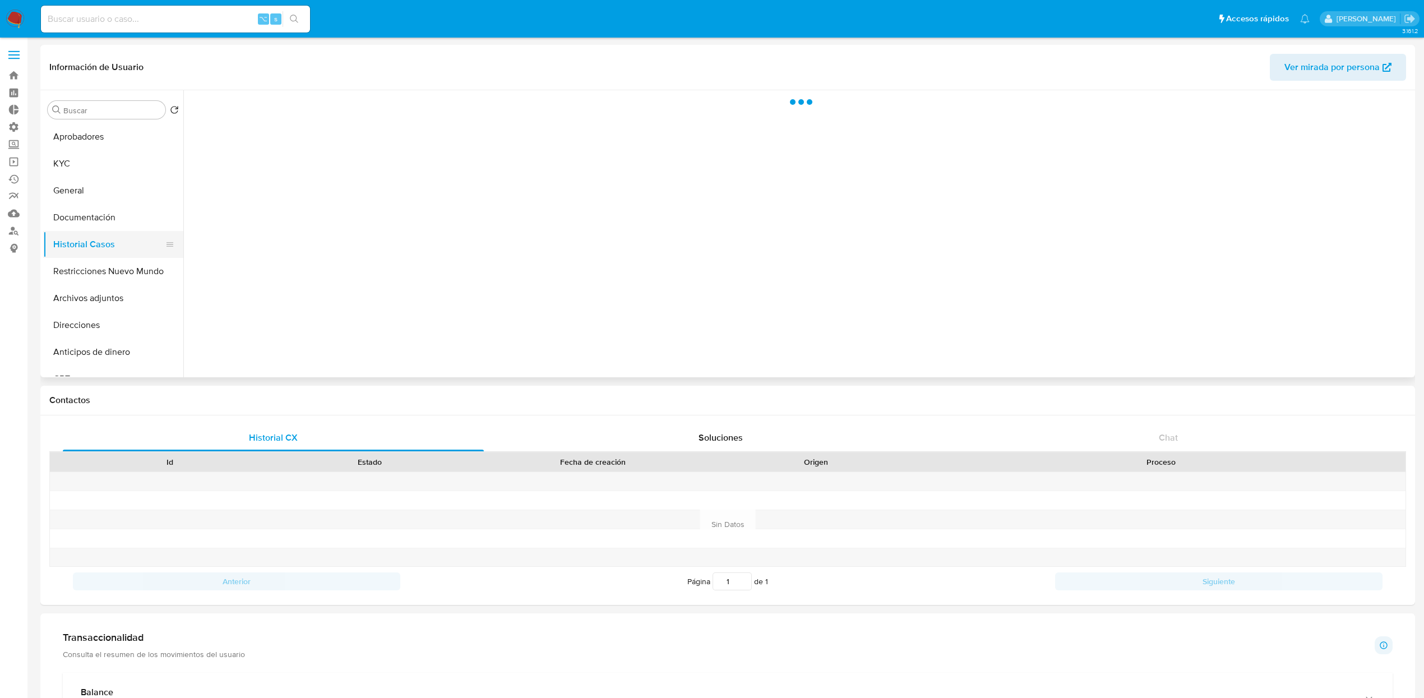
scroll to position [0, 0]
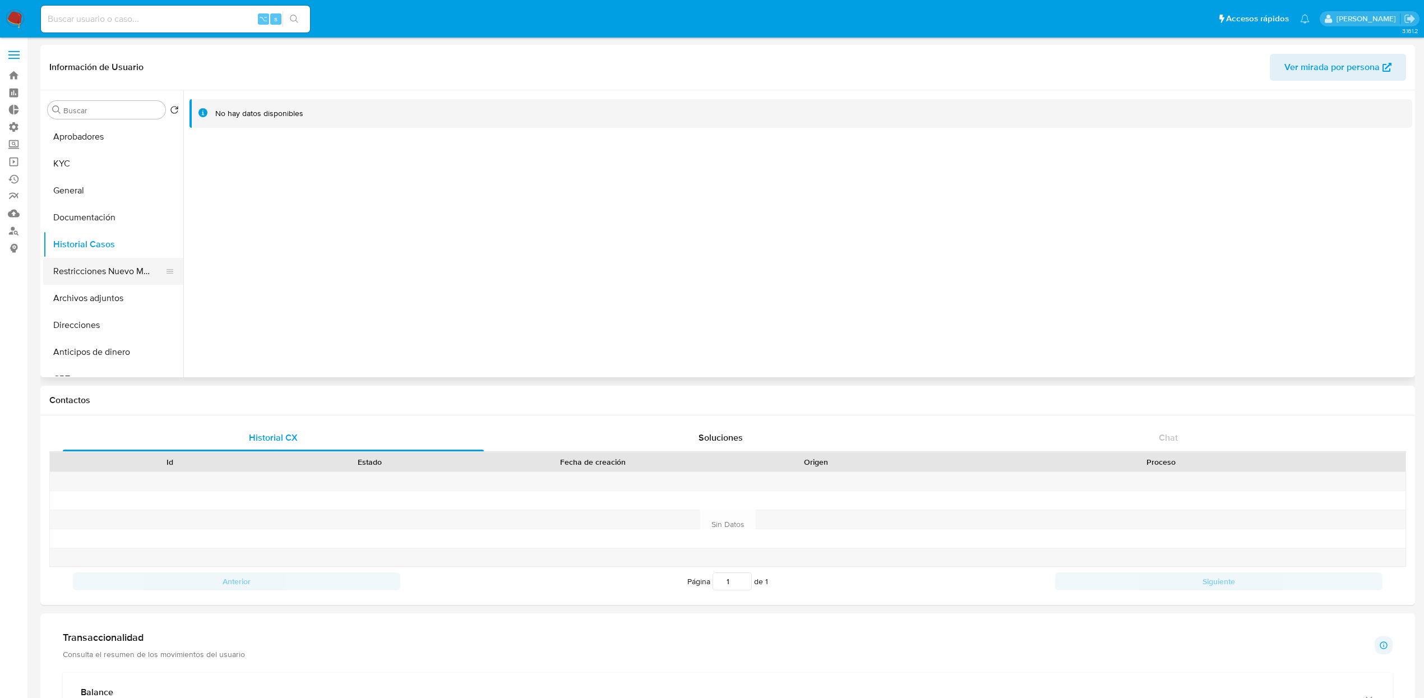
click at [84, 270] on button "Restricciones Nuevo Mundo" at bounding box center [108, 271] width 131 height 27
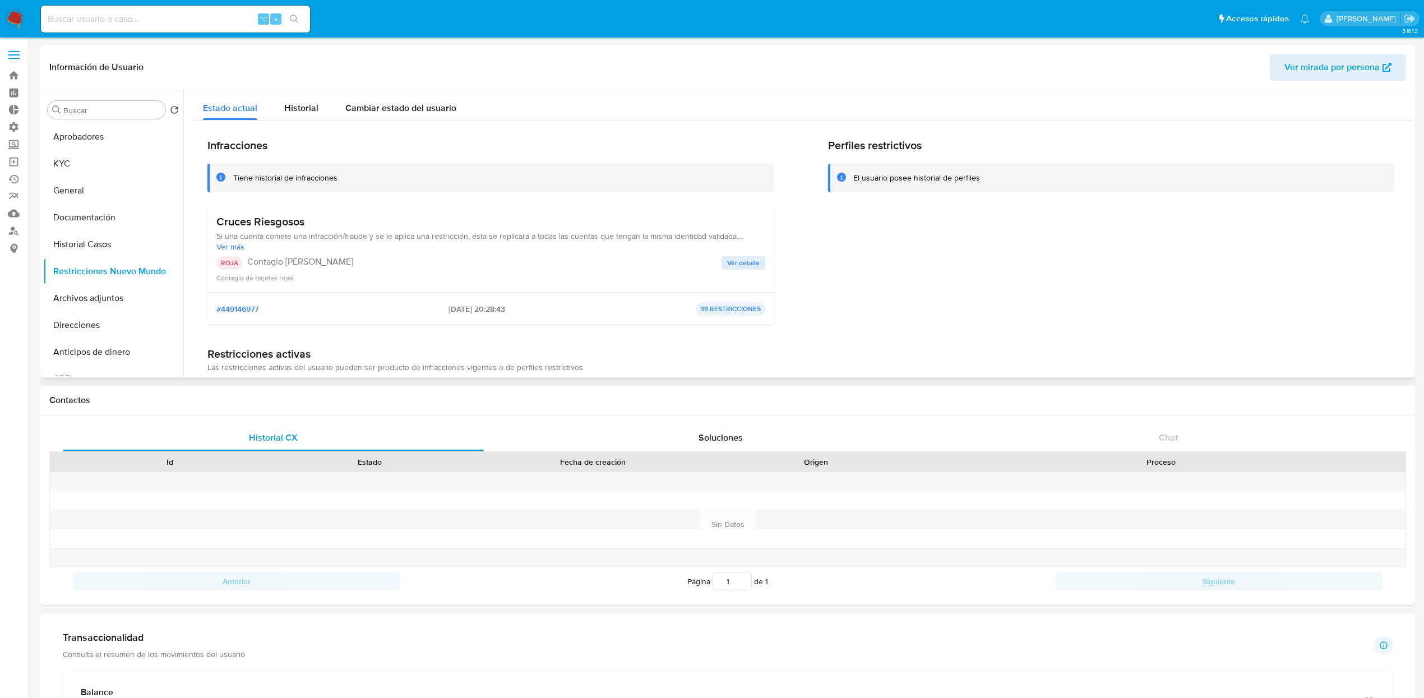
click at [749, 259] on span "Ver detalle" at bounding box center [743, 262] width 33 height 11
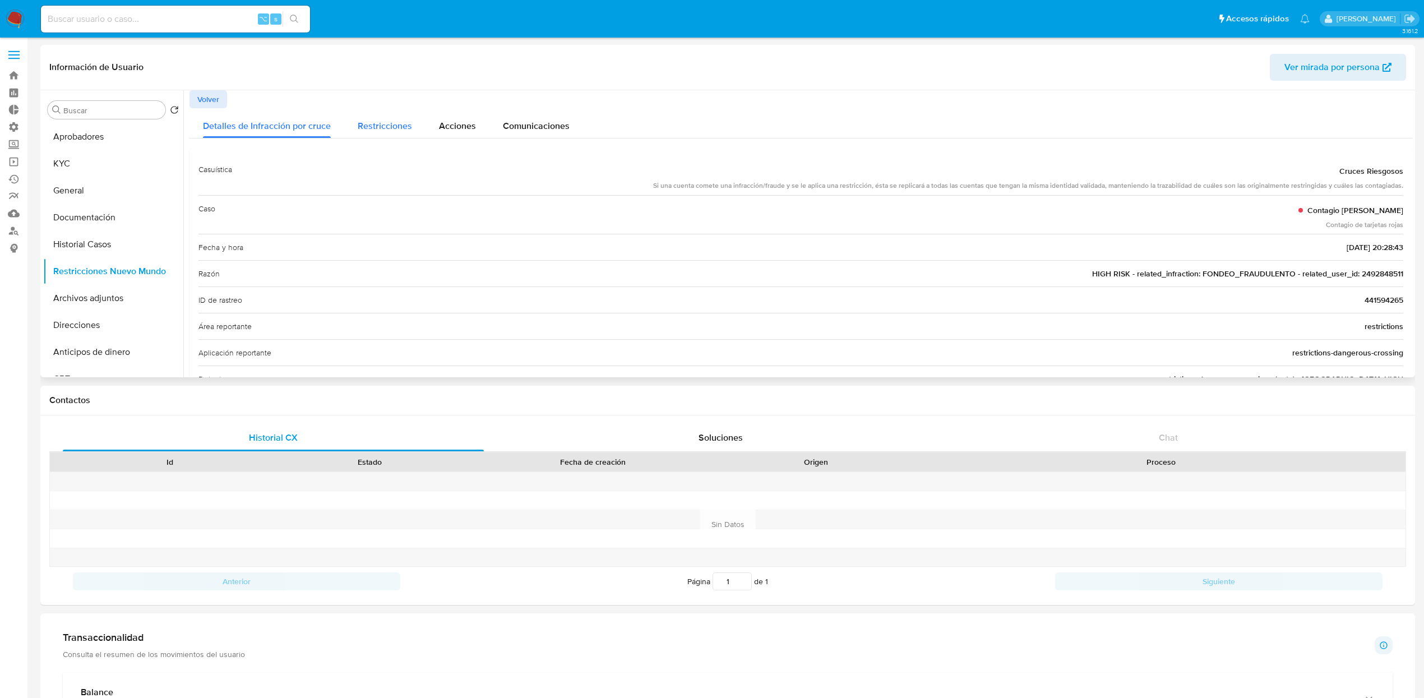
click at [374, 118] on div "Restricciones" at bounding box center [385, 123] width 54 height 30
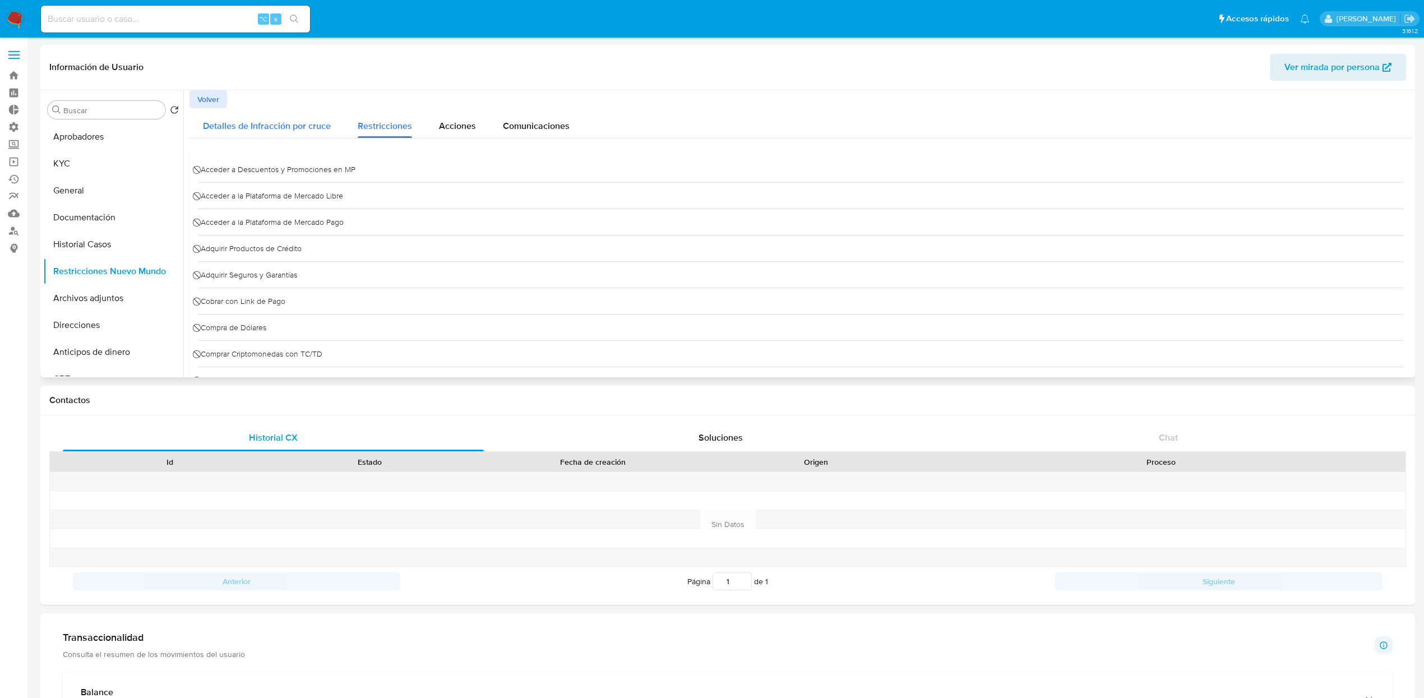
click at [295, 120] on span "Detalles de Infracción por cruce" at bounding box center [267, 125] width 128 height 13
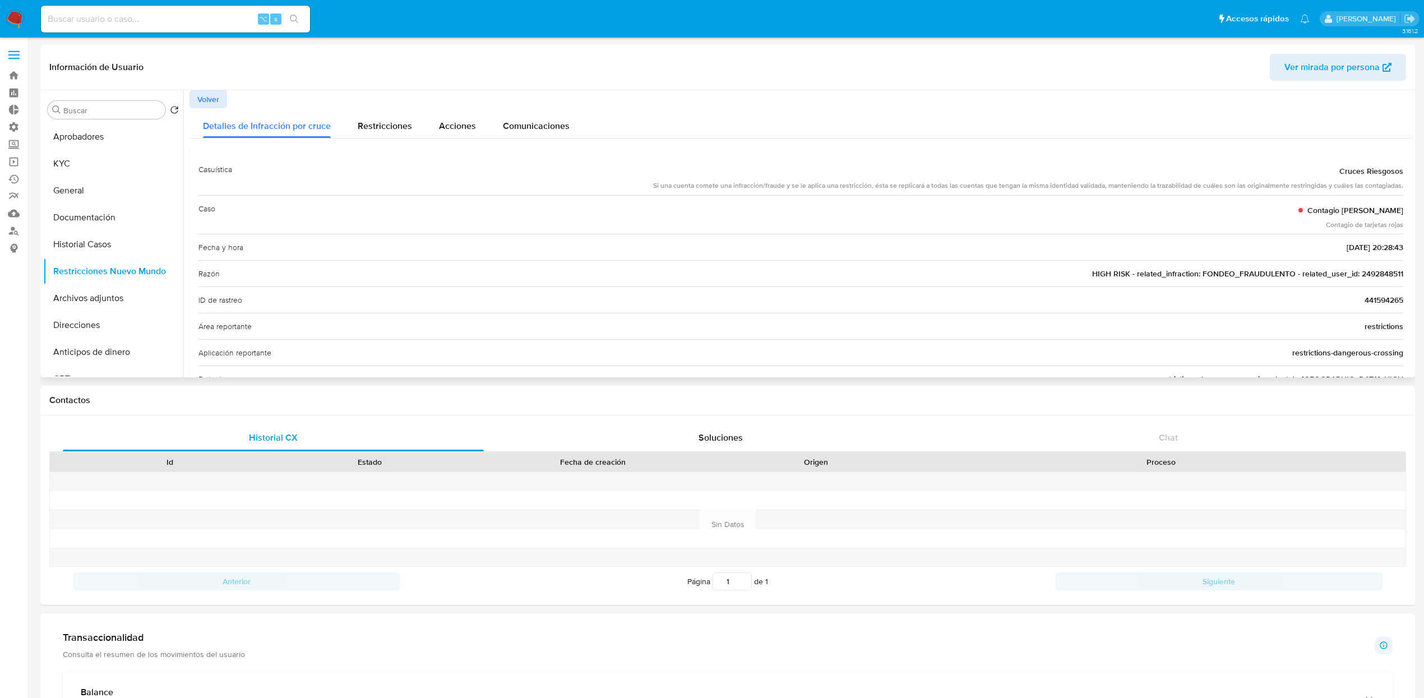
scroll to position [33, 0]
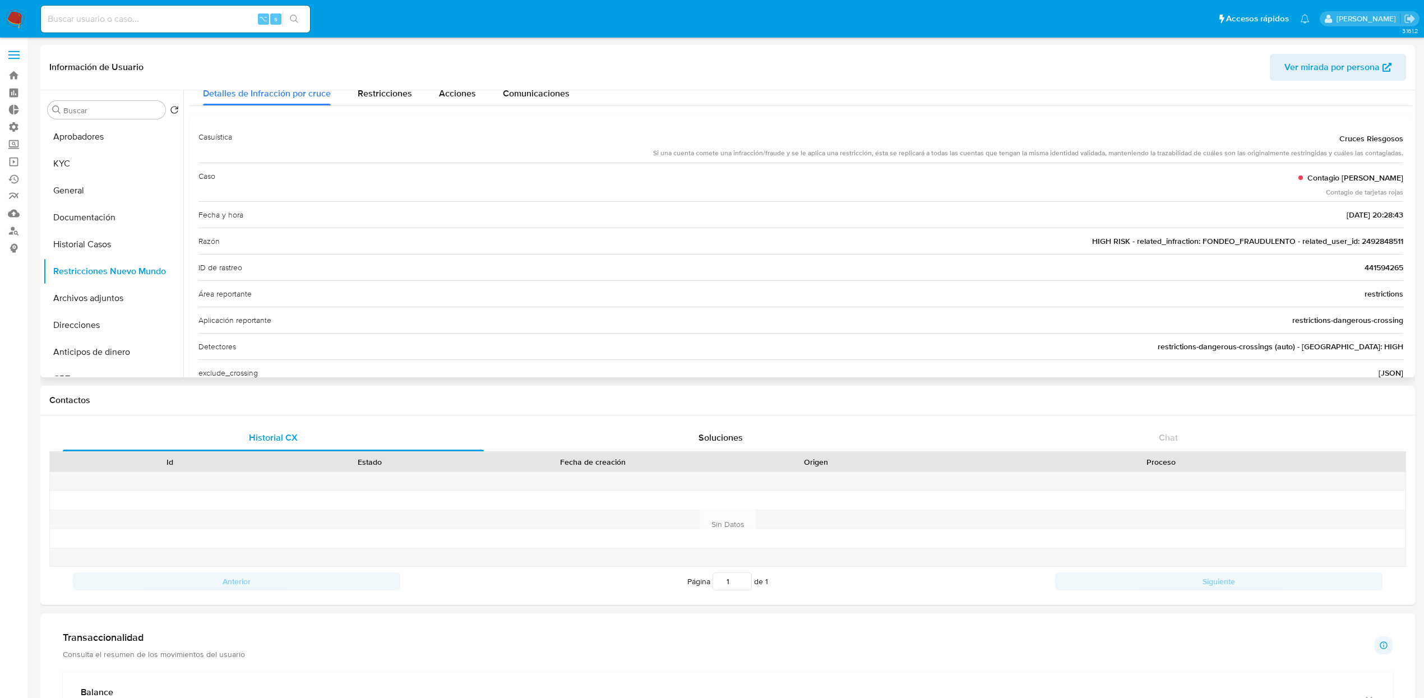
click at [1383, 242] on span "HIGH RISK - related_infraction: FONDEO_FRAUDULENTO - related_user_id: 2492848511" at bounding box center [1247, 240] width 311 height 11
click at [53, 163] on button "KYC" at bounding box center [108, 163] width 131 height 27
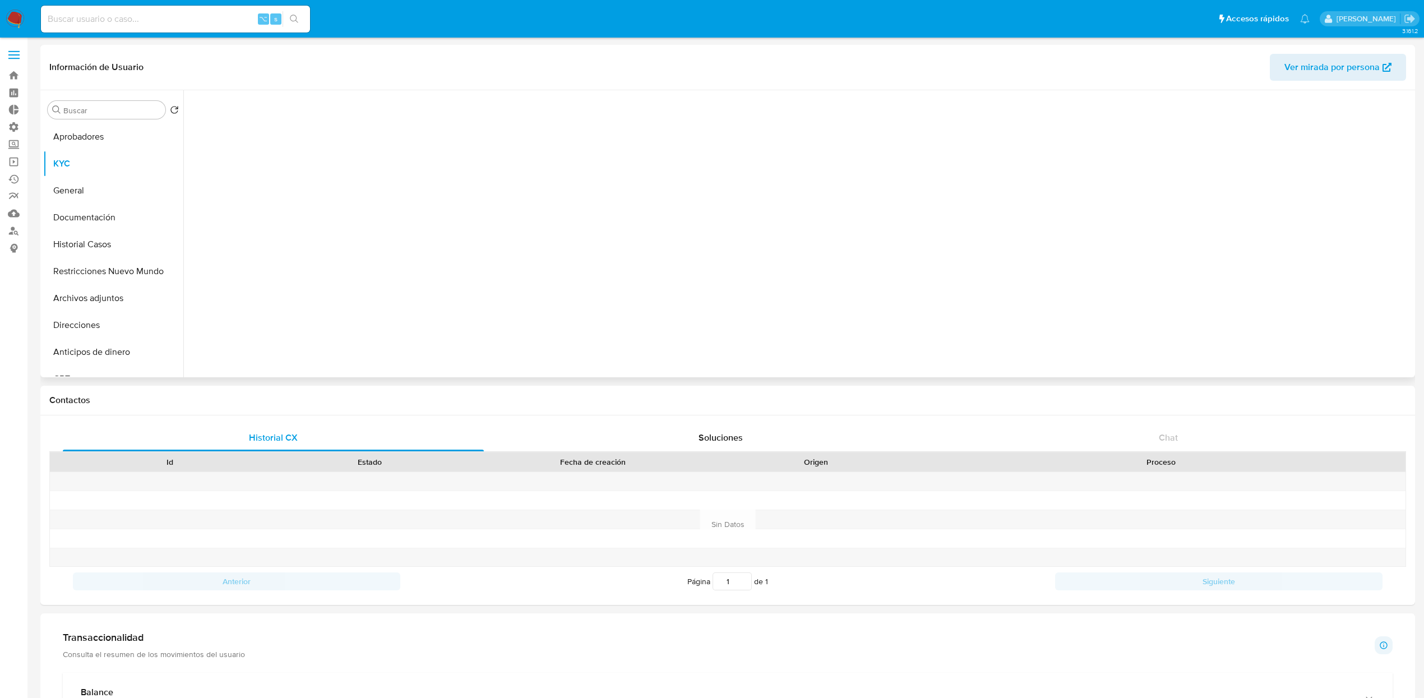
scroll to position [0, 0]
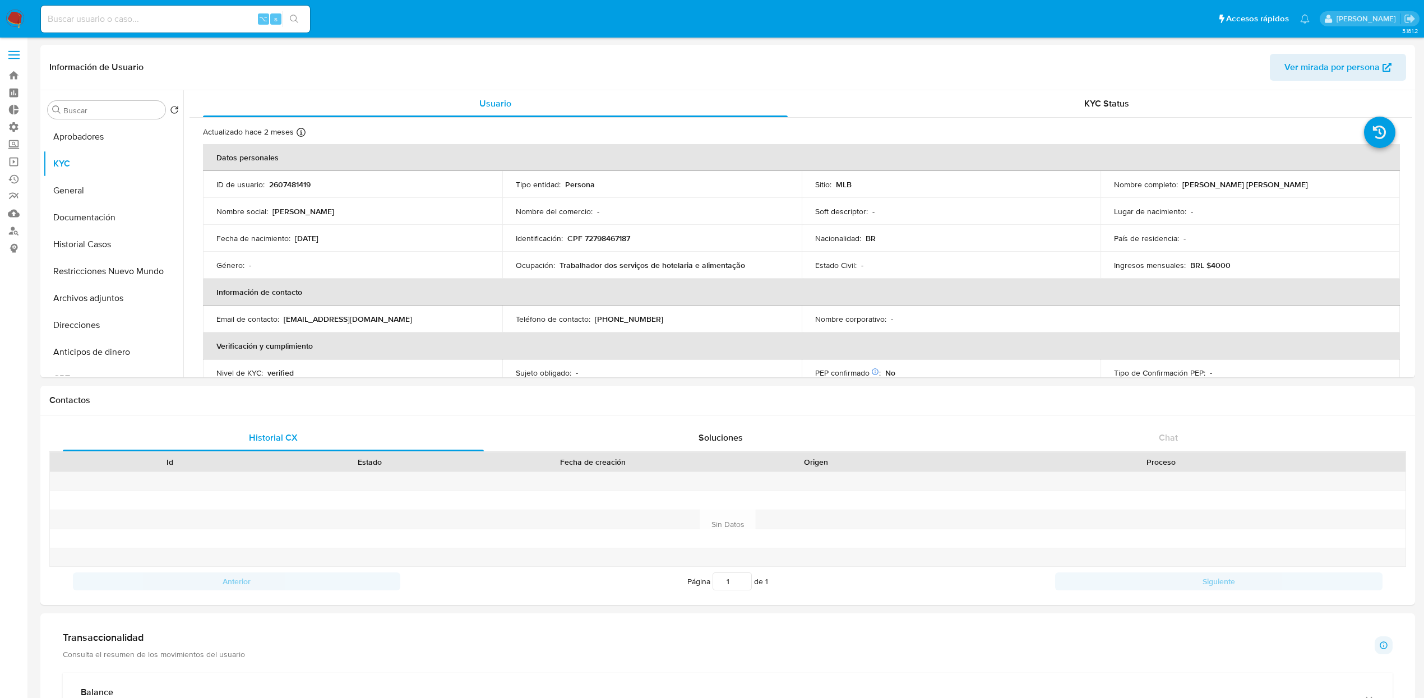
click at [178, 10] on div "⌥ s" at bounding box center [175, 19] width 269 height 27
click at [175, 16] on input at bounding box center [175, 19] width 269 height 15
paste input "2262086445"
type input "2262086445"
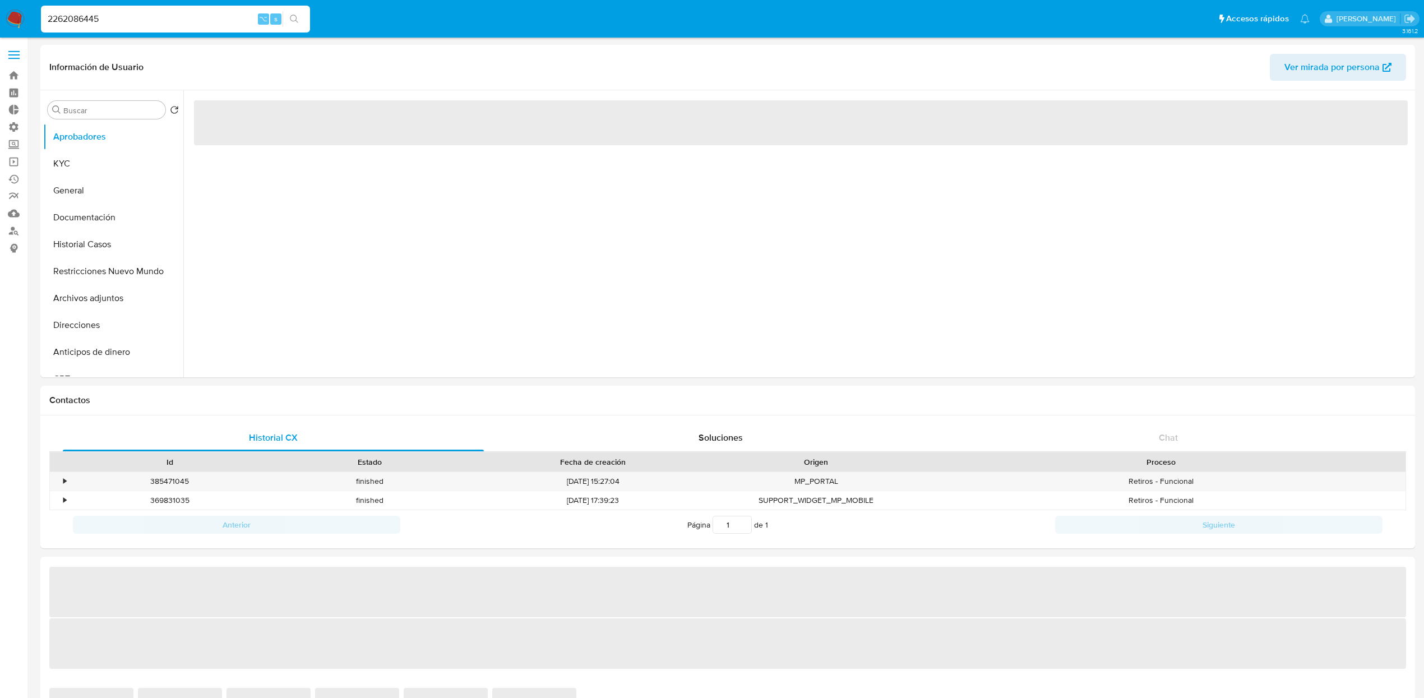
select select "10"
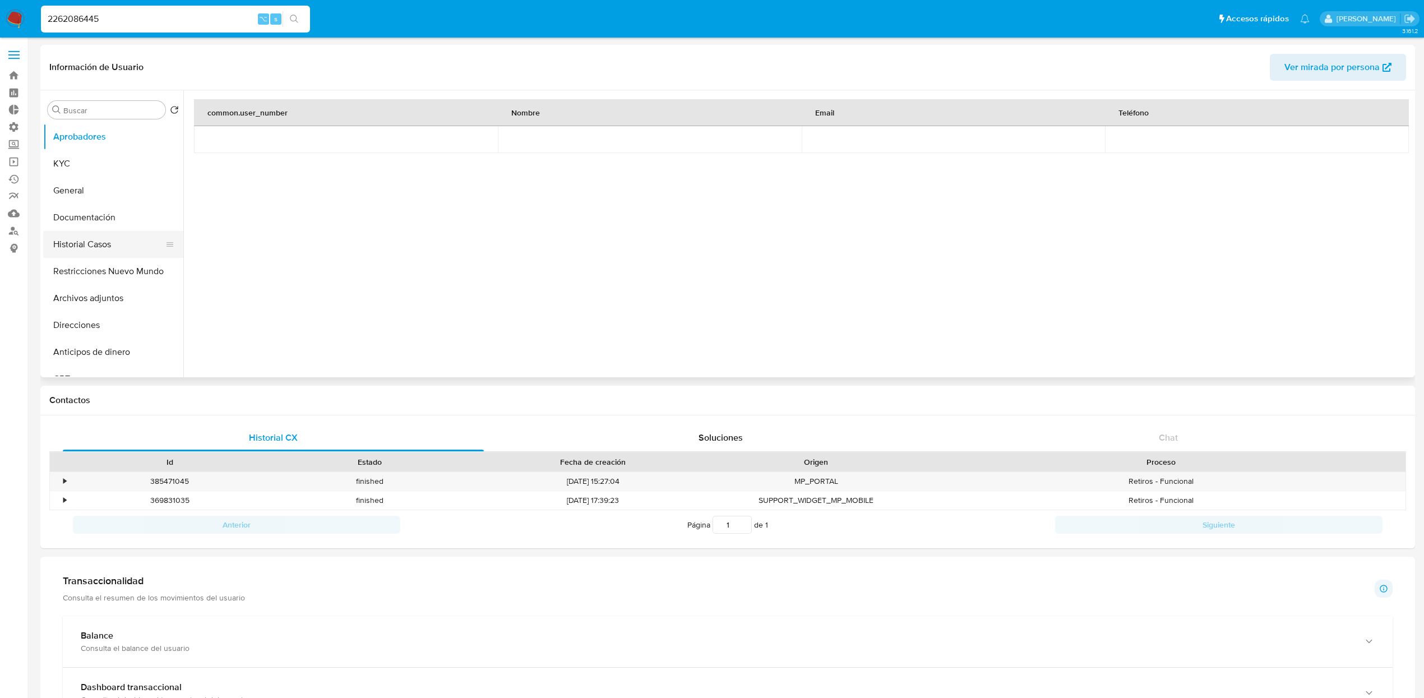
click at [106, 244] on button "Historial Casos" at bounding box center [108, 244] width 131 height 27
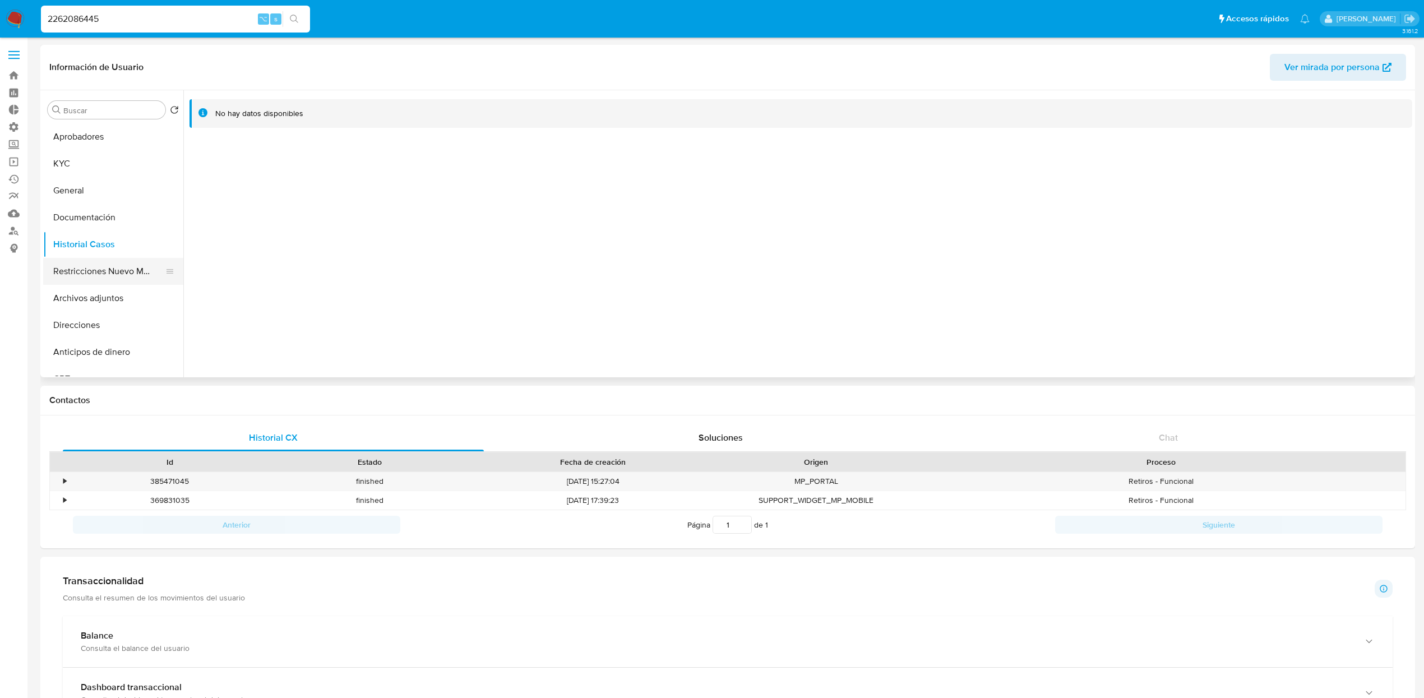
click at [105, 272] on button "Restricciones Nuevo Mundo" at bounding box center [108, 271] width 131 height 27
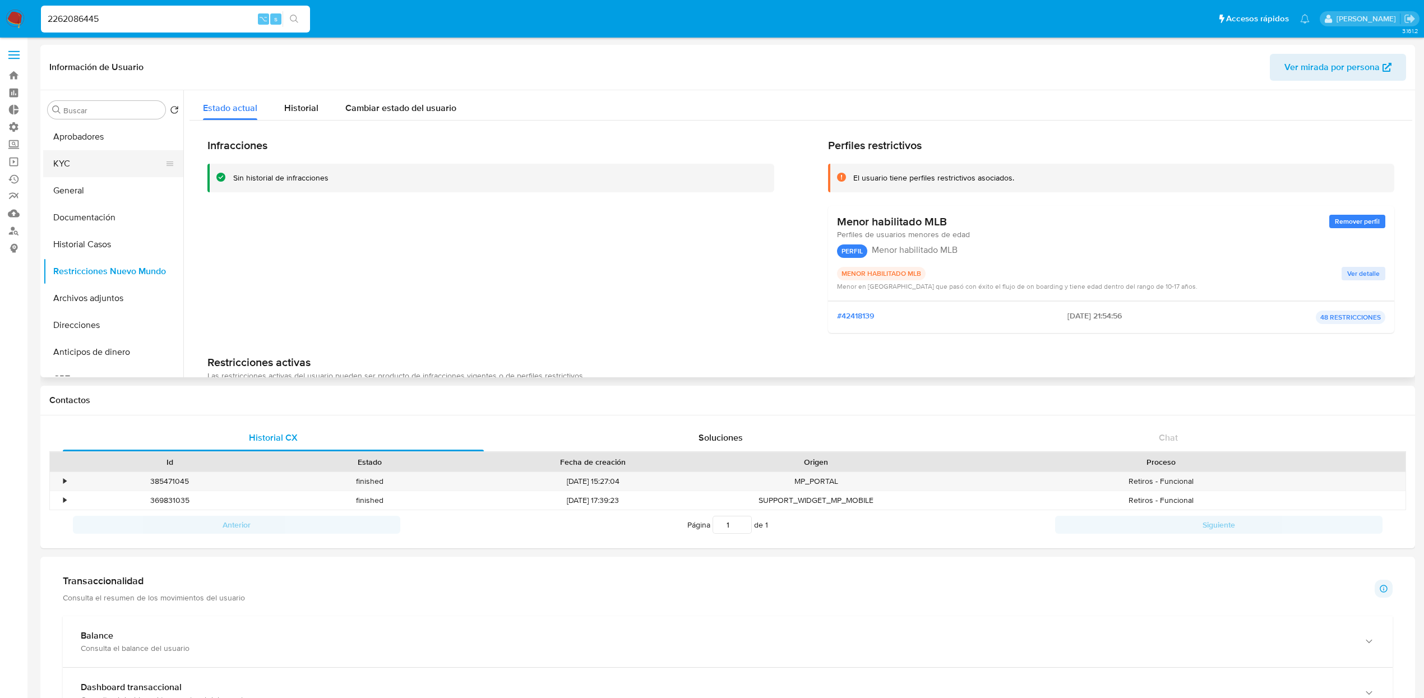
click at [103, 164] on button "KYC" at bounding box center [108, 163] width 131 height 27
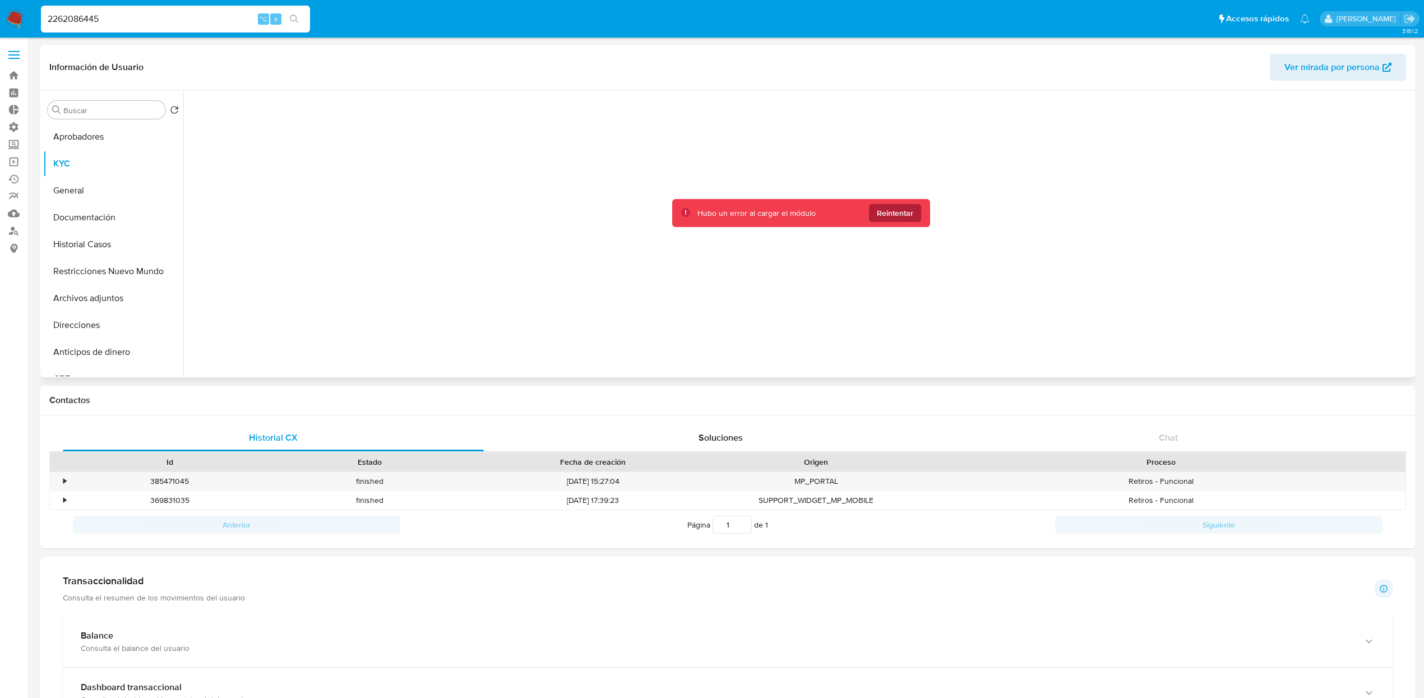
click at [885, 216] on span "Reintentar" at bounding box center [895, 213] width 36 height 18
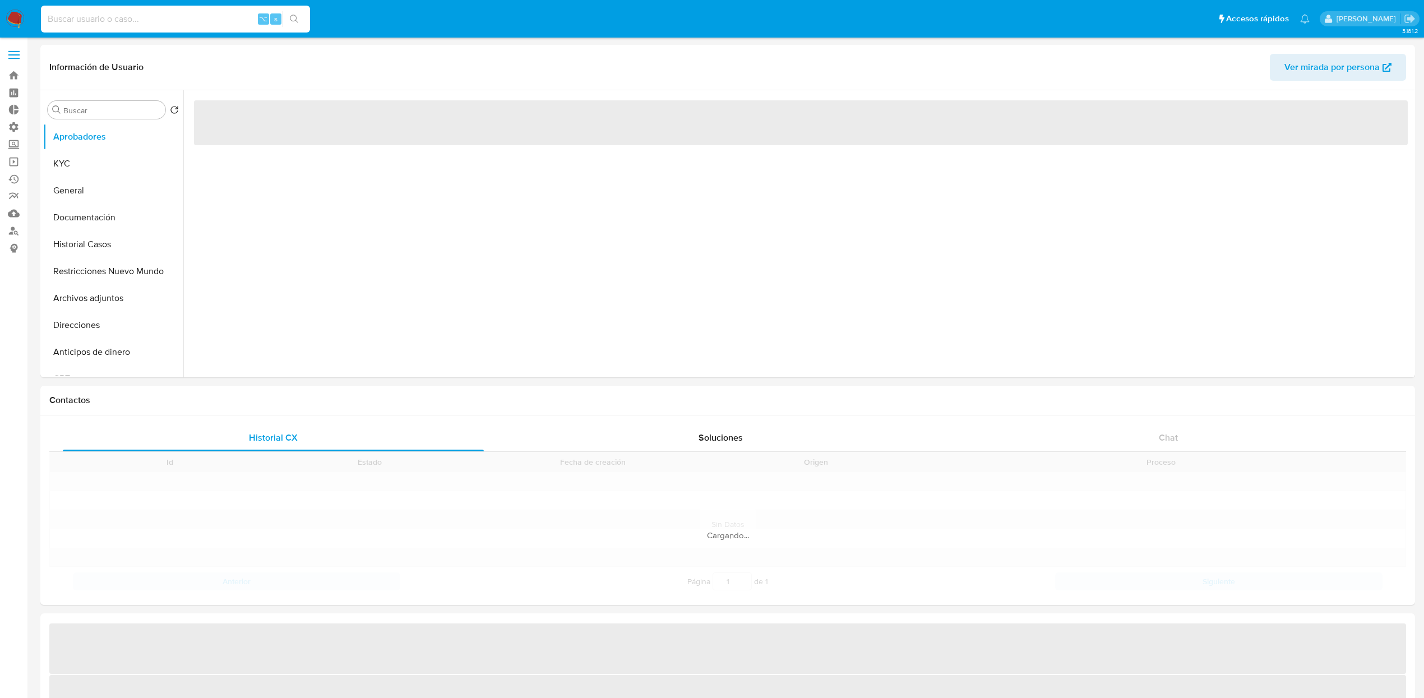
click at [188, 18] on input at bounding box center [175, 19] width 269 height 15
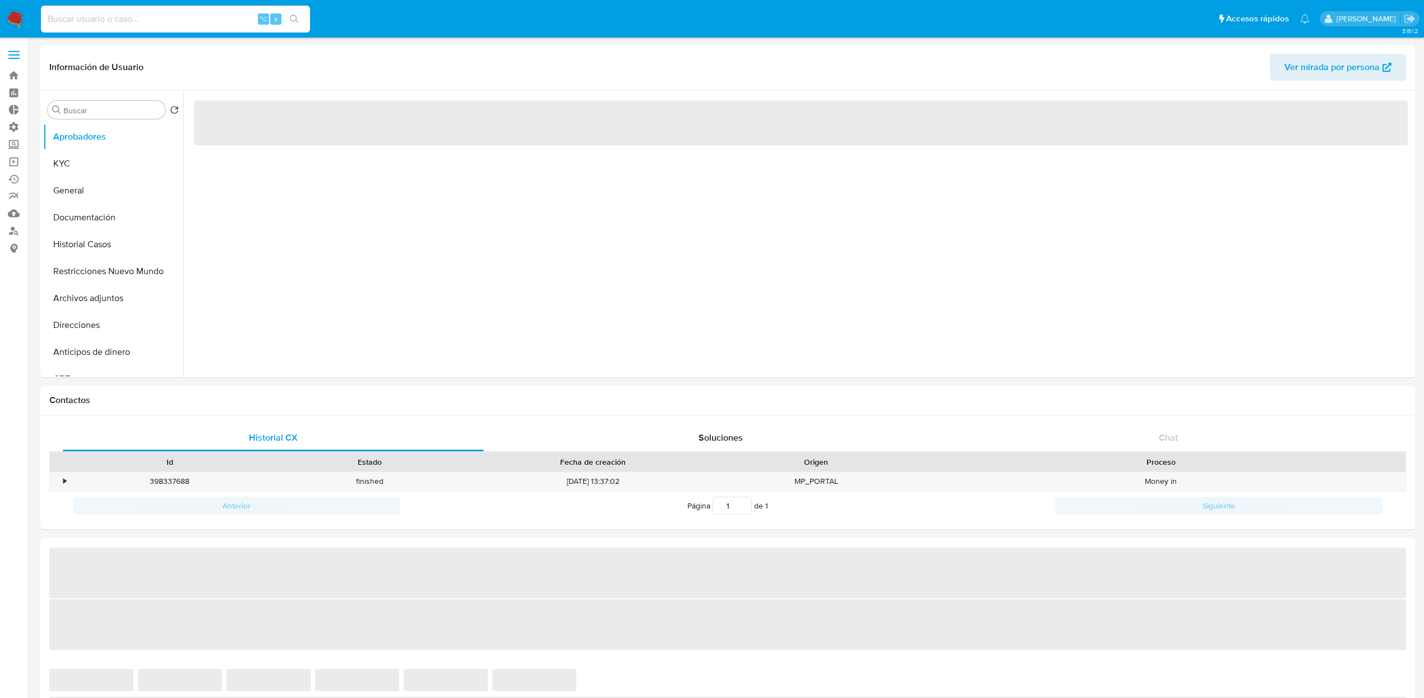
paste input "2492848511"
type input "2492848511"
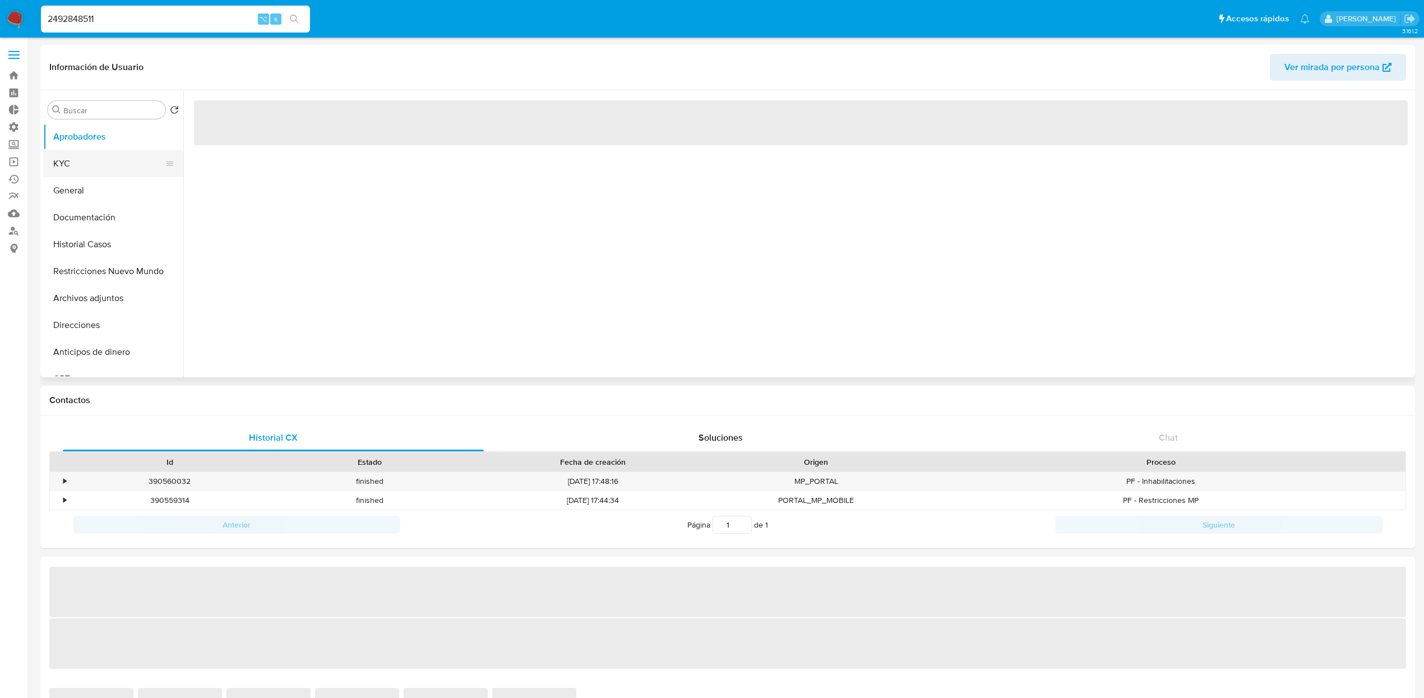
select select "10"
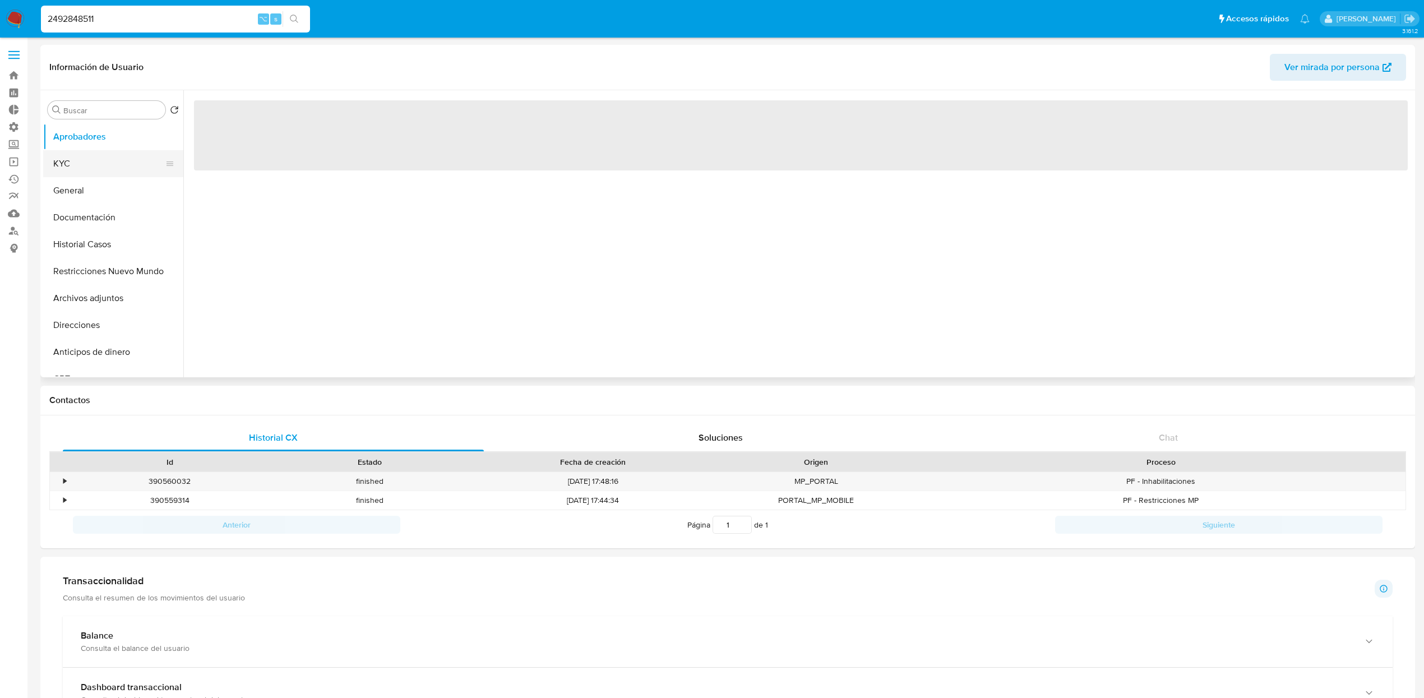
click at [92, 164] on button "KYC" at bounding box center [108, 163] width 131 height 27
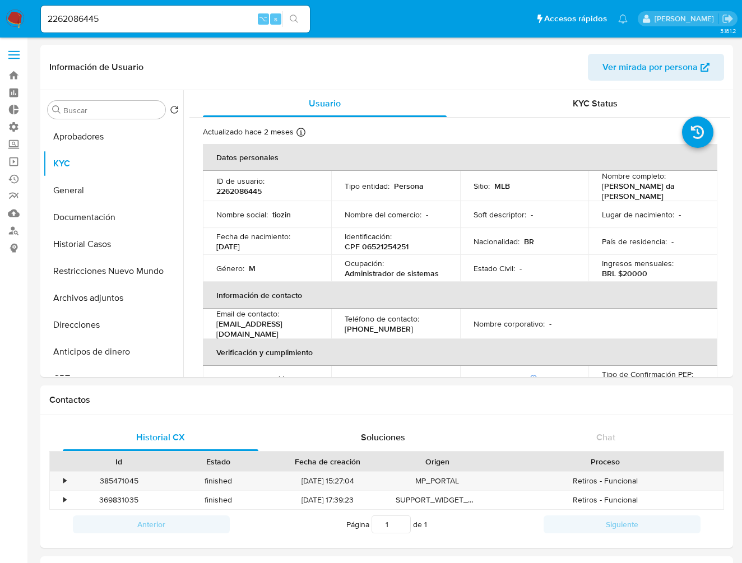
select select "10"
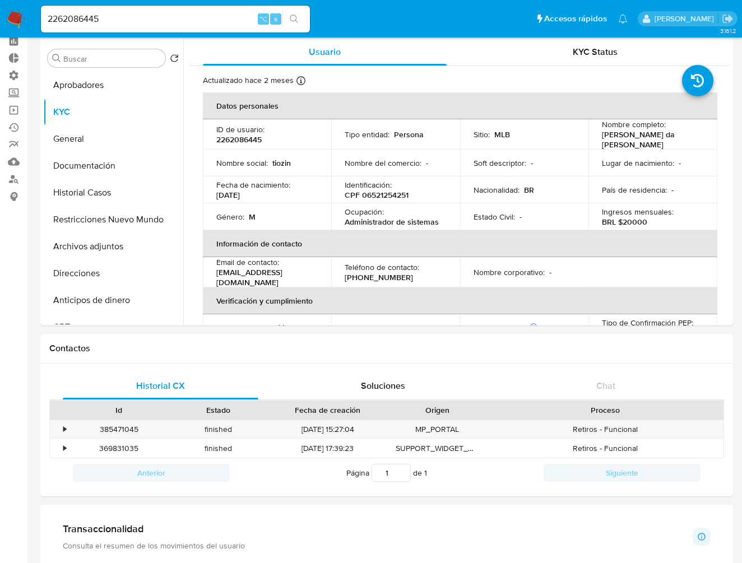
scroll to position [512, 0]
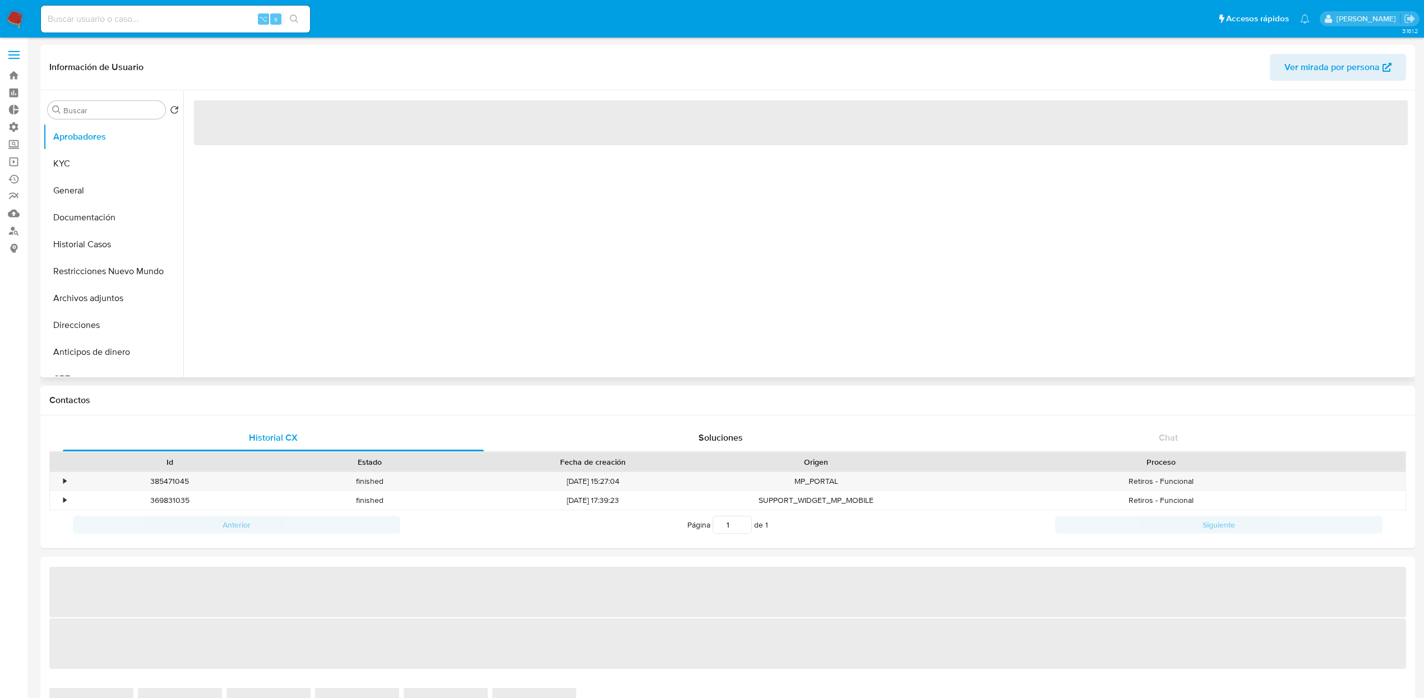
select select "10"
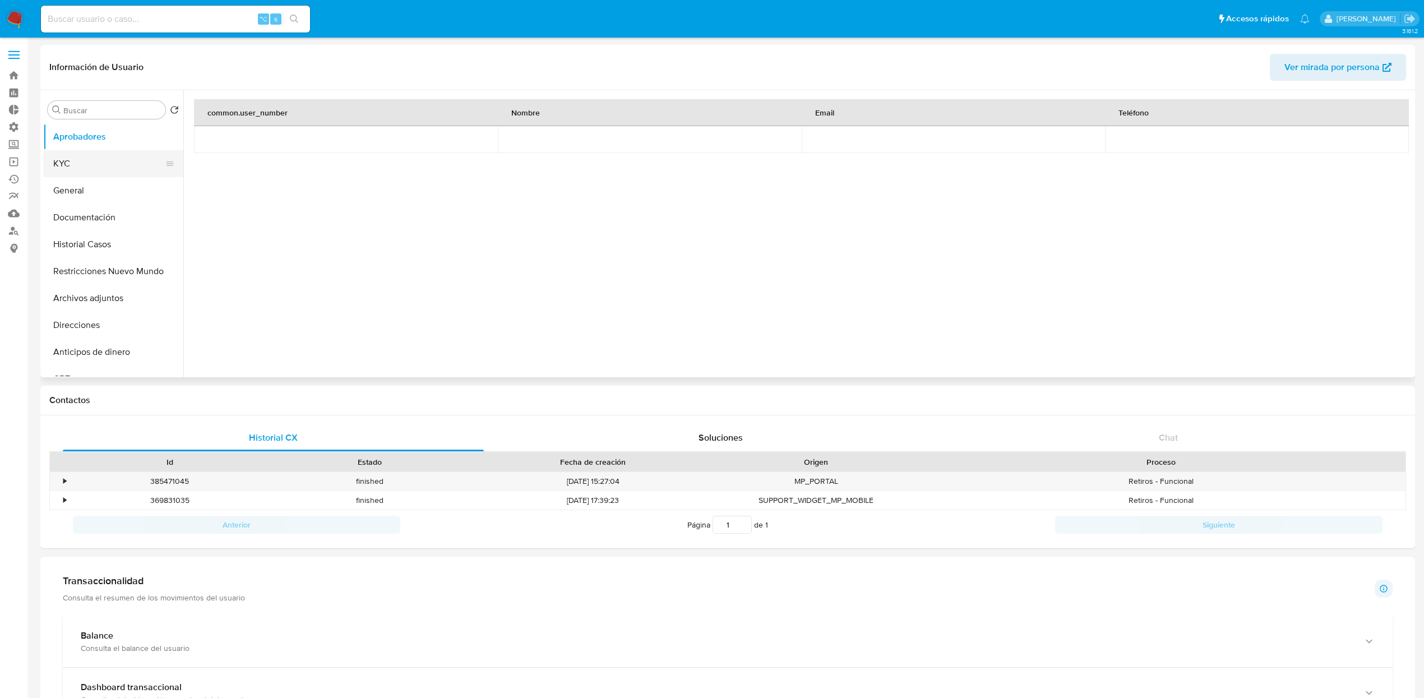
click at [104, 152] on button "KYC" at bounding box center [108, 163] width 131 height 27
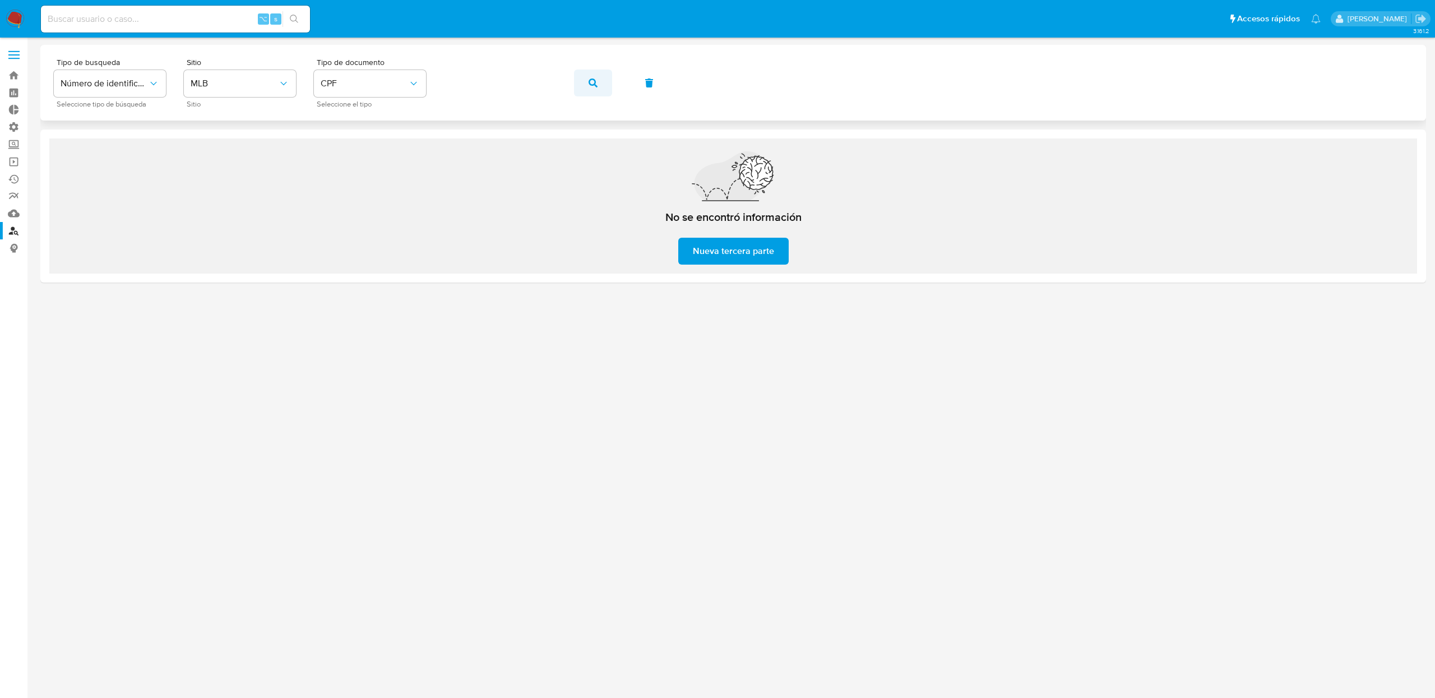
click at [597, 81] on button "button" at bounding box center [593, 82] width 38 height 27
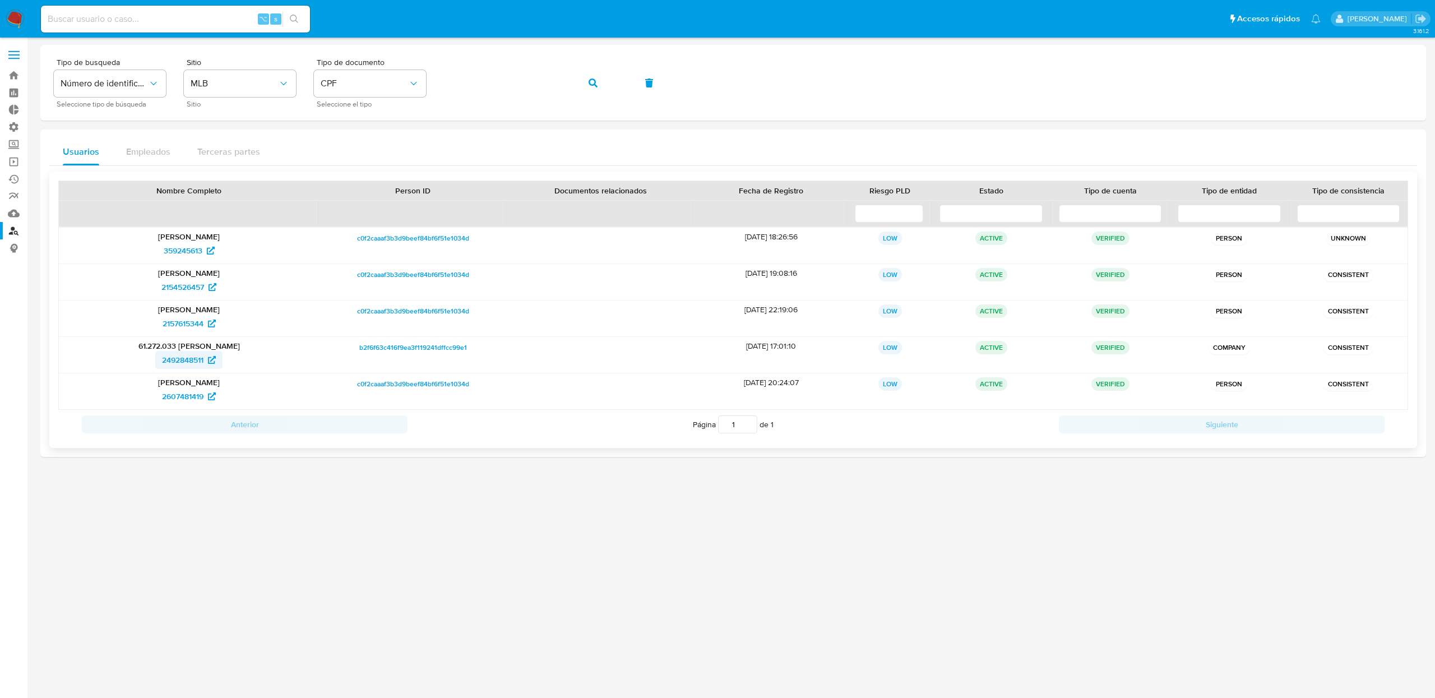
click at [192, 365] on span "2492848511" at bounding box center [182, 360] width 41 height 18
click at [602, 87] on button "button" at bounding box center [593, 82] width 38 height 27
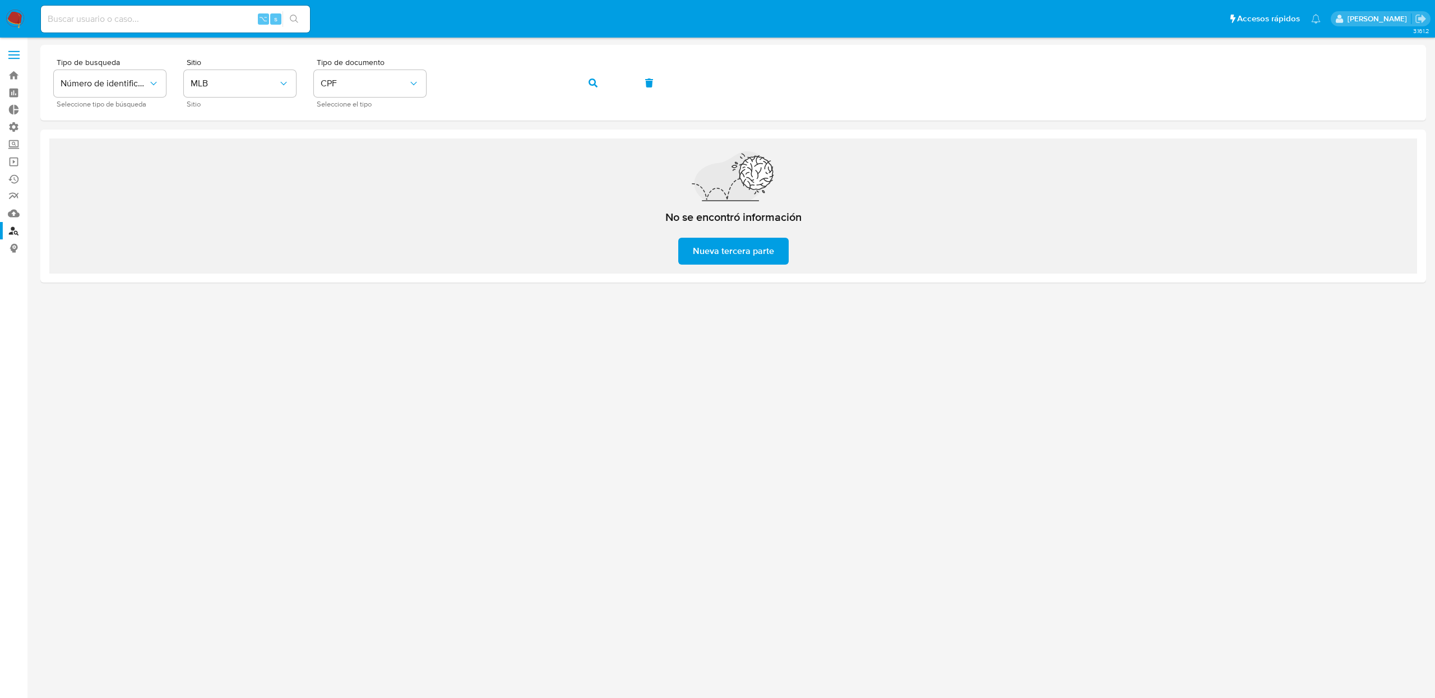
click at [1401, 20] on p "[PERSON_NAME]" at bounding box center [1378, 18] width 63 height 11
click at [219, 27] on div "⌥ s" at bounding box center [175, 19] width 269 height 27
click at [220, 19] on input at bounding box center [175, 19] width 269 height 15
paste input "1965173250"
type input "1965173250"
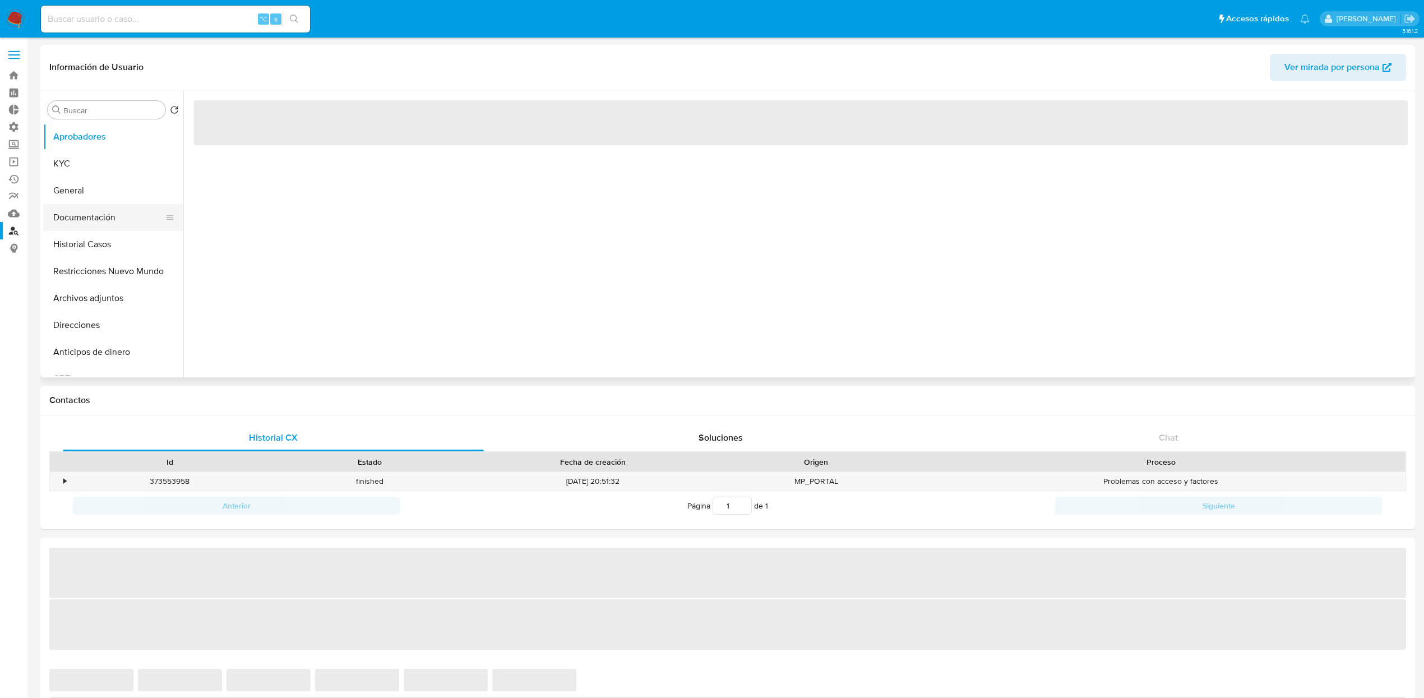
click at [99, 220] on button "Documentación" at bounding box center [108, 217] width 131 height 27
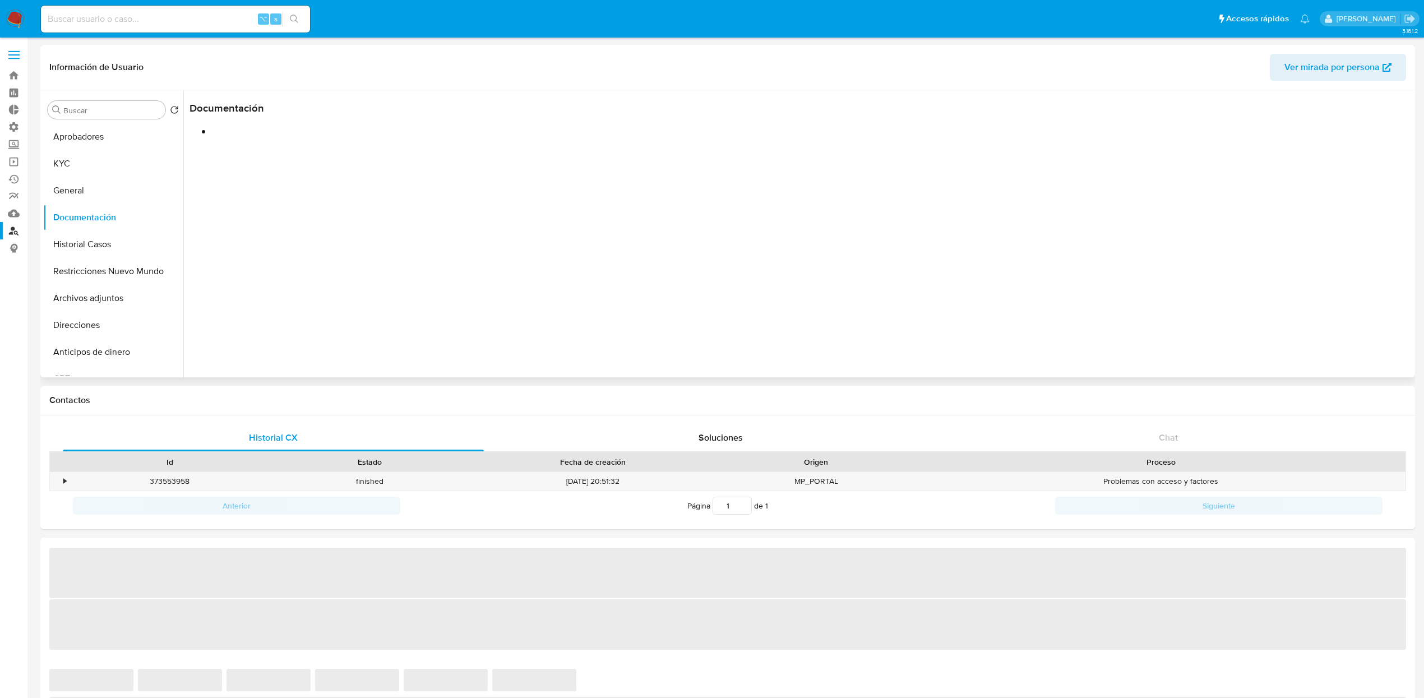
select select "10"
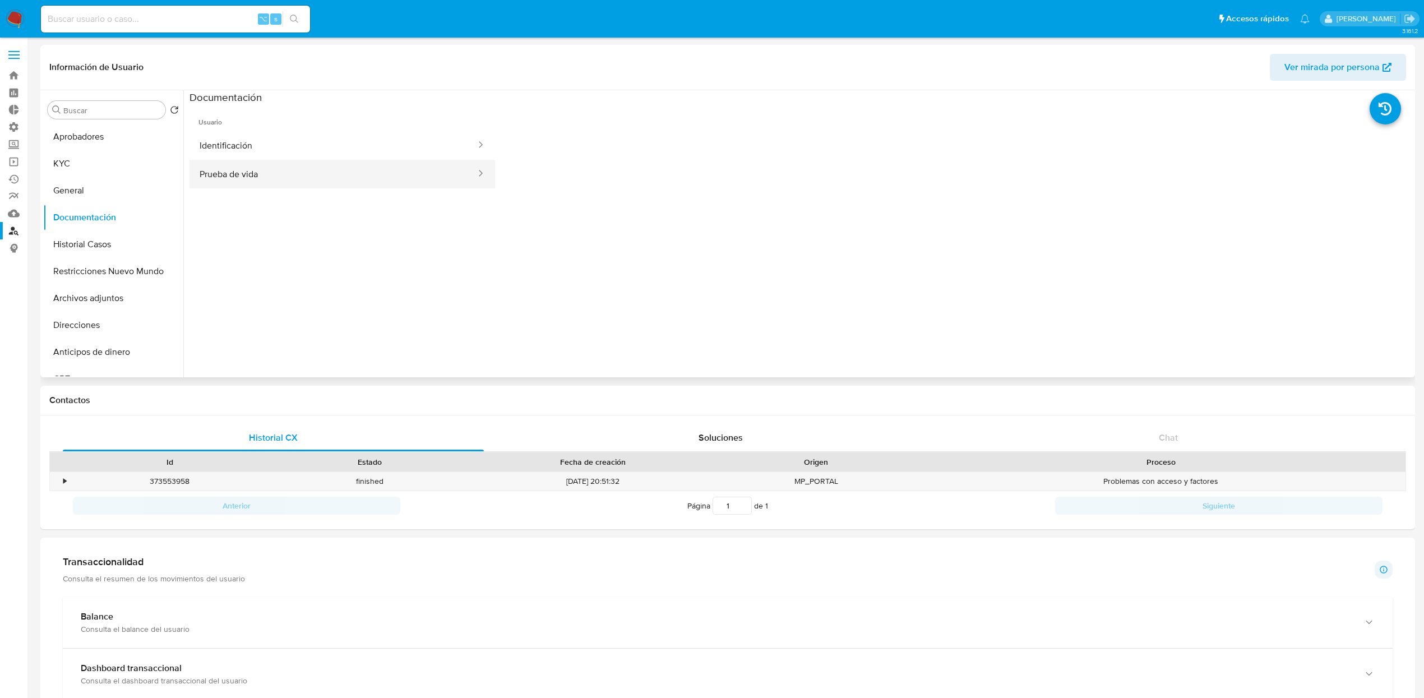
click at [260, 176] on button "Prueba de vida" at bounding box center [333, 174] width 288 height 29
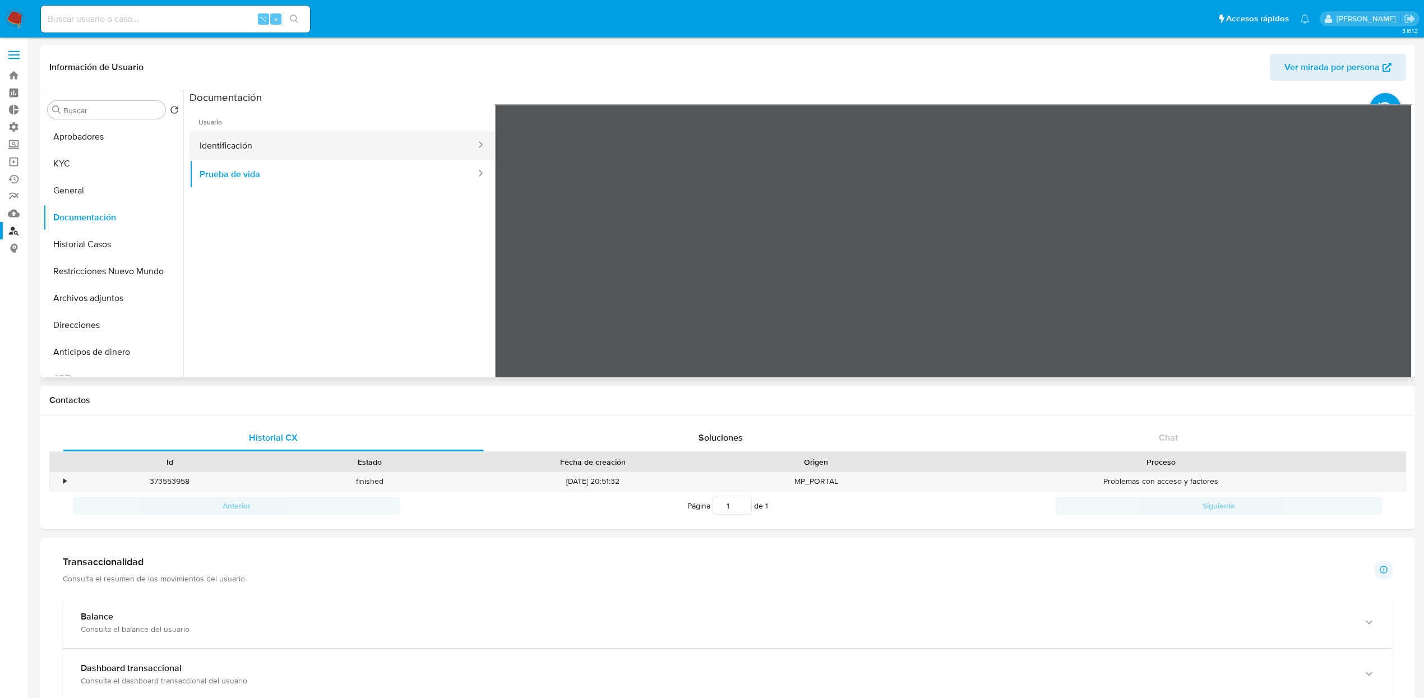
click at [286, 154] on button "Identificación" at bounding box center [333, 145] width 288 height 29
click at [1389, 289] on icon at bounding box center [1398, 286] width 22 height 22
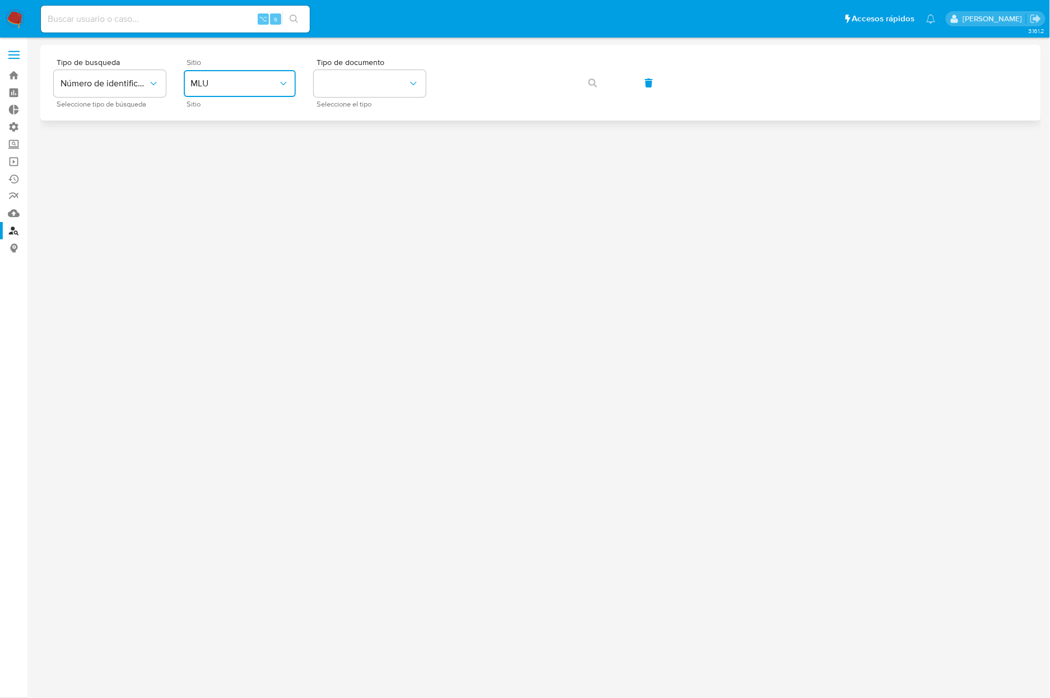
click at [253, 94] on button "MLU" at bounding box center [240, 83] width 112 height 27
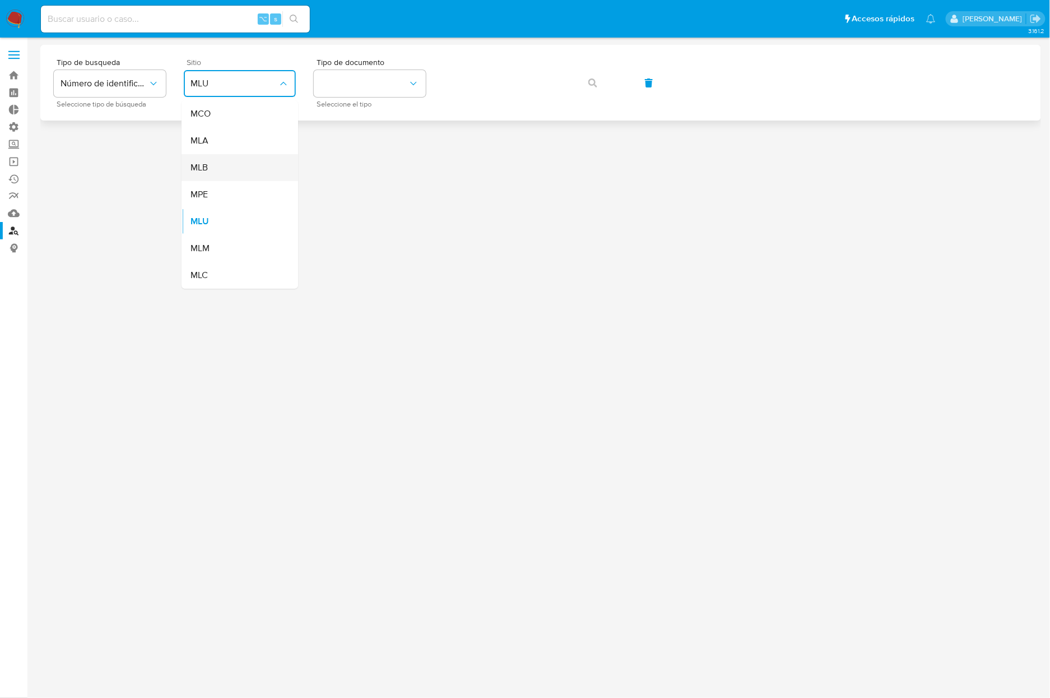
click at [221, 161] on div "MLB" at bounding box center [237, 167] width 92 height 27
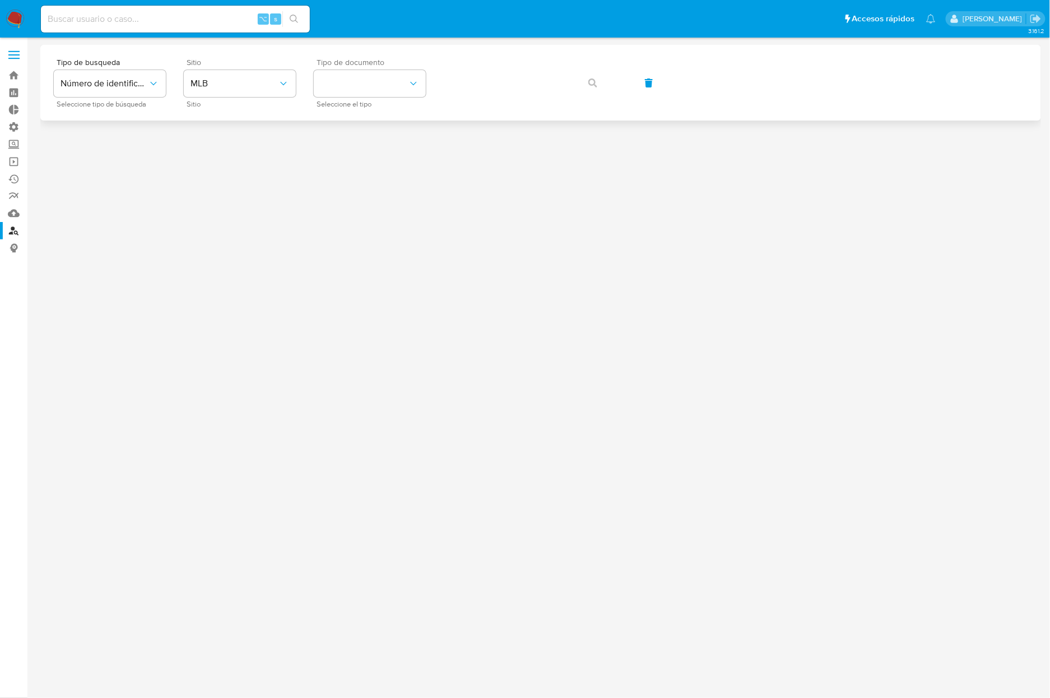
click at [381, 102] on span "Seleccione el tipo" at bounding box center [373, 104] width 112 height 6
click at [386, 84] on button "identificationType" at bounding box center [370, 83] width 112 height 27
click at [351, 151] on div "CPF CPF" at bounding box center [367, 157] width 92 height 38
click at [361, 83] on span "CPF" at bounding box center [364, 83] width 87 height 11
click at [574, 91] on button "button" at bounding box center [593, 82] width 38 height 27
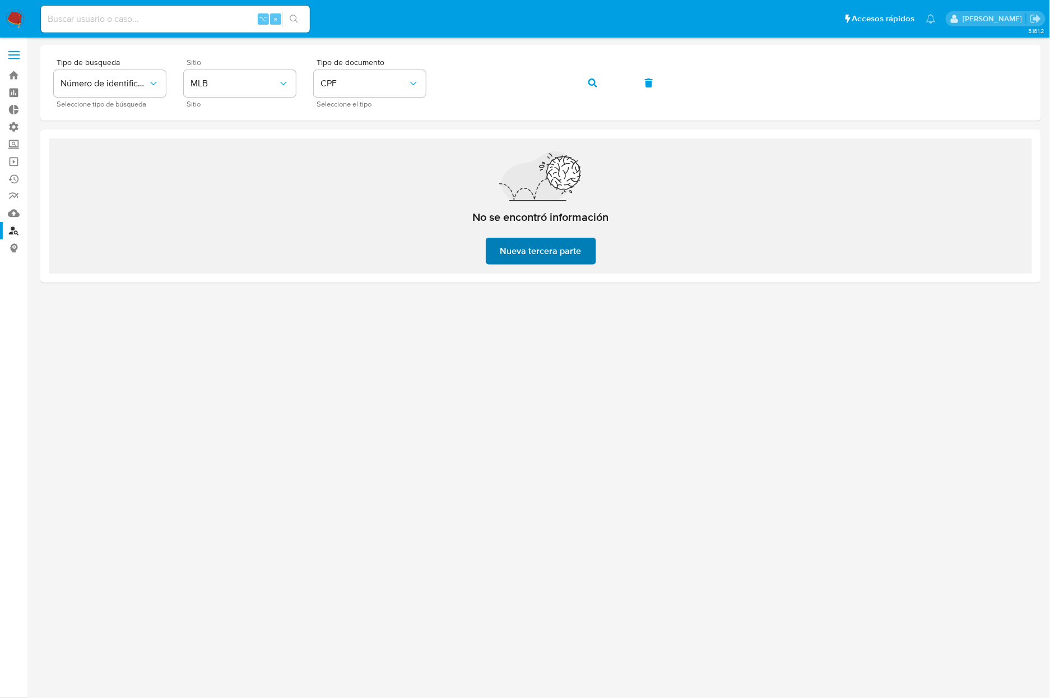
click at [534, 256] on span "Nueva tercera parte" at bounding box center [540, 251] width 81 height 25
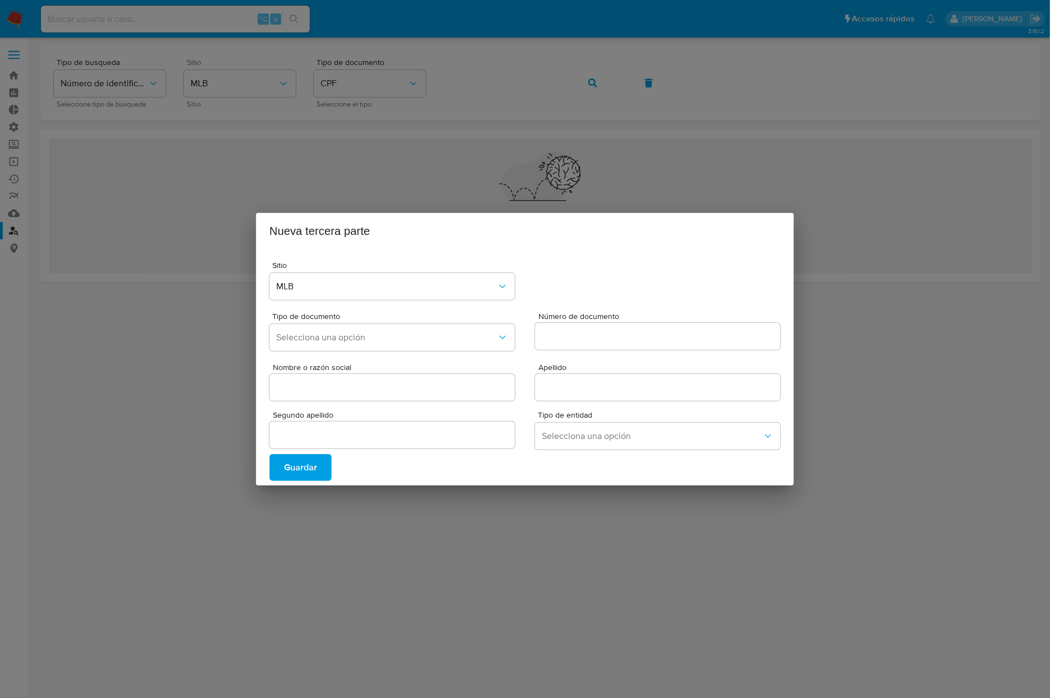
click at [962, 245] on div "Nueva tercera parte Sitio MLB Tipo de documento Selecciona una opción Número de…" at bounding box center [525, 349] width 1050 height 698
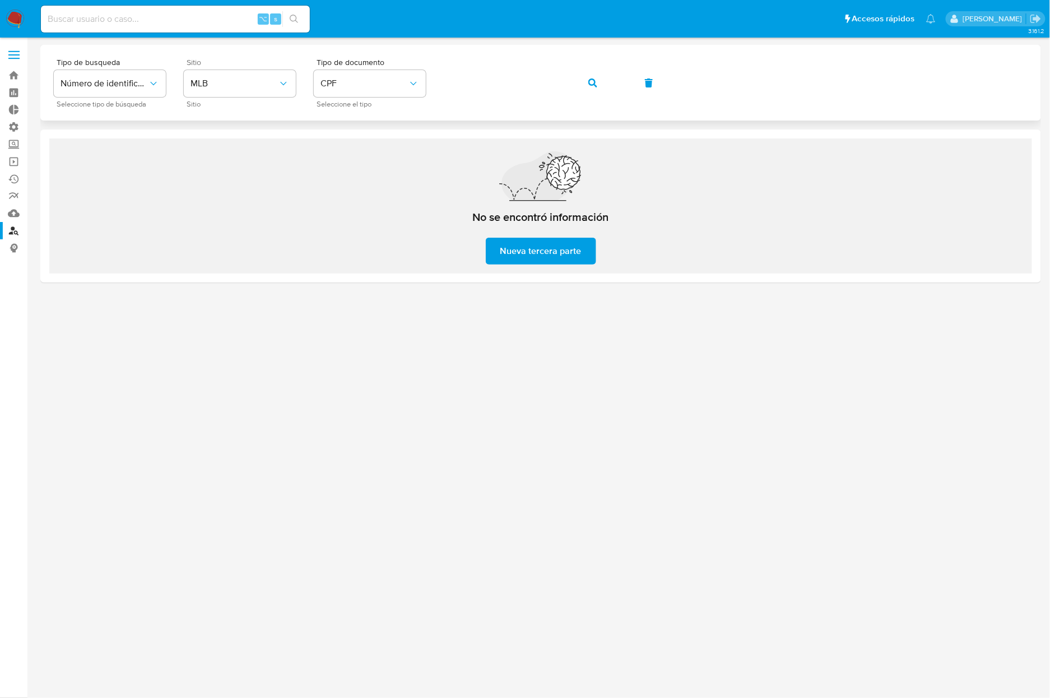
click at [592, 85] on icon "button" at bounding box center [592, 82] width 9 height 9
click at [599, 82] on button "button" at bounding box center [593, 82] width 38 height 27
click at [591, 80] on icon "button" at bounding box center [592, 82] width 9 height 9
click at [602, 90] on button "button" at bounding box center [593, 82] width 38 height 27
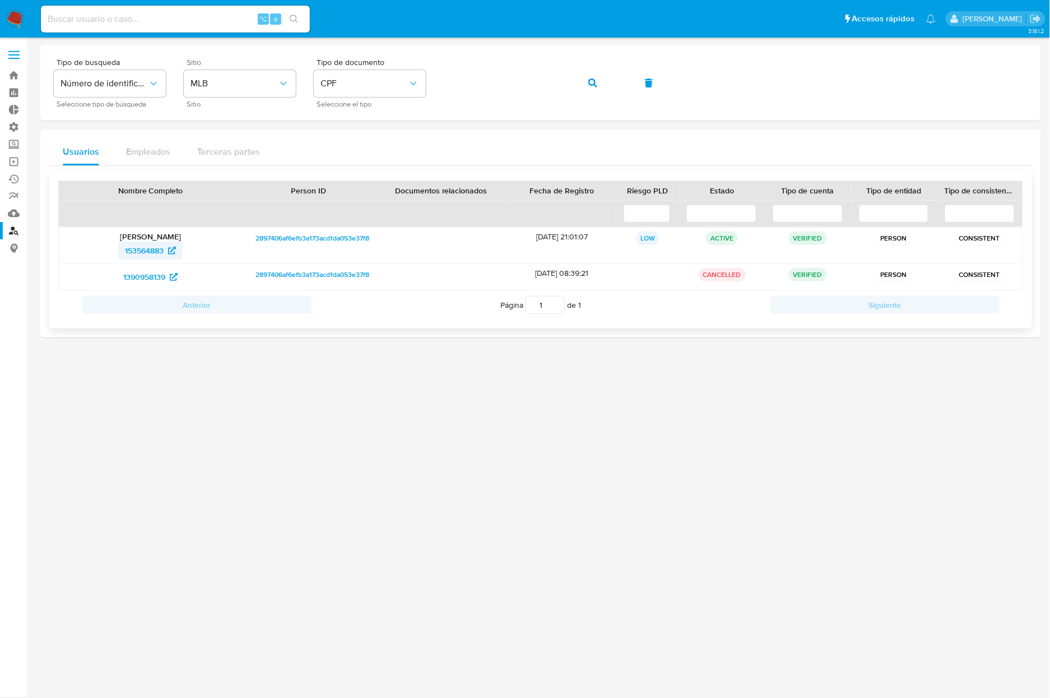
click at [147, 248] on span "153564883" at bounding box center [144, 251] width 39 height 18
click at [595, 82] on icon "button" at bounding box center [592, 82] width 9 height 9
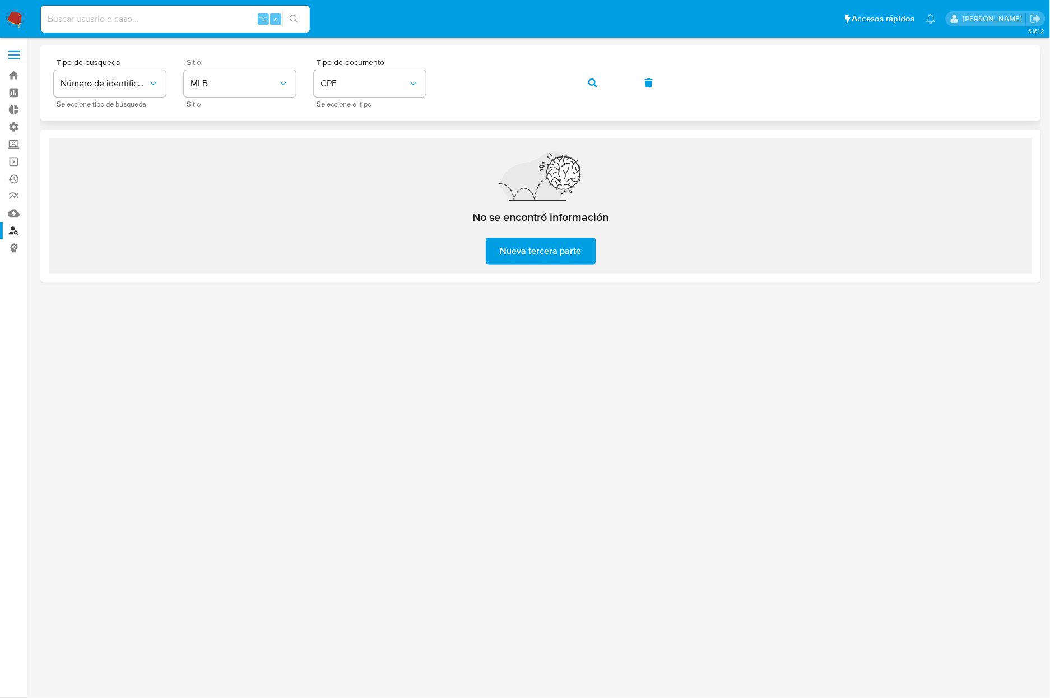
click at [621, 89] on div "Tipo de busqueda Número de identificación Seleccione tipo de búsqueda Sitio MLB…" at bounding box center [541, 82] width 974 height 49
click at [594, 84] on icon "button" at bounding box center [592, 82] width 9 height 9
click at [588, 87] on icon "button" at bounding box center [592, 82] width 9 height 9
click at [604, 83] on button "button" at bounding box center [593, 82] width 38 height 27
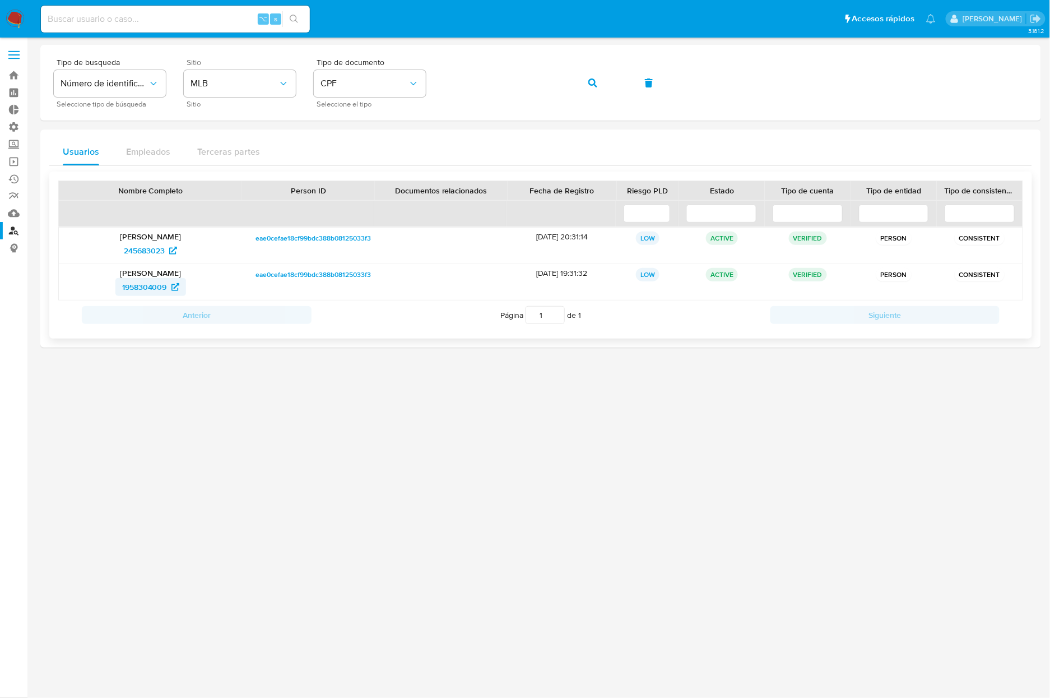
click at [142, 286] on span "1958304009" at bounding box center [144, 287] width 45 height 18
click at [583, 82] on button "button" at bounding box center [593, 82] width 38 height 27
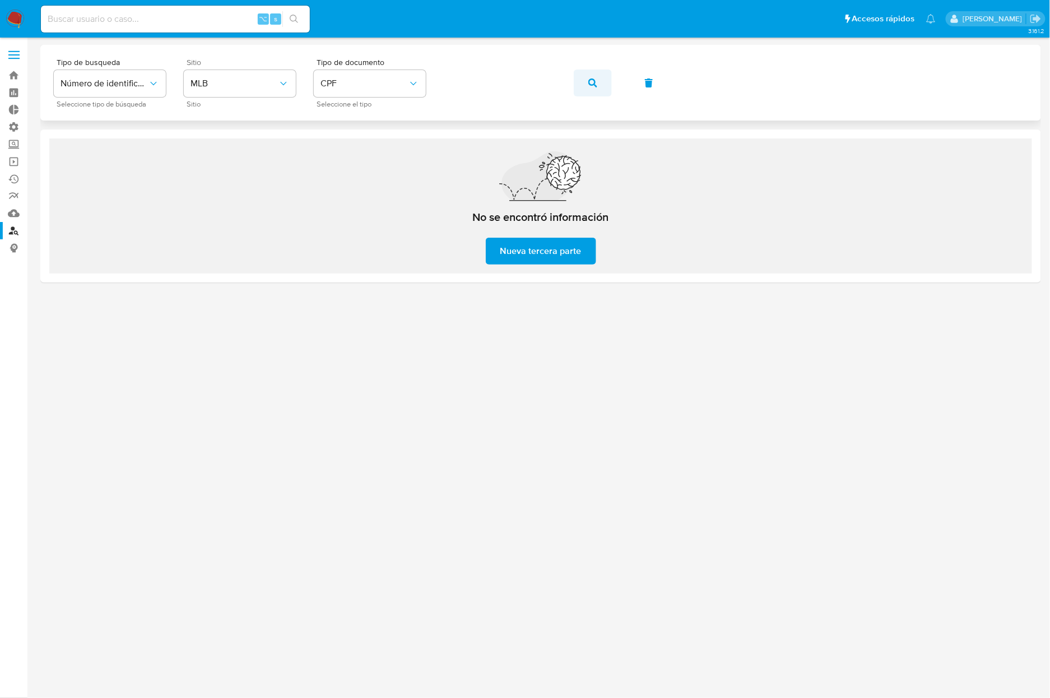
click at [580, 89] on button "button" at bounding box center [593, 82] width 38 height 27
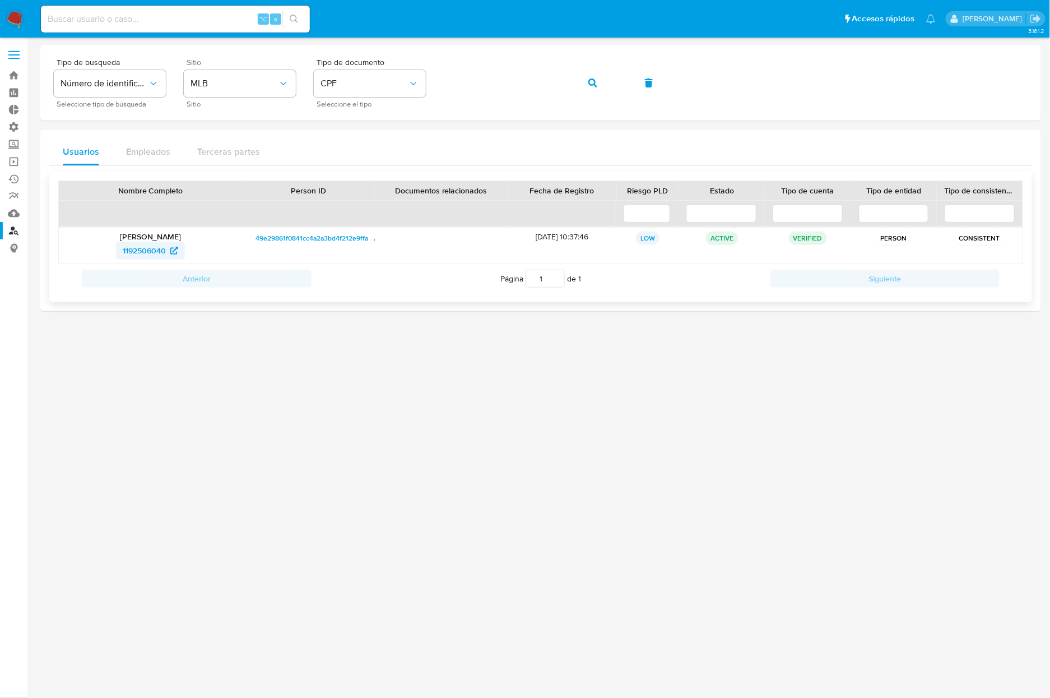
click at [128, 254] on span "1192506040" at bounding box center [144, 251] width 43 height 18
click at [594, 89] on span "button" at bounding box center [592, 83] width 9 height 25
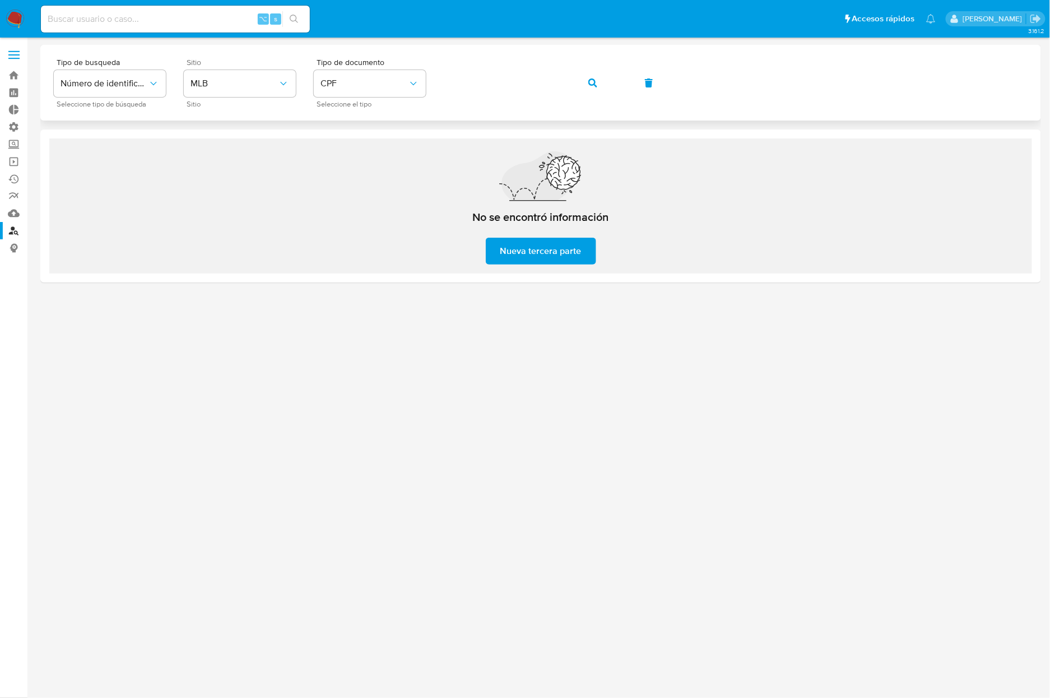
click at [440, 82] on div "Tipo de busqueda Número de identificación Seleccione tipo de búsqueda Sitio MLB…" at bounding box center [541, 82] width 974 height 49
click at [592, 84] on icon "button" at bounding box center [592, 82] width 9 height 9
click at [601, 82] on button "button" at bounding box center [593, 82] width 38 height 27
click at [580, 83] on button "button" at bounding box center [593, 82] width 38 height 27
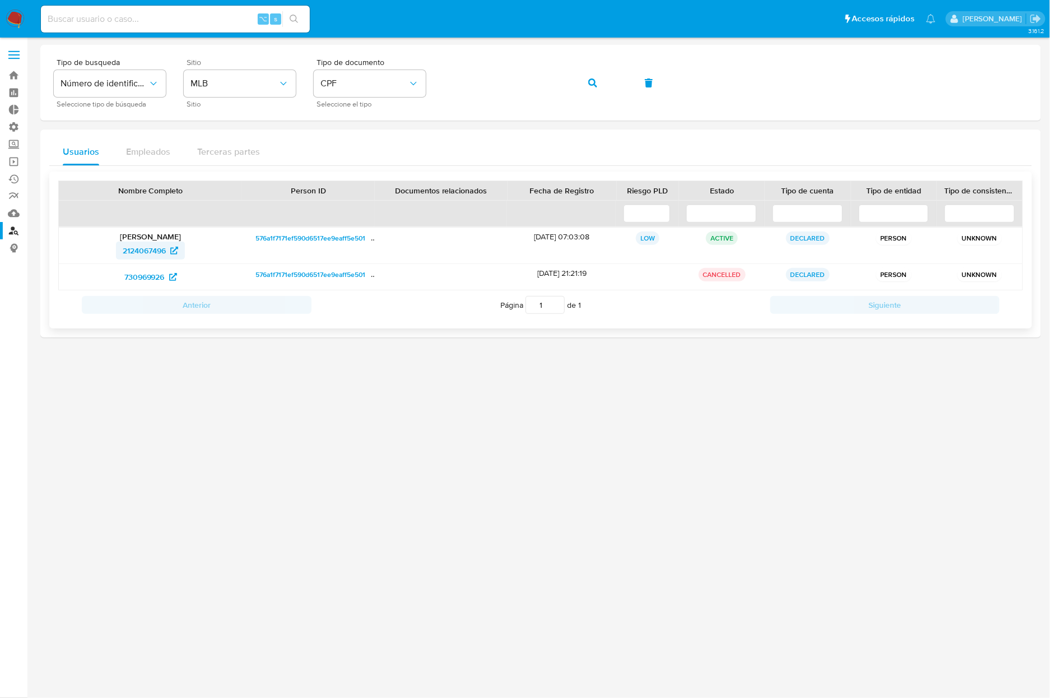
click at [139, 254] on span "2124067496" at bounding box center [144, 251] width 43 height 18
click at [588, 86] on icon "button" at bounding box center [592, 82] width 9 height 9
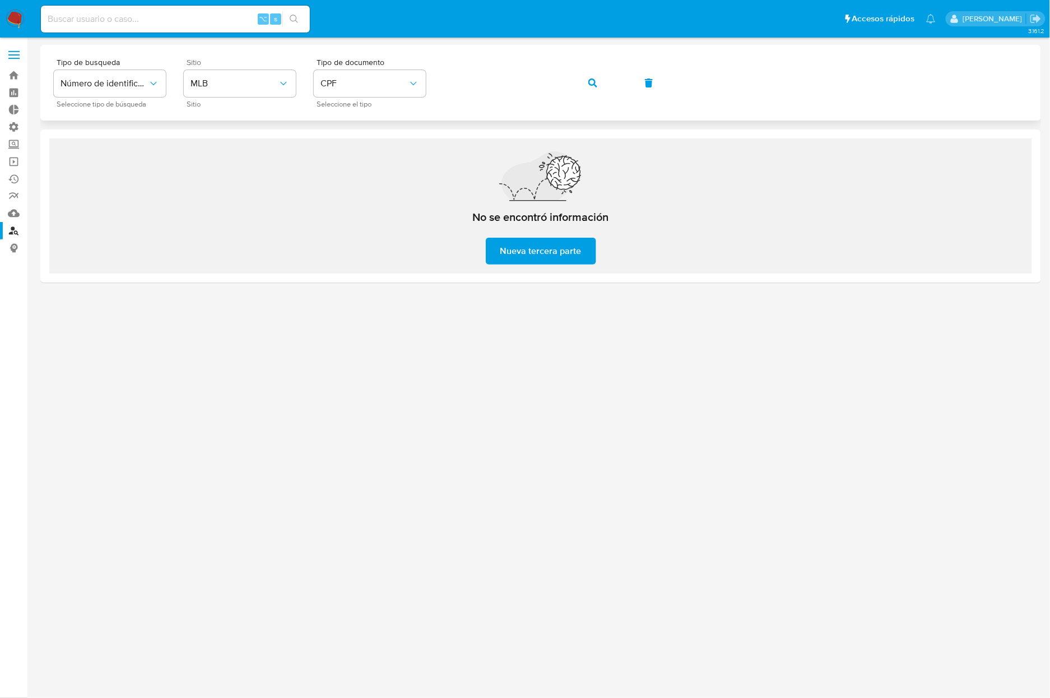
click at [611, 85] on div "Tipo de busqueda Número de identificación Seleccione tipo de búsqueda Sitio MLB…" at bounding box center [541, 82] width 974 height 49
click at [603, 86] on button "button" at bounding box center [593, 82] width 38 height 27
click at [587, 90] on button "button" at bounding box center [593, 82] width 38 height 27
click at [588, 88] on span "button" at bounding box center [592, 83] width 9 height 25
click at [585, 85] on button "button" at bounding box center [593, 82] width 38 height 27
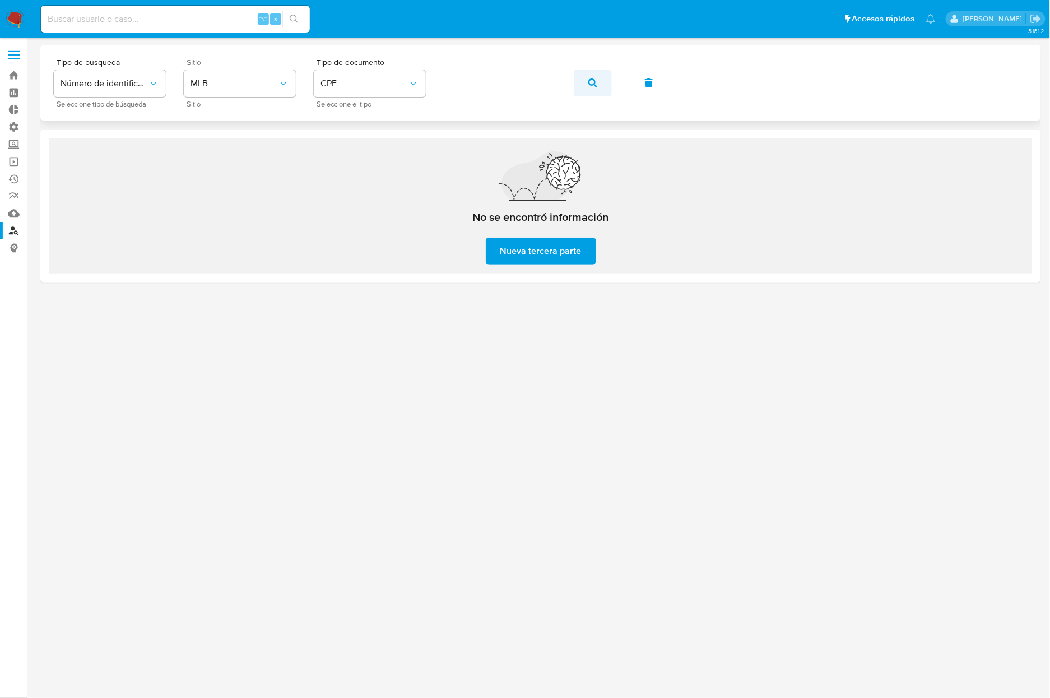
click at [601, 93] on button "button" at bounding box center [593, 82] width 38 height 27
click at [594, 92] on span "button" at bounding box center [592, 83] width 9 height 25
click at [600, 90] on button "button" at bounding box center [593, 82] width 38 height 27
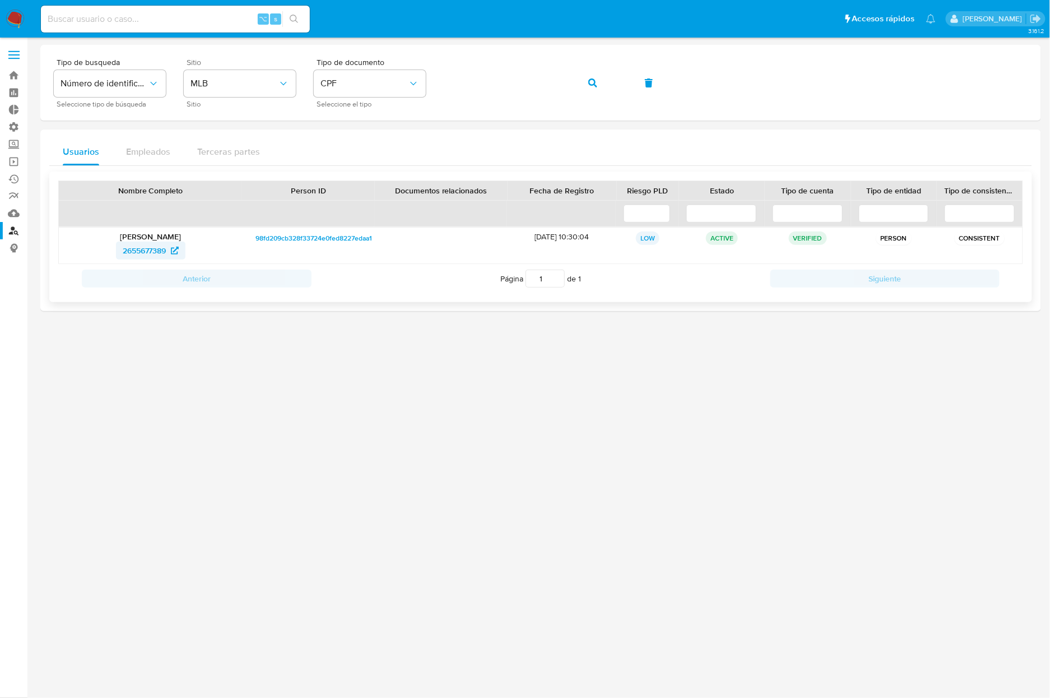
click at [149, 250] on span "2655677389" at bounding box center [145, 251] width 44 height 18
click at [587, 87] on button "button" at bounding box center [593, 82] width 38 height 27
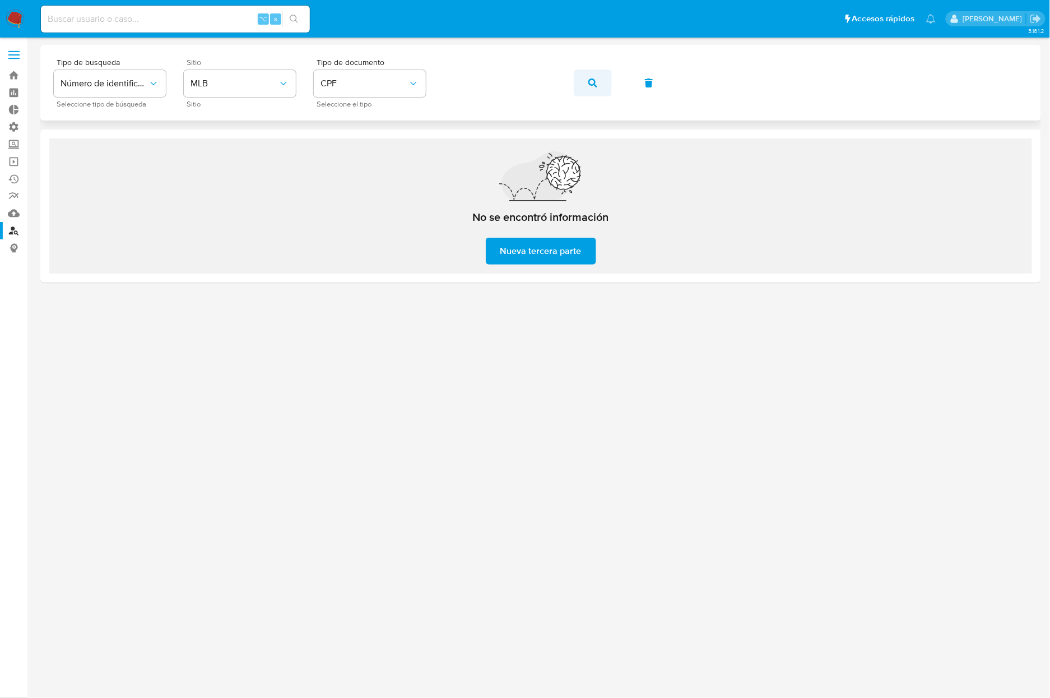
click at [607, 86] on button "button" at bounding box center [593, 82] width 38 height 27
click at [578, 84] on button "button" at bounding box center [593, 82] width 38 height 27
click at [597, 86] on button "button" at bounding box center [593, 82] width 38 height 27
click at [610, 87] on button "button" at bounding box center [593, 82] width 38 height 27
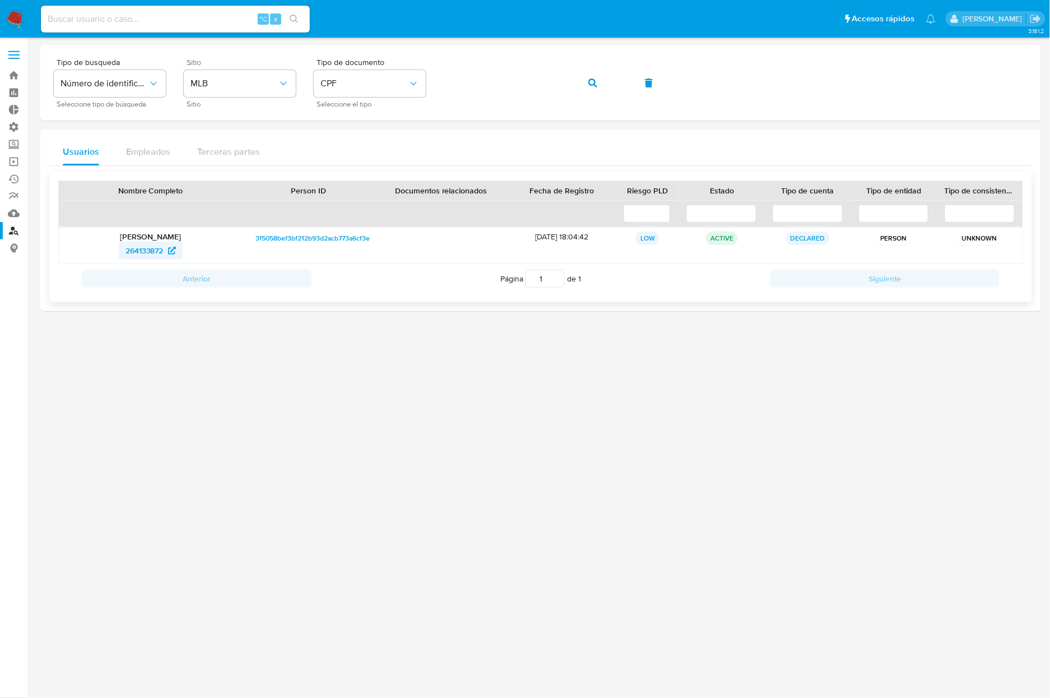
click at [146, 252] on span "264133872" at bounding box center [145, 251] width 38 height 18
click at [595, 80] on icon "button" at bounding box center [592, 82] width 9 height 9
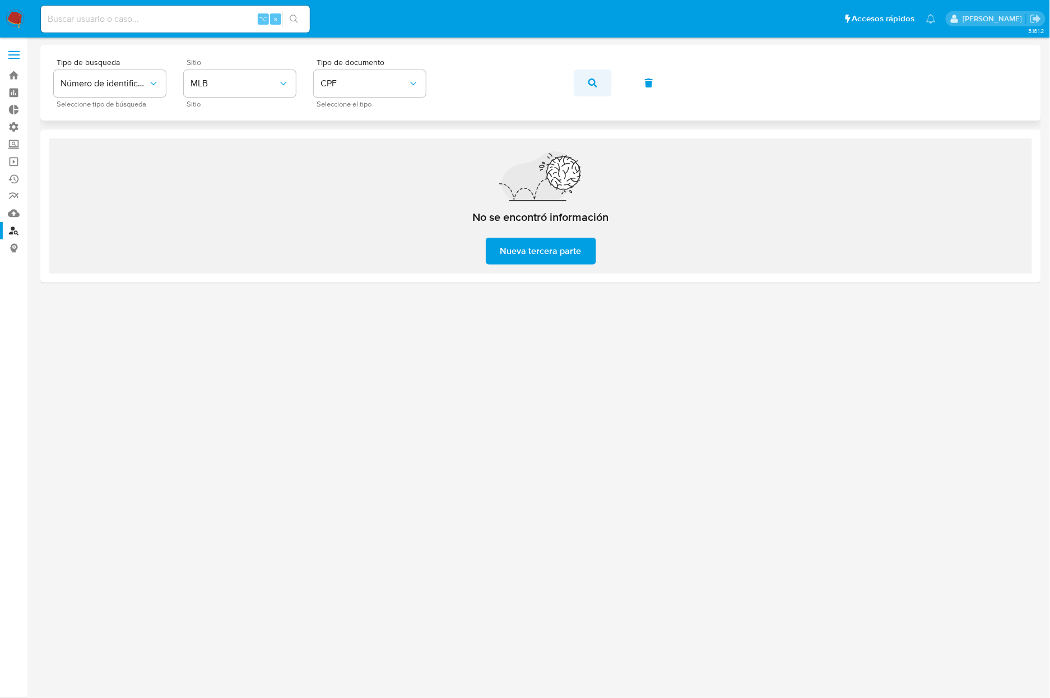
click at [604, 85] on button "button" at bounding box center [593, 82] width 38 height 27
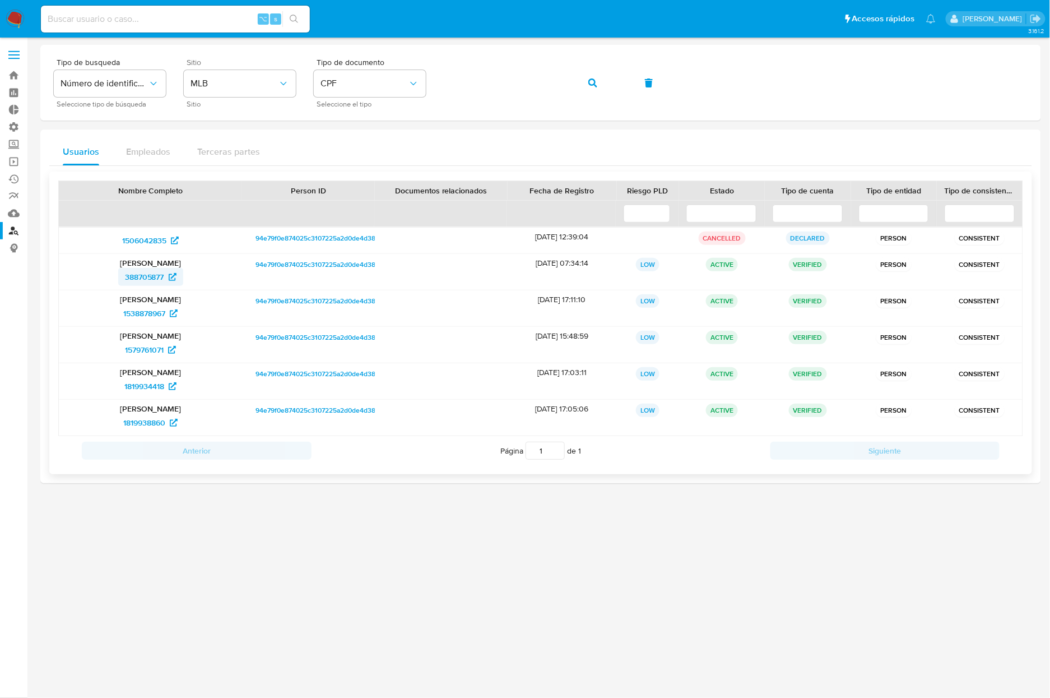
click at [152, 279] on span "388705877" at bounding box center [144, 277] width 39 height 18
click at [594, 86] on icon "button" at bounding box center [592, 82] width 9 height 9
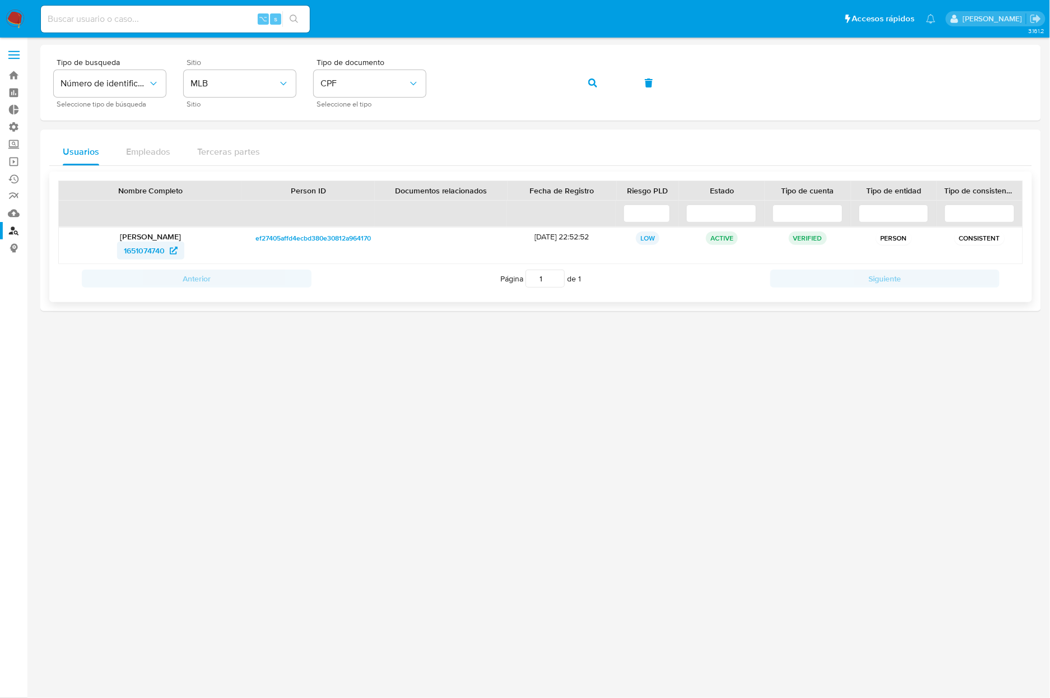
click at [143, 251] on span "1651074740" at bounding box center [144, 251] width 41 height 18
click at [575, 89] on button "button" at bounding box center [593, 82] width 38 height 27
click at [128, 253] on span "347012559" at bounding box center [144, 251] width 39 height 18
click at [597, 91] on button "button" at bounding box center [593, 82] width 38 height 27
click at [131, 254] on span "1911347038" at bounding box center [144, 251] width 40 height 18
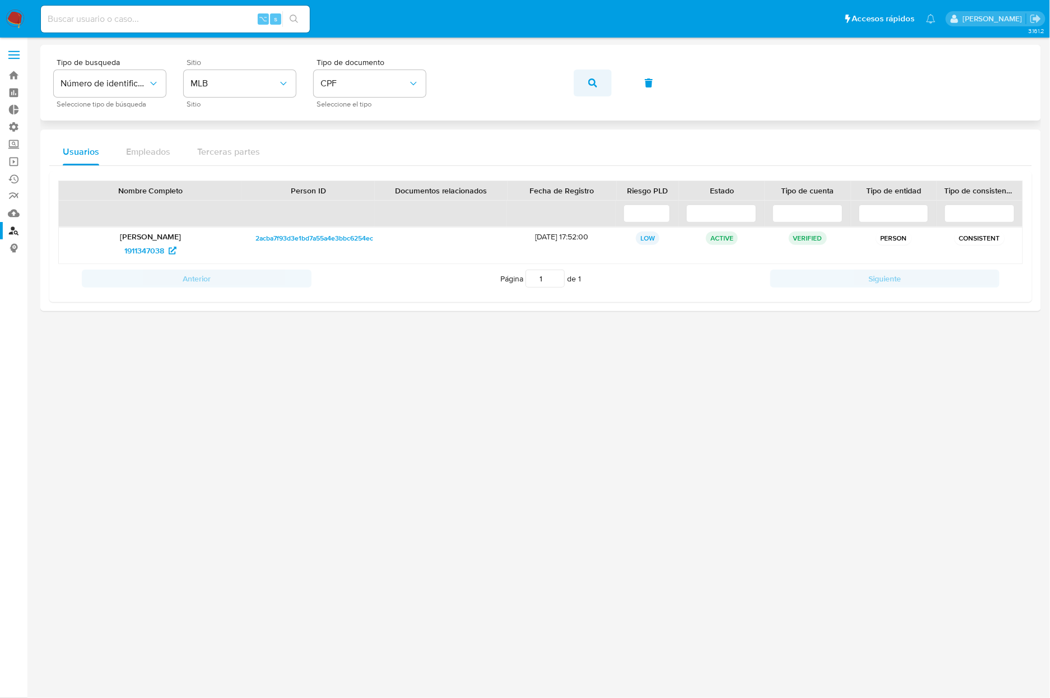
click at [601, 84] on button "button" at bounding box center [593, 82] width 38 height 27
click at [145, 254] on span "665183206" at bounding box center [144, 251] width 39 height 18
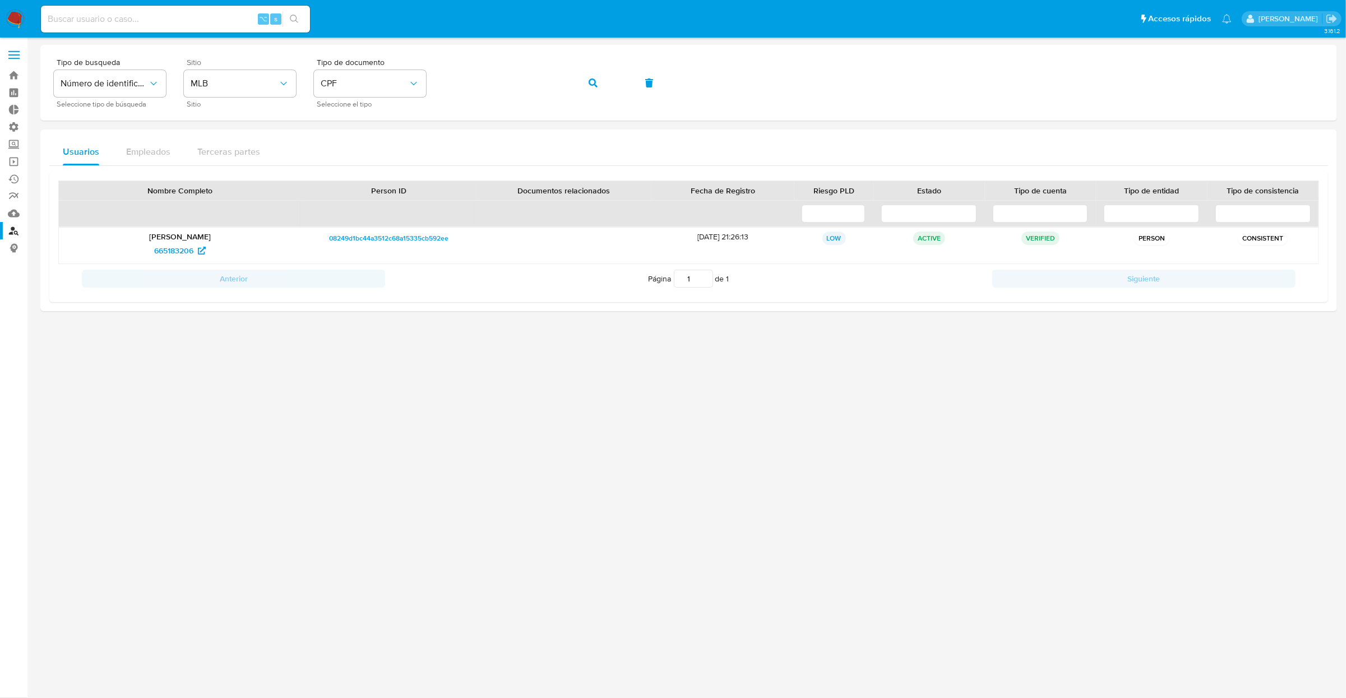
click at [149, 23] on input at bounding box center [175, 19] width 269 height 15
paste input "2074009675"
type input "2074009675"
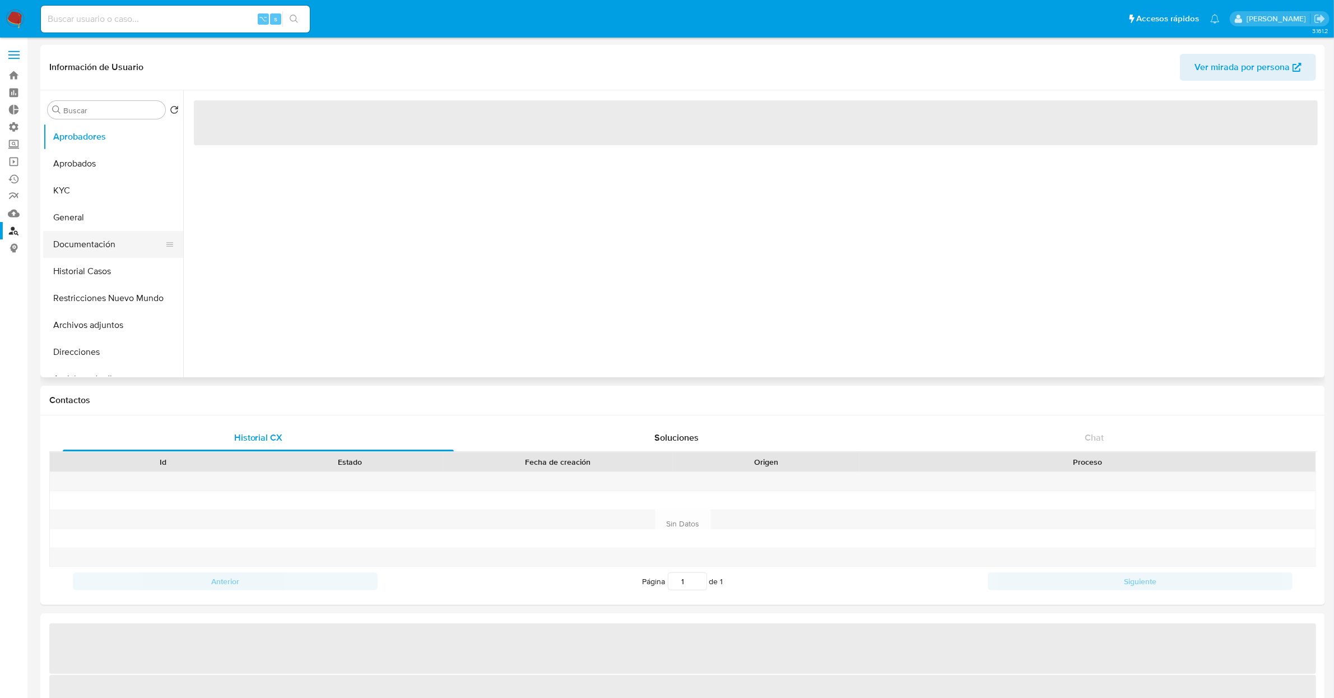
select select "10"
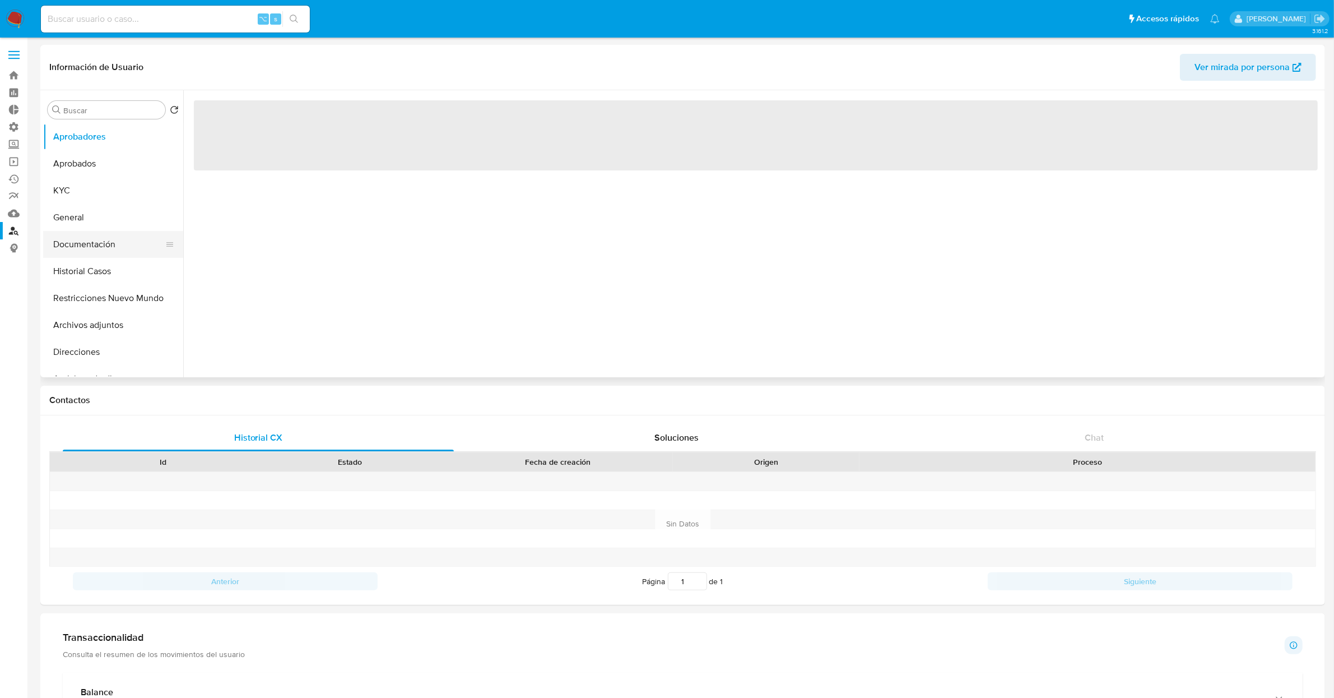
click at [103, 250] on button "Documentación" at bounding box center [108, 244] width 131 height 27
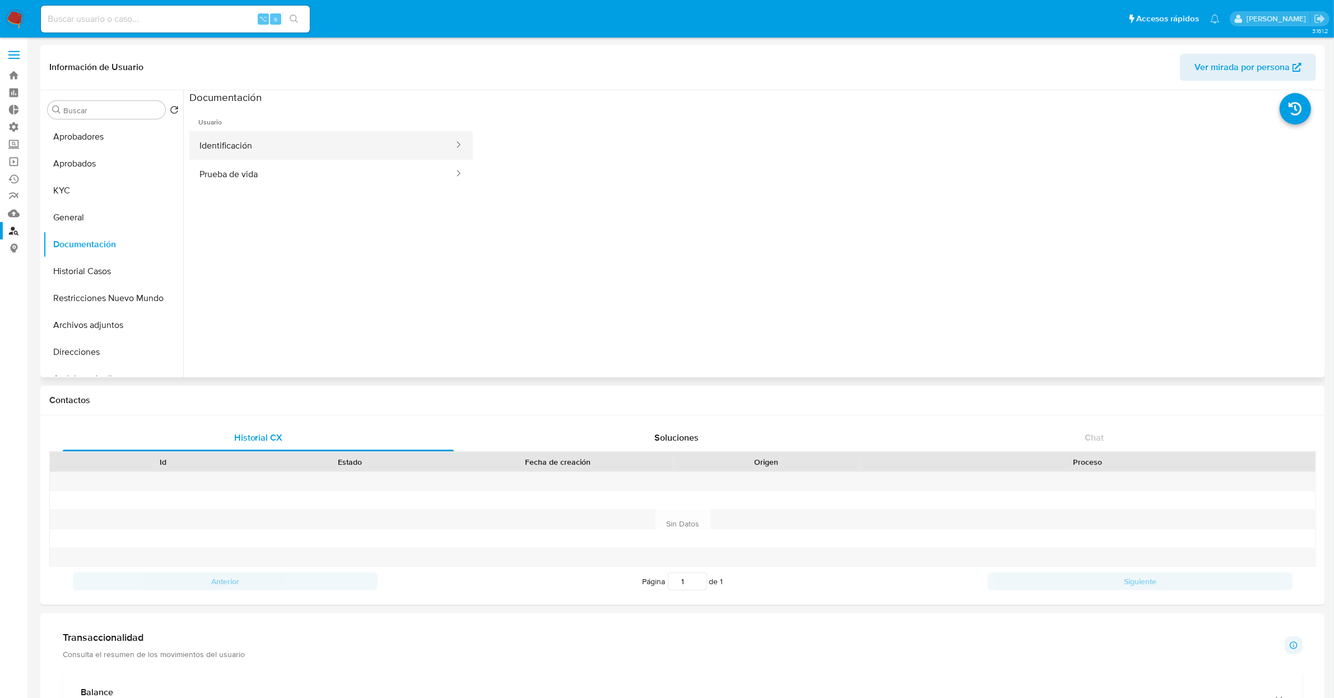
click at [288, 150] on button "Identificación" at bounding box center [322, 145] width 266 height 29
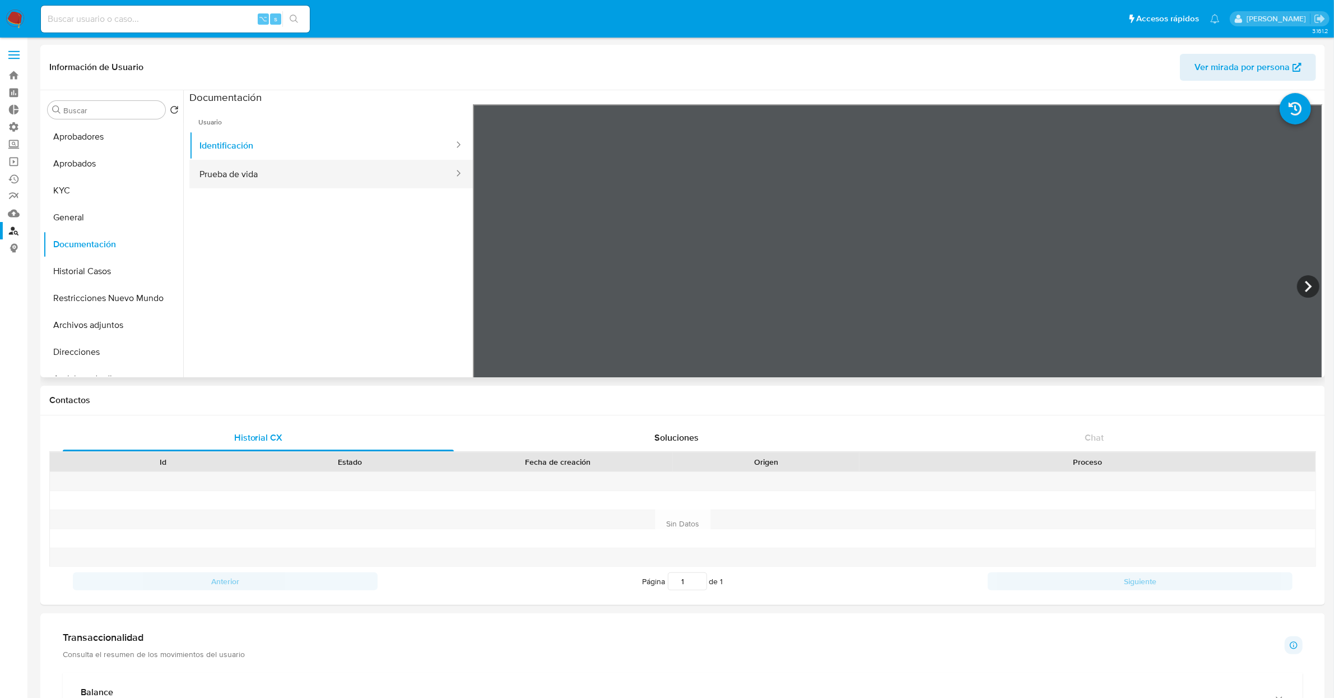
click at [286, 187] on button "Prueba de vida" at bounding box center [322, 174] width 266 height 29
drag, startPoint x: 1115, startPoint y: 319, endPoint x: 1097, endPoint y: 302, distance: 25.0
click at [1107, 314] on div at bounding box center [898, 288] width 850 height 368
click at [1087, 226] on div at bounding box center [898, 288] width 850 height 368
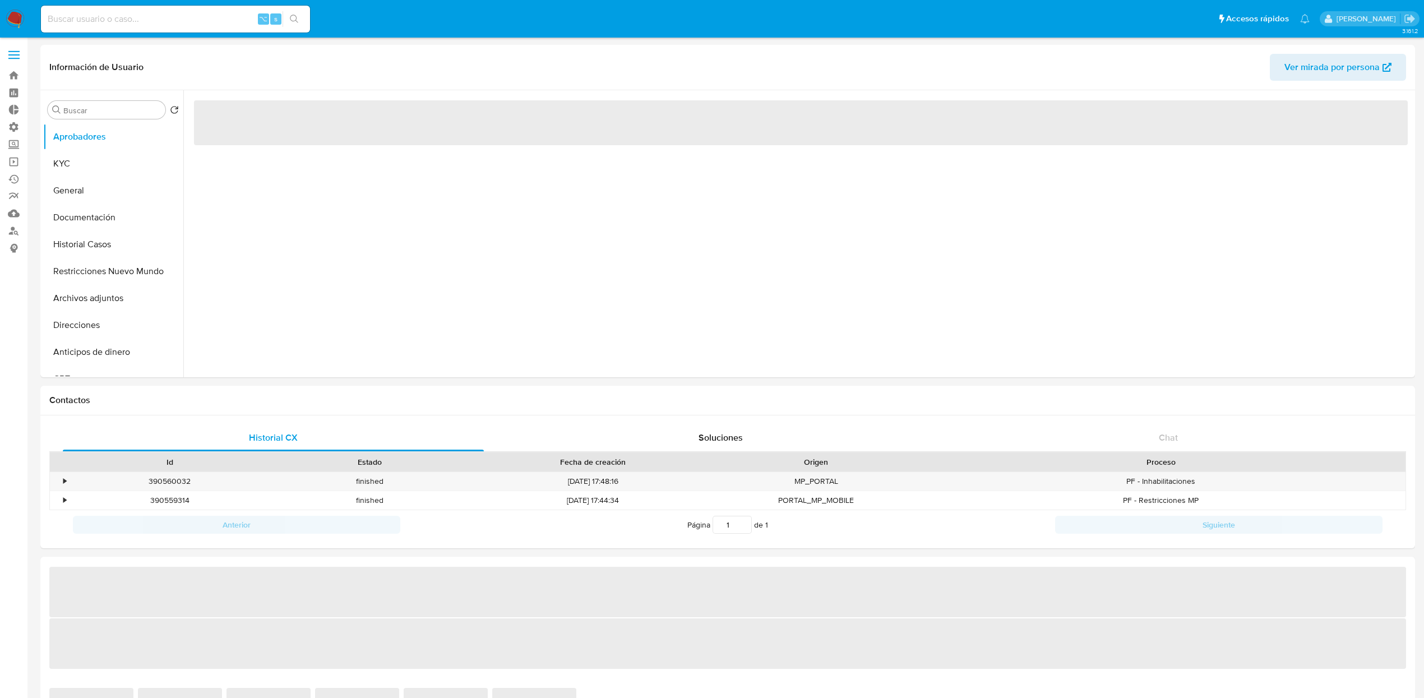
select select "10"
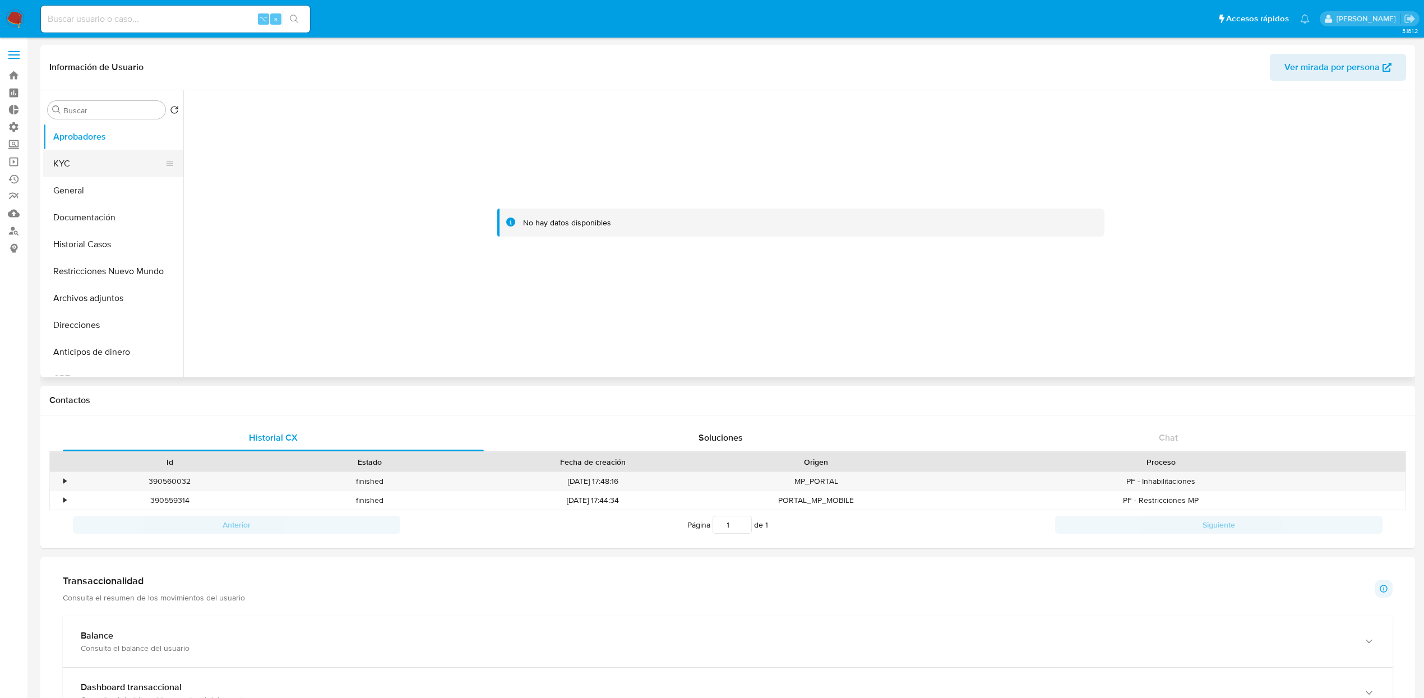
click at [45, 170] on button "KYC" at bounding box center [108, 163] width 131 height 27
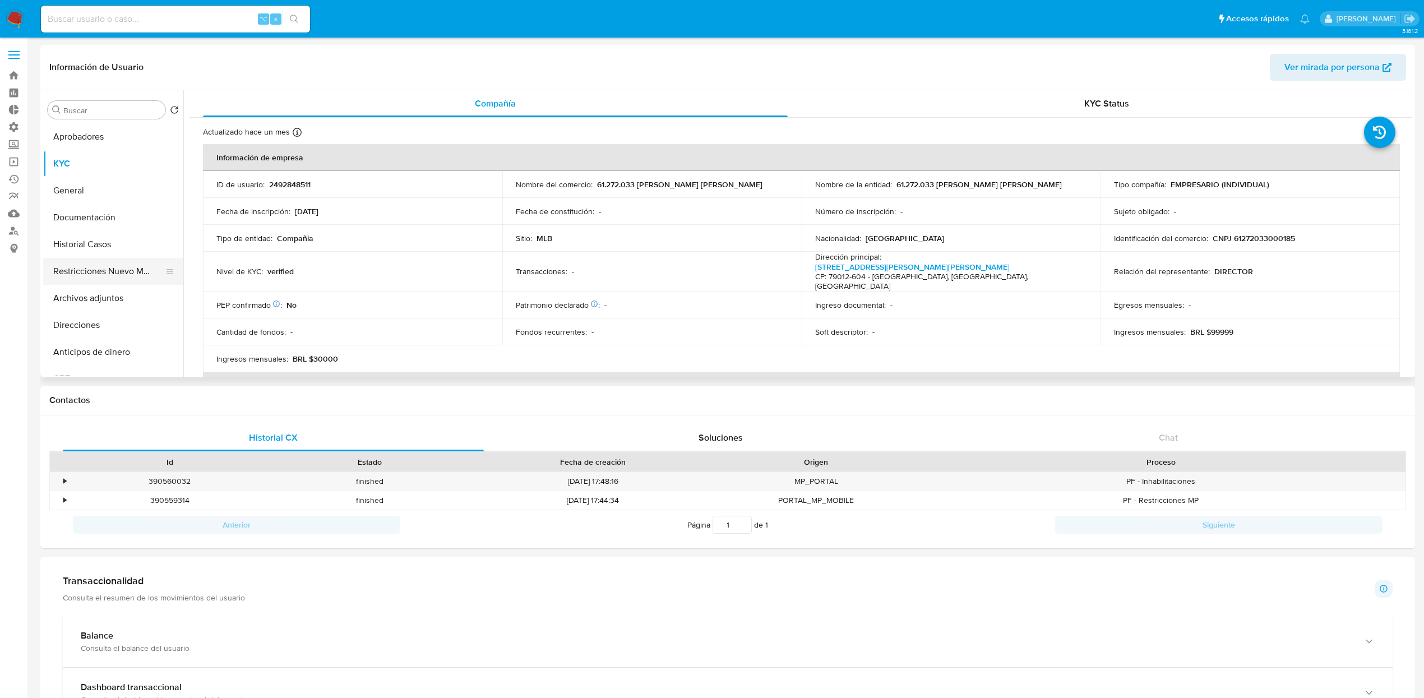
click at [110, 279] on button "Restricciones Nuevo Mundo" at bounding box center [108, 271] width 131 height 27
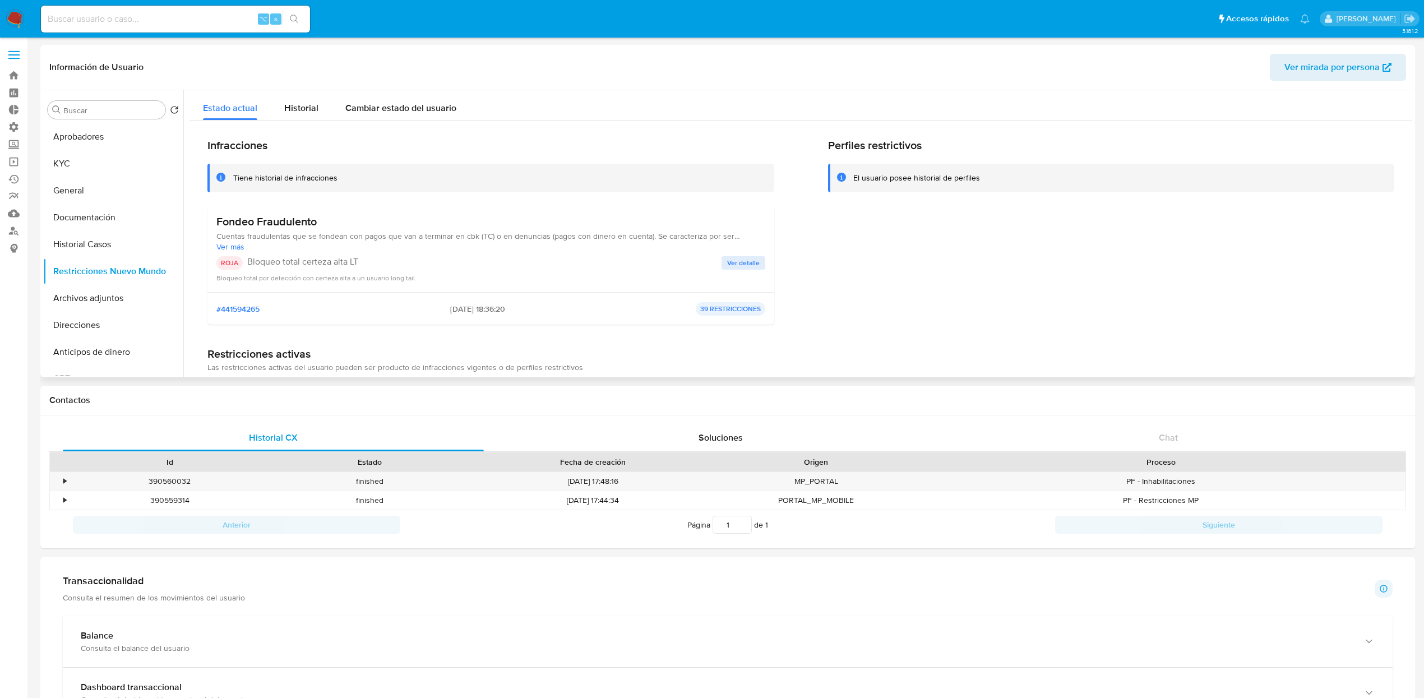
click at [243, 224] on h3 "Fondeo Fraudulento" at bounding box center [490, 222] width 549 height 14
click at [268, 217] on h3 "Fondeo Fraudulento" at bounding box center [490, 222] width 549 height 14
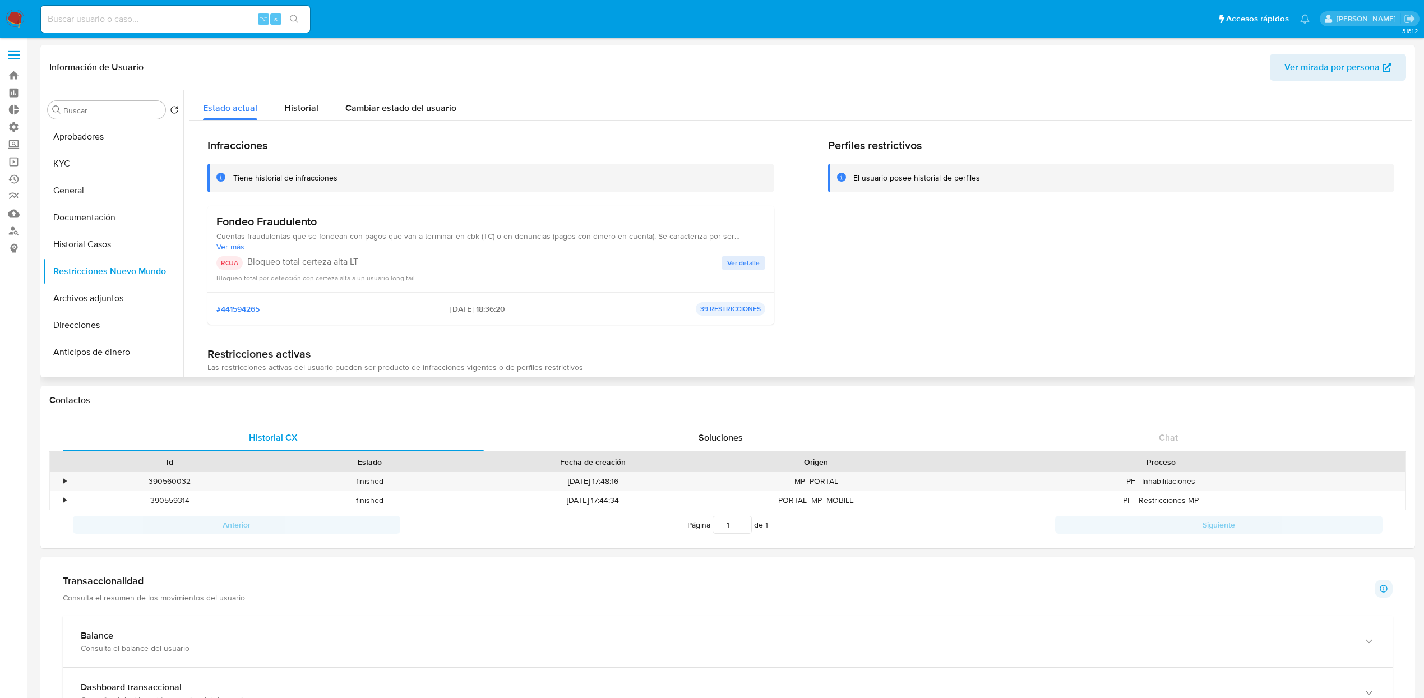
click at [750, 253] on div "Fondeo Fraudulento Cuentas fraudulentas que se fondean con pagos que van a term…" at bounding box center [490, 249] width 549 height 68
click at [748, 261] on span "Ver detalle" at bounding box center [743, 262] width 33 height 11
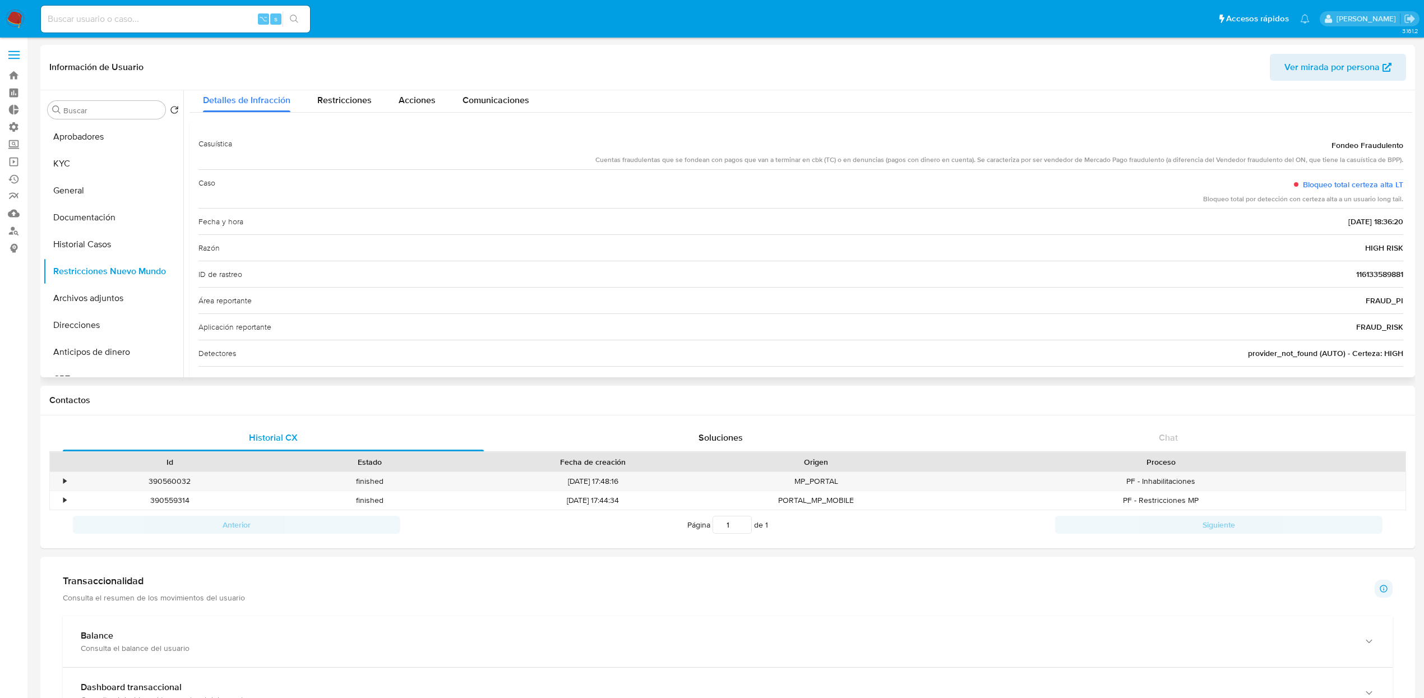
scroll to position [33, 0]
click at [720, 153] on div "Cuentas fraudulentas que se fondean con pagos que van a terminar en cbk (TC) o …" at bounding box center [999, 154] width 808 height 10
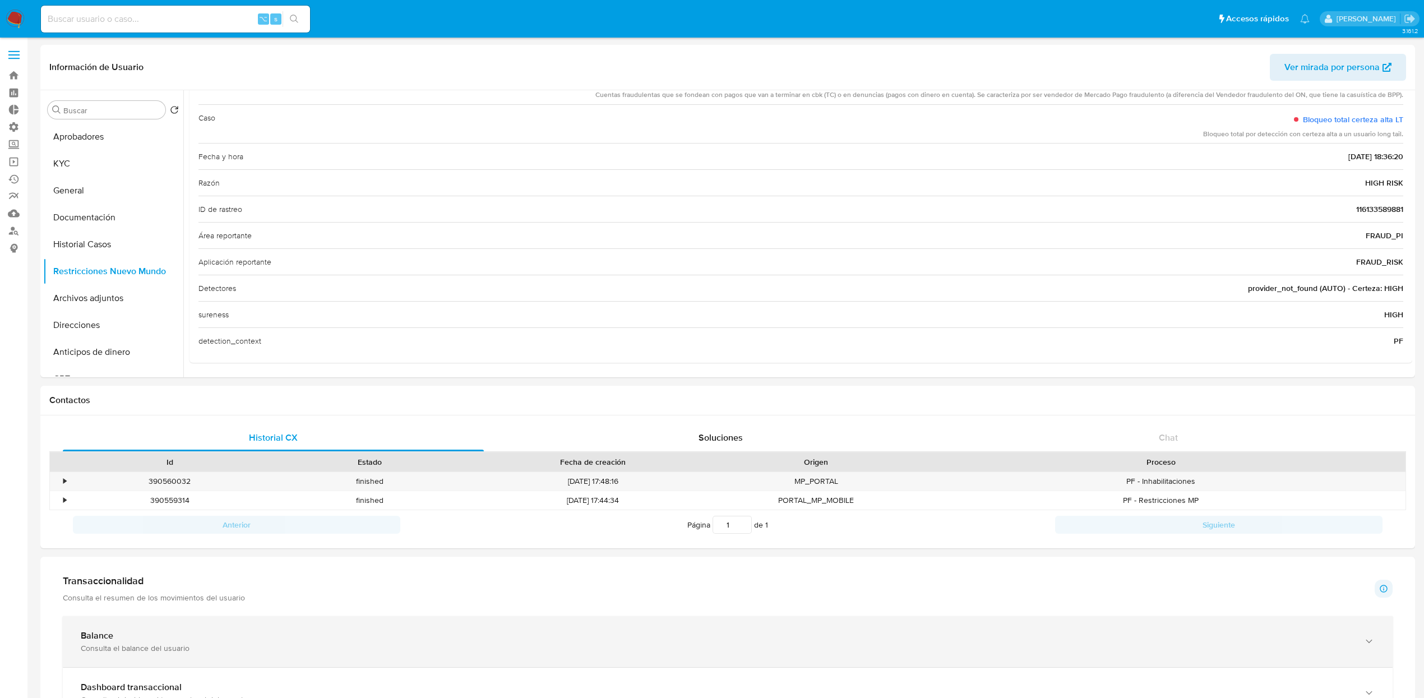
scroll to position [0, 0]
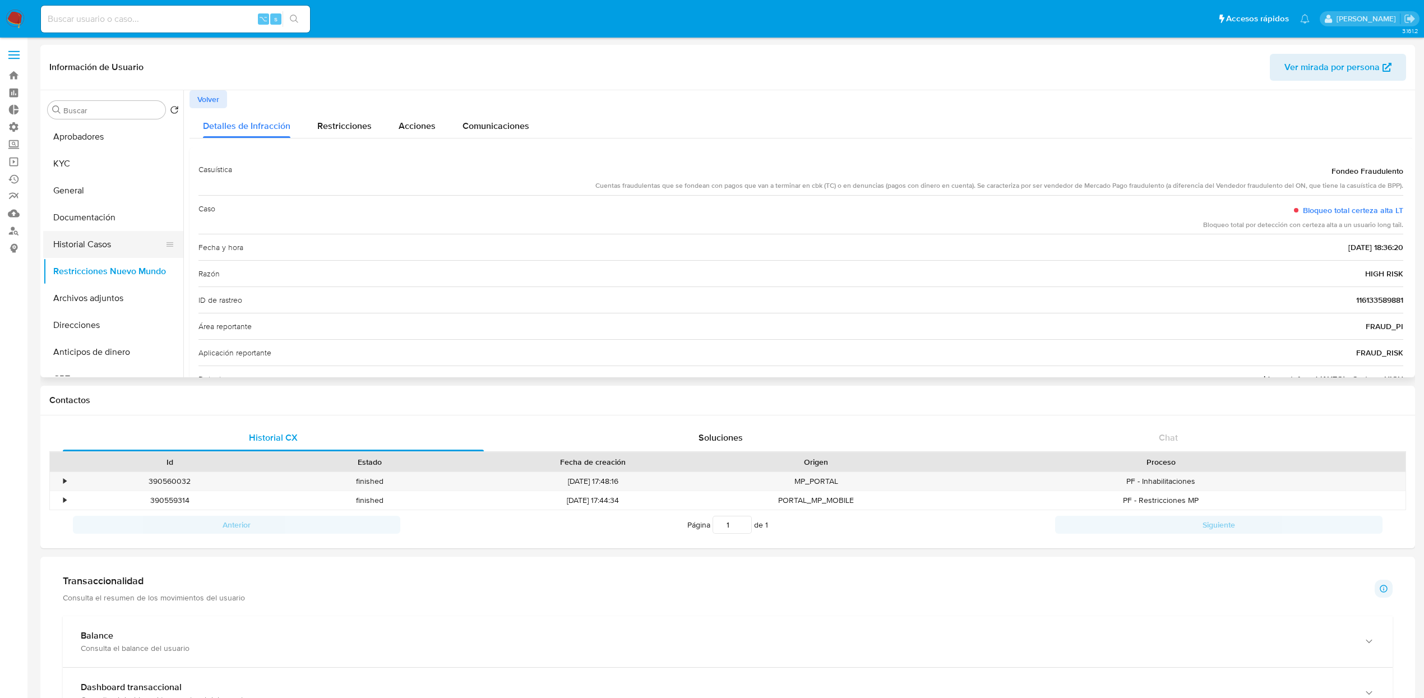
click at [95, 244] on button "Historial Casos" at bounding box center [108, 244] width 131 height 27
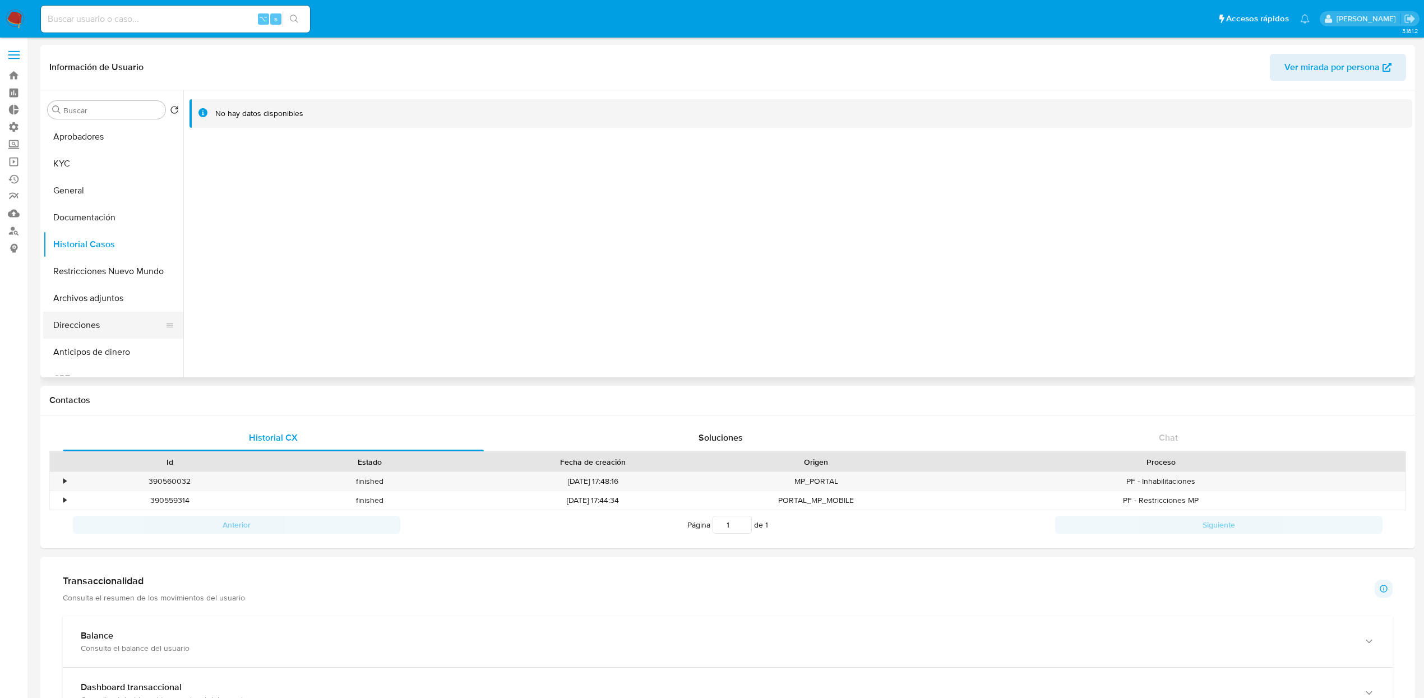
click at [112, 326] on button "Direcciones" at bounding box center [108, 325] width 131 height 27
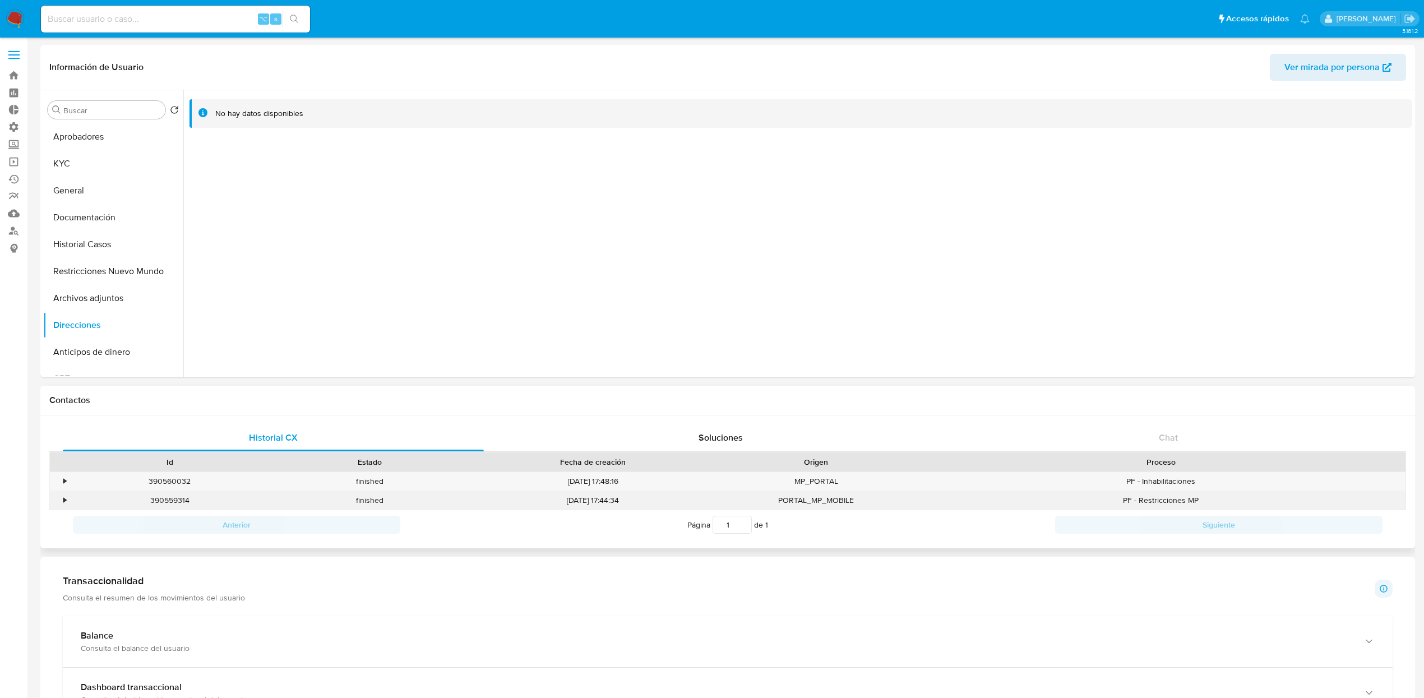
click at [61, 499] on div "•" at bounding box center [60, 500] width 20 height 18
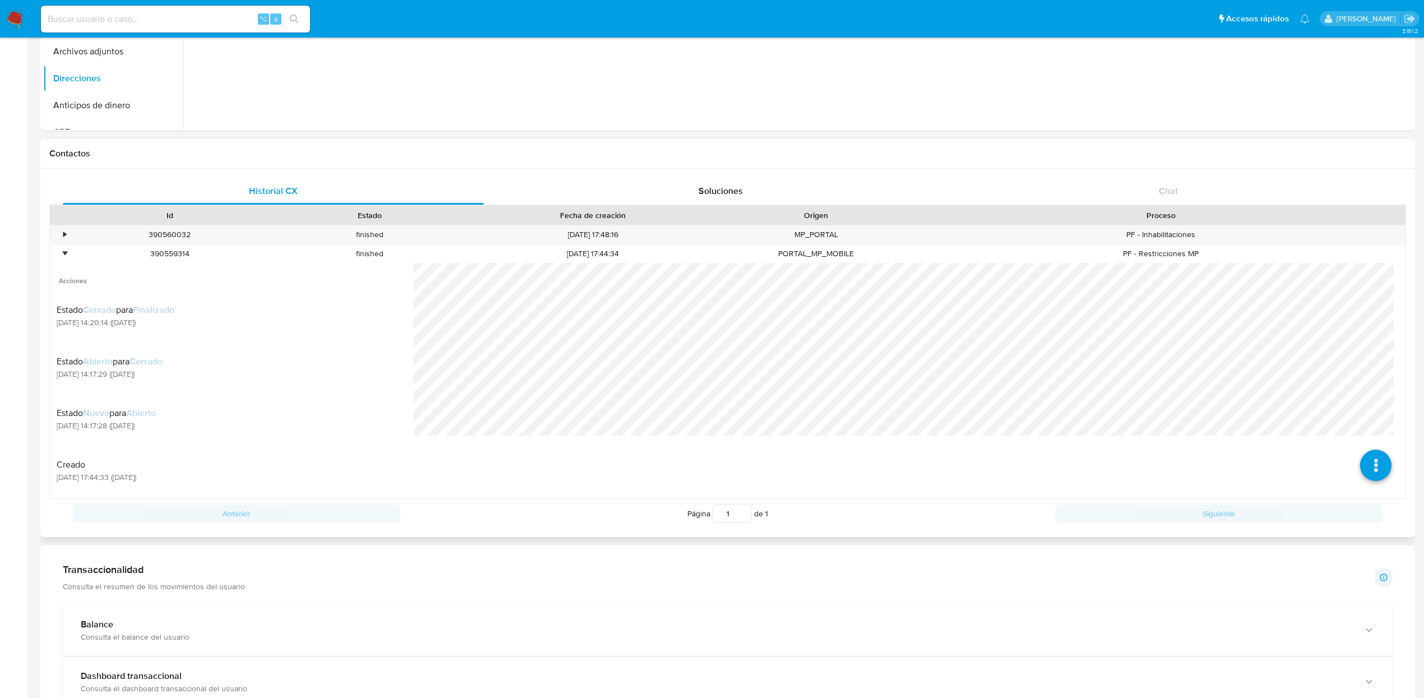
scroll to position [276, 0]
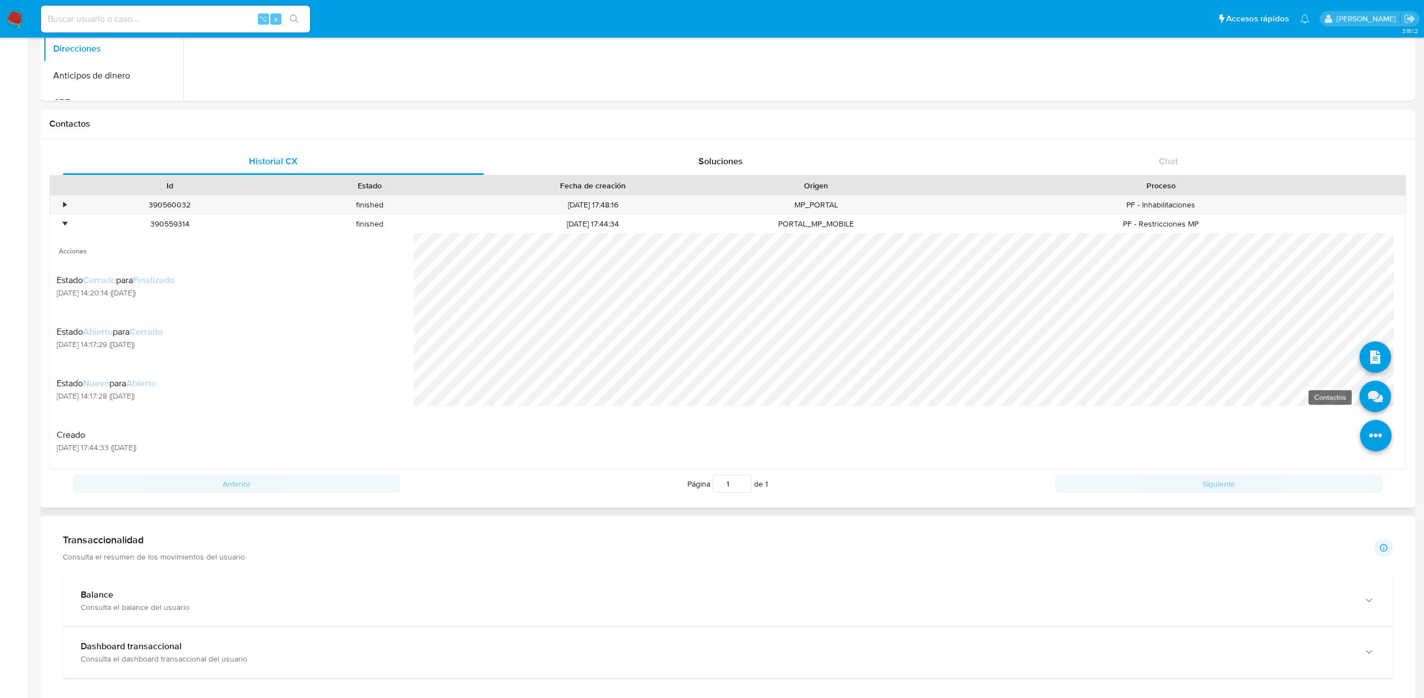
click at [1369, 405] on icon at bounding box center [1374, 396] width 31 height 31
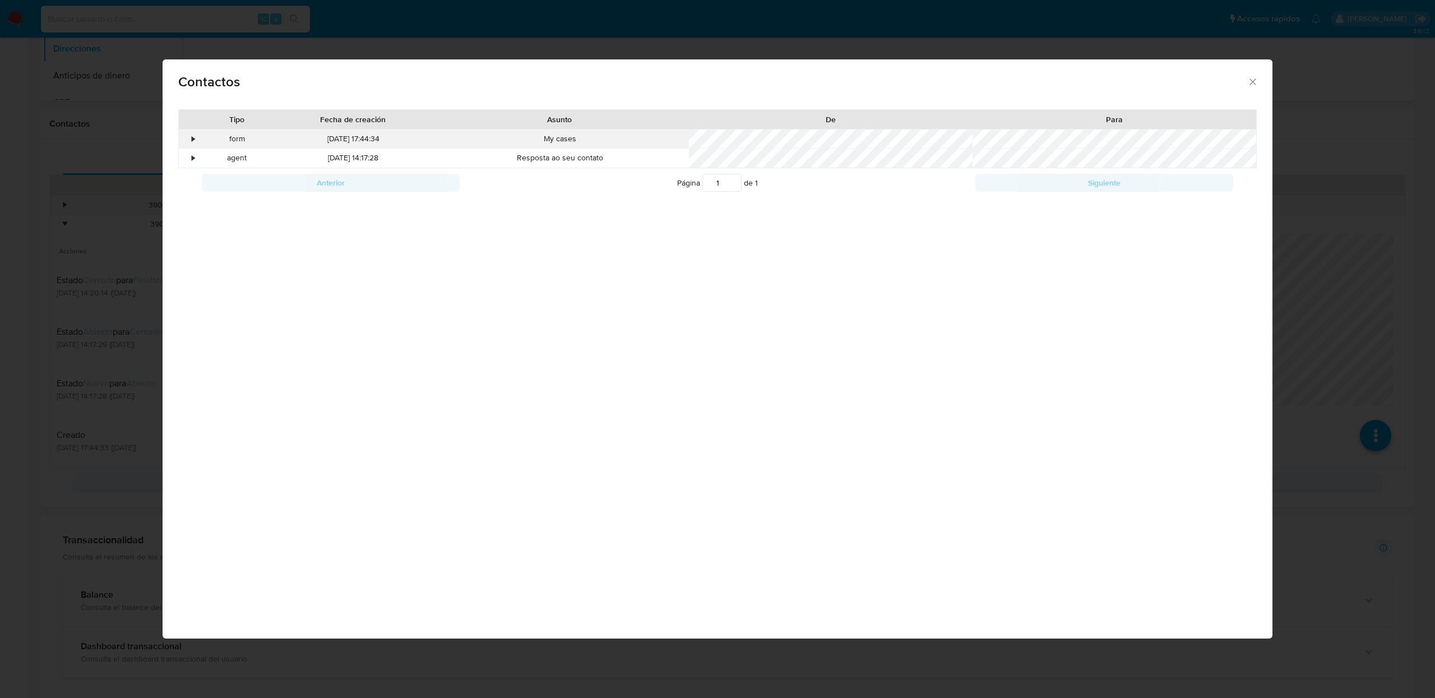
click at [192, 140] on div "•" at bounding box center [193, 138] width 3 height 11
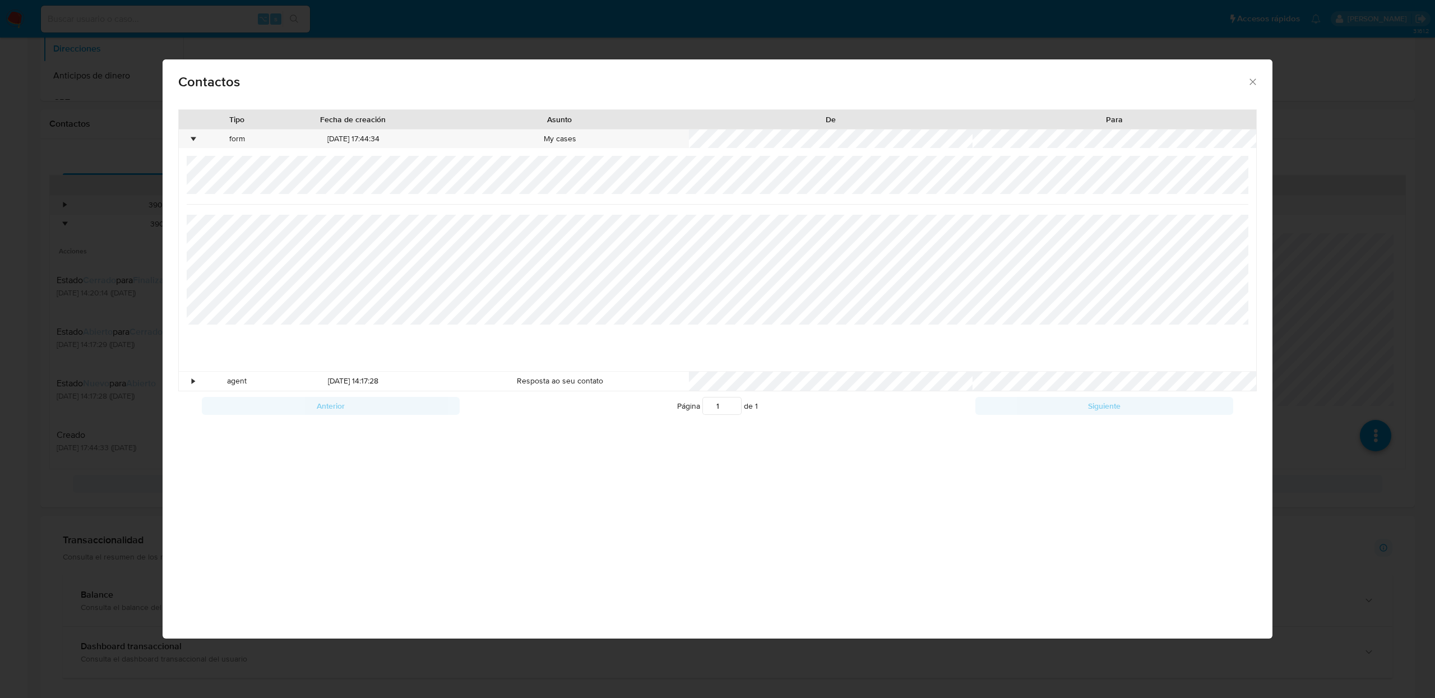
click at [716, 326] on div at bounding box center [718, 263] width 1062 height 215
click at [187, 140] on div "•" at bounding box center [189, 138] width 20 height 19
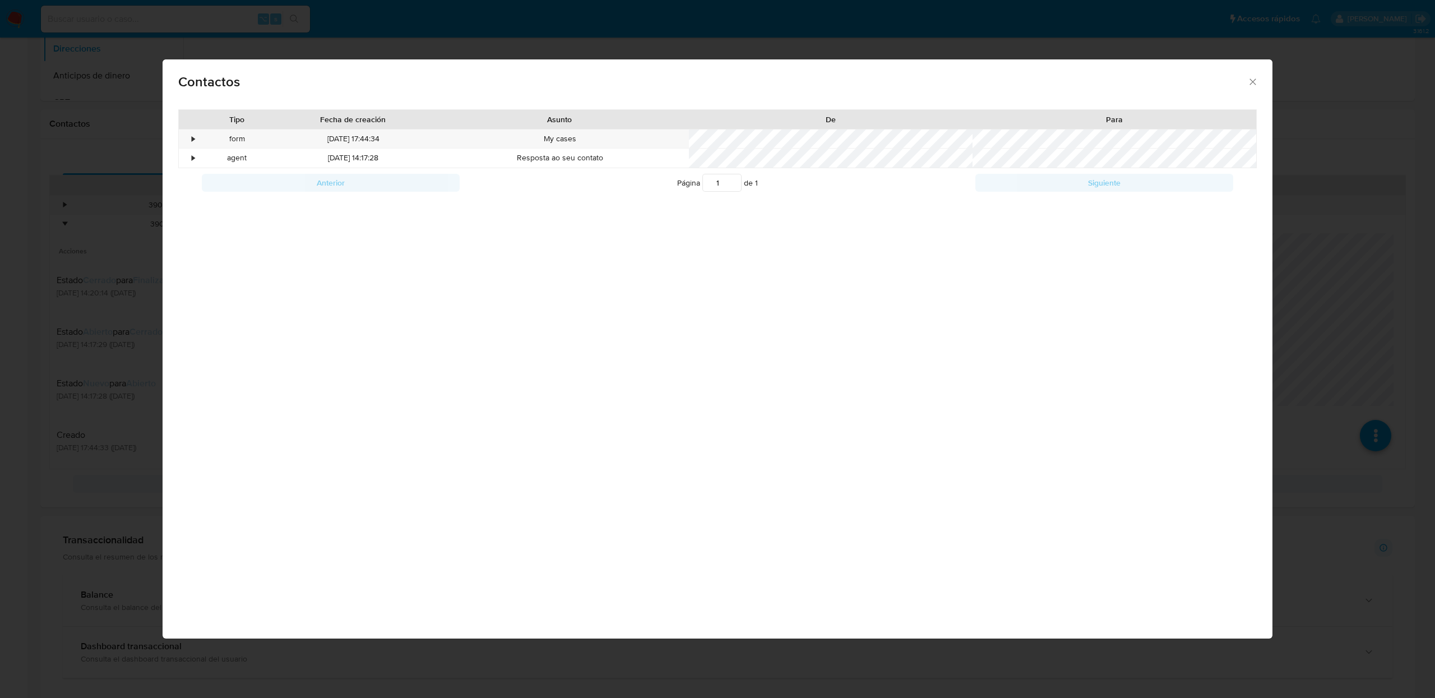
click at [192, 168] on div "Anterior Página 1 de 1 Siguiente" at bounding box center [717, 182] width 1079 height 29
click at [192, 157] on div "•" at bounding box center [193, 157] width 3 height 11
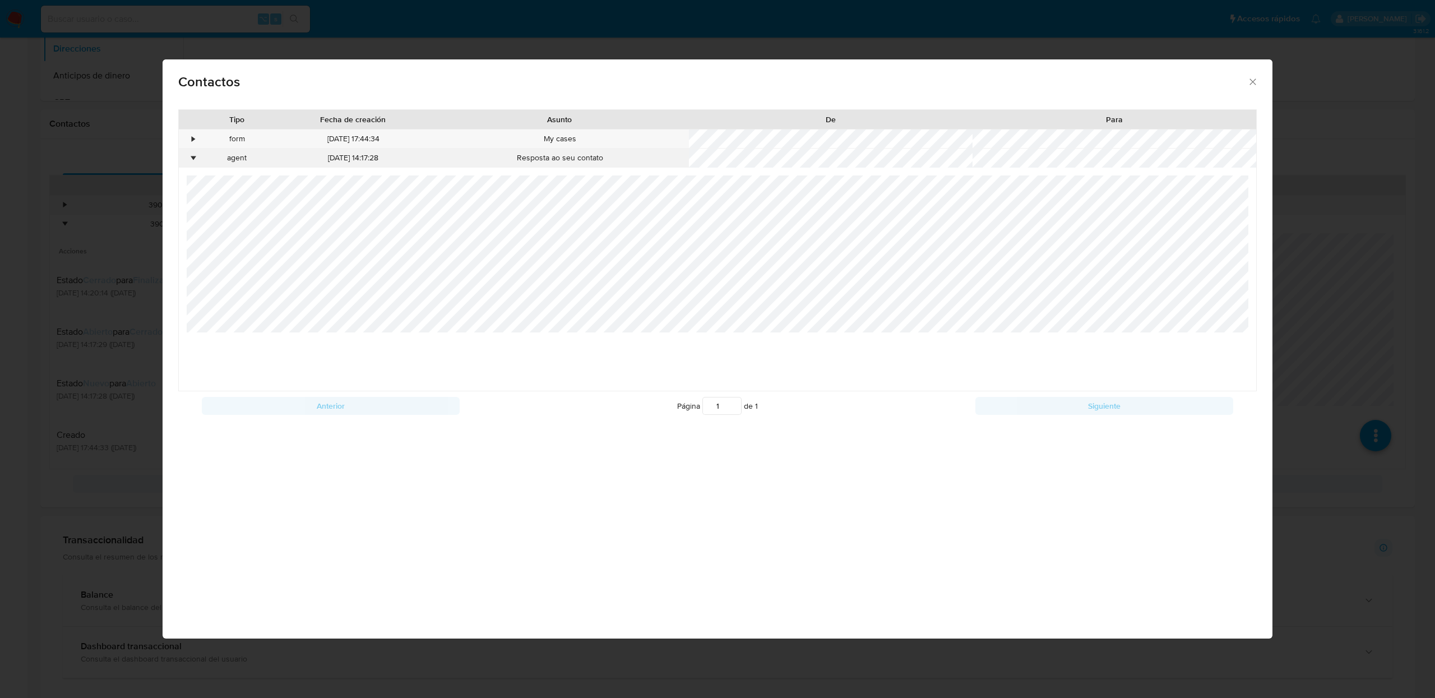
click at [192, 150] on div "•" at bounding box center [189, 158] width 20 height 19
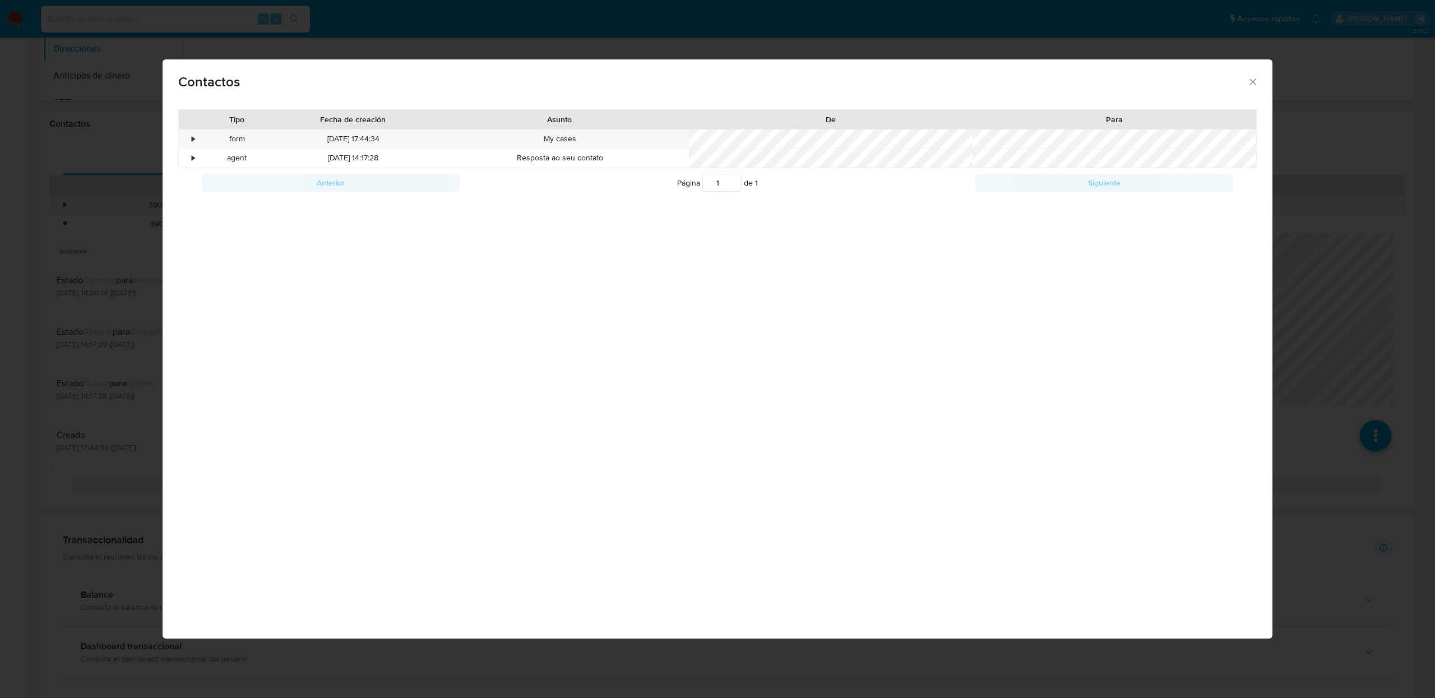
click at [1258, 87] on div "Contactos" at bounding box center [718, 79] width 1110 height 41
click at [1258, 86] on div "Contactos" at bounding box center [718, 79] width 1110 height 41
click at [1255, 82] on icon "close" at bounding box center [1252, 81] width 11 height 11
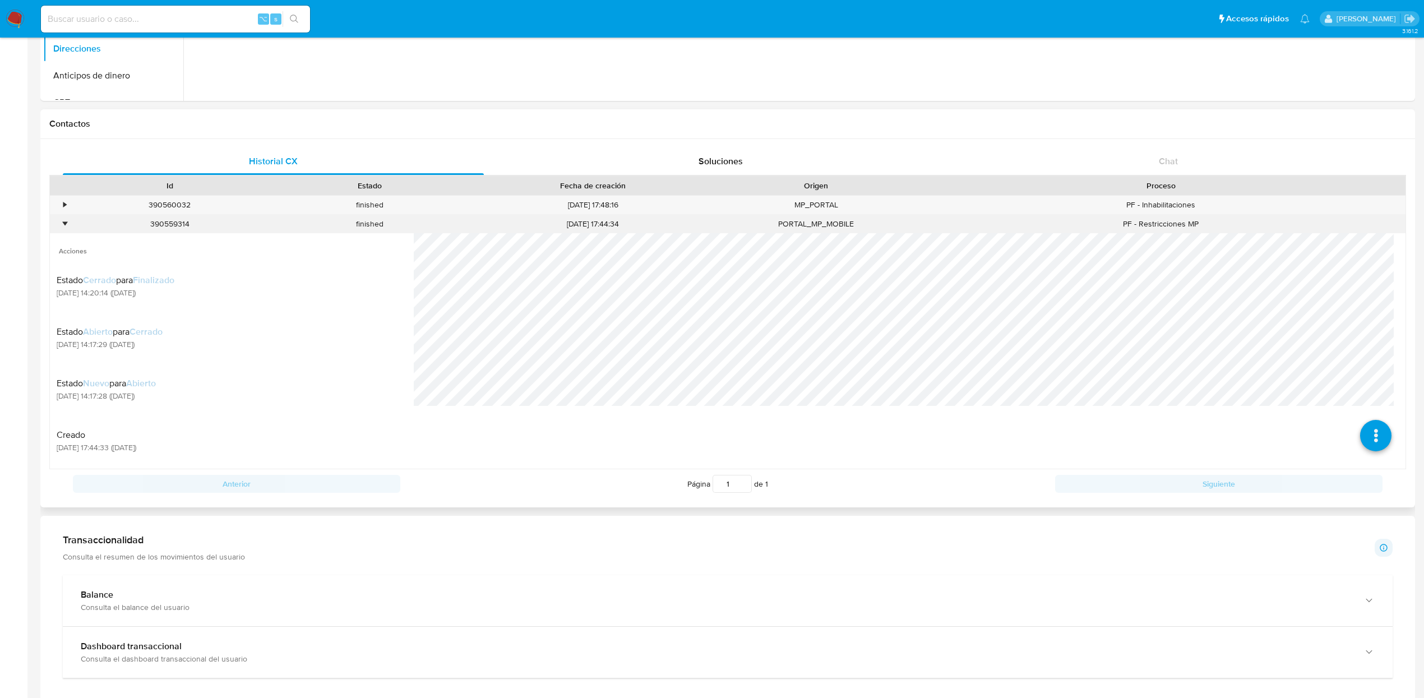
click at [68, 221] on div "•" at bounding box center [60, 224] width 20 height 18
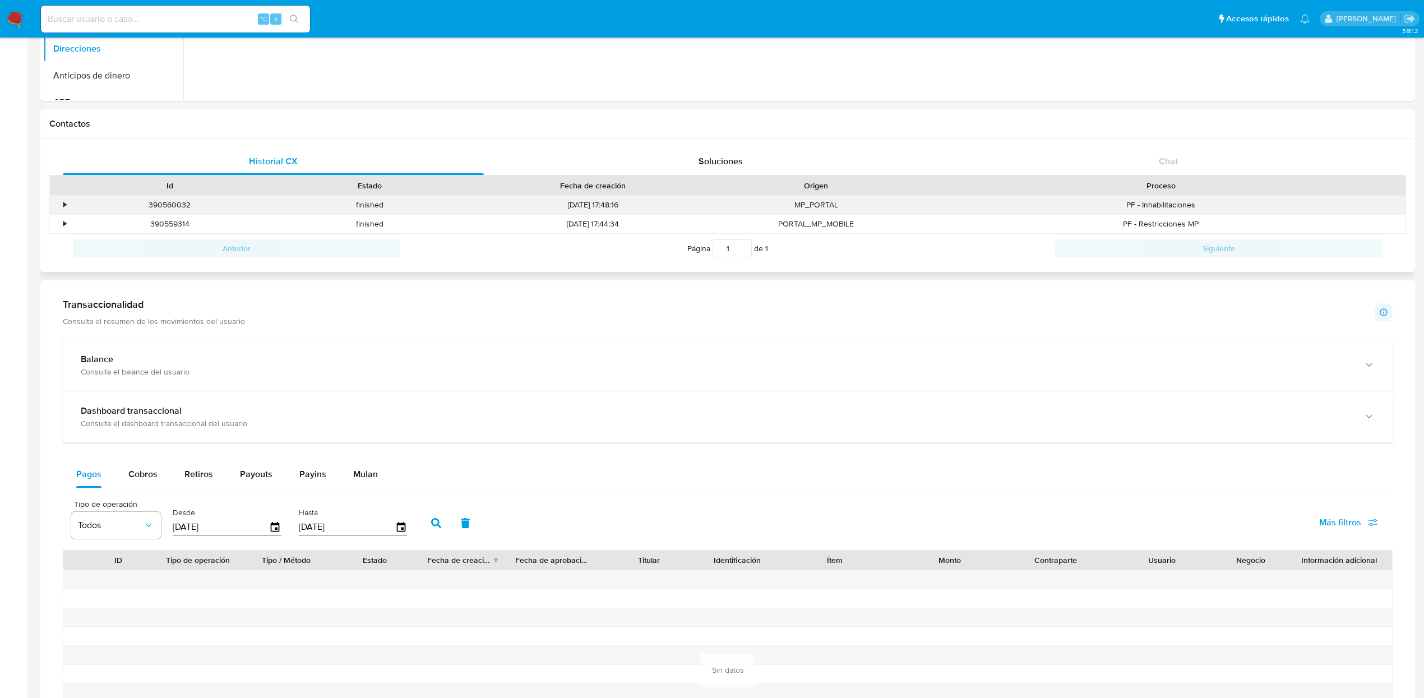
click at [68, 206] on div "•" at bounding box center [60, 205] width 20 height 18
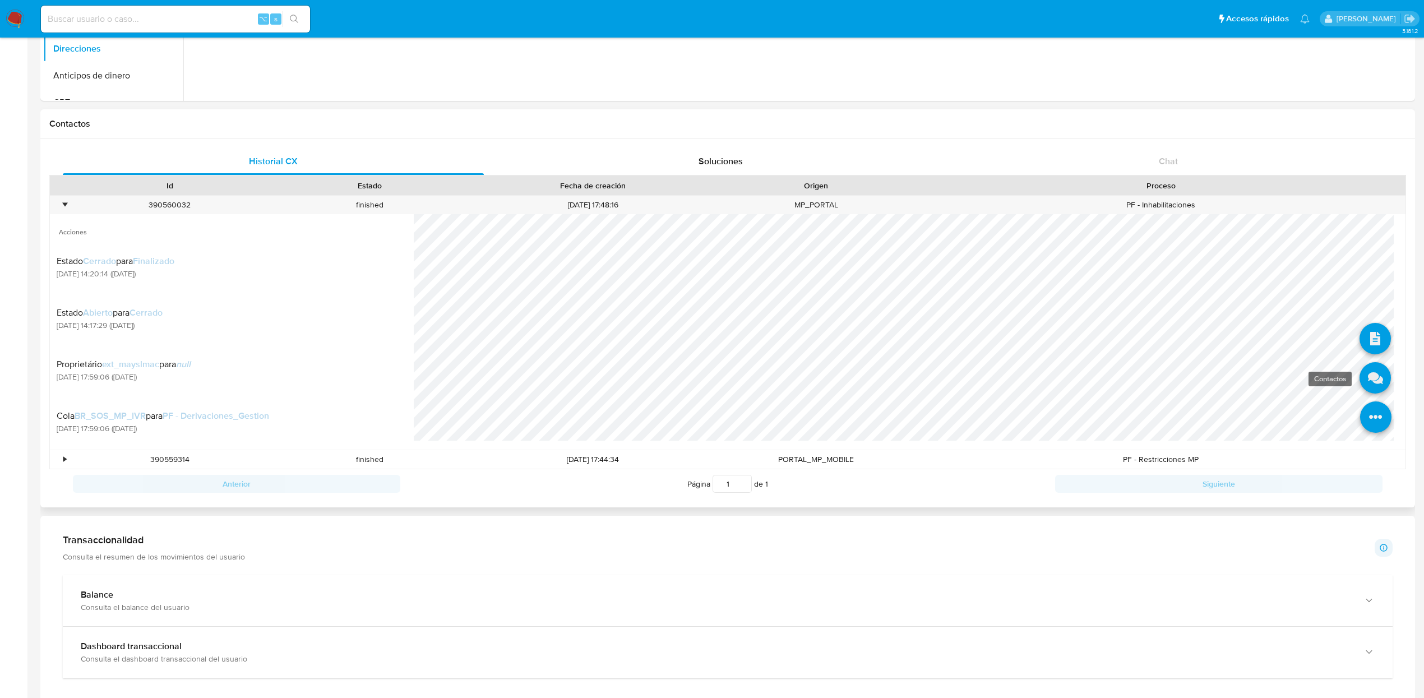
click at [1359, 372] on icon at bounding box center [1374, 377] width 31 height 31
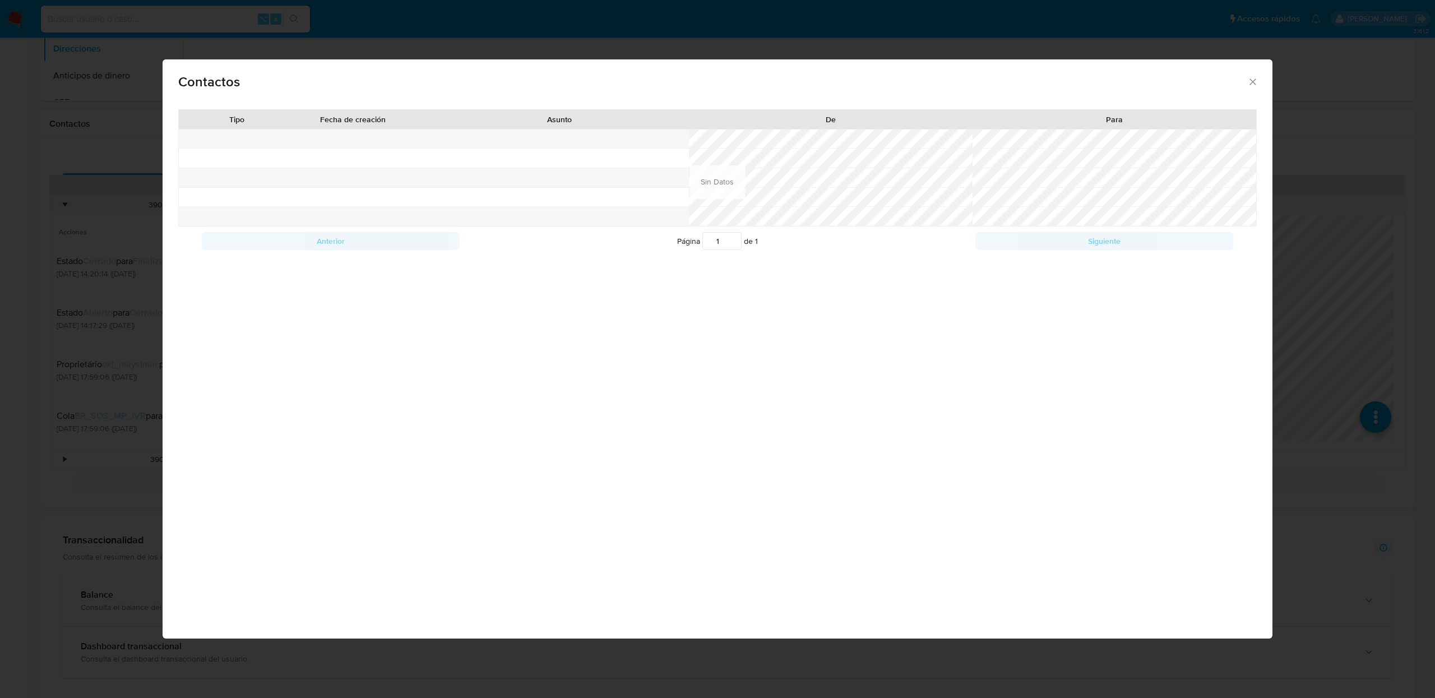
click at [1257, 82] on icon "close" at bounding box center [1252, 81] width 11 height 11
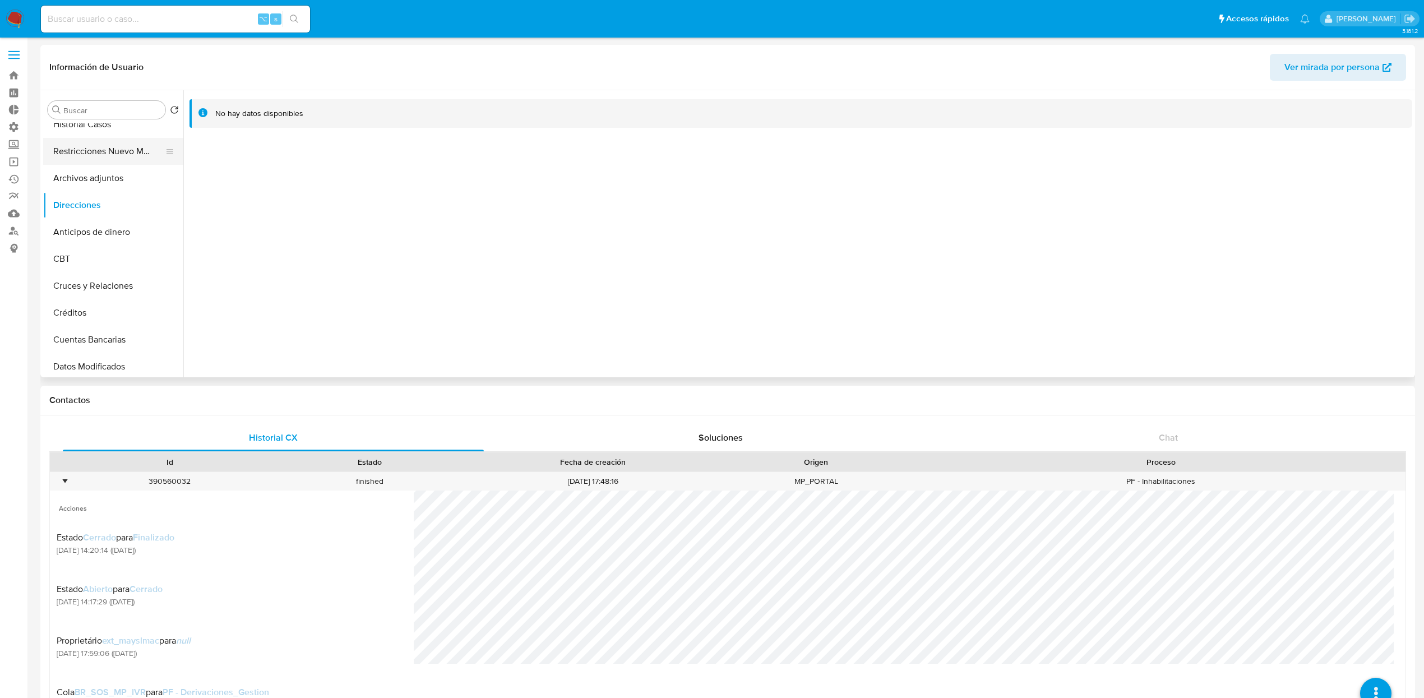
scroll to position [122, 0]
click at [74, 242] on button "Anticipos de dinero" at bounding box center [108, 230] width 131 height 27
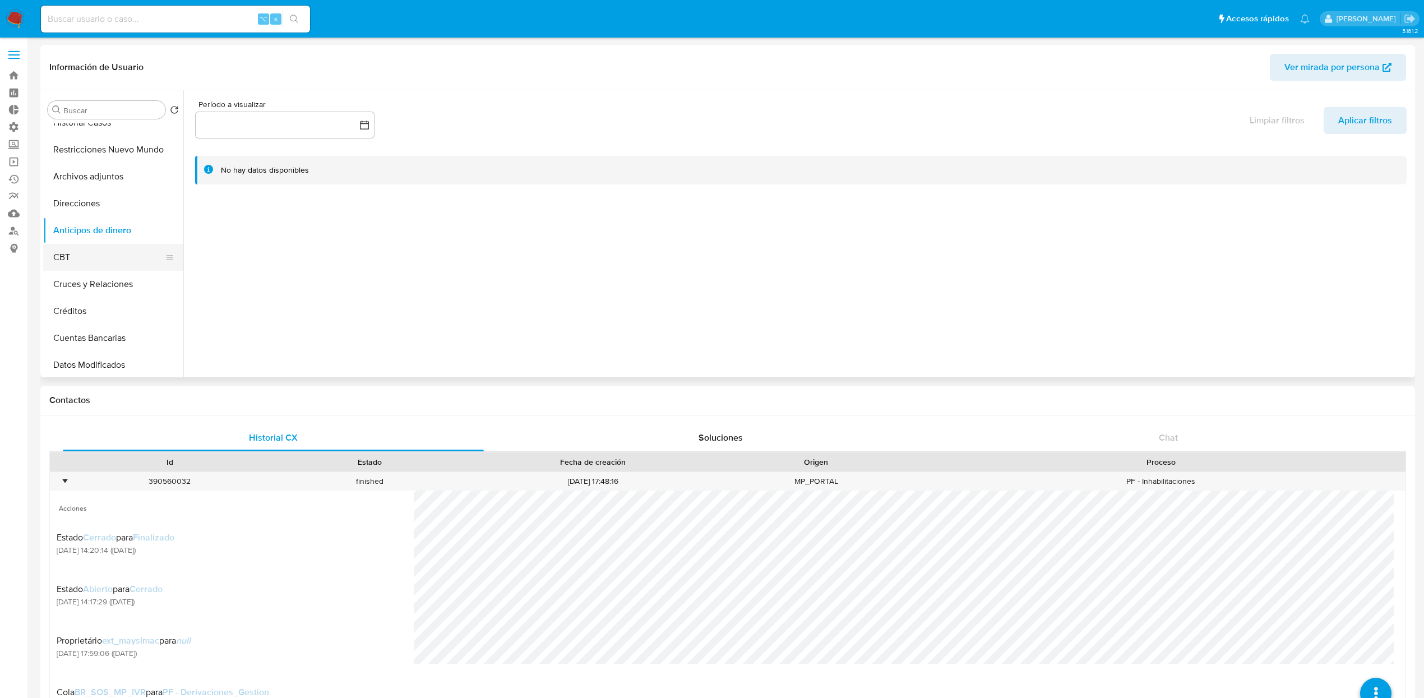
click at [74, 258] on button "CBT" at bounding box center [108, 257] width 131 height 27
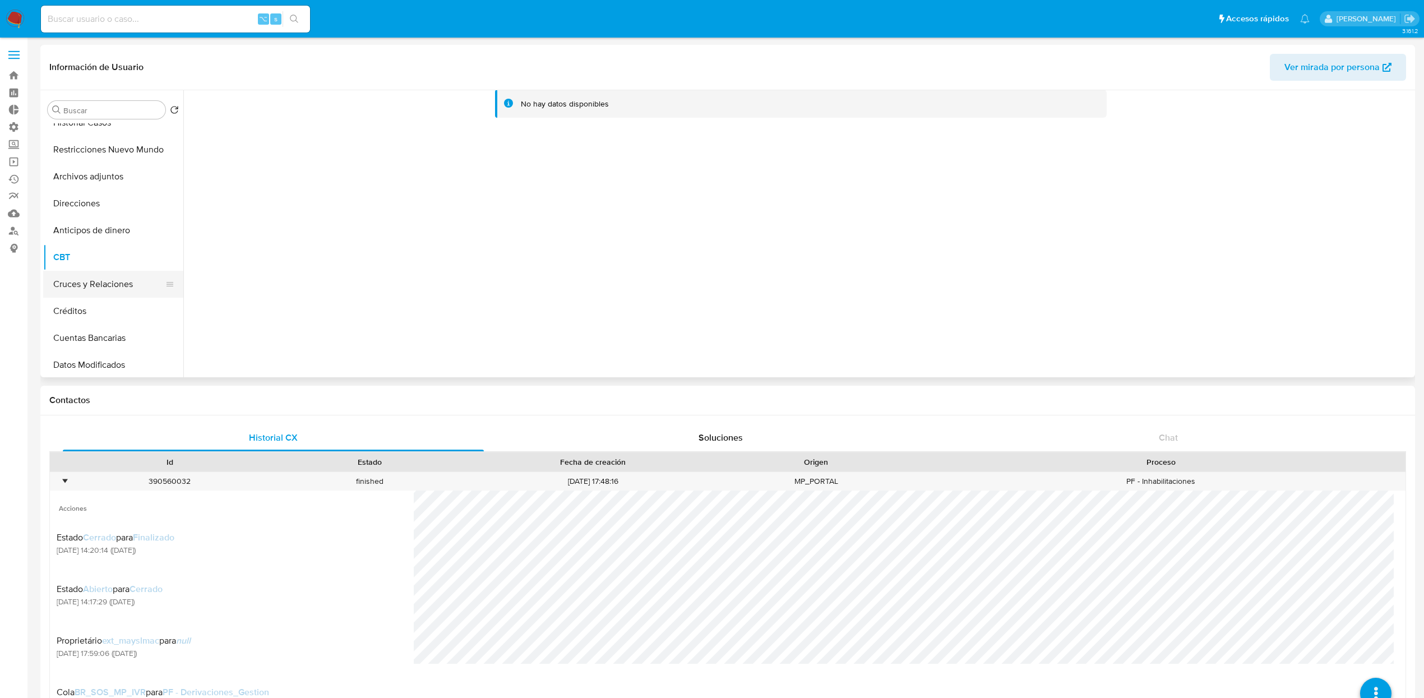
click at [90, 295] on button "Cruces y Relaciones" at bounding box center [108, 284] width 131 height 27
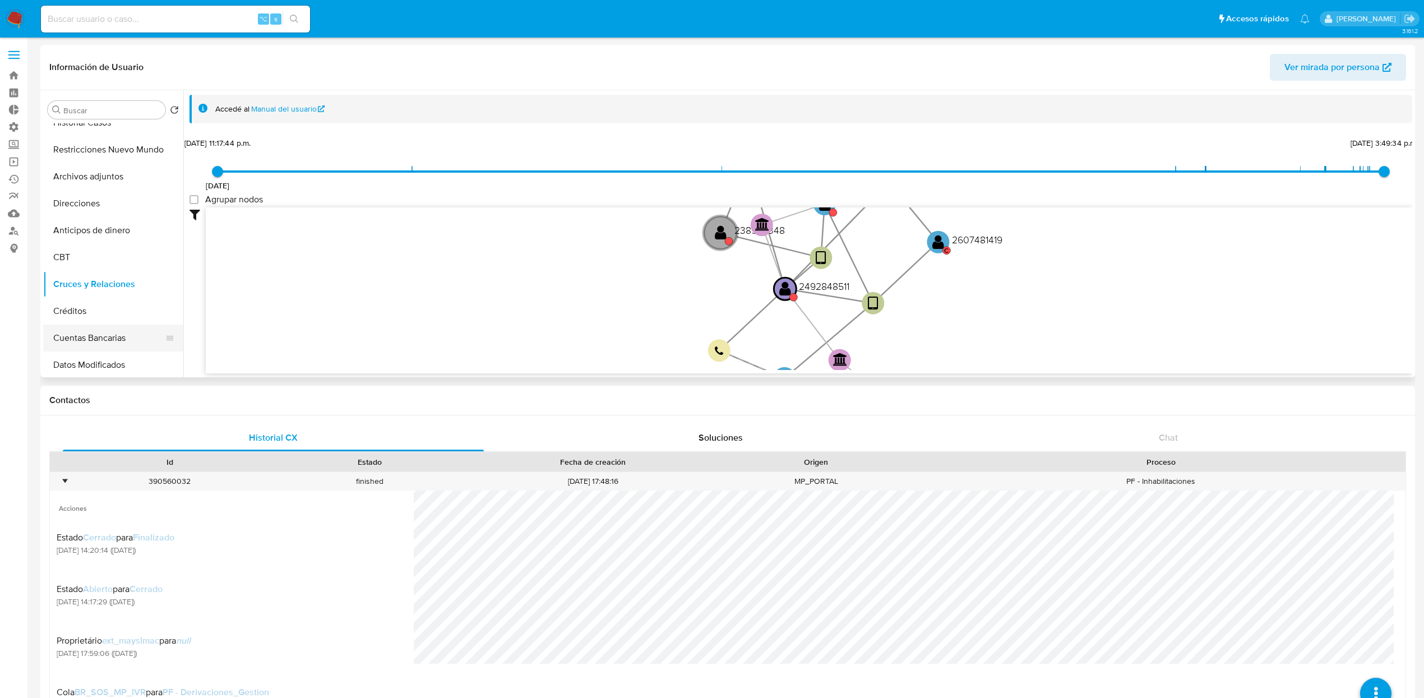
click at [119, 324] on button "Cuentas Bancarias" at bounding box center [108, 337] width 131 height 27
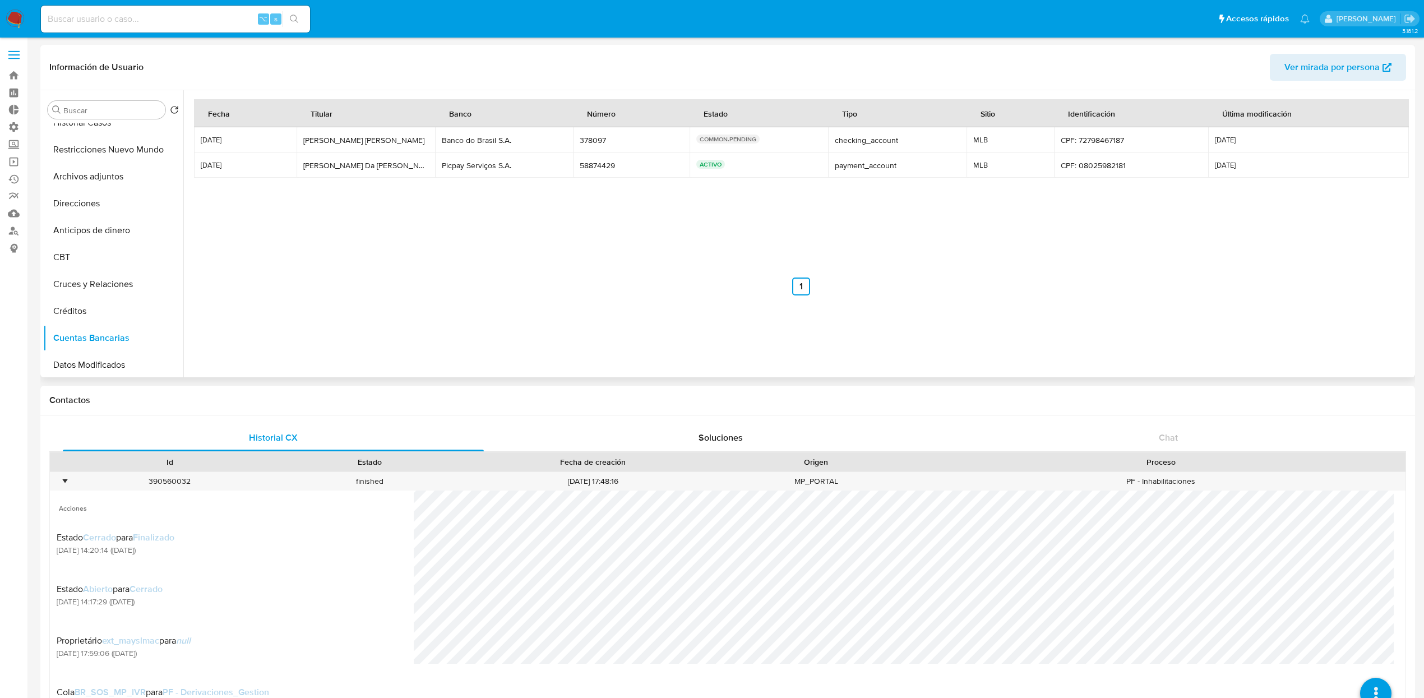
click at [351, 164] on div "Matheus Rodrigues Da Silva" at bounding box center [365, 165] width 125 height 10
click at [109, 361] on button "Datos Modificados" at bounding box center [108, 364] width 131 height 27
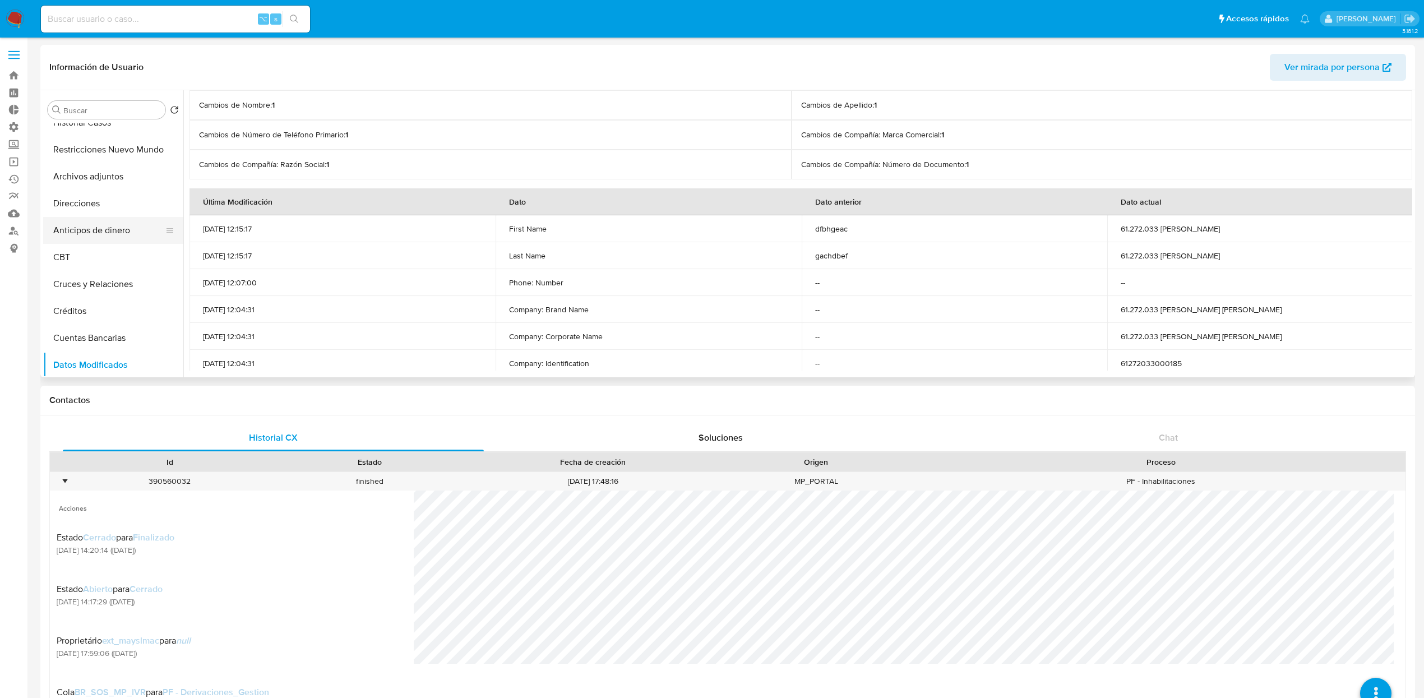
scroll to position [0, 0]
click at [60, 480] on div "•" at bounding box center [60, 481] width 20 height 18
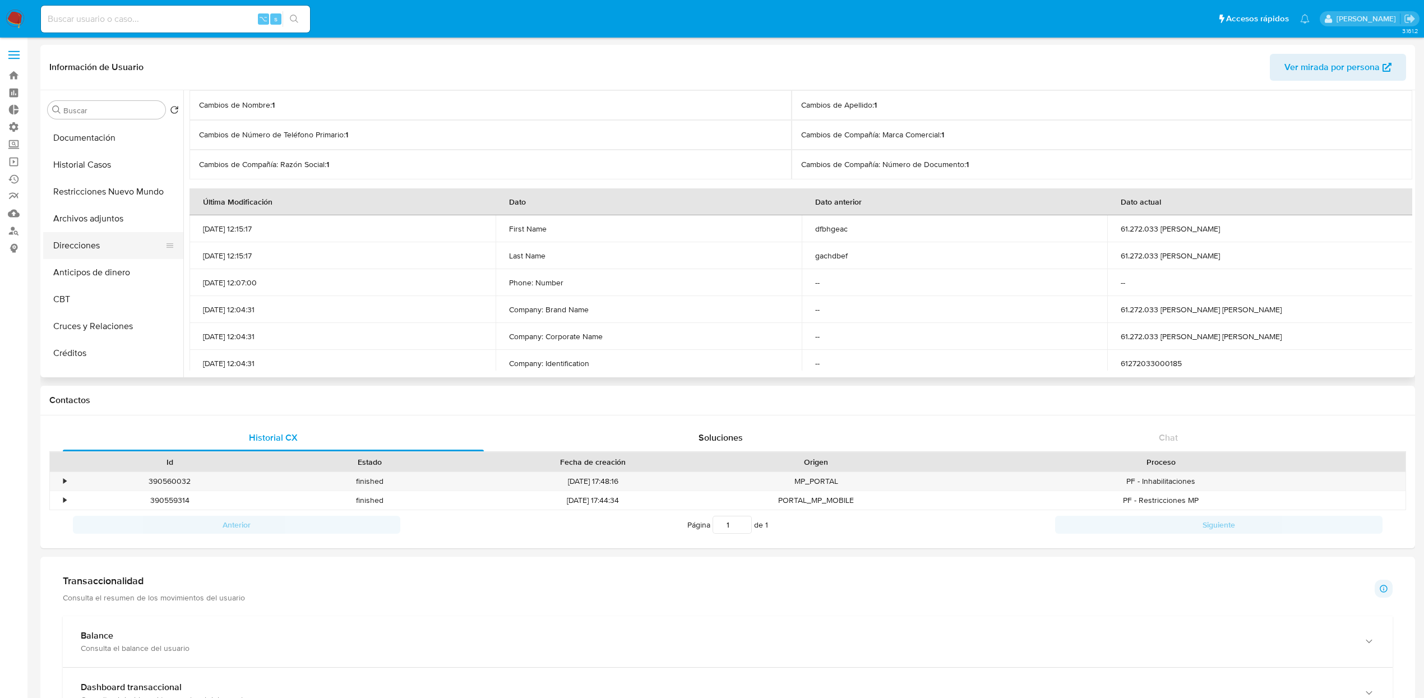
scroll to position [106, 0]
click at [99, 356] on button "Cuentas Bancarias" at bounding box center [108, 353] width 131 height 27
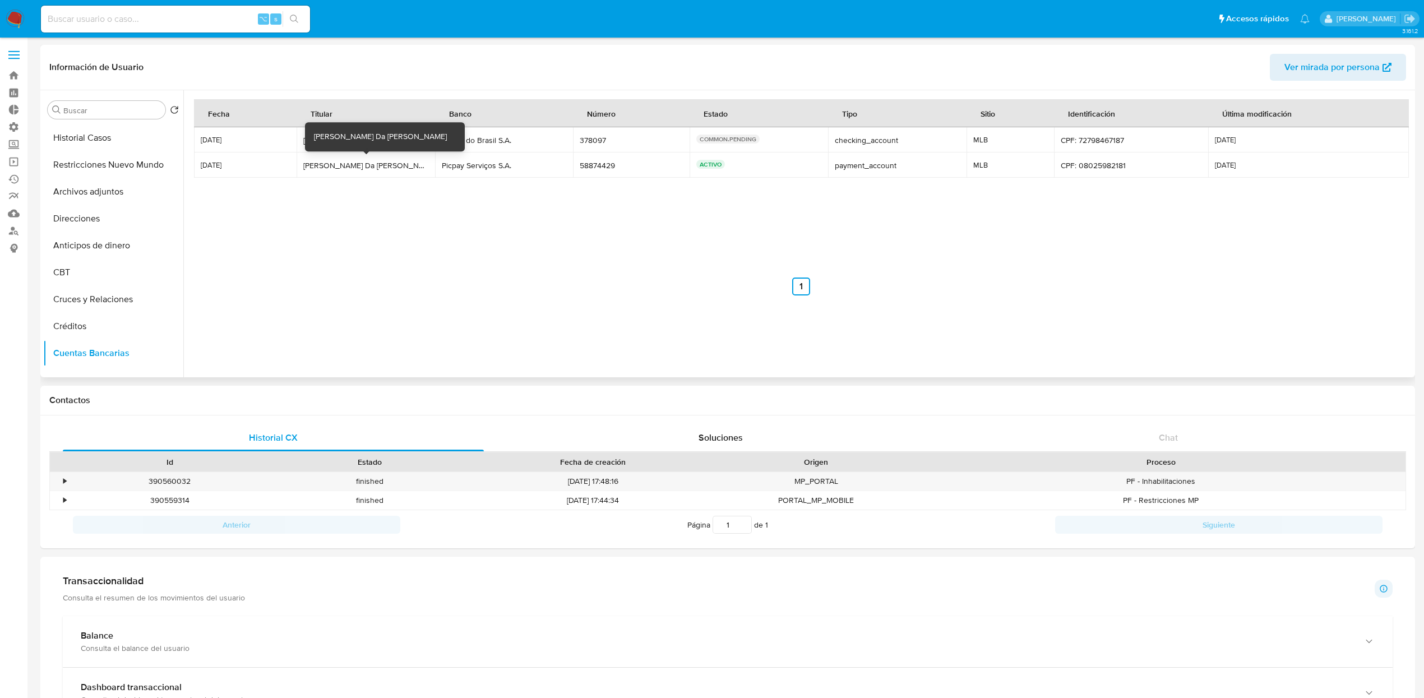
click at [341, 160] on div "Matheus Rodrigues Da Silva" at bounding box center [365, 165] width 125 height 10
click at [100, 160] on button "KYC" at bounding box center [108, 163] width 131 height 27
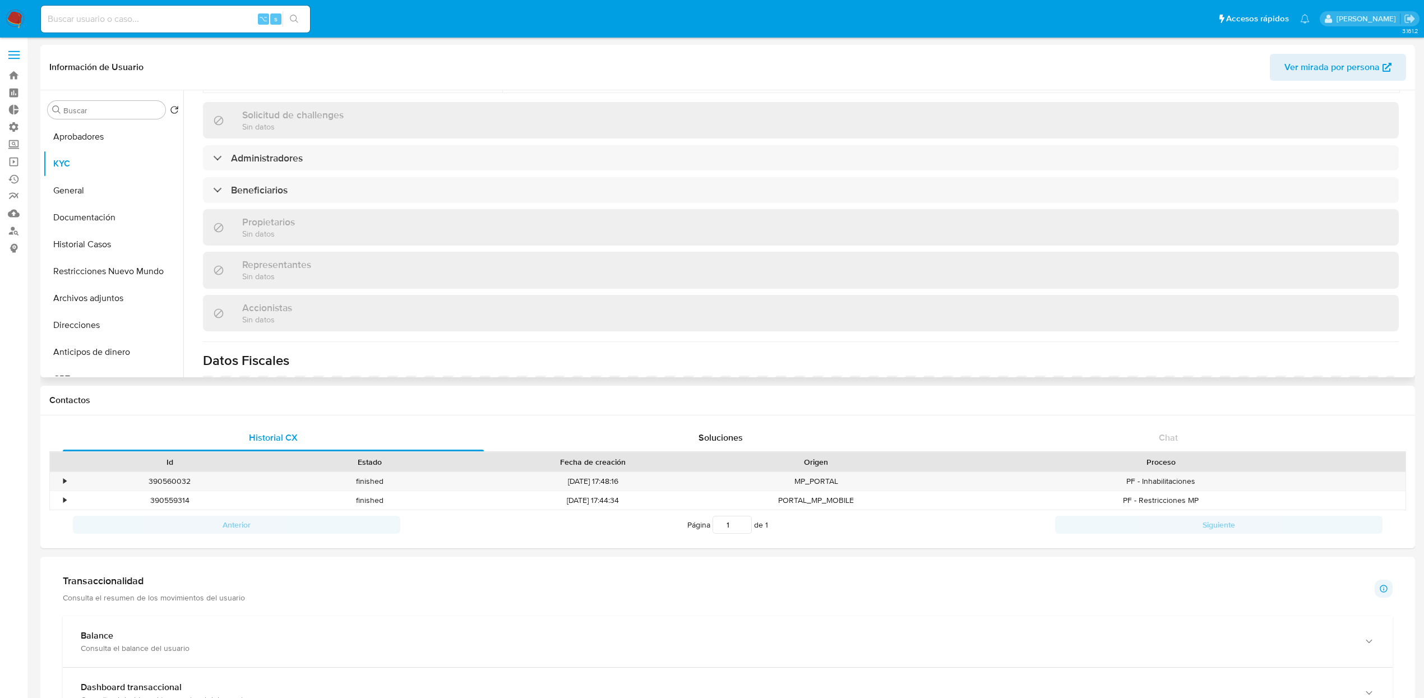
scroll to position [451, 0]
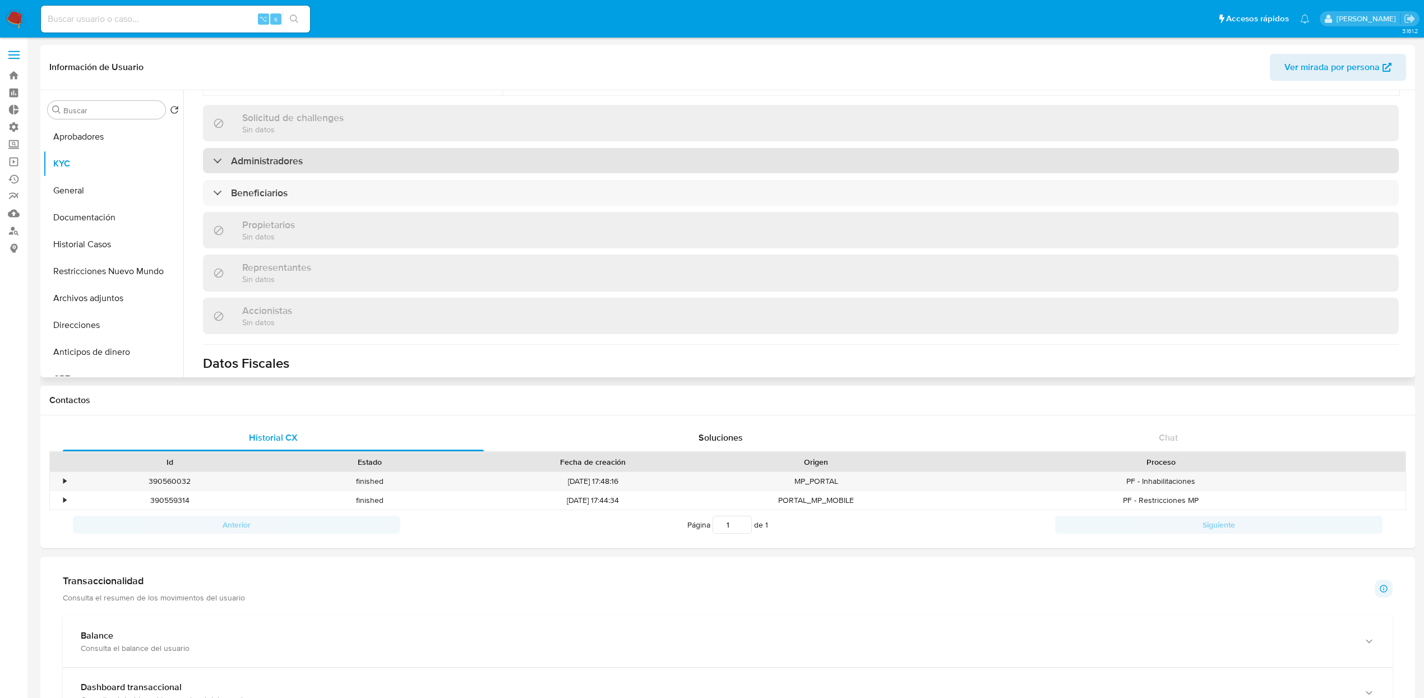
click at [312, 148] on div "Administradores" at bounding box center [800, 161] width 1195 height 26
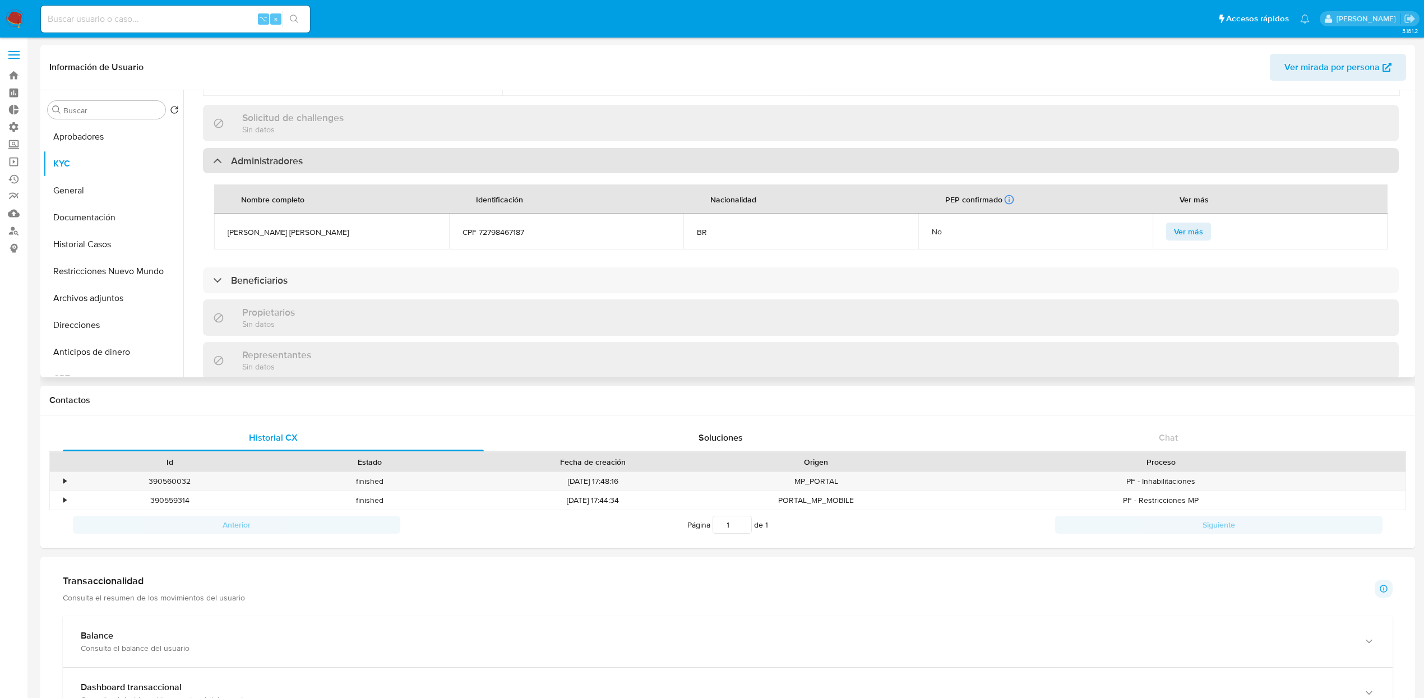
click at [312, 148] on div "Administradores" at bounding box center [800, 161] width 1195 height 26
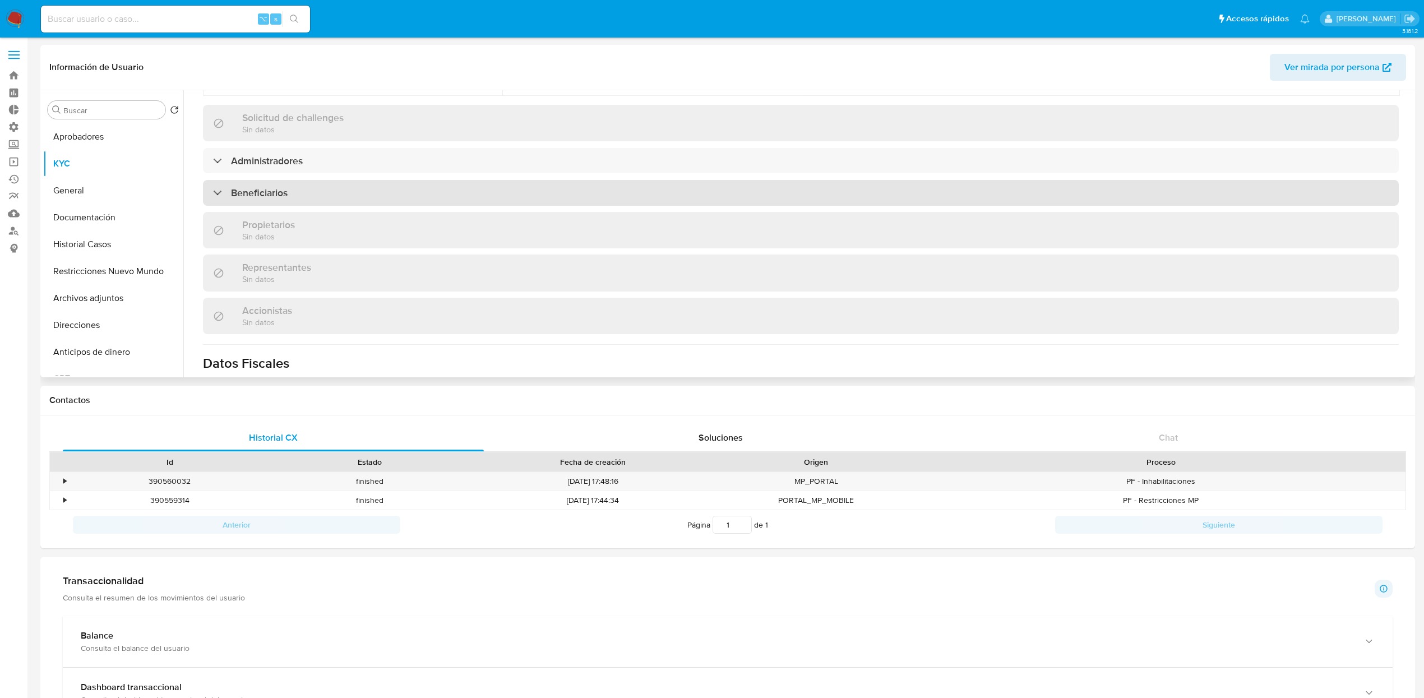
click at [293, 180] on div "Beneficiarios" at bounding box center [800, 193] width 1195 height 26
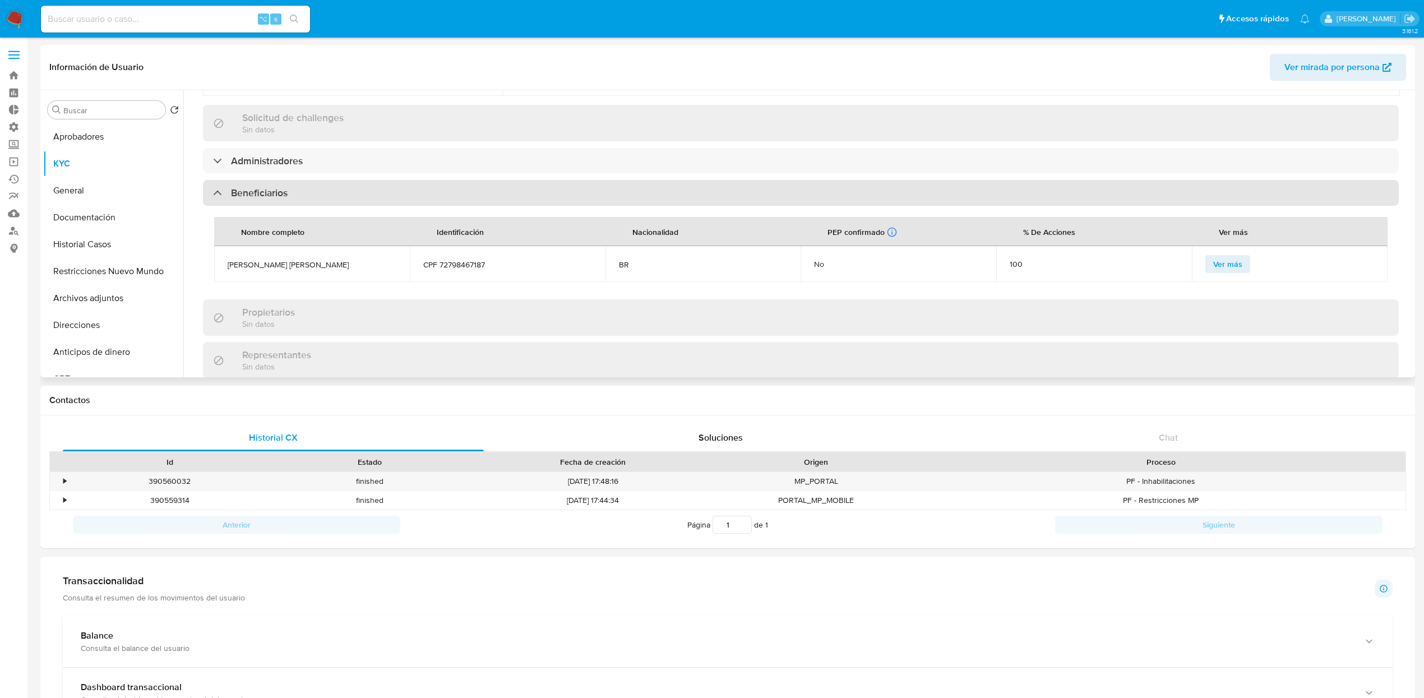
click at [293, 180] on div "Beneficiarios" at bounding box center [800, 193] width 1195 height 26
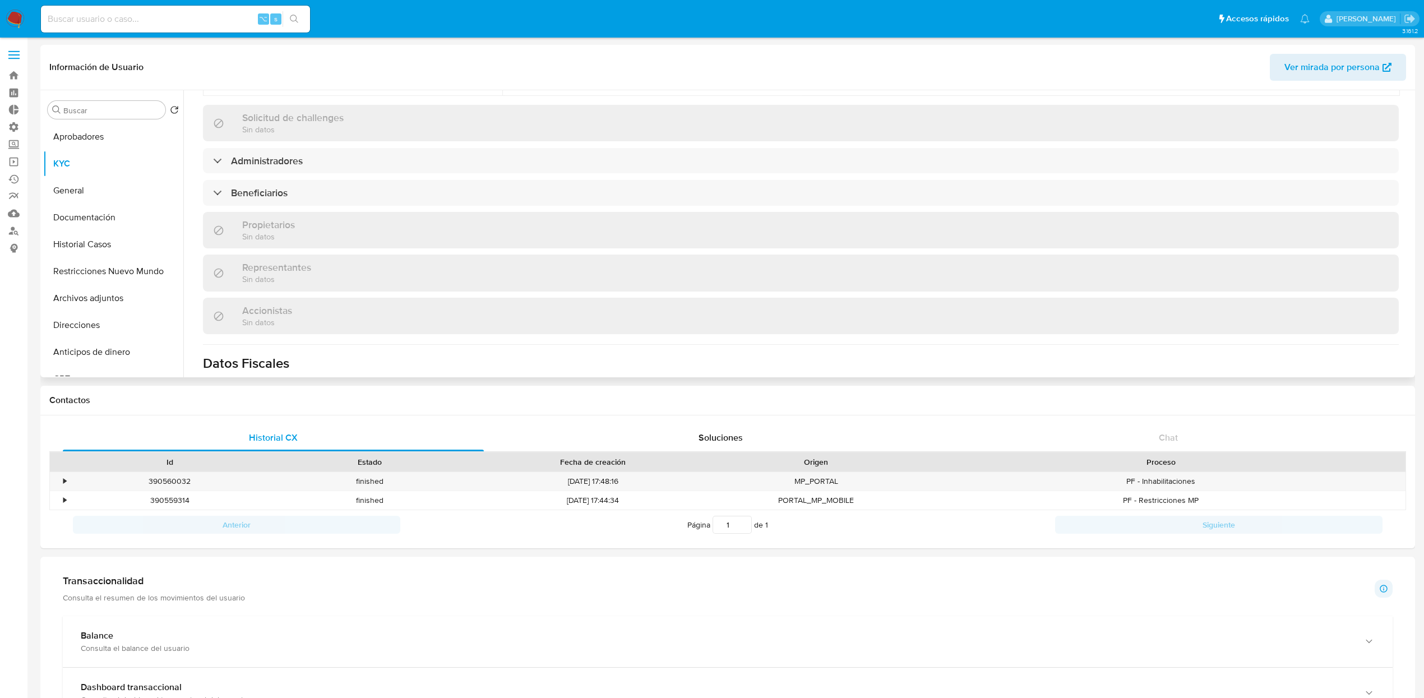
scroll to position [583, 0]
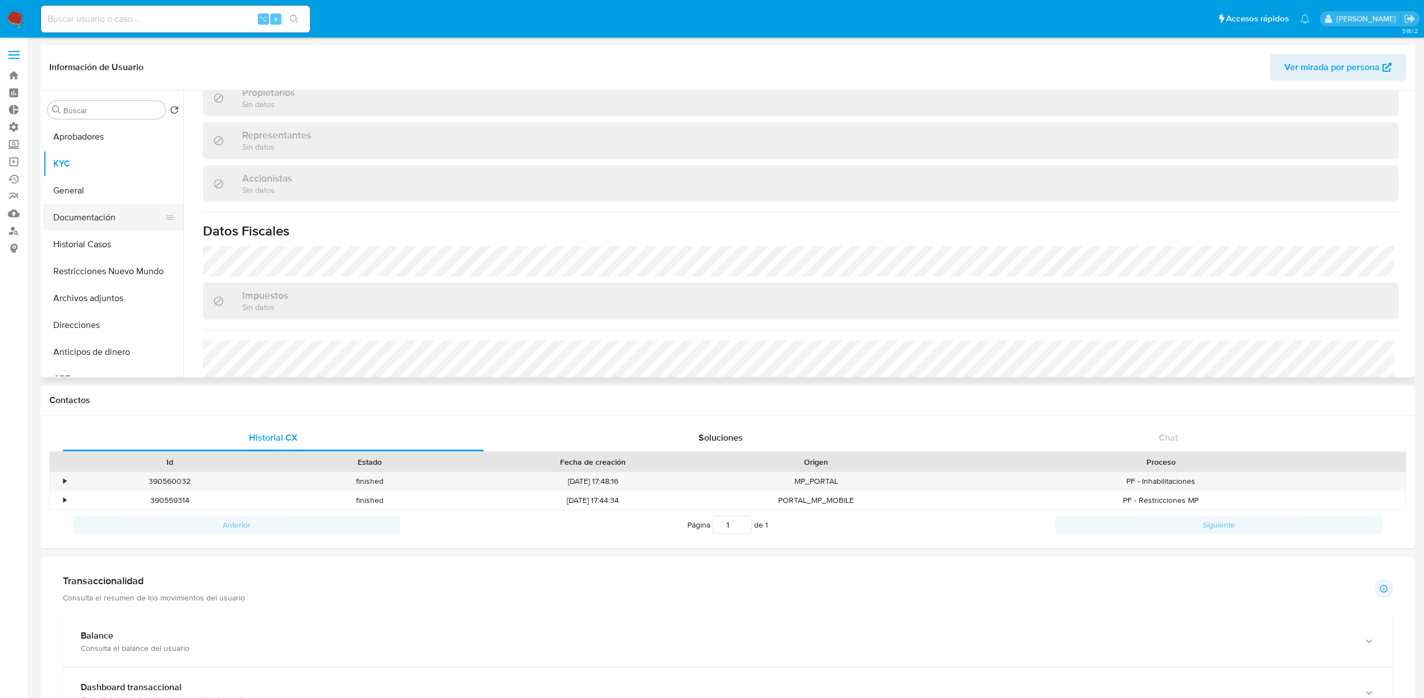
click at [90, 226] on button "Documentación" at bounding box center [108, 217] width 131 height 27
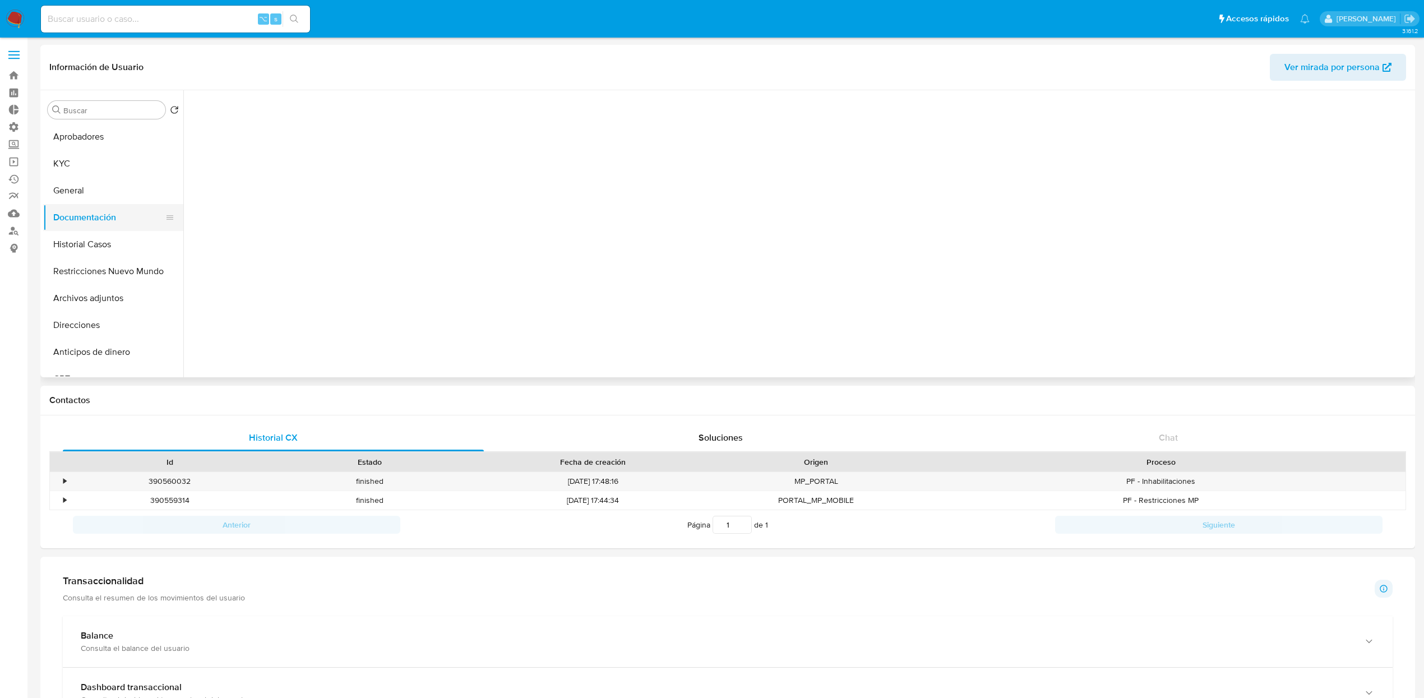
scroll to position [0, 0]
click at [278, 154] on button "Prueba de vida" at bounding box center [333, 145] width 288 height 29
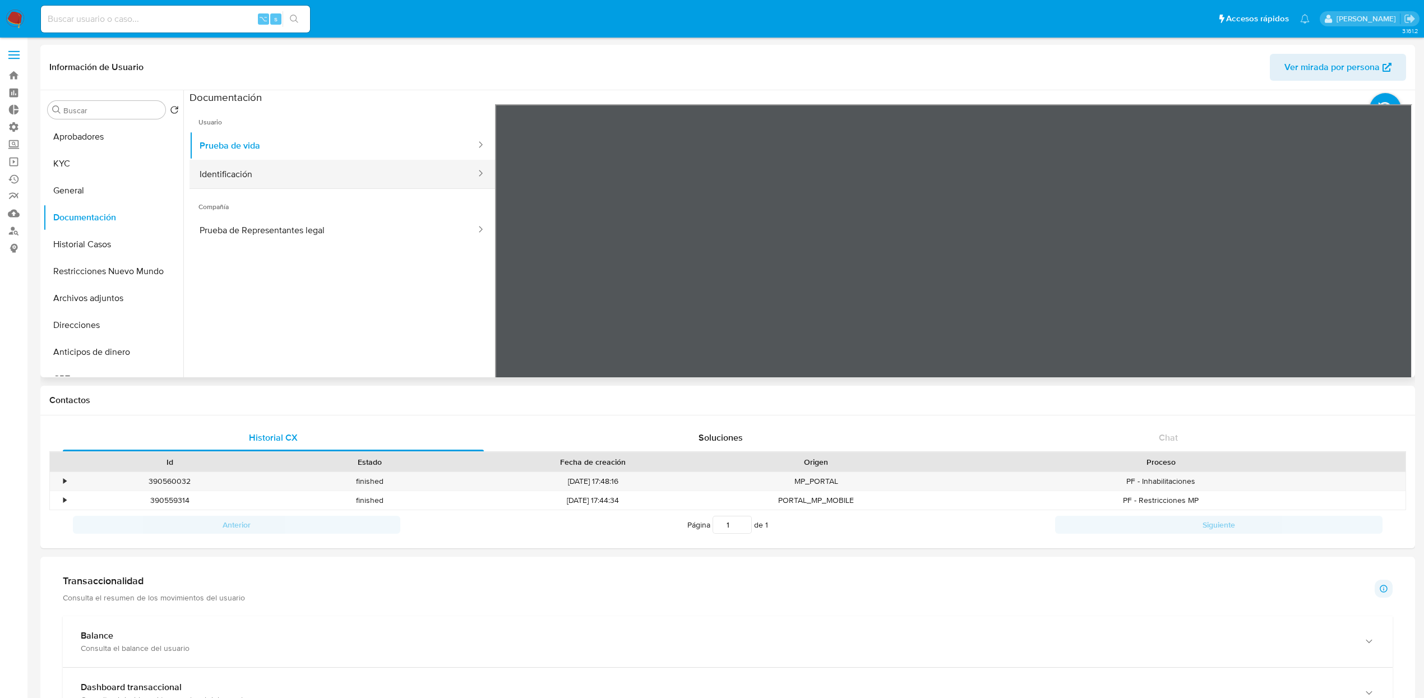
click at [270, 185] on button "Identificación" at bounding box center [333, 174] width 288 height 29
click at [293, 214] on span "Compañía" at bounding box center [341, 202] width 305 height 27
click at [286, 224] on button "Prueba de Representantes legal" at bounding box center [333, 230] width 288 height 29
click at [304, 177] on button "Identificación" at bounding box center [333, 174] width 288 height 29
click at [259, 136] on button "Prueba de vida" at bounding box center [333, 145] width 288 height 29
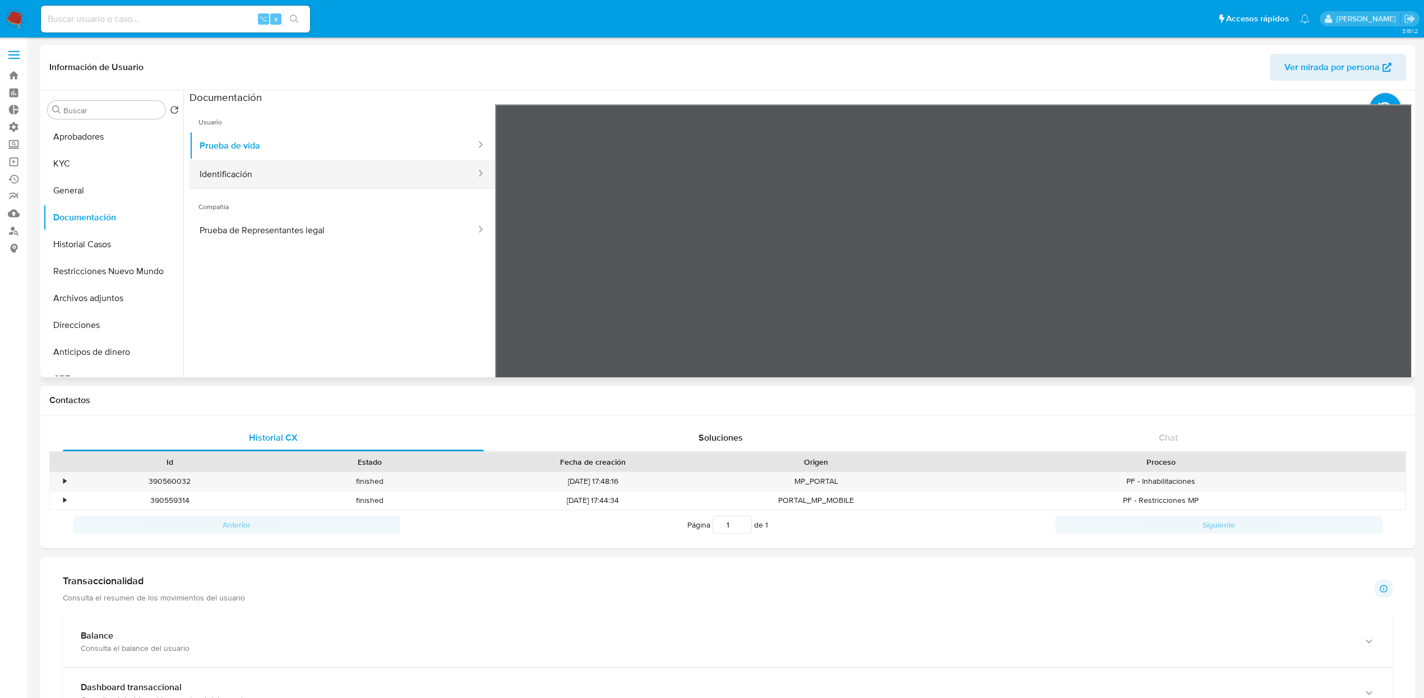
click at [253, 179] on button "Identificación" at bounding box center [333, 174] width 288 height 29
click at [1116, 234] on div at bounding box center [953, 288] width 917 height 368
click at [1398, 288] on icon at bounding box center [1398, 286] width 22 height 22
click at [504, 292] on icon at bounding box center [509, 286] width 22 height 22
click at [72, 159] on button "KYC" at bounding box center [108, 163] width 131 height 27
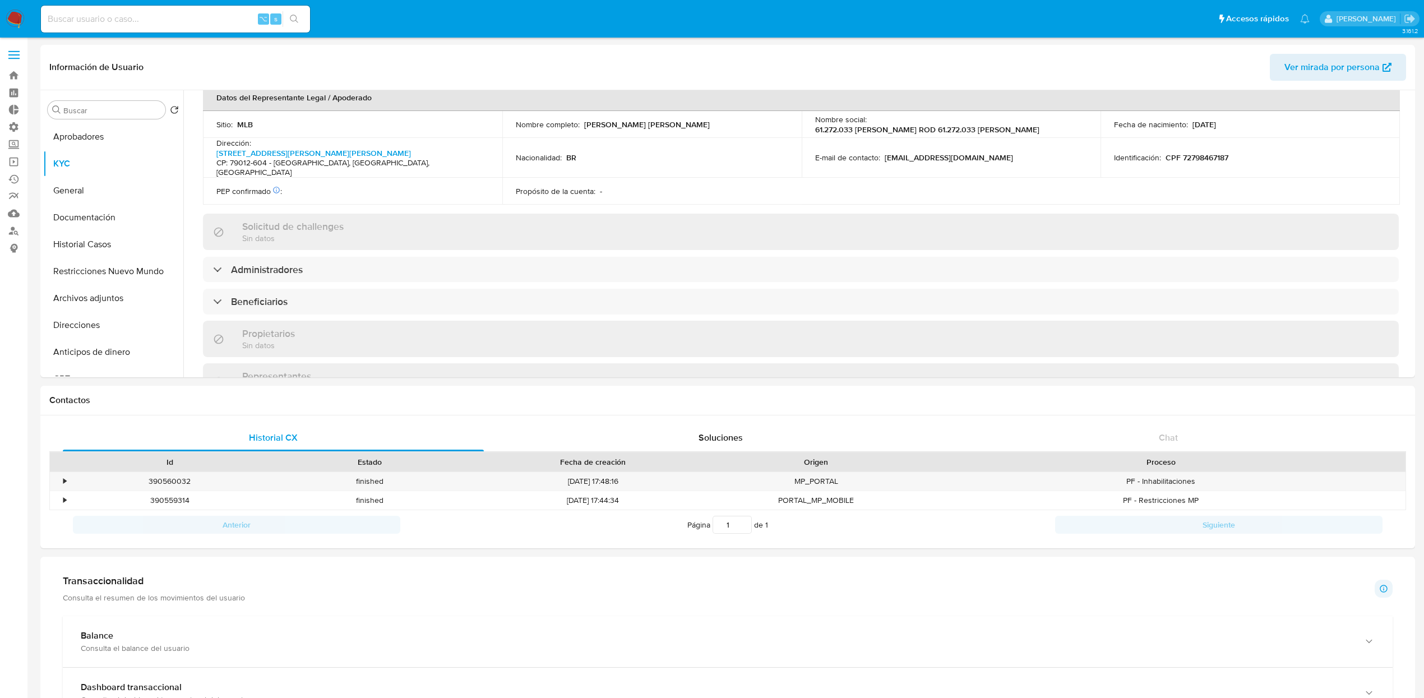
scroll to position [583, 0]
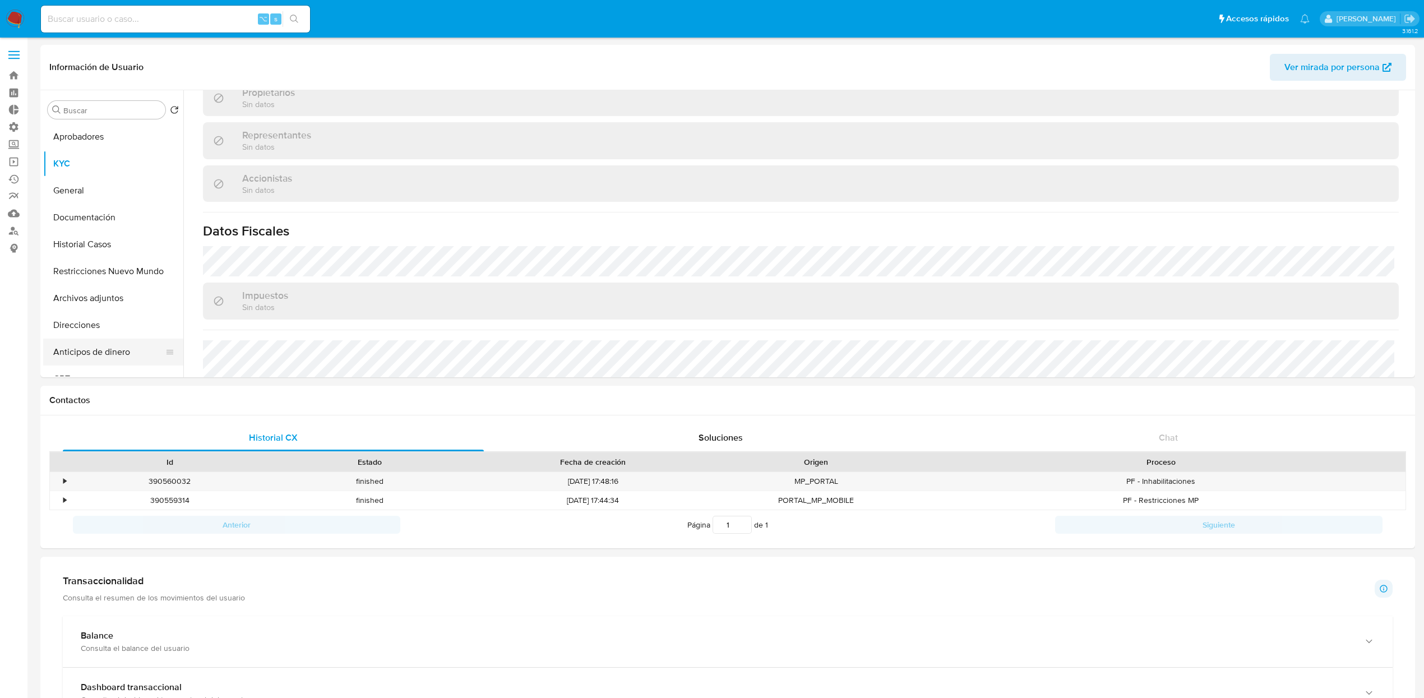
click at [84, 339] on button "Anticipos de dinero" at bounding box center [108, 352] width 131 height 27
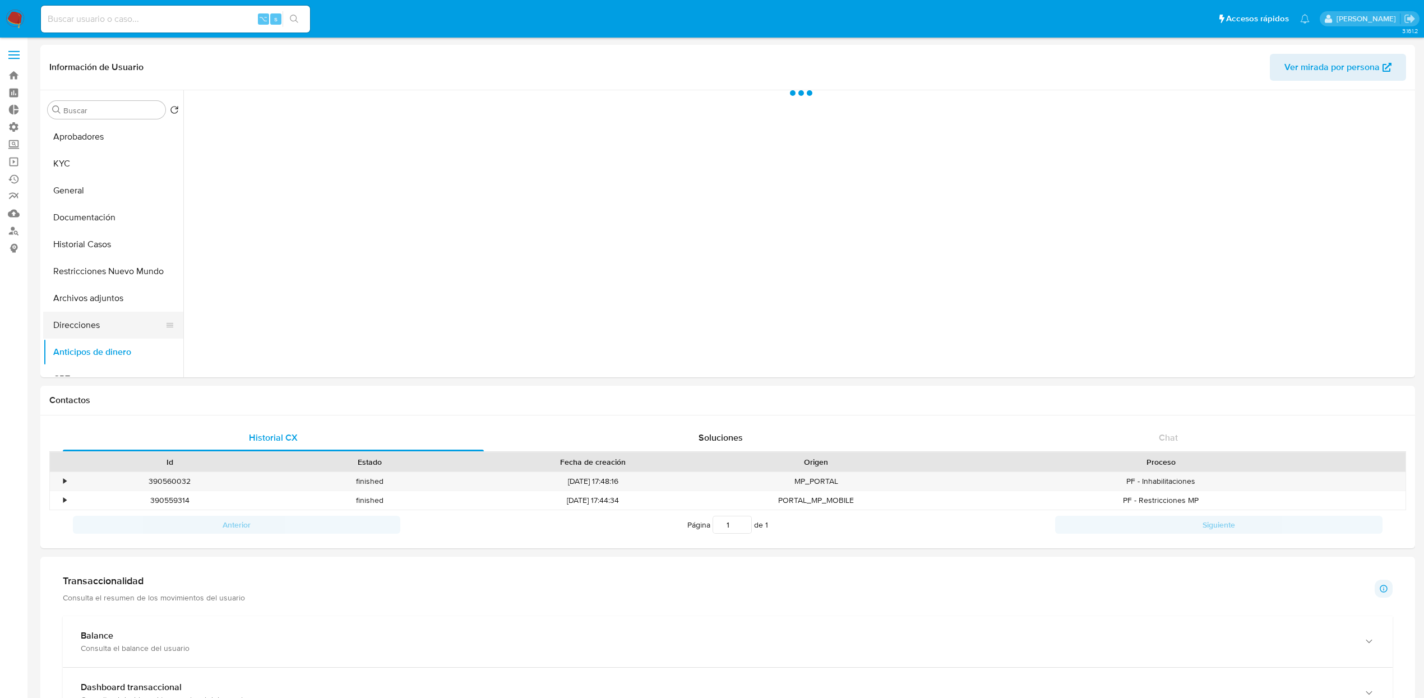
click at [89, 328] on button "Direcciones" at bounding box center [108, 325] width 131 height 27
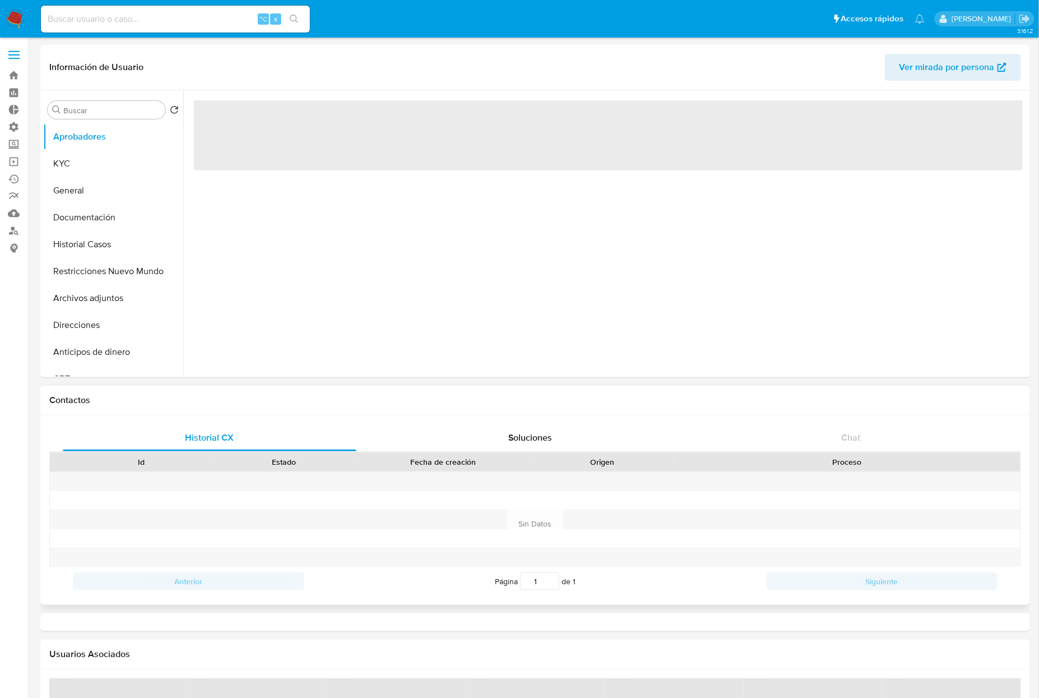
select select "10"
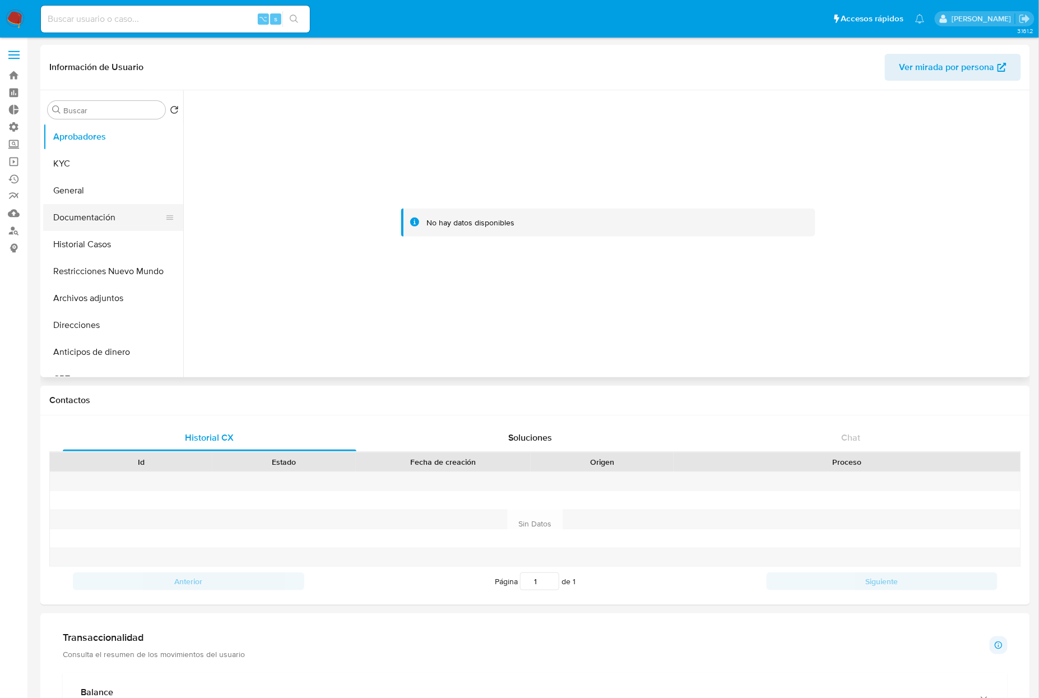
click at [112, 220] on button "Documentación" at bounding box center [108, 217] width 131 height 27
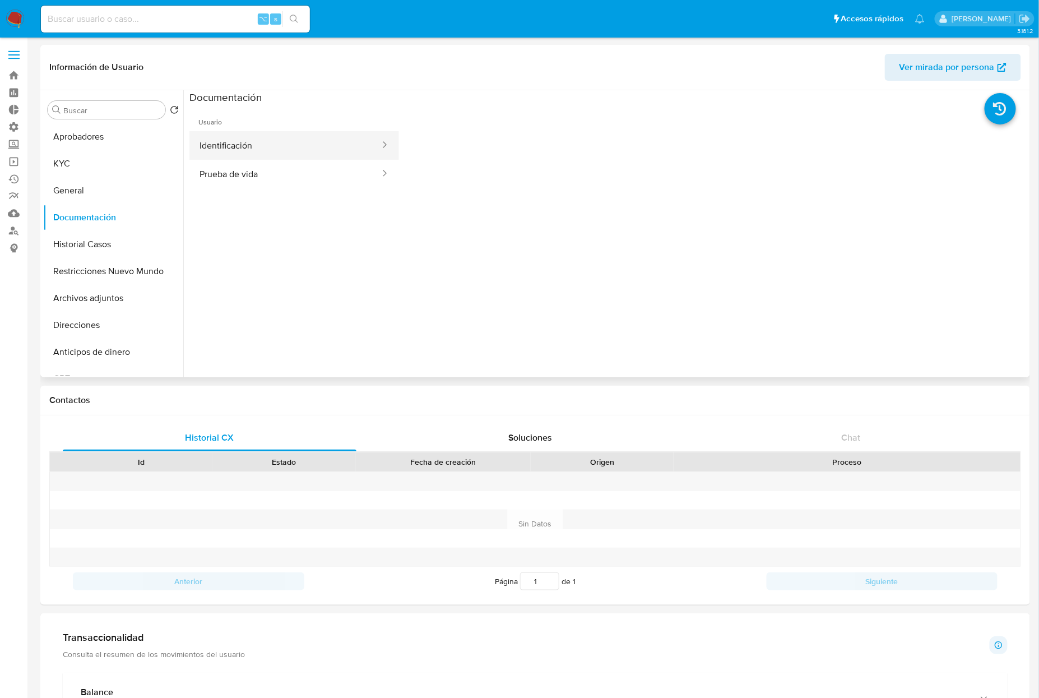
click at [263, 150] on button "Identificación" at bounding box center [285, 145] width 192 height 29
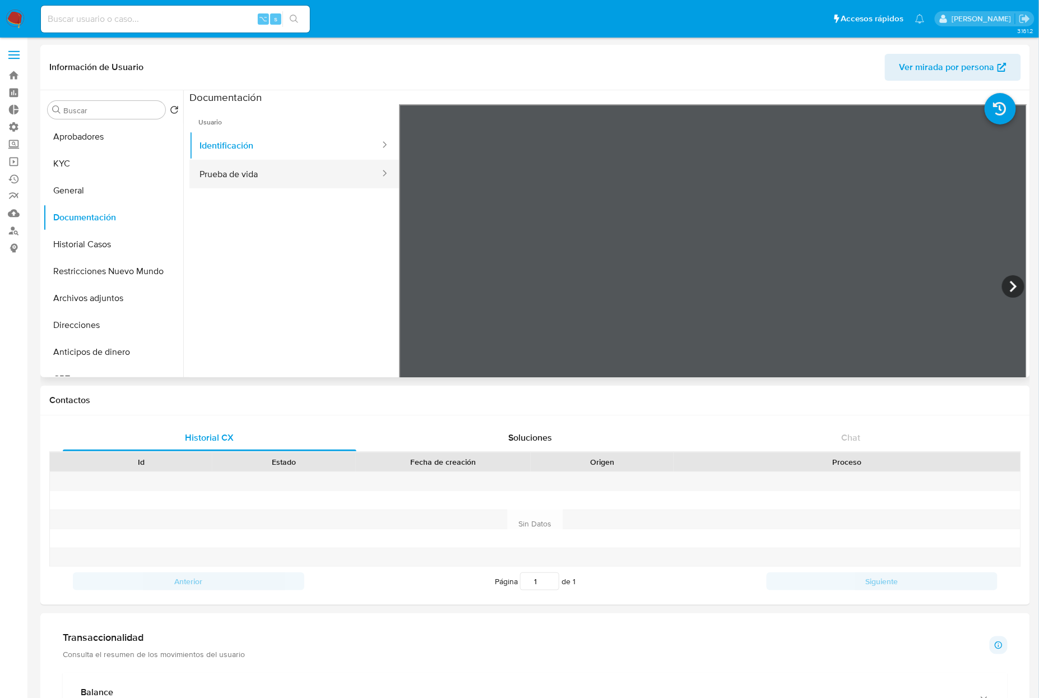
click at [263, 173] on button "Prueba de vida" at bounding box center [285, 174] width 192 height 29
click at [97, 276] on button "Restricciones Nuevo Mundo" at bounding box center [108, 271] width 131 height 27
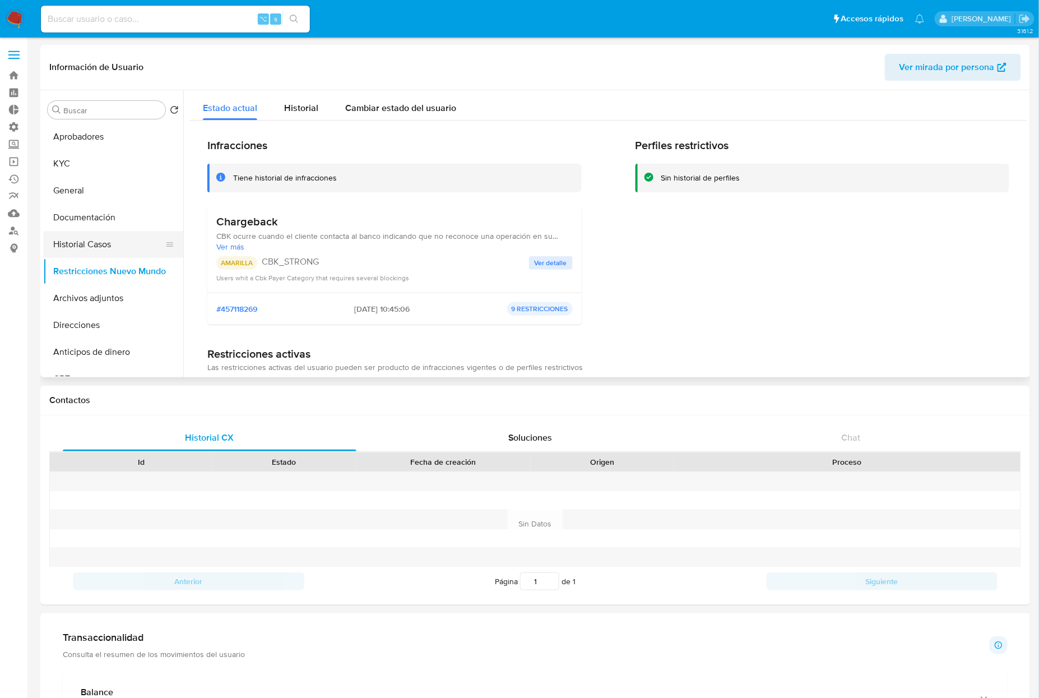
click at [106, 248] on button "Historial Casos" at bounding box center [108, 244] width 131 height 27
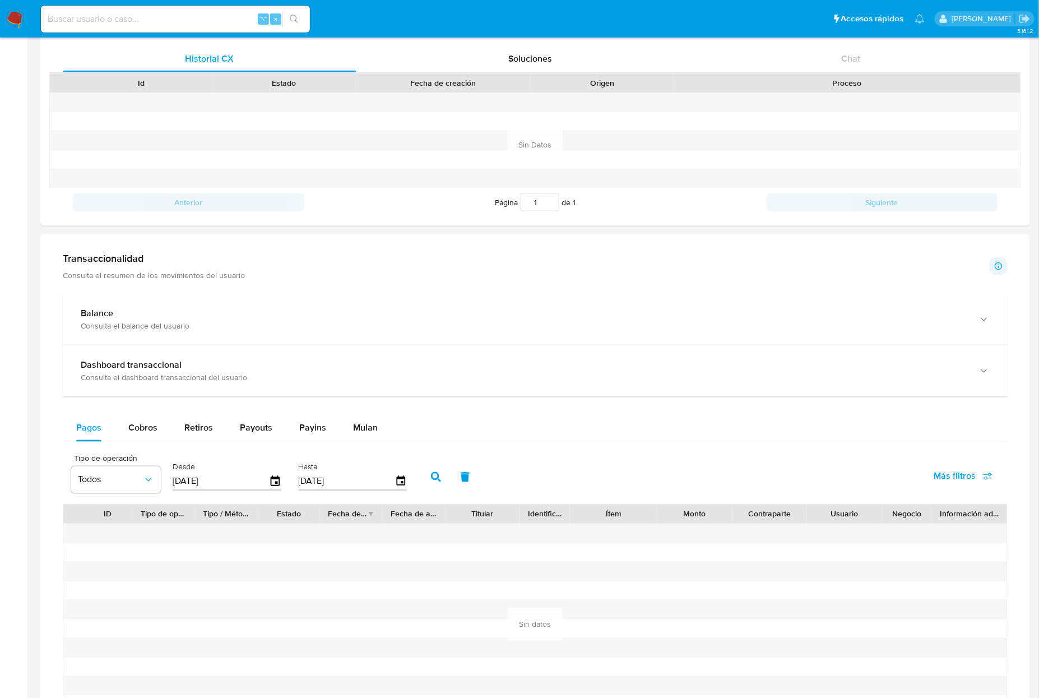
scroll to position [377, 0]
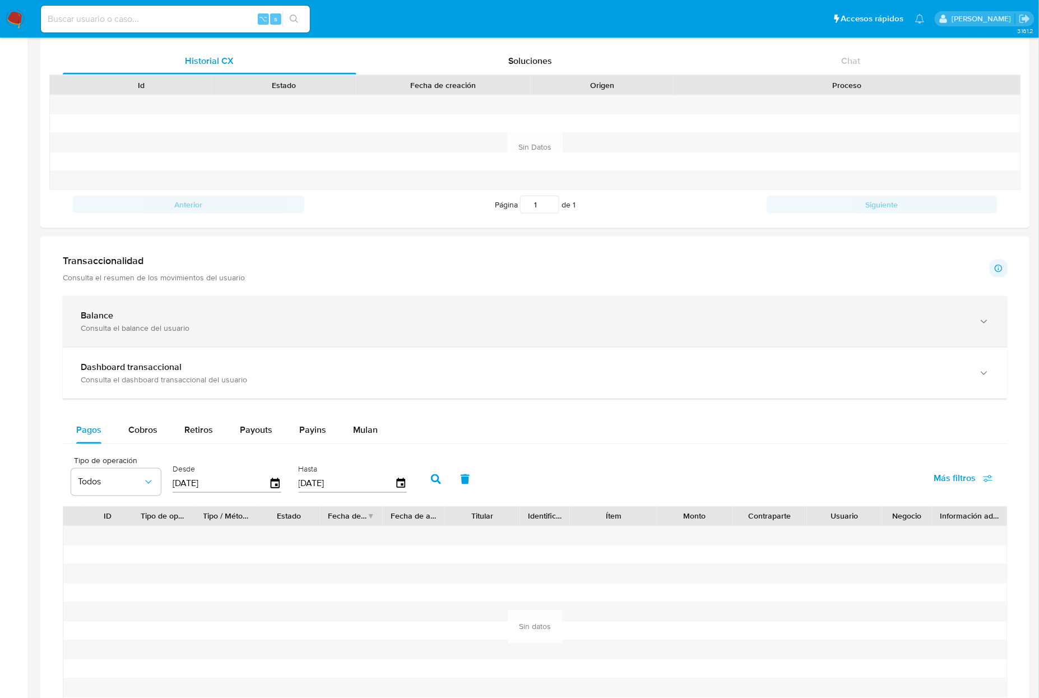
click at [188, 303] on div "Balance Consulta el balance del usuario" at bounding box center [535, 321] width 945 height 51
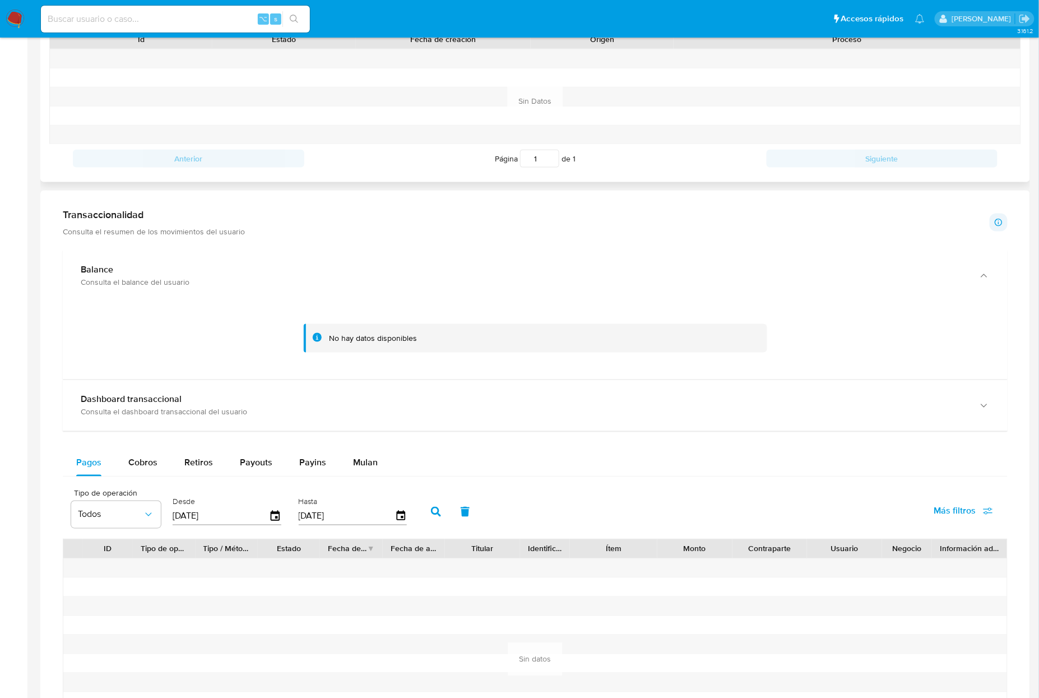
scroll to position [0, 0]
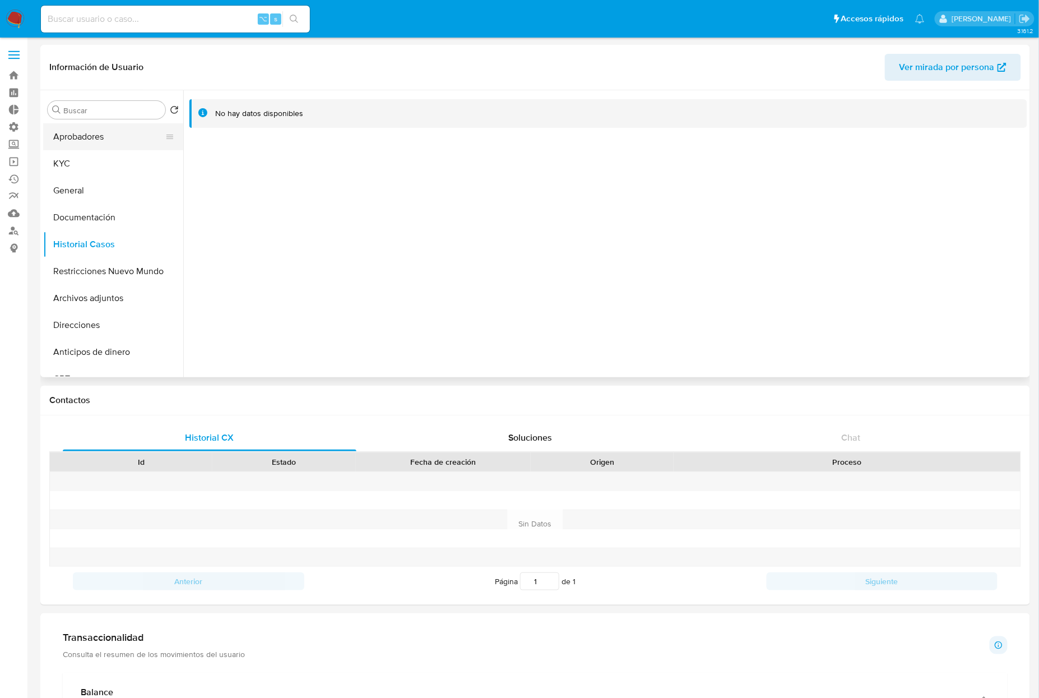
click at [90, 145] on button "Aprobadores" at bounding box center [108, 136] width 131 height 27
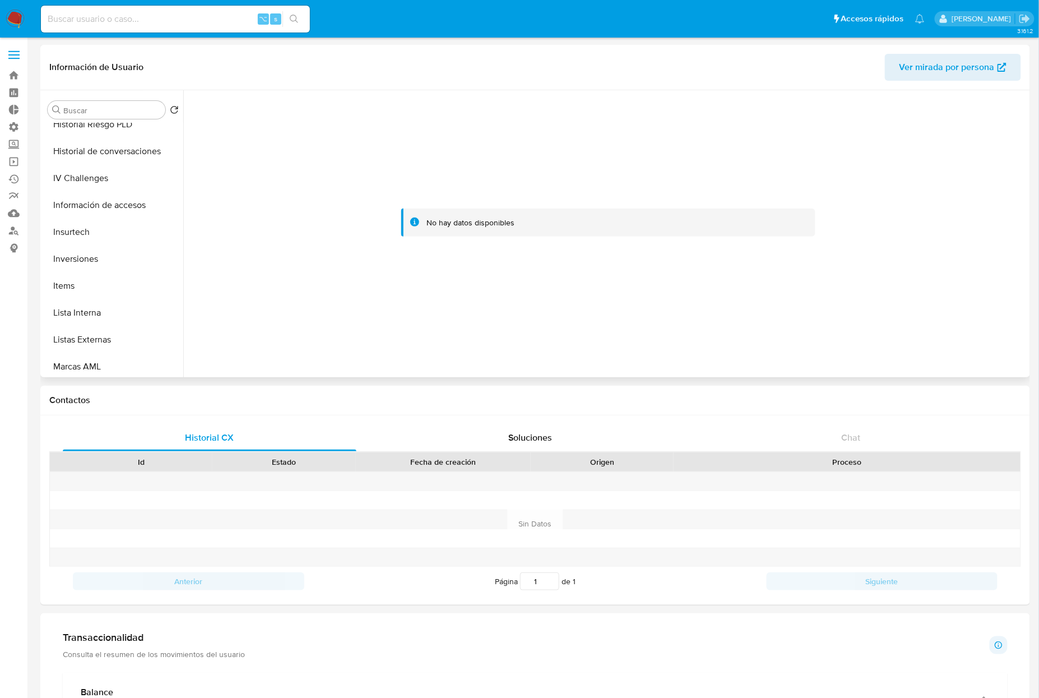
scroll to position [581, 0]
click at [64, 341] on button "Aprobados" at bounding box center [108, 336] width 131 height 27
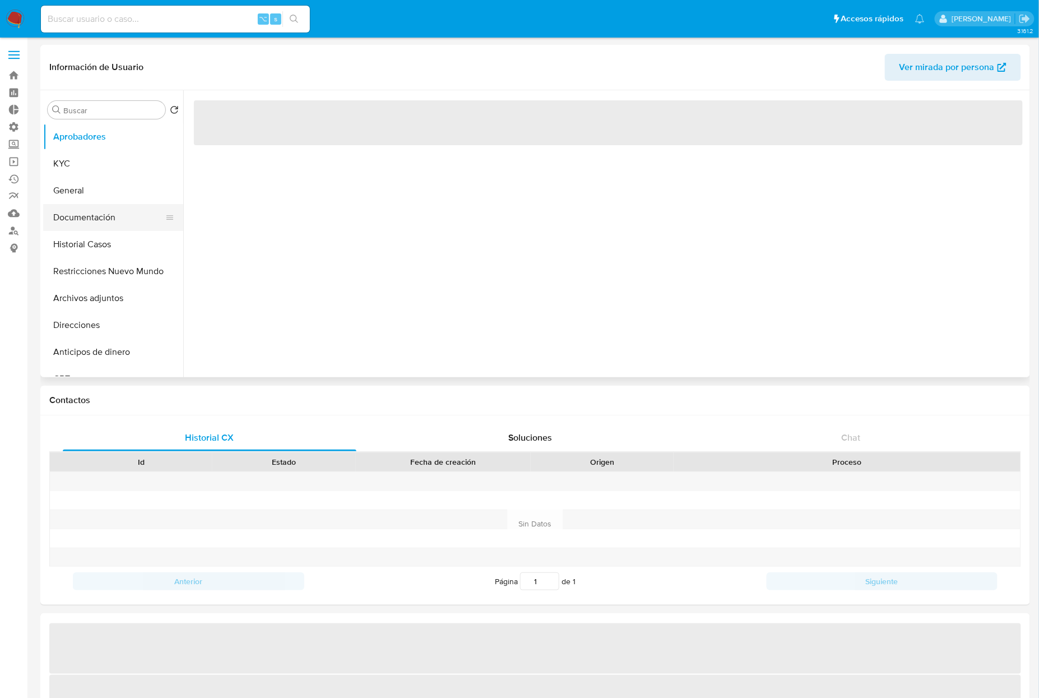
click at [81, 224] on button "Documentación" at bounding box center [108, 217] width 131 height 27
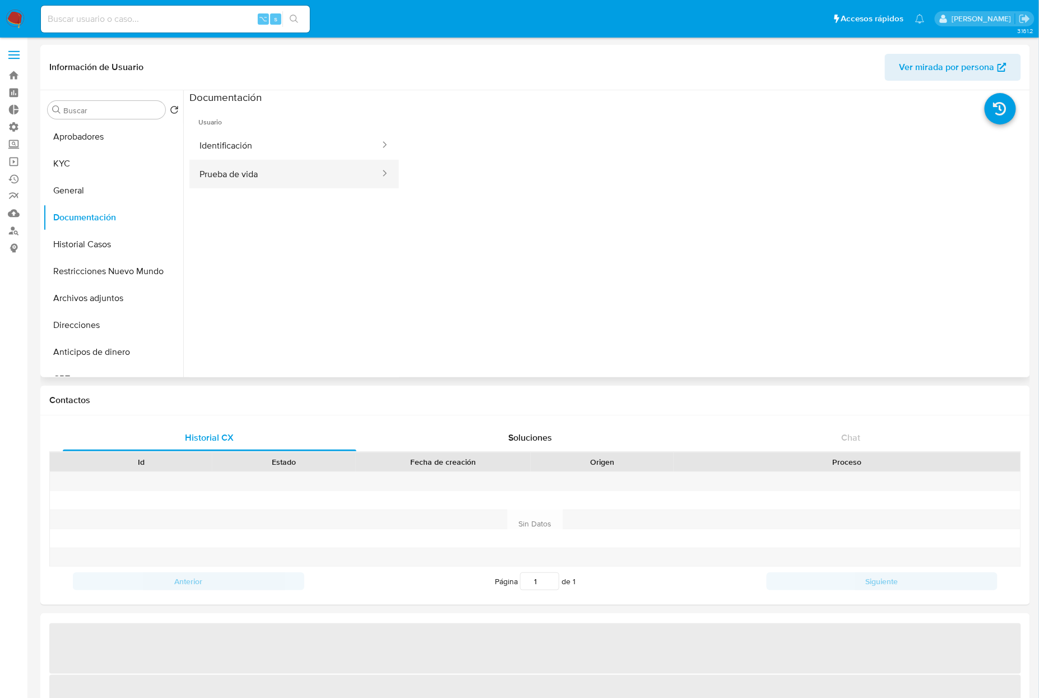
select select "10"
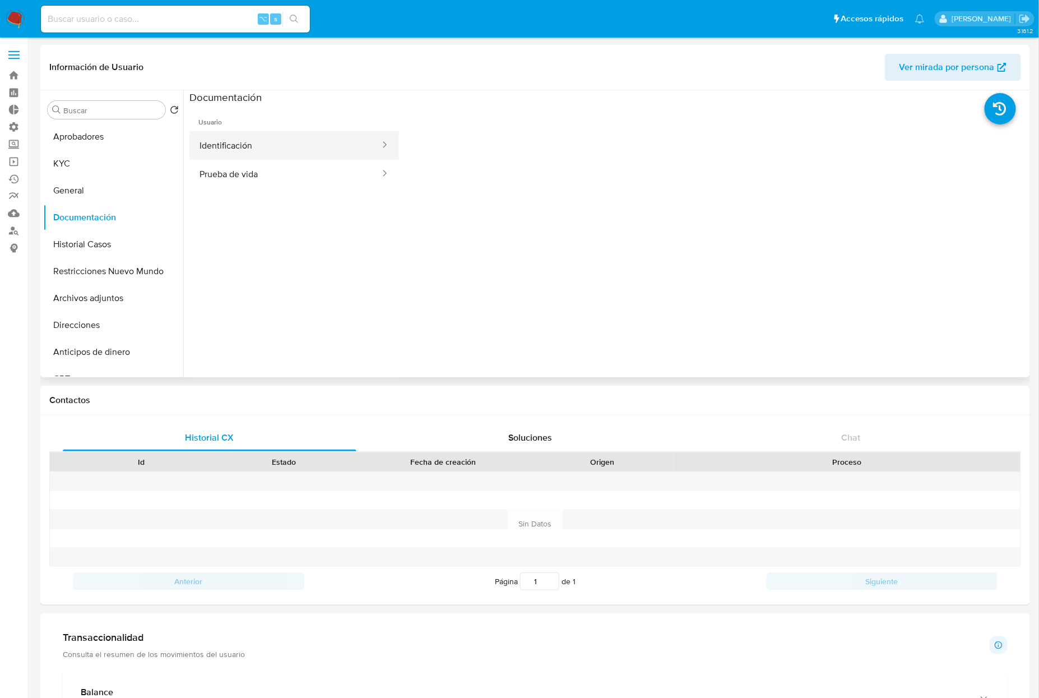
click at [267, 154] on button "Identificación" at bounding box center [285, 145] width 192 height 29
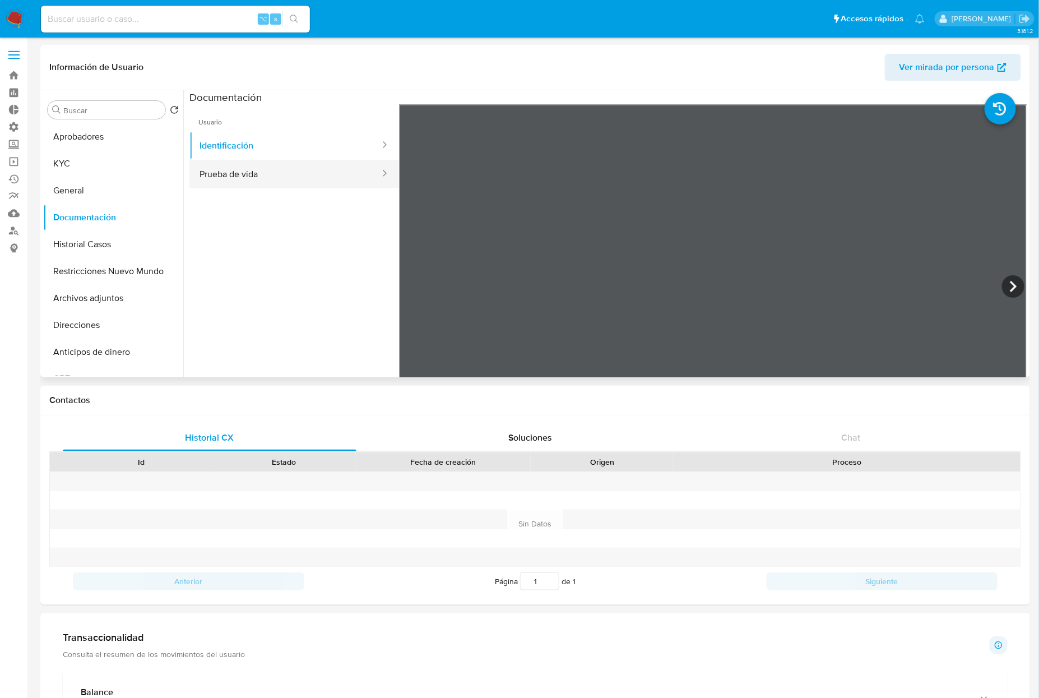
click at [268, 176] on button "Prueba de vida" at bounding box center [285, 174] width 192 height 29
click at [101, 249] on button "Historial Casos" at bounding box center [108, 244] width 131 height 27
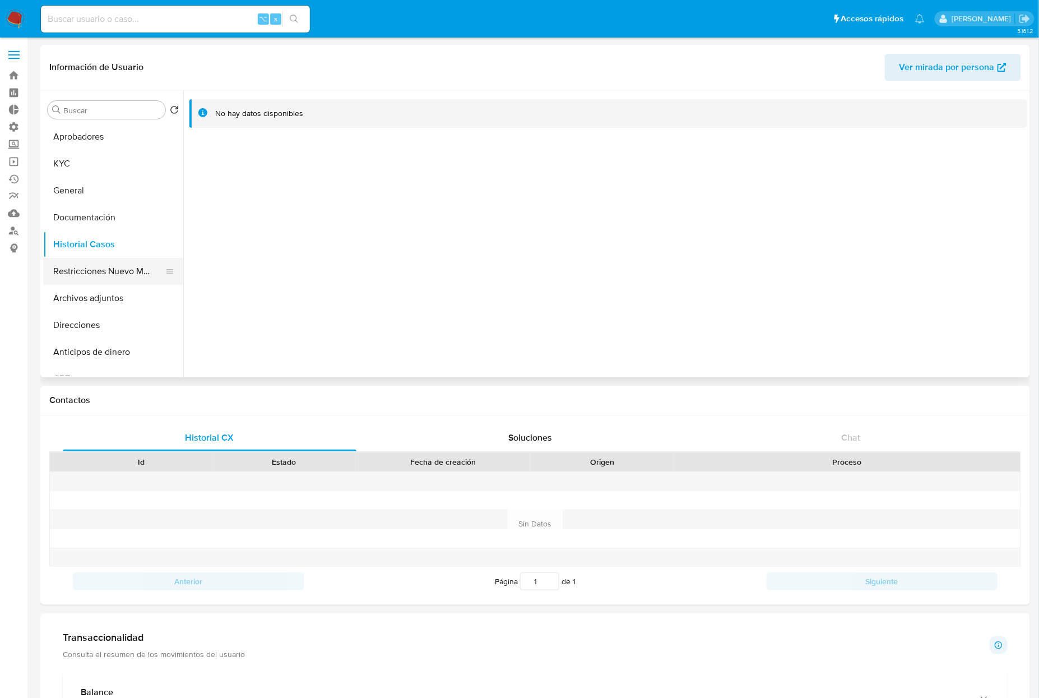
click at [100, 274] on button "Restricciones Nuevo Mundo" at bounding box center [108, 271] width 131 height 27
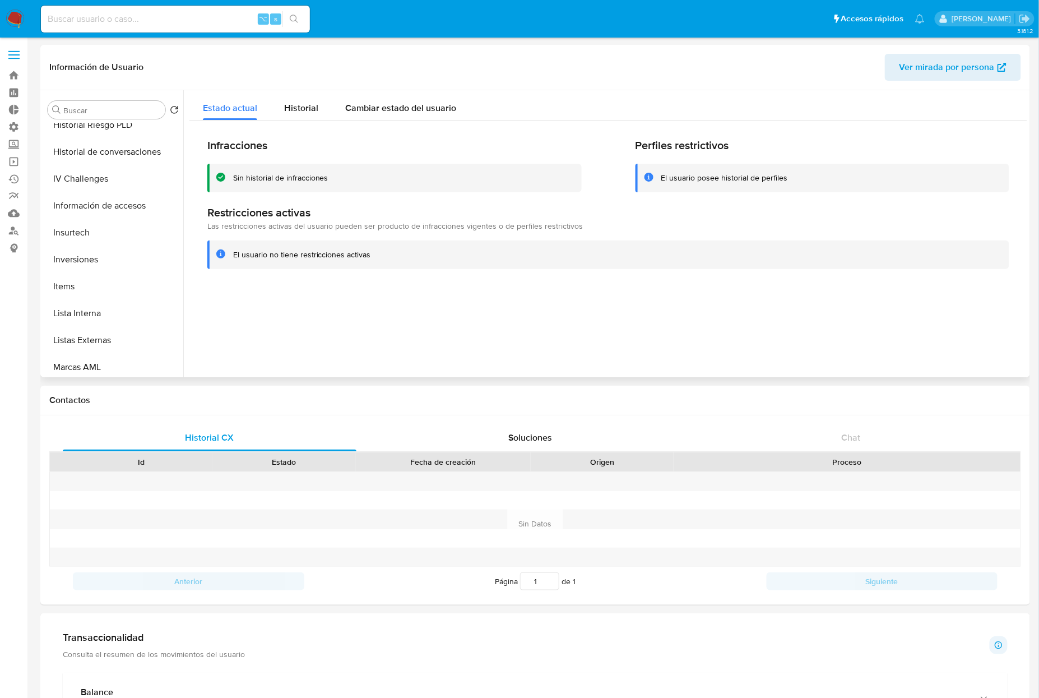
scroll to position [581, 0]
click at [86, 344] on button "Aprobados" at bounding box center [108, 336] width 131 height 27
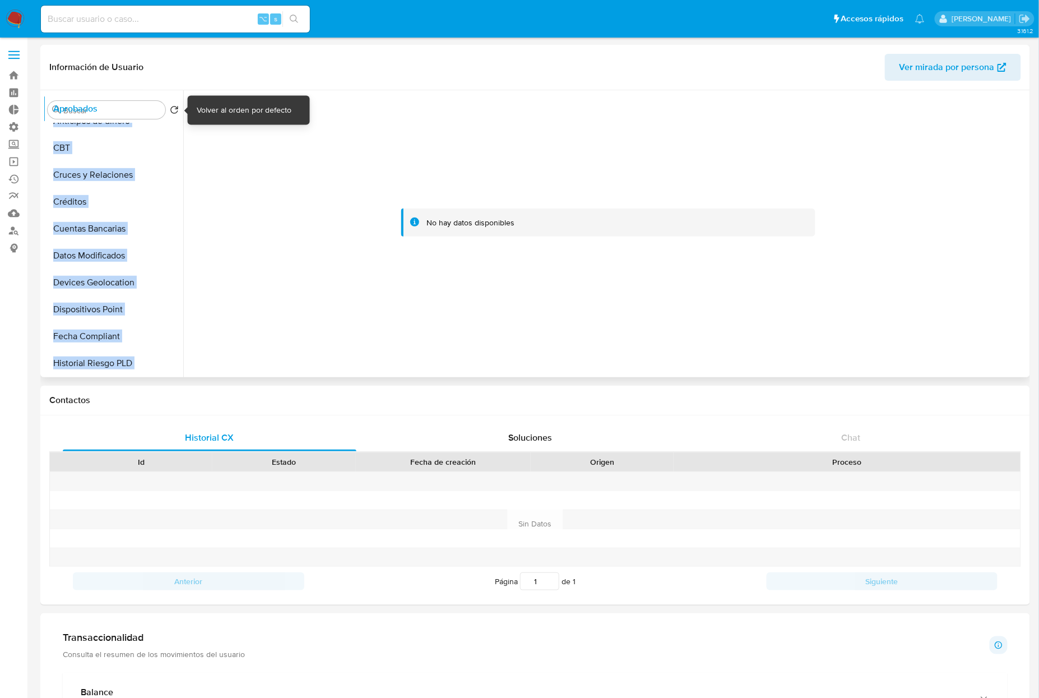
scroll to position [0, 0]
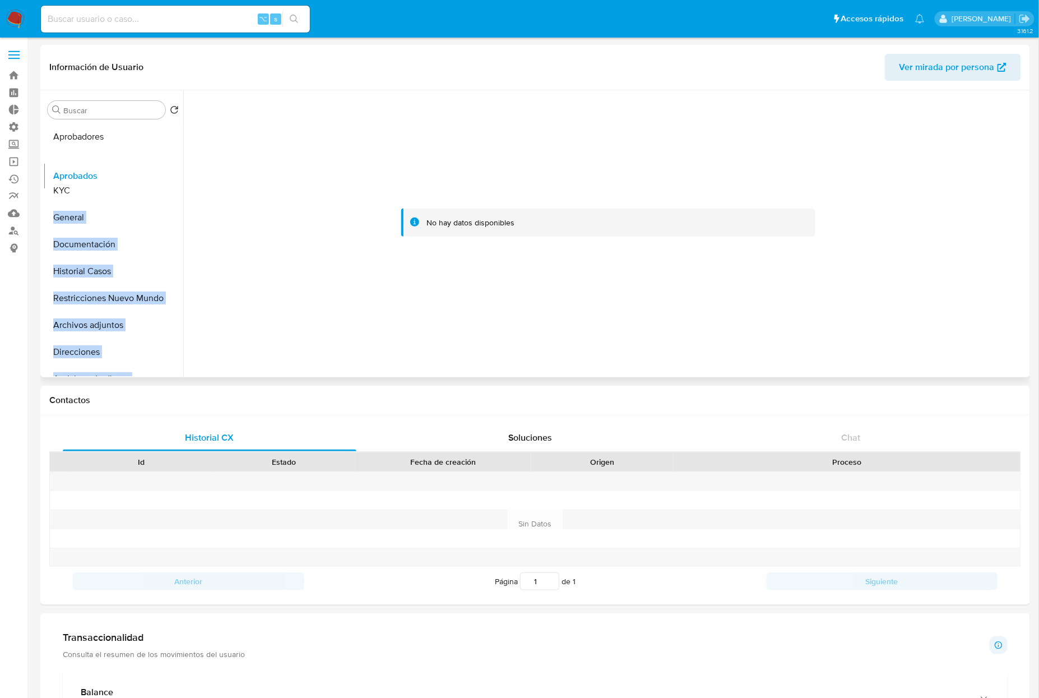
drag, startPoint x: 161, startPoint y: 335, endPoint x: 174, endPoint y: 171, distance: 163.6
click at [174, 171] on ul "Aprobadores KYC General Documentación Historial Casos Restricciones Nuevo Mundo…" at bounding box center [113, 249] width 140 height 253
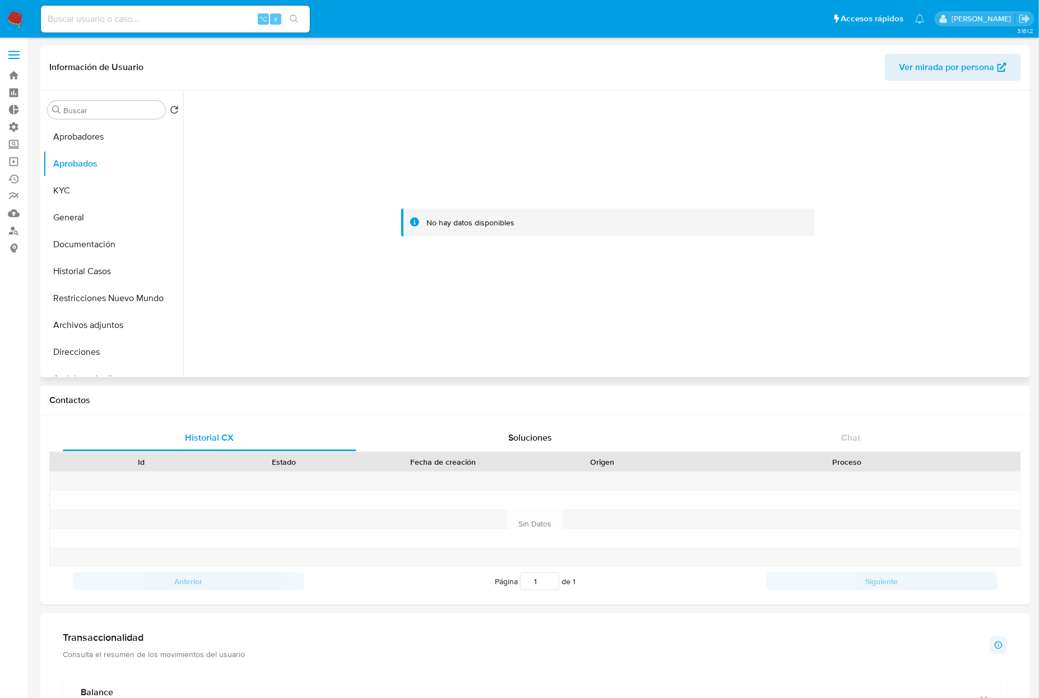
click at [295, 325] on div at bounding box center [608, 222] width 829 height 247
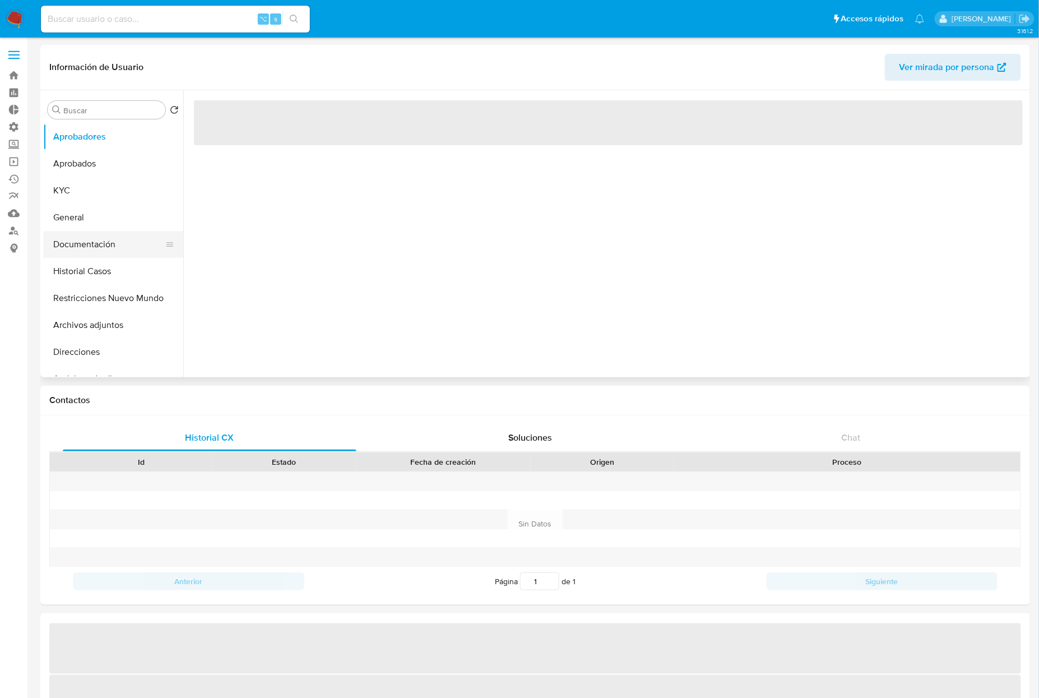
click at [89, 241] on button "Documentación" at bounding box center [108, 244] width 131 height 27
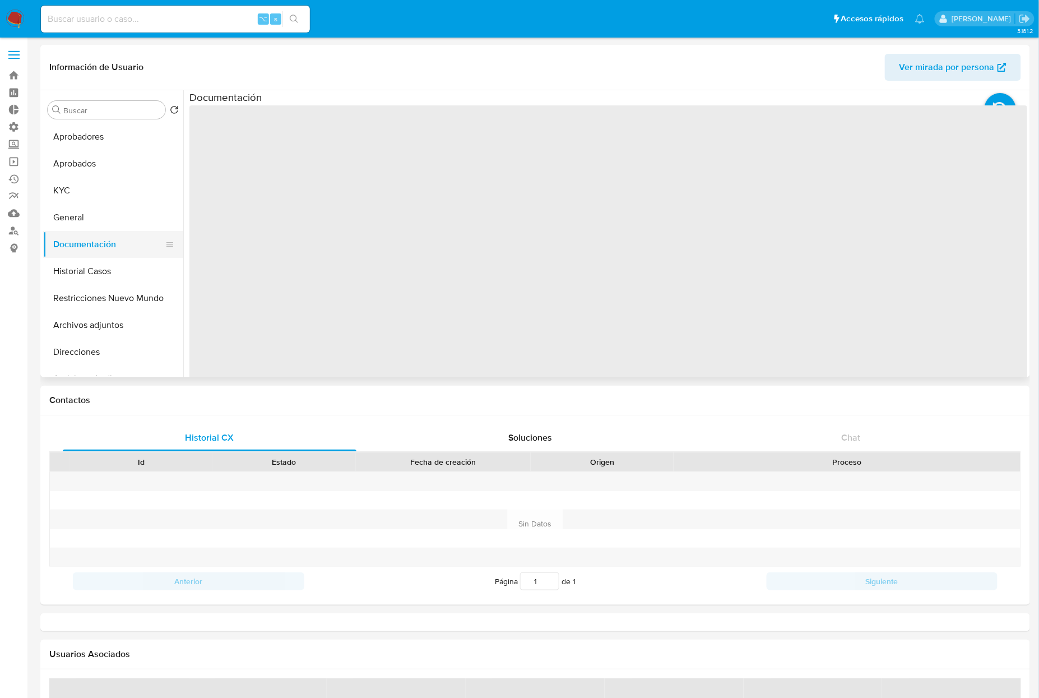
select select "10"
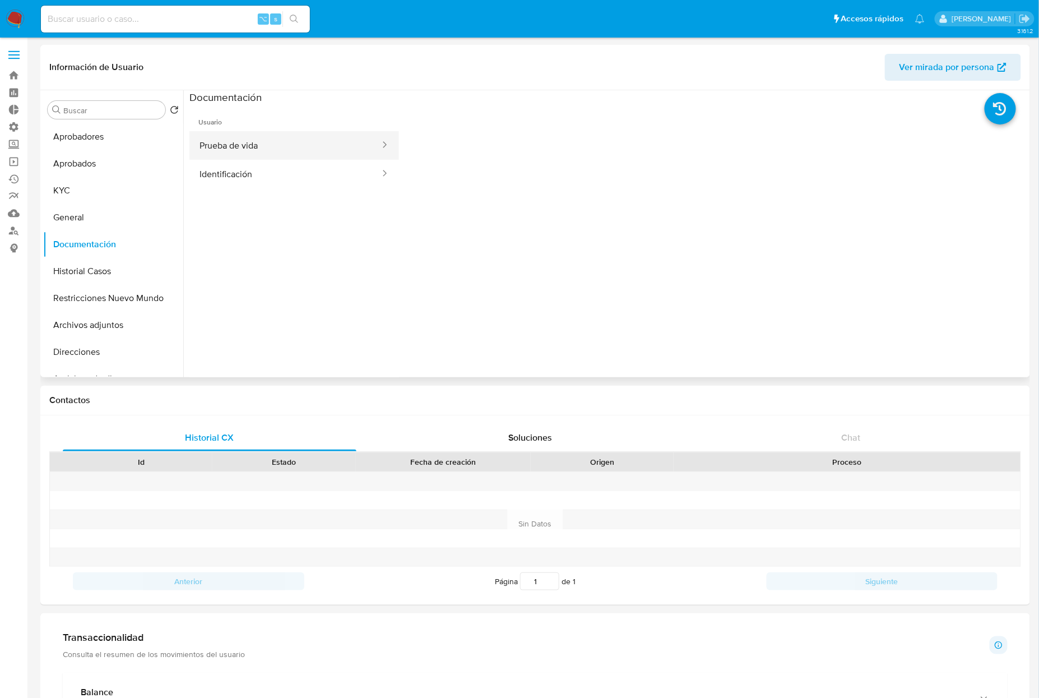
click at [217, 143] on button "Prueba de vida" at bounding box center [285, 145] width 192 height 29
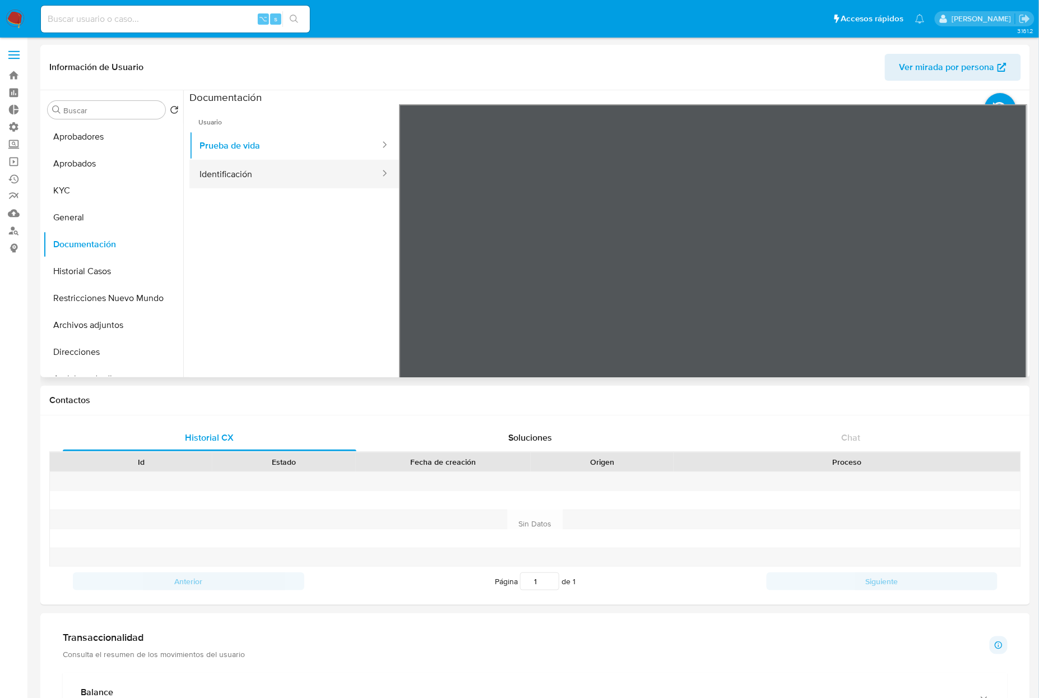
click at [258, 171] on button "Identificación" at bounding box center [285, 174] width 192 height 29
click at [1008, 291] on icon at bounding box center [1013, 286] width 22 height 22
click at [791, 91] on section at bounding box center [608, 276] width 838 height 373
click at [407, 290] on icon at bounding box center [413, 286] width 22 height 22
click at [1006, 290] on icon at bounding box center [1013, 286] width 22 height 22
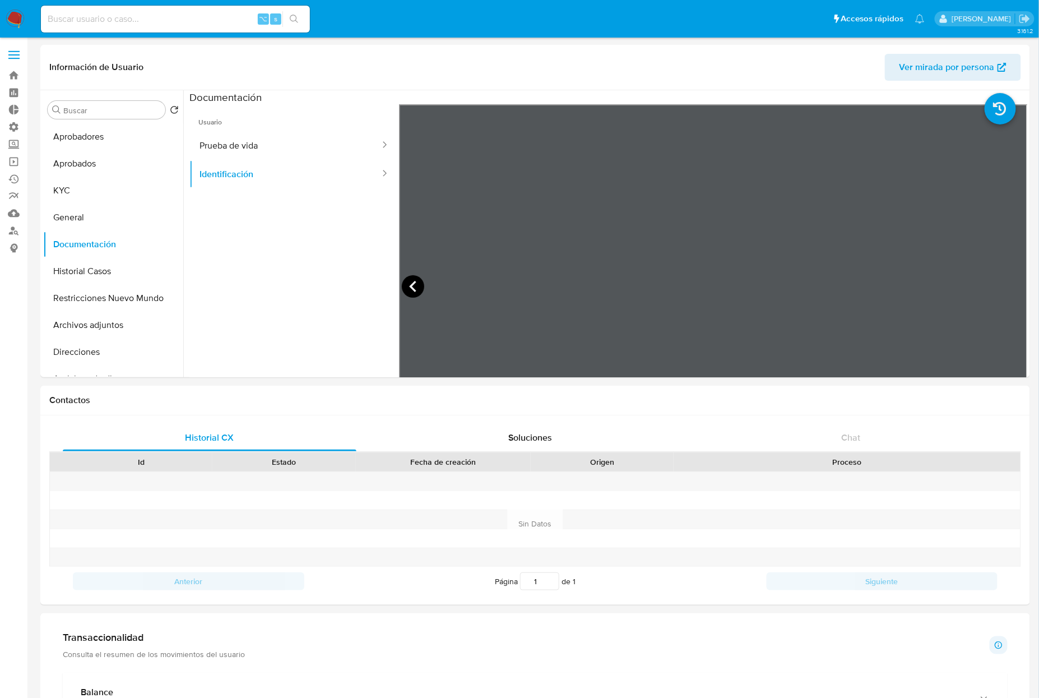
click at [402, 294] on icon at bounding box center [413, 286] width 22 height 22
click at [284, 147] on button "Prueba de vida" at bounding box center [285, 145] width 192 height 29
click at [59, 194] on button "KYC" at bounding box center [108, 190] width 131 height 27
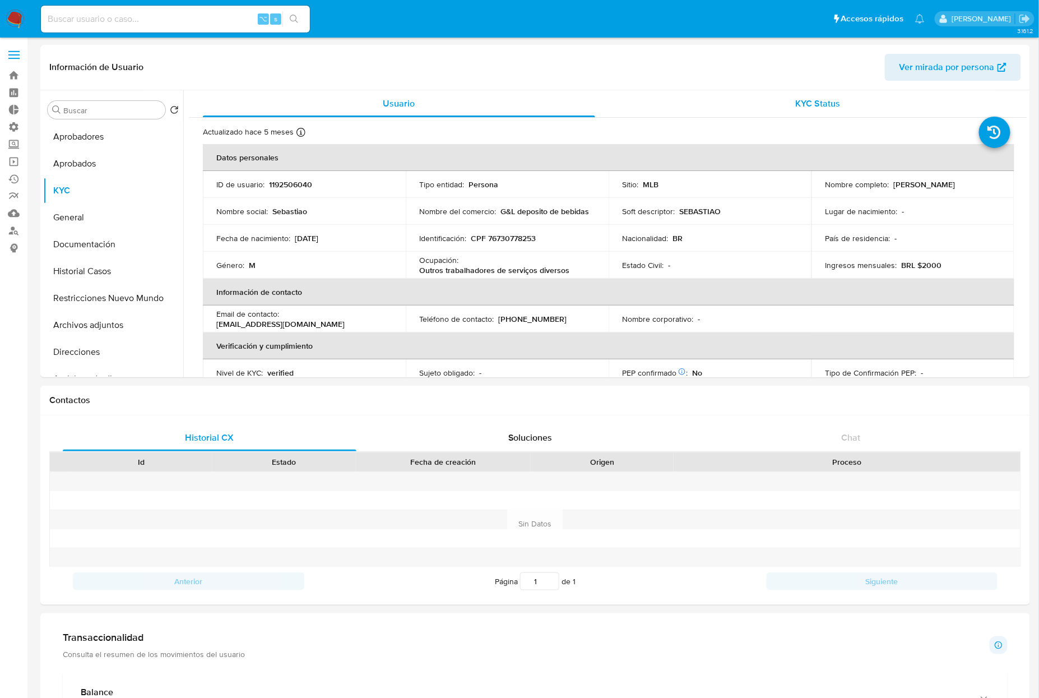
click at [832, 113] on div "KYC Status" at bounding box center [818, 103] width 392 height 27
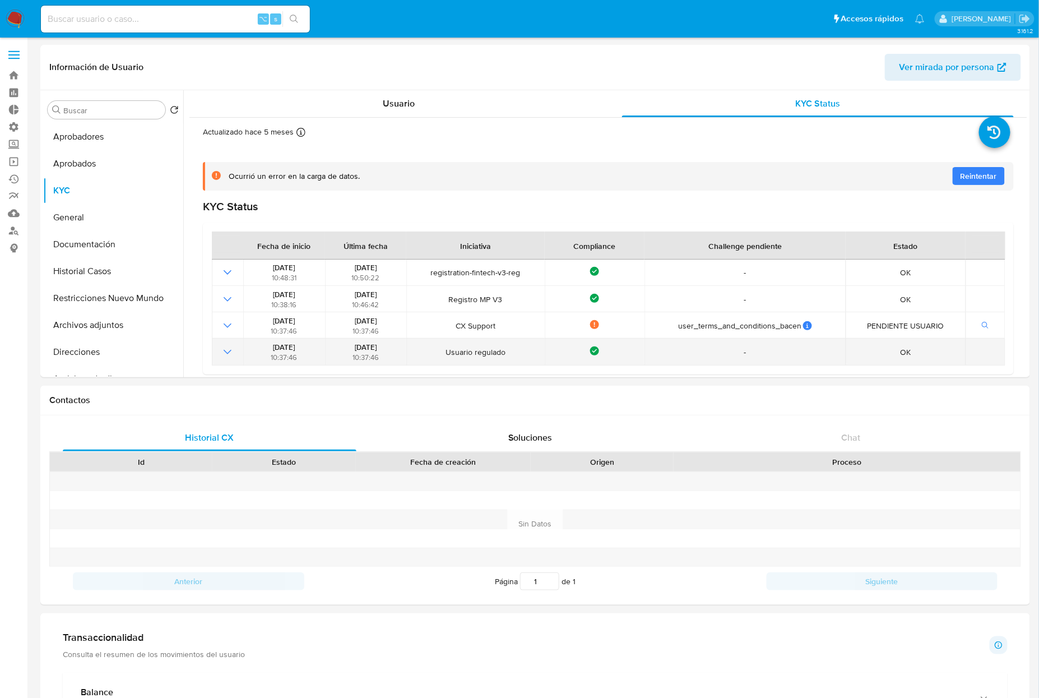
scroll to position [6, 0]
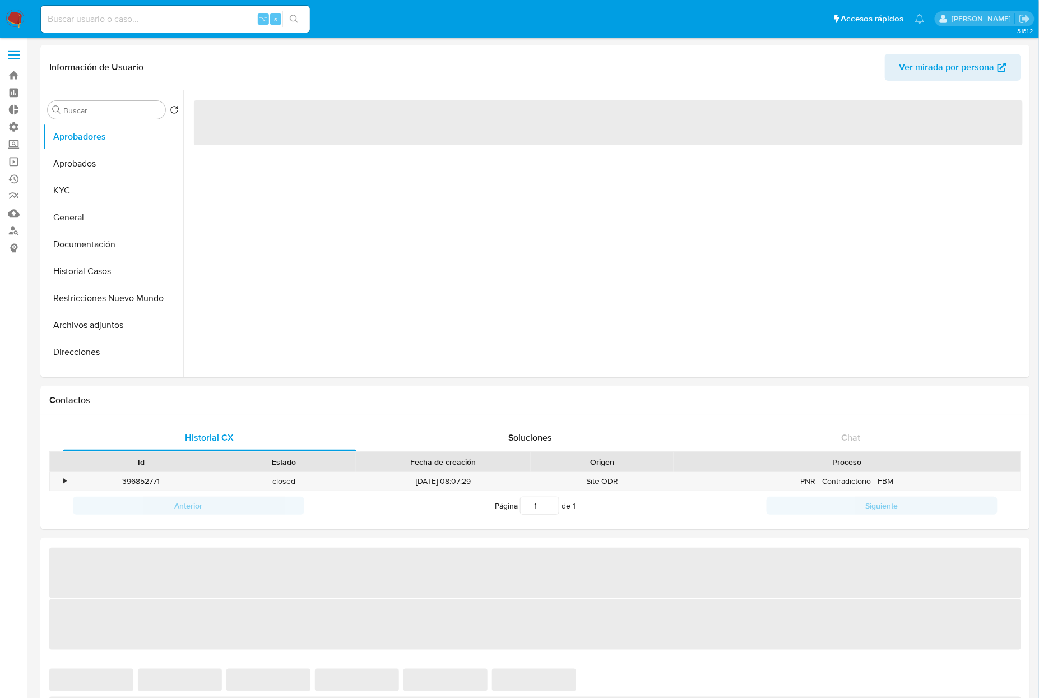
select select "10"
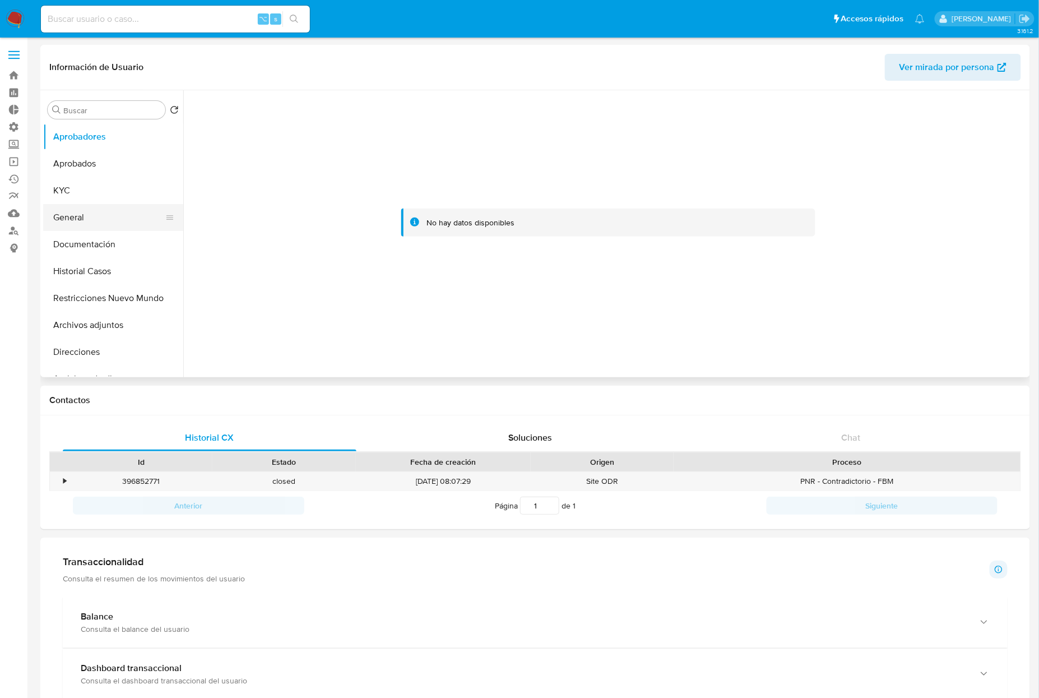
click at [81, 214] on button "General" at bounding box center [108, 217] width 131 height 27
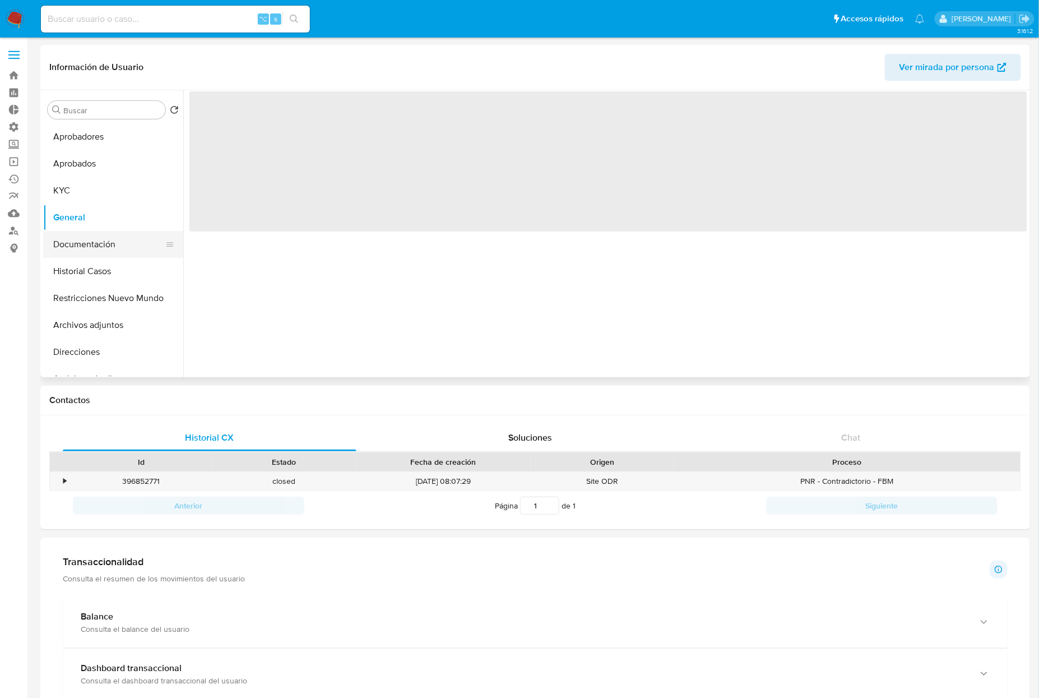
click at [92, 244] on button "Documentación" at bounding box center [108, 244] width 131 height 27
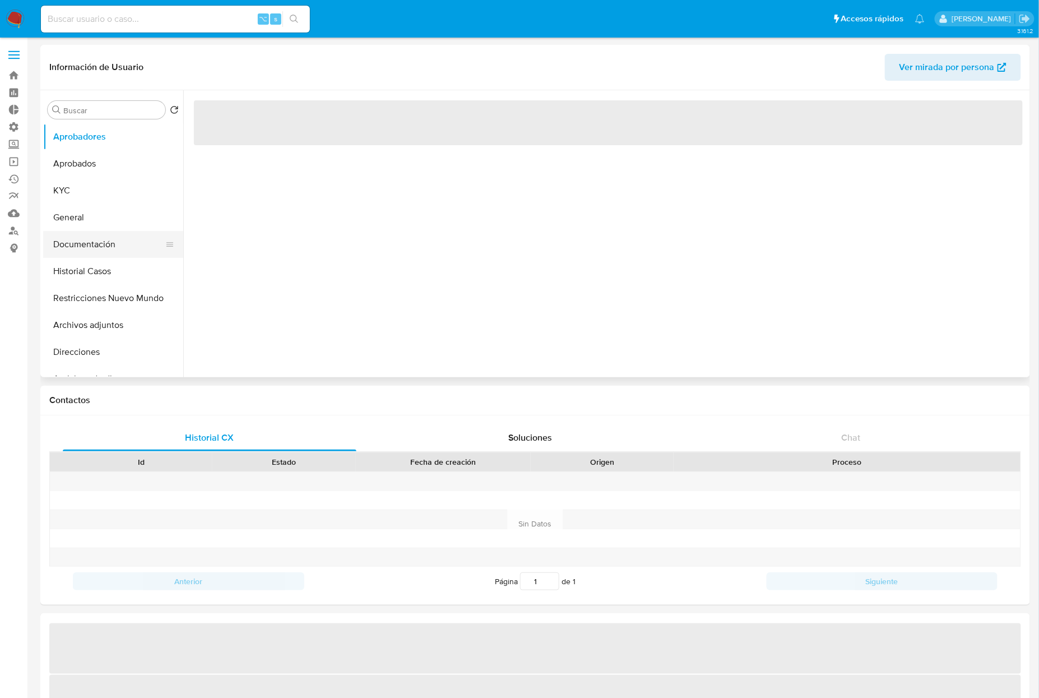
click at [110, 247] on button "Documentación" at bounding box center [108, 244] width 131 height 27
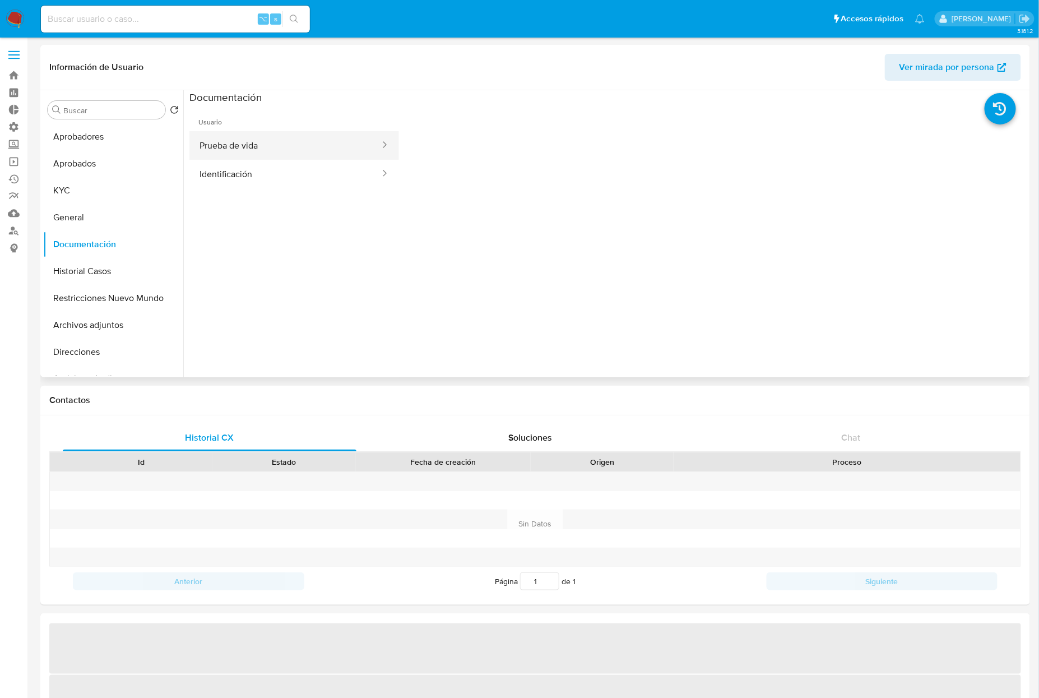
select select "10"
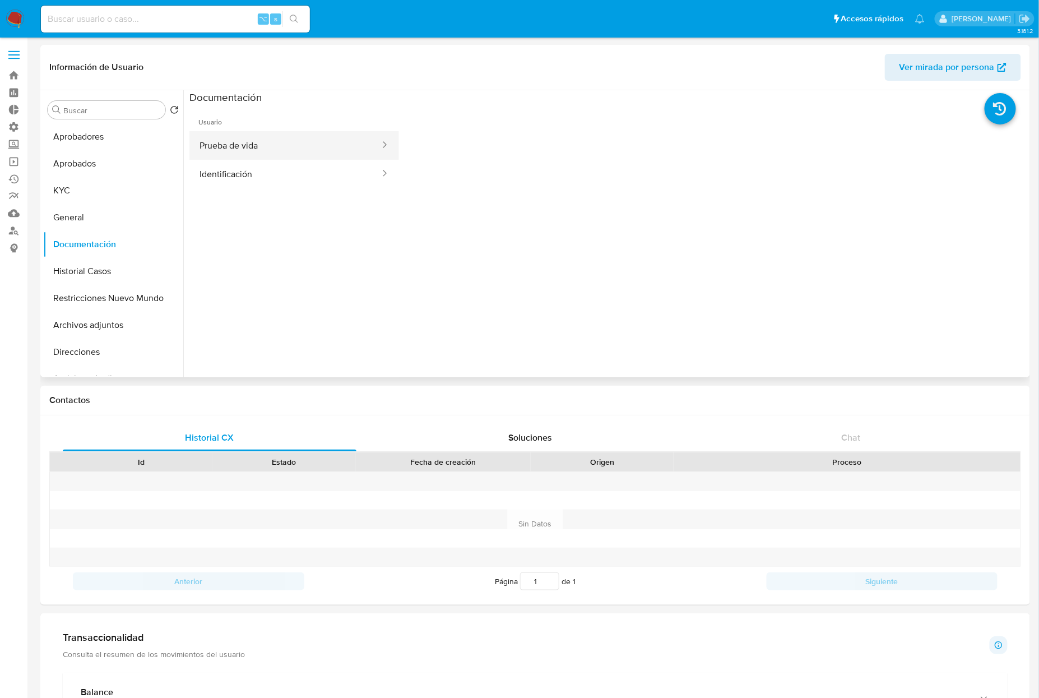
click at [277, 149] on button "Prueba de vida" at bounding box center [285, 145] width 192 height 29
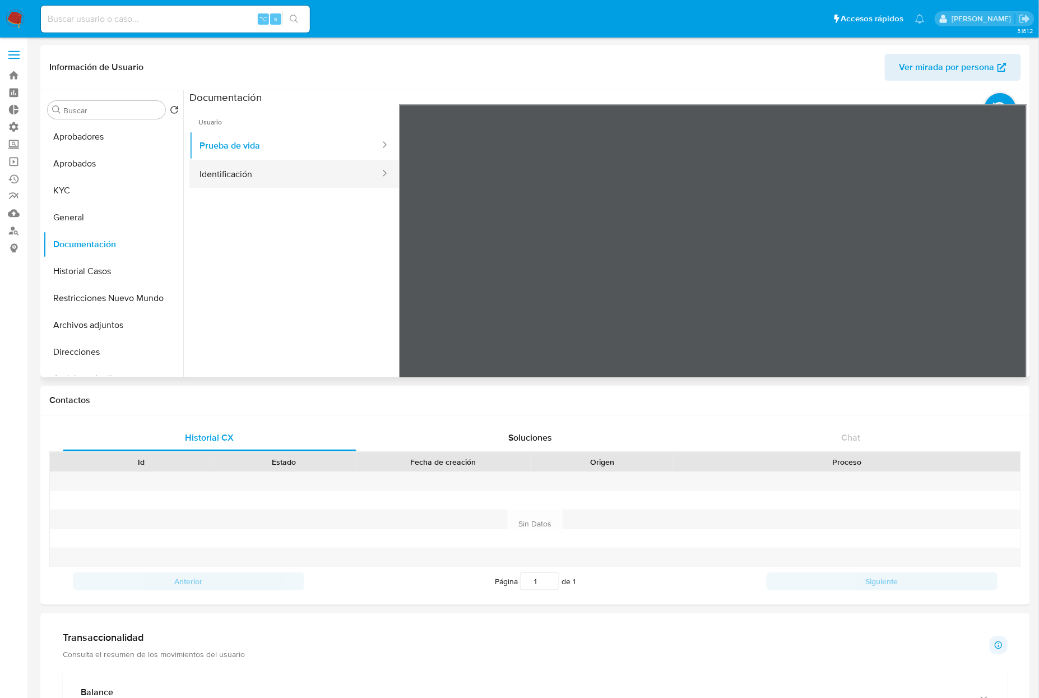
click at [190, 173] on button "Identificación" at bounding box center [285, 174] width 192 height 29
click at [1010, 288] on icon at bounding box center [1013, 286] width 7 height 11
click at [817, 403] on div "Información de Usuario Ver mirada por persona Buscar Volver al orden por defect…" at bounding box center [535, 620] width 990 height 1151
click at [106, 168] on button "Aprobados" at bounding box center [108, 163] width 131 height 27
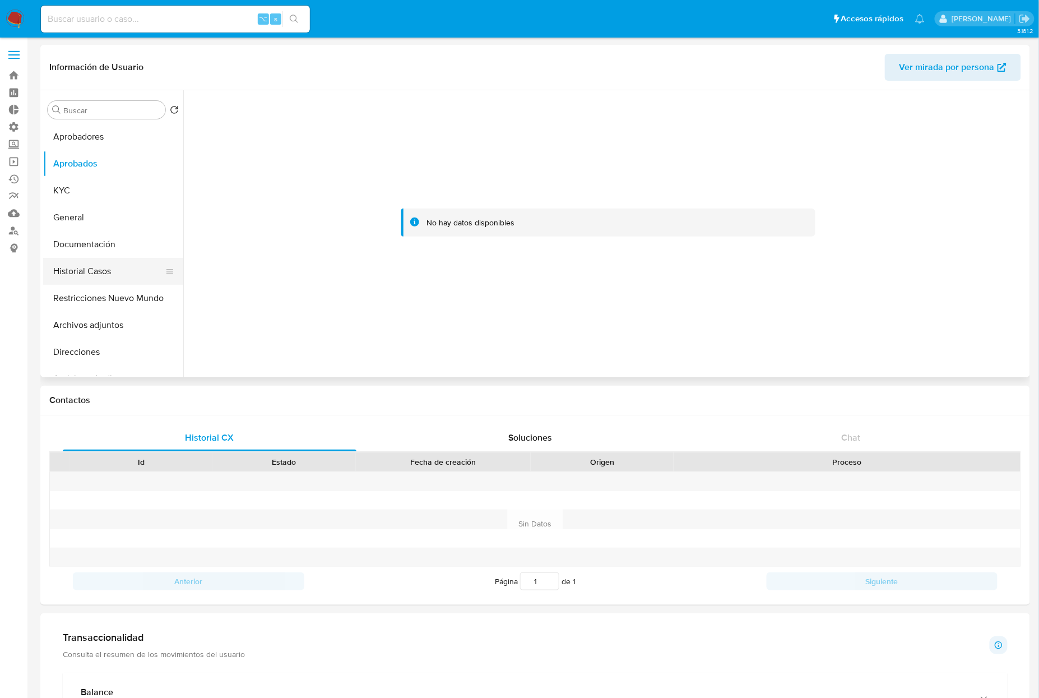
click at [85, 268] on button "Historial Casos" at bounding box center [108, 271] width 131 height 27
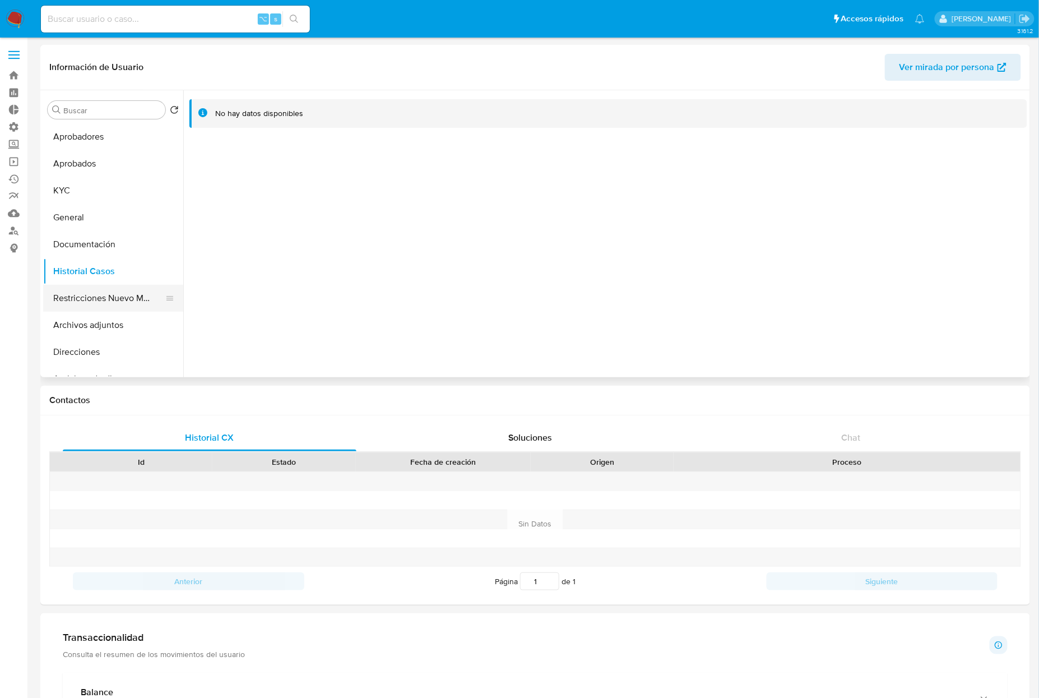
click at [84, 297] on button "Restricciones Nuevo Mundo" at bounding box center [108, 298] width 131 height 27
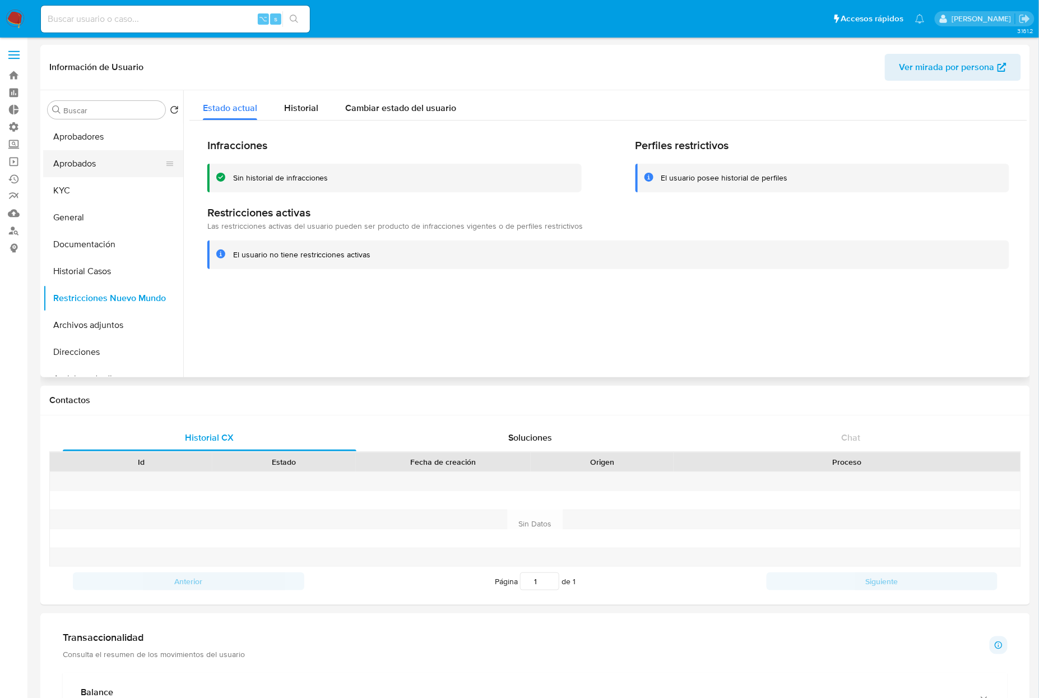
click at [92, 168] on button "Aprobados" at bounding box center [108, 163] width 131 height 27
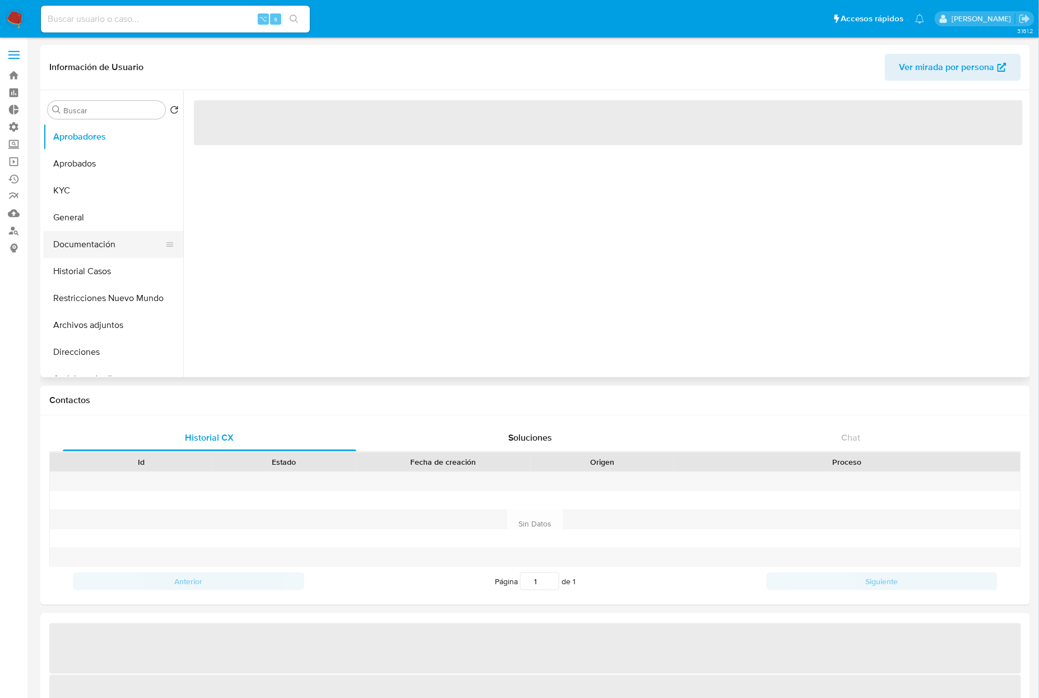
click at [106, 237] on button "Documentación" at bounding box center [108, 244] width 131 height 27
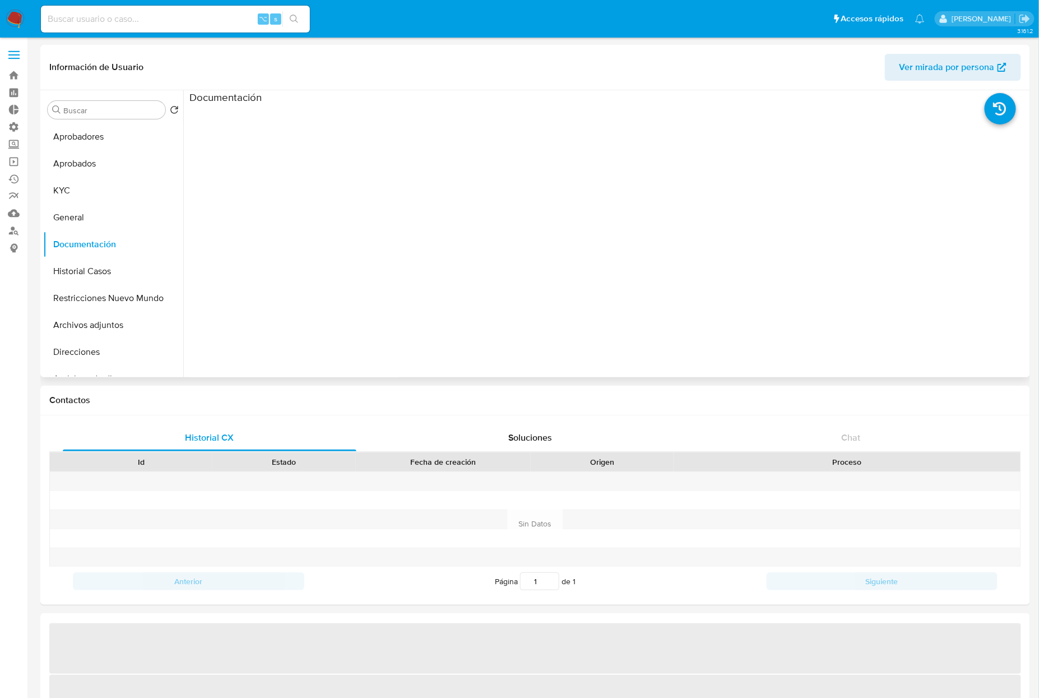
select select "10"
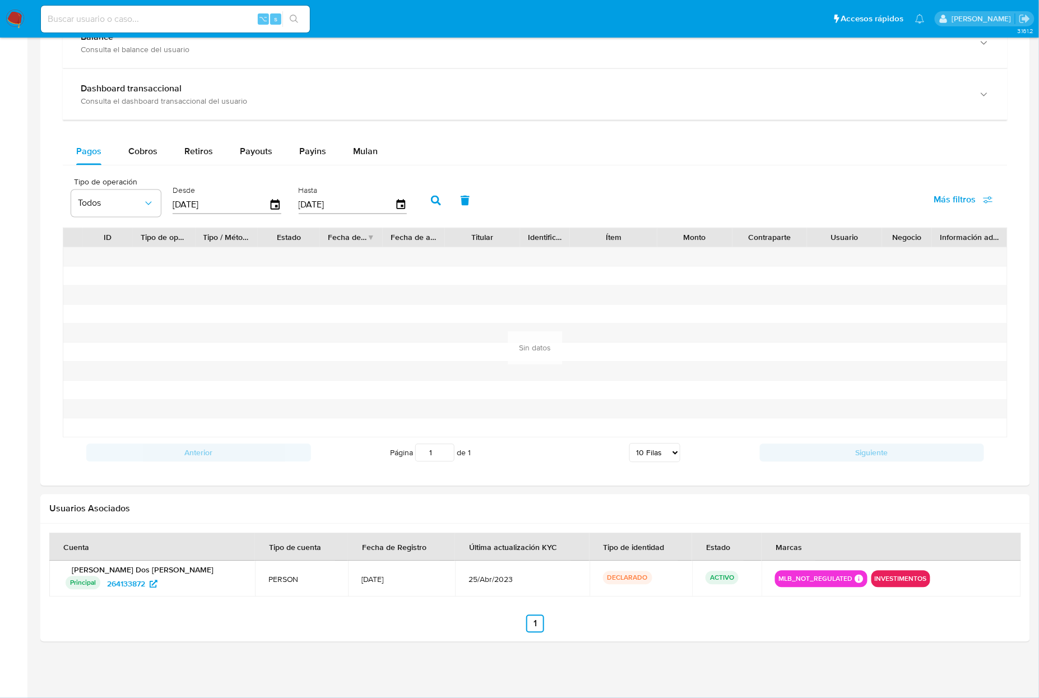
scroll to position [660, 0]
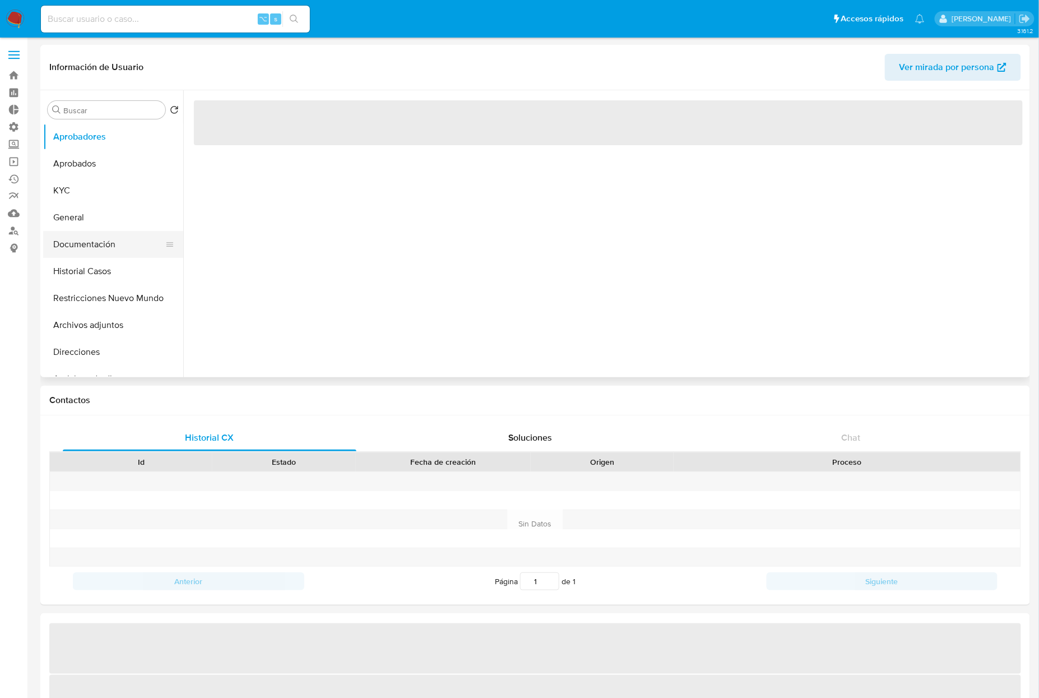
select select "10"
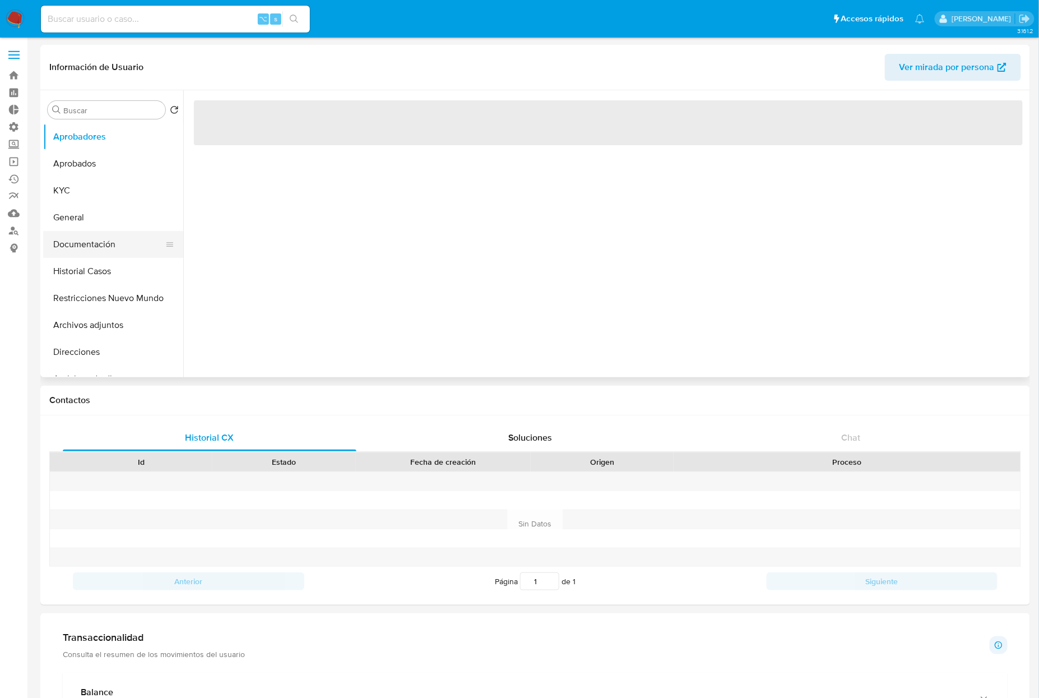
click at [73, 239] on button "Documentación" at bounding box center [108, 244] width 131 height 27
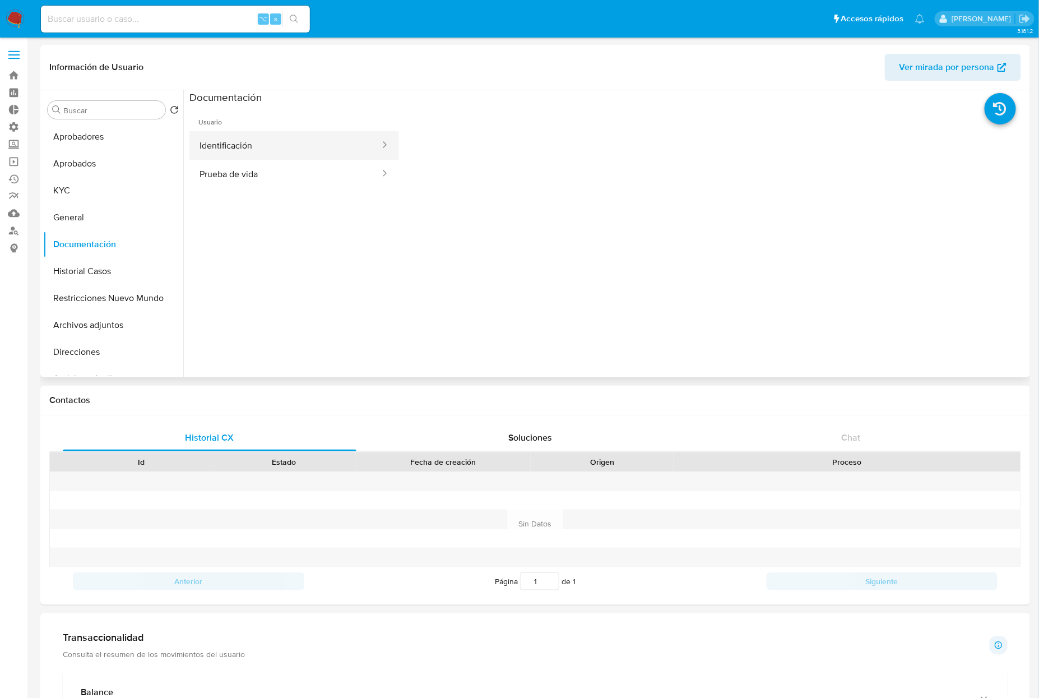
click at [231, 150] on button "Identificación" at bounding box center [285, 145] width 192 height 29
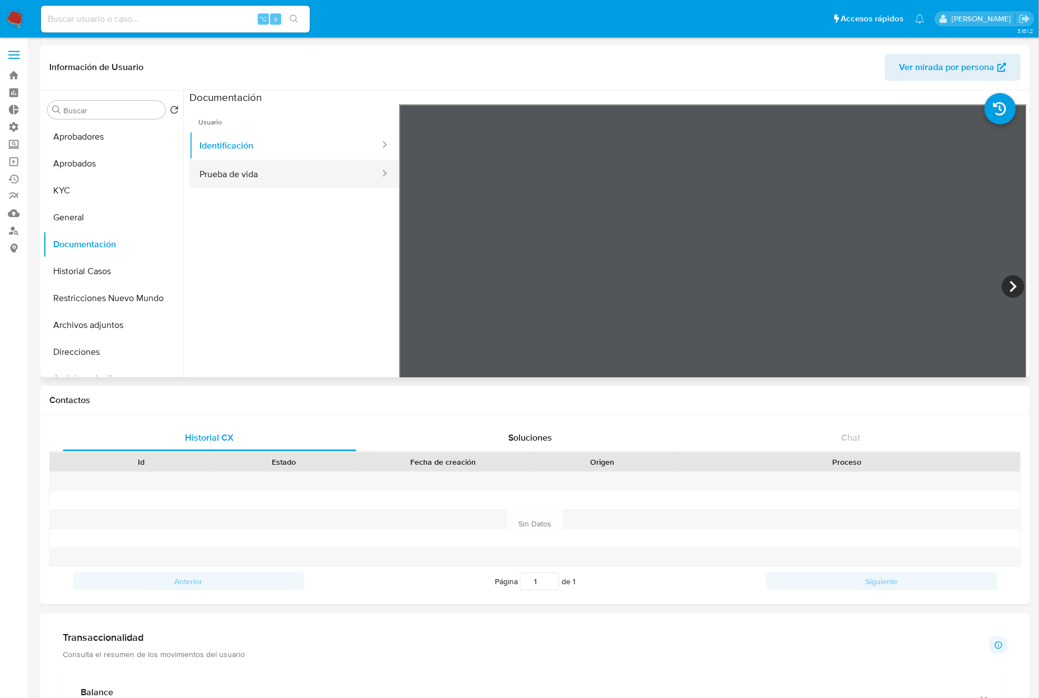
click at [252, 164] on button "Prueba de vida" at bounding box center [285, 174] width 192 height 29
click at [114, 164] on button "Aprobados" at bounding box center [108, 163] width 131 height 27
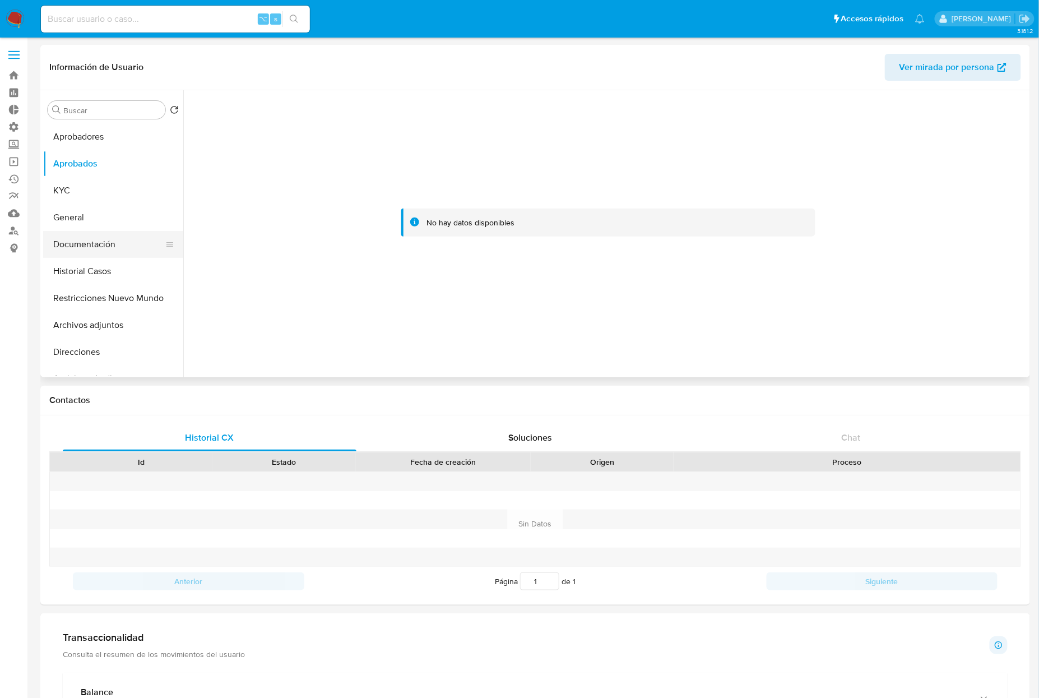
click at [97, 250] on button "Documentación" at bounding box center [108, 244] width 131 height 27
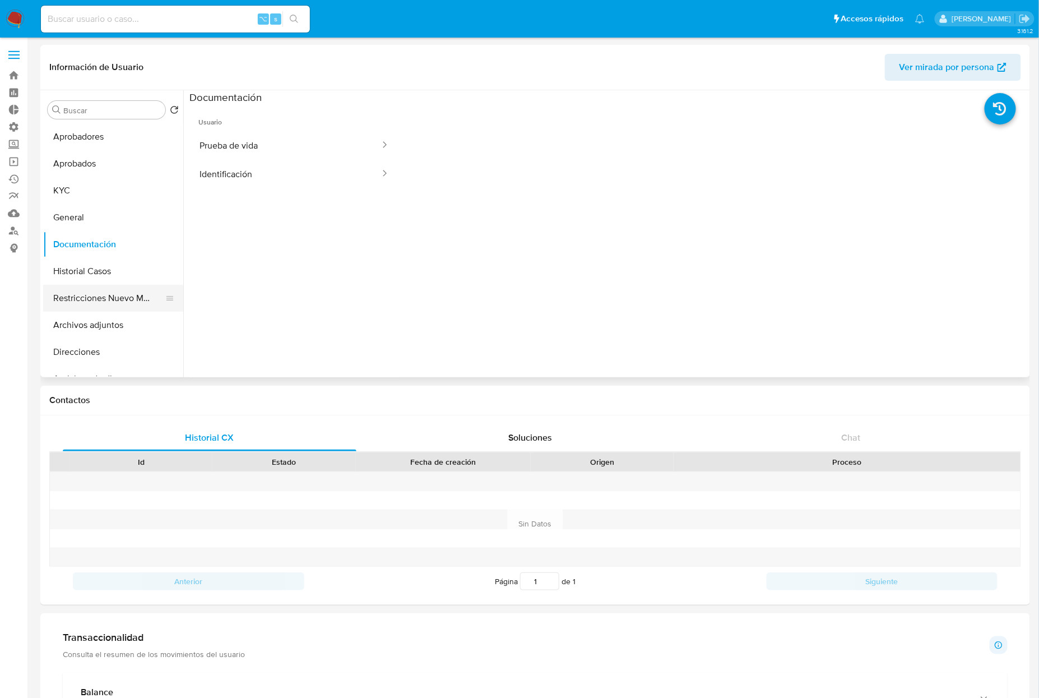
click at [106, 305] on button "Restricciones Nuevo Mundo" at bounding box center [108, 298] width 131 height 27
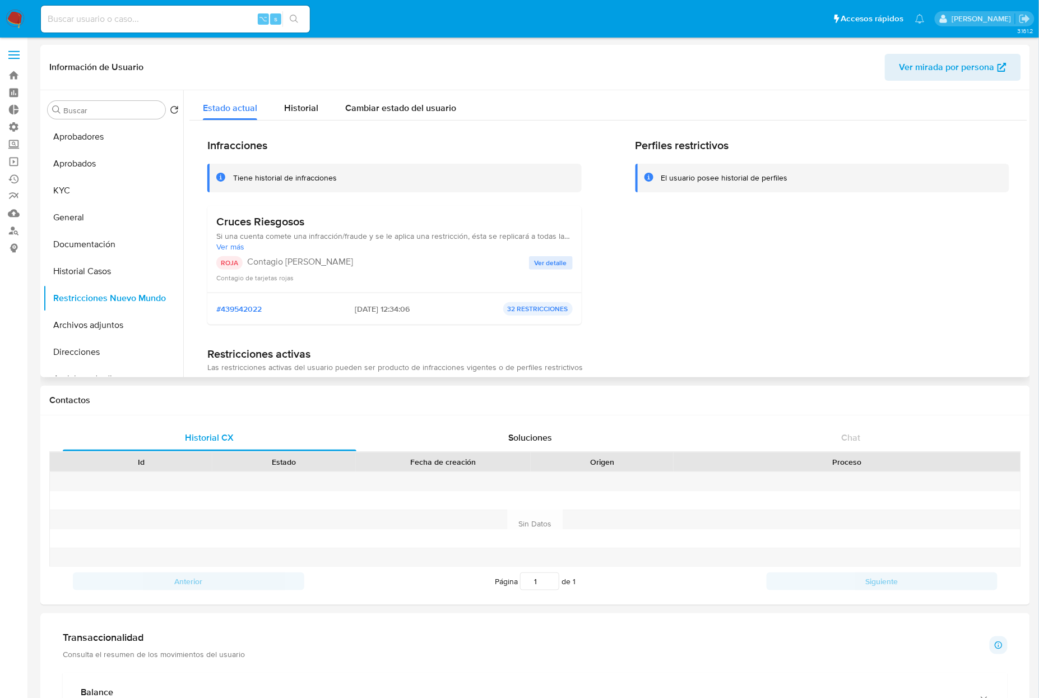
click at [555, 263] on span "Ver detalle" at bounding box center [551, 262] width 33 height 11
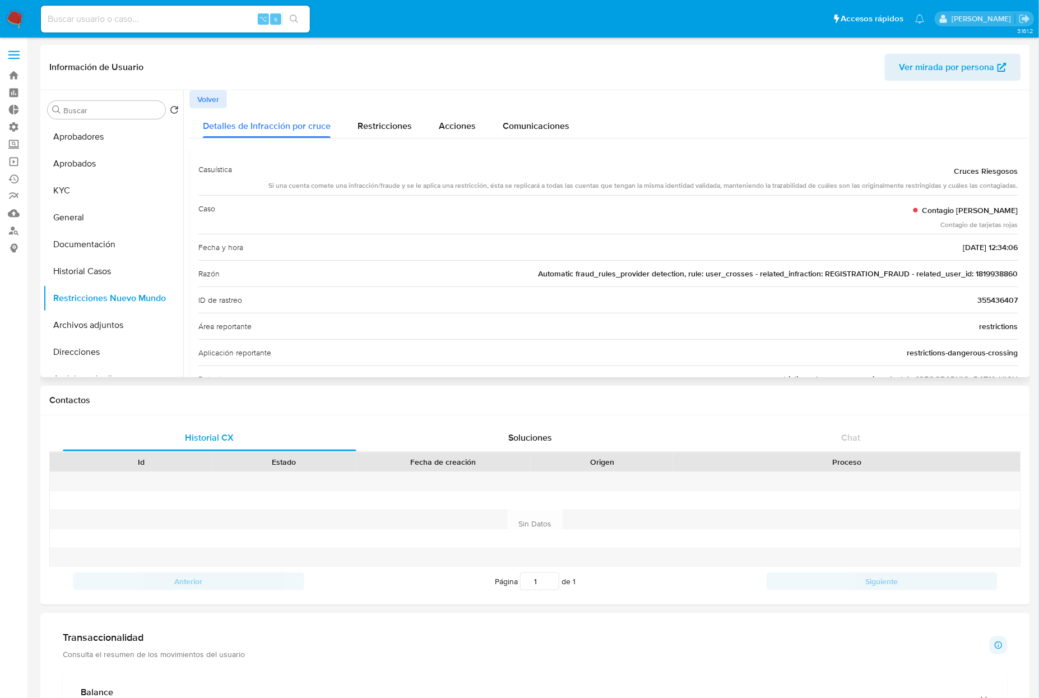
click at [977, 276] on span "Automatic fraud_rules_provider detection, rule: user_crosses - related_infracti…" at bounding box center [778, 273] width 480 height 11
click at [192, 25] on input at bounding box center [175, 19] width 269 height 15
paste input "1819938860"
type input "1819938860"
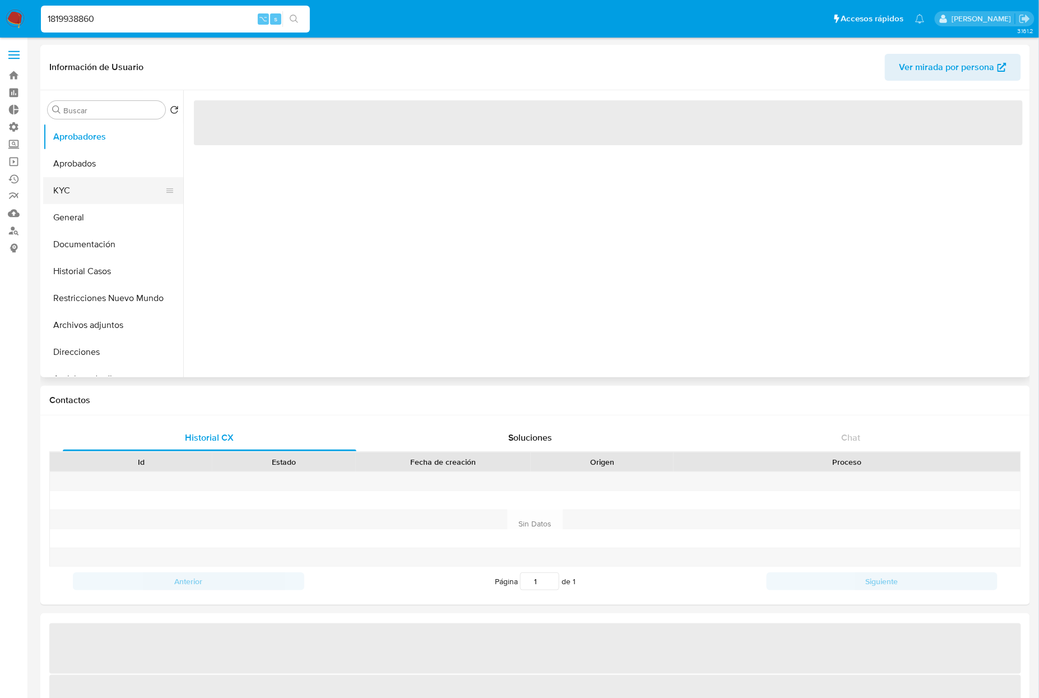
select select "10"
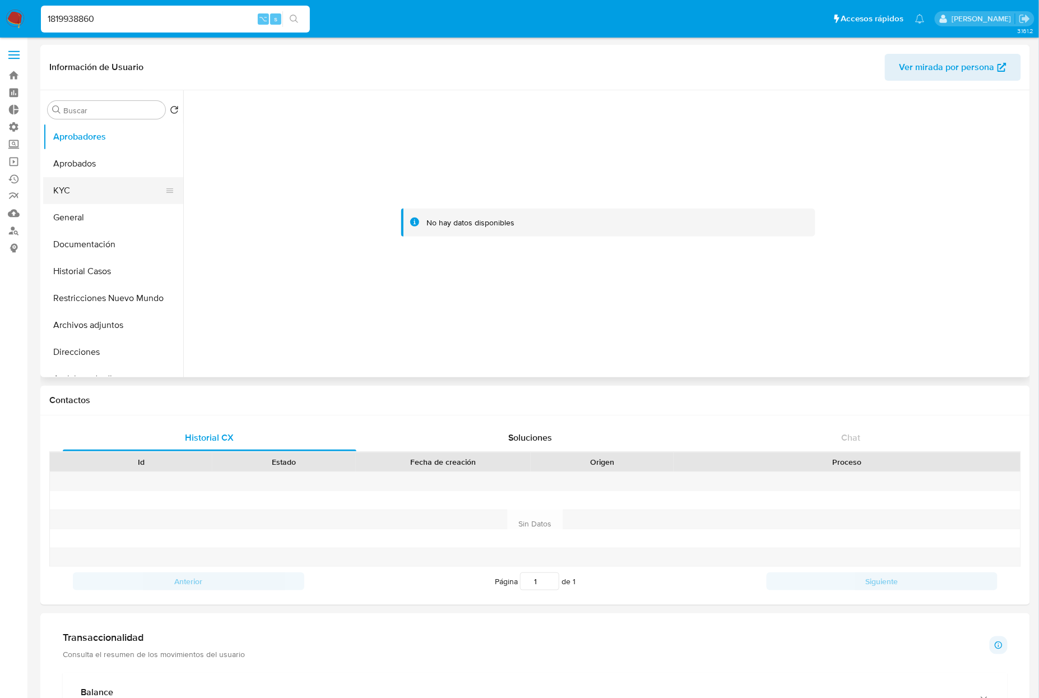
click at [94, 194] on button "KYC" at bounding box center [108, 190] width 131 height 27
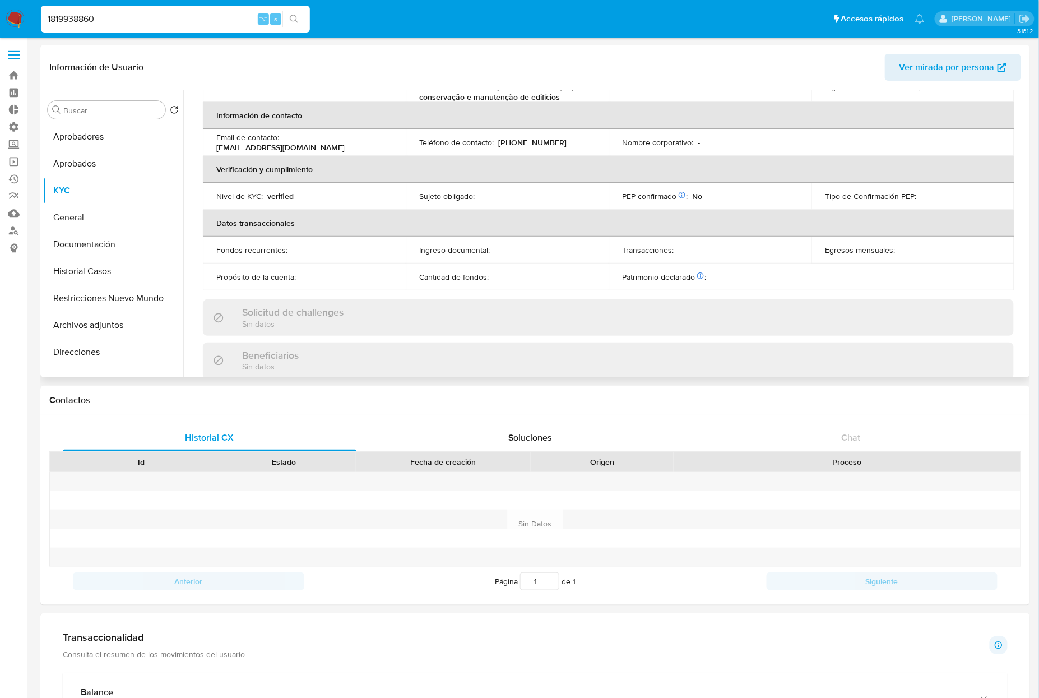
scroll to position [184, 0]
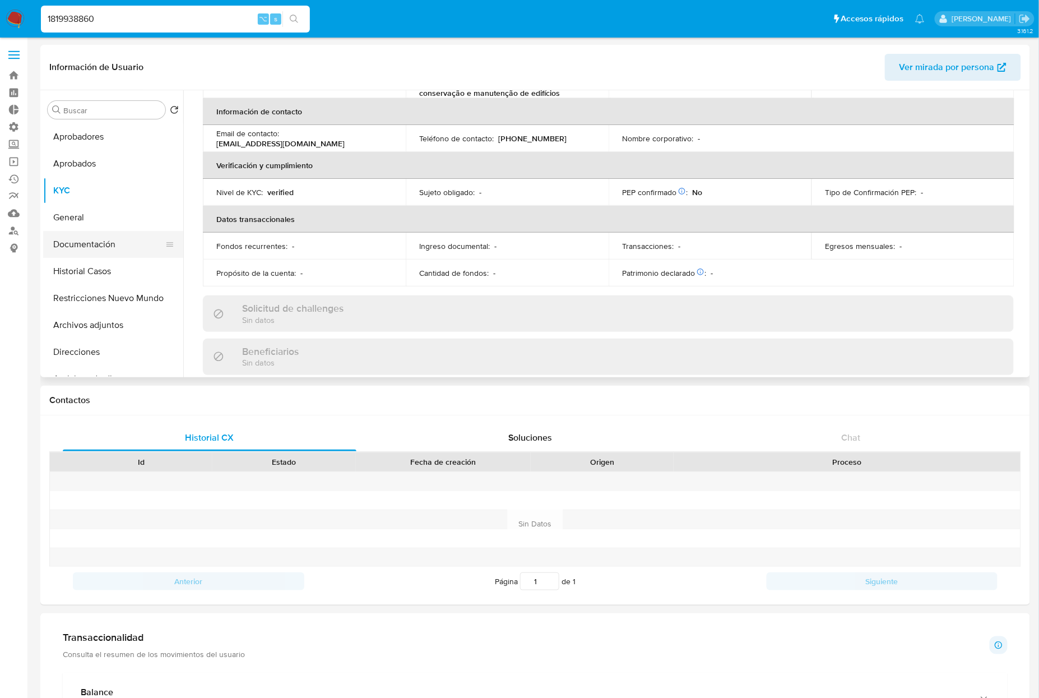
click at [98, 240] on button "Documentación" at bounding box center [108, 244] width 131 height 27
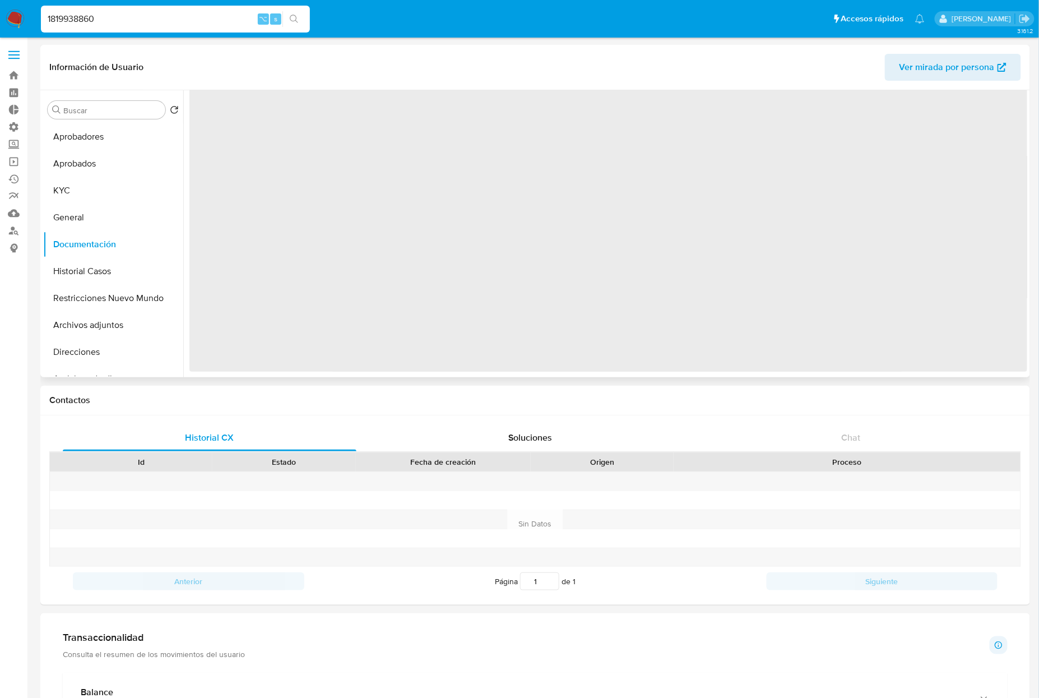
scroll to position [0, 0]
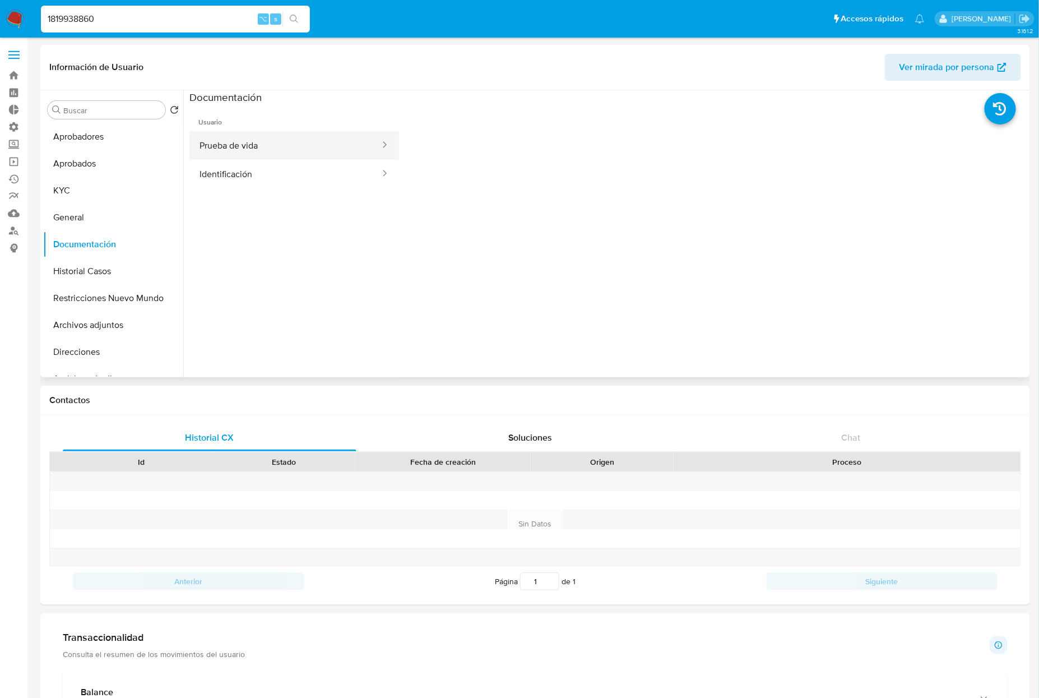
click at [298, 145] on button "Prueba de vida" at bounding box center [285, 145] width 192 height 29
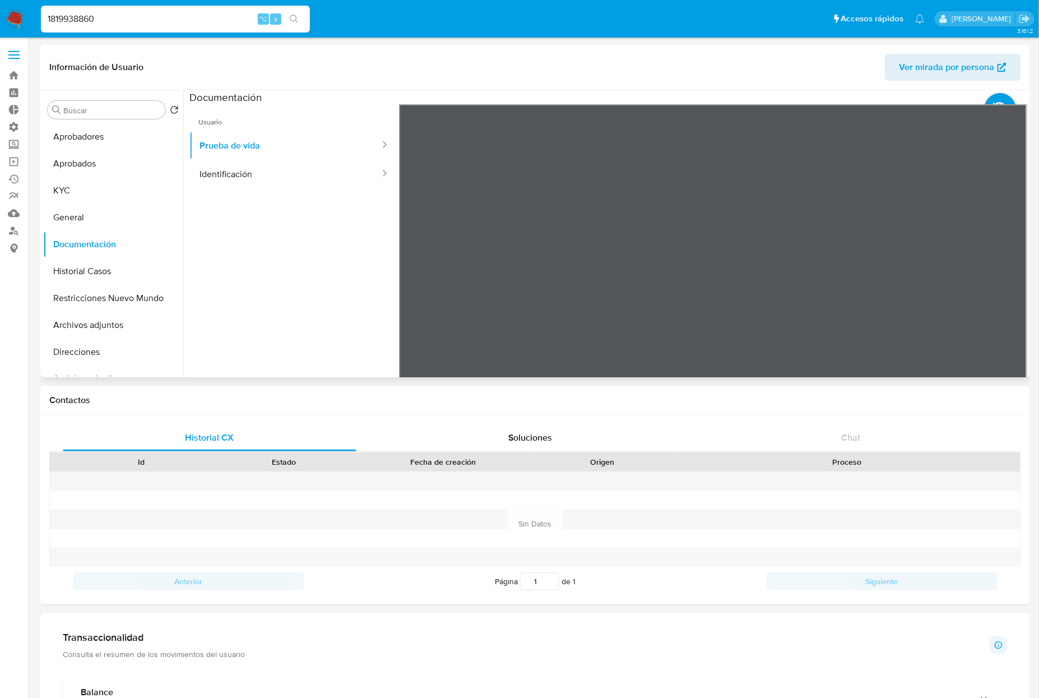
click at [877, 235] on div at bounding box center [713, 288] width 628 height 368
click at [242, 180] on button "Identificación" at bounding box center [285, 174] width 192 height 29
click at [226, 146] on button "Prueba de vida" at bounding box center [285, 145] width 192 height 29
click at [96, 187] on button "KYC" at bounding box center [108, 190] width 131 height 27
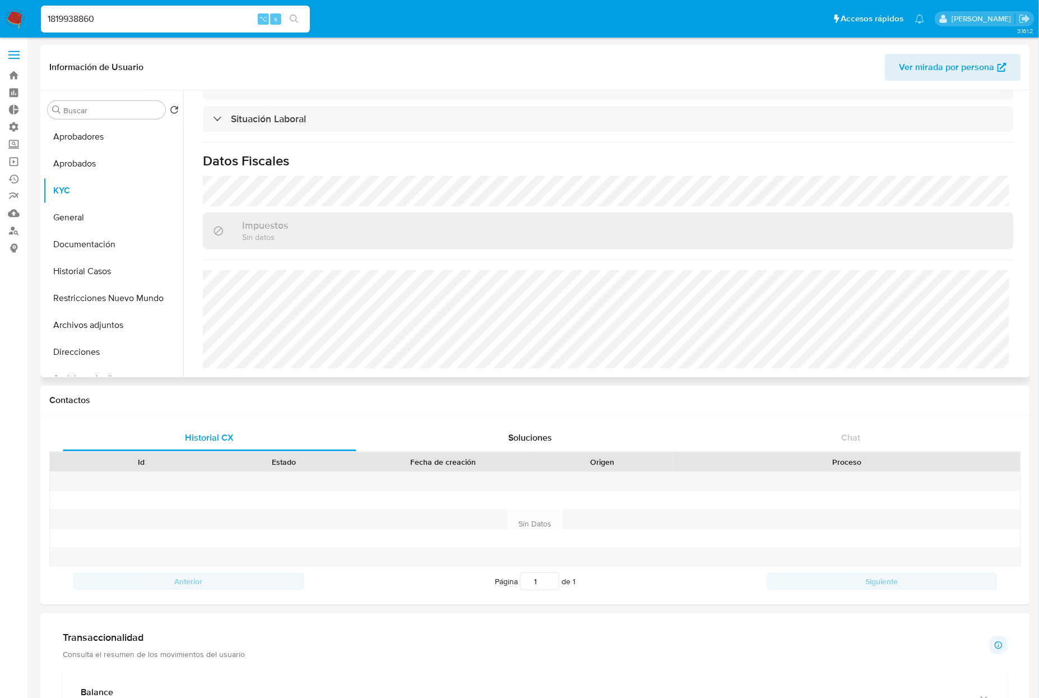
scroll to position [0, 0]
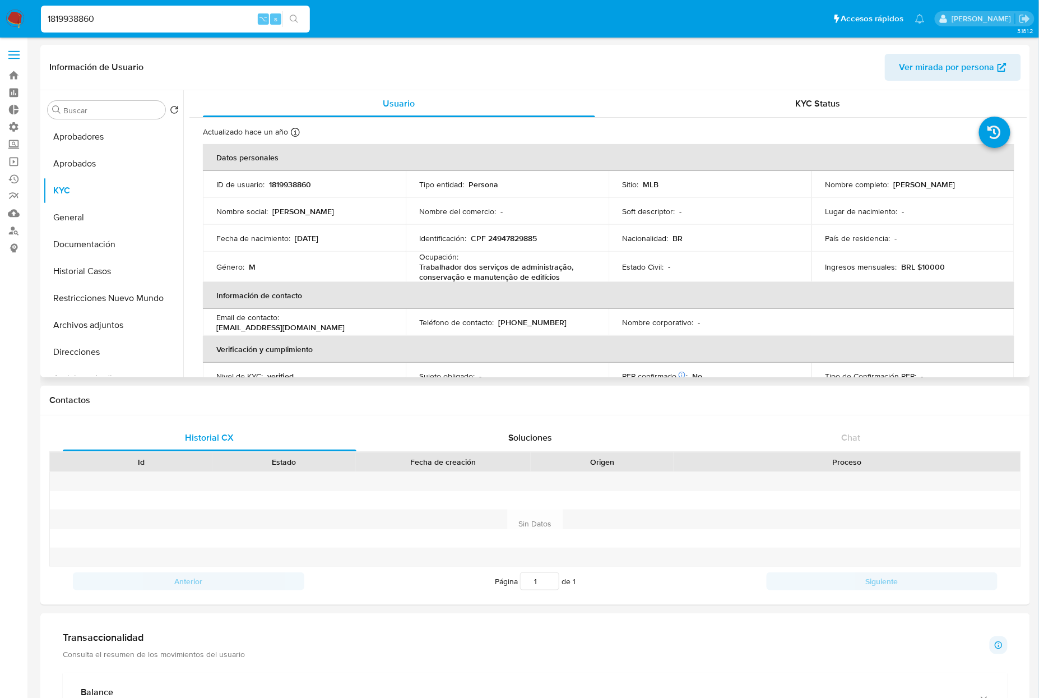
click at [823, 313] on table "Datos personales ID de usuario : 1819938860 Tipo entidad : Persona Sitio : MLB …" at bounding box center [609, 307] width 812 height 326
click at [109, 244] on button "Documentación" at bounding box center [108, 244] width 131 height 27
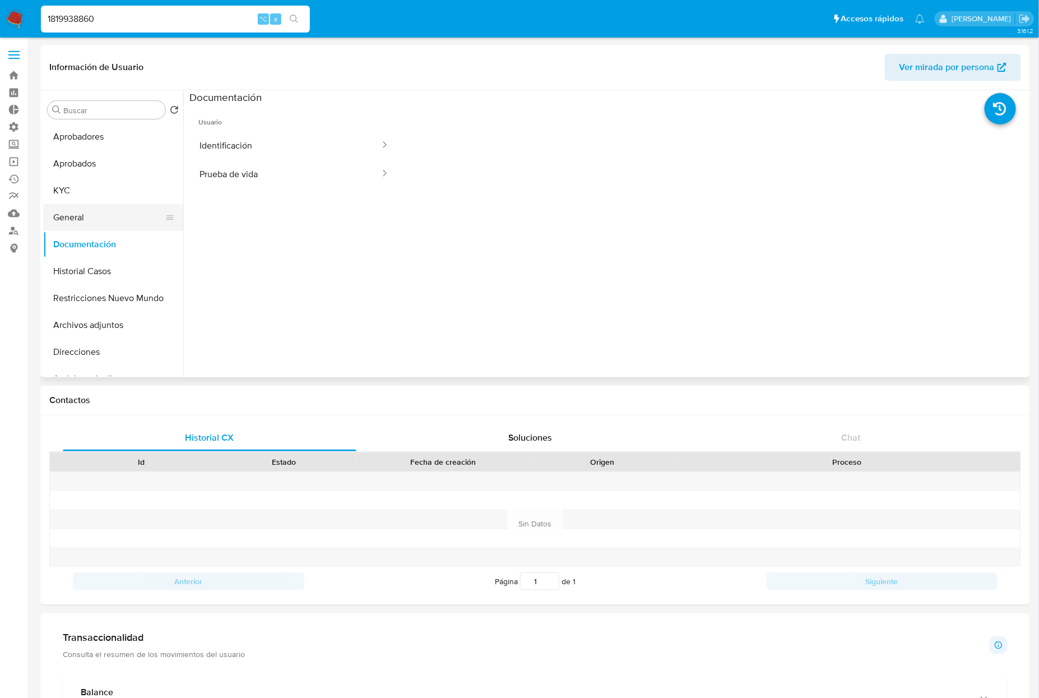
click at [94, 217] on button "General" at bounding box center [108, 217] width 131 height 27
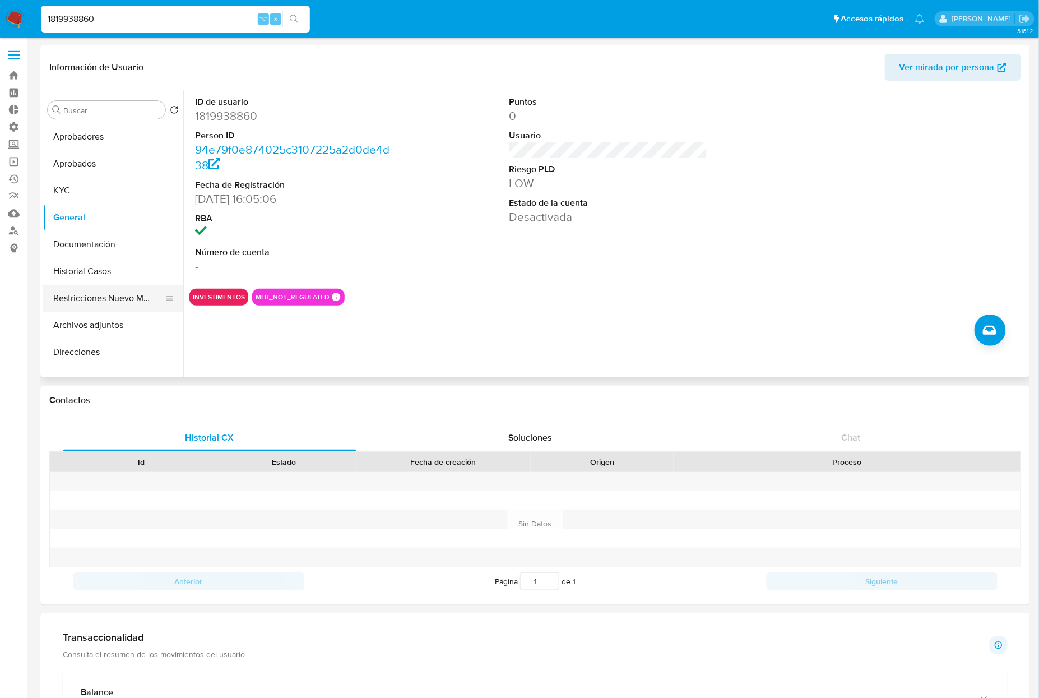
click at [96, 303] on button "Restricciones Nuevo Mundo" at bounding box center [108, 298] width 131 height 27
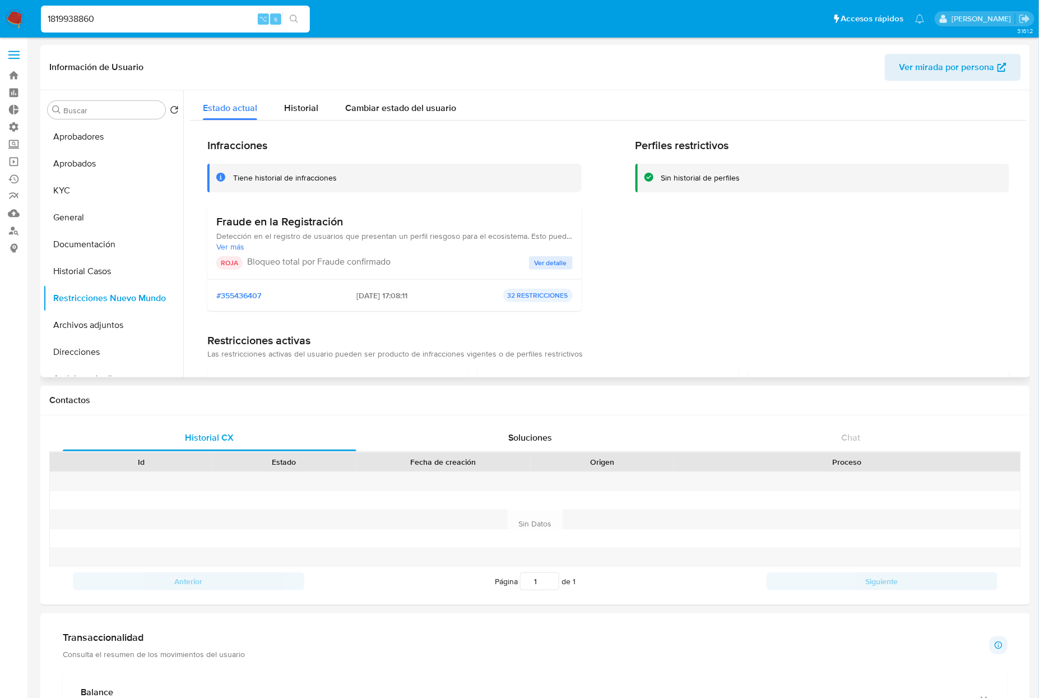
click at [564, 261] on span "Ver detalle" at bounding box center [551, 262] width 33 height 11
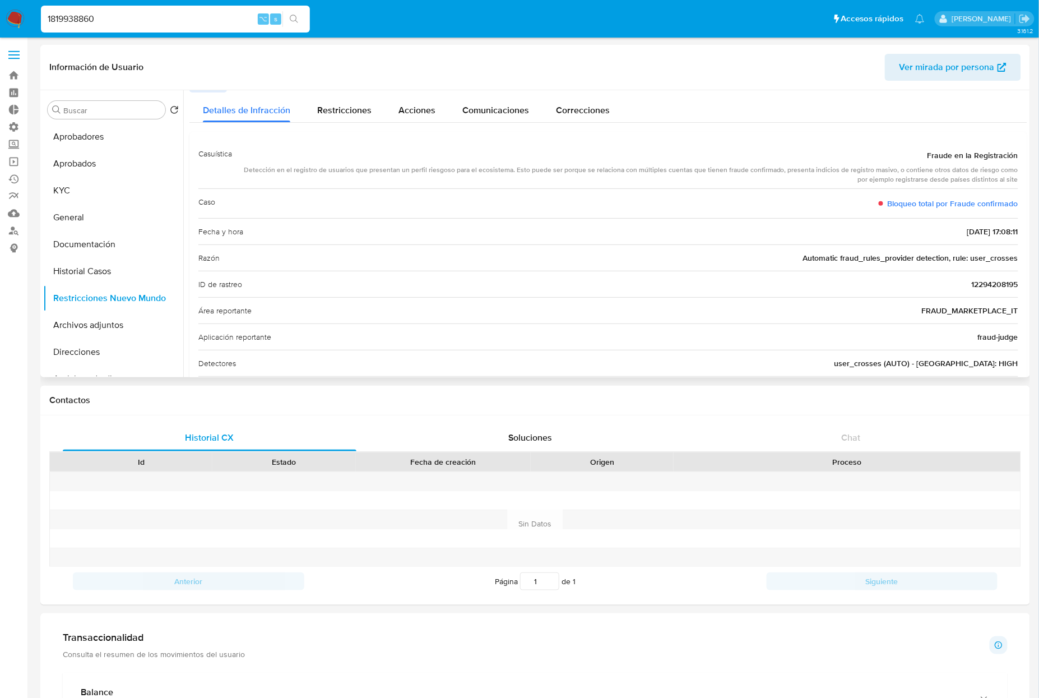
scroll to position [13, 0]
drag, startPoint x: 345, startPoint y: 171, endPoint x: 866, endPoint y: 175, distance: 520.7
click at [875, 171] on div "Detección en el registro de usuarios que presentan un perfil riesgoso para el e…" at bounding box center [629, 177] width 777 height 19
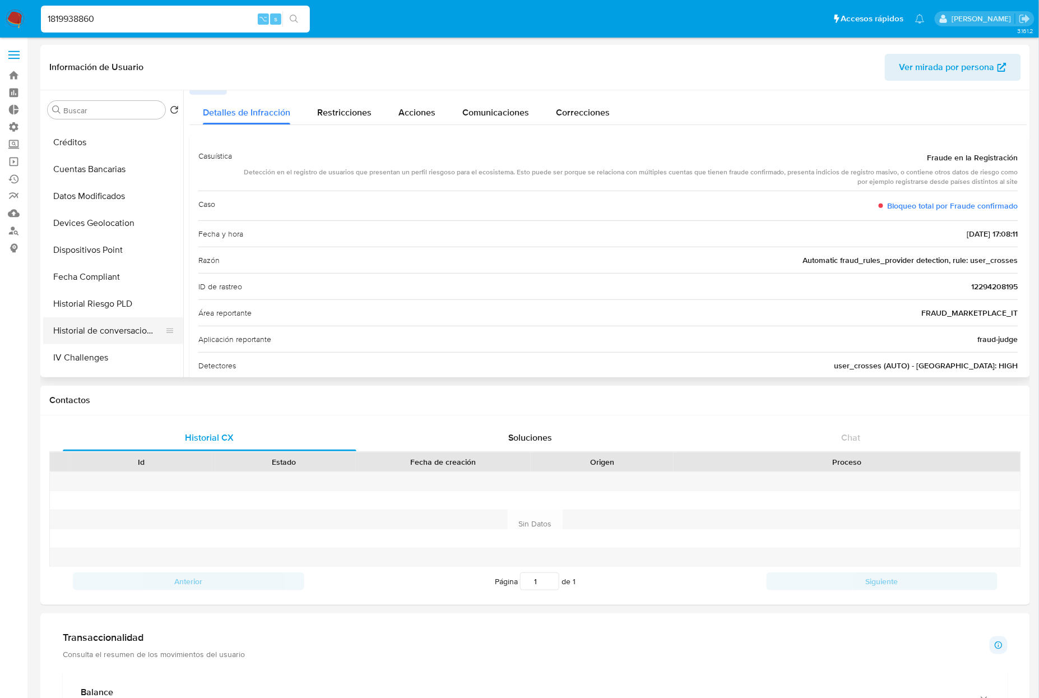
scroll to position [322, 0]
click at [108, 216] on button "Devices Geolocation" at bounding box center [108, 218] width 131 height 27
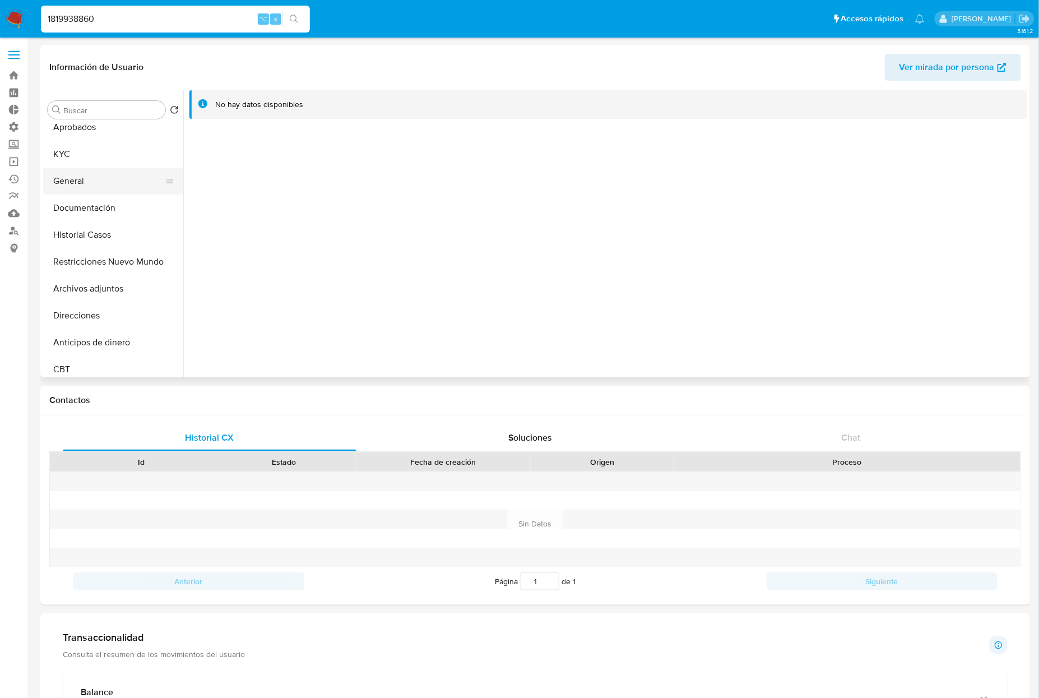
scroll to position [0, 0]
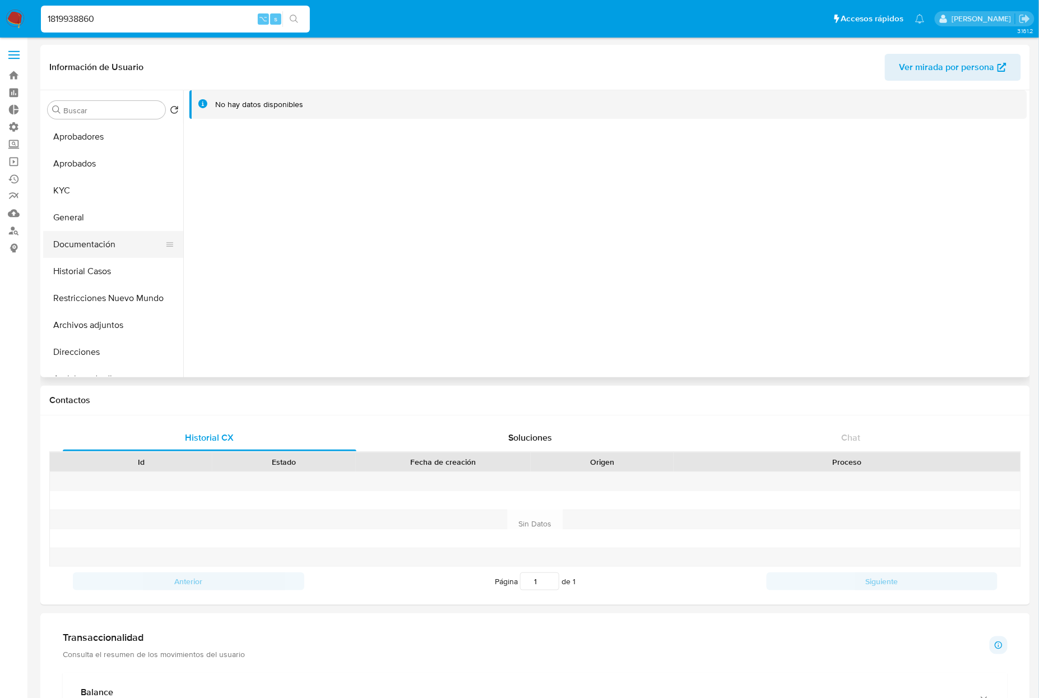
click at [95, 235] on button "Documentación" at bounding box center [108, 244] width 131 height 27
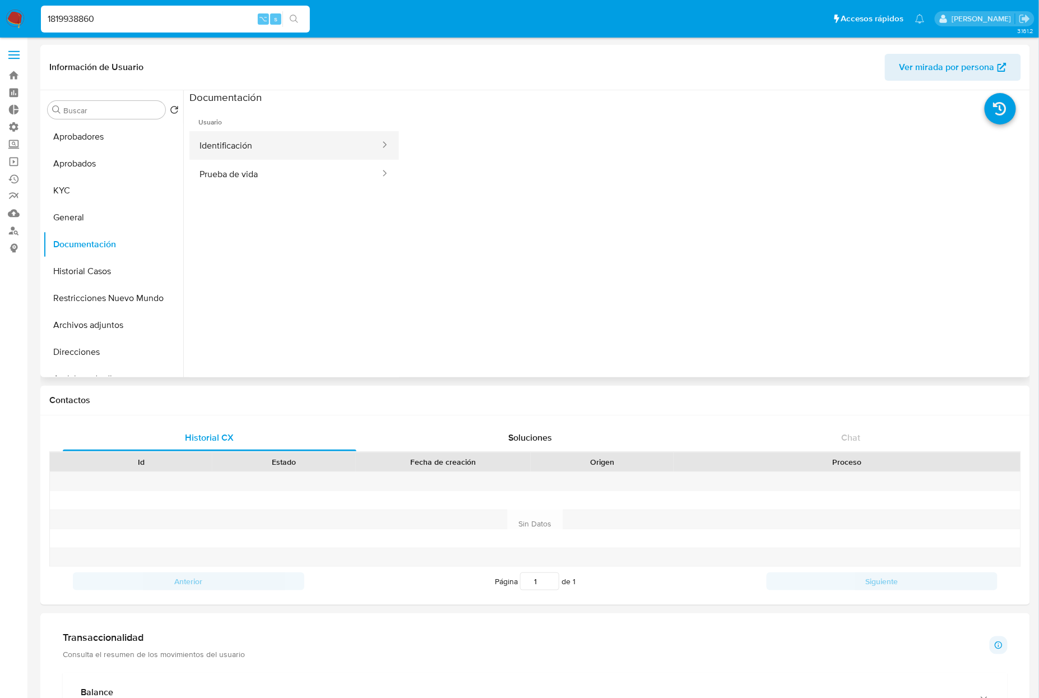
click at [267, 146] on button "Identificación" at bounding box center [285, 145] width 192 height 29
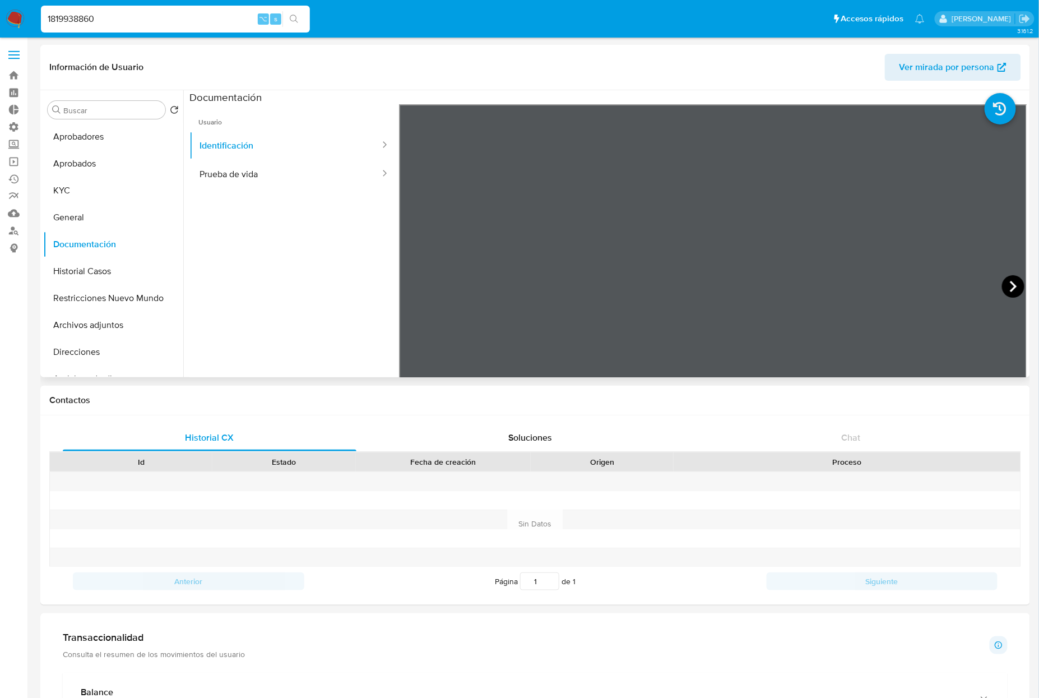
click at [1019, 284] on icon at bounding box center [1013, 286] width 22 height 22
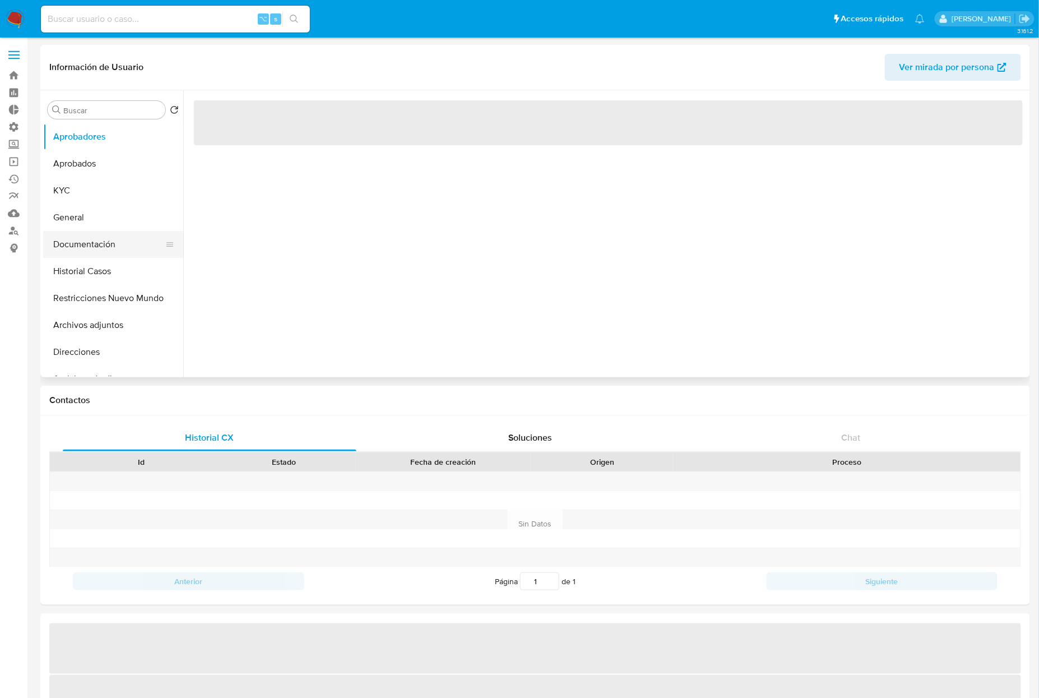
click at [105, 247] on button "Documentación" at bounding box center [108, 244] width 131 height 27
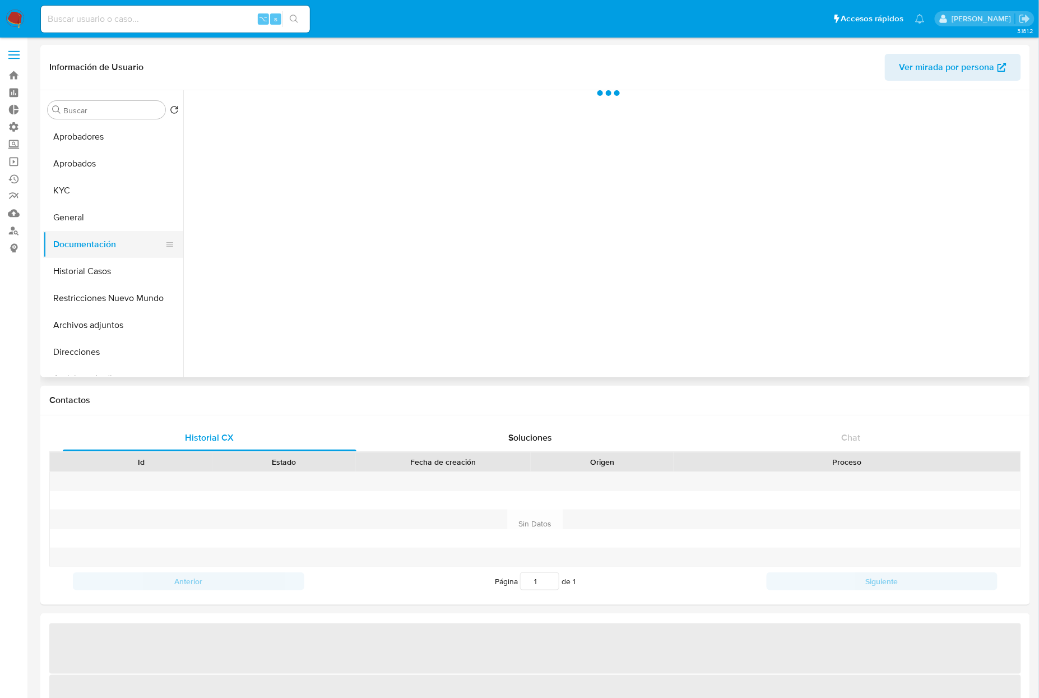
select select "10"
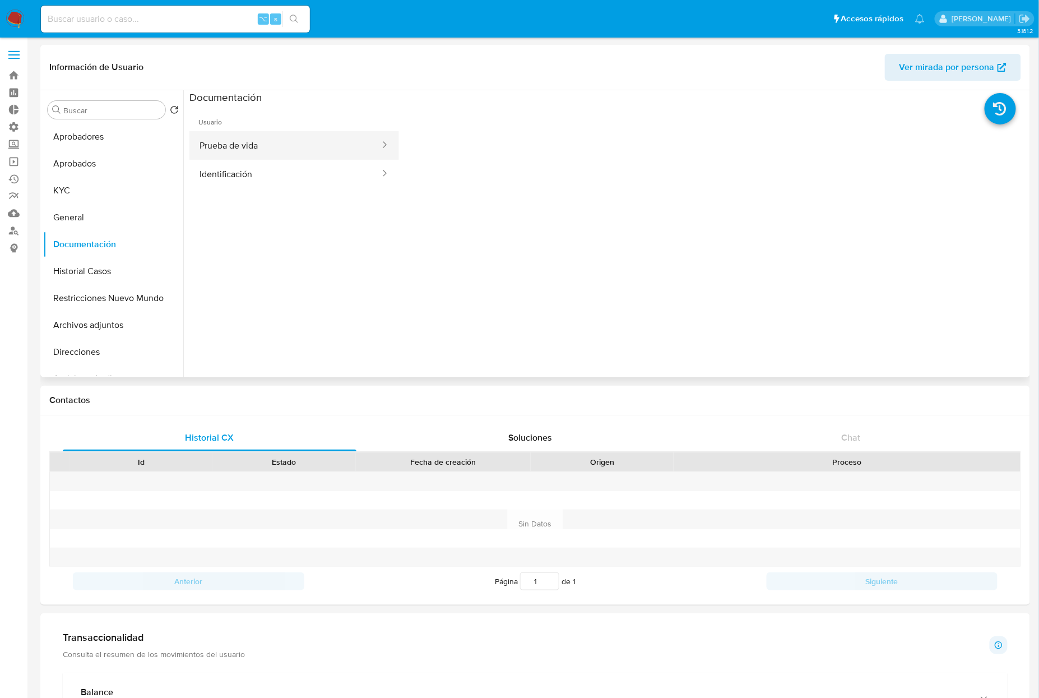
click at [270, 150] on button "Prueba de vida" at bounding box center [285, 145] width 192 height 29
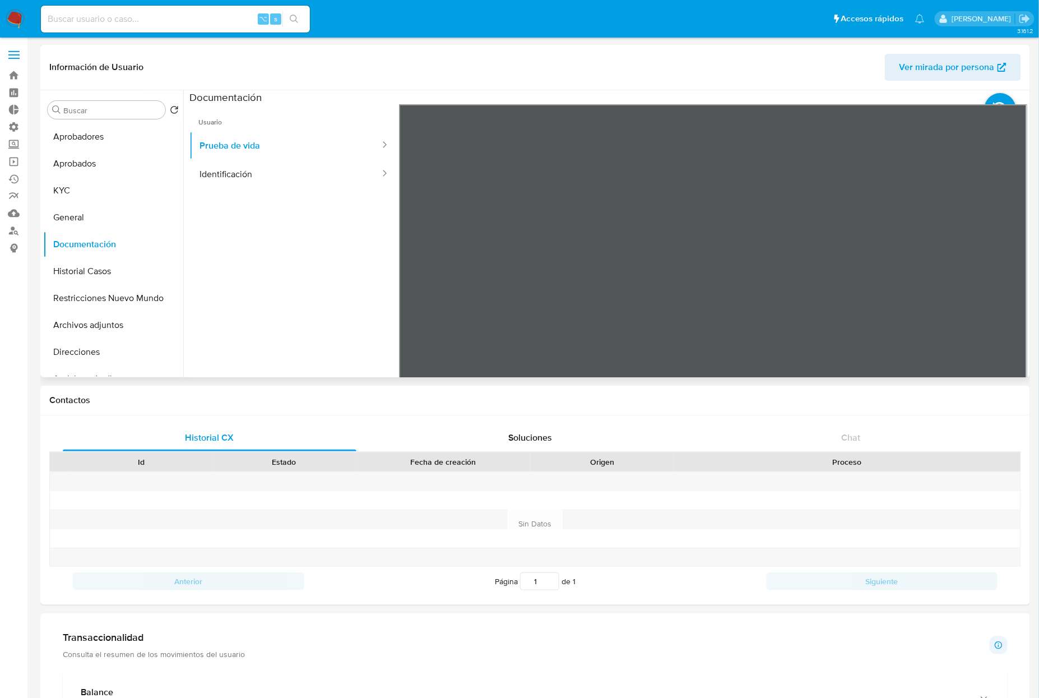
click at [270, 191] on ul "Usuario Prueba de vida Identificación" at bounding box center [294, 265] width 210 height 323
click at [260, 165] on button "Identificación" at bounding box center [285, 174] width 192 height 29
click at [230, 136] on button "Prueba de vida" at bounding box center [285, 145] width 192 height 29
click at [749, 227] on div at bounding box center [713, 288] width 628 height 368
click at [94, 279] on button "Historial Casos" at bounding box center [108, 271] width 131 height 27
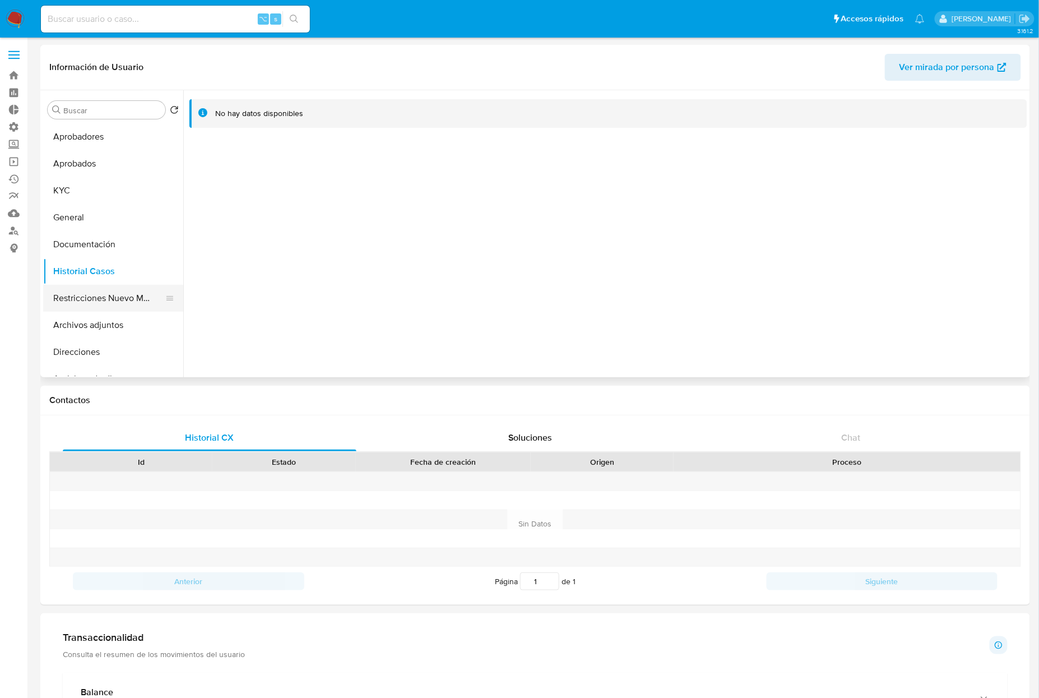
click at [93, 304] on button "Restricciones Nuevo Mundo" at bounding box center [108, 298] width 131 height 27
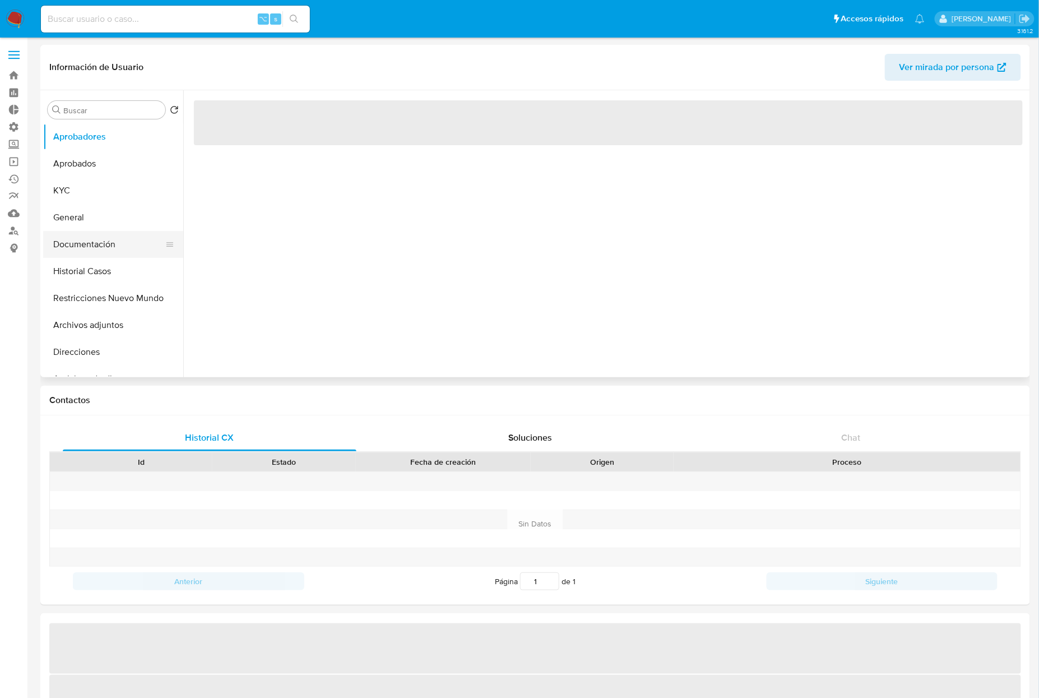
click at [126, 241] on button "Documentación" at bounding box center [108, 244] width 131 height 27
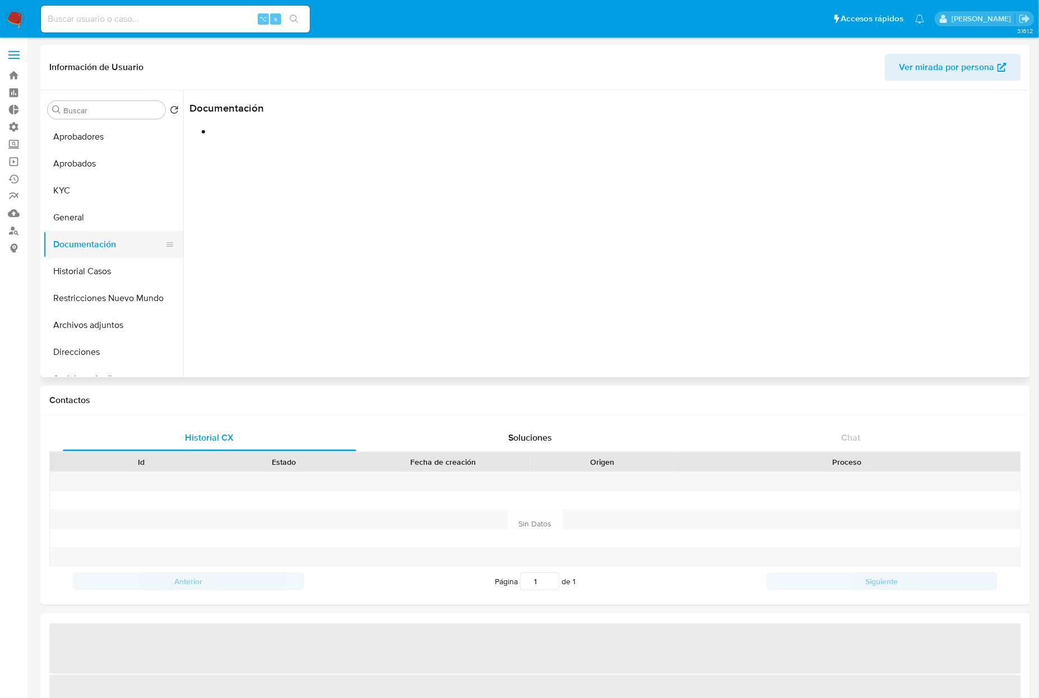
select select "10"
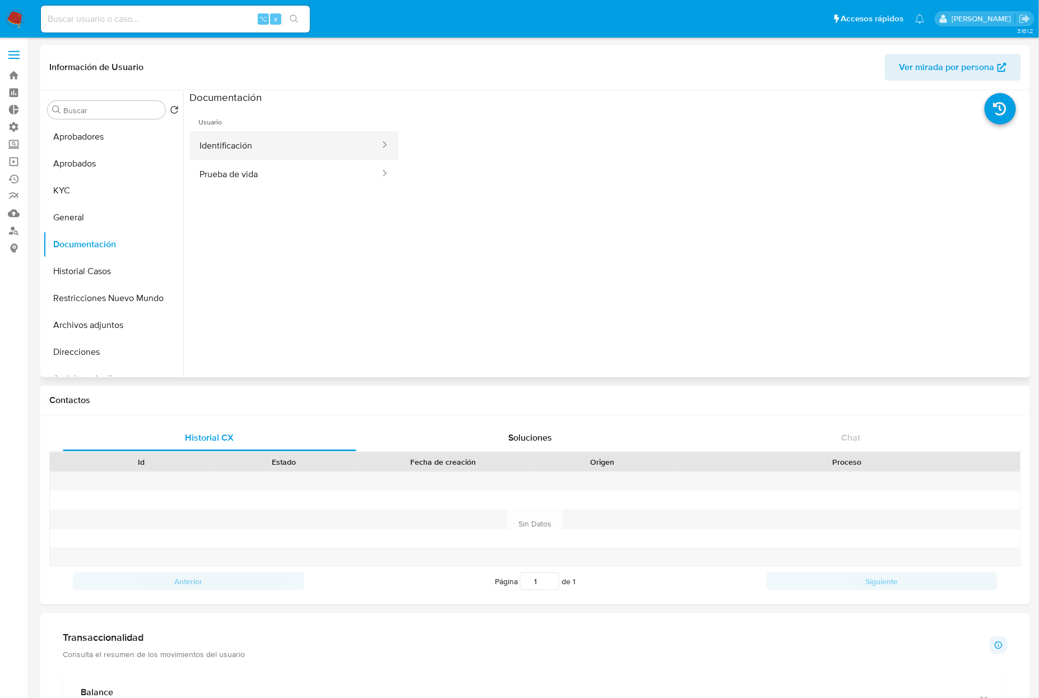
click at [257, 149] on button "Identificación" at bounding box center [285, 145] width 192 height 29
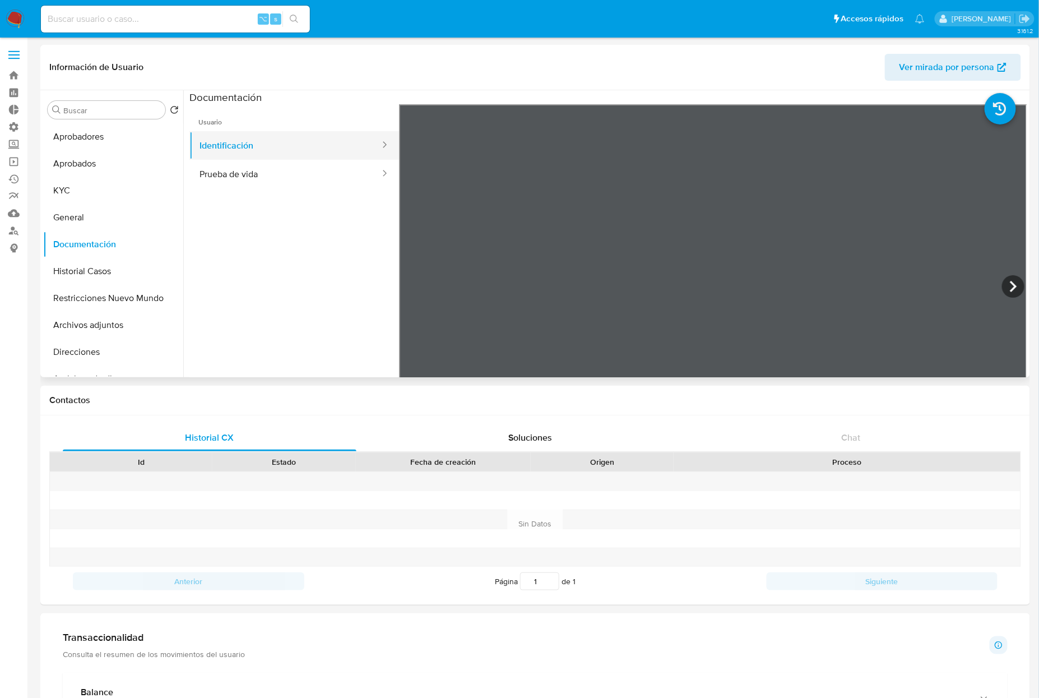
click at [269, 159] on button "Identificación" at bounding box center [285, 145] width 192 height 29
click at [267, 170] on button "Prueba de vida" at bounding box center [285, 174] width 192 height 29
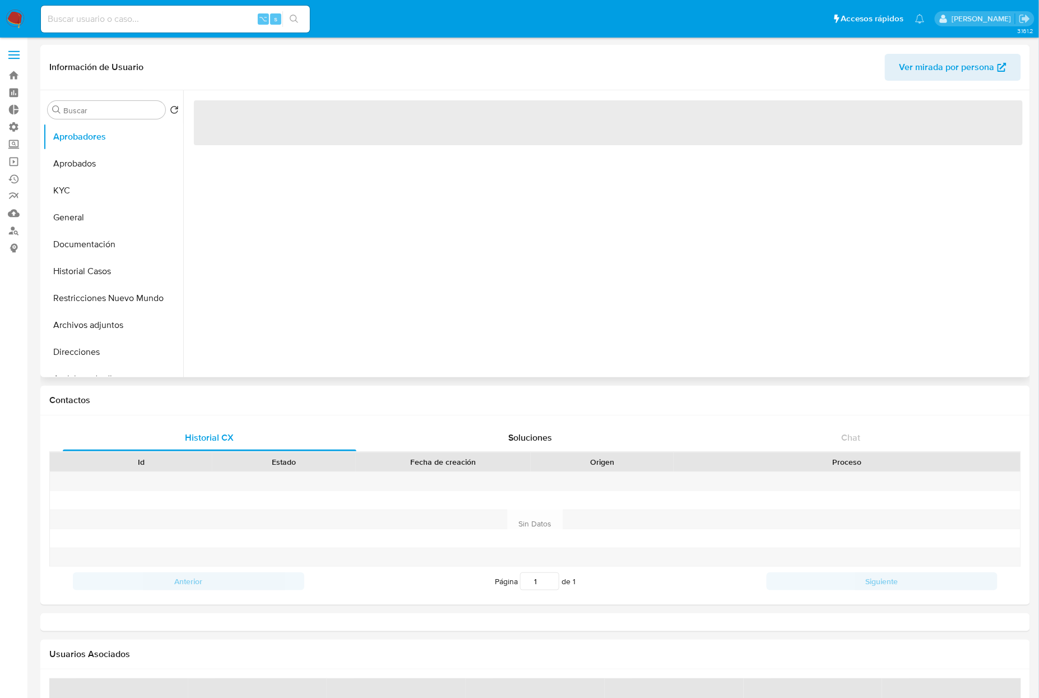
select select "10"
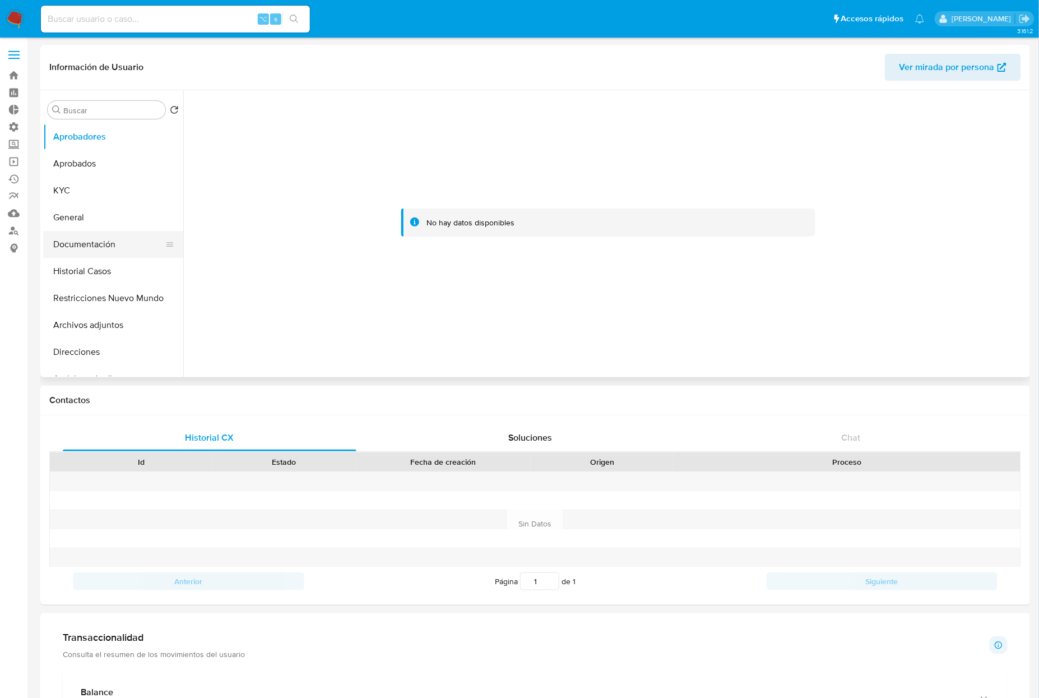
click at [123, 249] on button "Documentación" at bounding box center [108, 244] width 131 height 27
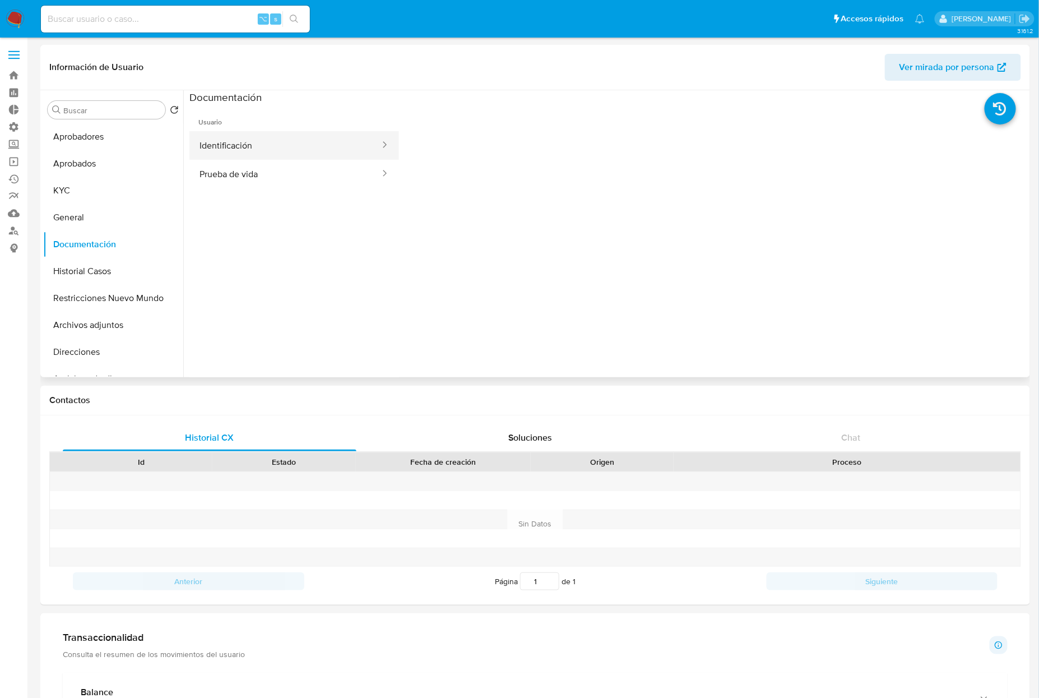
click at [318, 143] on button "Identificación" at bounding box center [285, 145] width 192 height 29
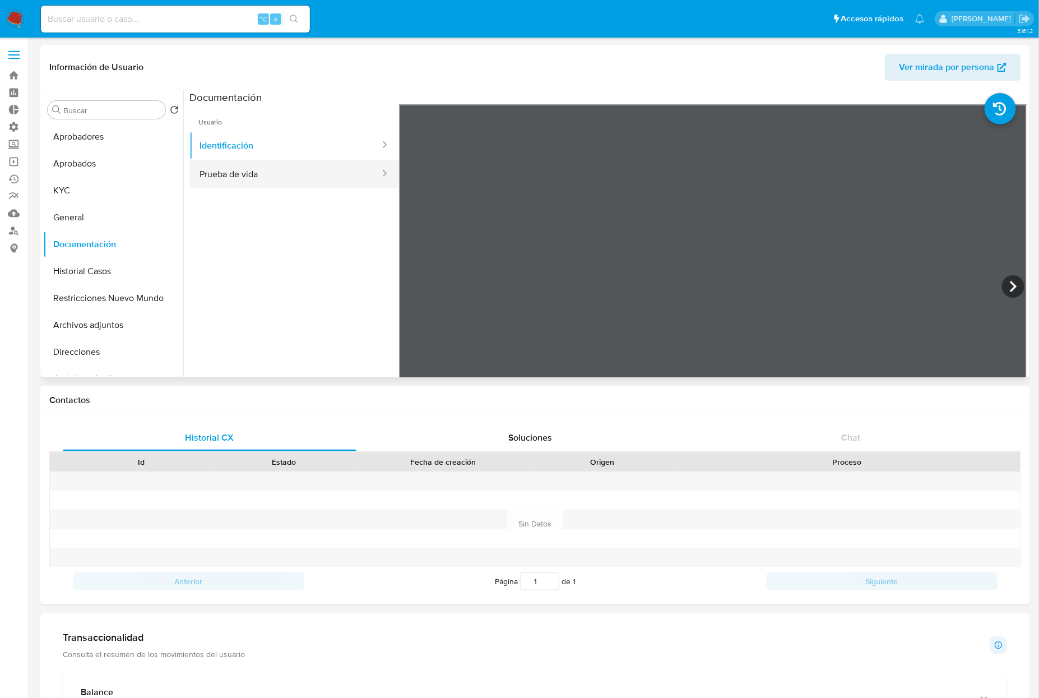
click at [317, 173] on button "Prueba de vida" at bounding box center [285, 174] width 192 height 29
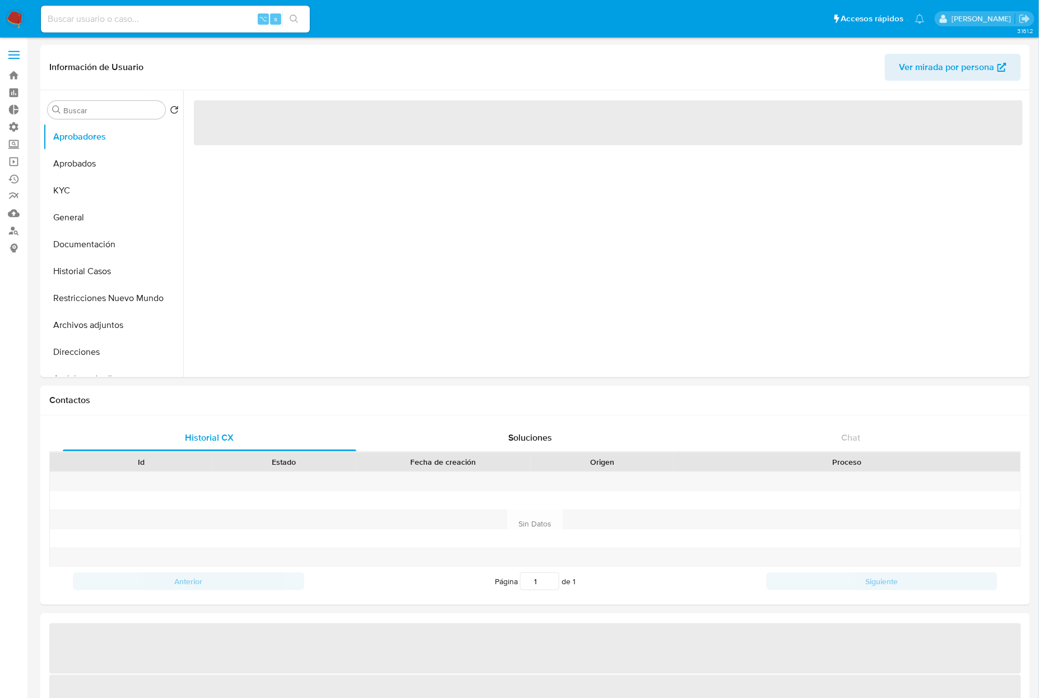
select select "10"
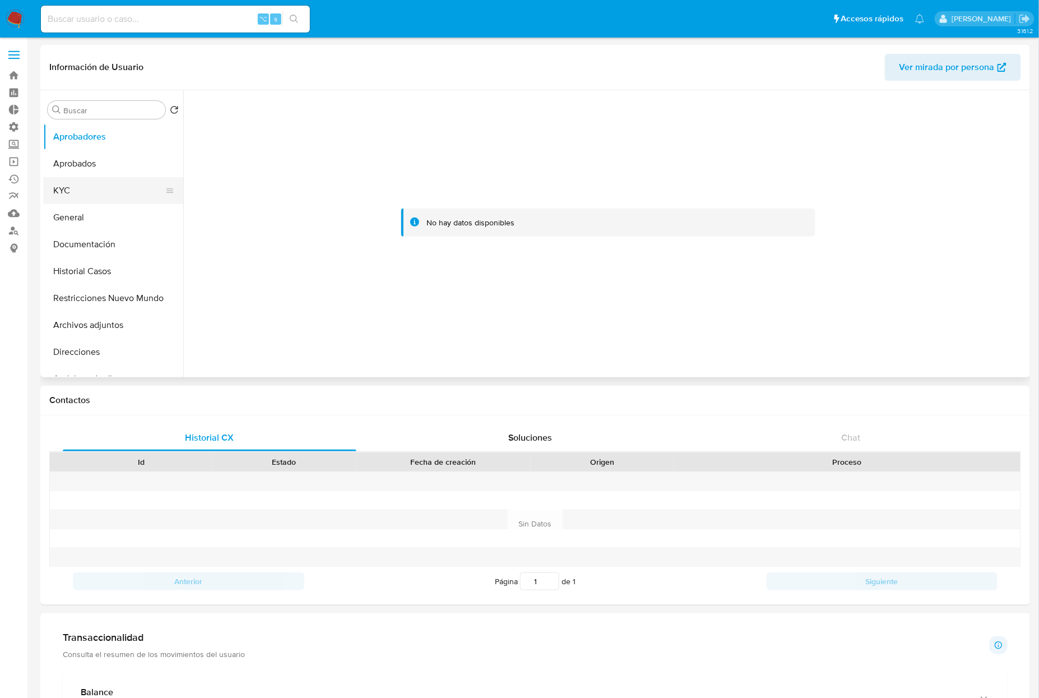
click at [78, 190] on button "KYC" at bounding box center [108, 190] width 131 height 27
